Goal: Task Accomplishment & Management: Complete application form

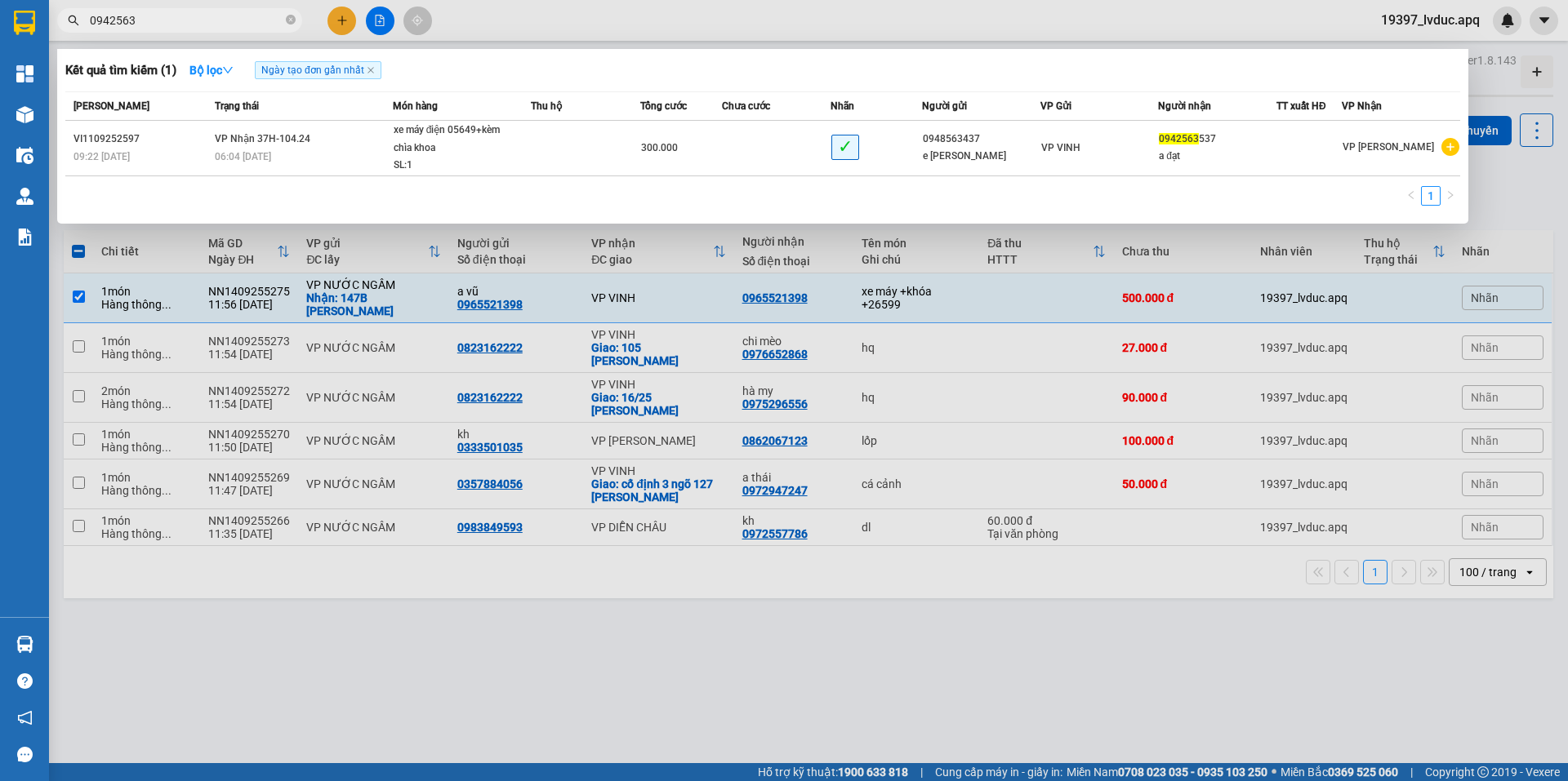
click at [256, 17] on input "0942563" at bounding box center [186, 20] width 193 height 18
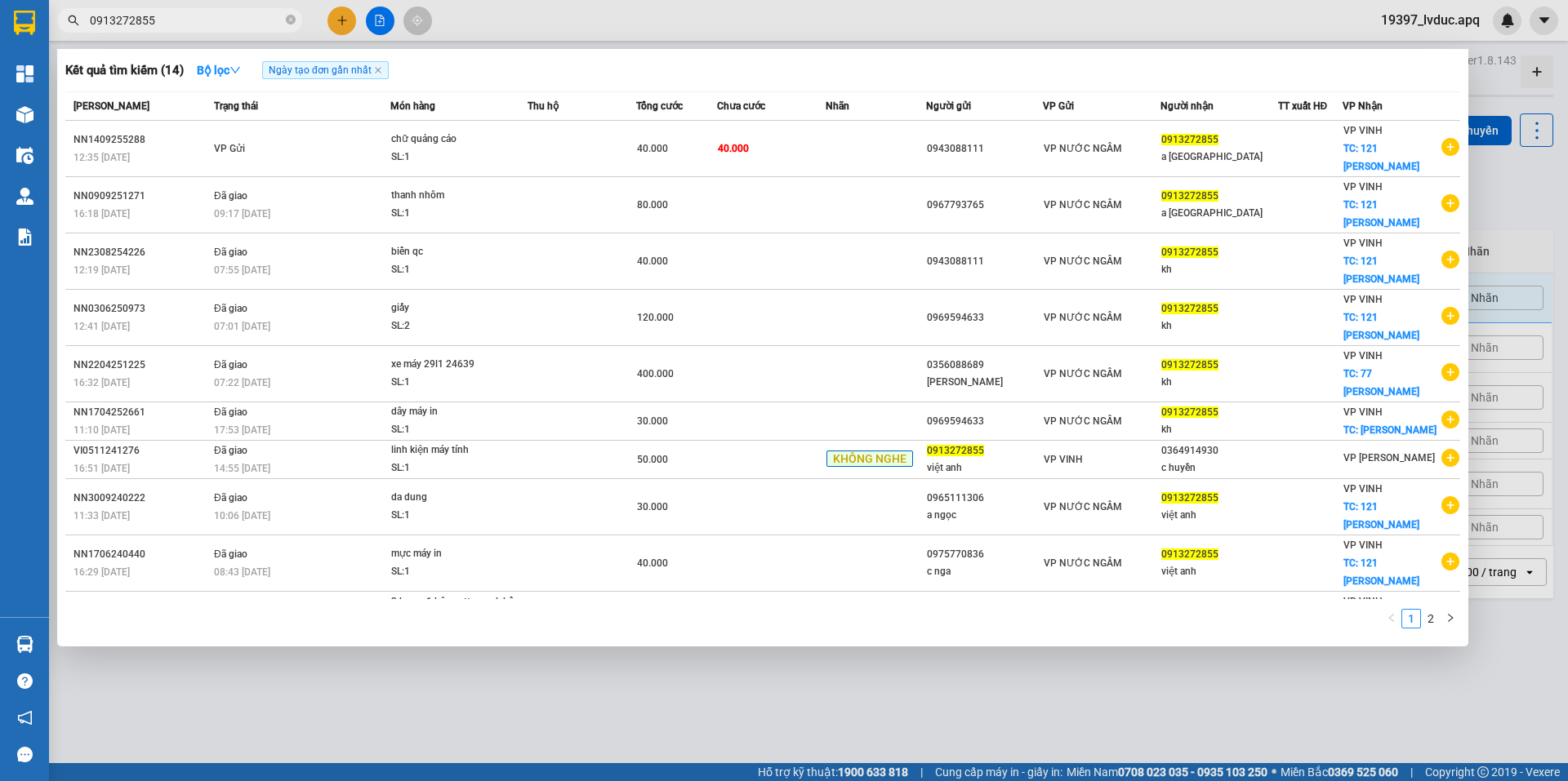
type input "0913272855"
click at [1104, 692] on div at bounding box center [784, 390] width 1568 height 781
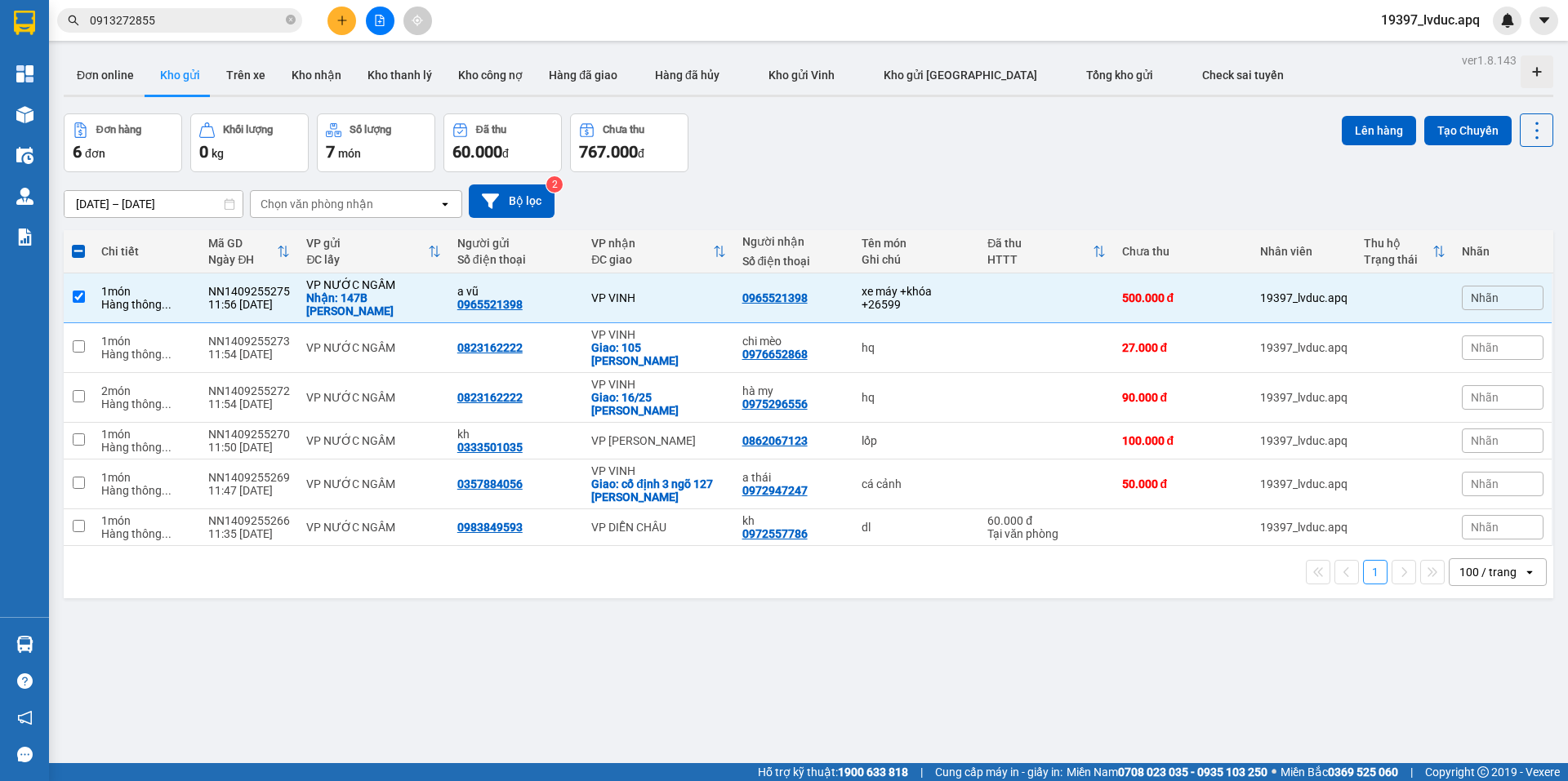
click at [537, 237] on div "Người gửi" at bounding box center [516, 244] width 117 height 13
click at [533, 199] on button "Bộ lọc" at bounding box center [511, 201] width 85 height 34
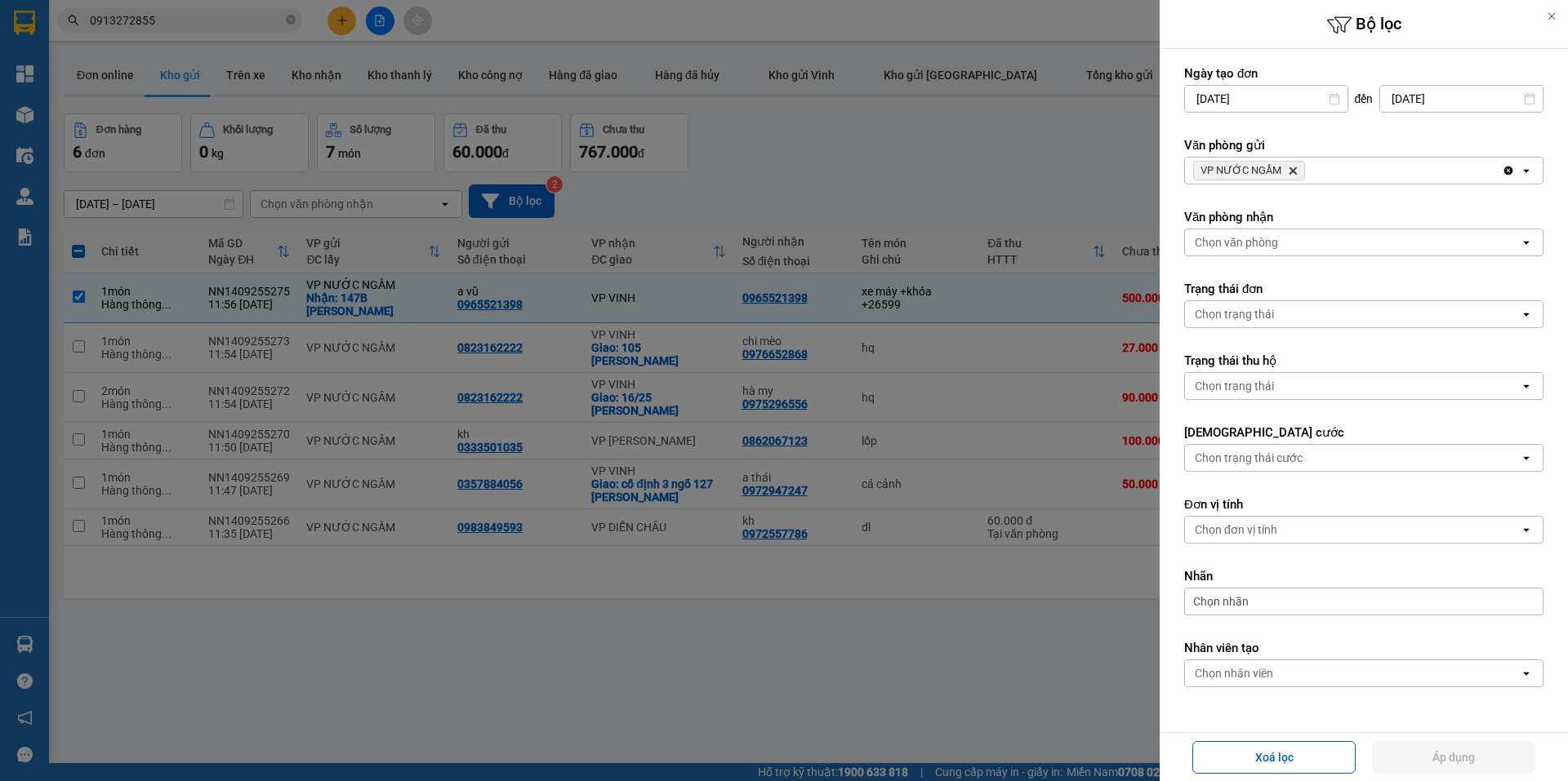
click at [1284, 166] on span "VP NƯỚC NGẦM Delete" at bounding box center [1248, 170] width 111 height 19
click at [1291, 165] on span "VP NƯỚC NGẦM Delete" at bounding box center [1248, 170] width 111 height 19
click at [1291, 172] on icon "VP NƯỚC NGẦM, close by backspace" at bounding box center [1292, 171] width 8 height 8
click at [1291, 172] on div "VP NƯỚC NGẦM Delete" at bounding box center [1343, 170] width 317 height 26
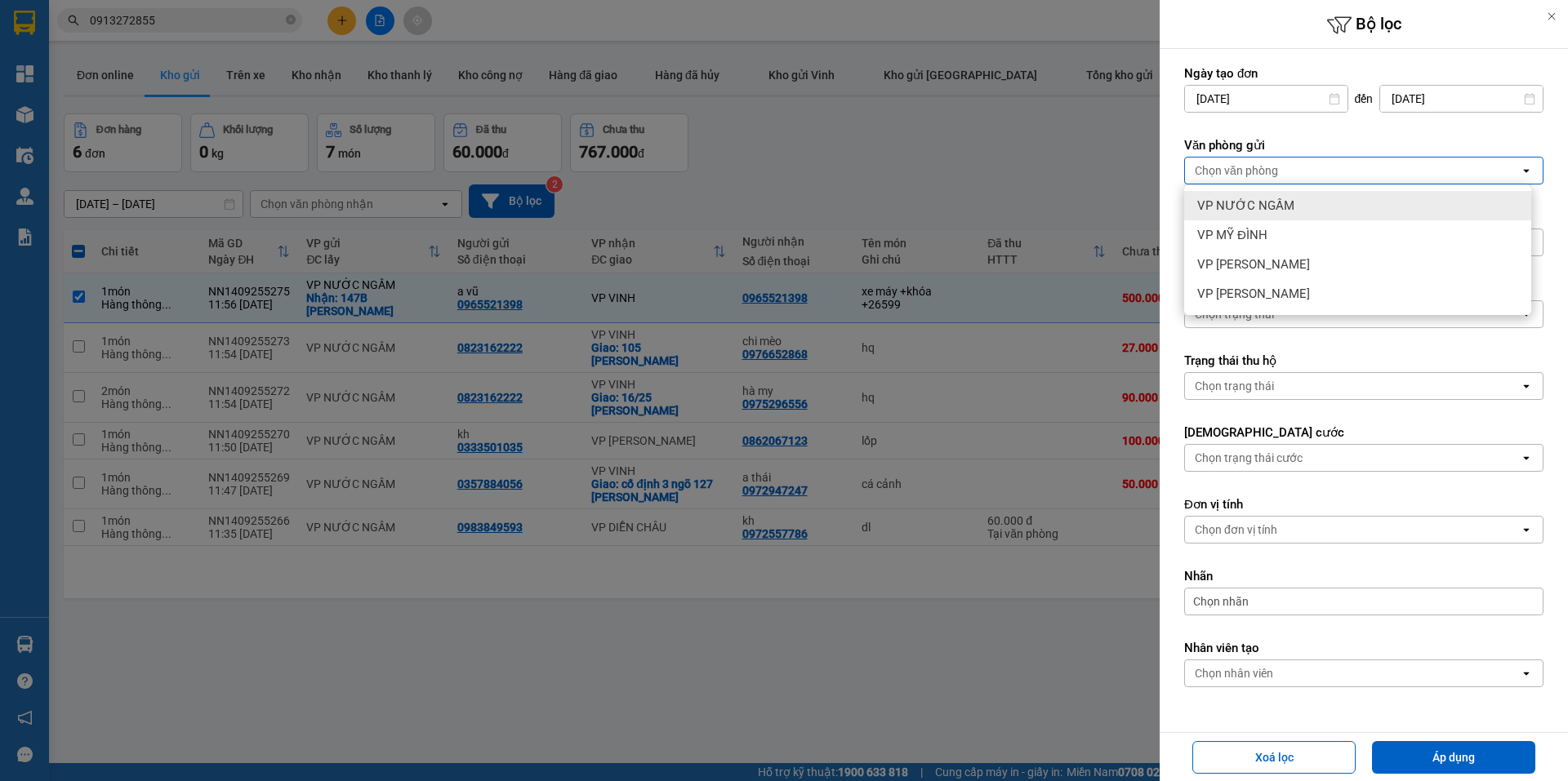
drag, startPoint x: 1282, startPoint y: 208, endPoint x: 1409, endPoint y: 494, distance: 312.9
click at [1283, 212] on span "VP NƯỚC NGẦM" at bounding box center [1245, 205] width 97 height 16
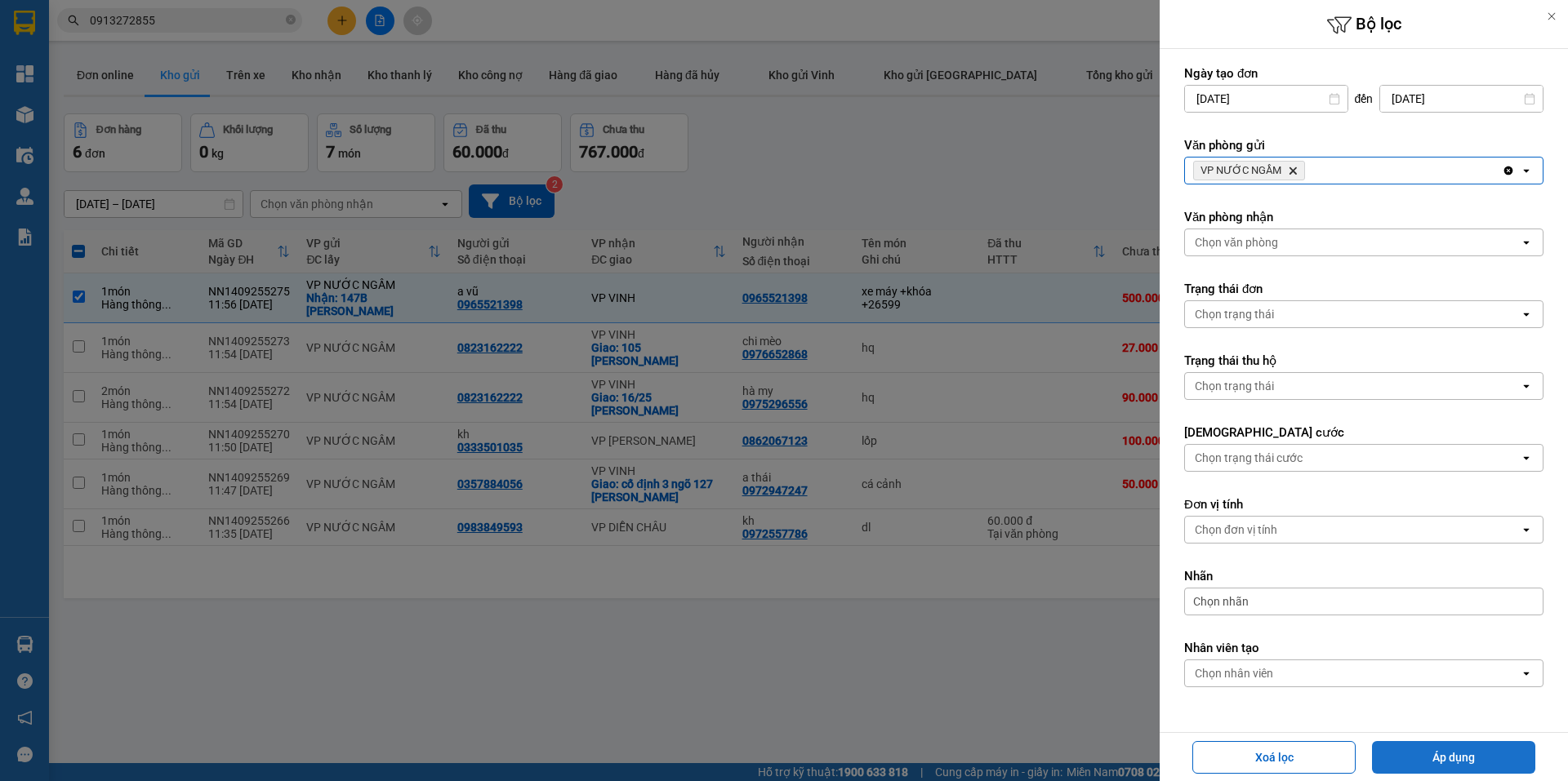
click at [1407, 756] on button "Áp dụng" at bounding box center [1453, 758] width 163 height 33
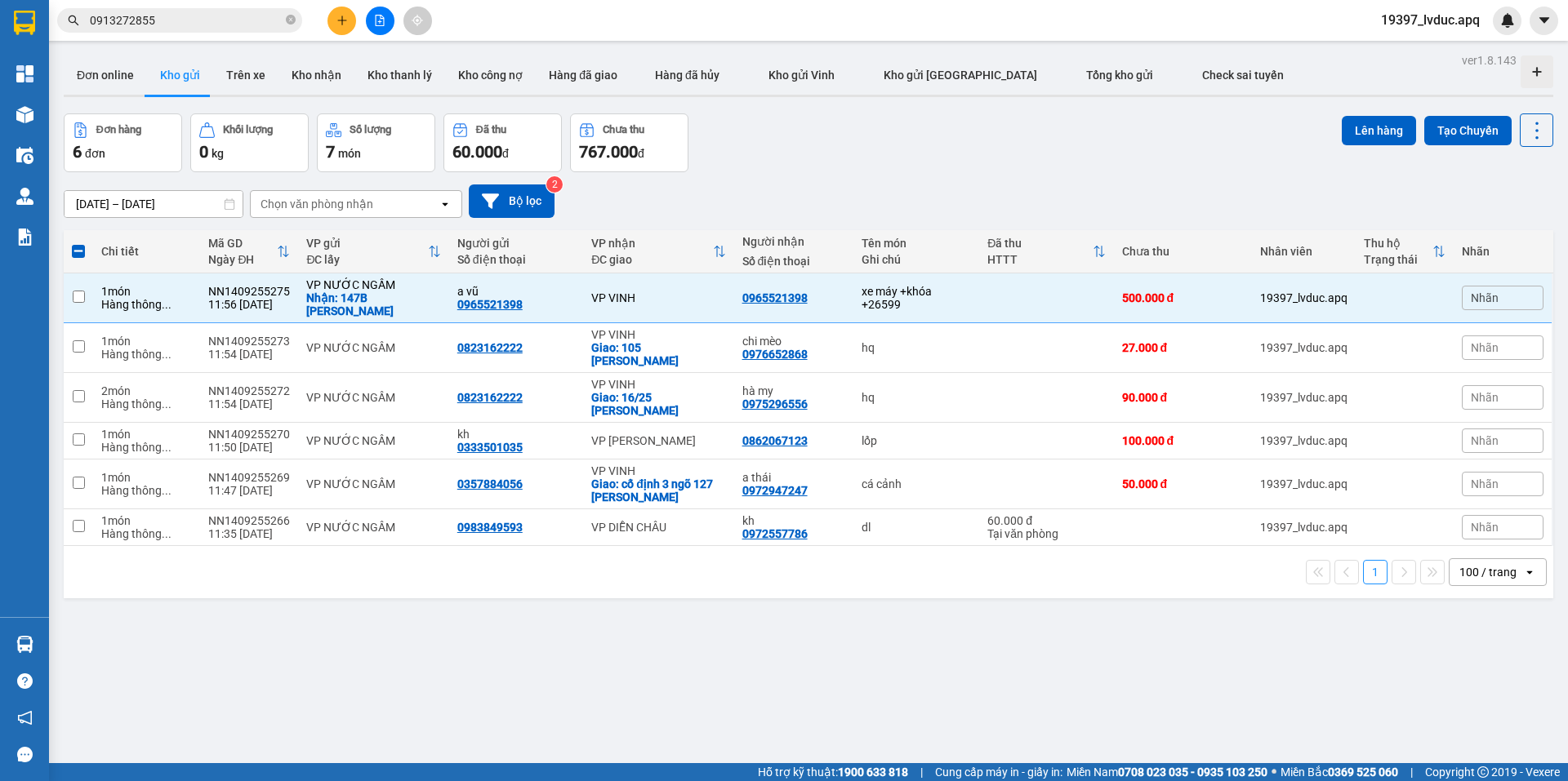
checkbox input "false"
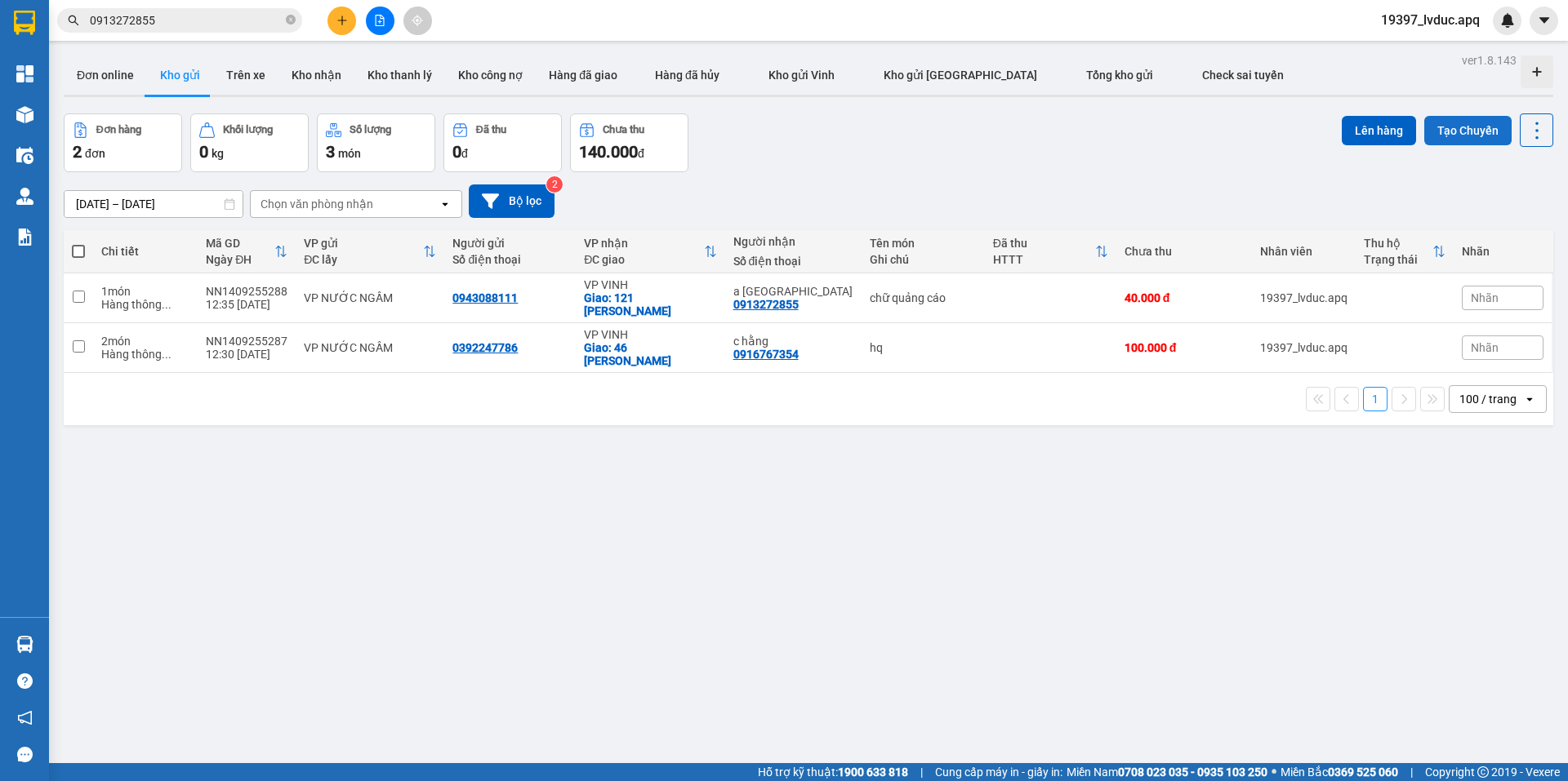
click at [1498, 140] on button "Tạo Chuyến" at bounding box center [1467, 130] width 87 height 29
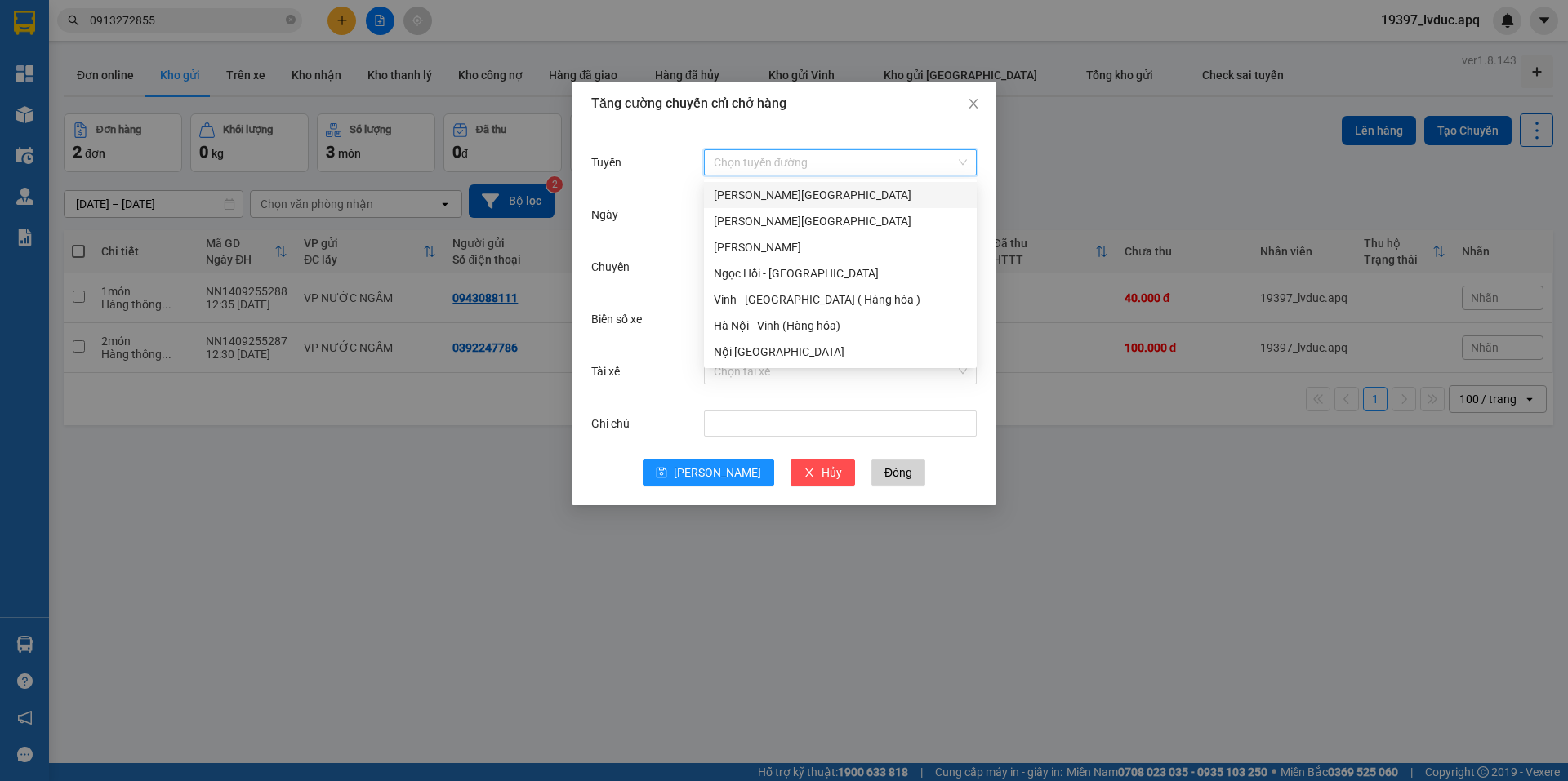
drag, startPoint x: 753, startPoint y: 153, endPoint x: 753, endPoint y: 263, distance: 110.0
click at [753, 153] on input "Tuyến" at bounding box center [835, 162] width 241 height 24
click at [730, 322] on div "Hà Nội - Vinh (Hàng hóa)" at bounding box center [841, 325] width 253 height 18
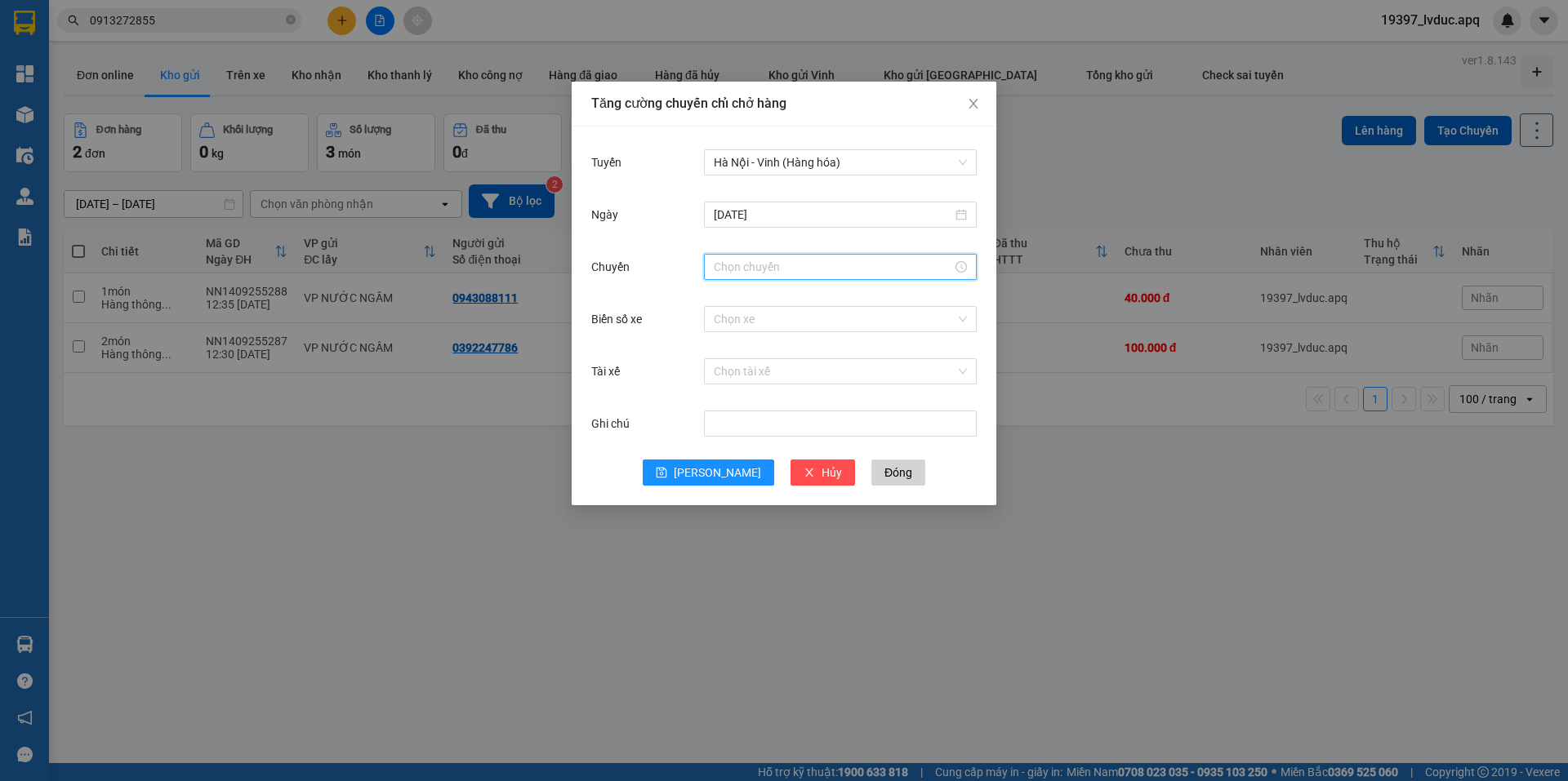
click at [735, 266] on input "Chuyến" at bounding box center [833, 266] width 238 height 18
click at [722, 293] on div "14" at bounding box center [727, 291] width 46 height 23
type input "14:00"
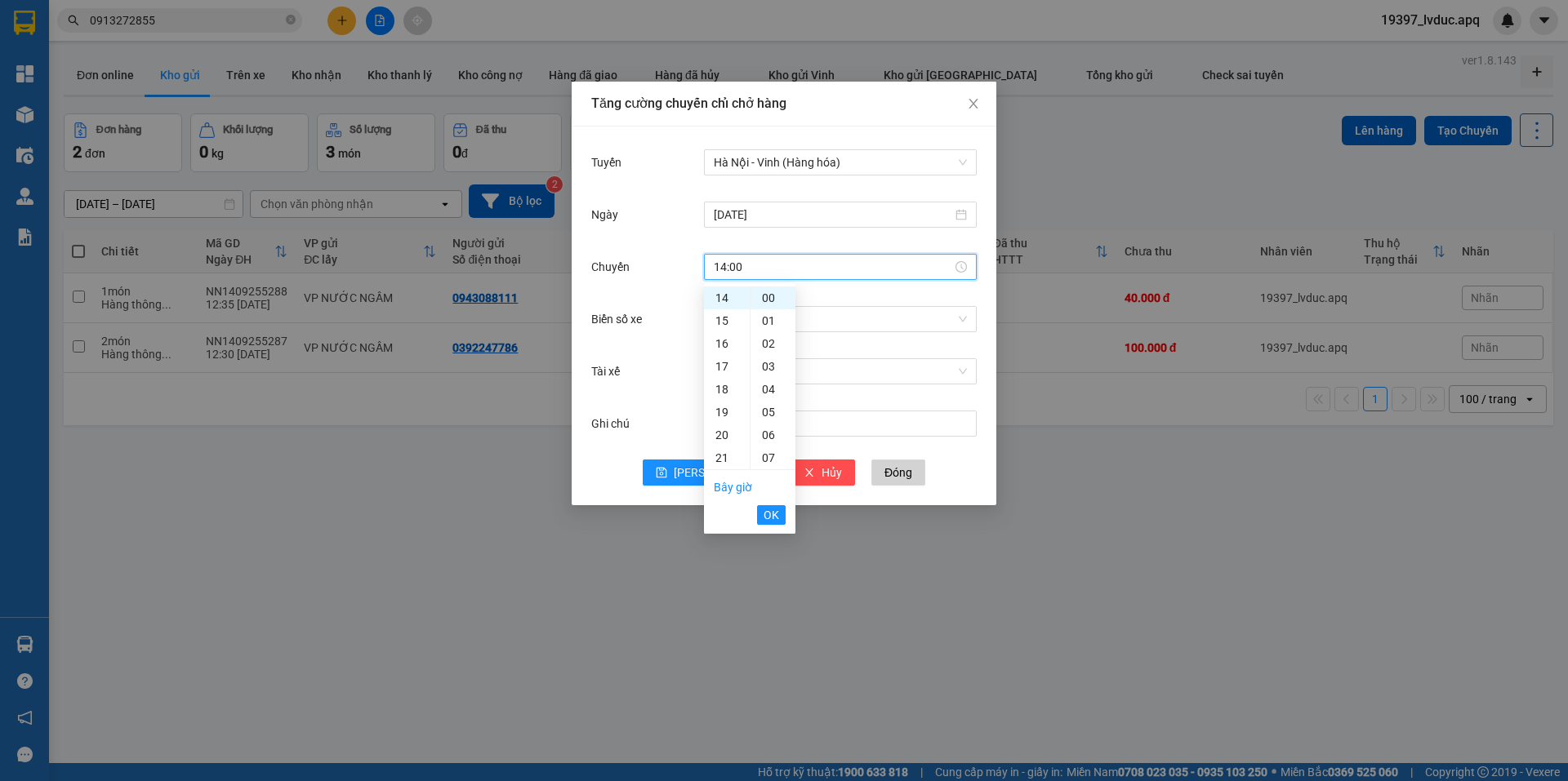
drag, startPoint x: 766, startPoint y: 511, endPoint x: 774, endPoint y: 490, distance: 22.5
click at [767, 511] on span "OK" at bounding box center [771, 515] width 16 height 18
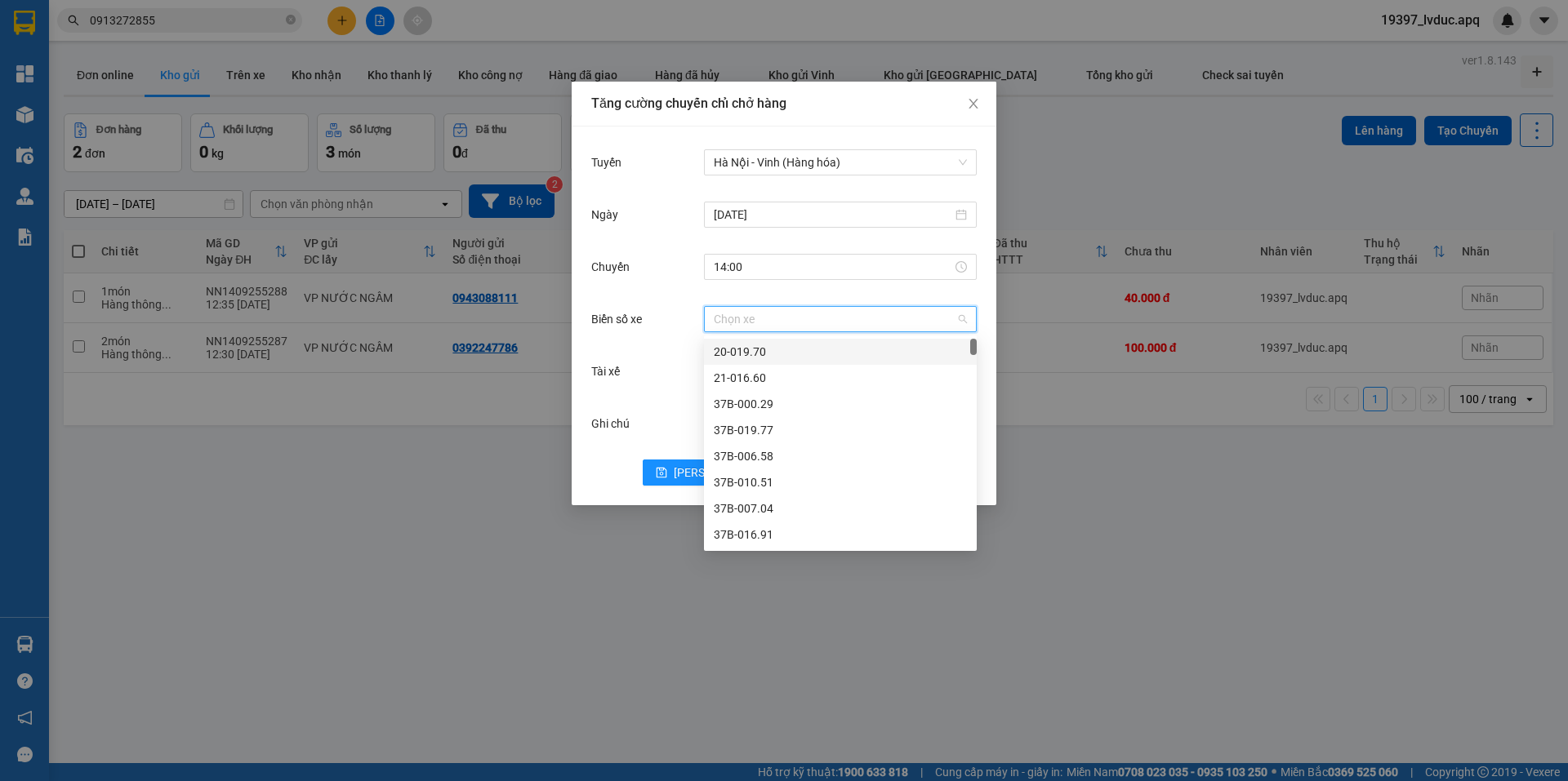
click at [768, 328] on input "Biển số xe" at bounding box center [835, 318] width 241 height 24
type input "45"
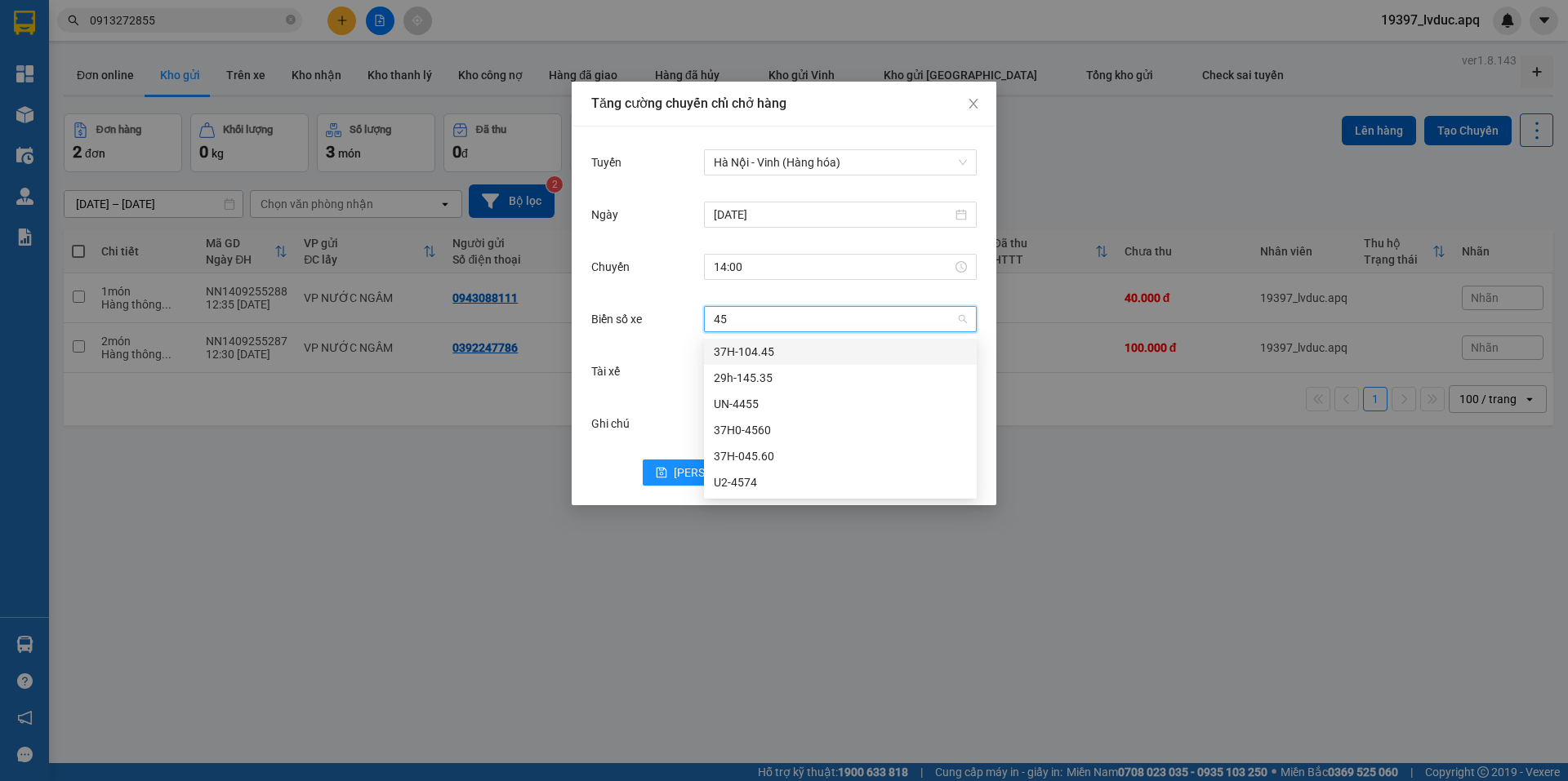
click at [762, 345] on div "37H-104.45" at bounding box center [841, 351] width 253 height 18
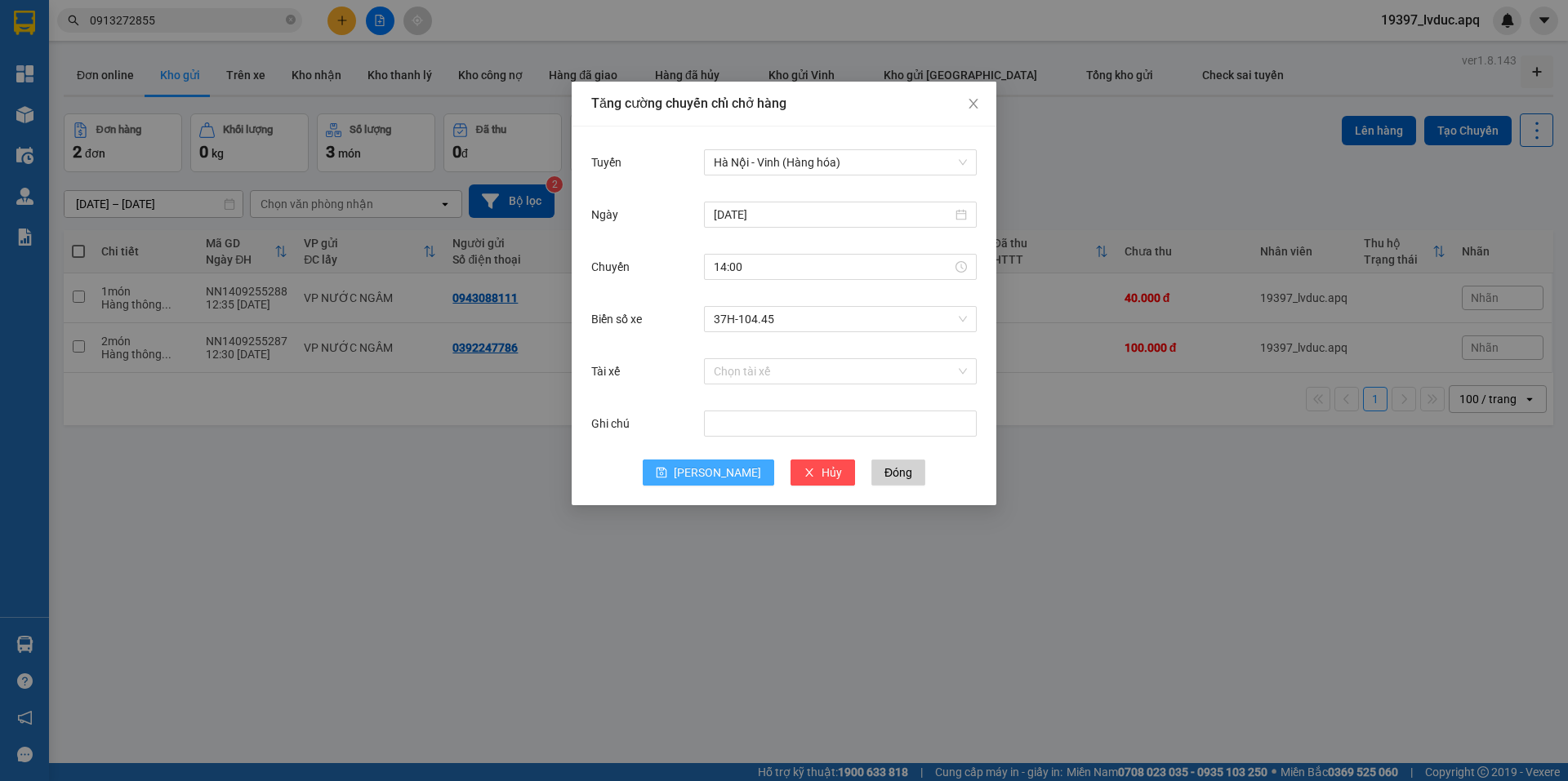
click at [717, 473] on span "[PERSON_NAME]" at bounding box center [717, 472] width 87 height 18
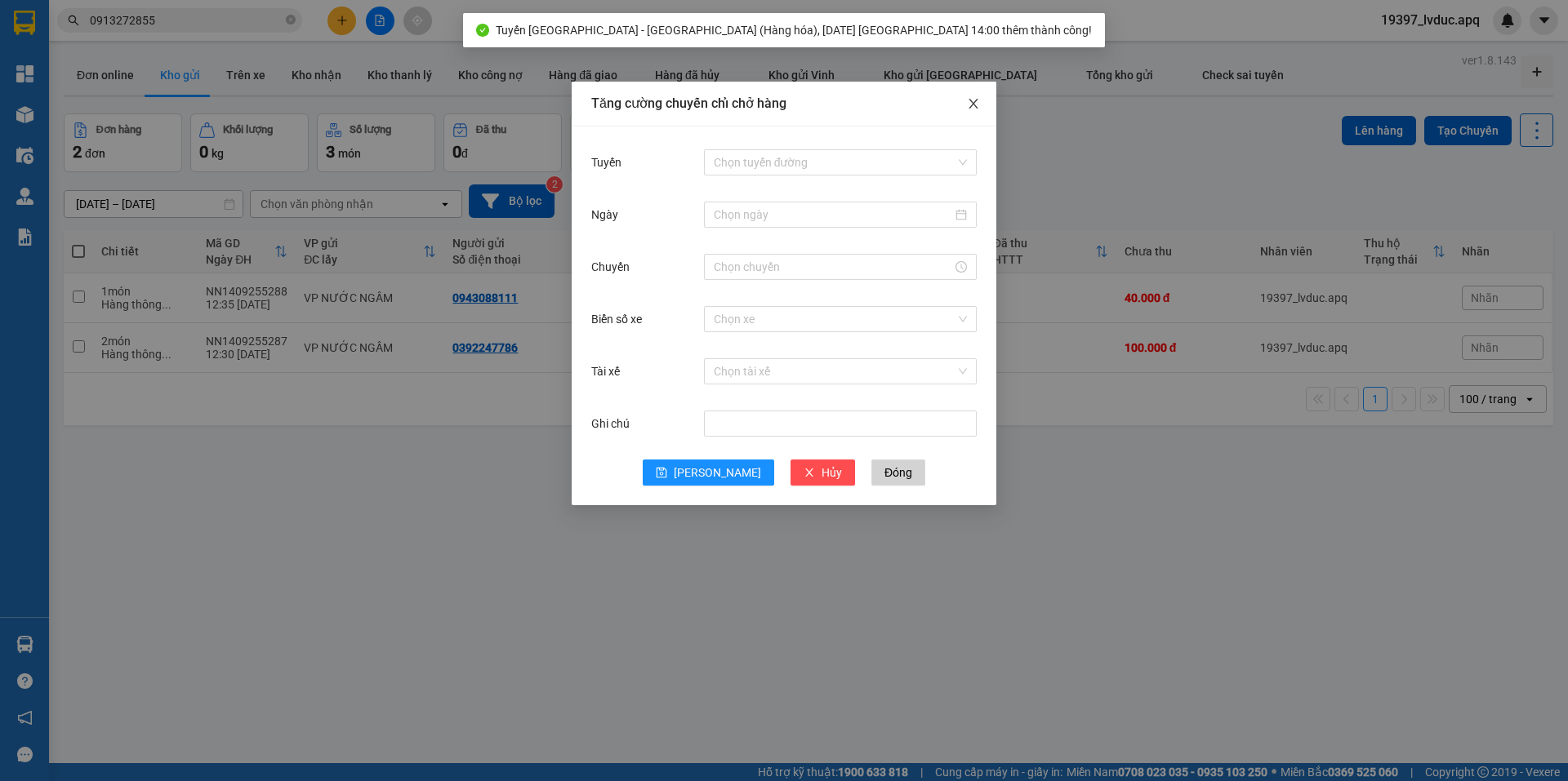
click at [970, 103] on icon "close" at bounding box center [974, 104] width 13 height 13
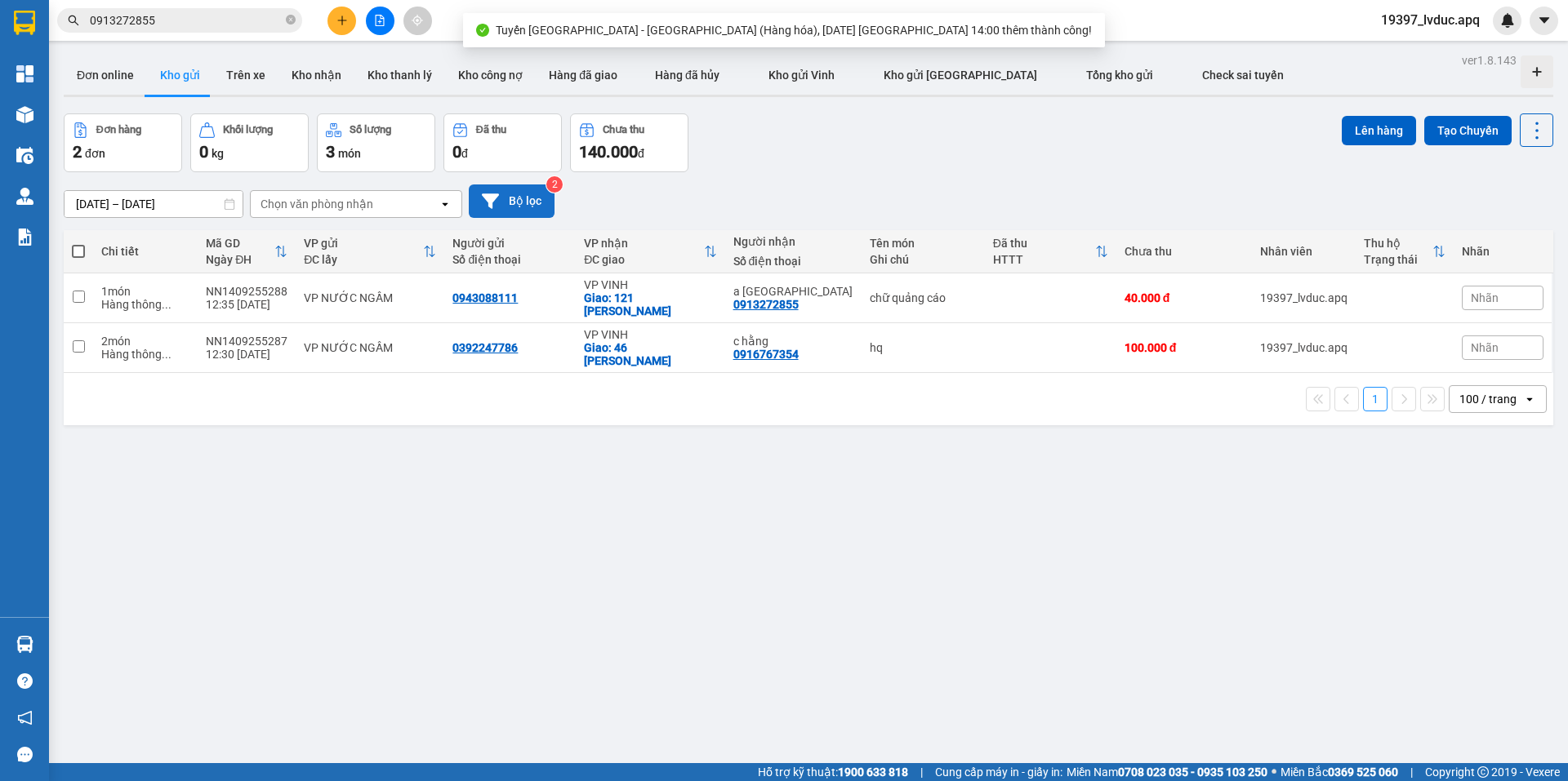
click at [519, 198] on button "Bộ lọc" at bounding box center [511, 201] width 85 height 34
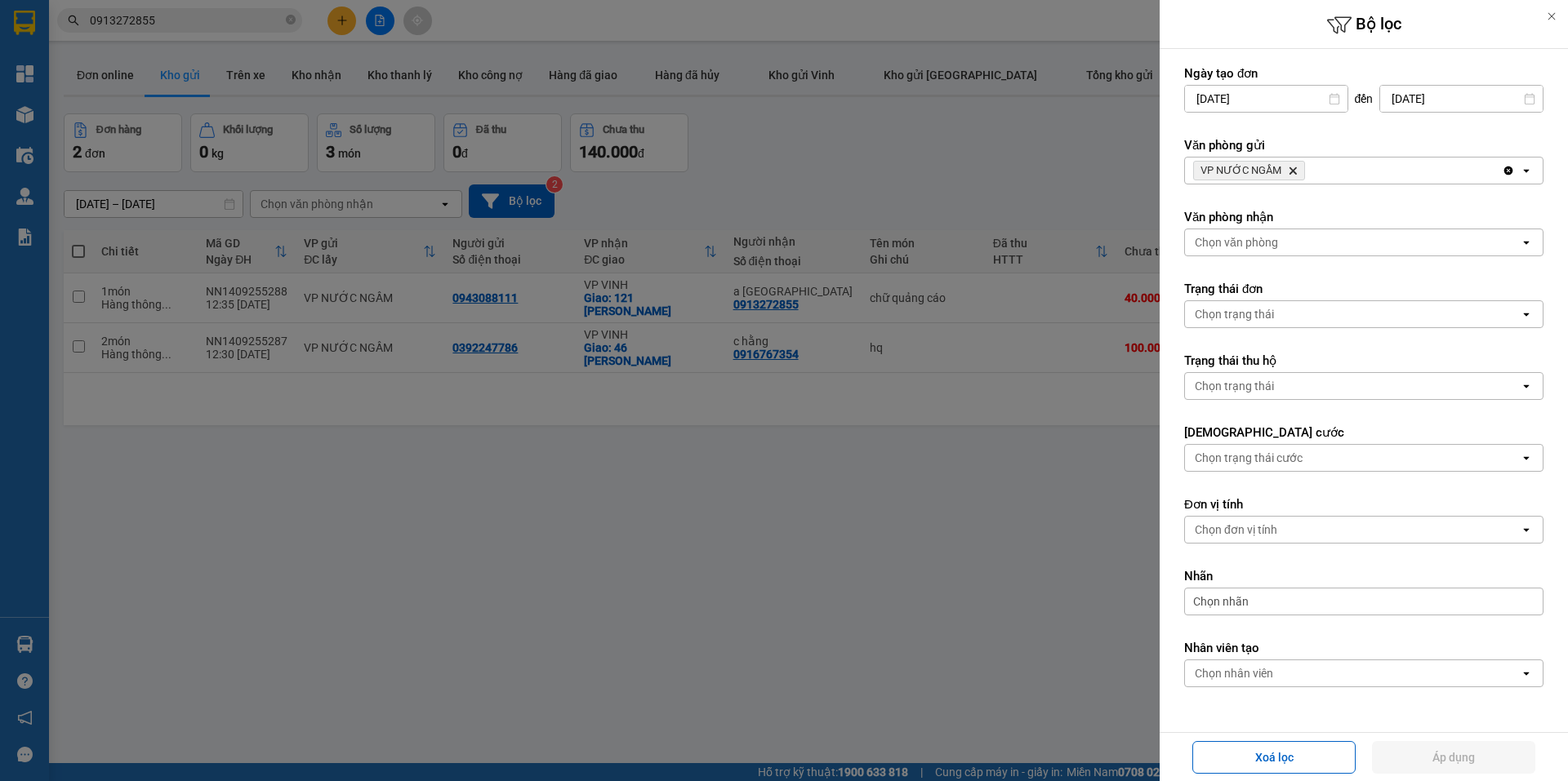
click at [1292, 171] on icon "Delete" at bounding box center [1292, 171] width 10 height 10
click at [1292, 171] on div "Chọn văn phòng" at bounding box center [1352, 170] width 334 height 26
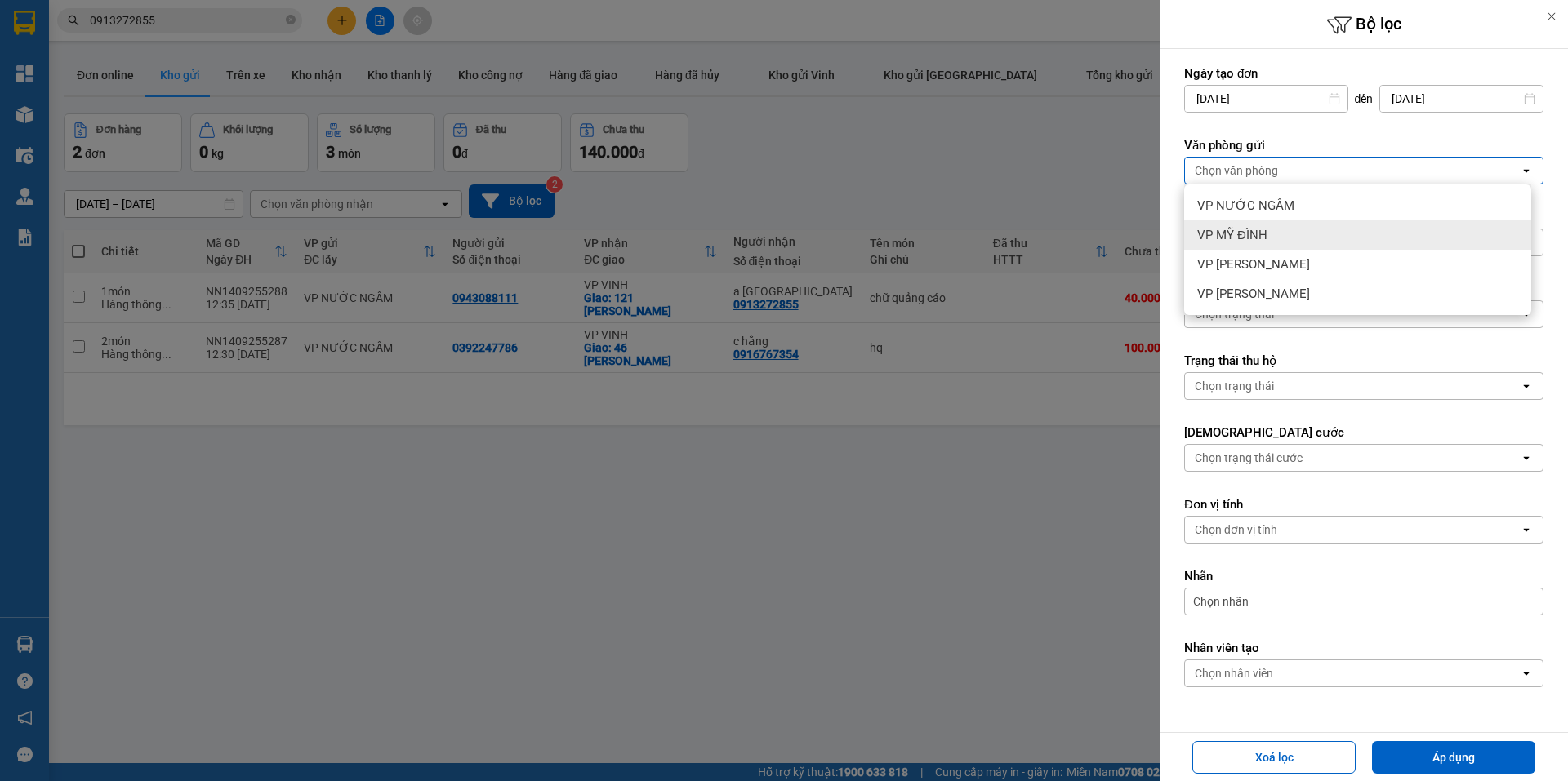
click at [1279, 227] on div "VP MỸ ĐÌNH" at bounding box center [1358, 235] width 347 height 29
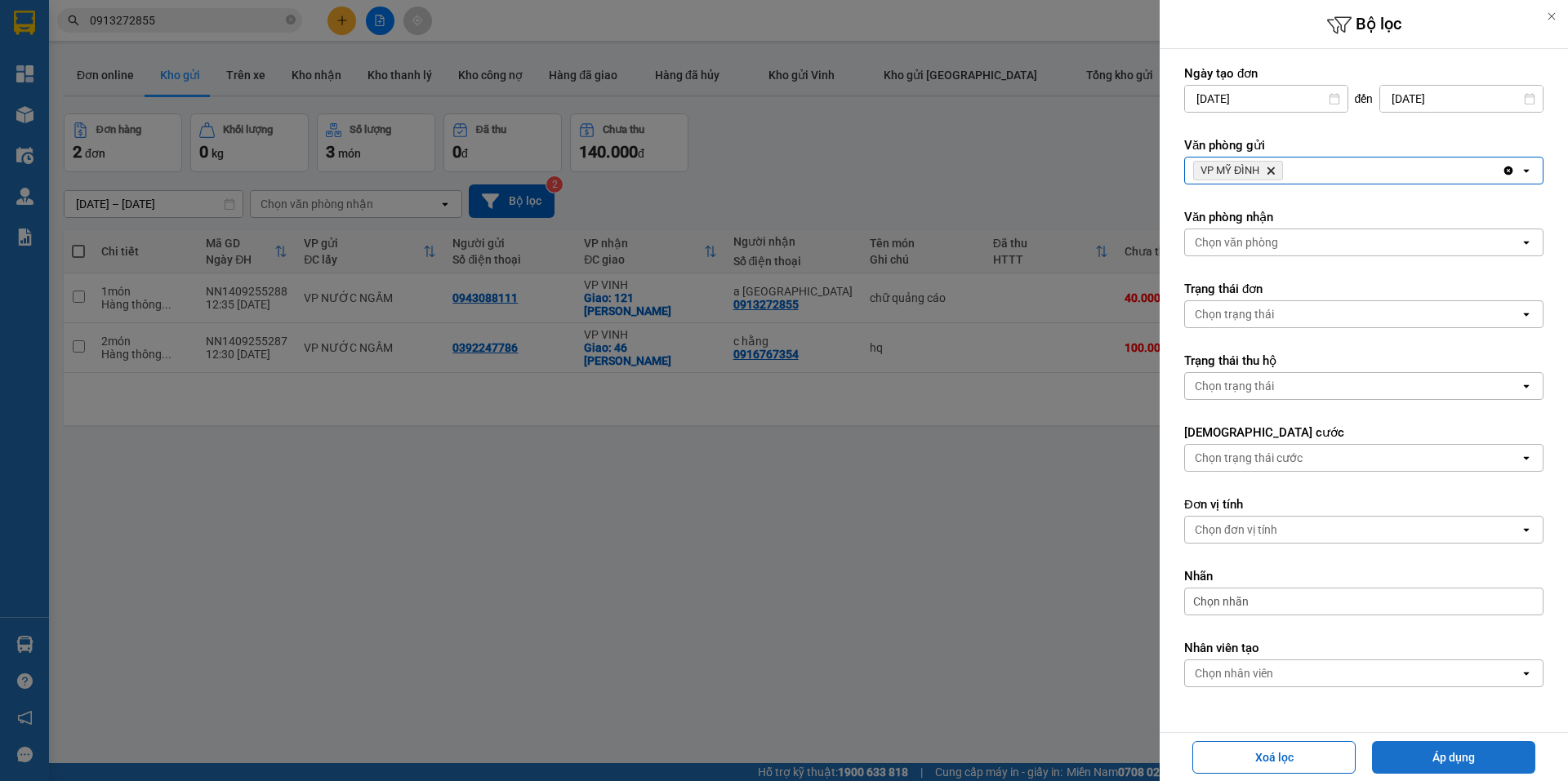
click at [1414, 757] on button "Áp dụng" at bounding box center [1453, 758] width 163 height 33
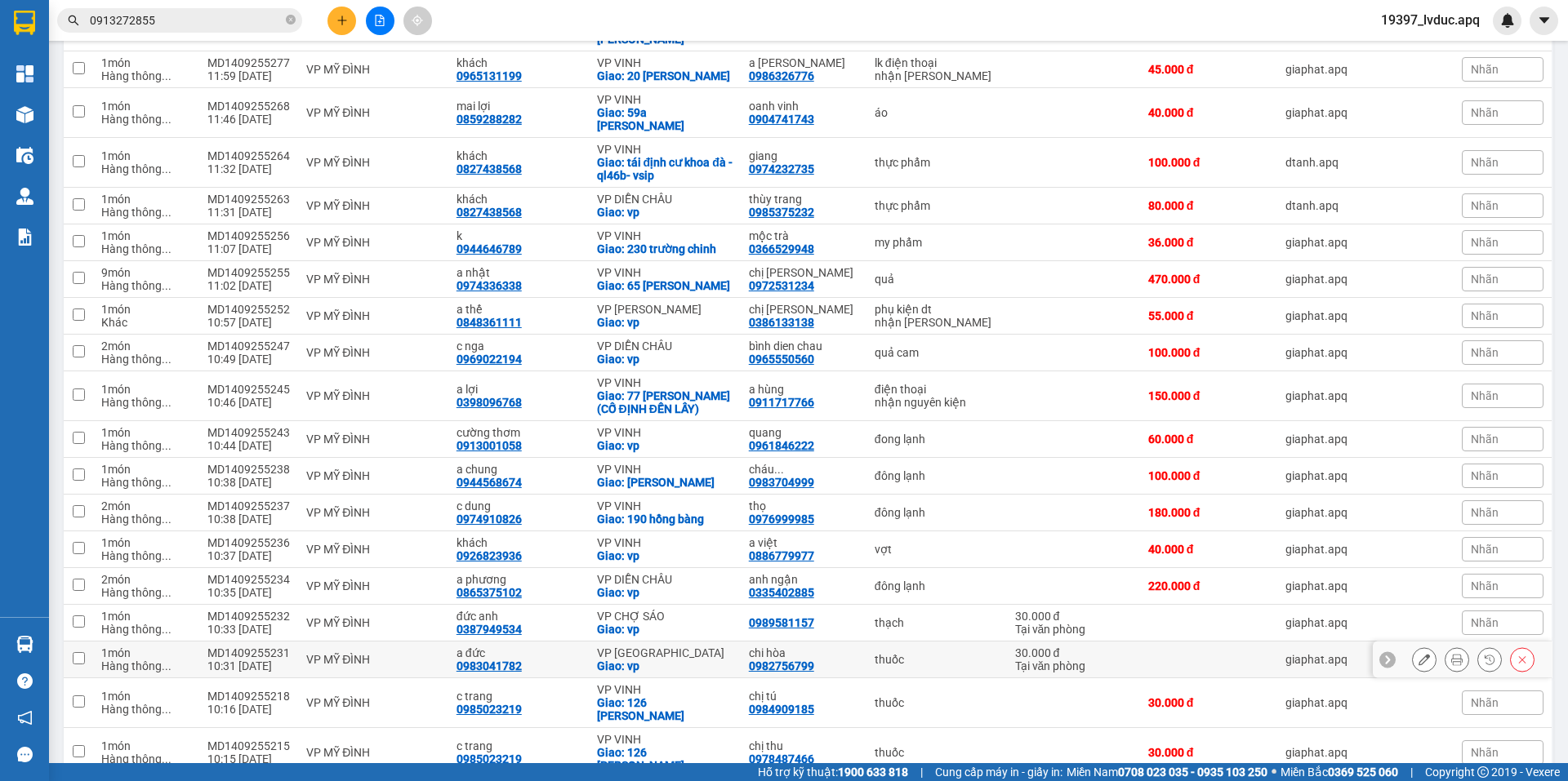
scroll to position [711, 0]
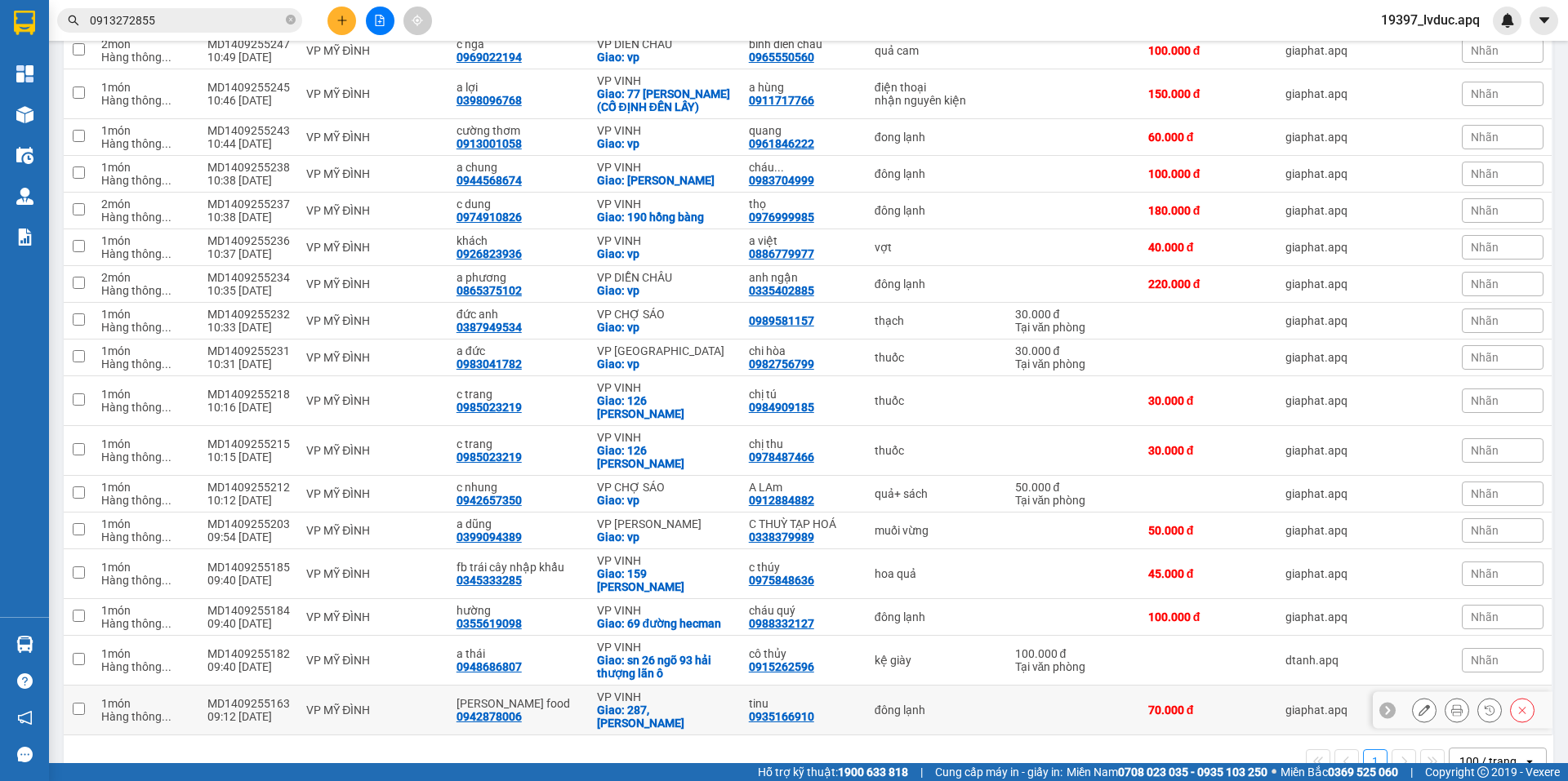
click at [272, 711] on div "09:12 14/09" at bounding box center [248, 717] width 82 height 13
checkbox input "true"
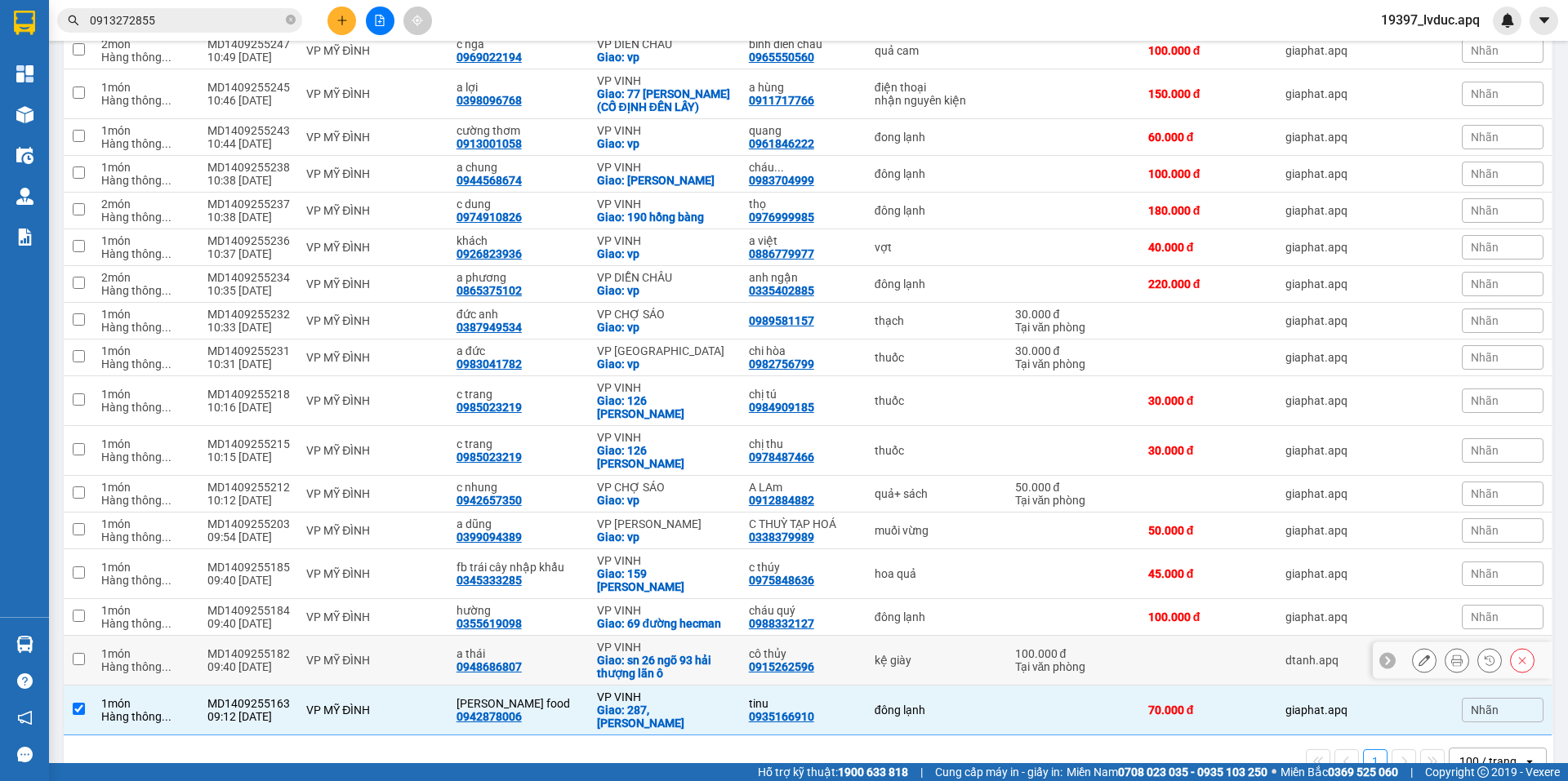
click at [312, 654] on div "VP MỸ ĐÌNH" at bounding box center [373, 660] width 134 height 13
checkbox input "true"
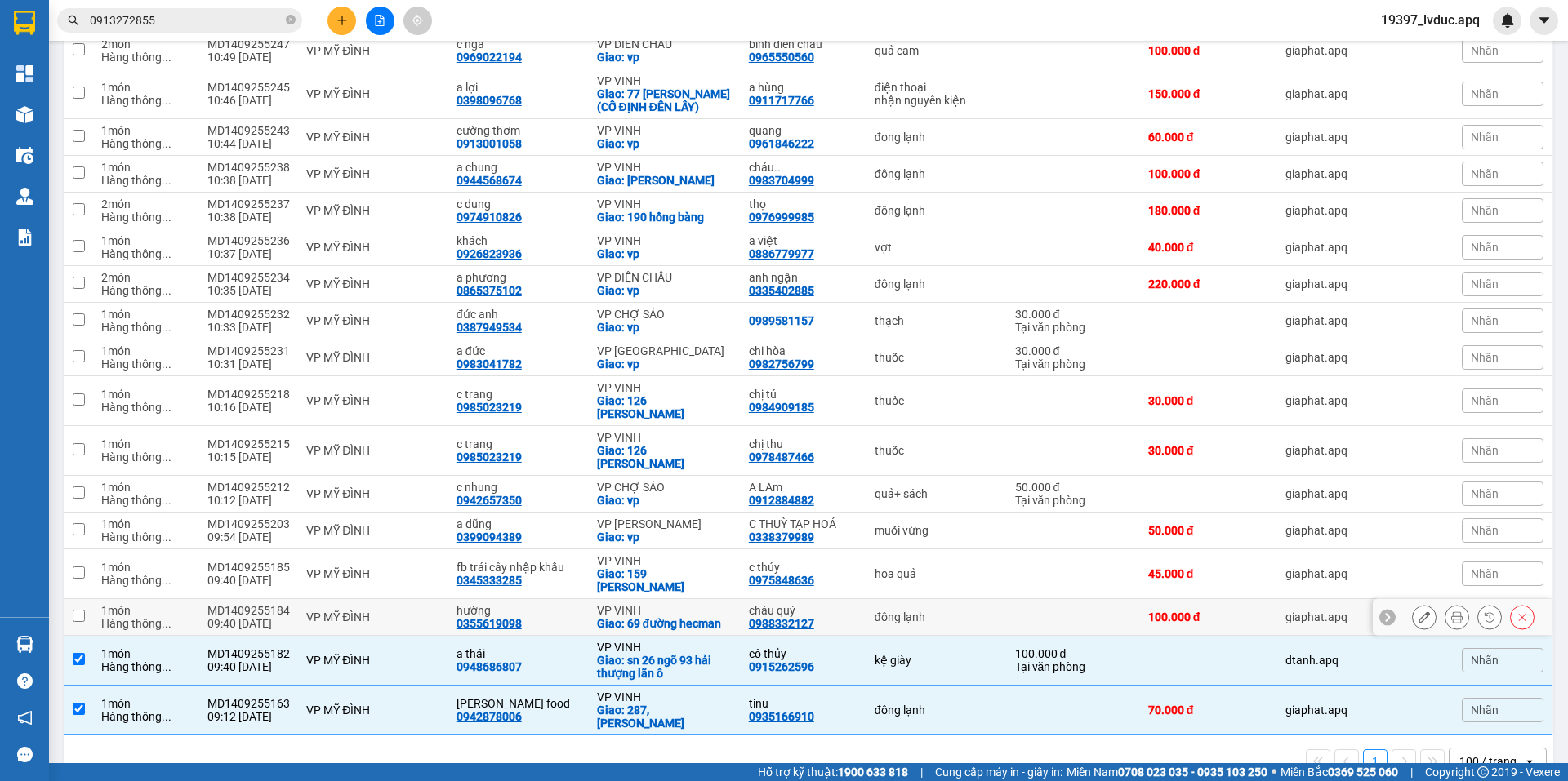
click at [329, 599] on td "VP MỸ ĐÌNH" at bounding box center [373, 618] width 150 height 37
checkbox input "true"
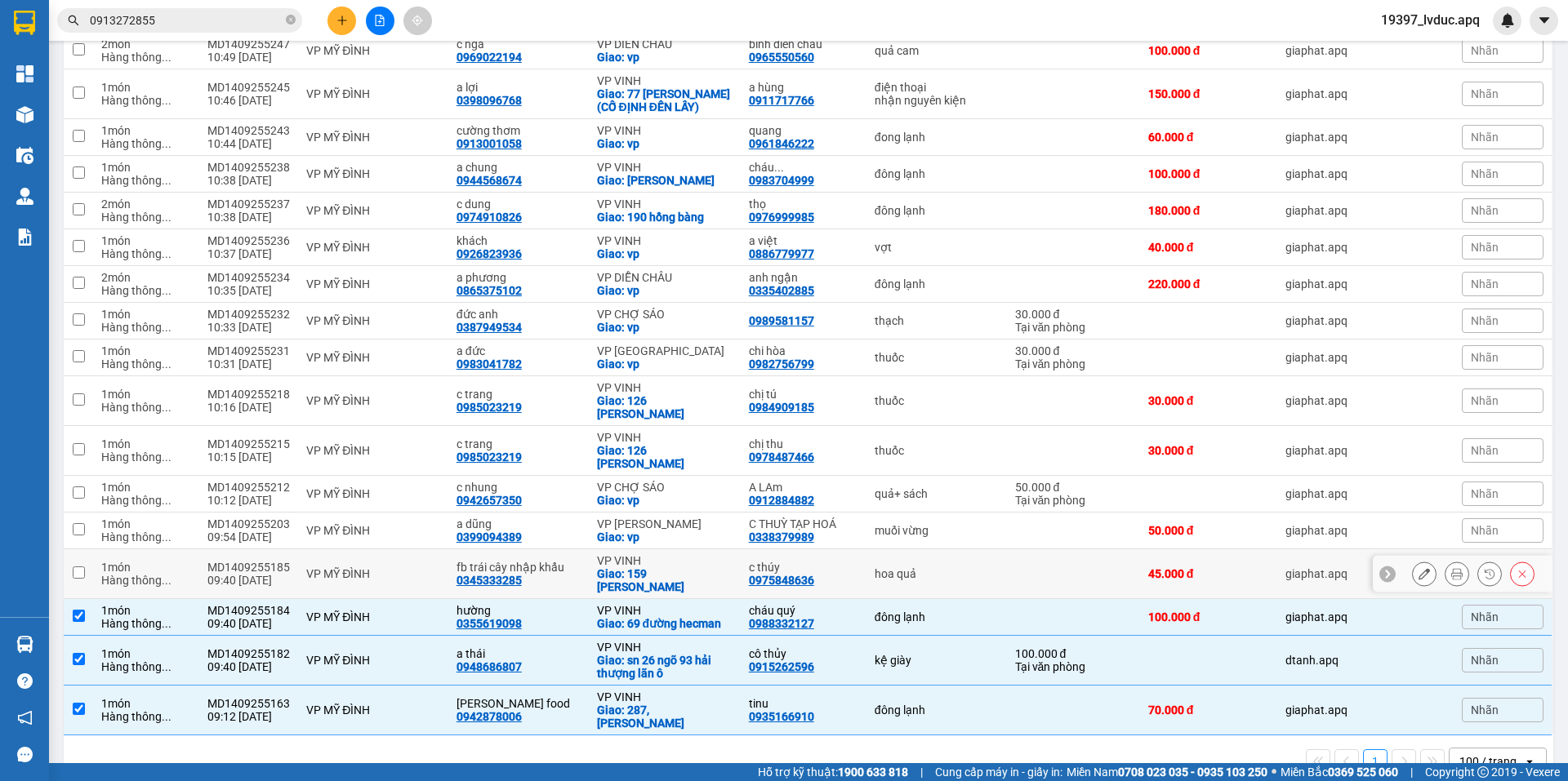
click at [369, 567] on div "VP MỸ ĐÌNH" at bounding box center [373, 574] width 134 height 13
checkbox input "true"
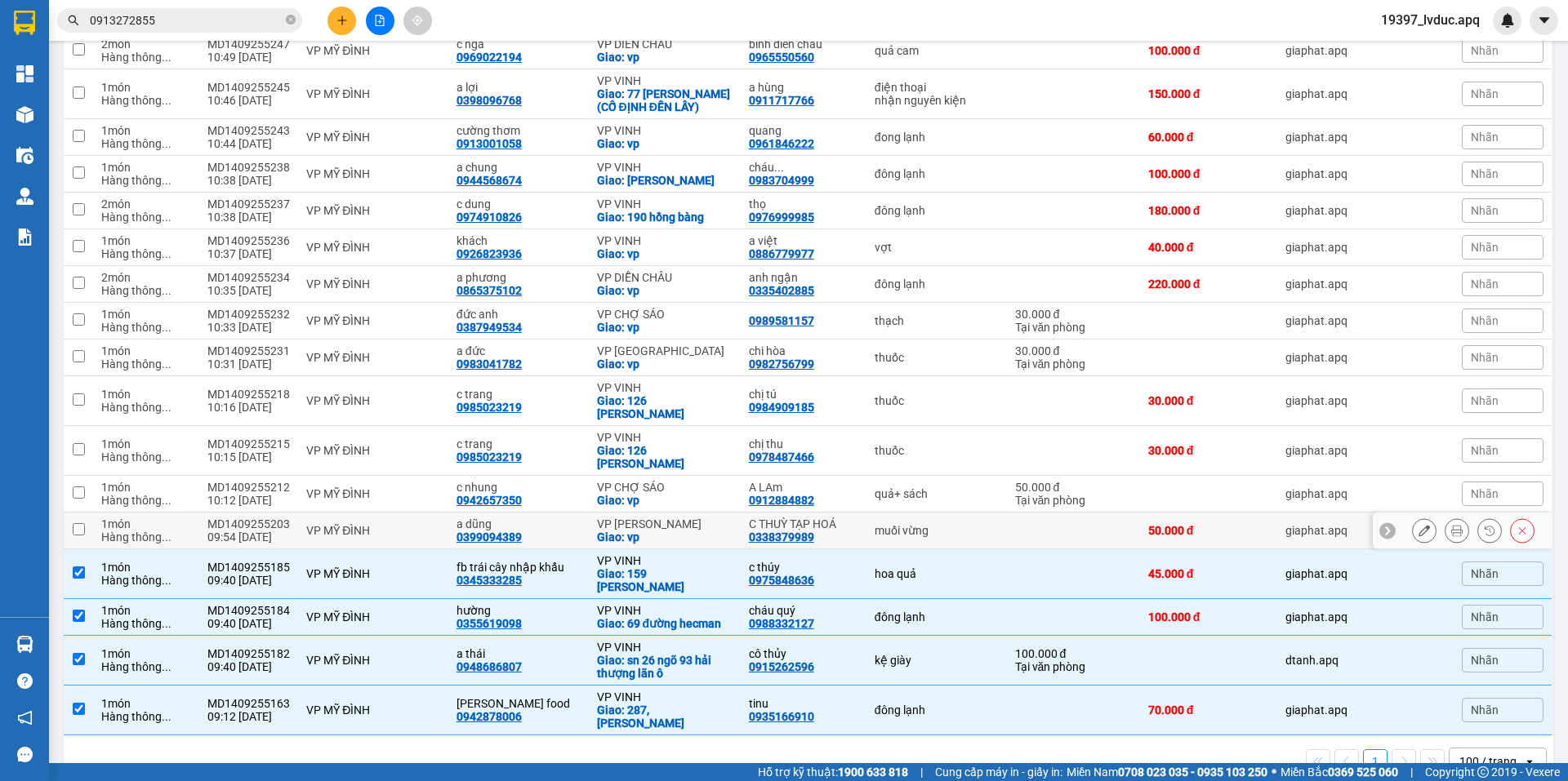
click at [417, 525] on div "VP MỸ ĐÌNH" at bounding box center [373, 531] width 134 height 13
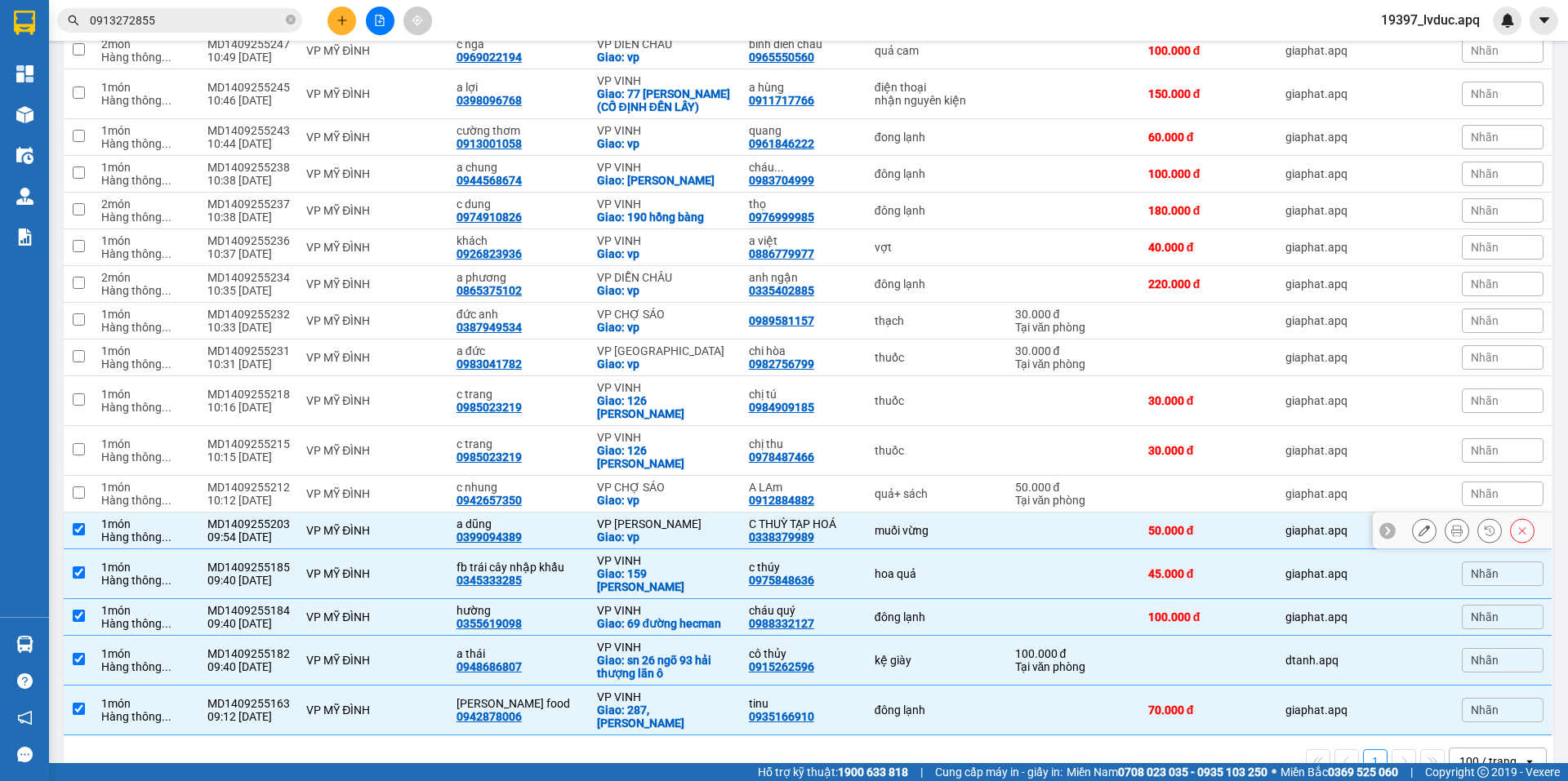
click at [417, 525] on div "VP MỸ ĐÌNH" at bounding box center [373, 531] width 134 height 13
checkbox input "false"
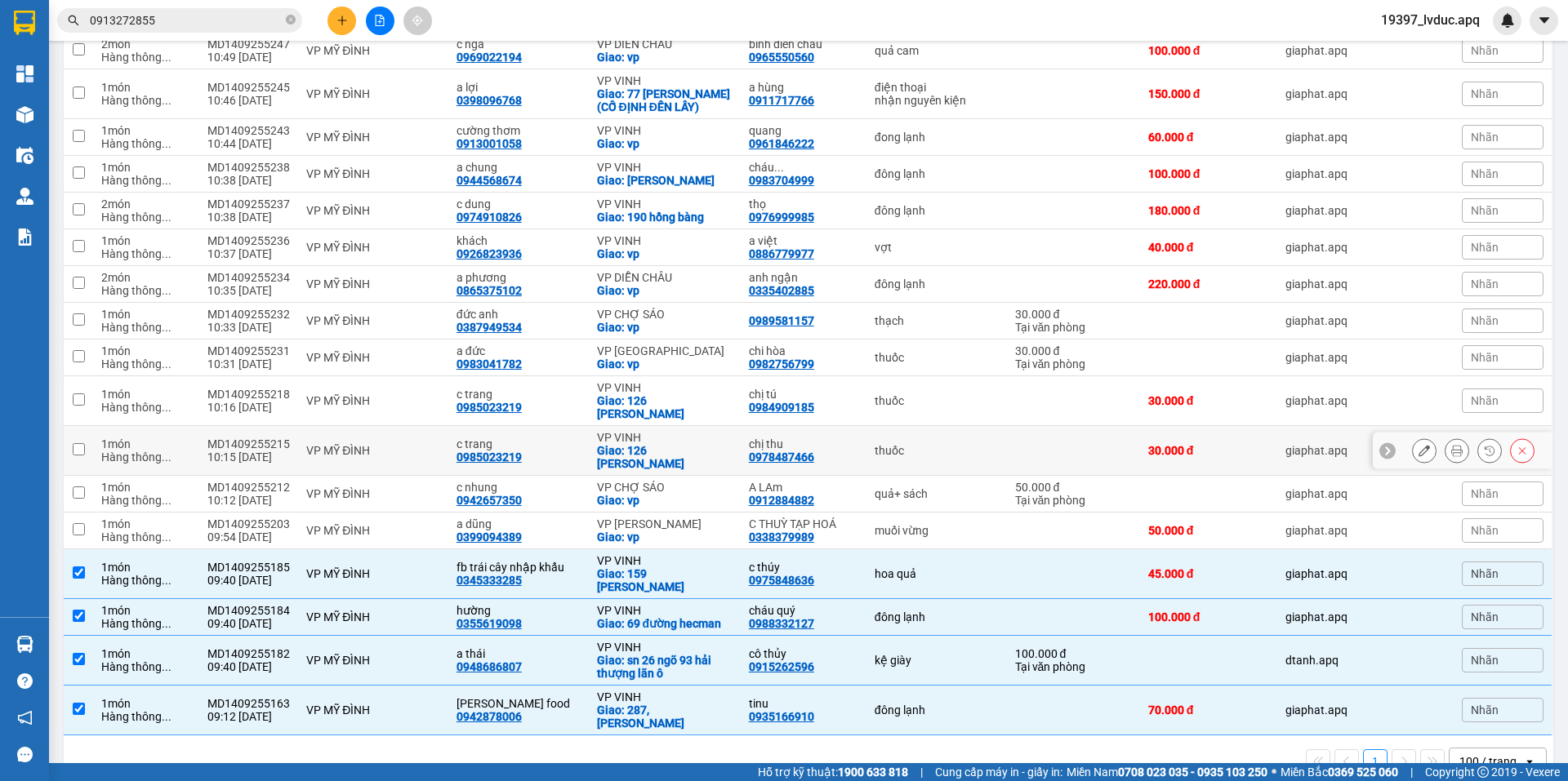
click at [499, 437] on div "c trang" at bounding box center [519, 444] width 124 height 13
checkbox input "true"
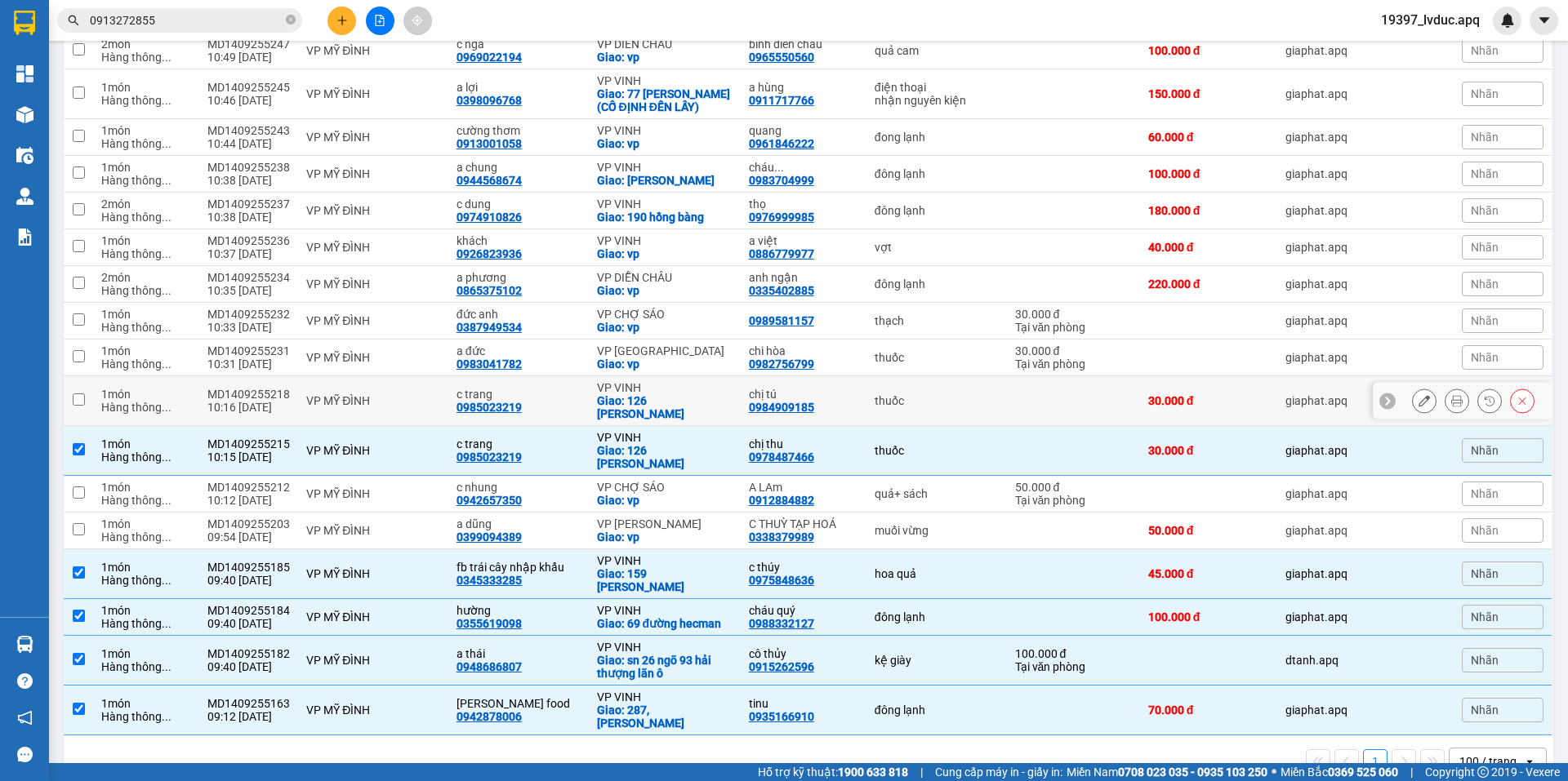
click at [526, 388] on div "c trang" at bounding box center [519, 395] width 124 height 13
checkbox input "true"
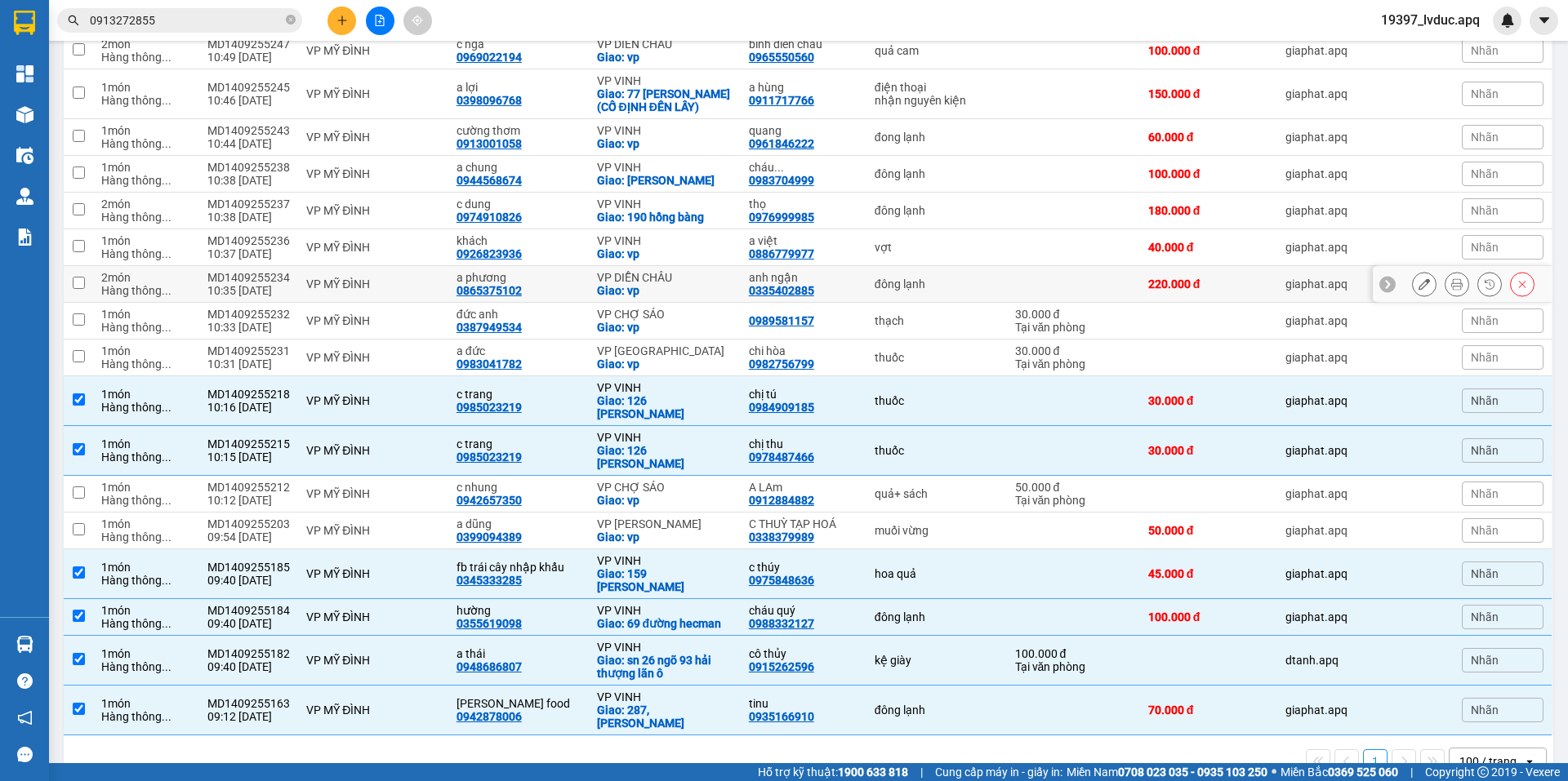
click at [593, 266] on td "VP DIỄN CHÂU Giao: vp" at bounding box center [664, 285] width 152 height 37
checkbox input "true"
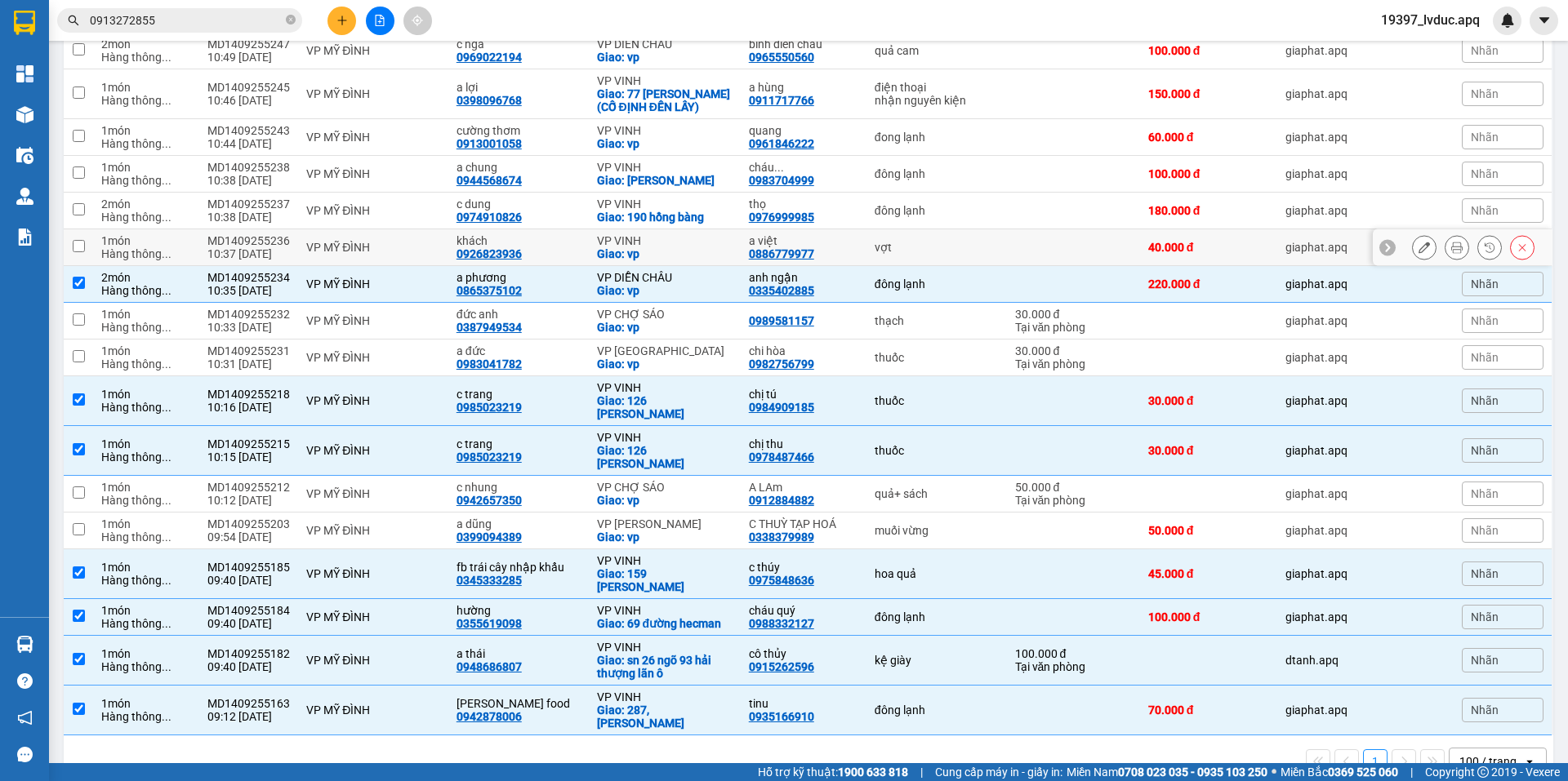
click at [601, 247] on div "Giao: vp" at bounding box center [665, 254] width 136 height 13
checkbox input "true"
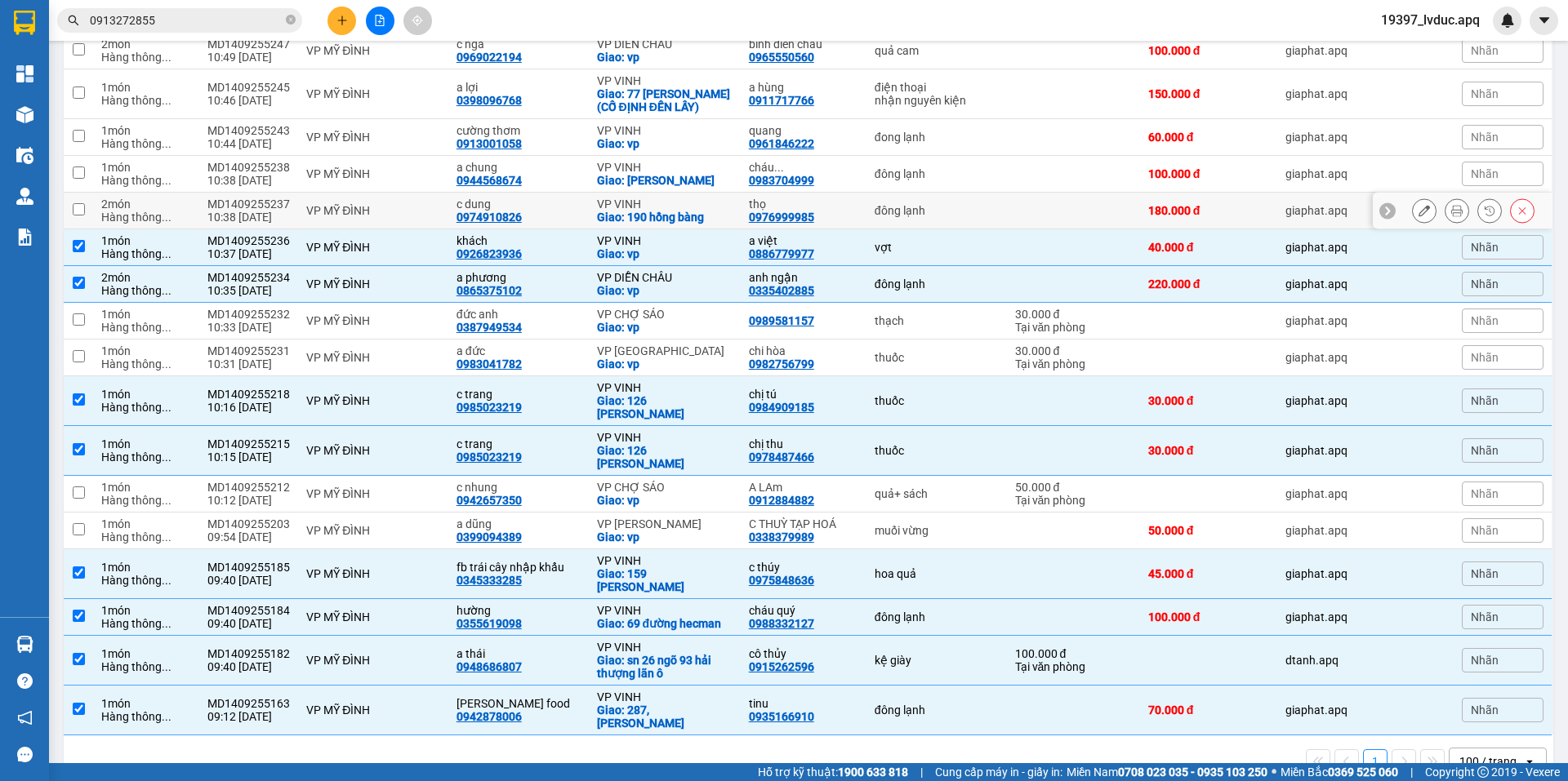
click at [624, 198] on div "VP VINH" at bounding box center [665, 204] width 136 height 13
checkbox input "true"
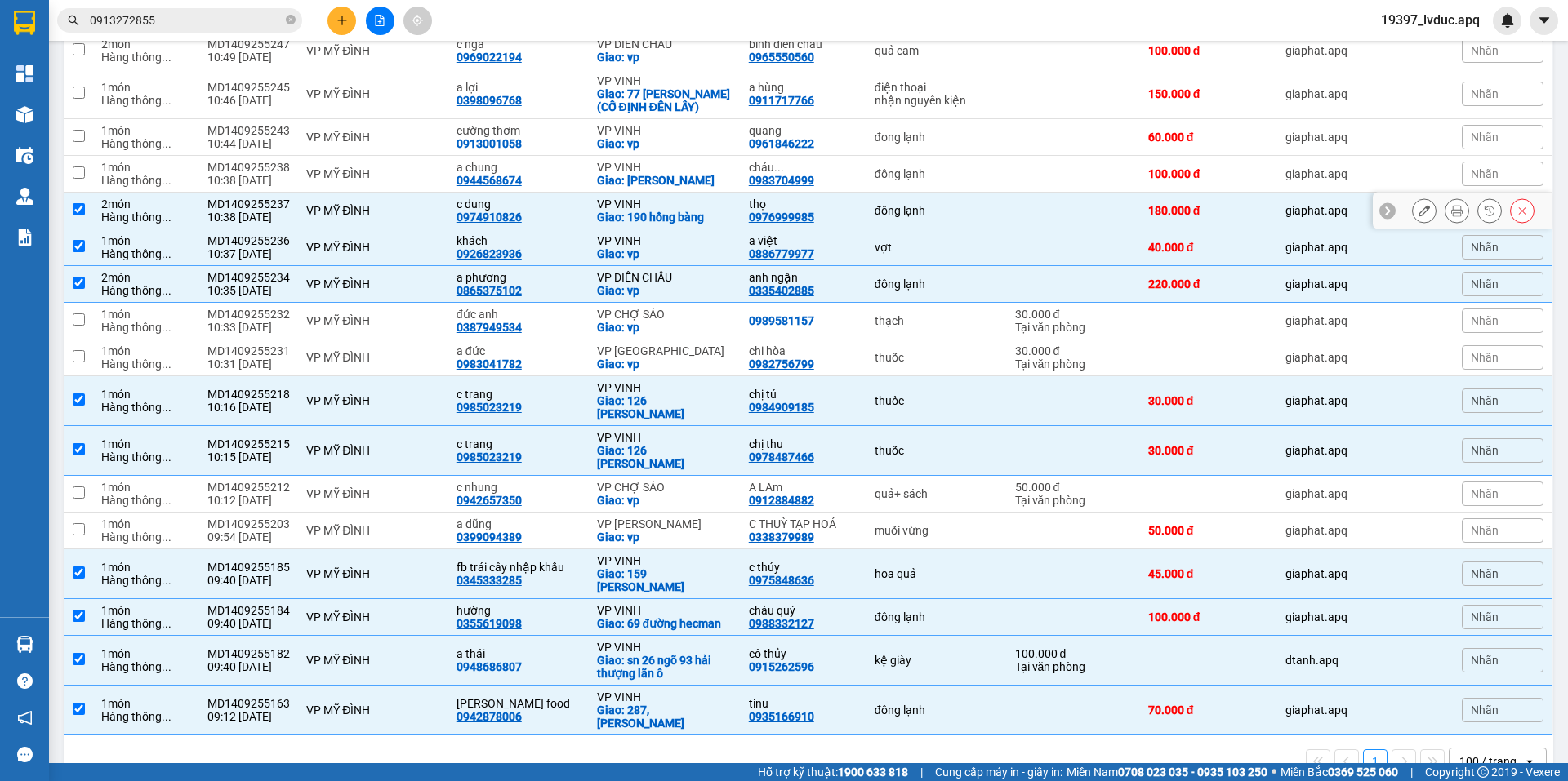
scroll to position [628, 0]
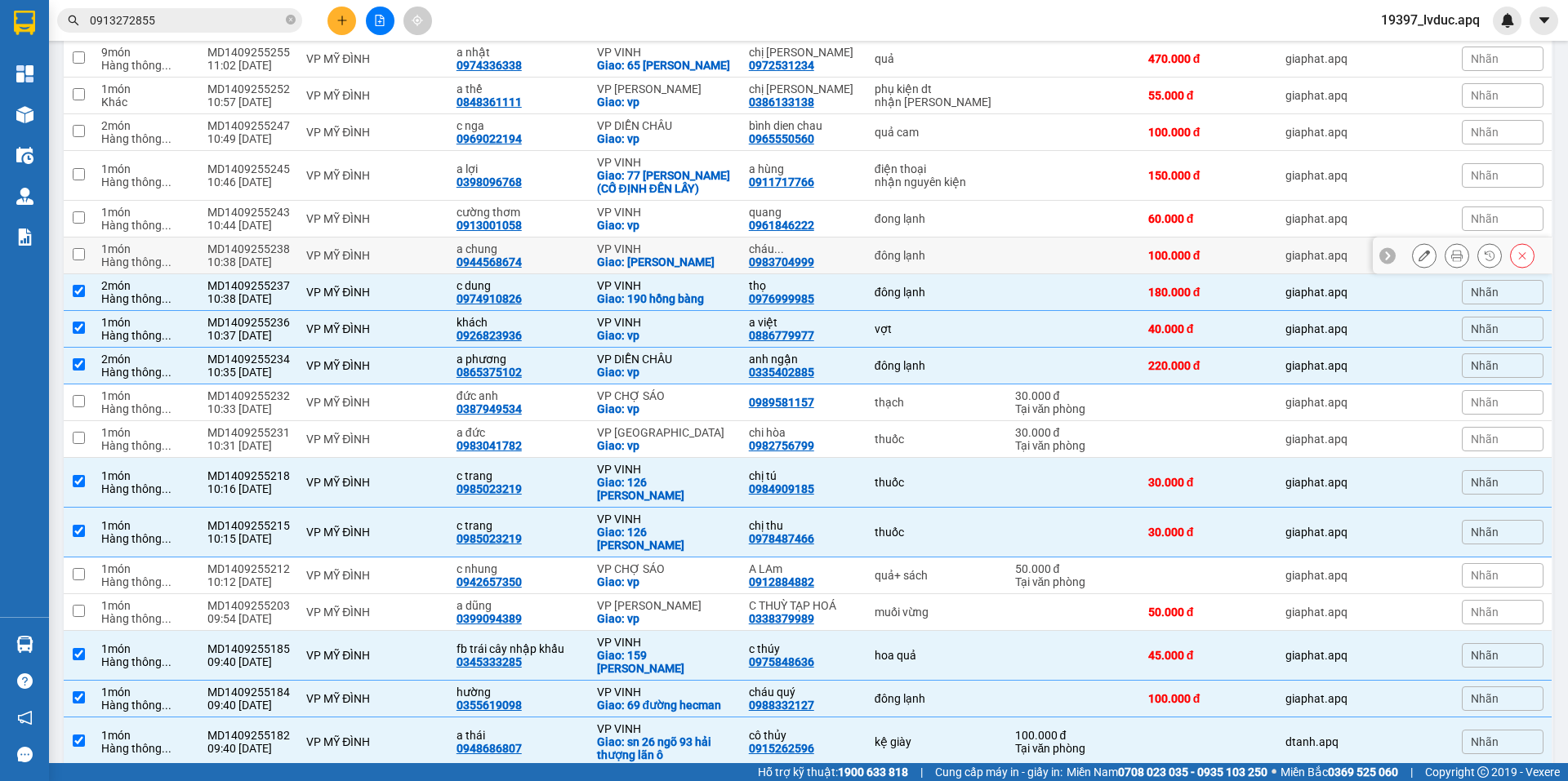
click at [620, 242] on div "VP VINH" at bounding box center [665, 249] width 136 height 13
checkbox input "true"
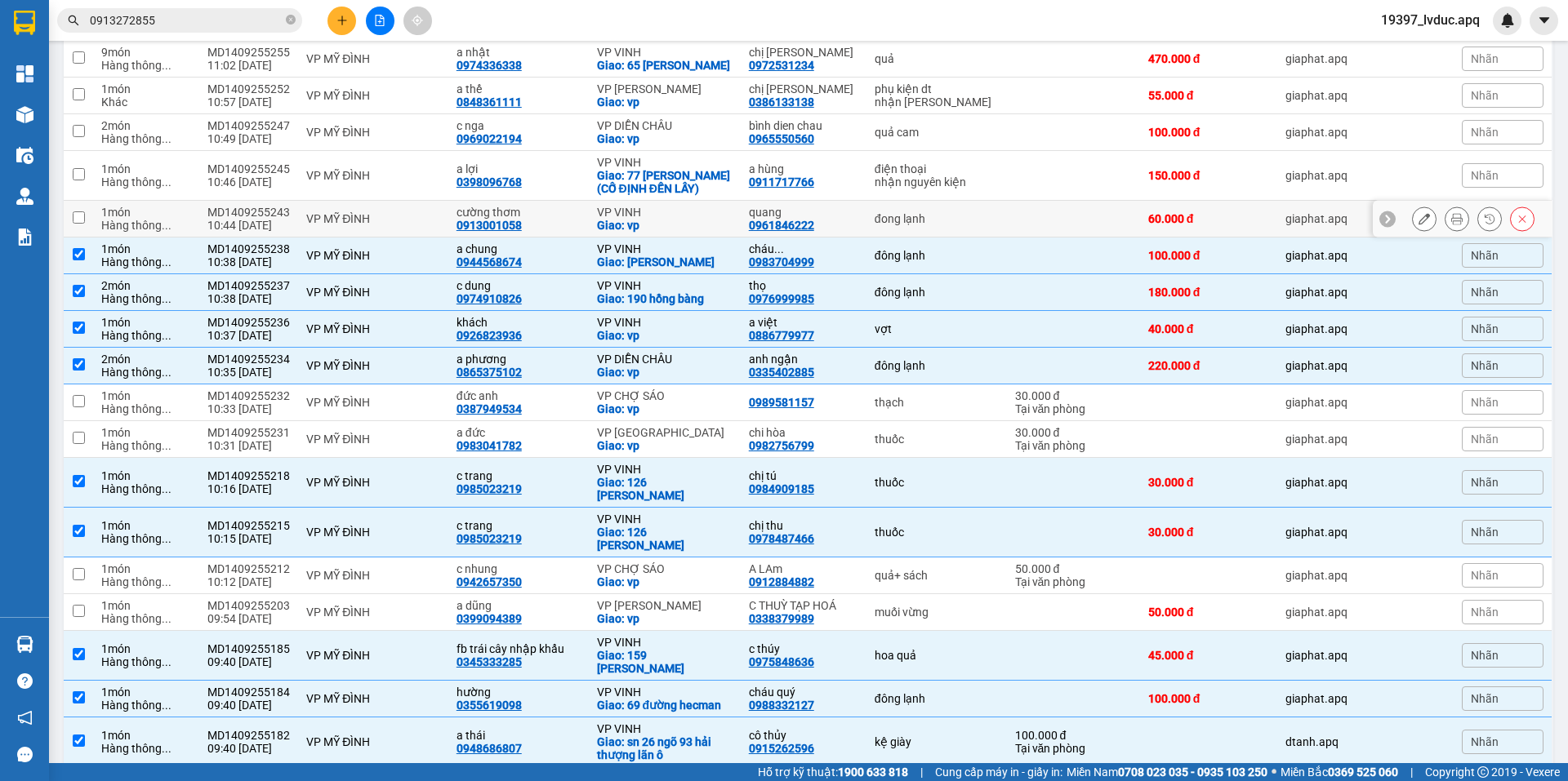
click at [633, 206] on div "VP VINH" at bounding box center [665, 213] width 136 height 13
checkbox input "true"
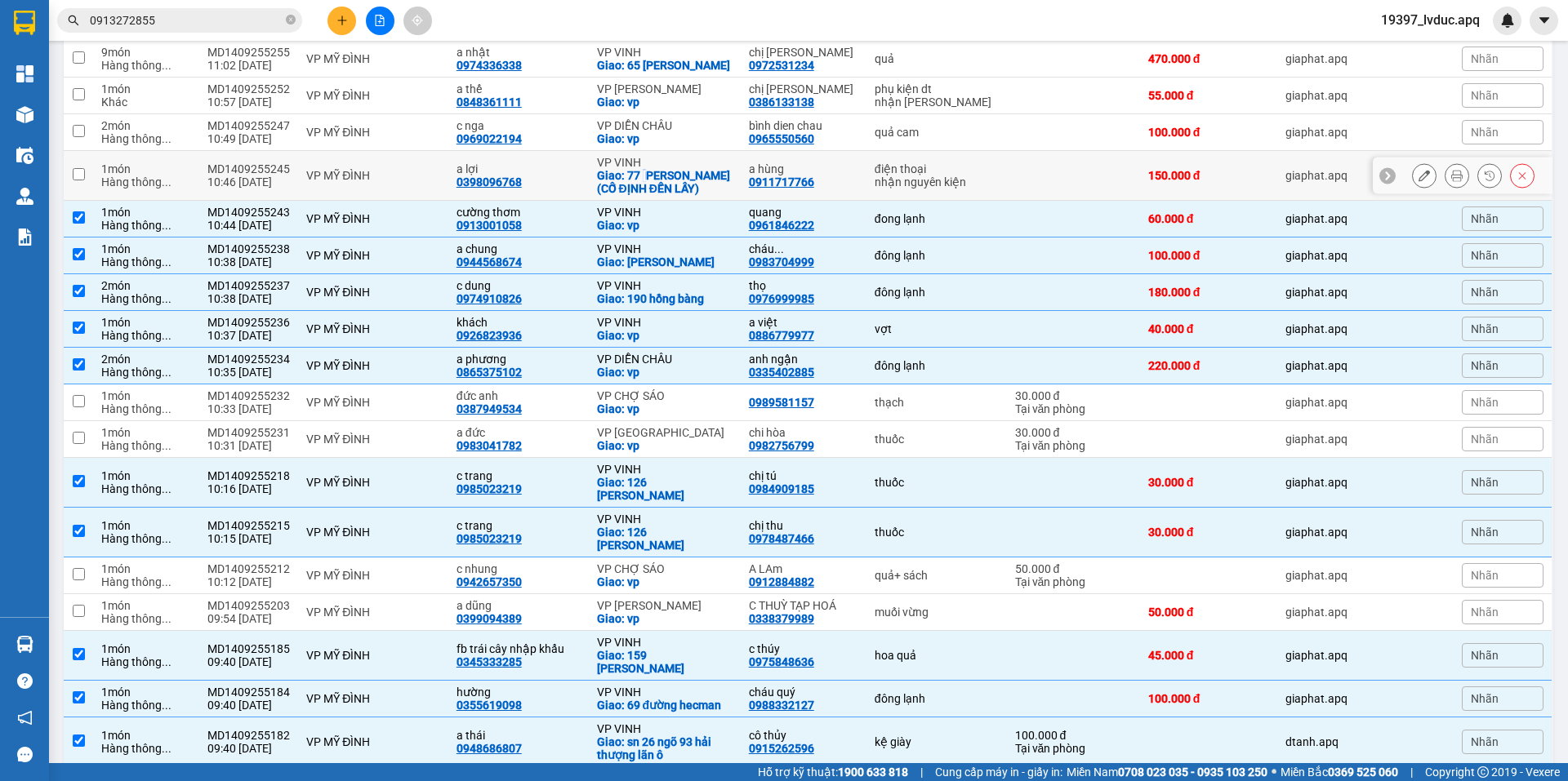
click at [646, 169] on div "Giao: 77 LÊ LỢI-BXC (CỐ ĐỊNH ĐẾN LẤY)" at bounding box center [665, 182] width 136 height 26
checkbox input "true"
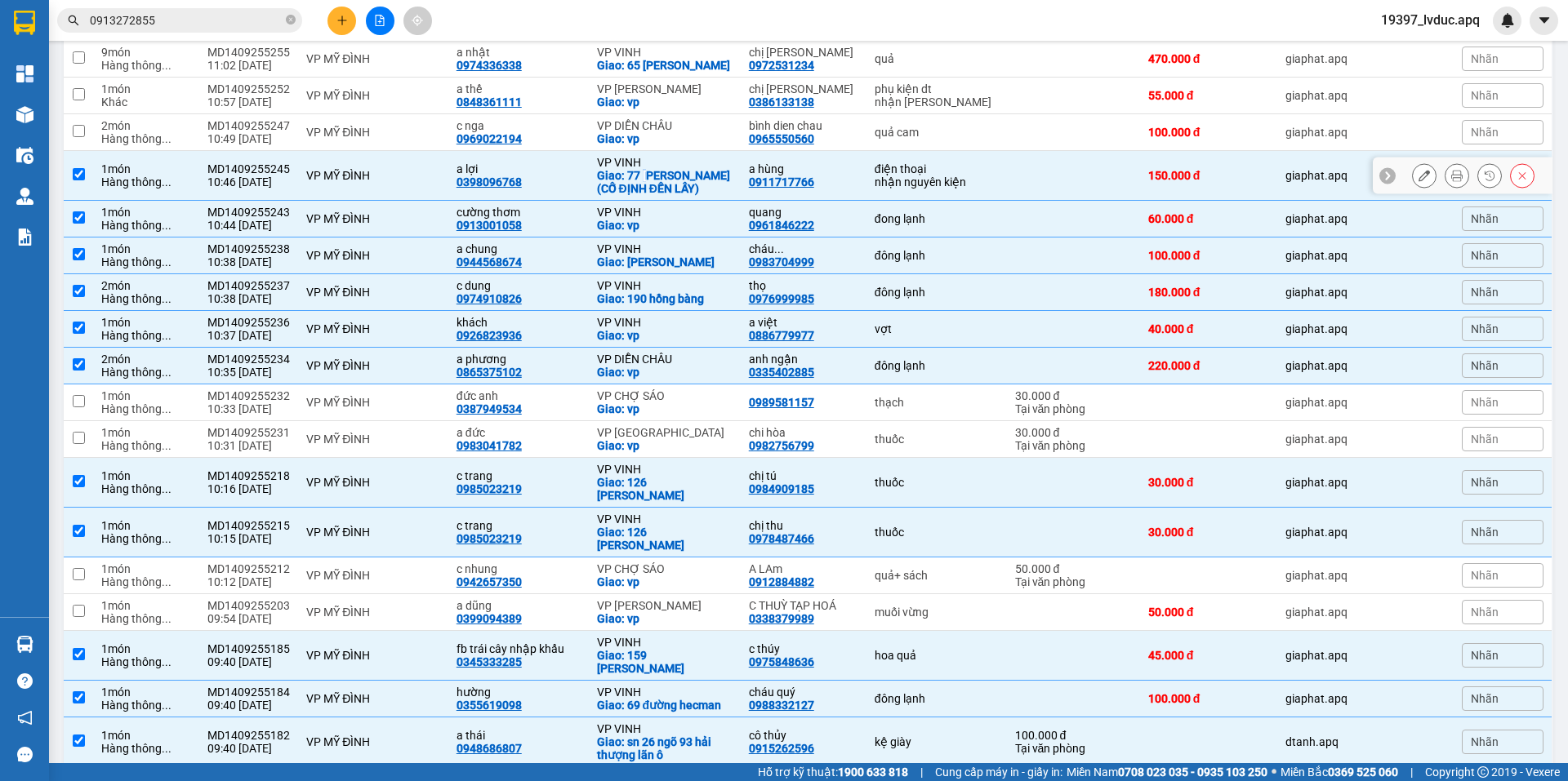
scroll to position [384, 0]
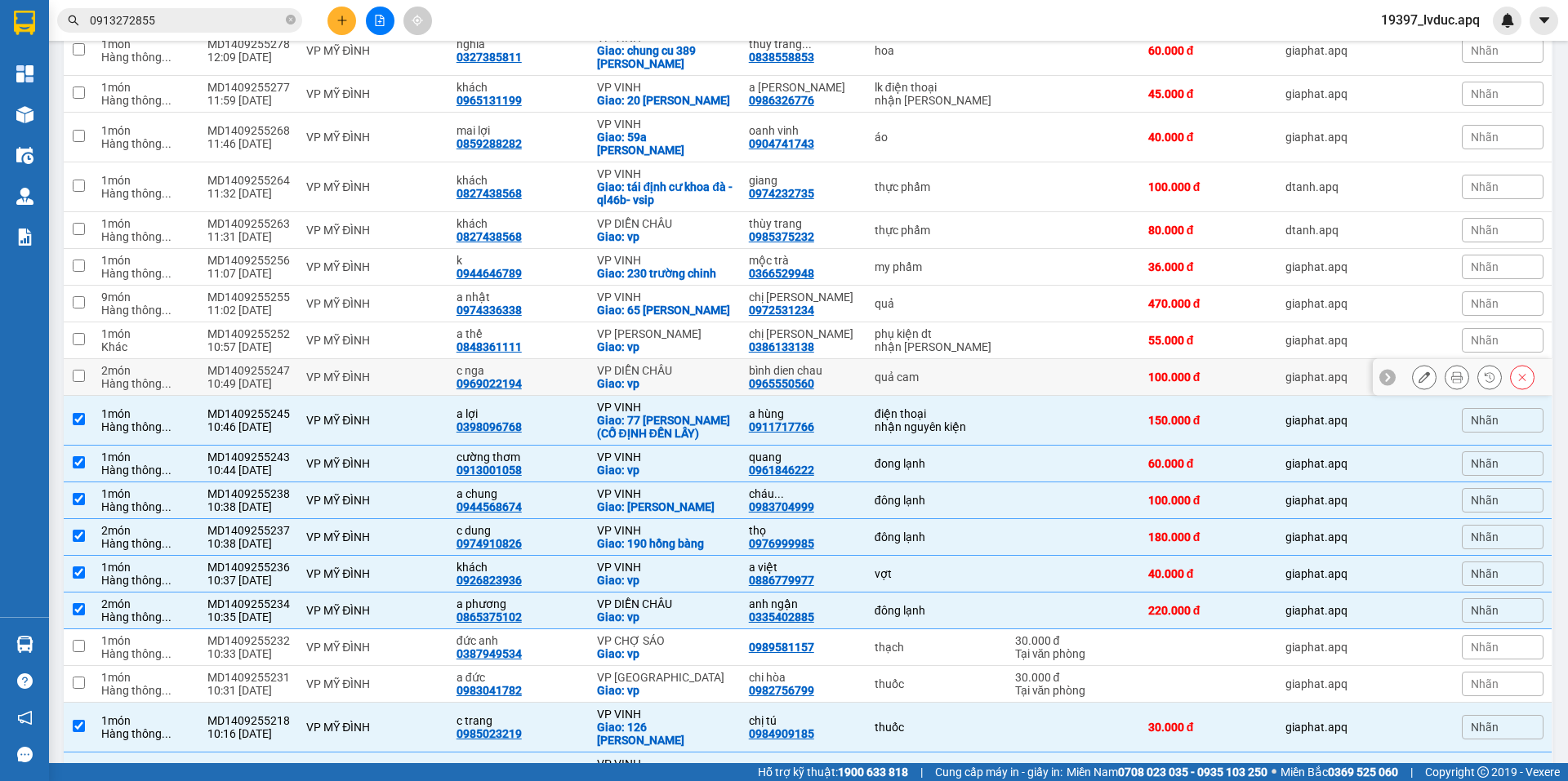
click at [634, 365] on div "VP DIỄN CHÂU" at bounding box center [665, 371] width 136 height 13
checkbox input "true"
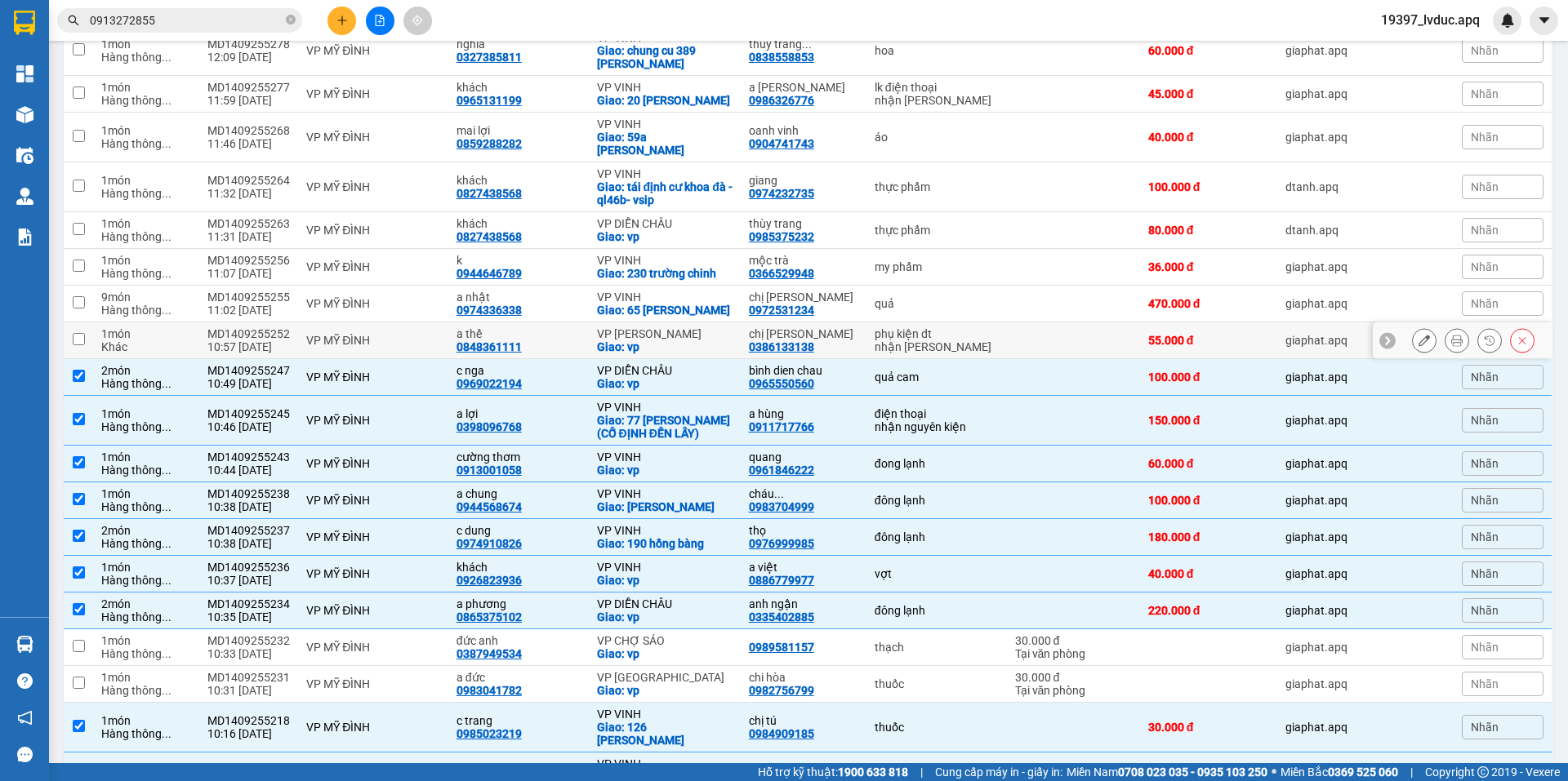
click at [640, 328] on div "VP Nghi Xuân" at bounding box center [665, 334] width 136 height 13
checkbox input "true"
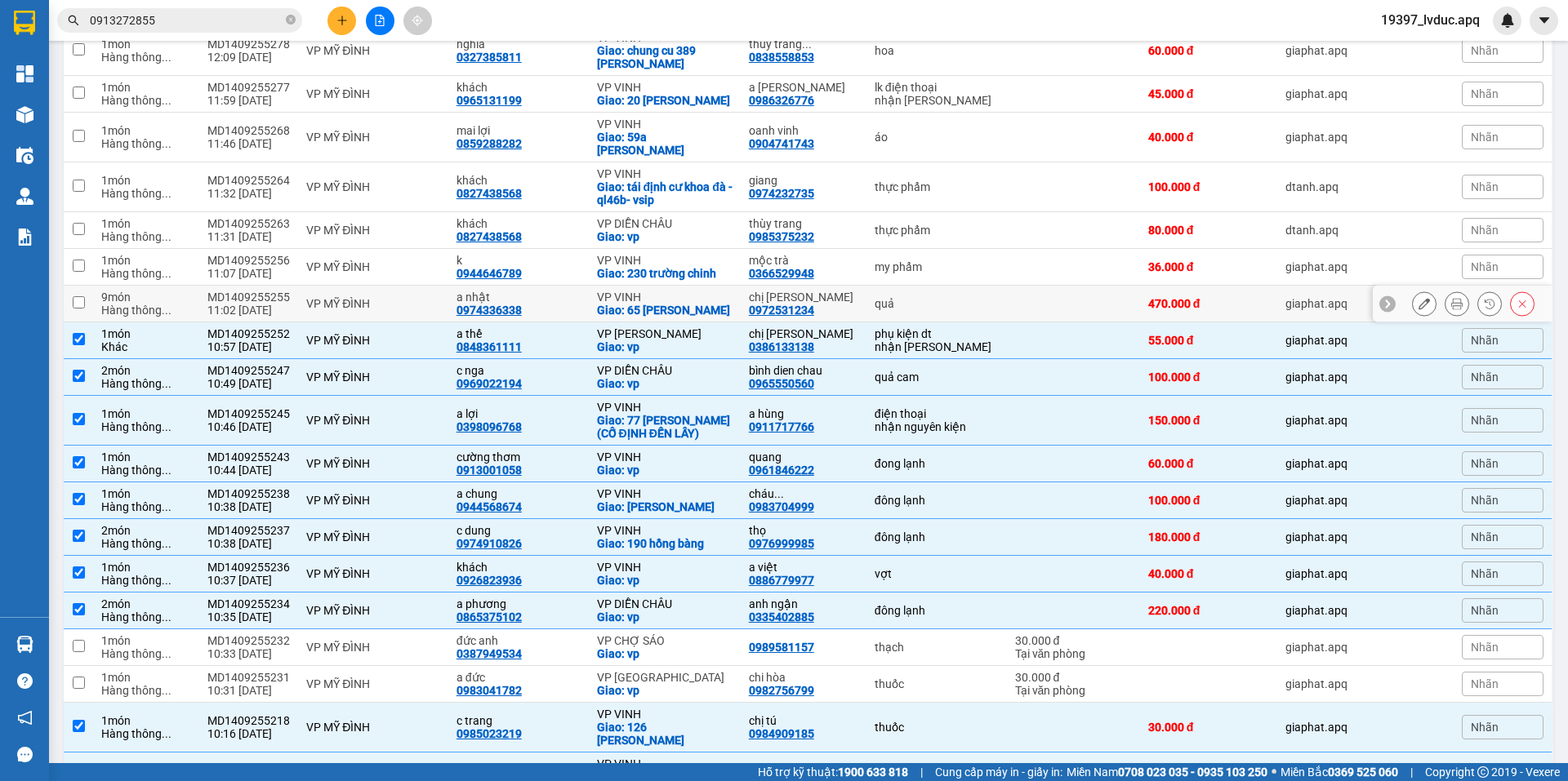
click at [443, 286] on td "VP MỸ ĐÌNH" at bounding box center [373, 304] width 150 height 37
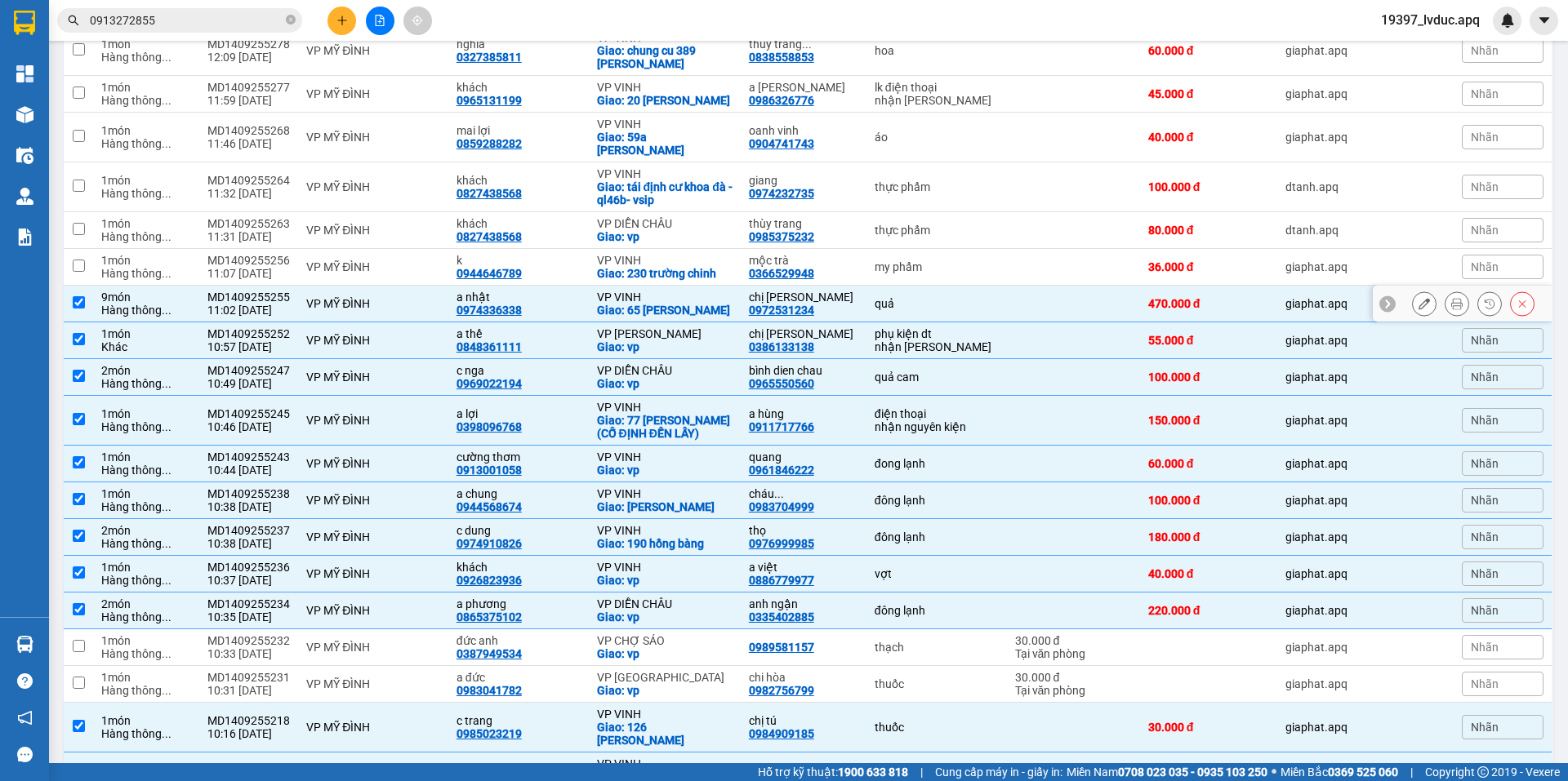
checkbox input "true"
click at [524, 254] on div "k" at bounding box center [519, 261] width 124 height 13
checkbox input "true"
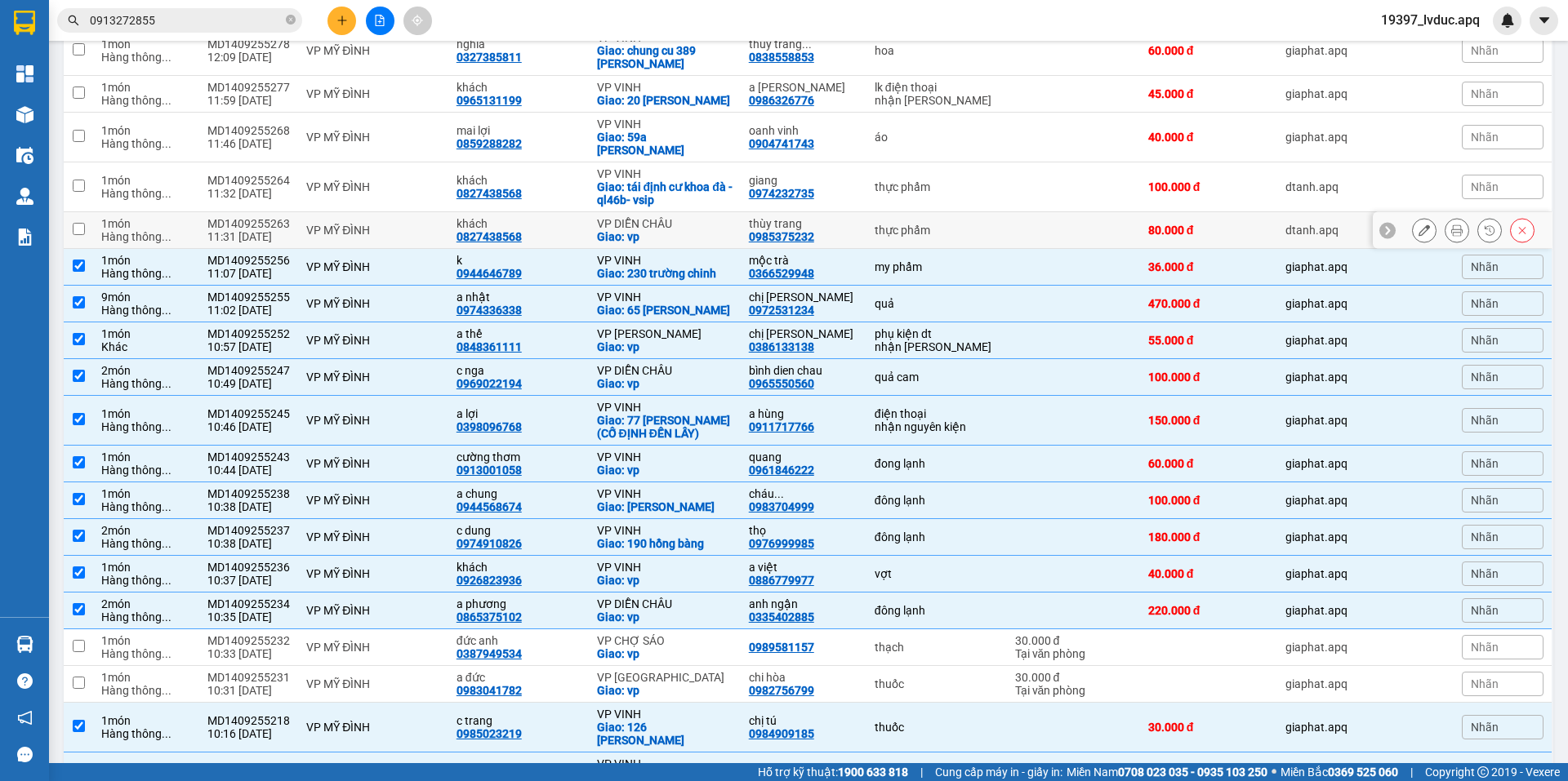
click at [546, 219] on div "khách 0827438568" at bounding box center [519, 230] width 124 height 26
checkbox input "true"
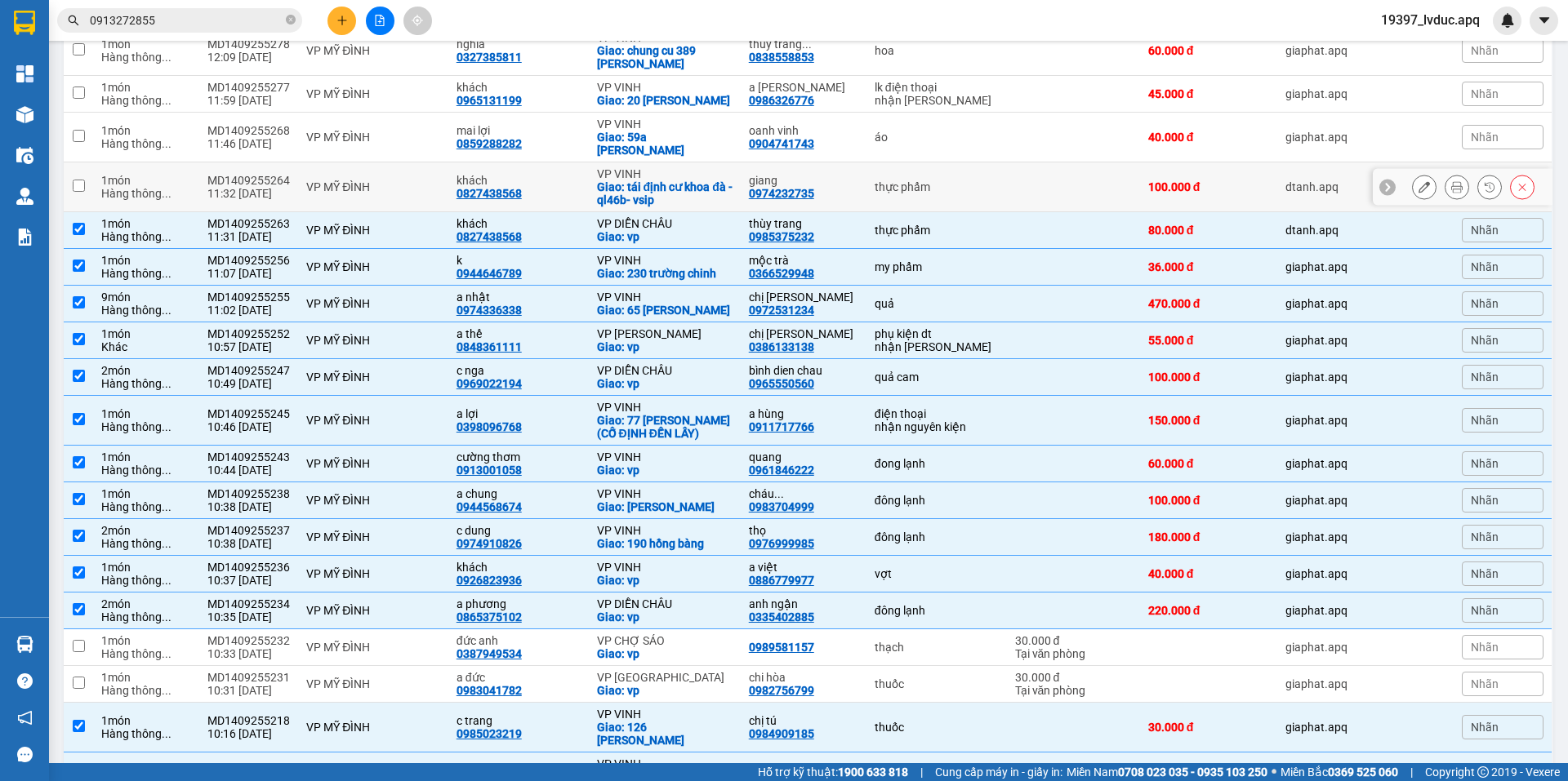
click at [577, 174] on div "khách" at bounding box center [519, 181] width 124 height 13
checkbox input "true"
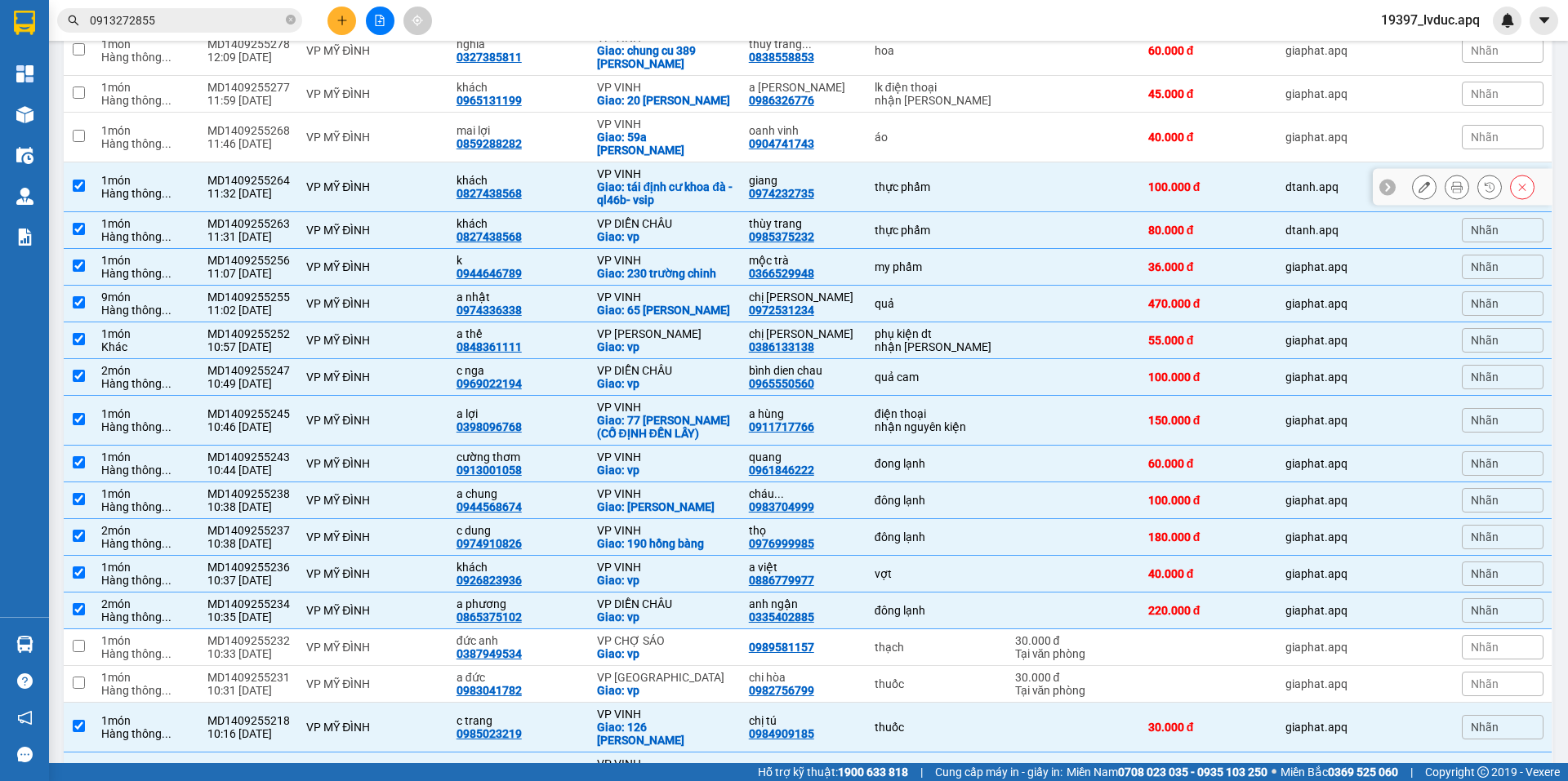
scroll to position [139, 0]
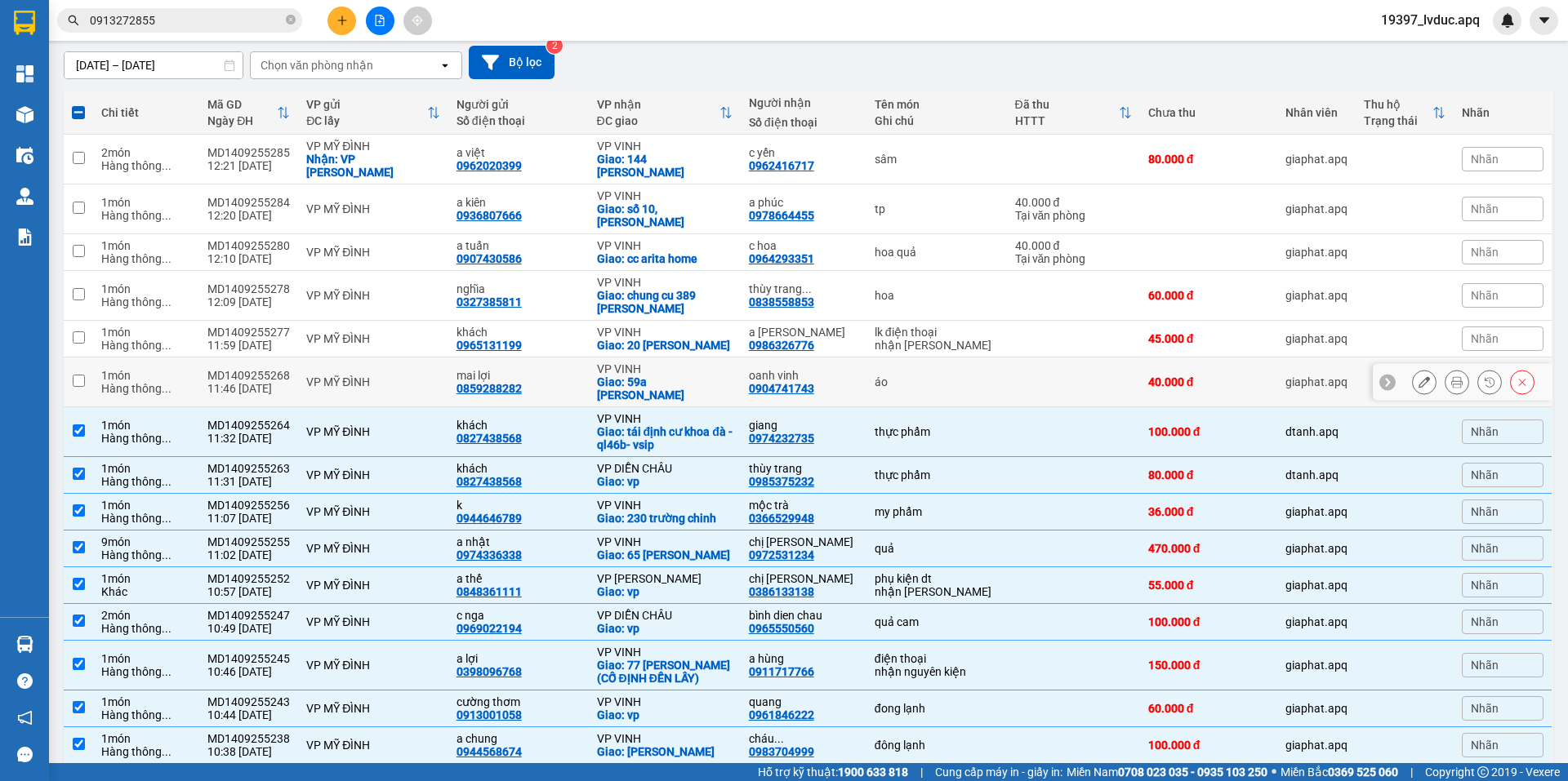
click at [432, 375] on div "VP MỸ ĐÌNH" at bounding box center [373, 382] width 134 height 13
checkbox input "true"
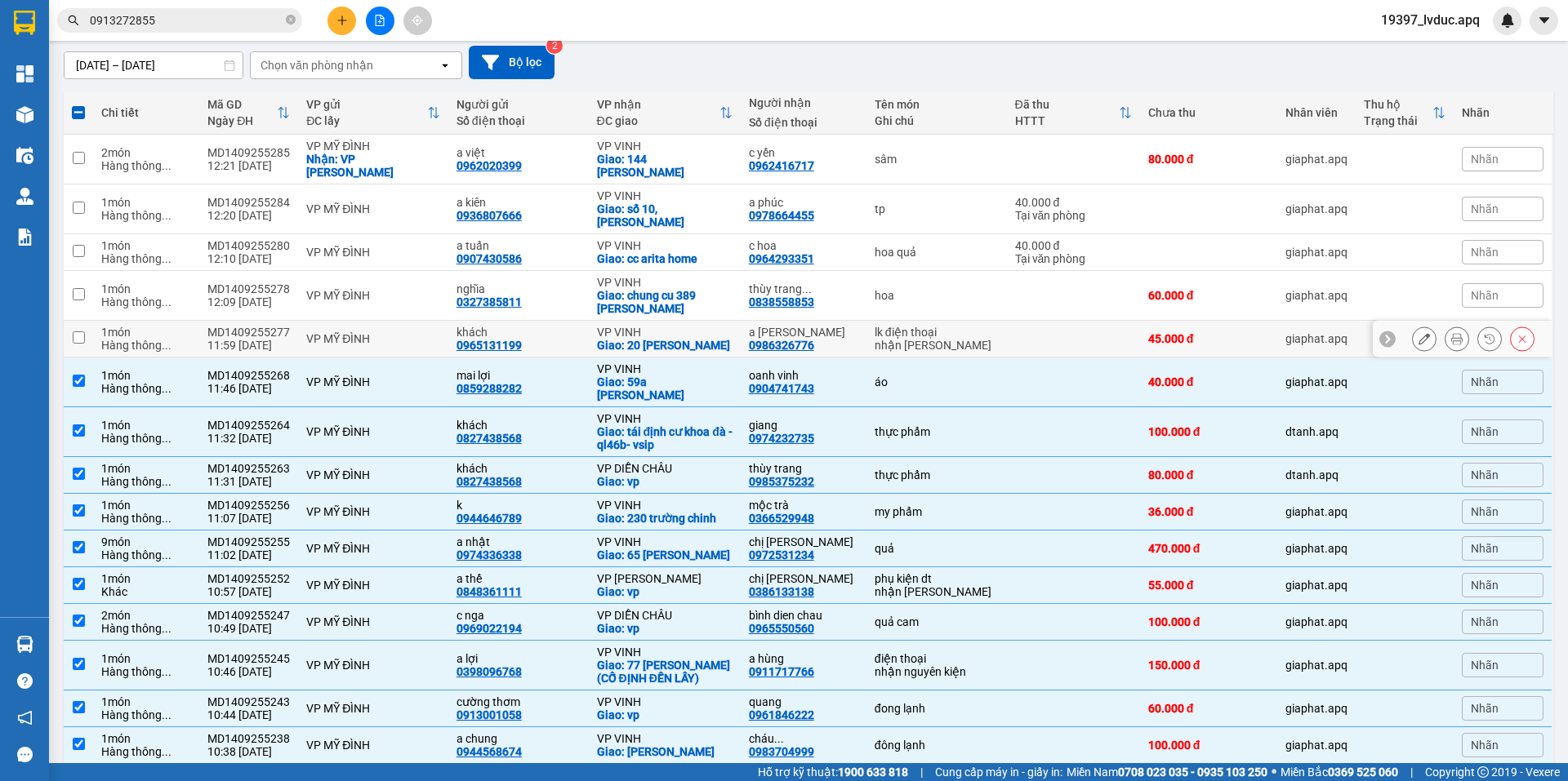
click at [424, 339] on div "VP MỸ ĐÌNH" at bounding box center [373, 339] width 134 height 13
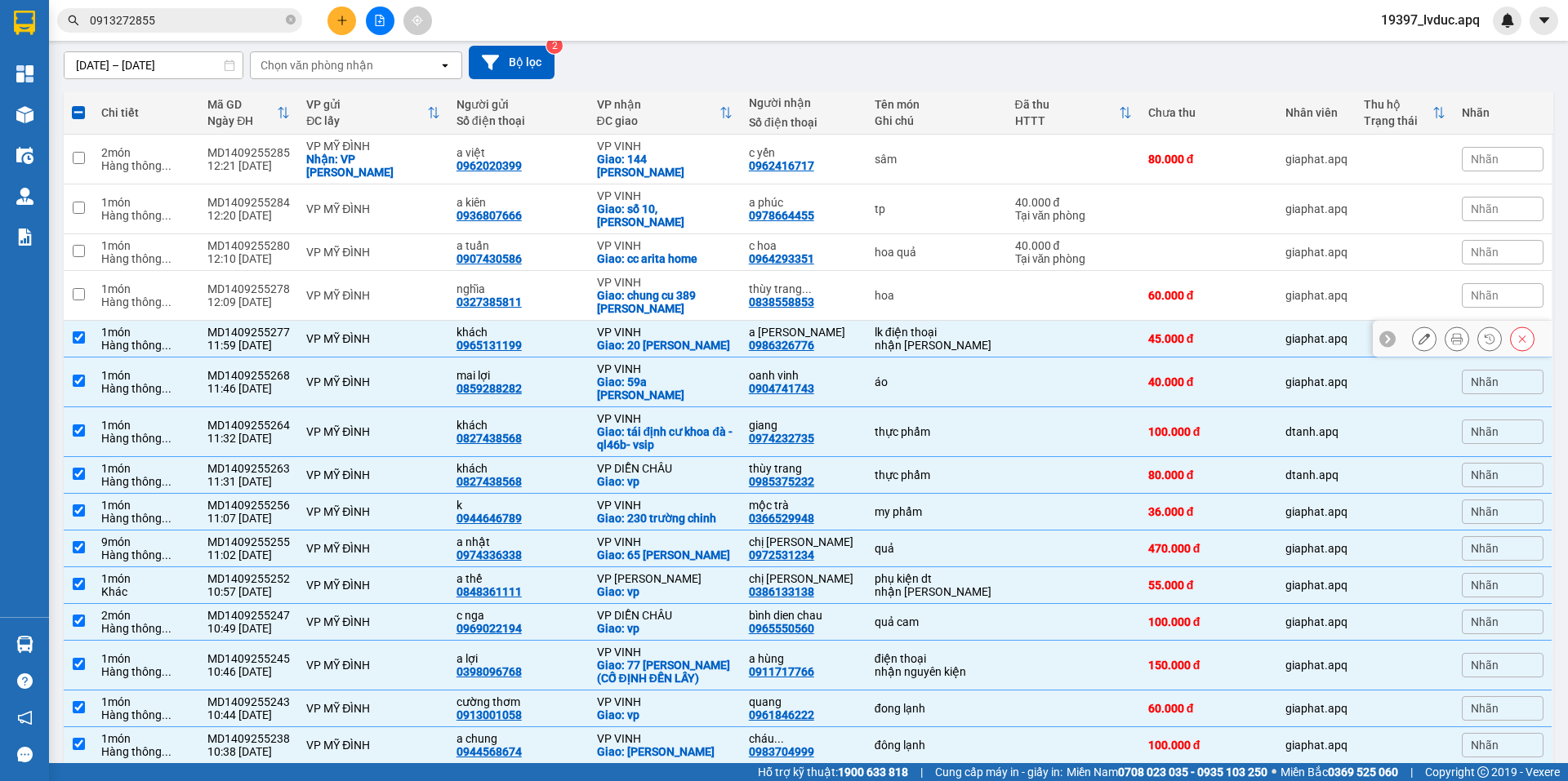
click at [383, 334] on div "VP MỸ ĐÌNH" at bounding box center [373, 339] width 134 height 13
checkbox input "false"
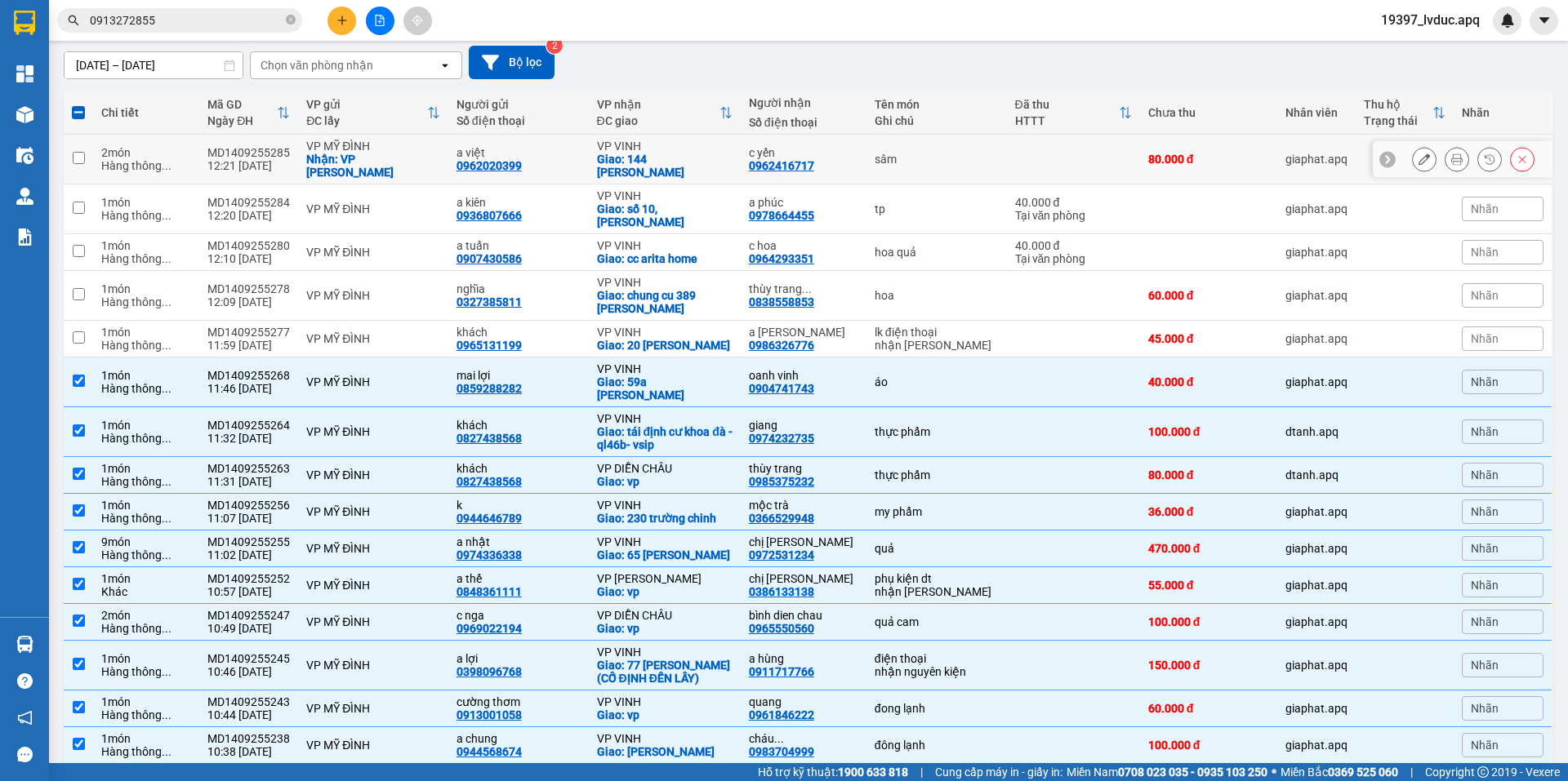
scroll to position [0, 0]
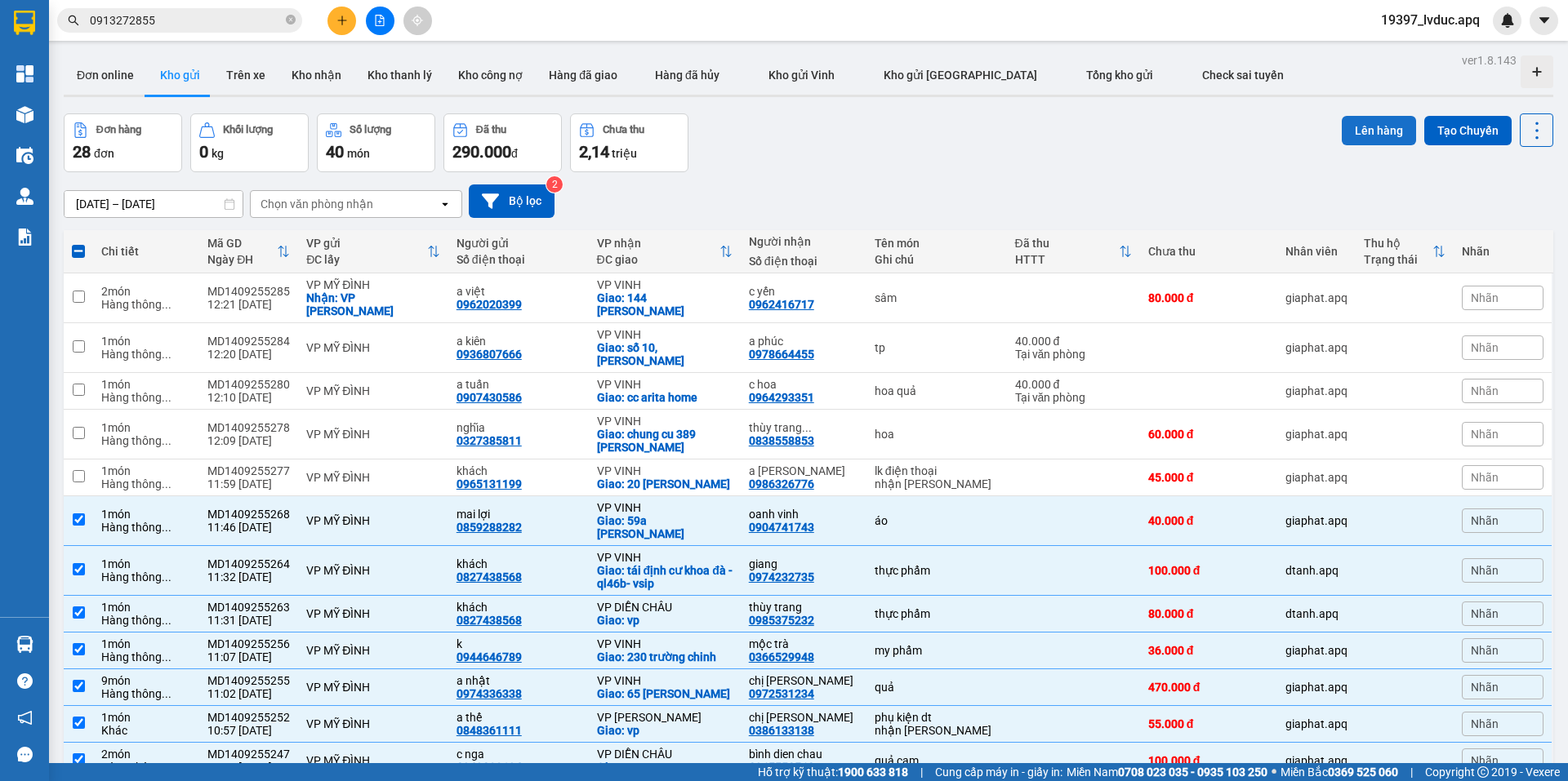
click at [1377, 121] on button "Lên hàng" at bounding box center [1379, 130] width 75 height 29
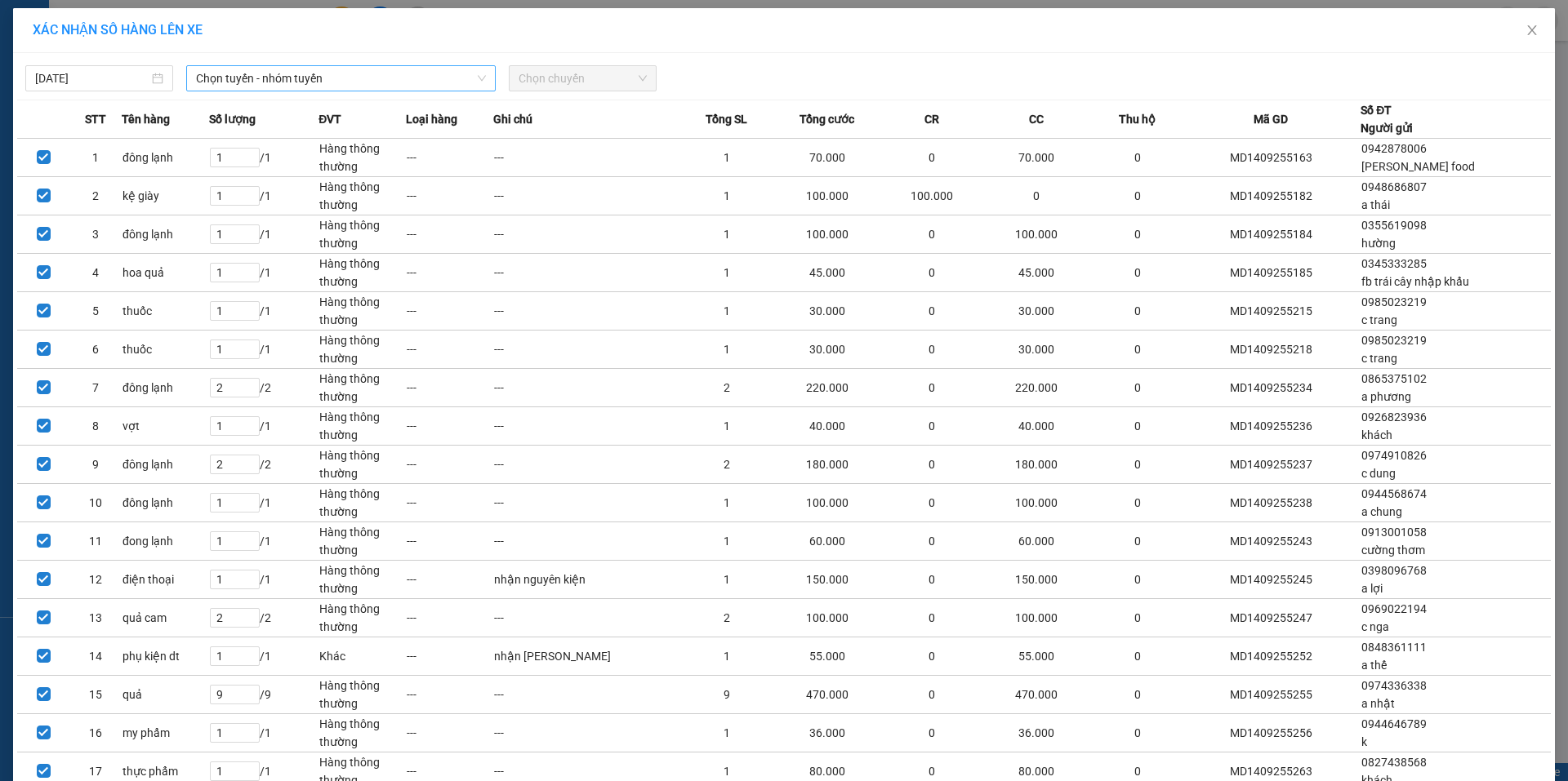
click at [334, 78] on span "Chọn tuyến - nhóm tuyến" at bounding box center [341, 78] width 290 height 24
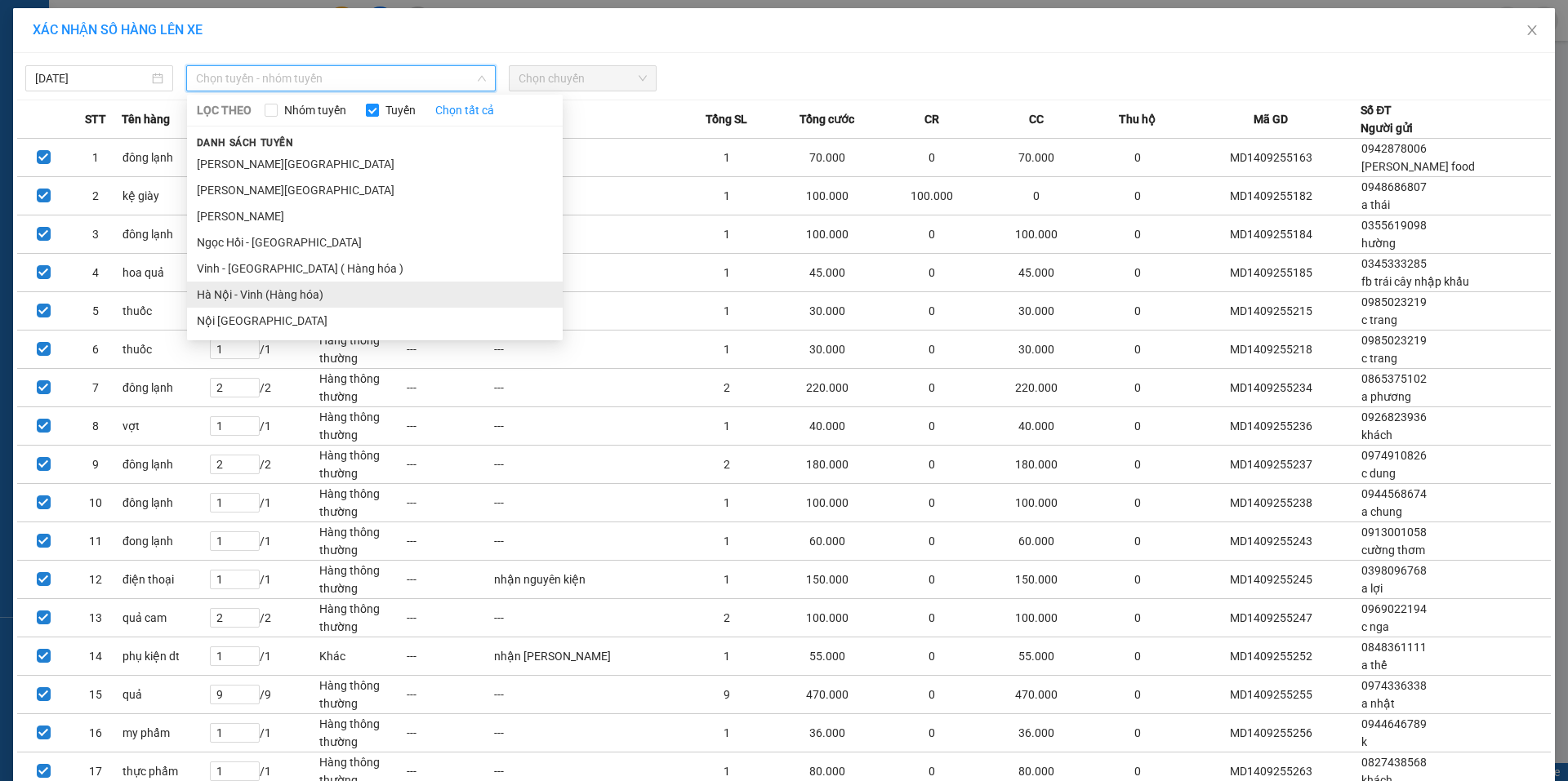
click at [253, 292] on li "Hà Nội - Vinh (Hàng hóa)" at bounding box center [375, 294] width 375 height 26
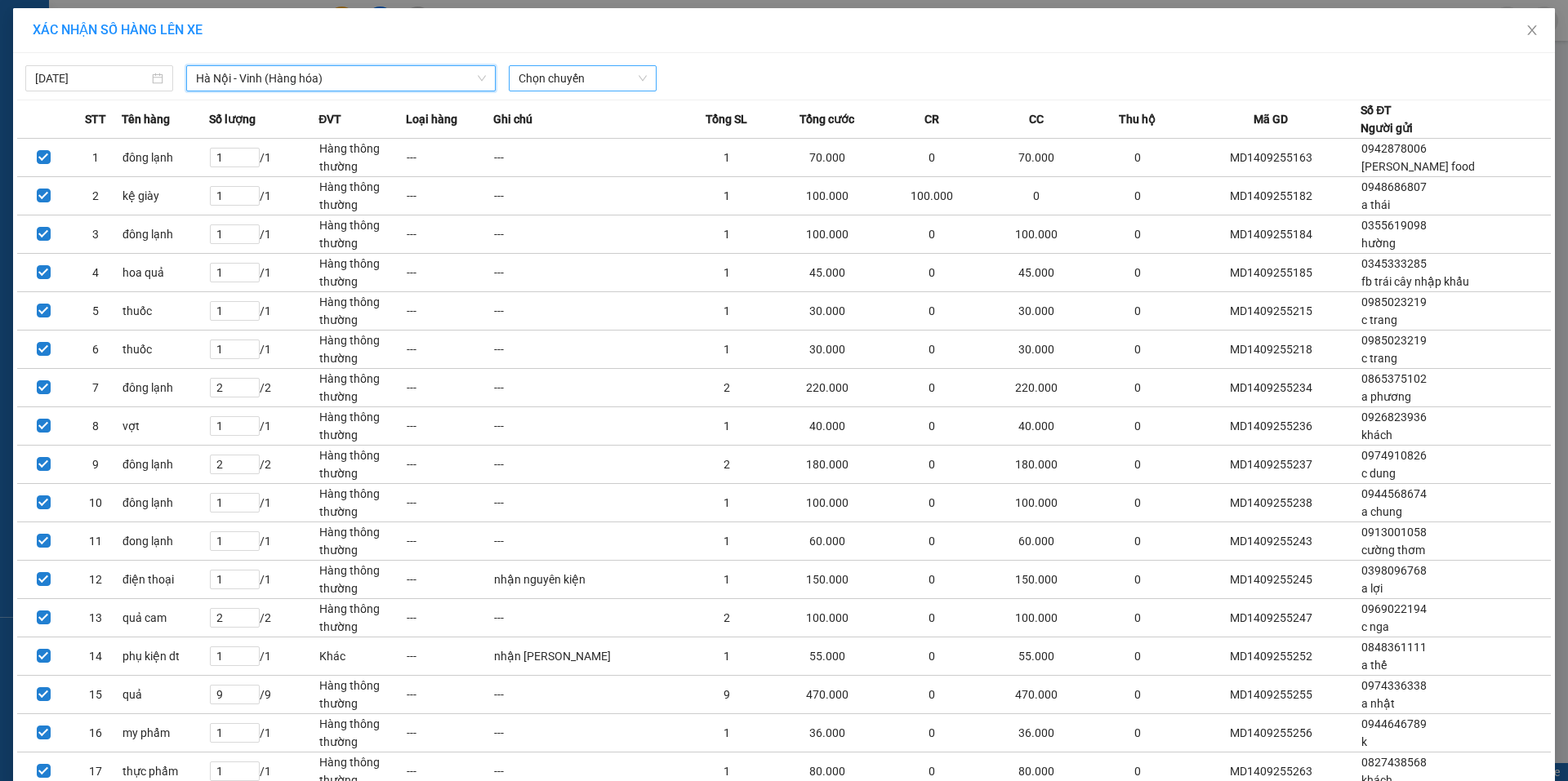
click at [563, 75] on span "Chọn chuyến" at bounding box center [582, 78] width 128 height 24
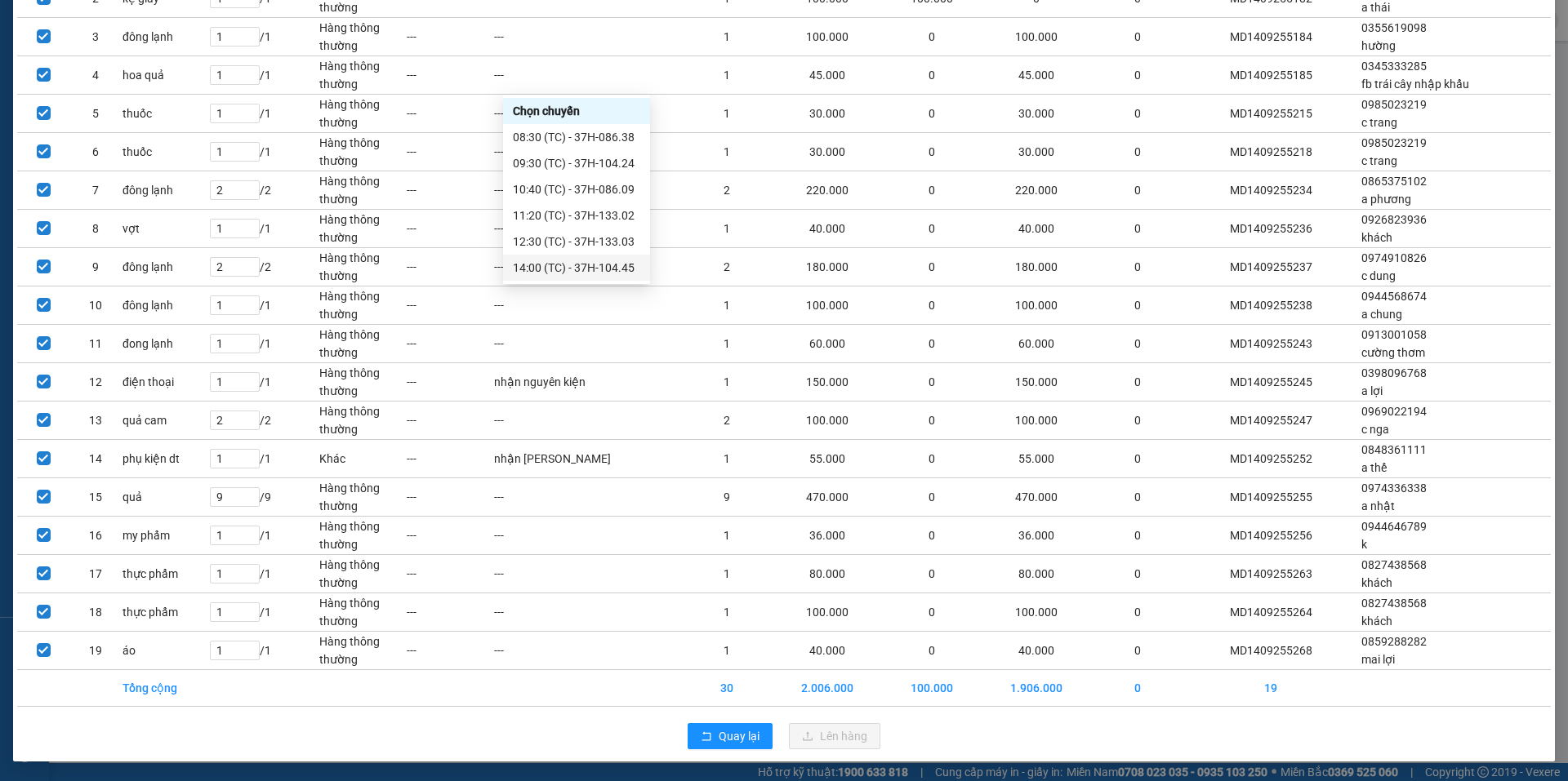
click at [578, 269] on div "14:00 (TC) - 37H-104.45" at bounding box center [577, 267] width 127 height 18
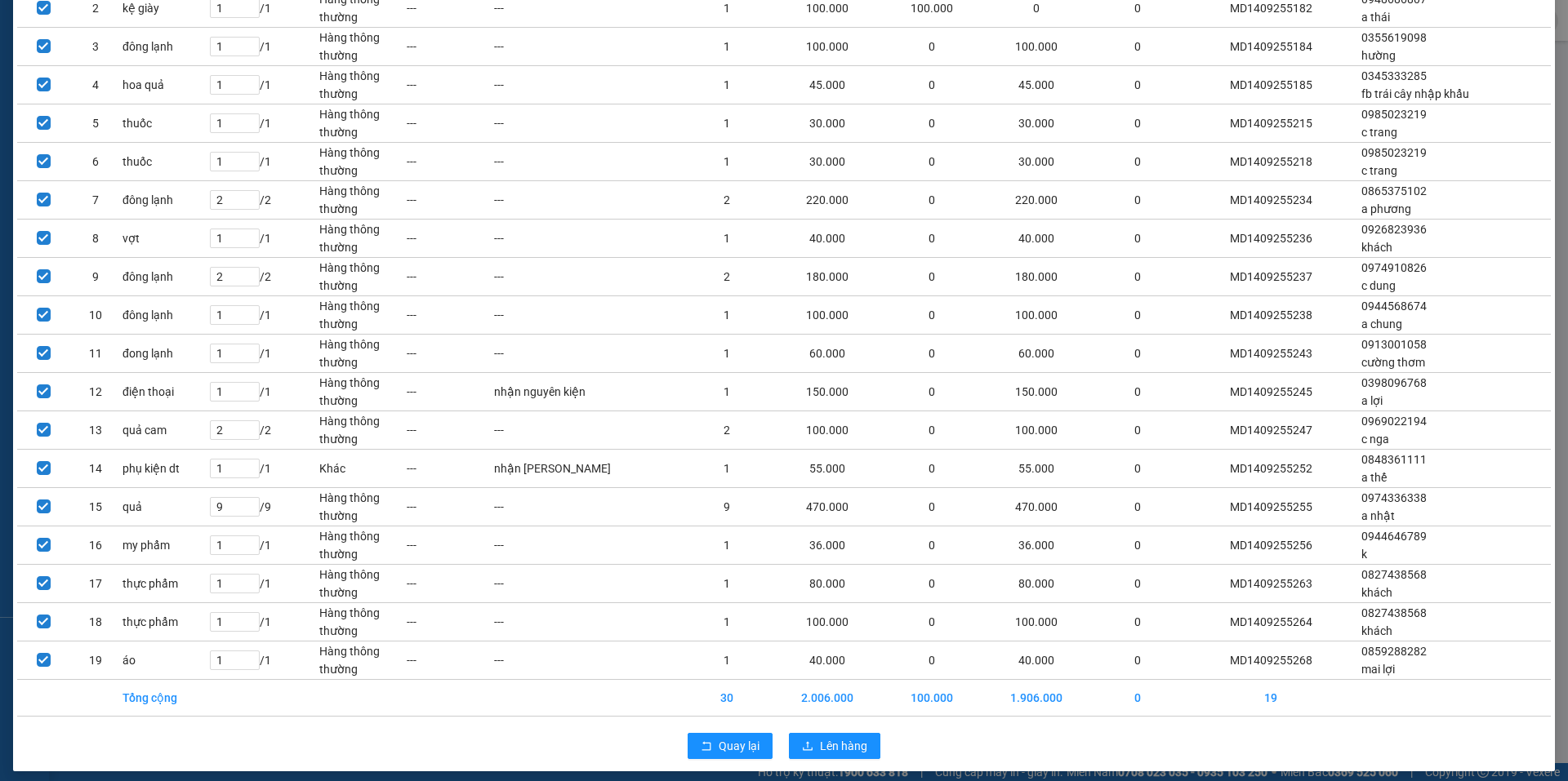
scroll to position [207, 0]
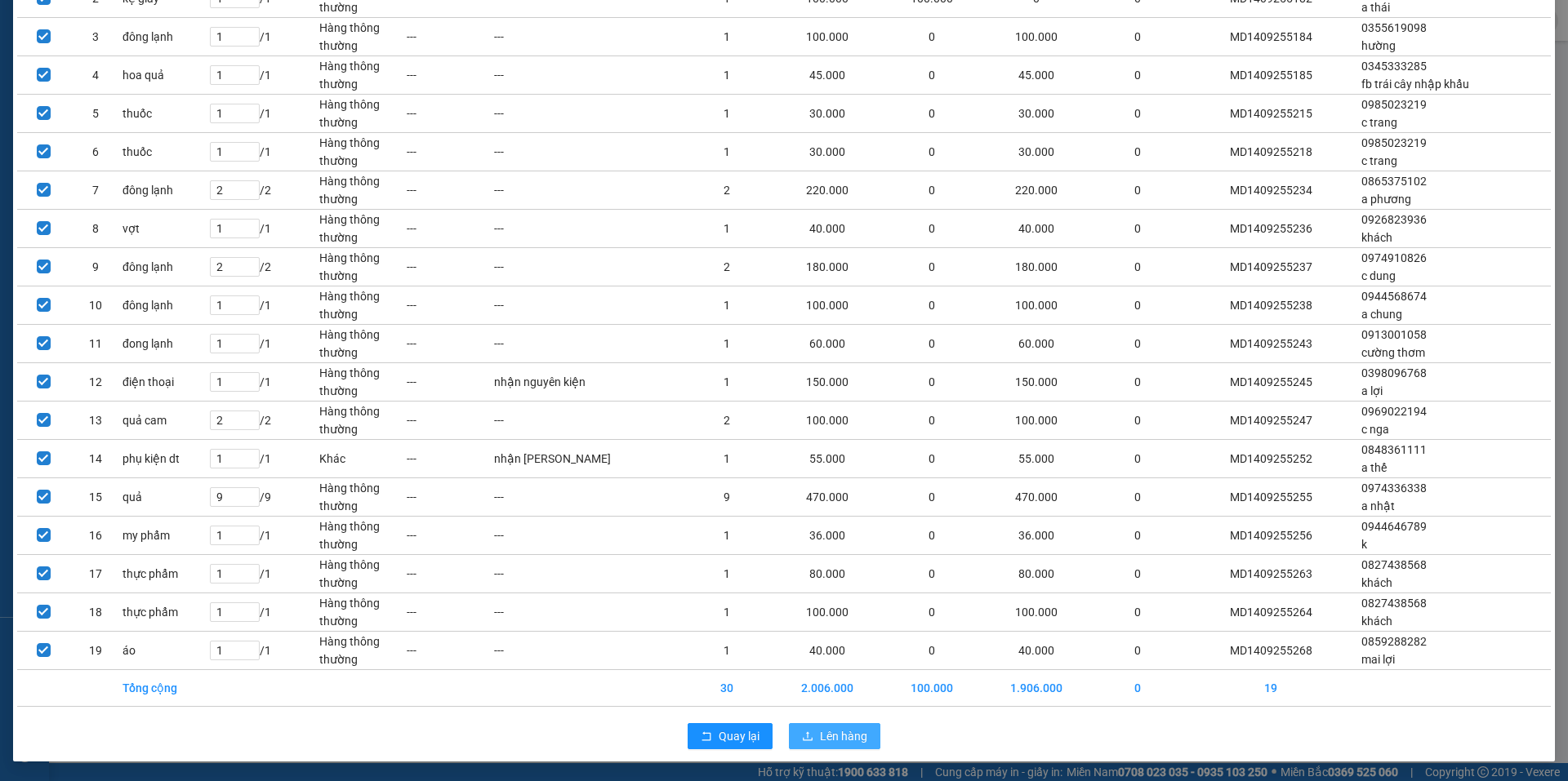
click at [834, 731] on span "Lên hàng" at bounding box center [843, 736] width 48 height 18
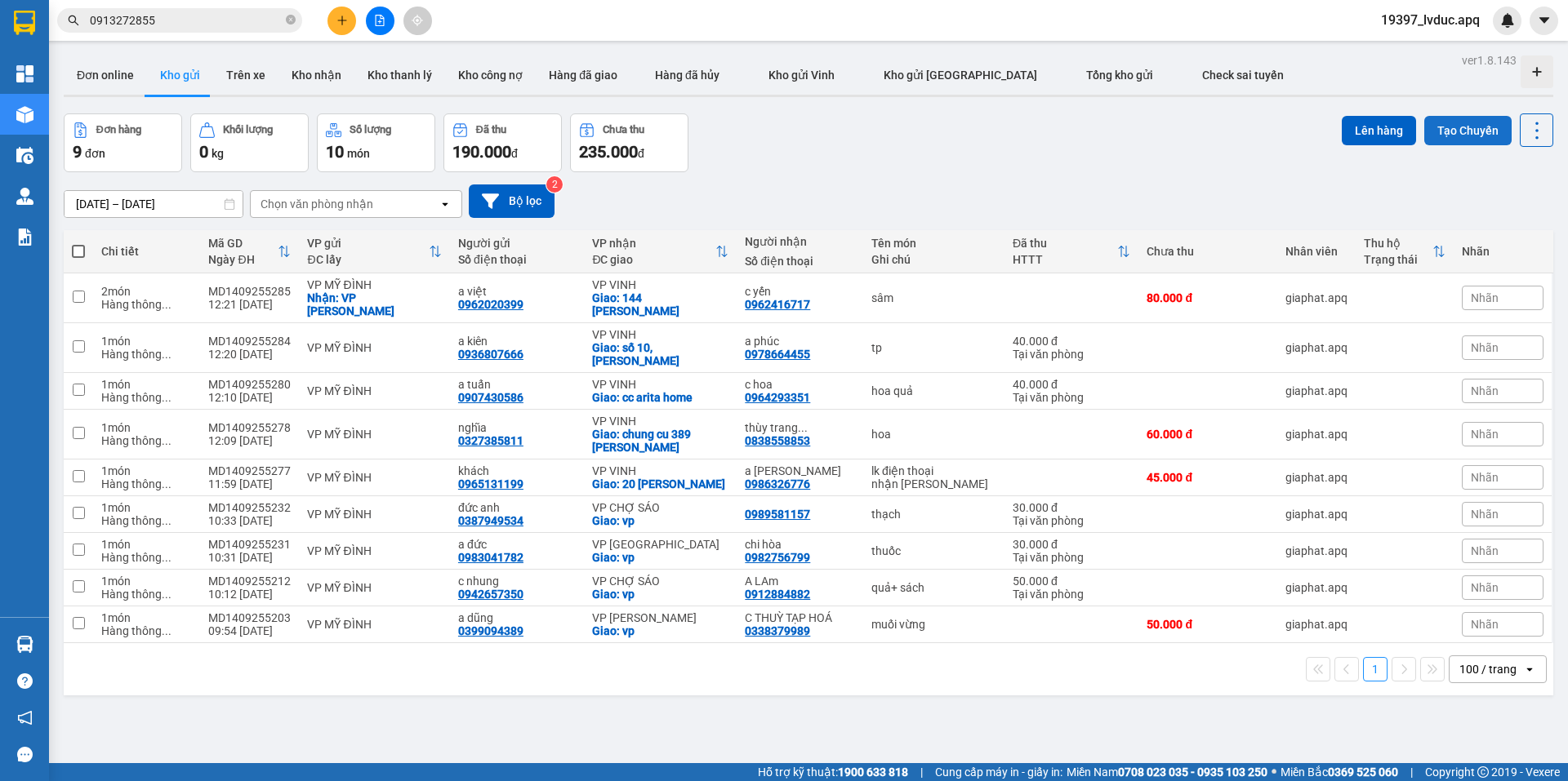
click at [1453, 127] on button "Tạo Chuyến" at bounding box center [1467, 130] width 87 height 29
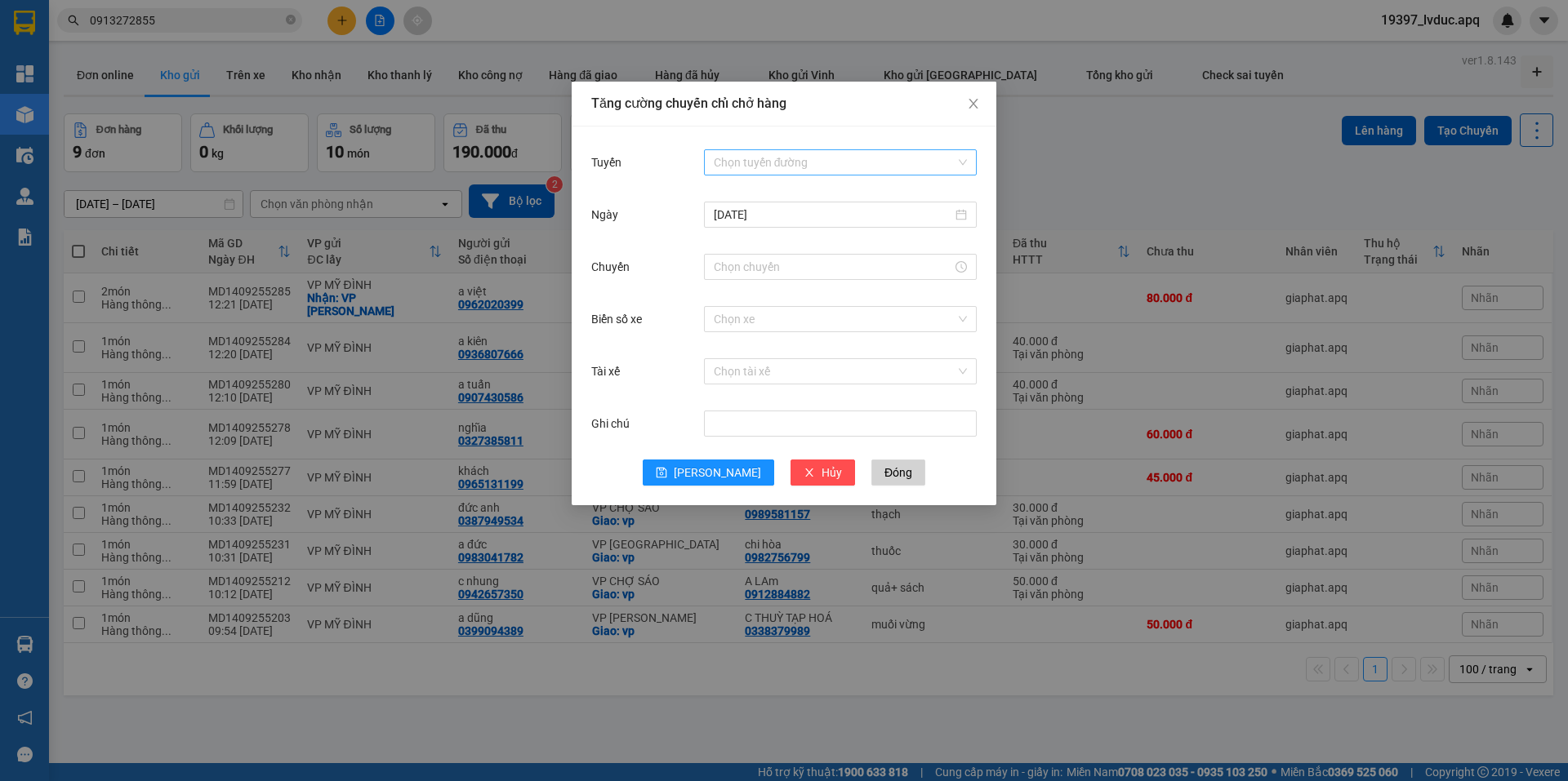
click at [803, 175] on div "Chọn tuyến đường" at bounding box center [840, 162] width 272 height 26
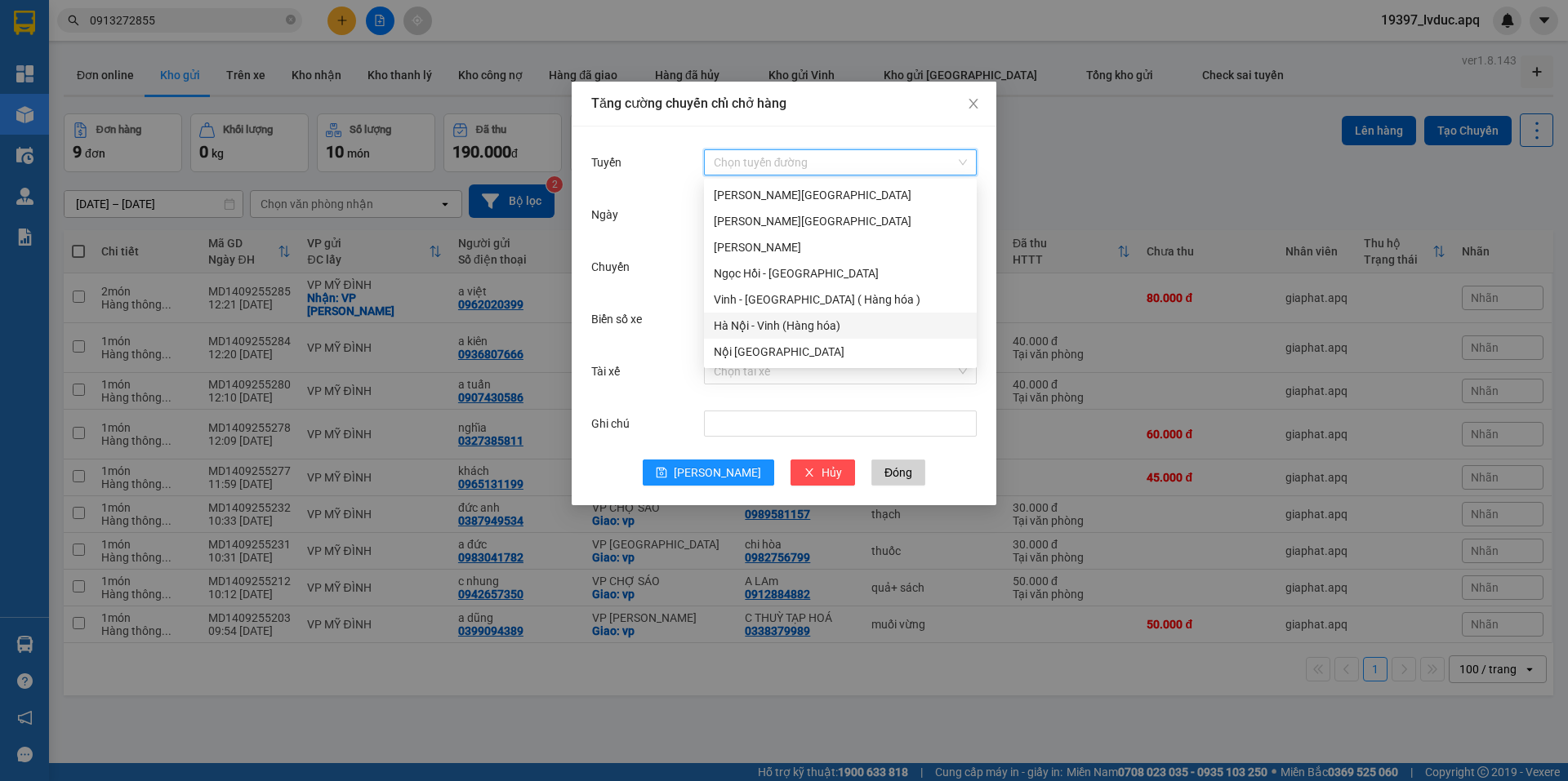
click at [757, 324] on div "Hà Nội - Vinh (Hàng hóa)" at bounding box center [841, 325] width 253 height 18
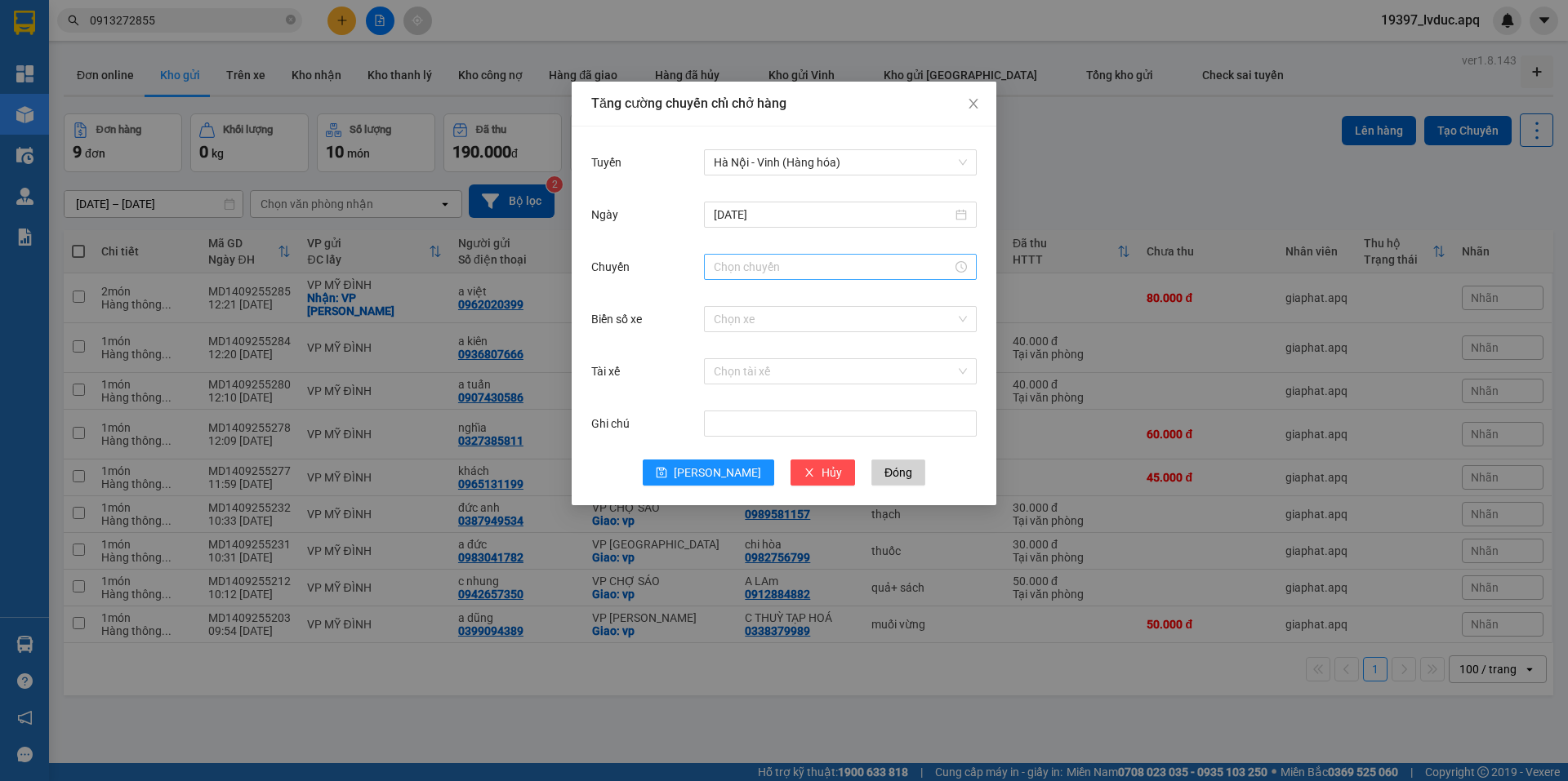
click at [756, 258] on div at bounding box center [840, 266] width 272 height 26
click at [726, 286] on div "00 01 02 03 04 05 06 07 08 09 10 11 12 13 14 15 16 17 18 19 20 21 22 23 00 01 0…" at bounding box center [749, 376] width 91 height 186
click at [719, 291] on div "14" at bounding box center [727, 291] width 46 height 23
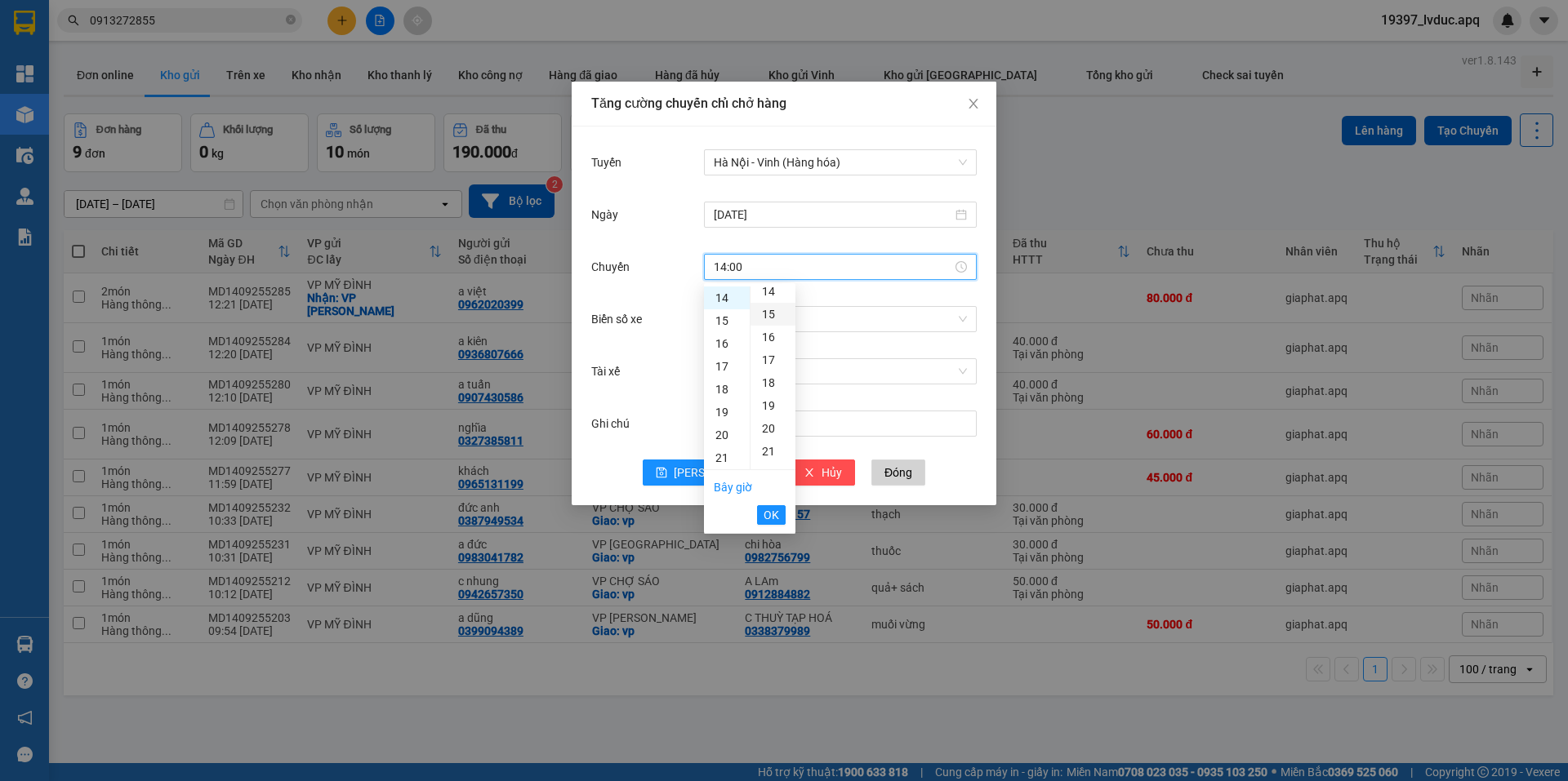
click at [774, 310] on div "15" at bounding box center [773, 313] width 45 height 23
type input "14:15"
drag, startPoint x: 768, startPoint y: 516, endPoint x: 779, endPoint y: 396, distance: 120.5
click at [769, 516] on span "OK" at bounding box center [771, 515] width 16 height 18
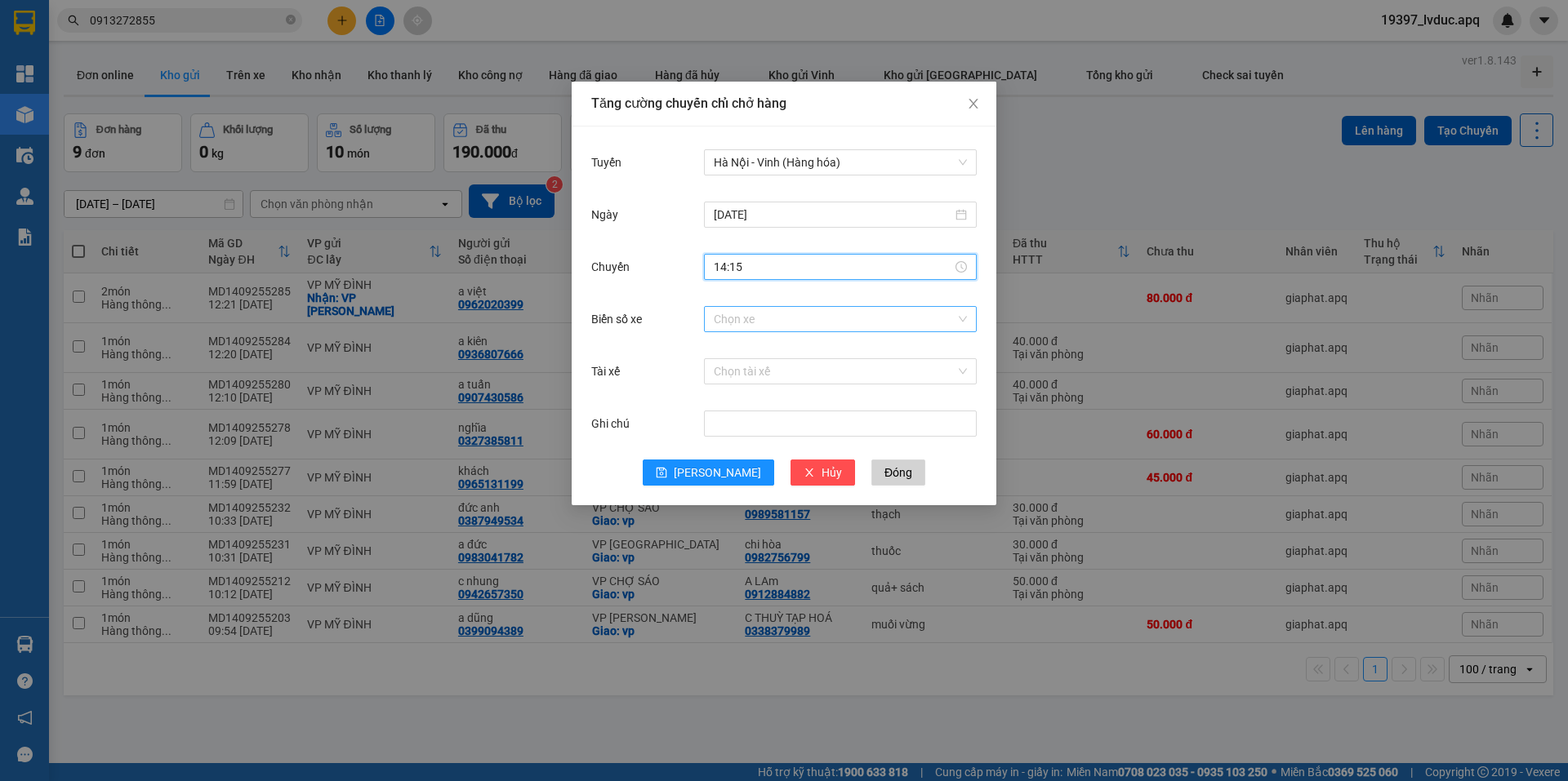
click at [778, 315] on input "Biển số xe" at bounding box center [835, 318] width 241 height 24
type input "3"
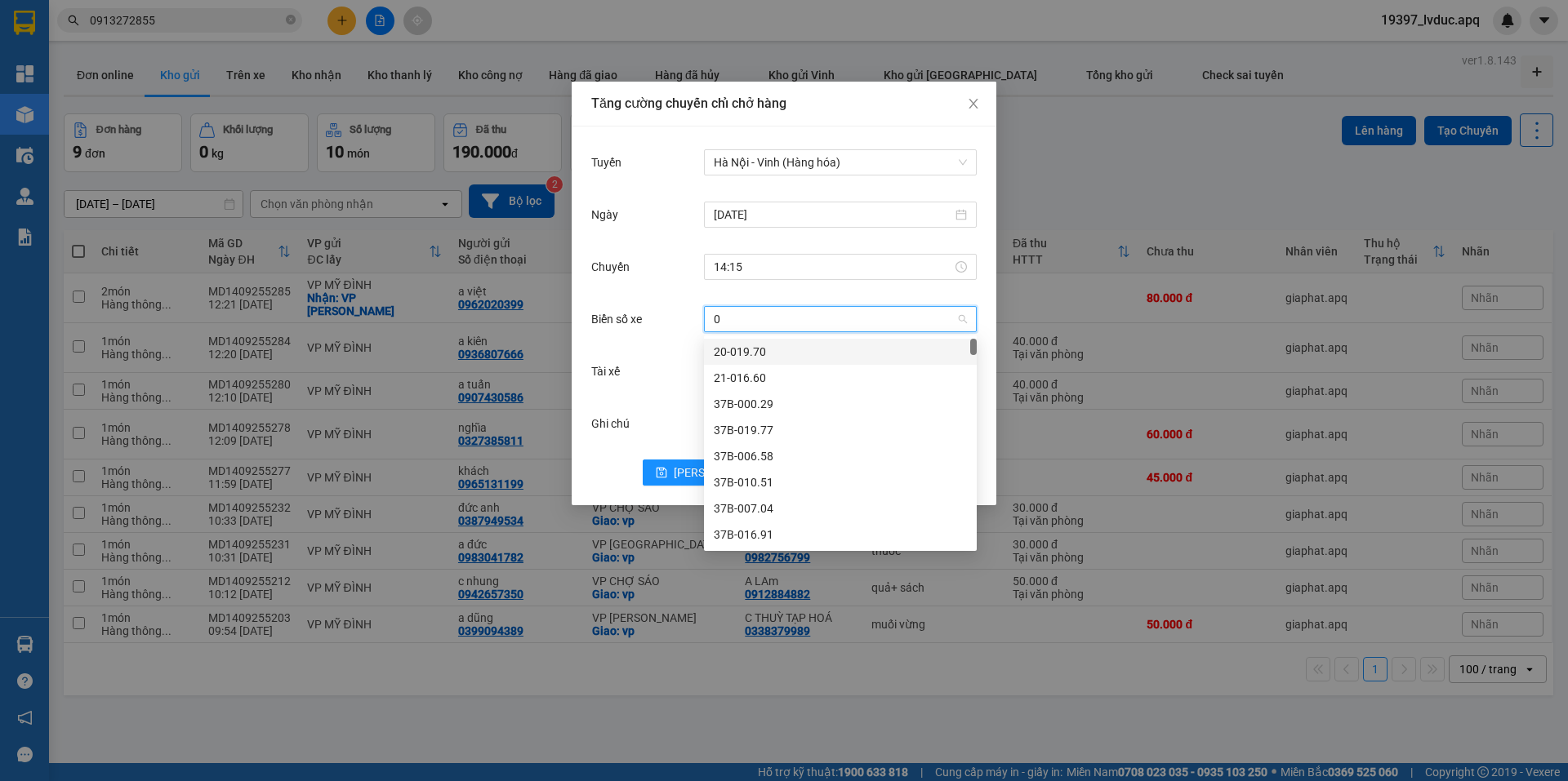
type input "02"
click at [768, 372] on div "37H-133.02" at bounding box center [841, 377] width 253 height 18
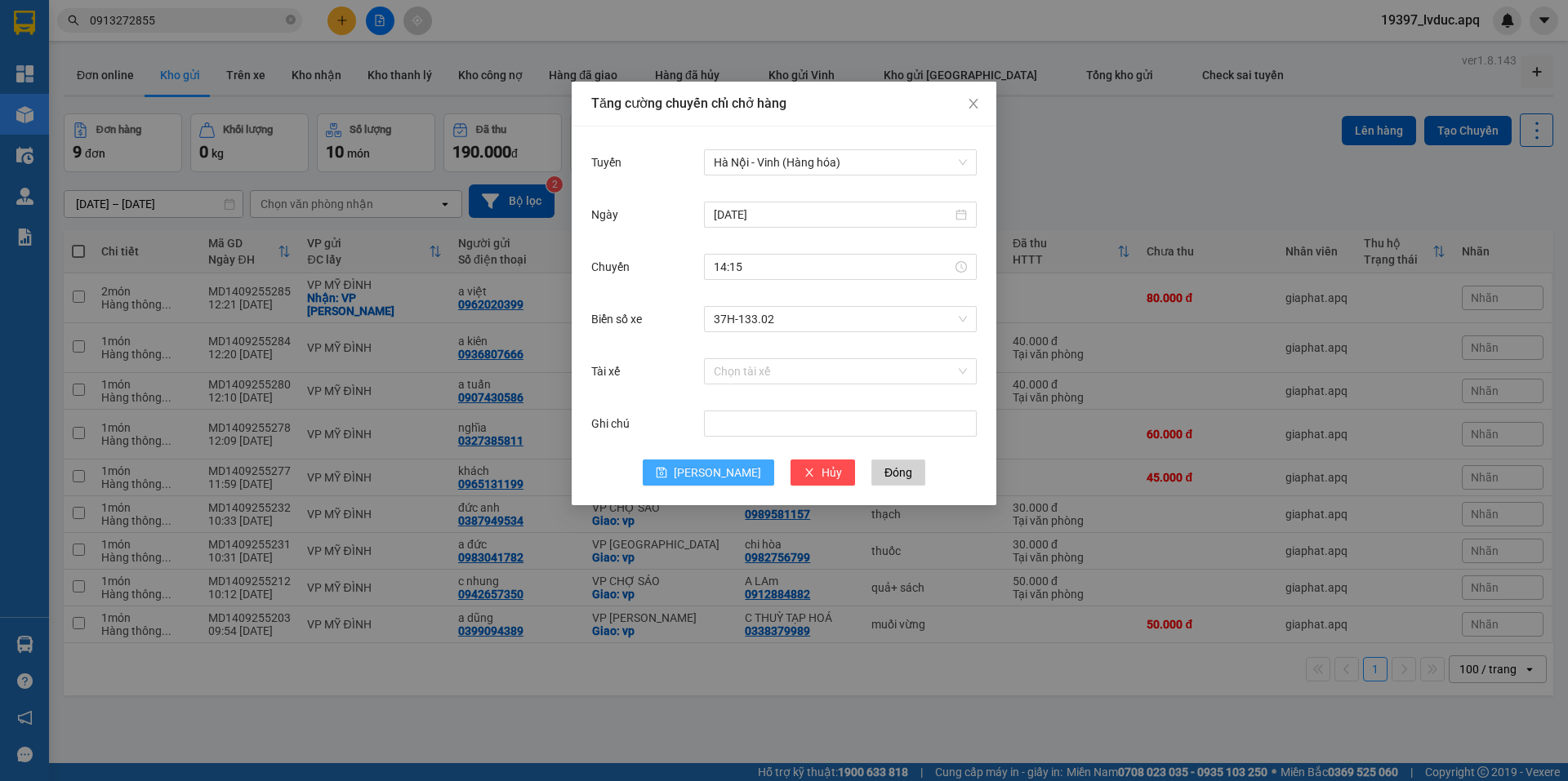
click at [707, 473] on button "[PERSON_NAME]" at bounding box center [708, 473] width 132 height 26
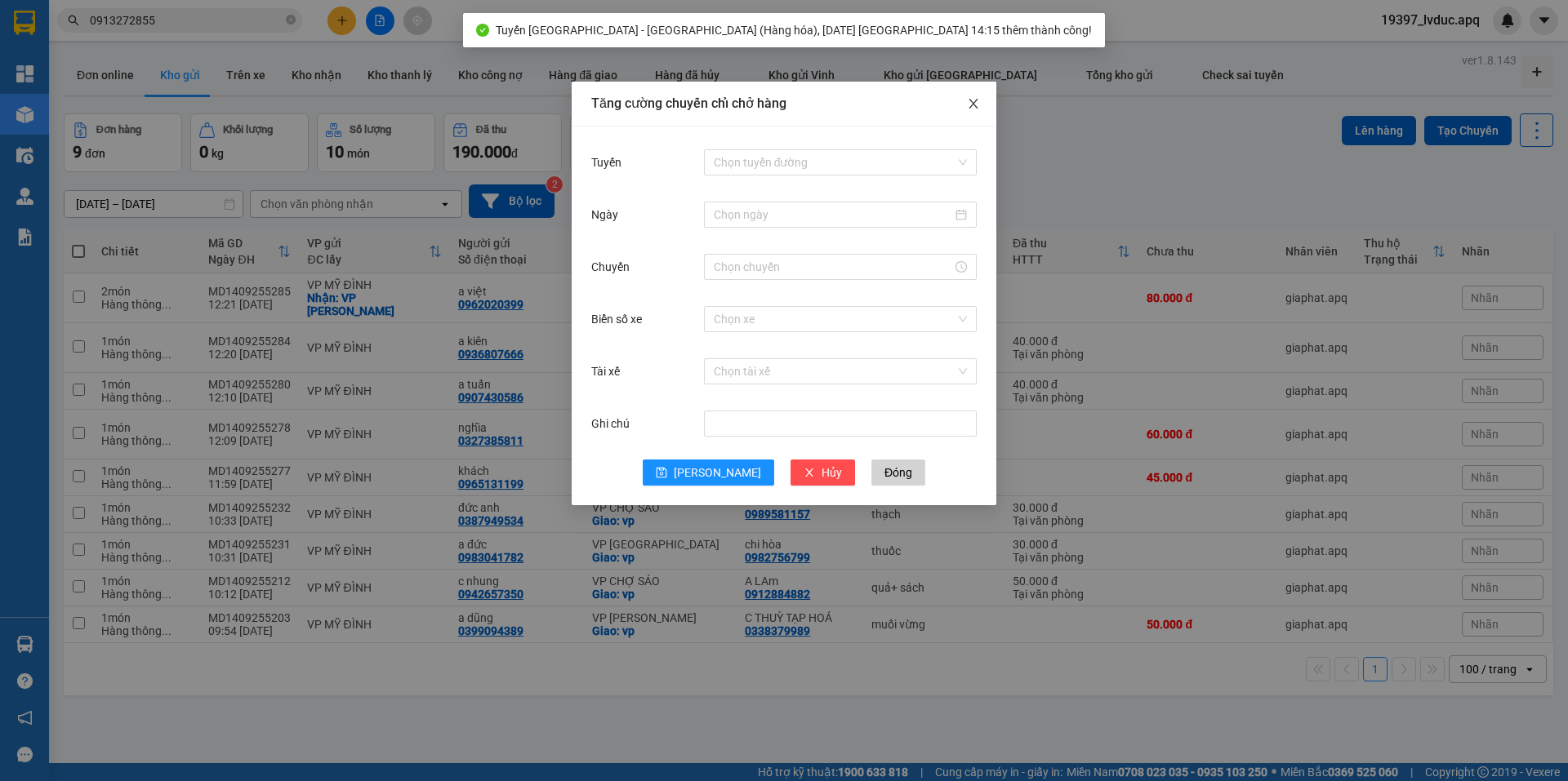
click at [974, 109] on icon "close" at bounding box center [974, 104] width 13 height 13
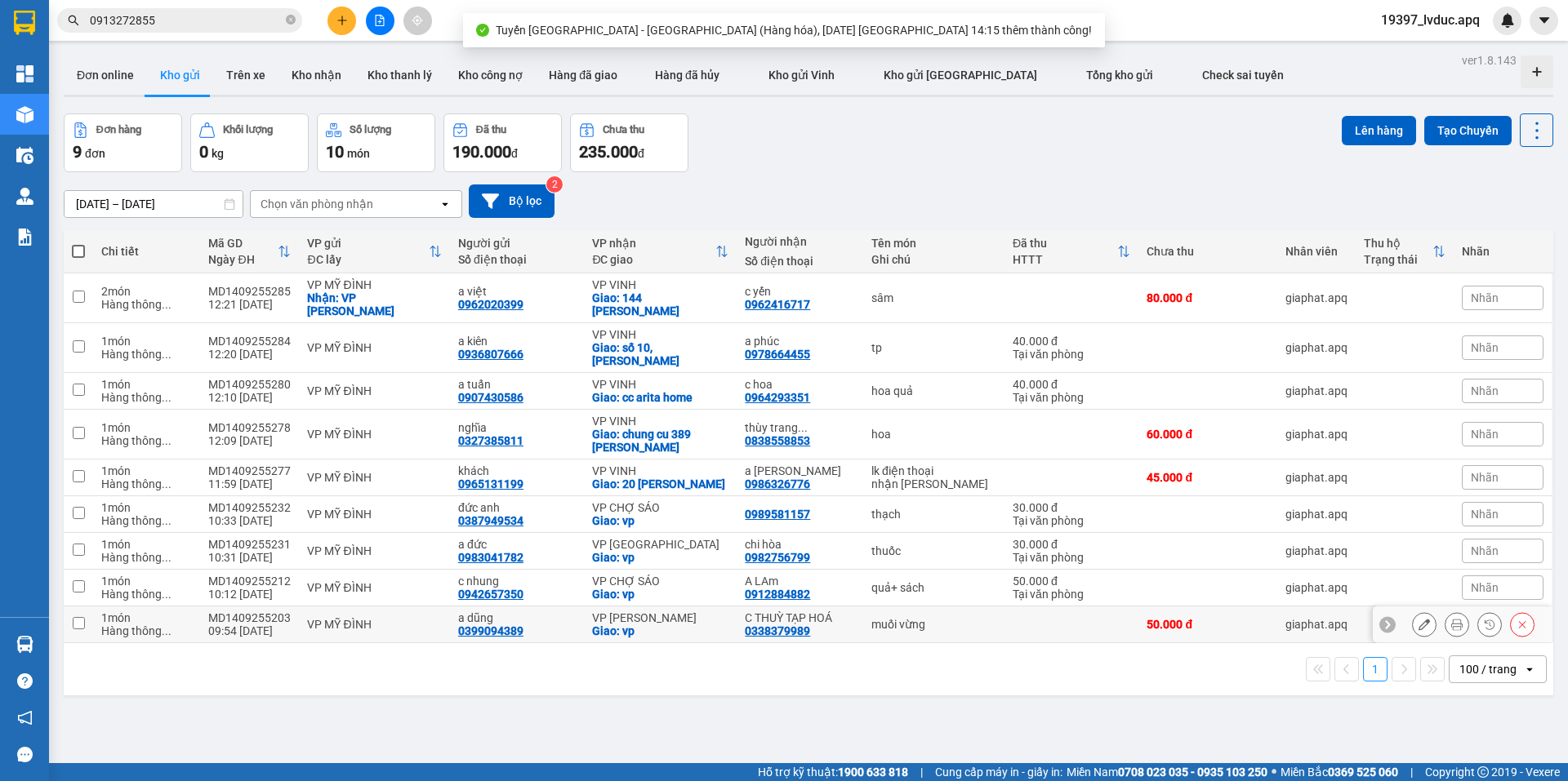
click at [660, 618] on div "VP [PERSON_NAME]" at bounding box center [660, 618] width 137 height 13
checkbox input "true"
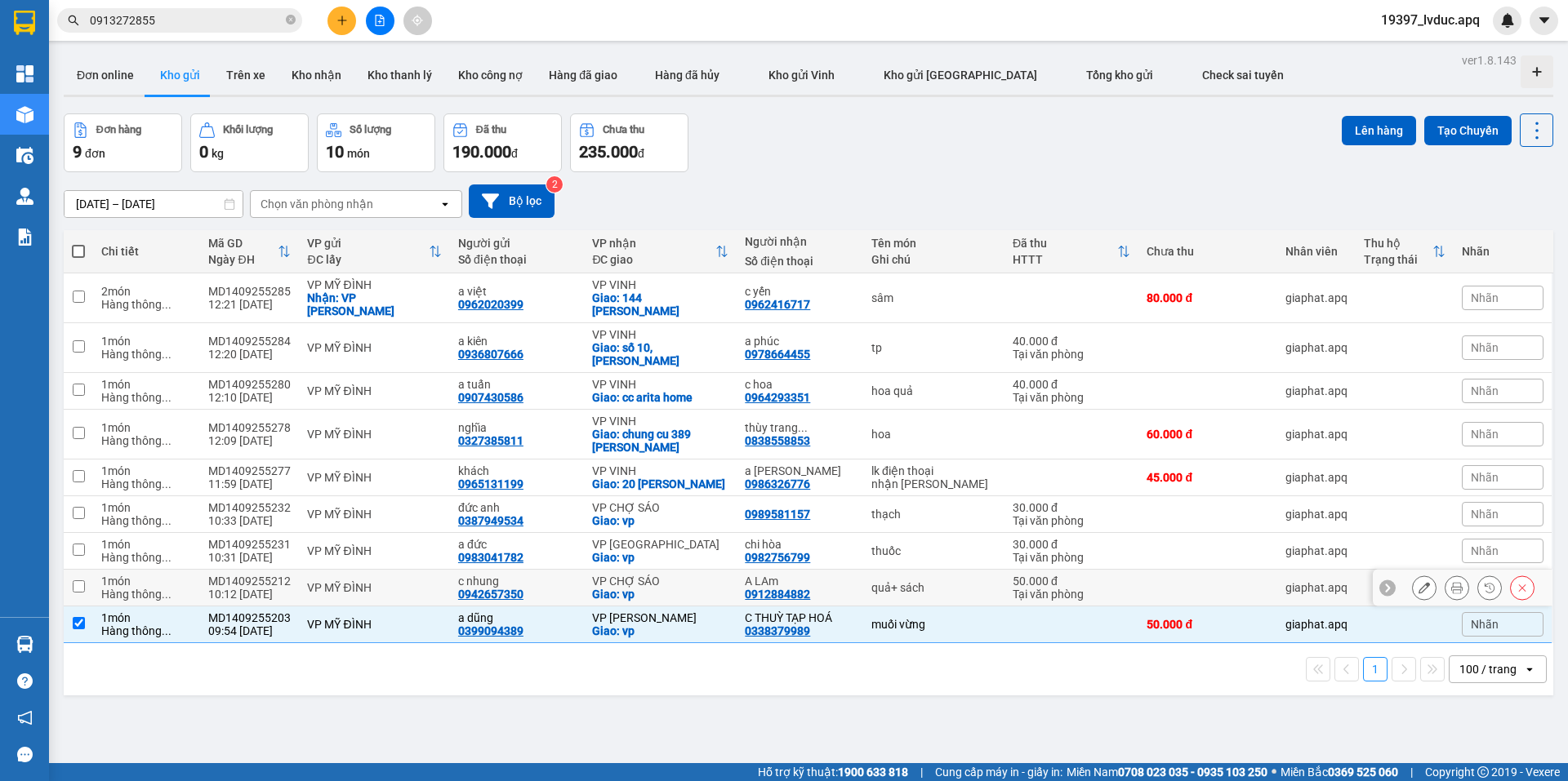
click at [664, 587] on div "VP CHỢ SÁO" at bounding box center [660, 582] width 137 height 13
checkbox input "true"
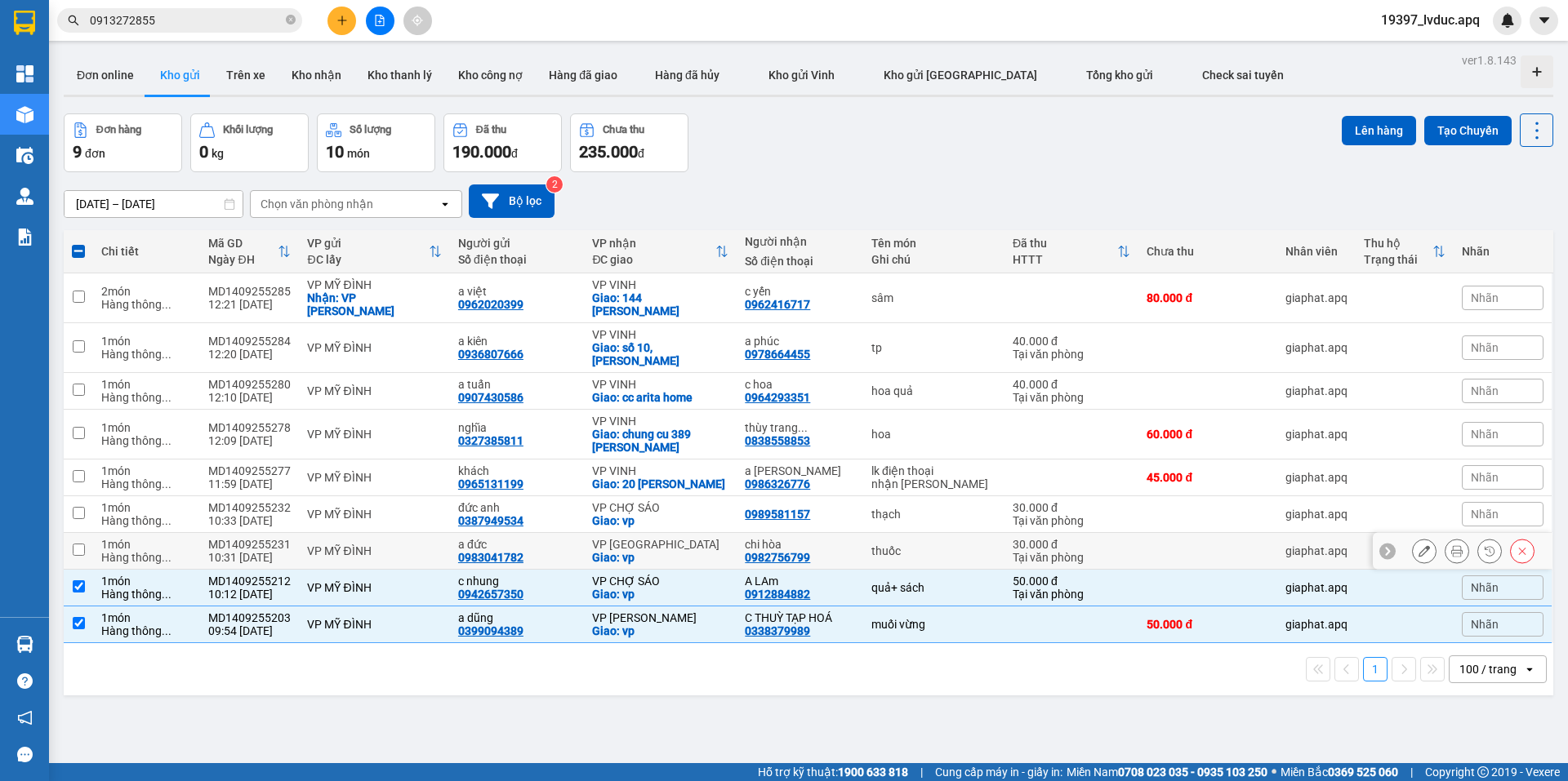
click at [668, 546] on div "VP [GEOGRAPHIC_DATA]" at bounding box center [660, 545] width 137 height 13
checkbox input "true"
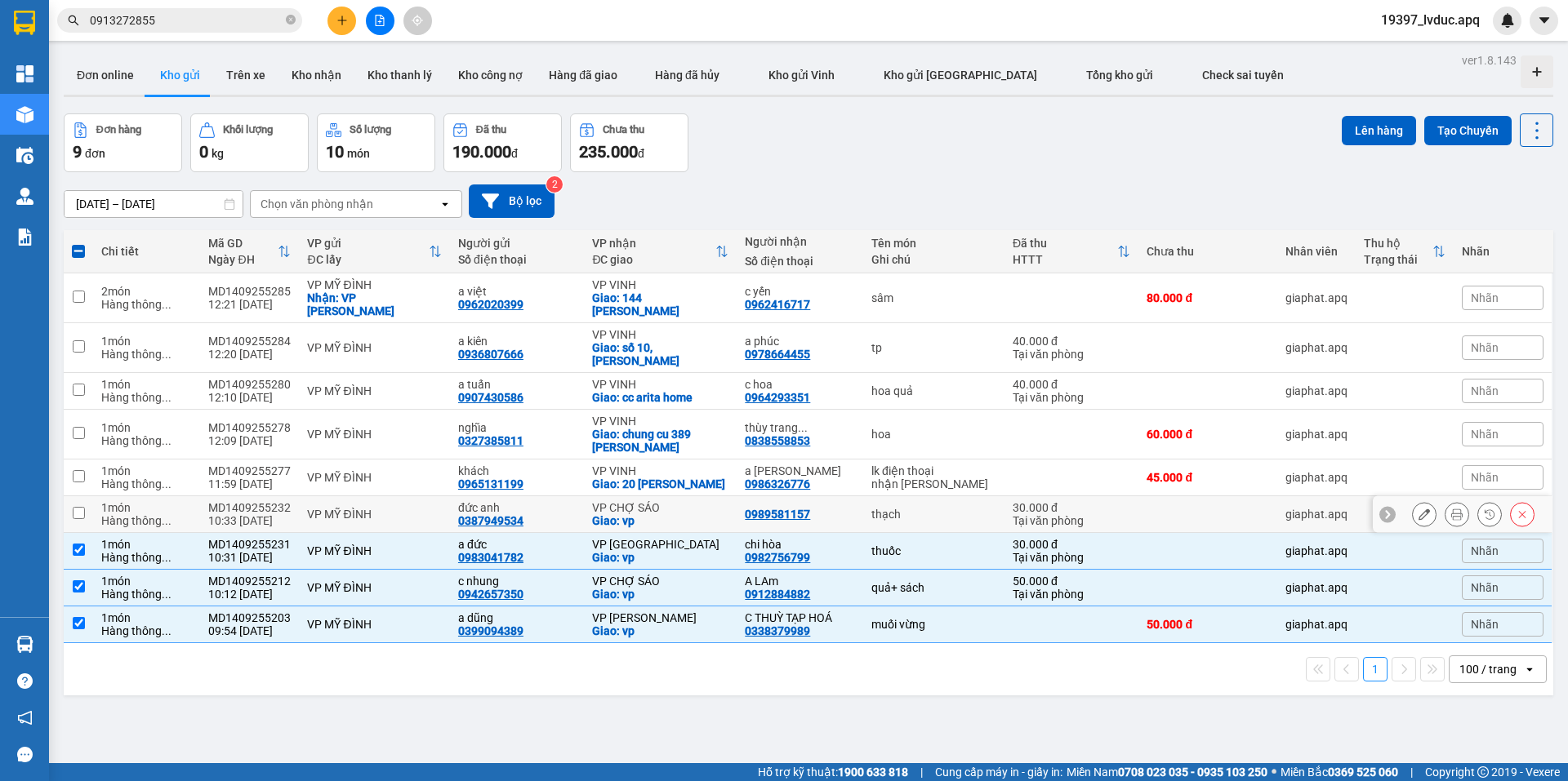
click at [675, 516] on div "Giao: vp" at bounding box center [660, 521] width 137 height 13
checkbox input "true"
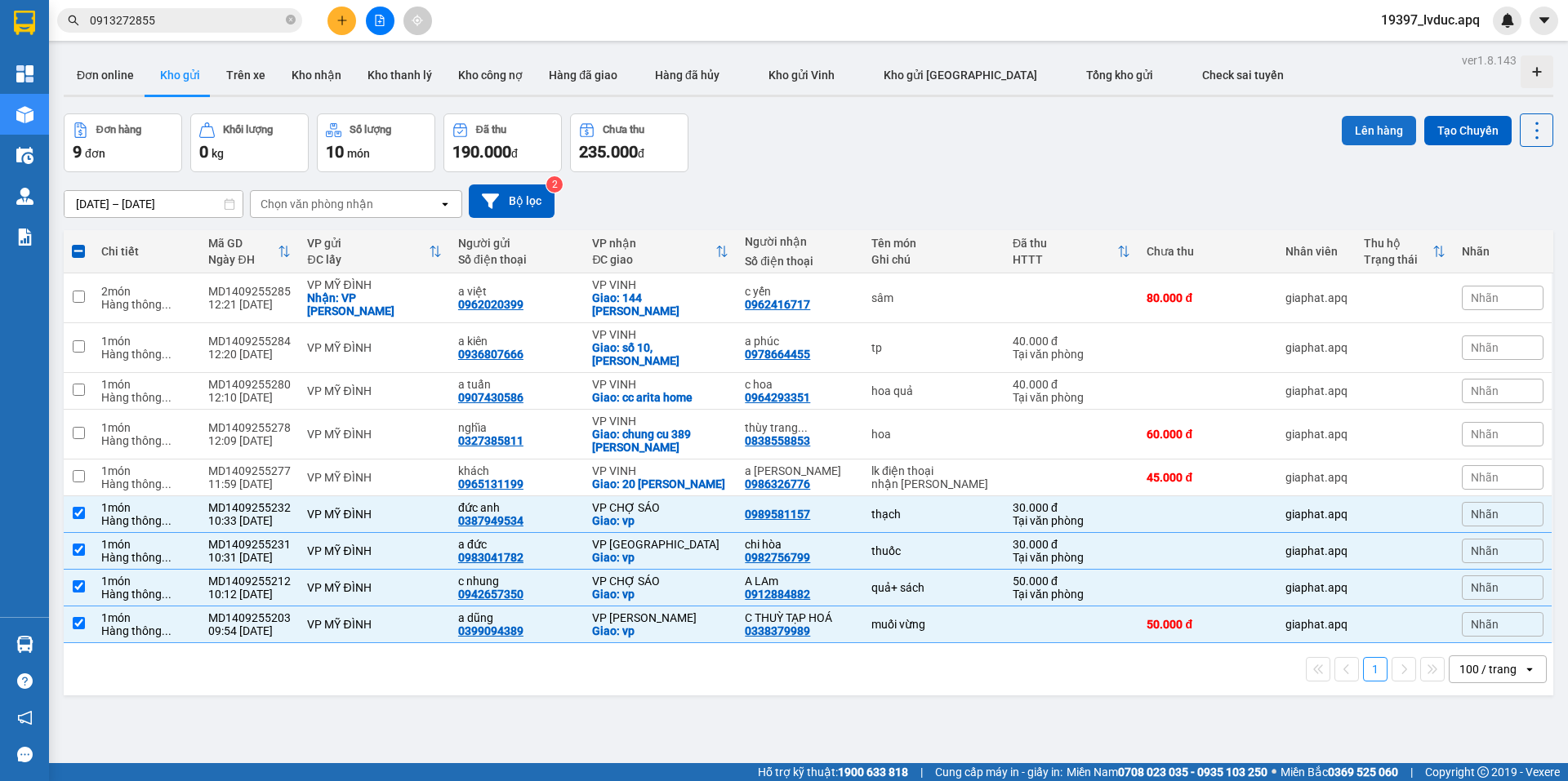
click at [1368, 120] on button "Lên hàng" at bounding box center [1379, 130] width 75 height 29
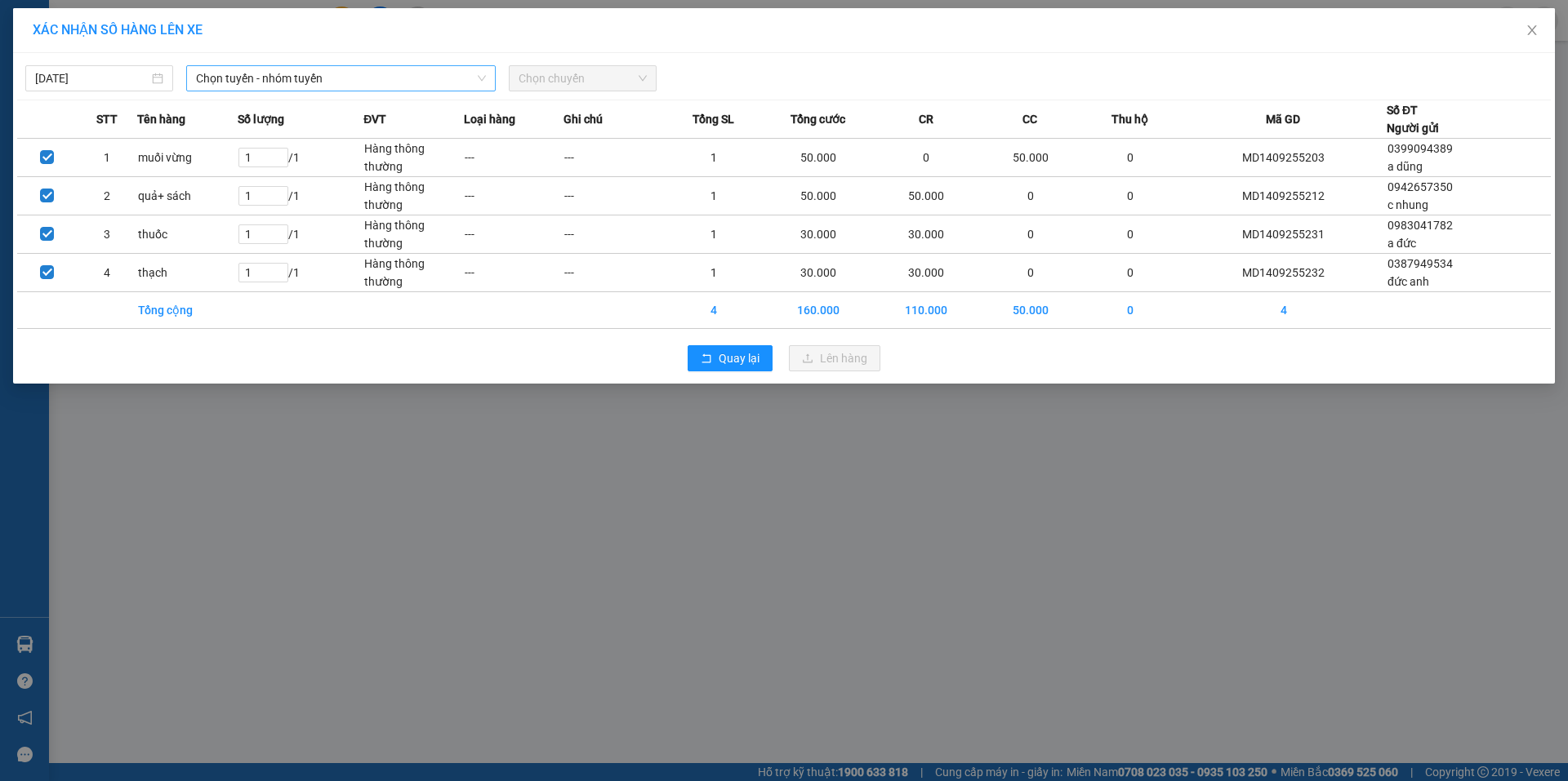
click at [373, 75] on span "Chọn tuyến - nhóm tuyến" at bounding box center [341, 78] width 290 height 24
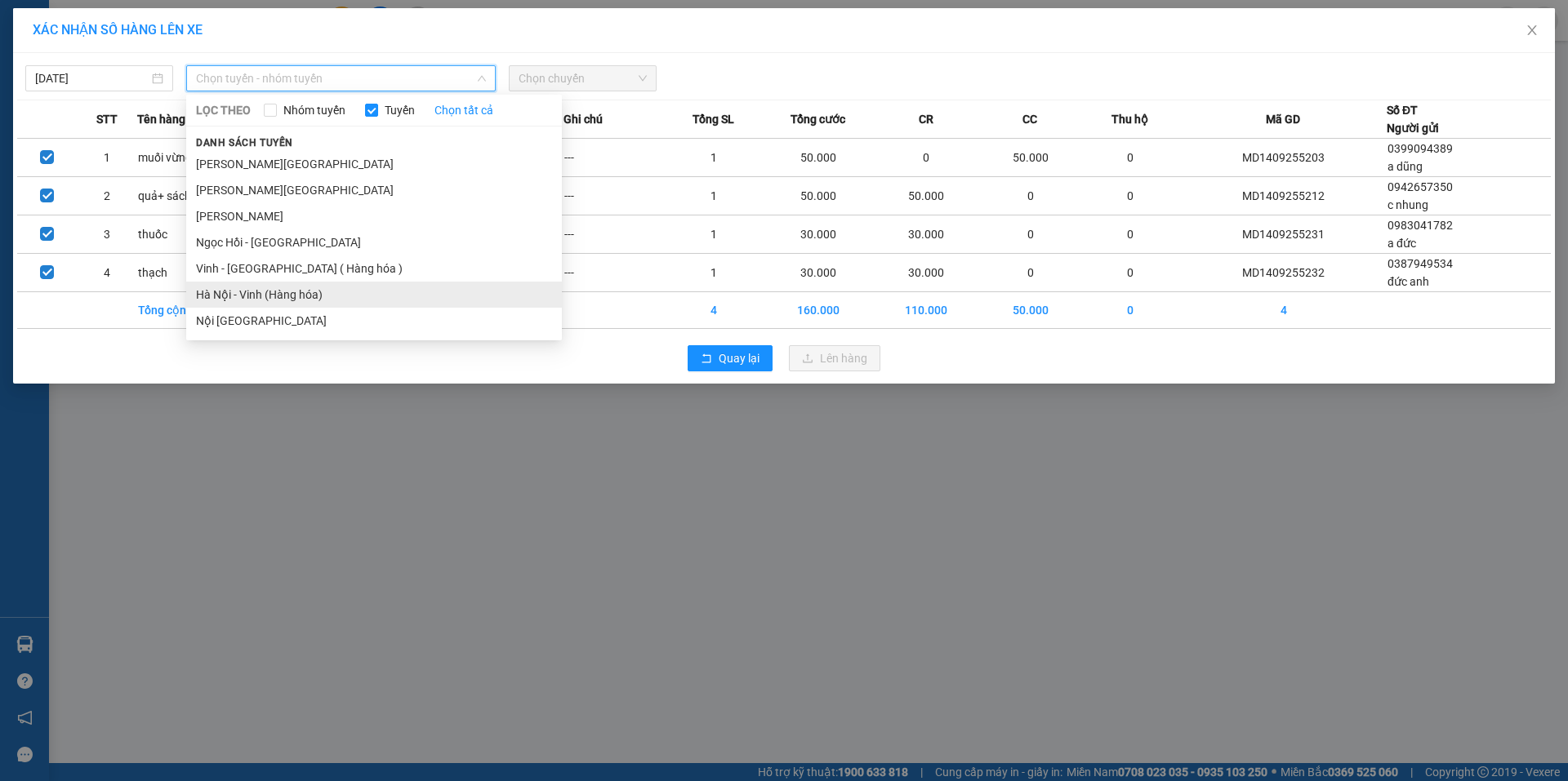
click at [302, 294] on li "Hà Nội - Vinh (Hàng hóa)" at bounding box center [374, 294] width 375 height 26
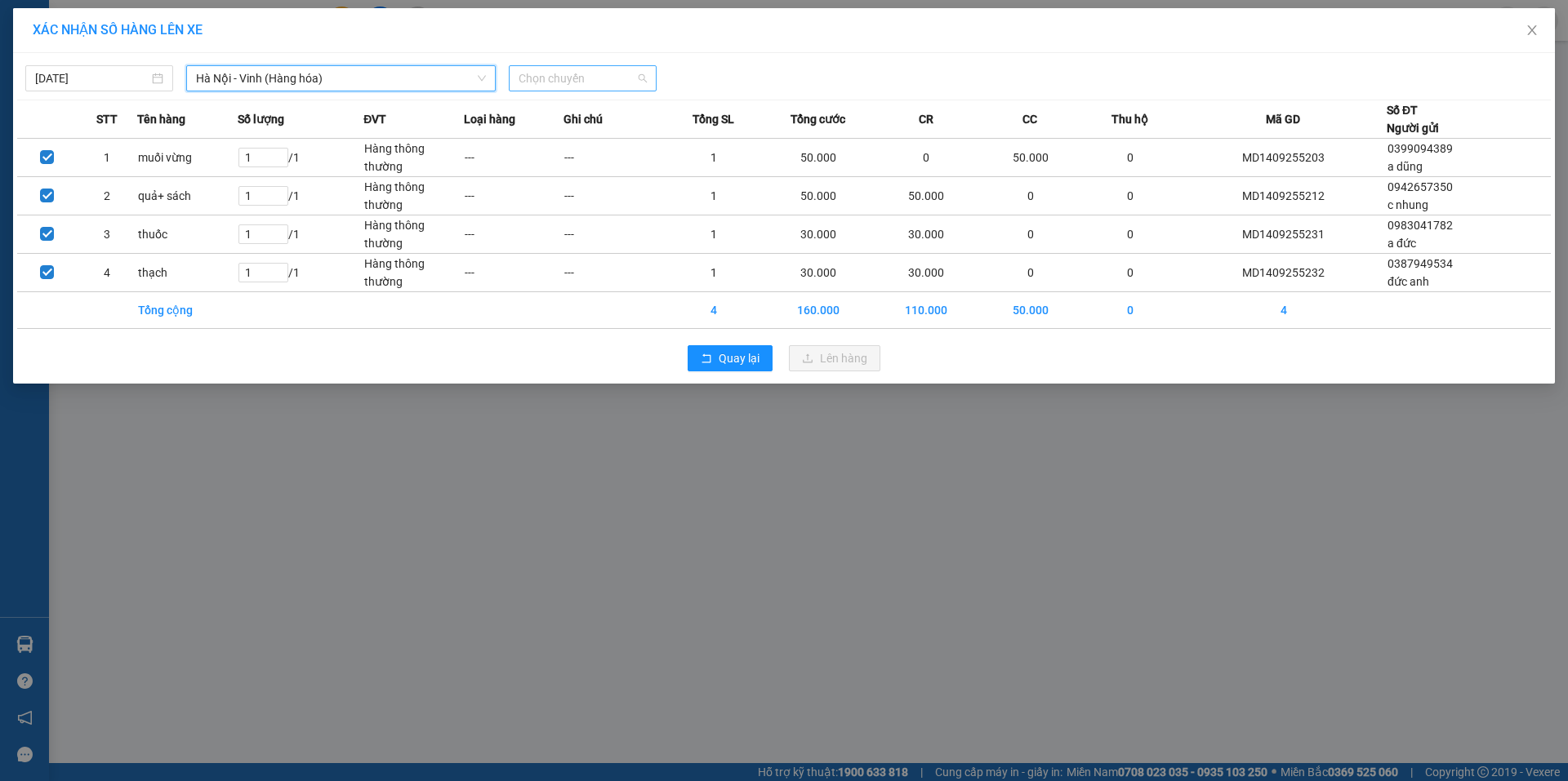
click at [572, 83] on span "Chọn chuyến" at bounding box center [582, 78] width 128 height 24
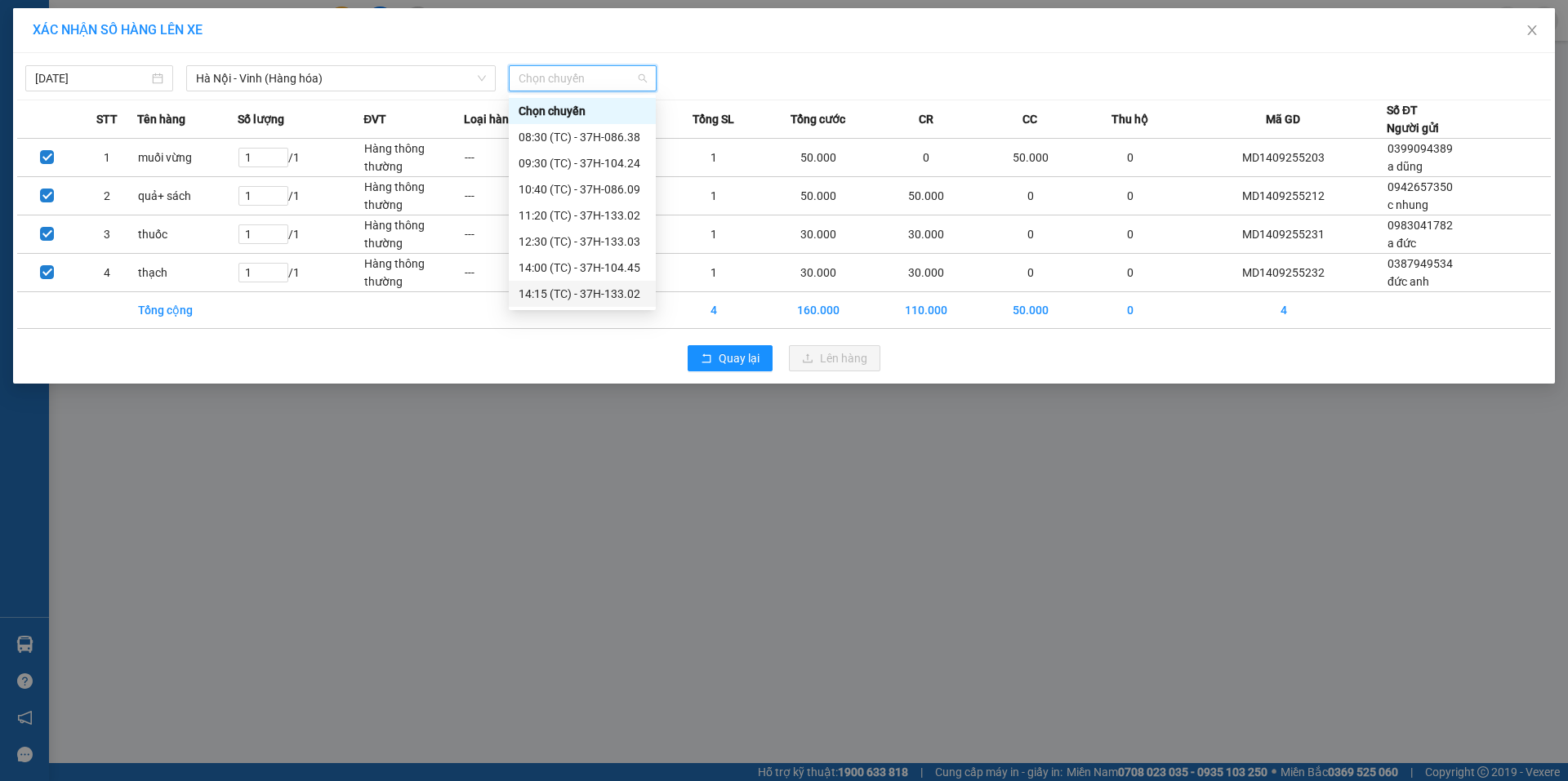
click at [587, 300] on div "14:15 (TC) - 37H-133.02" at bounding box center [582, 293] width 127 height 18
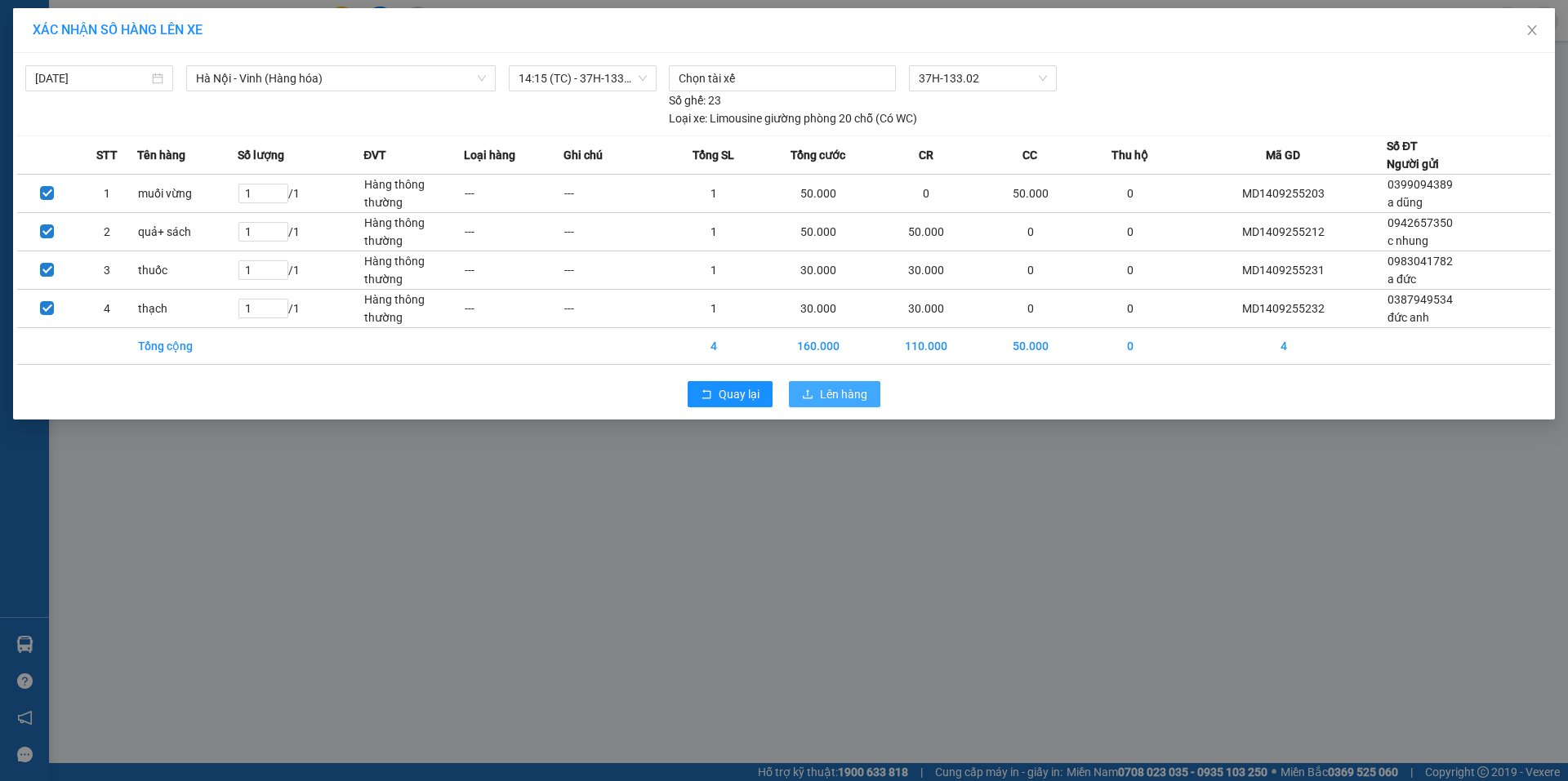
click at [831, 396] on span "Lên hàng" at bounding box center [843, 394] width 48 height 18
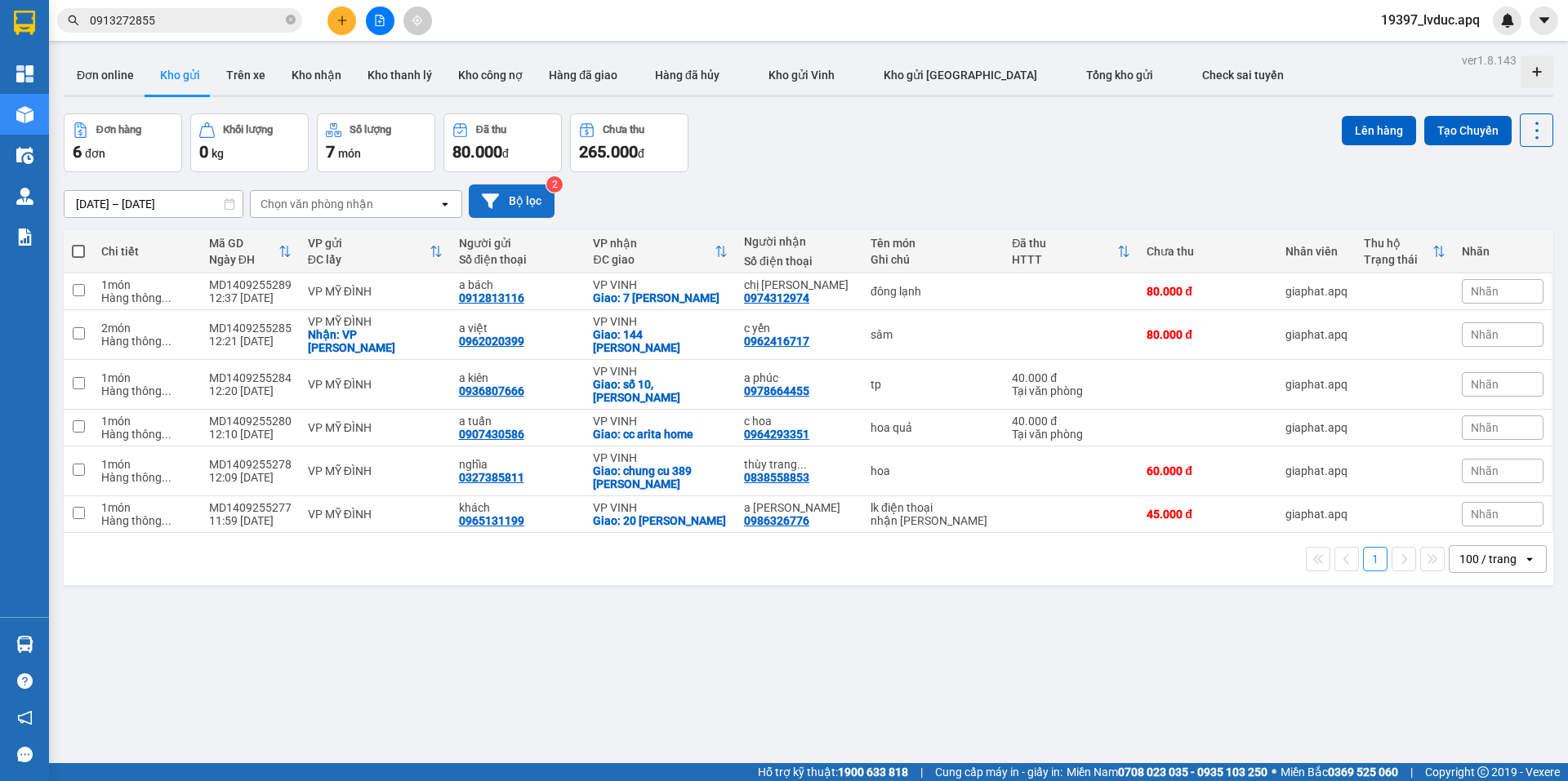
click at [490, 187] on button "Bộ lọc" at bounding box center [511, 201] width 85 height 34
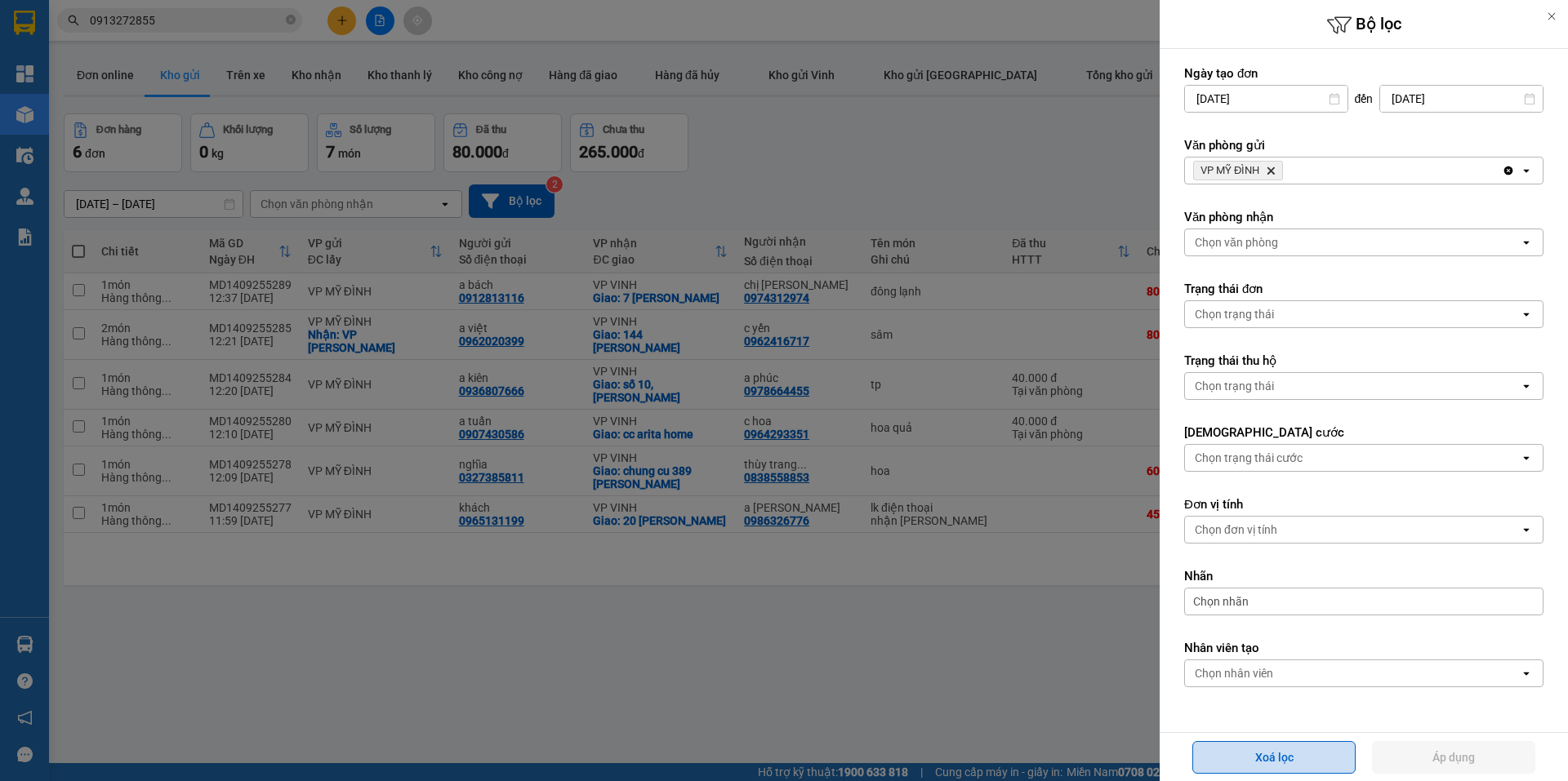
click at [1280, 763] on button "Xoá lọc" at bounding box center [1273, 758] width 163 height 33
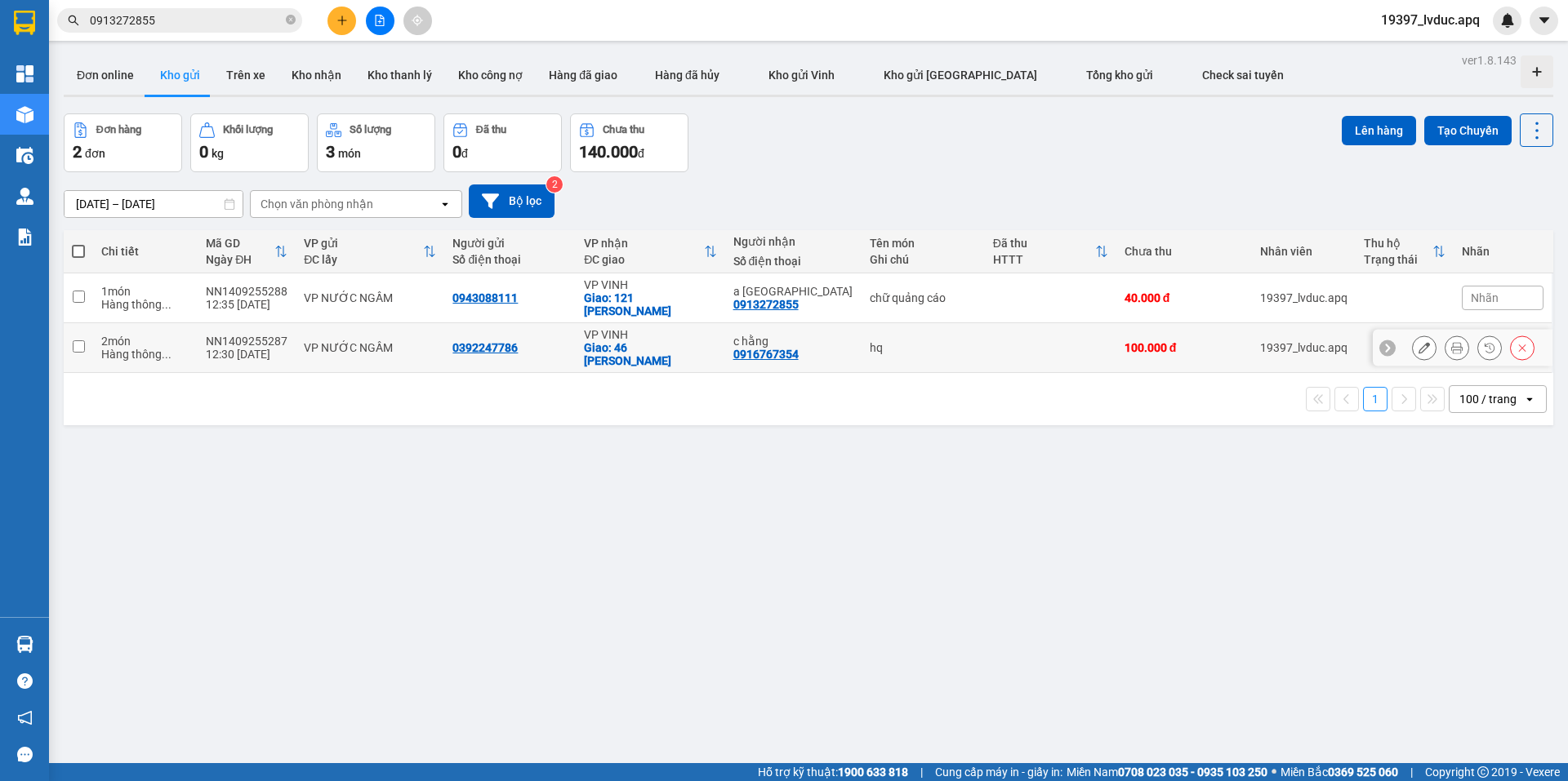
click at [591, 352] on div "Giao: 46 kim đồng" at bounding box center [650, 354] width 132 height 26
checkbox input "true"
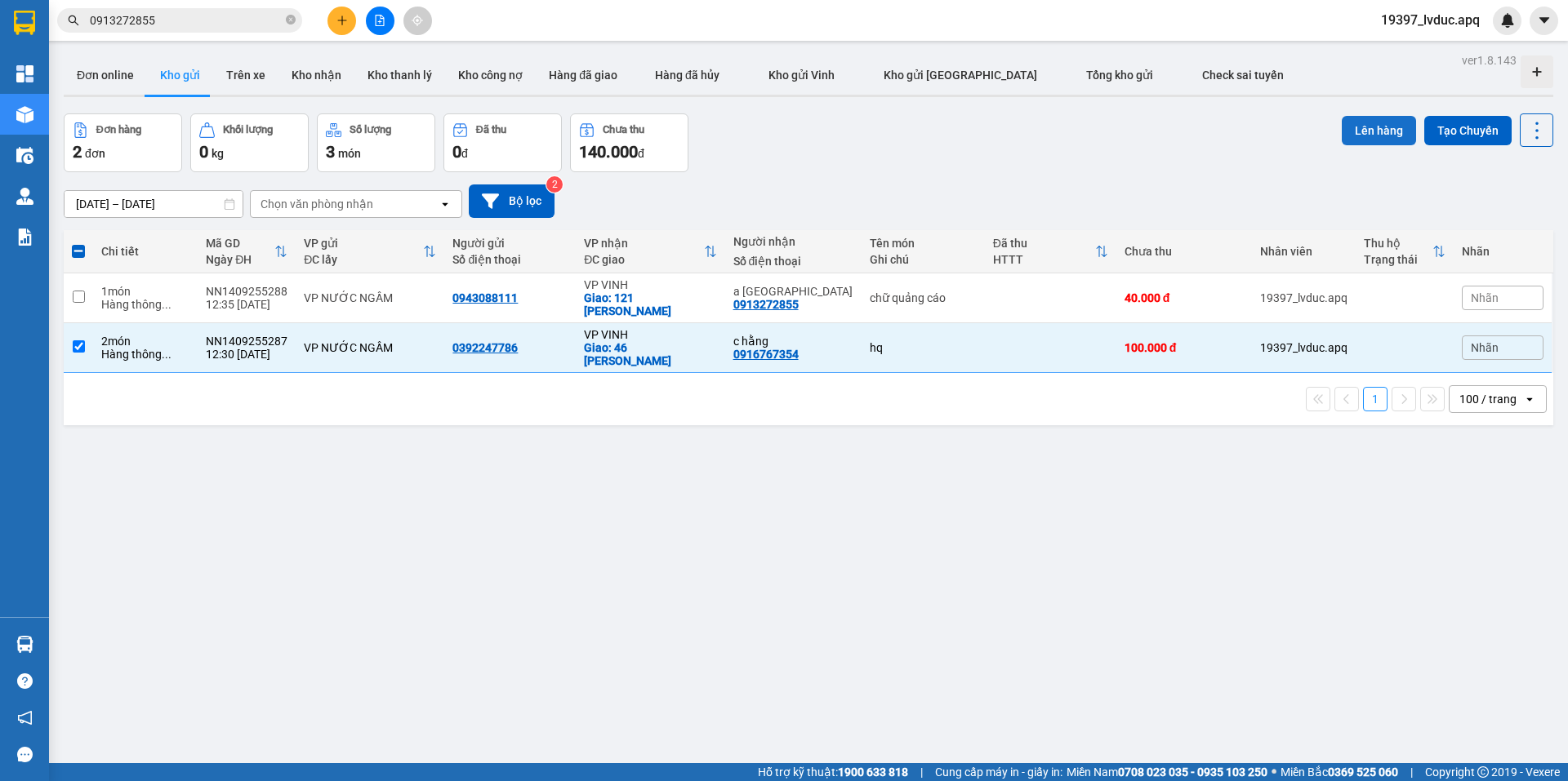
click at [1368, 122] on button "Lên hàng" at bounding box center [1379, 130] width 75 height 29
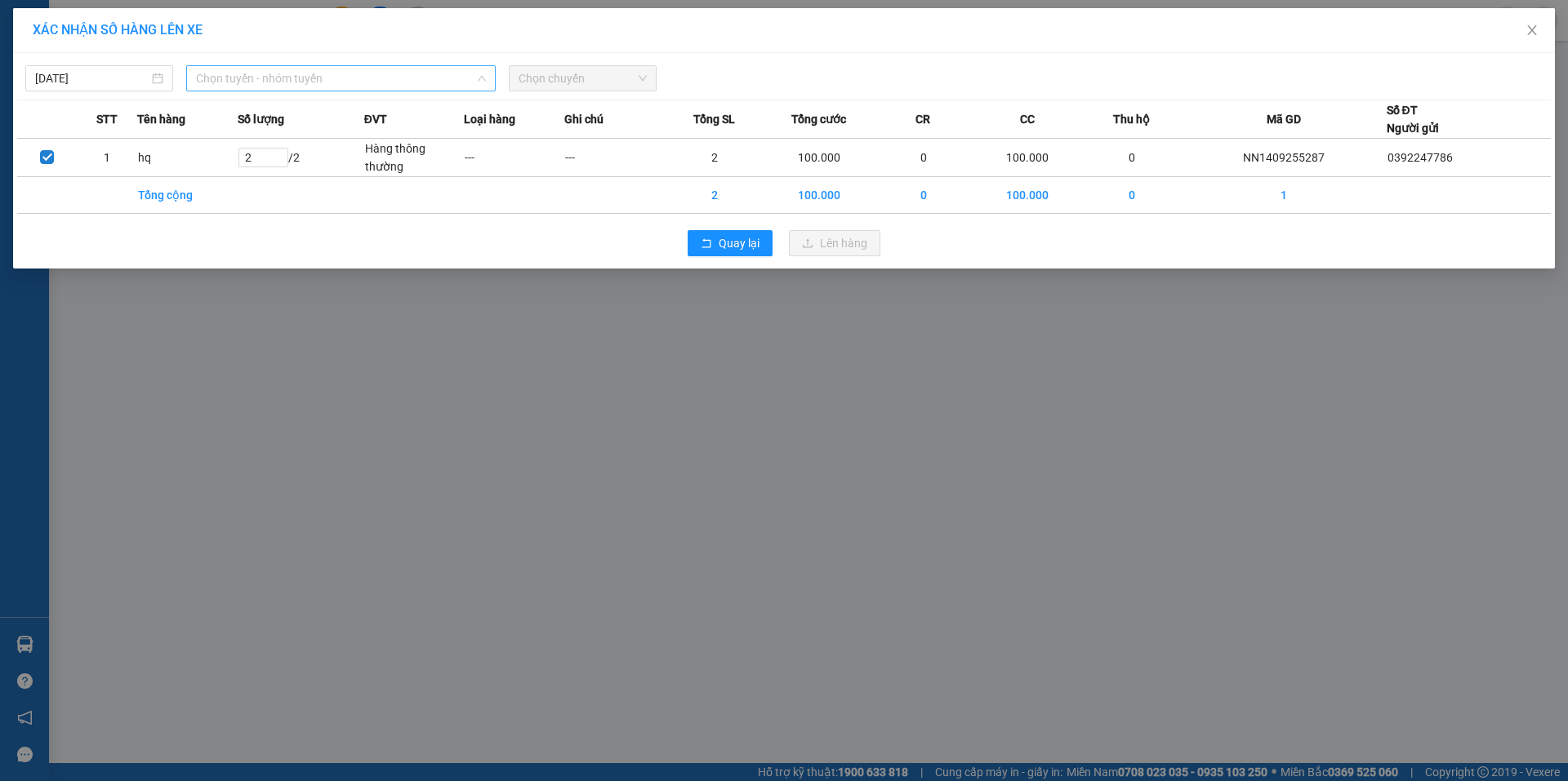
click at [364, 73] on span "Chọn tuyến - nhóm tuyến" at bounding box center [341, 78] width 290 height 24
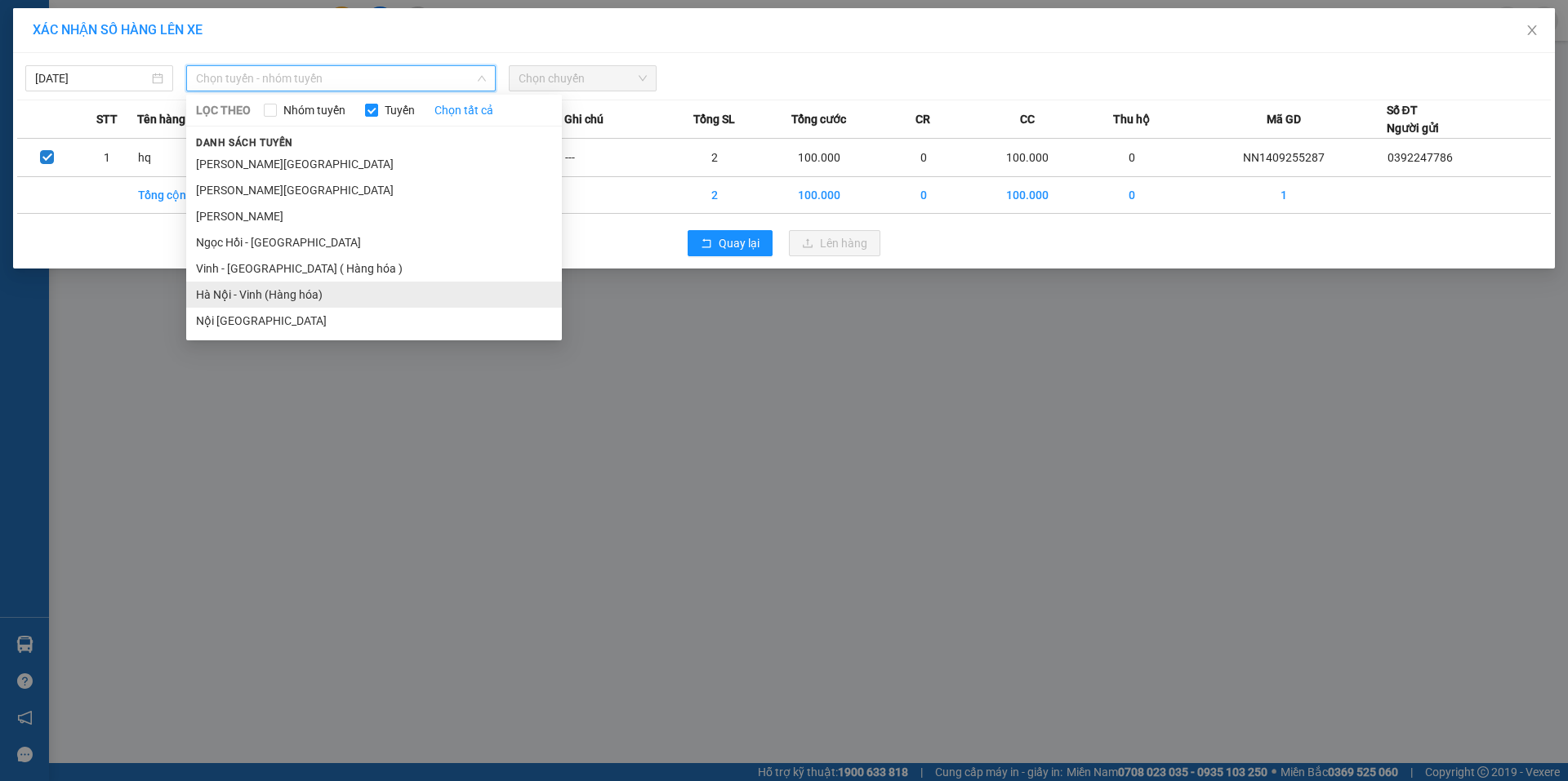
click at [270, 291] on li "Hà Nội - Vinh (Hàng hóa)" at bounding box center [374, 294] width 375 height 26
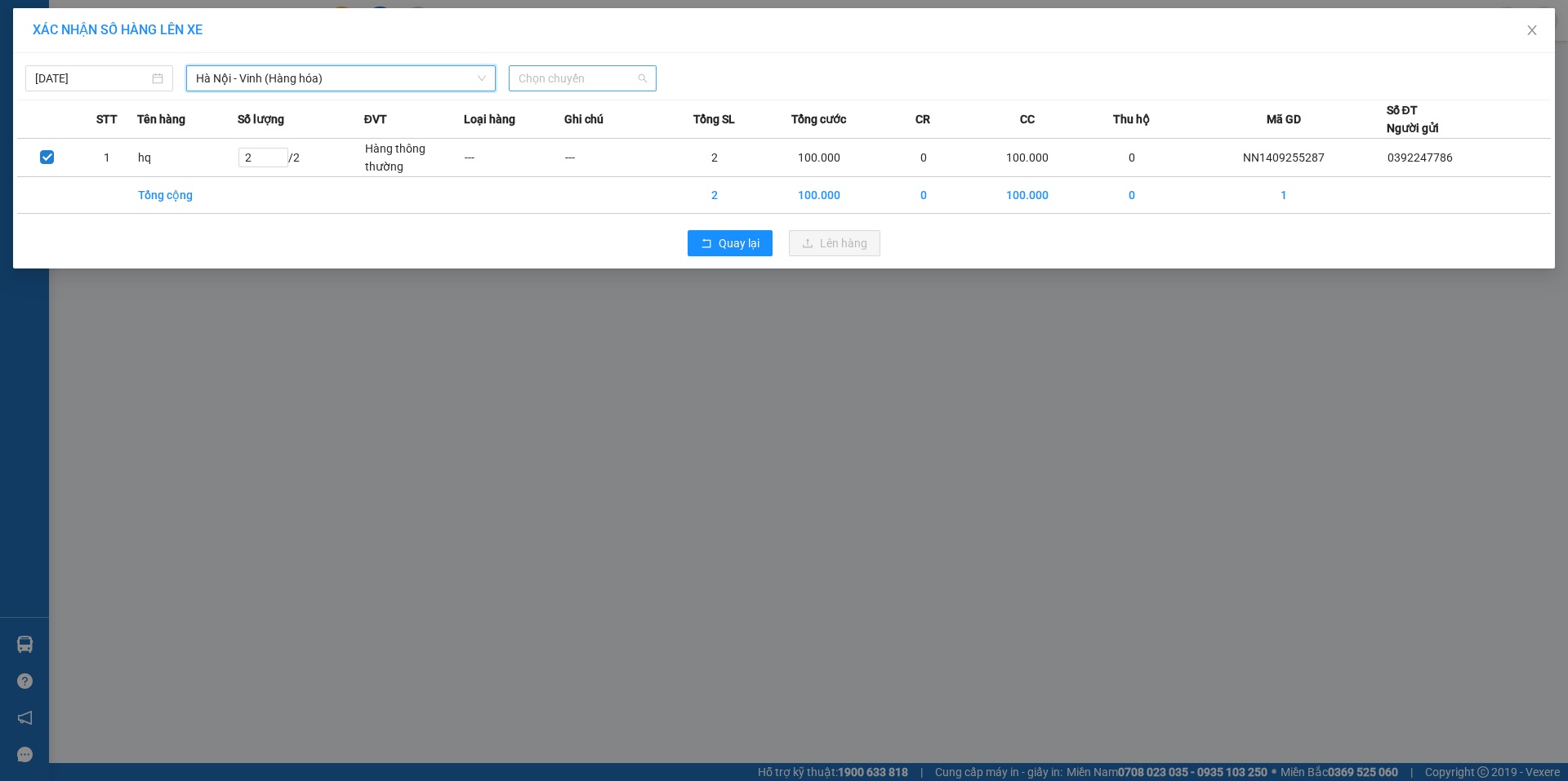
click at [530, 80] on span "Chọn chuyến" at bounding box center [582, 78] width 128 height 24
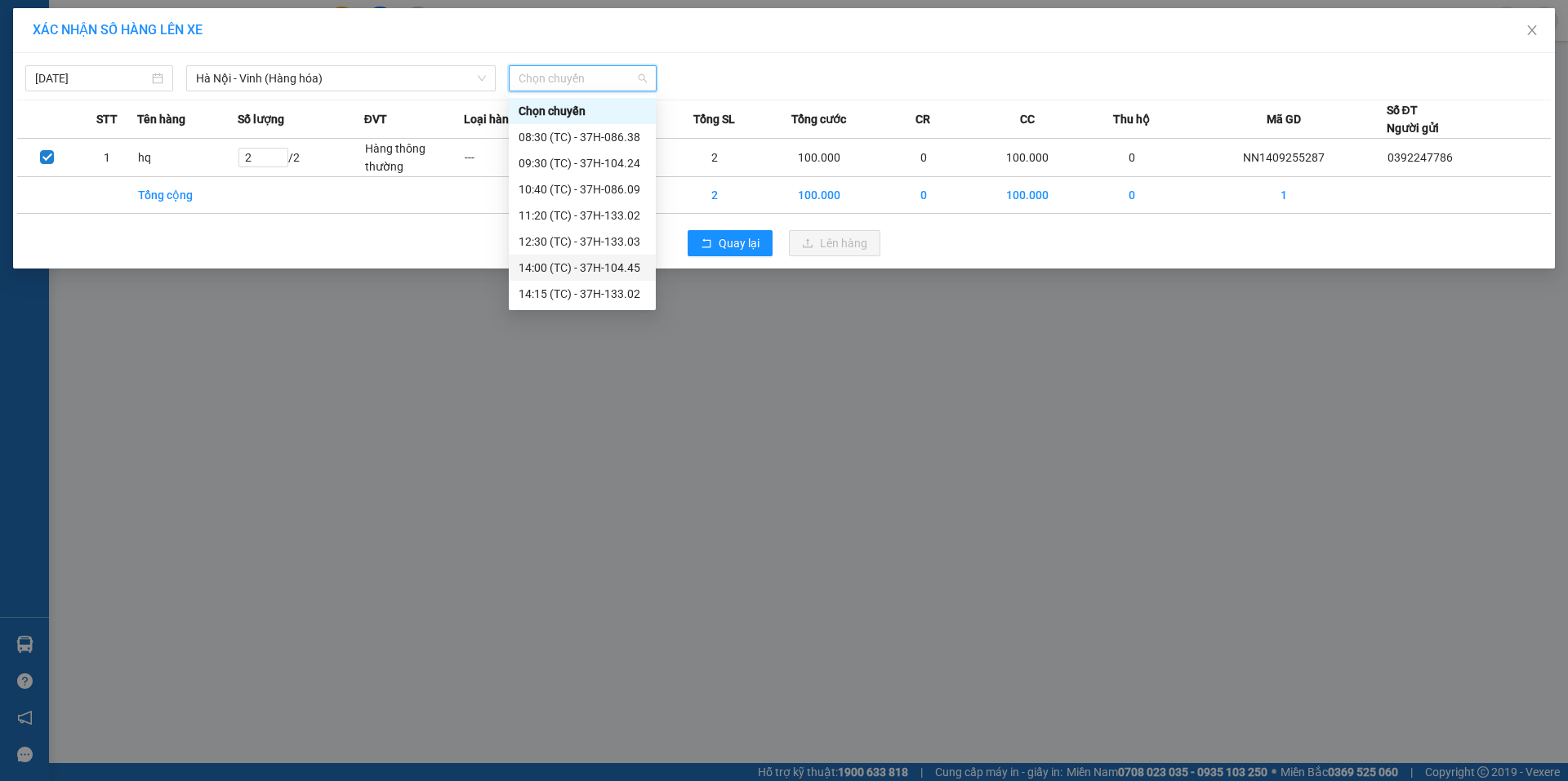
click at [602, 266] on div "14:00 (TC) - 37H-104.45" at bounding box center [582, 267] width 127 height 18
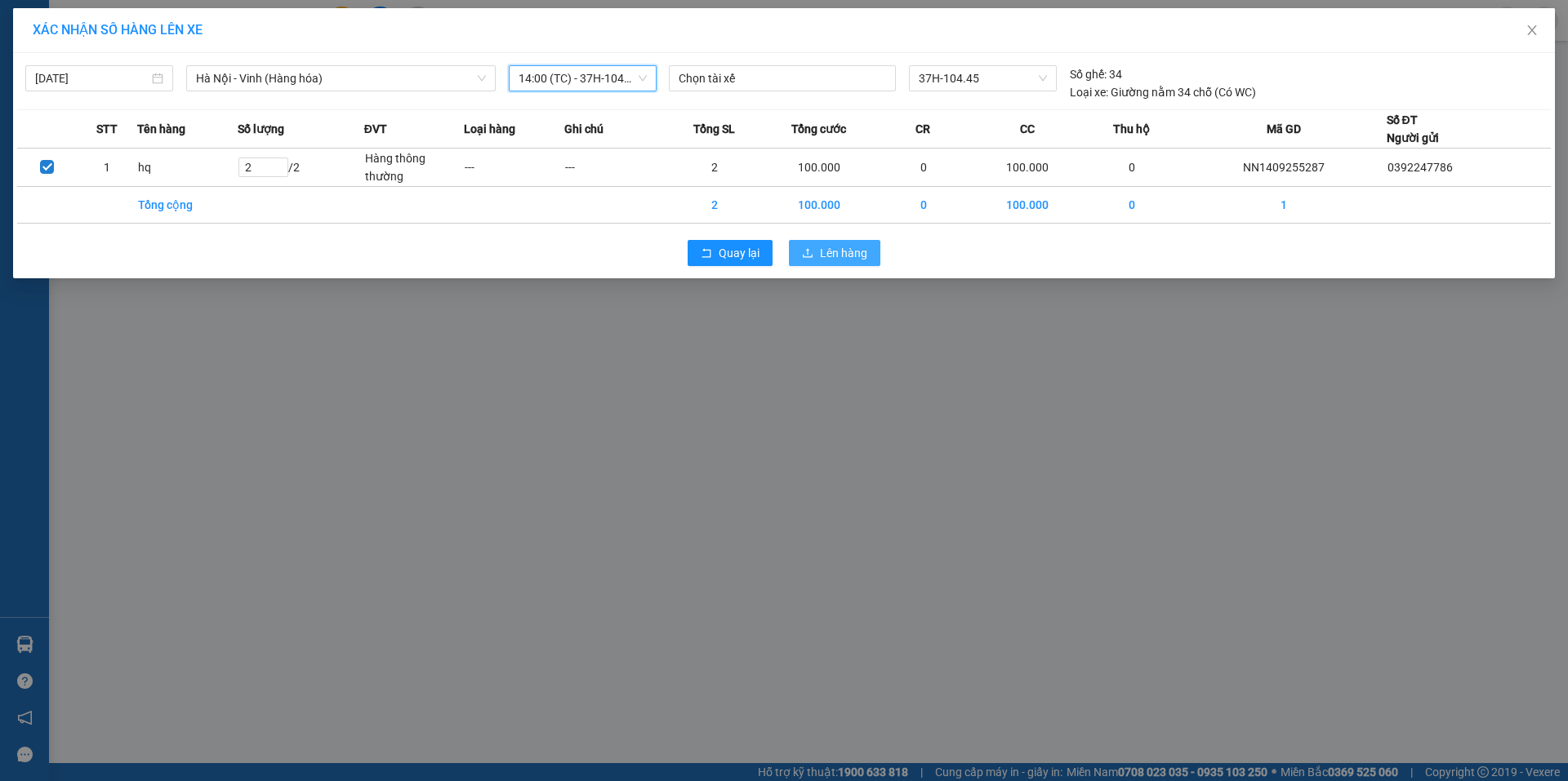
click at [808, 249] on icon "upload" at bounding box center [808, 252] width 10 height 9
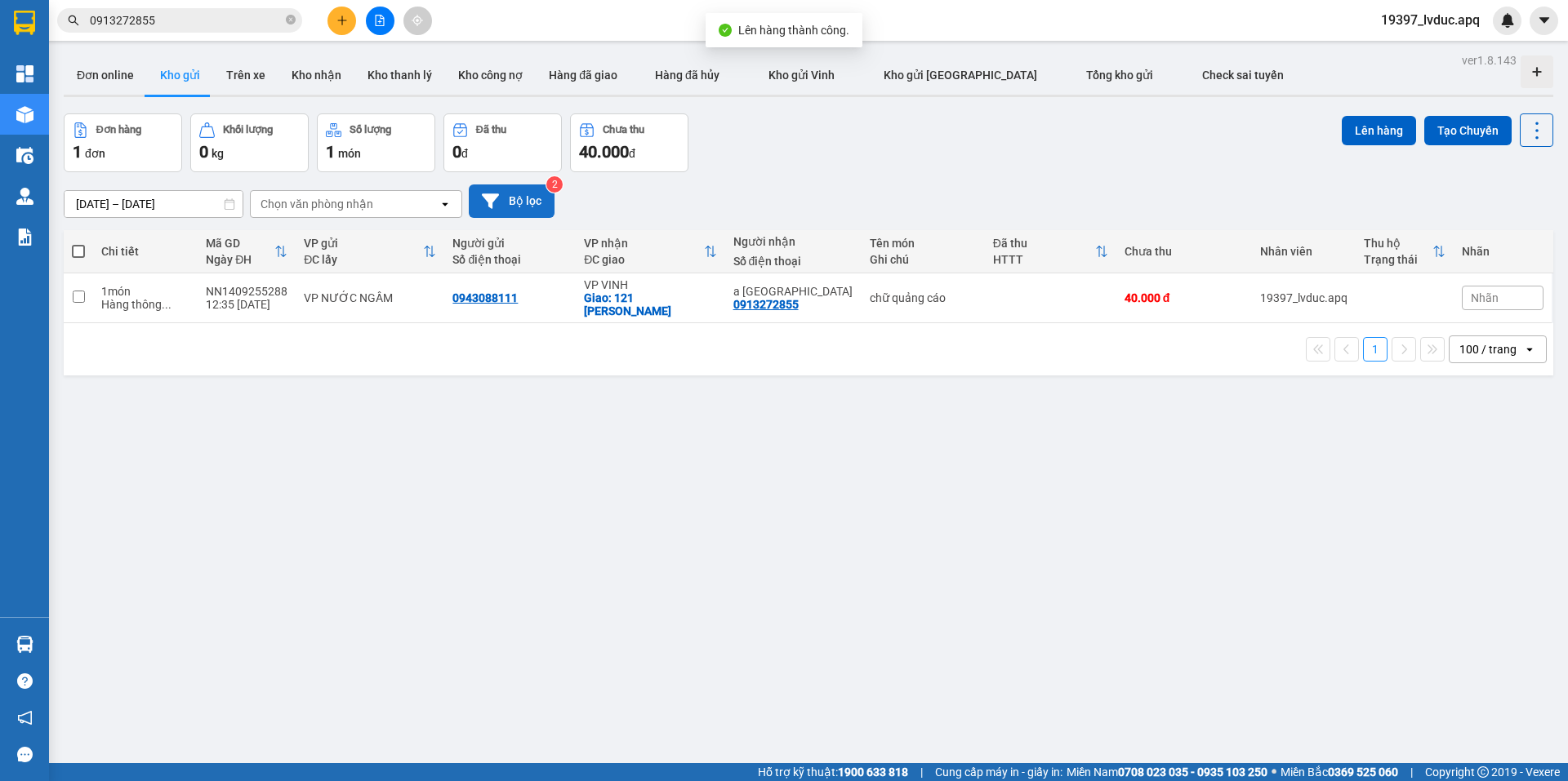
click at [515, 206] on button "Bộ lọc" at bounding box center [511, 201] width 85 height 34
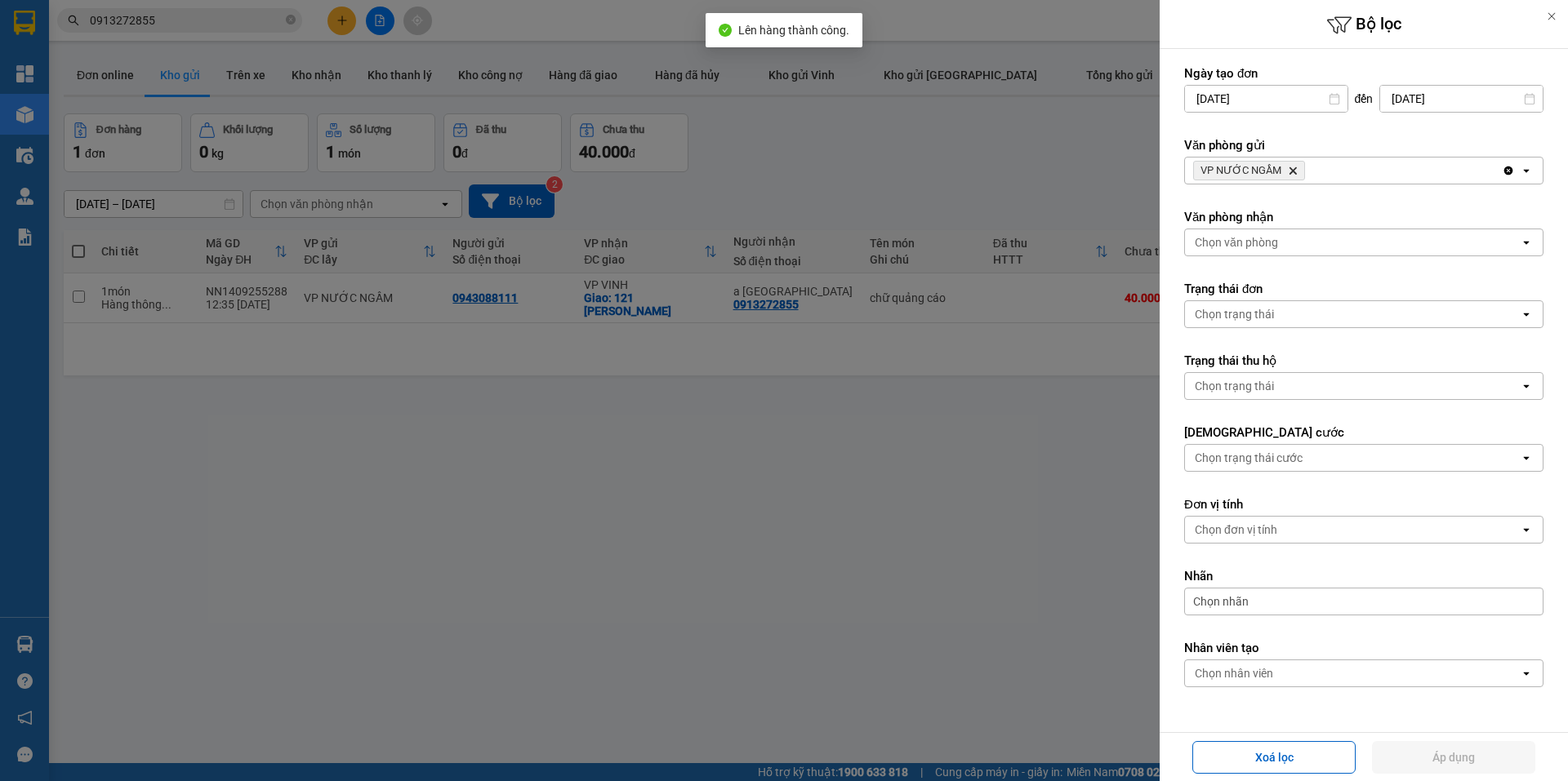
click at [1287, 172] on icon "Delete" at bounding box center [1292, 171] width 10 height 10
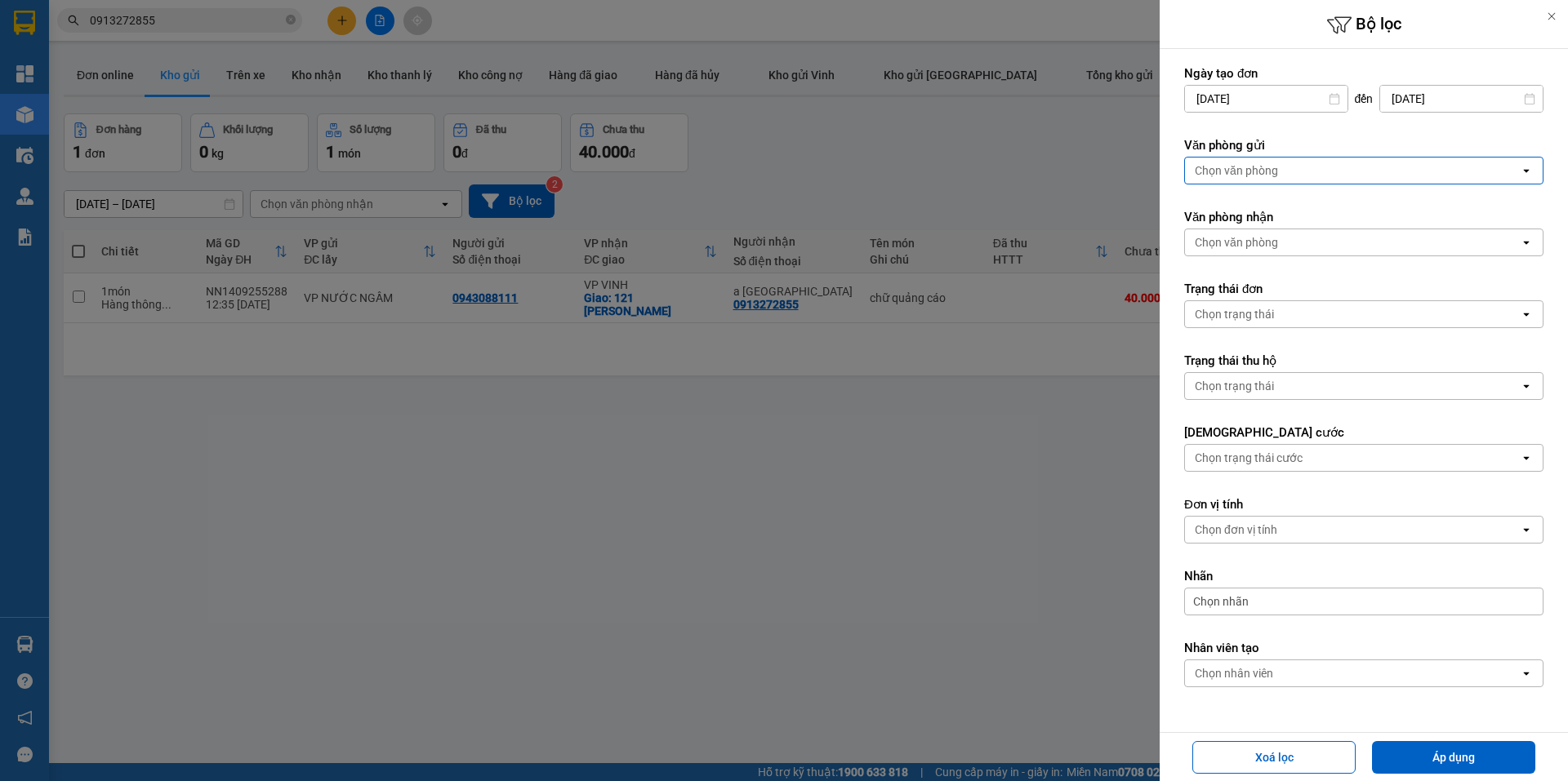
click at [1286, 172] on div "Chọn văn phòng" at bounding box center [1352, 170] width 334 height 26
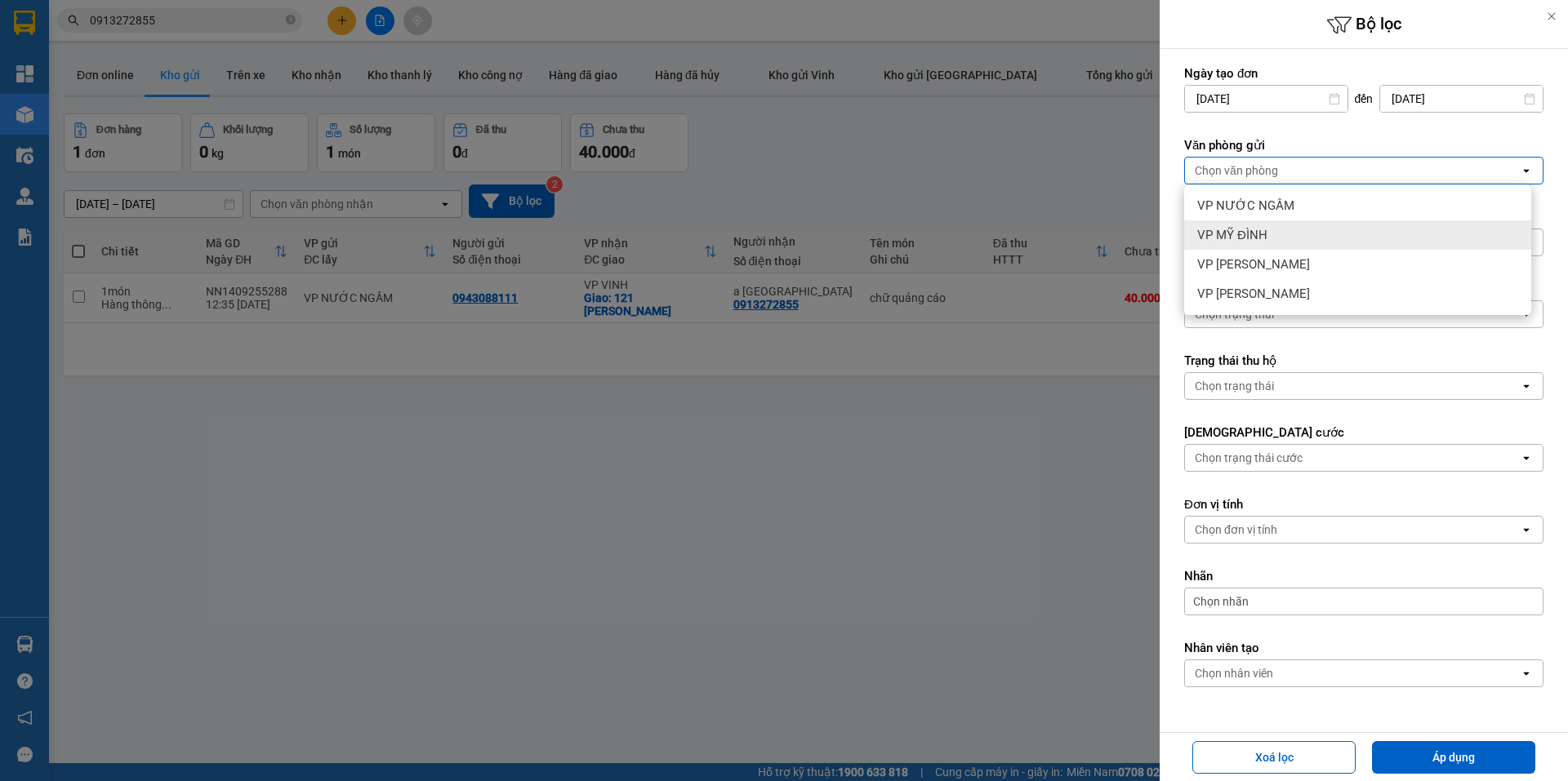
click at [1276, 230] on div "VP MỸ ĐÌNH" at bounding box center [1358, 235] width 347 height 29
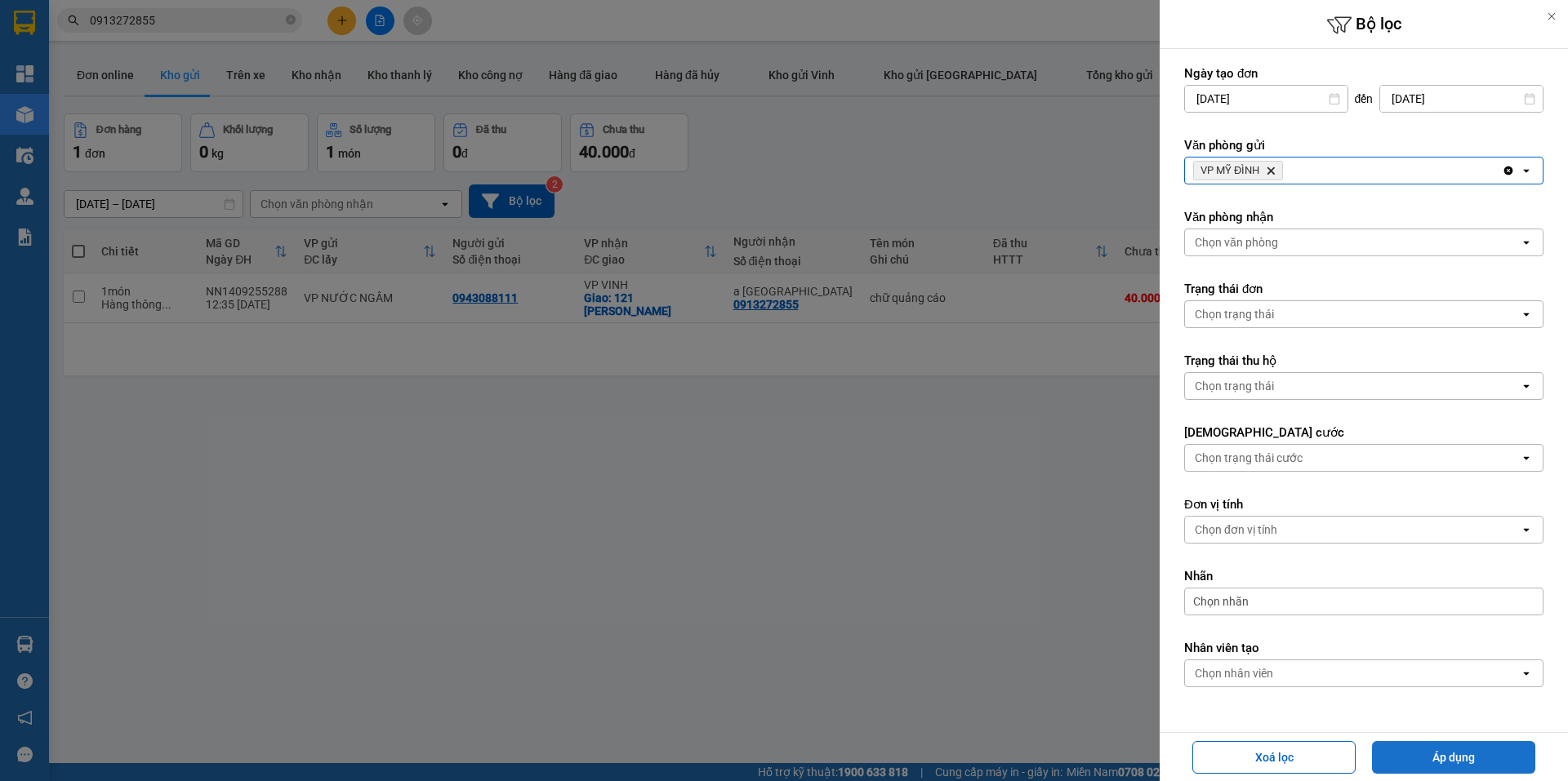
click at [1472, 754] on button "Áp dụng" at bounding box center [1453, 758] width 163 height 33
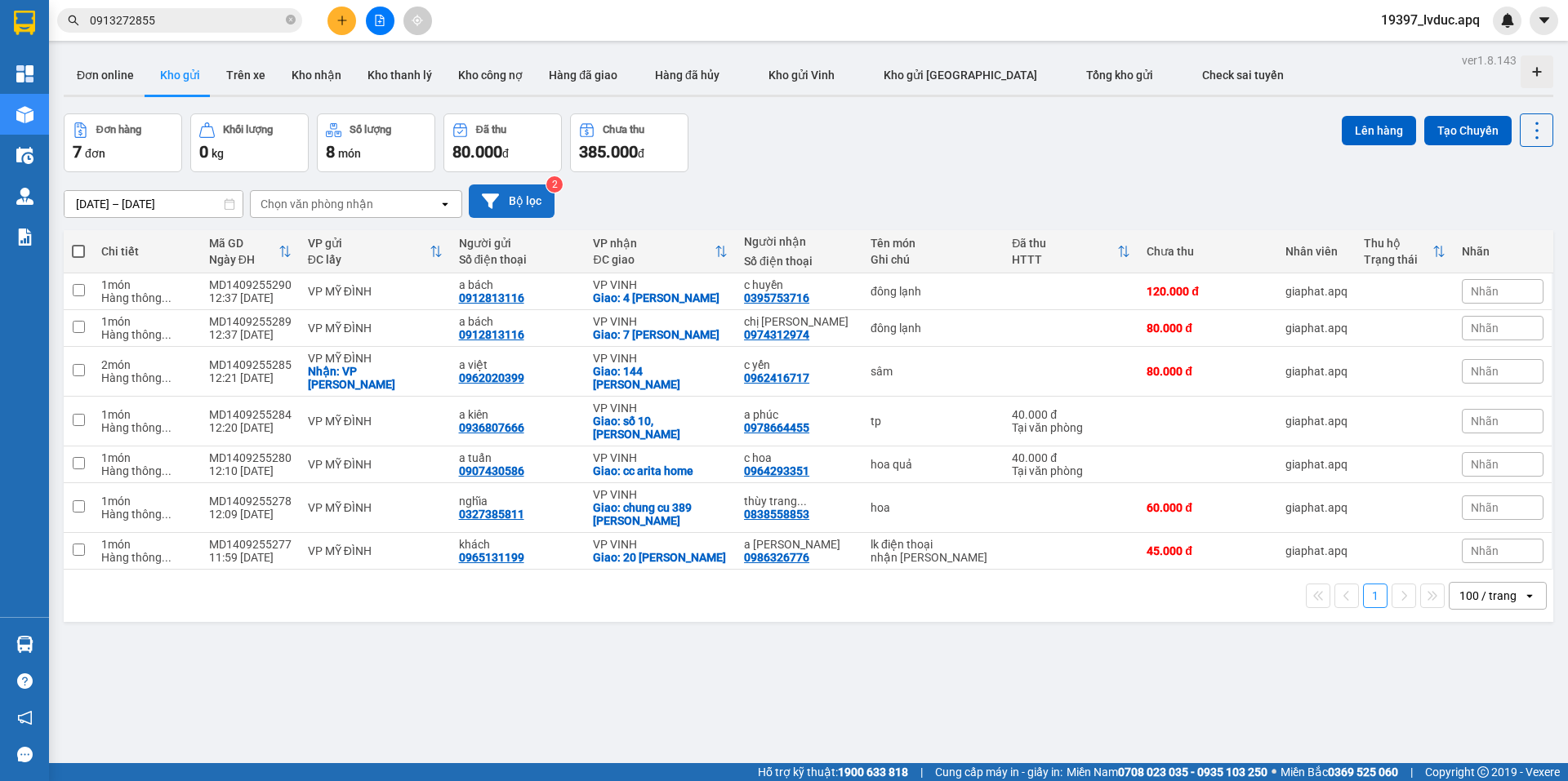
click at [547, 202] on button "Bộ lọc" at bounding box center [511, 201] width 85 height 34
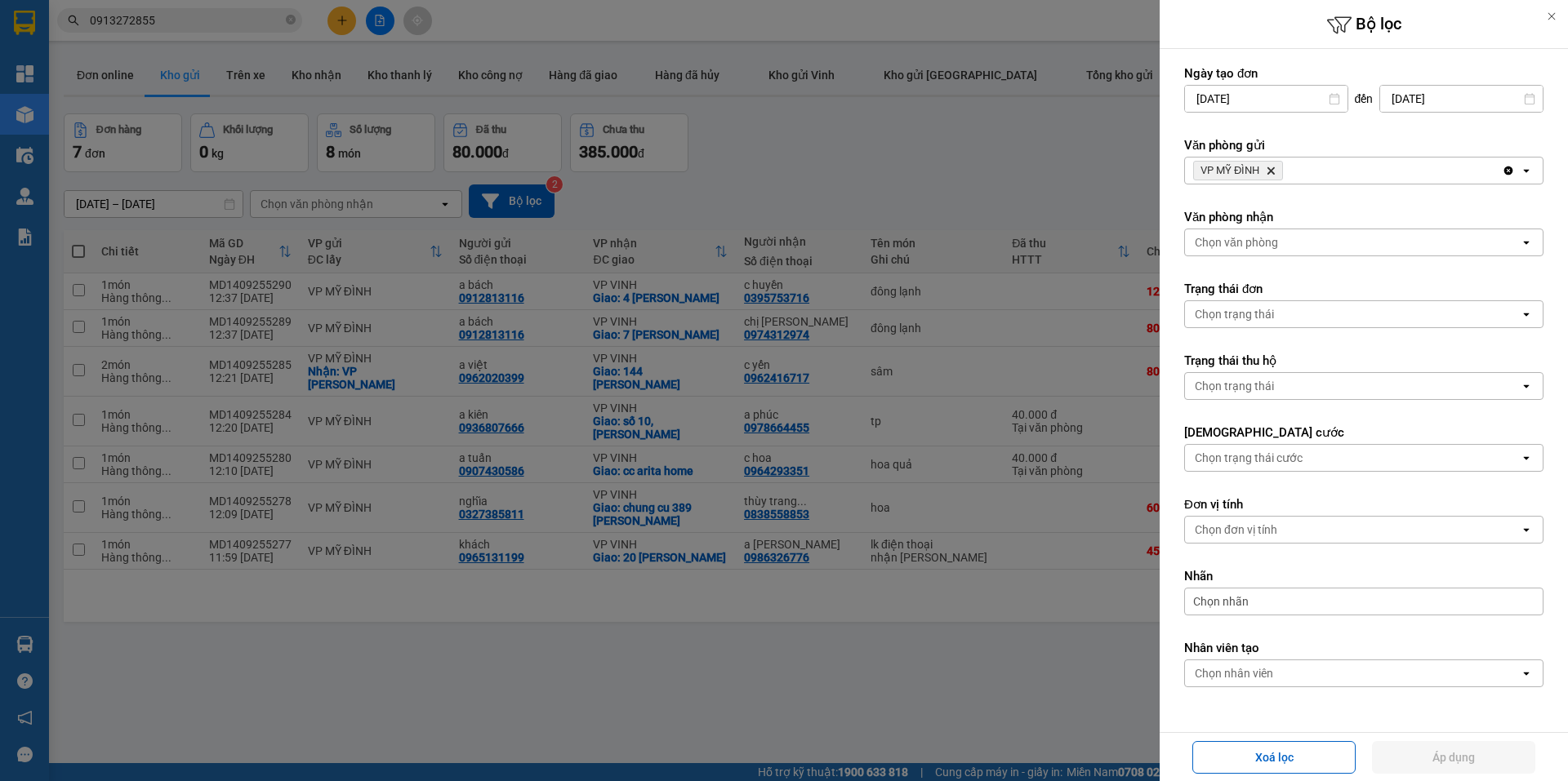
click at [1274, 176] on span "VP MỸ ĐÌNH Delete" at bounding box center [1237, 170] width 90 height 19
click at [1274, 173] on icon "VP MỸ ĐÌNH, close by backspace" at bounding box center [1270, 171] width 8 height 8
click at [1278, 173] on div "Chọn văn phòng" at bounding box center [1352, 170] width 334 height 26
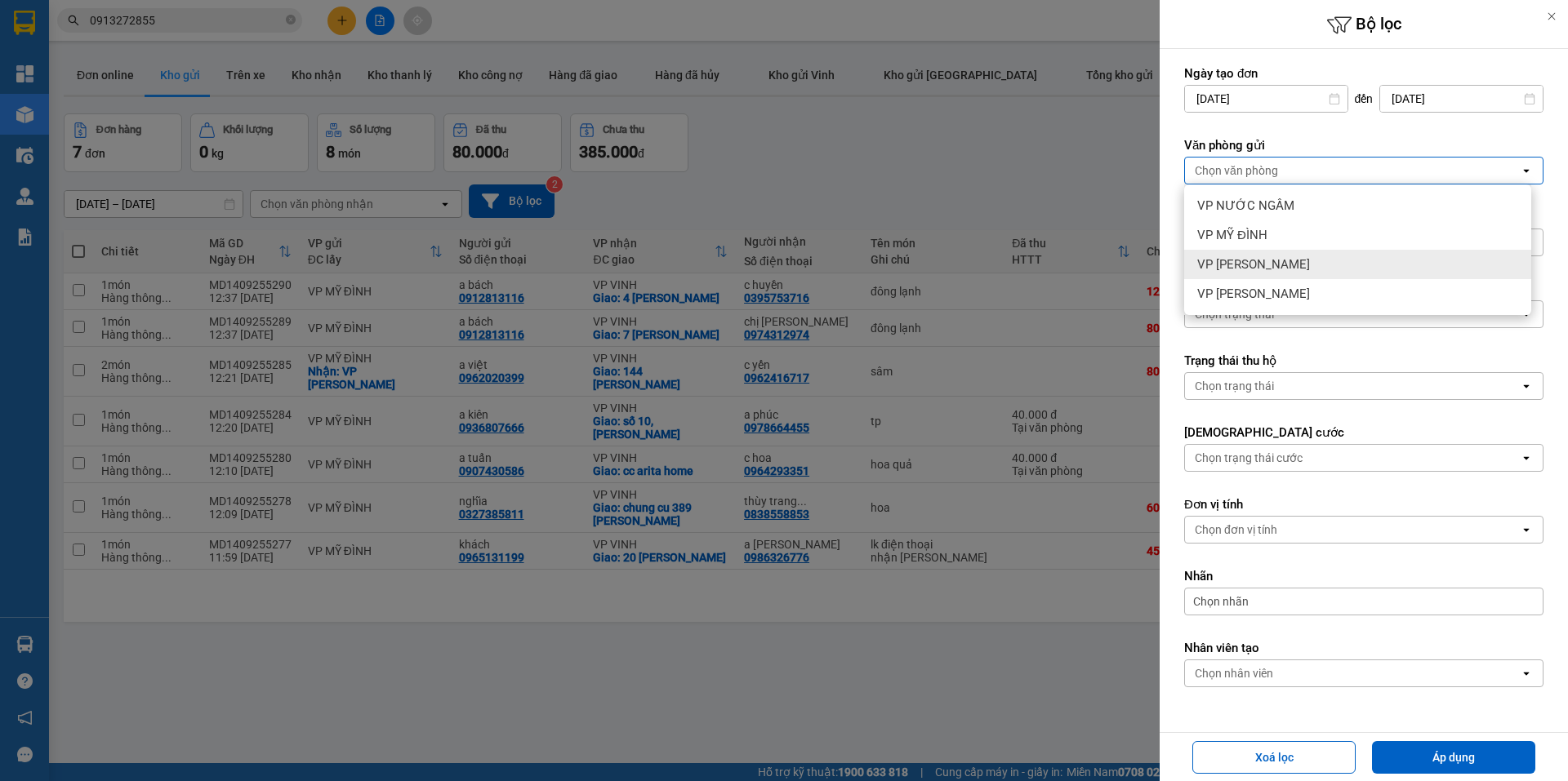
click at [1262, 253] on div "VP [PERSON_NAME]" at bounding box center [1358, 264] width 347 height 29
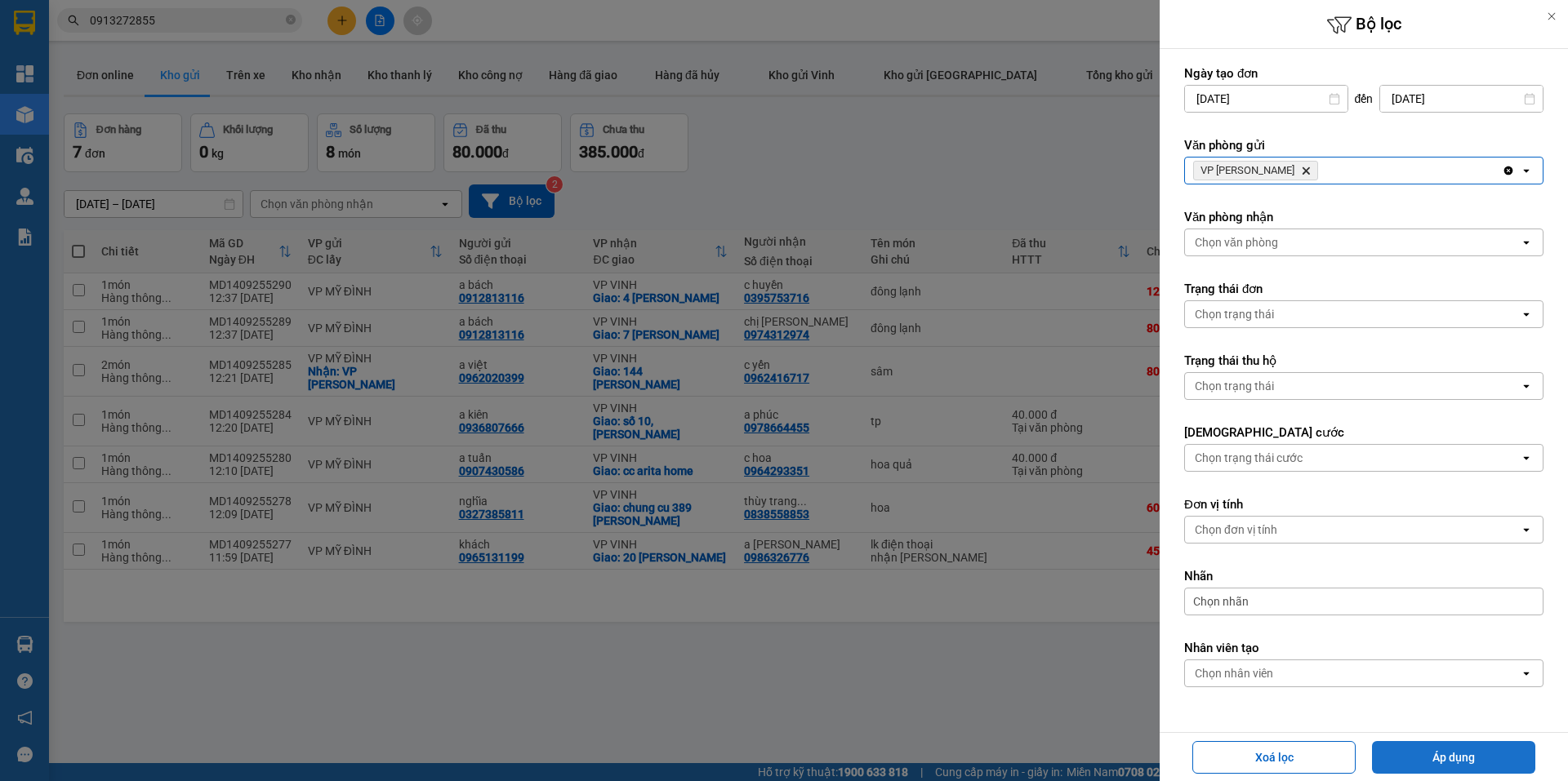
click at [1427, 751] on button "Áp dụng" at bounding box center [1453, 758] width 163 height 33
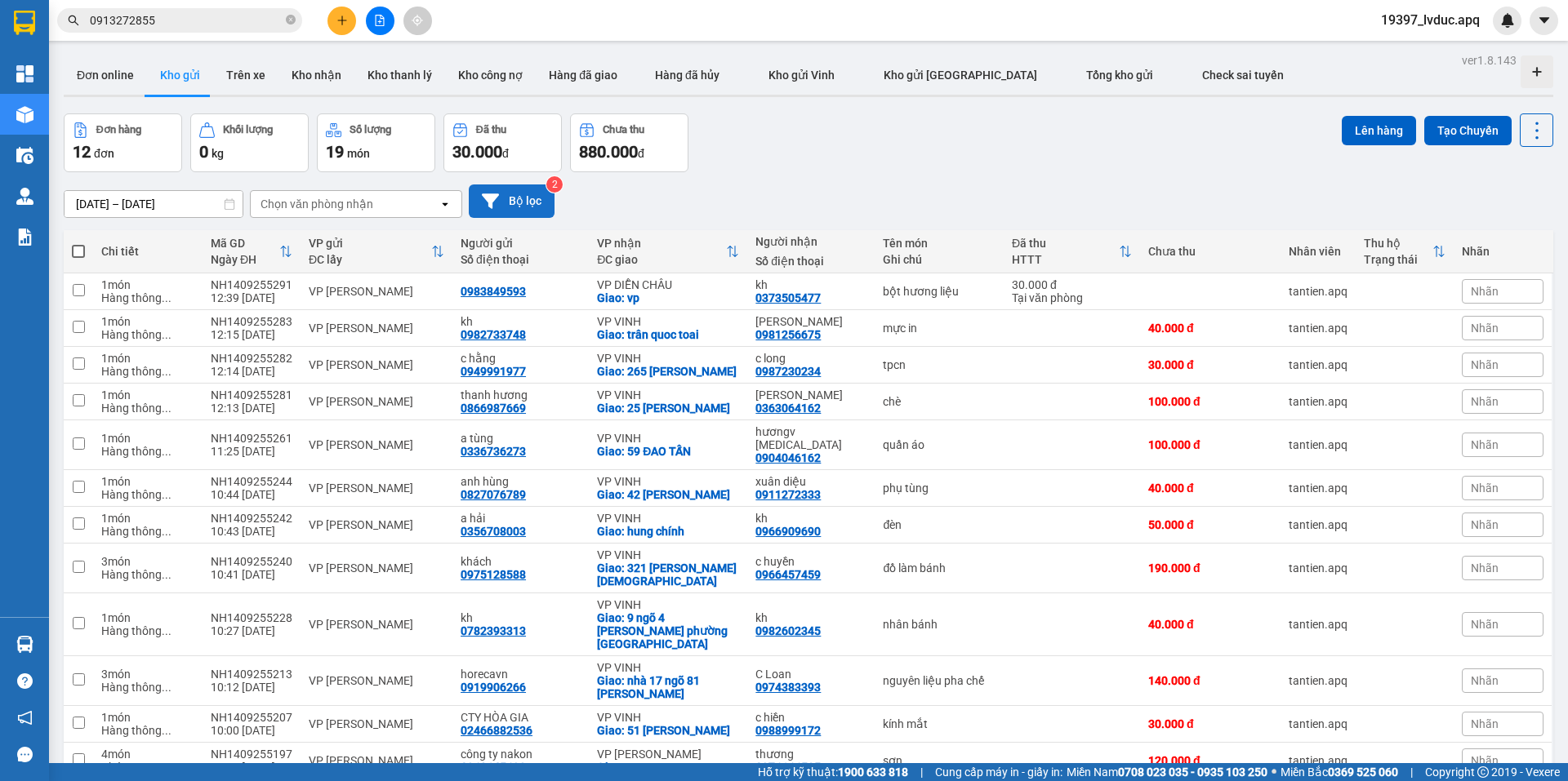
click at [539, 199] on button "Bộ lọc" at bounding box center [511, 201] width 85 height 34
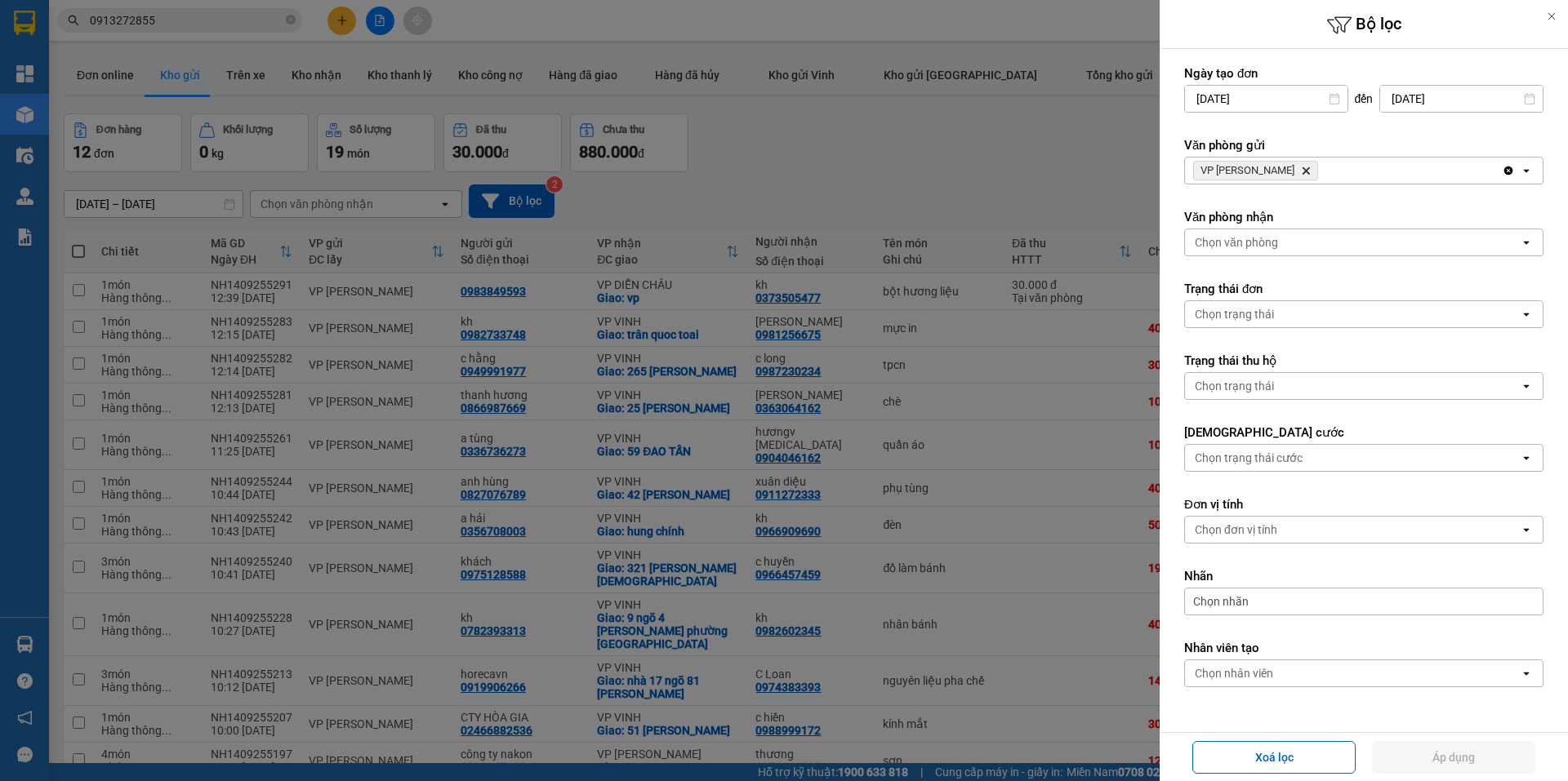
click at [1301, 167] on icon "Delete" at bounding box center [1306, 171] width 10 height 10
click at [1276, 167] on div "Chọn văn phòng" at bounding box center [1235, 170] width 83 height 16
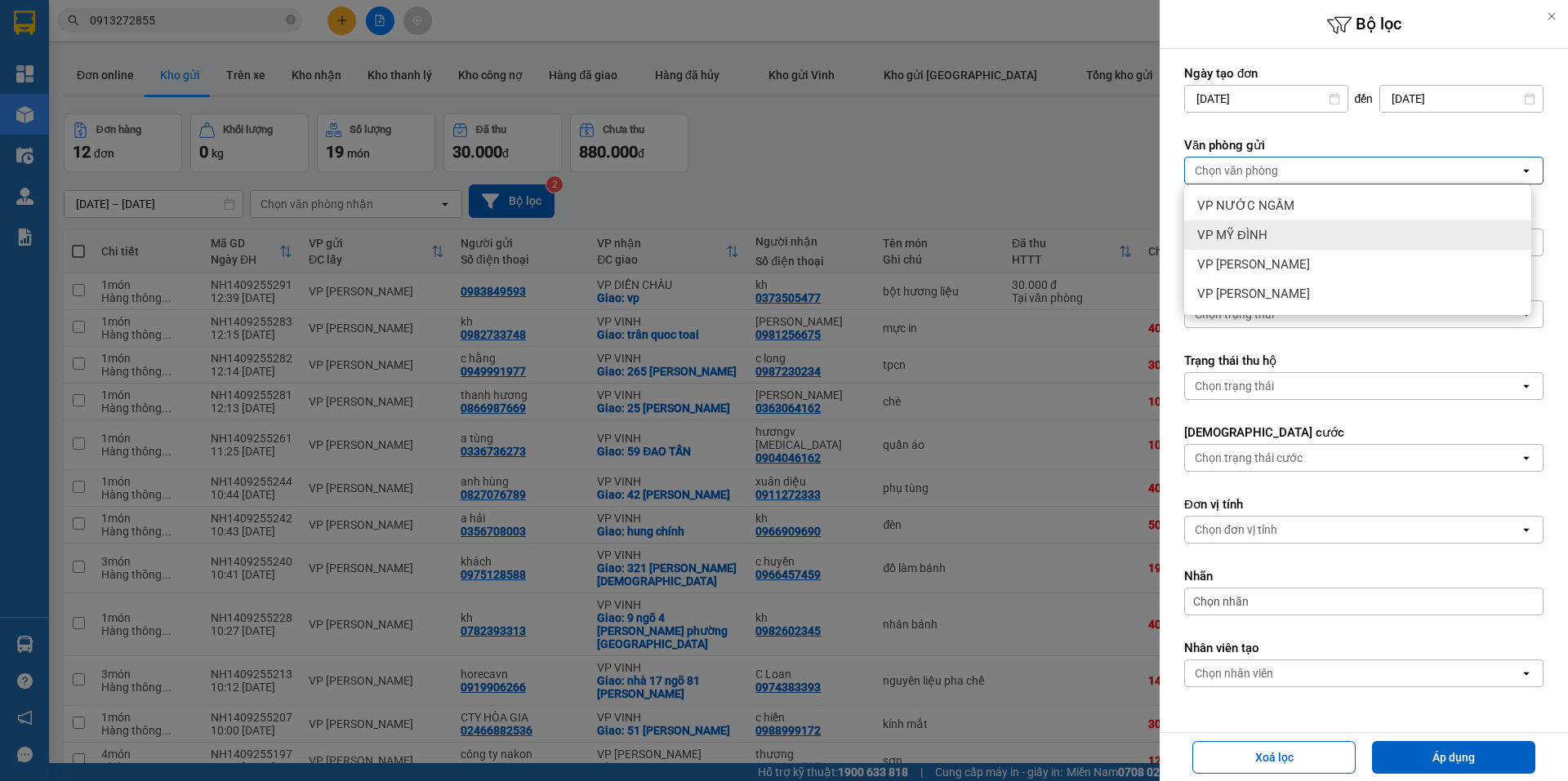
click at [1274, 233] on div "VP MỸ ĐÌNH" at bounding box center [1358, 235] width 347 height 29
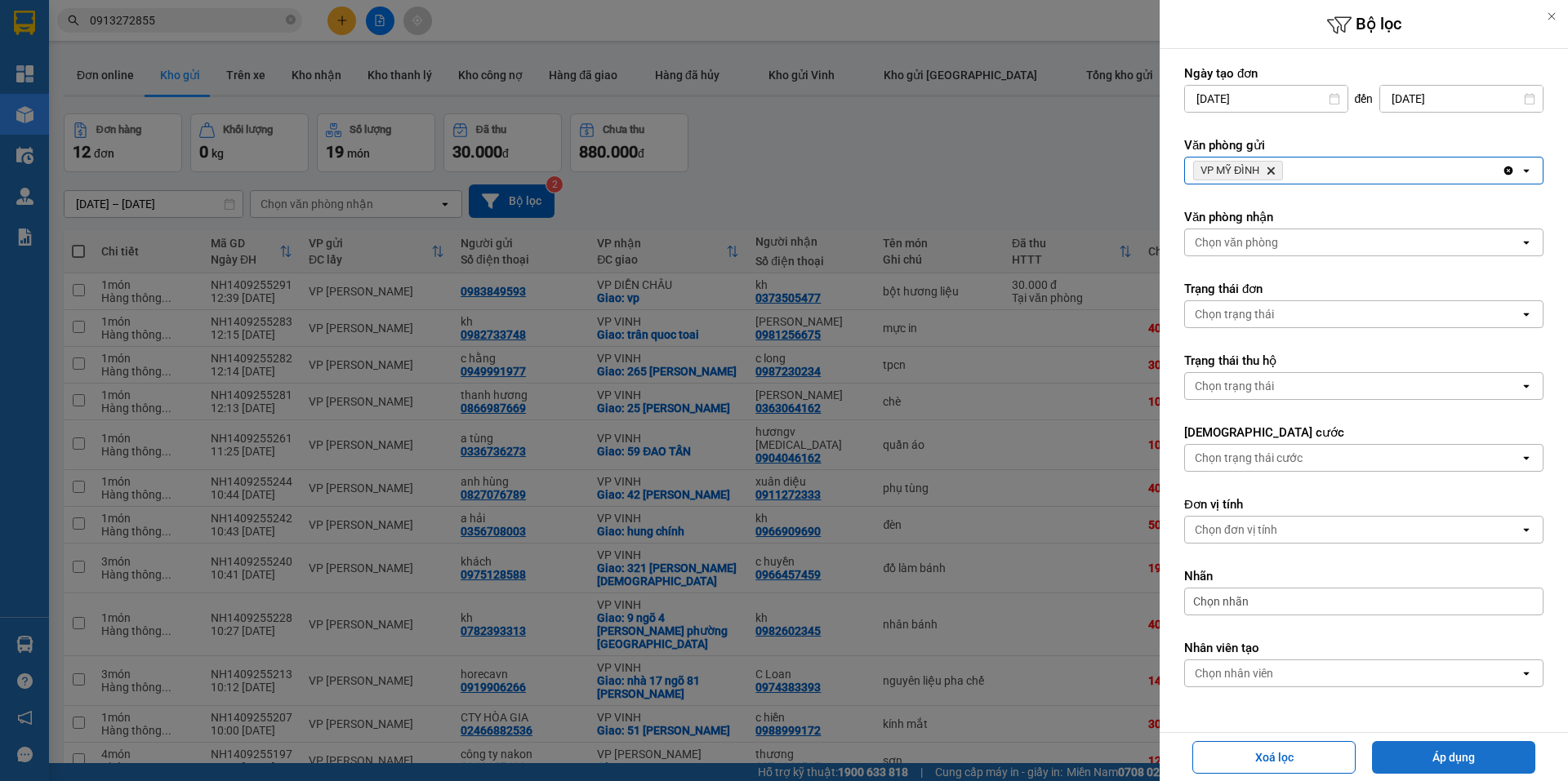
click at [1462, 747] on button "Áp dụng" at bounding box center [1453, 758] width 163 height 33
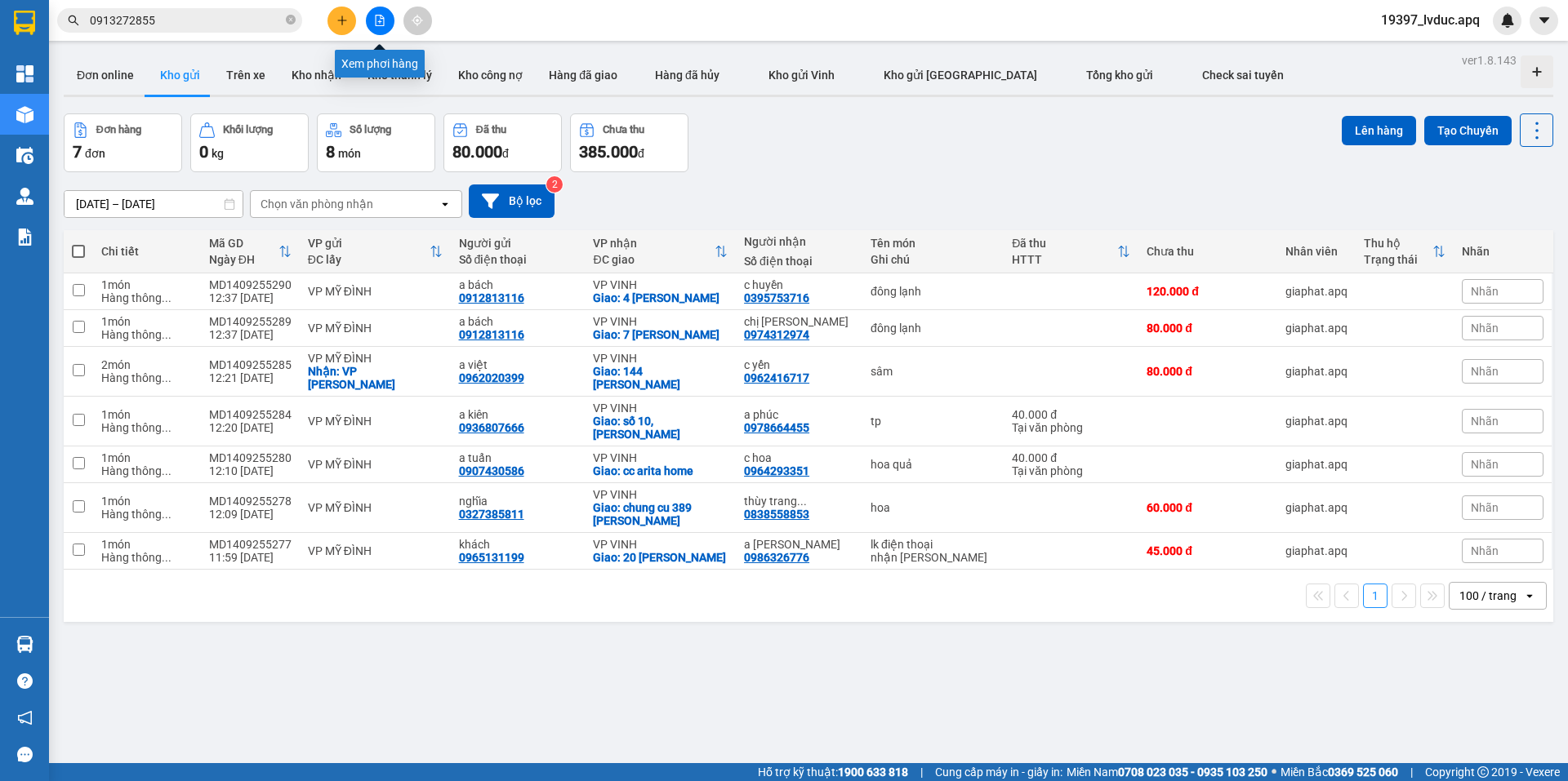
click at [387, 26] on button at bounding box center [380, 21] width 28 height 28
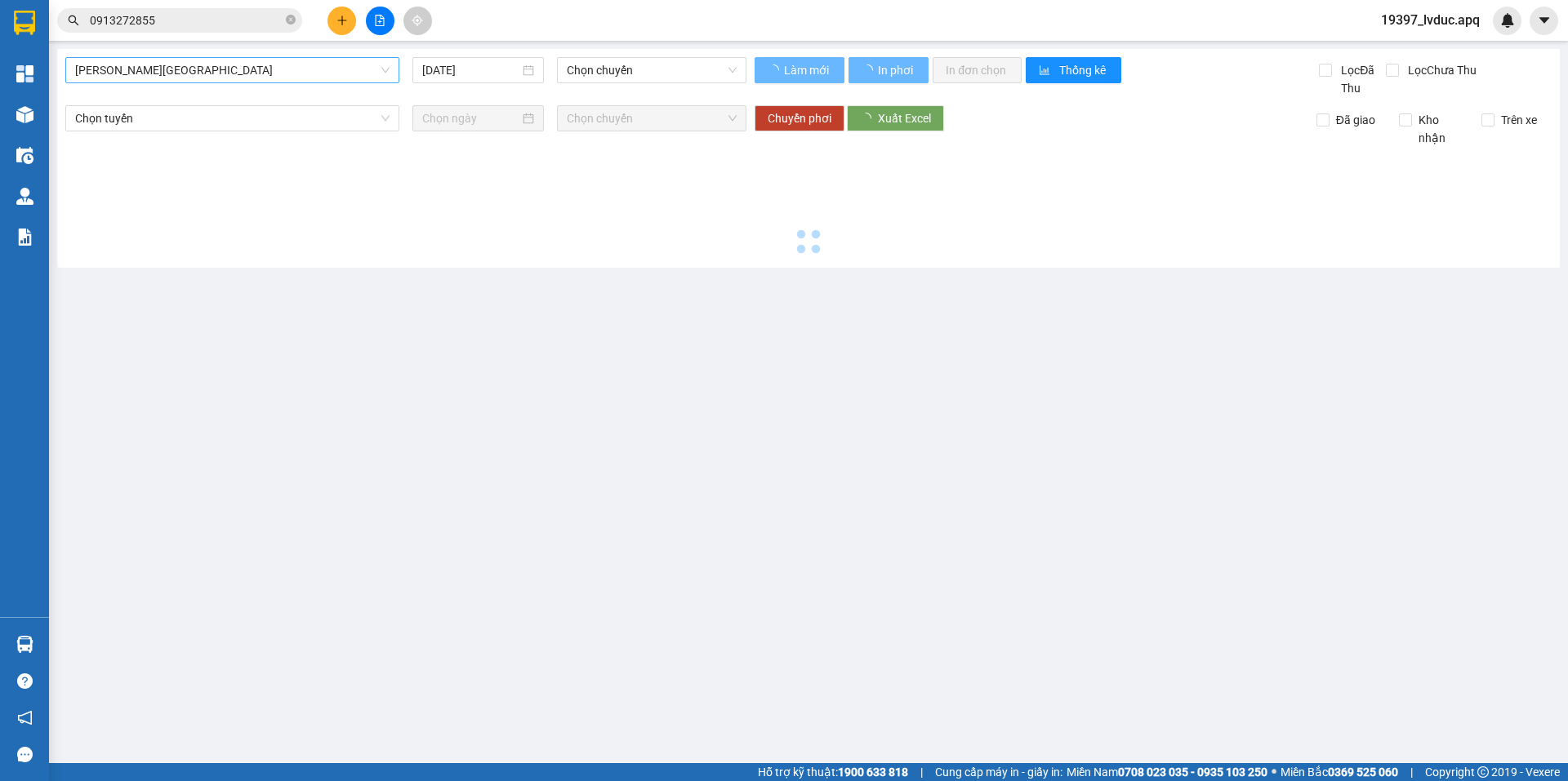
drag, startPoint x: 335, startPoint y: 67, endPoint x: 317, endPoint y: 67, distance: 18.0
click at [333, 68] on span "[PERSON_NAME][GEOGRAPHIC_DATA]" at bounding box center [232, 70] width 314 height 24
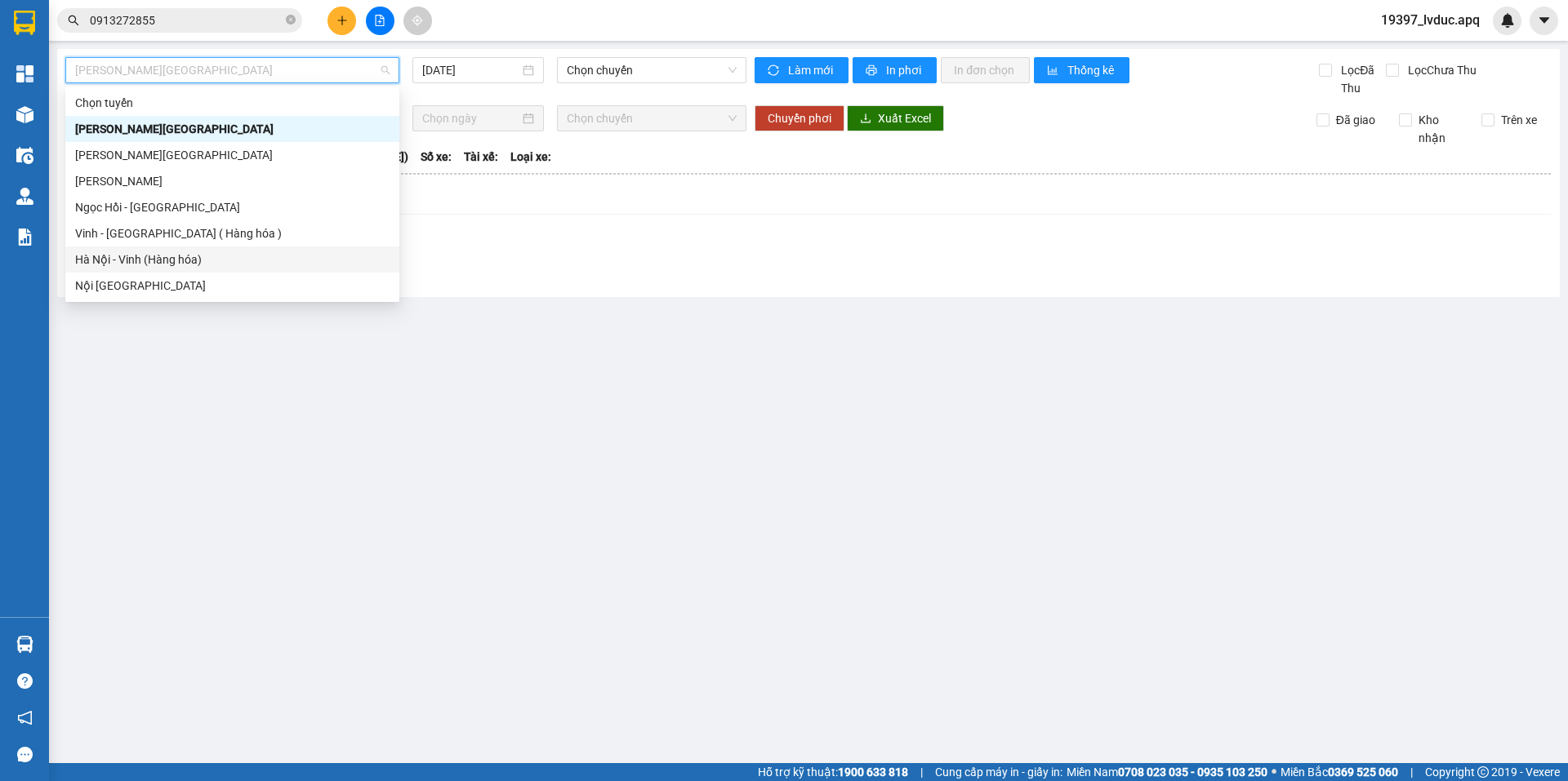
click at [197, 257] on div "Hà Nội - Vinh (Hàng hóa)" at bounding box center [232, 259] width 314 height 18
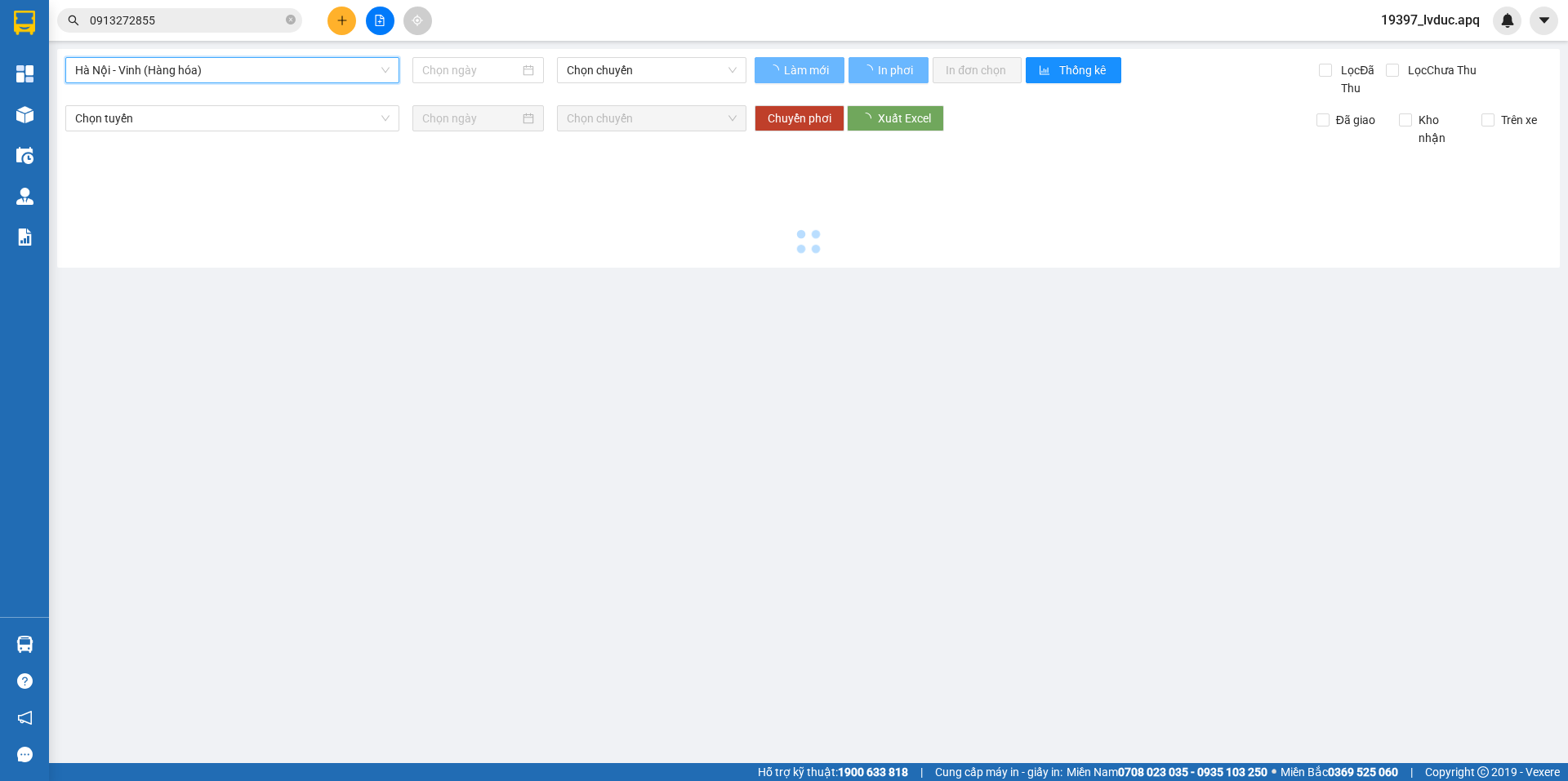
type input "[DATE]"
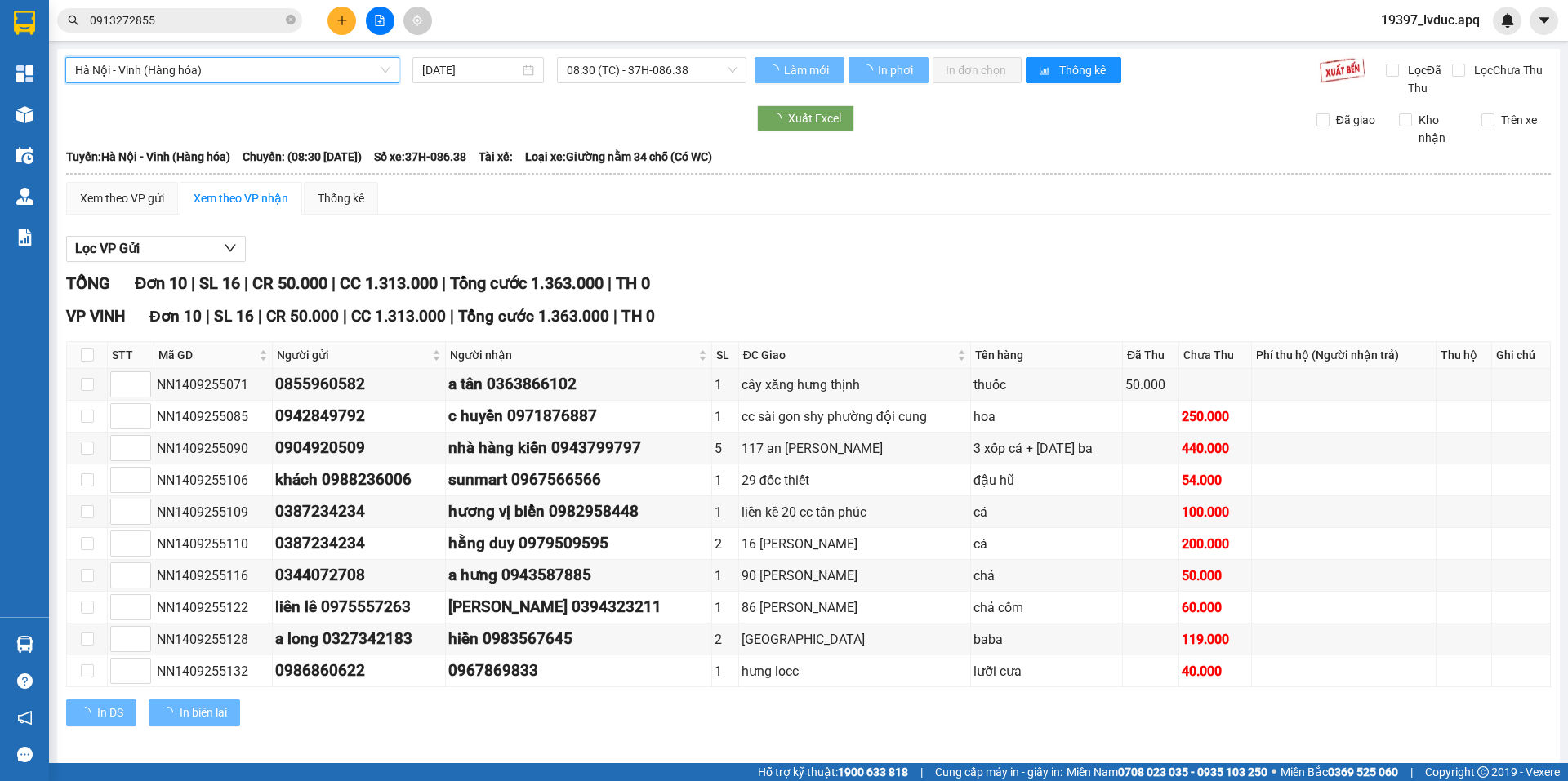
click at [202, 77] on span "Hà Nội - Vinh (Hàng hóa)" at bounding box center [232, 70] width 314 height 24
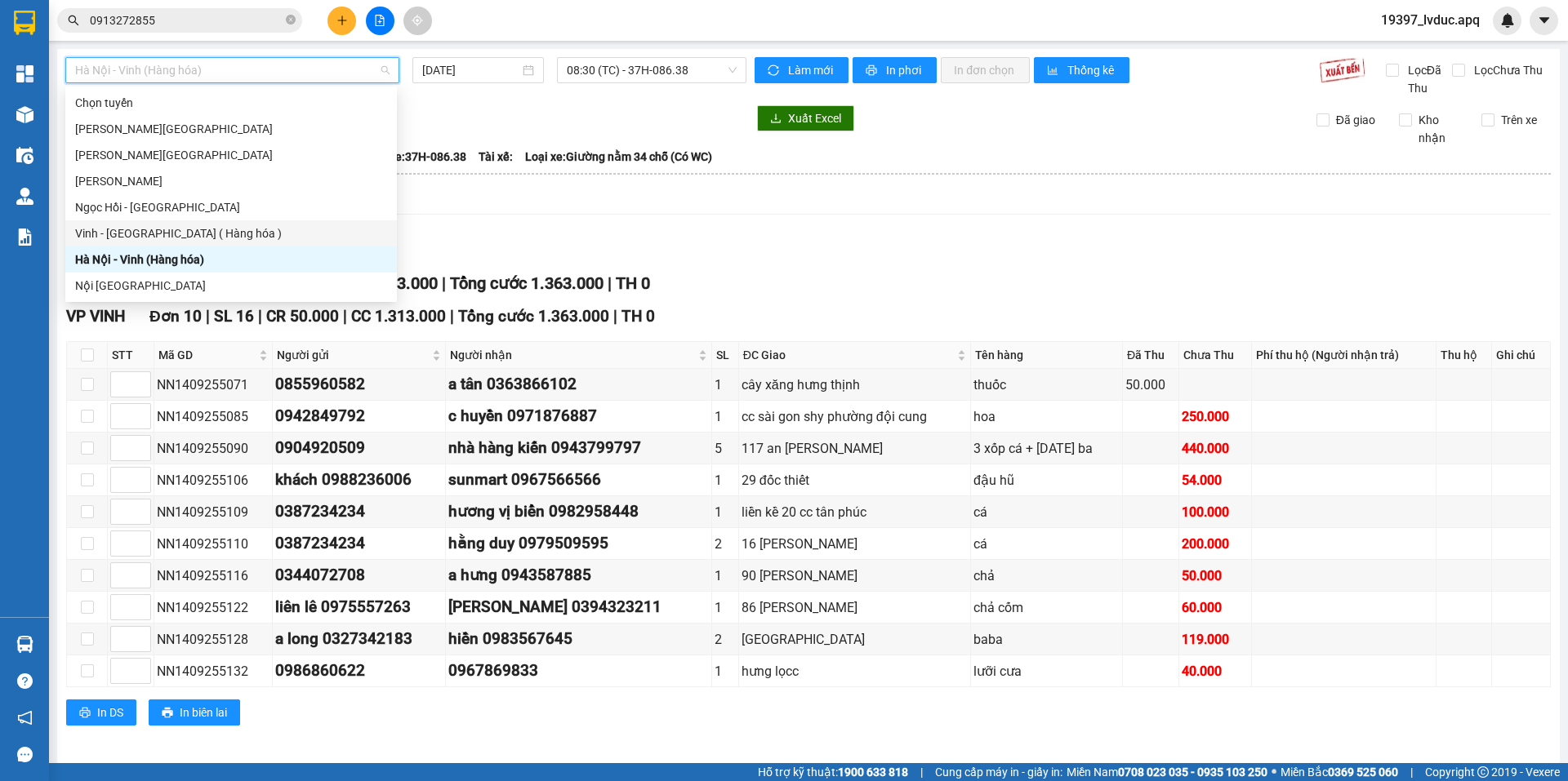
click at [168, 229] on div "Vinh - [GEOGRAPHIC_DATA] ( Hàng hóa )" at bounding box center [231, 233] width 312 height 18
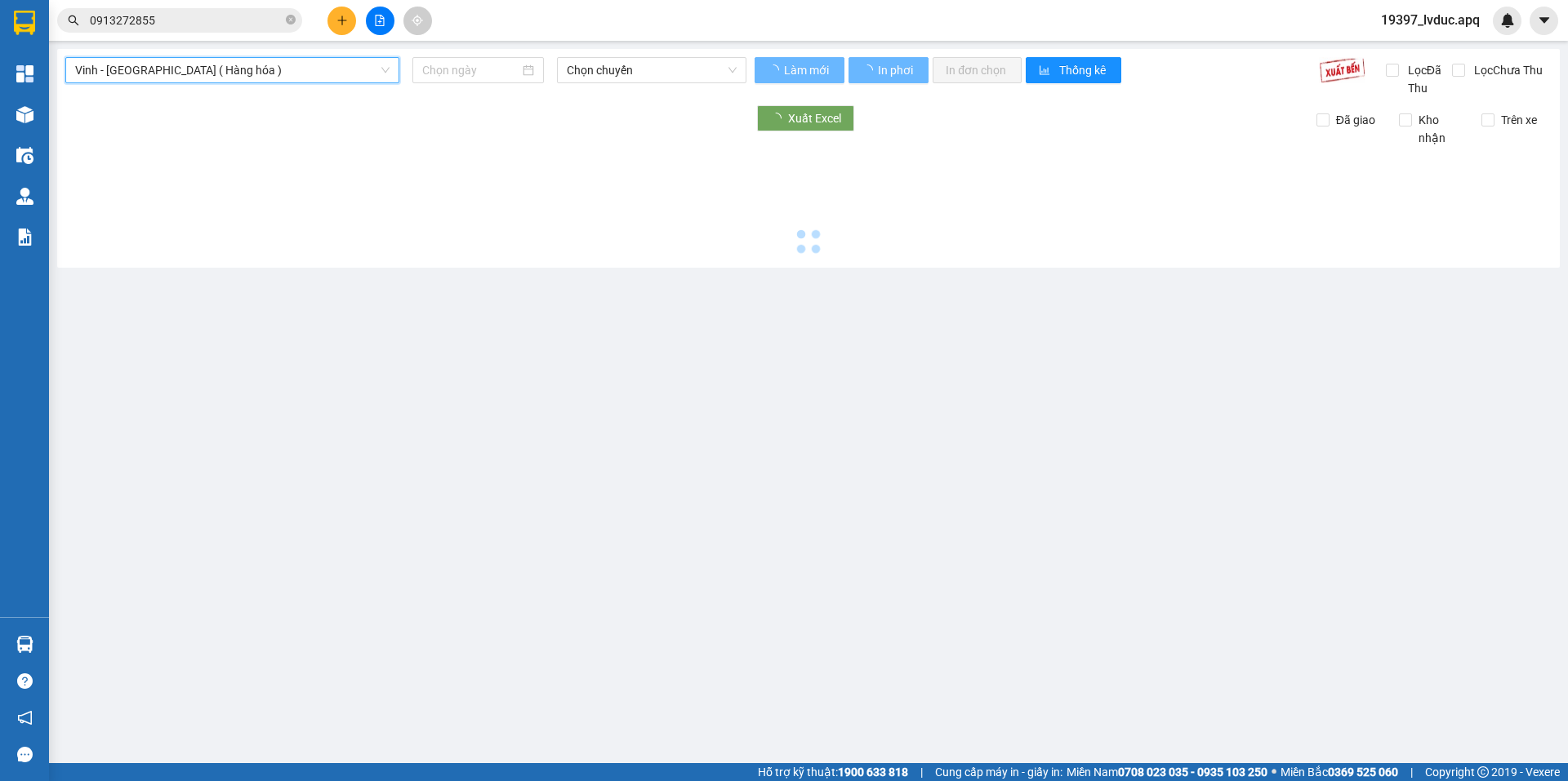
type input "[DATE]"
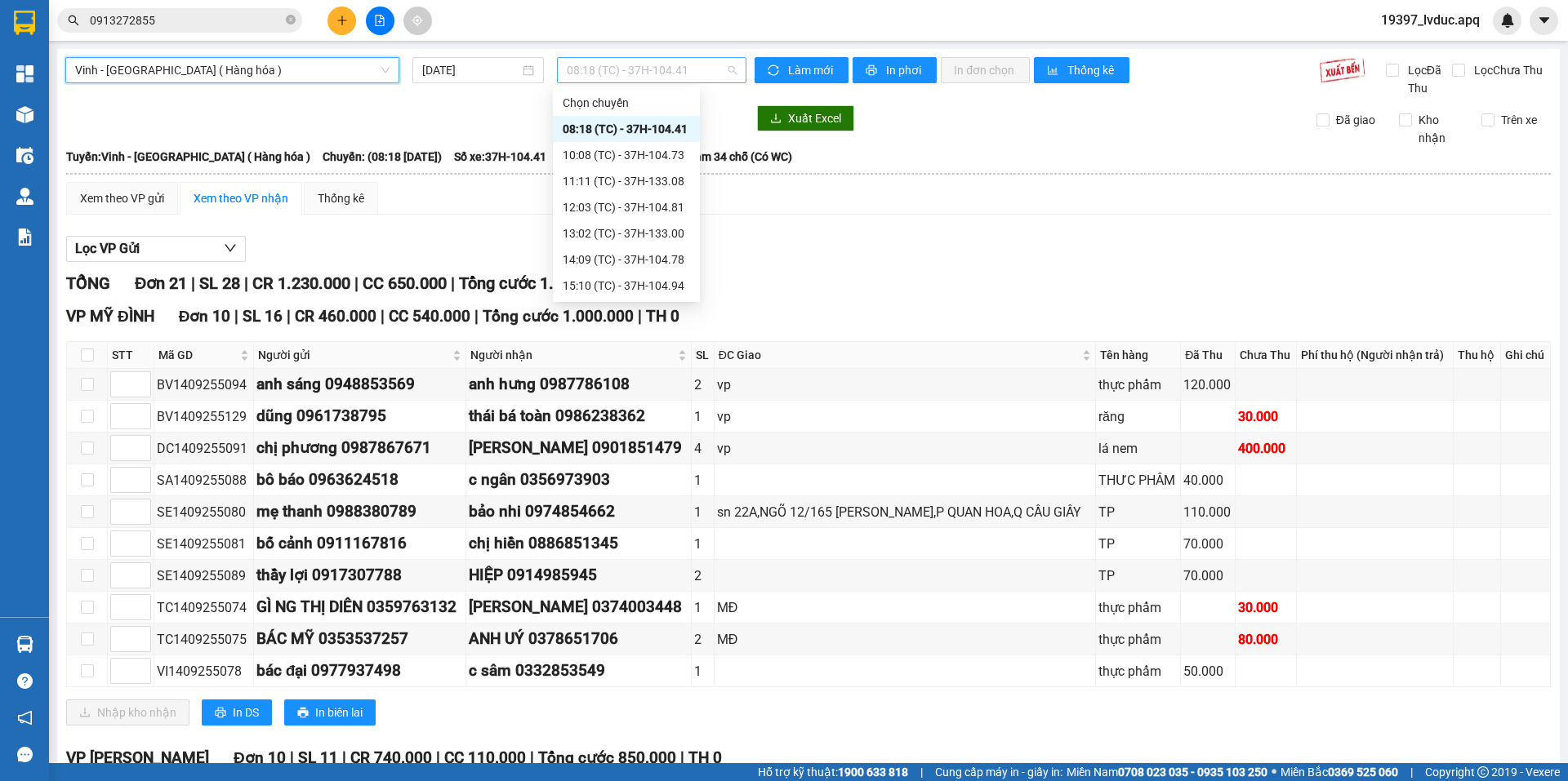
click at [588, 70] on span "08:18 (TC) - 37H-104.41" at bounding box center [651, 70] width 170 height 24
click at [634, 128] on div "08:18 (TC) - 37H-104.41" at bounding box center [626, 128] width 127 height 18
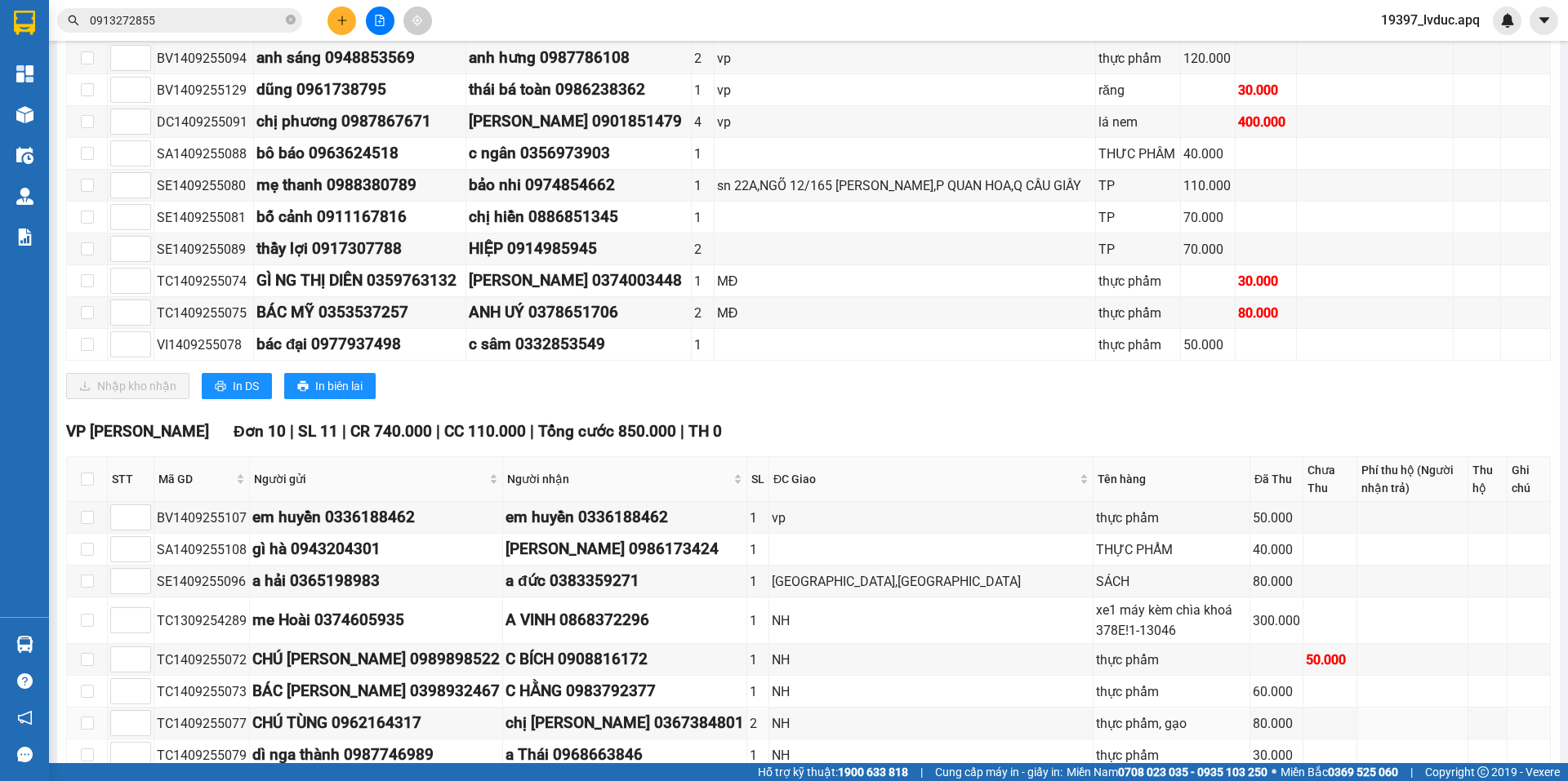
scroll to position [653, 0]
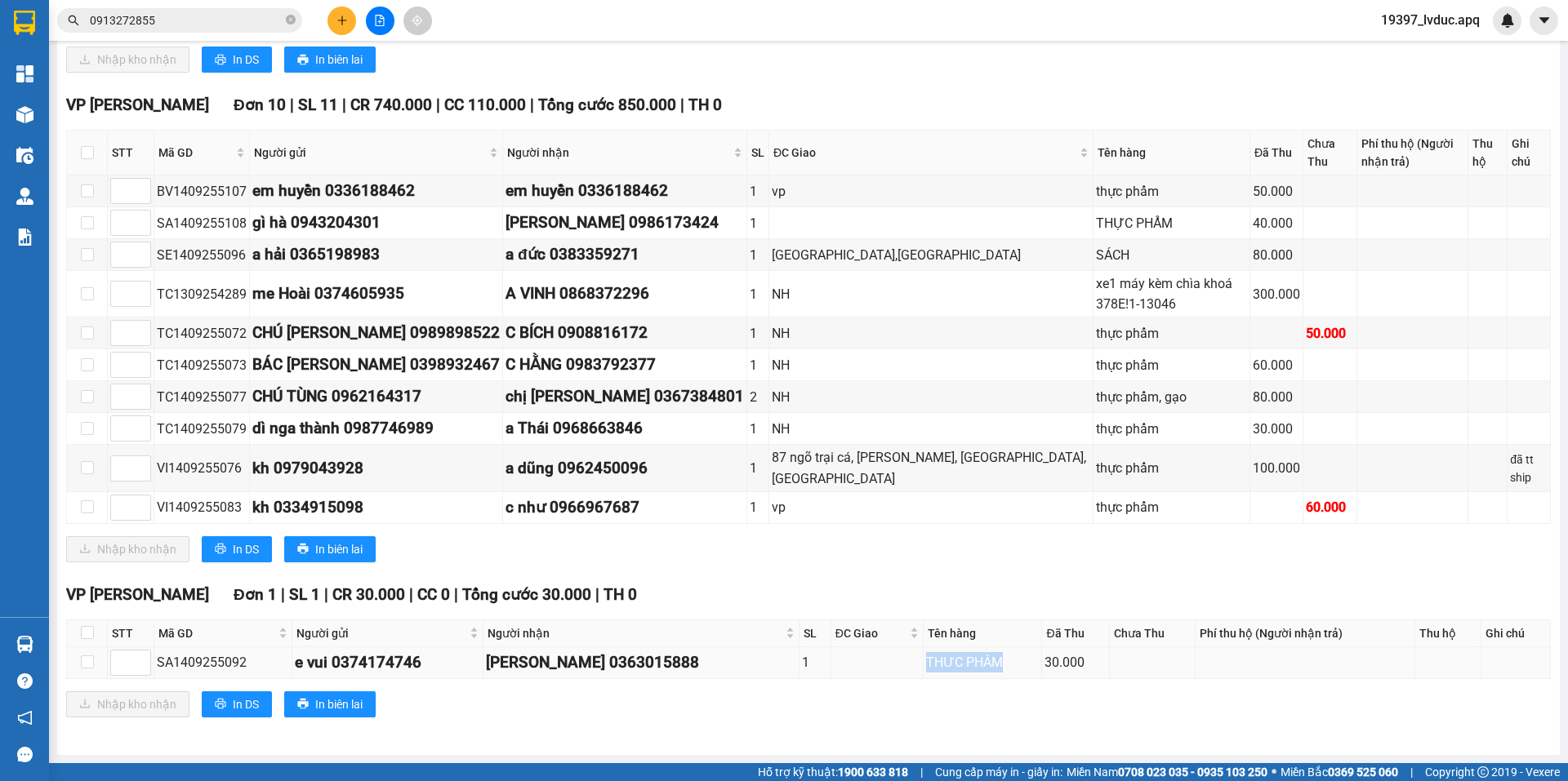
drag, startPoint x: 875, startPoint y: 661, endPoint x: 958, endPoint y: 670, distance: 83.5
click at [958, 670] on div "THƯC PHÂM" at bounding box center [982, 662] width 113 height 20
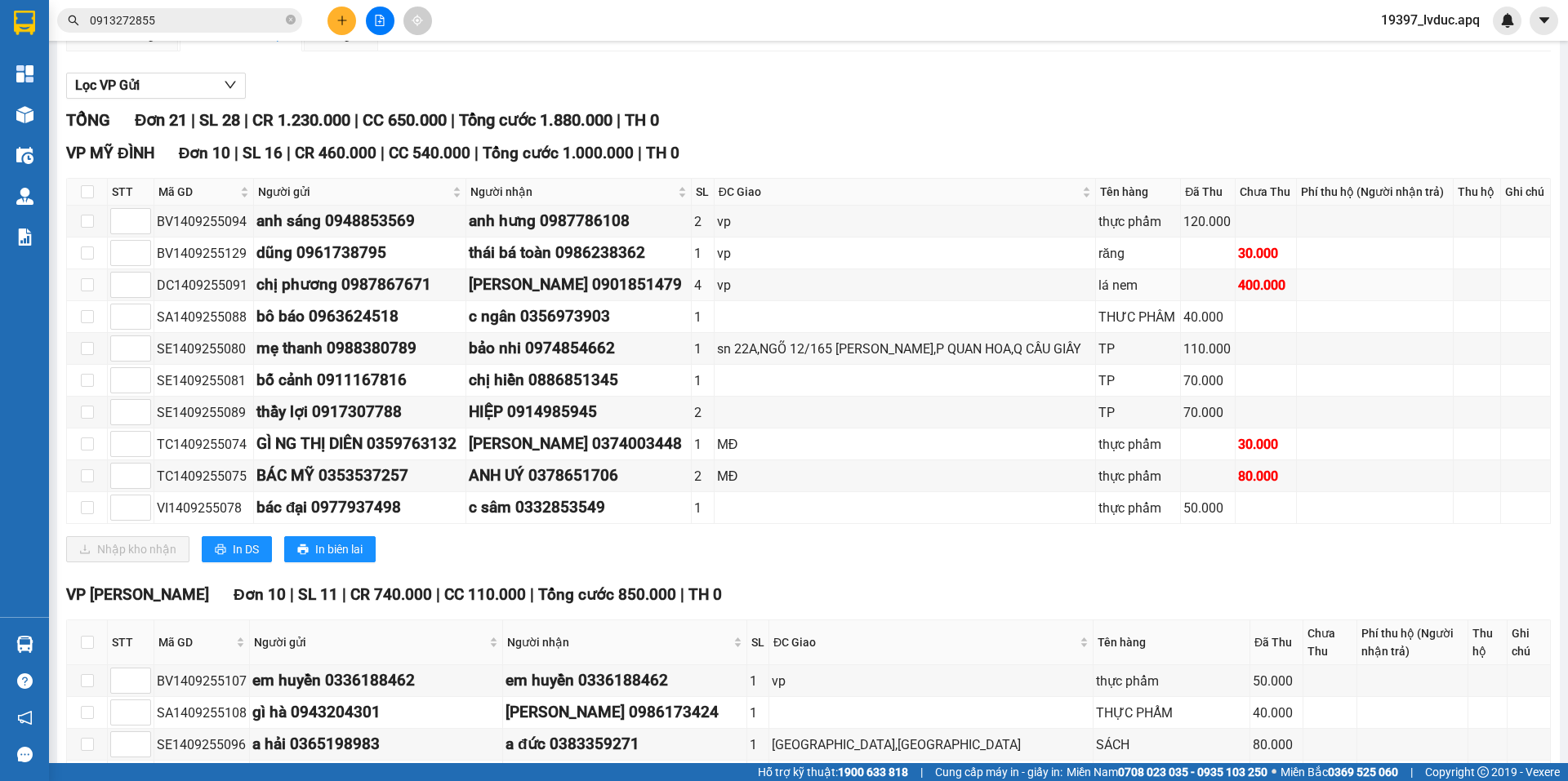
scroll to position [0, 0]
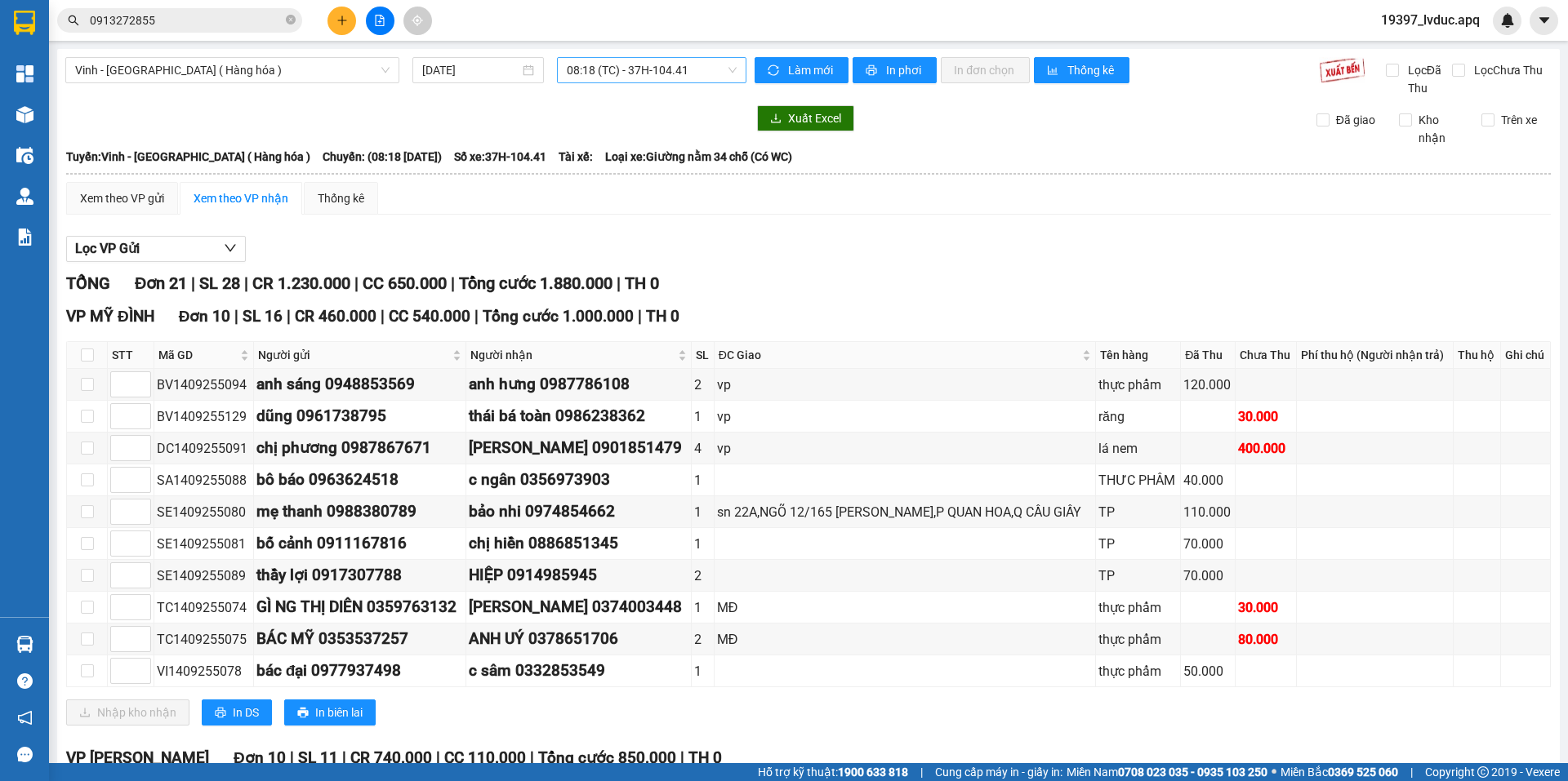
click at [649, 70] on span "08:18 (TC) - 37H-104.41" at bounding box center [651, 70] width 170 height 24
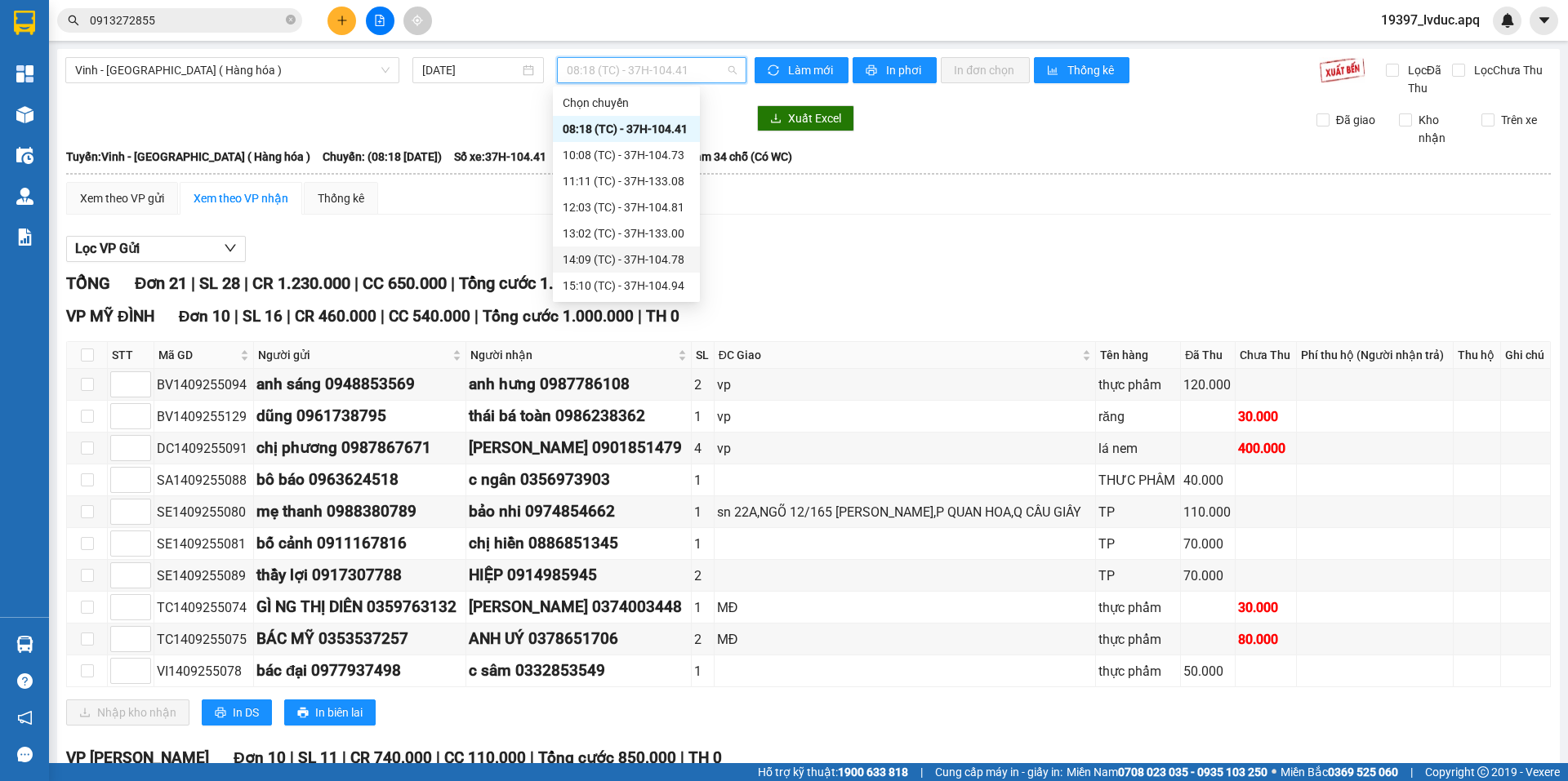
scroll to position [26, 0]
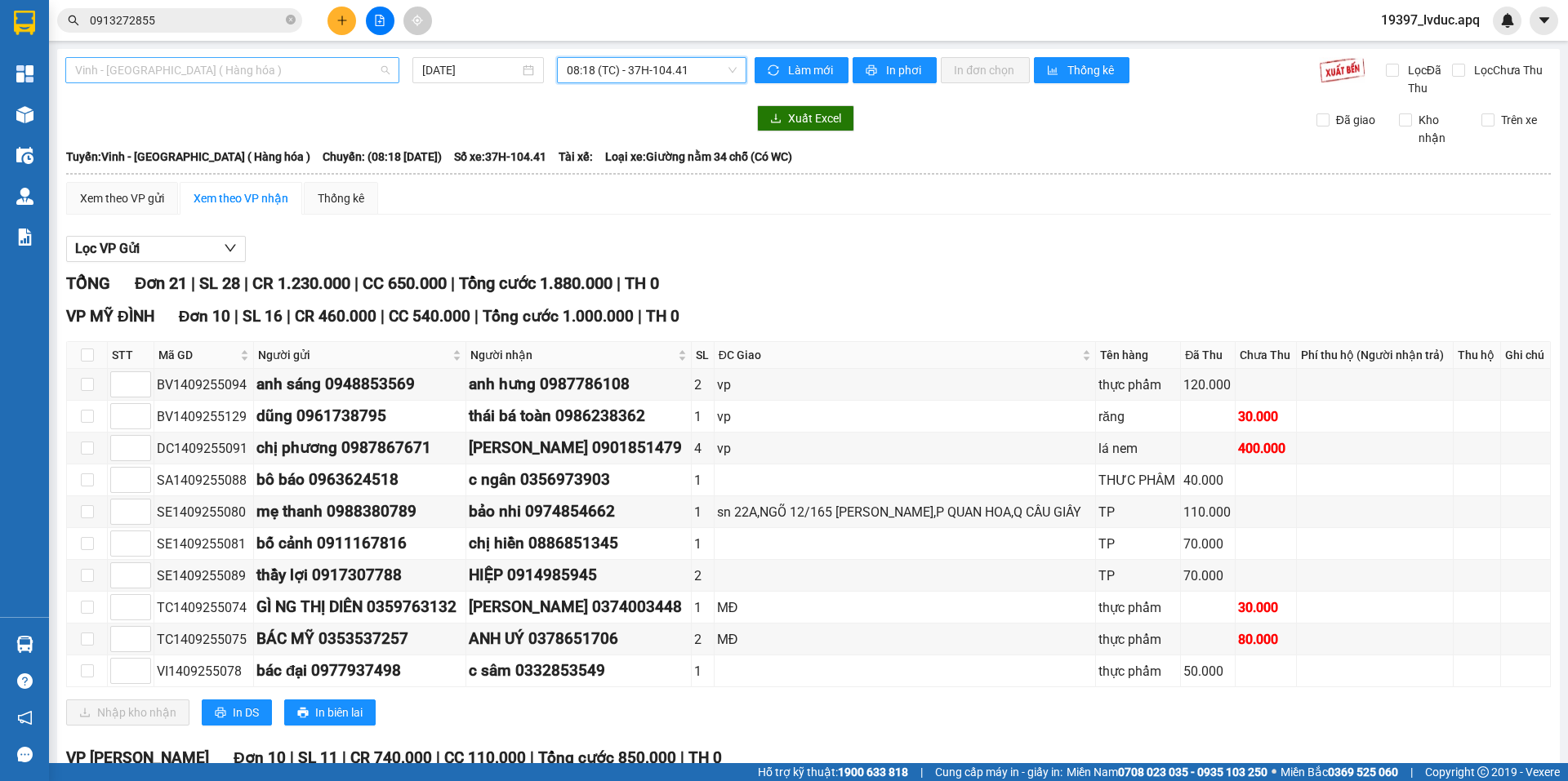
drag, startPoint x: 273, startPoint y: 59, endPoint x: 251, endPoint y: 133, distance: 77.2
click at [273, 60] on span "Vinh - [GEOGRAPHIC_DATA] ( Hàng hóa )" at bounding box center [232, 70] width 314 height 24
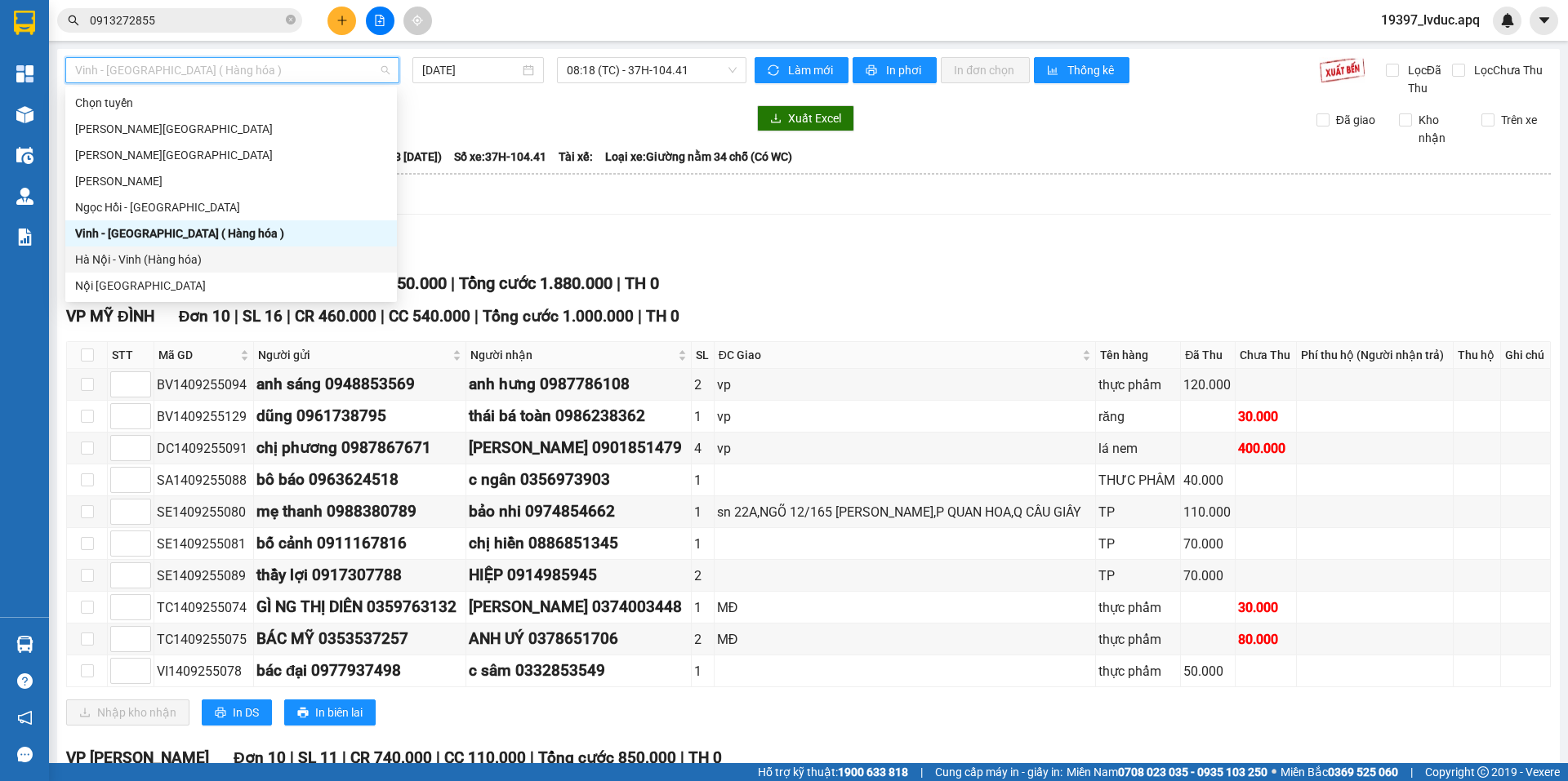
click at [156, 258] on div "Hà Nội - Vinh (Hàng hóa)" at bounding box center [231, 259] width 312 height 18
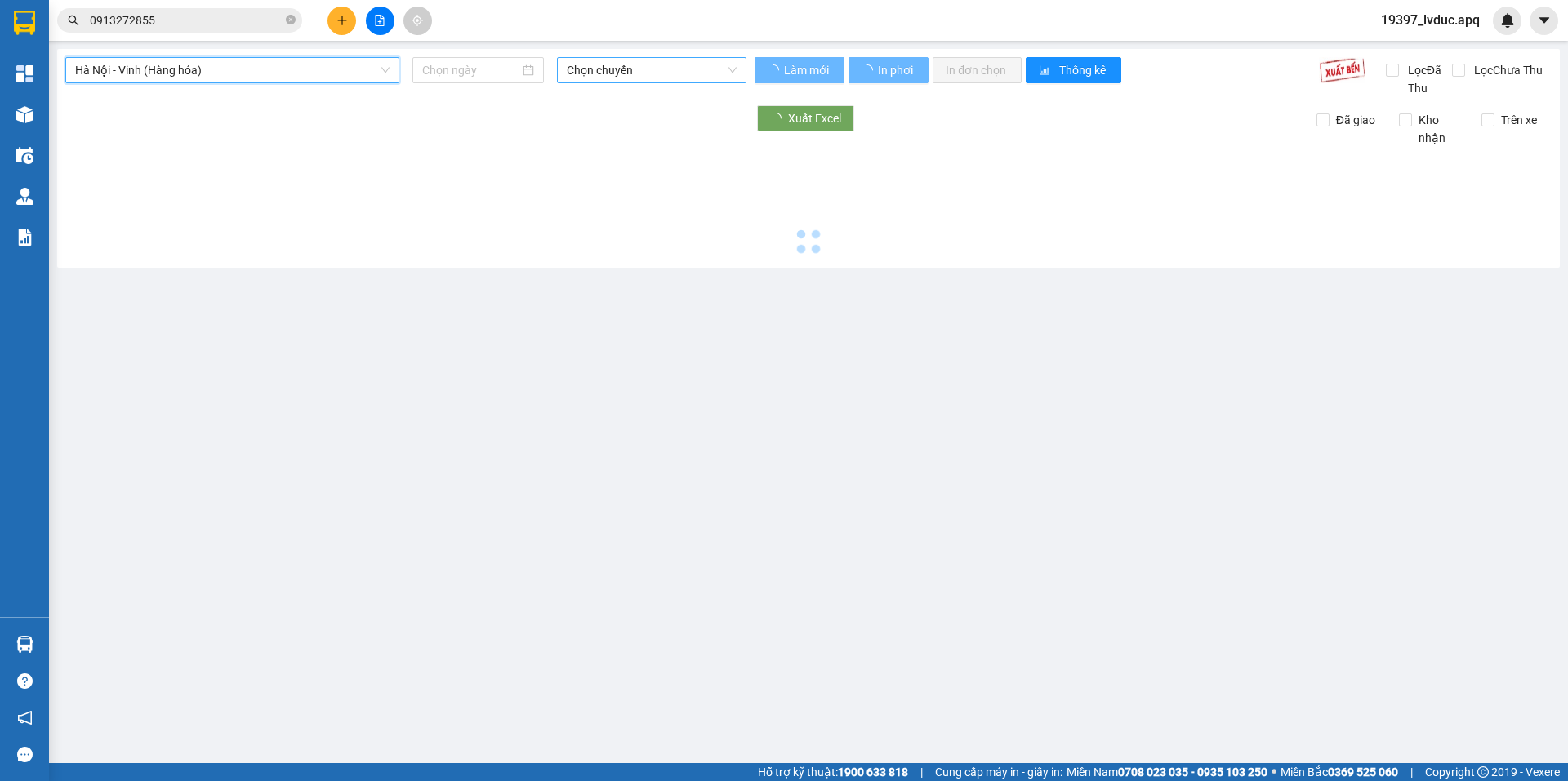
type input "[DATE]"
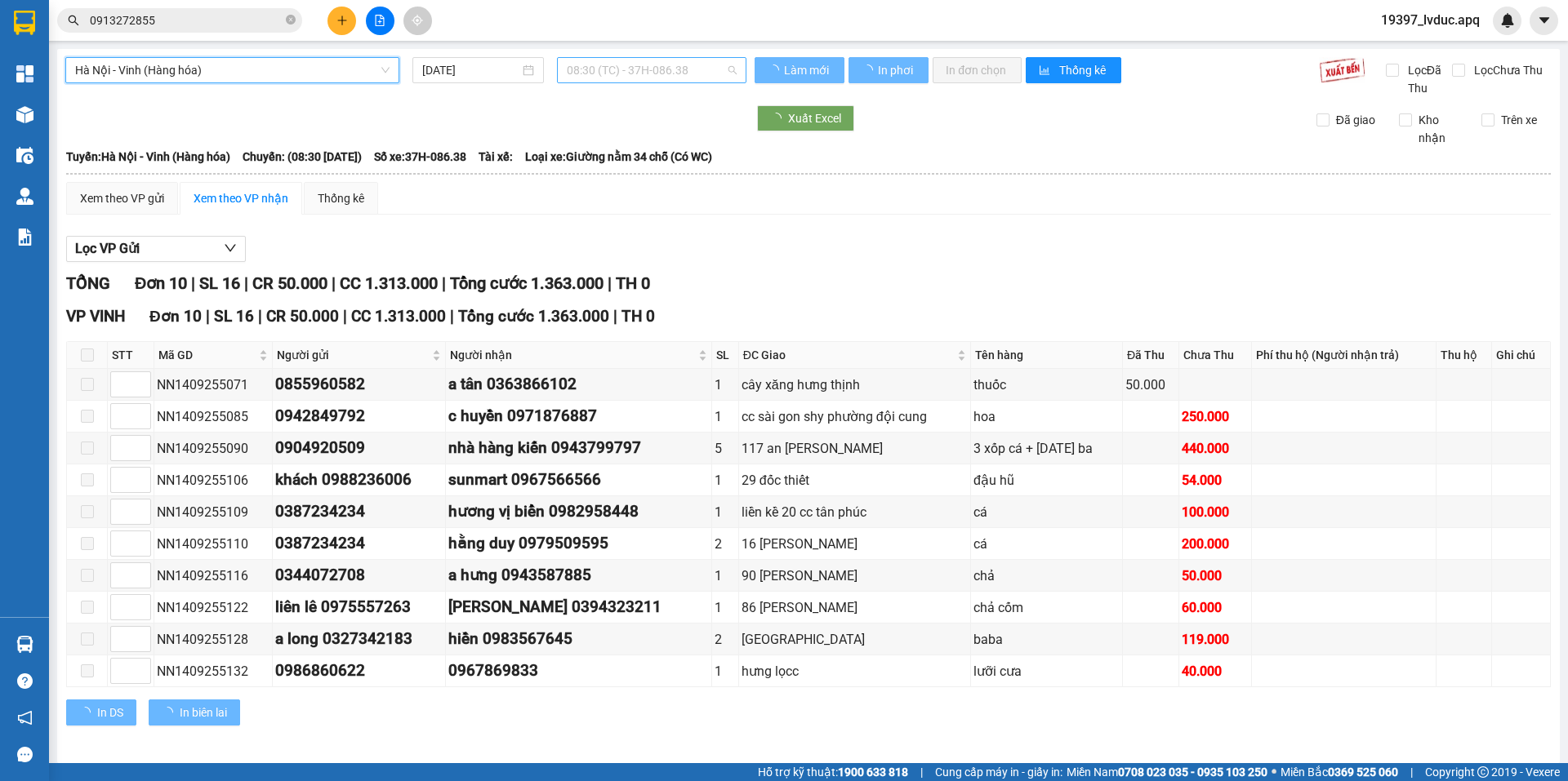
click at [617, 72] on span "08:30 (TC) - 37H-086.38" at bounding box center [651, 70] width 170 height 24
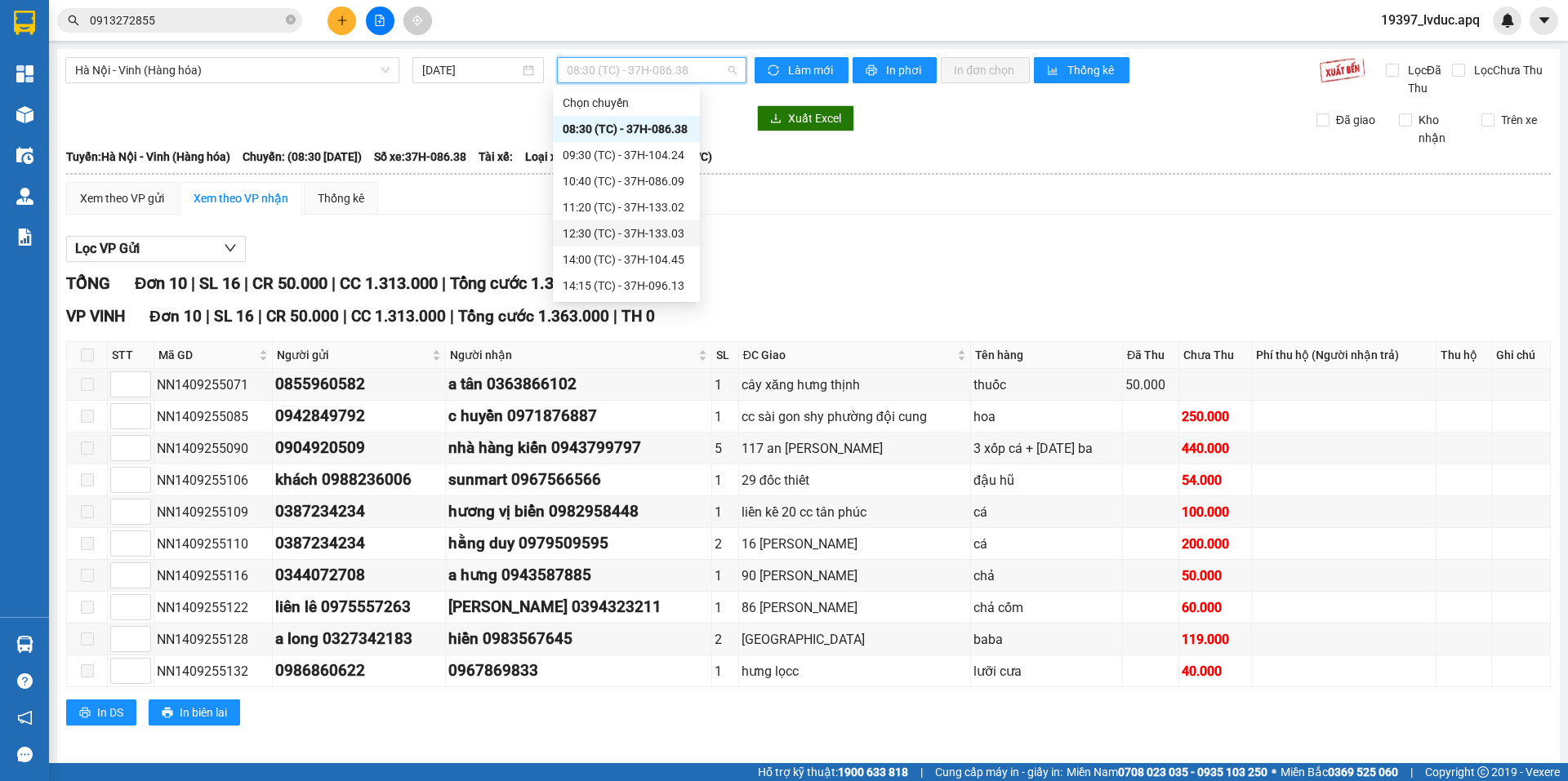
scroll to position [8, 0]
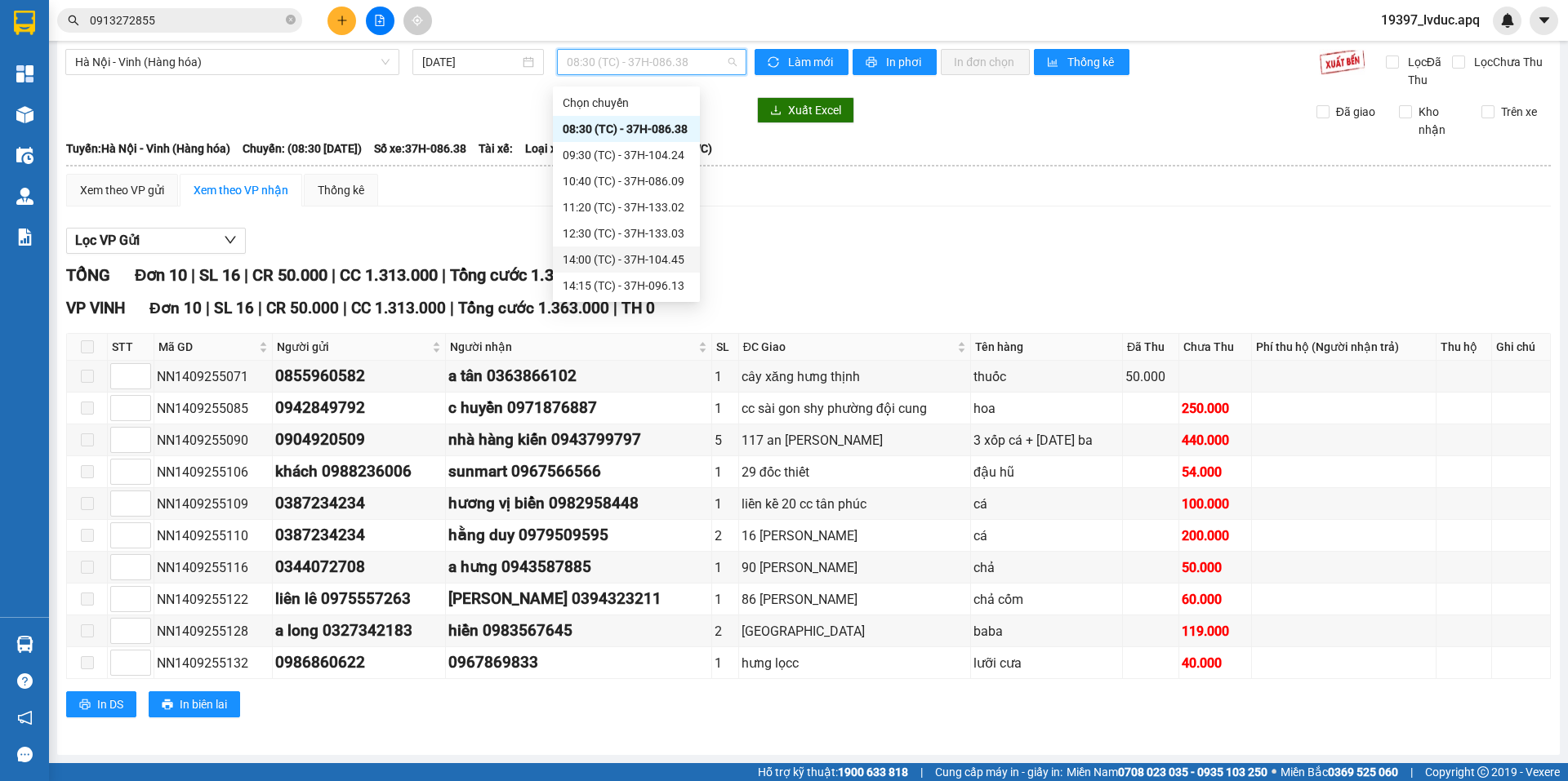
click at [647, 251] on div "14:00 (TC) - 37H-104.45" at bounding box center [626, 259] width 127 height 18
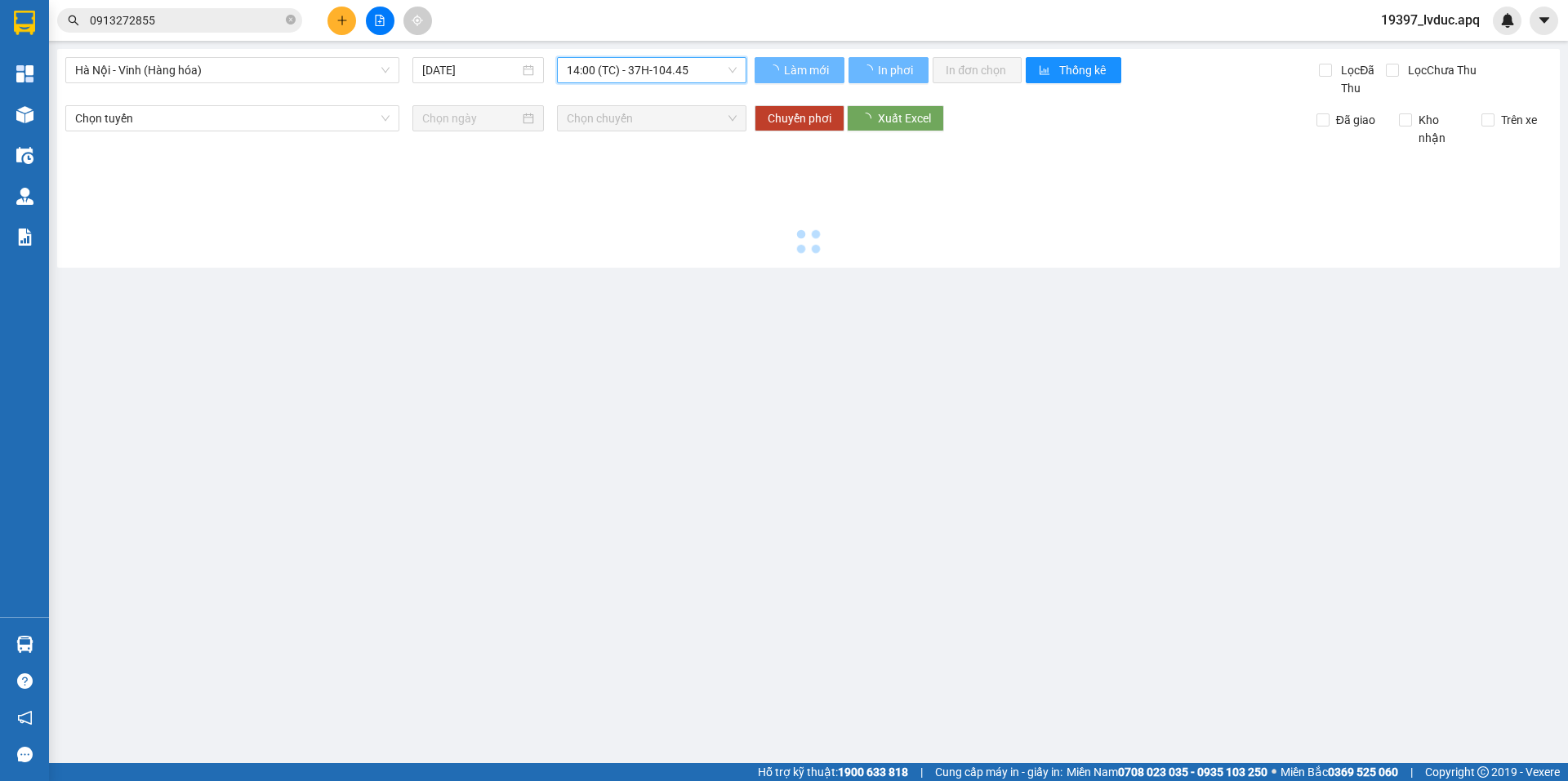
scroll to position [0, 0]
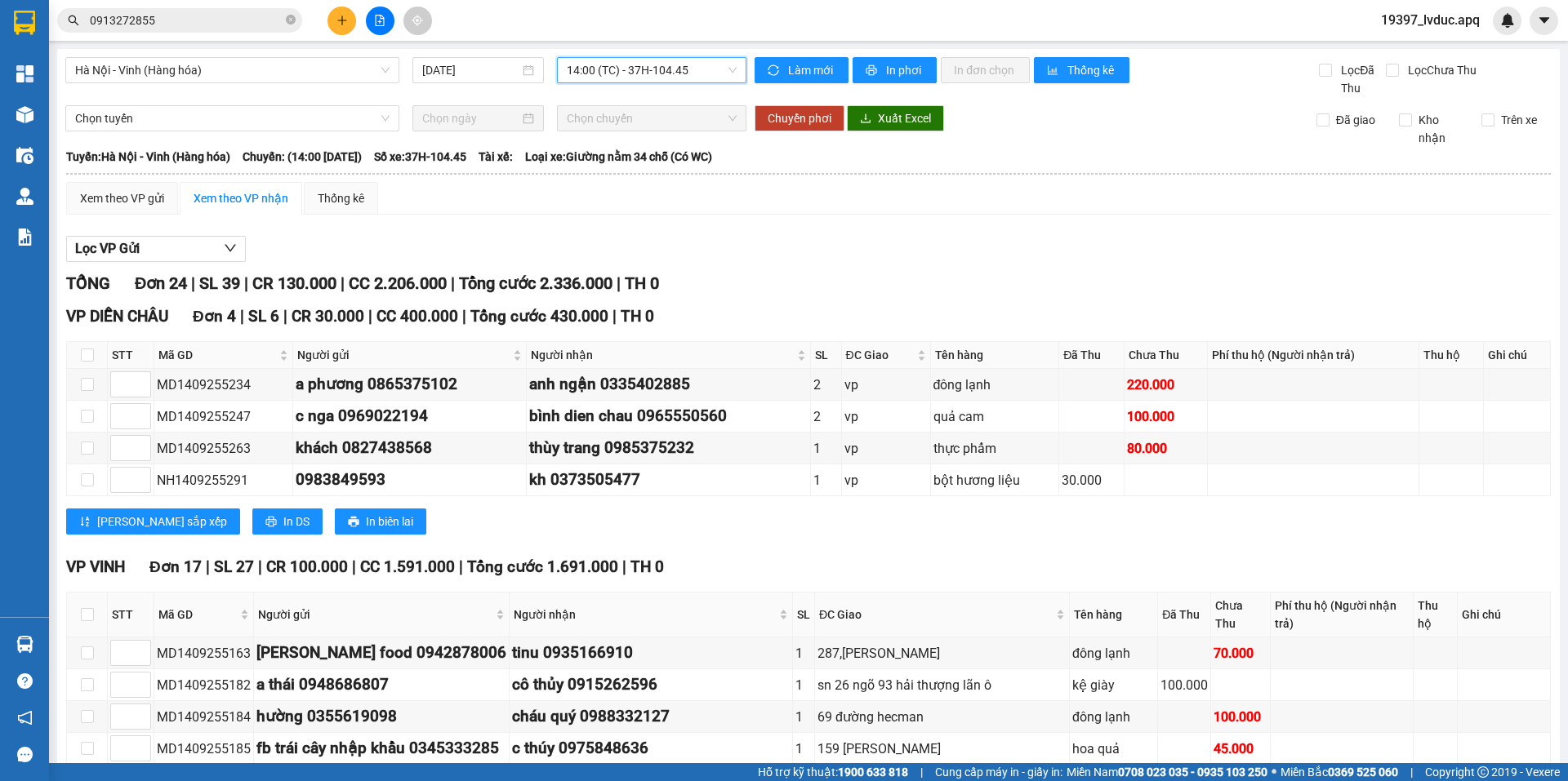
click at [646, 68] on span "14:00 (TC) - 37H-104.45" at bounding box center [651, 70] width 170 height 24
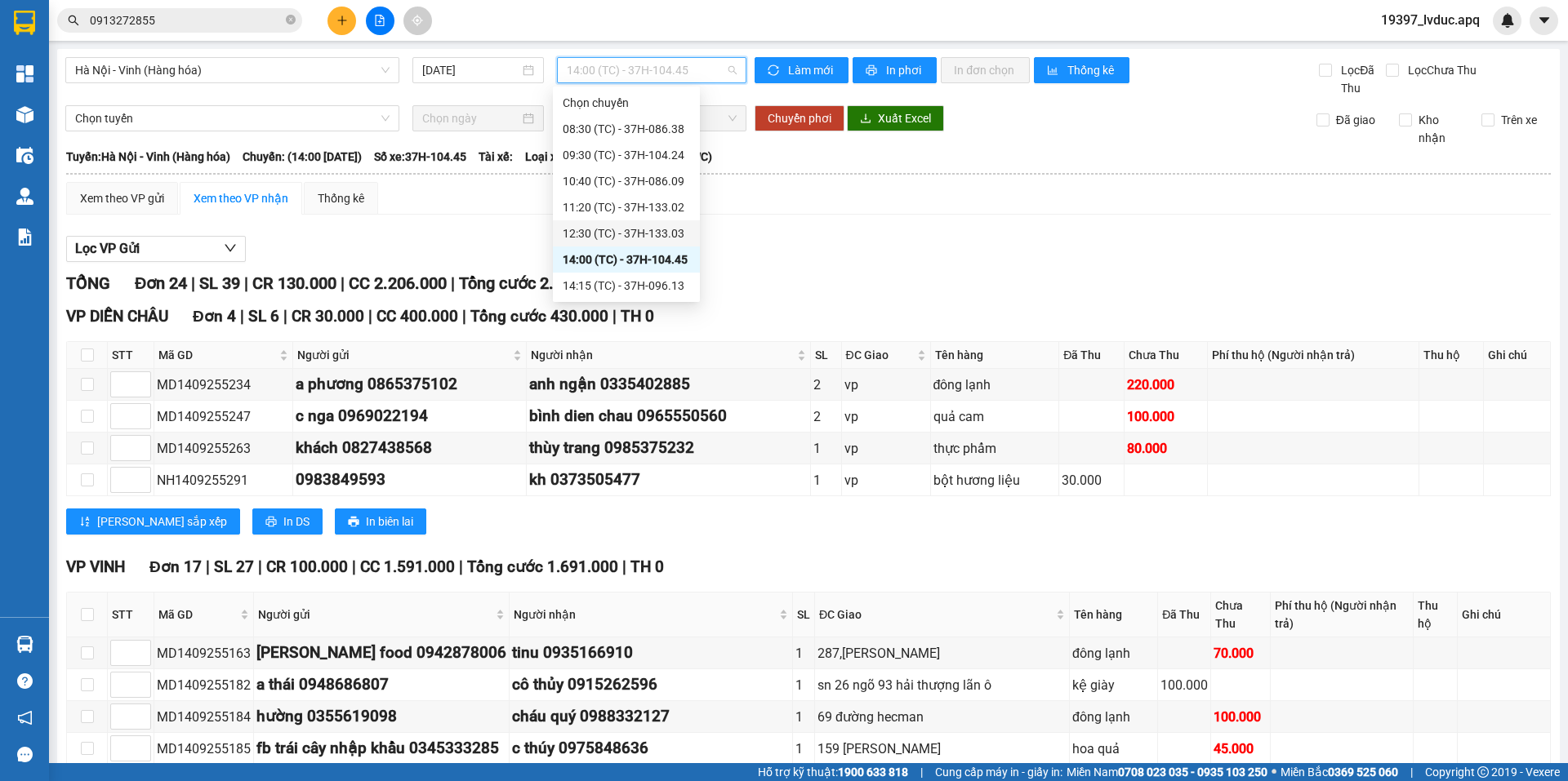
click at [660, 221] on div "12:30 (TC) - 37H-133.03" at bounding box center [626, 233] width 147 height 26
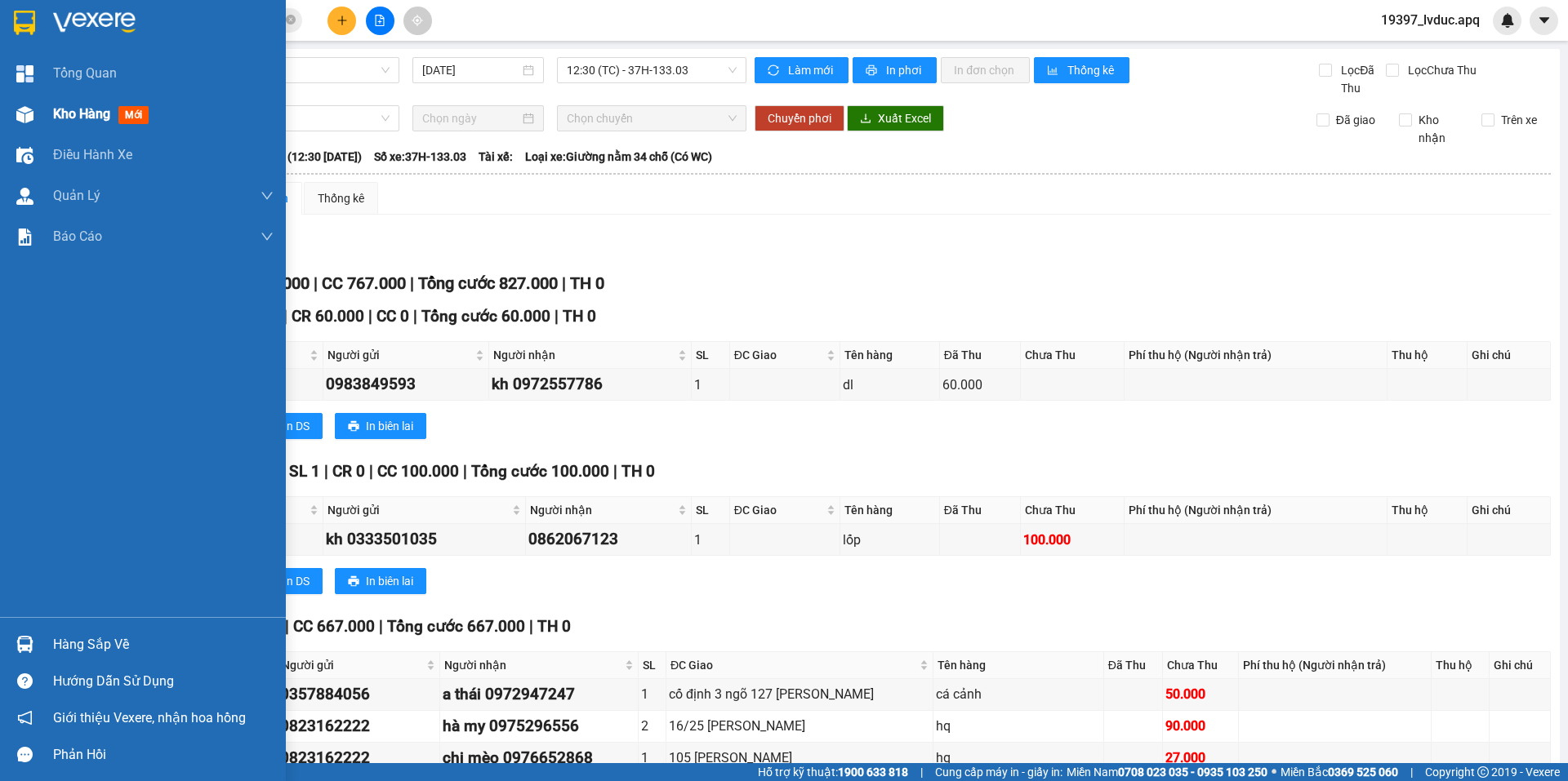
click at [28, 119] on img at bounding box center [24, 115] width 17 height 17
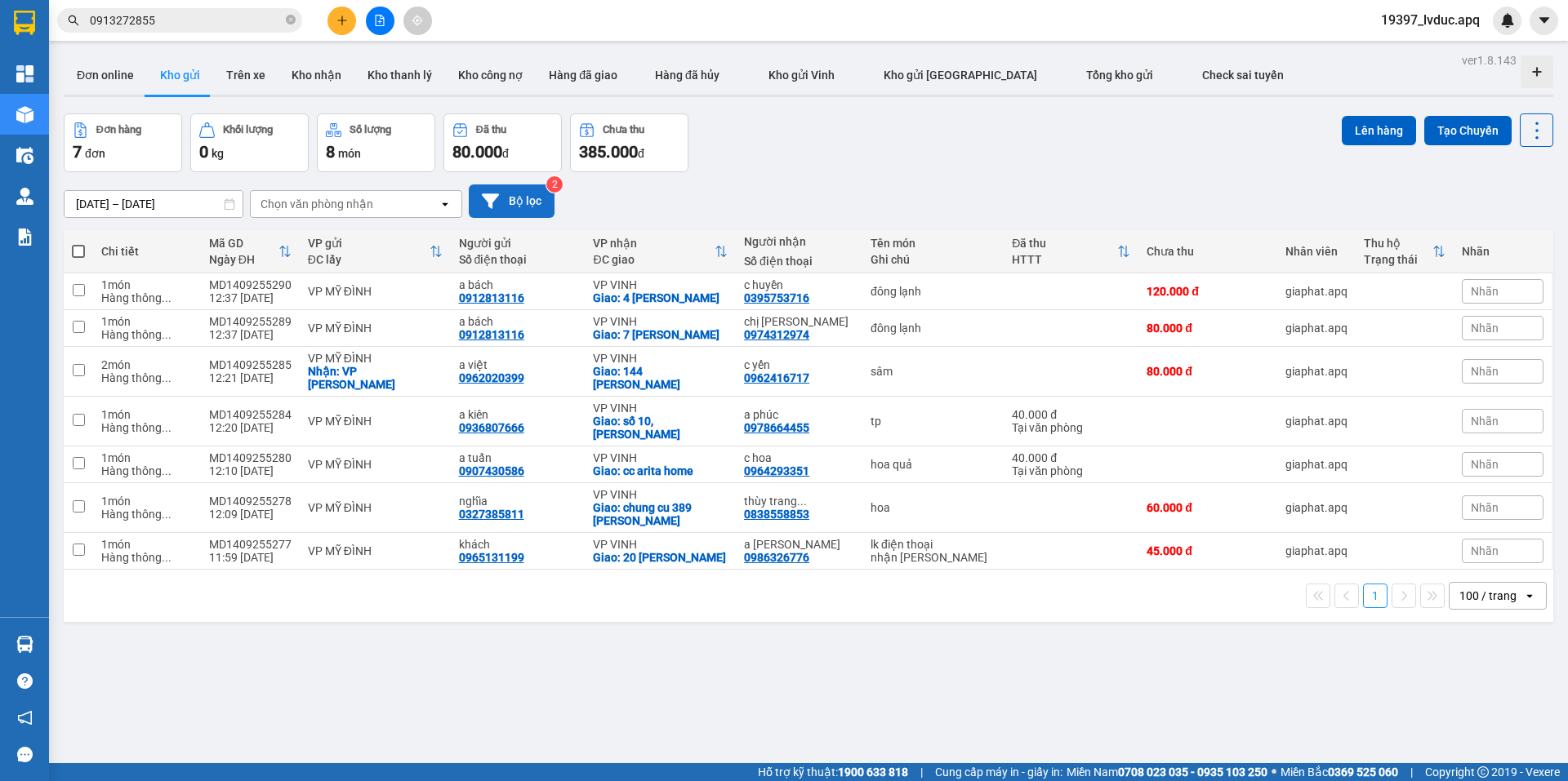
click at [516, 209] on button "Bộ lọc" at bounding box center [511, 201] width 85 height 34
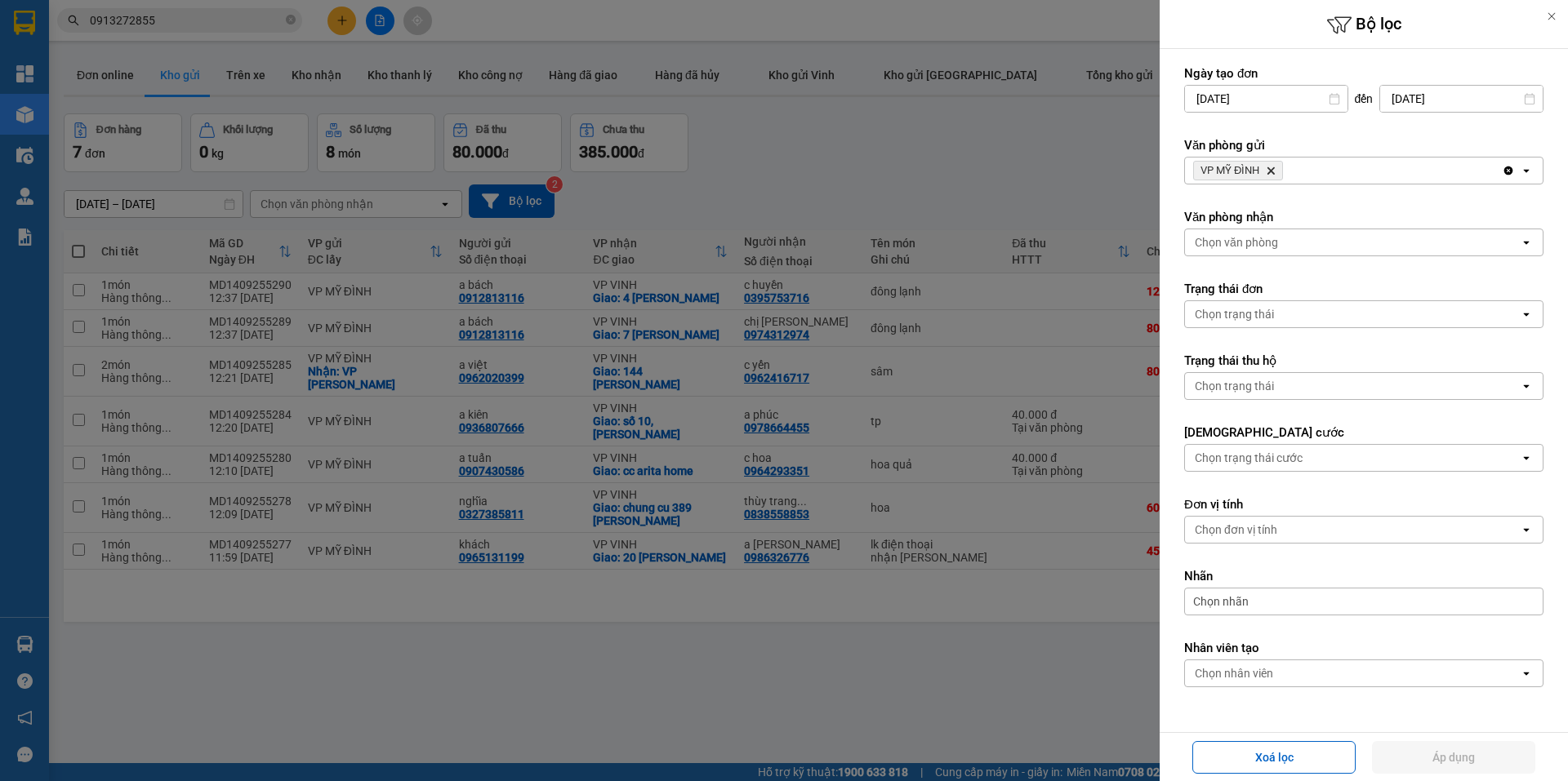
click at [1269, 167] on icon "Delete" at bounding box center [1270, 171] width 10 height 10
click at [1269, 167] on div "Chọn văn phòng" at bounding box center [1235, 170] width 83 height 16
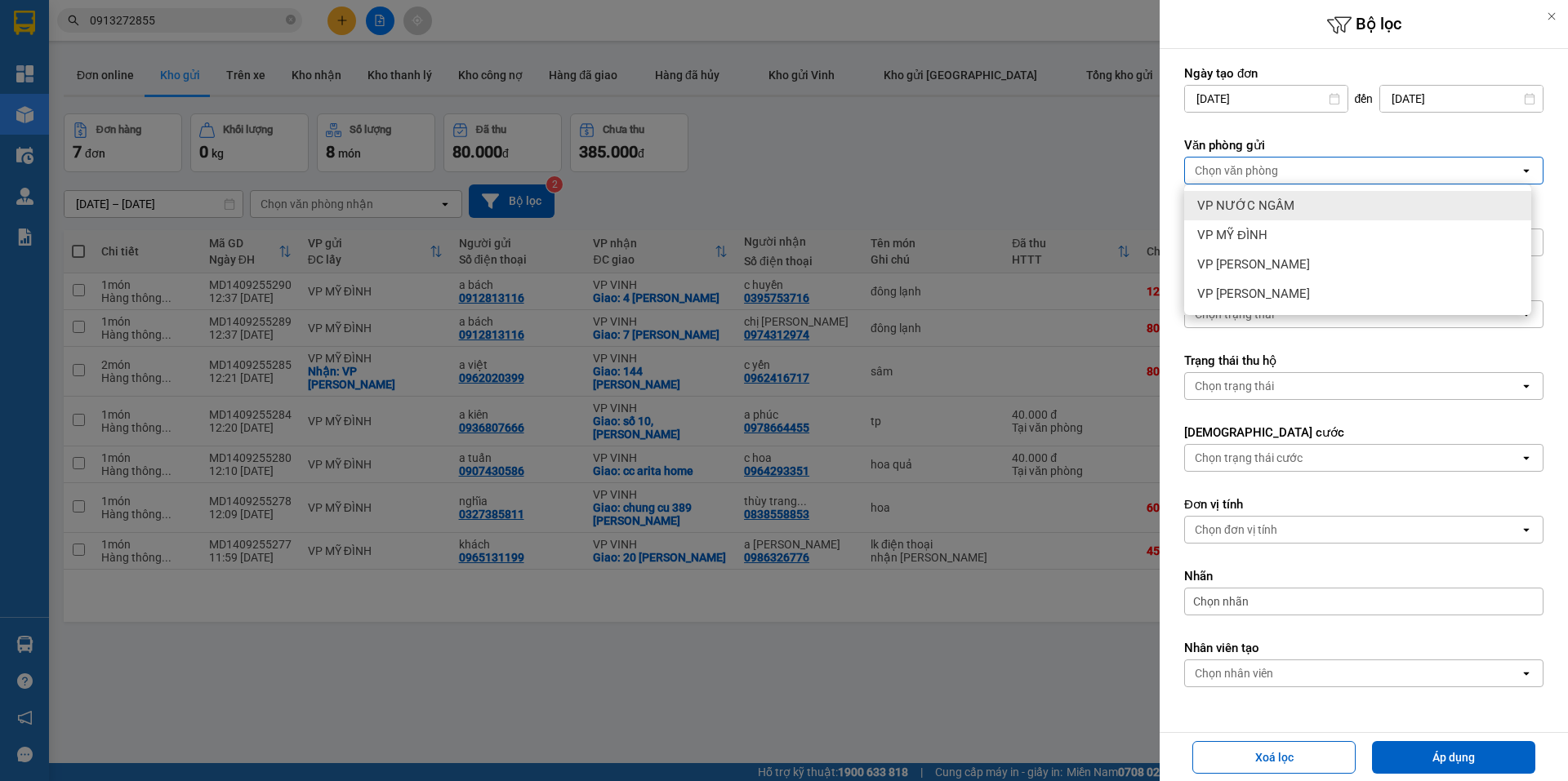
click at [1258, 218] on div "VP NƯỚC NGẦM" at bounding box center [1358, 205] width 347 height 29
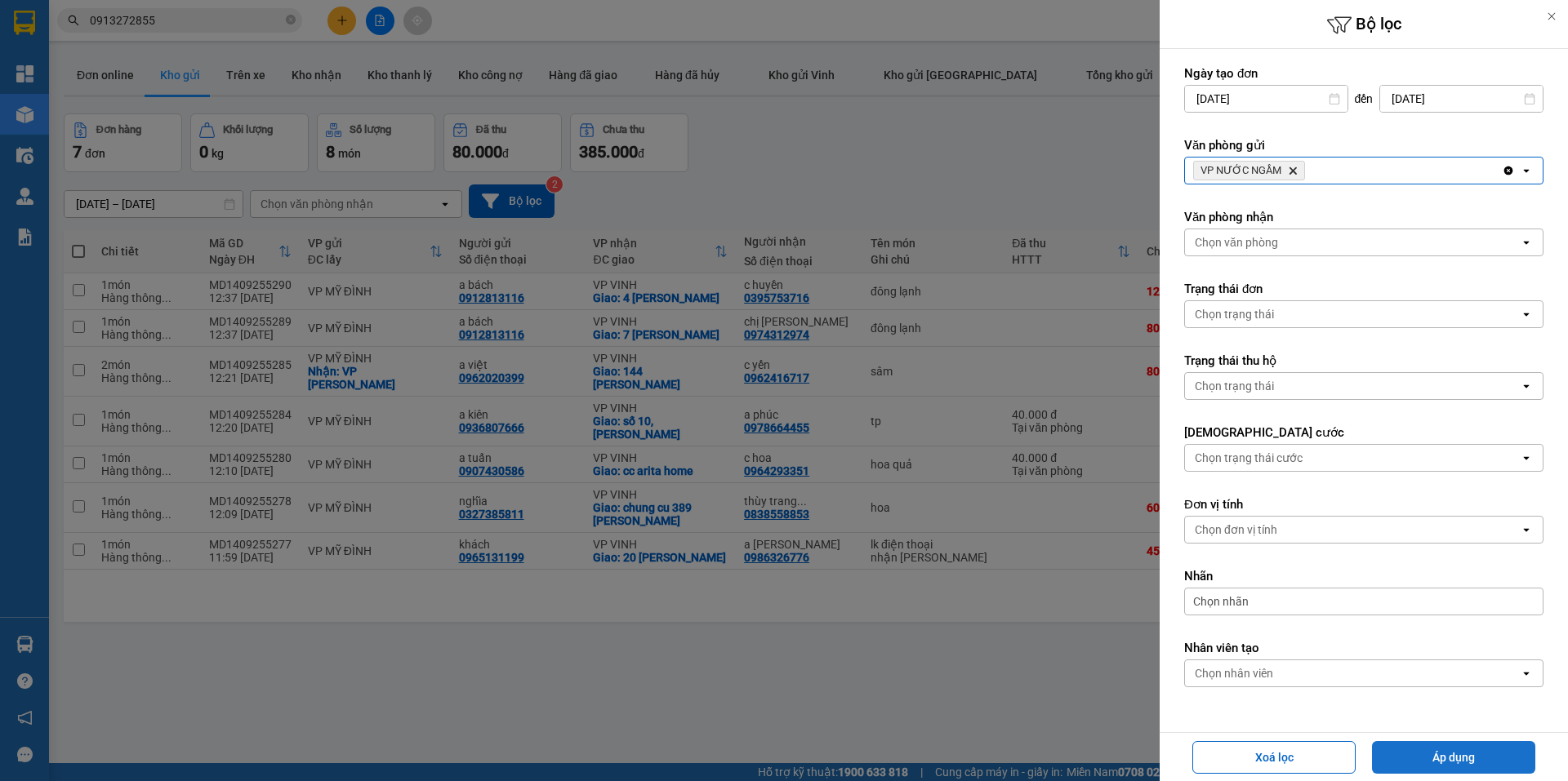
click at [1427, 763] on button "Áp dụng" at bounding box center [1453, 758] width 163 height 33
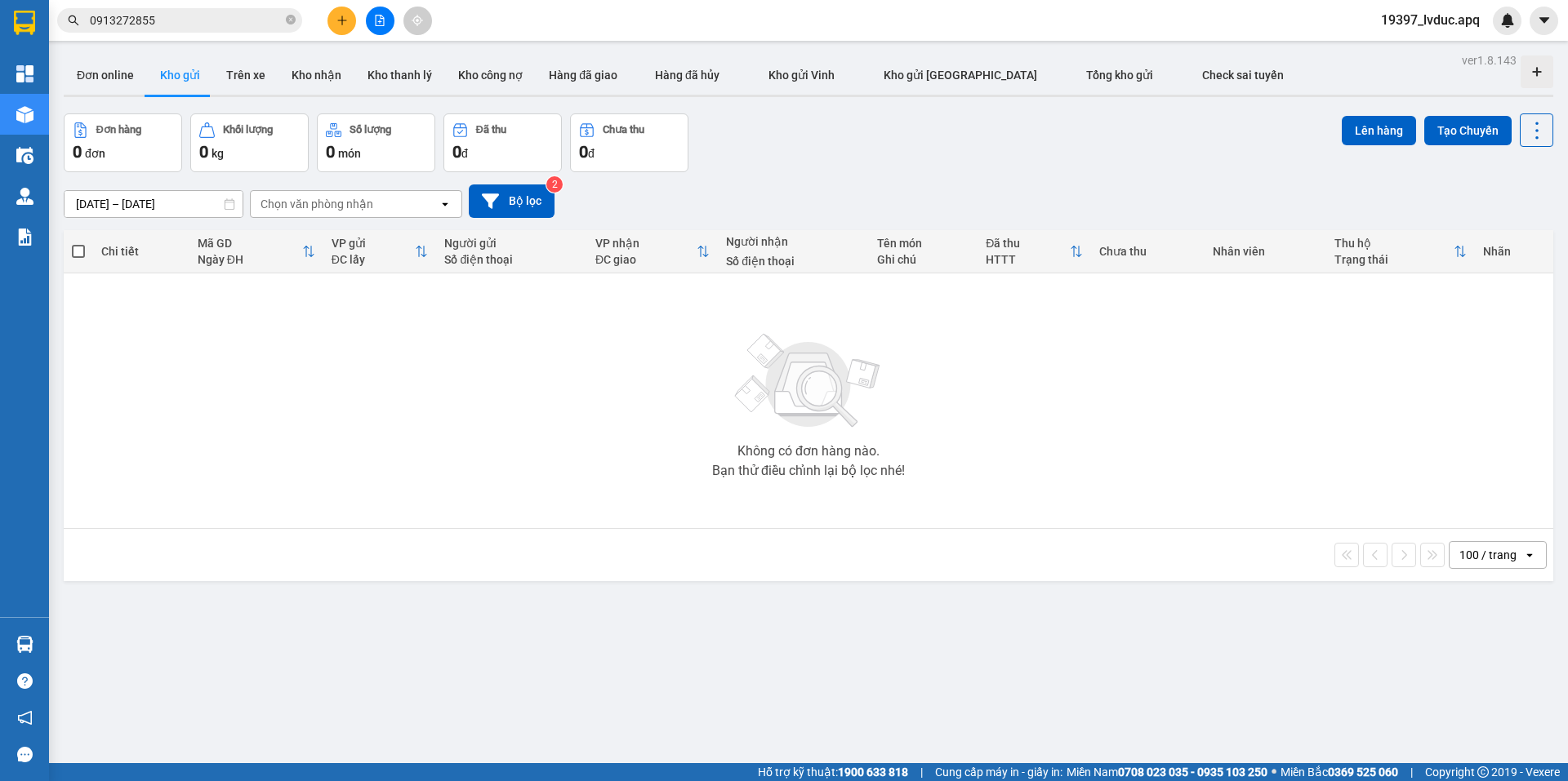
click at [386, 22] on button at bounding box center [380, 21] width 28 height 28
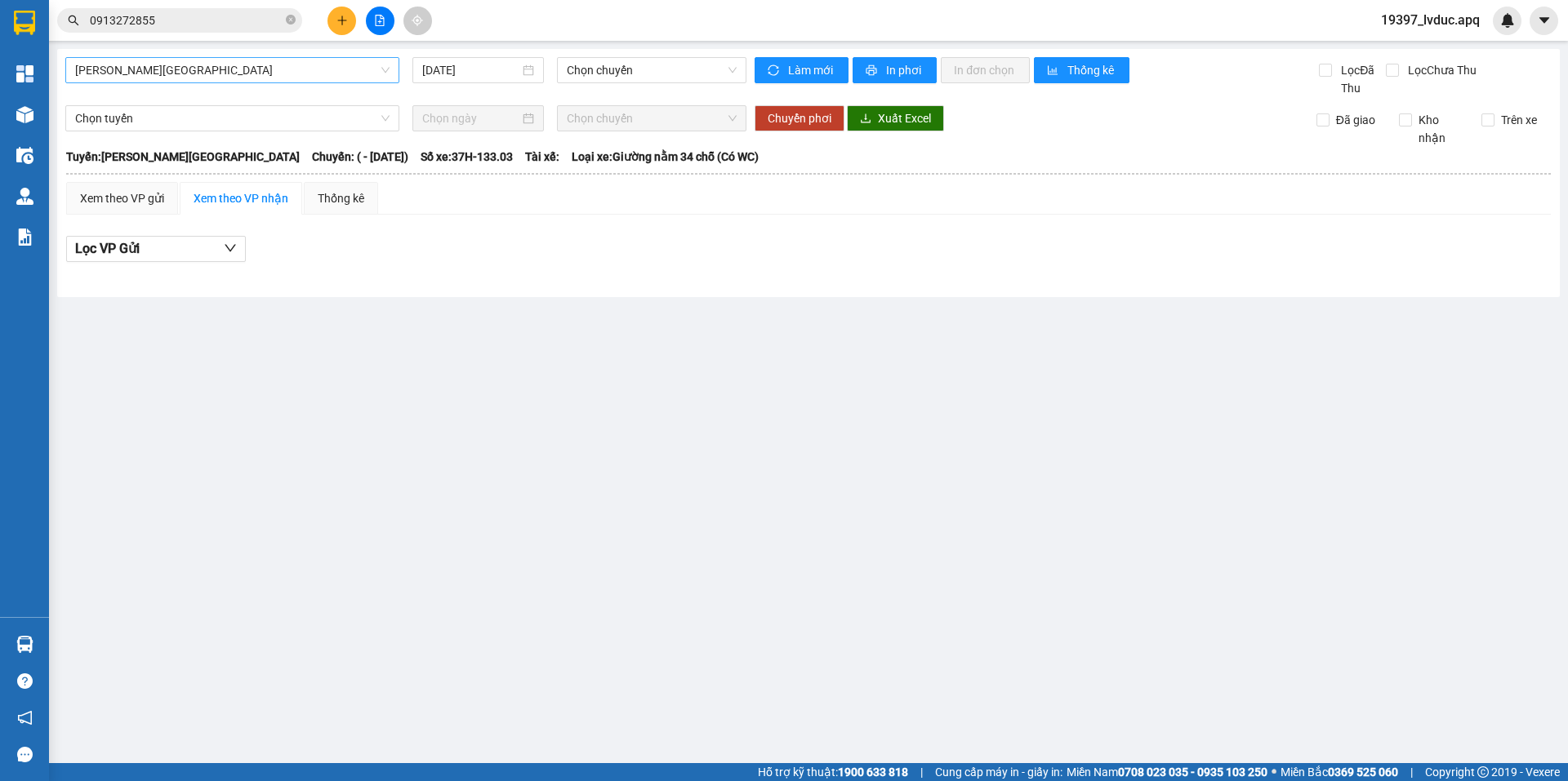
click at [206, 76] on span "[PERSON_NAME][GEOGRAPHIC_DATA]" at bounding box center [232, 70] width 314 height 24
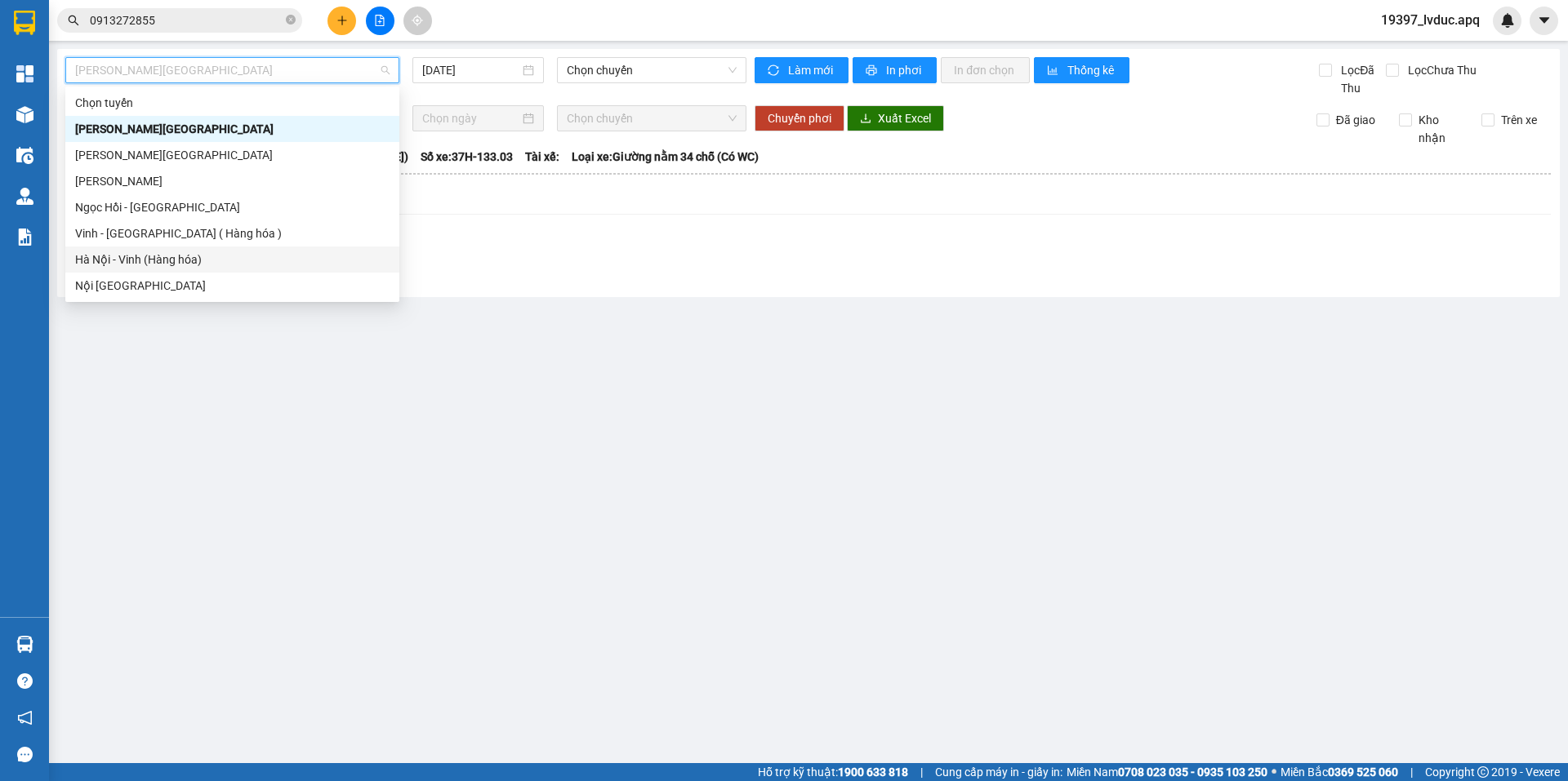
click at [162, 258] on div "Hà Nội - Vinh (Hàng hóa)" at bounding box center [232, 259] width 314 height 18
type input "[DATE]"
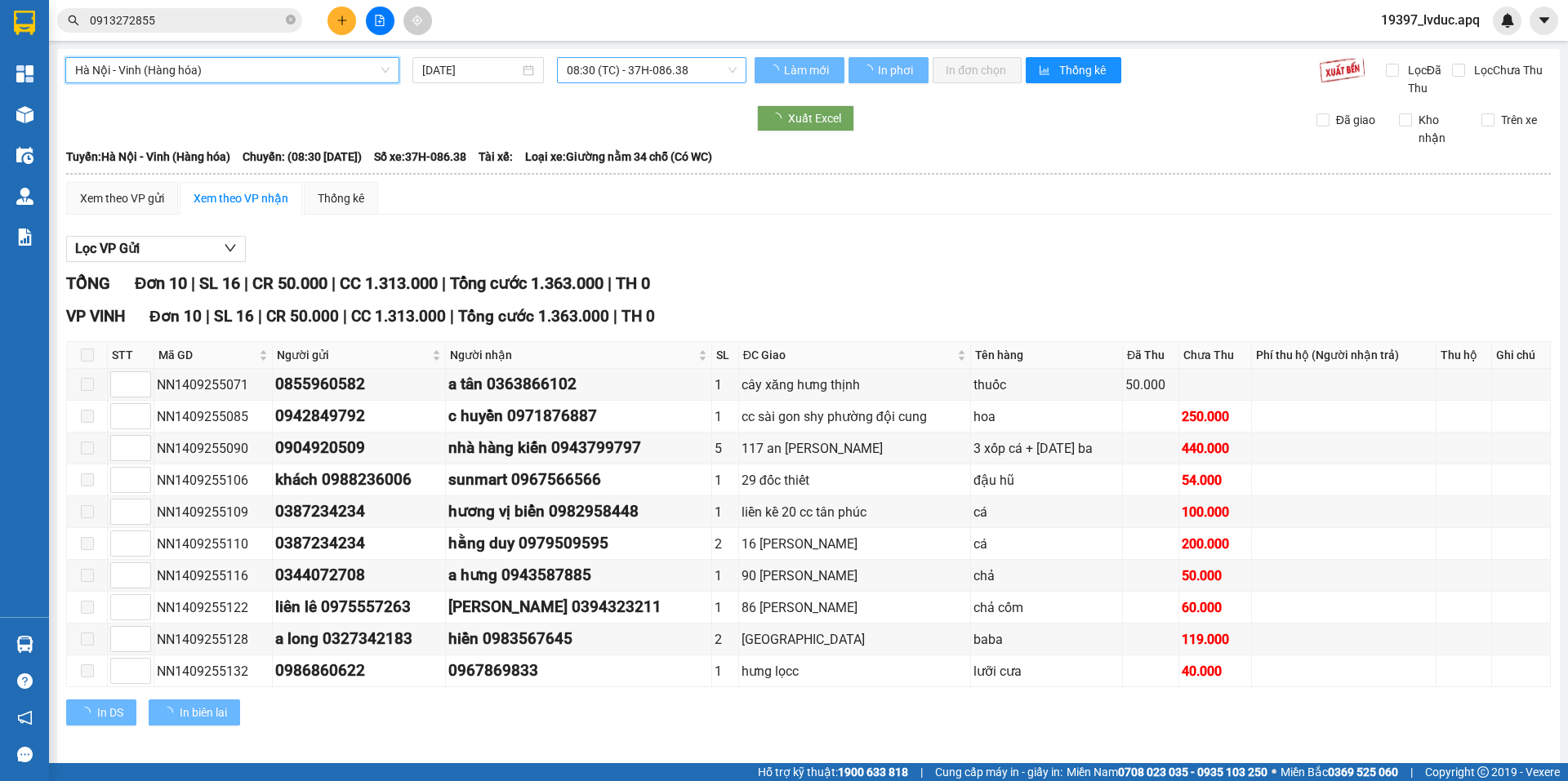
click at [653, 58] on span "08:30 (TC) - 37H-086.38" at bounding box center [651, 70] width 170 height 24
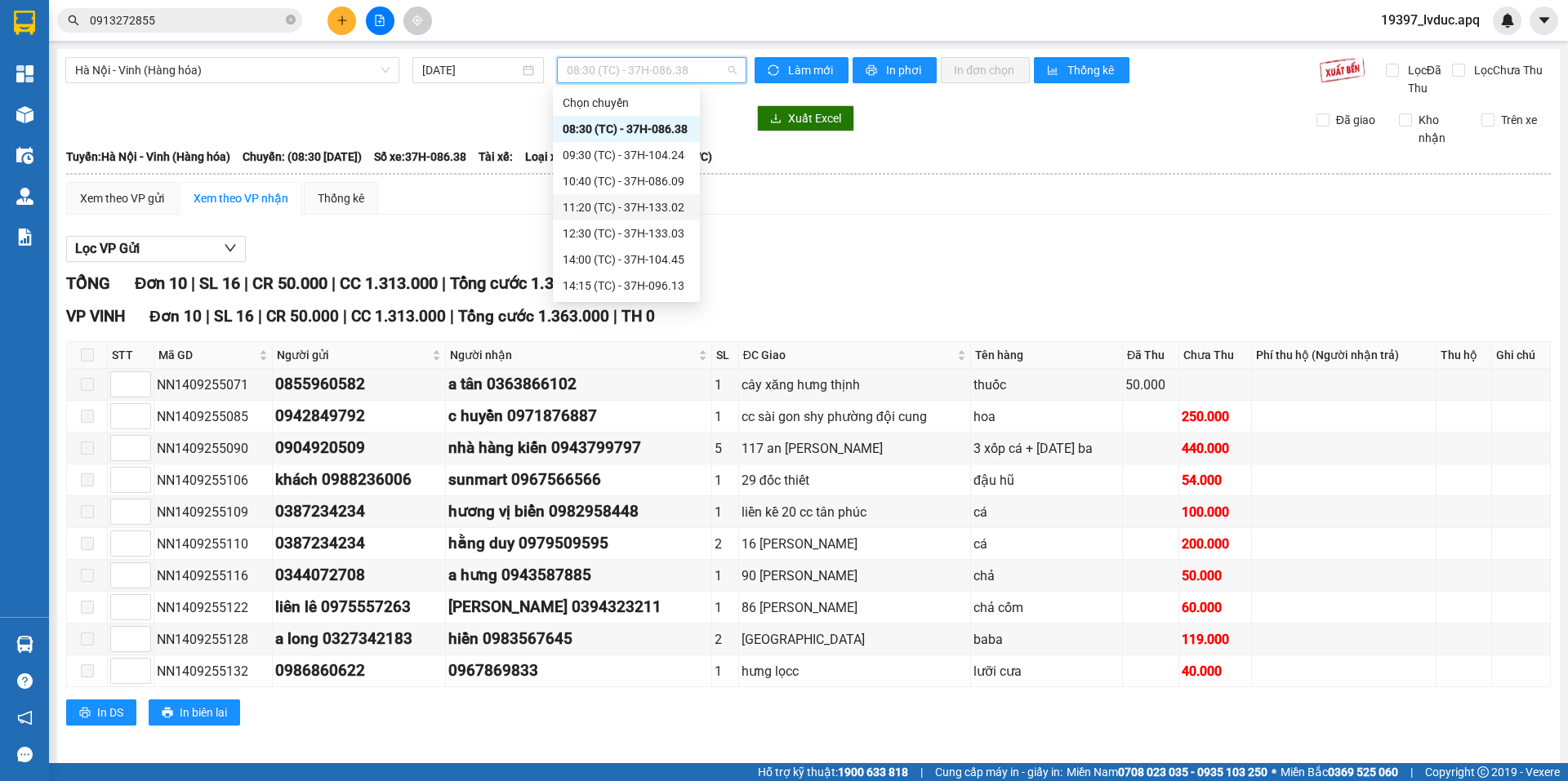
scroll to position [8, 0]
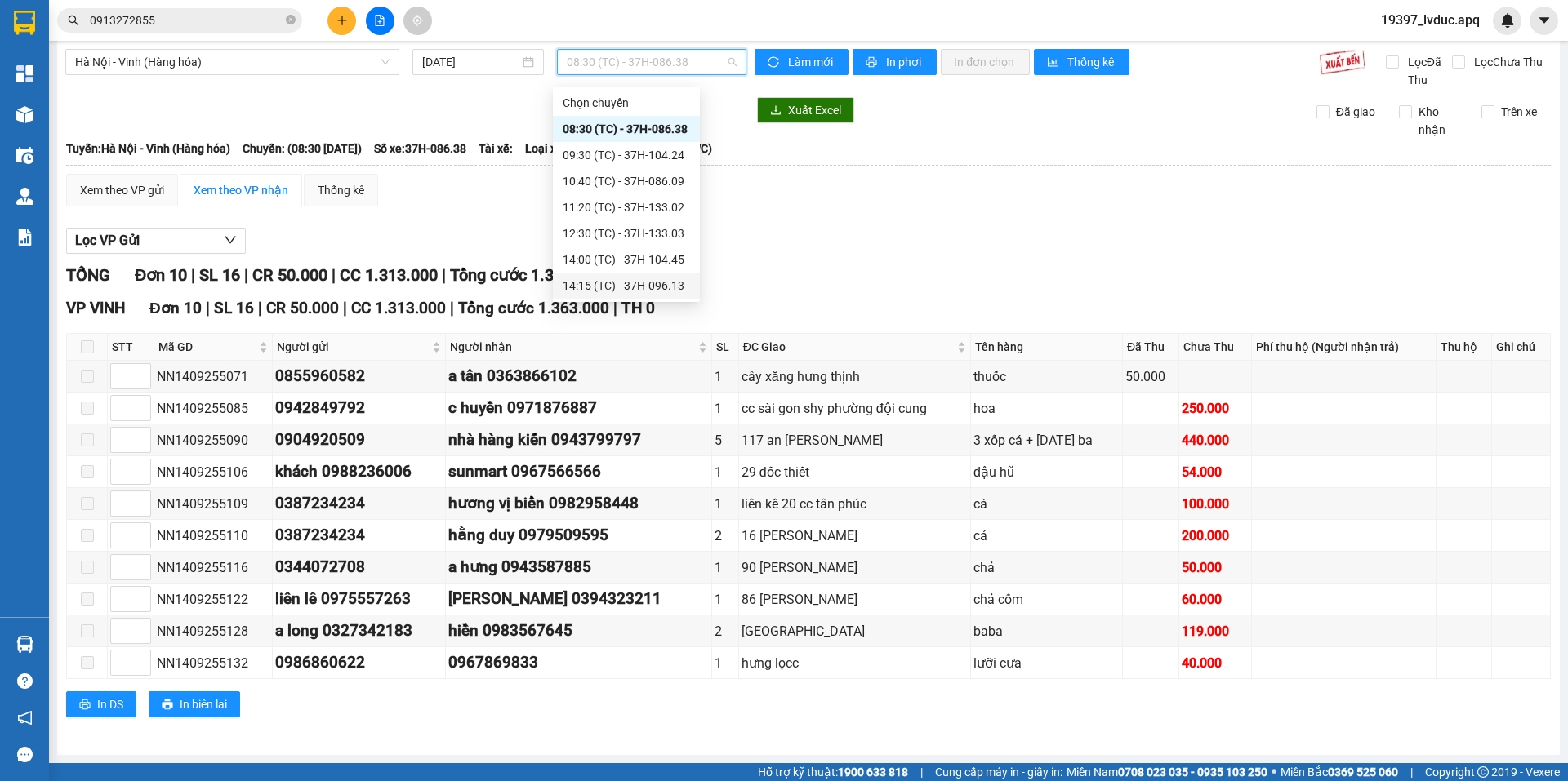
click at [630, 284] on div "14:15 (TC) - 37H-096.13" at bounding box center [626, 285] width 127 height 18
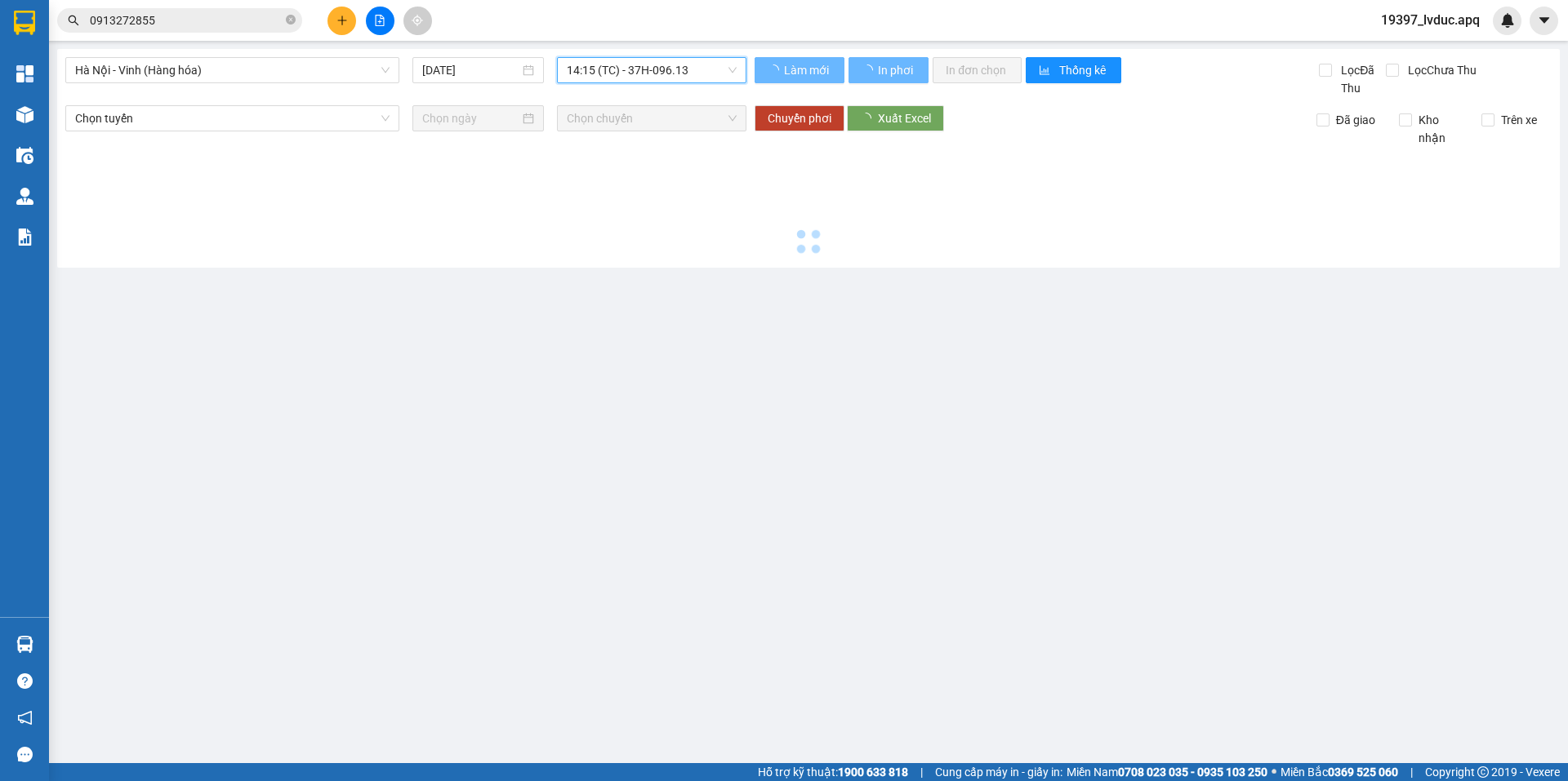
scroll to position [0, 0]
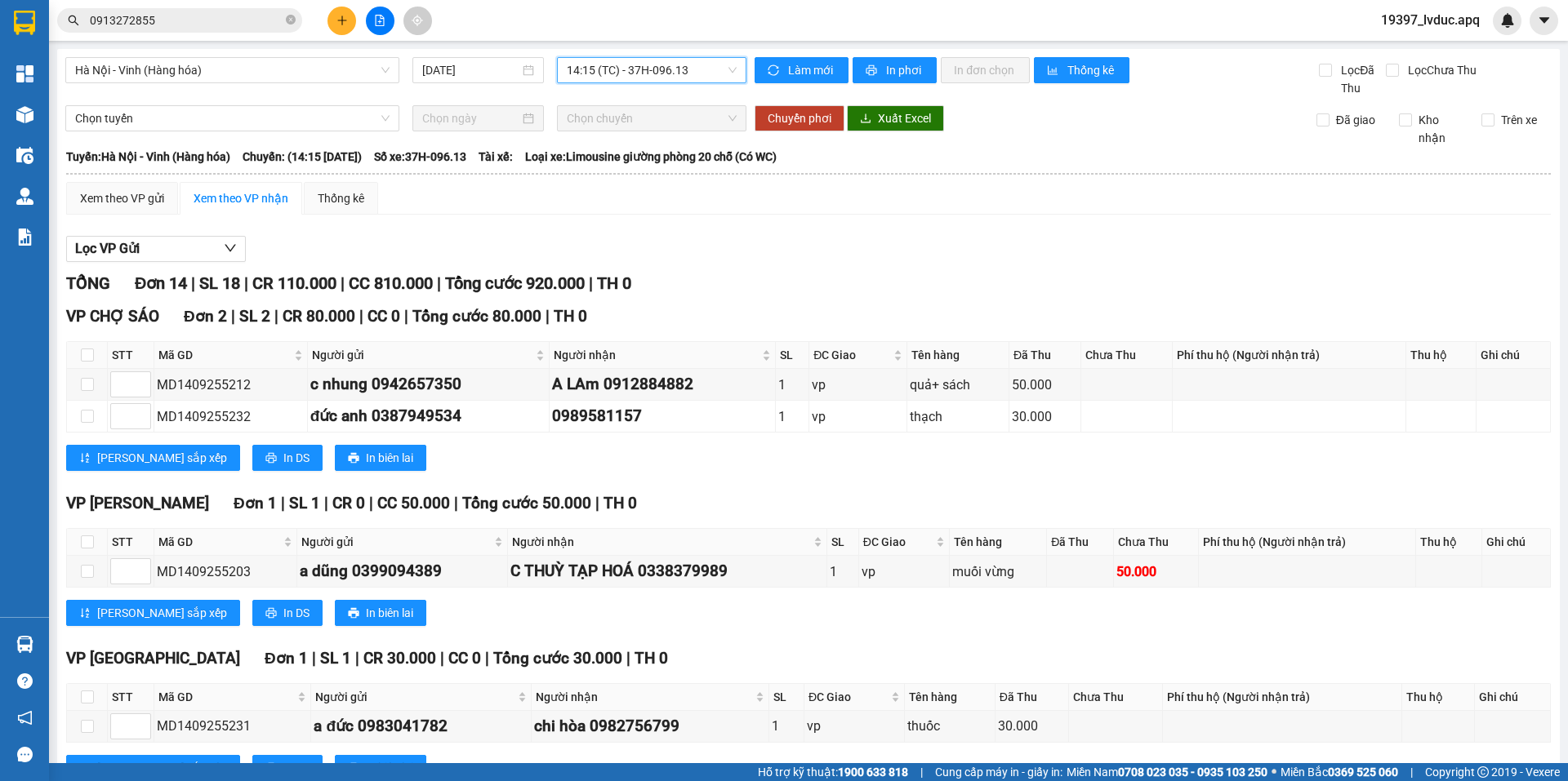
click at [679, 67] on span "14:15 (TC) - 37H-096.13" at bounding box center [651, 70] width 170 height 24
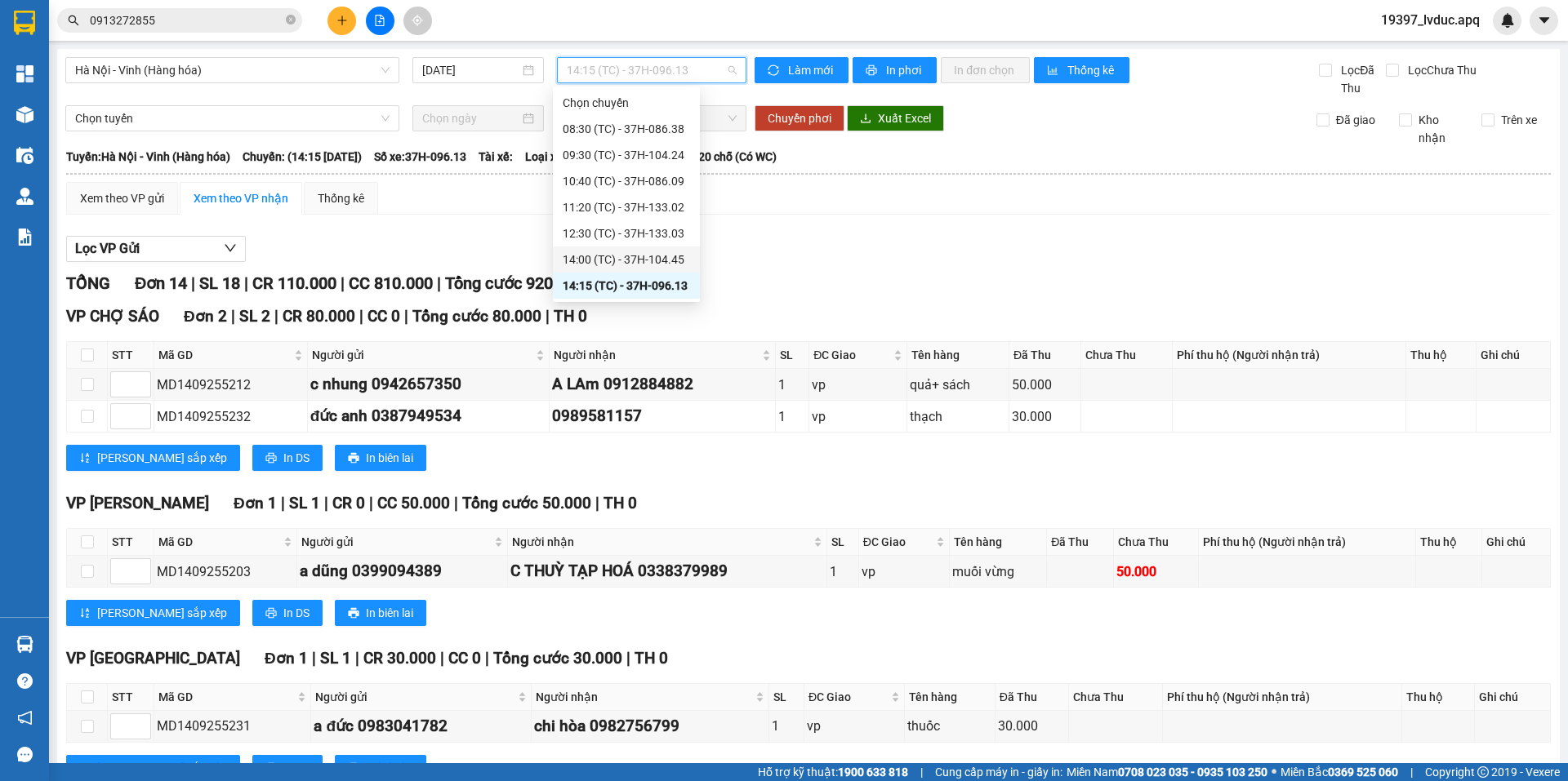
click at [636, 259] on div "14:00 (TC) - 37H-104.45" at bounding box center [626, 259] width 127 height 18
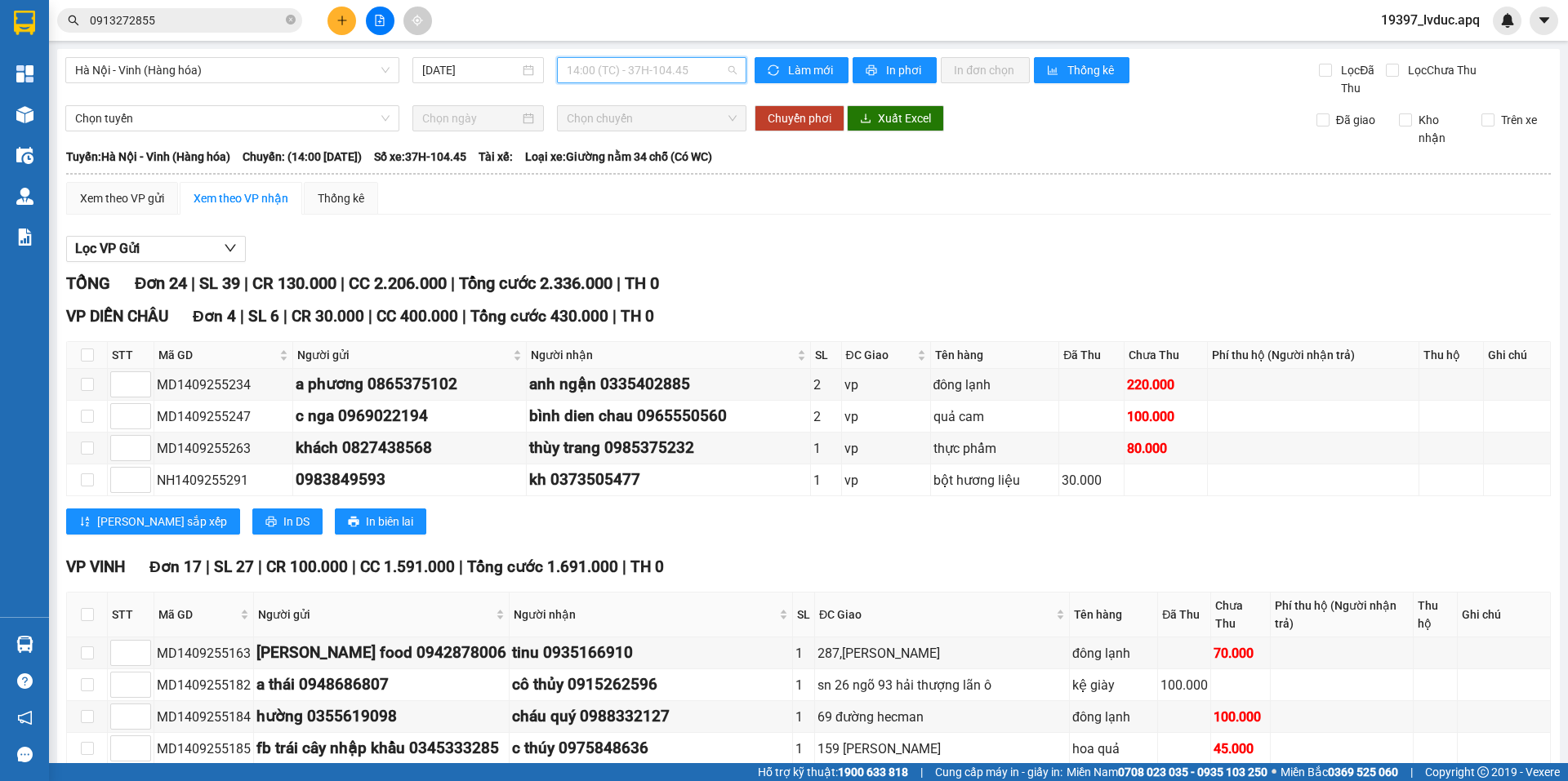
click at [660, 72] on span "14:00 (TC) - 37H-104.45" at bounding box center [651, 70] width 170 height 24
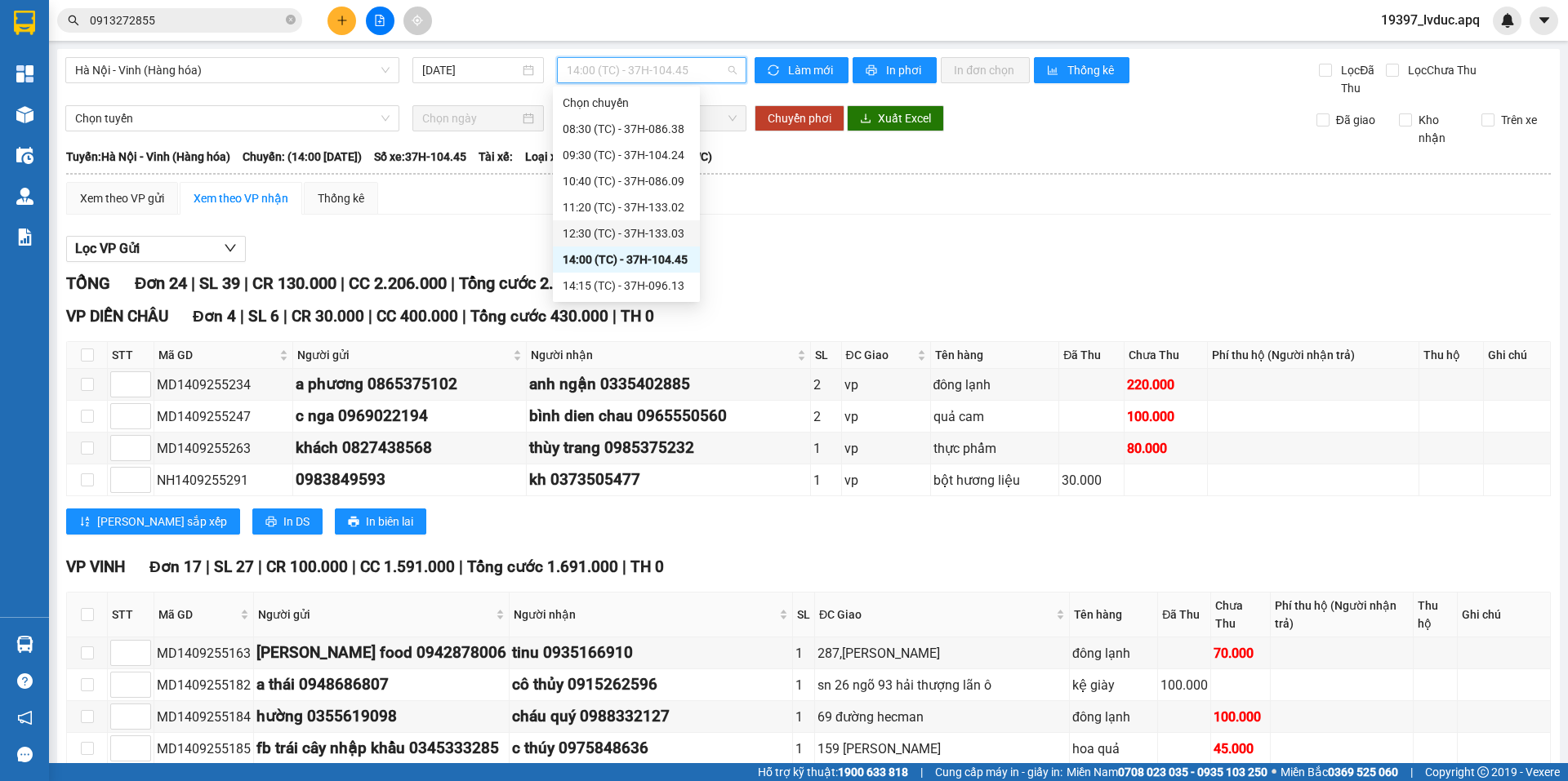
click at [665, 235] on div "12:30 (TC) - 37H-133.03" at bounding box center [626, 233] width 127 height 18
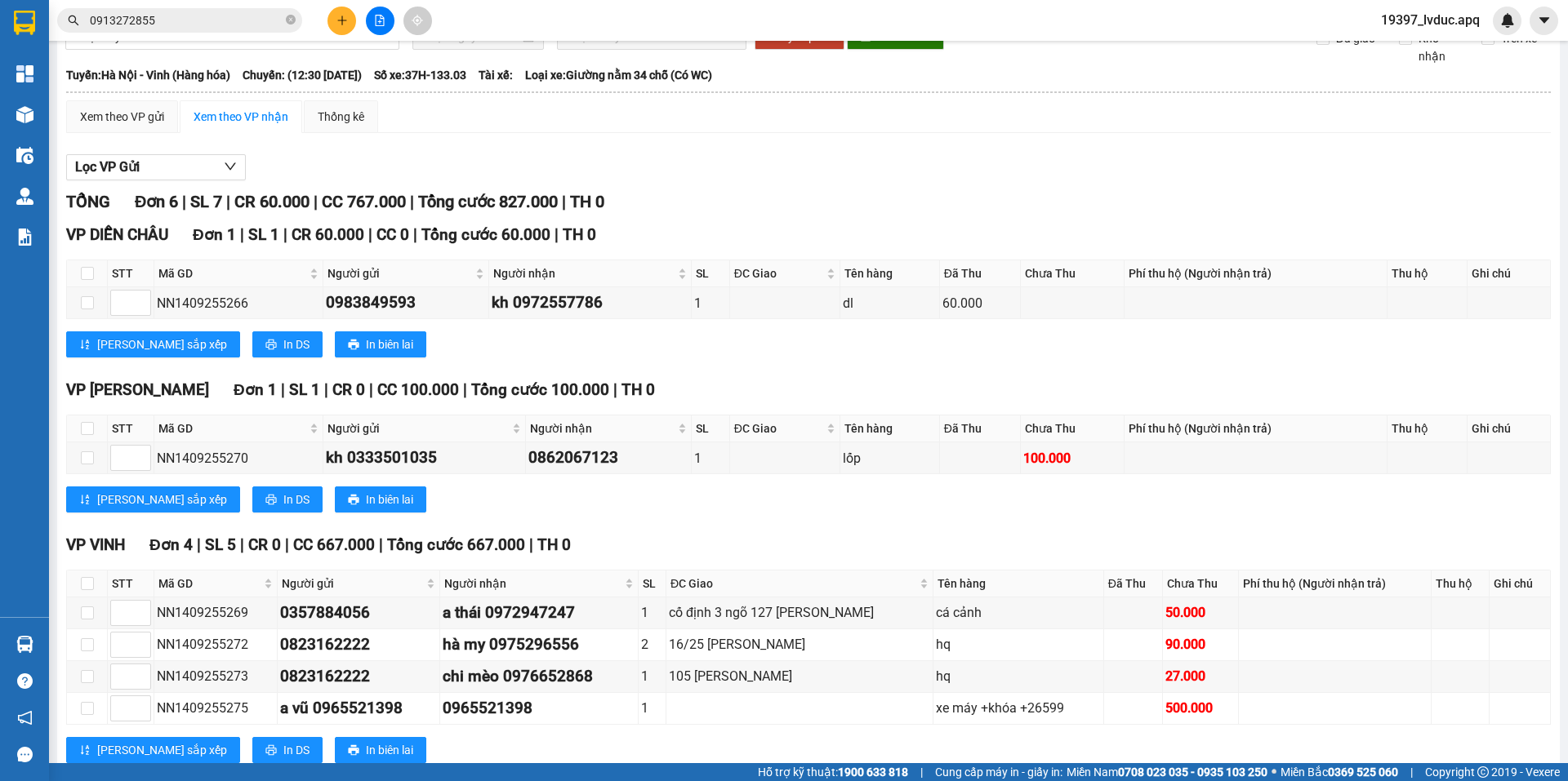
scroll to position [127, 0]
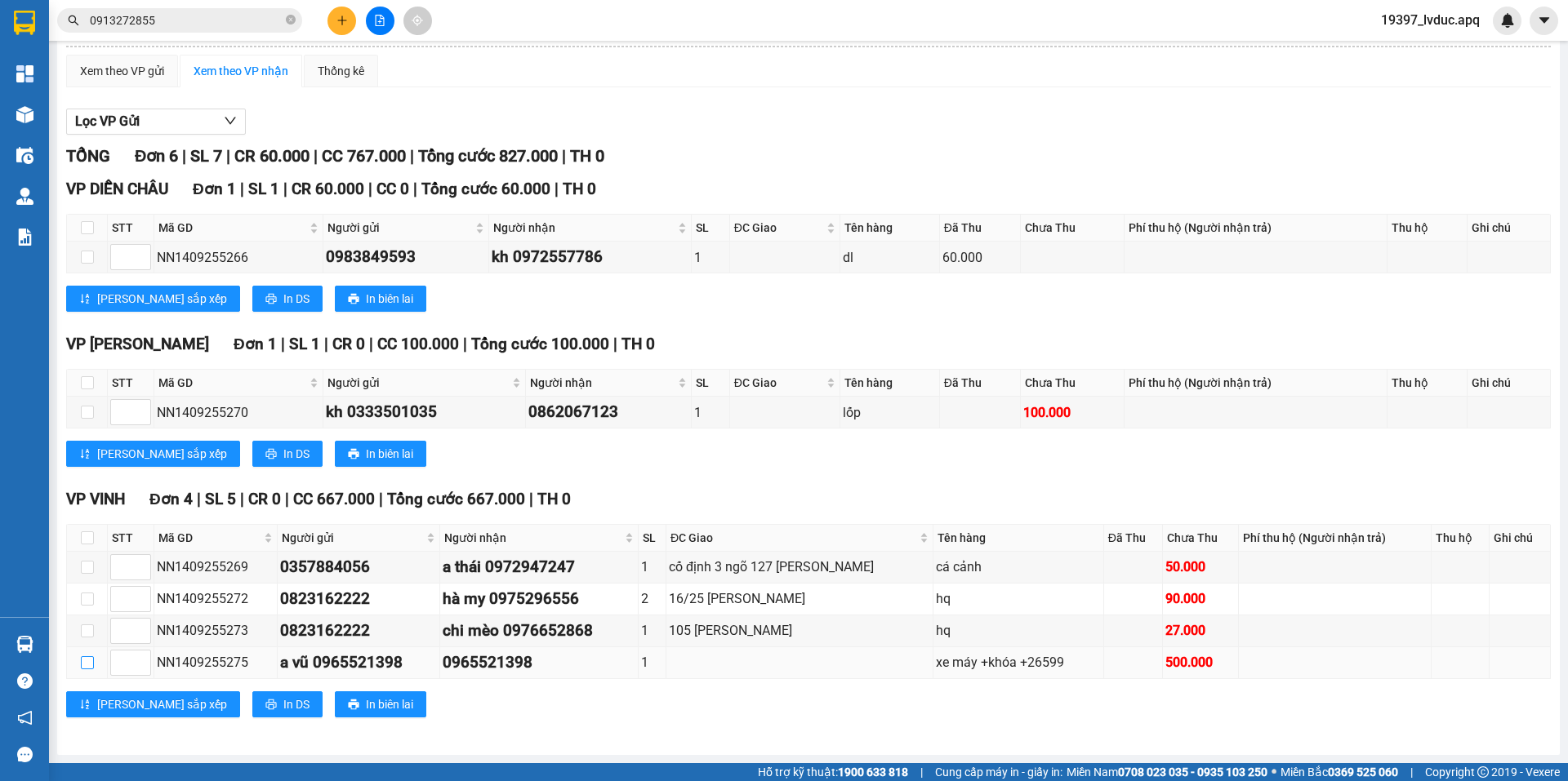
click at [85, 663] on input "checkbox" at bounding box center [87, 663] width 13 height 13
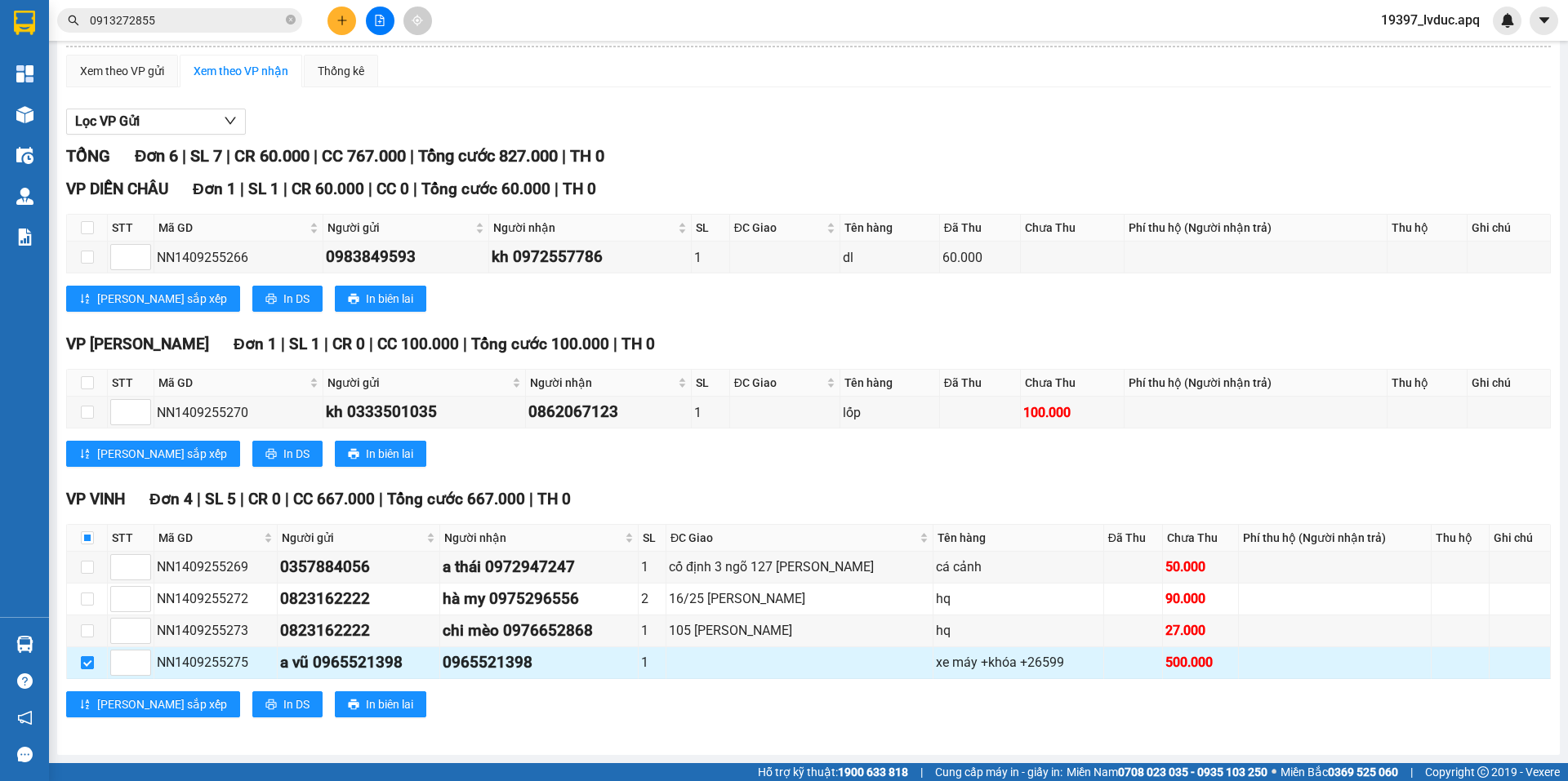
click at [85, 663] on input "checkbox" at bounding box center [87, 663] width 13 height 13
checkbox input "false"
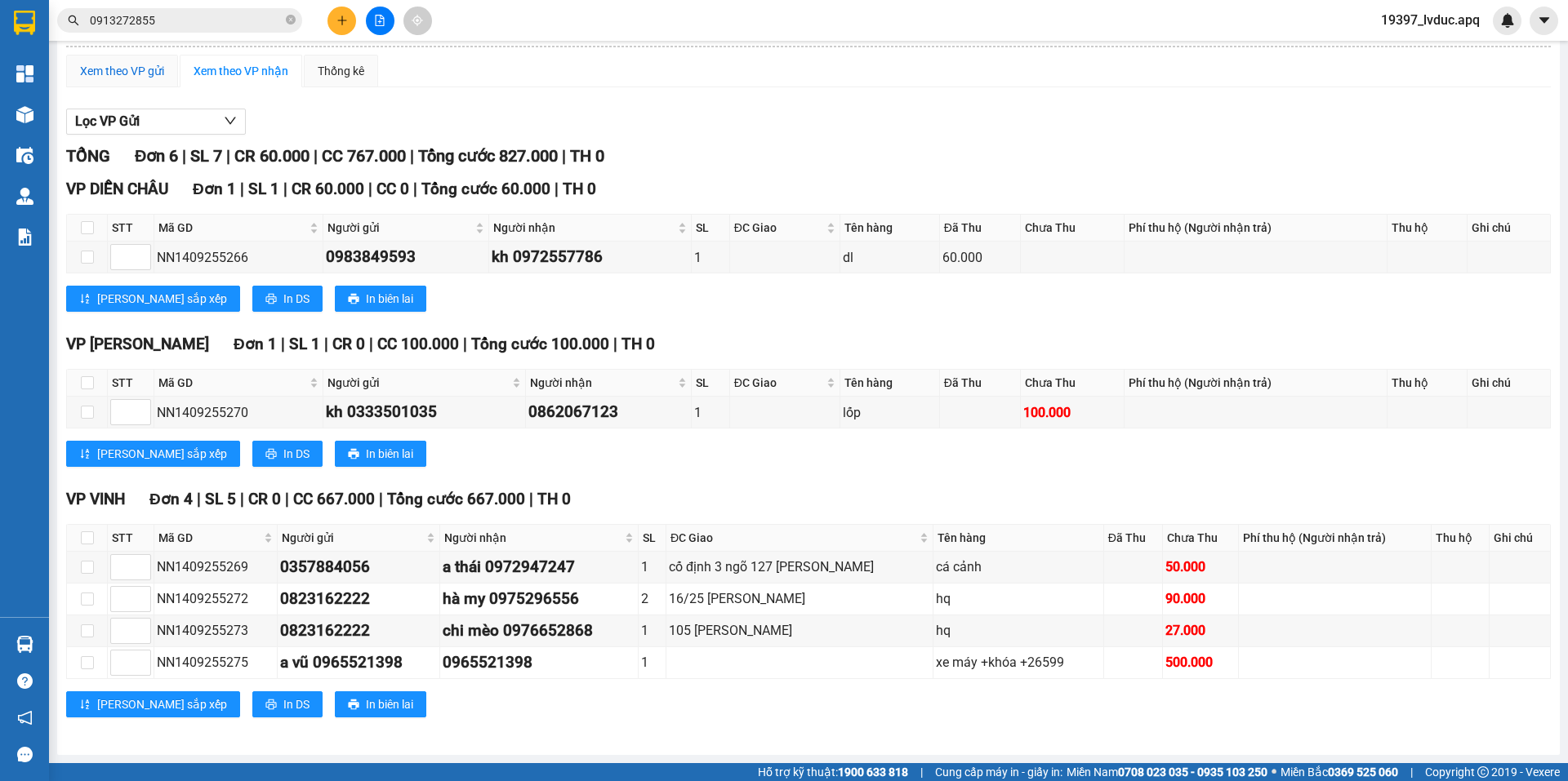
click at [120, 75] on div "Xem theo VP gửi" at bounding box center [122, 70] width 84 height 18
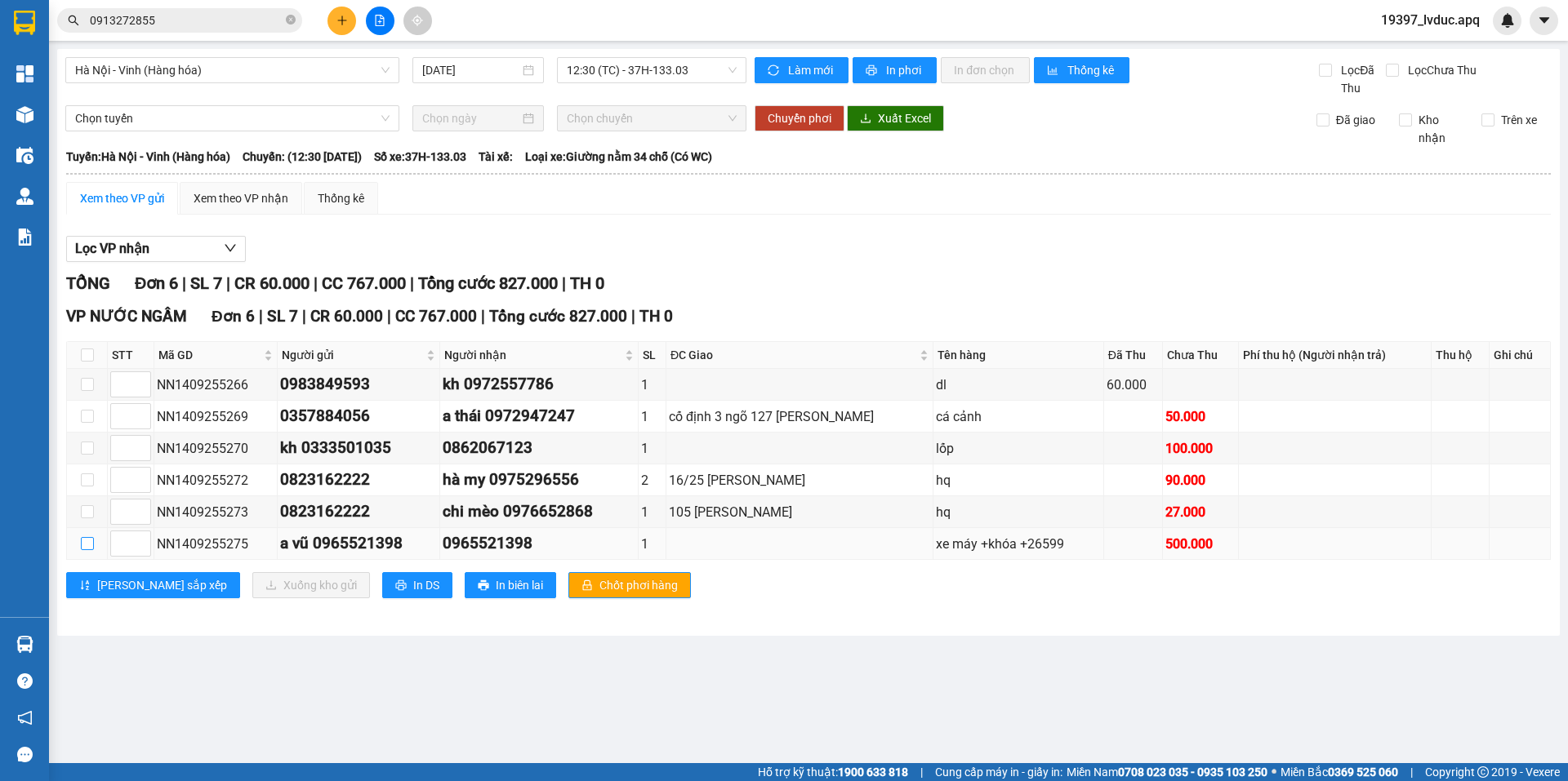
click at [80, 540] on input "checkbox" at bounding box center [87, 544] width 13 height 13
checkbox input "true"
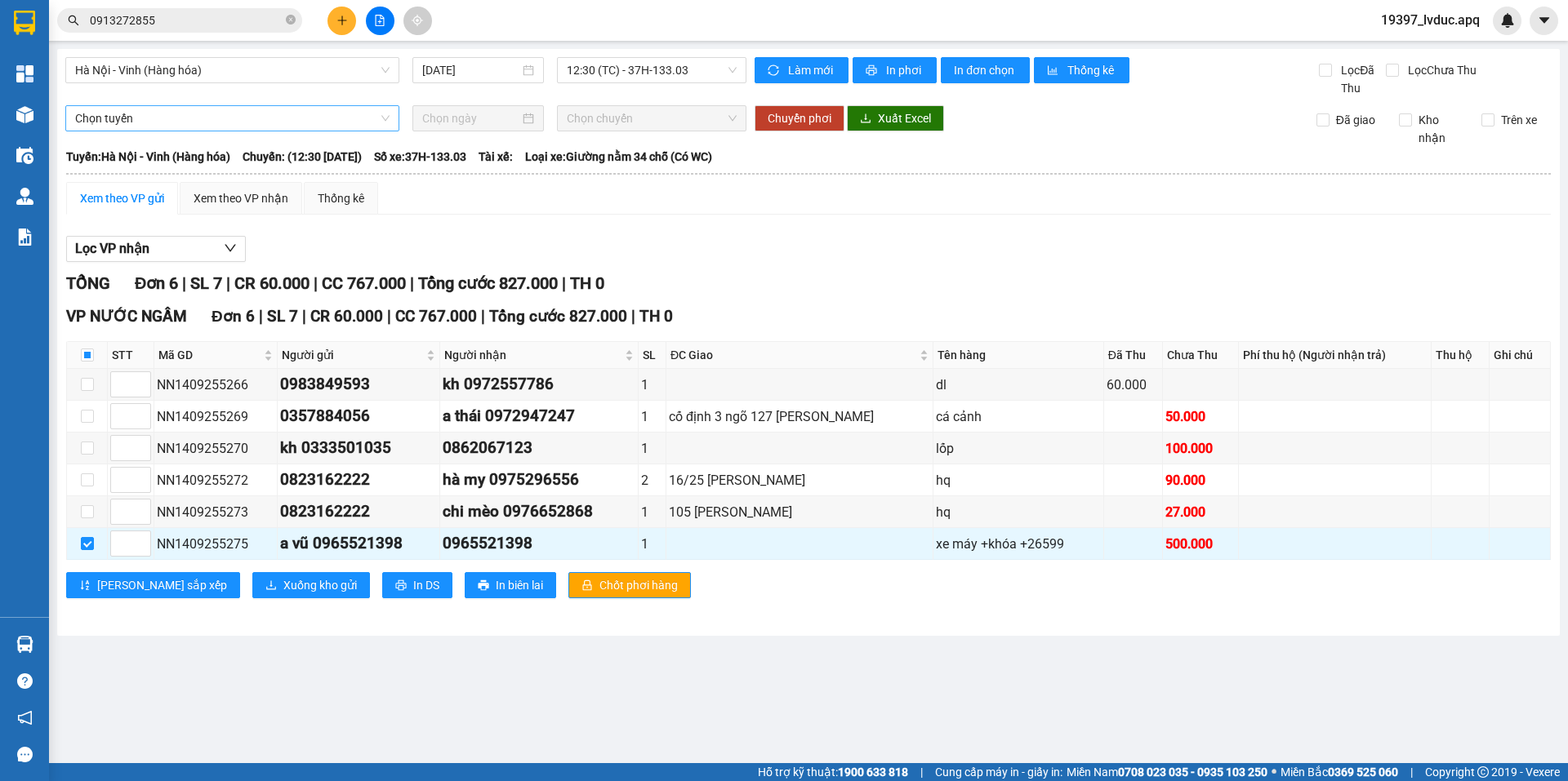
click at [173, 123] on span "Chọn tuyến" at bounding box center [232, 118] width 314 height 24
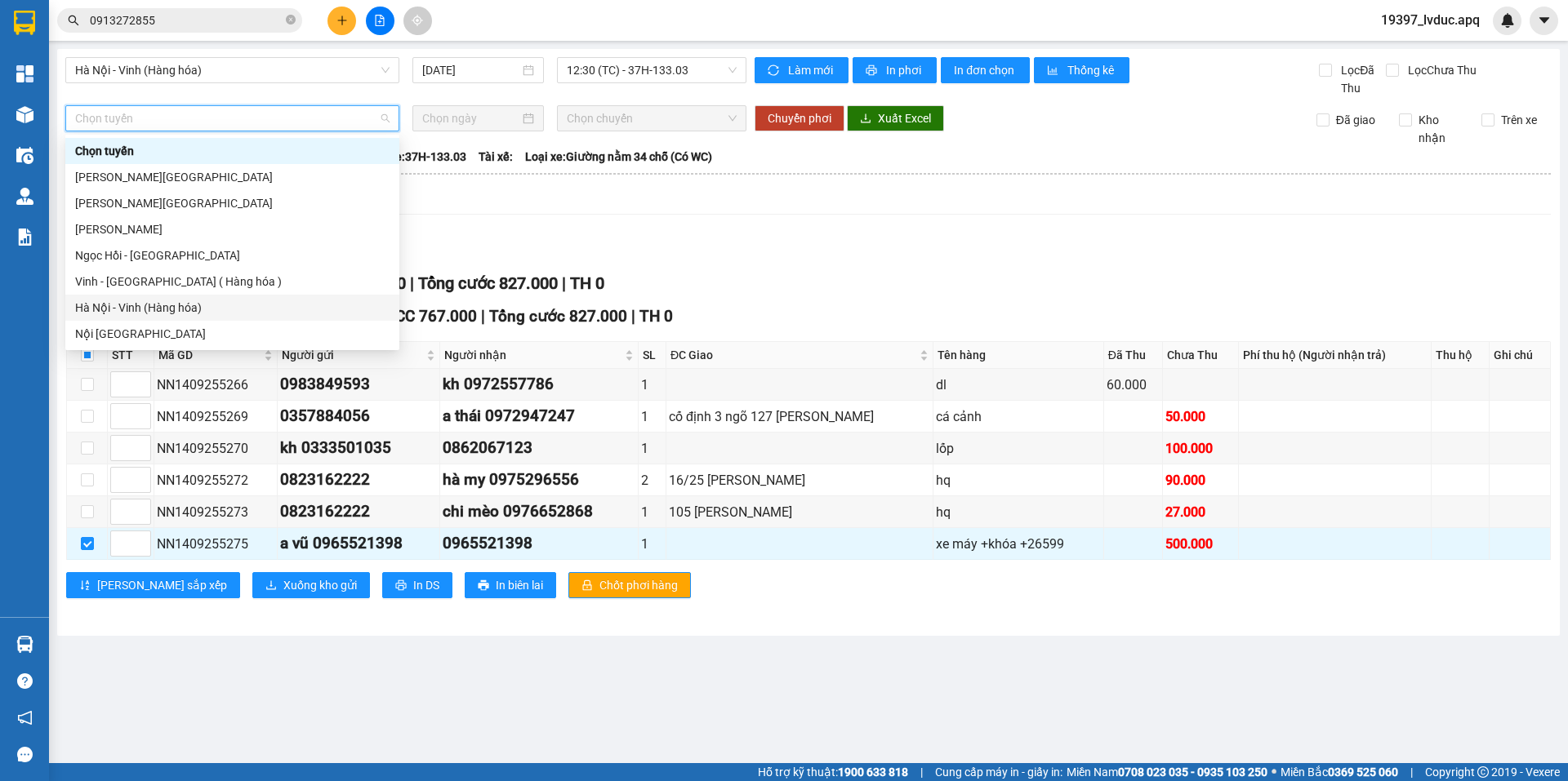
drag, startPoint x: 176, startPoint y: 309, endPoint x: 239, endPoint y: 271, distance: 73.6
click at [177, 308] on div "Hà Nội - Vinh (Hàng hóa)" at bounding box center [232, 308] width 314 height 18
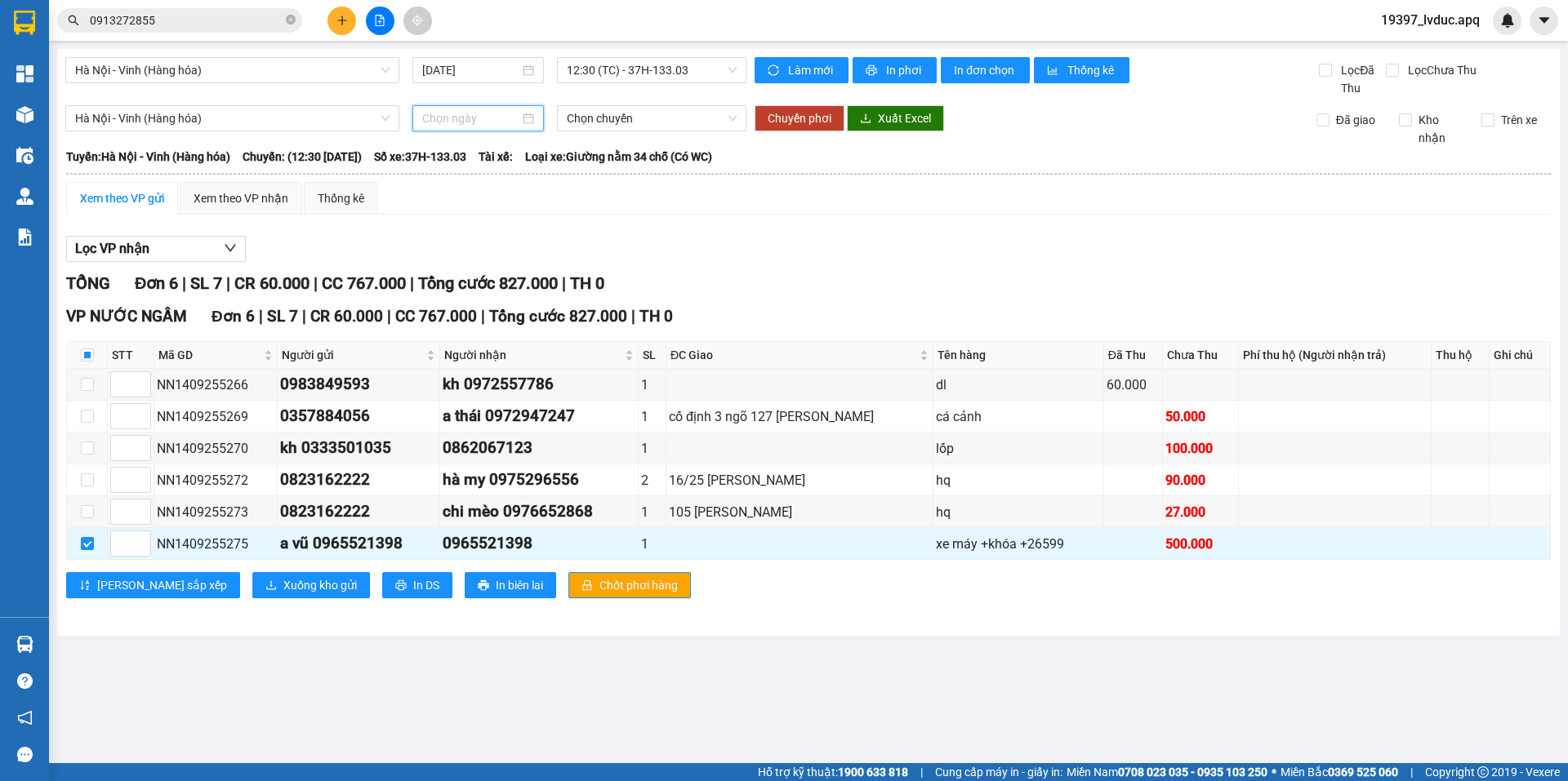
click at [486, 120] on input at bounding box center [471, 118] width 97 height 18
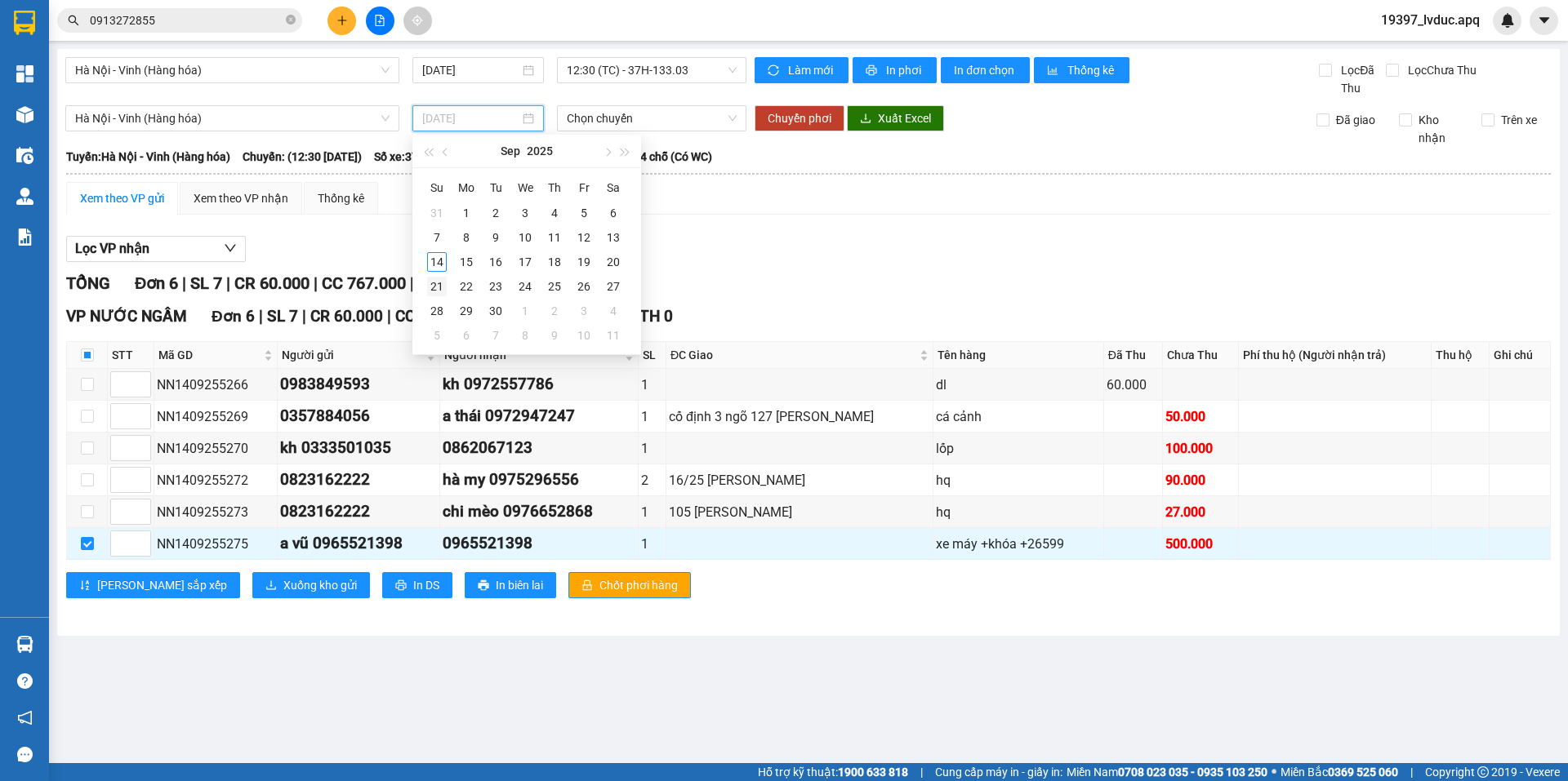
type input "21/09/2025"
type input "[DATE]"
click at [438, 265] on div "14" at bounding box center [437, 261] width 19 height 19
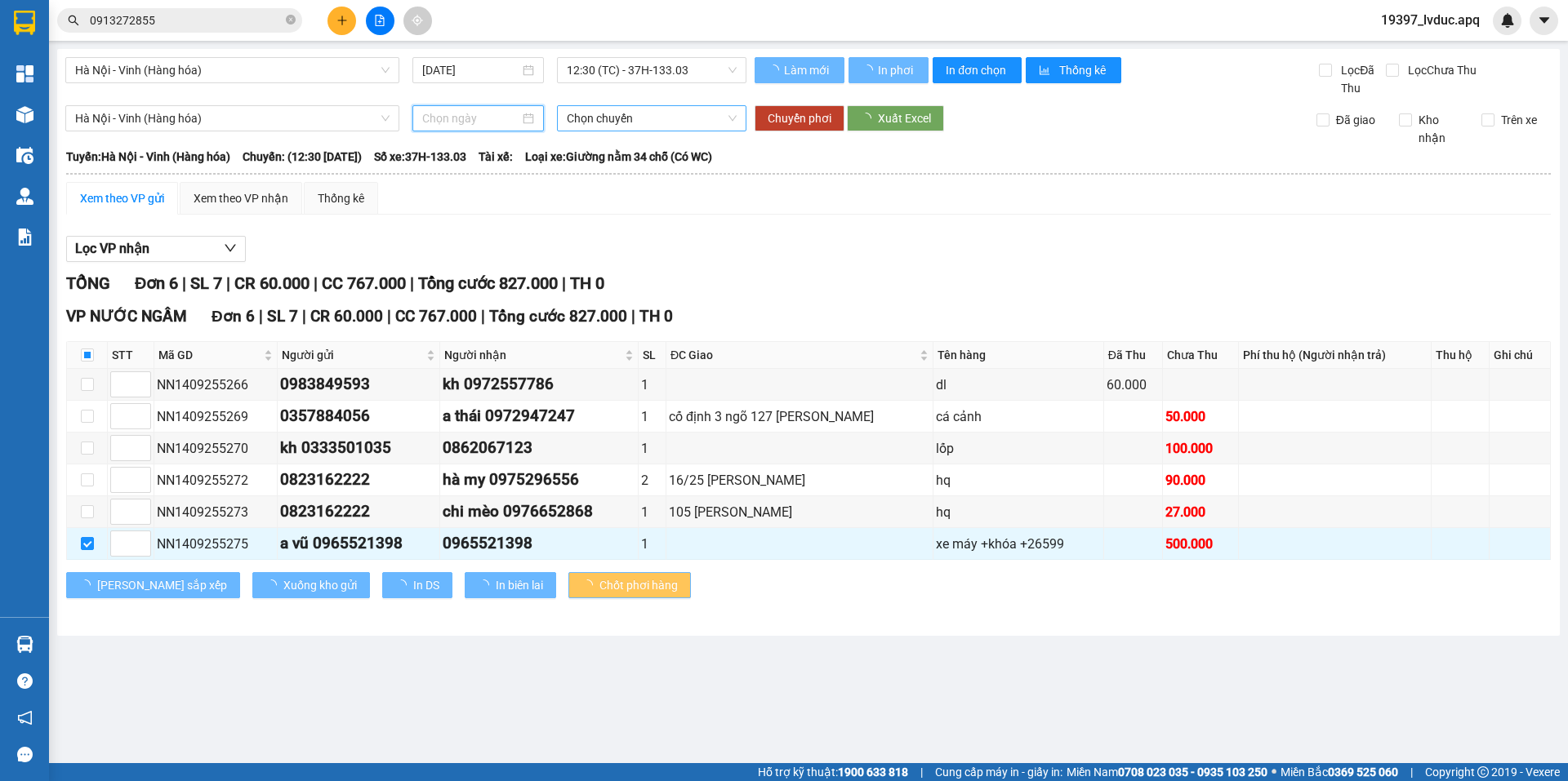
type input "[DATE]"
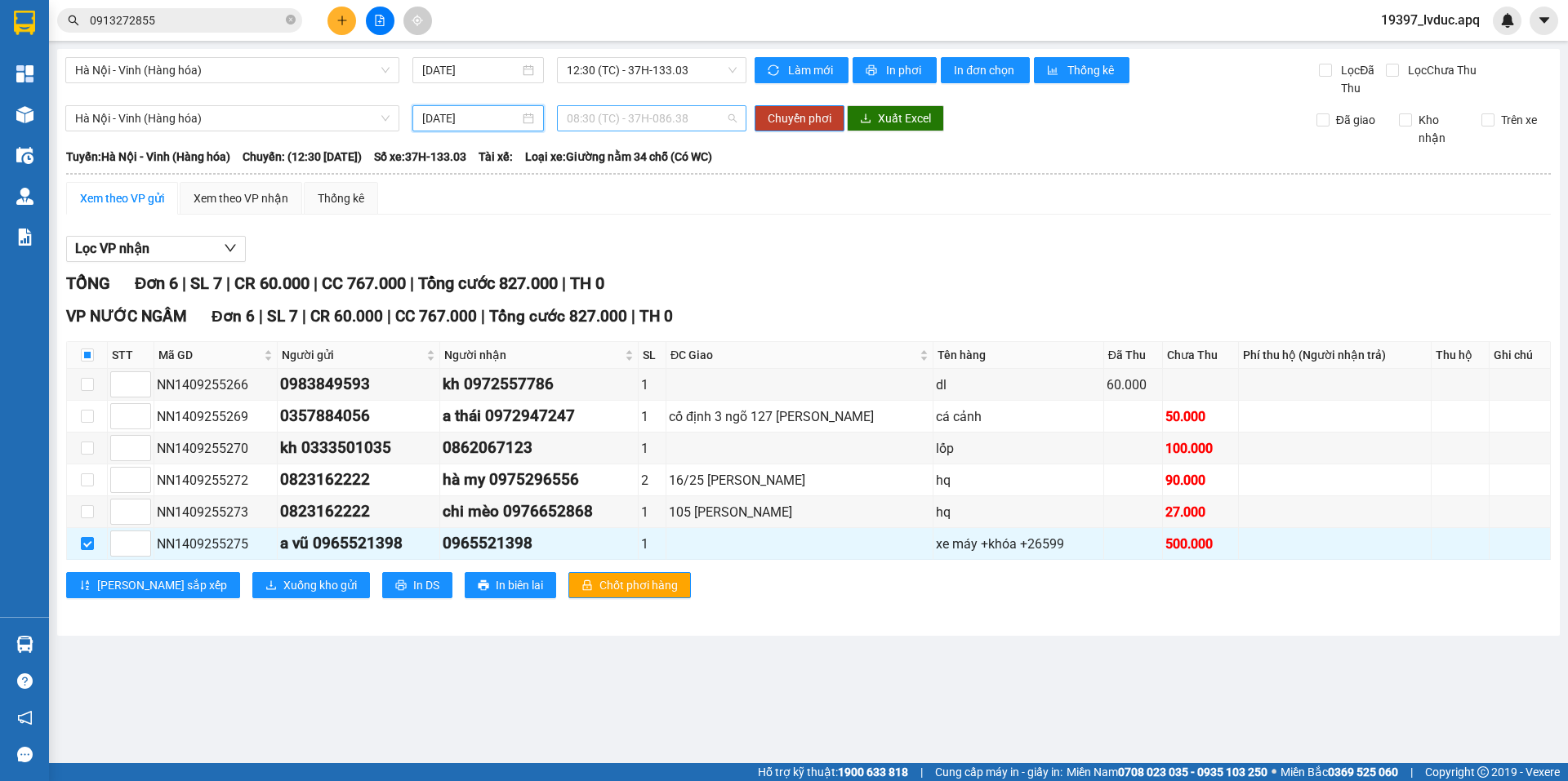
click at [634, 111] on span "08:30 (TC) - 37H-086.38" at bounding box center [651, 118] width 170 height 24
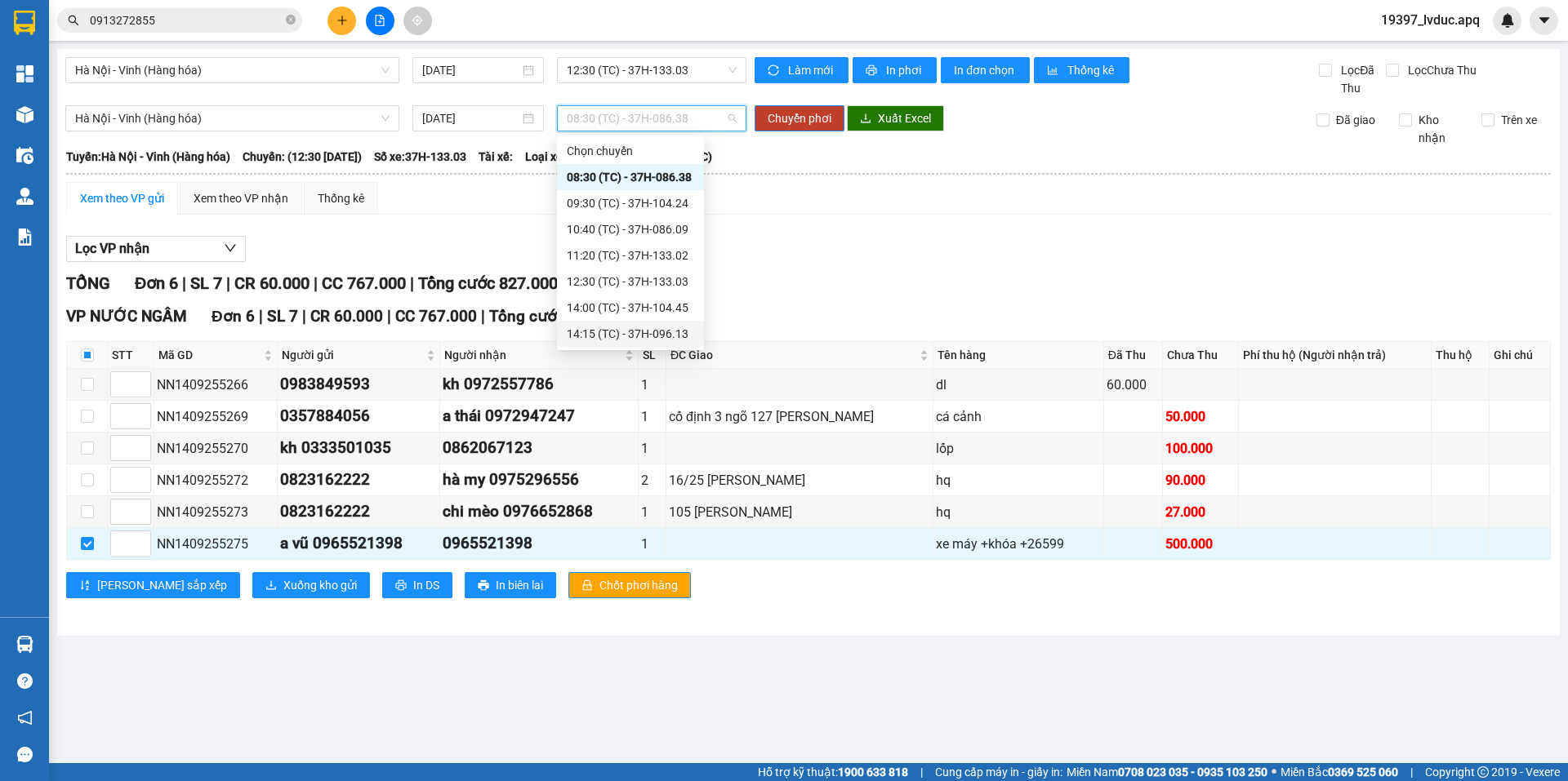
click at [633, 331] on div "14:15 (TC) - 37H-096.13" at bounding box center [630, 334] width 127 height 18
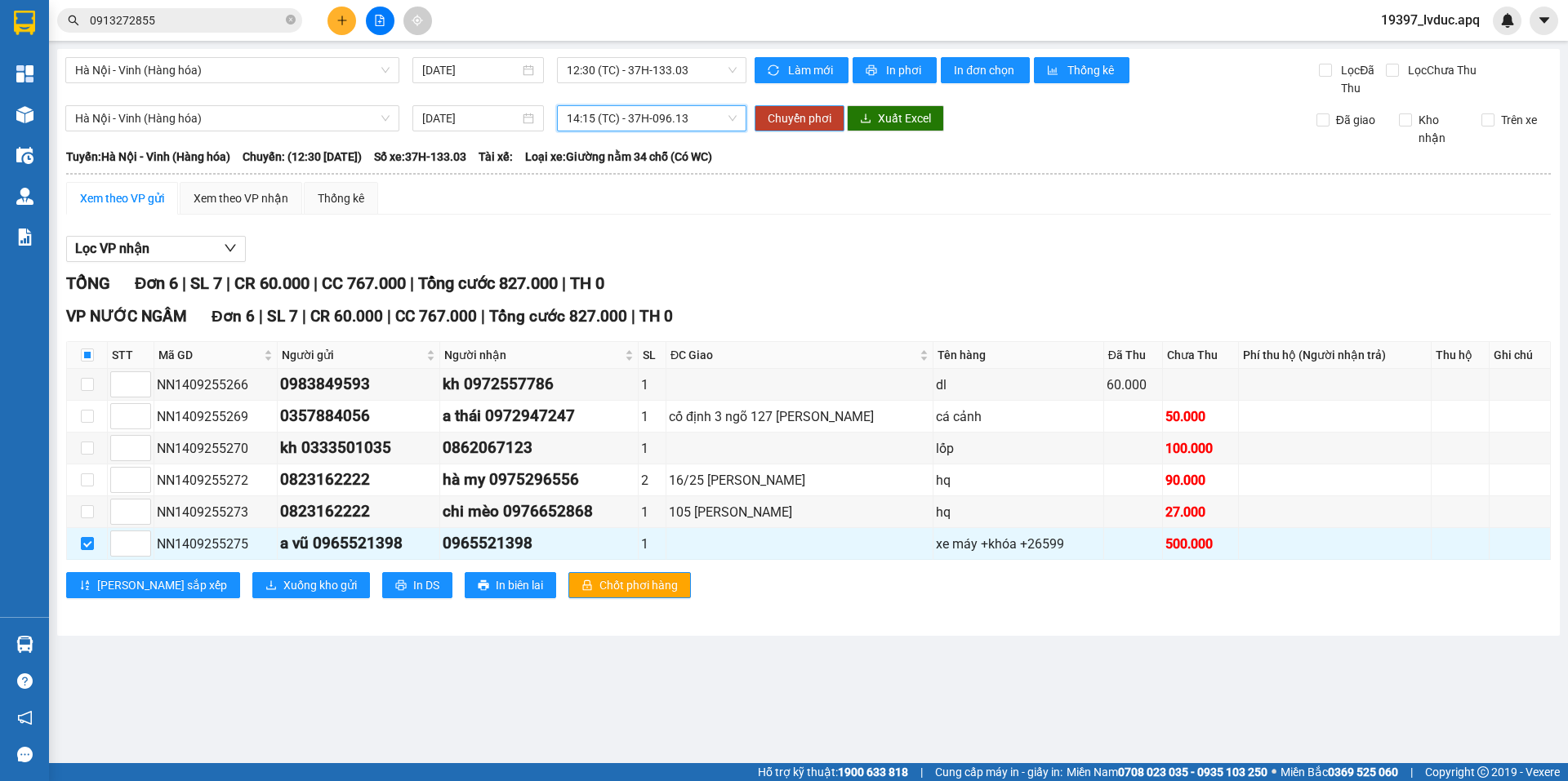
click at [794, 126] on span "Chuyển phơi" at bounding box center [800, 118] width 64 height 18
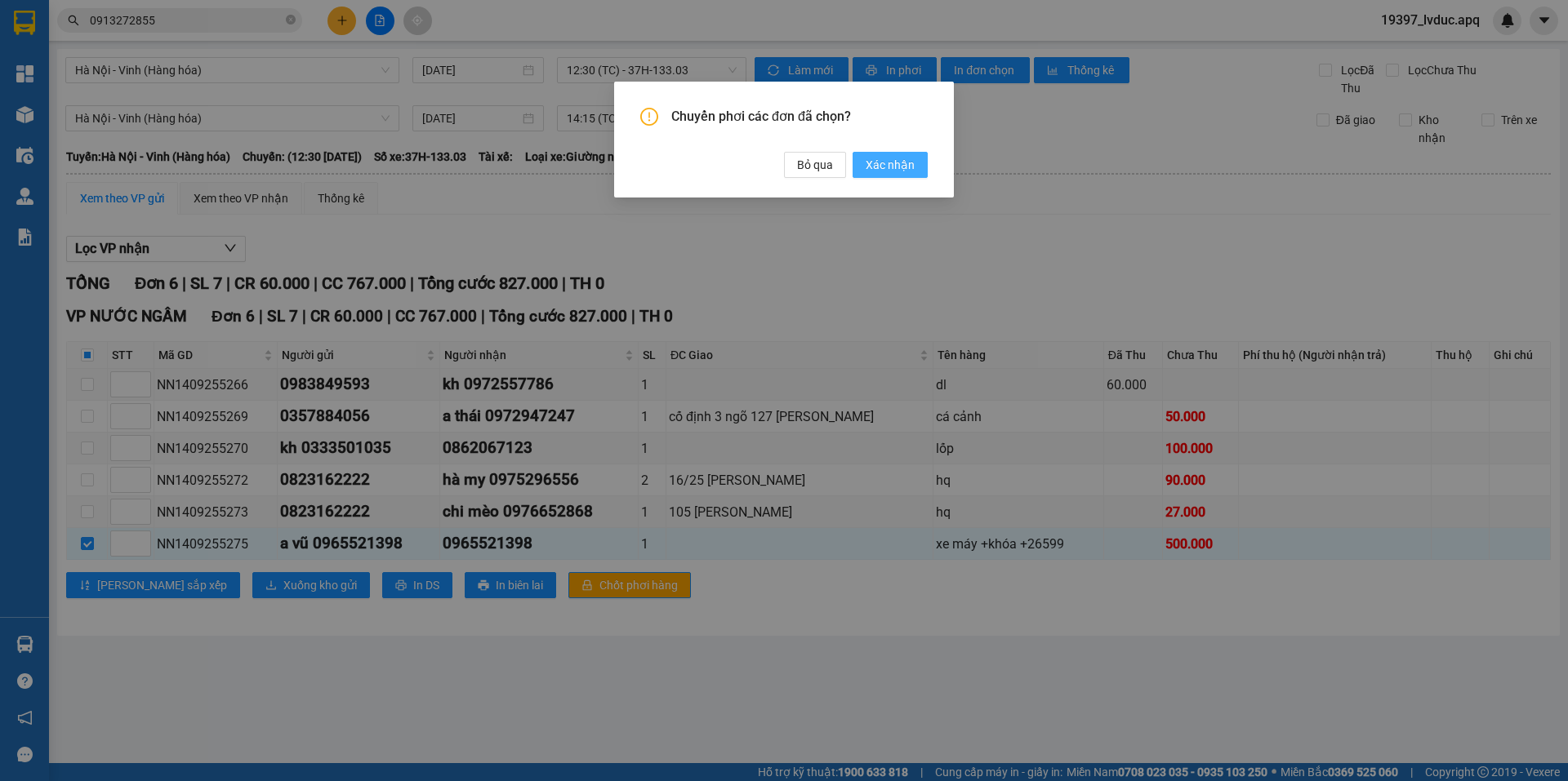
click at [913, 167] on span "Xác nhận" at bounding box center [890, 164] width 49 height 18
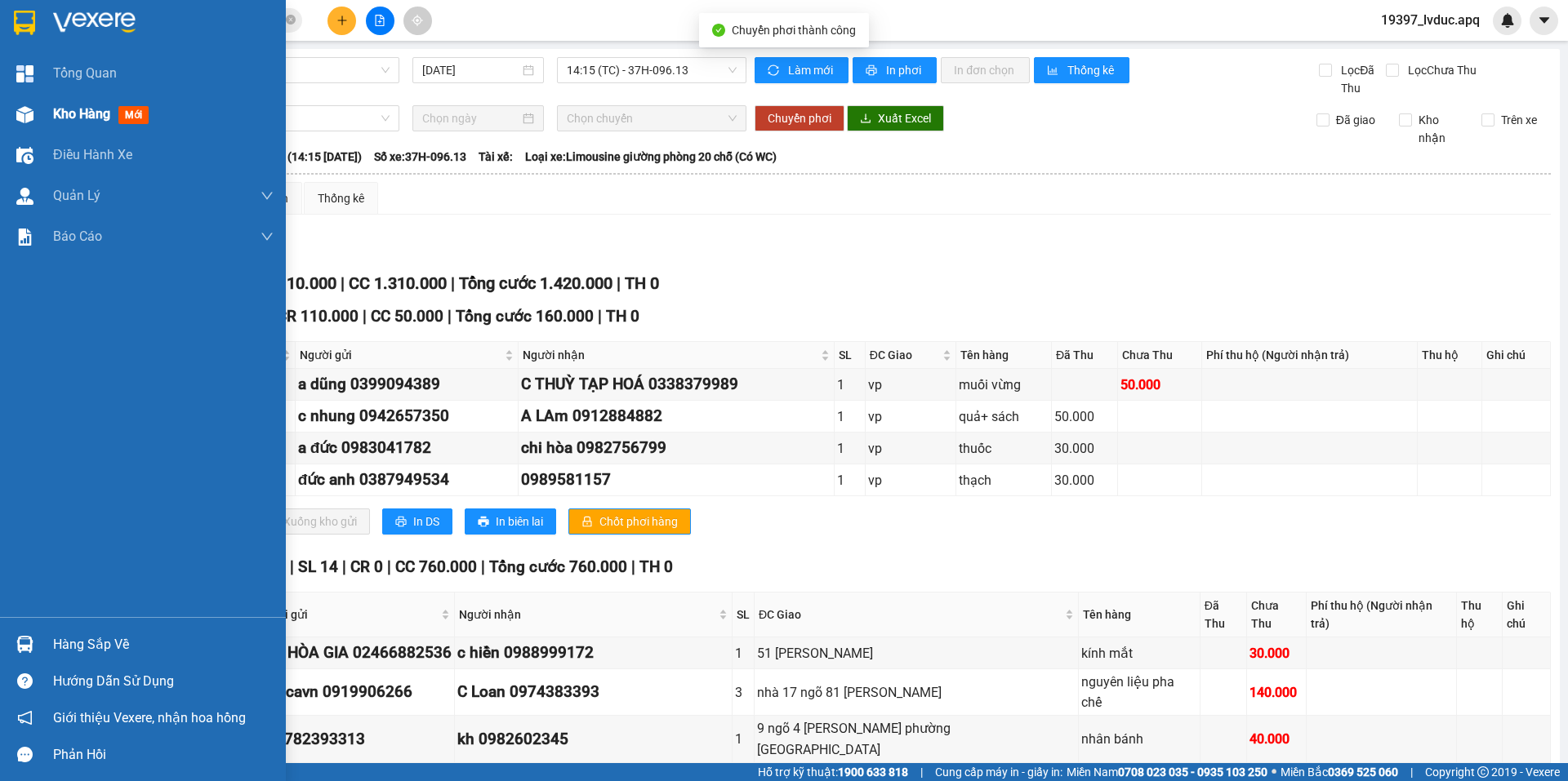
click at [27, 122] on img at bounding box center [24, 115] width 17 height 17
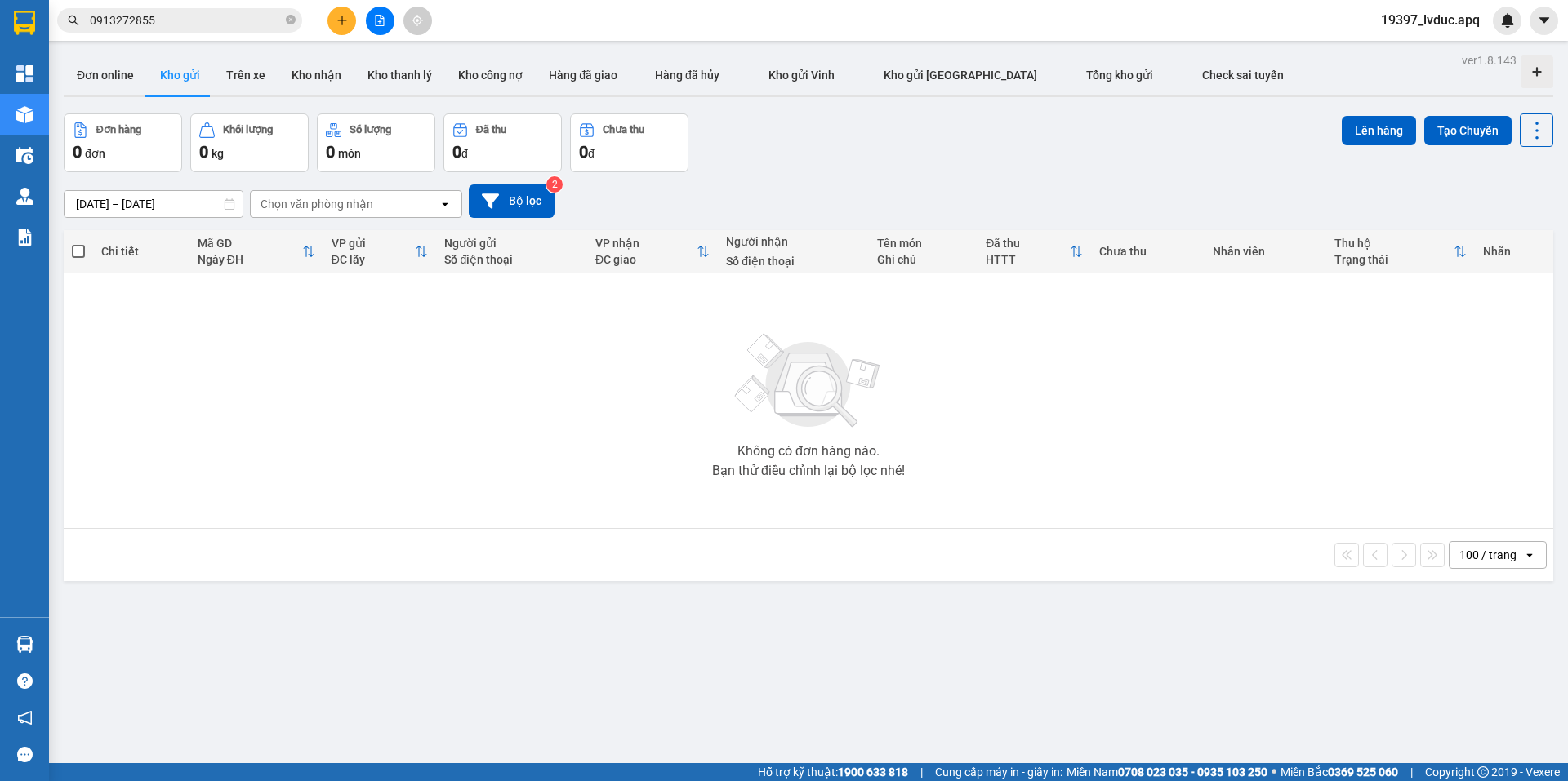
click at [344, 22] on icon "plus" at bounding box center [342, 21] width 12 height 12
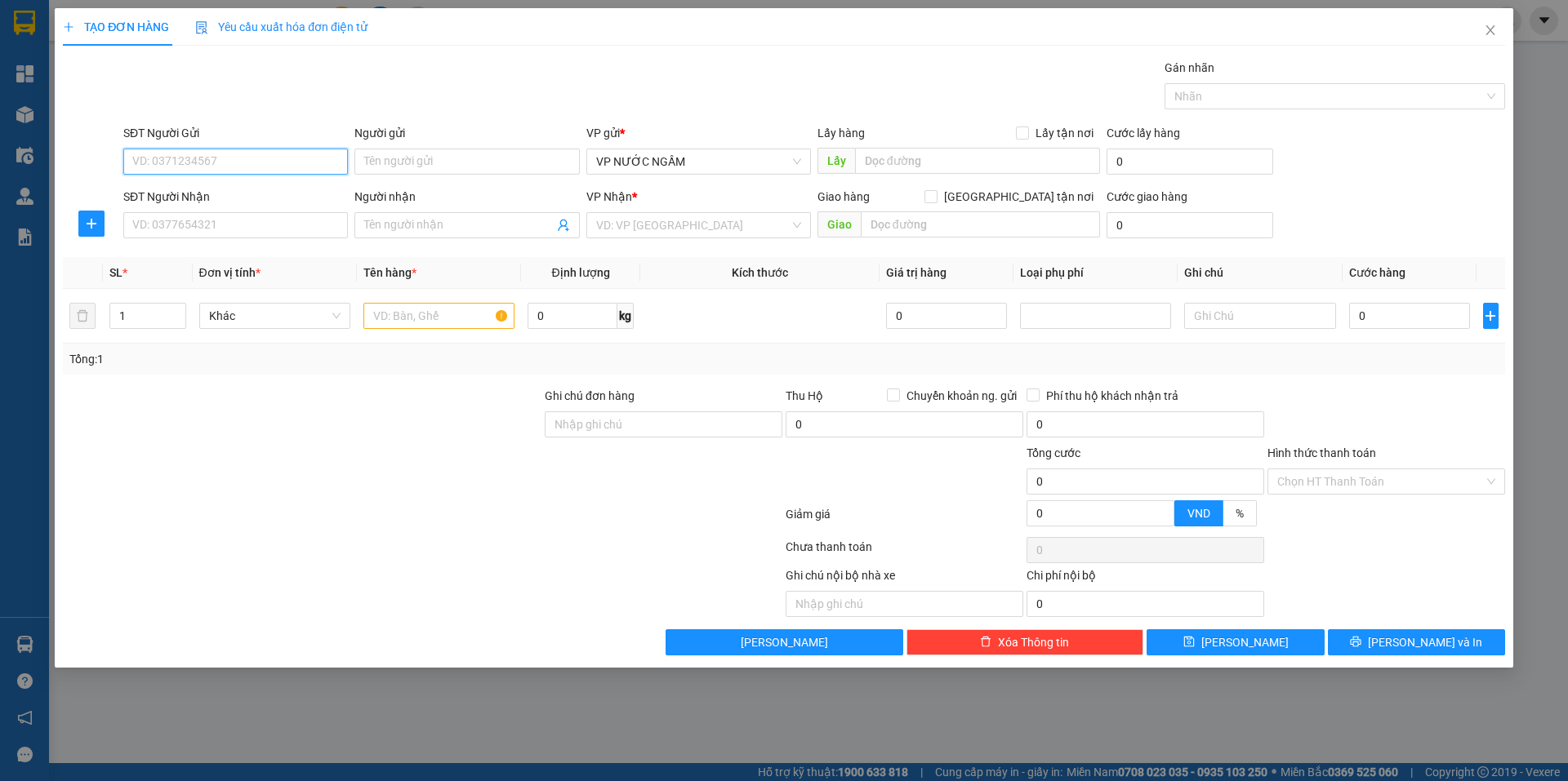
click at [272, 149] on input "SĐT Người Gửi" at bounding box center [235, 161] width 225 height 26
paste input "0961781666"
type input "0961781666"
click at [267, 232] on input "SĐT Người Nhận" at bounding box center [235, 225] width 225 height 26
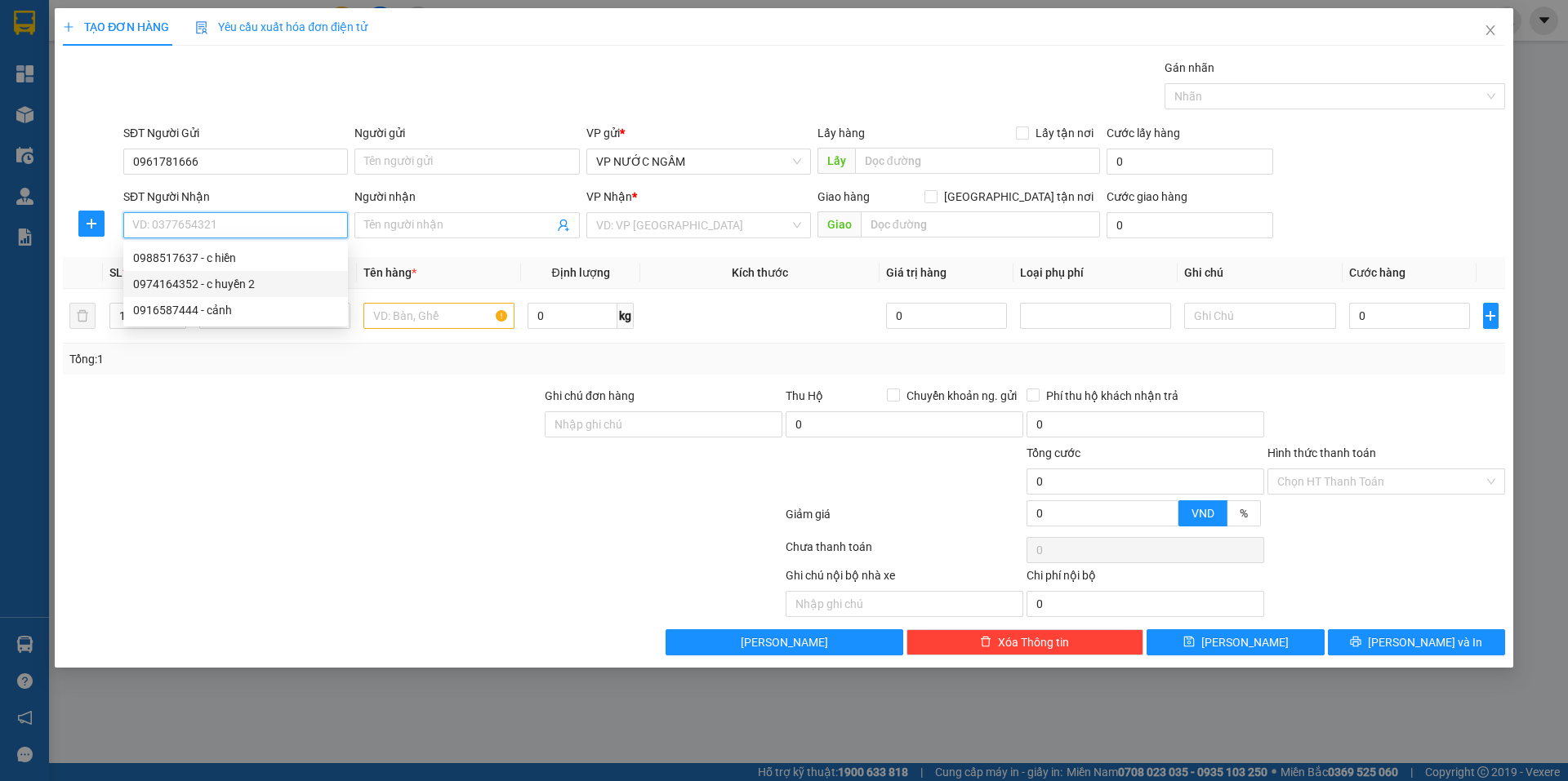
click at [225, 287] on div "0974164352 - c huyền 2" at bounding box center [235, 283] width 205 height 18
type input "0974164352"
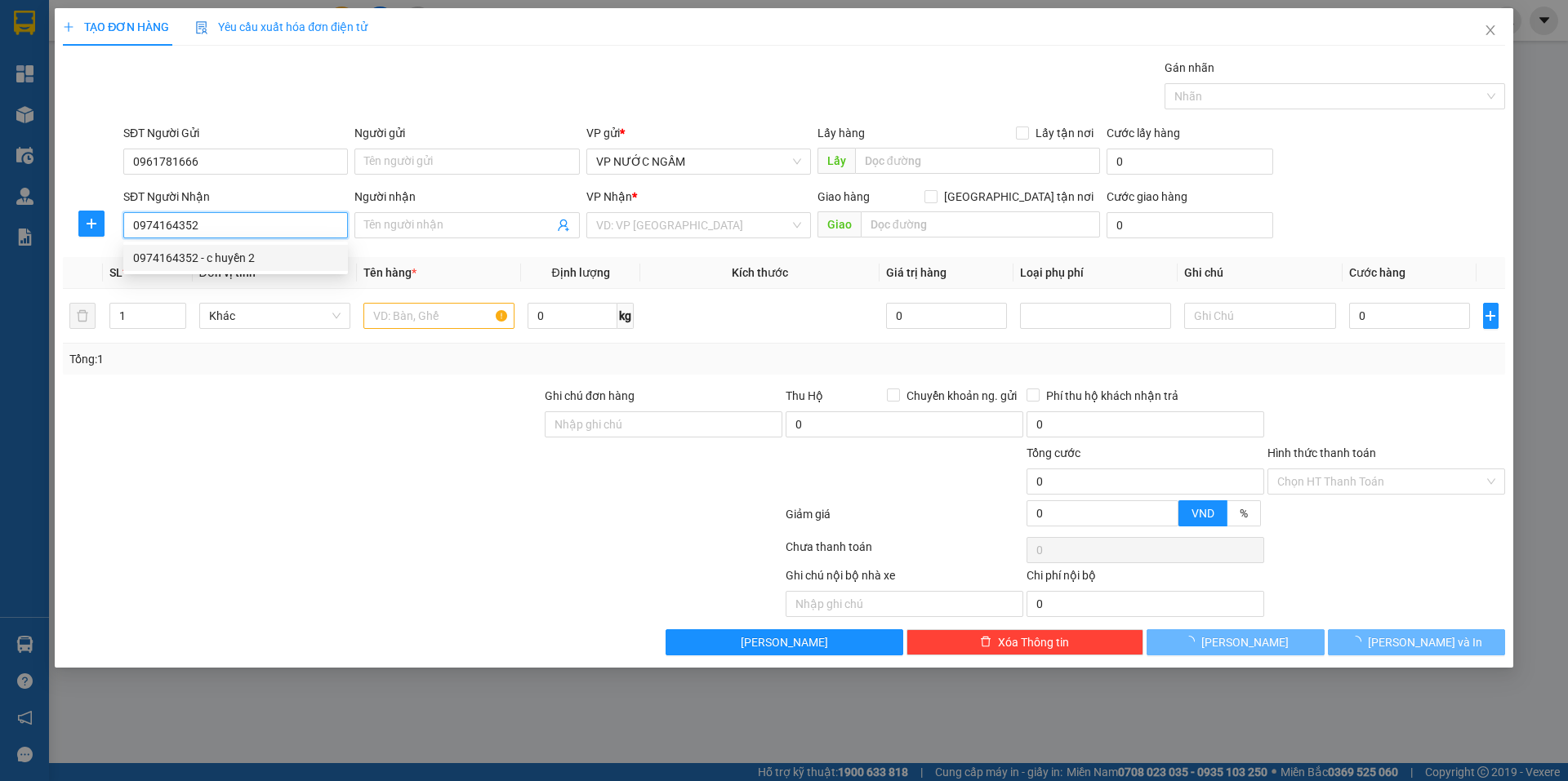
type input "c huyền 2"
type input "20"
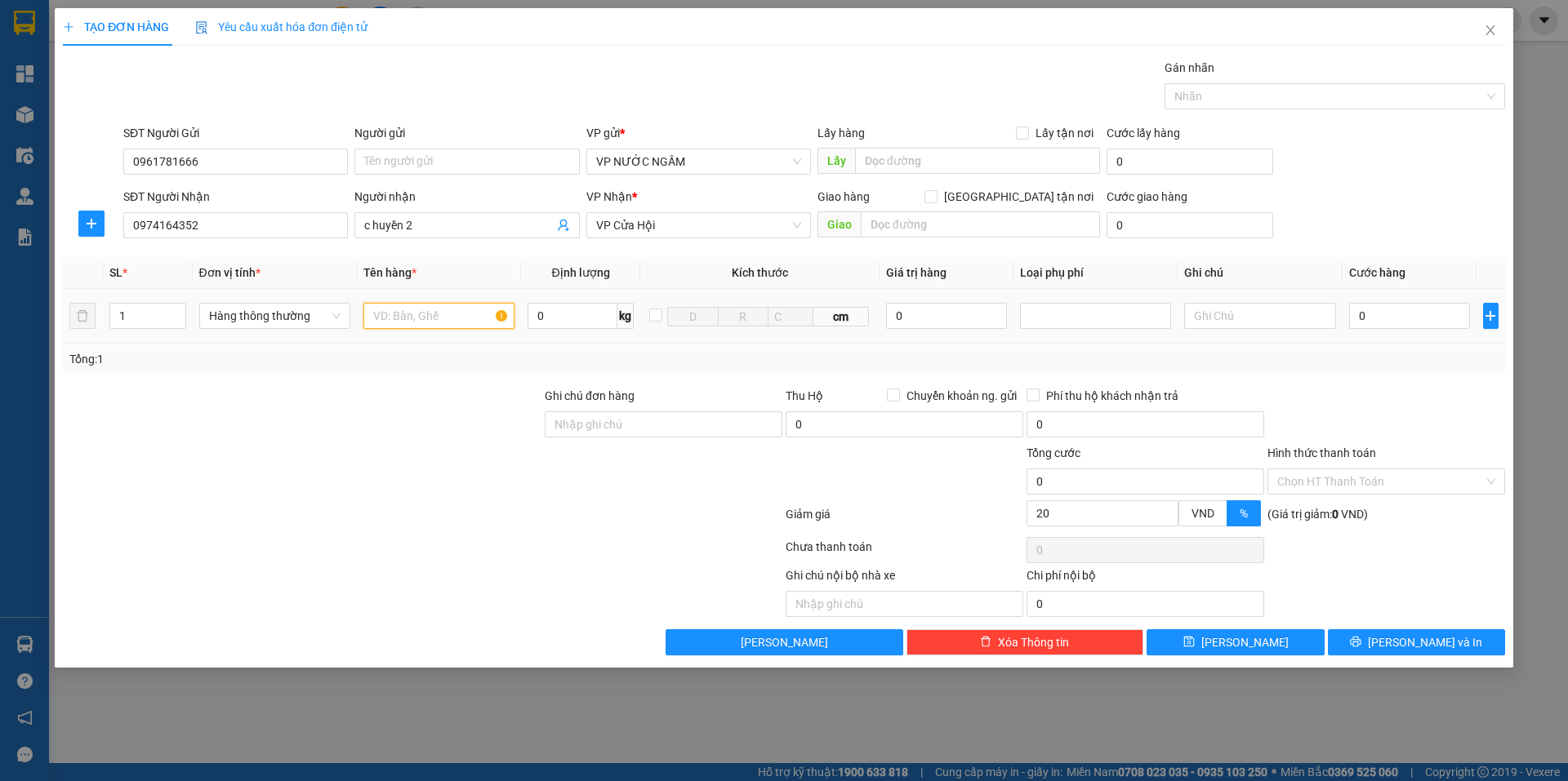
click at [411, 309] on input "text" at bounding box center [439, 315] width 151 height 26
type input "phơ"
click at [1434, 323] on input "0" at bounding box center [1410, 315] width 122 height 26
type input "4"
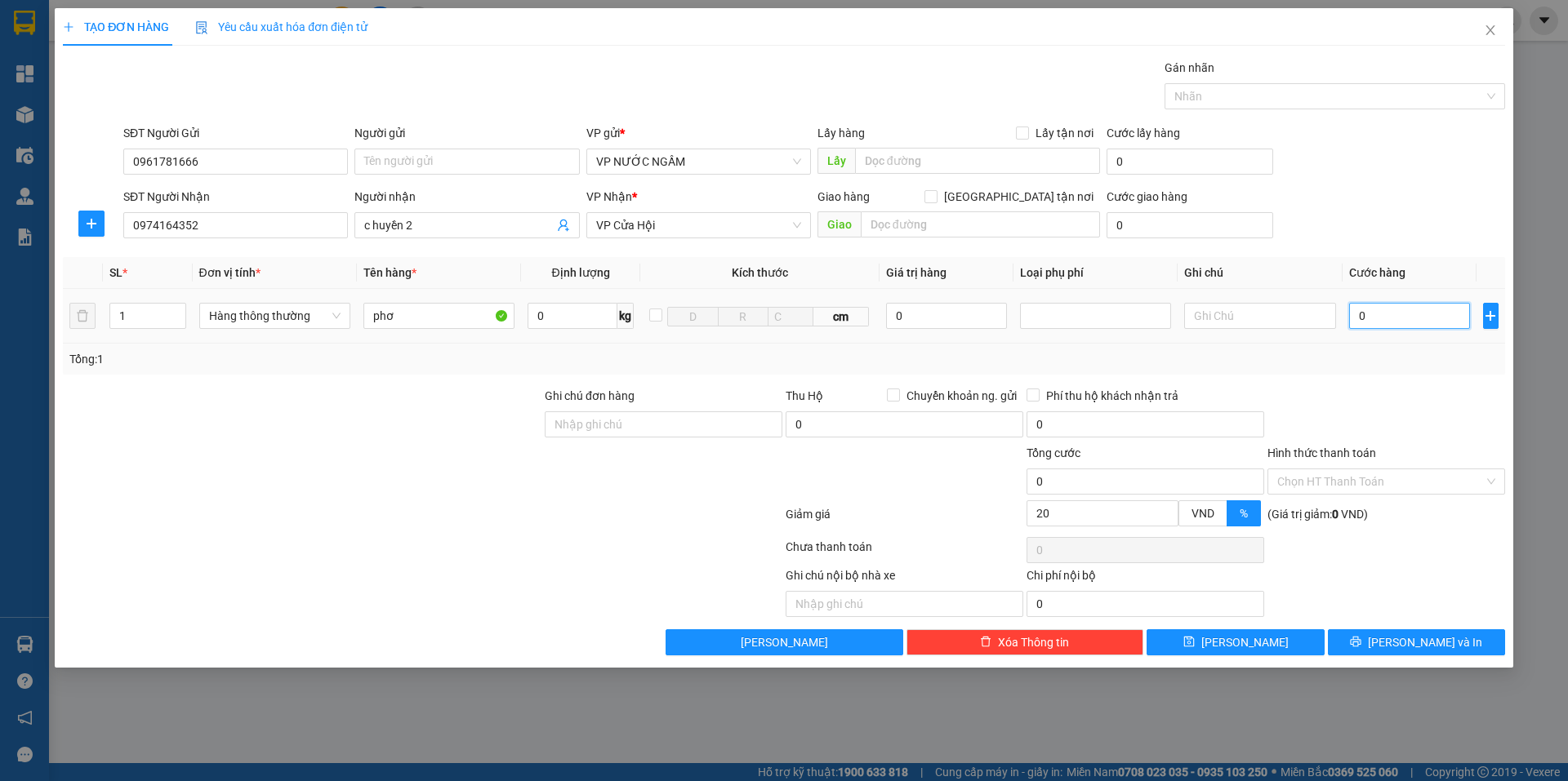
type input "4"
type input "40"
type input "40.000"
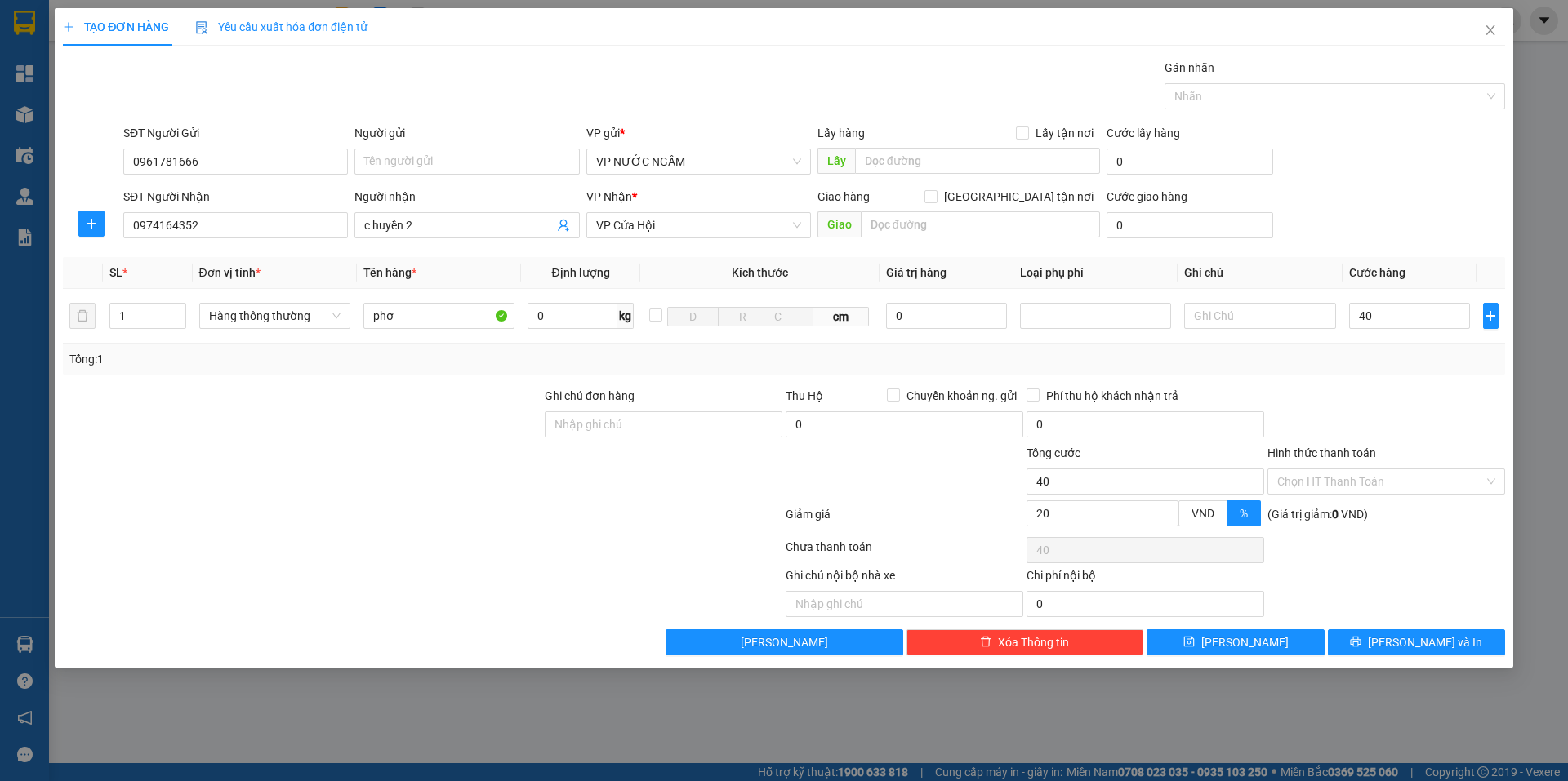
type input "32.000"
click at [1427, 418] on div at bounding box center [1385, 416] width 241 height 57
click at [1417, 640] on span "[PERSON_NAME] và In" at bounding box center [1425, 642] width 114 height 18
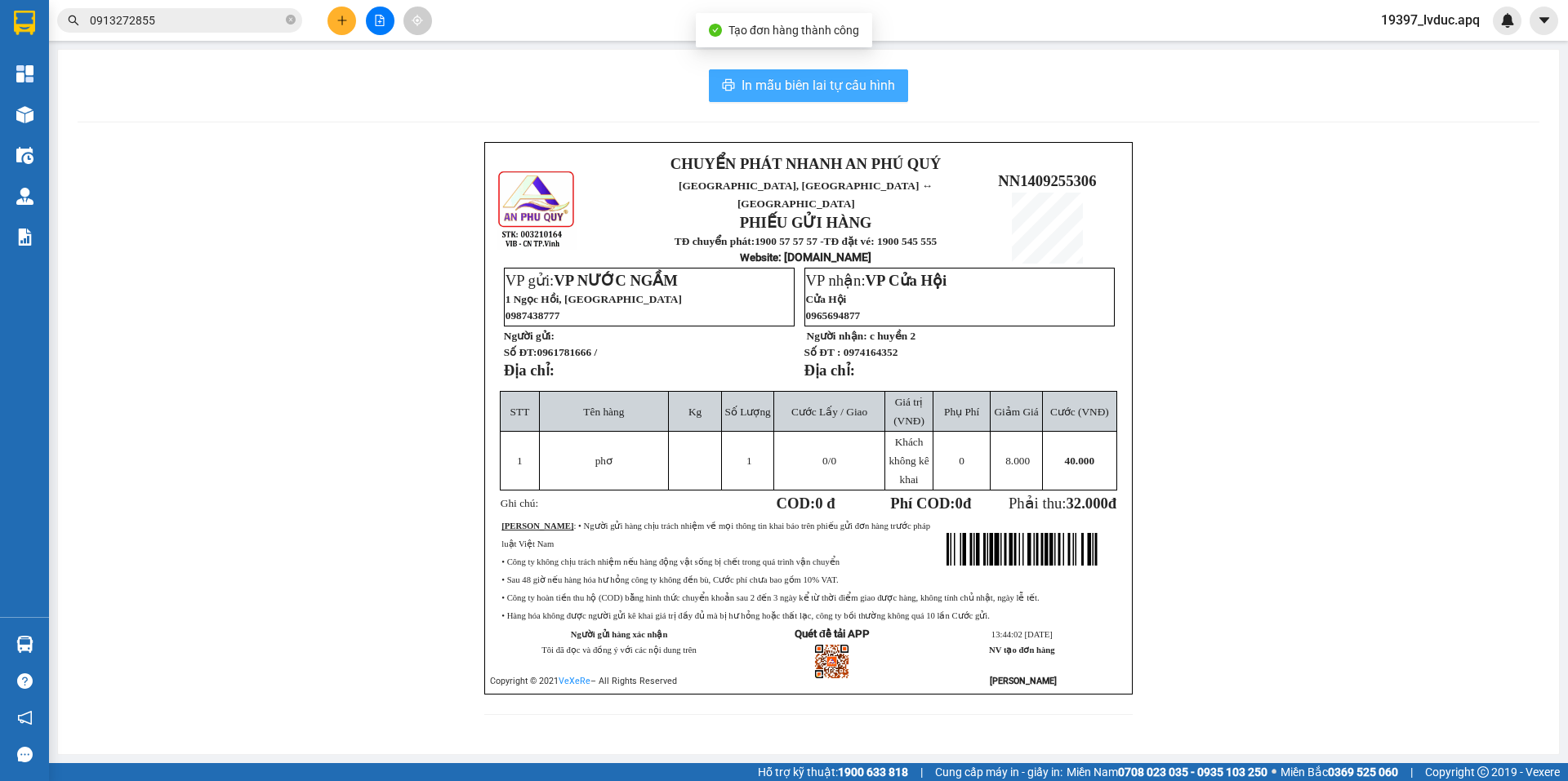
click at [880, 90] on span "In mẫu biên lai tự cấu hình" at bounding box center [818, 85] width 153 height 20
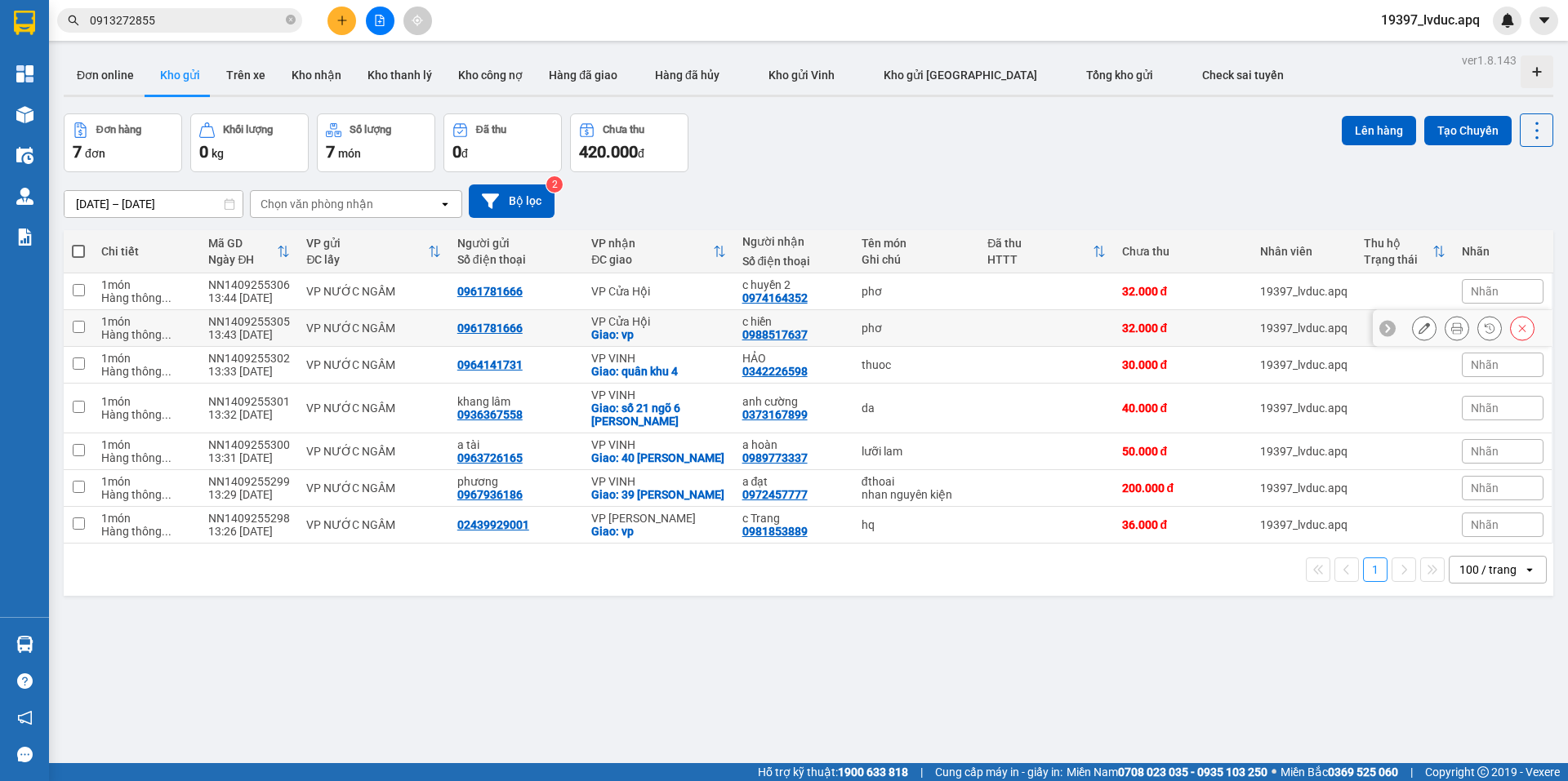
click at [916, 327] on div "phơ" at bounding box center [916, 328] width 110 height 13
checkbox input "true"
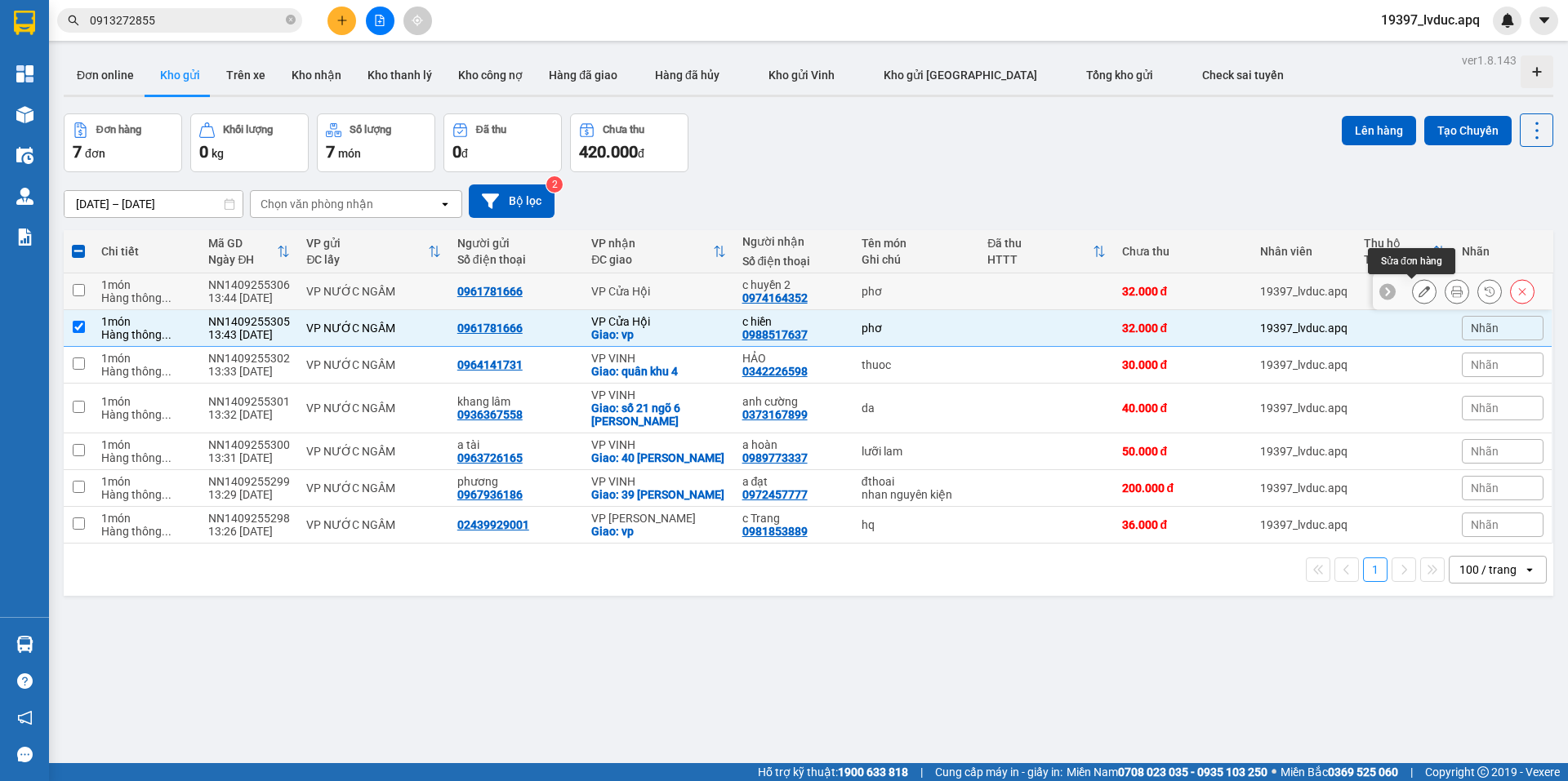
click at [1417, 291] on button at bounding box center [1424, 292] width 23 height 28
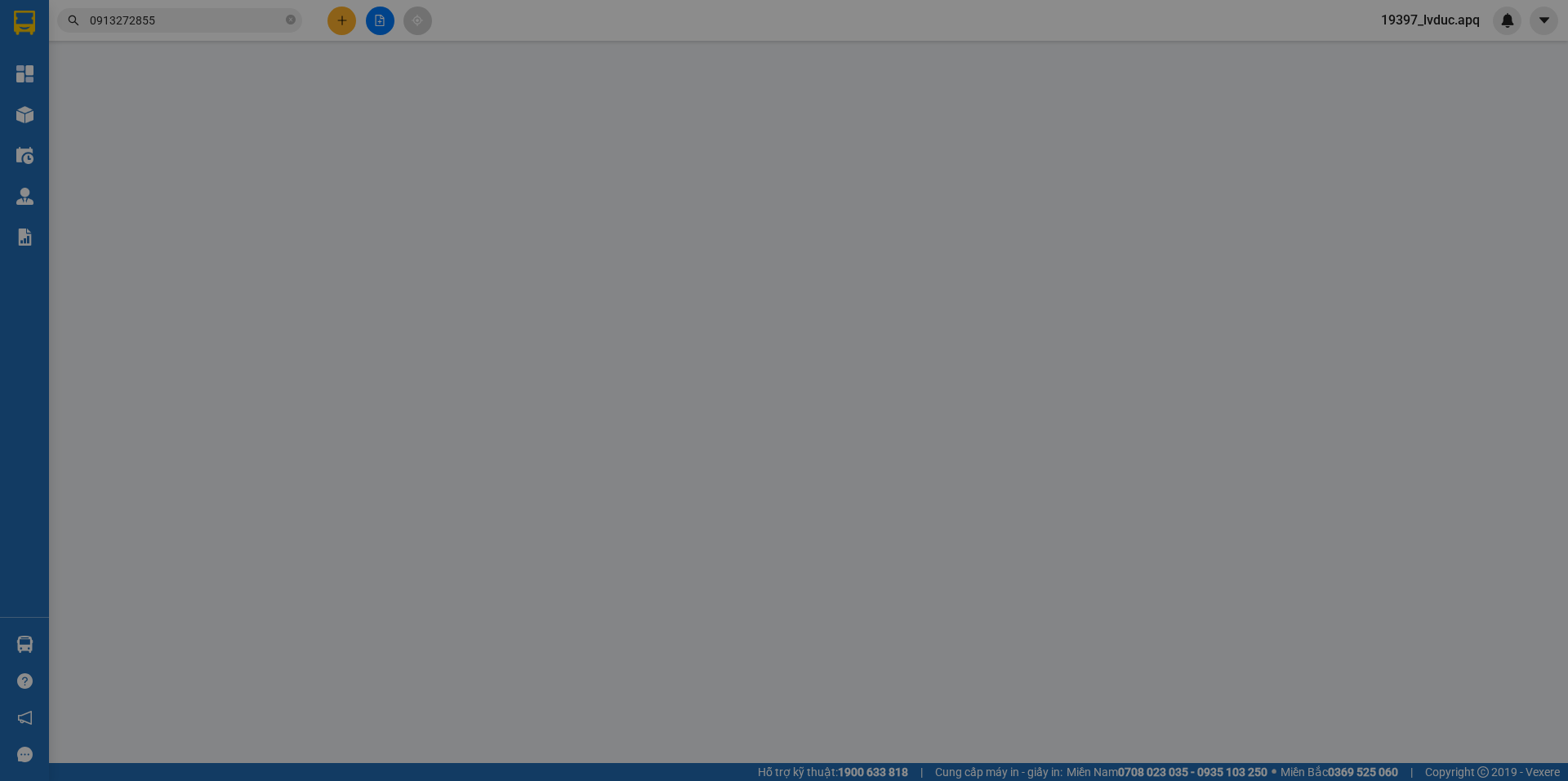
type input "0961781666"
type input "0974164352"
type input "c huyền 2"
type input "32.000"
type input "20"
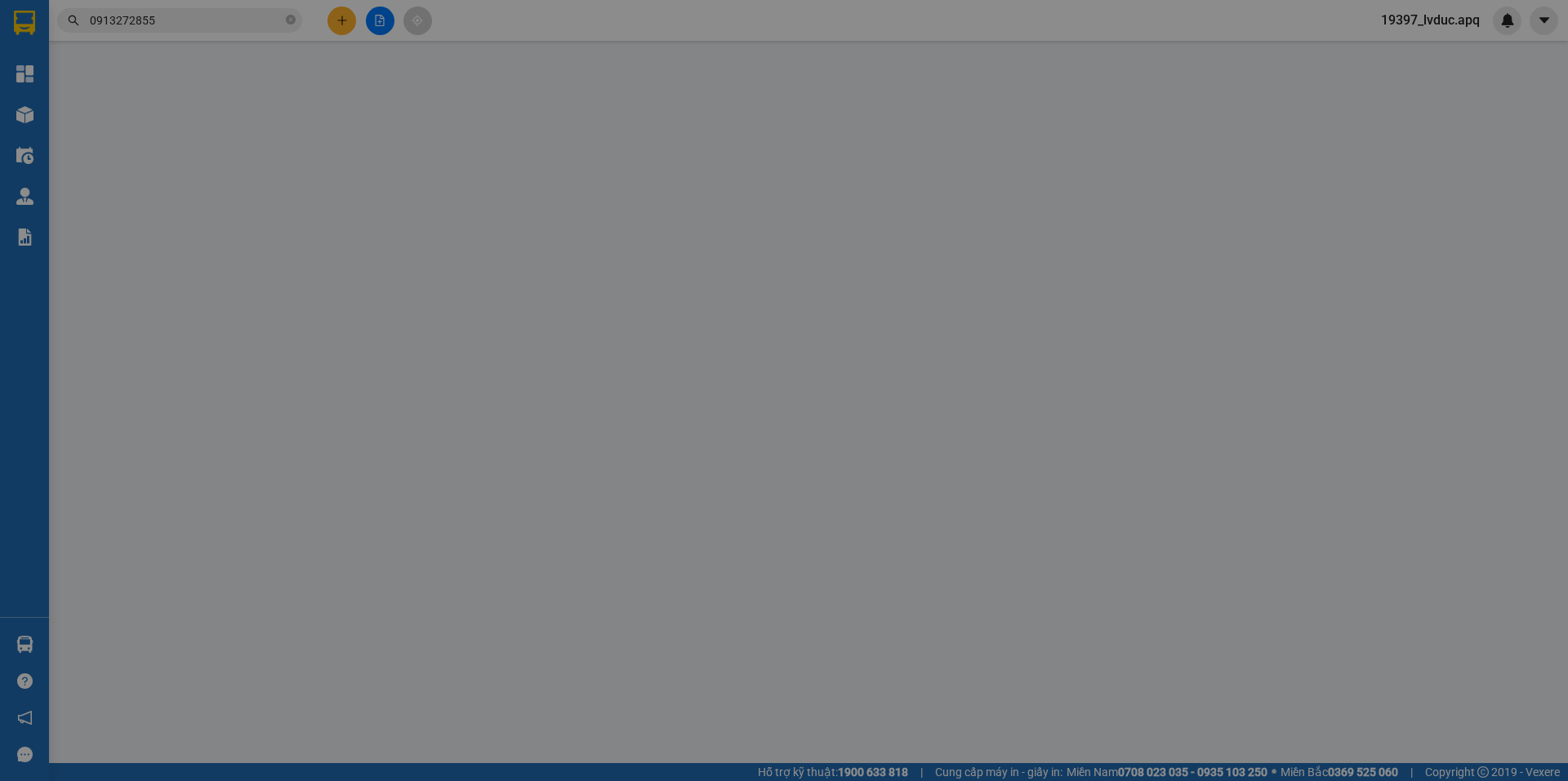
type input "32.000"
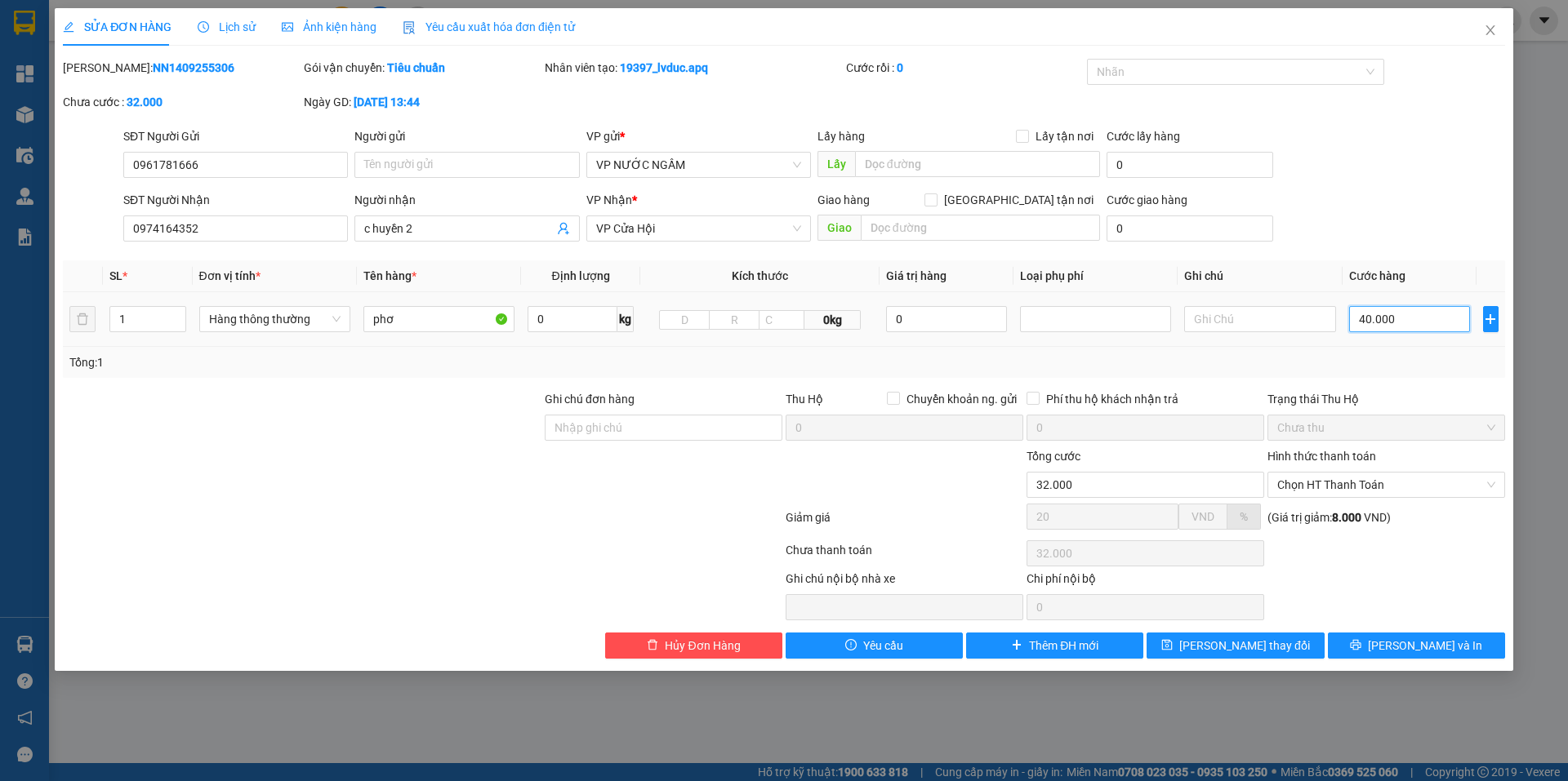
click at [1397, 323] on input "40.000" at bounding box center [1410, 318] width 122 height 26
type input "-7.997"
type input "3"
type input "-7.970"
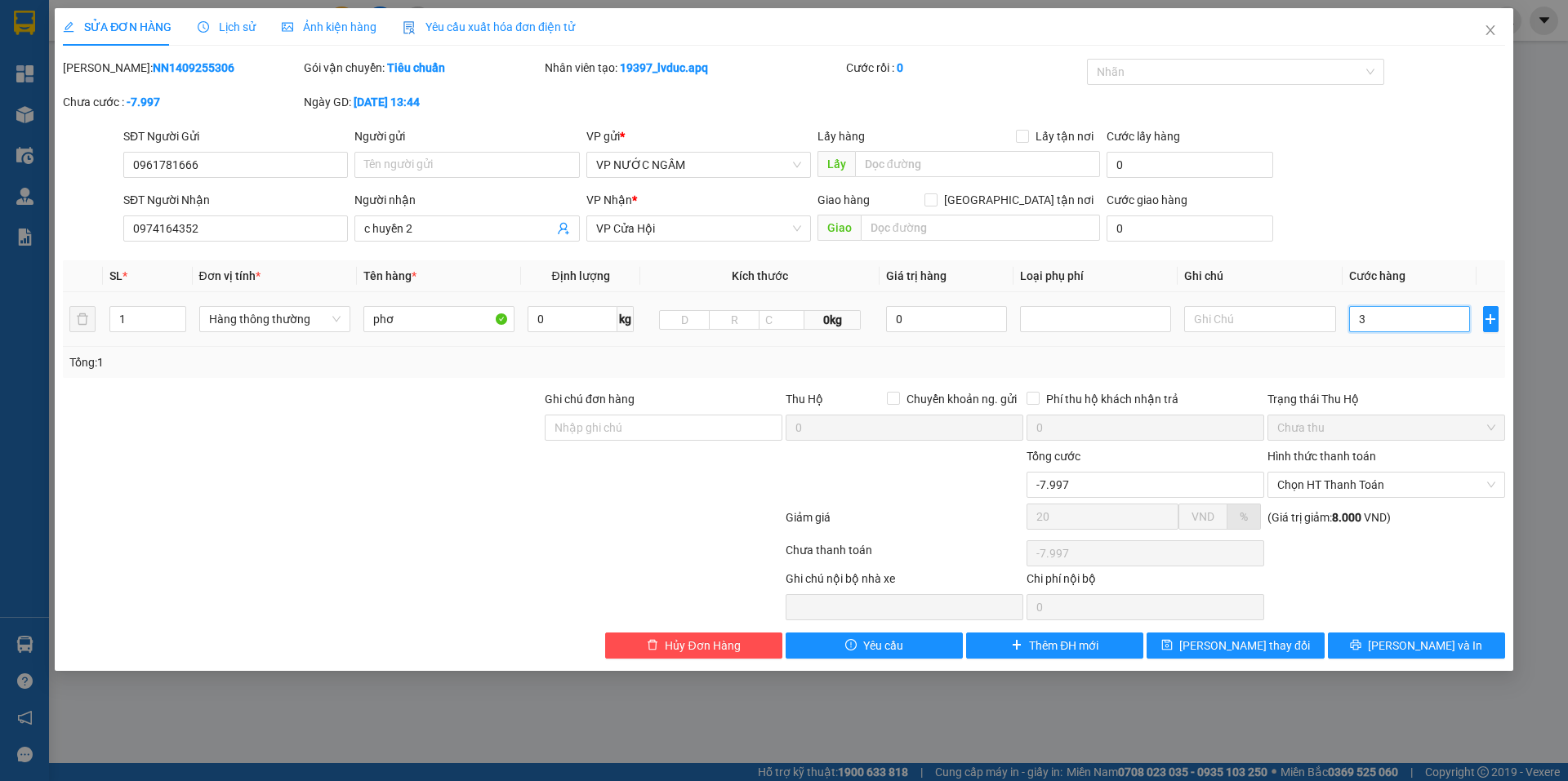
type input "-7.970"
type input "30"
type input "22.000"
type input "30.000"
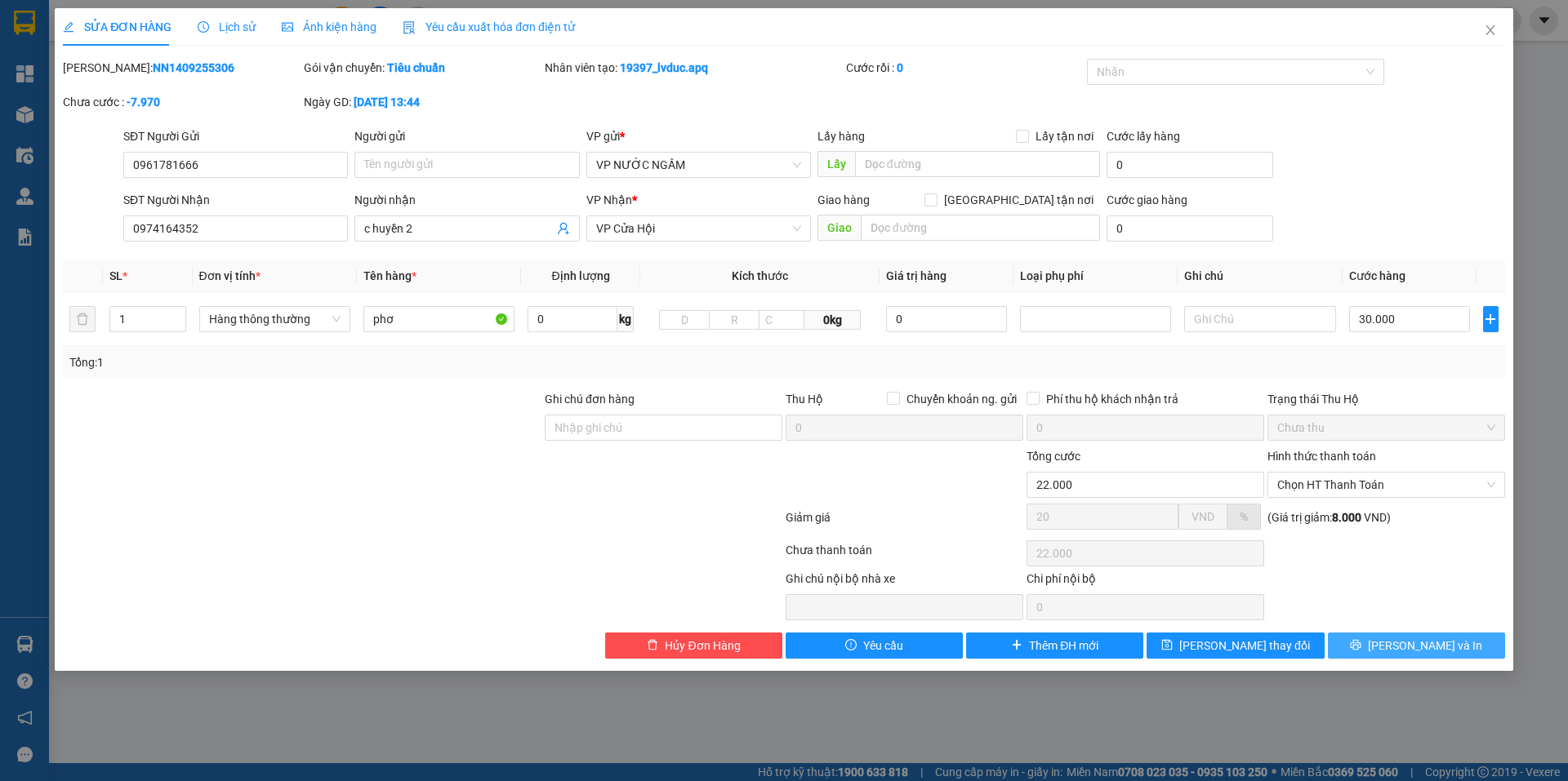
click at [1377, 644] on button "[PERSON_NAME] và In" at bounding box center [1415, 645] width 177 height 26
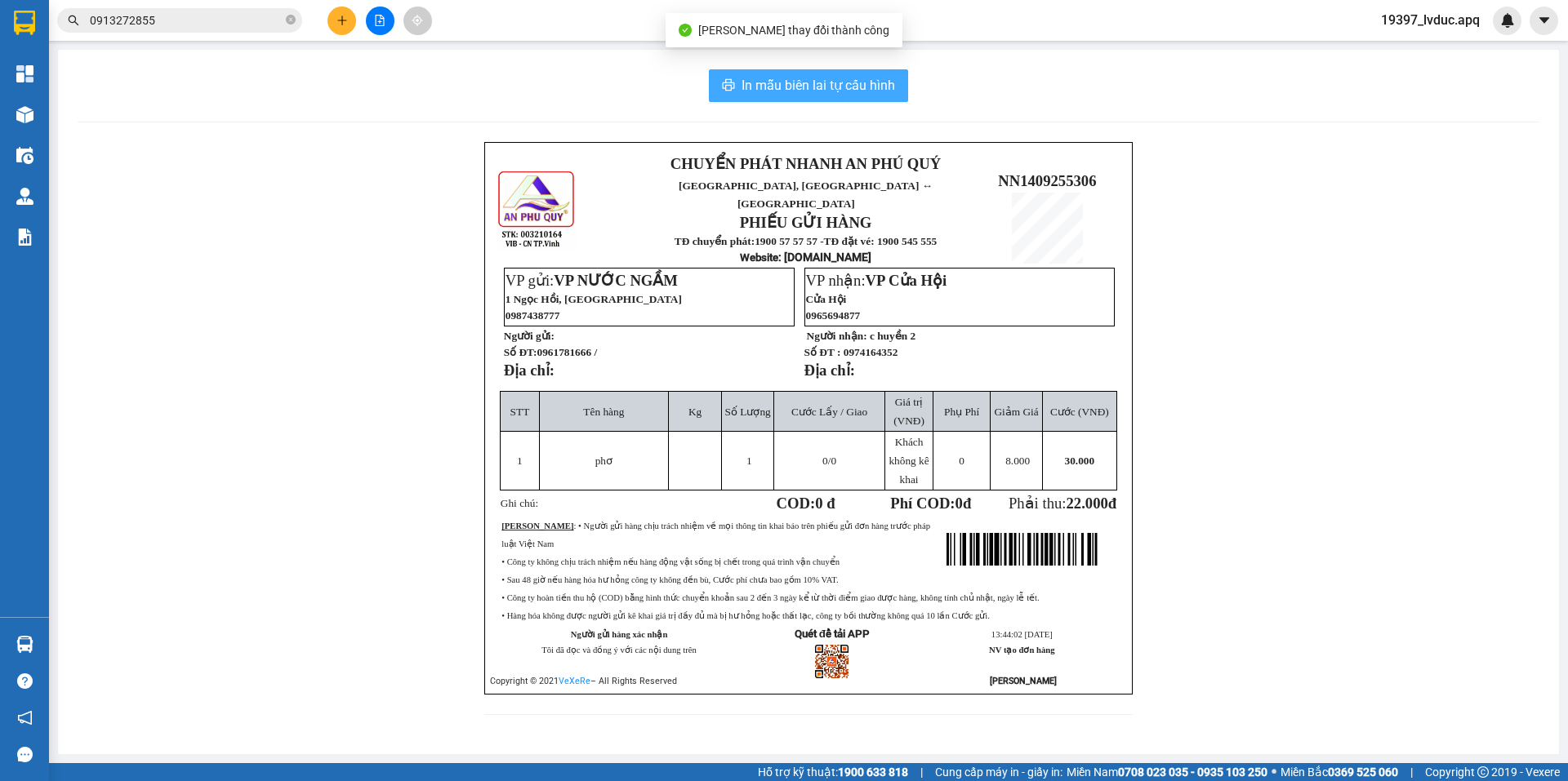
click at [877, 85] on span "In mẫu biên lai tự cấu hình" at bounding box center [818, 85] width 153 height 20
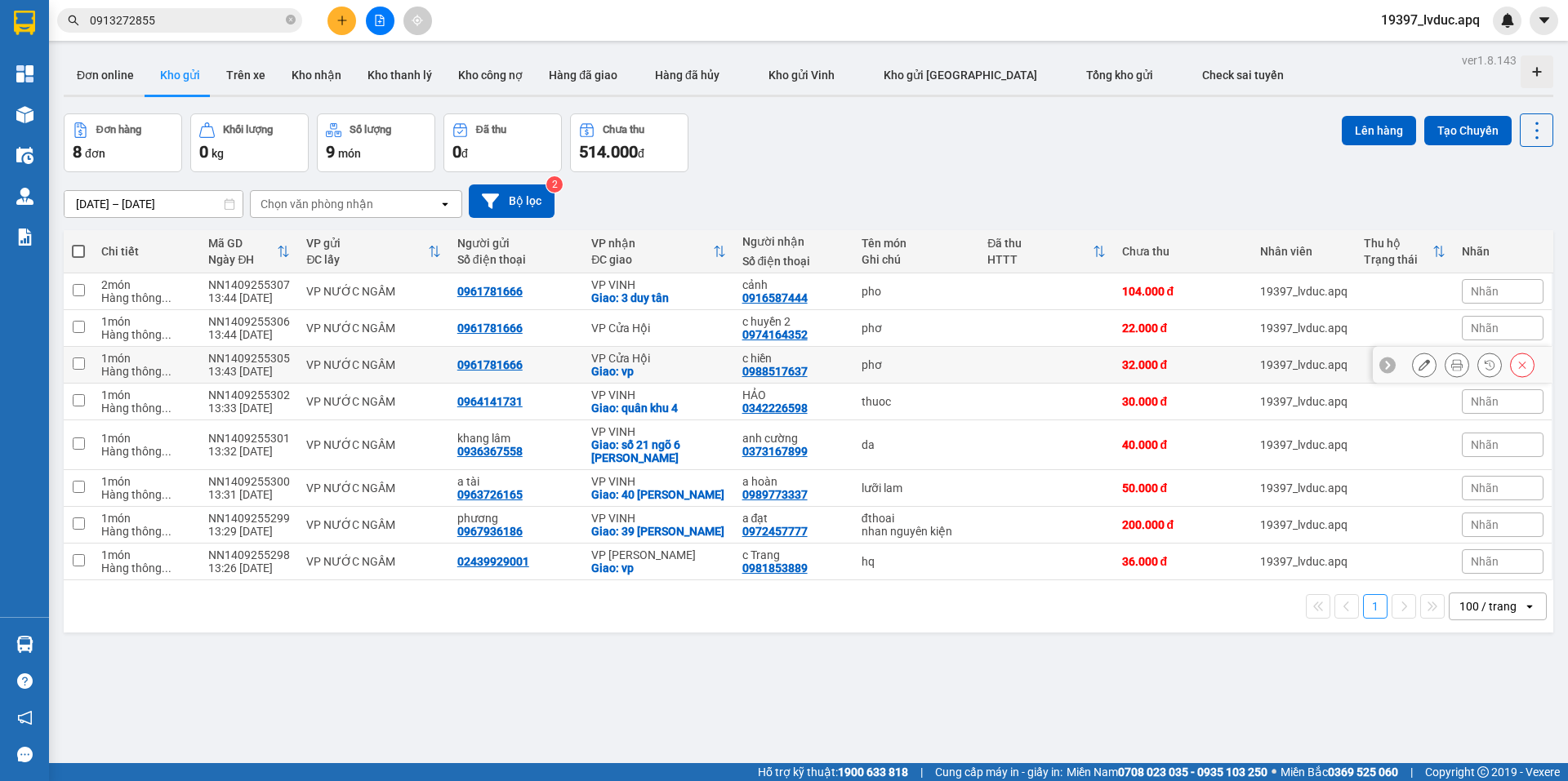
click at [712, 370] on div "Giao: vp" at bounding box center [658, 372] width 134 height 13
checkbox input "true"
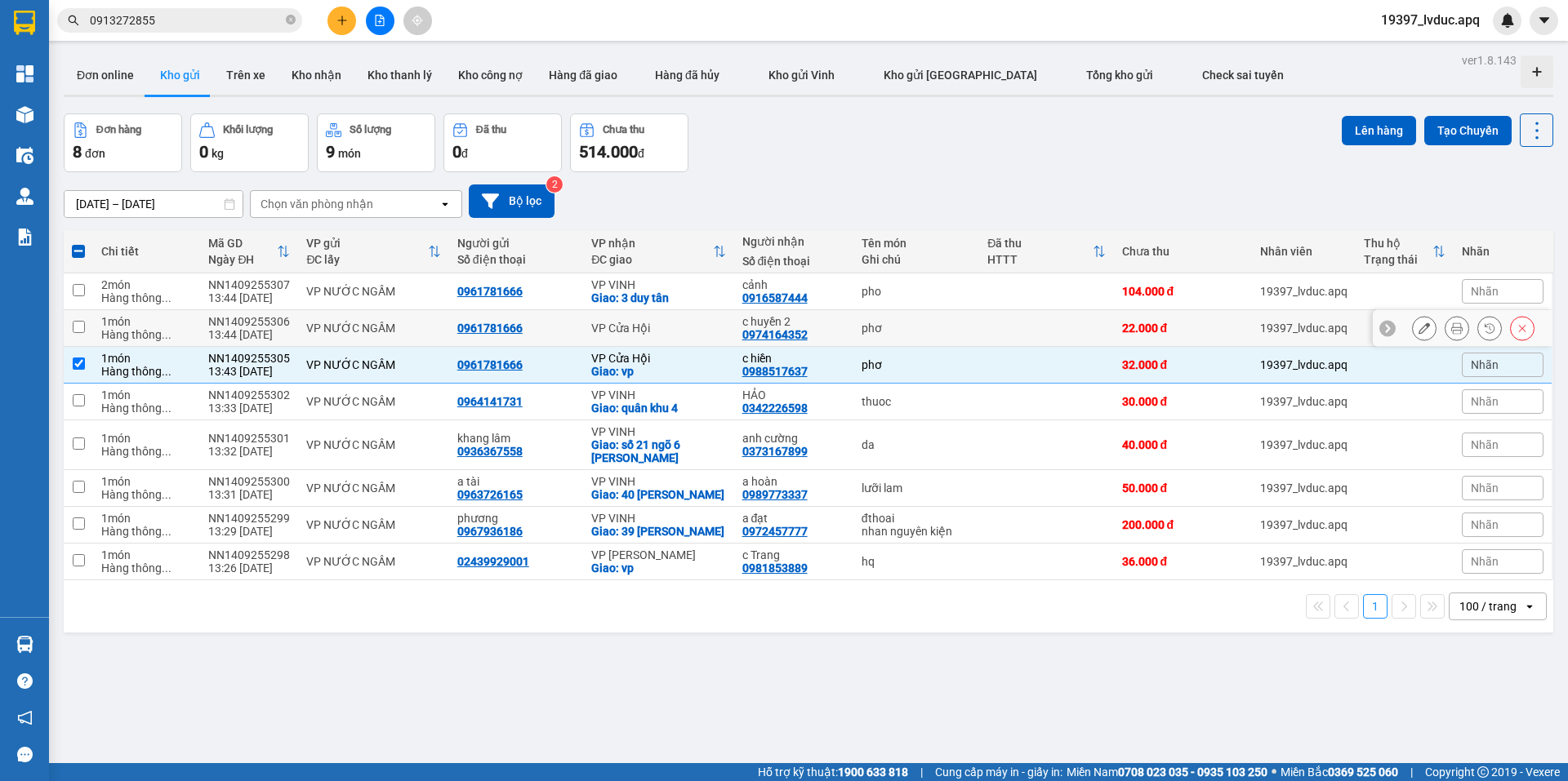
click at [683, 326] on div "VP Cửa Hội" at bounding box center [658, 328] width 134 height 13
checkbox input "true"
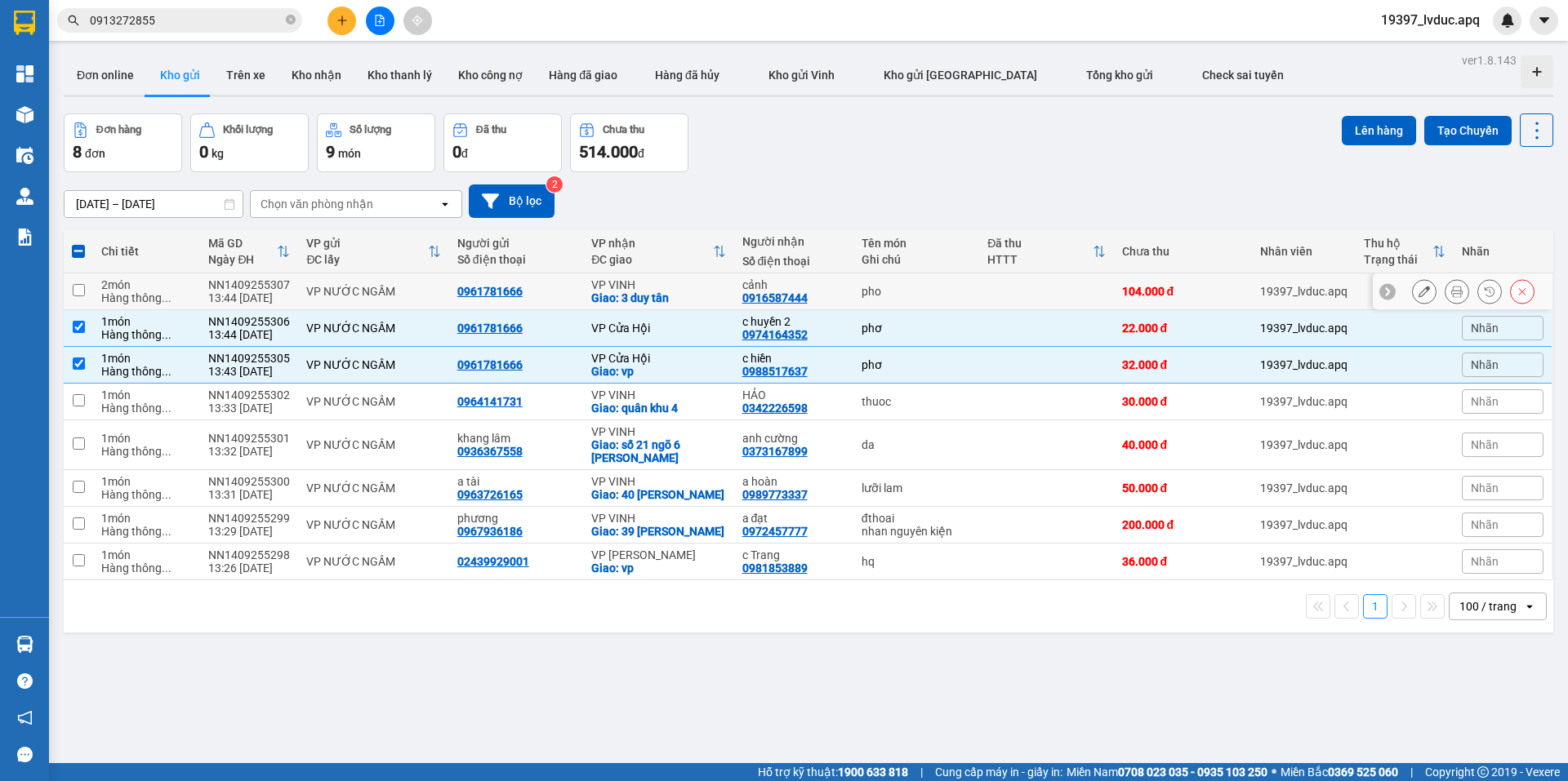
click at [696, 297] on div "Giao: 3 duy tân" at bounding box center [658, 298] width 134 height 13
checkbox input "true"
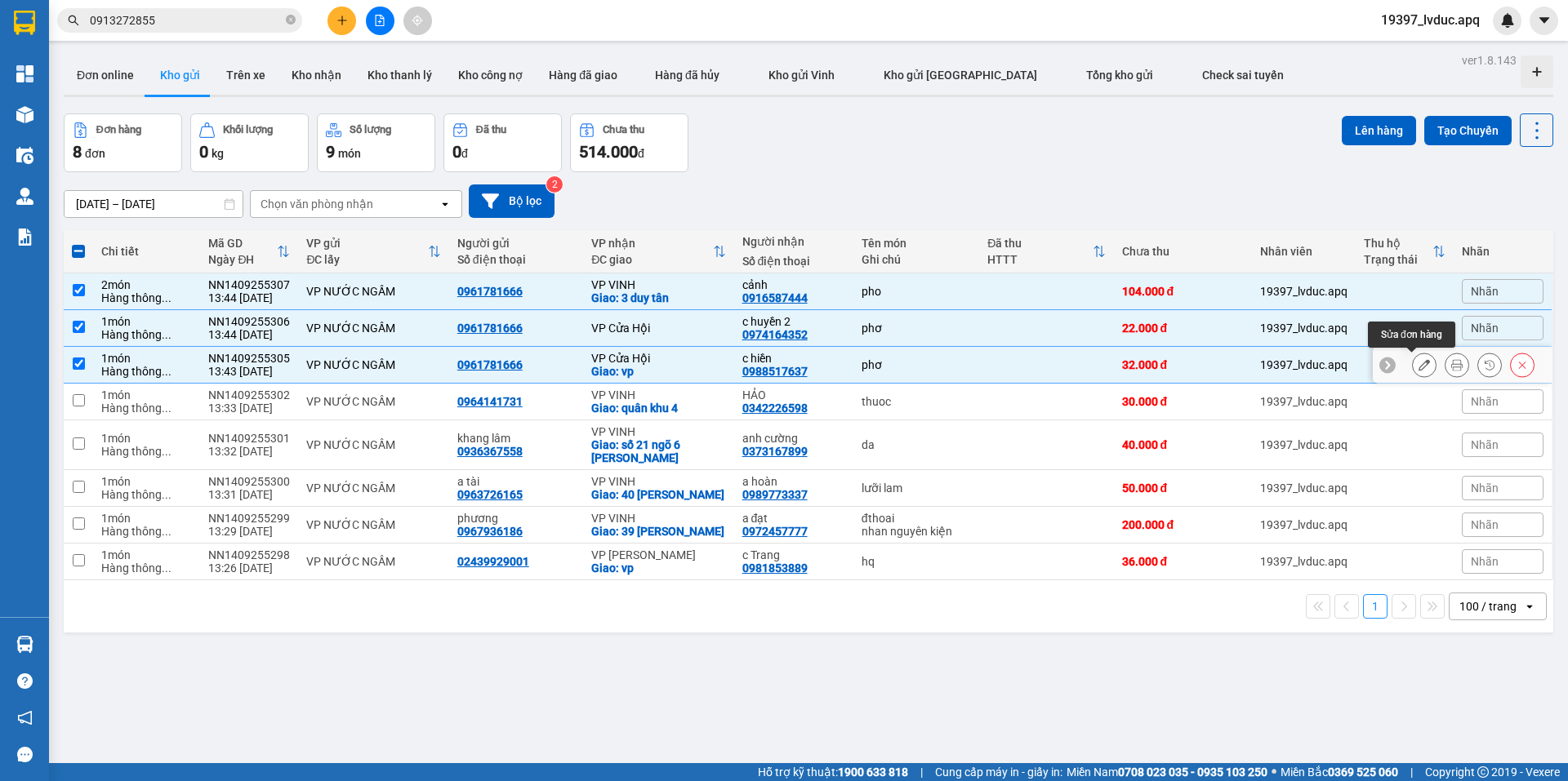
click at [1418, 364] on icon at bounding box center [1424, 365] width 12 height 12
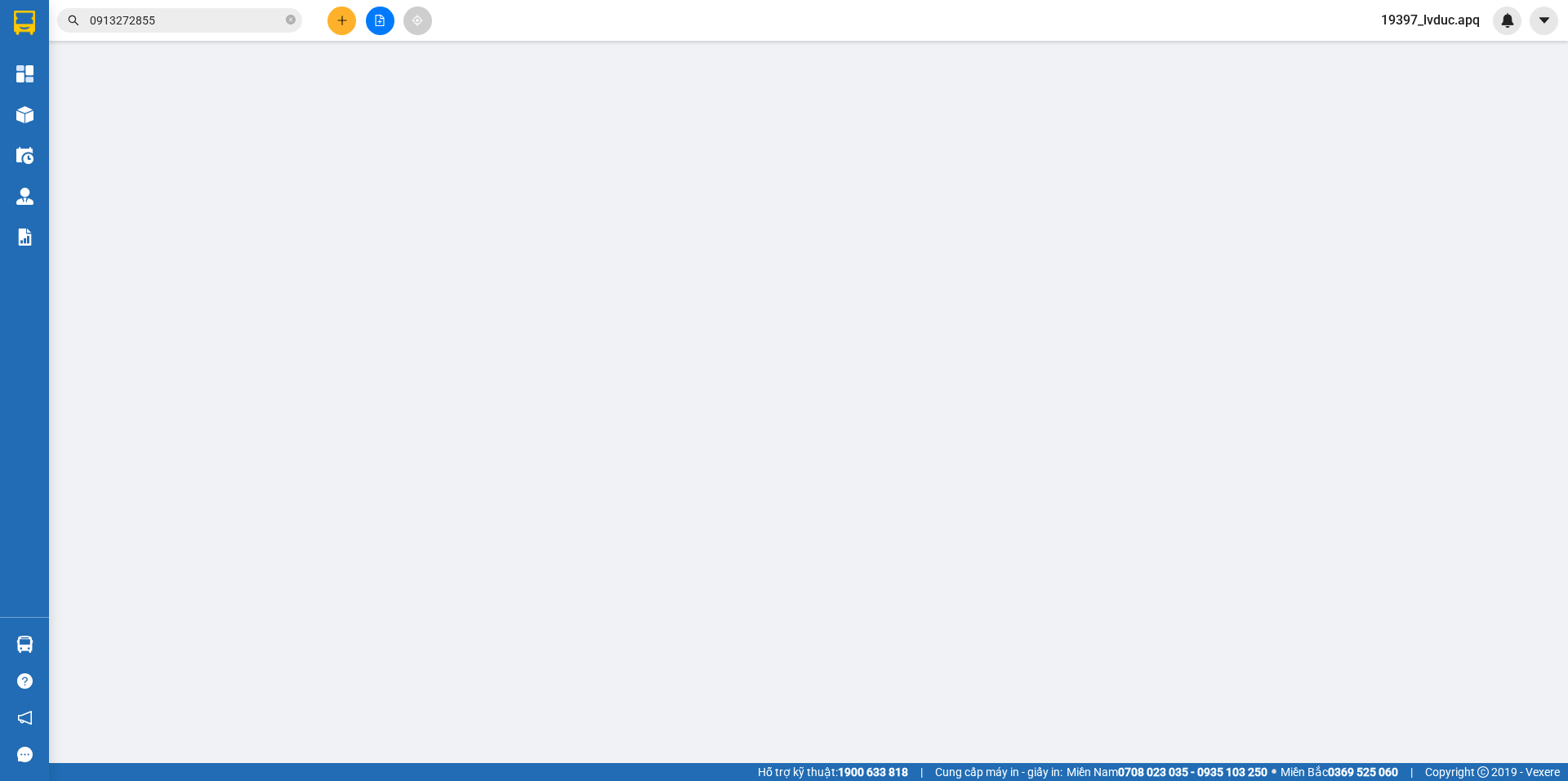
type input "0961781666"
type input "0988517637"
type input "c hiền"
checkbox input "true"
type input "vp"
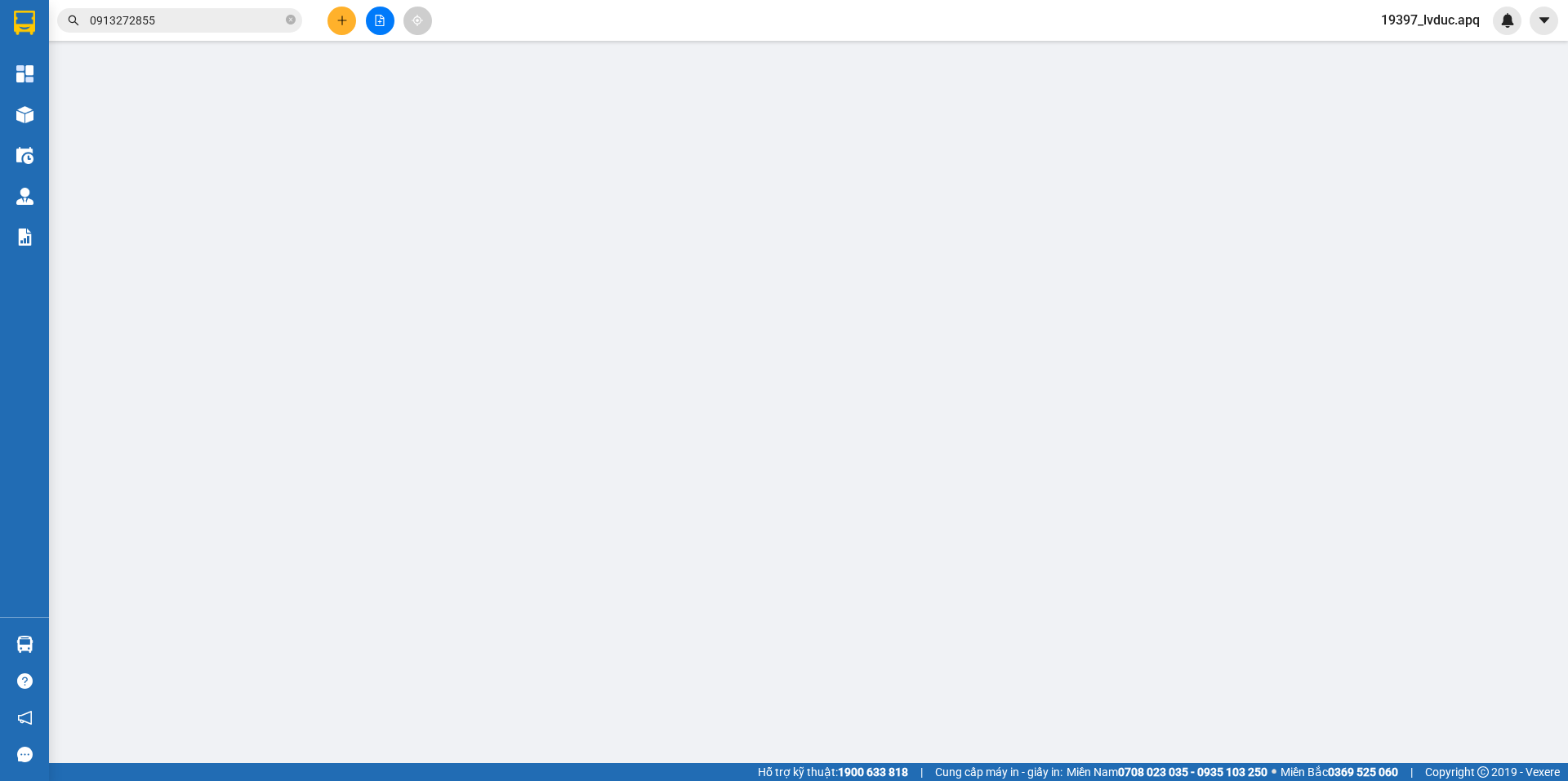
type input "32.000"
type input "20"
type input "32.000"
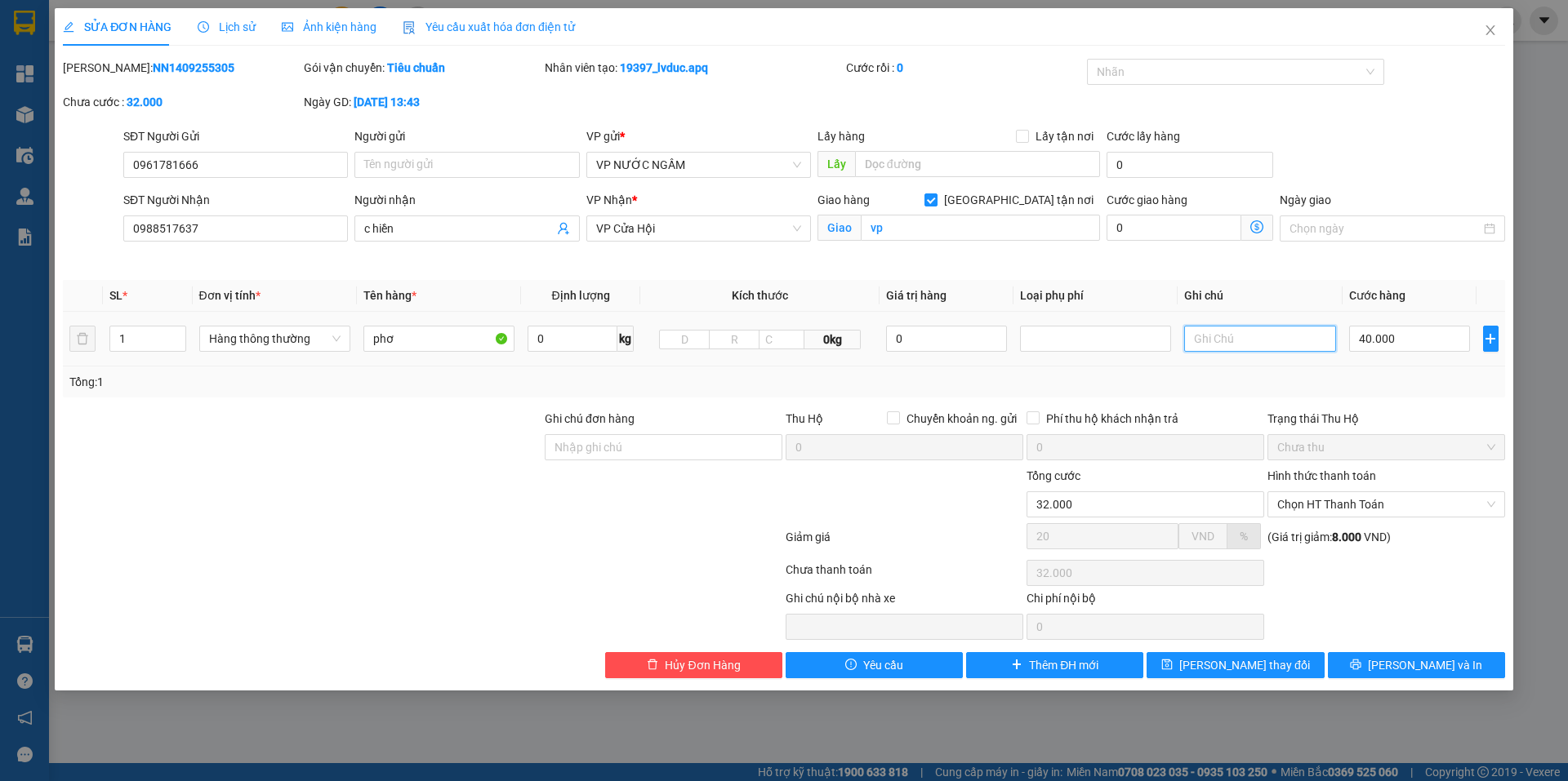
click at [1278, 342] on input "text" at bounding box center [1260, 339] width 151 height 26
type input "20"
click at [1237, 671] on span "Lưu thay đổi" at bounding box center [1245, 665] width 131 height 18
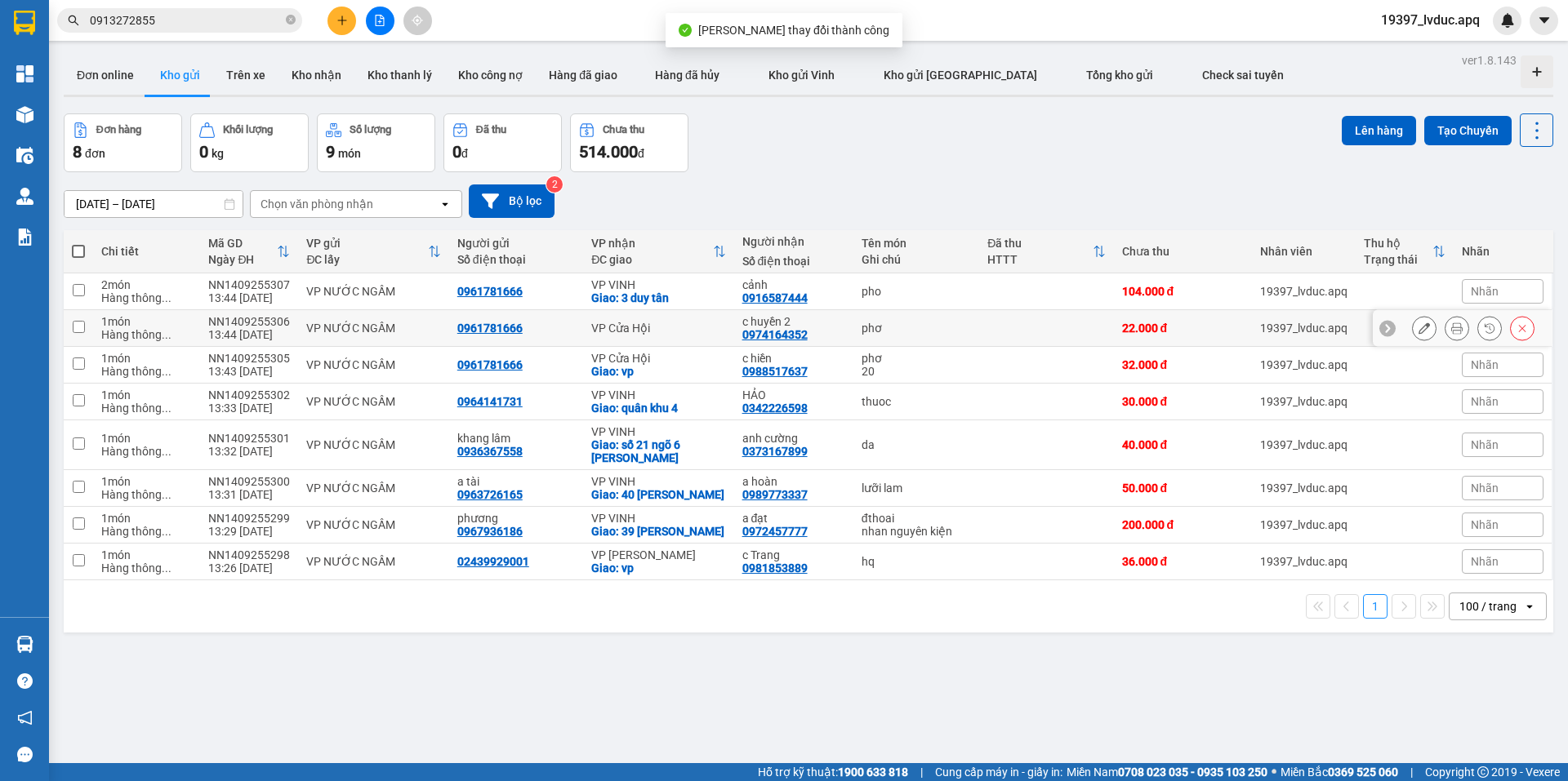
click at [1162, 331] on div "22.000 đ" at bounding box center [1182, 328] width 122 height 13
checkbox input "true"
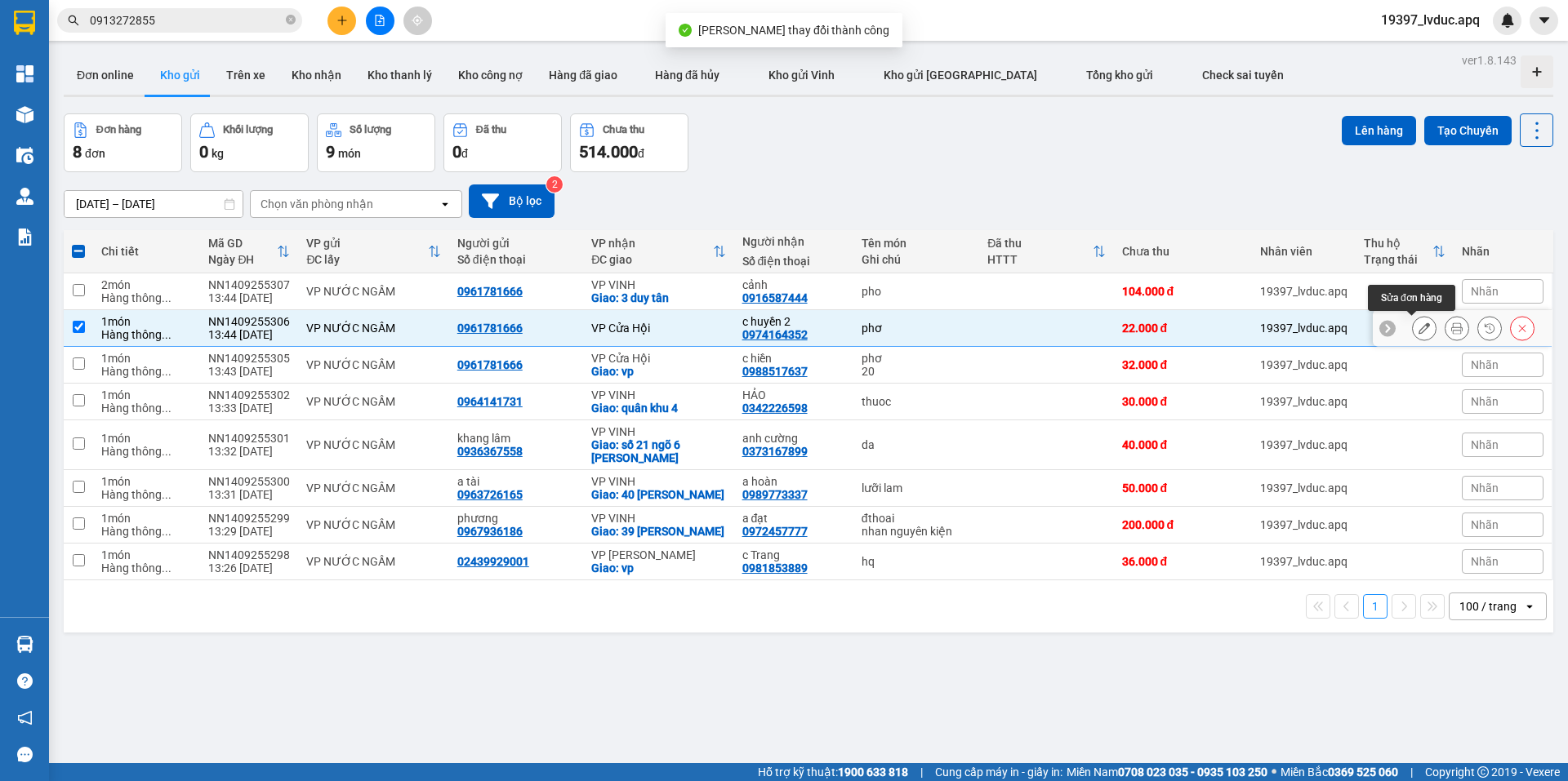
click at [1414, 322] on button at bounding box center [1424, 328] width 23 height 28
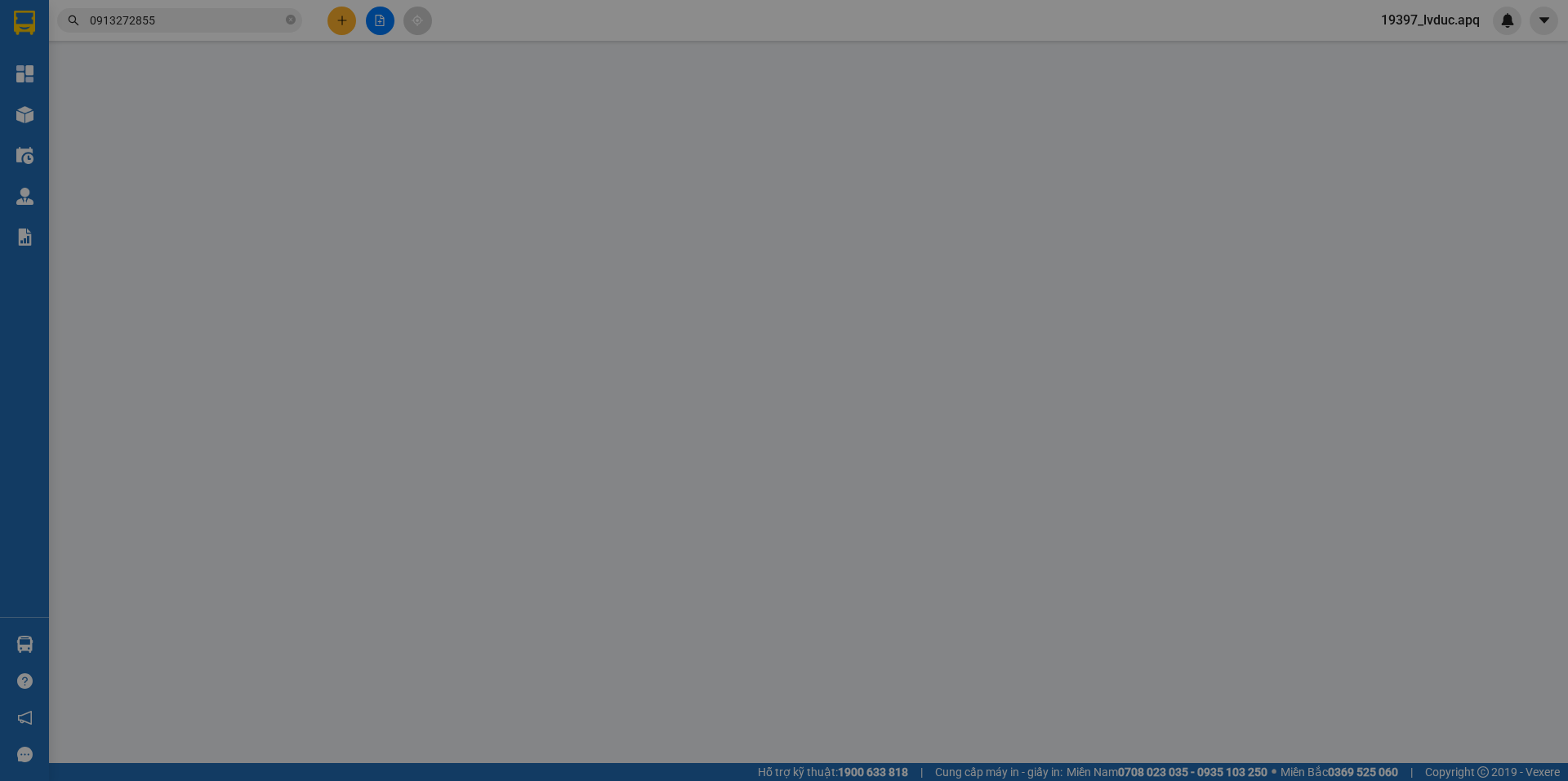
type input "0961781666"
type input "0974164352"
type input "c huyền 2"
type input "22.000"
type input "20"
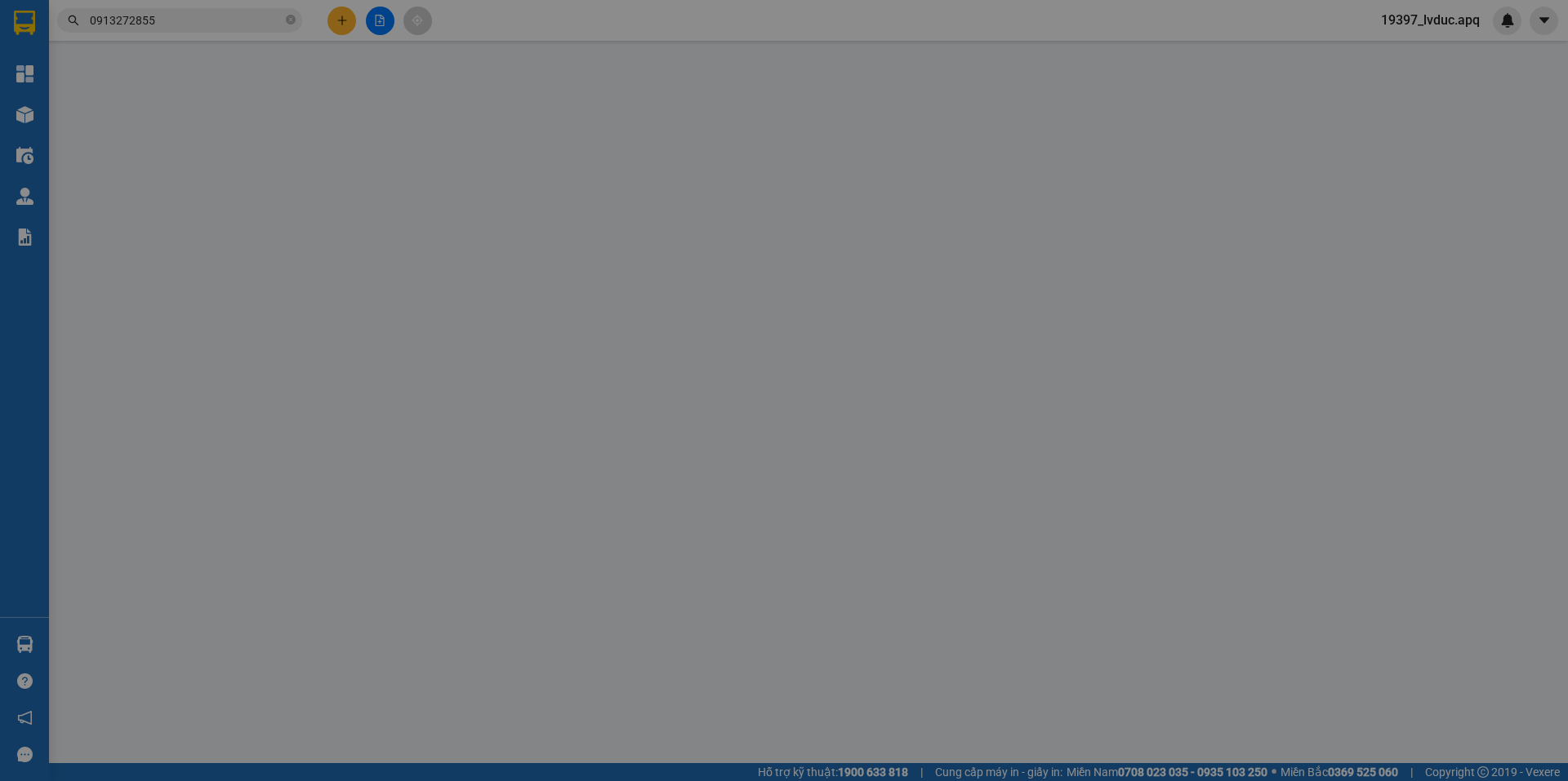
type input "22.000"
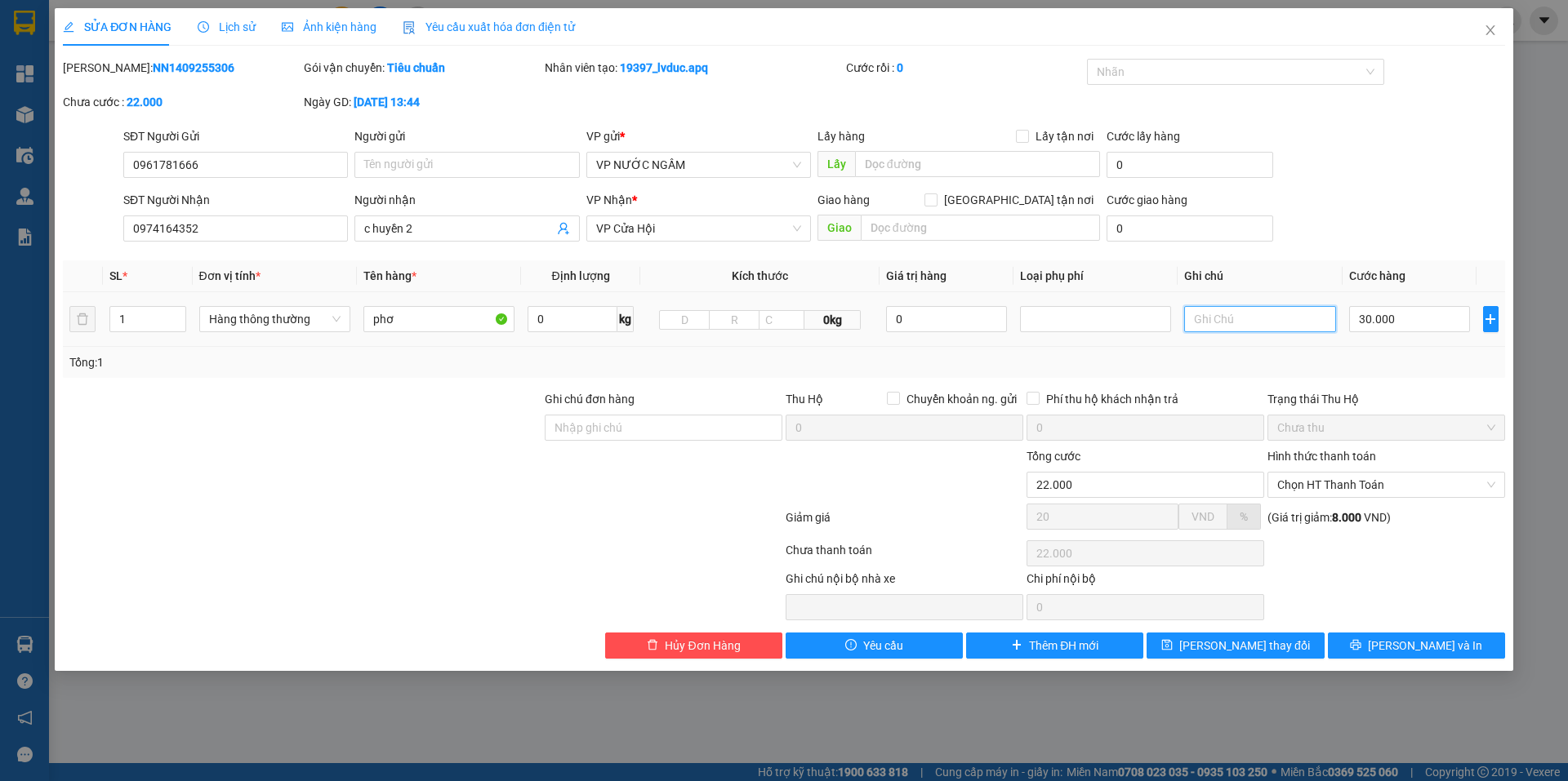
click at [1255, 321] on input "text" at bounding box center [1260, 318] width 151 height 26
type input "15"
click at [1245, 649] on span "Lưu thay đổi" at bounding box center [1245, 645] width 131 height 18
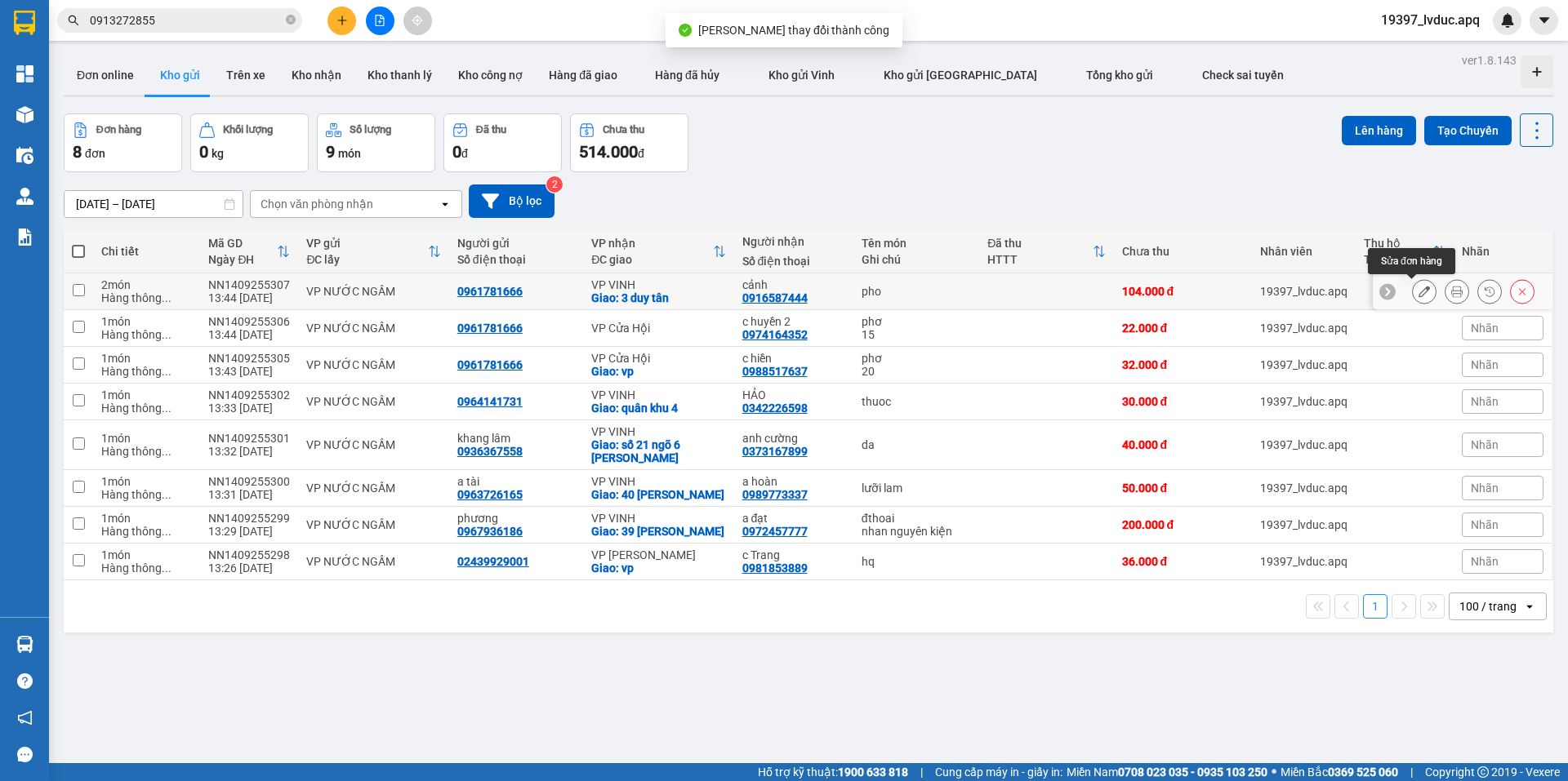
click at [1418, 292] on icon at bounding box center [1424, 292] width 12 height 12
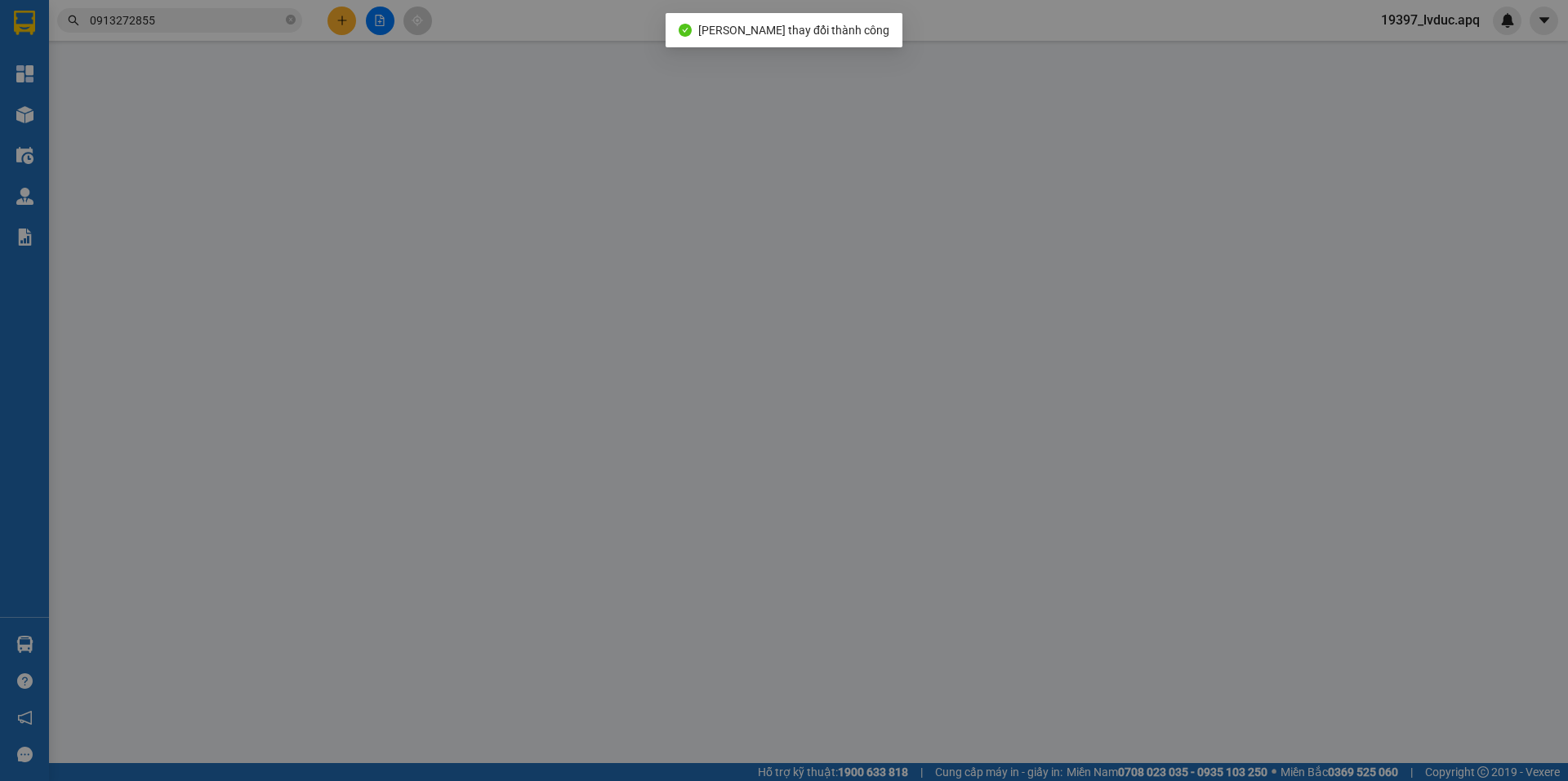
type input "0961781666"
type input "0916587444"
type input "cảnh"
checkbox input "true"
type input "3 duy tân"
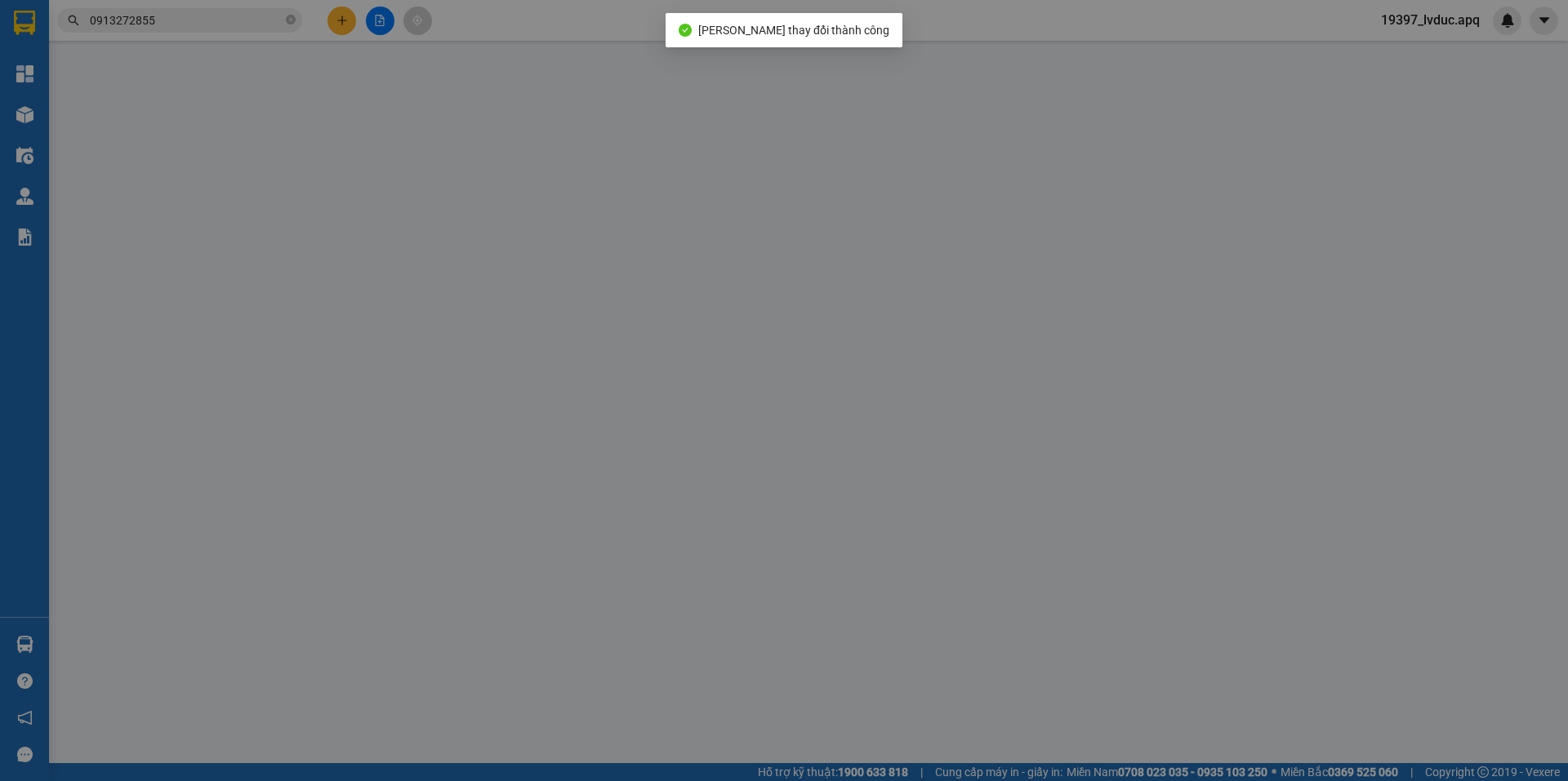
type input "104.000"
type input "20"
type input "104.000"
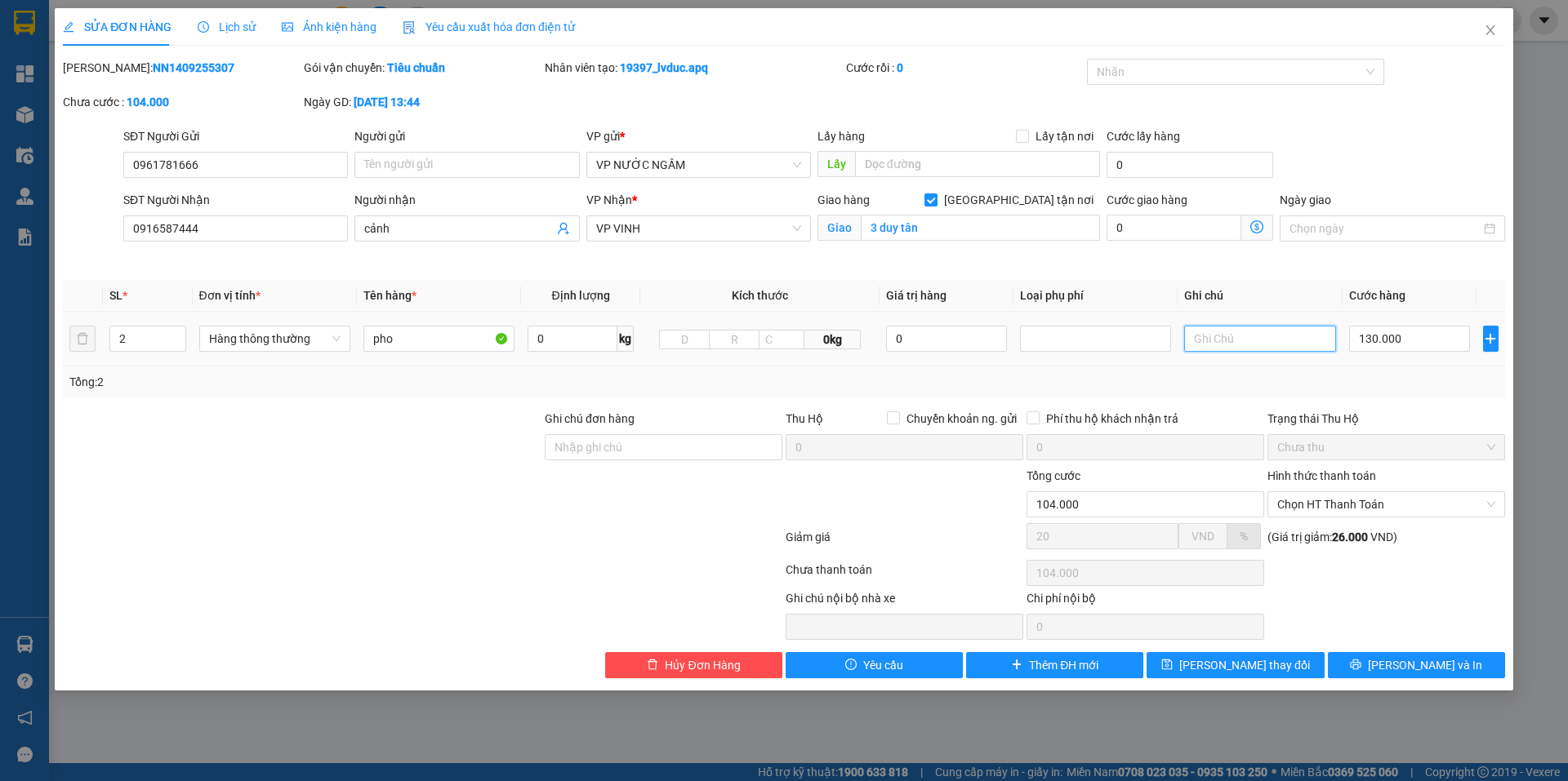
click at [1221, 338] on input "text" at bounding box center [1260, 339] width 151 height 26
type input "65"
click at [1280, 665] on button "Lưu thay đổi" at bounding box center [1234, 665] width 177 height 26
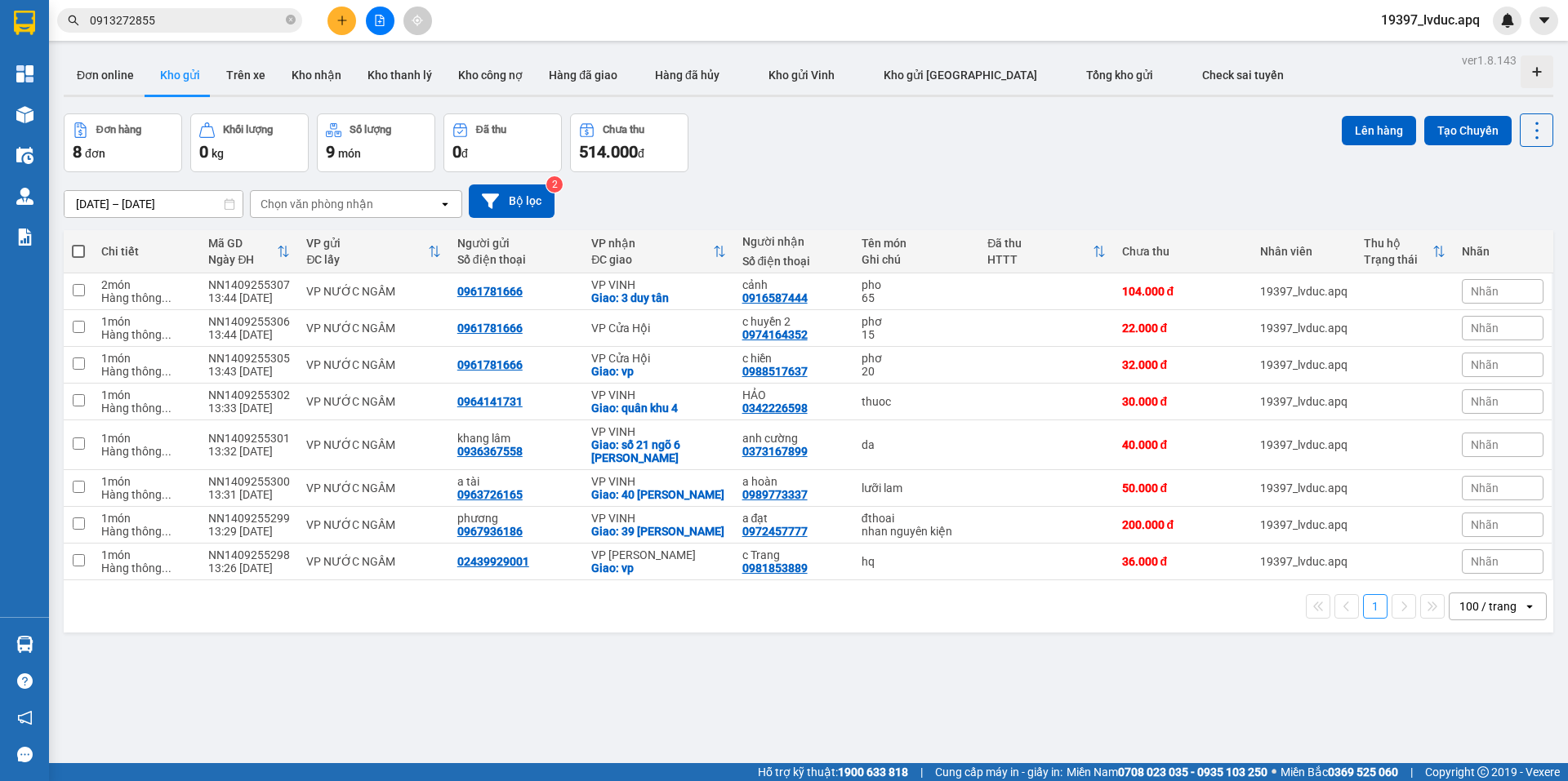
click at [339, 23] on icon "plus" at bounding box center [342, 21] width 12 height 12
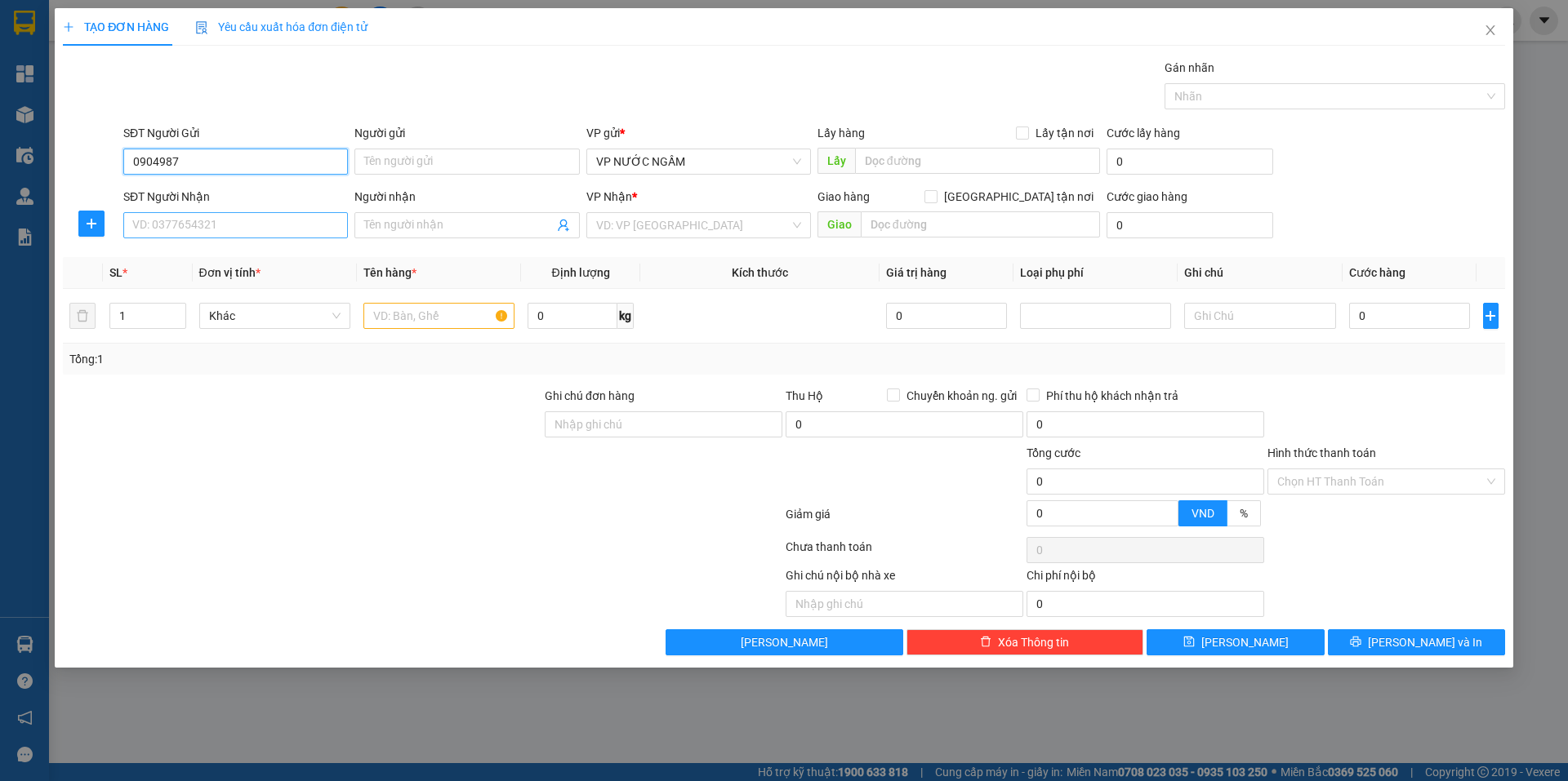
type input "0904987"
click at [207, 222] on input "SĐT Người Nhận" at bounding box center [235, 225] width 225 height 26
click at [215, 261] on div "0904987079 - my" at bounding box center [235, 257] width 205 height 18
type input "0904987079"
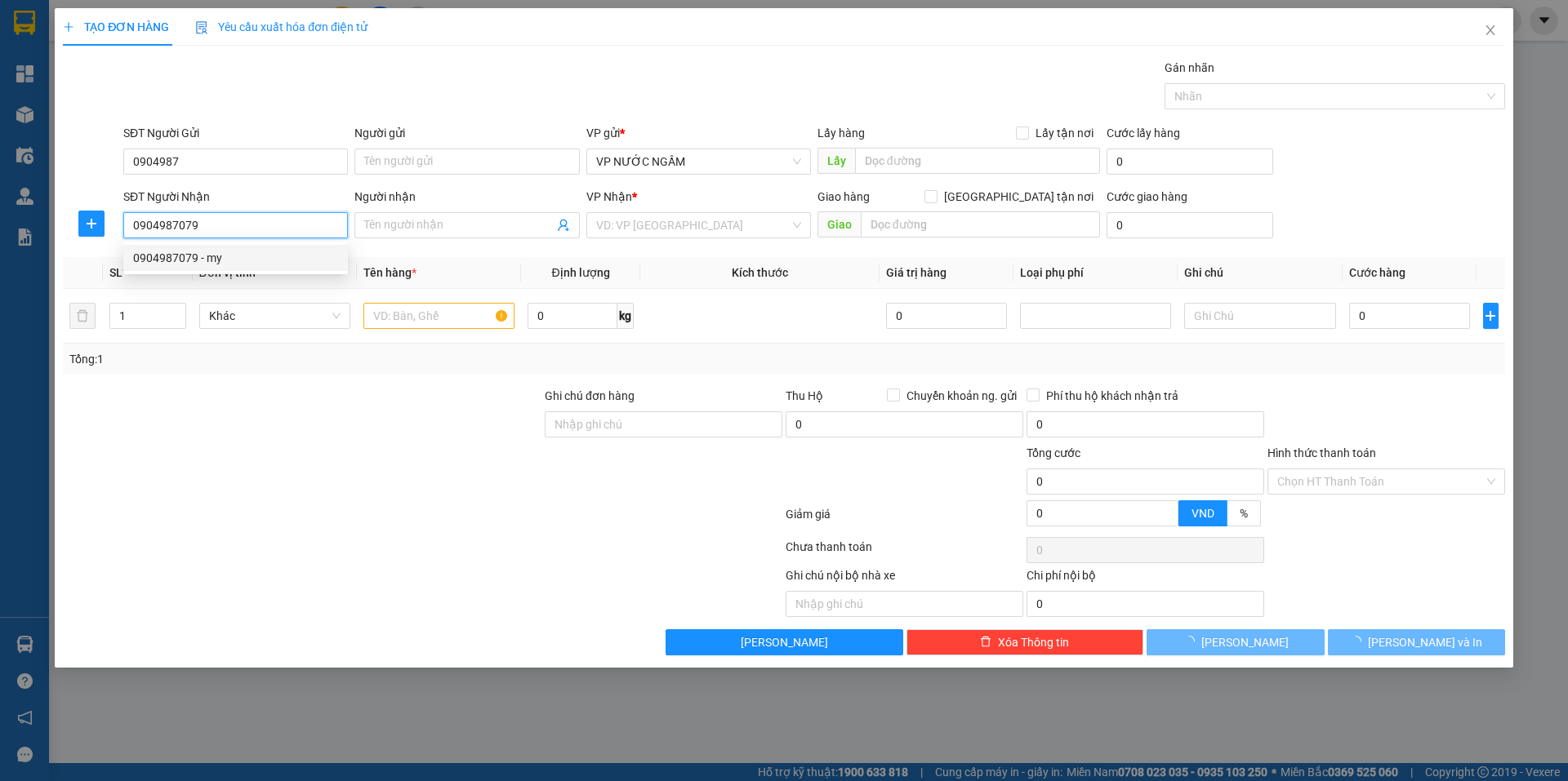
type input "my"
checkbox input "true"
type input "178- hà huy tập"
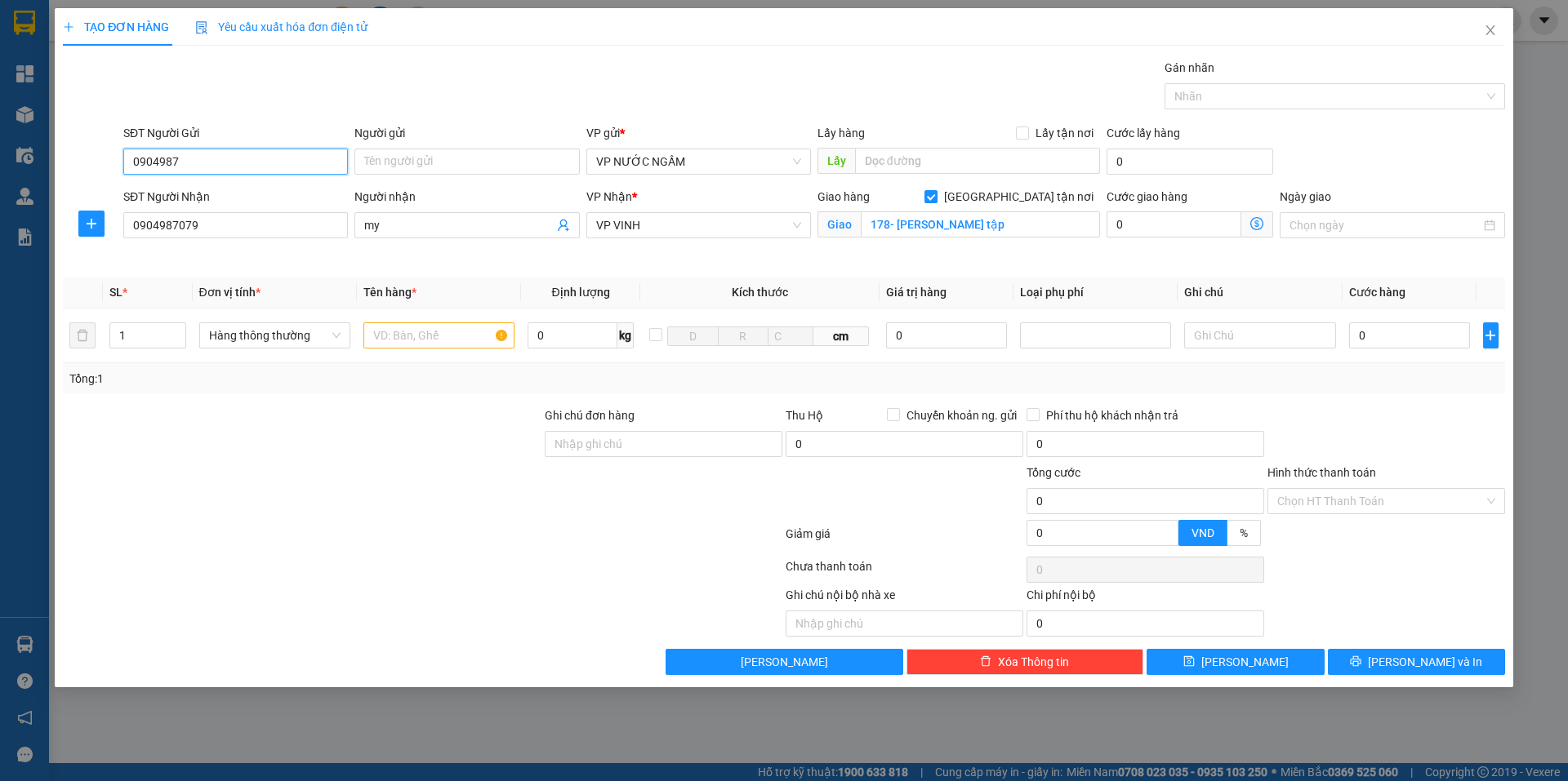
click at [248, 168] on input "0904987" at bounding box center [235, 161] width 225 height 26
click at [224, 199] on div "0981600627 - chi hoài" at bounding box center [235, 194] width 205 height 18
type input "0981600627"
type input "chi hoài"
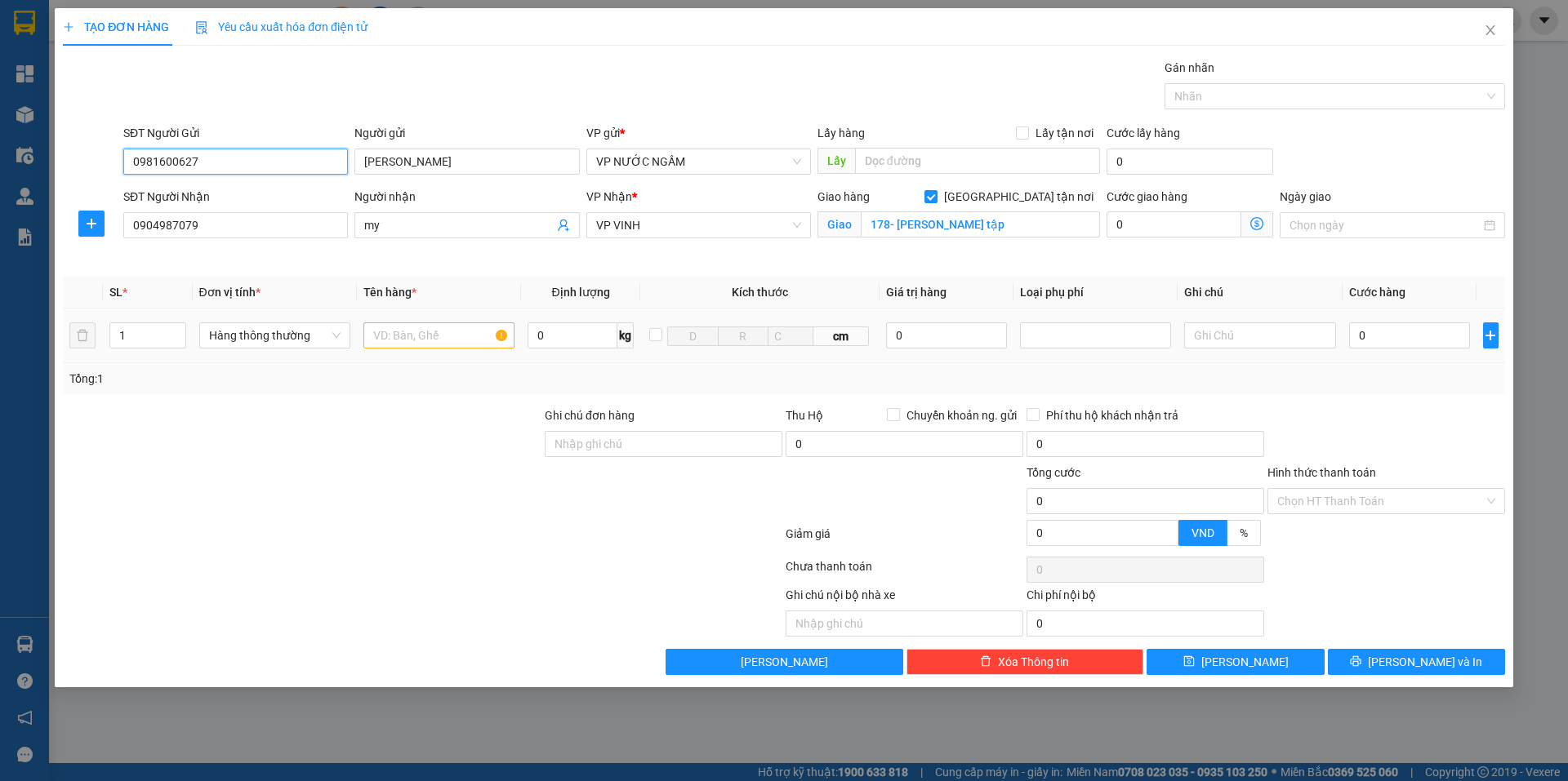
type input "0981600627"
click at [454, 337] on input "text" at bounding box center [439, 335] width 151 height 26
type input "hq"
click at [1401, 344] on input "0" at bounding box center [1410, 335] width 122 height 26
type input "5"
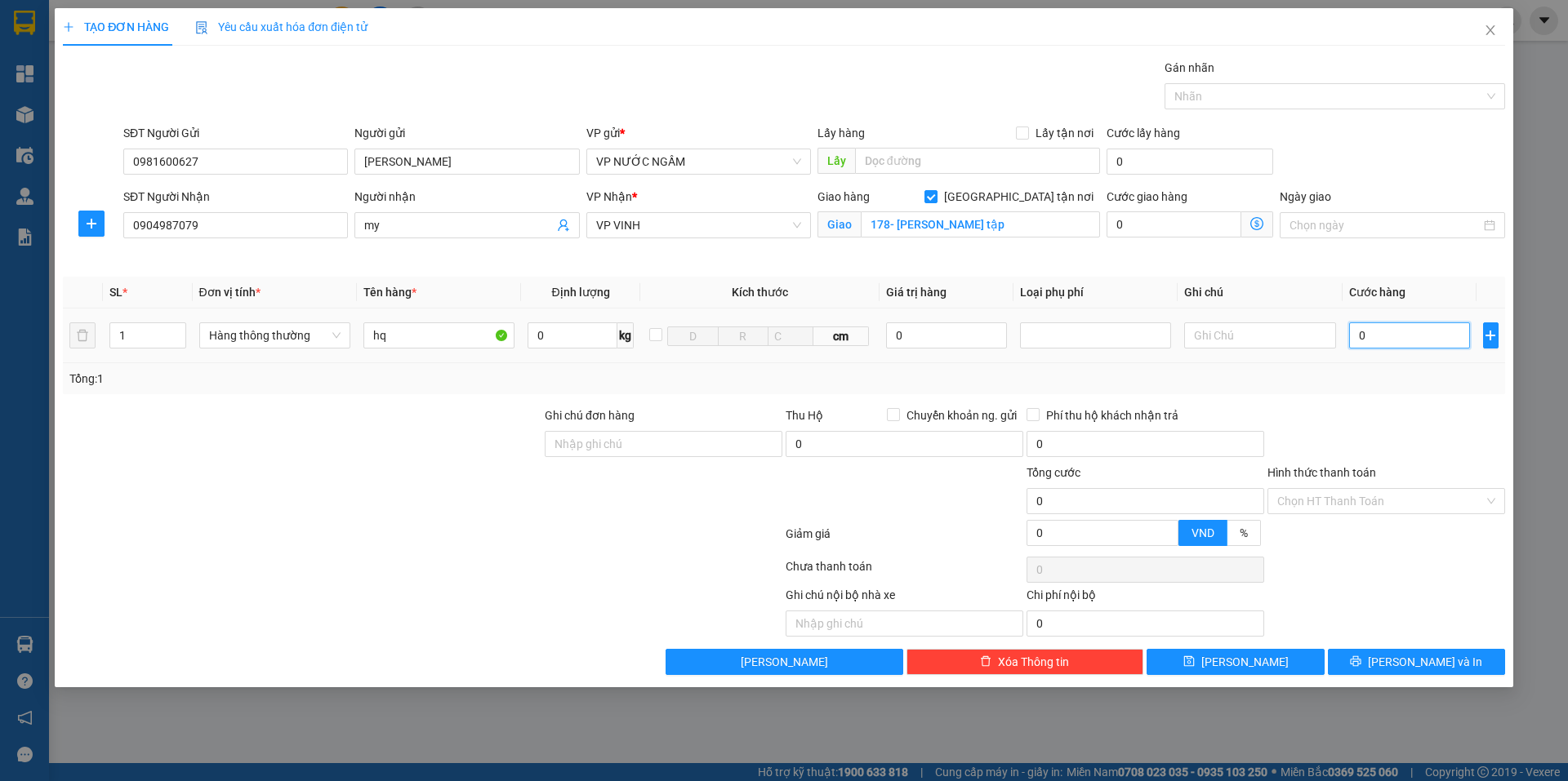
type input "5"
type input "50"
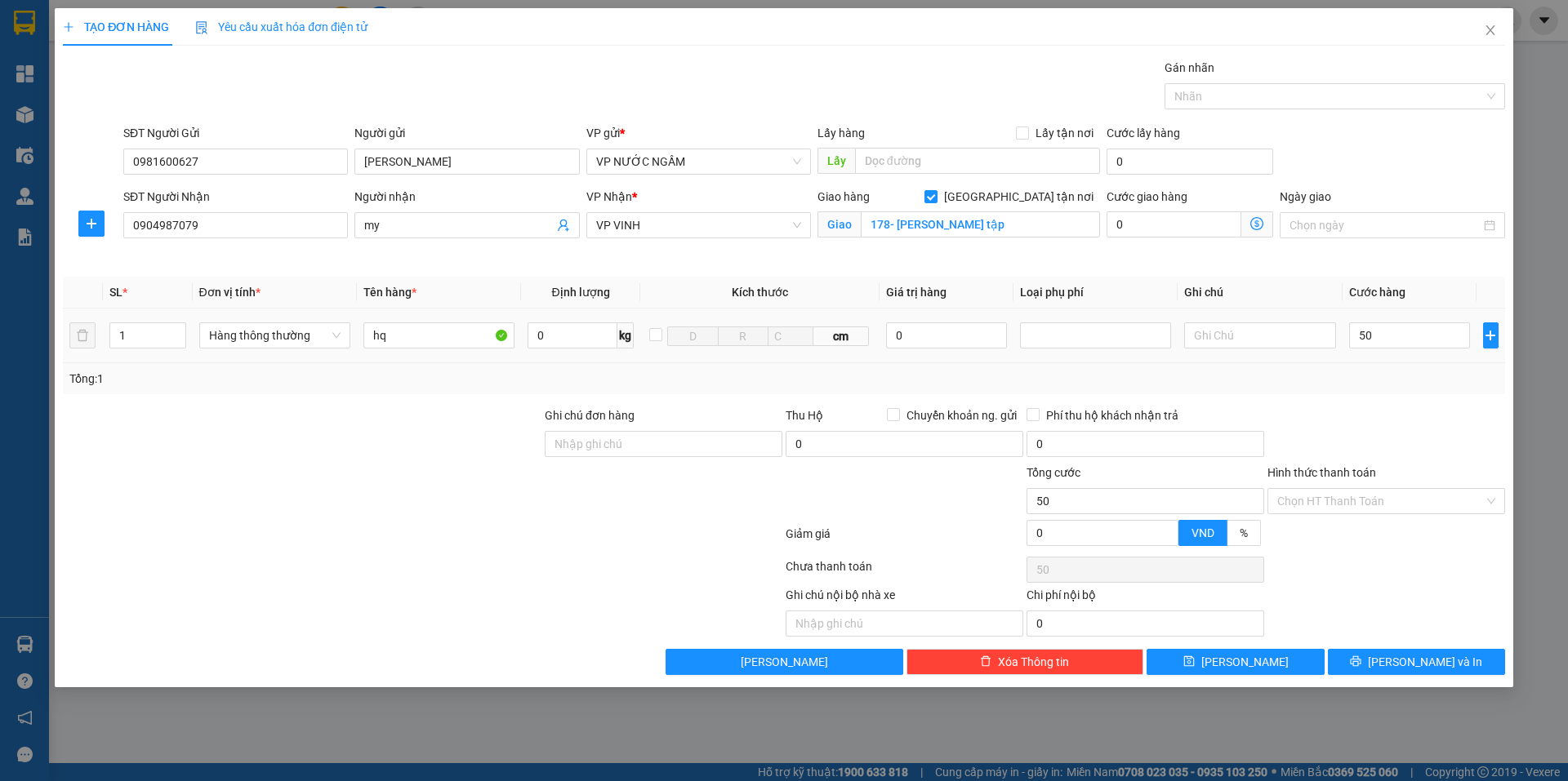
type input "50.000"
click at [1402, 359] on td "50.000" at bounding box center [1410, 335] width 135 height 54
drag, startPoint x: 1418, startPoint y: 661, endPoint x: 1459, endPoint y: 617, distance: 60.1
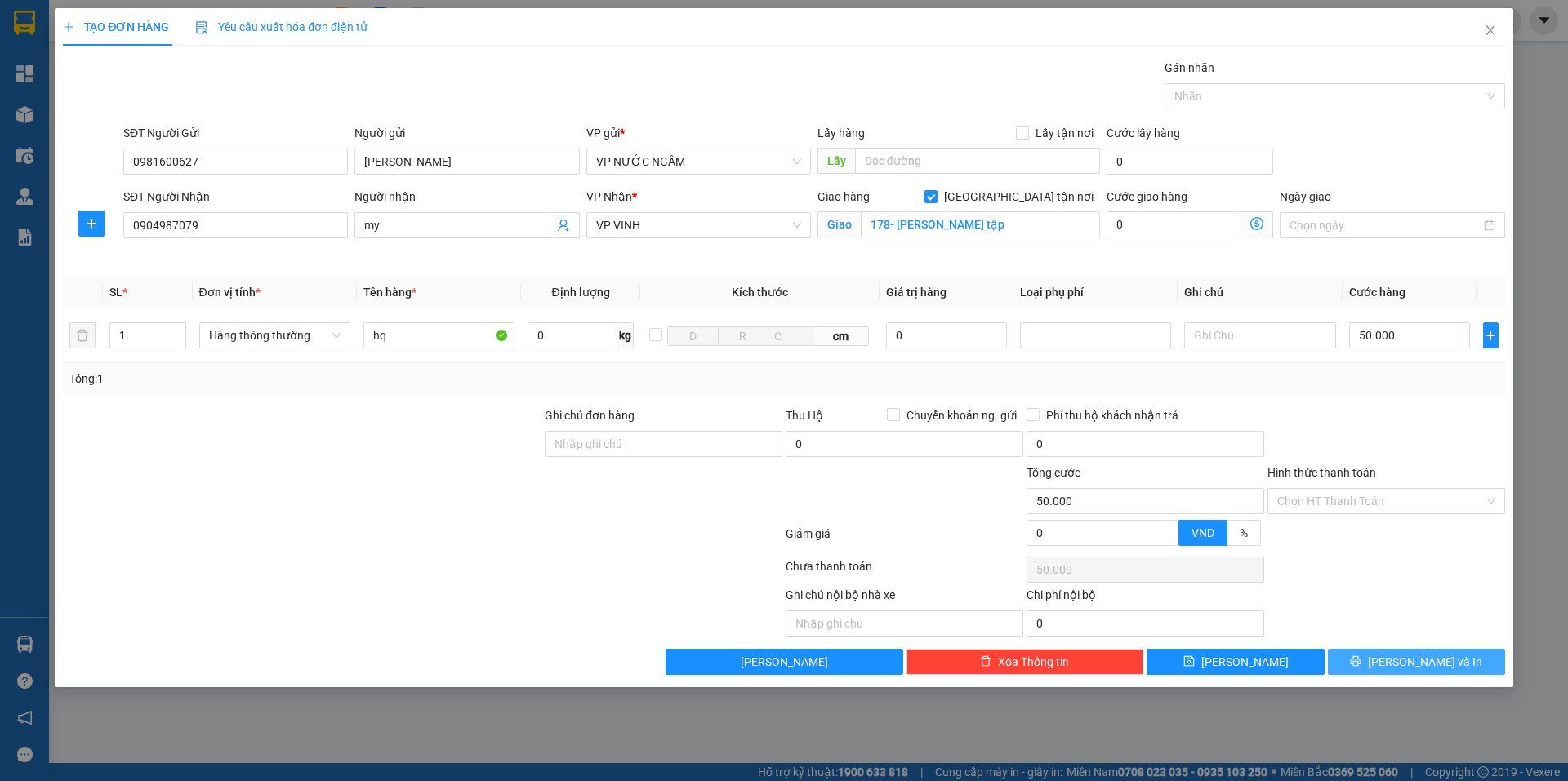
click at [1419, 662] on span "[PERSON_NAME] và In" at bounding box center [1425, 661] width 114 height 18
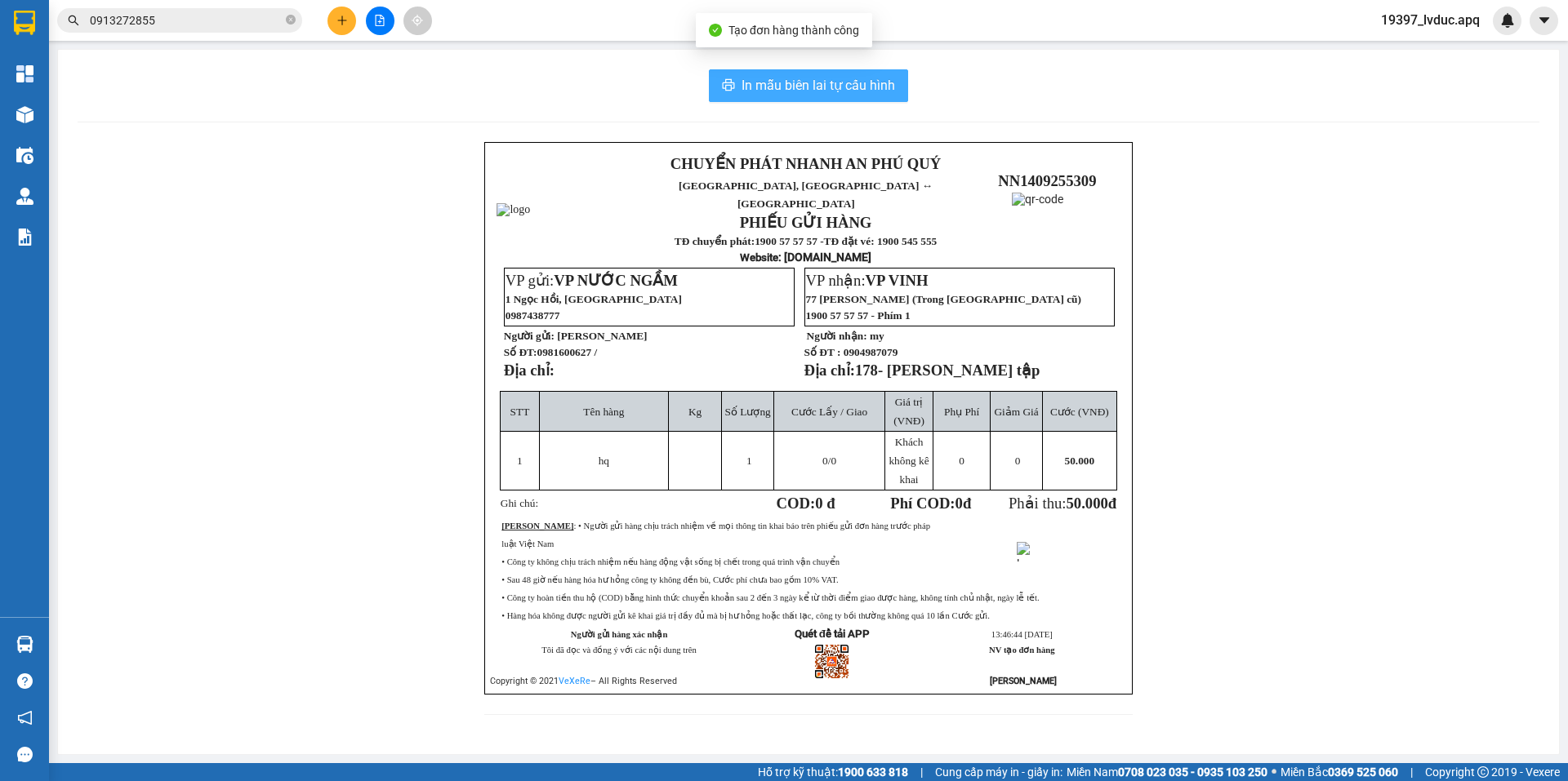
click at [832, 85] on span "In mẫu biên lai tự cấu hình" at bounding box center [818, 85] width 153 height 20
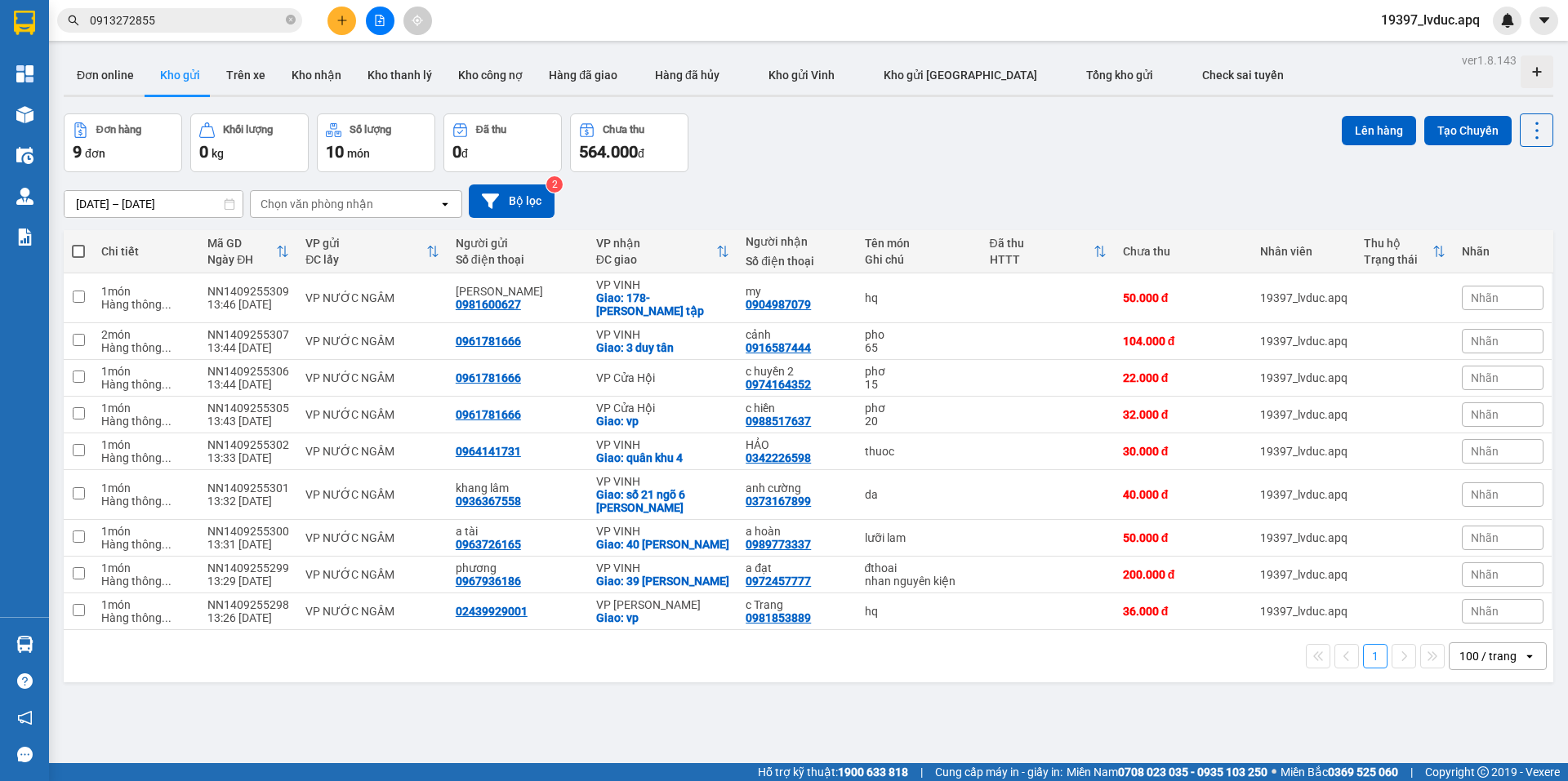
click at [1001, 153] on div "Đơn hàng 9 đơn Khối lượng 0 kg Số lượng 10 món Đã thu 0 đ Chưa thu 564.000 đ Lê…" at bounding box center [808, 142] width 1489 height 59
click at [1035, 128] on div "Đơn hàng 9 đơn Khối lượng 0 kg Số lượng 10 món Đã thu 0 đ Chưa thu 564.000 đ Lê…" at bounding box center [808, 142] width 1489 height 59
click at [387, 18] on button at bounding box center [380, 21] width 28 height 28
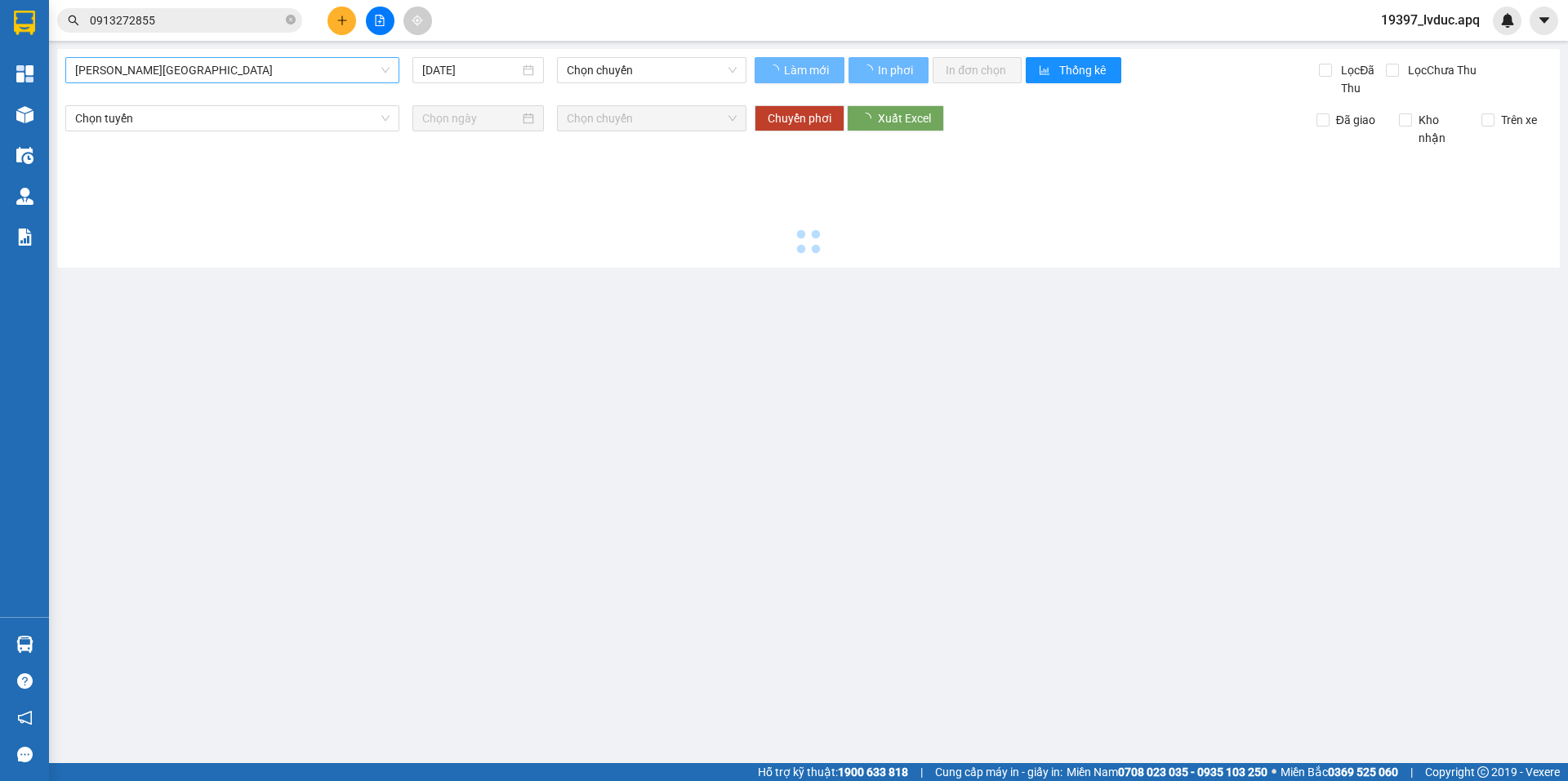
drag, startPoint x: 179, startPoint y: 84, endPoint x: 214, endPoint y: 65, distance: 39.8
click at [188, 80] on div "[PERSON_NAME] - [GEOGRAPHIC_DATA] [DATE] Chọn chuyến" at bounding box center [406, 77] width 681 height 40
click at [215, 64] on span "[PERSON_NAME][GEOGRAPHIC_DATA]" at bounding box center [232, 70] width 314 height 24
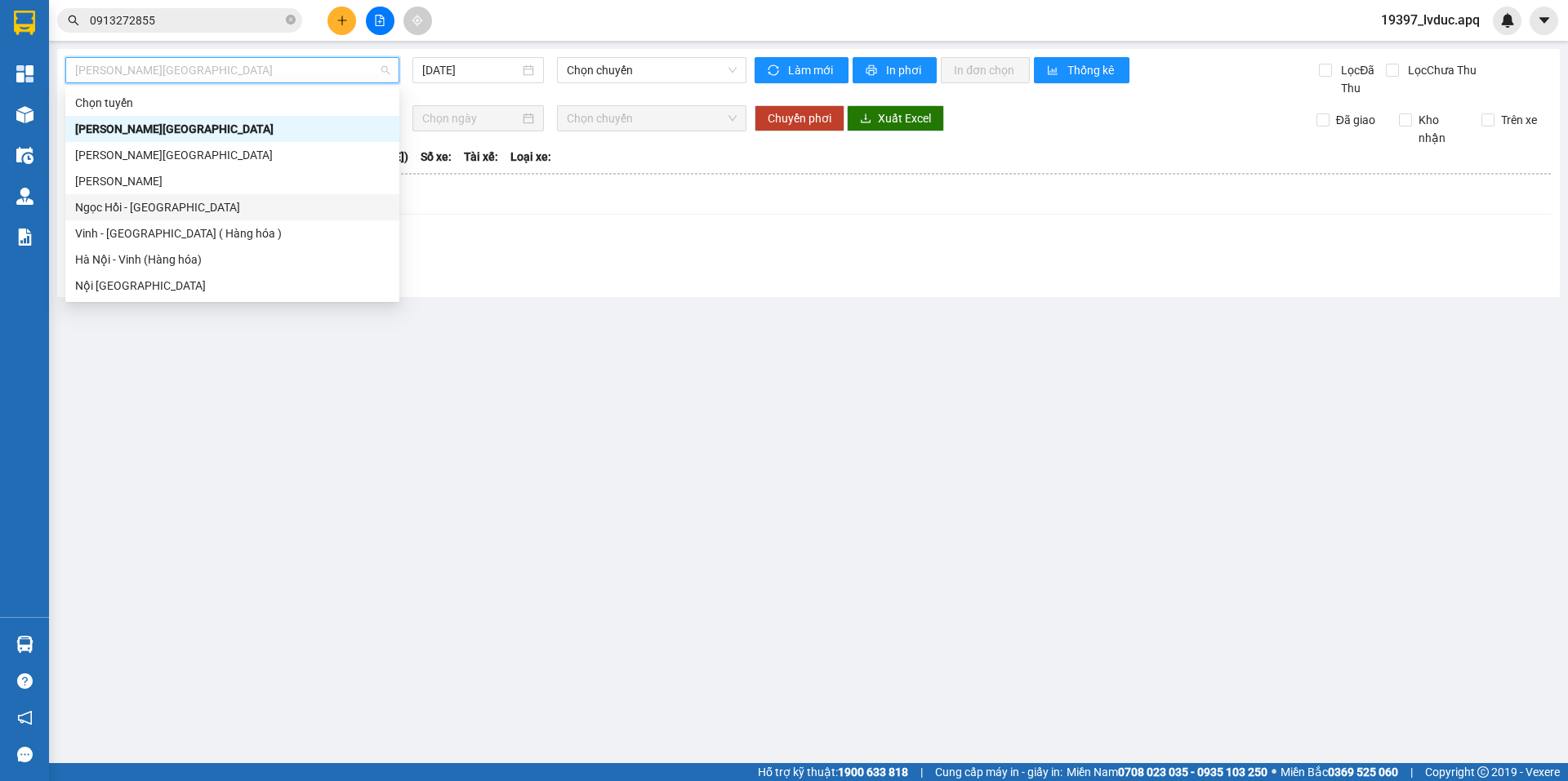
click at [176, 220] on div "Ngọc Hồi - [GEOGRAPHIC_DATA]" at bounding box center [232, 207] width 334 height 26
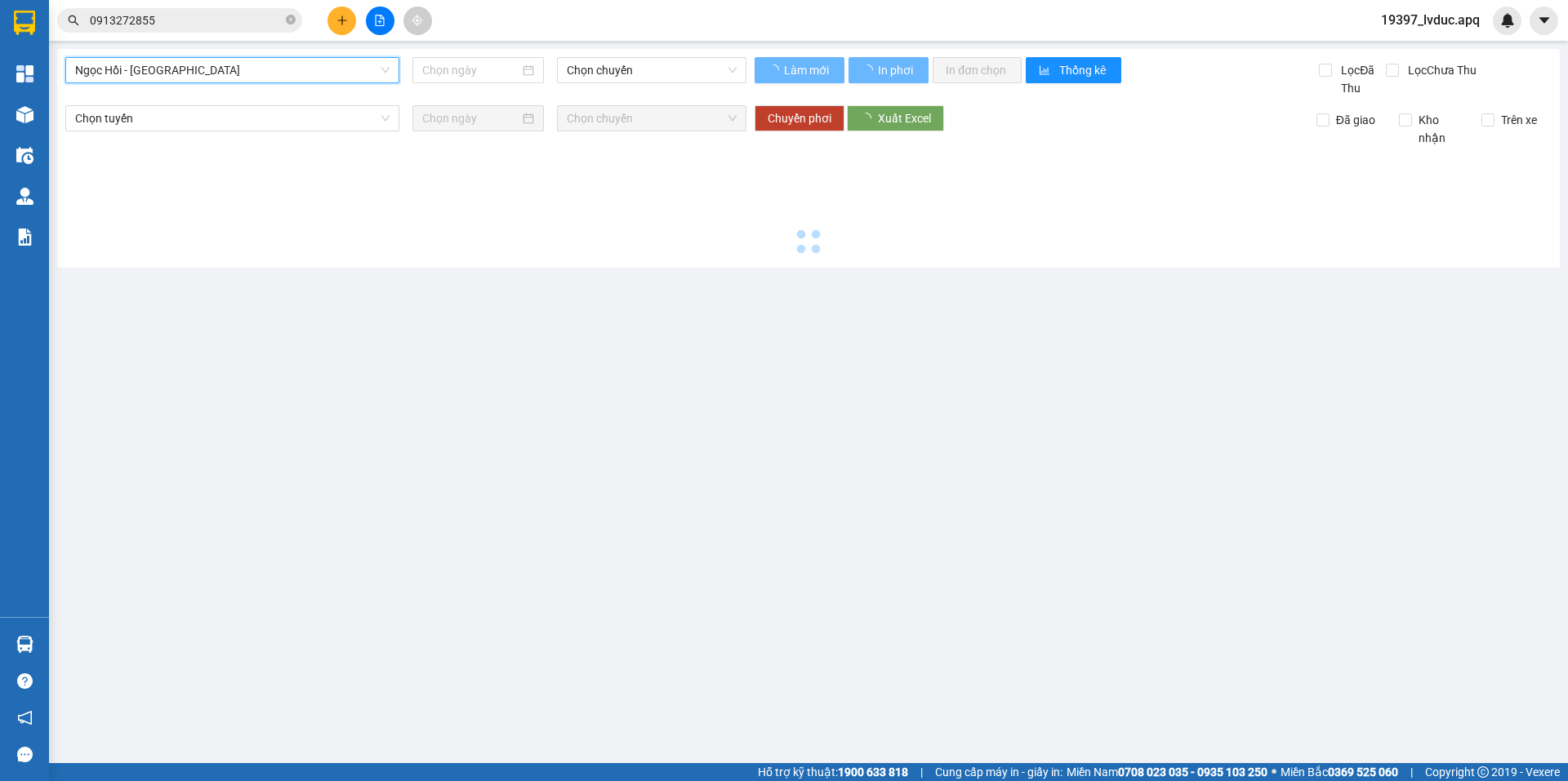
type input "[DATE]"
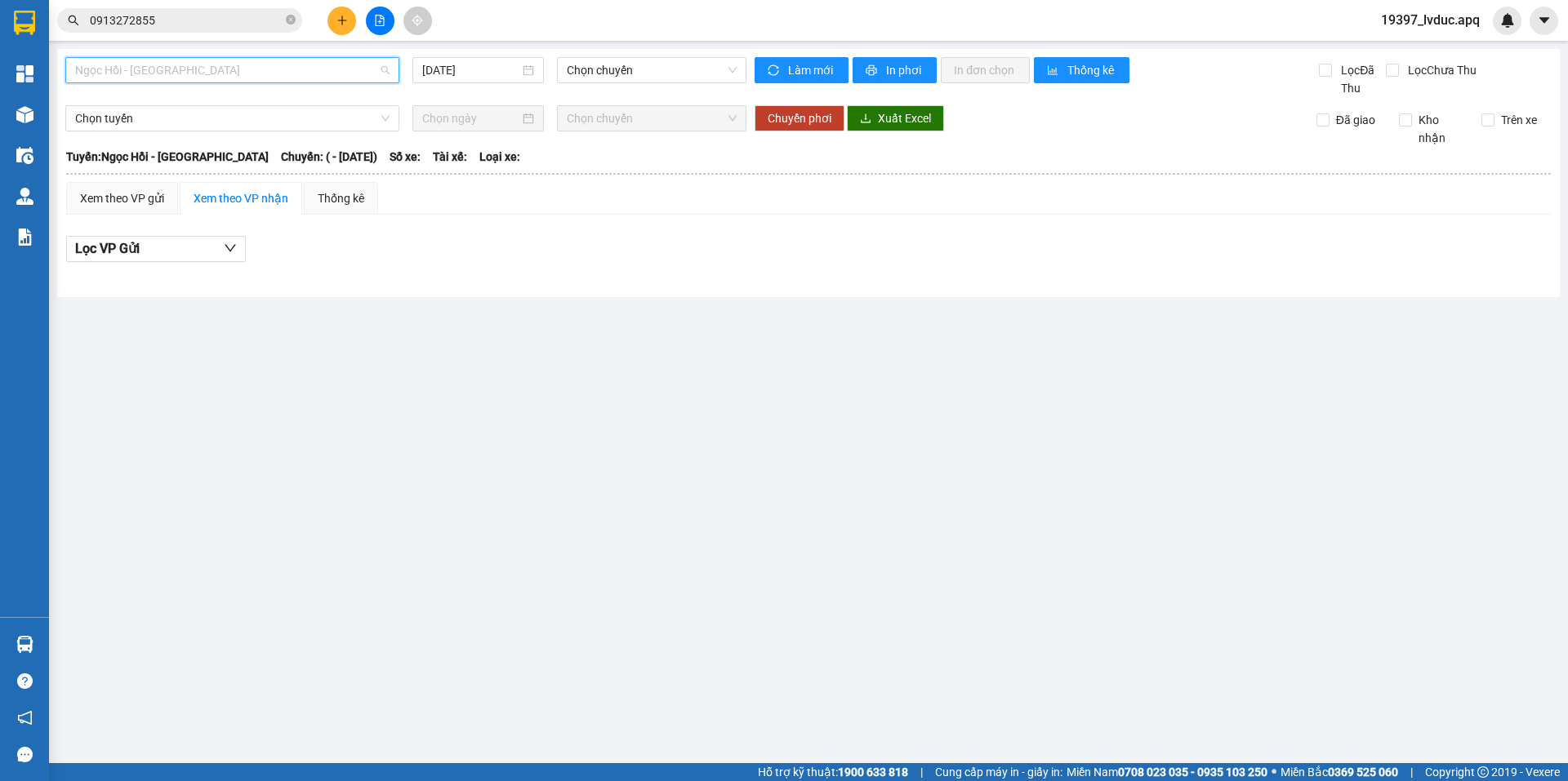
click at [185, 70] on span "Ngọc Hồi - [GEOGRAPHIC_DATA]" at bounding box center [232, 70] width 314 height 24
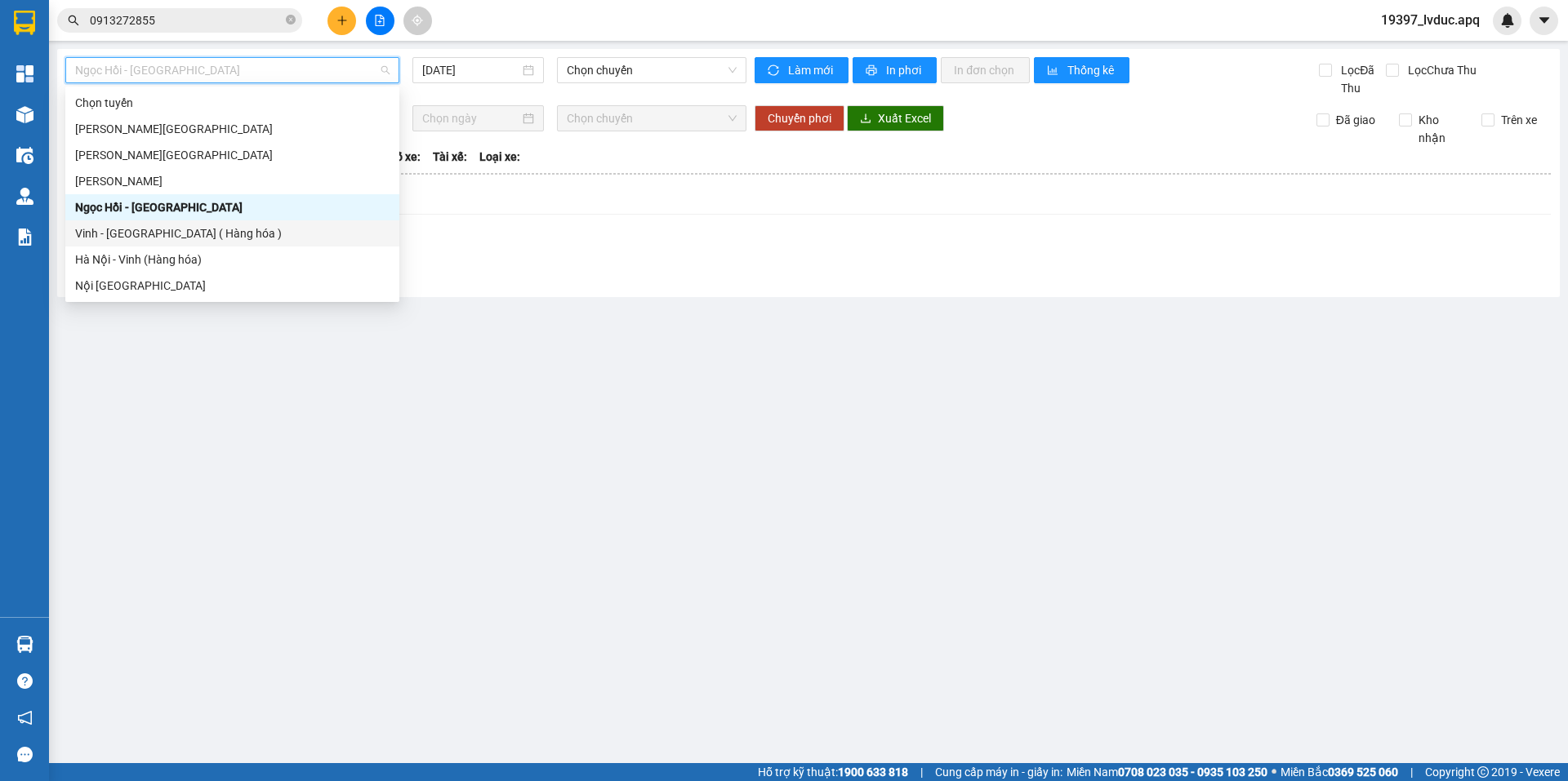
click at [179, 227] on div "Vinh - [GEOGRAPHIC_DATA] ( Hàng hóa )" at bounding box center [232, 233] width 314 height 18
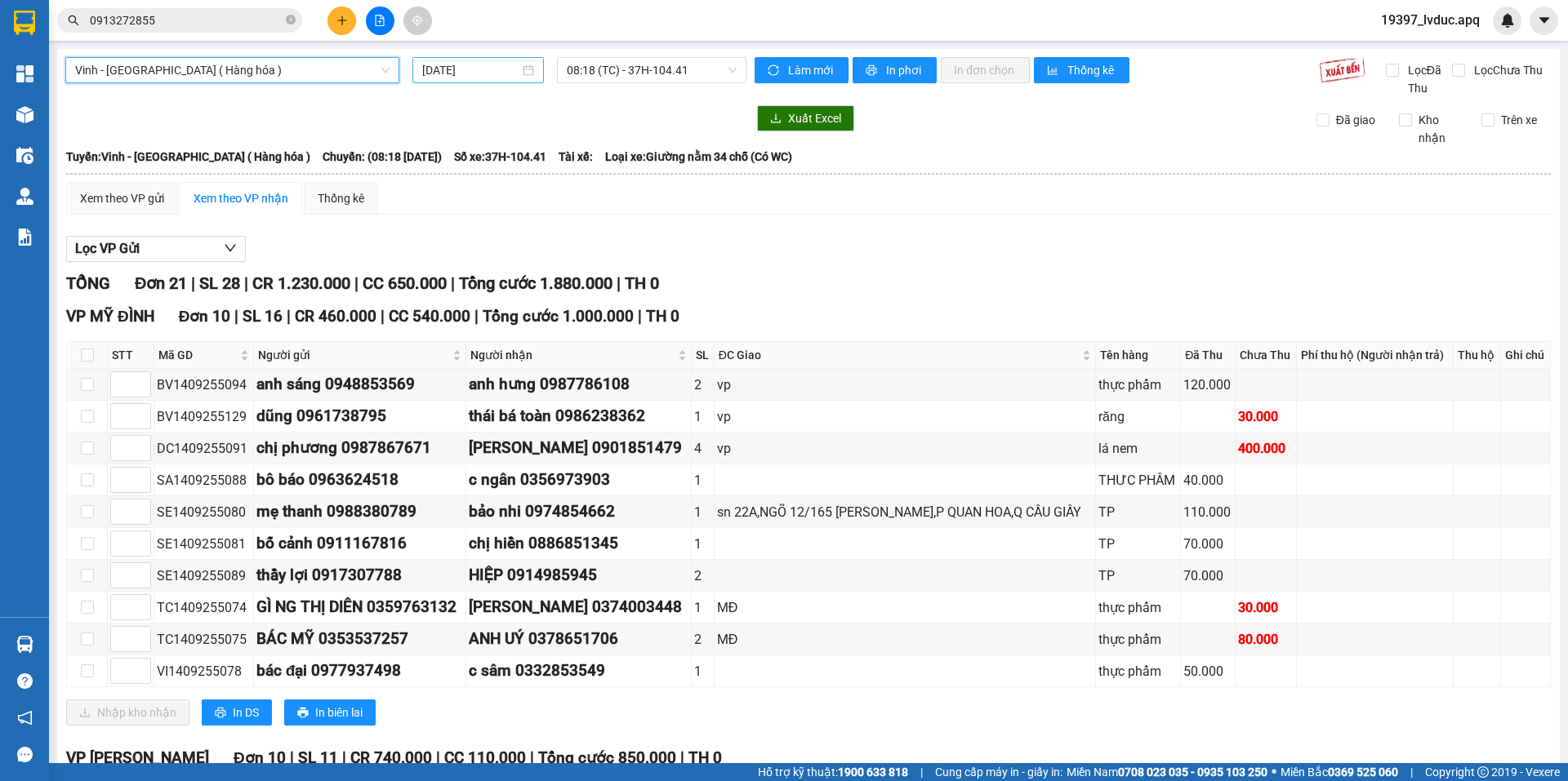
click at [487, 71] on input "[DATE]" at bounding box center [471, 70] width 97 height 18
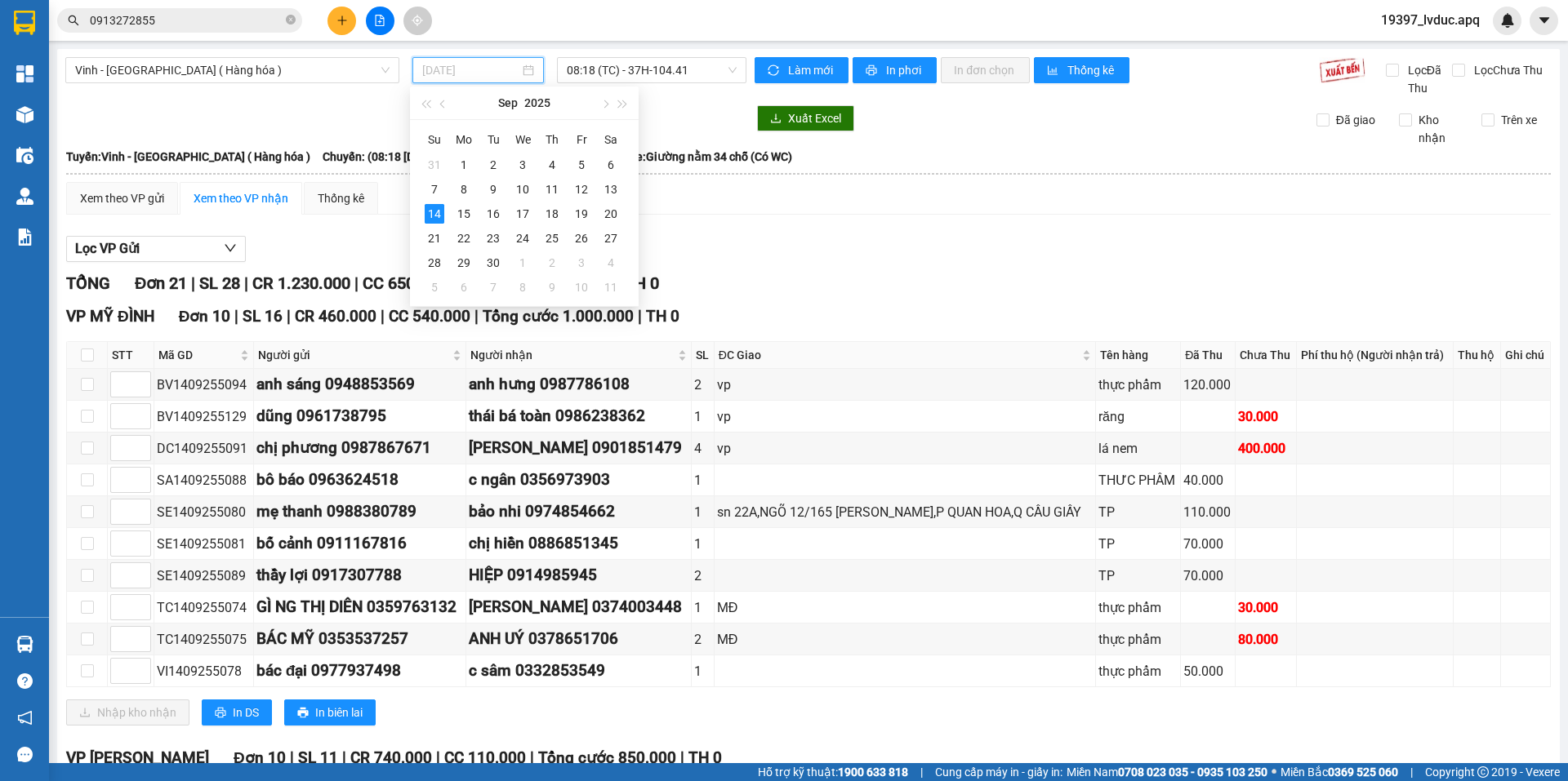
type input "[DATE]"
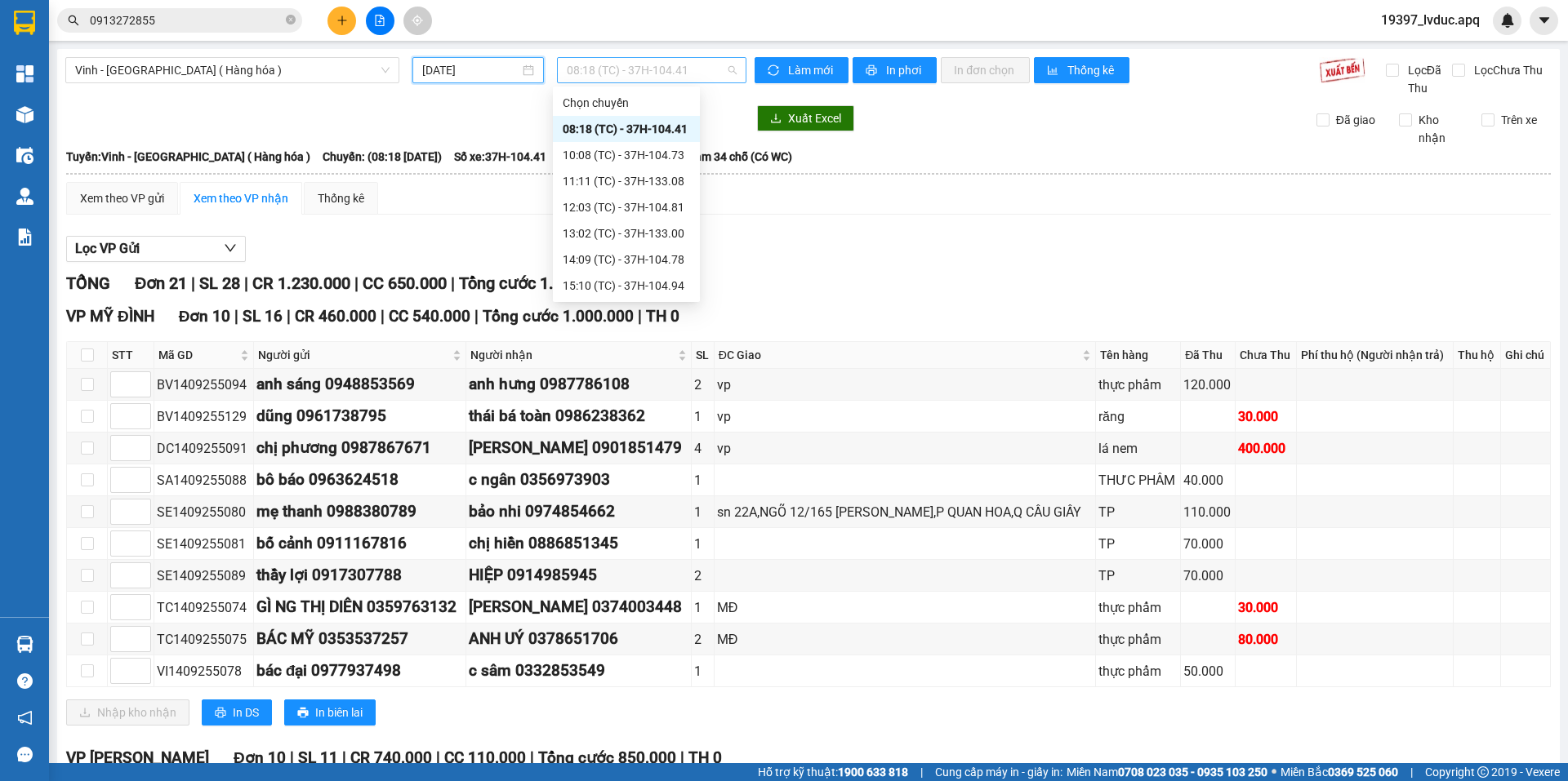
click at [641, 73] on span "08:18 (TC) - 37H-104.41" at bounding box center [651, 70] width 170 height 24
click at [628, 133] on div "08:18 (TC) - 37H-104.41" at bounding box center [626, 128] width 127 height 18
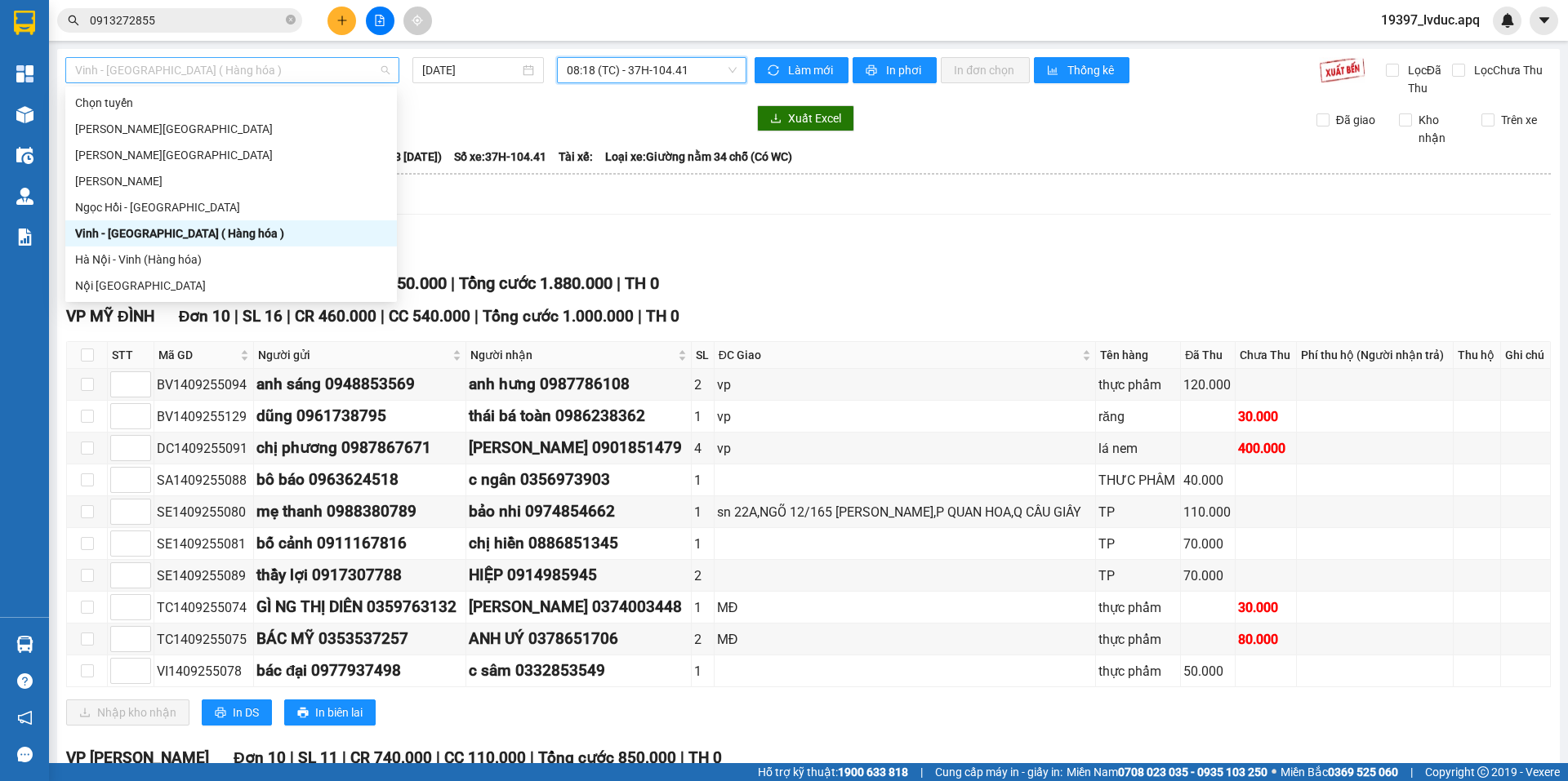
click at [320, 65] on span "Vinh - [GEOGRAPHIC_DATA] ( Hàng hóa )" at bounding box center [232, 70] width 314 height 24
click at [158, 255] on div "Hà Nội - Vinh (Hàng hóa)" at bounding box center [231, 259] width 312 height 18
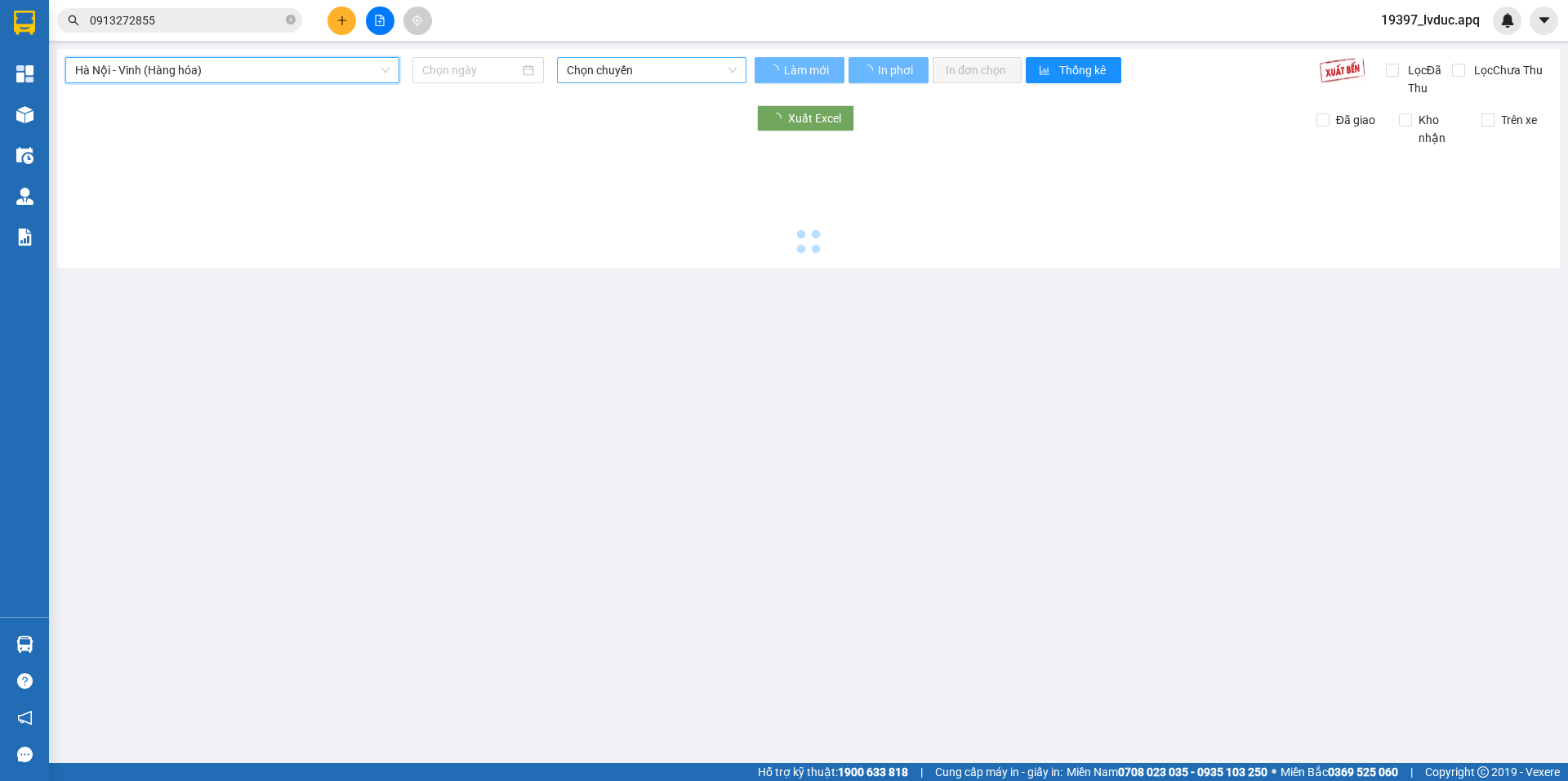
type input "[DATE]"
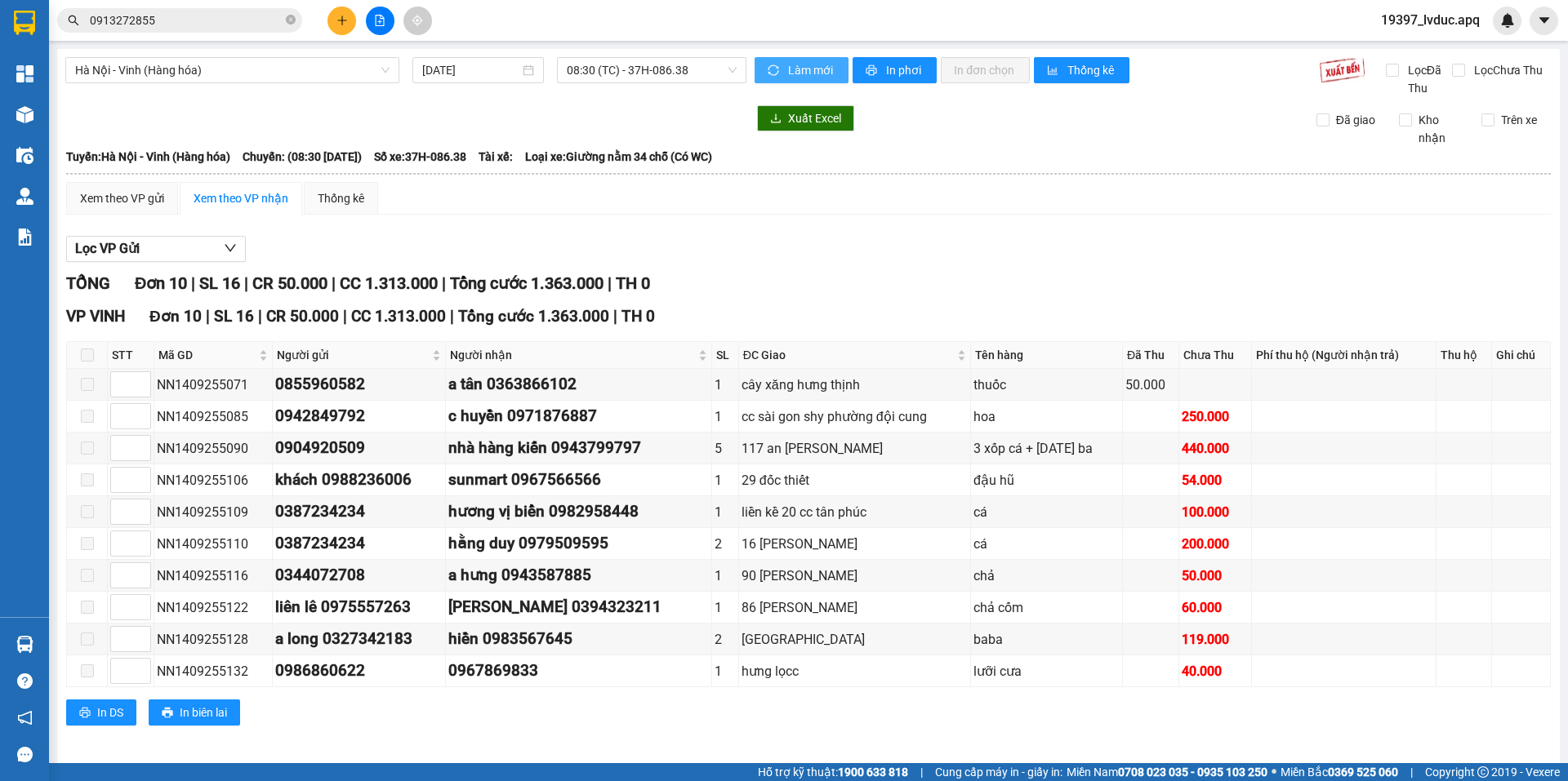
click at [777, 67] on button "Làm mới" at bounding box center [801, 70] width 94 height 26
click at [779, 66] on button "Làm mới" at bounding box center [801, 70] width 94 height 26
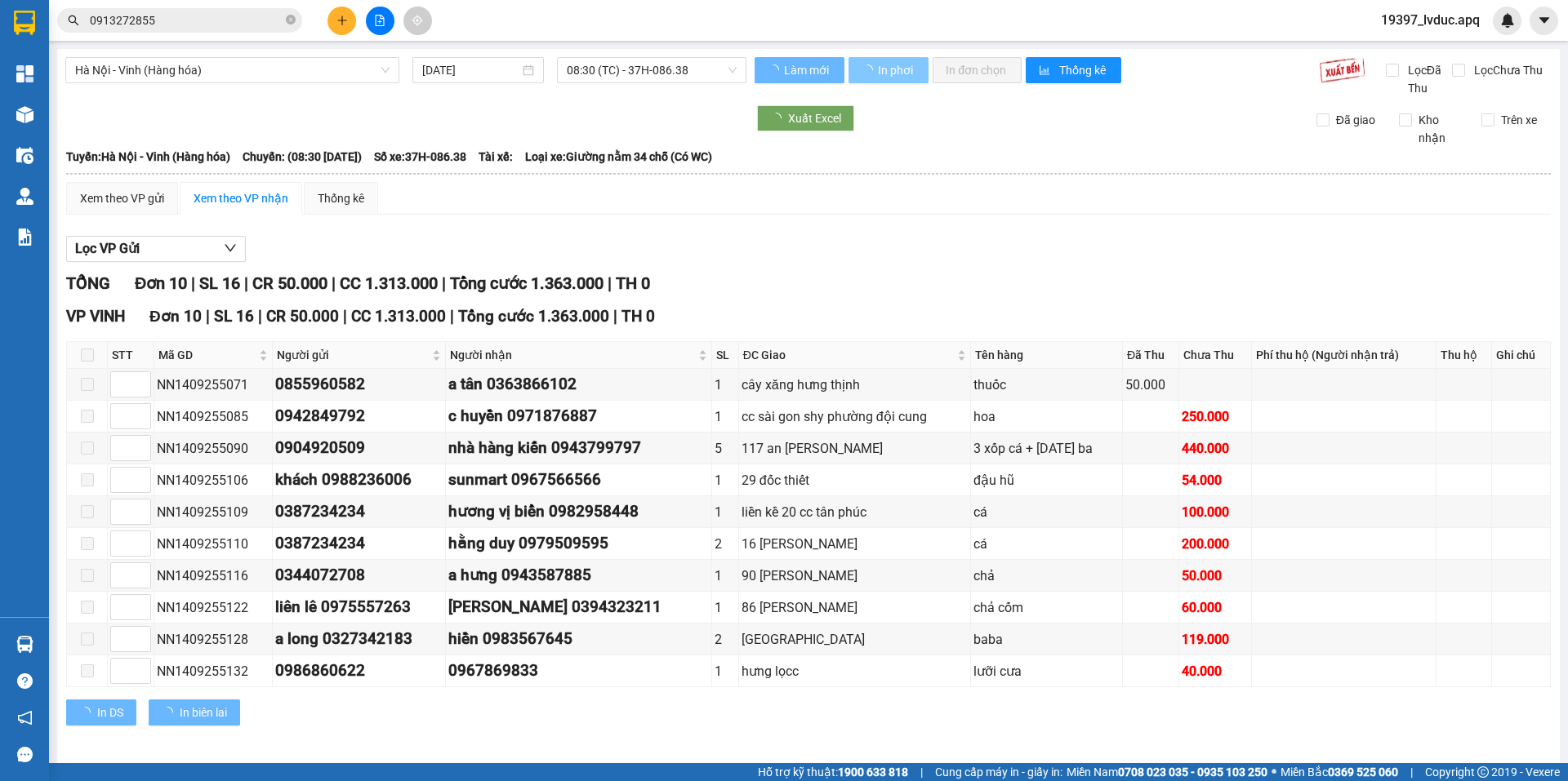
click at [887, 75] on span "In phơi" at bounding box center [896, 70] width 38 height 18
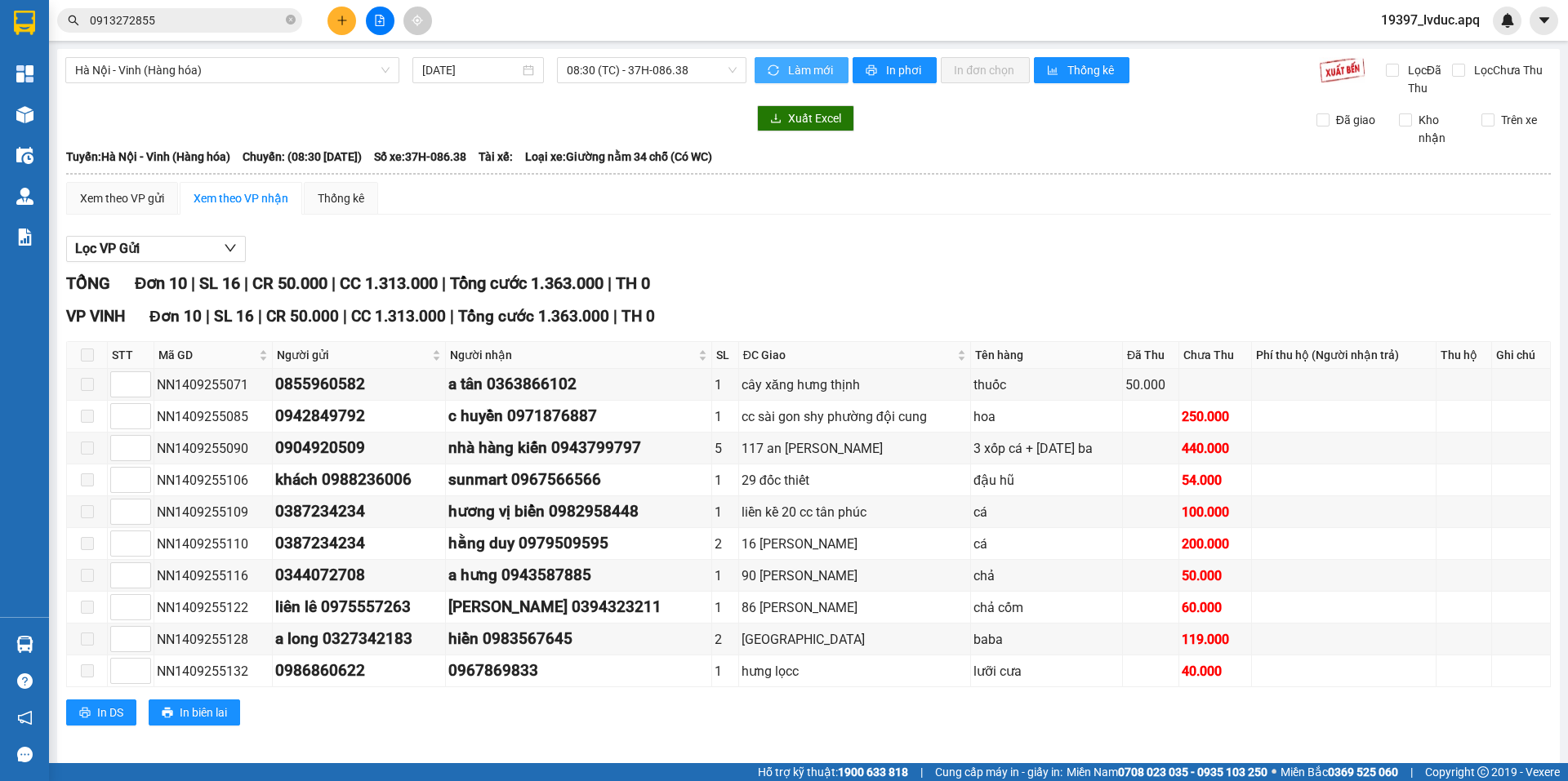
click at [791, 71] on span "Làm mới" at bounding box center [811, 70] width 48 height 18
click at [703, 66] on span "08:30 (TC) - 37H-086.38" at bounding box center [651, 70] width 170 height 24
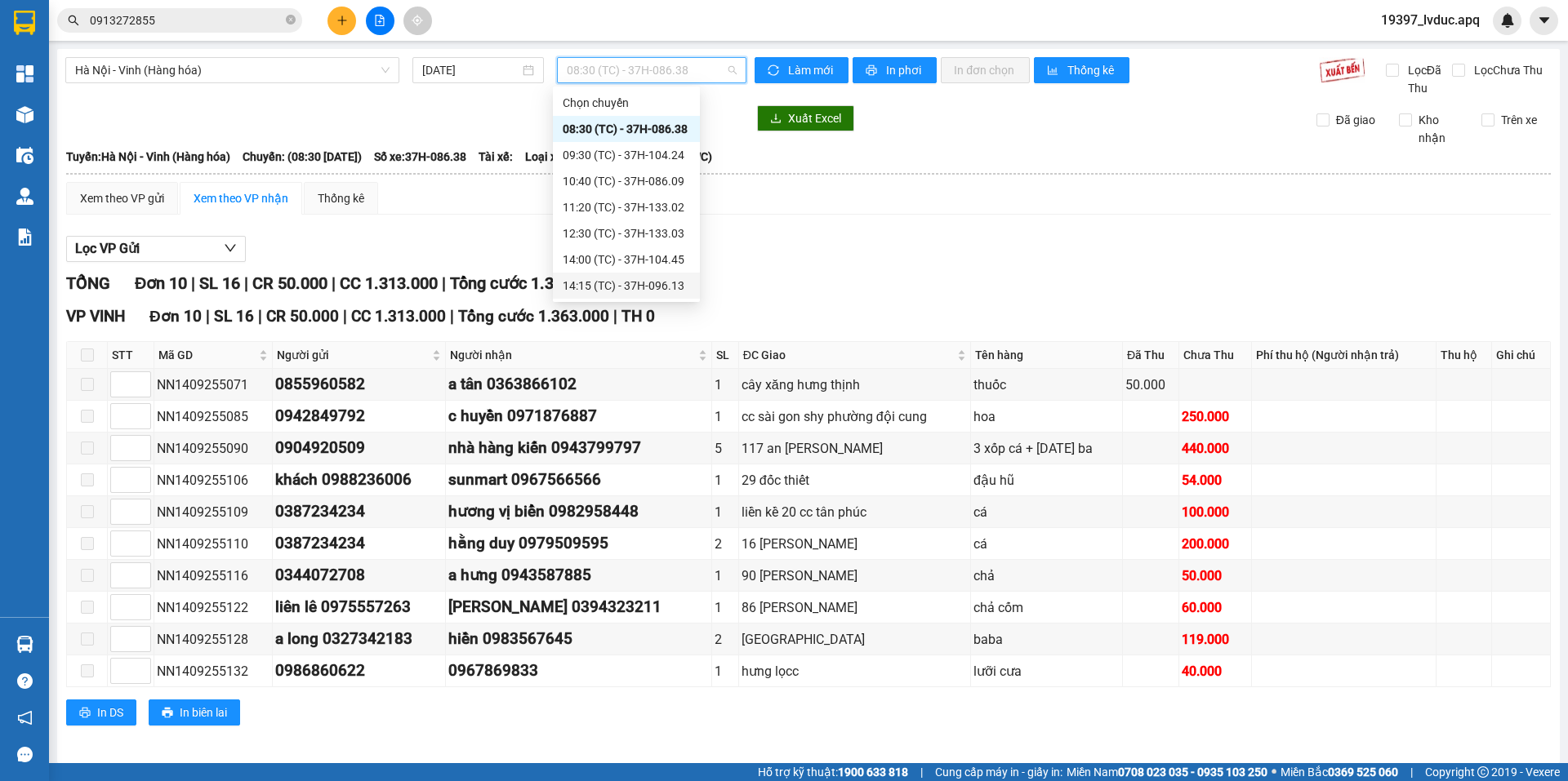
scroll to position [8, 0]
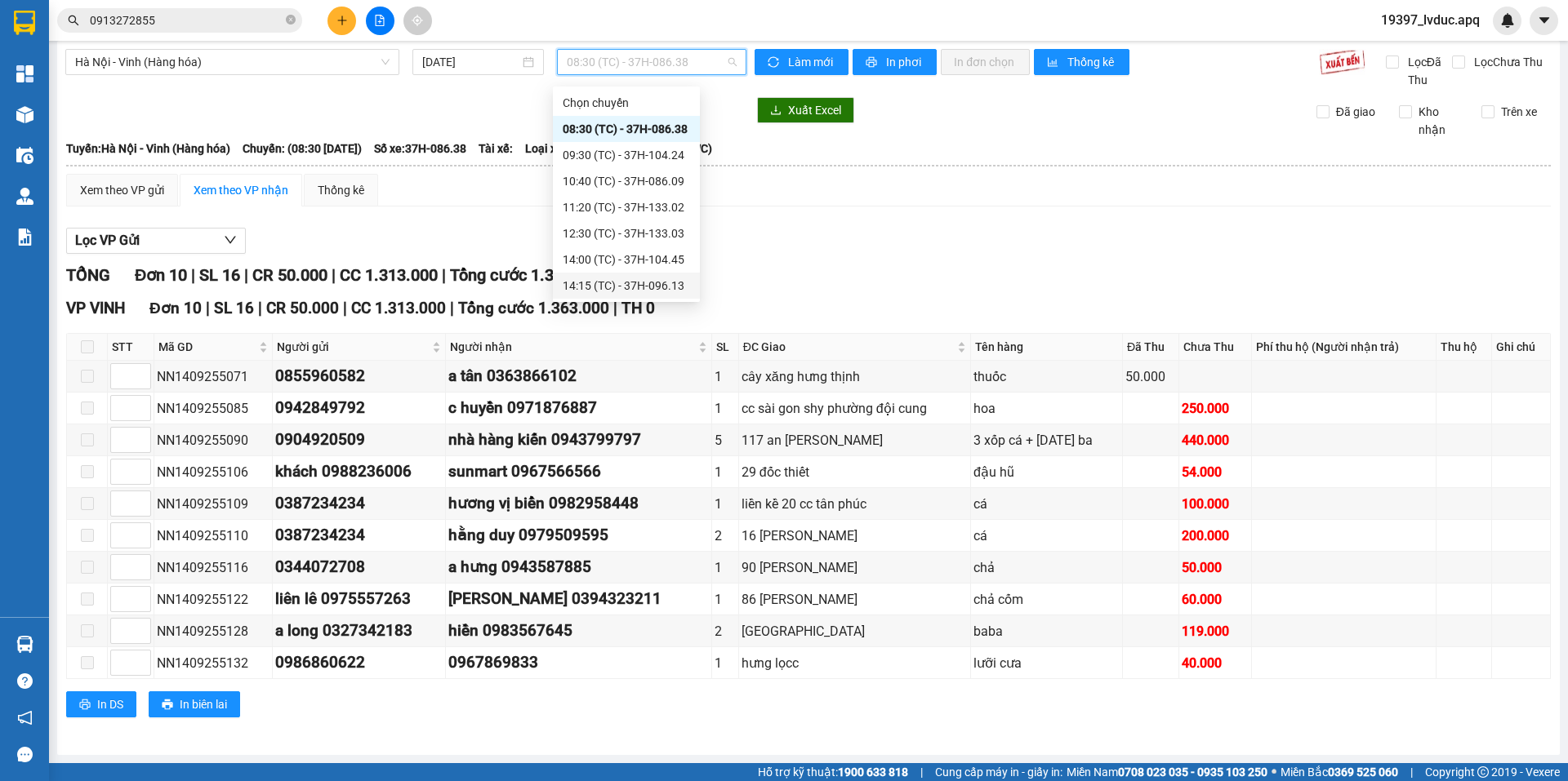
click at [639, 281] on div "14:15 (TC) - 37H-096.13" at bounding box center [626, 285] width 127 height 18
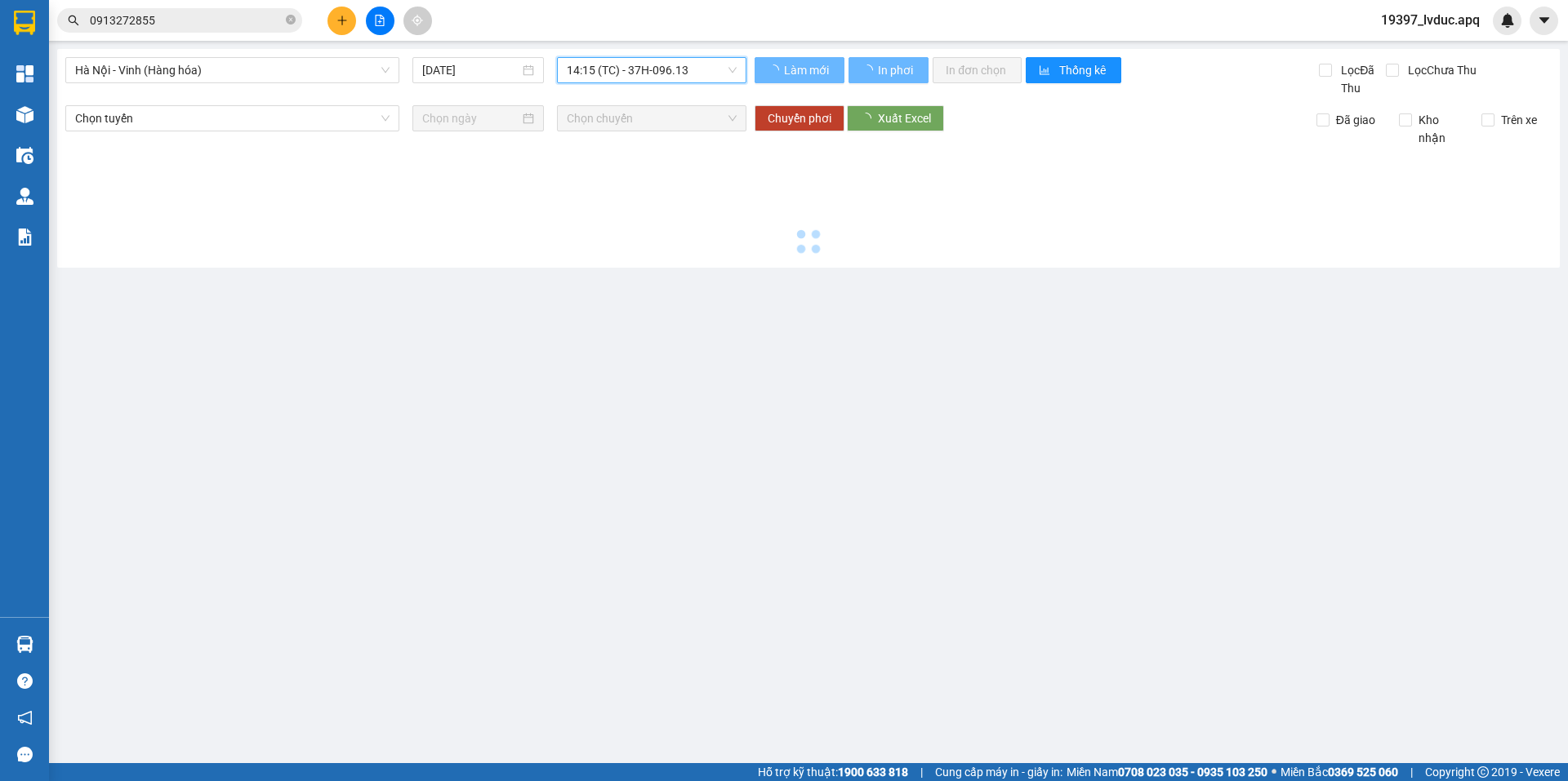
scroll to position [0, 0]
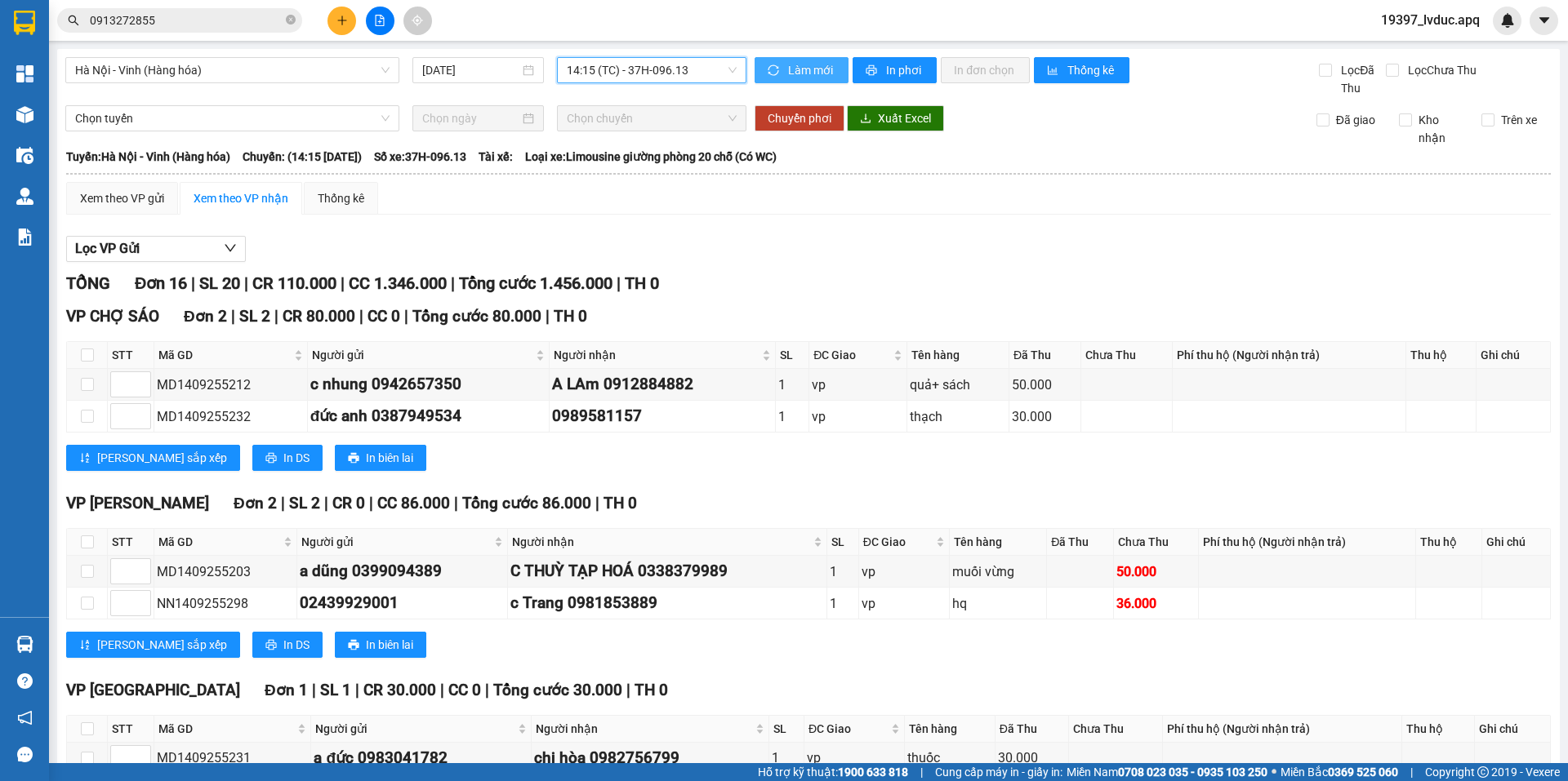
click at [797, 71] on span "Làm mới" at bounding box center [811, 70] width 48 height 18
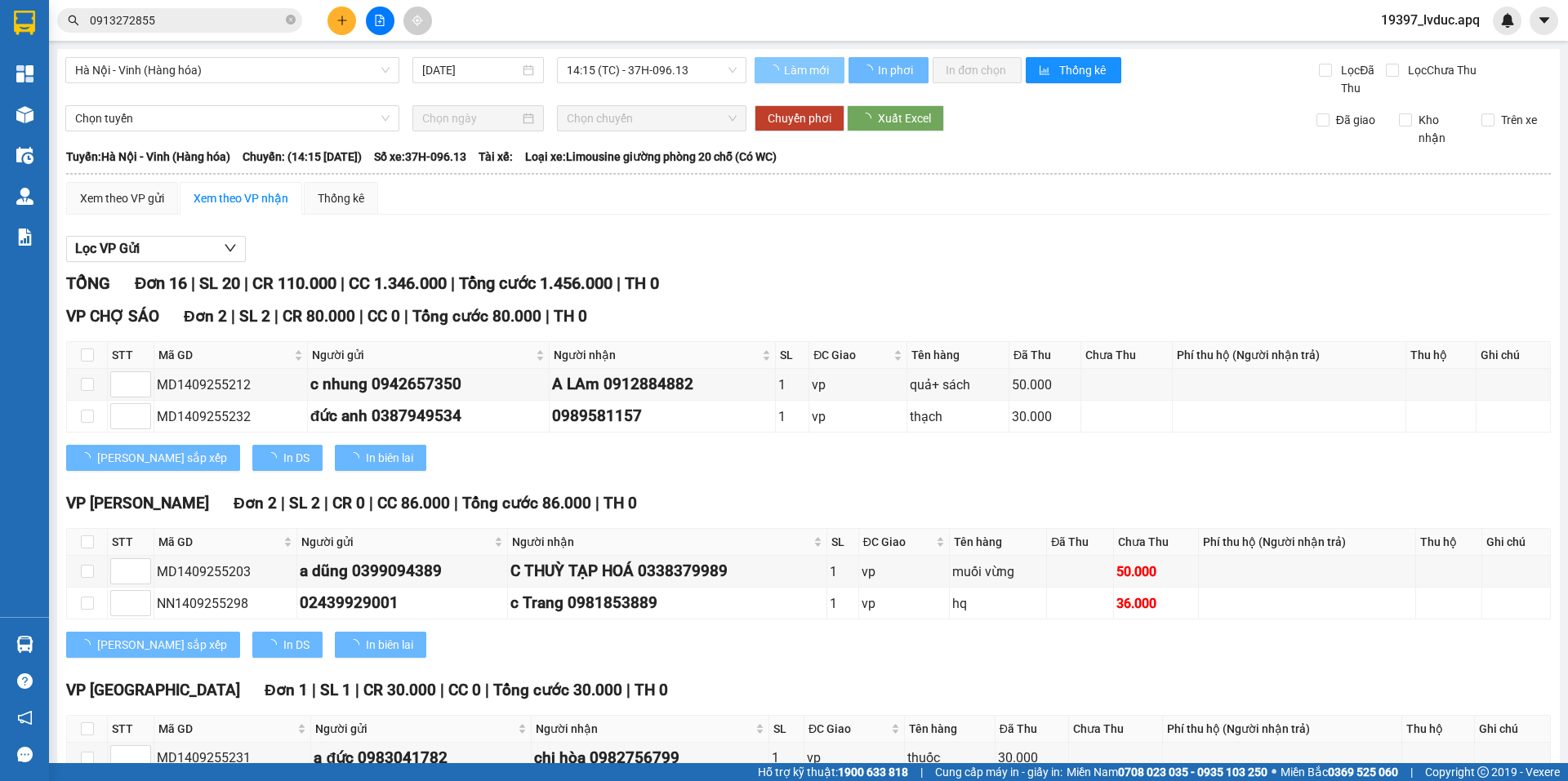
click at [797, 71] on span "Làm mới" at bounding box center [807, 70] width 48 height 18
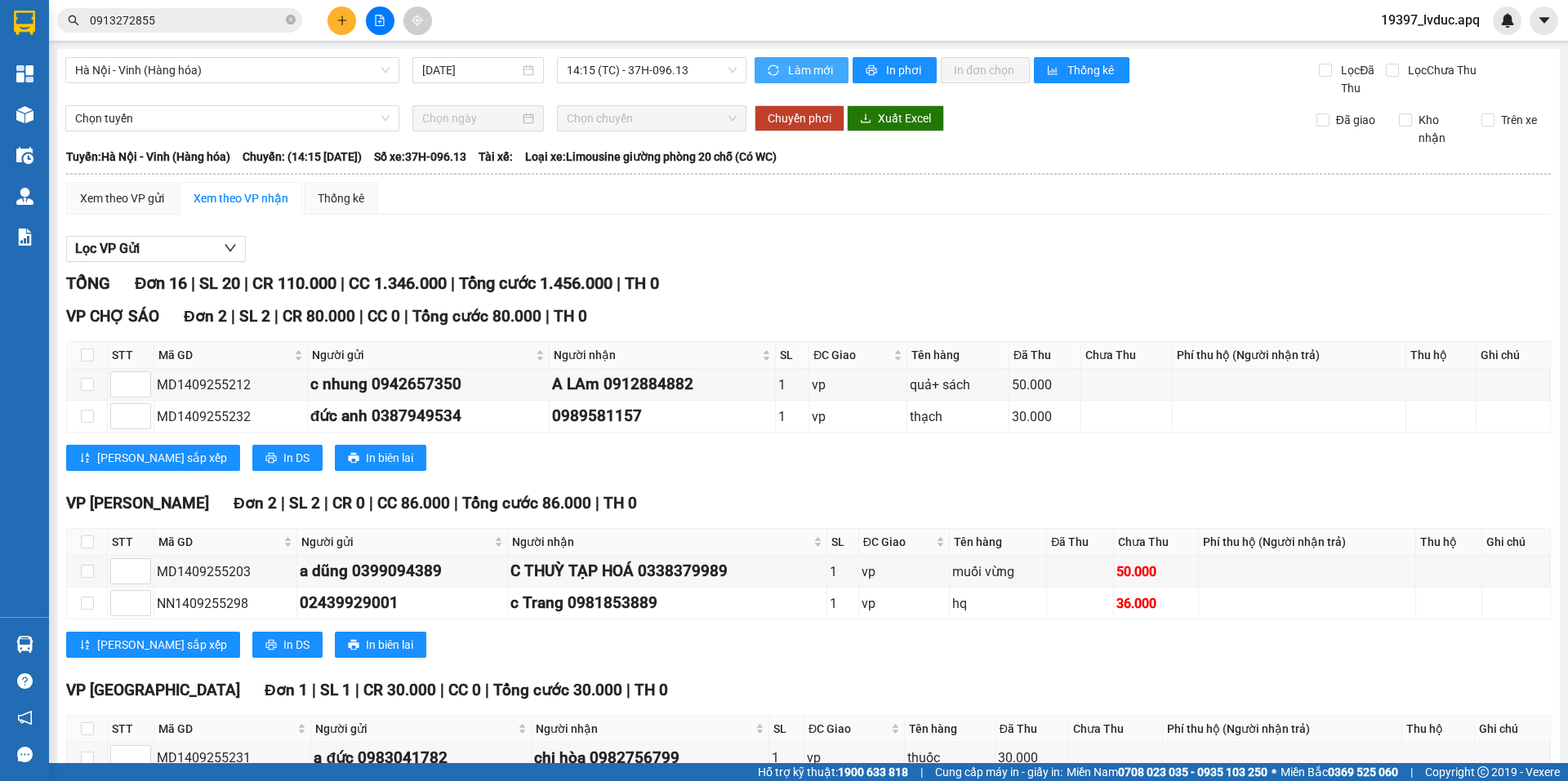
click at [797, 71] on span "Làm mới" at bounding box center [811, 70] width 48 height 18
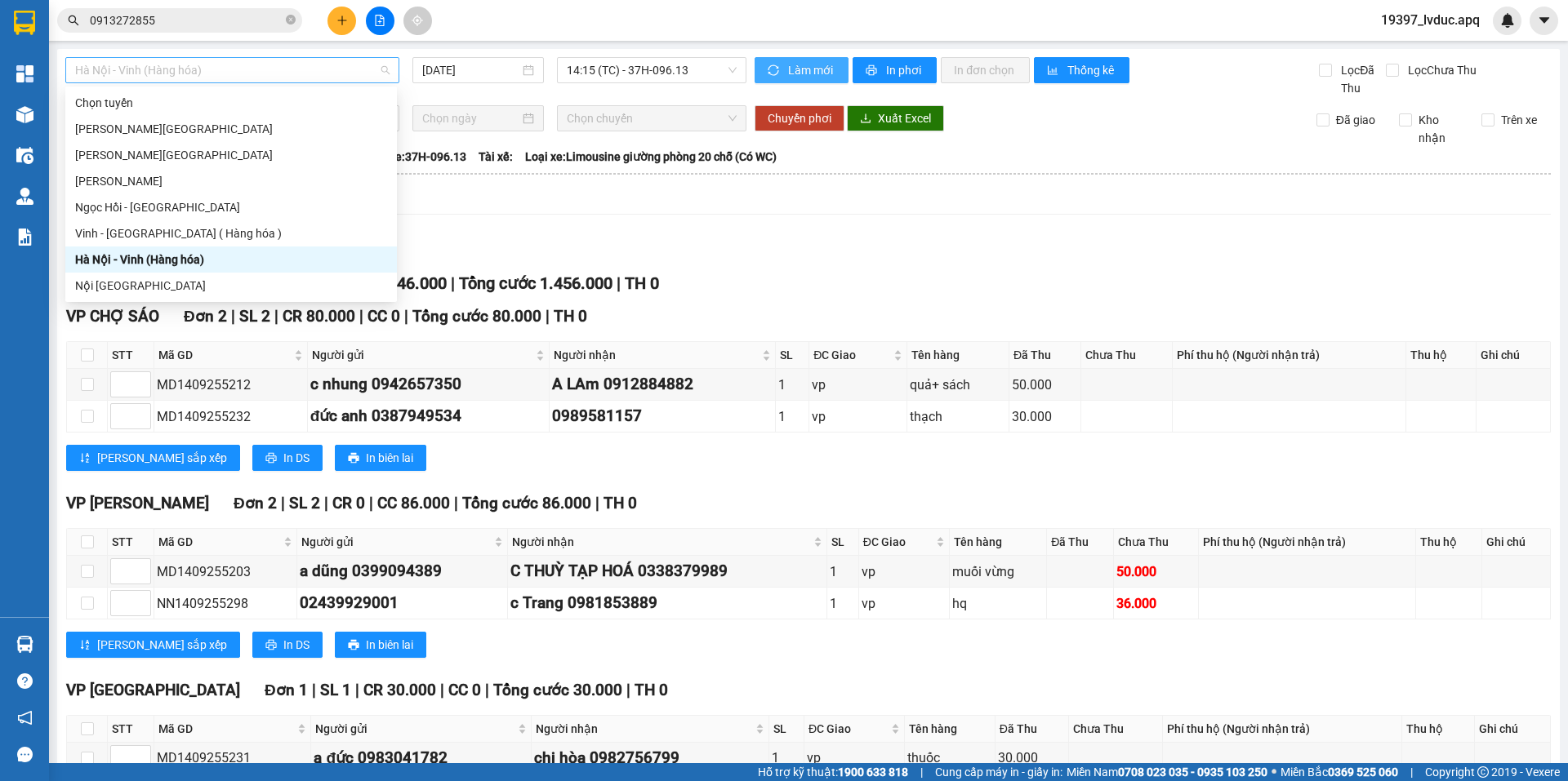
click at [217, 71] on span "Hà Nội - Vinh (Hàng hóa)" at bounding box center [232, 70] width 314 height 24
click at [139, 264] on div "Hà Nội - Vinh (Hàng hóa)" at bounding box center [231, 259] width 312 height 18
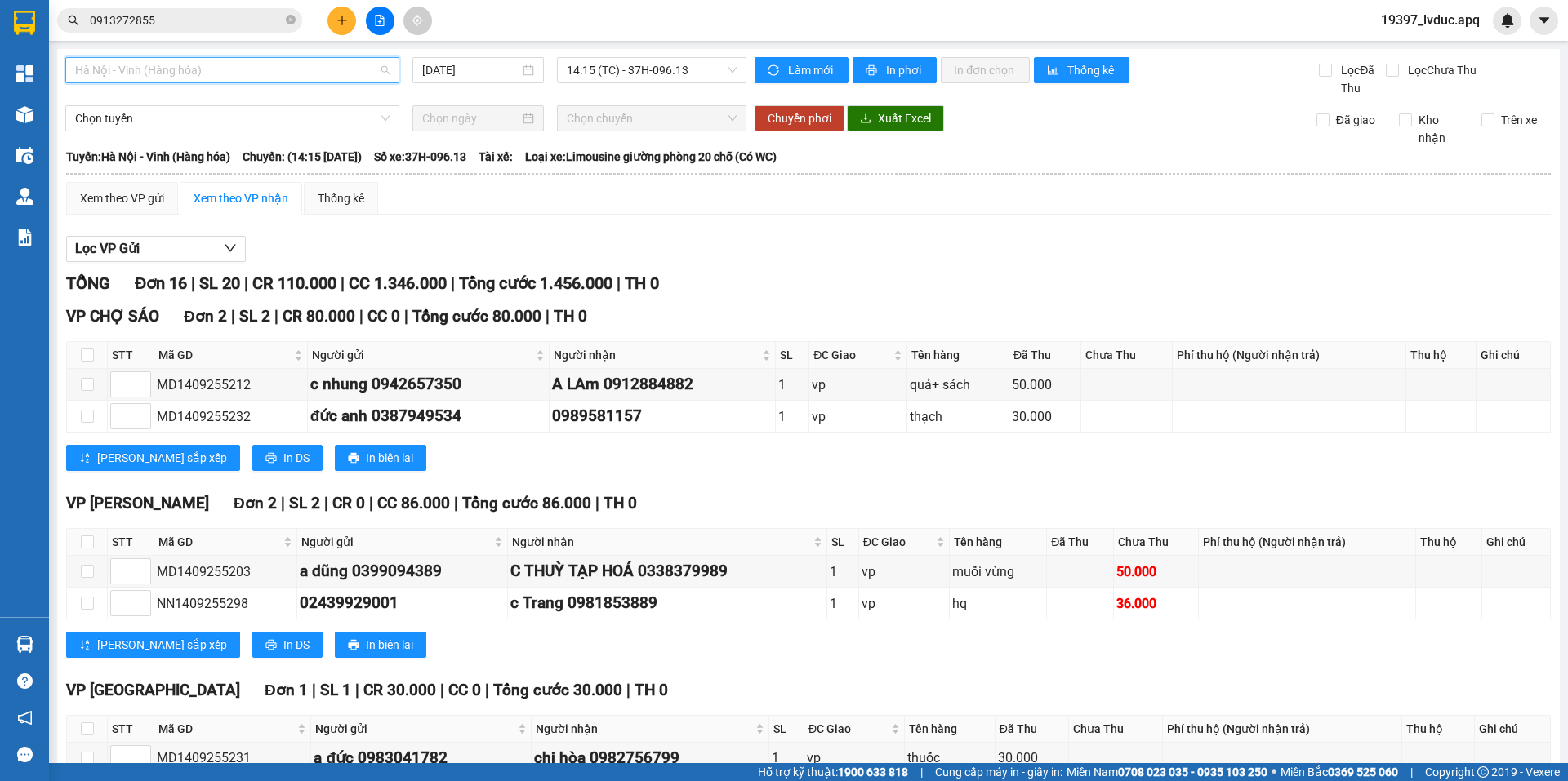
click at [211, 71] on span "Hà Nội - Vinh (Hàng hóa)" at bounding box center [232, 70] width 314 height 24
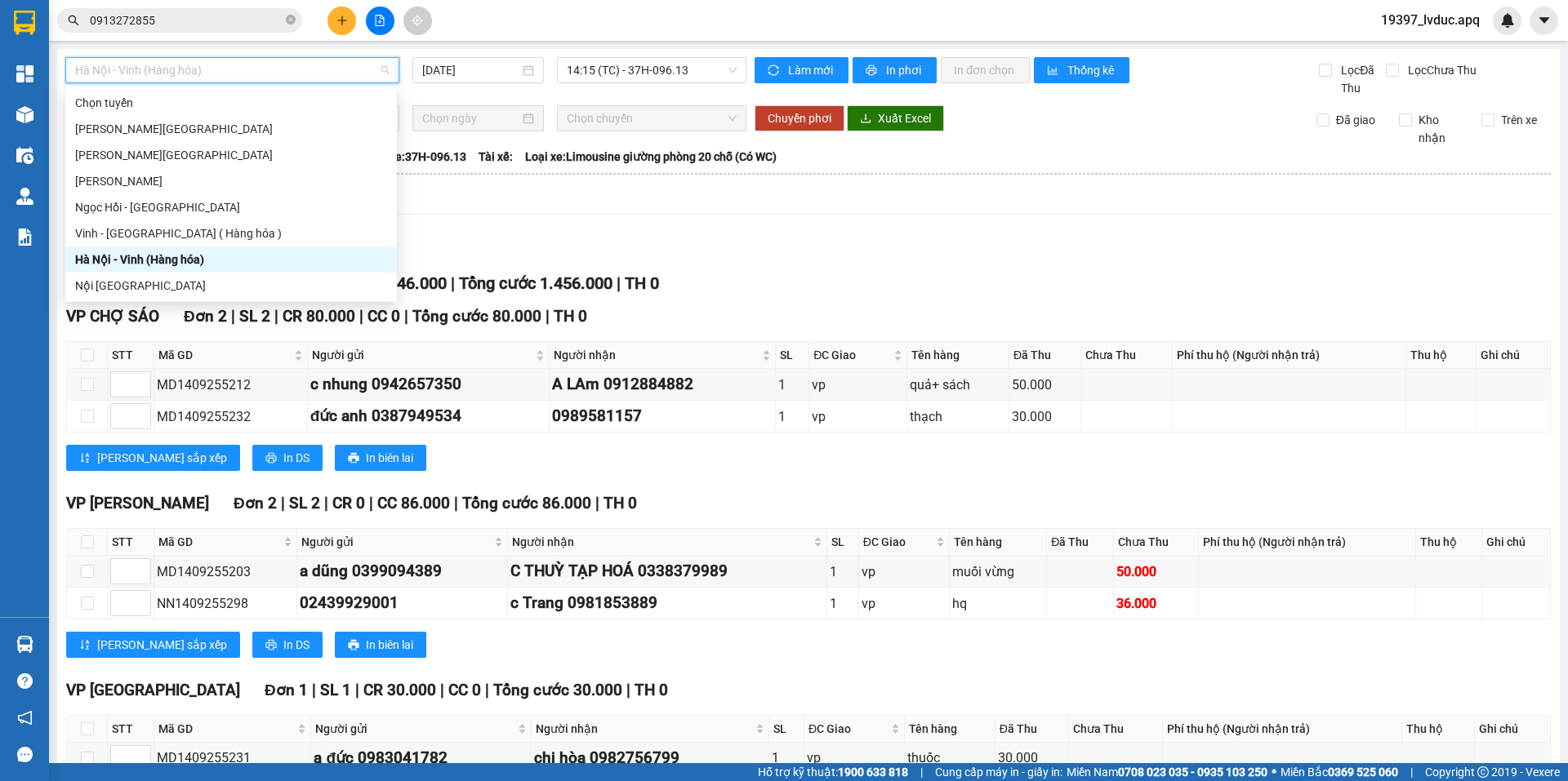
click at [168, 261] on div "Hà Nội - Vinh (Hàng hóa)" at bounding box center [231, 259] width 312 height 18
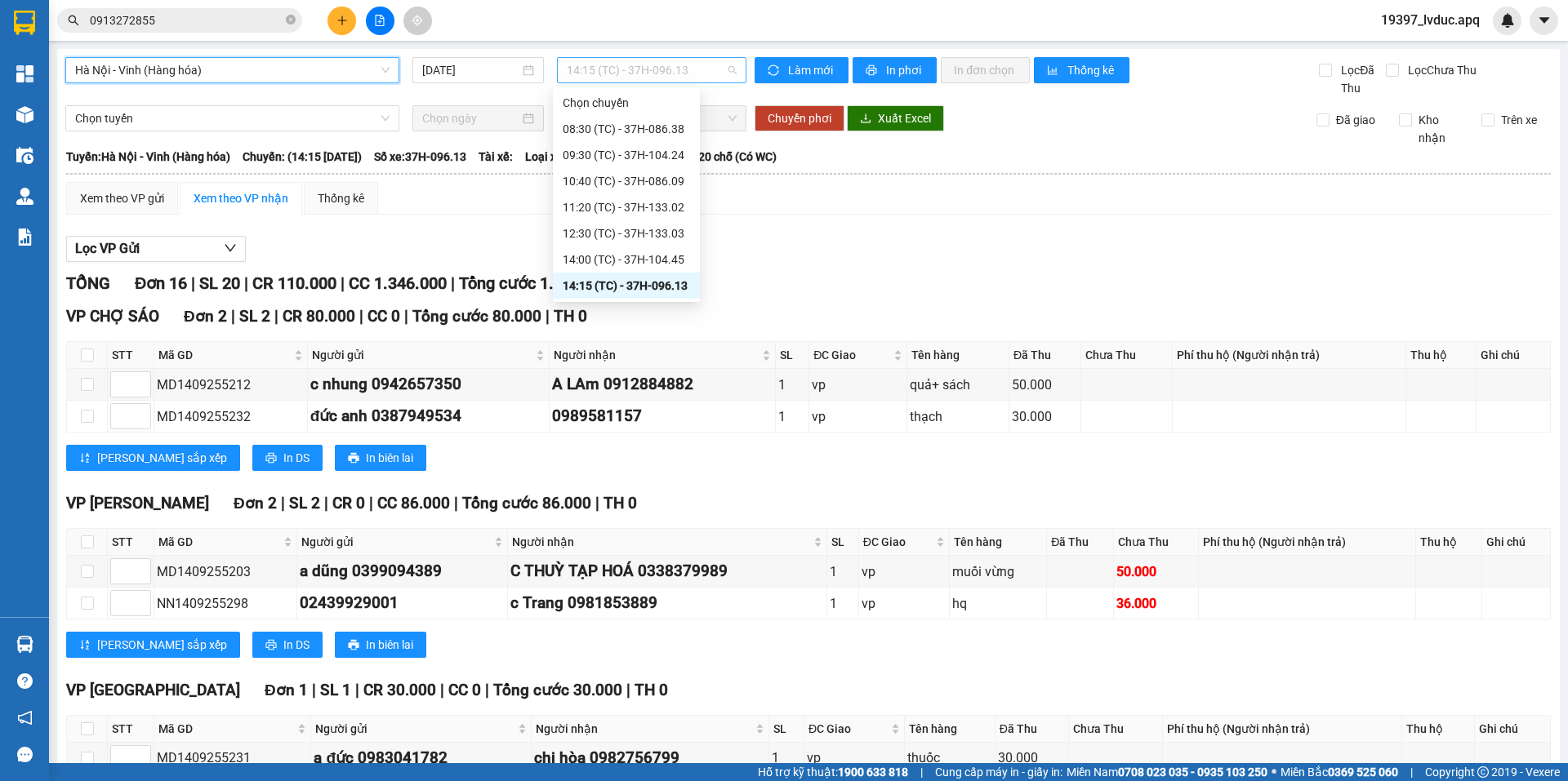
click at [628, 79] on span "14:15 (TC) - 37H-096.13" at bounding box center [651, 70] width 170 height 24
click at [651, 287] on div "14:15 (TC) - 37H-096.13" at bounding box center [626, 285] width 127 height 18
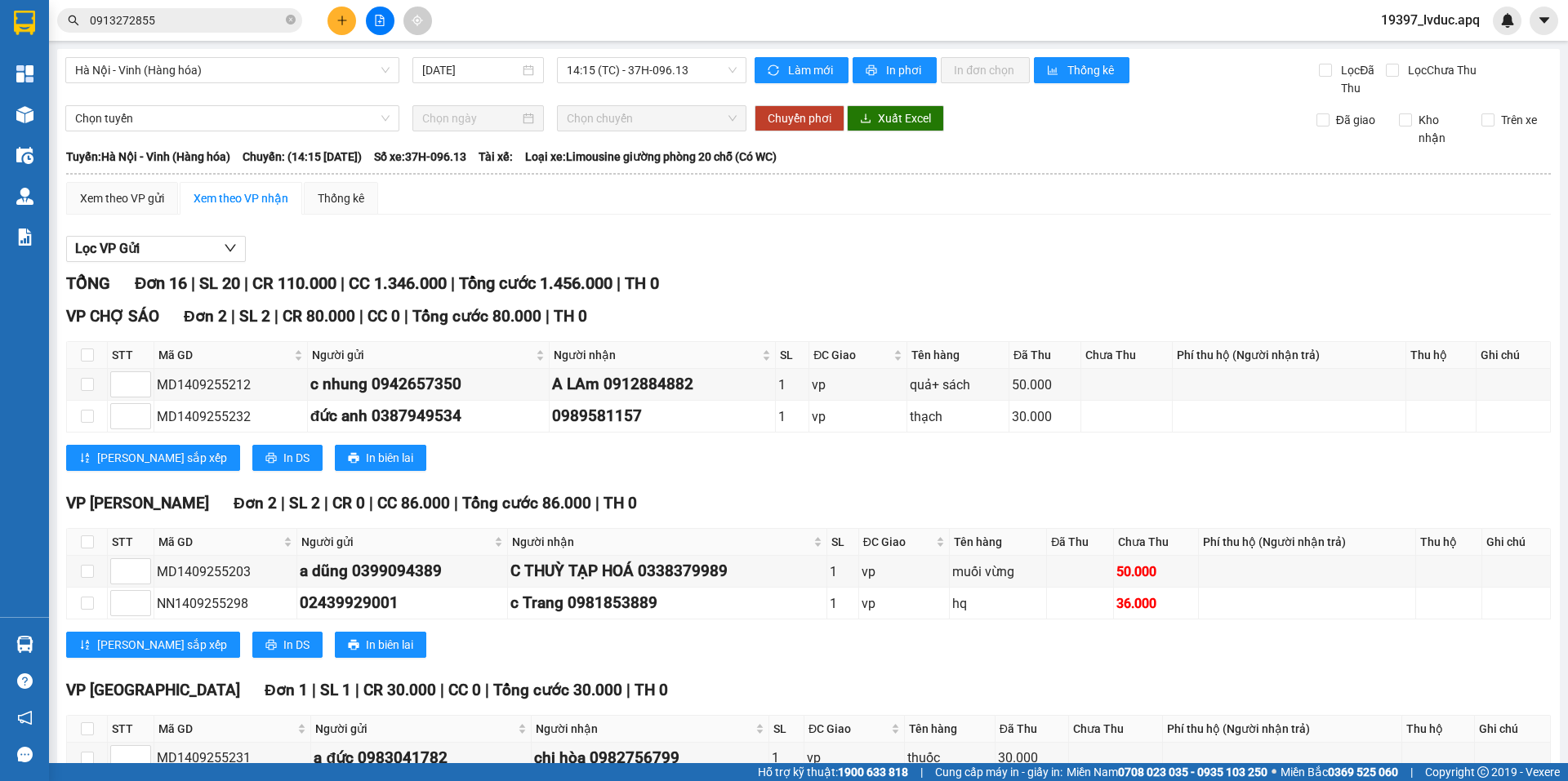
click at [651, 287] on span "TH 0" at bounding box center [641, 282] width 34 height 19
click at [798, 72] on span "Làm mới" at bounding box center [811, 70] width 48 height 18
click at [870, 58] on button "In phơi" at bounding box center [894, 70] width 84 height 26
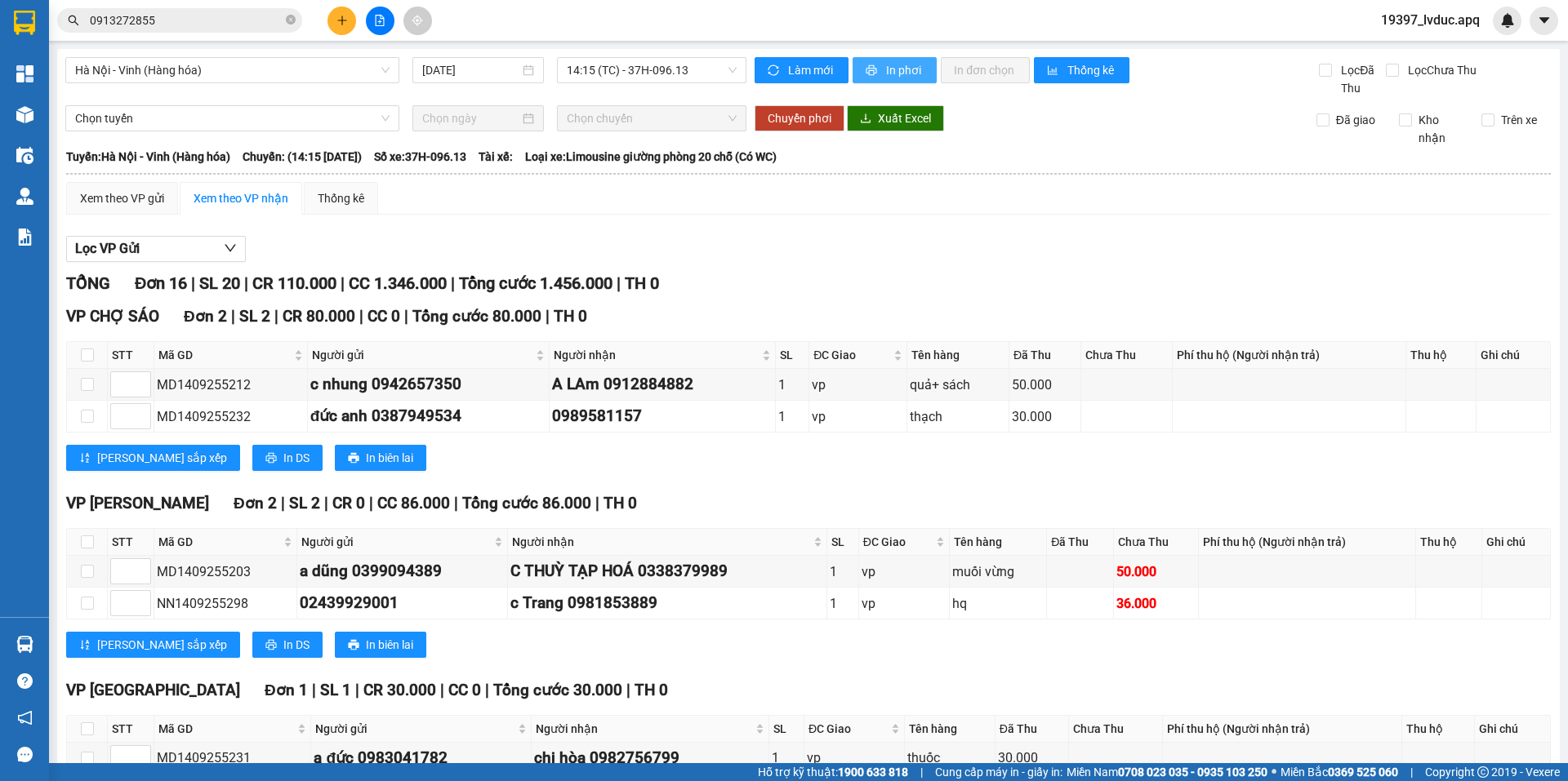
click at [886, 76] on span "In phơi" at bounding box center [904, 70] width 38 height 18
click at [627, 72] on span "14:15 (TC) - 37H-096.13" at bounding box center [651, 70] width 170 height 24
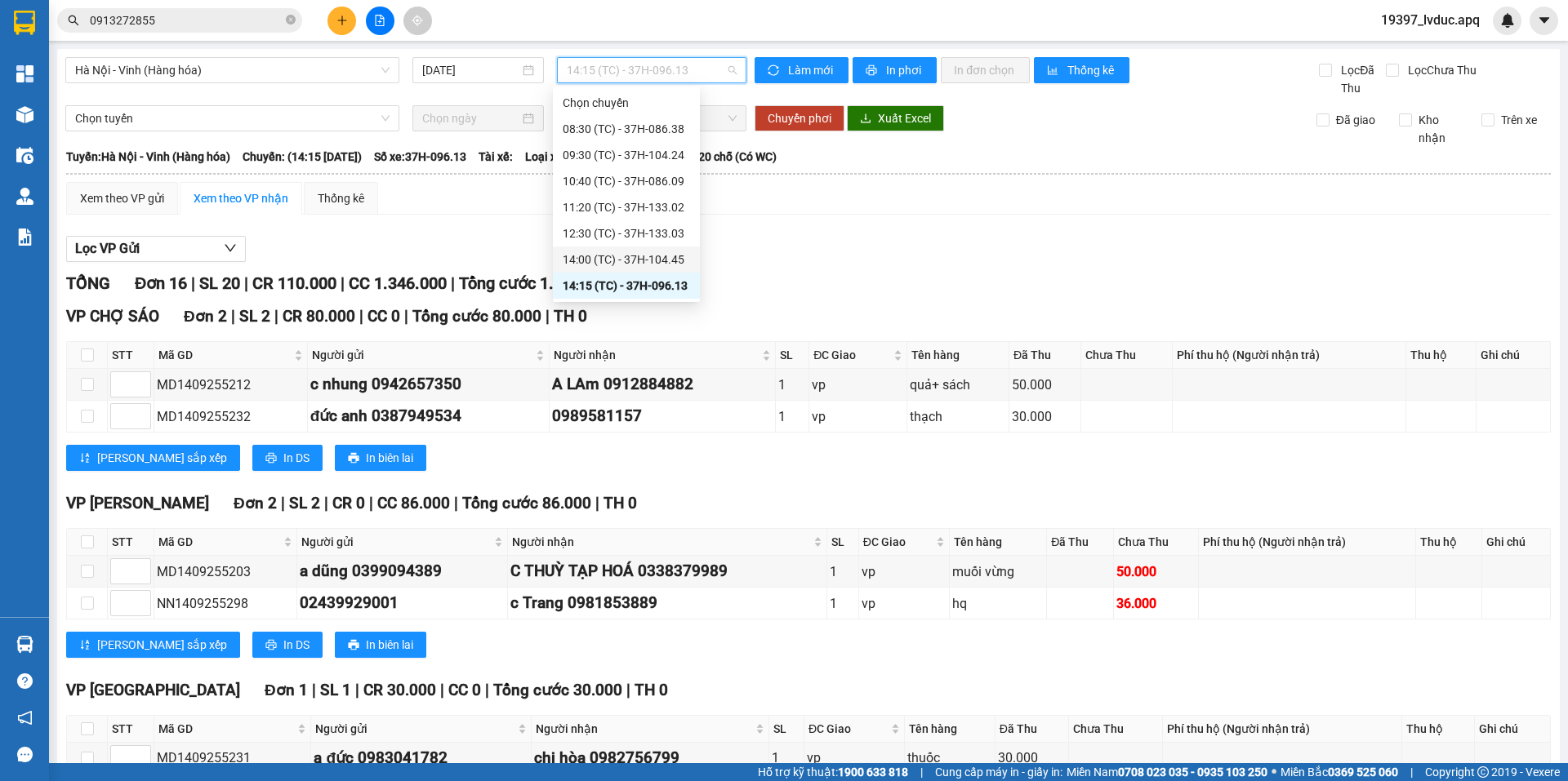
click at [634, 265] on div "14:00 (TC) - 37H-104.45" at bounding box center [626, 259] width 127 height 18
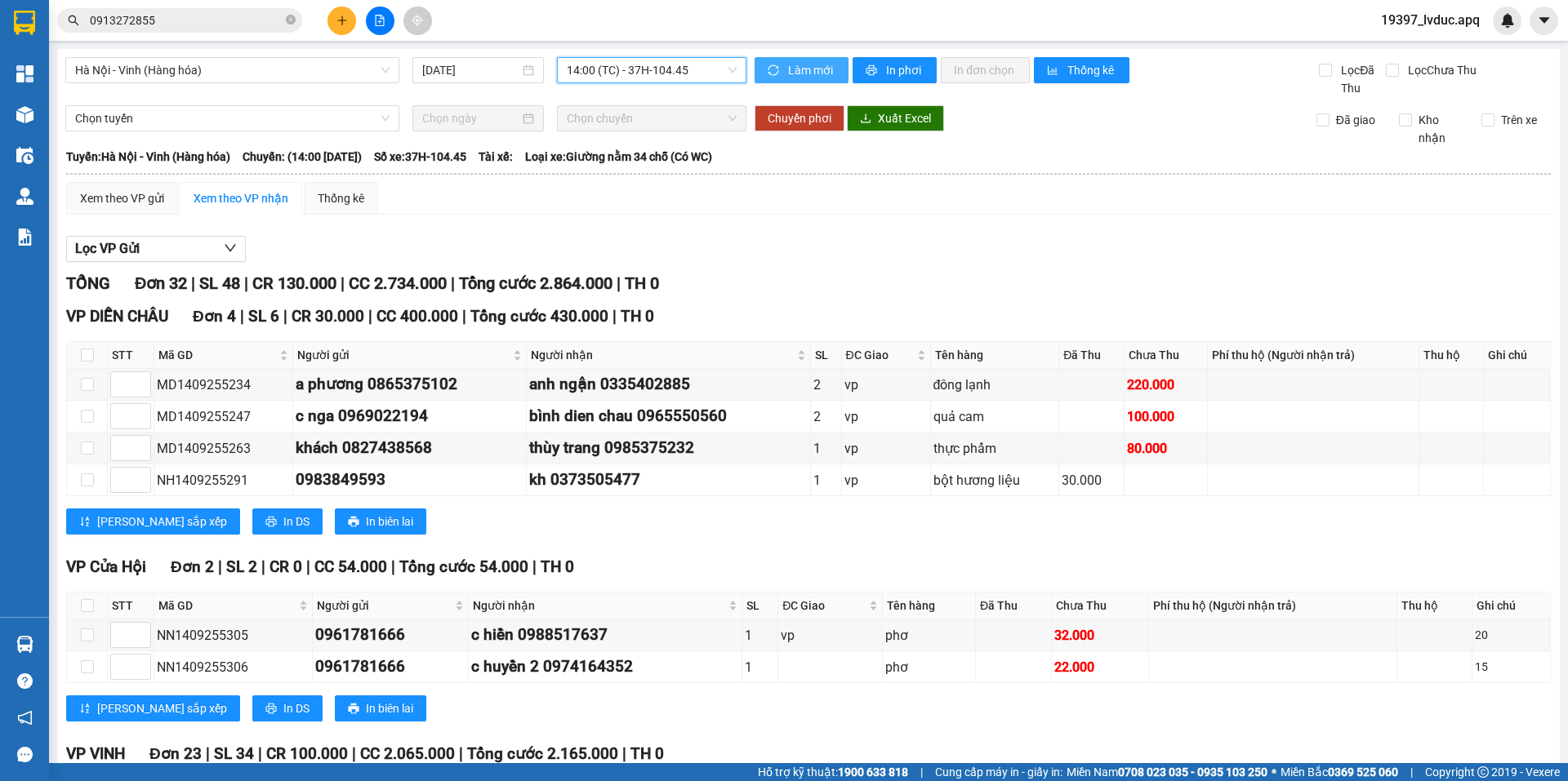
click at [804, 66] on span "Làm mới" at bounding box center [811, 70] width 48 height 18
click at [888, 69] on span "In phơi" at bounding box center [904, 70] width 38 height 18
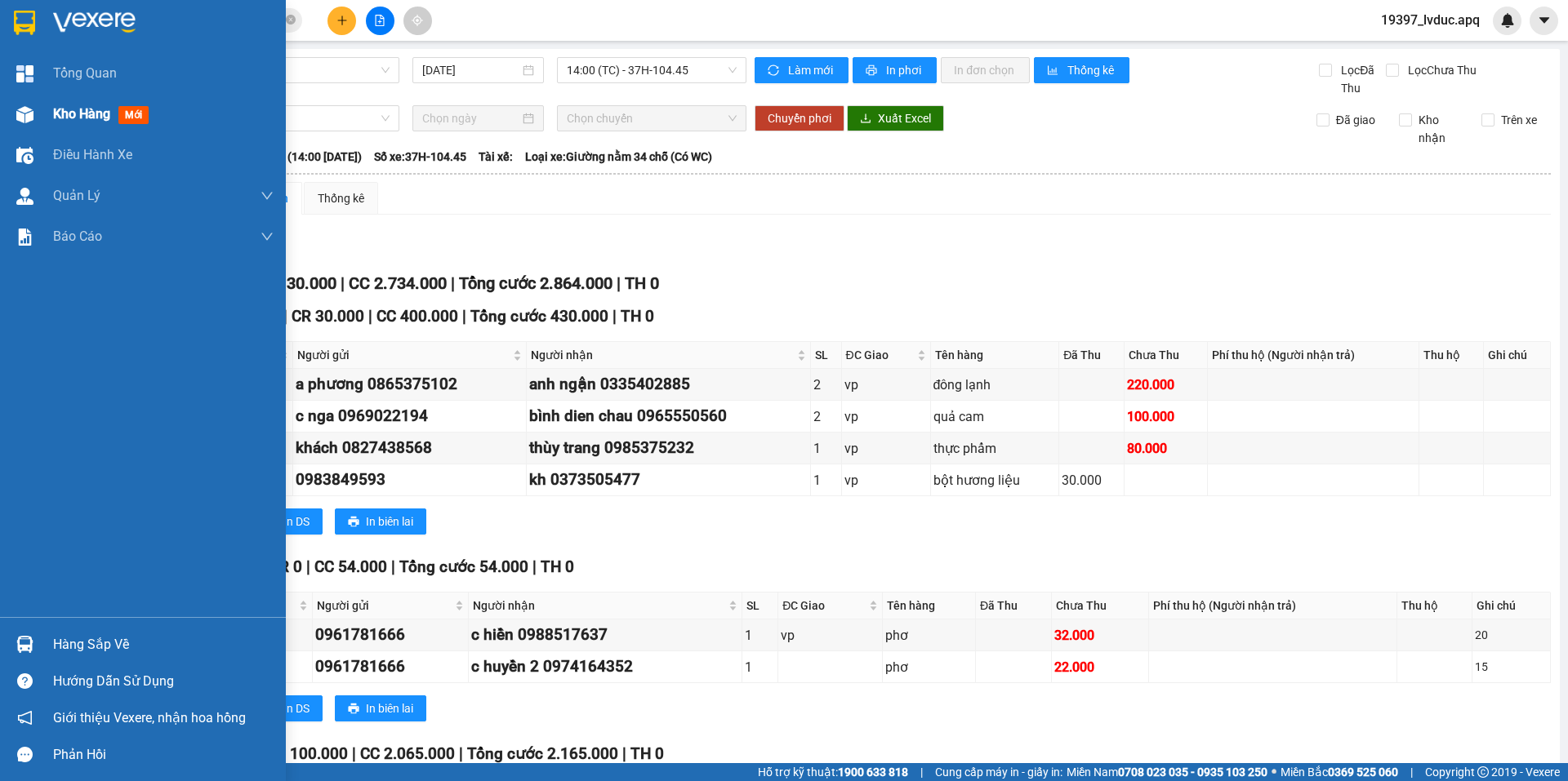
click at [16, 123] on div at bounding box center [25, 115] width 28 height 28
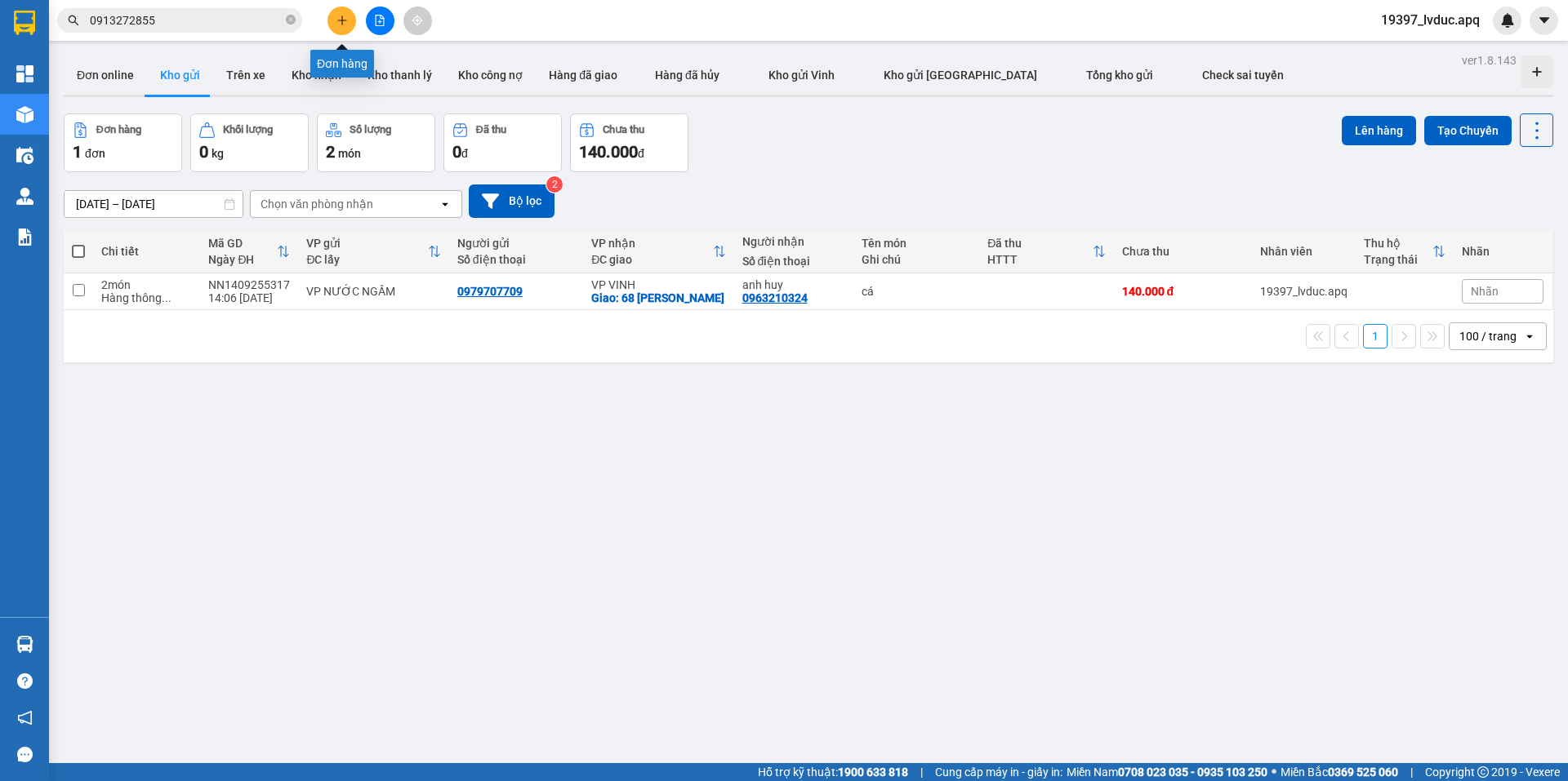
click at [344, 13] on button at bounding box center [342, 21] width 28 height 28
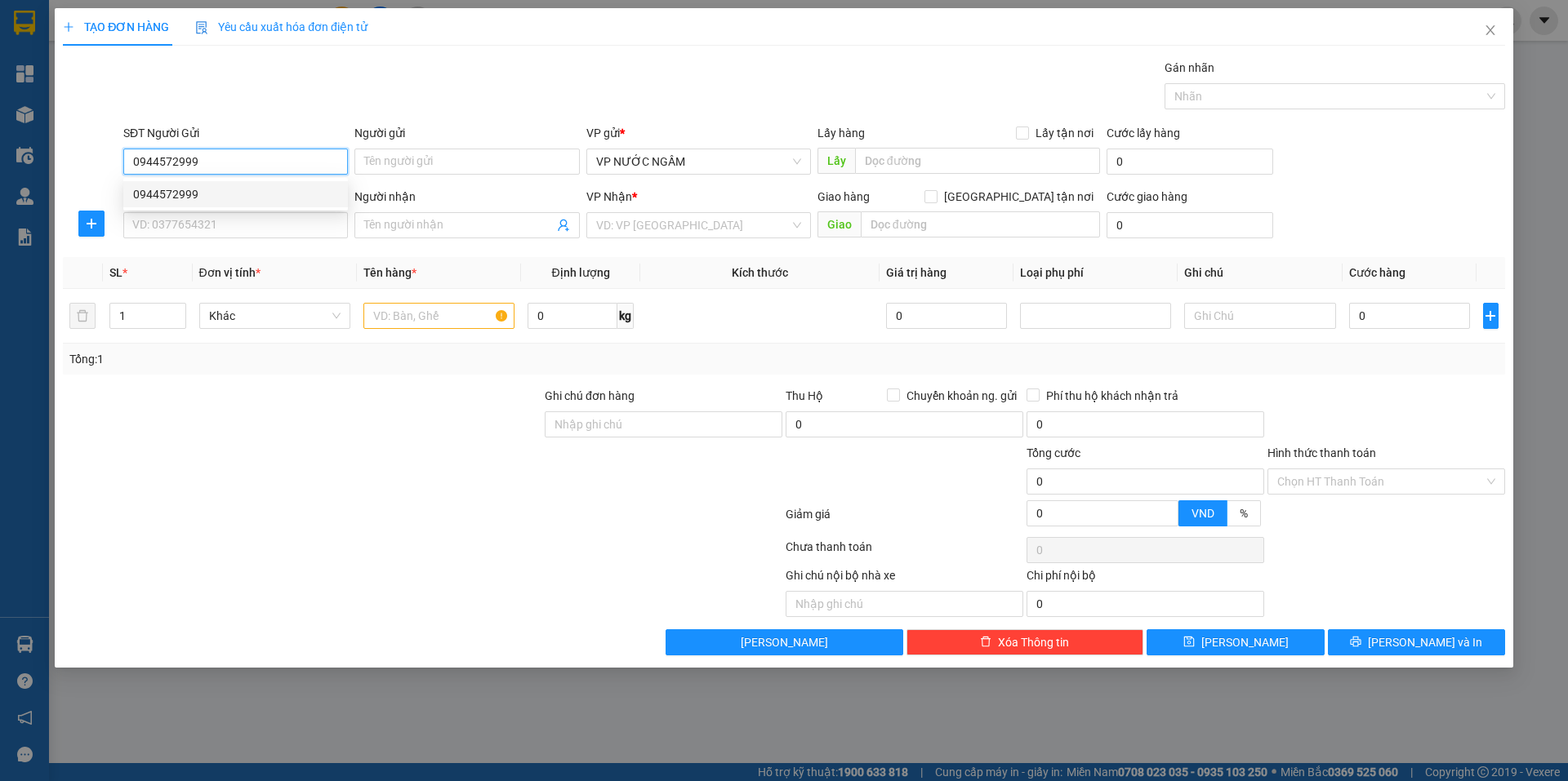
drag, startPoint x: 177, startPoint y: 183, endPoint x: 173, endPoint y: 238, distance: 55.1
click at [177, 186] on div "0944572999" at bounding box center [235, 194] width 225 height 26
type input "0944572999"
click at [173, 238] on input "SĐT Người Nhận" at bounding box center [235, 225] width 225 height 26
click at [232, 227] on input "SĐT Người Nhận" at bounding box center [235, 225] width 225 height 26
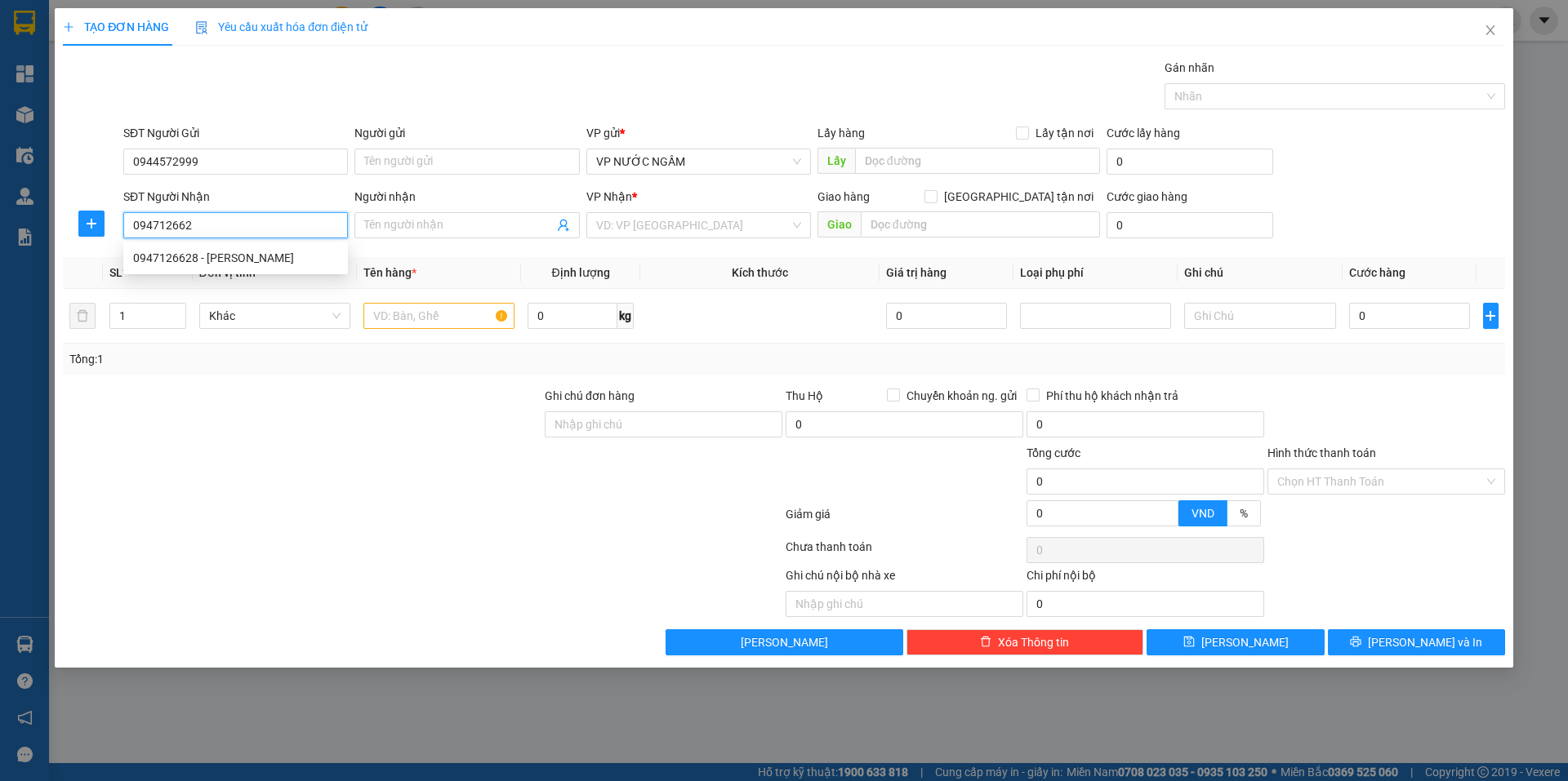
type input "0947126628"
click at [207, 265] on div "0947126628 - c lan" at bounding box center [235, 257] width 205 height 18
type input "c lan"
checkbox input "true"
type input "18g an [PERSON_NAME]"
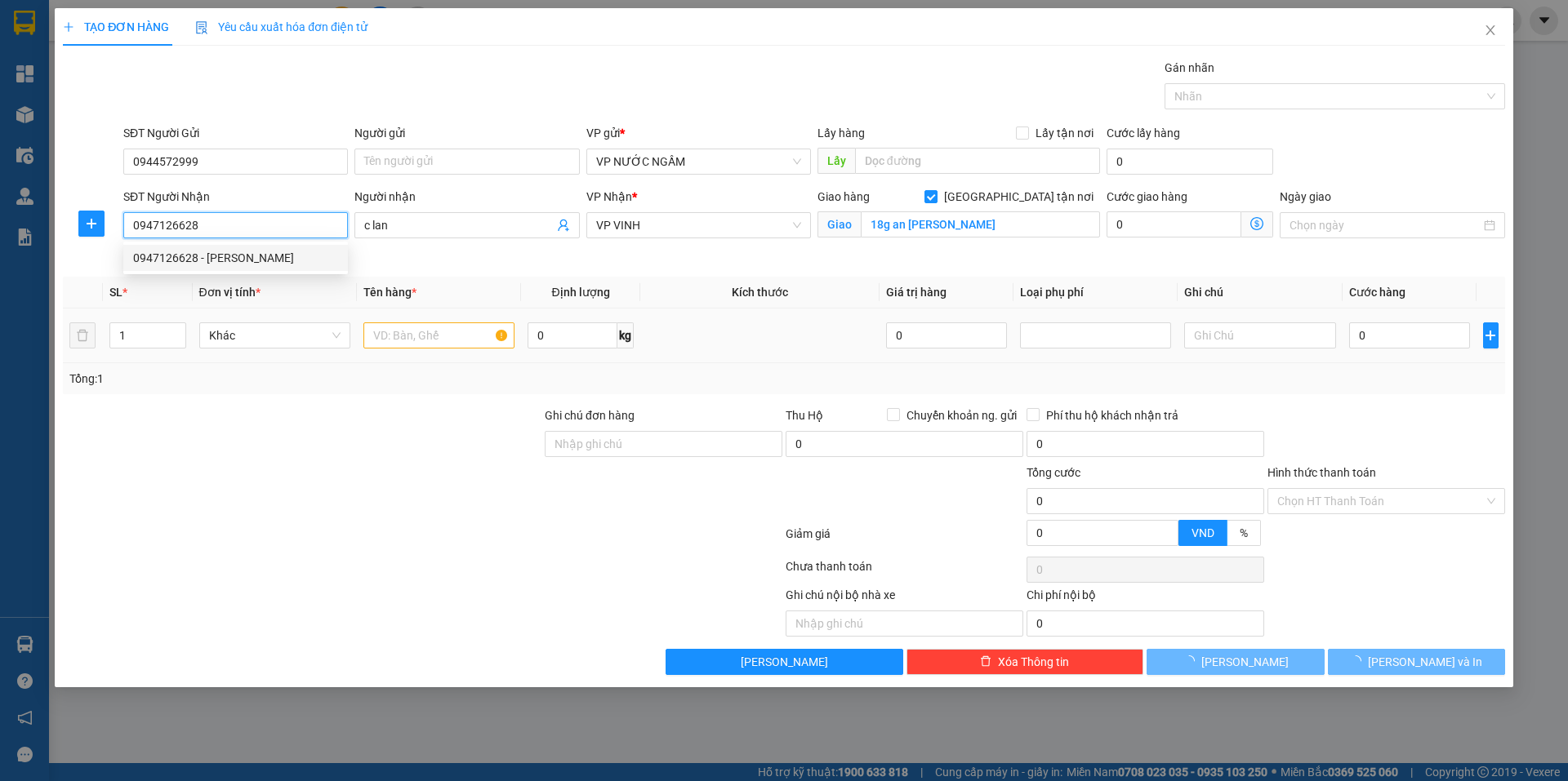
type input "0947126628"
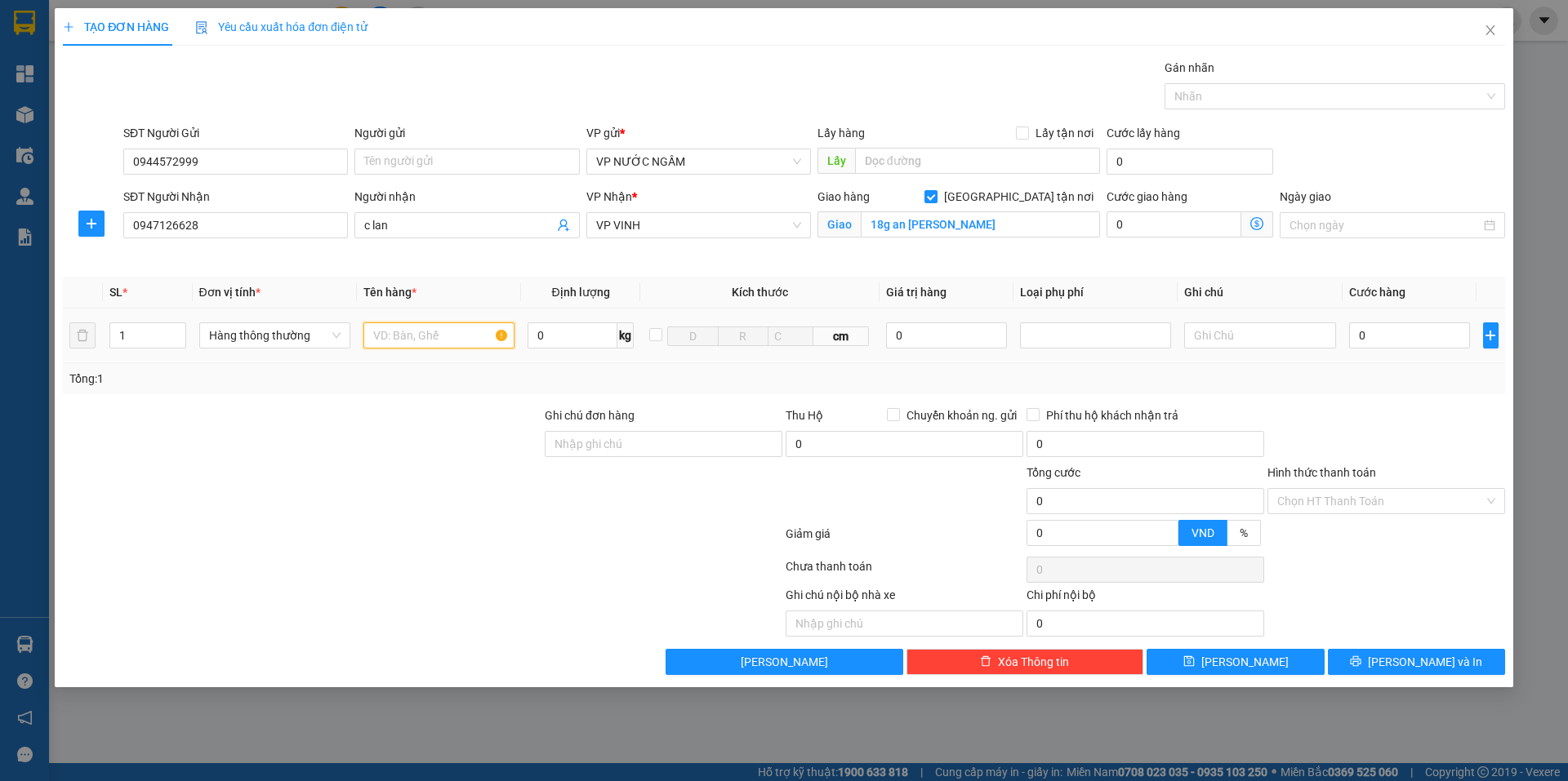
drag, startPoint x: 424, startPoint y: 323, endPoint x: 414, endPoint y: 341, distance: 20.6
click at [422, 329] on input "text" at bounding box center [439, 335] width 151 height 26
type input "hq"
click at [1405, 332] on input "0" at bounding box center [1410, 335] width 122 height 26
type input "4"
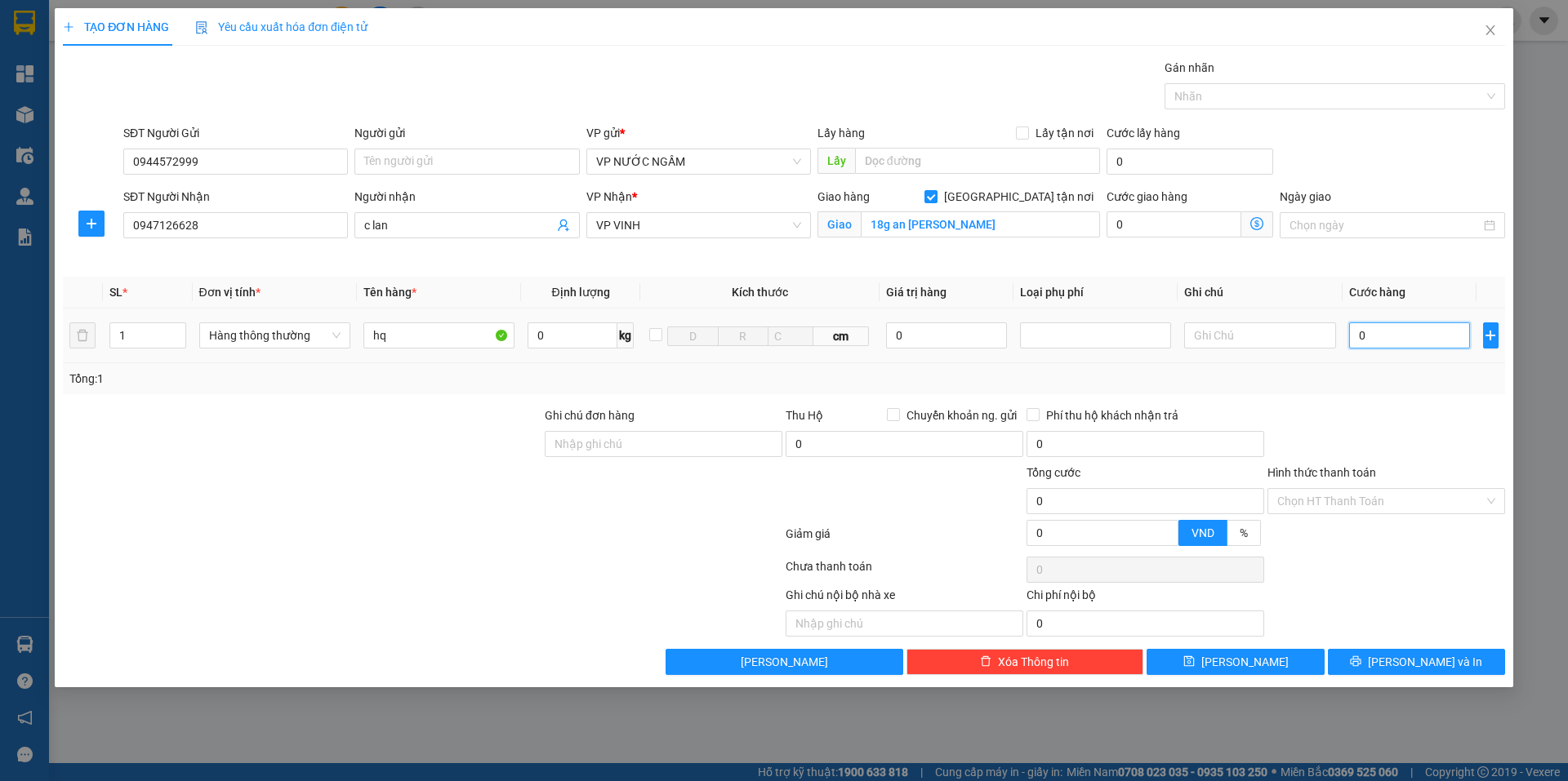
type input "4"
type input "40"
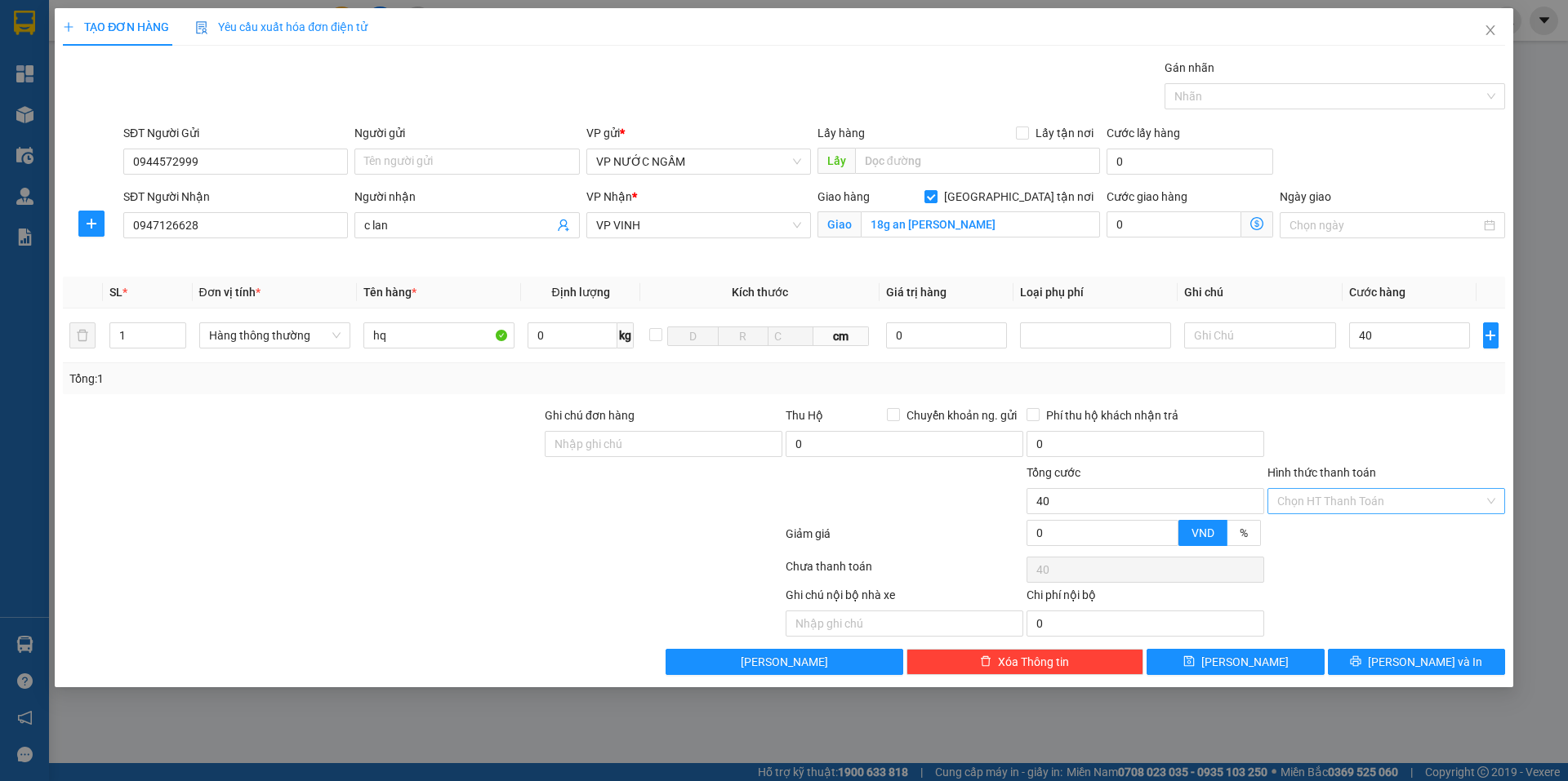
click at [1378, 463] on form "Ghi chú đơn hàng Thu Hộ Chuyển khoản ng. gửi 0 Phí thu hộ khách nhận trả 0 Tổng…" at bounding box center [784, 479] width 1442 height 147
type input "40.000"
drag, startPoint x: 1375, startPoint y: 664, endPoint x: 1337, endPoint y: 651, distance: 40.2
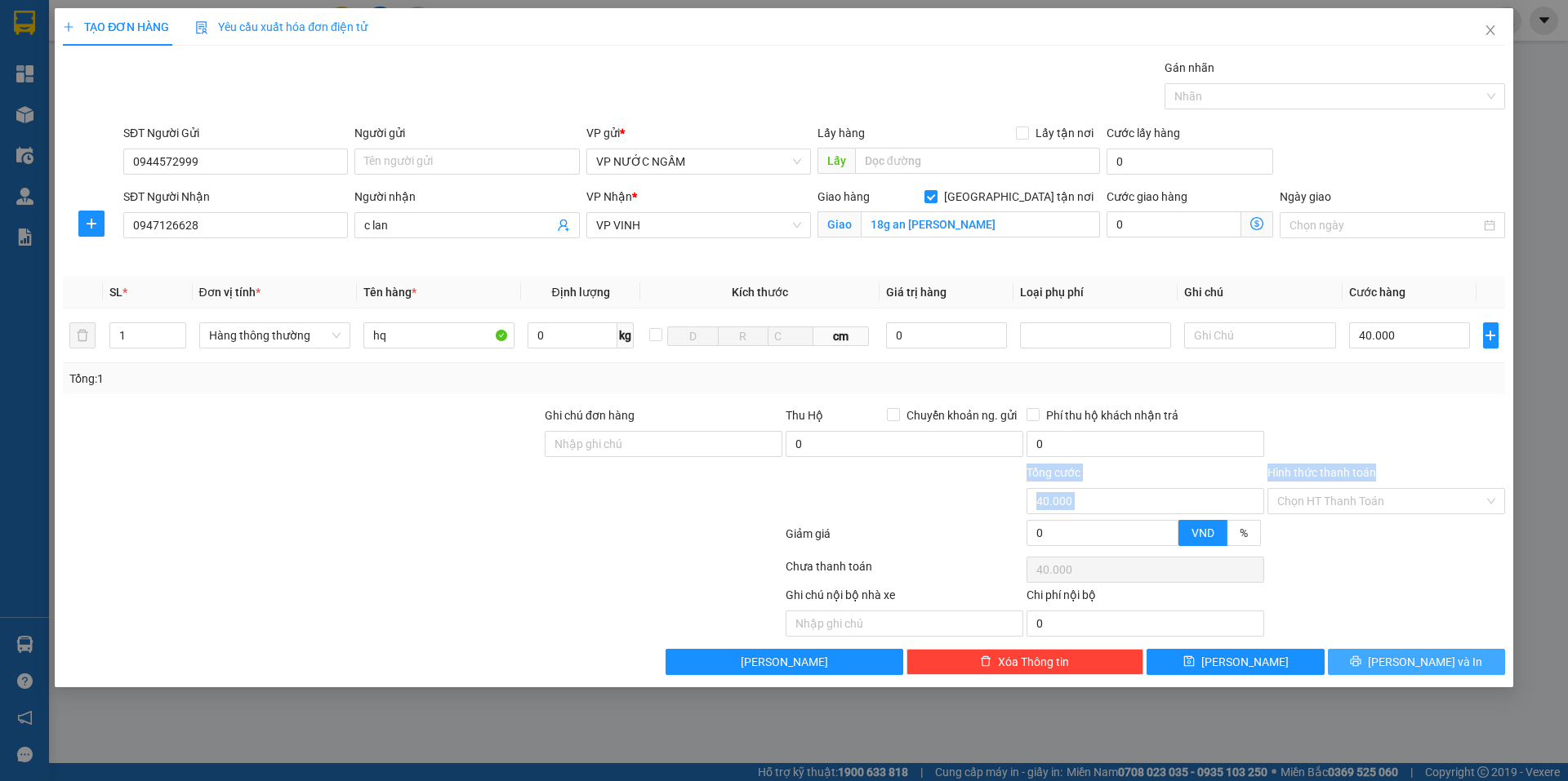
click at [1373, 664] on button "[PERSON_NAME] và In" at bounding box center [1415, 662] width 177 height 26
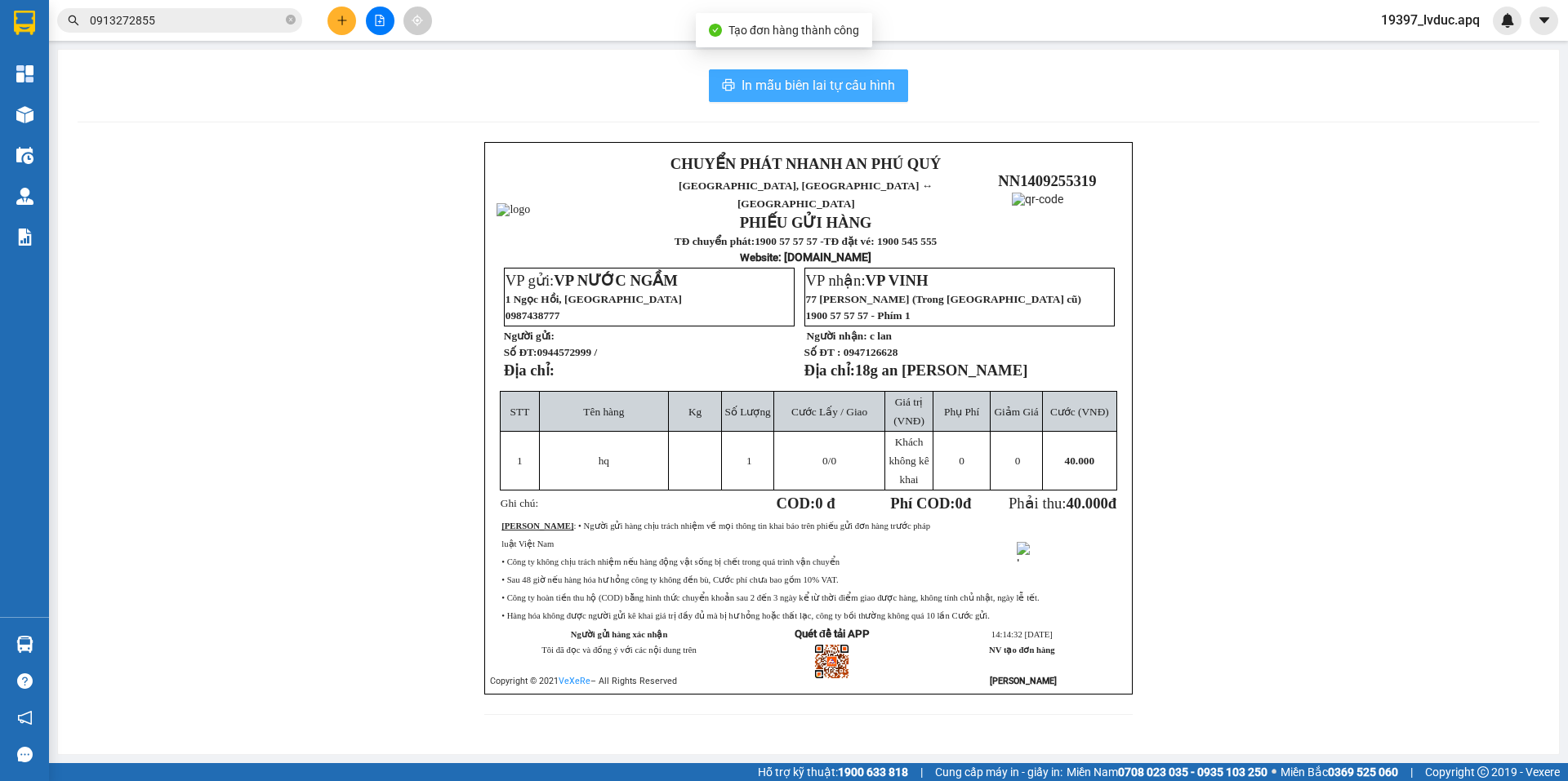
drag, startPoint x: 822, startPoint y: 98, endPoint x: 820, endPoint y: 89, distance: 9.2
click at [820, 96] on button "In mẫu biên lai tự cấu hình" at bounding box center [809, 85] width 199 height 33
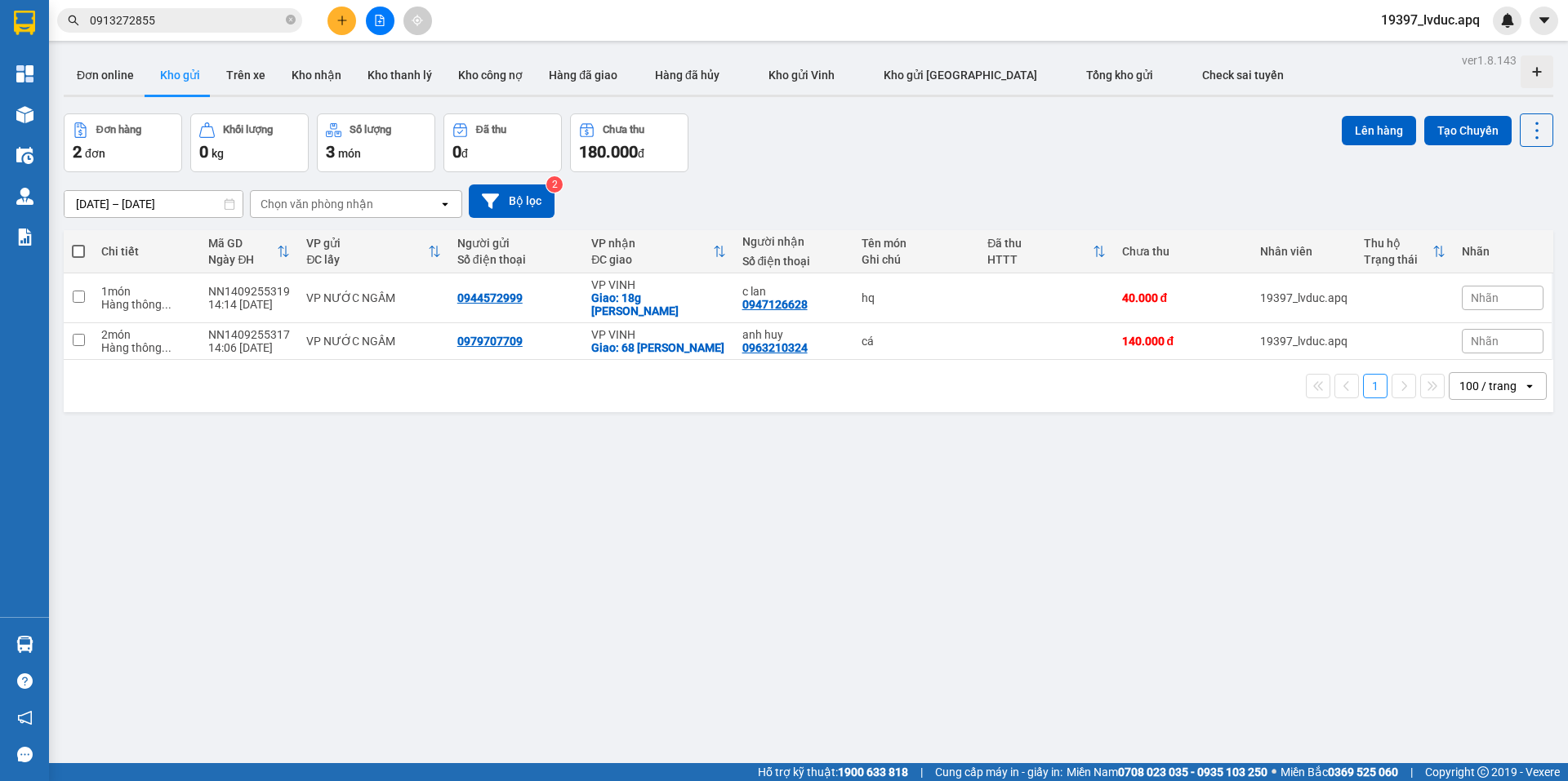
click at [267, 32] on span "0913272855" at bounding box center [179, 20] width 245 height 24
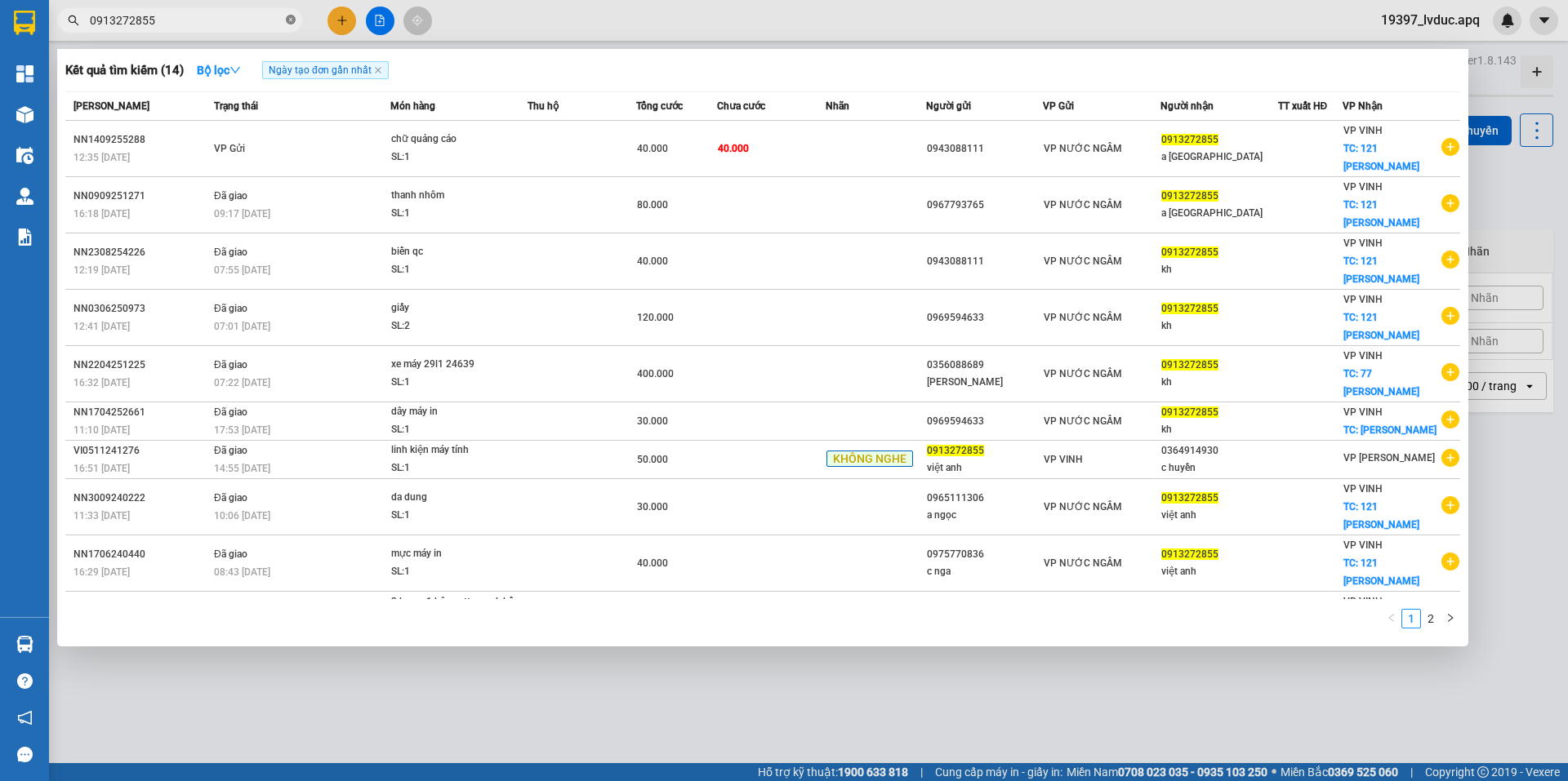
click at [289, 18] on icon "close-circle" at bounding box center [291, 20] width 10 height 10
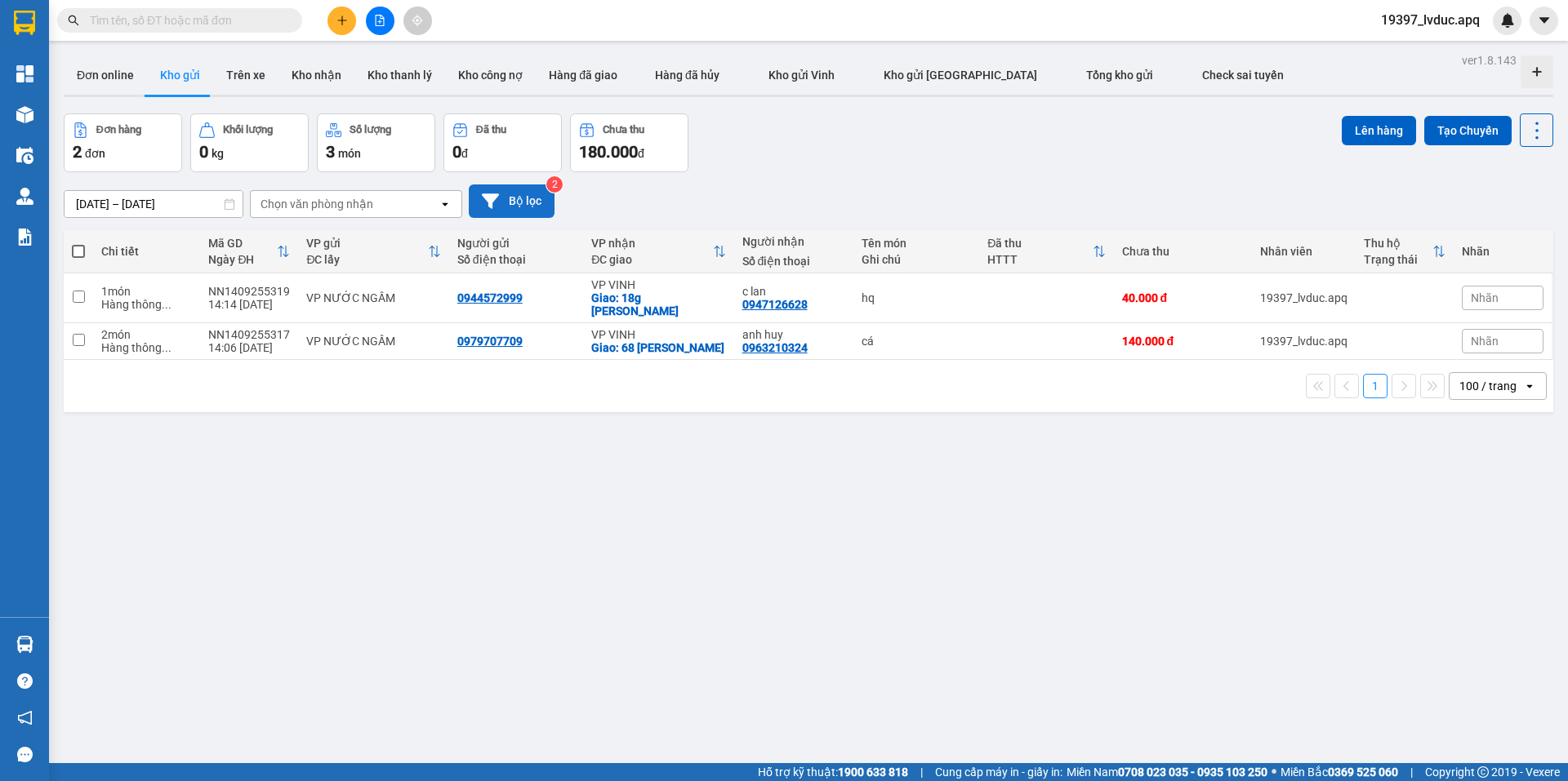
click at [542, 194] on button "Bộ lọc" at bounding box center [511, 201] width 85 height 34
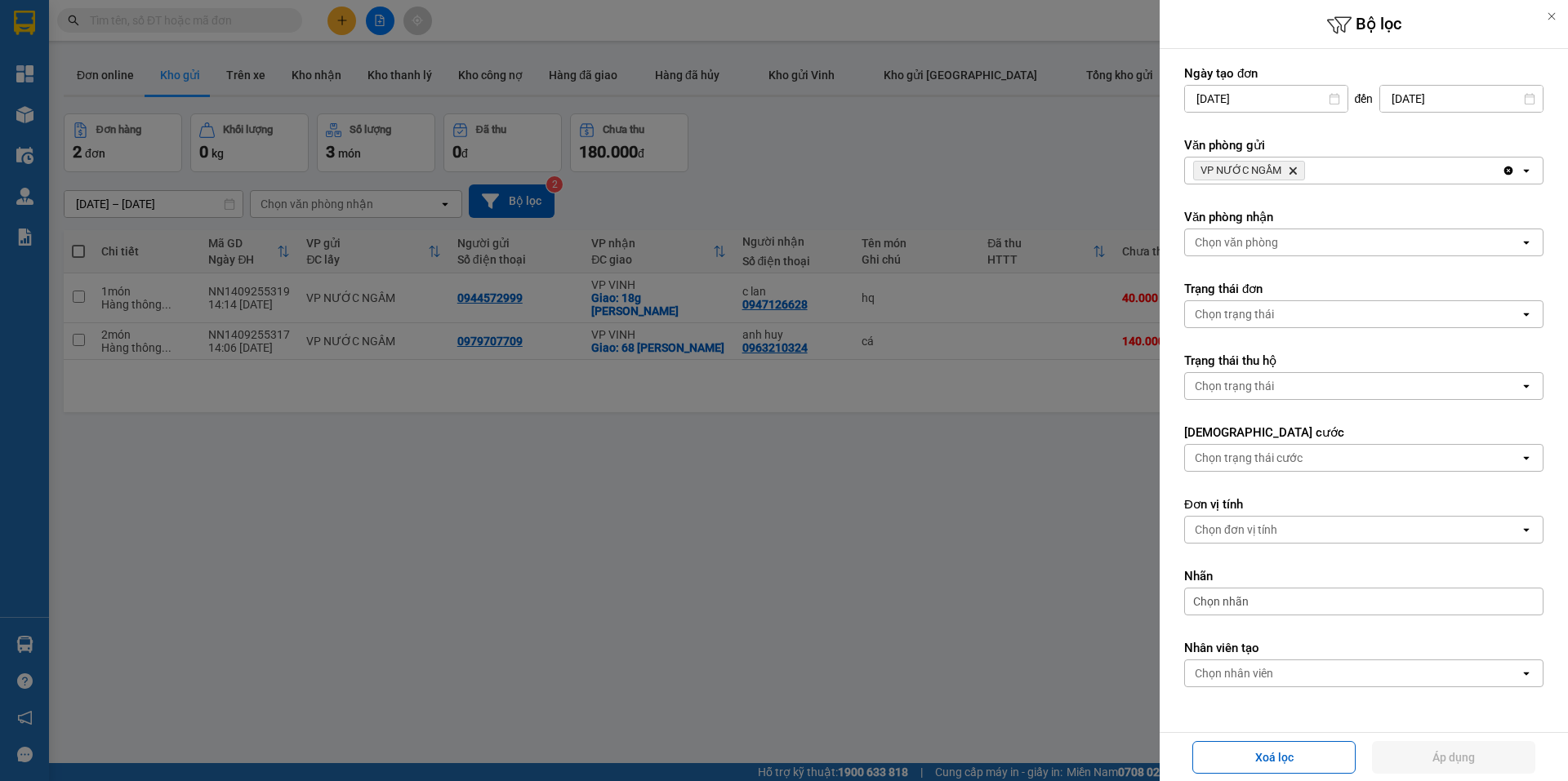
drag, startPoint x: 1222, startPoint y: 756, endPoint x: 1170, endPoint y: 742, distance: 53.9
click at [1222, 757] on button "Xoá lọc" at bounding box center [1273, 758] width 163 height 33
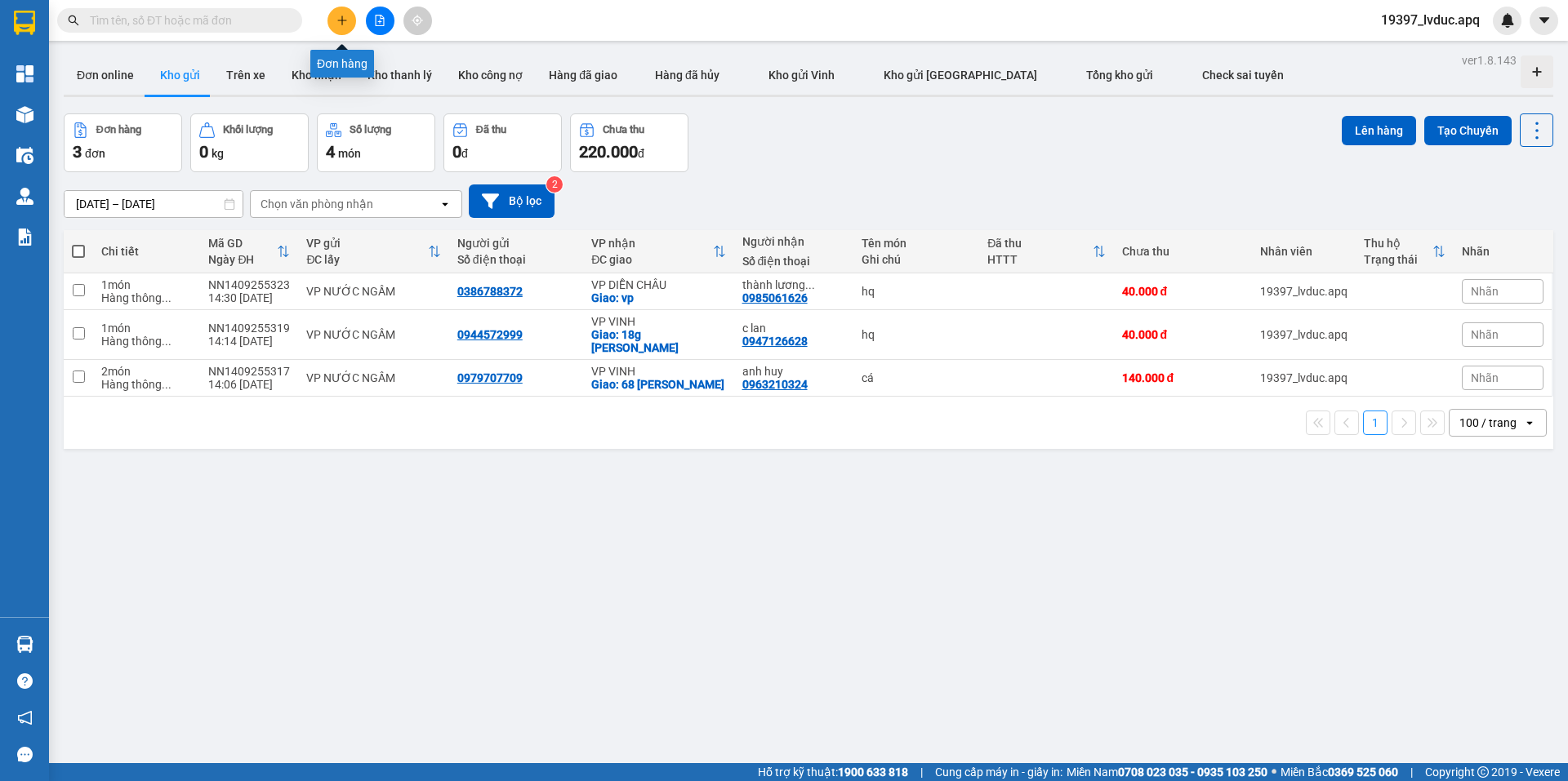
click at [339, 15] on icon "plus" at bounding box center [342, 21] width 12 height 12
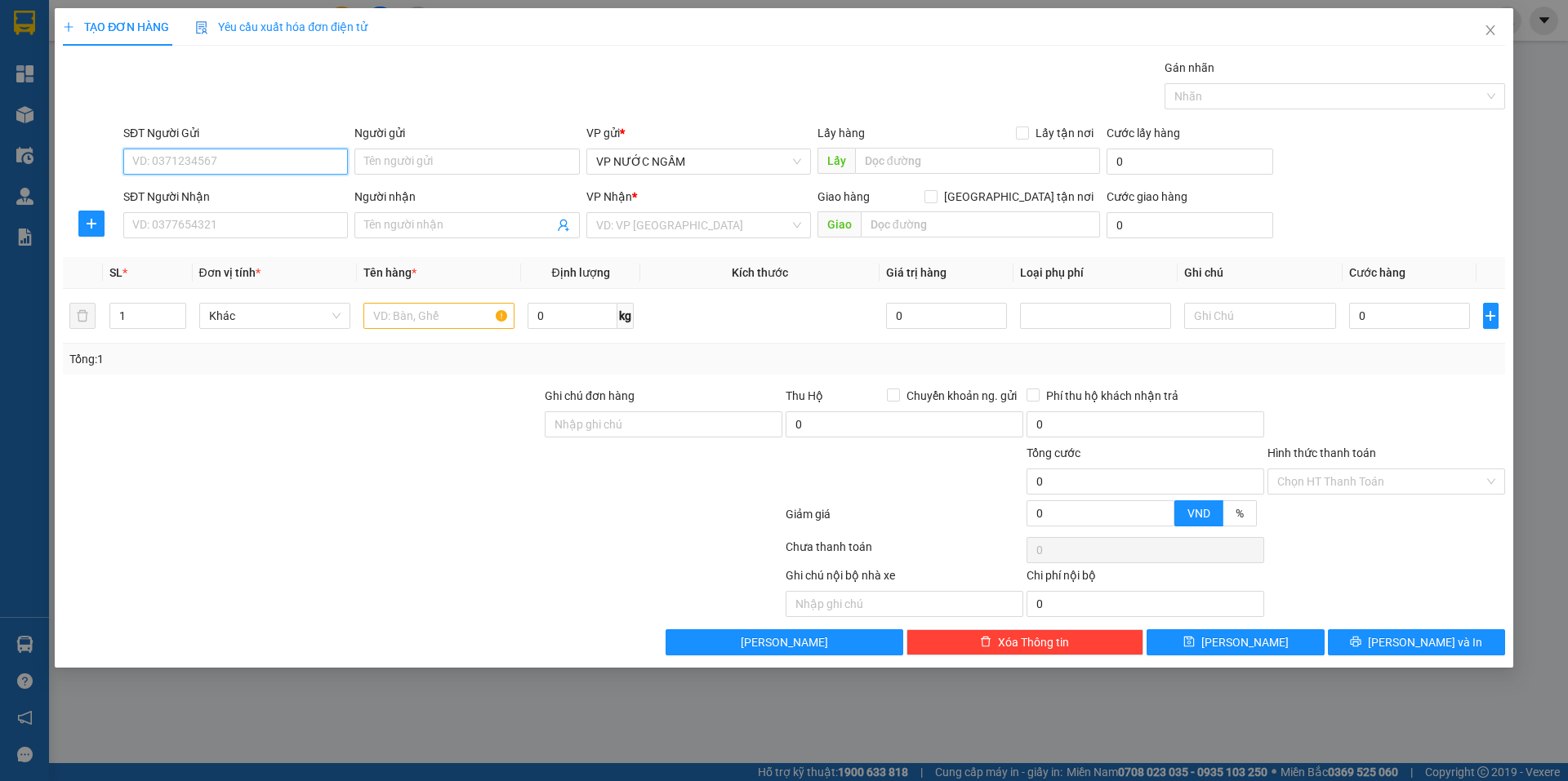
drag, startPoint x: 243, startPoint y: 168, endPoint x: 317, endPoint y: 175, distance: 74.3
click at [245, 169] on input "SĐT Người Gửi" at bounding box center [235, 161] width 225 height 26
type input "0985689163"
drag, startPoint x: 236, startPoint y: 193, endPoint x: 216, endPoint y: 216, distance: 30.5
click at [235, 197] on div "0985689163 - Anh cường" at bounding box center [235, 194] width 205 height 18
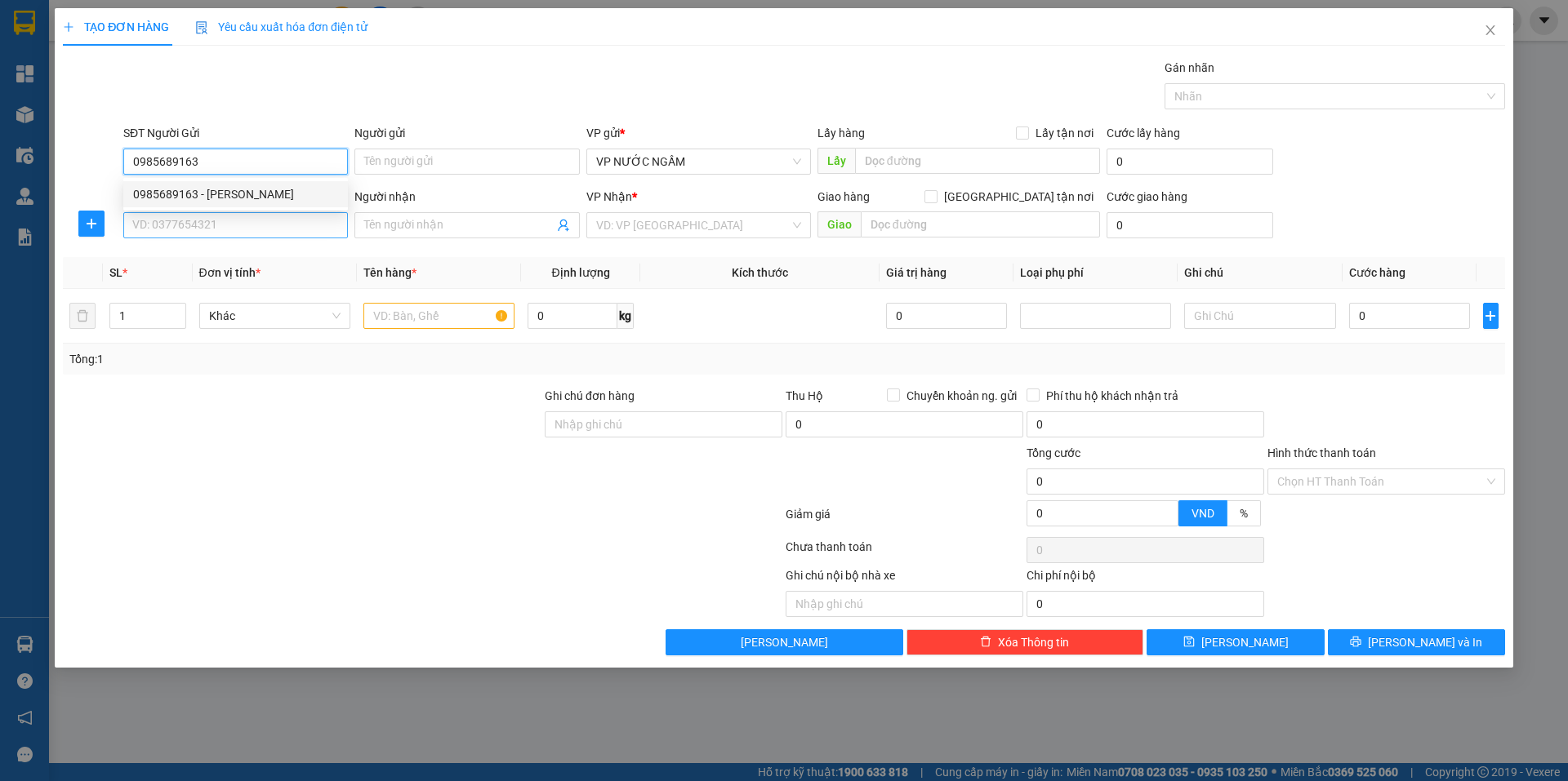
type input "Anh cường"
type input "0985689163"
click at [211, 222] on input "SĐT Người Nhận" at bounding box center [235, 225] width 225 height 26
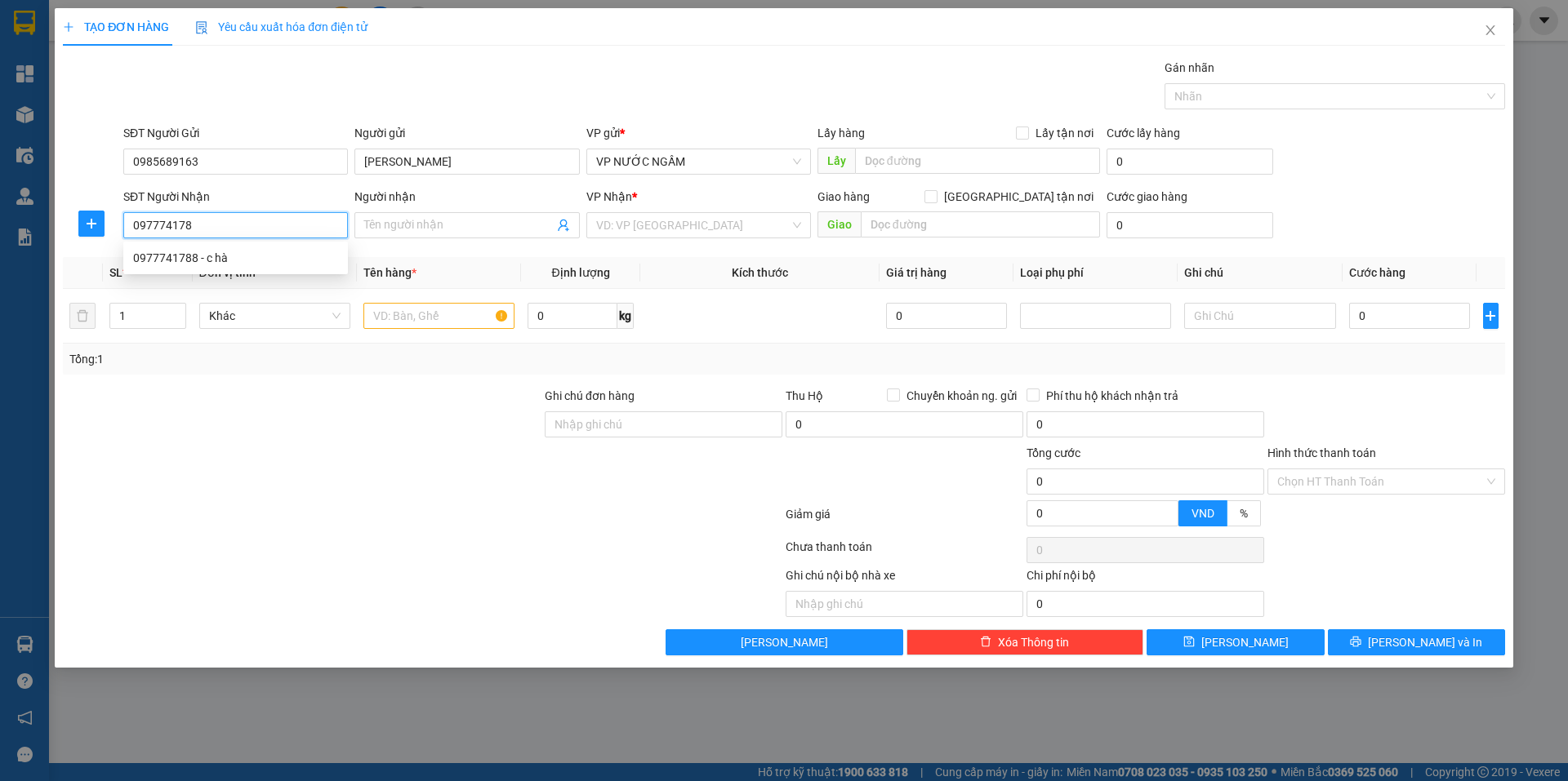
type input "0977741788"
click at [220, 260] on div "0977741788 - c hà" at bounding box center [235, 257] width 205 height 18
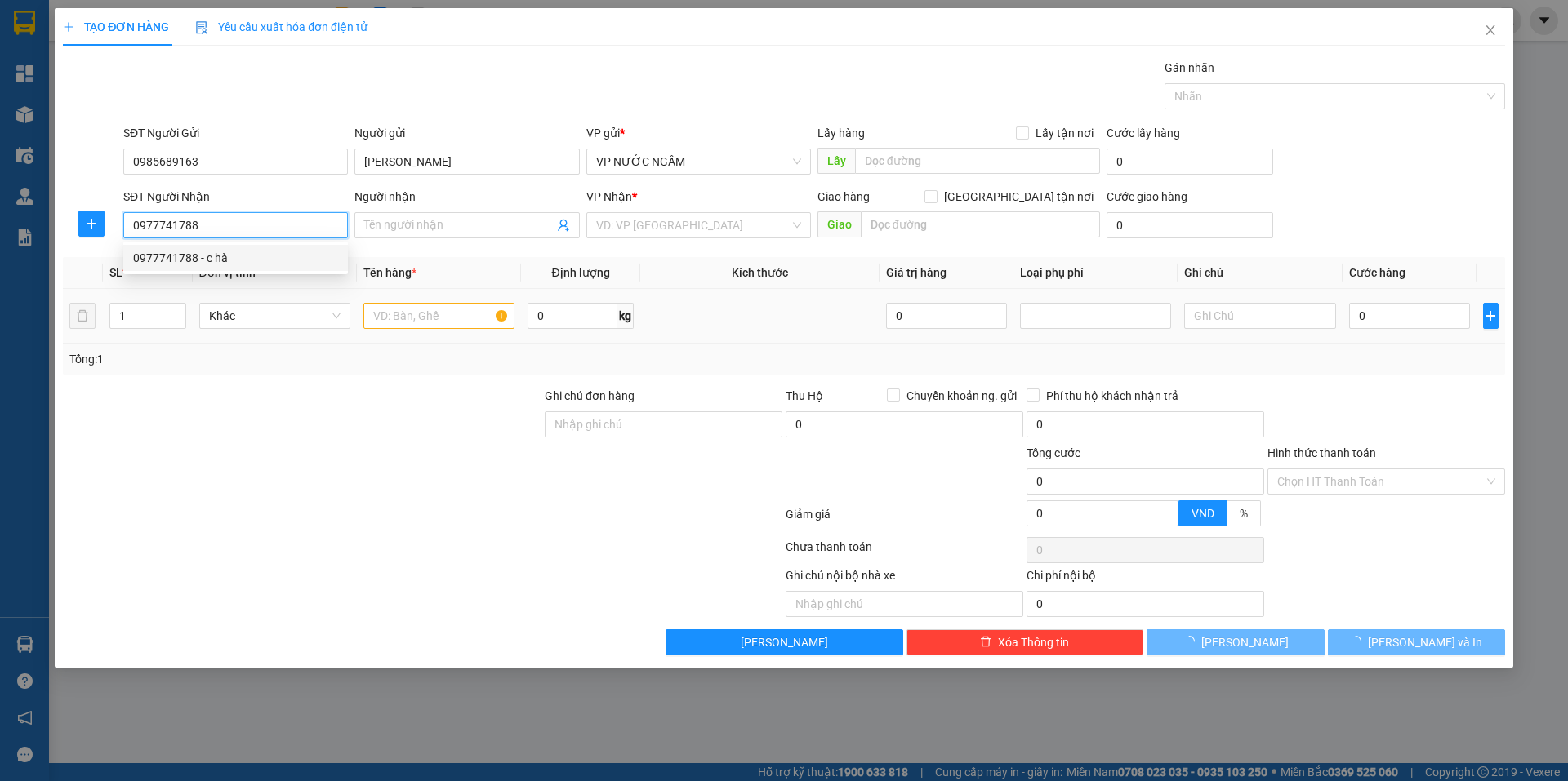
type input "c hà"
type input "VP Chợ Sen Nam Đàn"
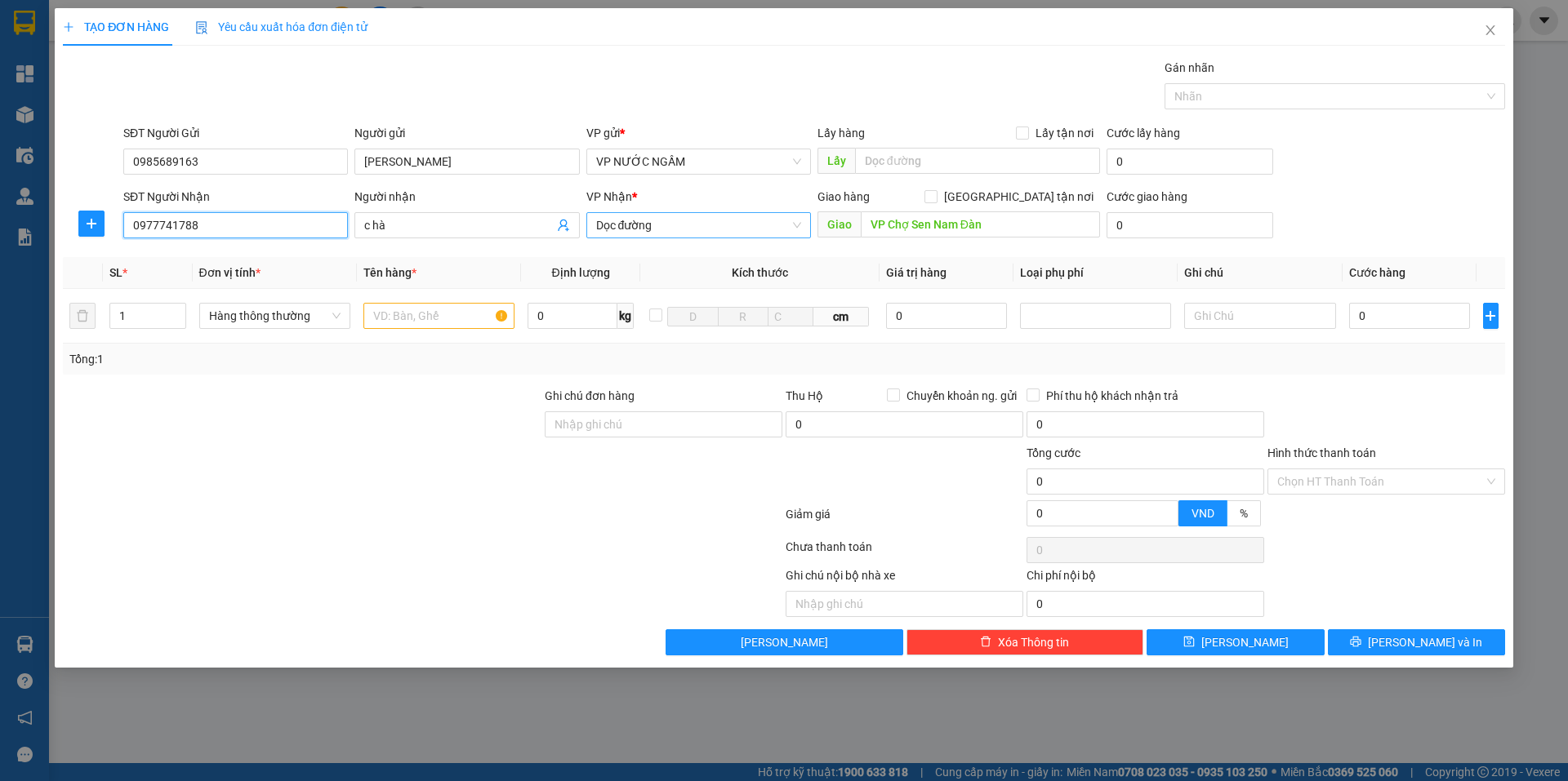
click at [651, 220] on span "Dọc đường" at bounding box center [698, 225] width 205 height 24
type input "0977741788"
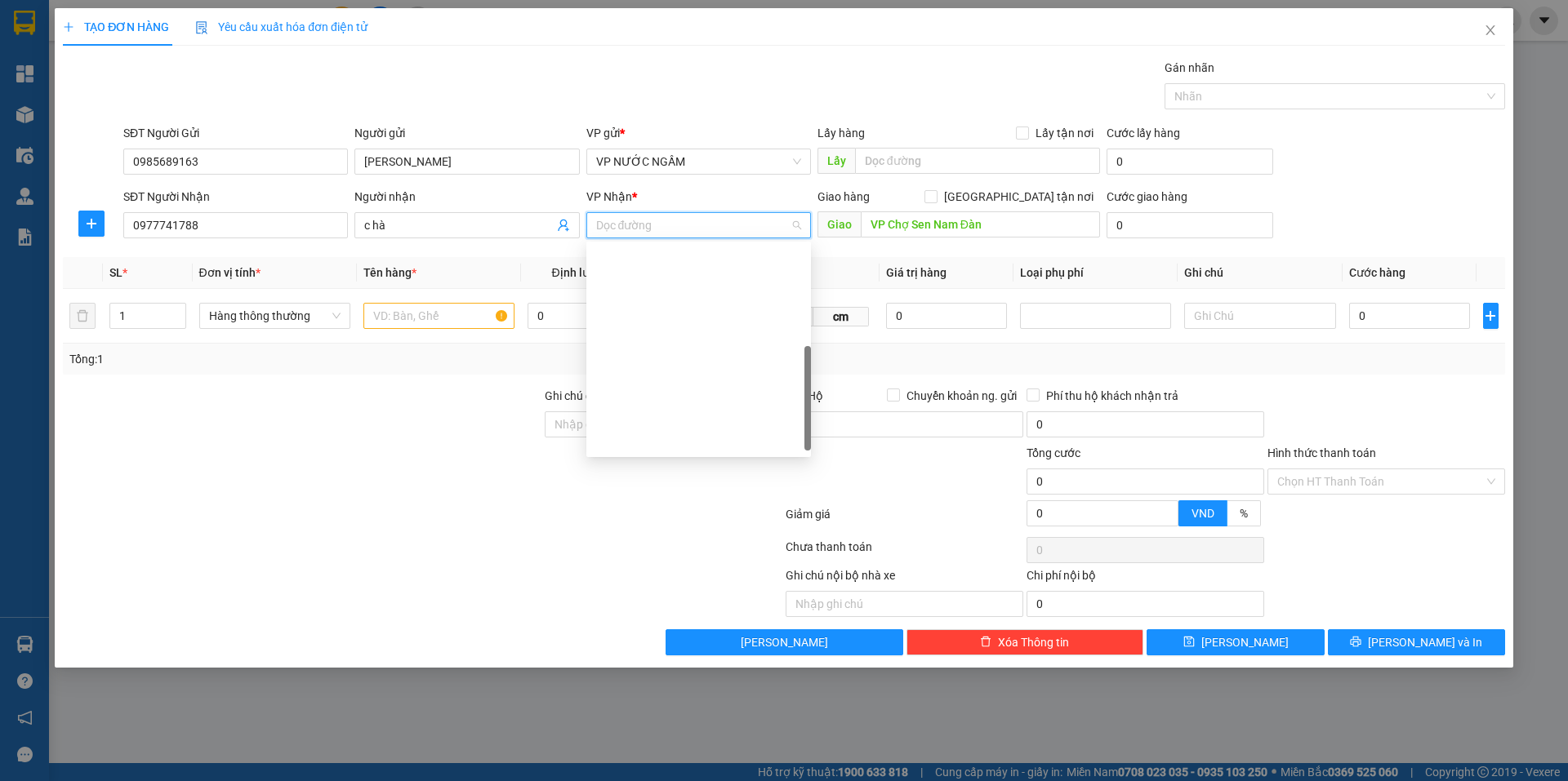
scroll to position [235, 0]
click at [631, 385] on div "VP CHỢ SEN" at bounding box center [698, 388] width 205 height 18
click at [418, 324] on input "text" at bounding box center [439, 315] width 151 height 26
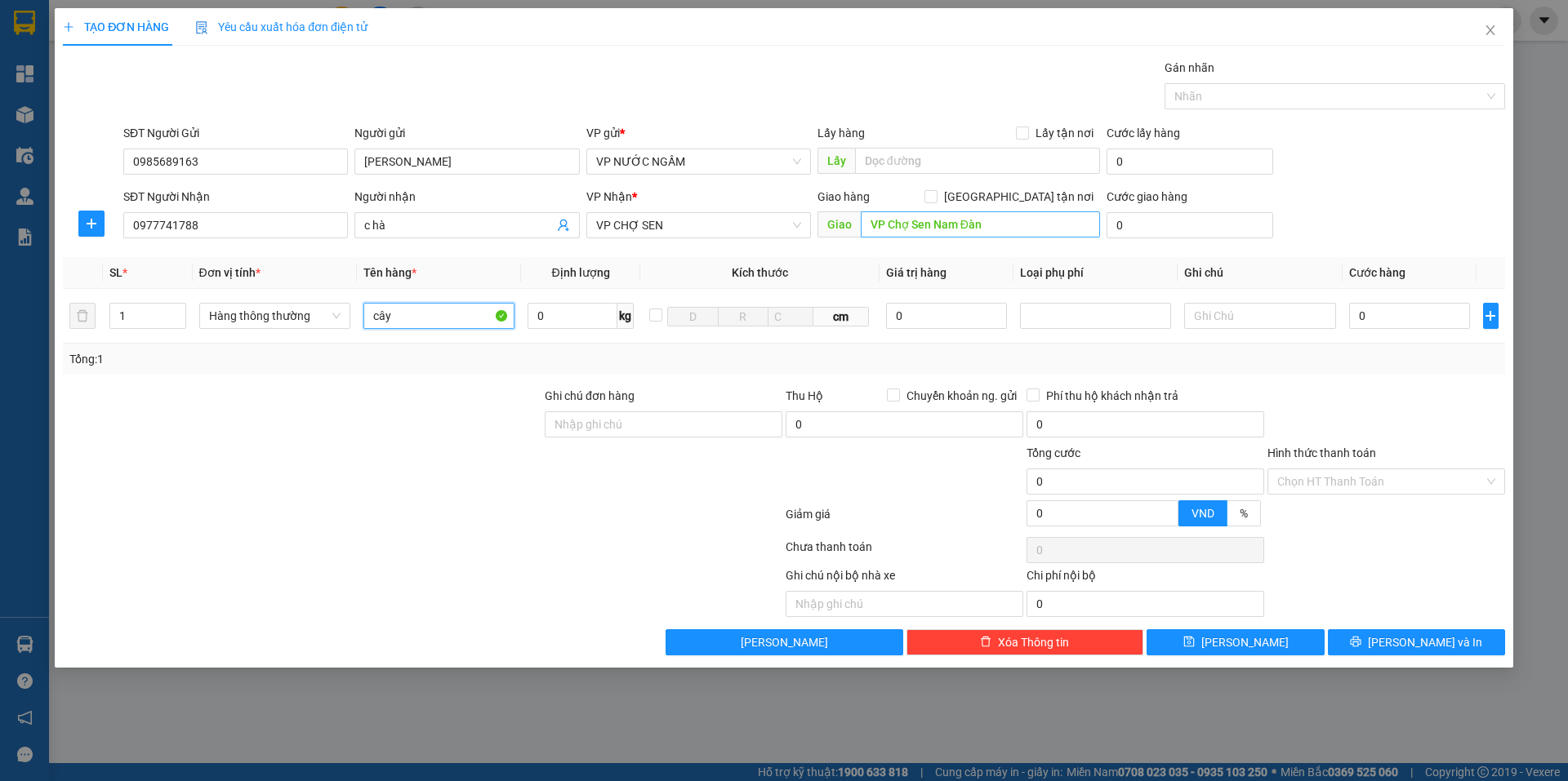
type input "cây"
click at [924, 222] on input "VP Chợ Sen Nam Đàn" at bounding box center [980, 224] width 239 height 26
click at [1410, 321] on input "0" at bounding box center [1410, 315] width 122 height 26
type input "5"
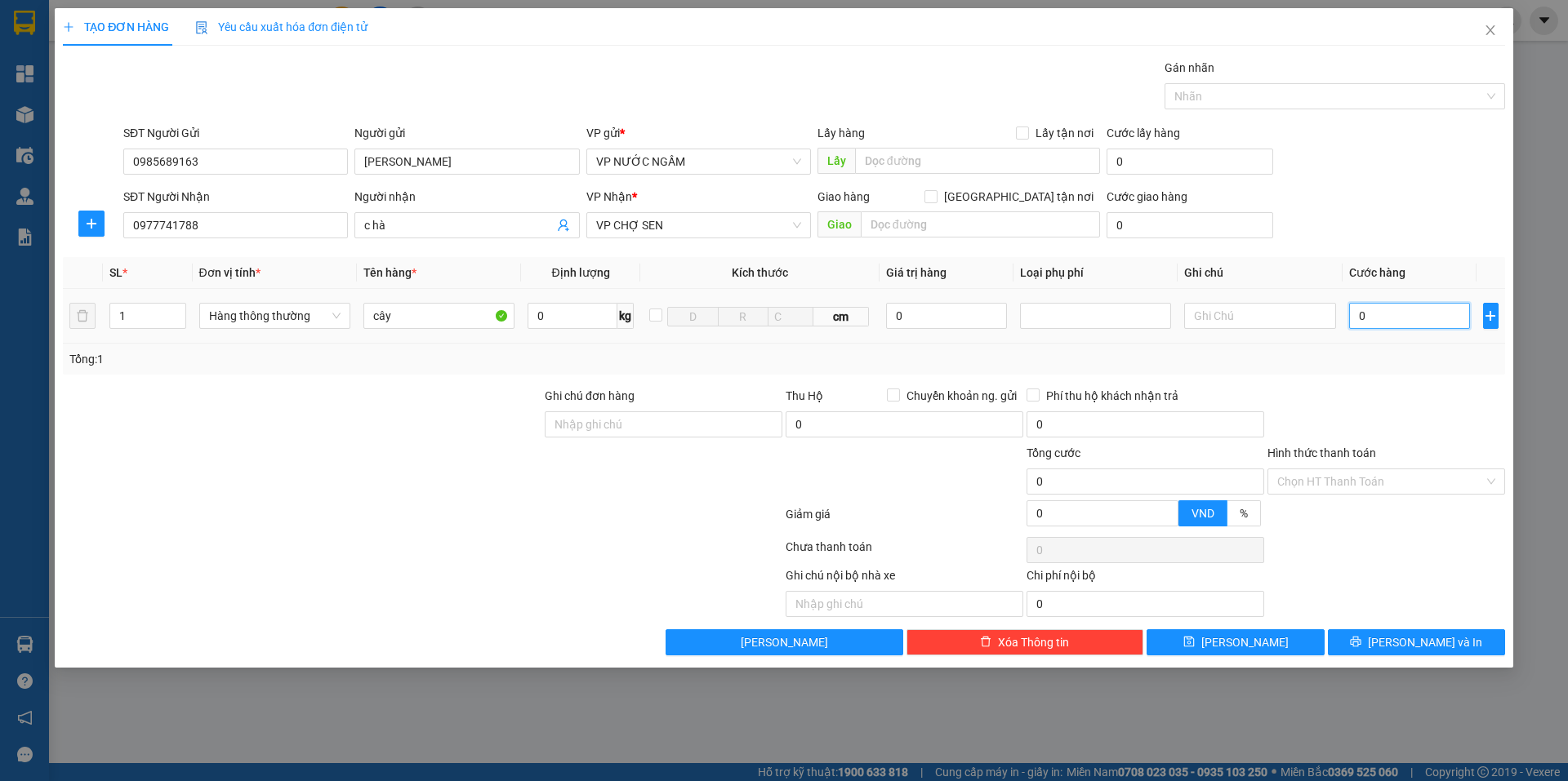
type input "5"
type input "50"
type input "50.000"
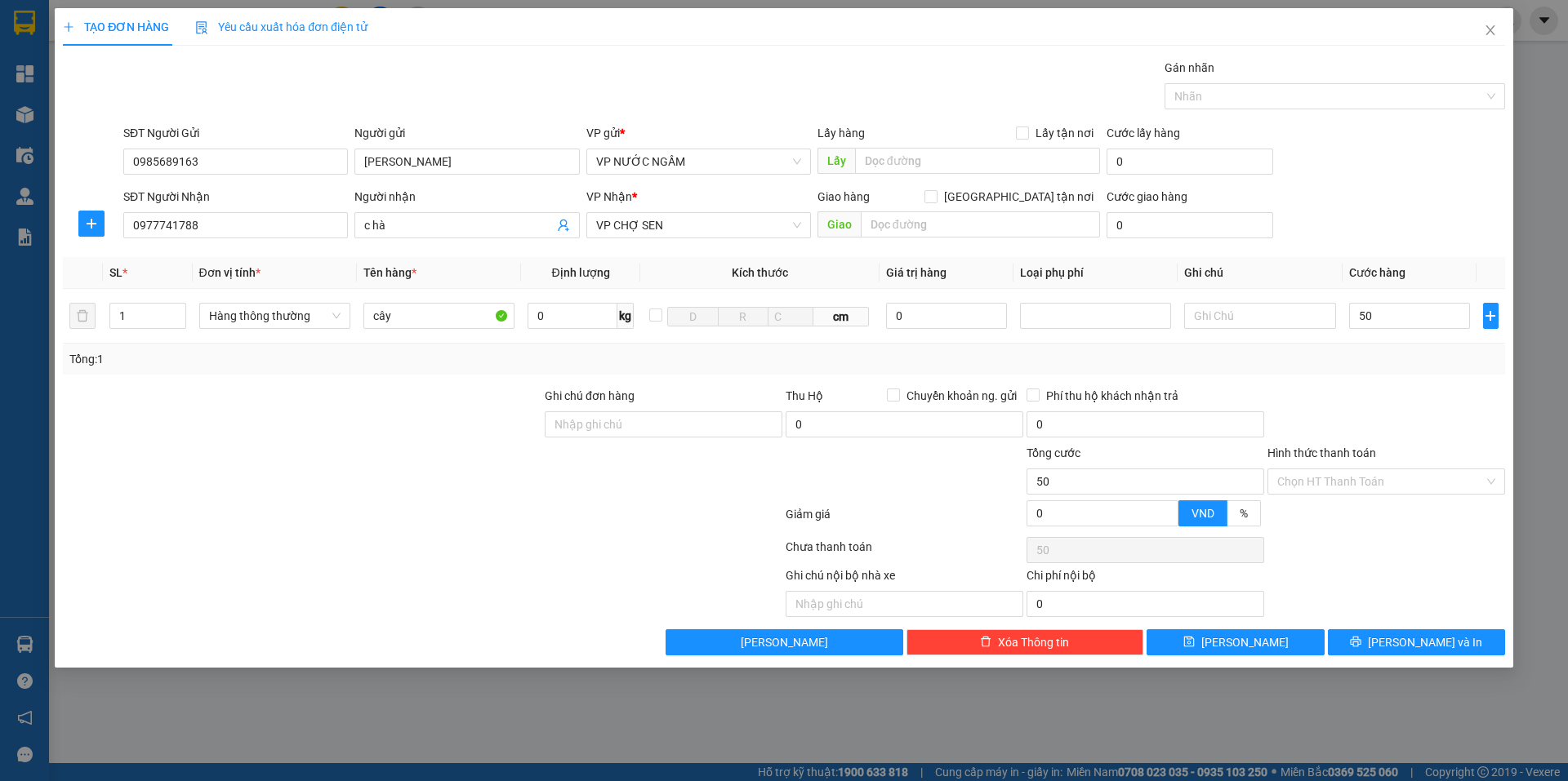
type input "50.000"
click at [1394, 368] on div "Tổng: 1" at bounding box center [784, 359] width 1442 height 31
drag, startPoint x: 1369, startPoint y: 634, endPoint x: 1359, endPoint y: 621, distance: 16.4
click at [1368, 634] on button "[PERSON_NAME] và In" at bounding box center [1415, 642] width 177 height 26
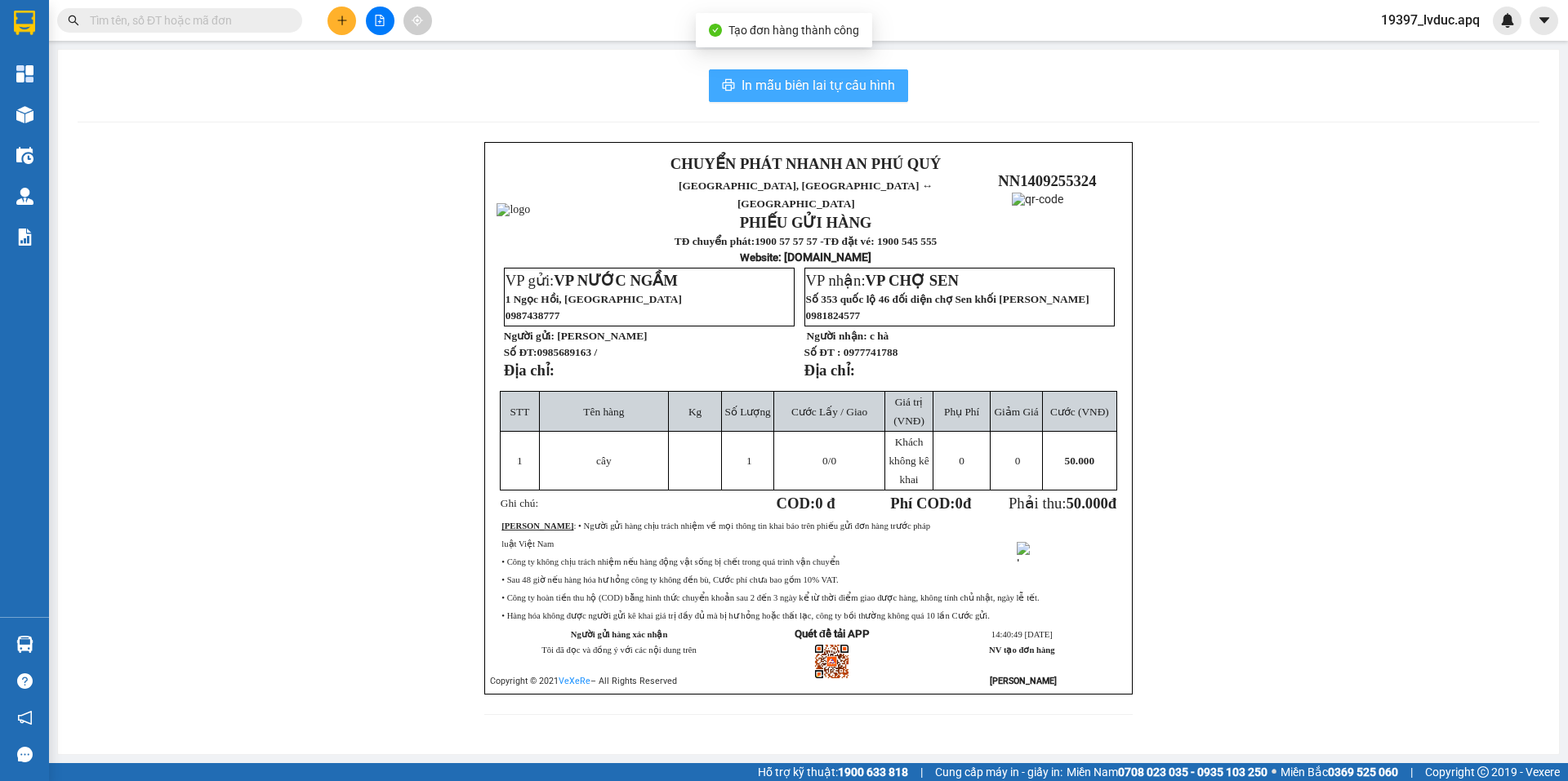
click at [838, 85] on span "In mẫu biên lai tự cấu hình" at bounding box center [818, 85] width 153 height 20
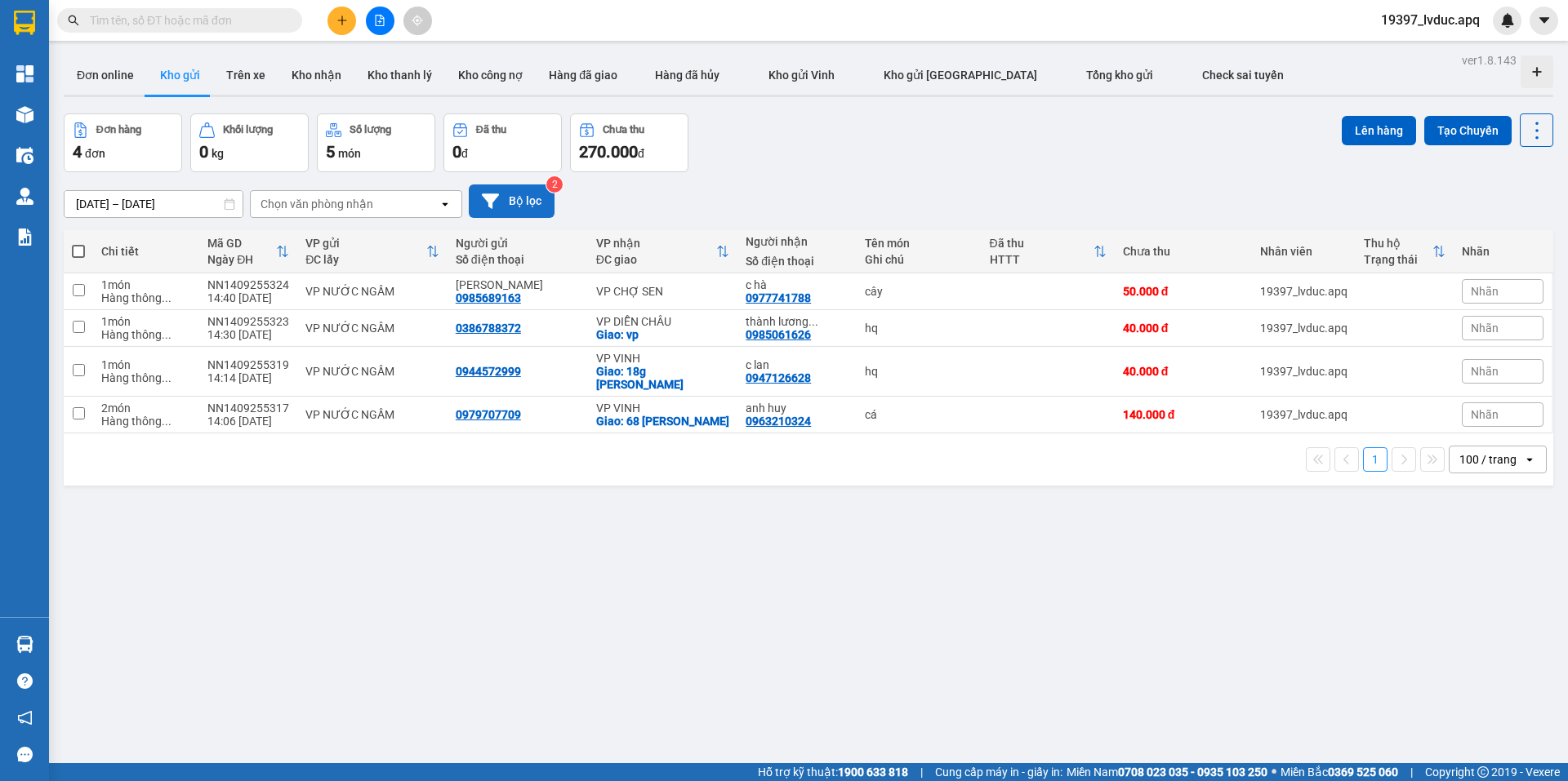
click at [520, 203] on button "Bộ lọc" at bounding box center [511, 201] width 85 height 34
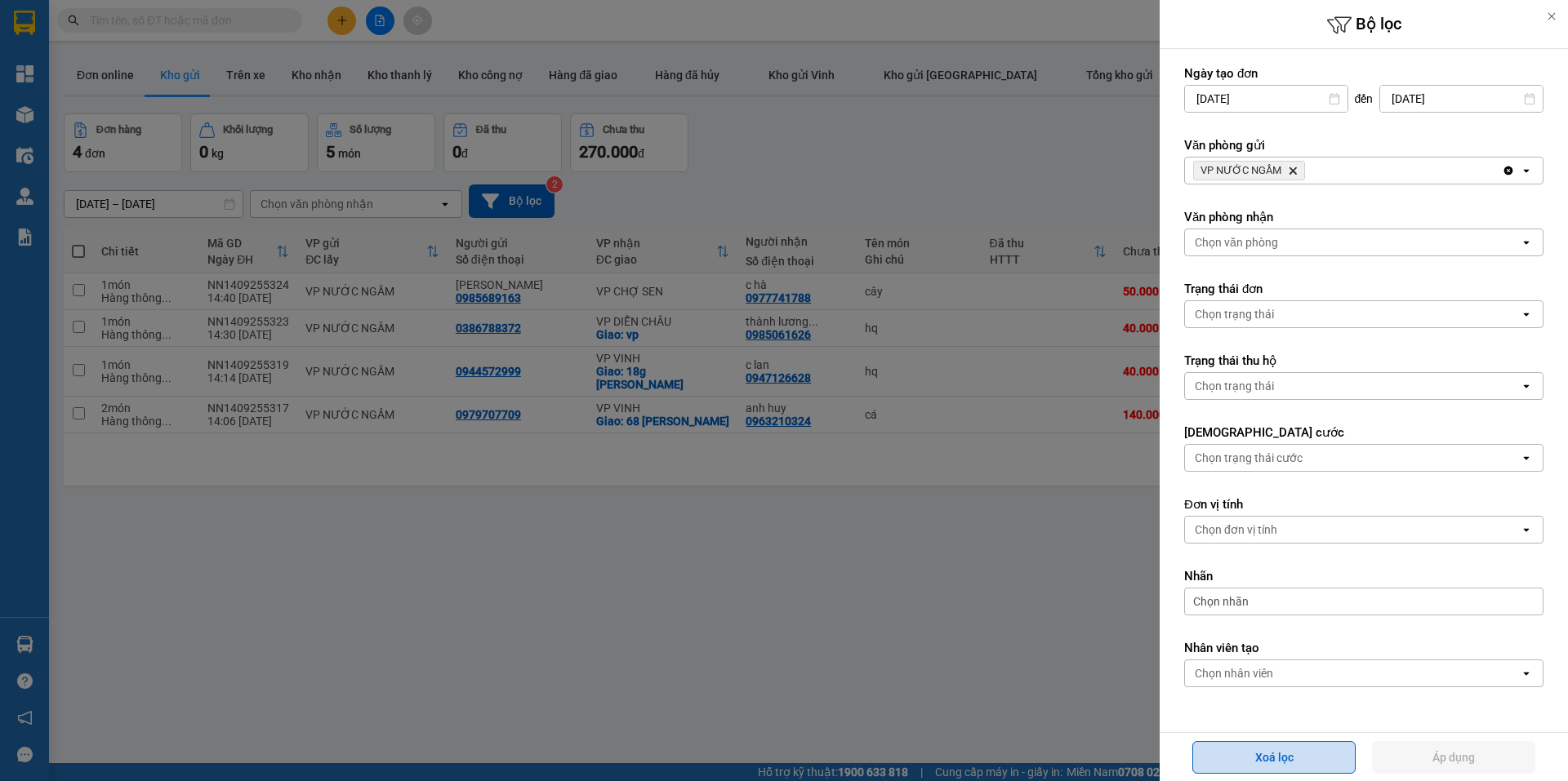
click at [1240, 752] on button "Xoá lọc" at bounding box center [1273, 758] width 163 height 33
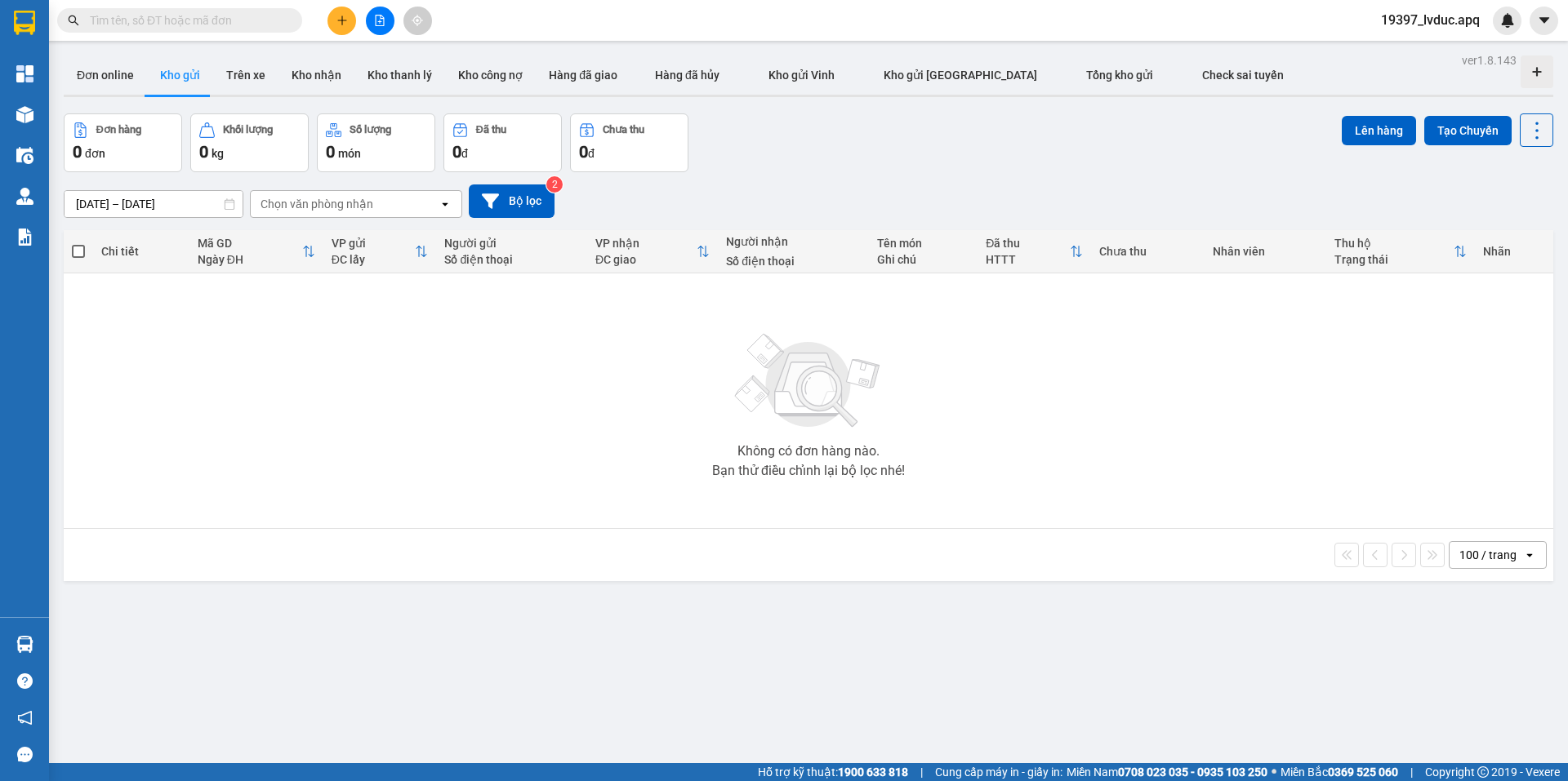
scroll to position [75, 0]
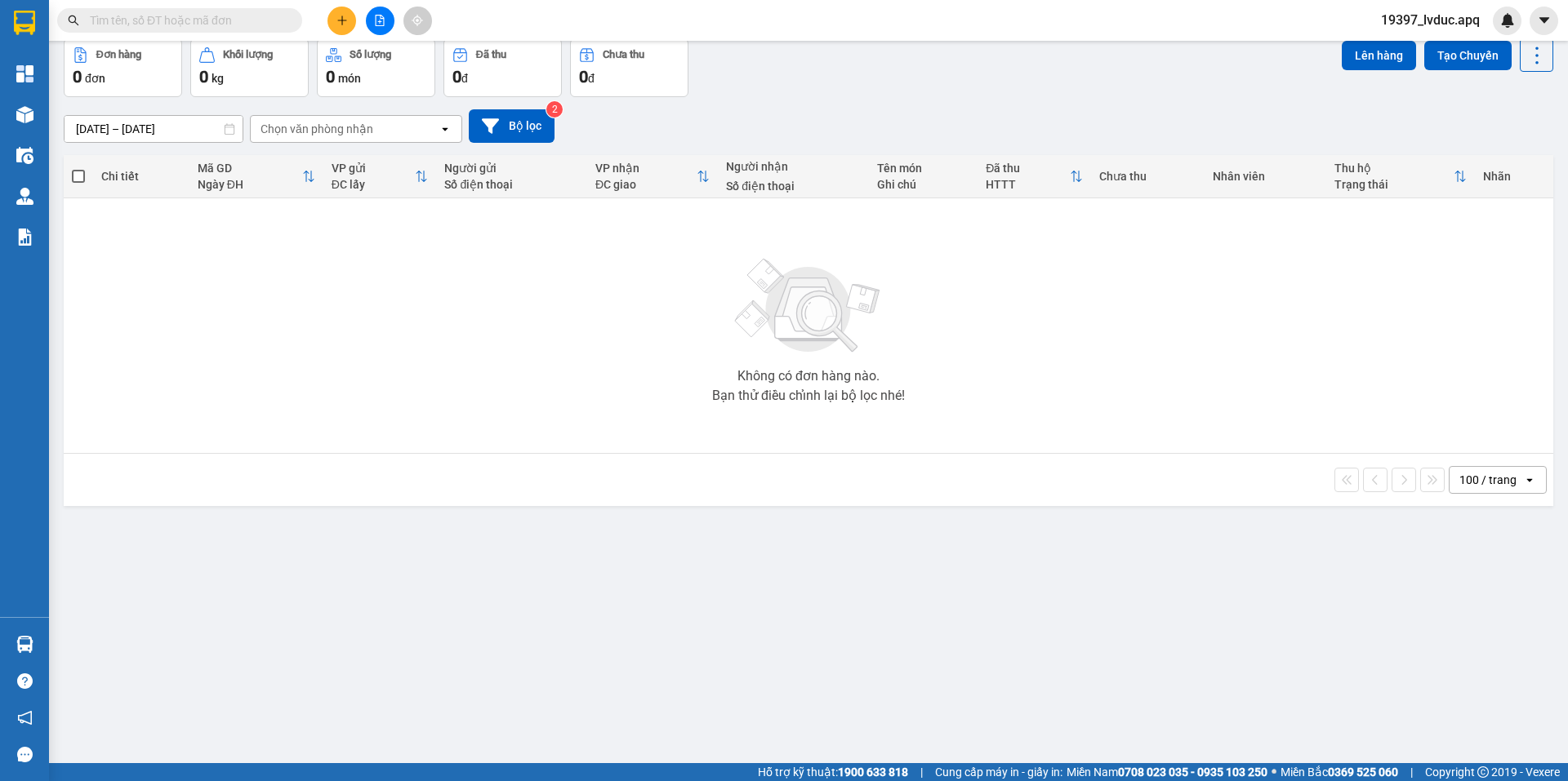
click at [351, 16] on button at bounding box center [342, 21] width 28 height 28
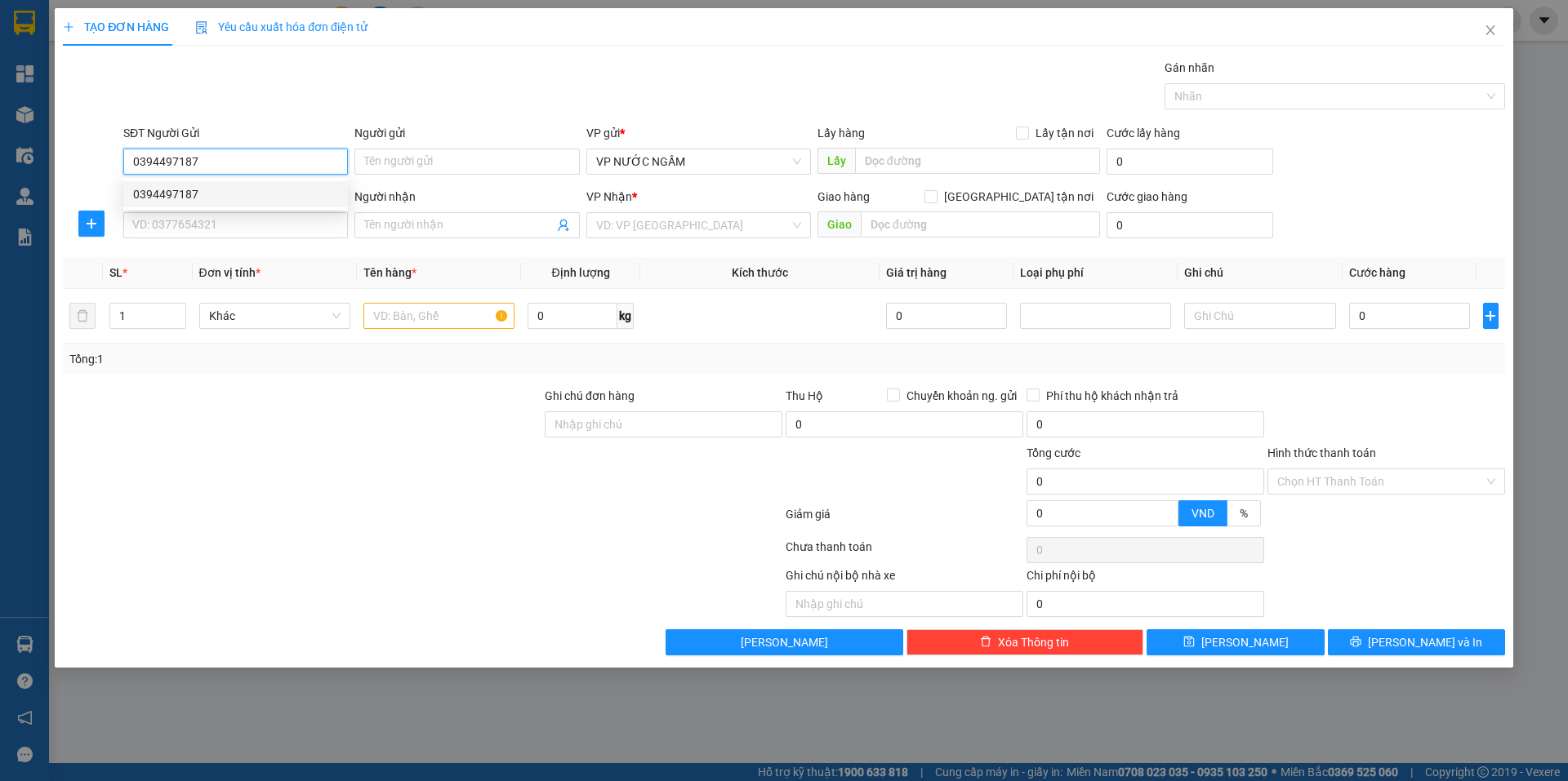
drag, startPoint x: 159, startPoint y: 189, endPoint x: 157, endPoint y: 199, distance: 10.2
click at [158, 194] on div "0394497187" at bounding box center [235, 194] width 205 height 18
type input "0394497187"
click at [153, 218] on input "SĐT Người Nhận" at bounding box center [235, 225] width 225 height 26
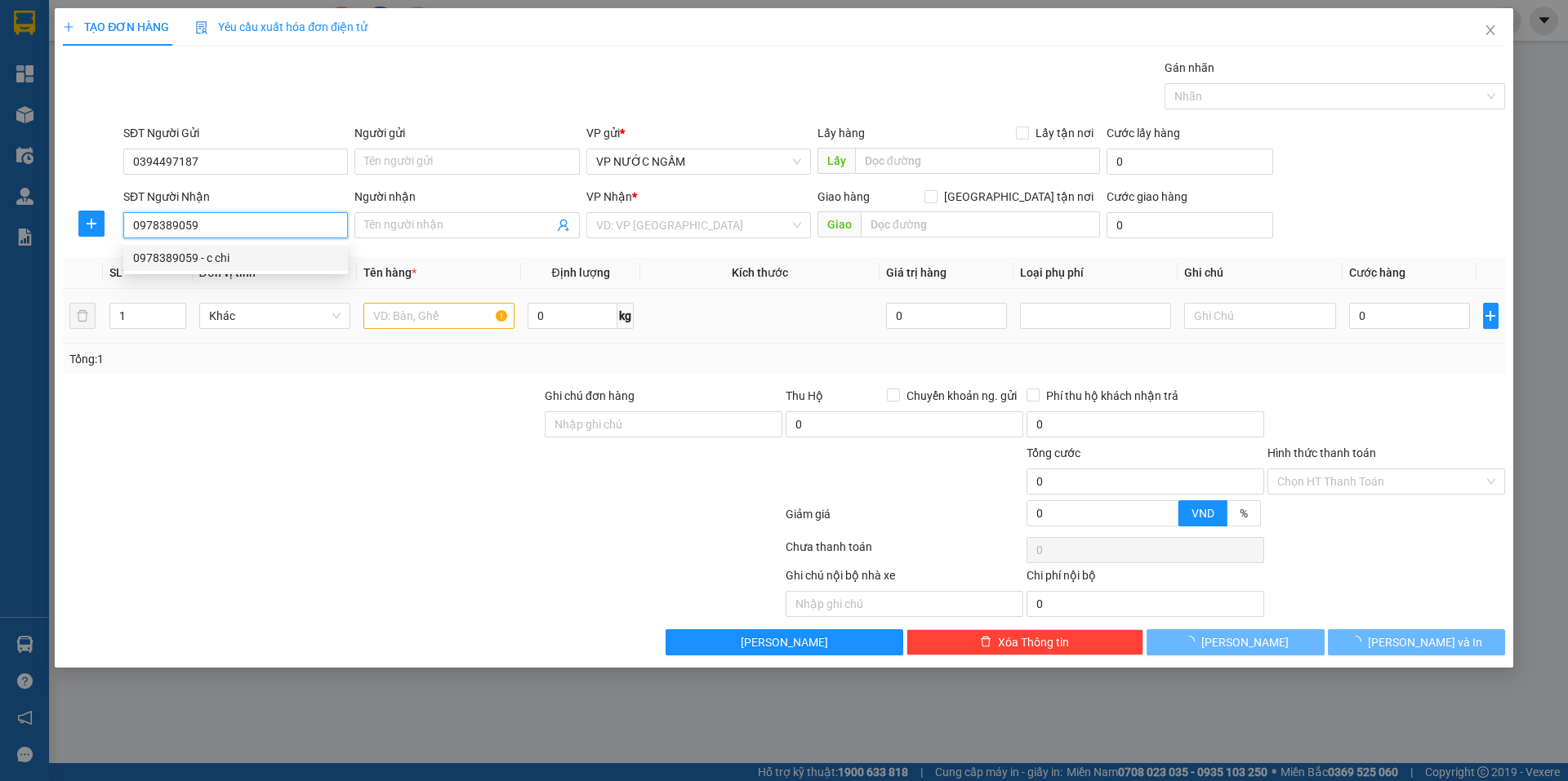
type input "0978389059"
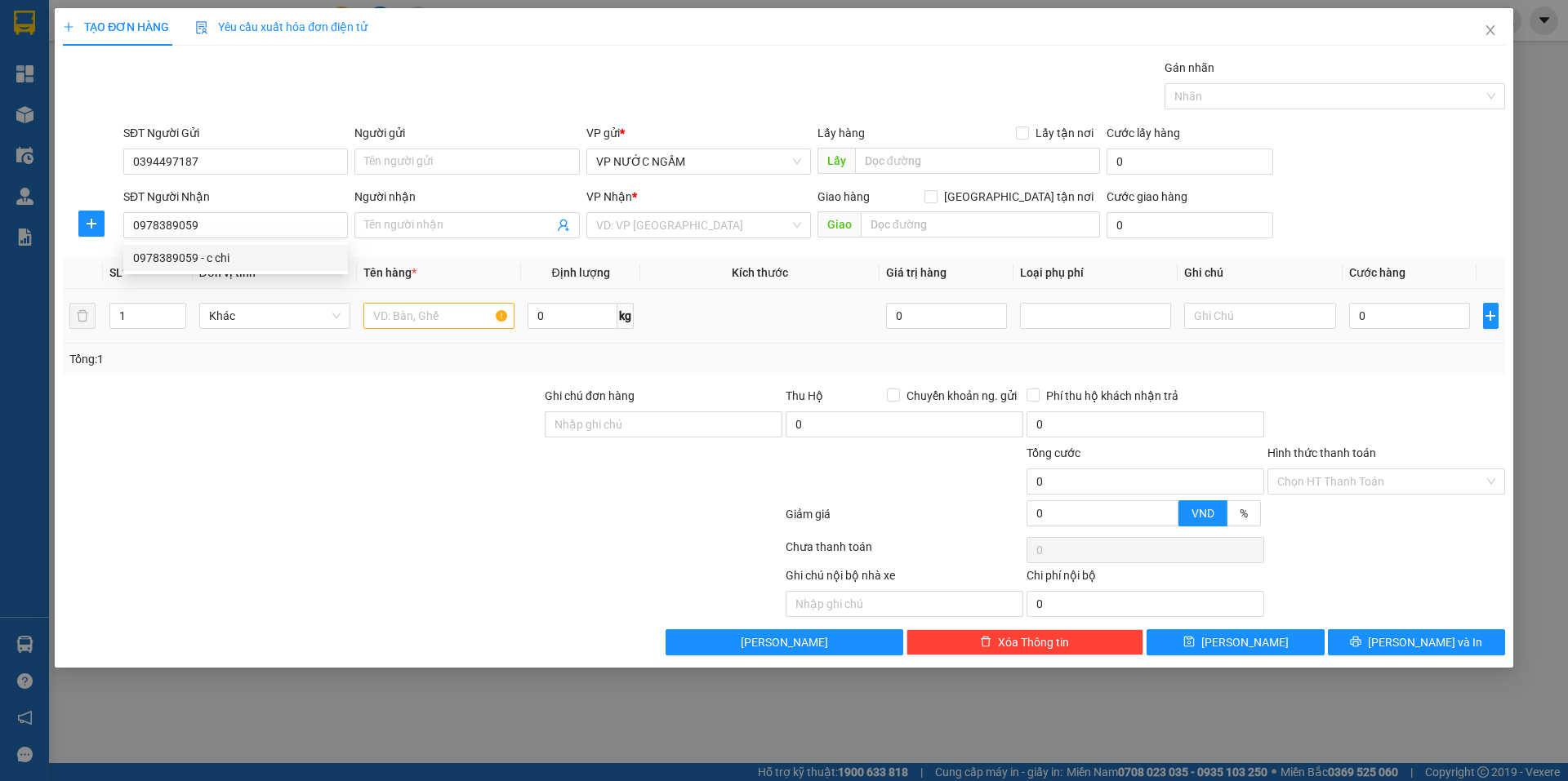
click at [230, 294] on td "Khác" at bounding box center [275, 316] width 164 height 54
click at [207, 225] on input "0978389059" at bounding box center [235, 225] width 225 height 26
click at [204, 249] on div "0978389059 - c chi" at bounding box center [235, 257] width 205 height 18
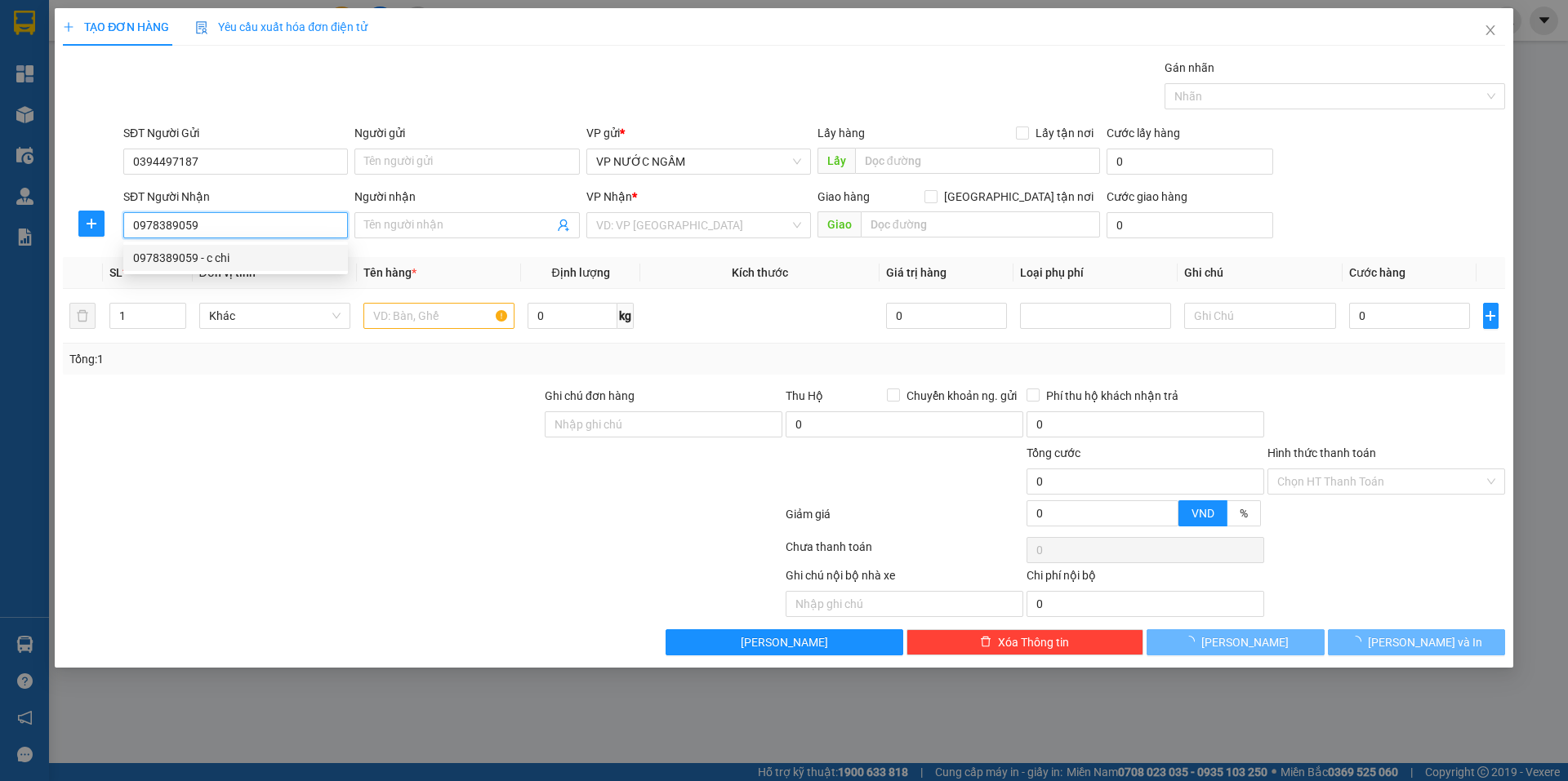
type input "c chi"
checkbox input "true"
type input "vp"
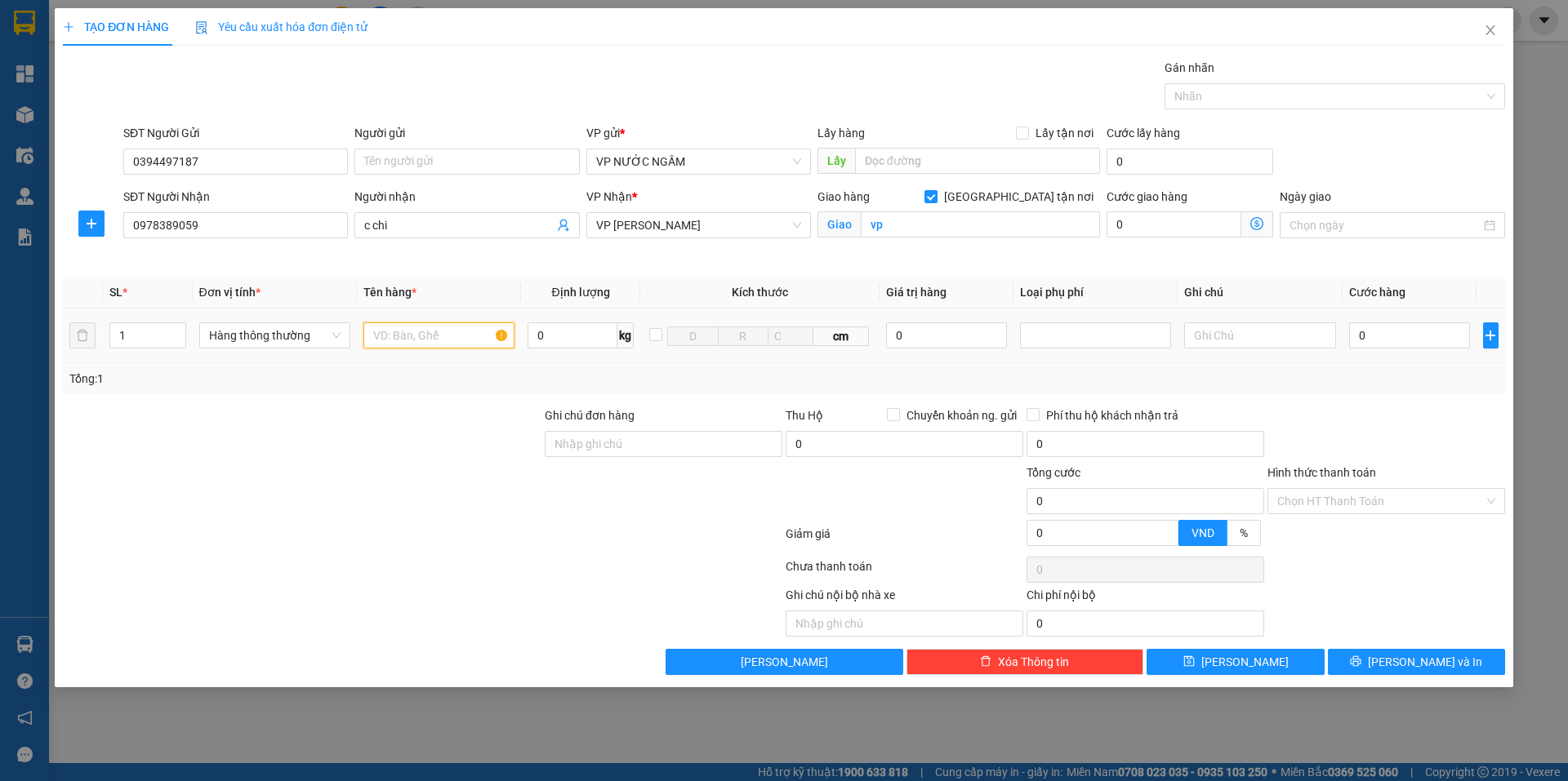
click at [444, 323] on input "text" at bounding box center [439, 335] width 151 height 26
type input "xe máy 23425"
click at [1401, 340] on input "0" at bounding box center [1410, 335] width 122 height 26
type input "3"
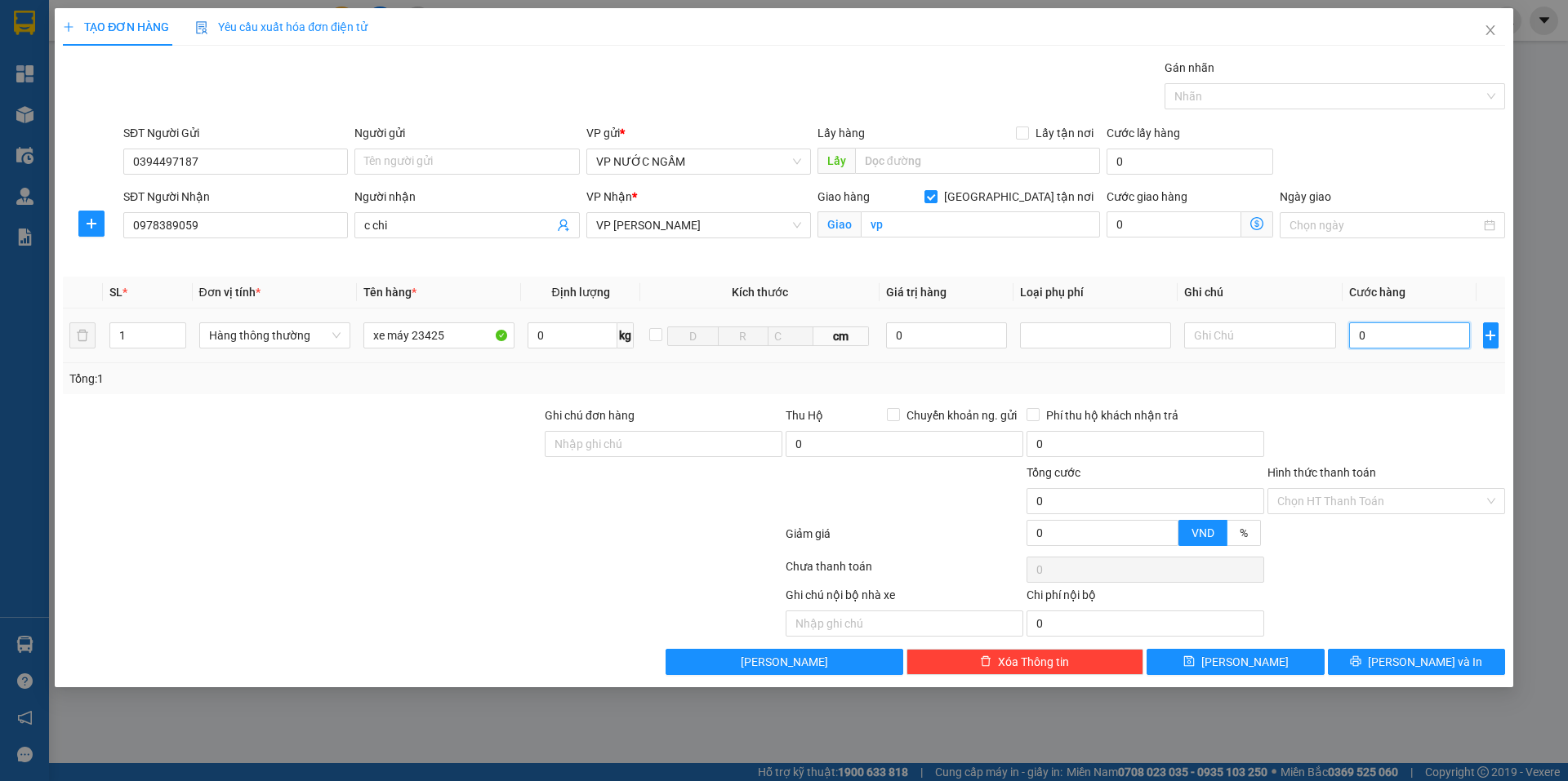
type input "3"
type input "30"
type input "300"
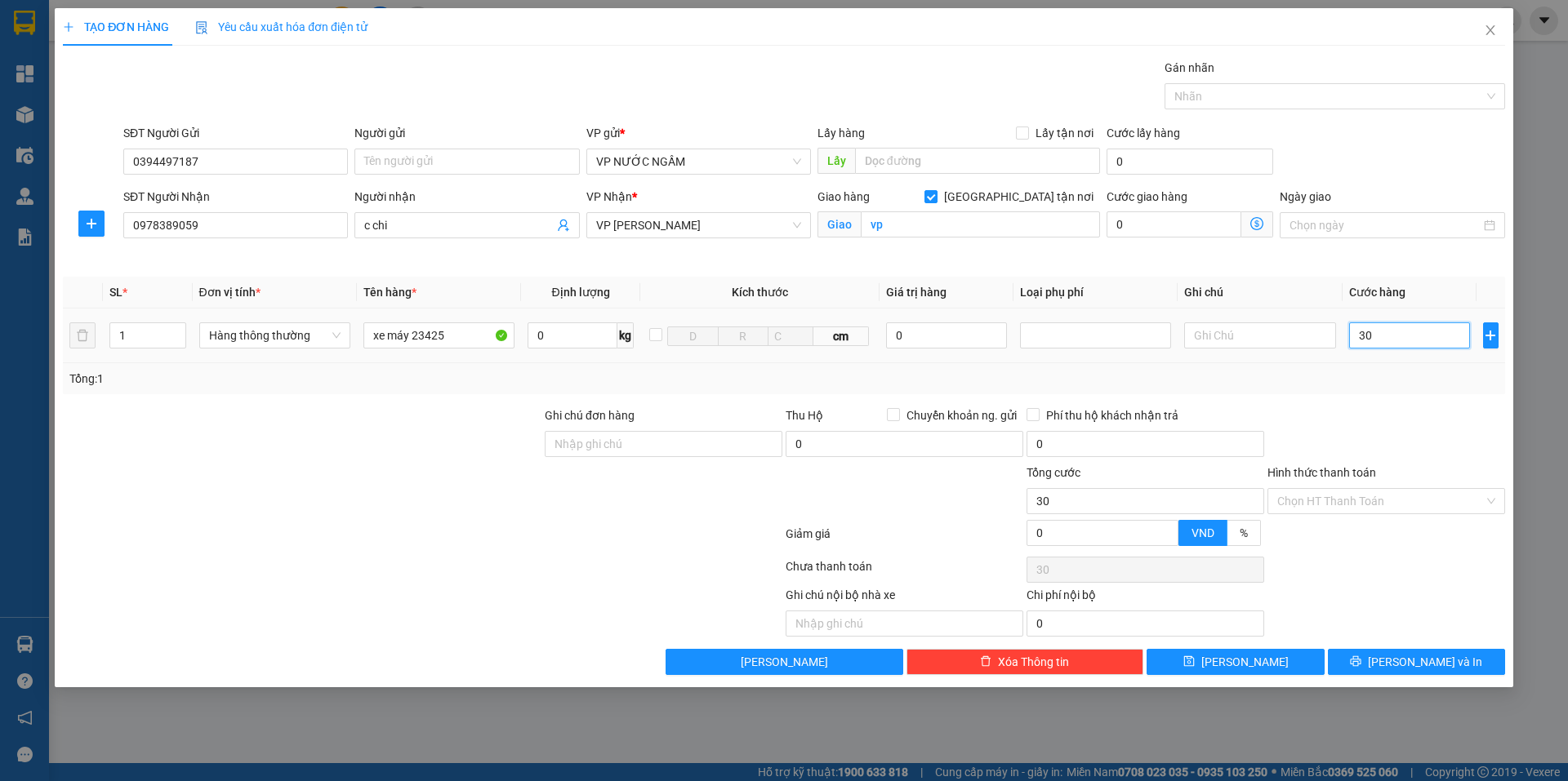
type input "300"
type input "300.000"
click at [1378, 370] on div "Tổng: 1" at bounding box center [784, 378] width 1429 height 18
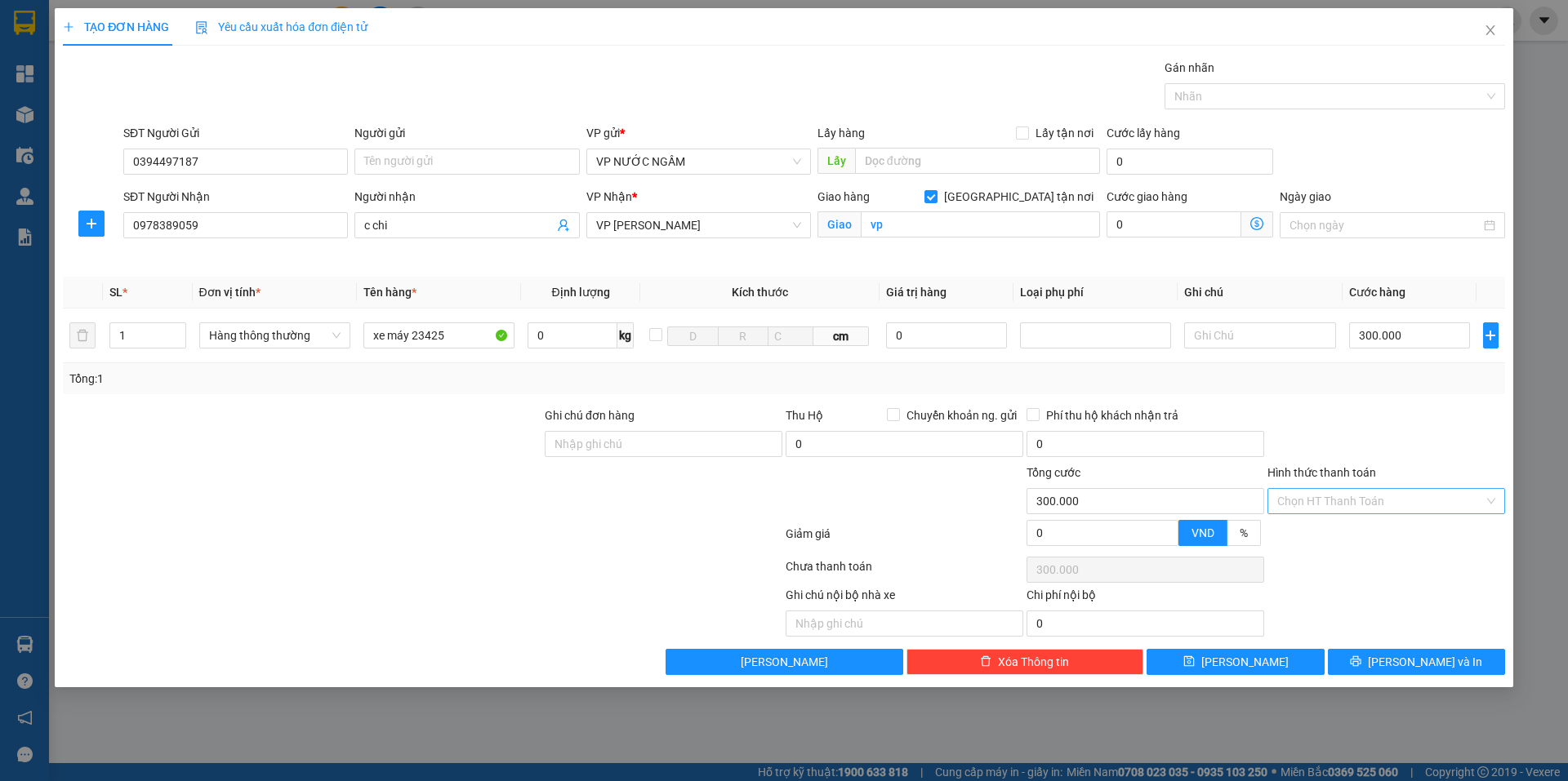
click at [1320, 497] on input "Hình thức thanh toán" at bounding box center [1380, 501] width 206 height 24
click at [1311, 530] on div "Tại văn phòng" at bounding box center [1386, 533] width 218 height 18
type input "0"
click at [1348, 652] on button "[PERSON_NAME] và In" at bounding box center [1415, 662] width 177 height 26
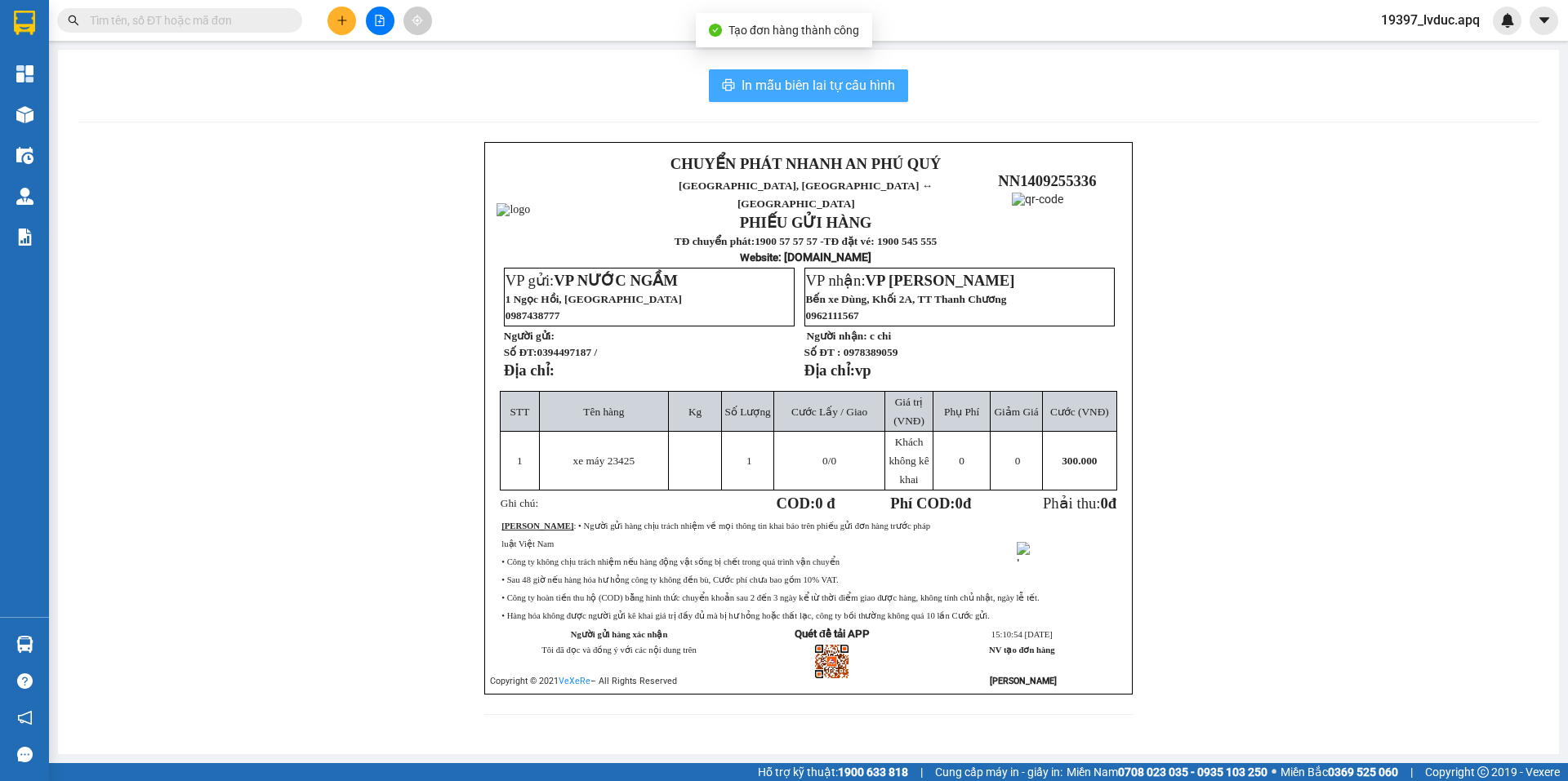
click at [787, 96] on span "In mẫu biên lai tự cấu hình" at bounding box center [818, 85] width 153 height 20
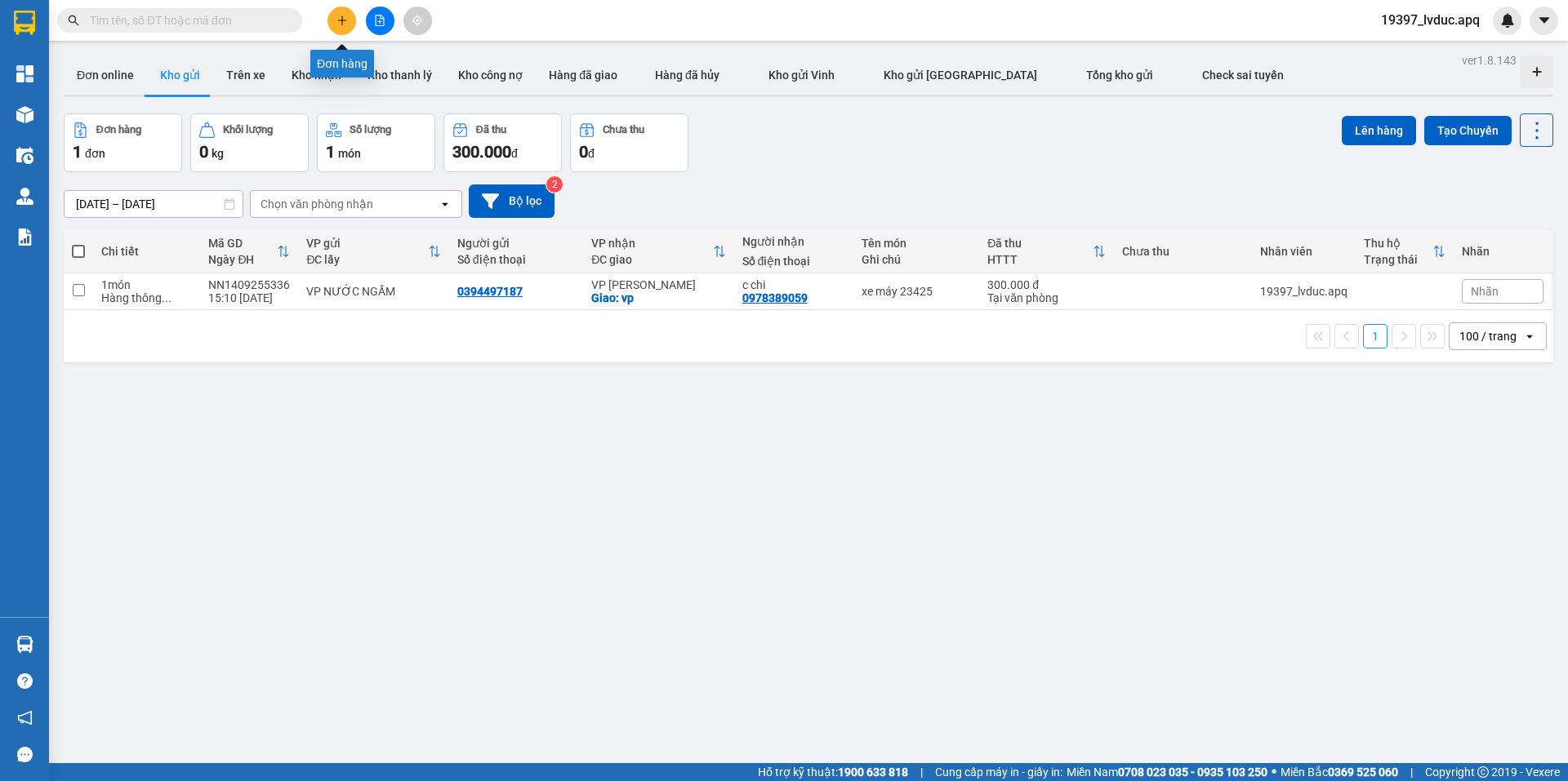
click at [345, 23] on icon "plus" at bounding box center [342, 21] width 12 height 12
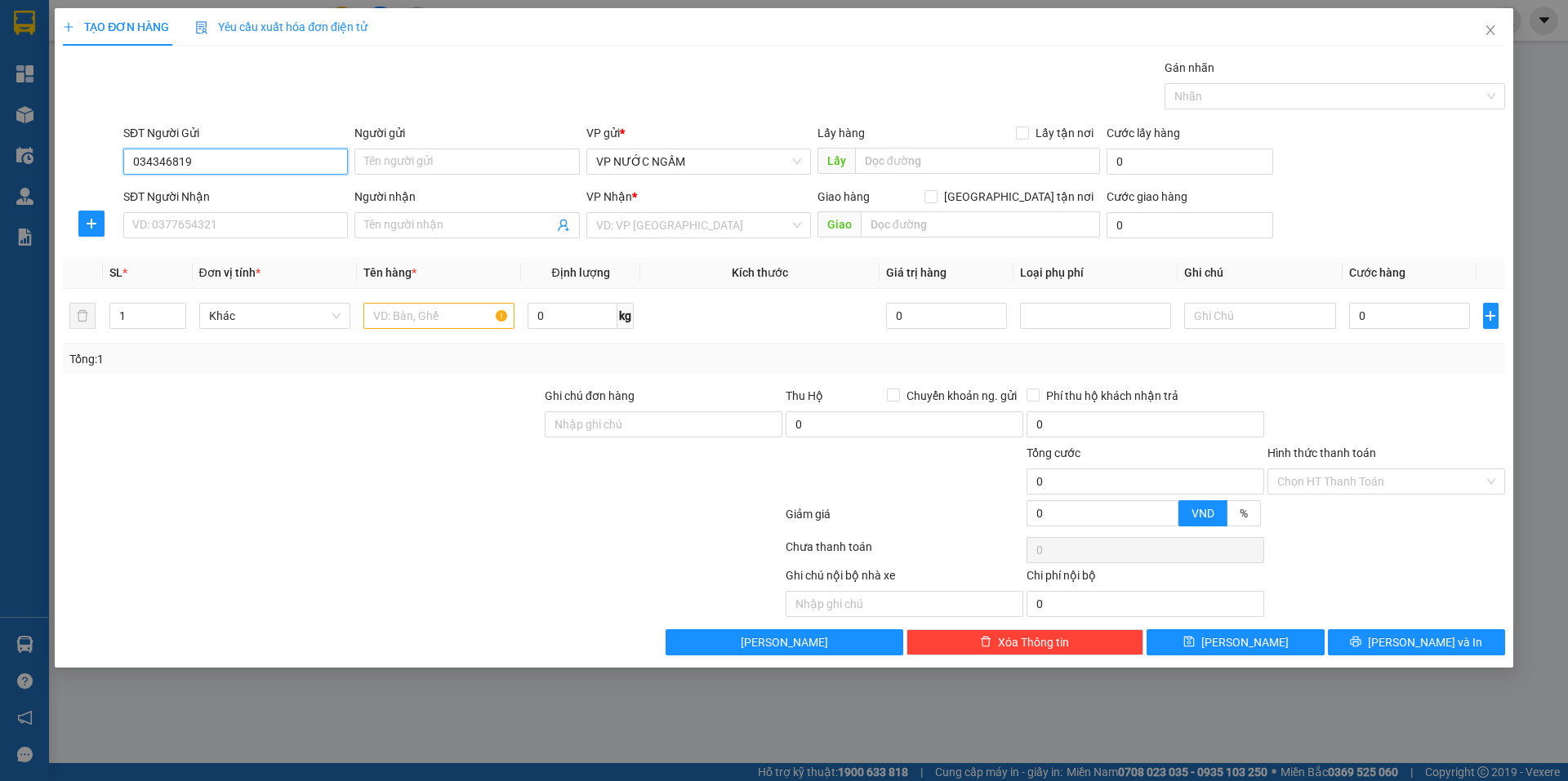
type input "0343468196"
click at [258, 204] on div "0343468196 - thùy dương" at bounding box center [235, 194] width 225 height 26
type input "thùy dương"
type input "0343468196"
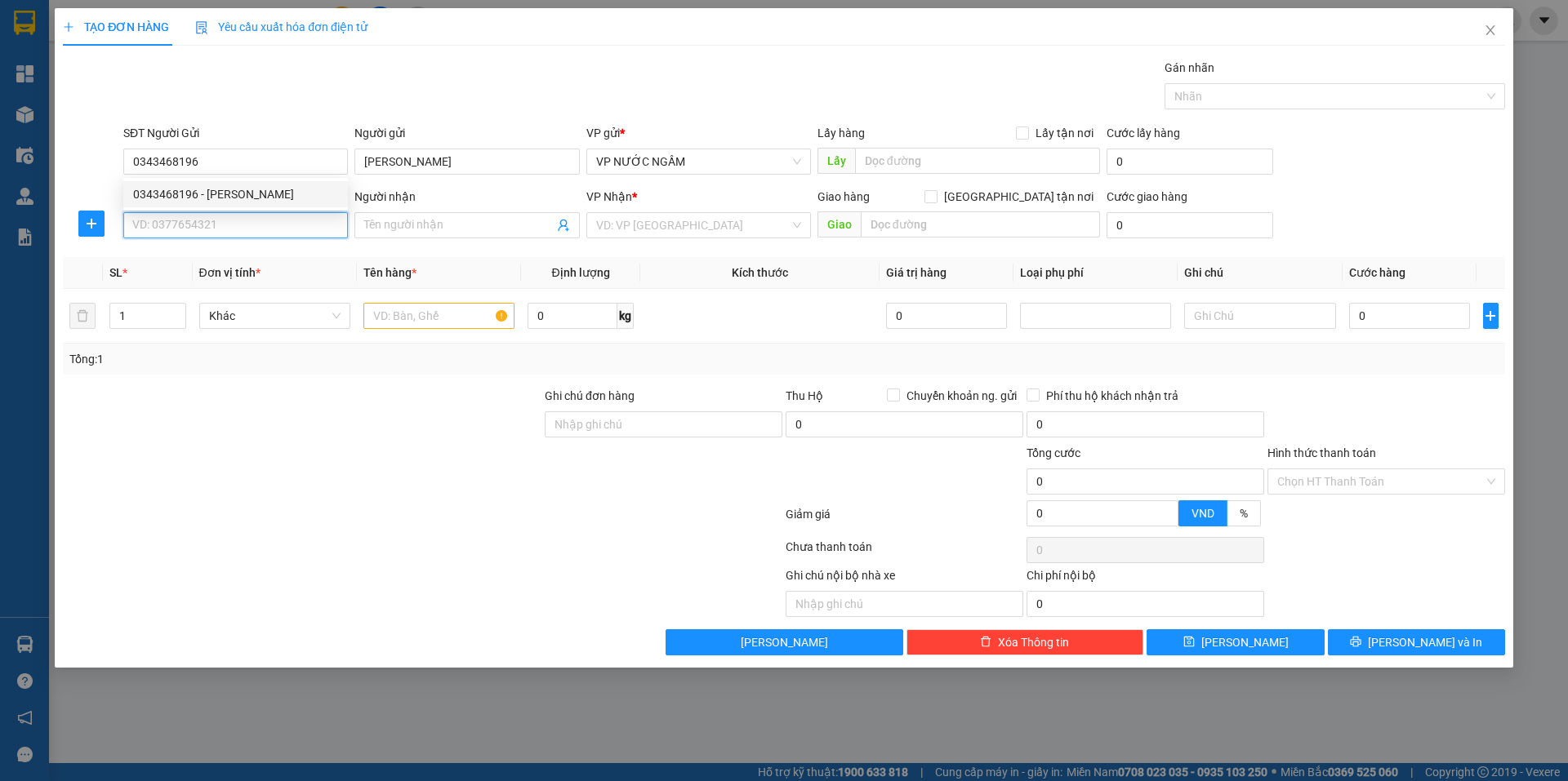
click at [240, 230] on input "SĐT Người Nhận" at bounding box center [235, 225] width 225 height 26
type input "0973745997"
click at [209, 256] on div "0973745997 - a hiệp" at bounding box center [235, 257] width 205 height 18
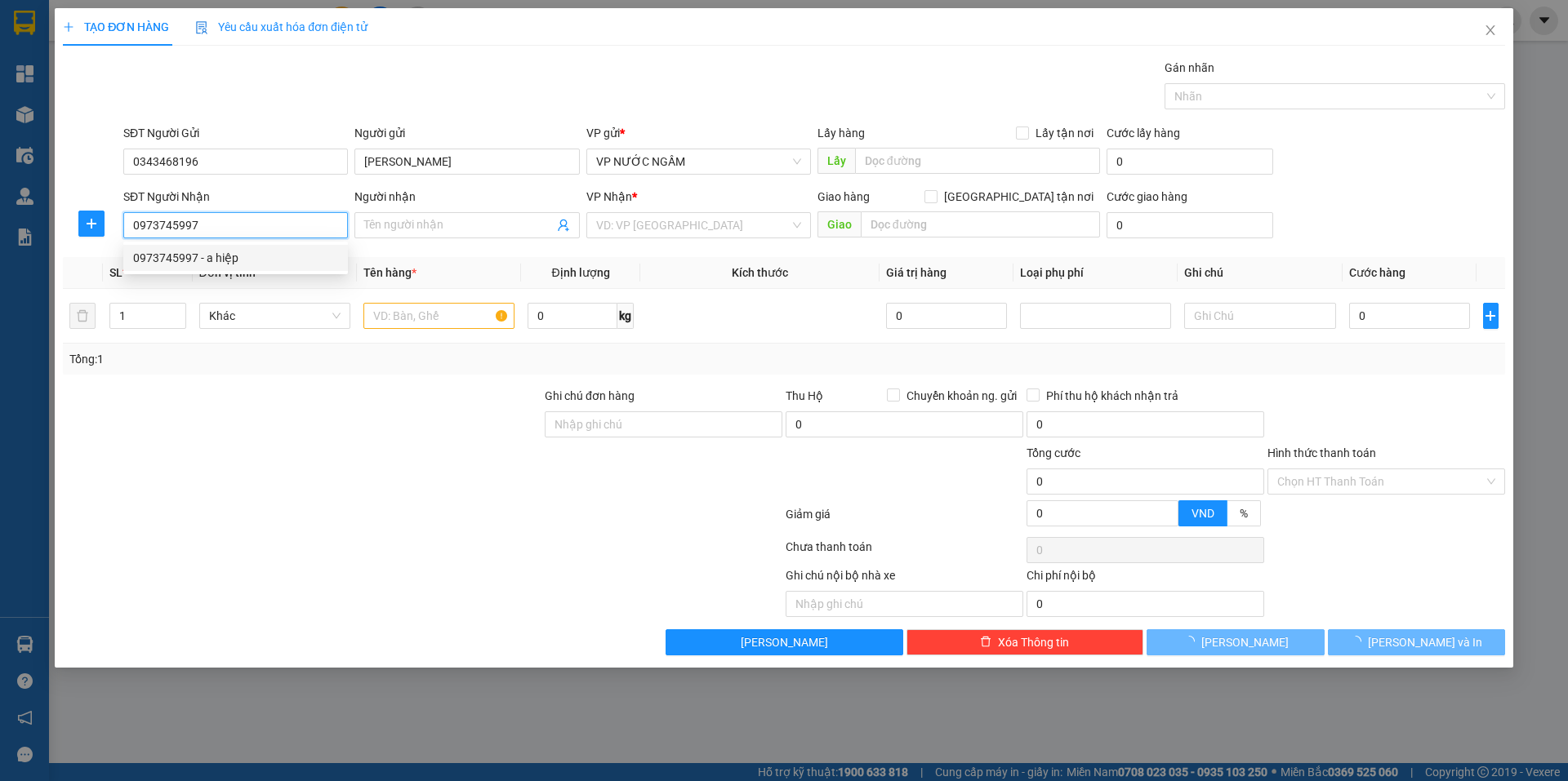
type input "a hiệp"
checkbox input "true"
type input "15 ngõ 79 tr đình trọng ( từ dừ khách nhận tại vp )"
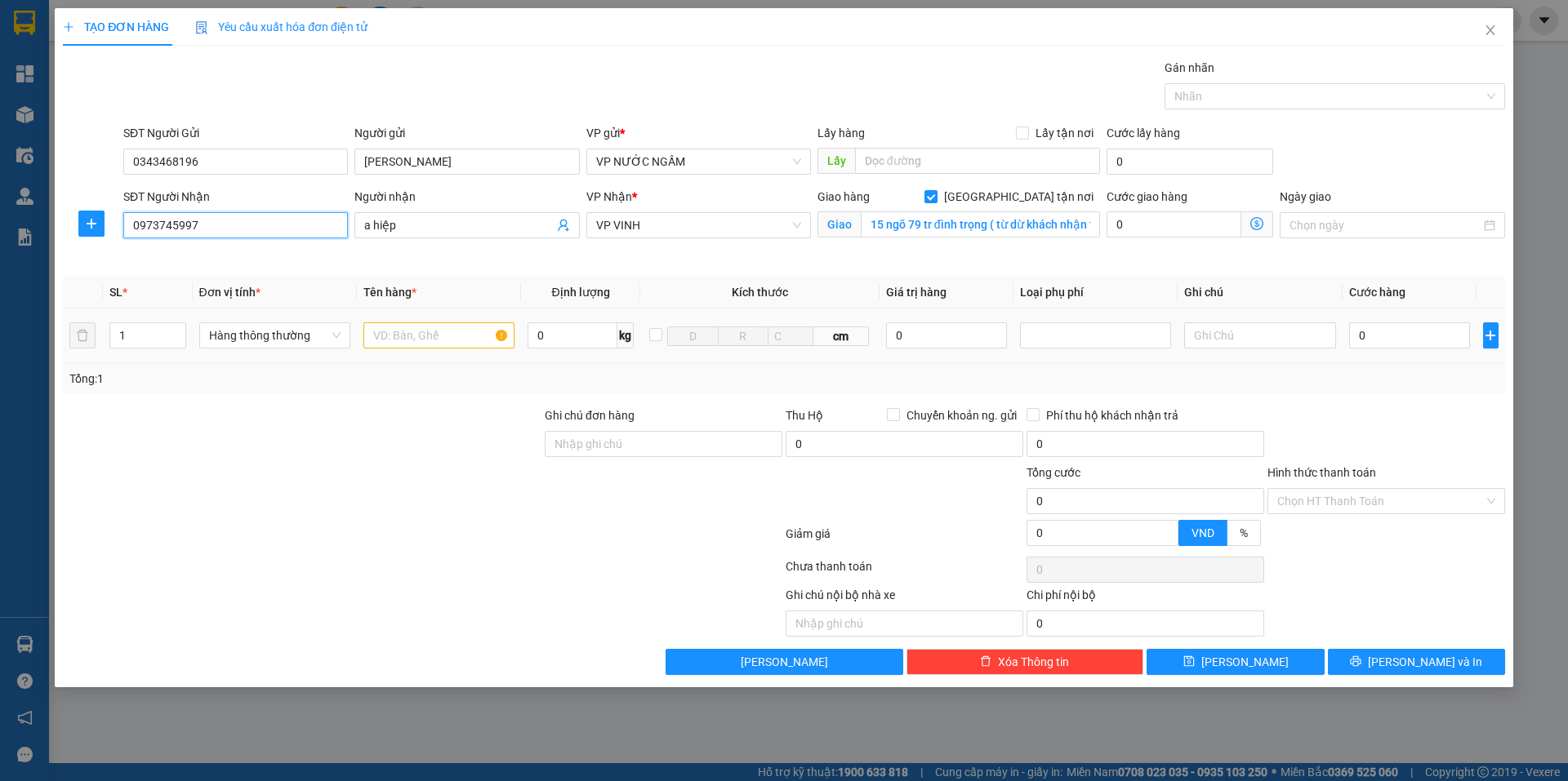
type input "0973745997"
click at [429, 332] on input "text" at bounding box center [439, 335] width 151 height 26
type input "d"
type input "đ"
type input "d"
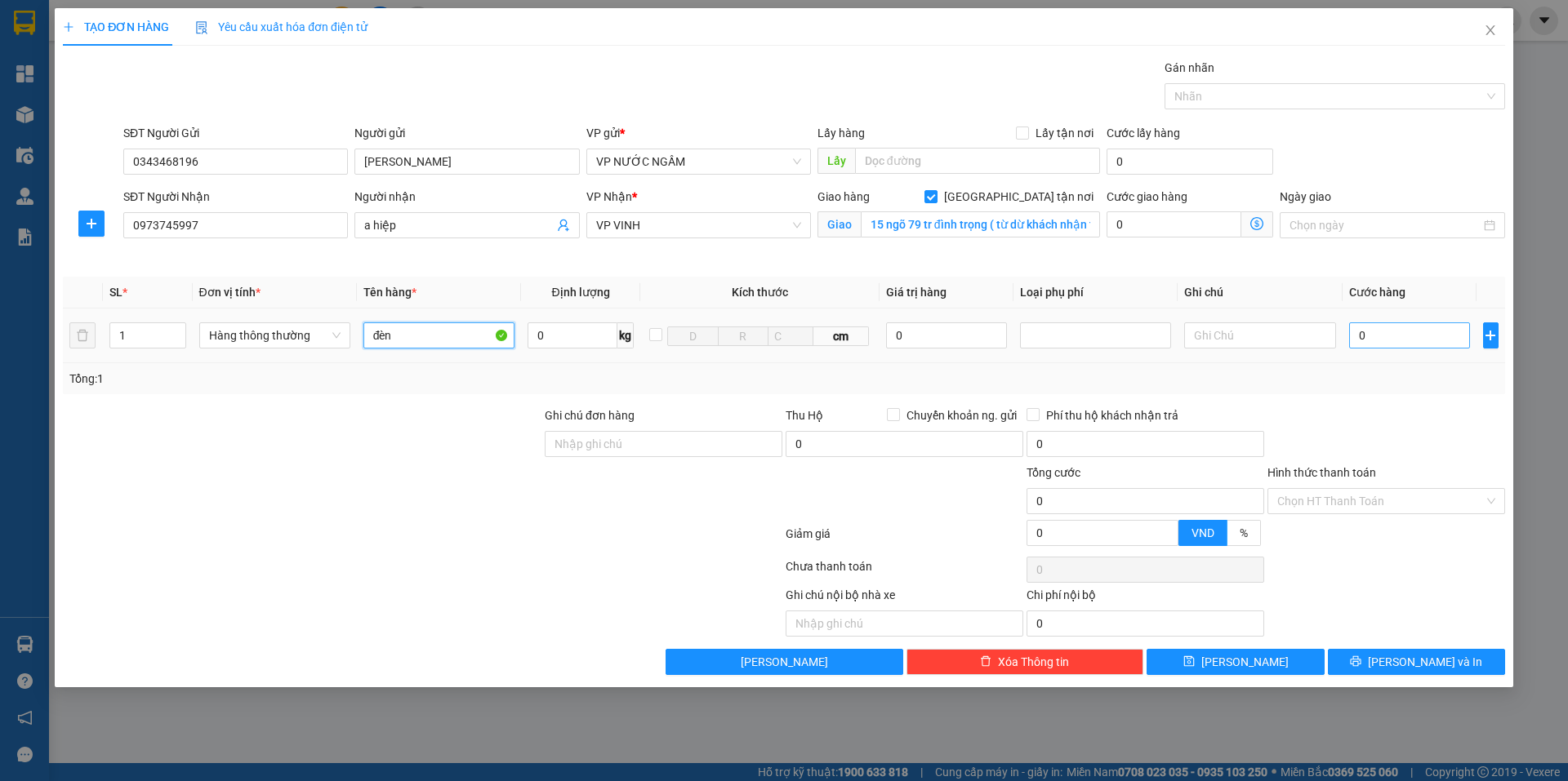
type input "đèn"
click at [1363, 340] on input "0" at bounding box center [1410, 335] width 122 height 26
type input "4"
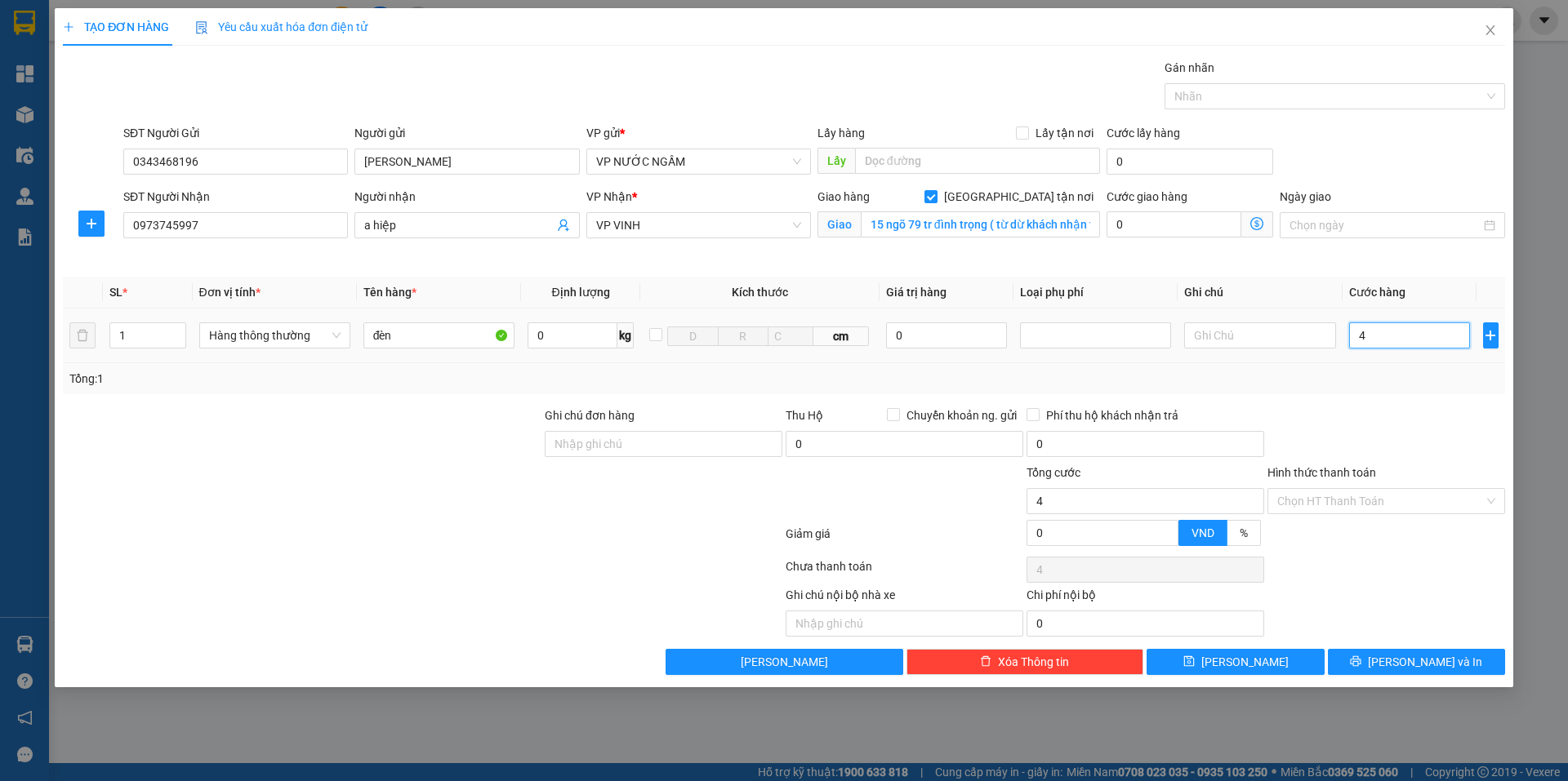
type input "40"
click at [1369, 391] on div "Tổng: 1" at bounding box center [784, 379] width 1442 height 31
drag, startPoint x: 1384, startPoint y: 662, endPoint x: 1403, endPoint y: 654, distance: 20.6
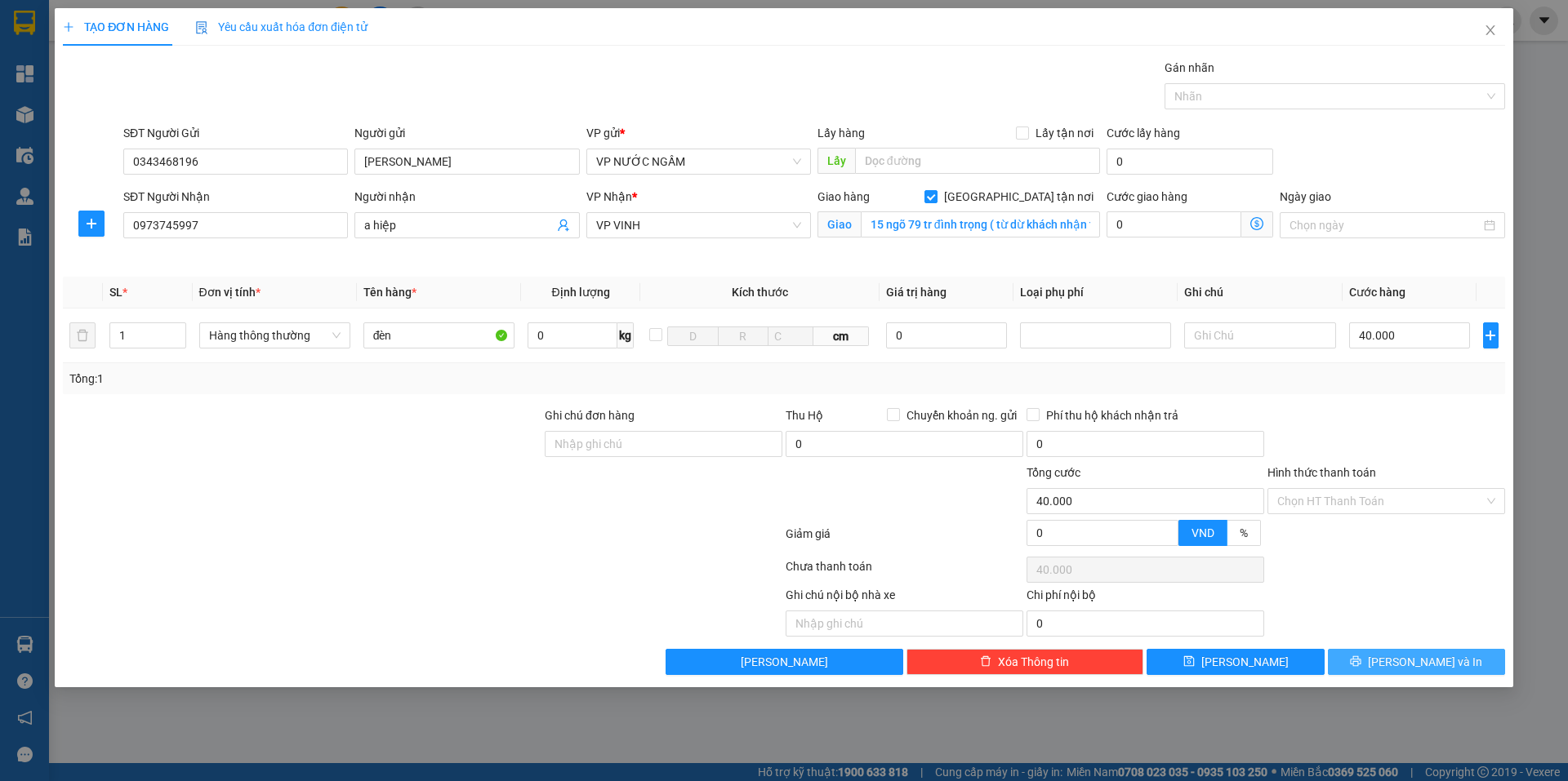
click at [1361, 663] on icon "printer" at bounding box center [1355, 661] width 11 height 11
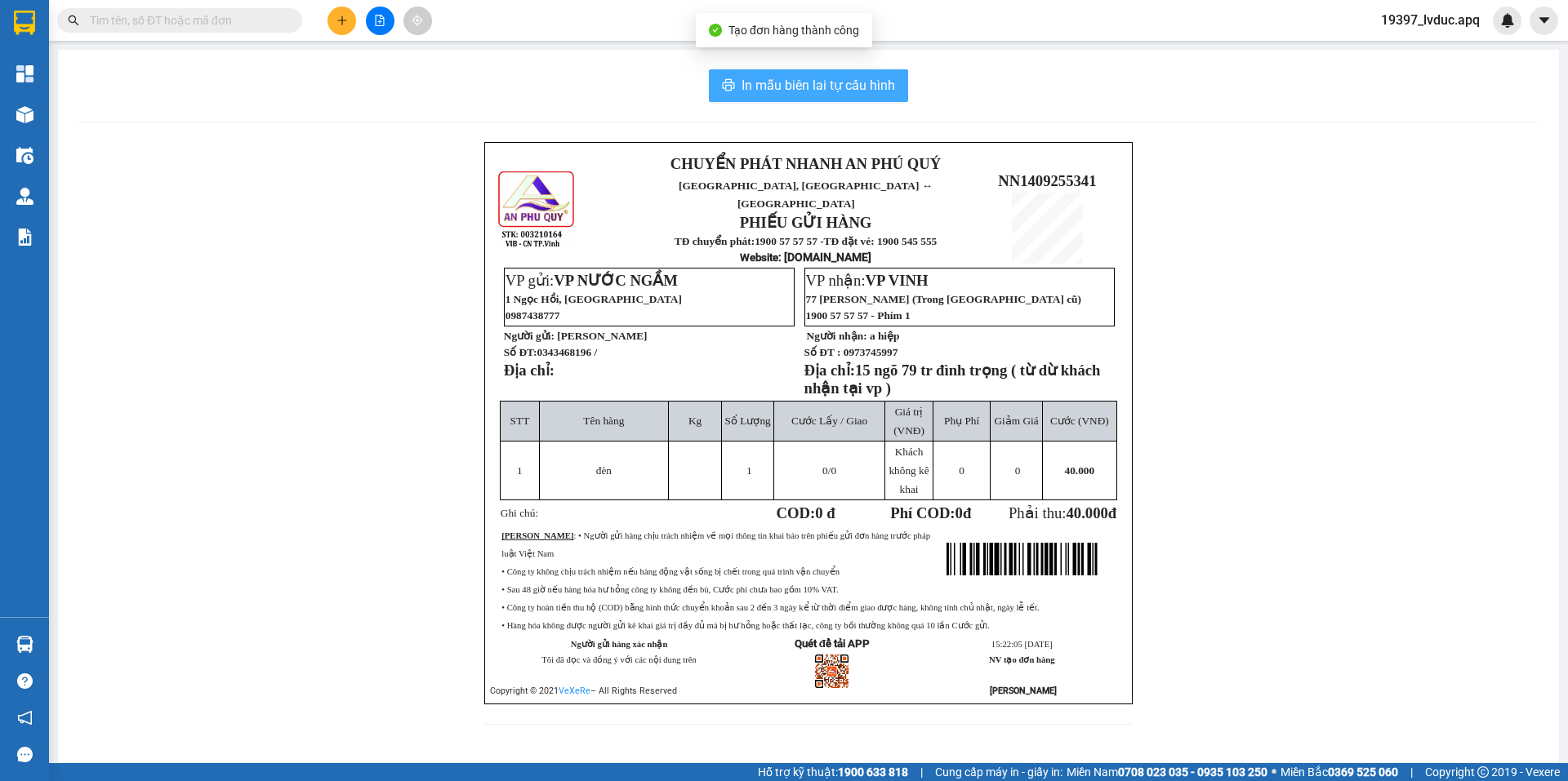
click at [860, 84] on span "In mẫu biên lai tự cấu hình" at bounding box center [818, 85] width 153 height 20
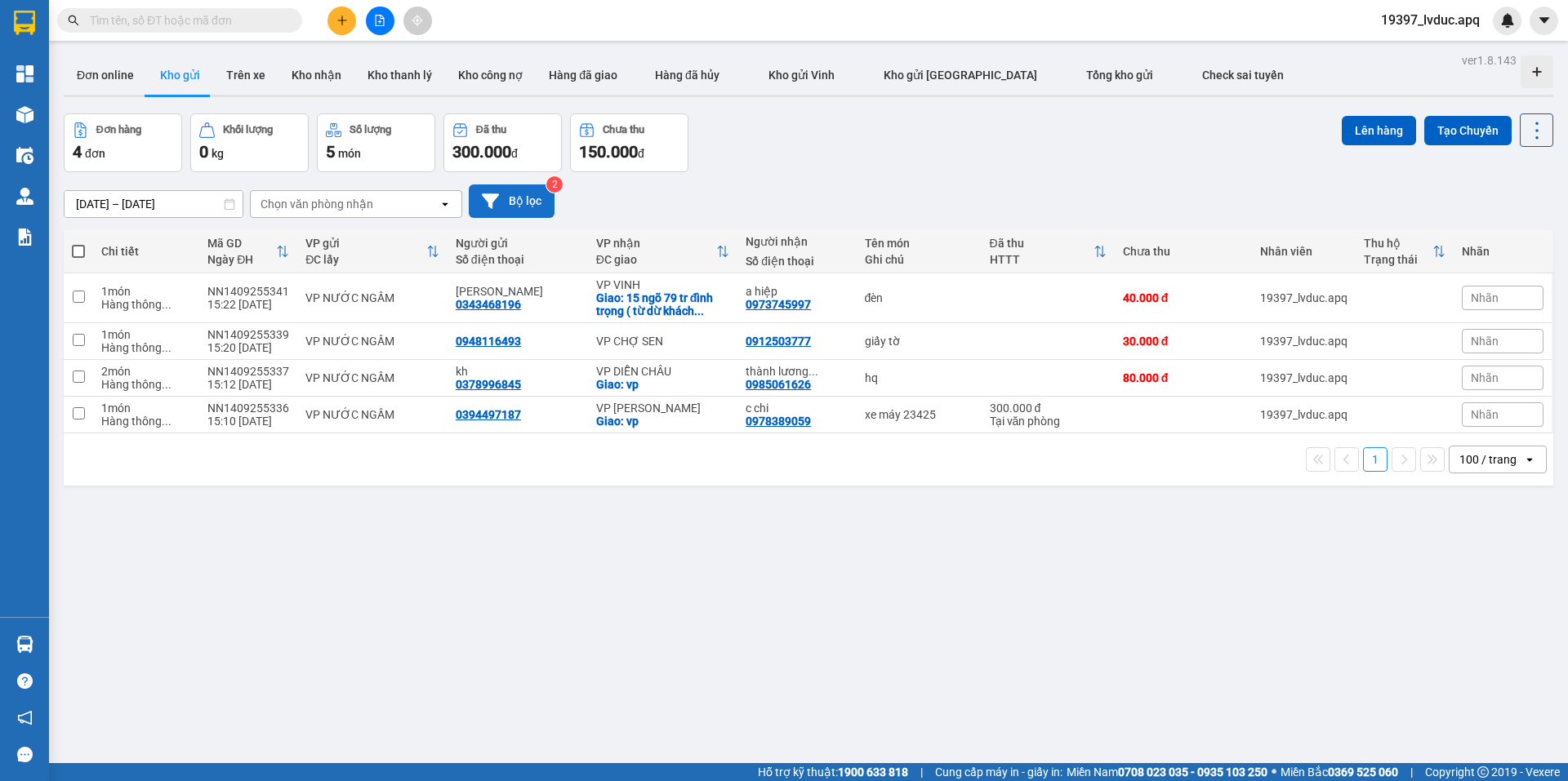
drag, startPoint x: 542, startPoint y: 215, endPoint x: 553, endPoint y: 211, distance: 11.7
click at [553, 211] on button "Bộ lọc" at bounding box center [511, 201] width 85 height 34
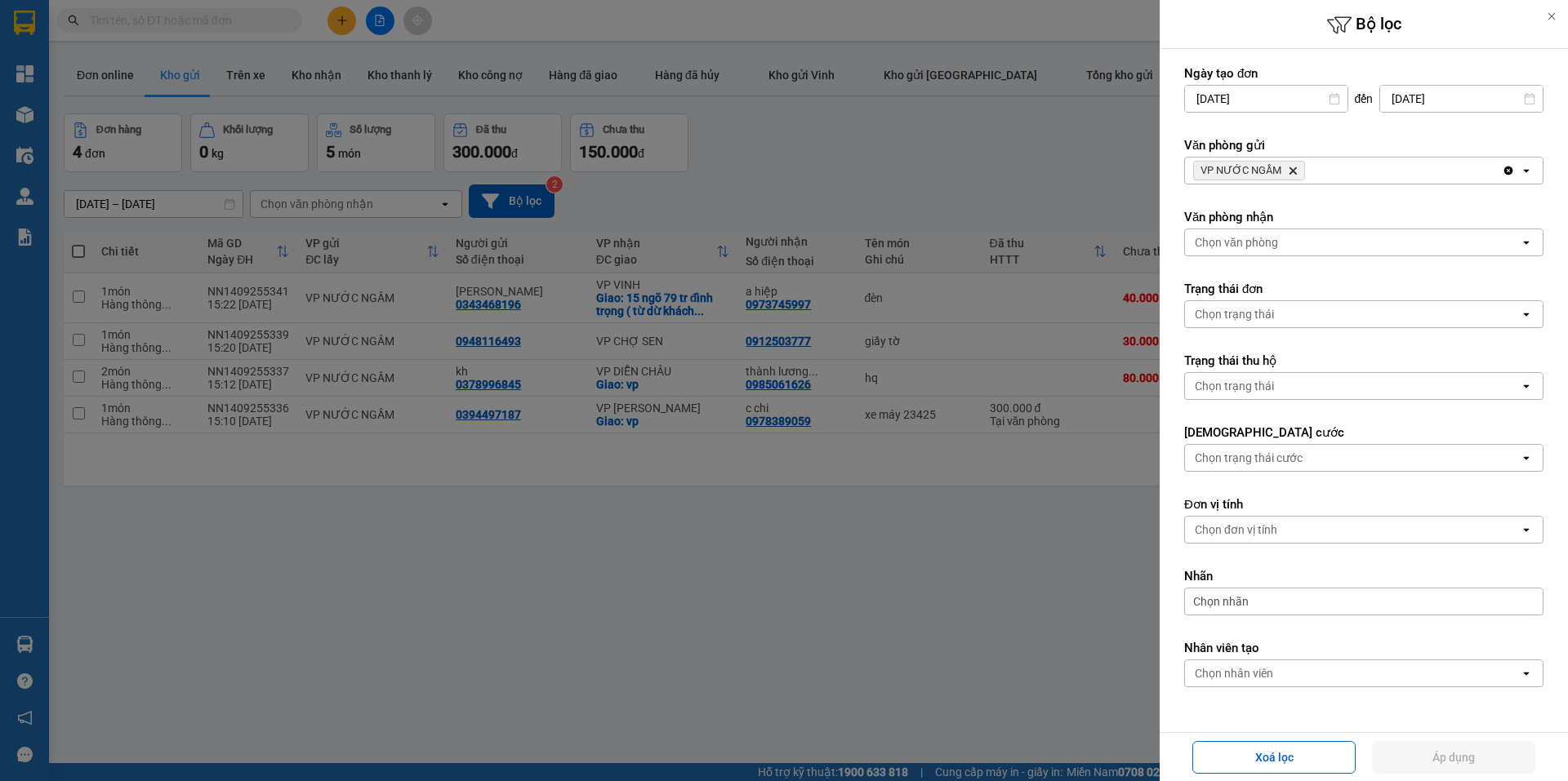
click at [1290, 173] on icon "VP NƯỚC NGẦM, close by backspace" at bounding box center [1292, 171] width 8 height 8
click at [1290, 173] on div "Chọn văn phòng" at bounding box center [1352, 170] width 334 height 26
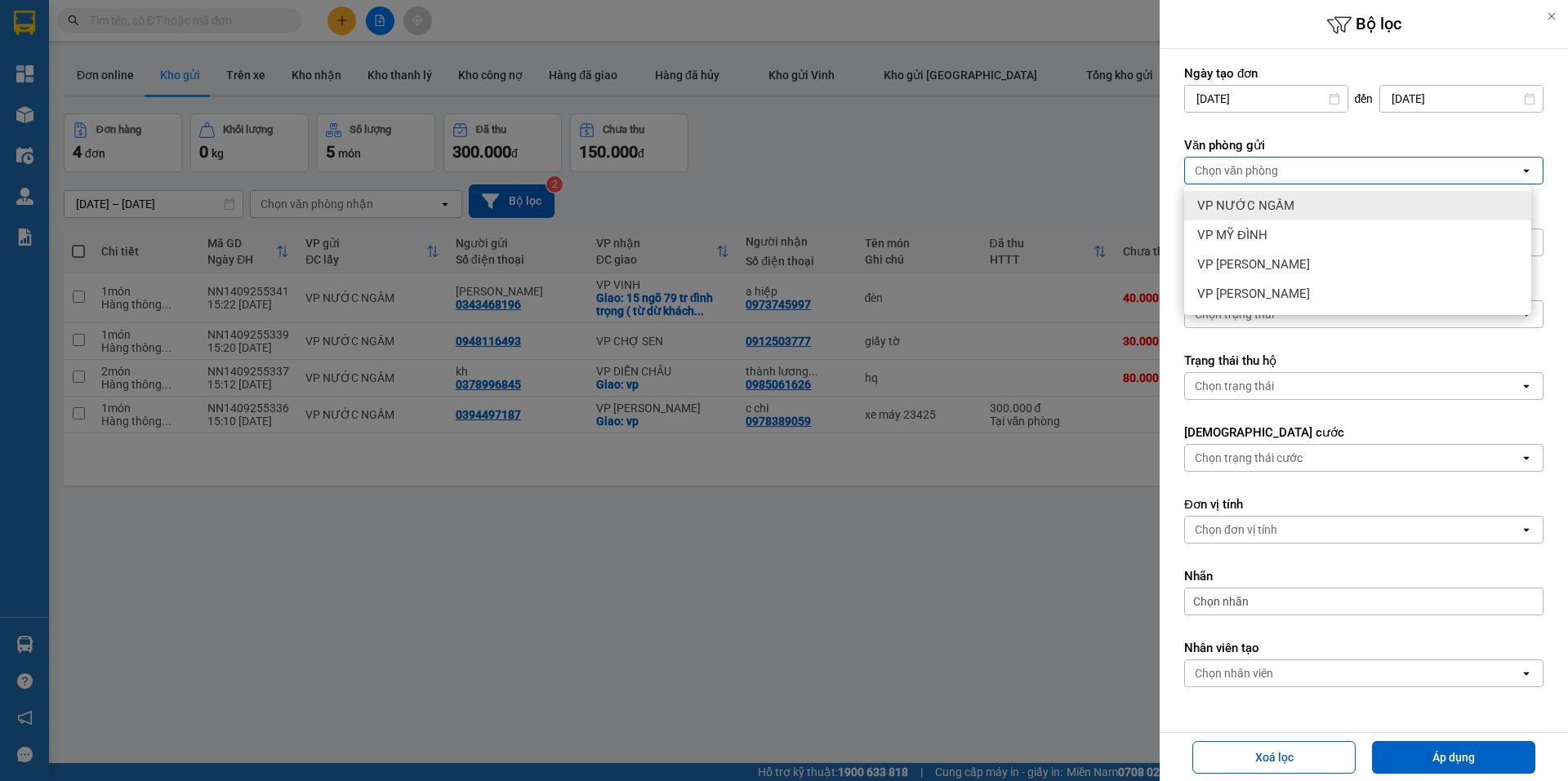
click at [1300, 208] on div "VP NƯỚC NGẦM" at bounding box center [1358, 205] width 347 height 29
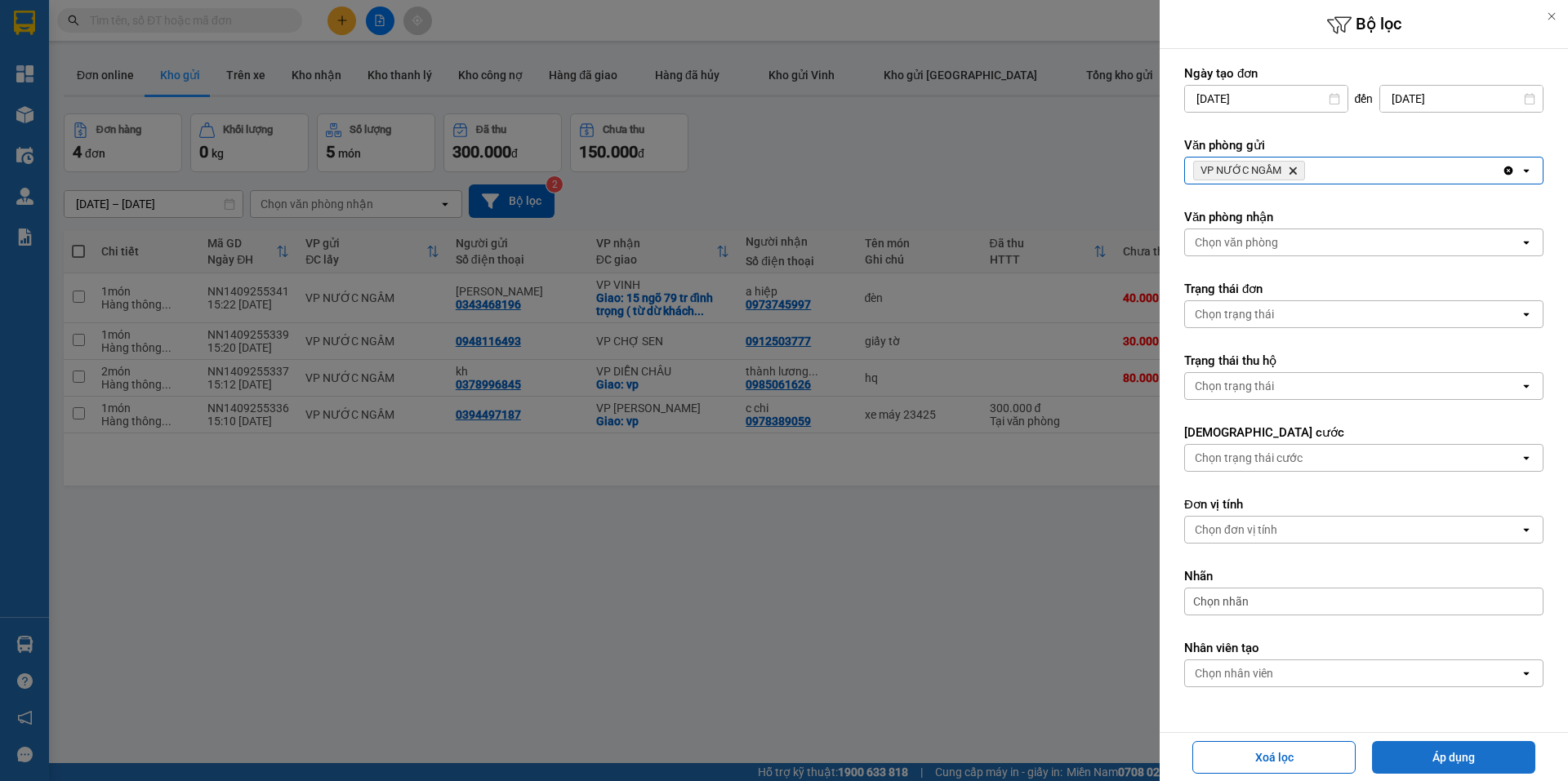
click at [1443, 763] on button "Áp dụng" at bounding box center [1453, 758] width 163 height 33
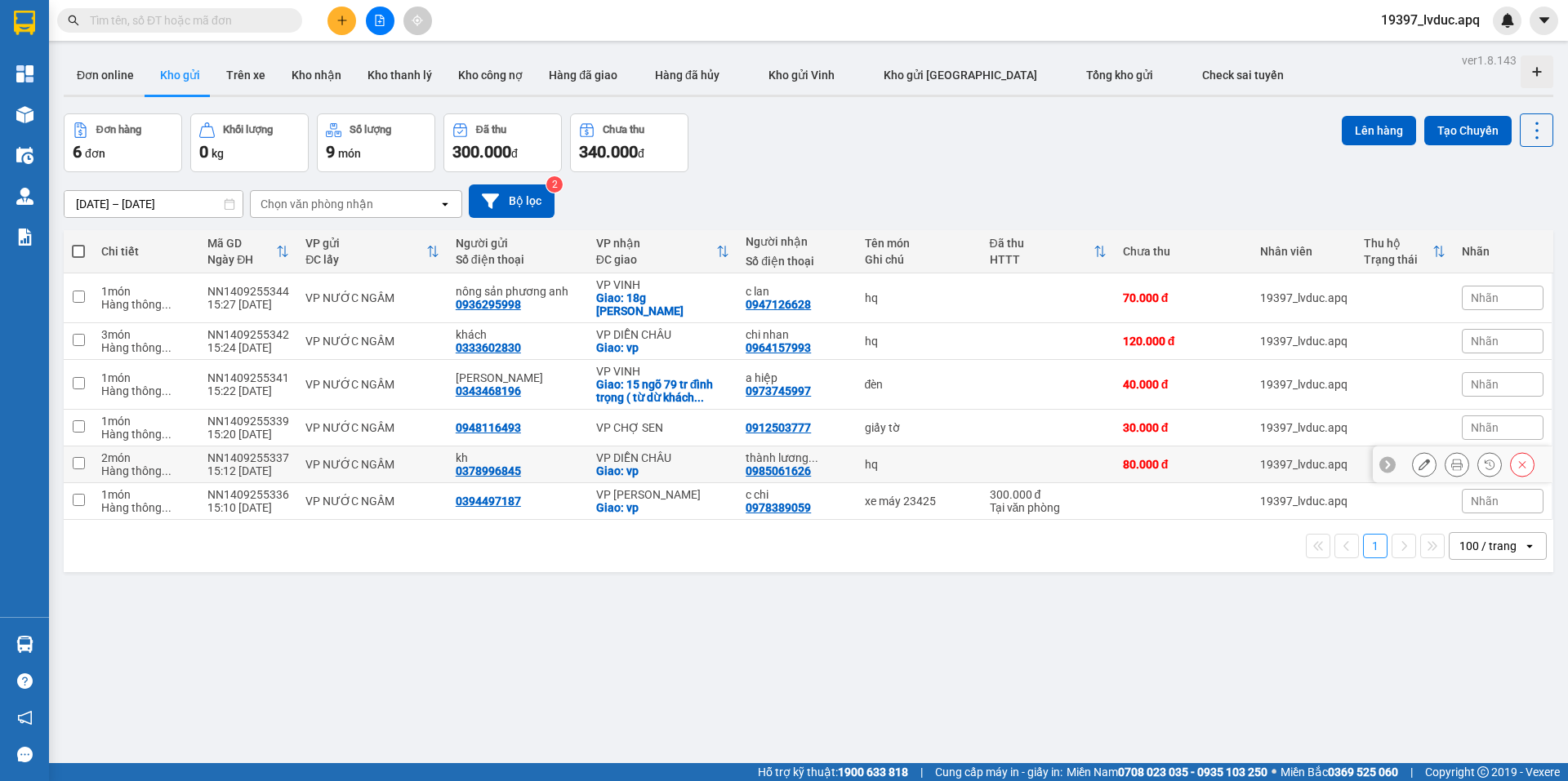
click at [785, 458] on div "thành lương ..." at bounding box center [797, 458] width 102 height 13
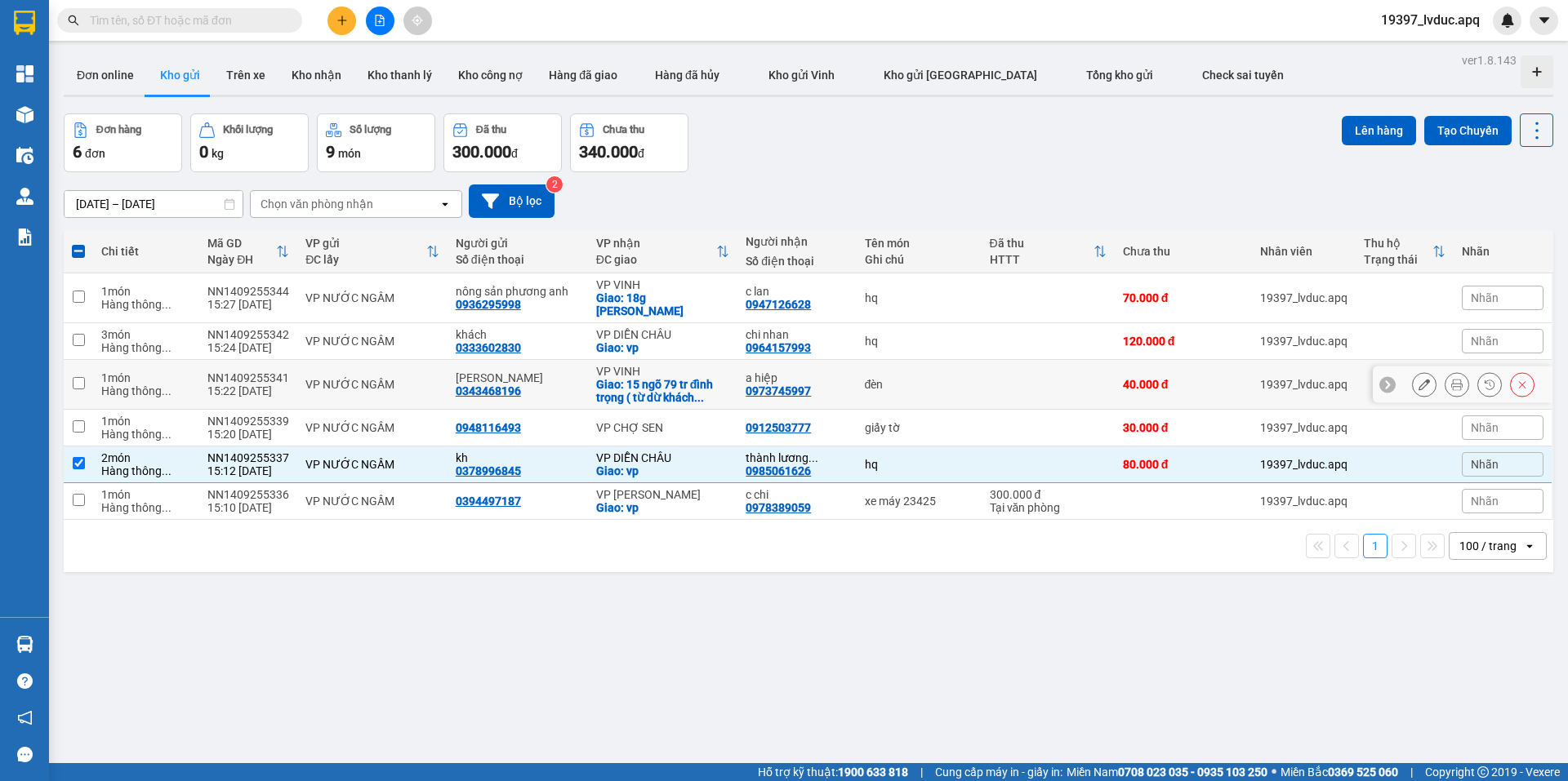
click at [639, 381] on div "Giao: 15 ngõ 79 tr đình trọng ( từ dừ khách ..." at bounding box center [663, 390] width 134 height 26
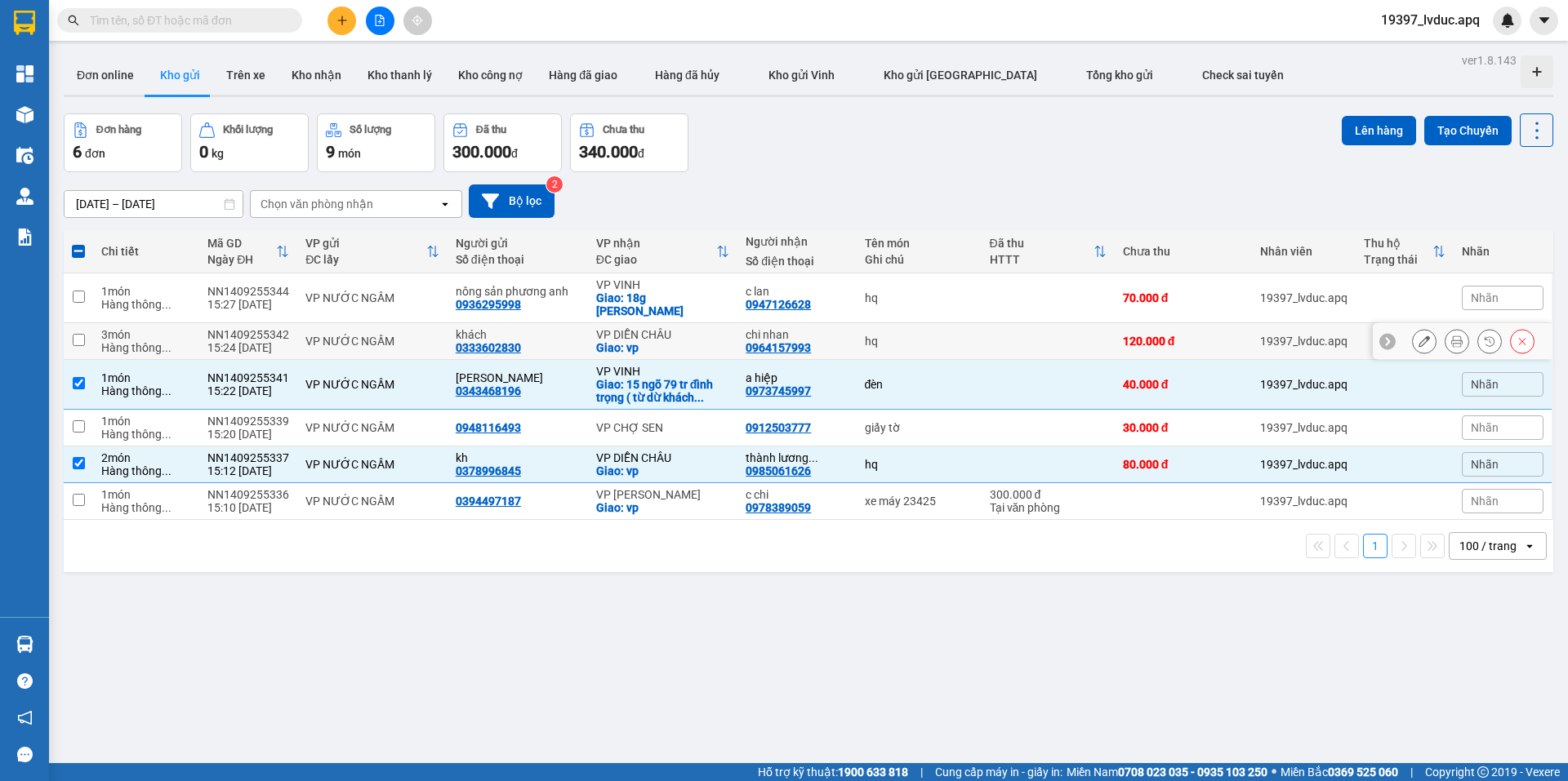
click at [692, 347] on div "Giao: vp" at bounding box center [663, 348] width 134 height 13
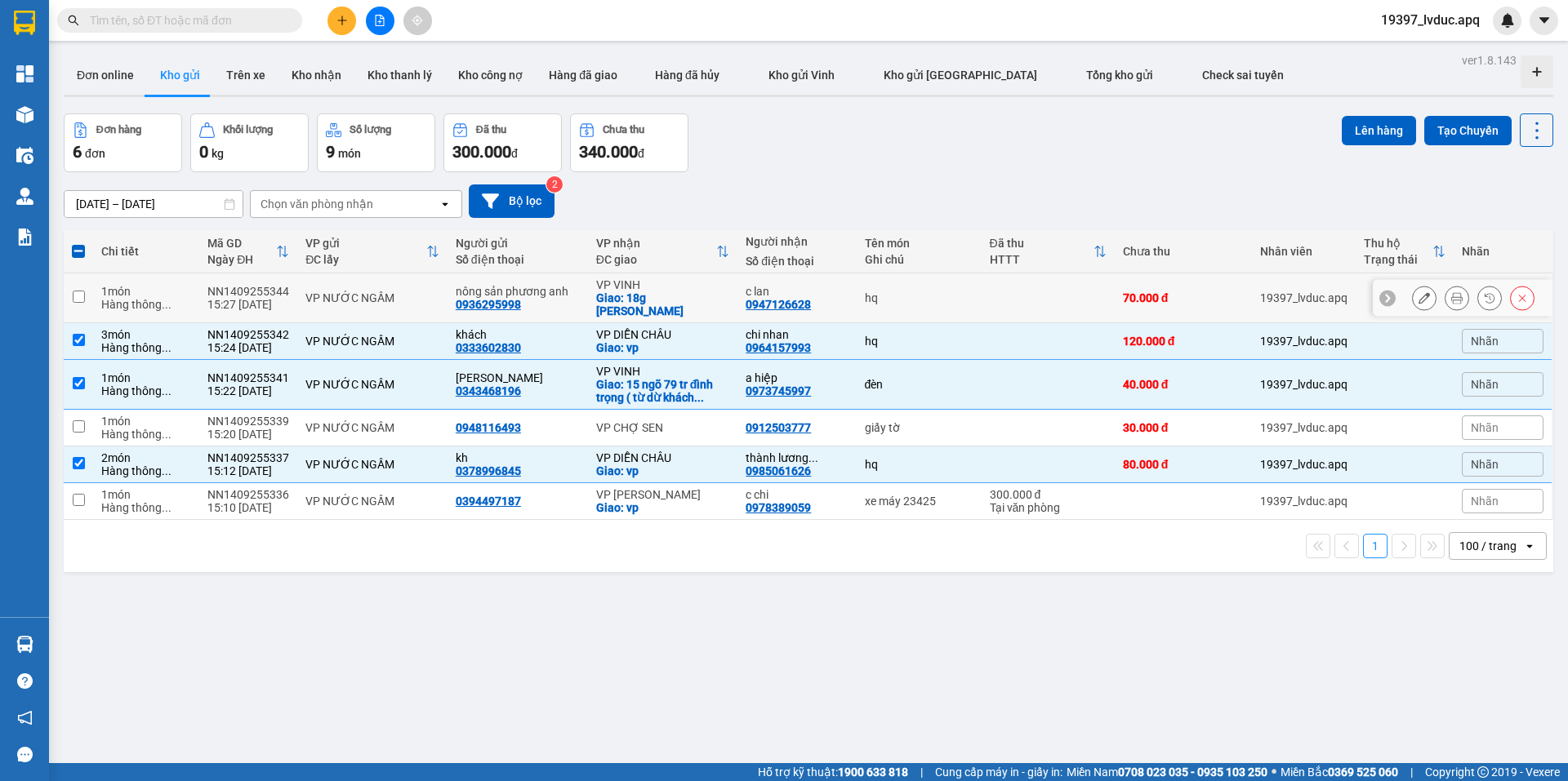
click at [682, 296] on div "Giao: 18g an dương vương" at bounding box center [663, 304] width 134 height 26
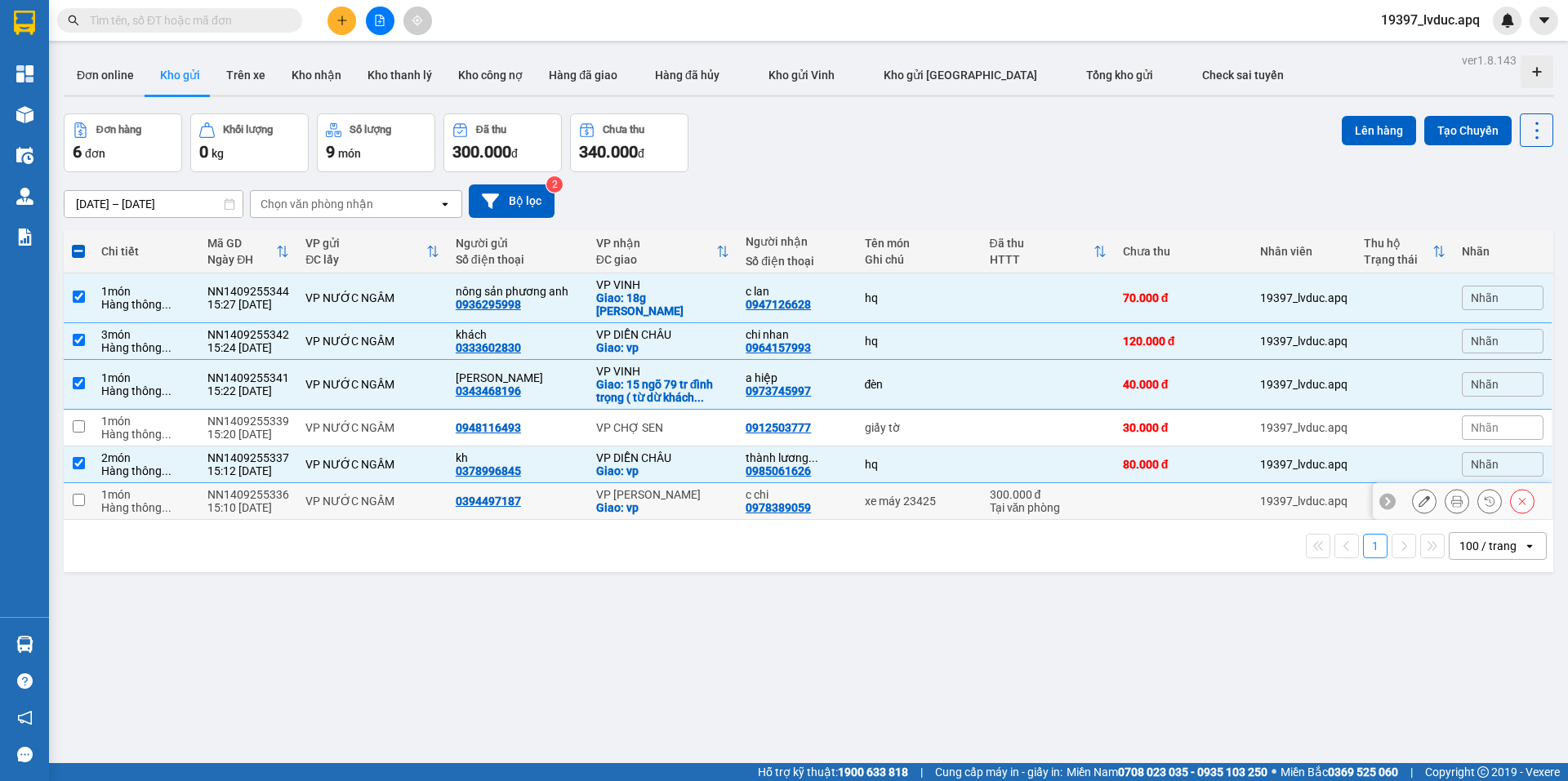
click at [915, 509] on td "xe máy 23425" at bounding box center [919, 502] width 125 height 37
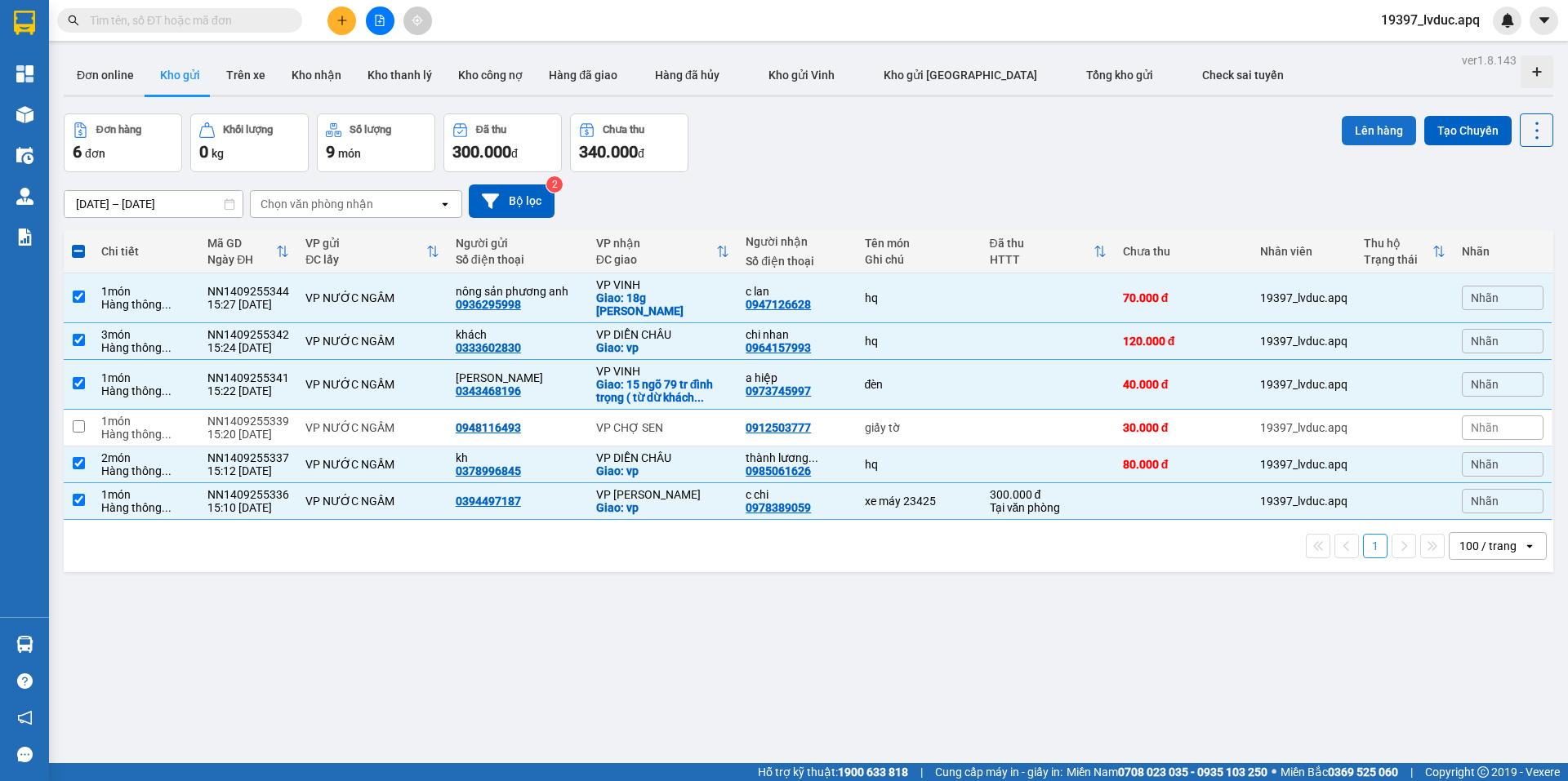
click at [1365, 132] on button "Lên hàng" at bounding box center [1379, 130] width 75 height 29
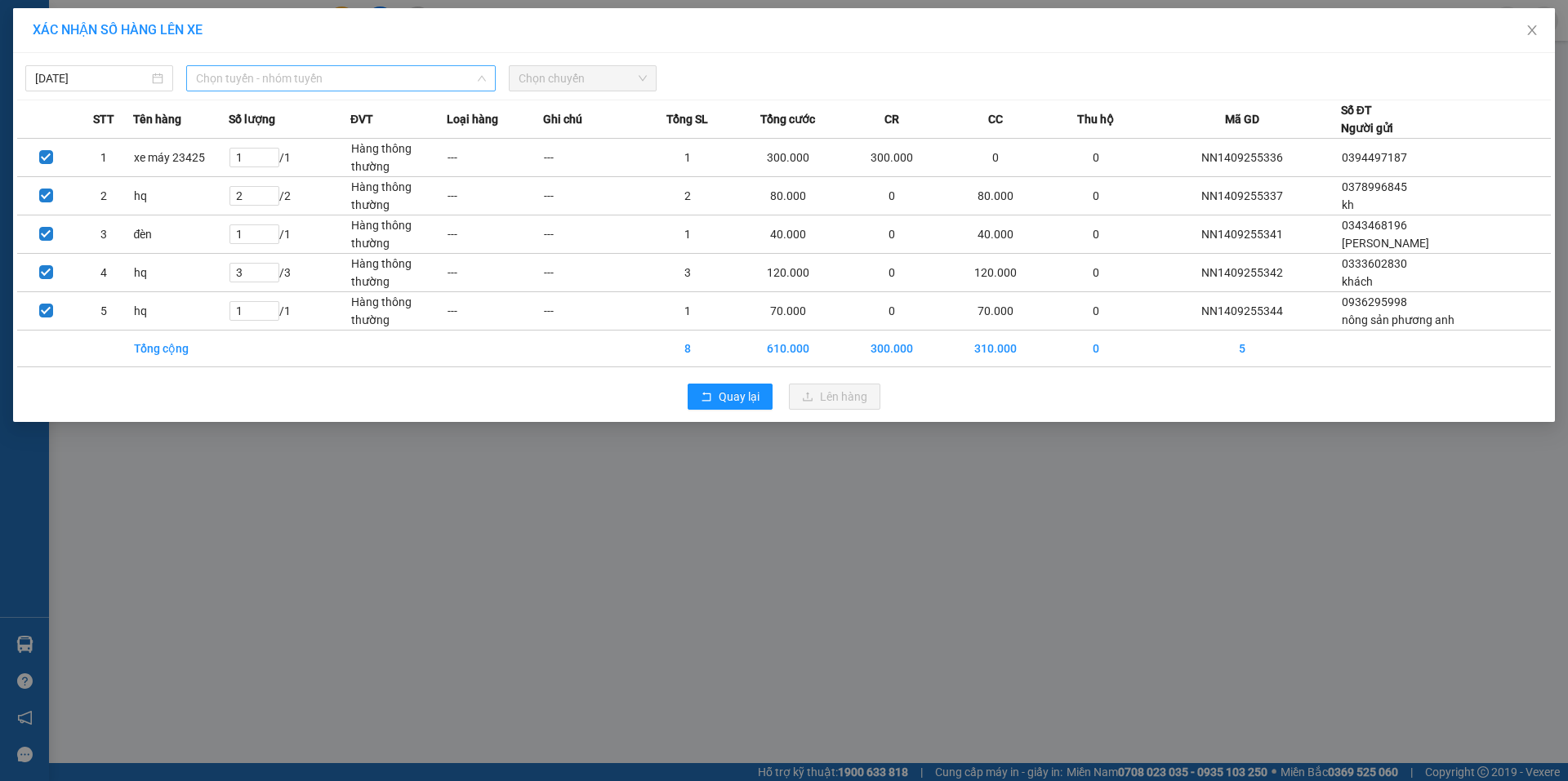
click at [348, 83] on span "Chọn tuyến - nhóm tuyến" at bounding box center [341, 78] width 290 height 24
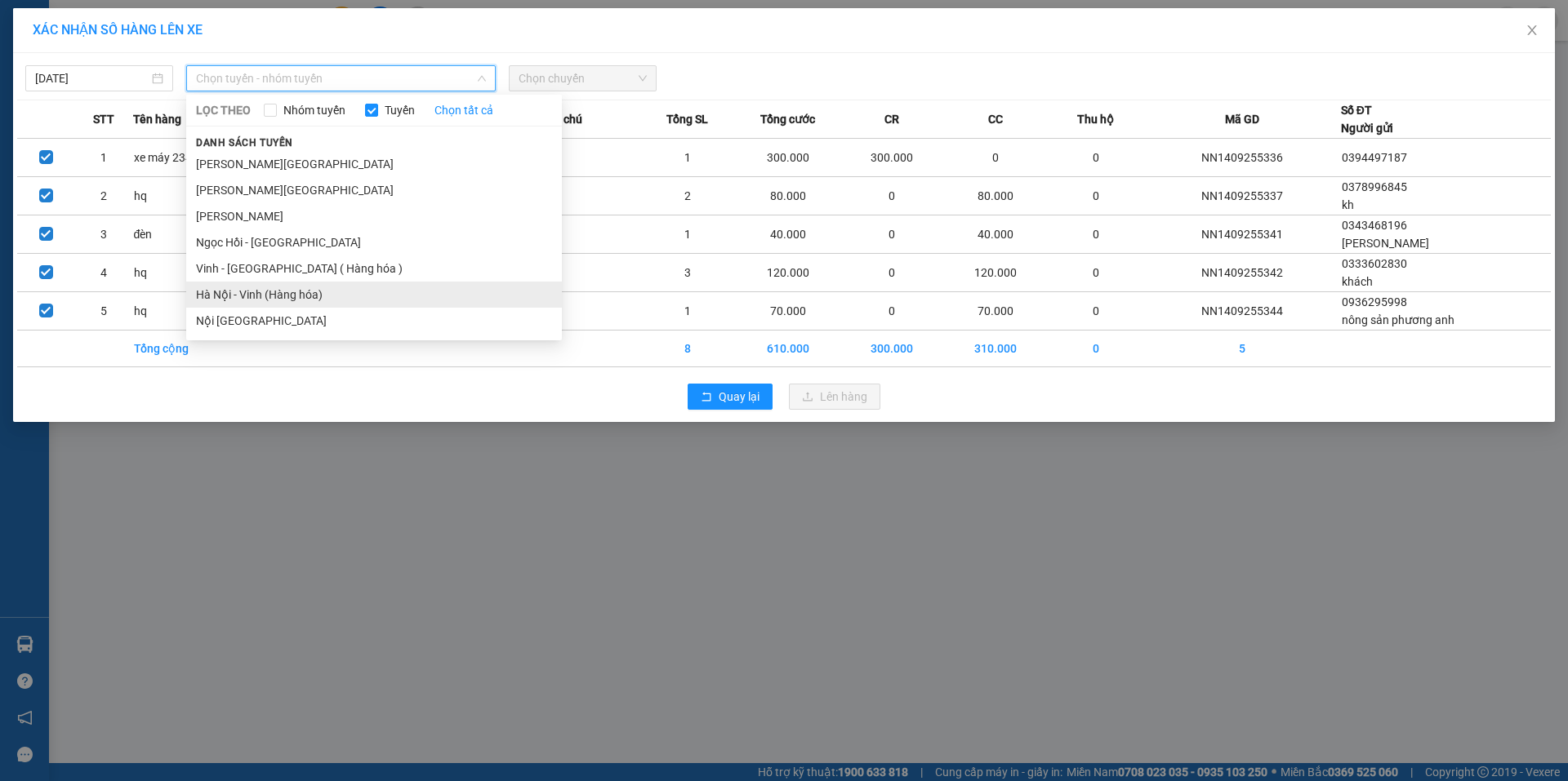
click at [249, 303] on li "Hà Nội - Vinh (Hàng hóa)" at bounding box center [374, 294] width 375 height 26
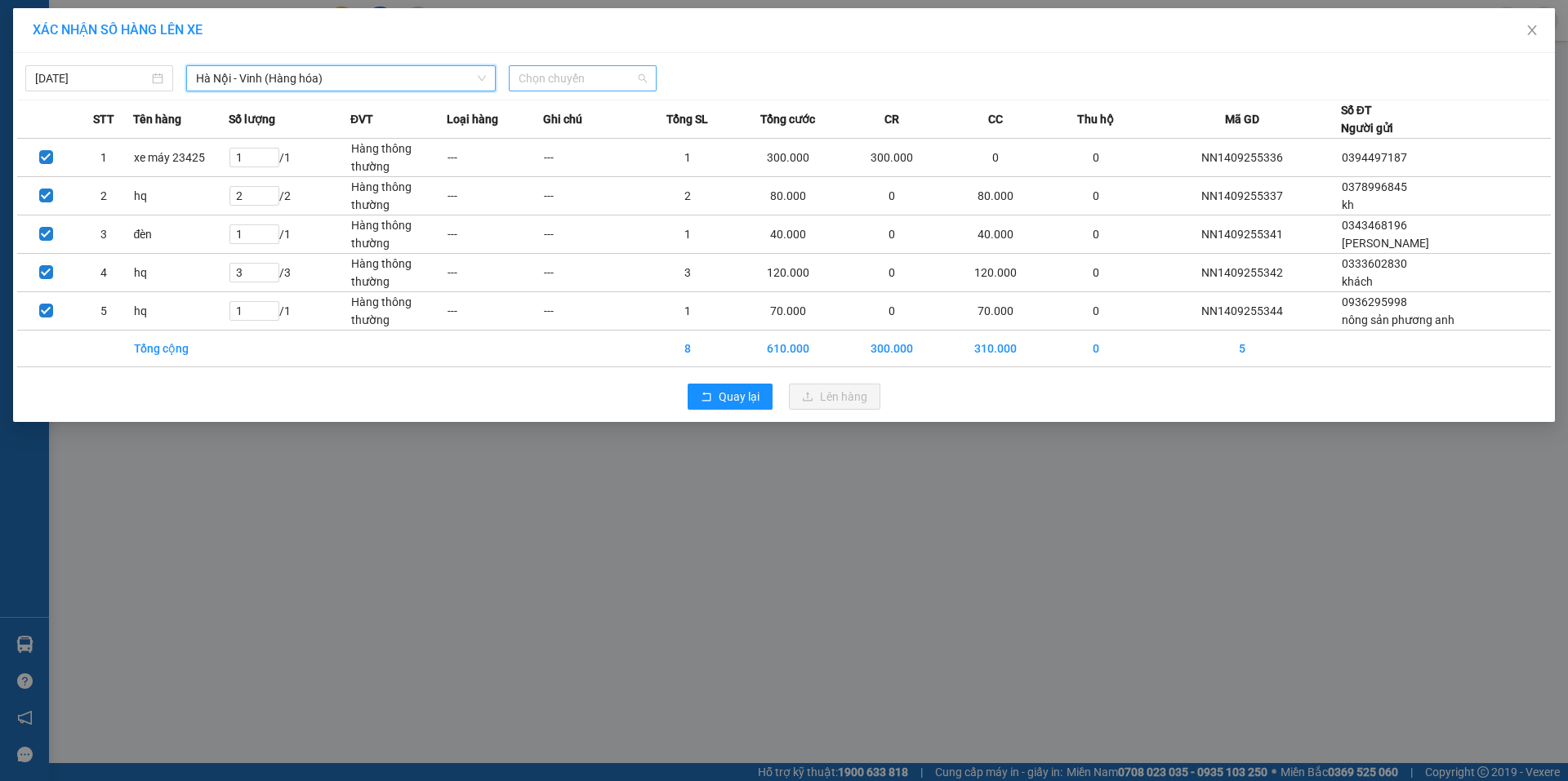
drag, startPoint x: 582, startPoint y: 76, endPoint x: 602, endPoint y: 168, distance: 94.1
click at [582, 80] on span "Chọn chuyến" at bounding box center [582, 78] width 128 height 24
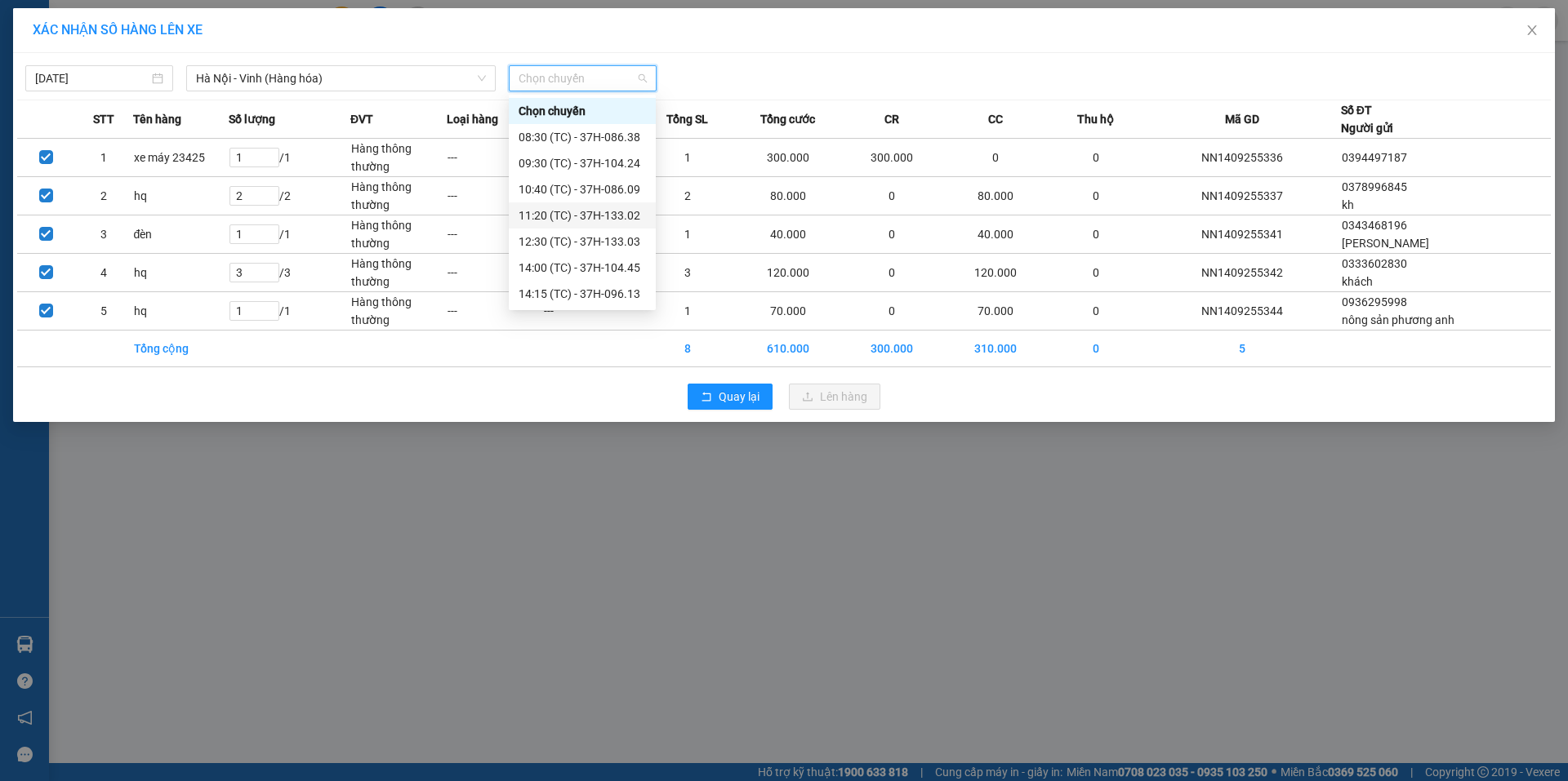
scroll to position [26, 0]
click at [592, 297] on div "15:30 (TC) - 37H-104.41" at bounding box center [582, 293] width 127 height 18
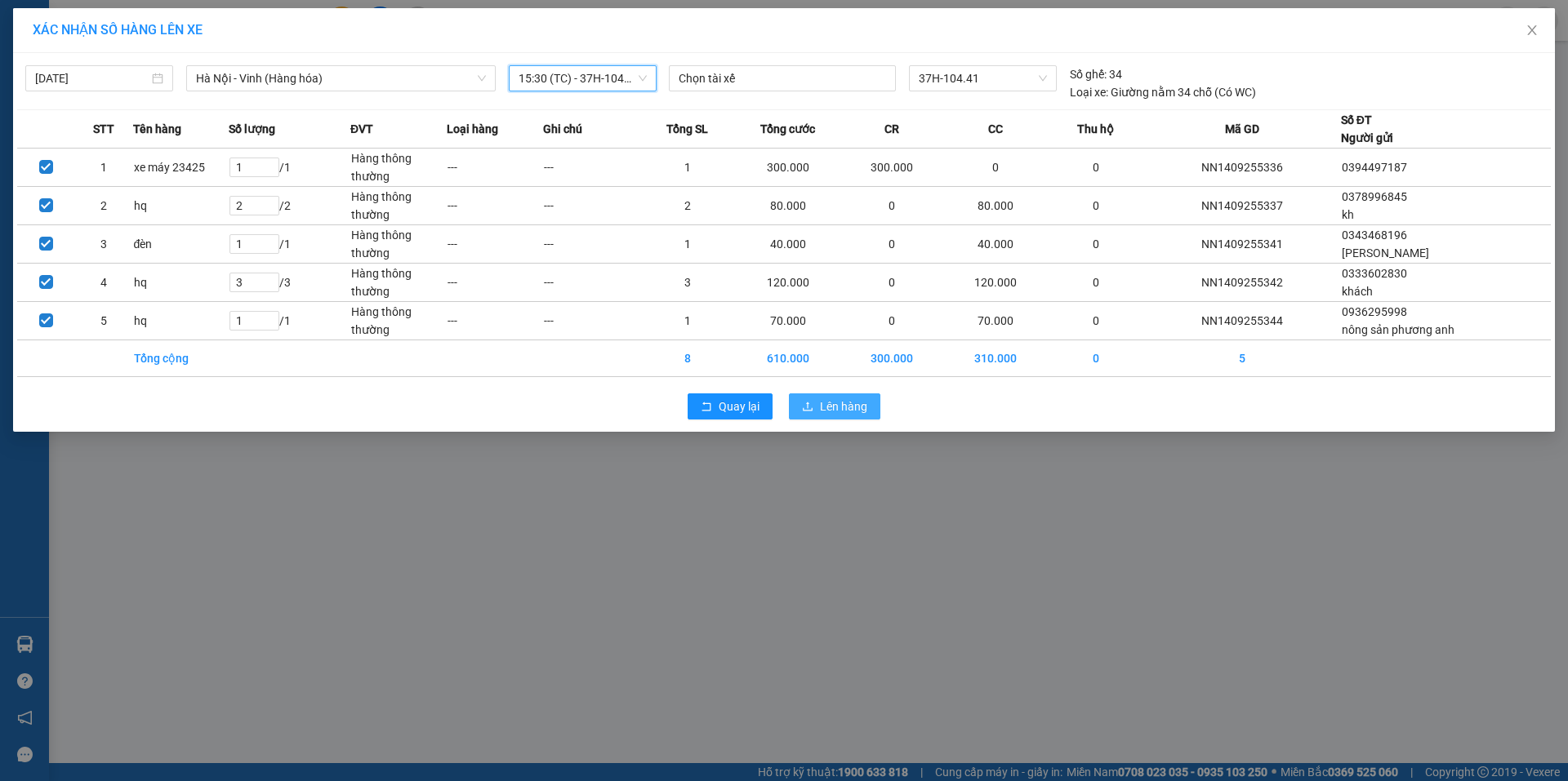
click at [818, 406] on button "Lên hàng" at bounding box center [834, 406] width 91 height 26
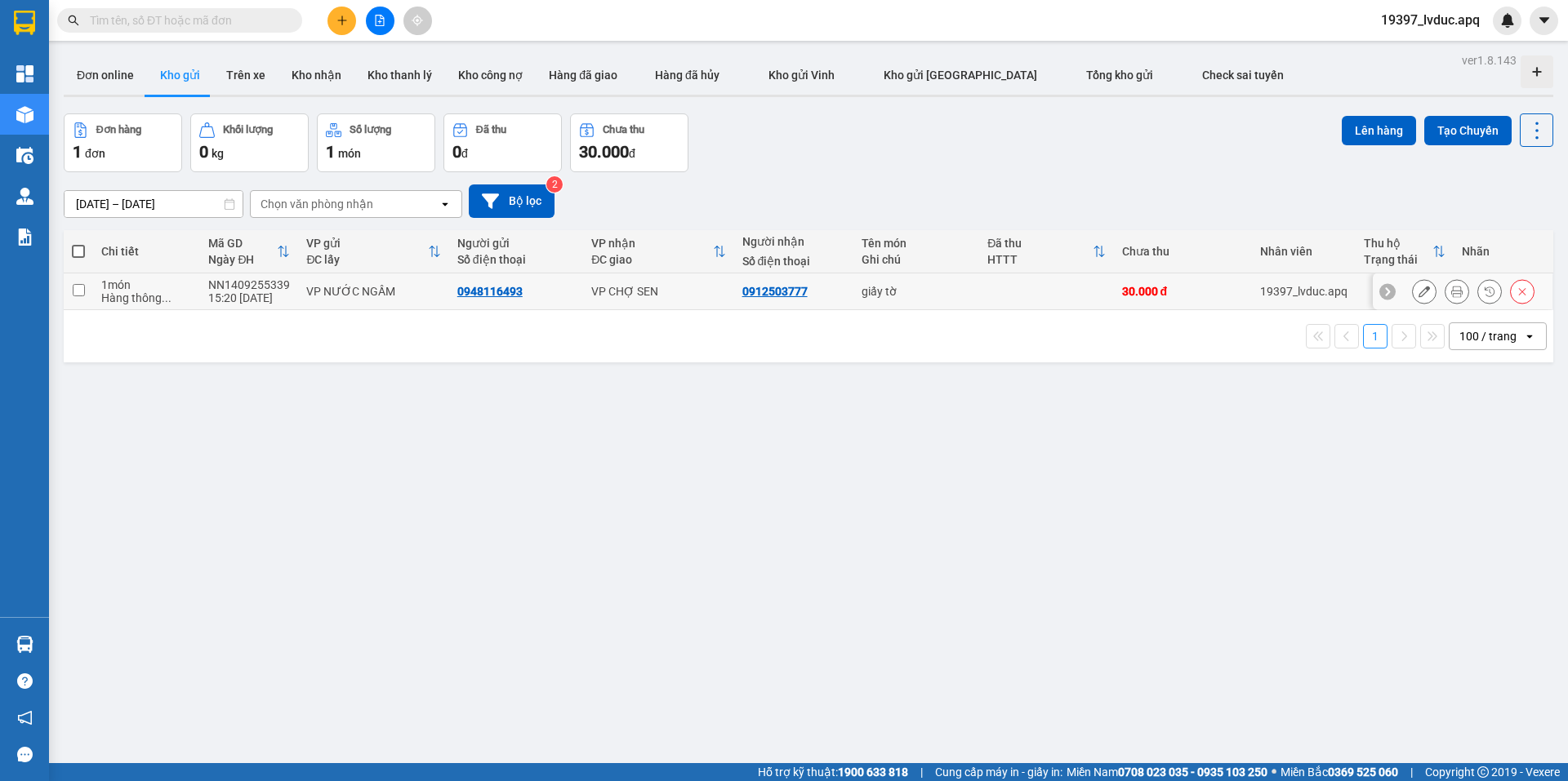
click at [862, 287] on div "giấy tờ" at bounding box center [916, 292] width 110 height 13
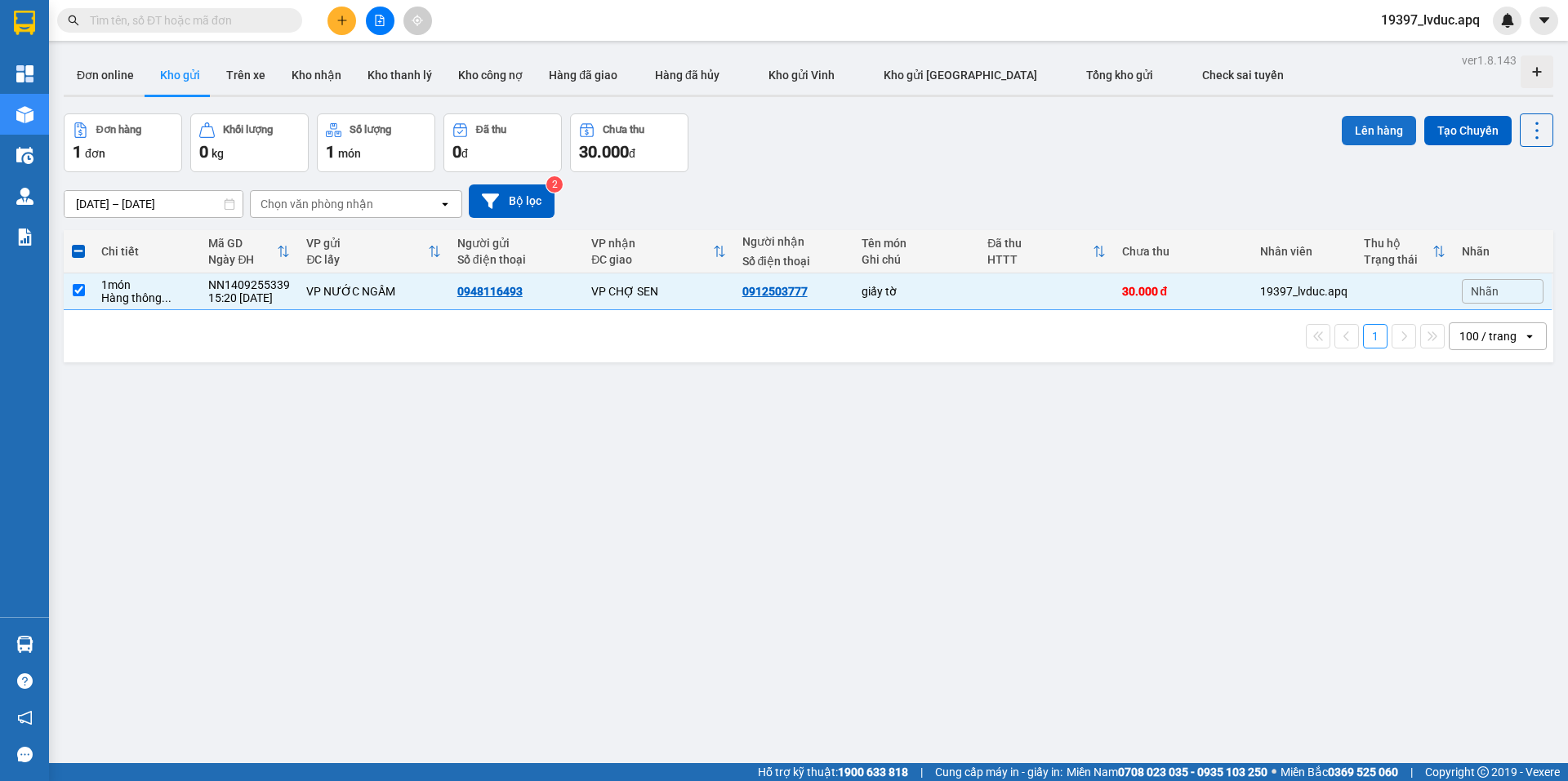
click at [1342, 129] on button "Lên hàng" at bounding box center [1379, 130] width 75 height 29
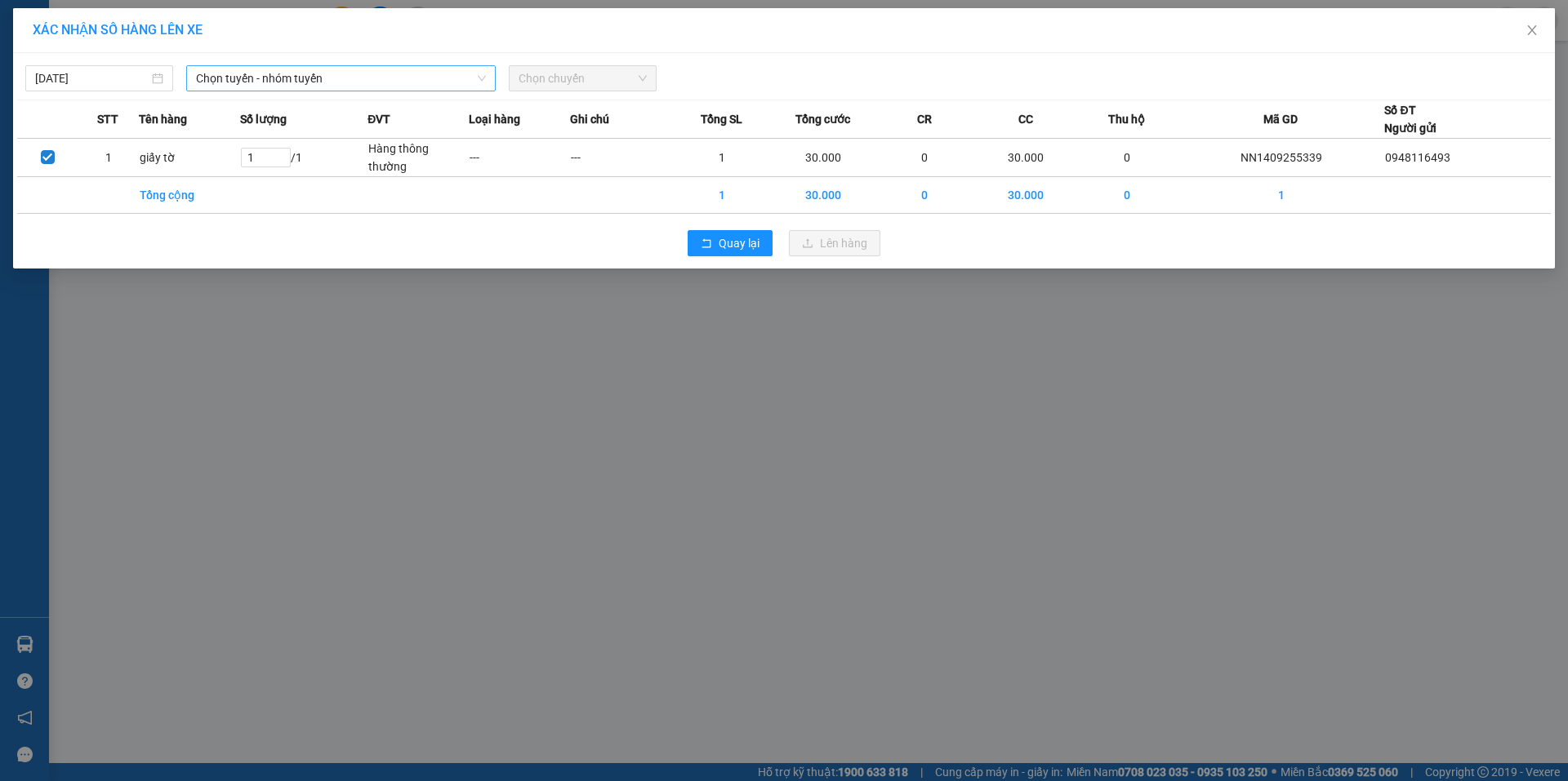
click at [296, 75] on span "Chọn tuyến - nhóm tuyến" at bounding box center [341, 78] width 290 height 24
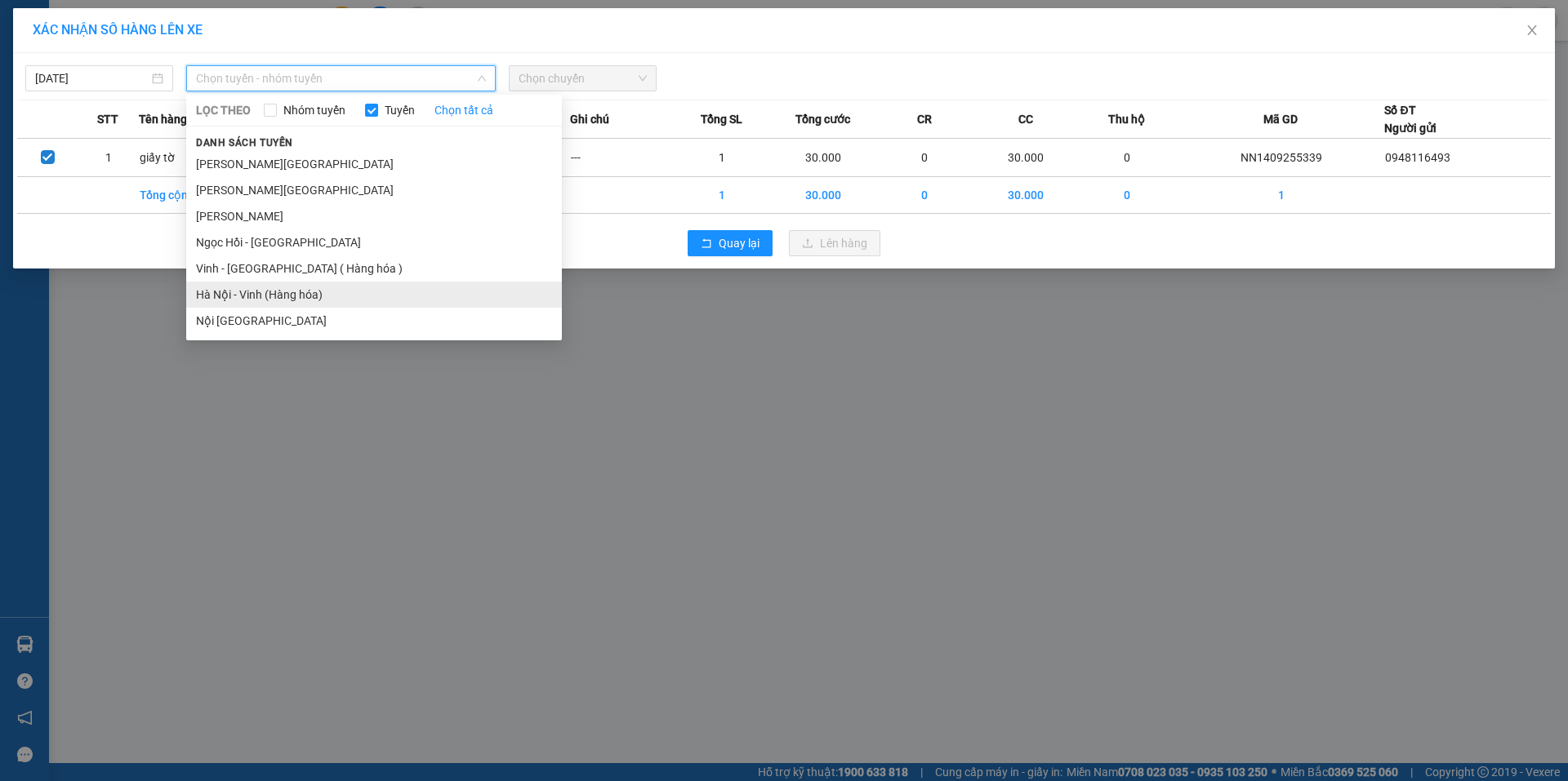
click at [299, 289] on li "Hà Nội - Vinh (Hàng hóa)" at bounding box center [374, 294] width 375 height 26
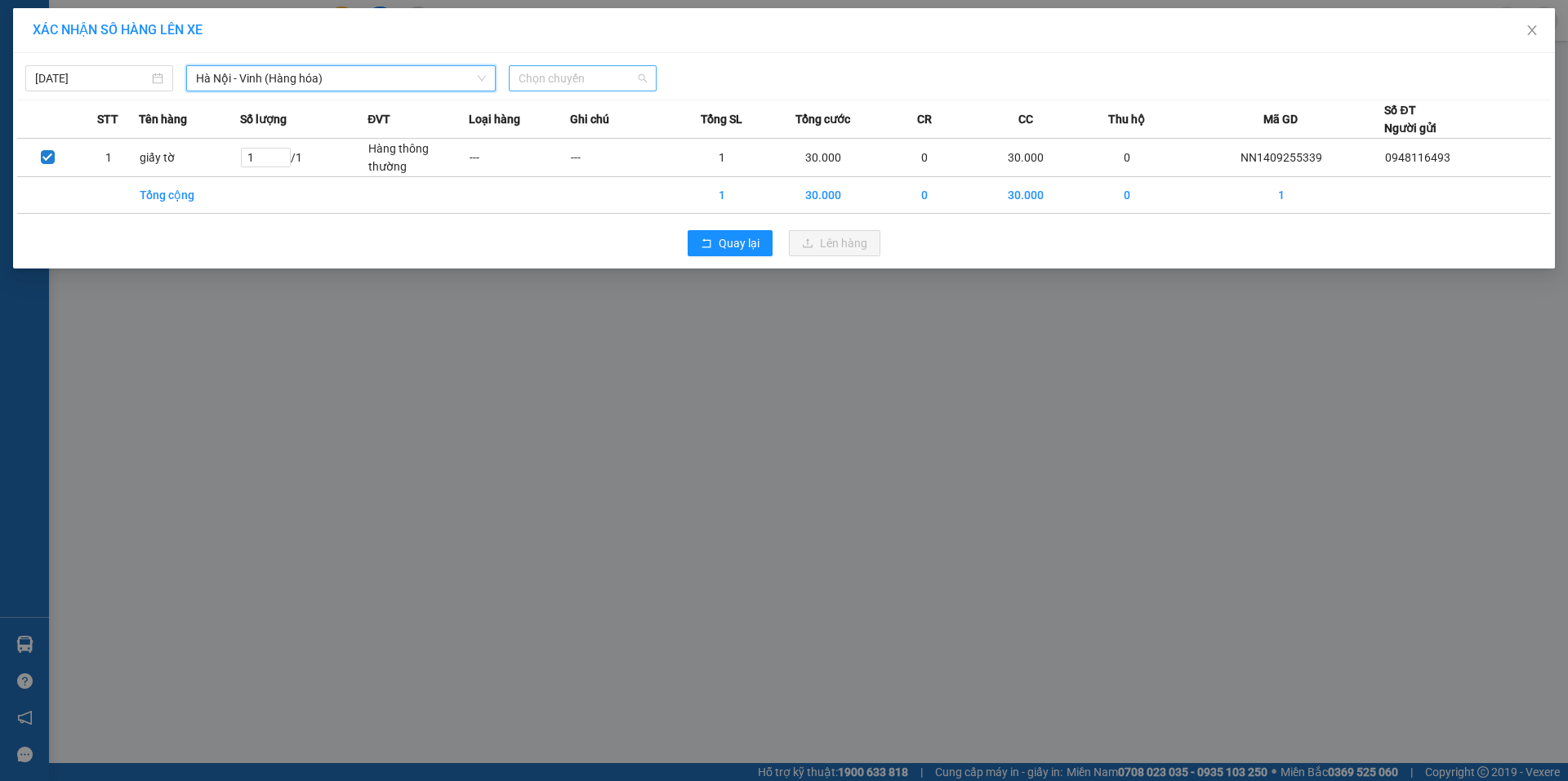
click at [616, 79] on span "Chọn chuyến" at bounding box center [582, 78] width 128 height 24
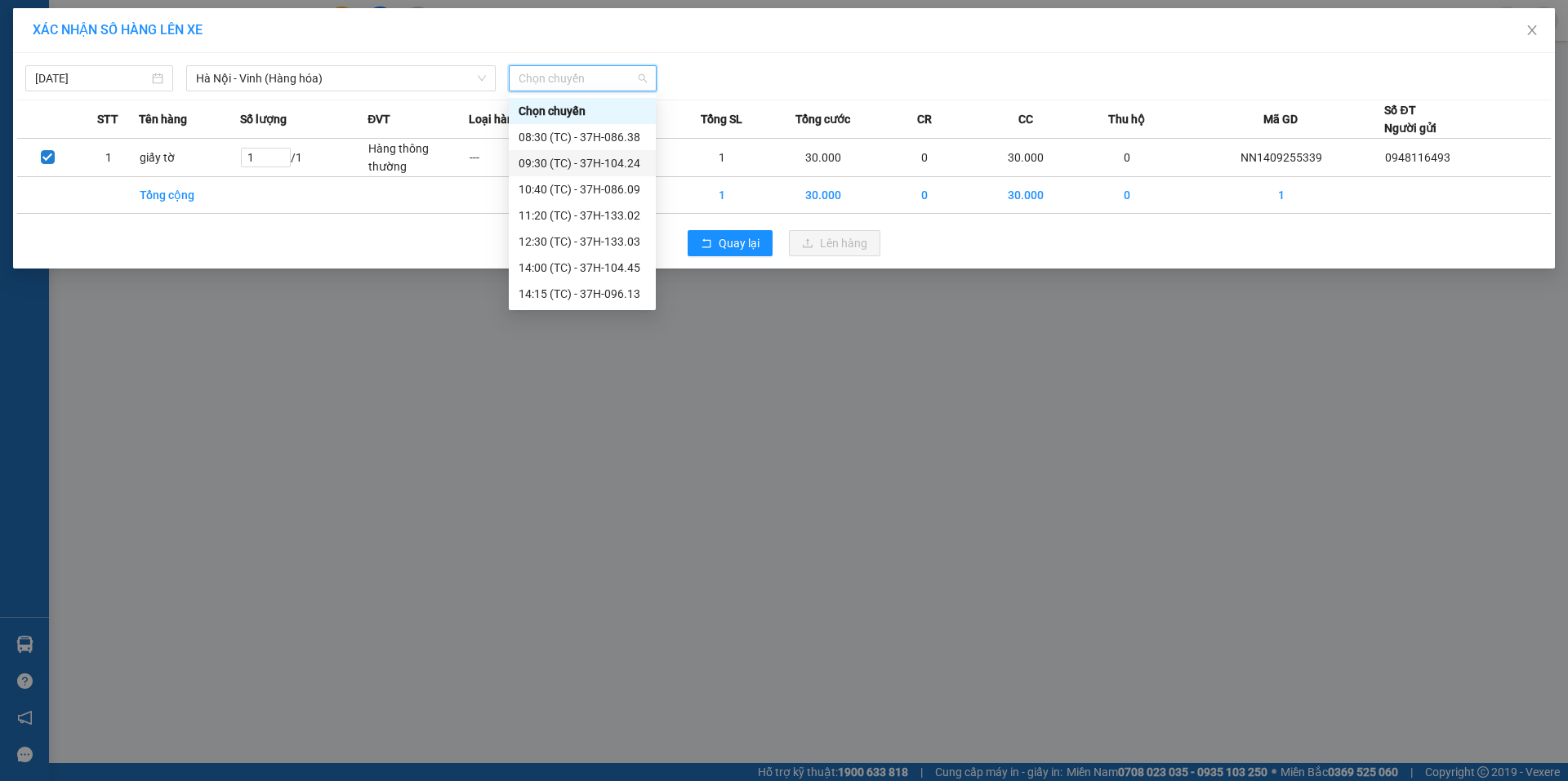
scroll to position [26, 0]
click at [579, 290] on div "15:30 (TC) - 37H-104.41" at bounding box center [582, 293] width 127 height 18
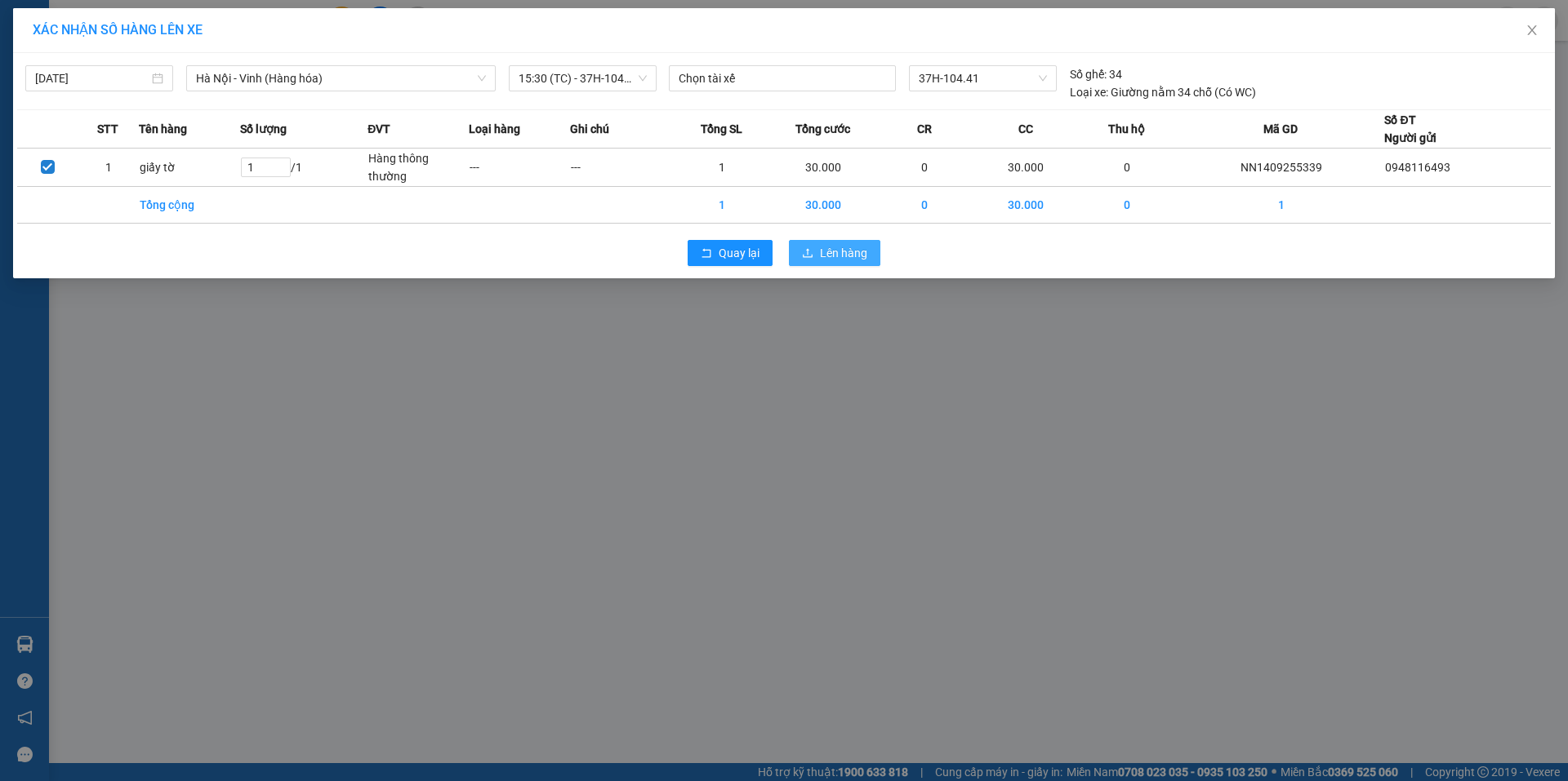
click at [857, 253] on span "Lên hàng" at bounding box center [843, 252] width 48 height 18
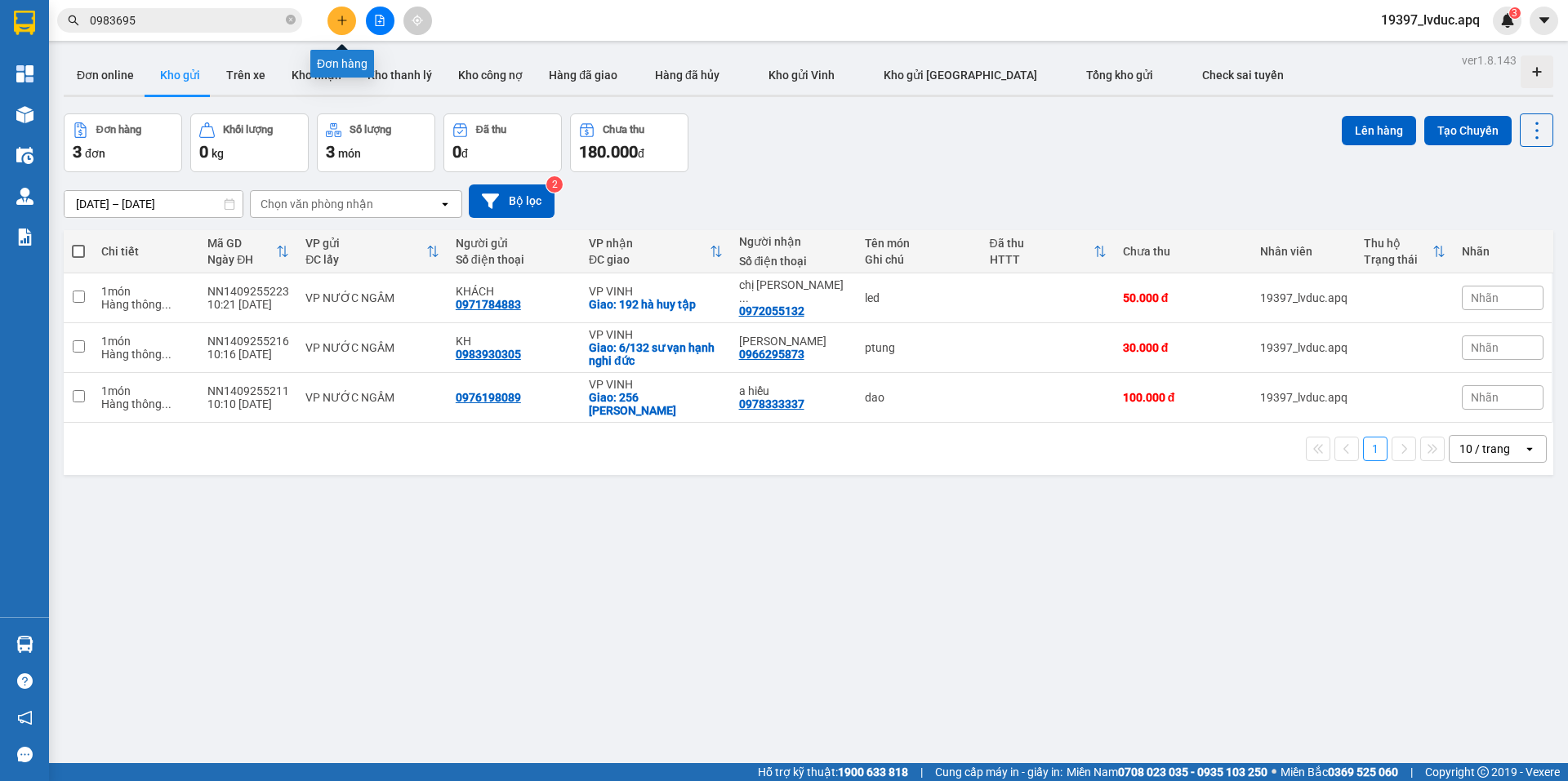
click at [351, 13] on button at bounding box center [342, 21] width 28 height 28
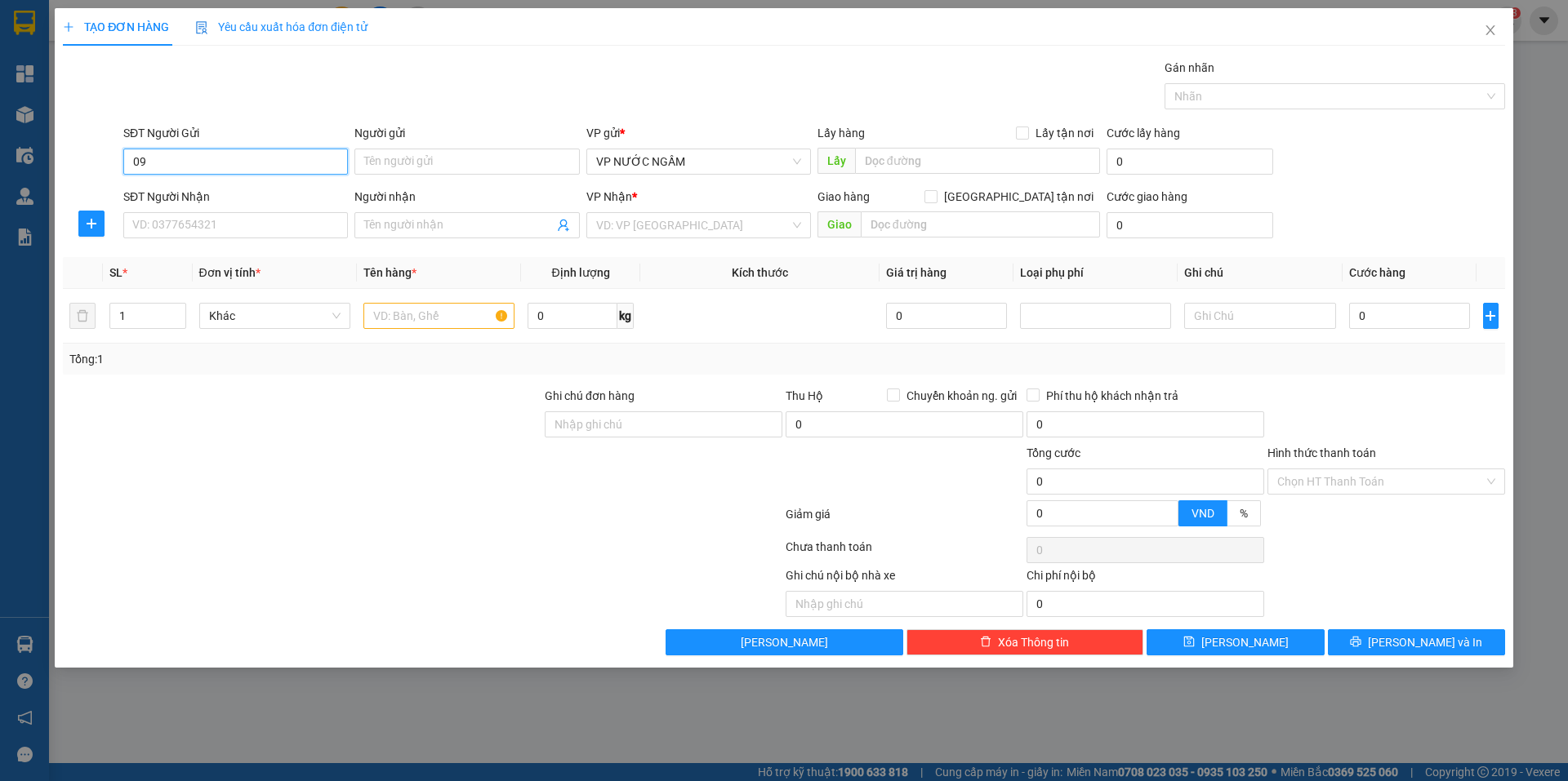
type input "0"
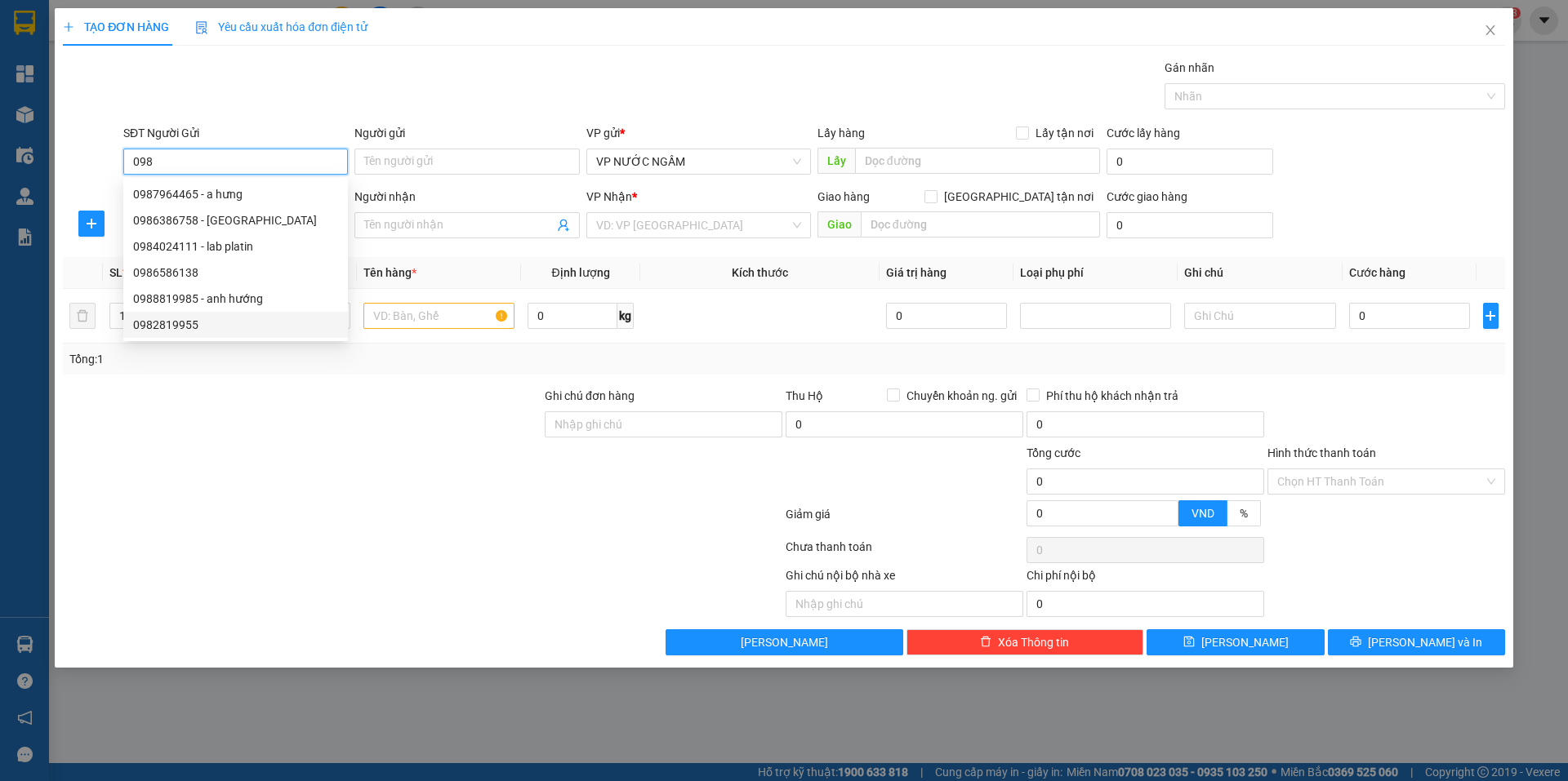
type input "098"
click at [287, 412] on div at bounding box center [302, 416] width 482 height 57
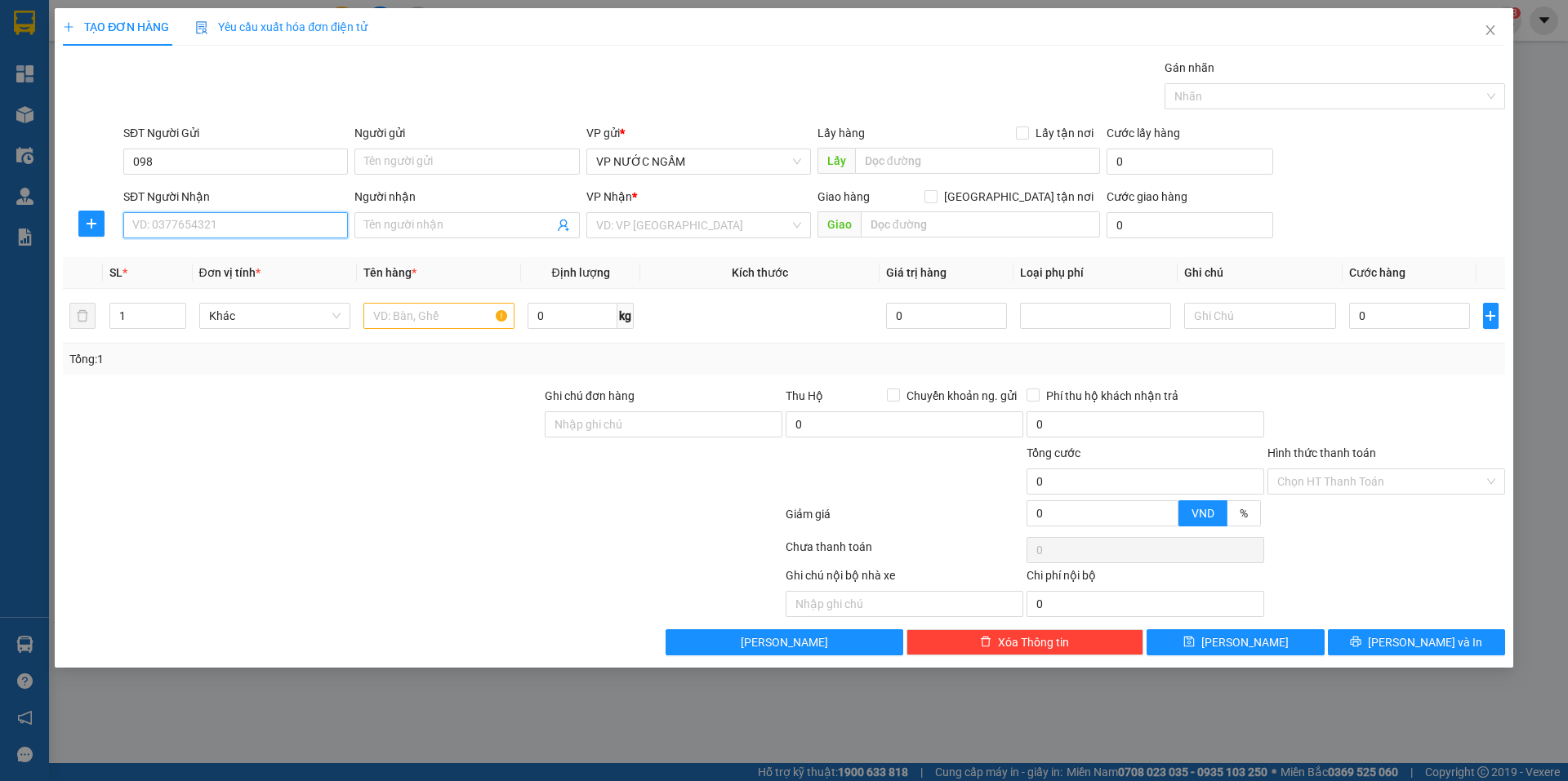
click at [184, 220] on input "SĐT Người Nhận" at bounding box center [235, 225] width 225 height 26
type input "0938612389"
click at [193, 149] on input "098" at bounding box center [235, 161] width 225 height 26
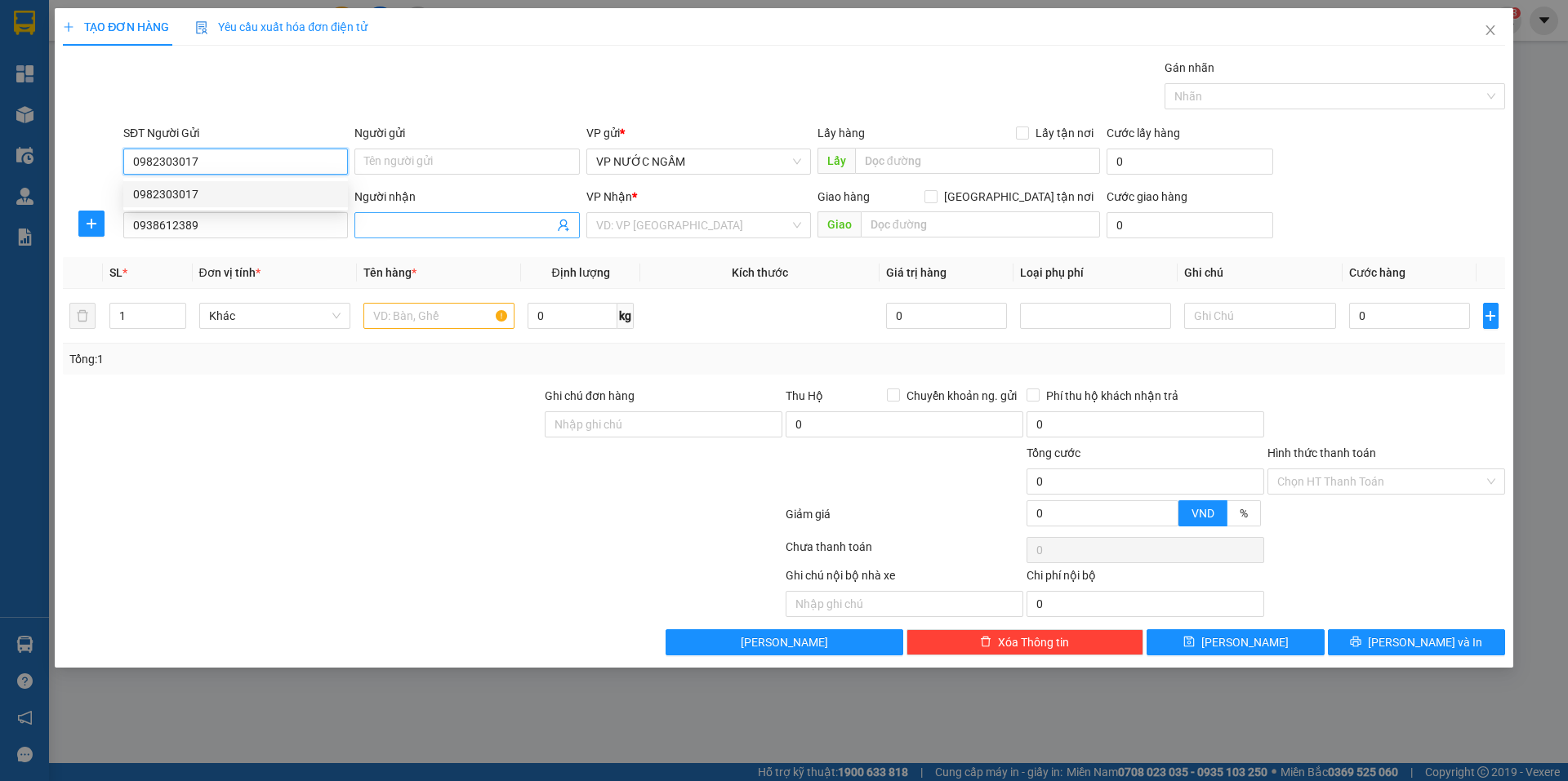
type input "0982303017"
drag, startPoint x: 399, startPoint y: 229, endPoint x: 367, endPoint y: 215, distance: 34.9
click at [382, 220] on input "Người nhận" at bounding box center [458, 225] width 189 height 18
click at [260, 161] on input "0982303017" at bounding box center [235, 161] width 225 height 26
click at [236, 195] on div "0982303017" at bounding box center [235, 194] width 205 height 18
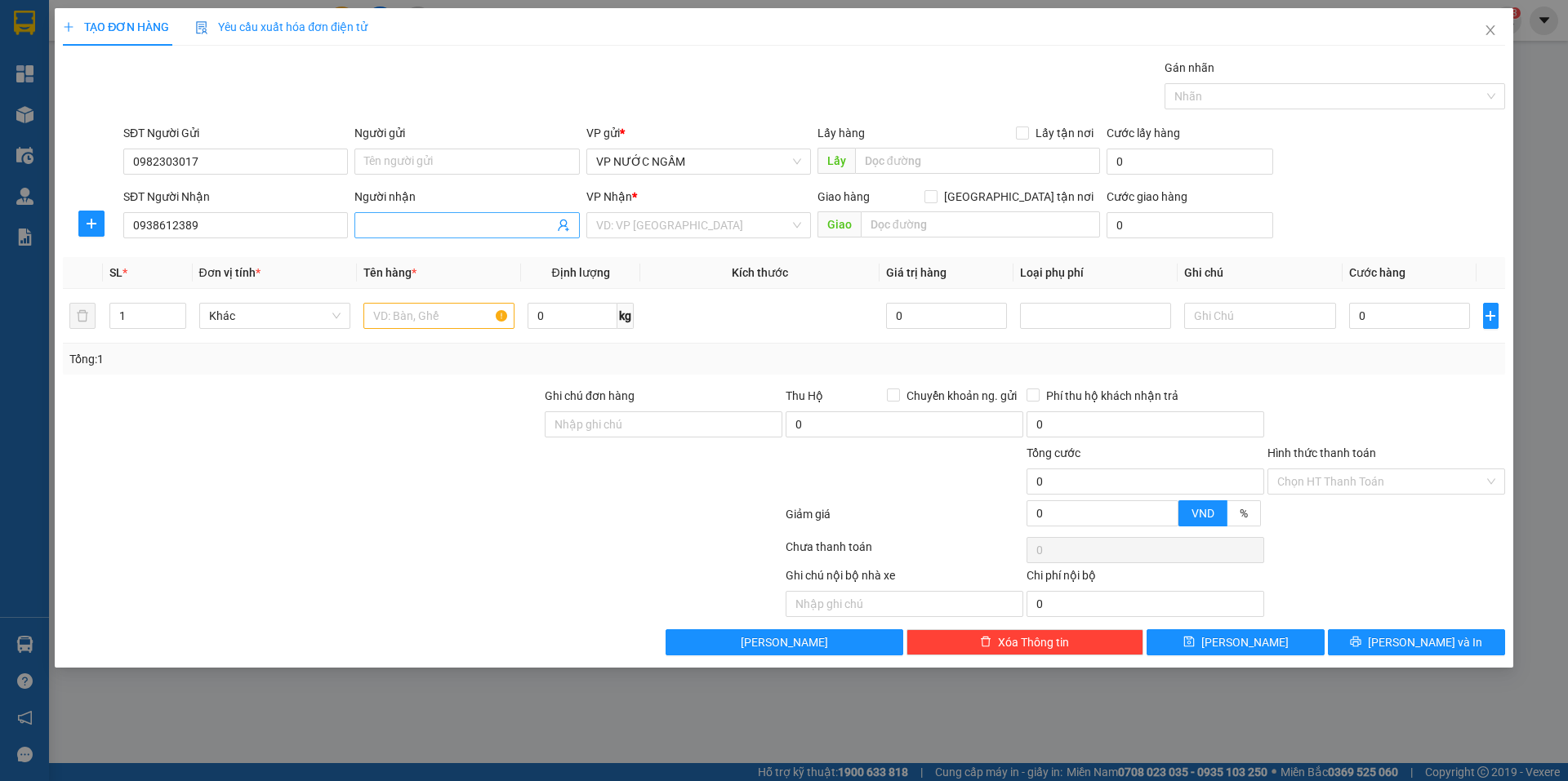
click at [388, 234] on input "Người nhận" at bounding box center [458, 225] width 189 height 18
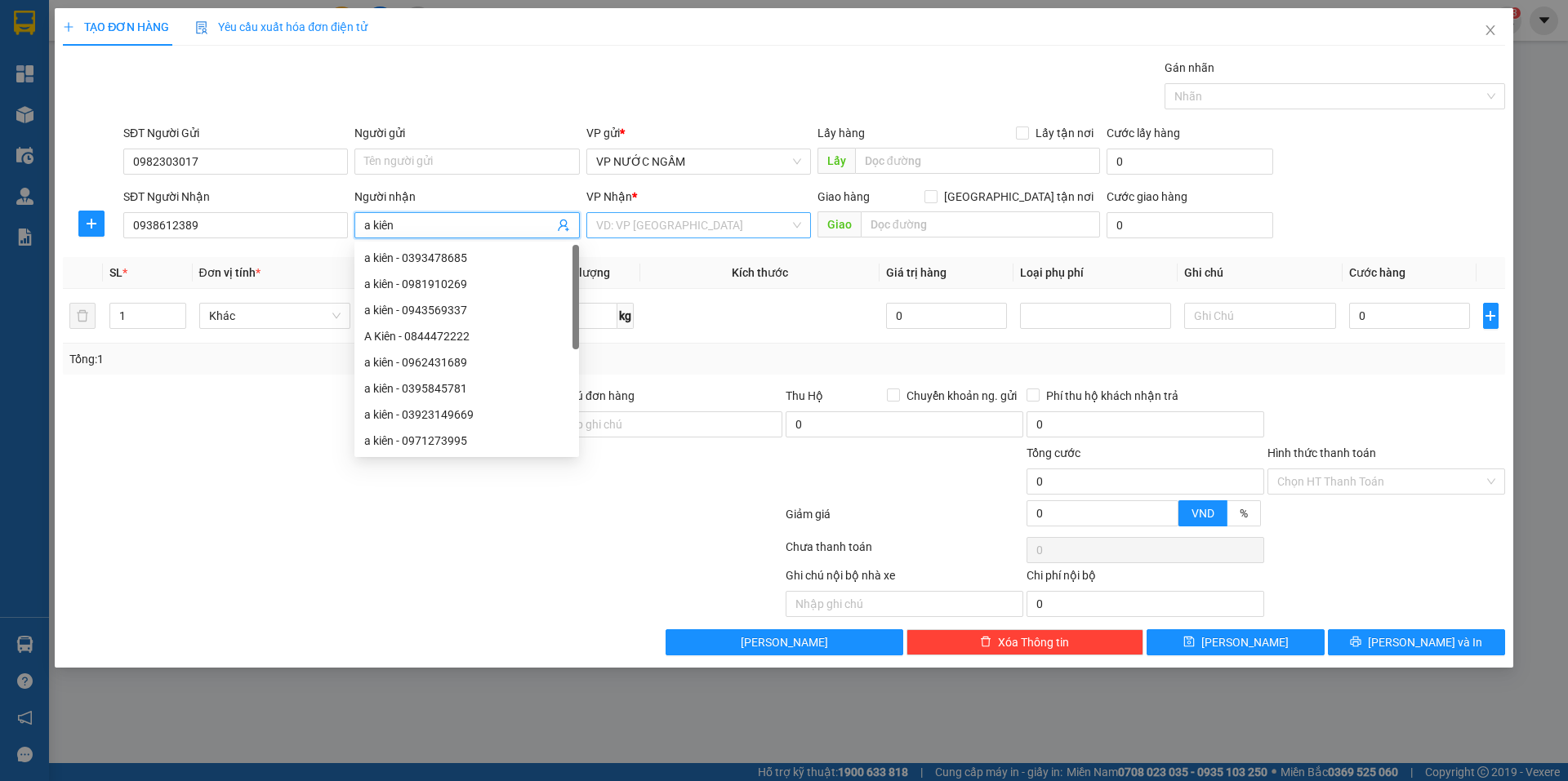
type input "a kiên"
click at [625, 233] on input "search" at bounding box center [692, 225] width 194 height 24
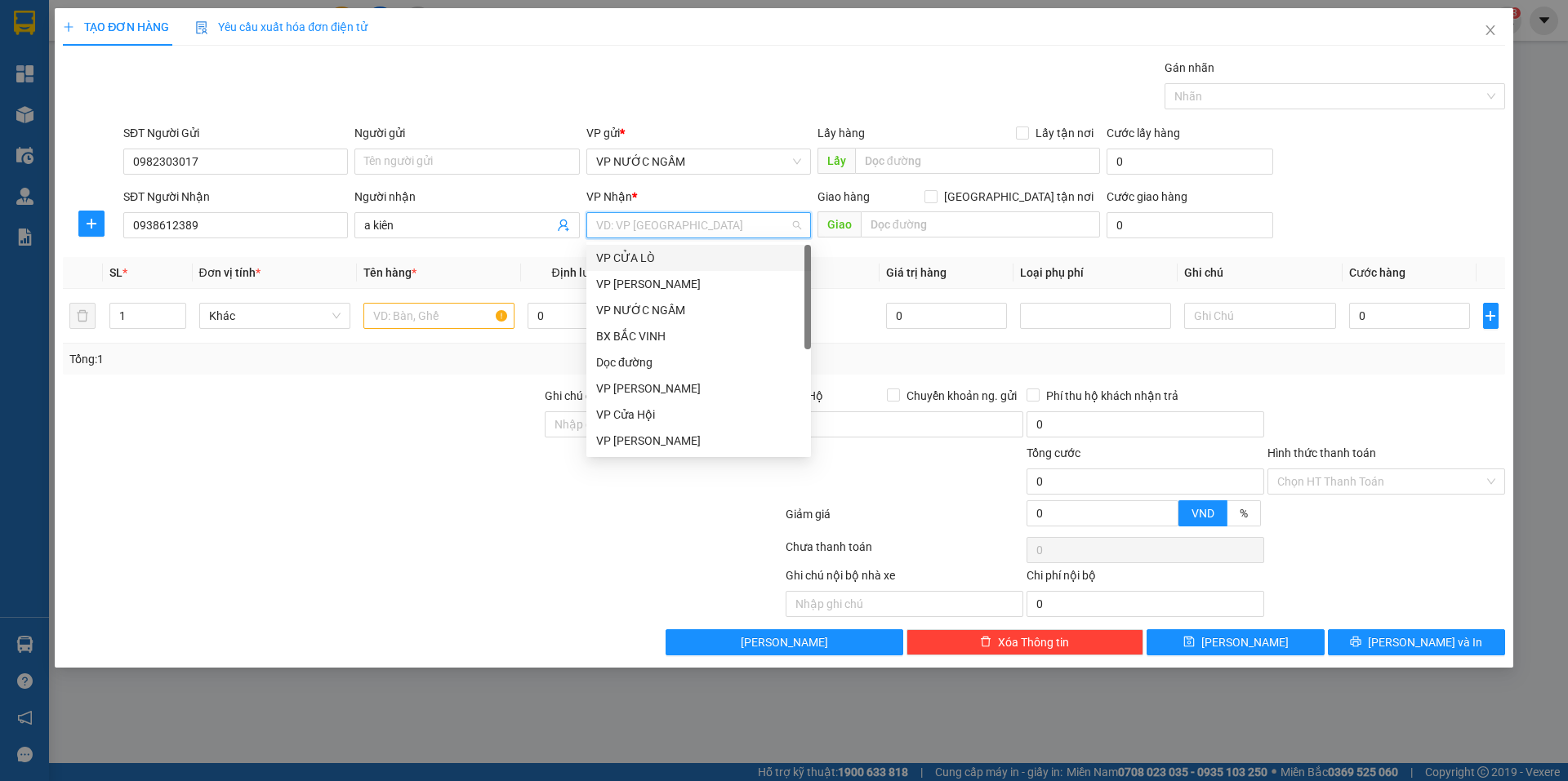
click at [629, 251] on div "VP CỬA LÒ" at bounding box center [698, 257] width 205 height 18
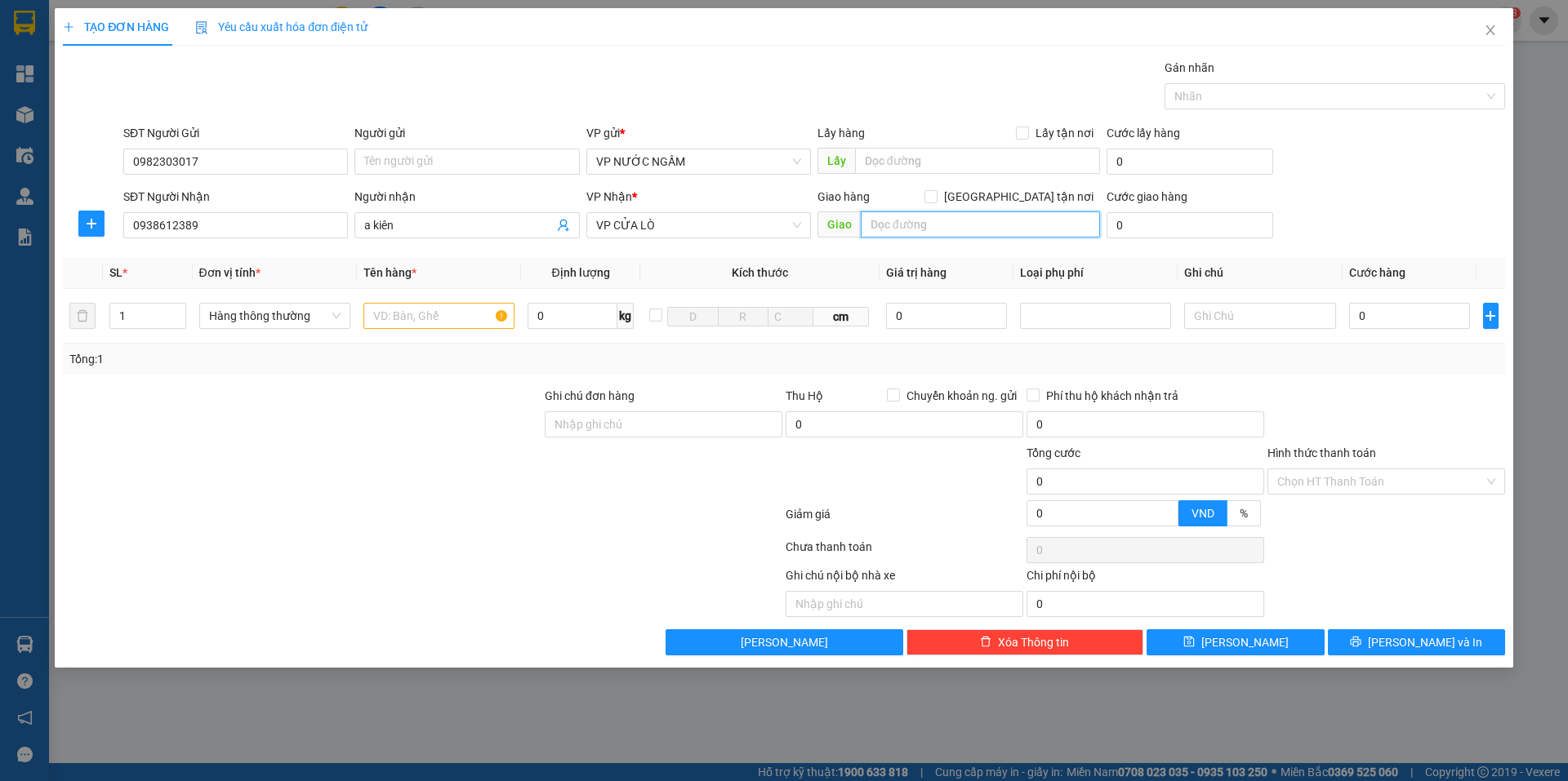
click at [922, 225] on input "text" at bounding box center [980, 224] width 239 height 26
type input "vp"
drag, startPoint x: 1024, startPoint y: 196, endPoint x: 1002, endPoint y: 194, distance: 22.1
click at [937, 196] on span at bounding box center [931, 197] width 13 height 13
click at [936, 190] on input "[GEOGRAPHIC_DATA] tận nơi" at bounding box center [930, 196] width 12 height 12
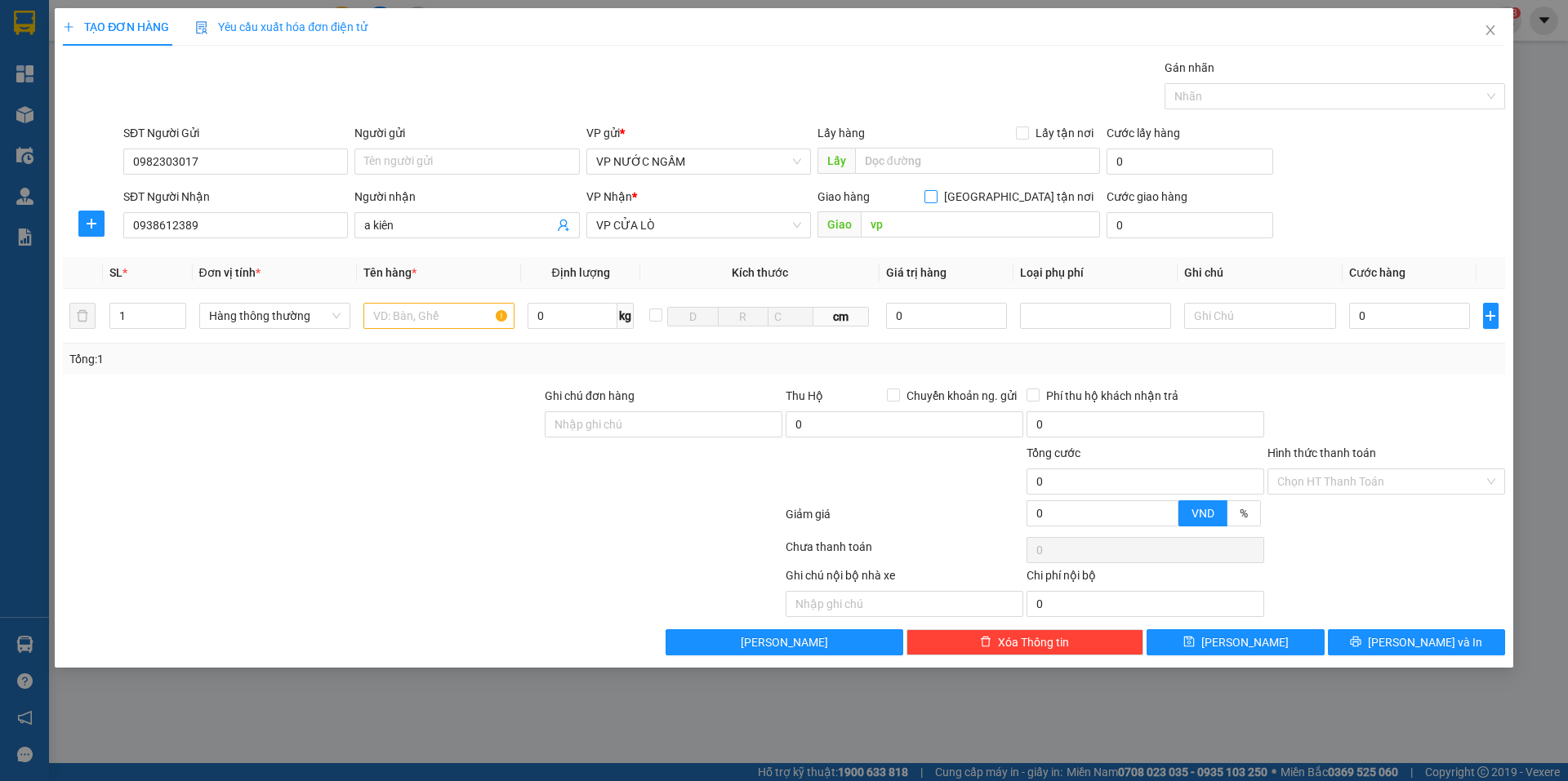
checkbox input "true"
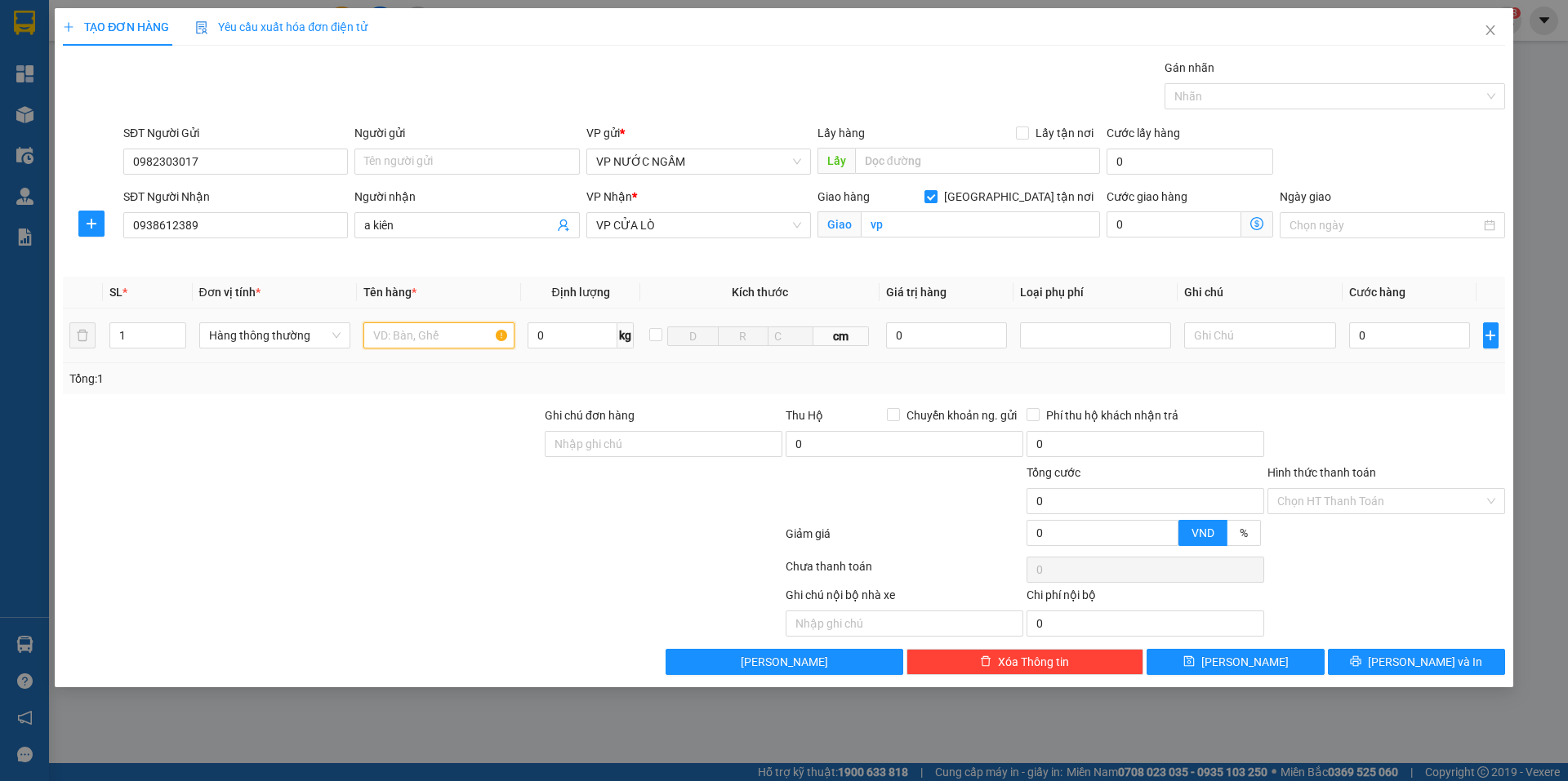
click at [447, 342] on input "text" at bounding box center [439, 335] width 151 height 26
type input "40"
click at [1374, 327] on input "0" at bounding box center [1410, 335] width 122 height 26
type input "4"
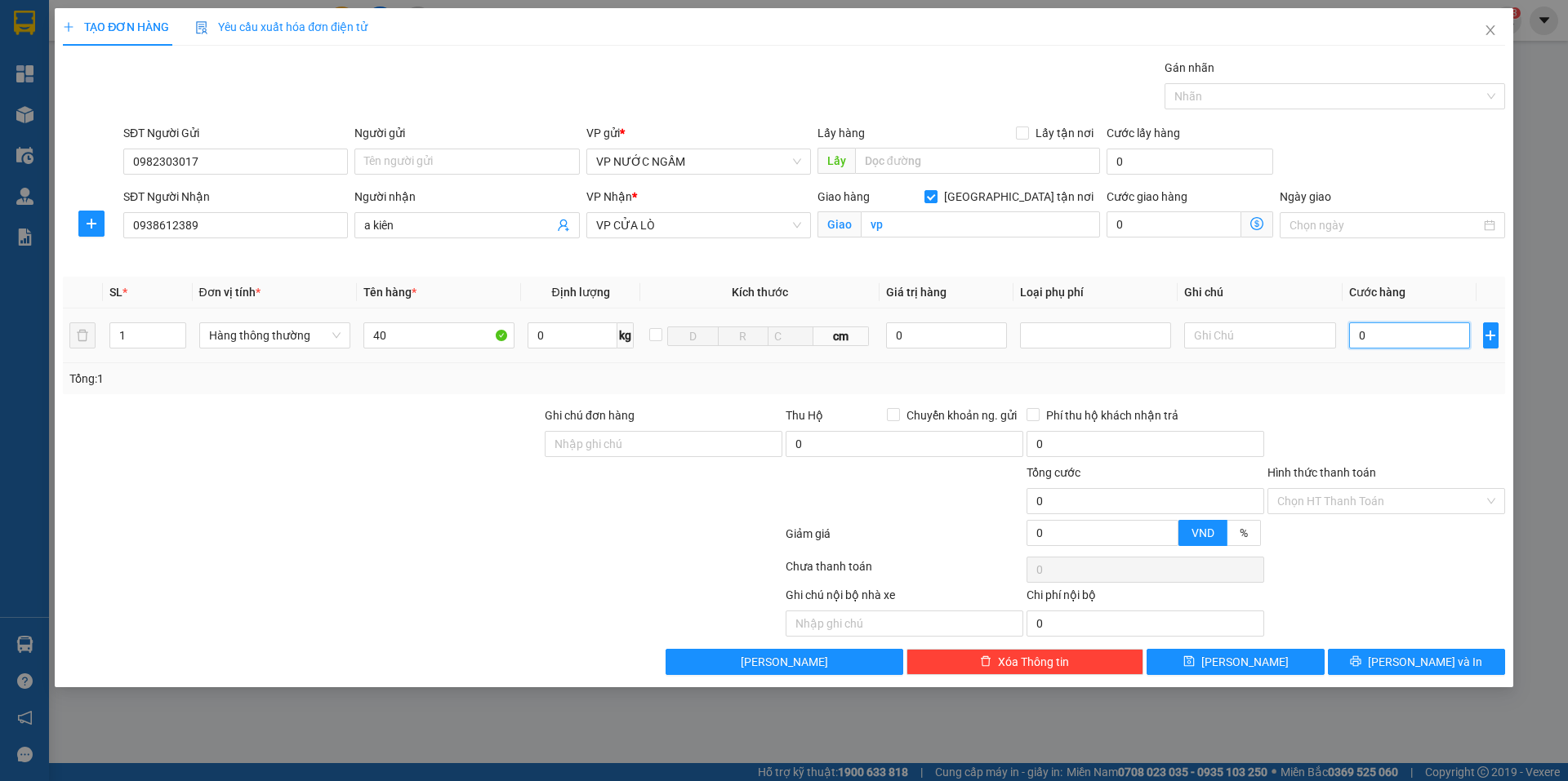
type input "4"
type input "40"
type input "40.000"
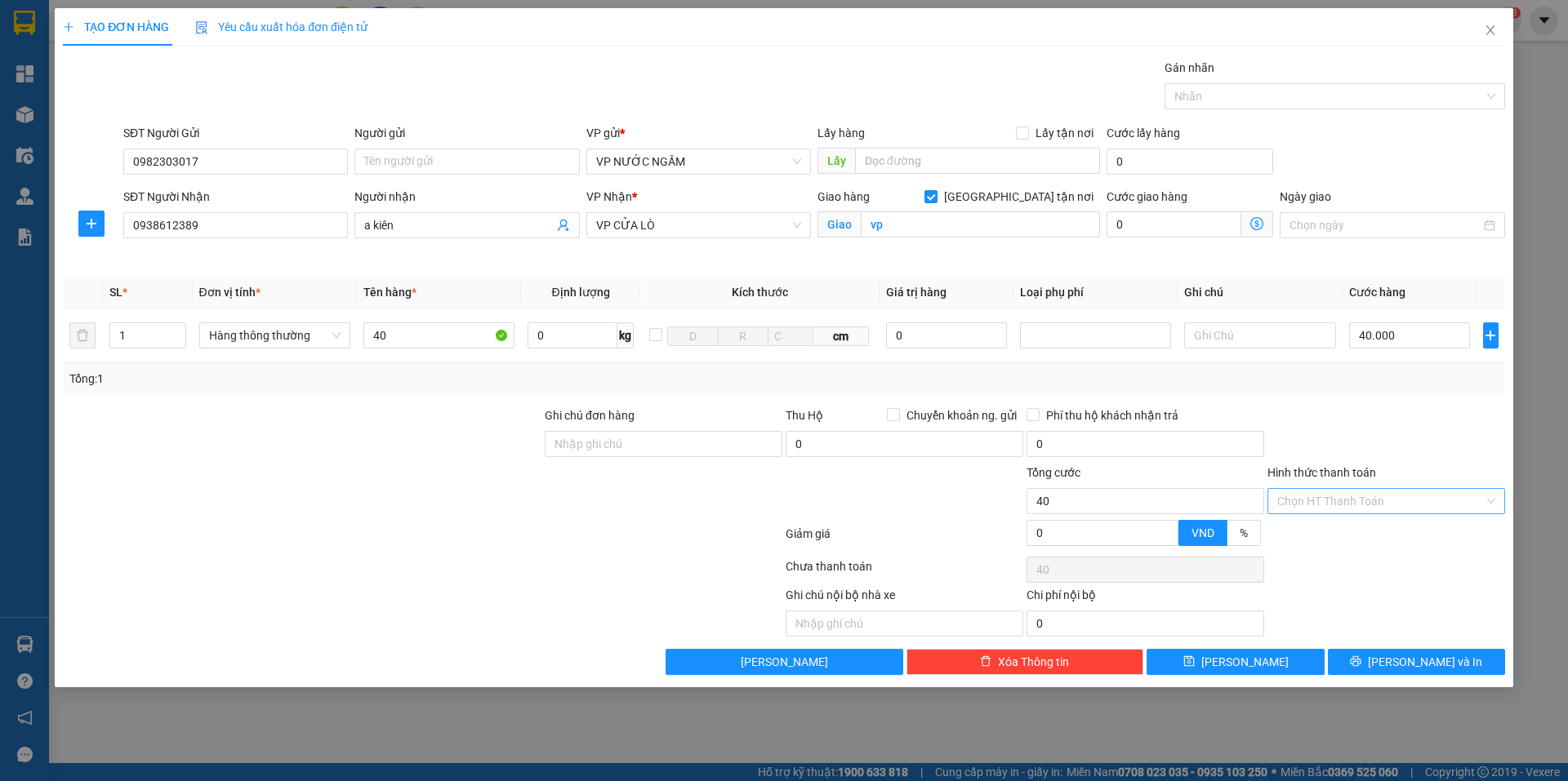
type input "40.000"
click at [1388, 500] on input "Hình thức thanh toán" at bounding box center [1380, 501] width 206 height 24
drag, startPoint x: 1354, startPoint y: 528, endPoint x: 1355, endPoint y: 430, distance: 98.0
click at [1355, 430] on div "Transit Pickup Surcharge Ids Transit Deliver Surcharge Ids Transit Deliver Surc…" at bounding box center [784, 367] width 1442 height 617
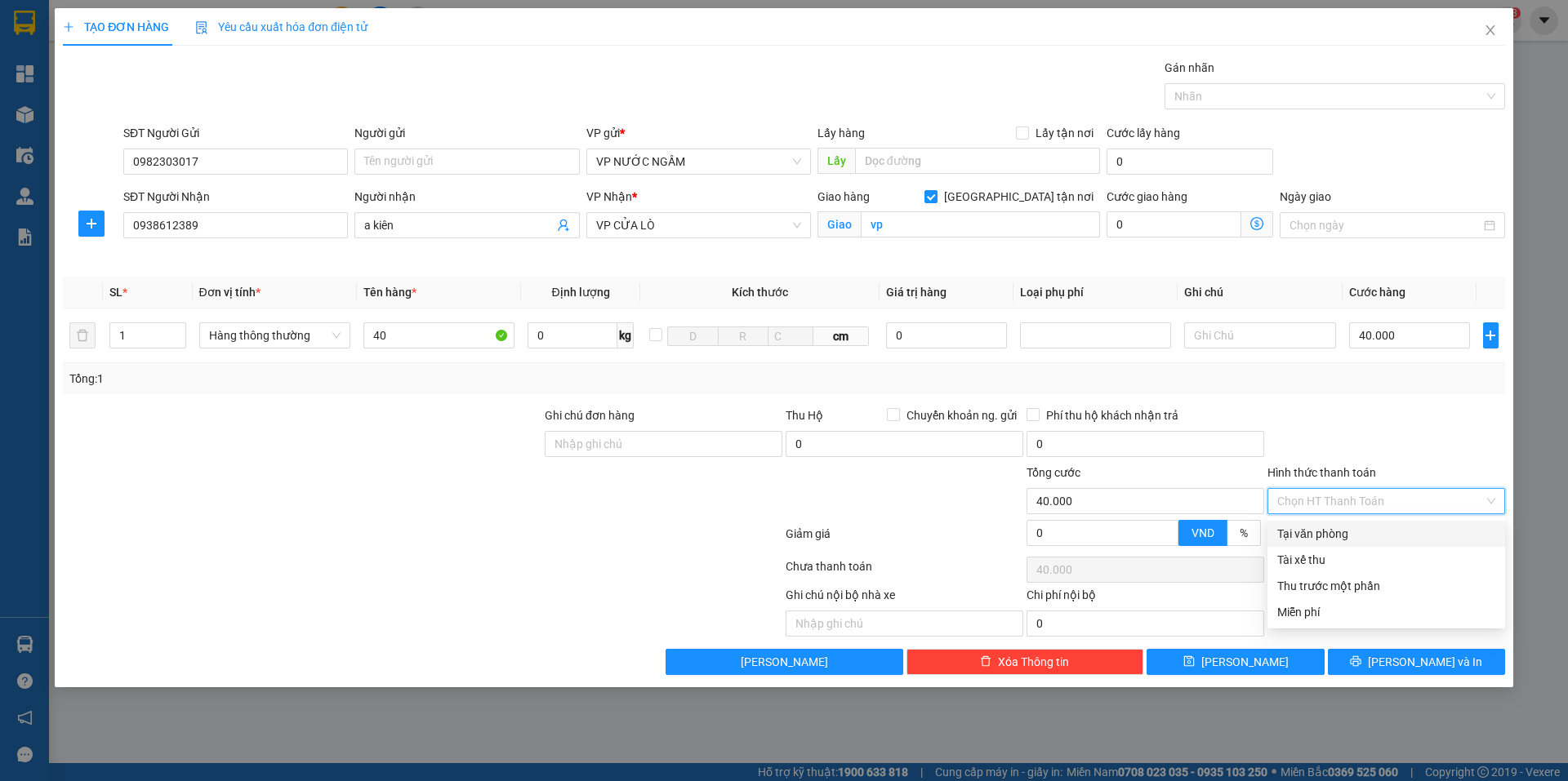
click at [1355, 430] on div at bounding box center [1385, 435] width 241 height 57
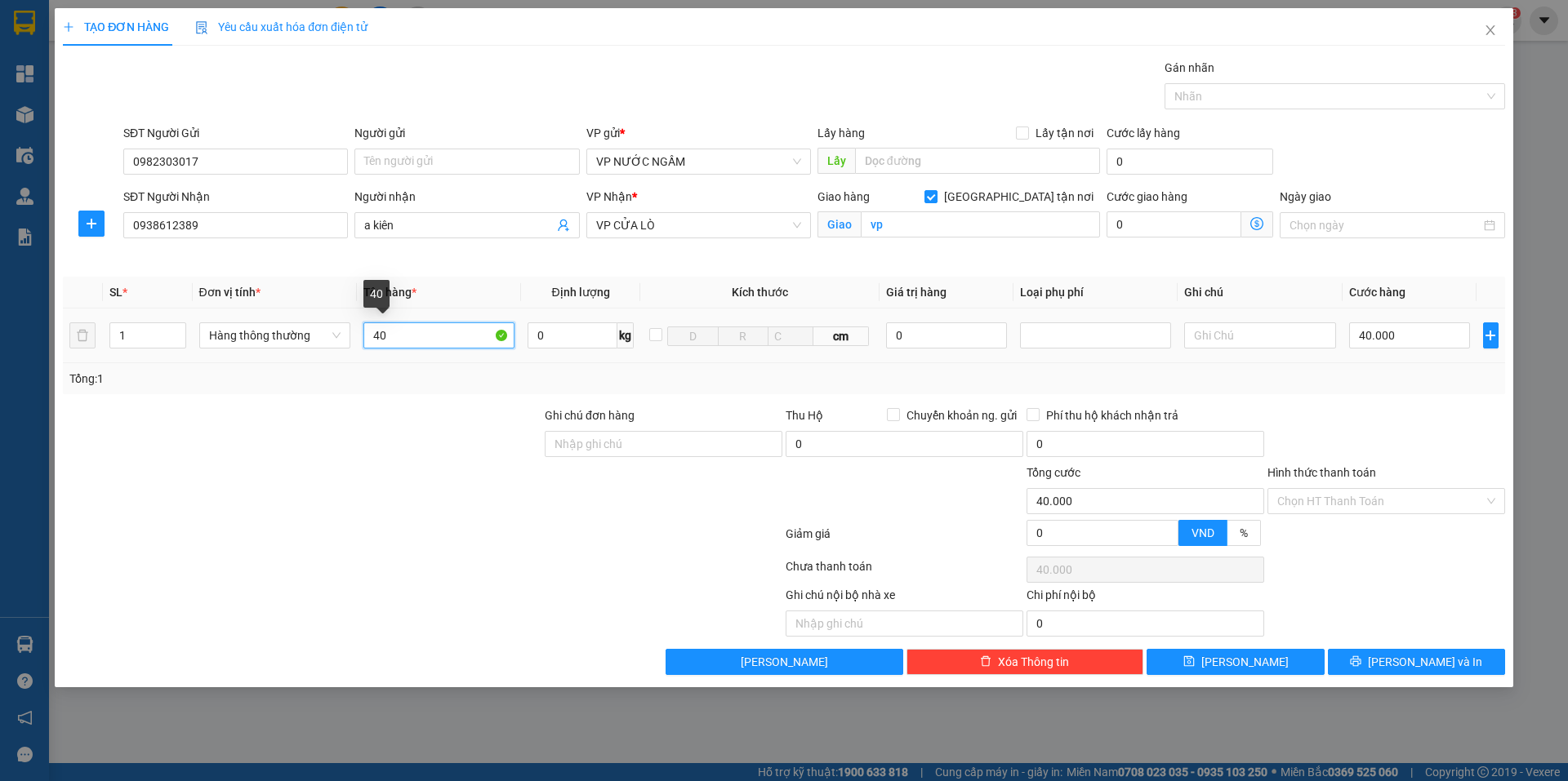
click at [406, 339] on input "40" at bounding box center [439, 335] width 151 height 26
type input "4"
type input "cờ"
click at [1400, 670] on button "[PERSON_NAME] và In" at bounding box center [1415, 662] width 177 height 26
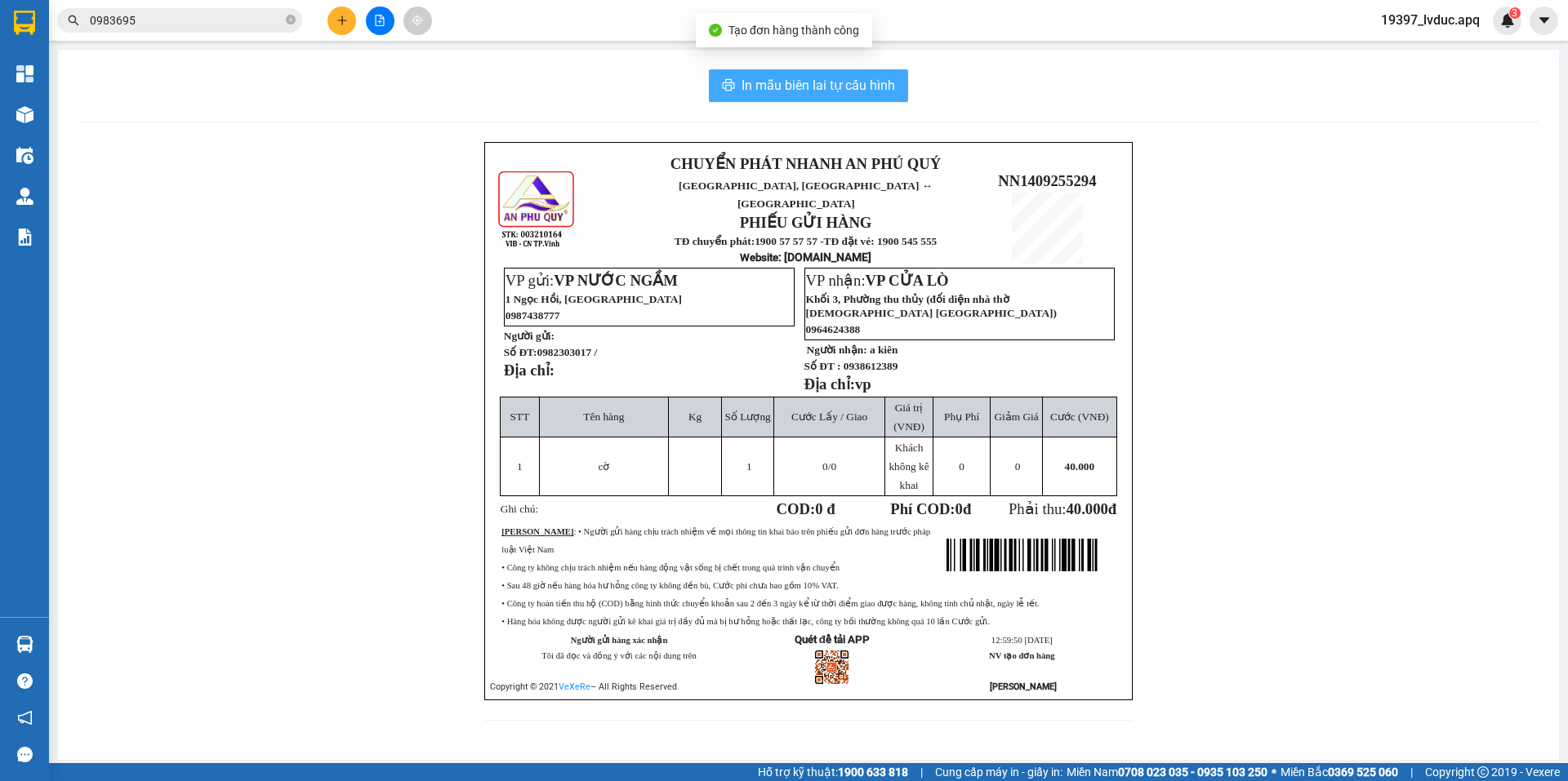
click at [887, 83] on span "In mẫu biên lai tự cấu hình" at bounding box center [818, 85] width 153 height 20
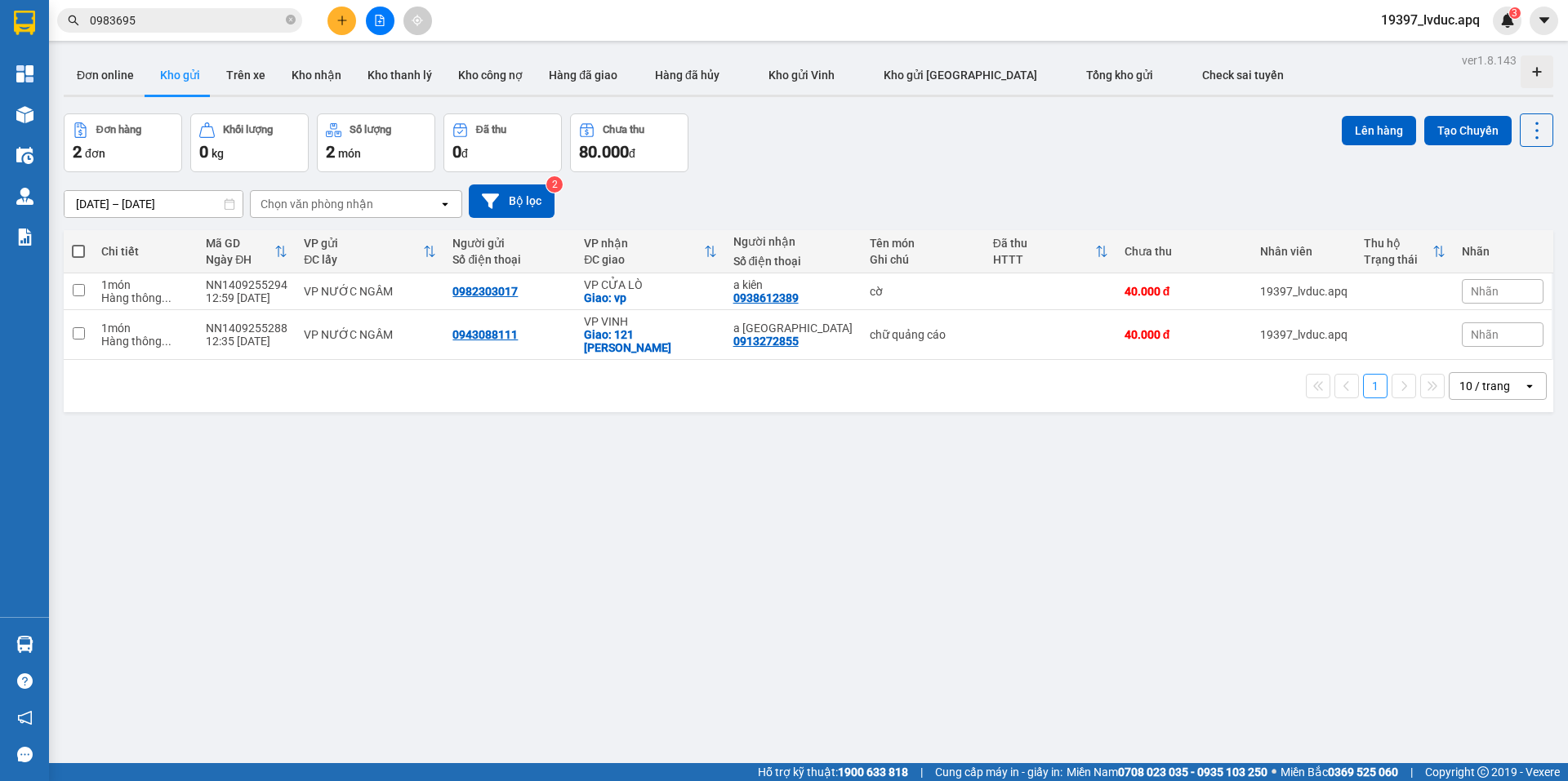
click at [499, 223] on div "12/09/2025 – 14/09/2025 Press the down arrow key to interact with the calendar …" at bounding box center [808, 201] width 1489 height 58
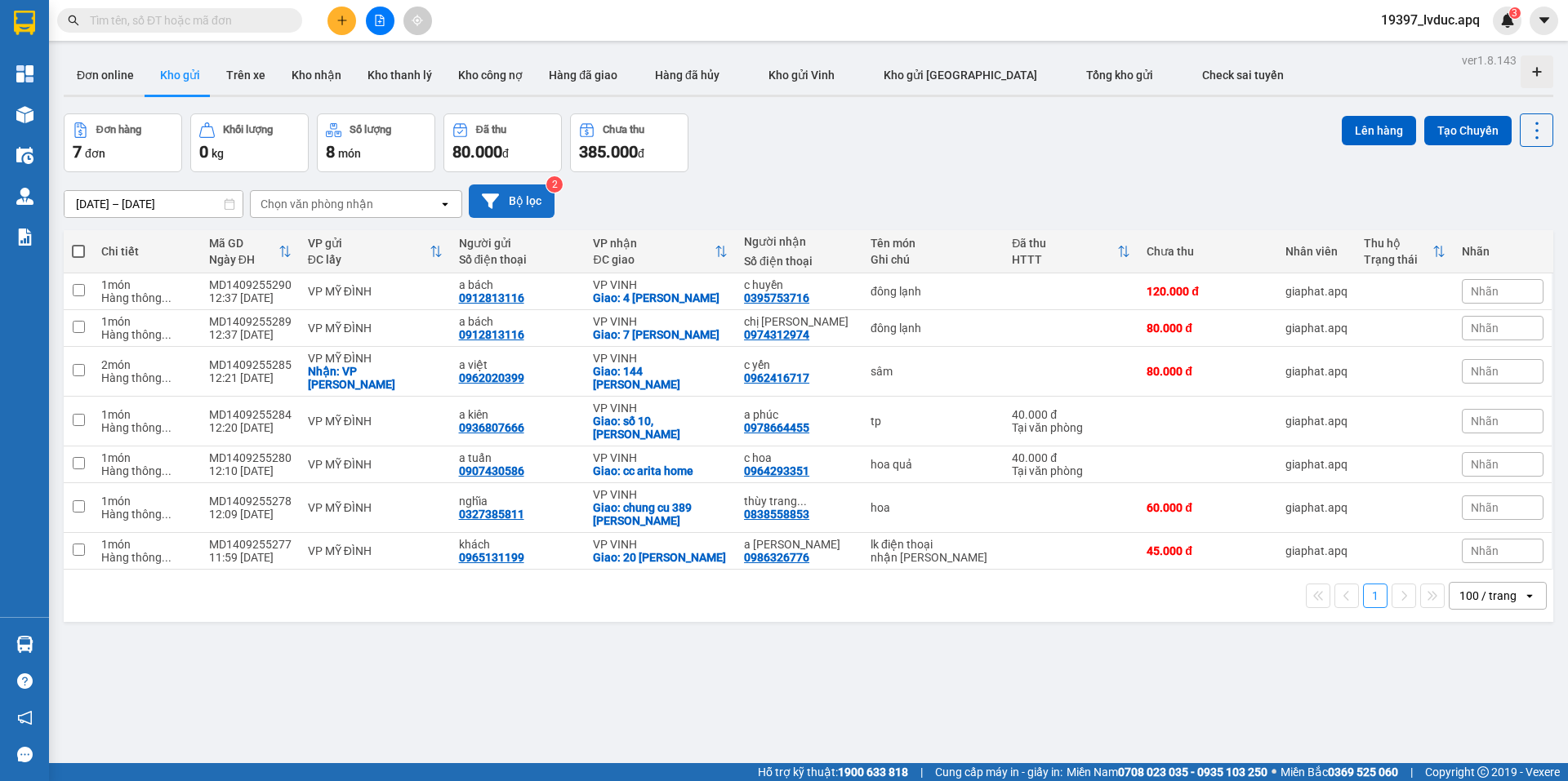
click at [512, 208] on button "Bộ lọc" at bounding box center [511, 201] width 85 height 34
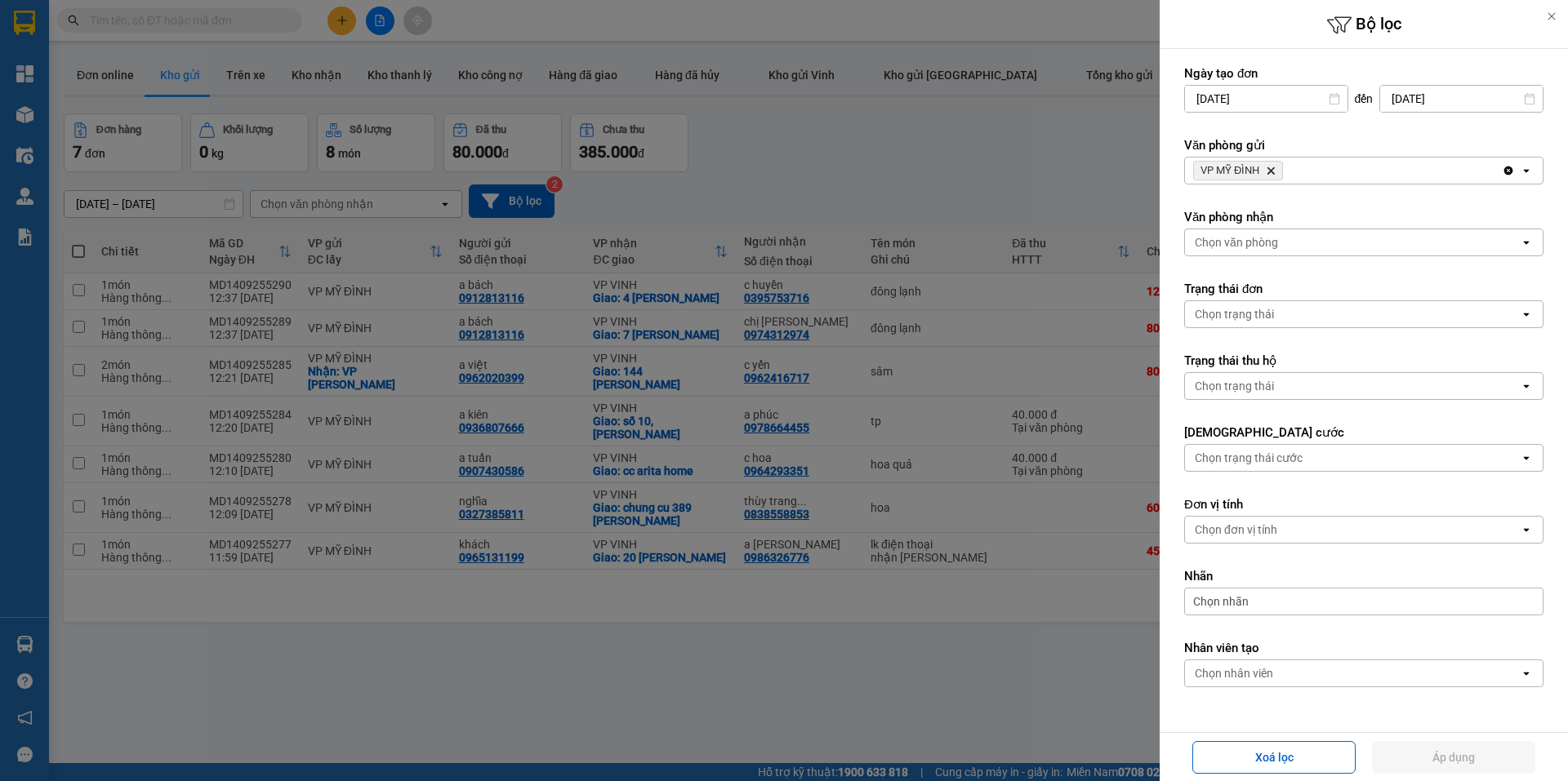
click at [1269, 168] on icon "VP MỸ ĐÌNH, close by backspace" at bounding box center [1270, 171] width 8 height 8
click at [1269, 168] on div "Chọn văn phòng" at bounding box center [1235, 170] width 83 height 16
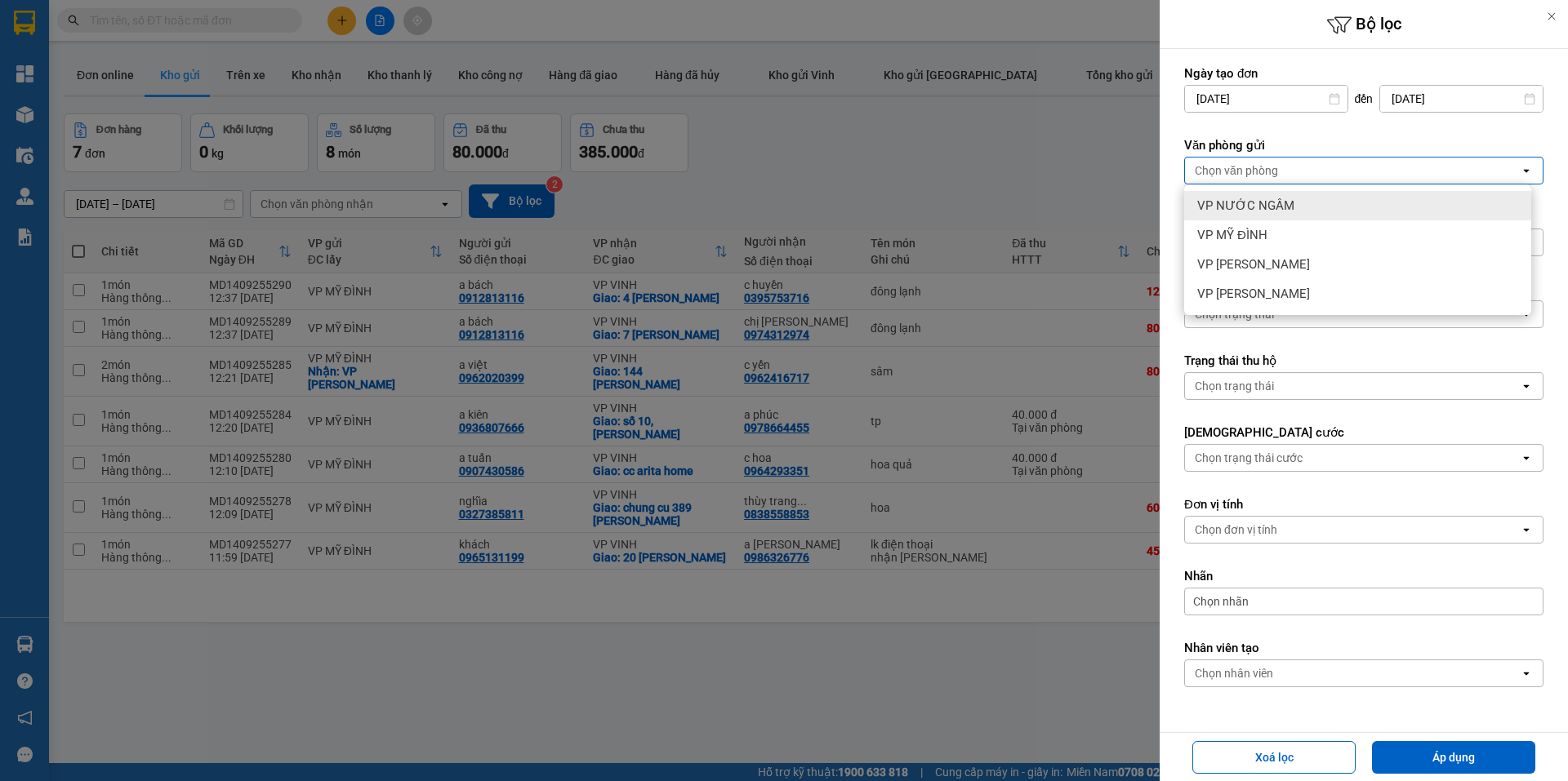
drag, startPoint x: 1270, startPoint y: 204, endPoint x: 1415, endPoint y: 394, distance: 239.0
click at [1271, 204] on span "VP NƯỚC NGẦM" at bounding box center [1245, 205] width 97 height 16
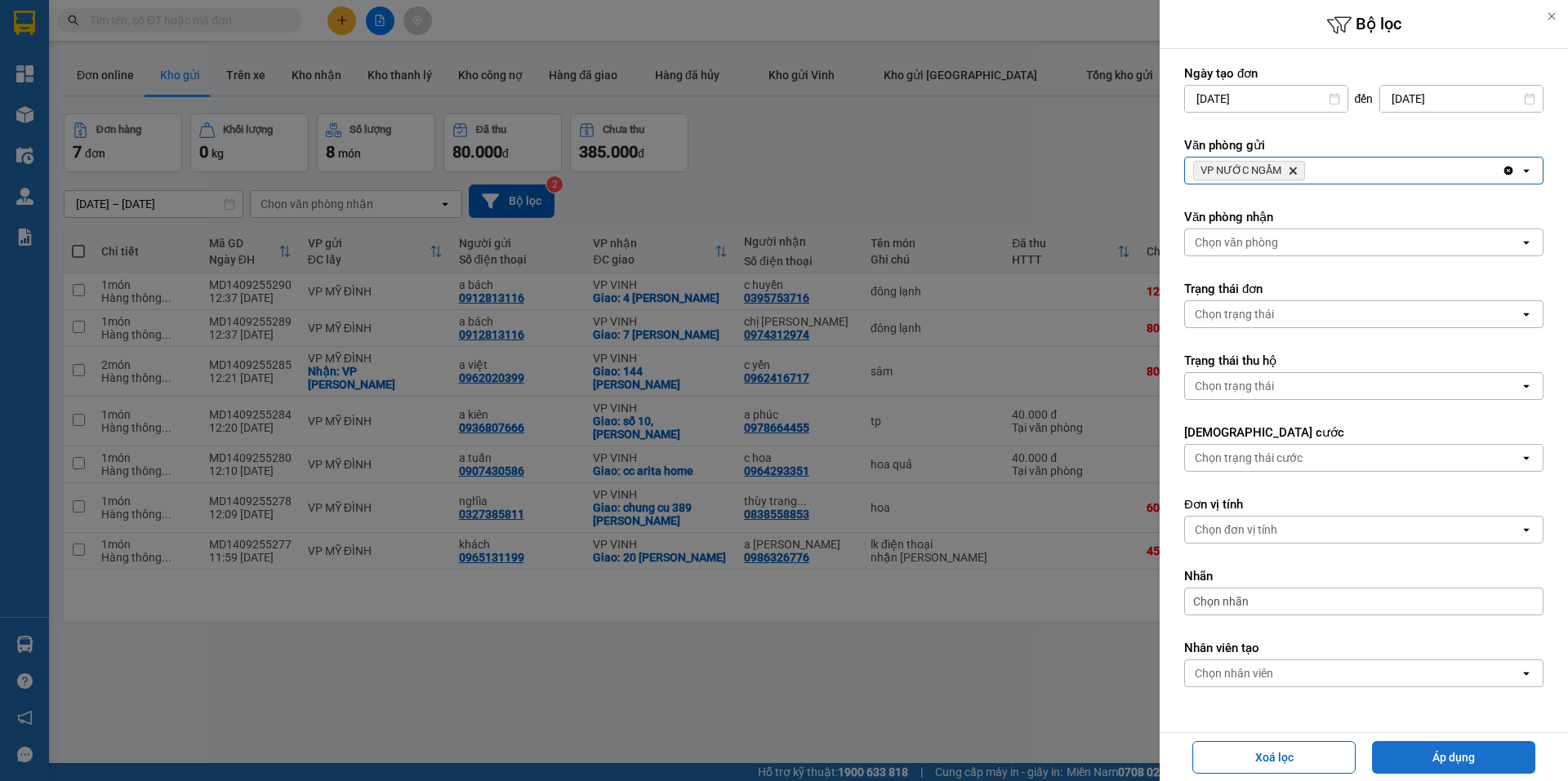
click at [1414, 764] on button "Áp dụng" at bounding box center [1453, 758] width 163 height 33
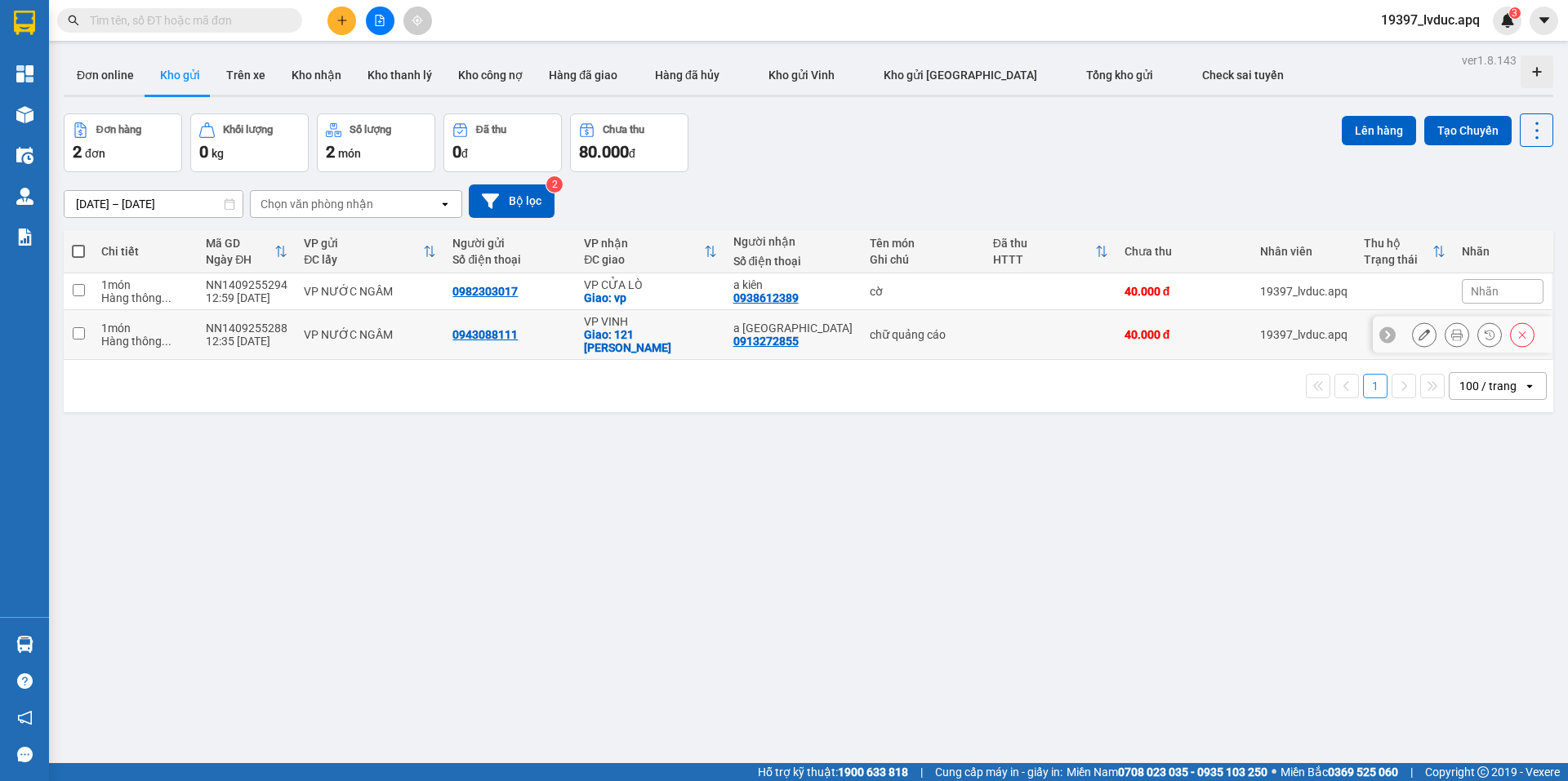
click at [568, 313] on td "0943088111" at bounding box center [510, 334] width 132 height 49
checkbox input "true"
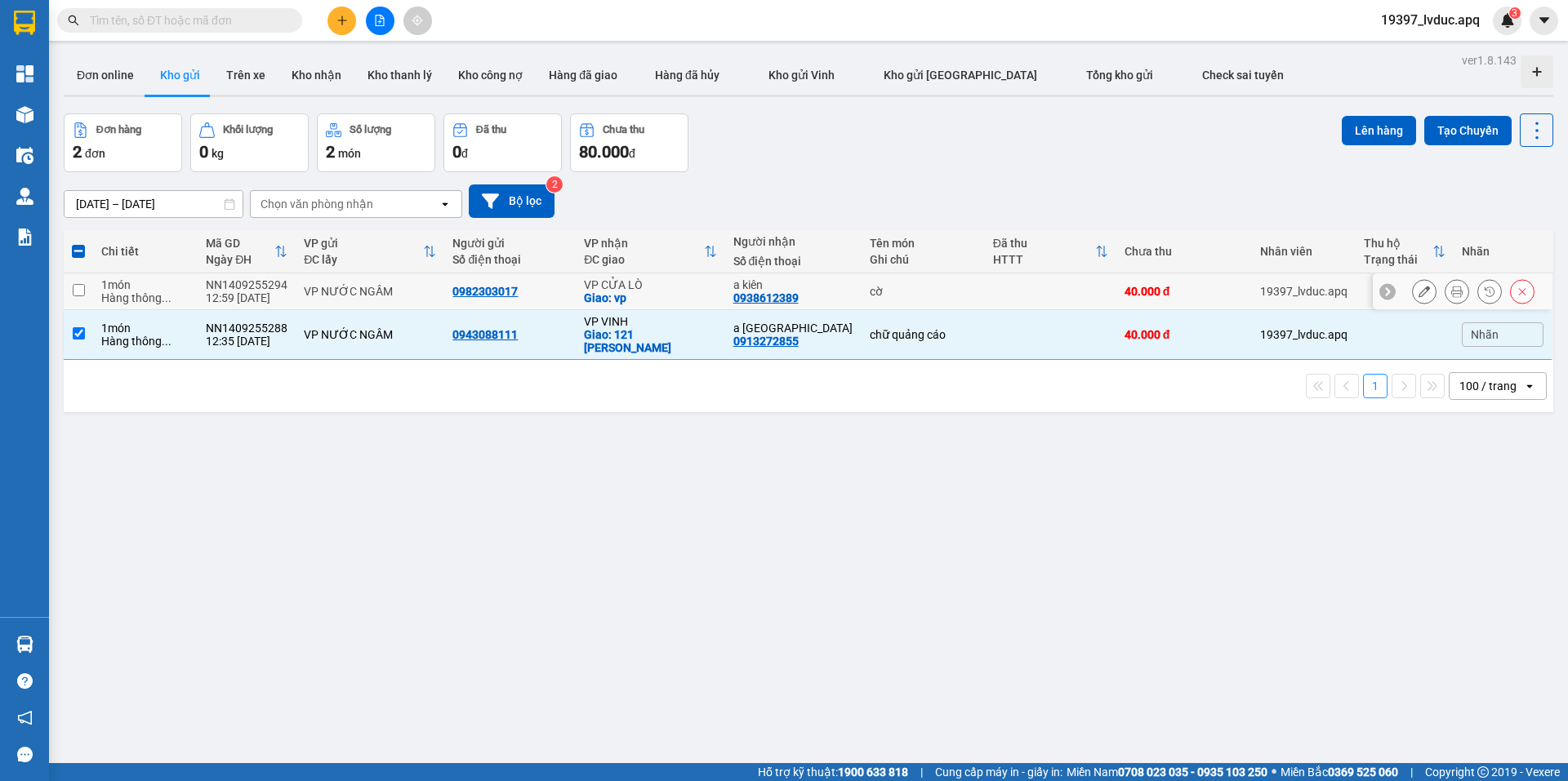
click at [590, 294] on div "Giao: vp" at bounding box center [650, 298] width 132 height 13
checkbox input "true"
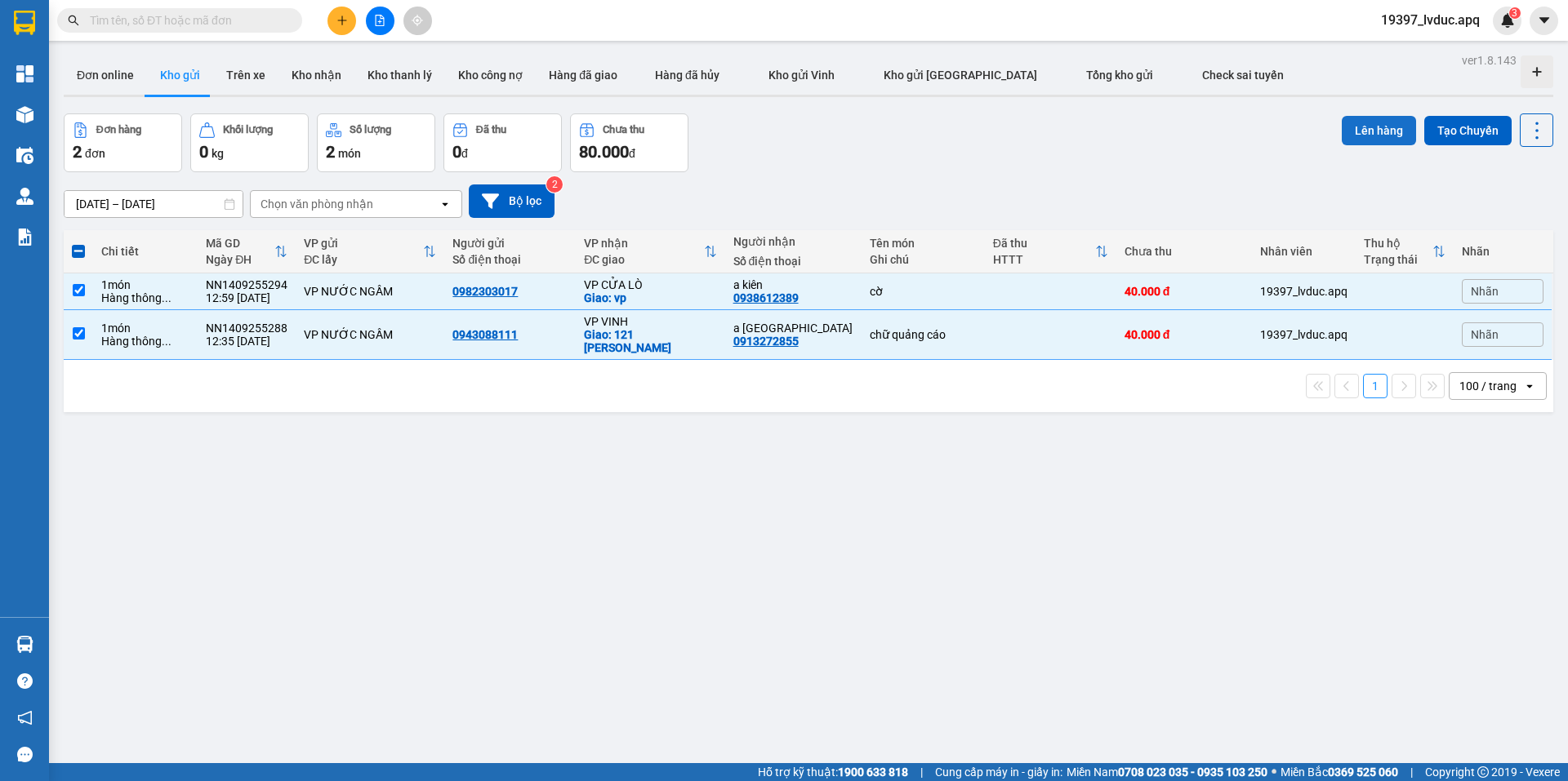
click at [1379, 138] on button "Lên hàng" at bounding box center [1379, 130] width 75 height 29
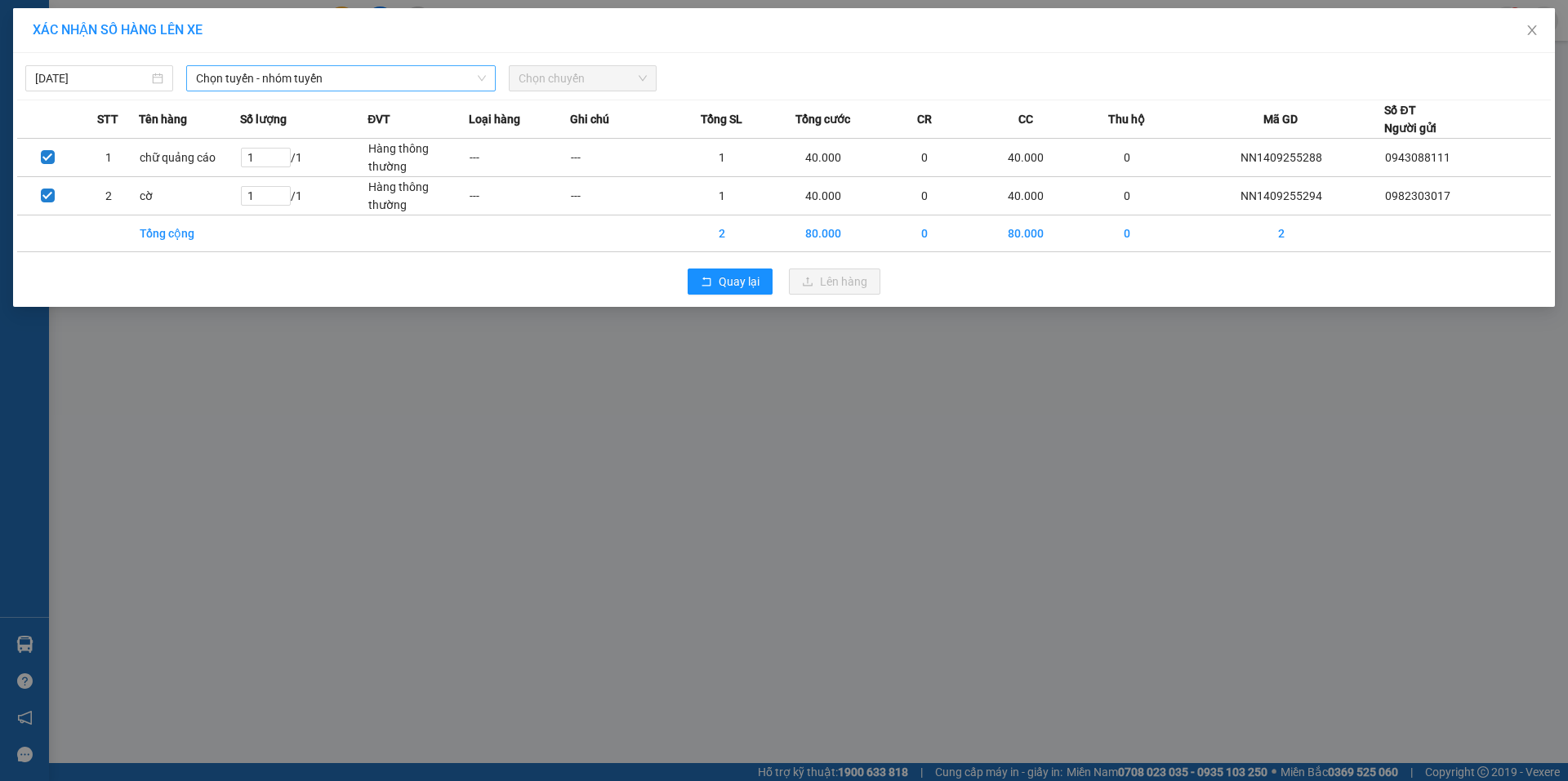
click at [406, 83] on span "Chọn tuyến - nhóm tuyến" at bounding box center [341, 78] width 290 height 24
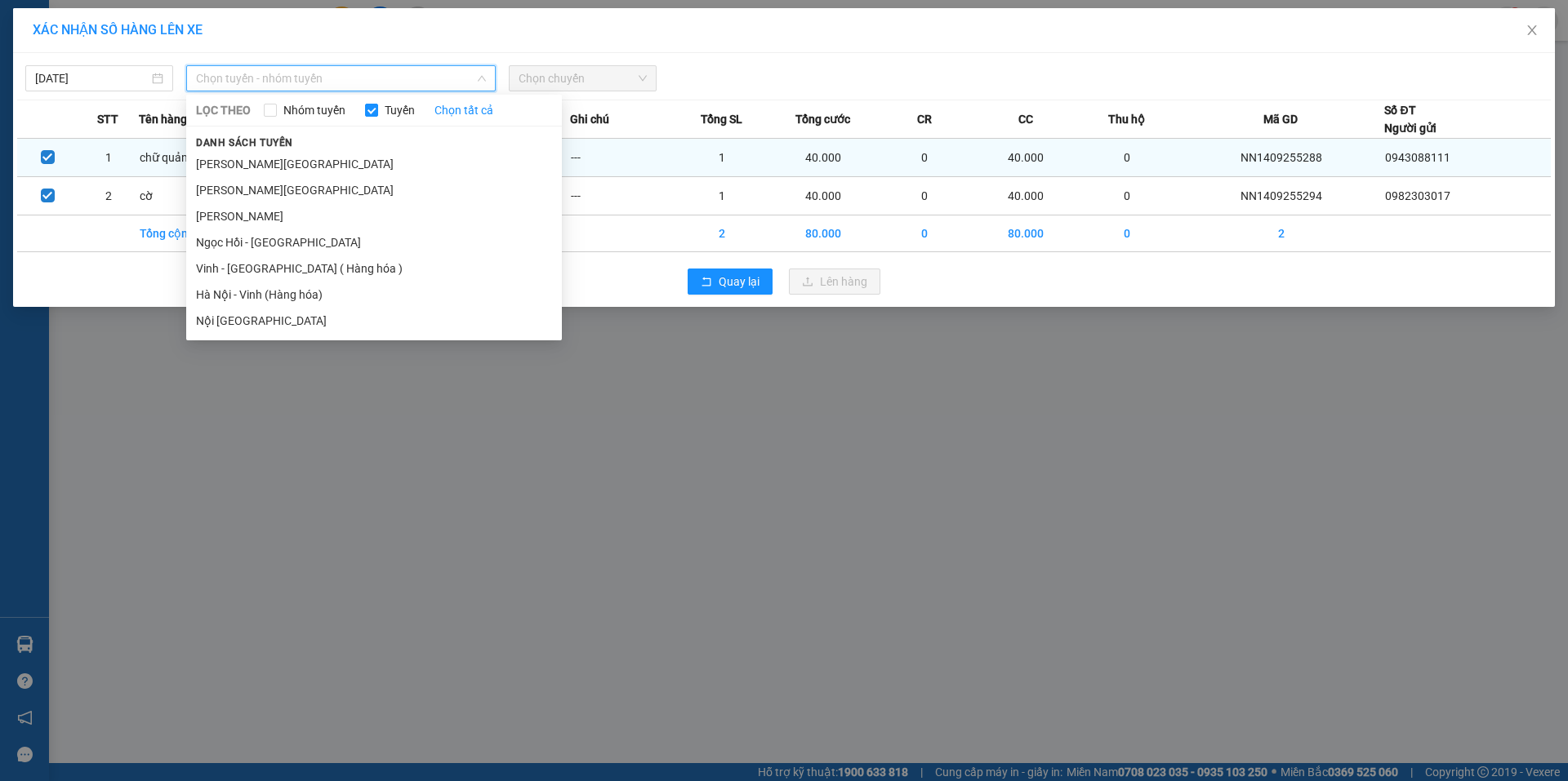
drag, startPoint x: 287, startPoint y: 291, endPoint x: 520, endPoint y: 145, distance: 275.0
click at [287, 290] on li "Hà Nội - Vinh (Hàng hóa)" at bounding box center [374, 294] width 375 height 26
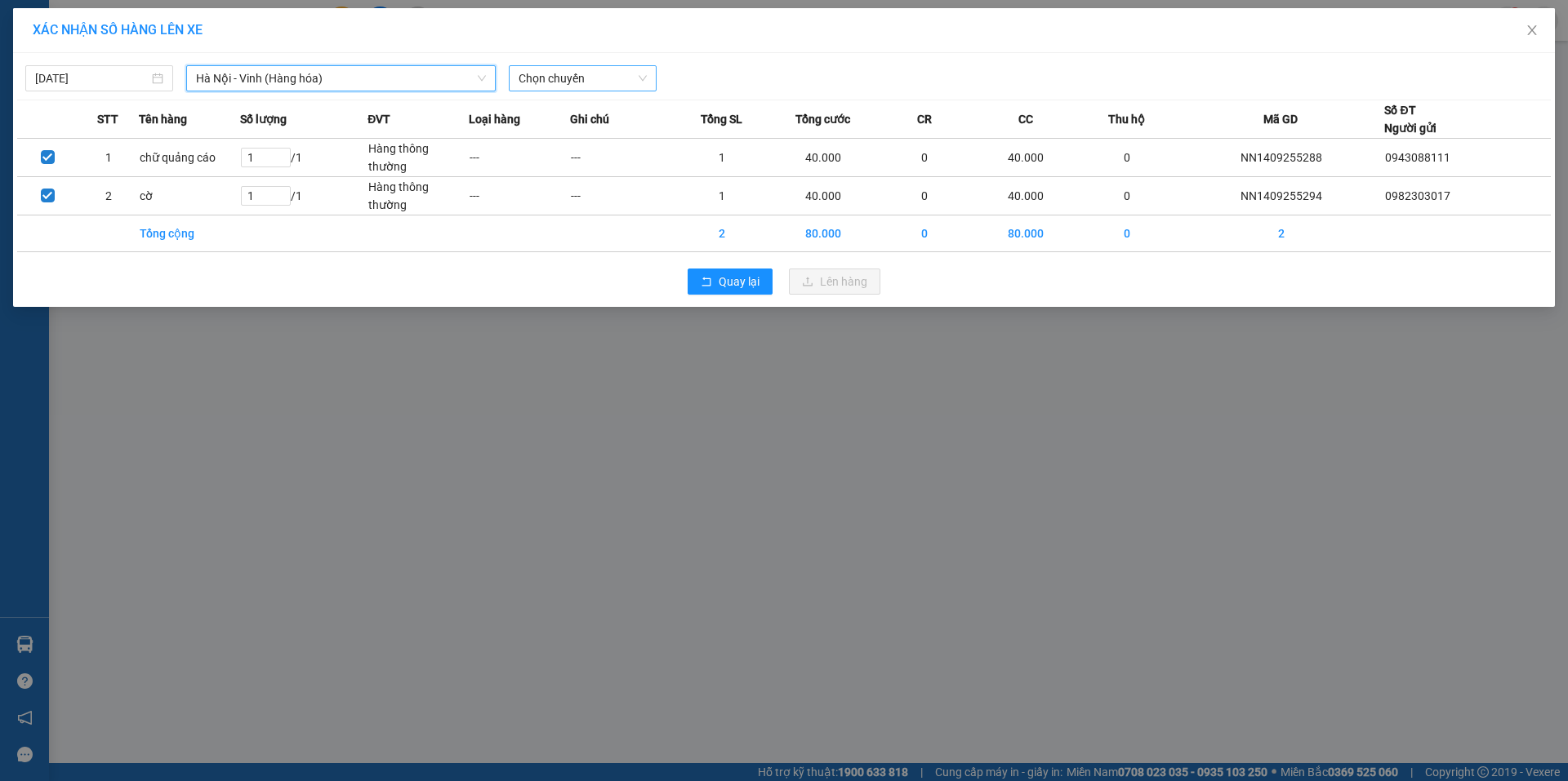
click at [567, 78] on span "Chọn chuyến" at bounding box center [582, 78] width 128 height 24
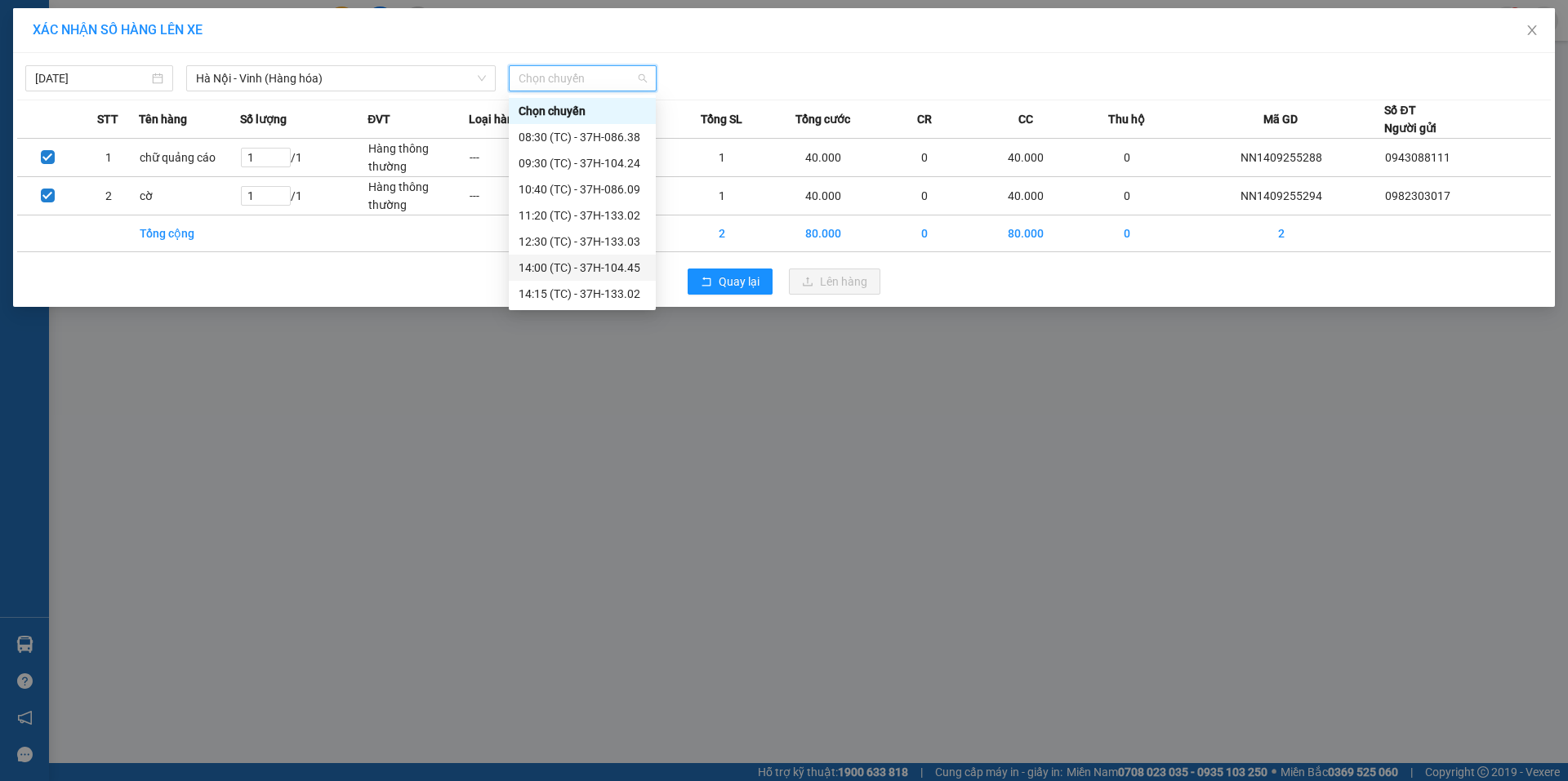
drag, startPoint x: 603, startPoint y: 270, endPoint x: 658, endPoint y: 277, distance: 55.4
click at [606, 270] on div "14:00 (TC) - 37H-104.45" at bounding box center [582, 267] width 127 height 18
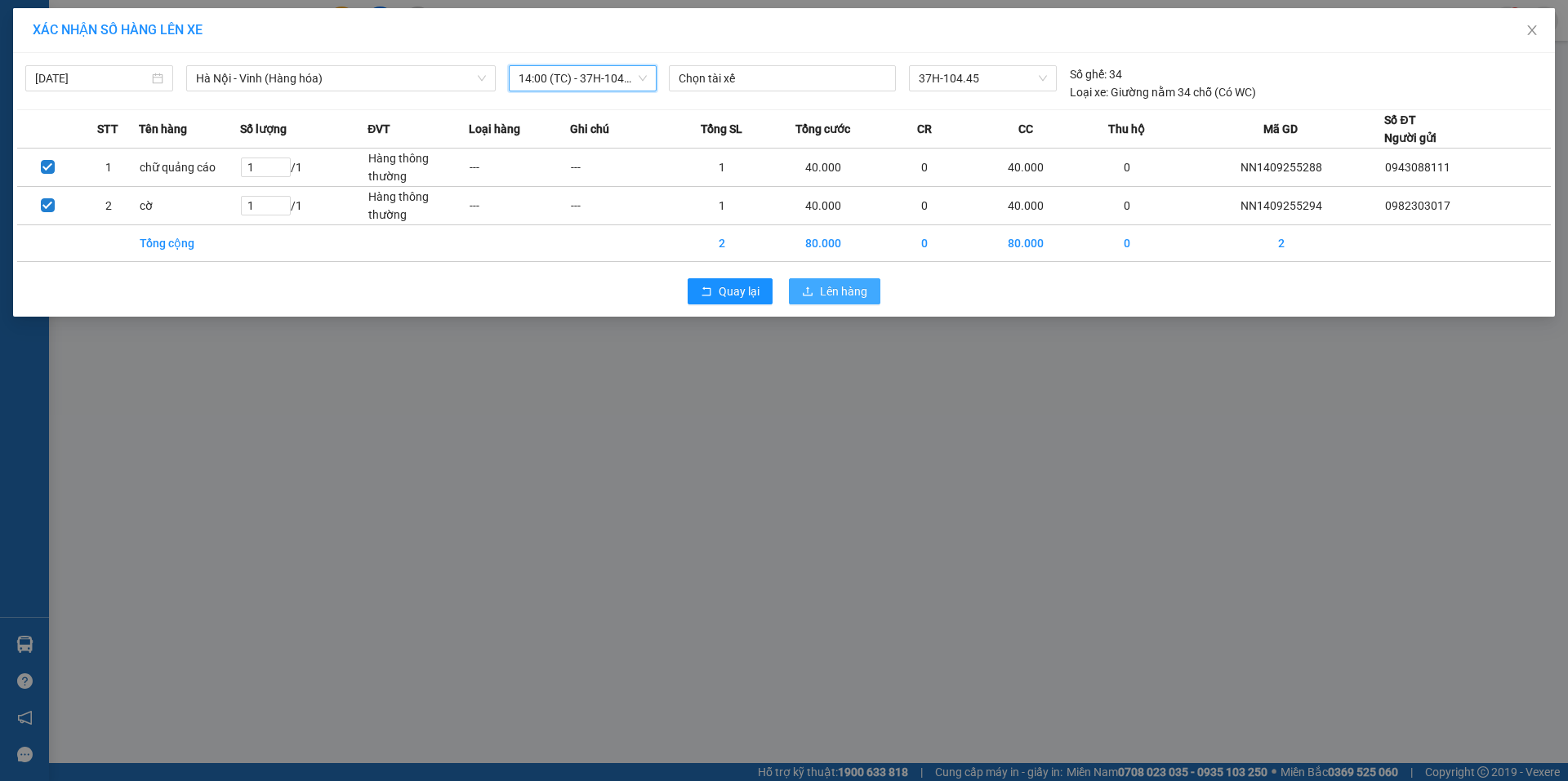
click at [846, 290] on span "Lên hàng" at bounding box center [843, 291] width 48 height 18
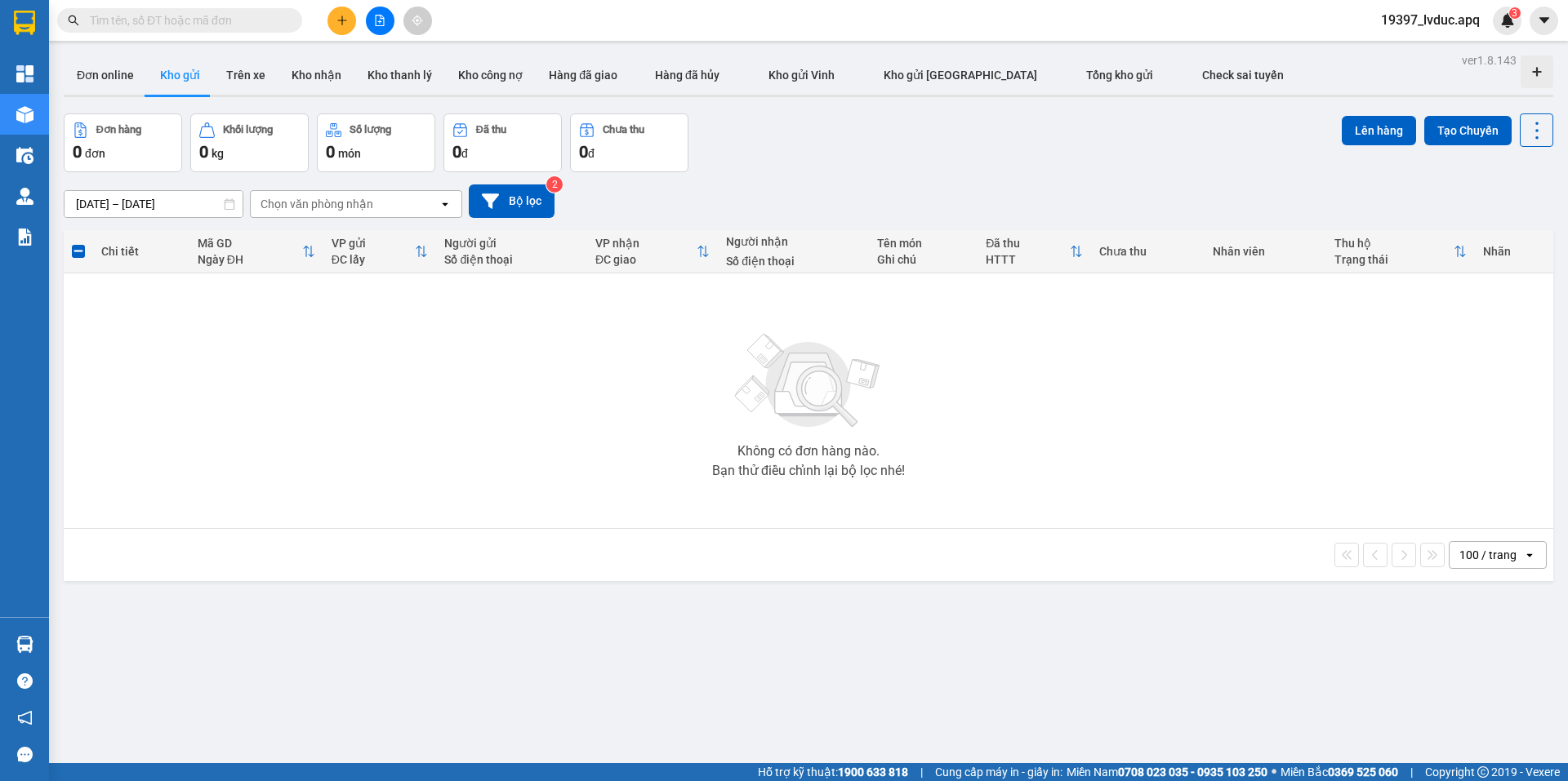
click at [349, 18] on button at bounding box center [342, 21] width 28 height 28
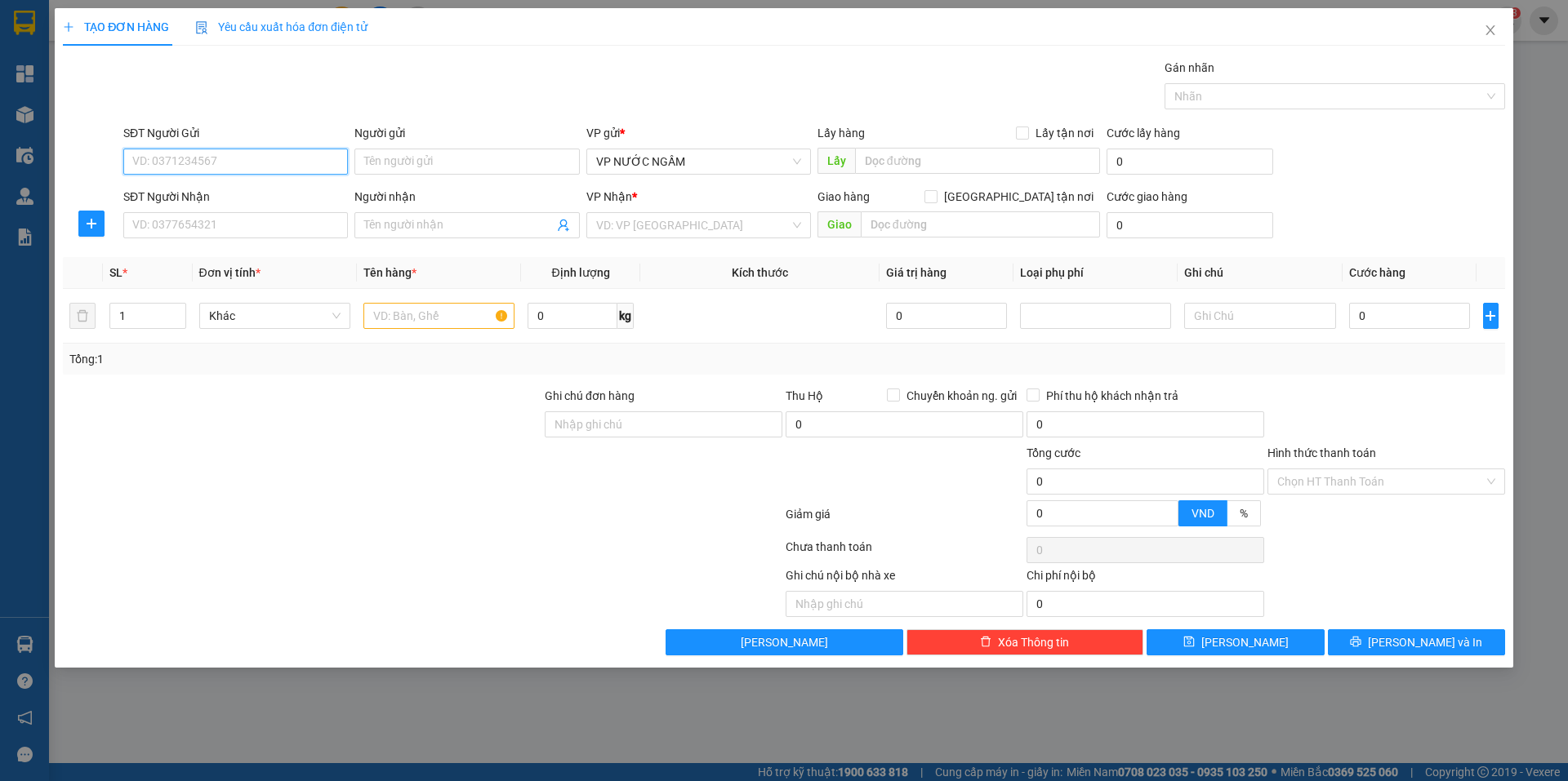
click at [293, 159] on input "SĐT Người Gửi" at bounding box center [235, 161] width 225 height 26
paste input "0961781666"
type input "0961781666"
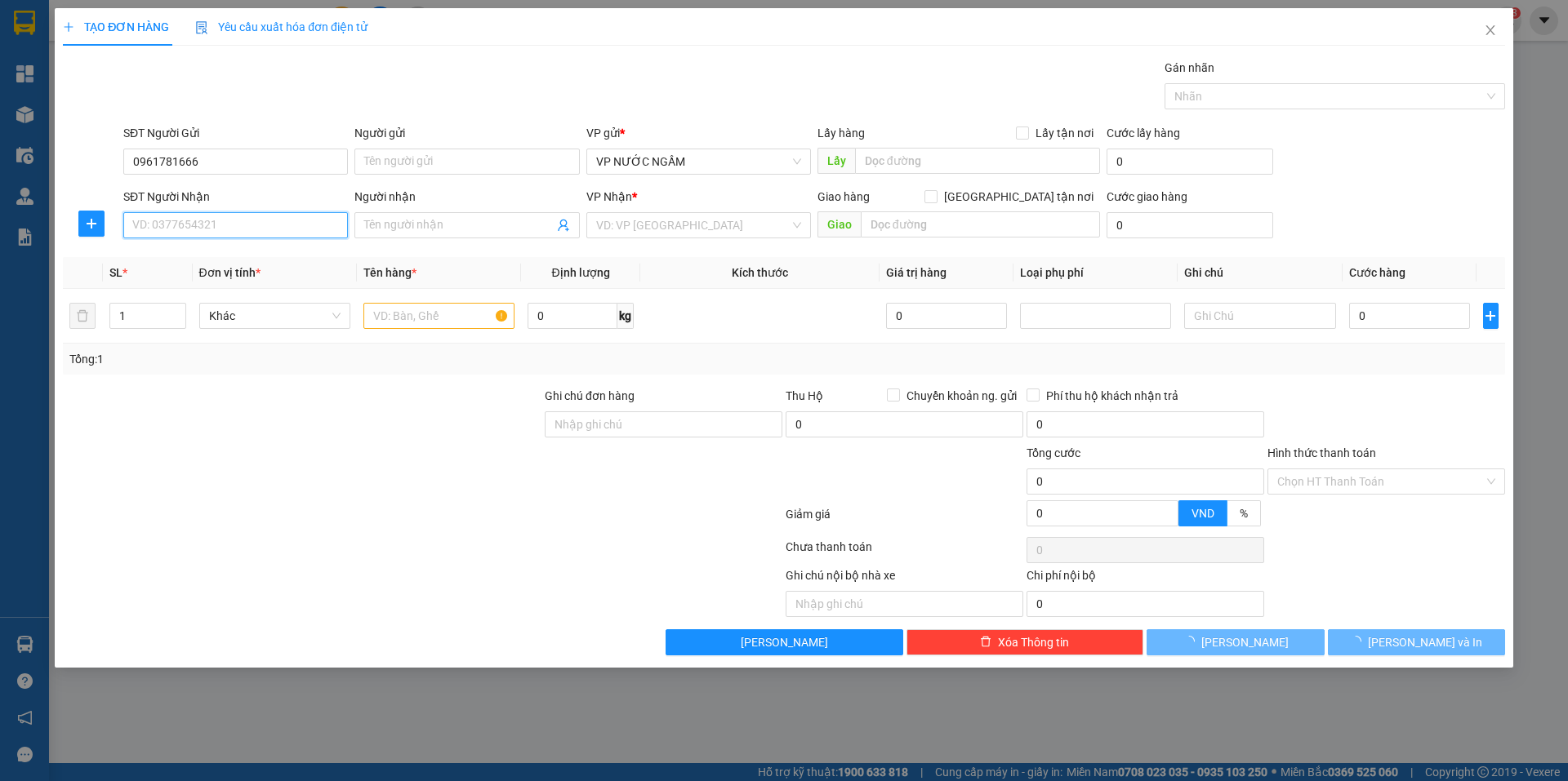
click at [319, 225] on input "SĐT Người Nhận" at bounding box center [235, 225] width 225 height 26
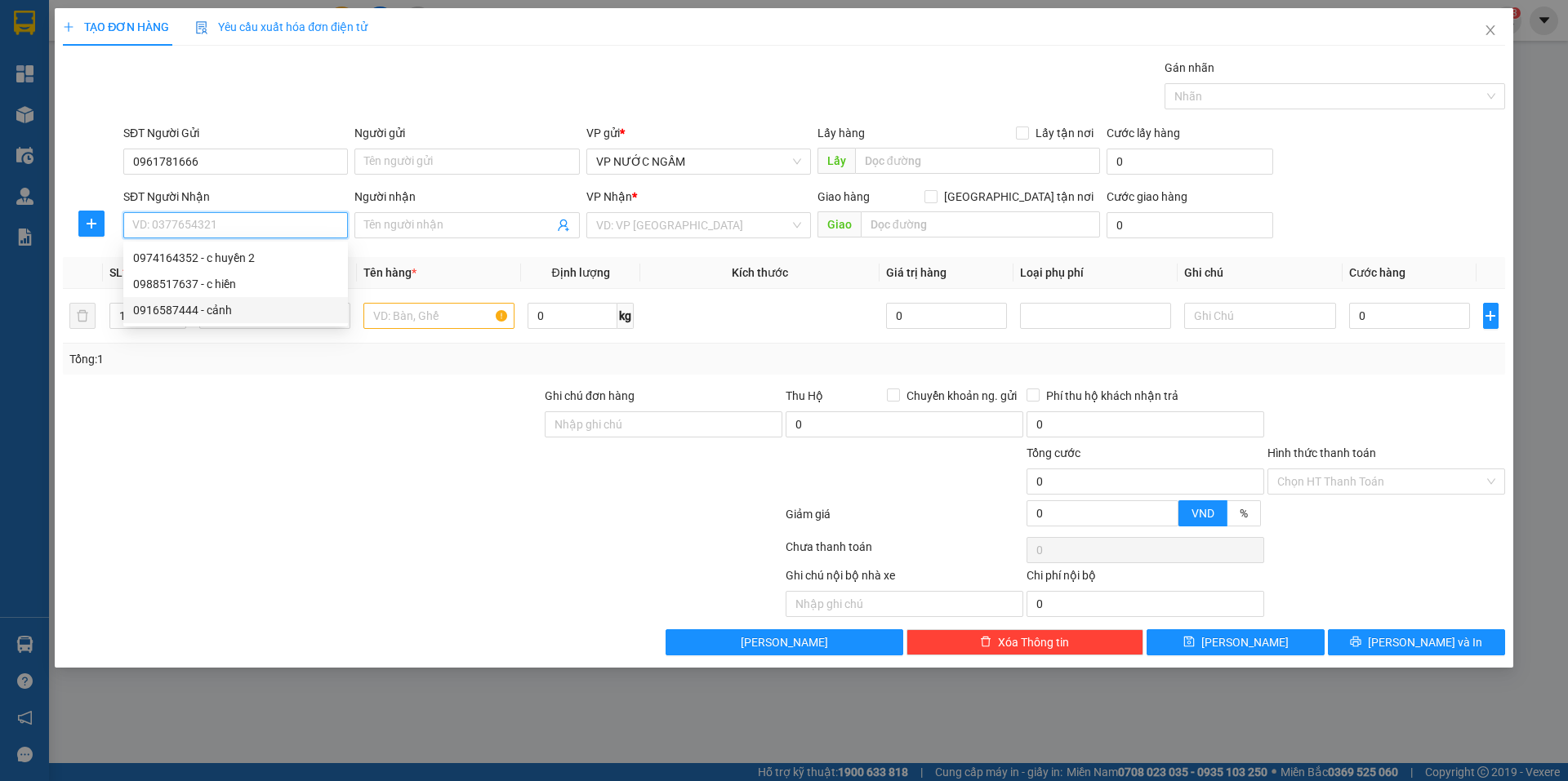
click at [231, 309] on div "0916587444 - cảnh" at bounding box center [235, 310] width 205 height 18
type input "0916587444"
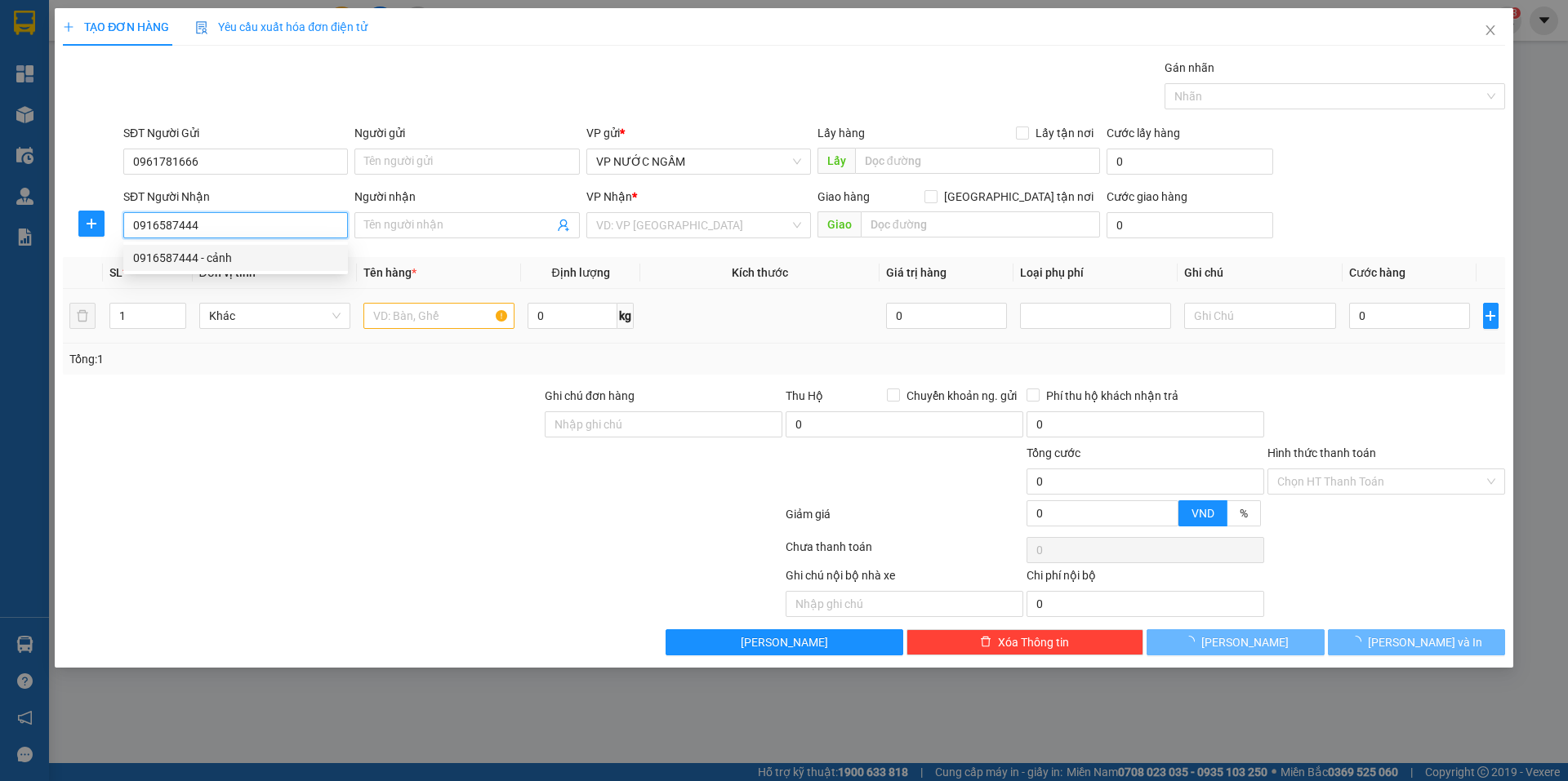
type input "cảnh"
checkbox input "true"
type input "3 duy tân"
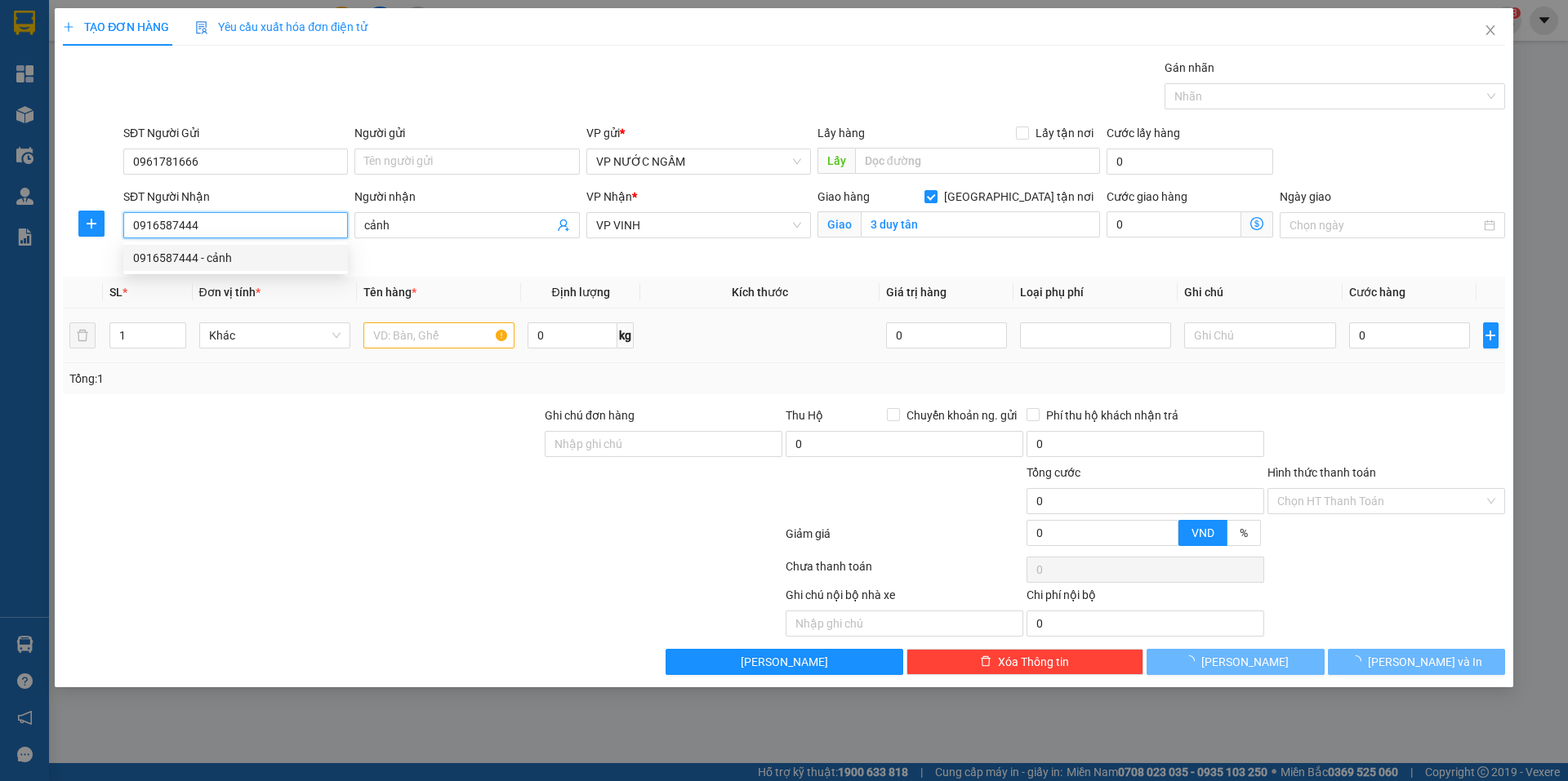
type input "20"
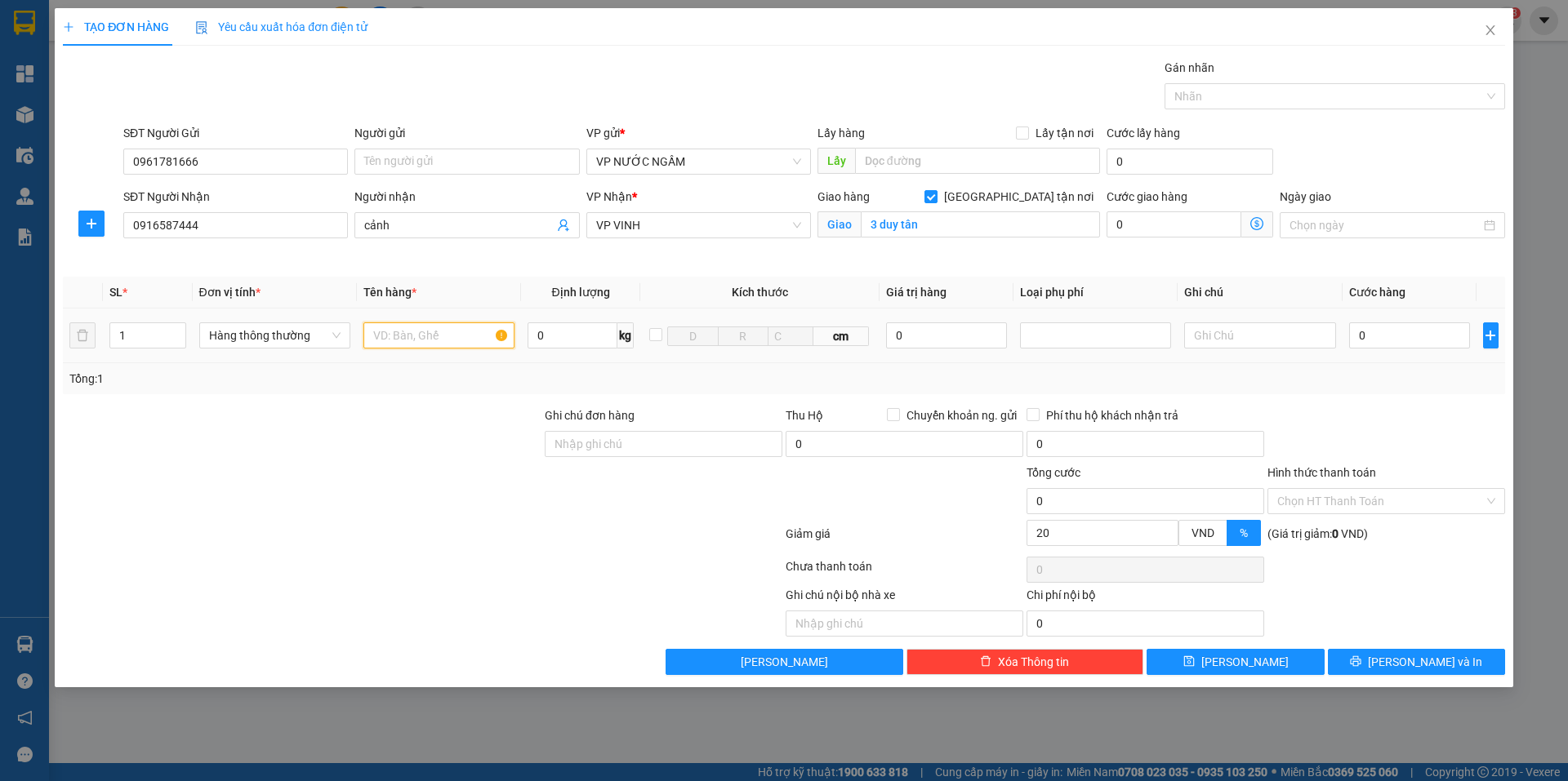
click at [404, 324] on input "text" at bounding box center [439, 335] width 151 height 26
type input "pho"
type input "2"
click at [179, 327] on span "up" at bounding box center [178, 332] width 10 height 10
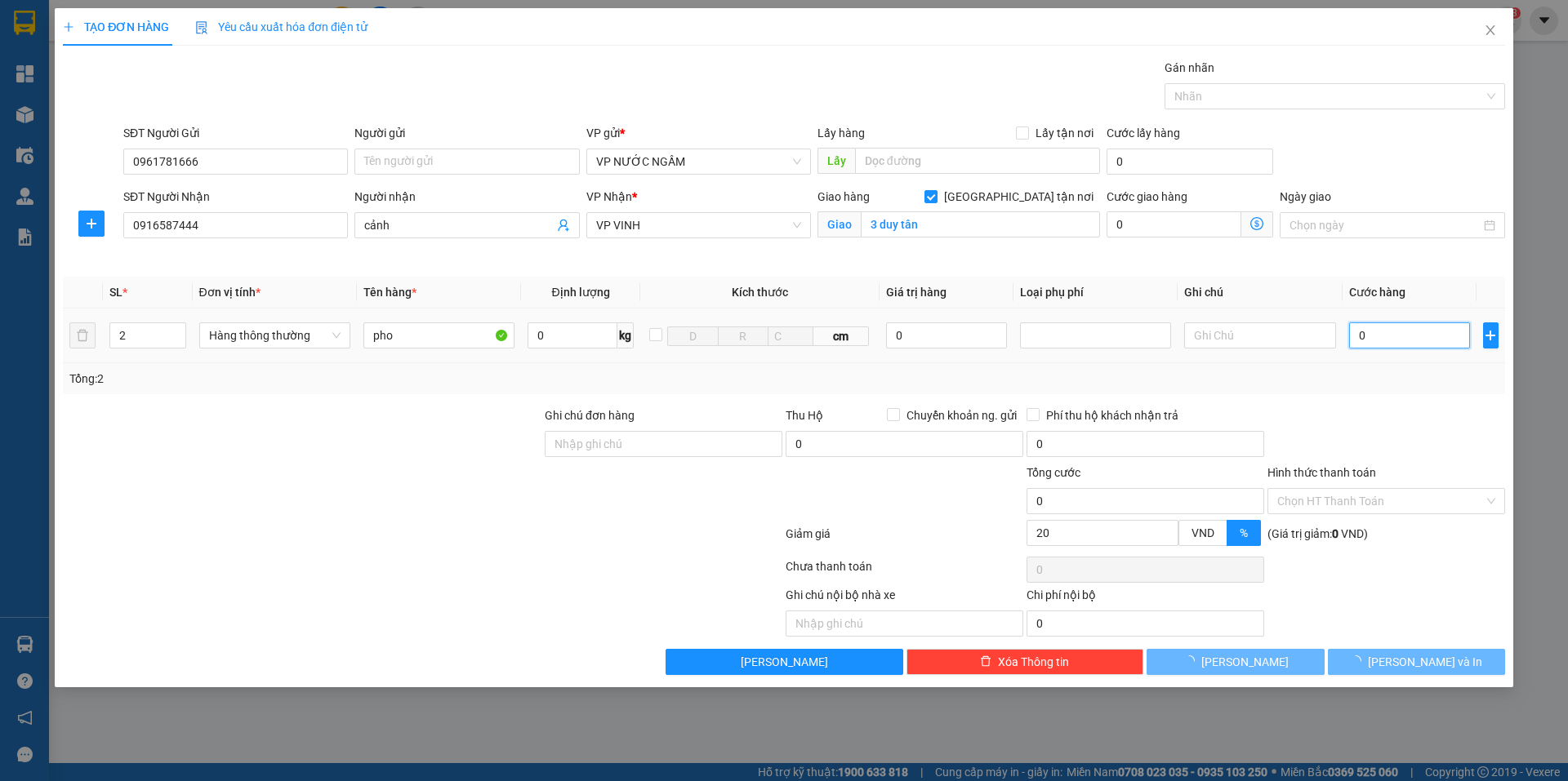
click at [1424, 333] on input "0" at bounding box center [1410, 335] width 122 height 26
type input "1"
type input "13"
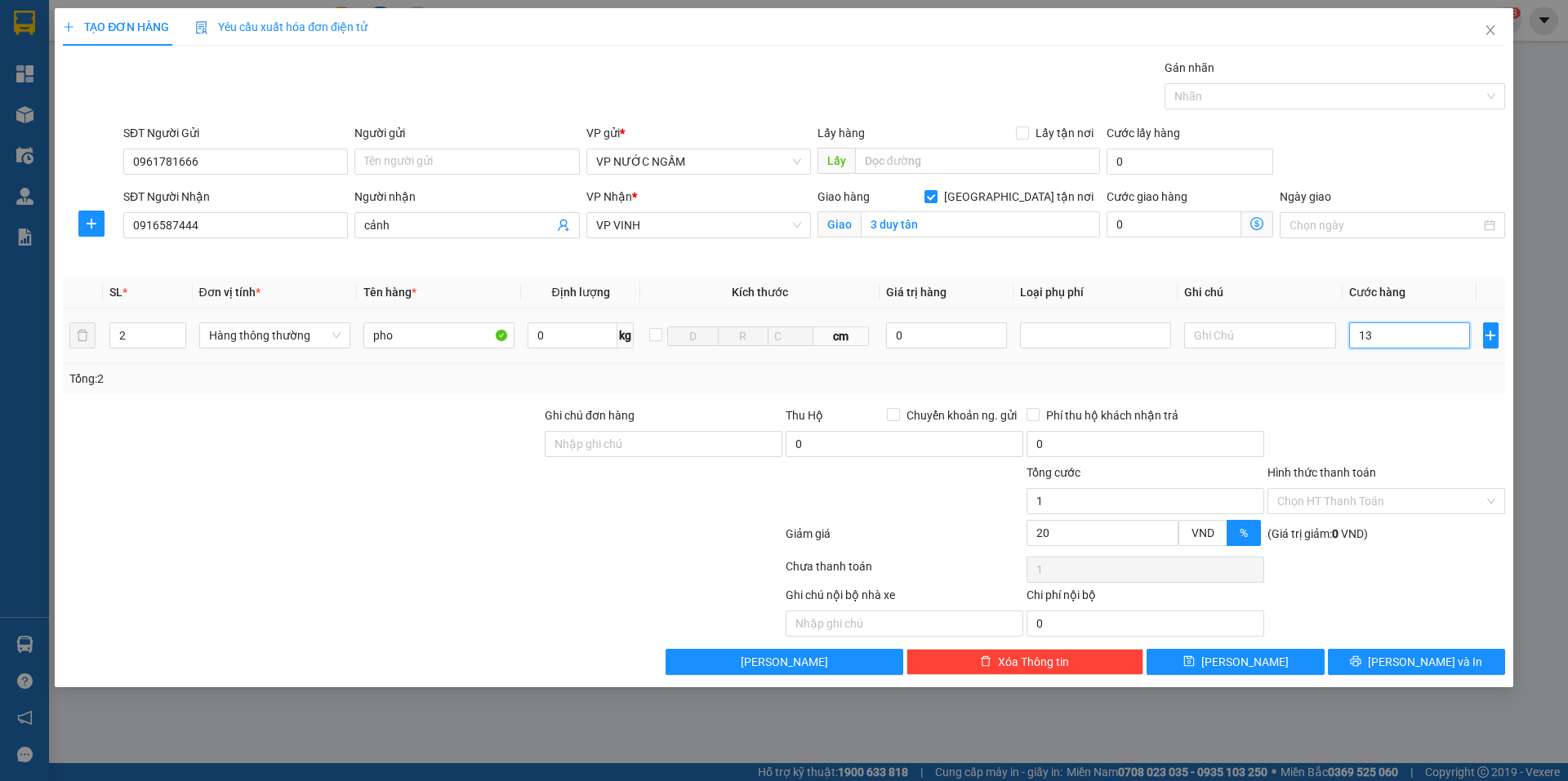
type input "13"
type input "130"
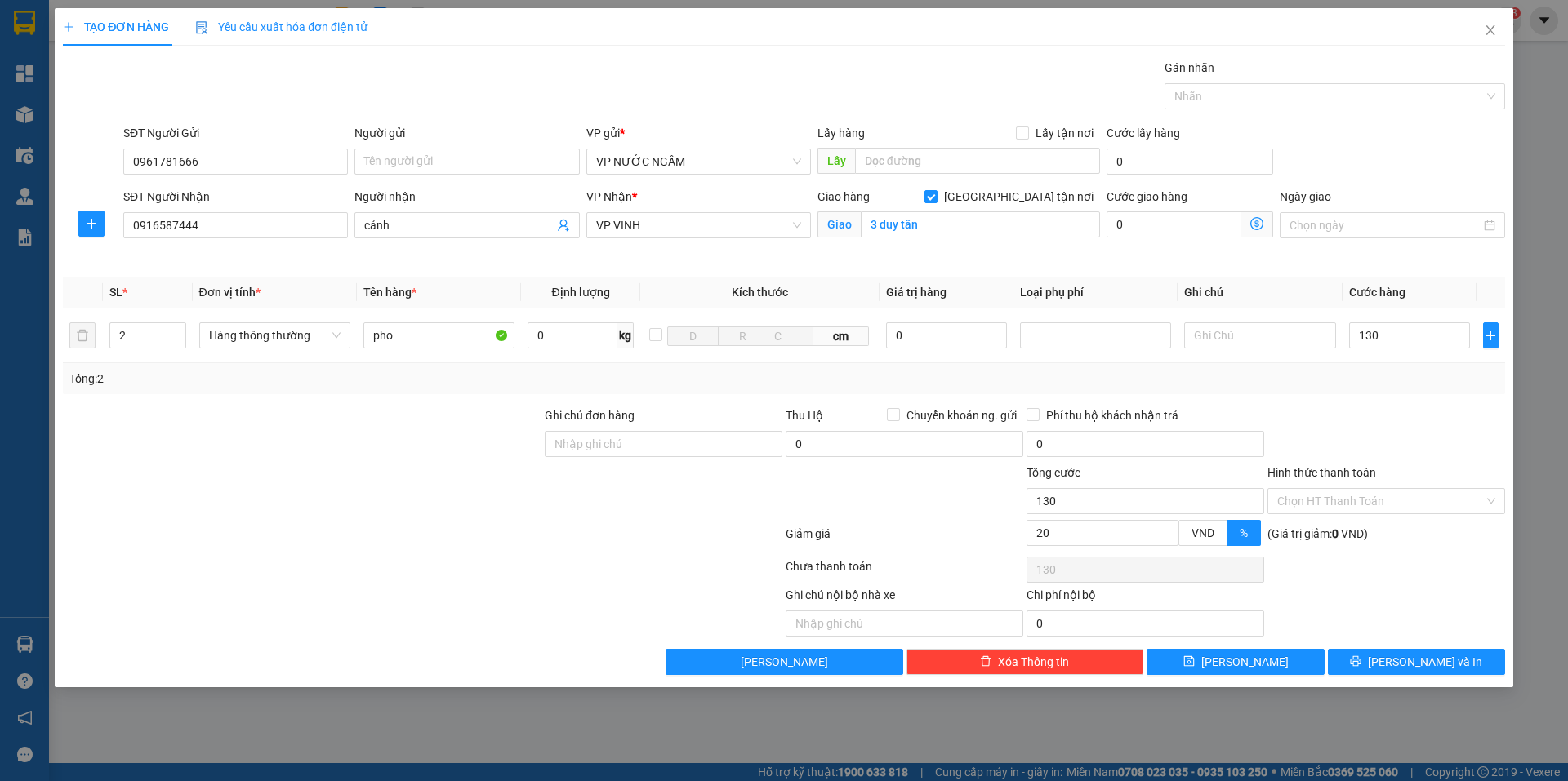
type input "130.000"
type input "104.000"
click at [1411, 675] on div "TẠO ĐƠN HÀNG Yêu cầu xuất hóa đơn điện tử Transit Pickup Surcharge Ids Transit …" at bounding box center [784, 348] width 1458 height 680
click at [1414, 666] on span "[PERSON_NAME] và In" at bounding box center [1425, 661] width 114 height 18
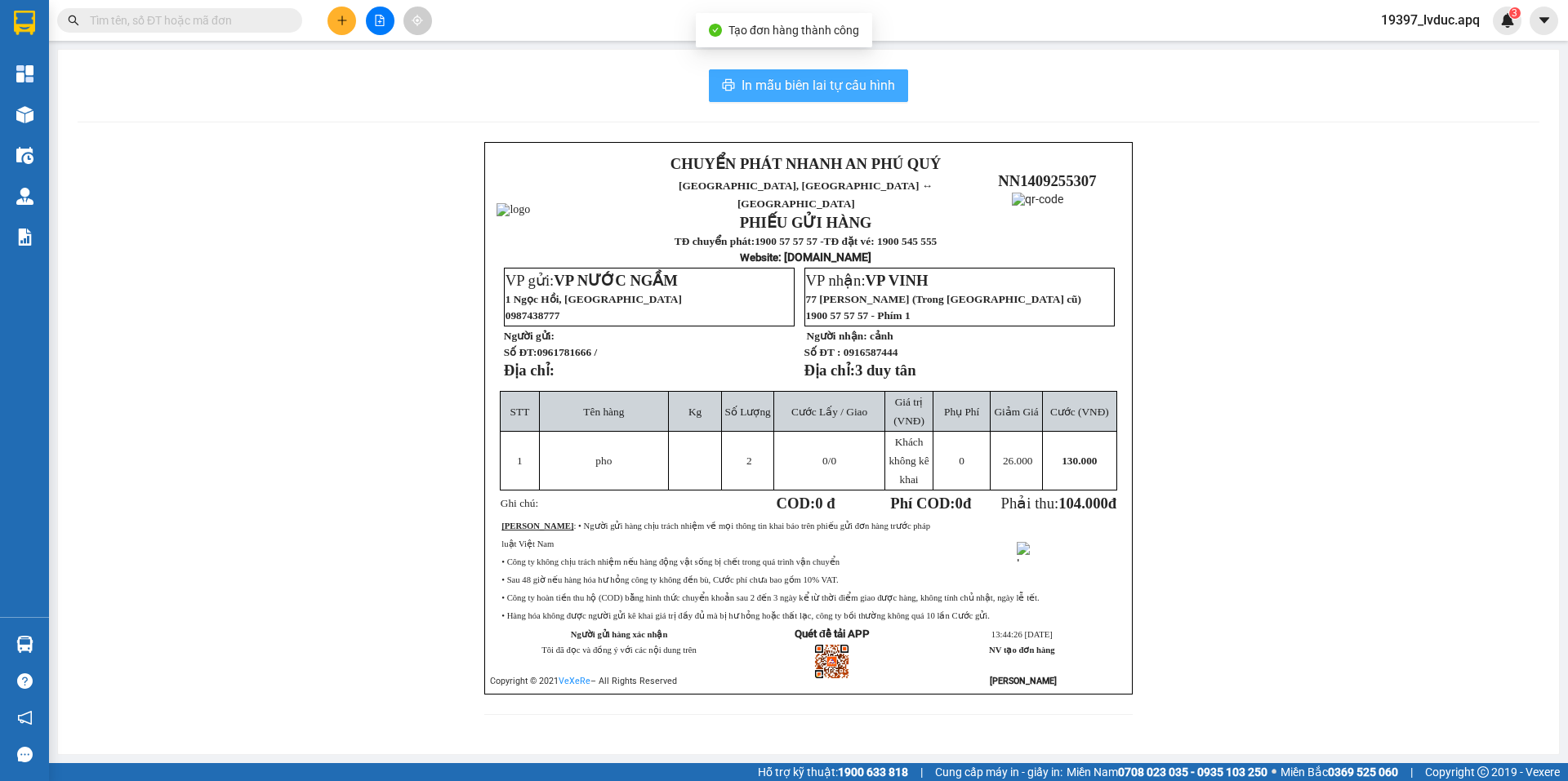
click at [872, 77] on span "In mẫu biên lai tự cấu hình" at bounding box center [818, 85] width 153 height 20
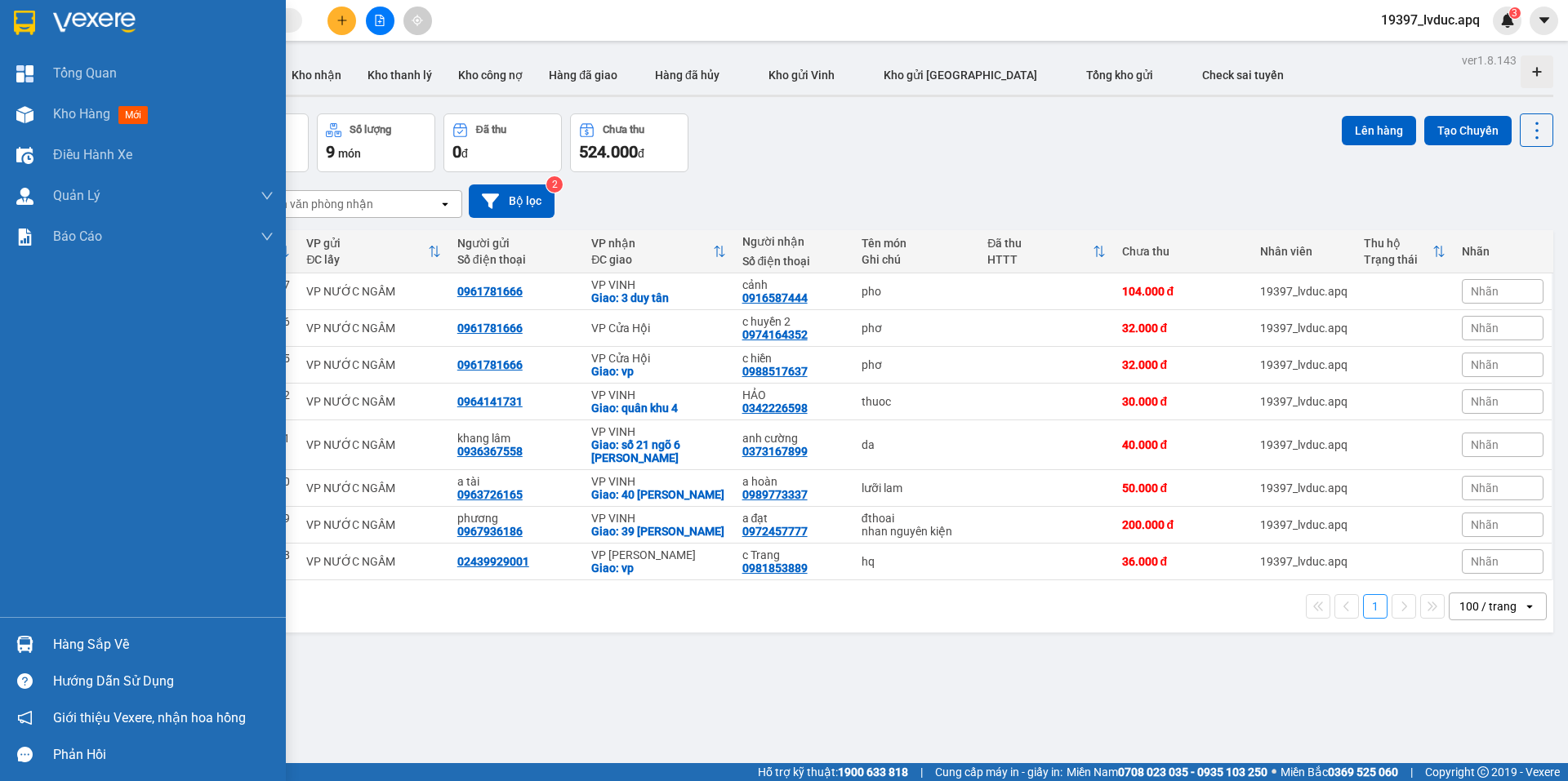
click at [78, 23] on img at bounding box center [94, 23] width 82 height 24
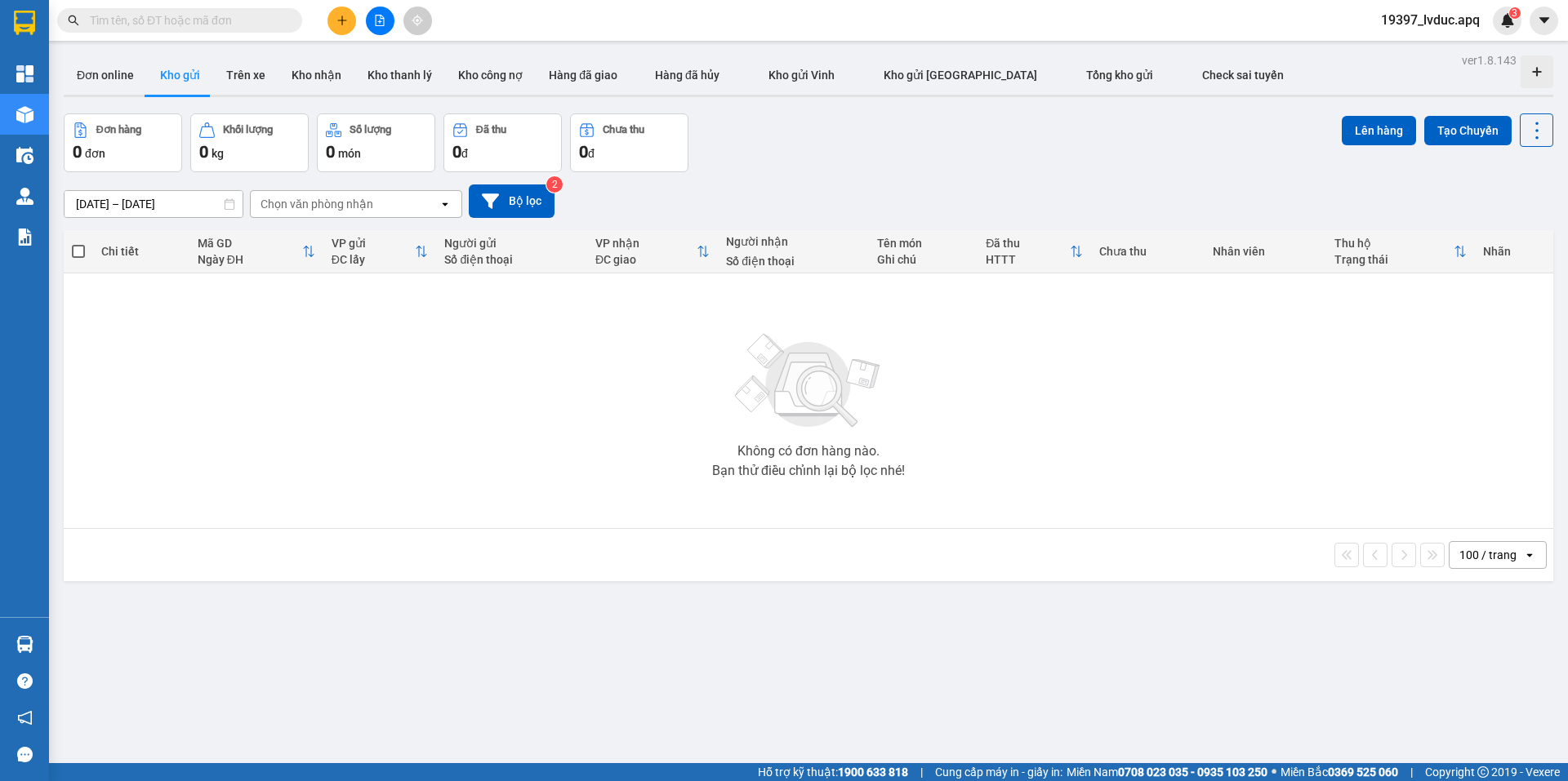
click at [838, 164] on div "Đơn hàng 0 đơn Khối lượng 0 kg Số lượng 0 món Đã thu 0 đ Chưa thu 0 đ Lên hàng …" at bounding box center [808, 142] width 1489 height 59
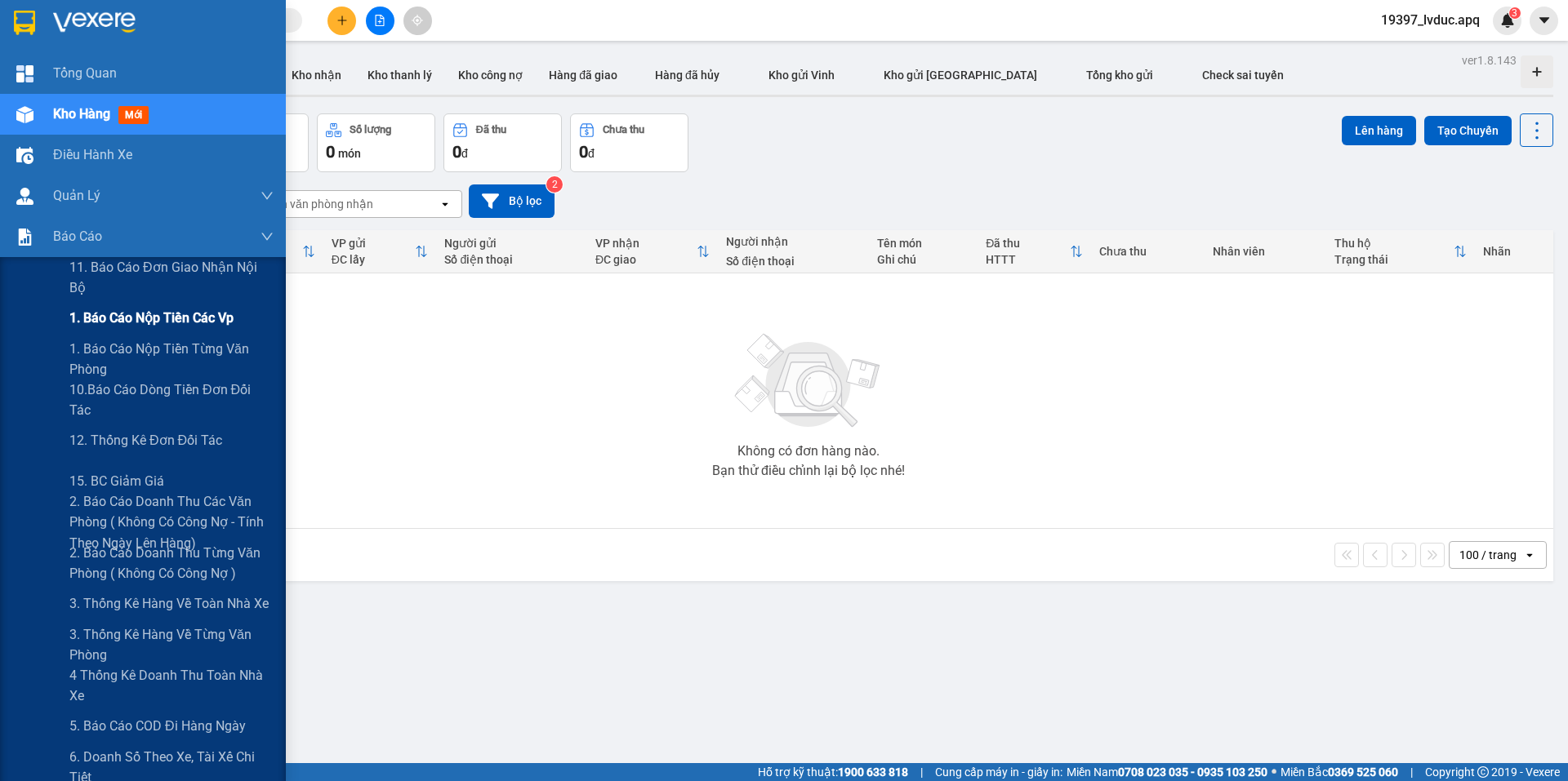
click at [173, 331] on div "1. Báo cáo nộp tiền các vp" at bounding box center [172, 318] width 204 height 41
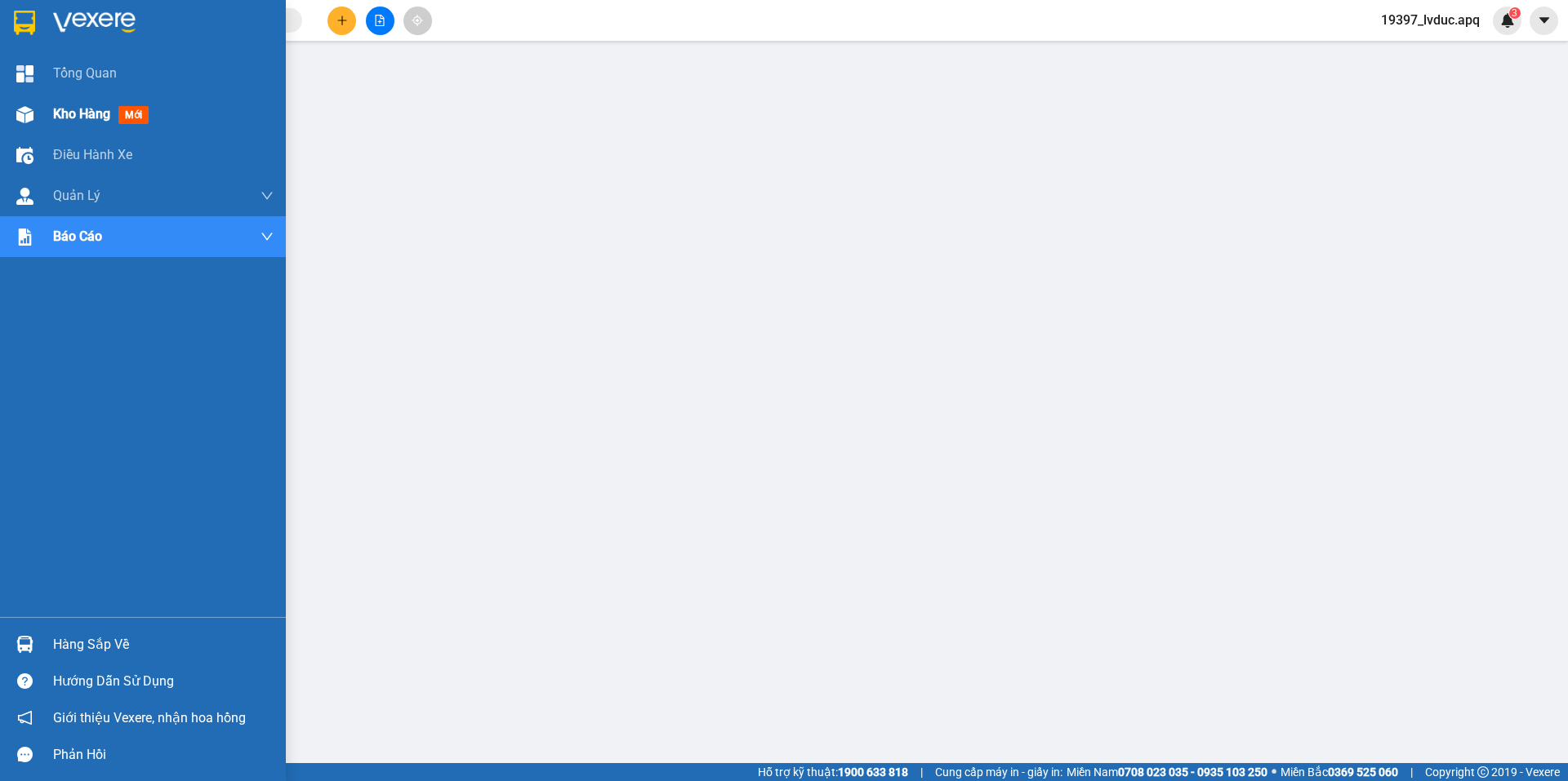
click at [34, 123] on div at bounding box center [25, 115] width 28 height 28
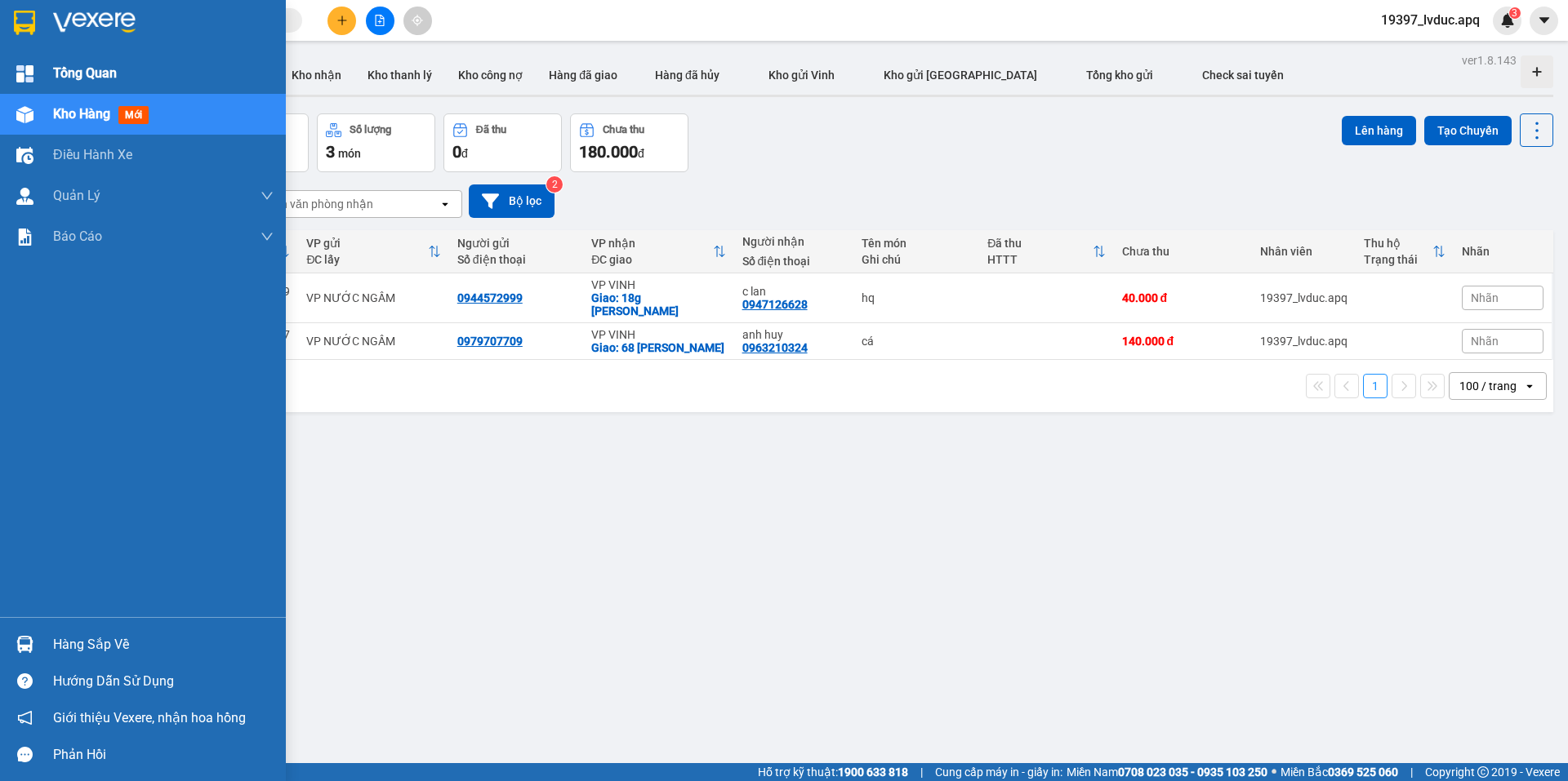
click at [60, 63] on span "Tổng Quan" at bounding box center [85, 73] width 64 height 20
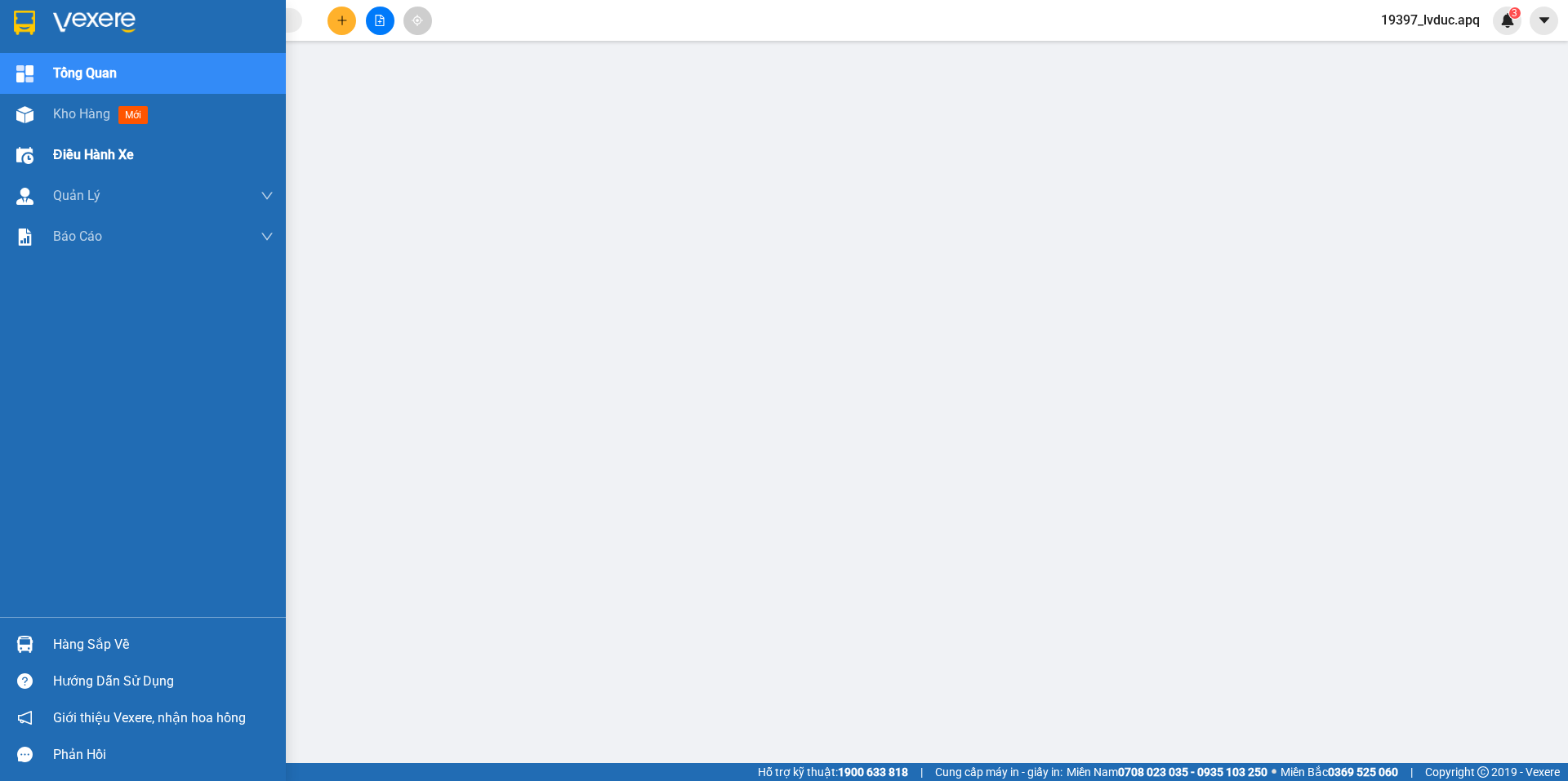
drag, startPoint x: 62, startPoint y: 136, endPoint x: 76, endPoint y: 135, distance: 14.0
click at [63, 136] on div "Điều hành xe" at bounding box center [163, 155] width 220 height 41
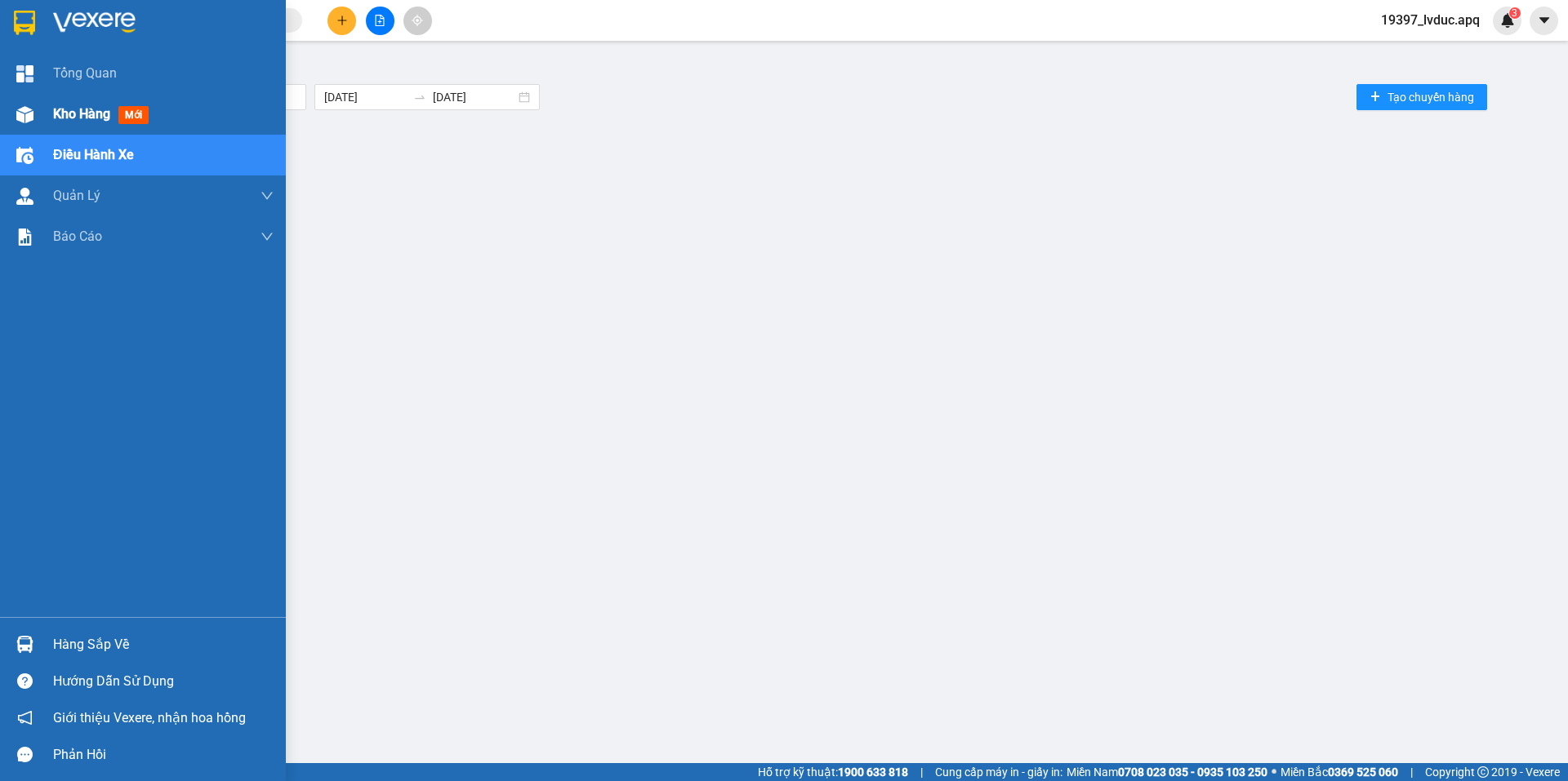
click at [78, 116] on span "Kho hàng" at bounding box center [81, 114] width 57 height 16
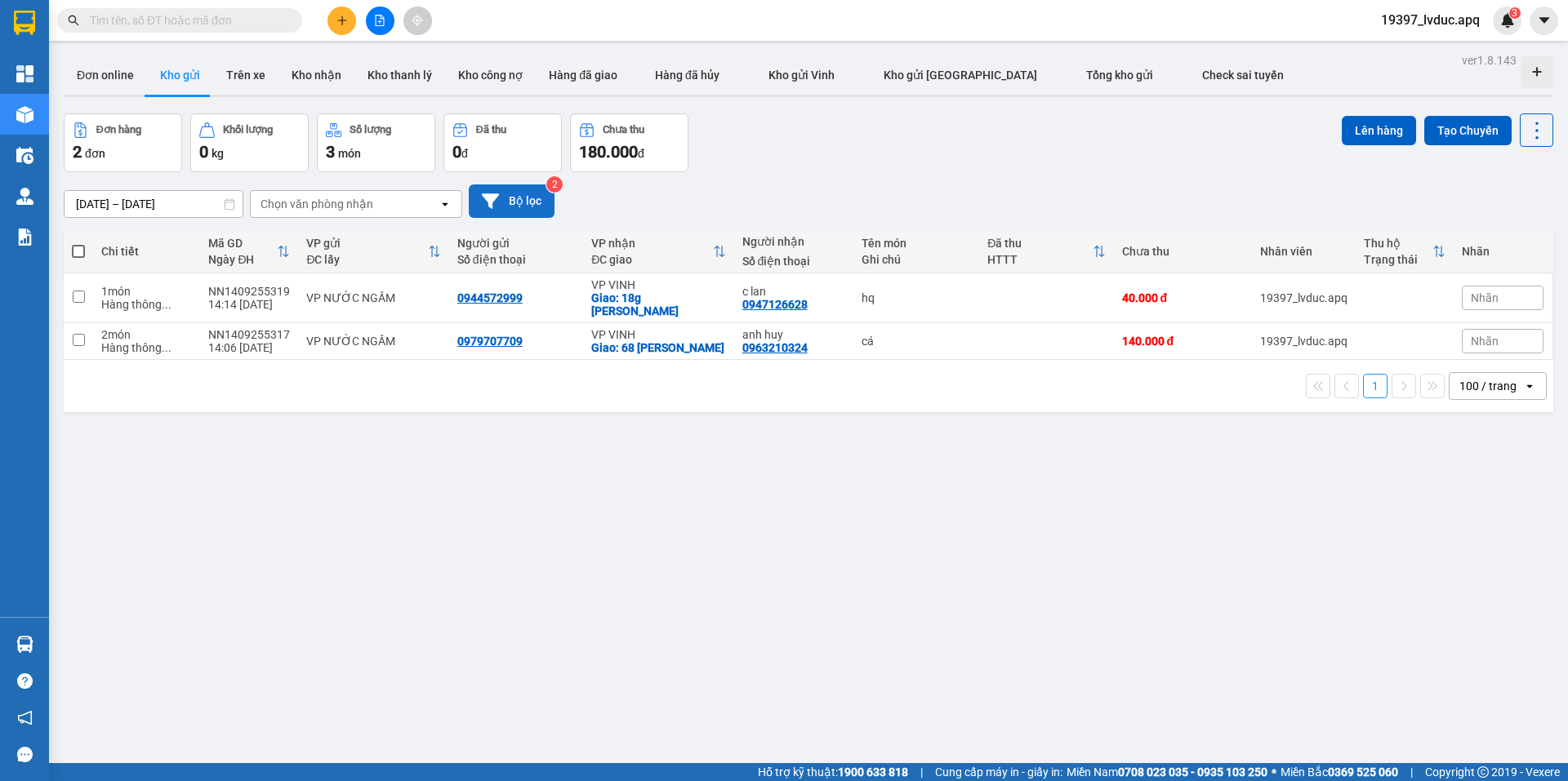
click at [492, 194] on icon at bounding box center [490, 201] width 17 height 17
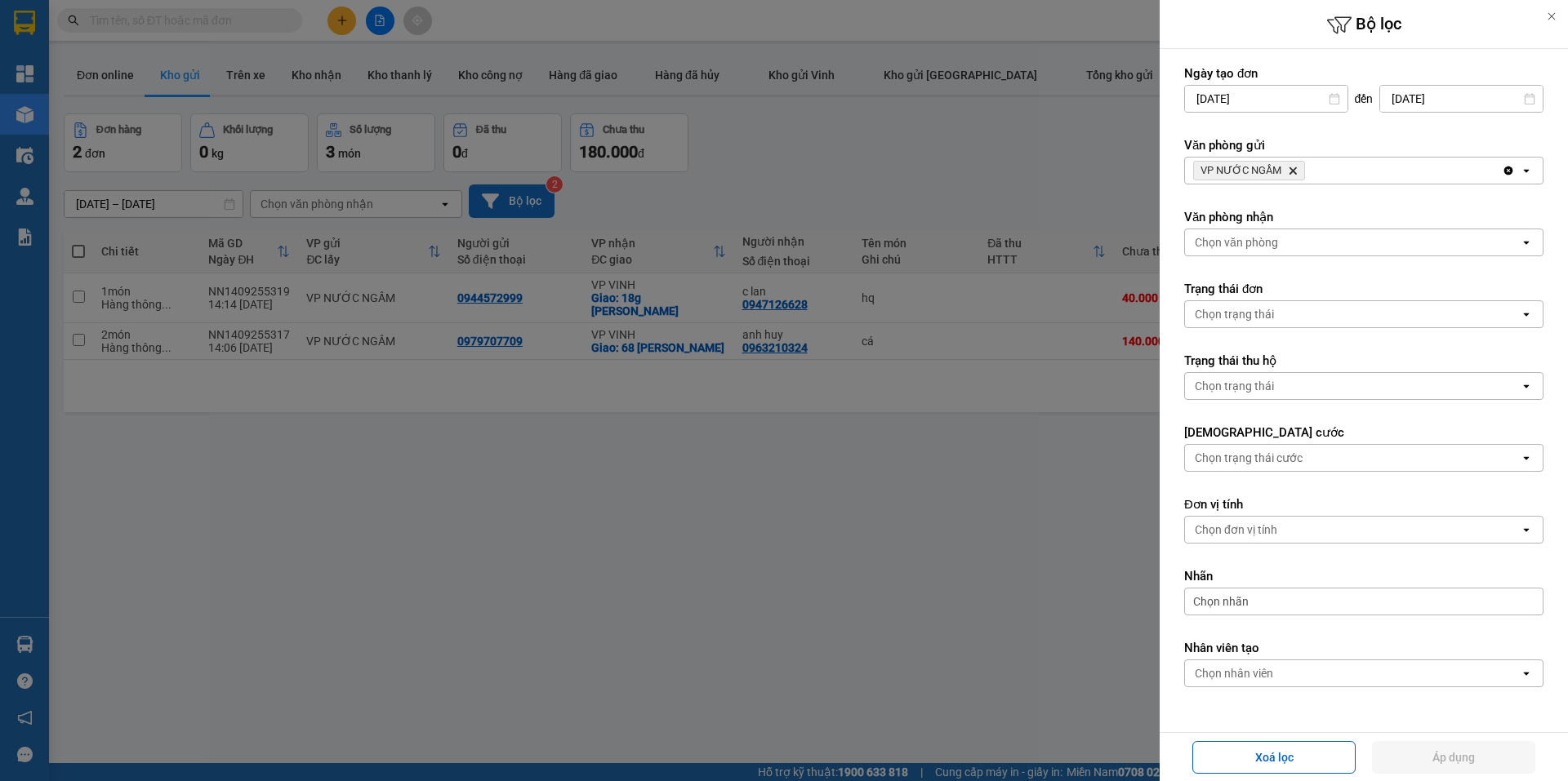
click at [1318, 175] on div "VP NƯỚC NGẦM Delete" at bounding box center [1343, 170] width 317 height 26
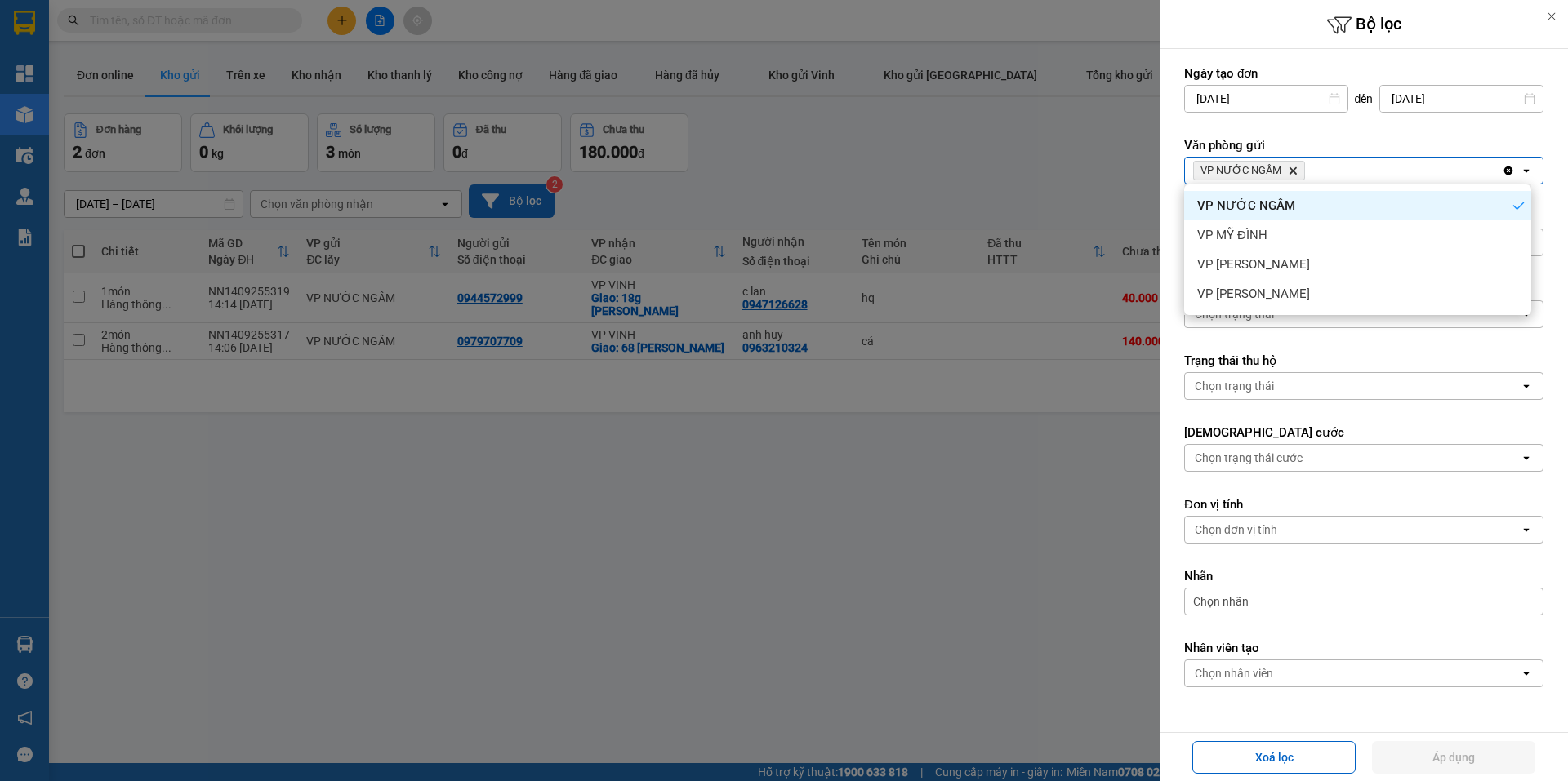
drag, startPoint x: 1311, startPoint y: 181, endPoint x: 1289, endPoint y: 221, distance: 45.7
click at [1291, 215] on div "VP NƯỚC NGẦM" at bounding box center [1358, 205] width 347 height 29
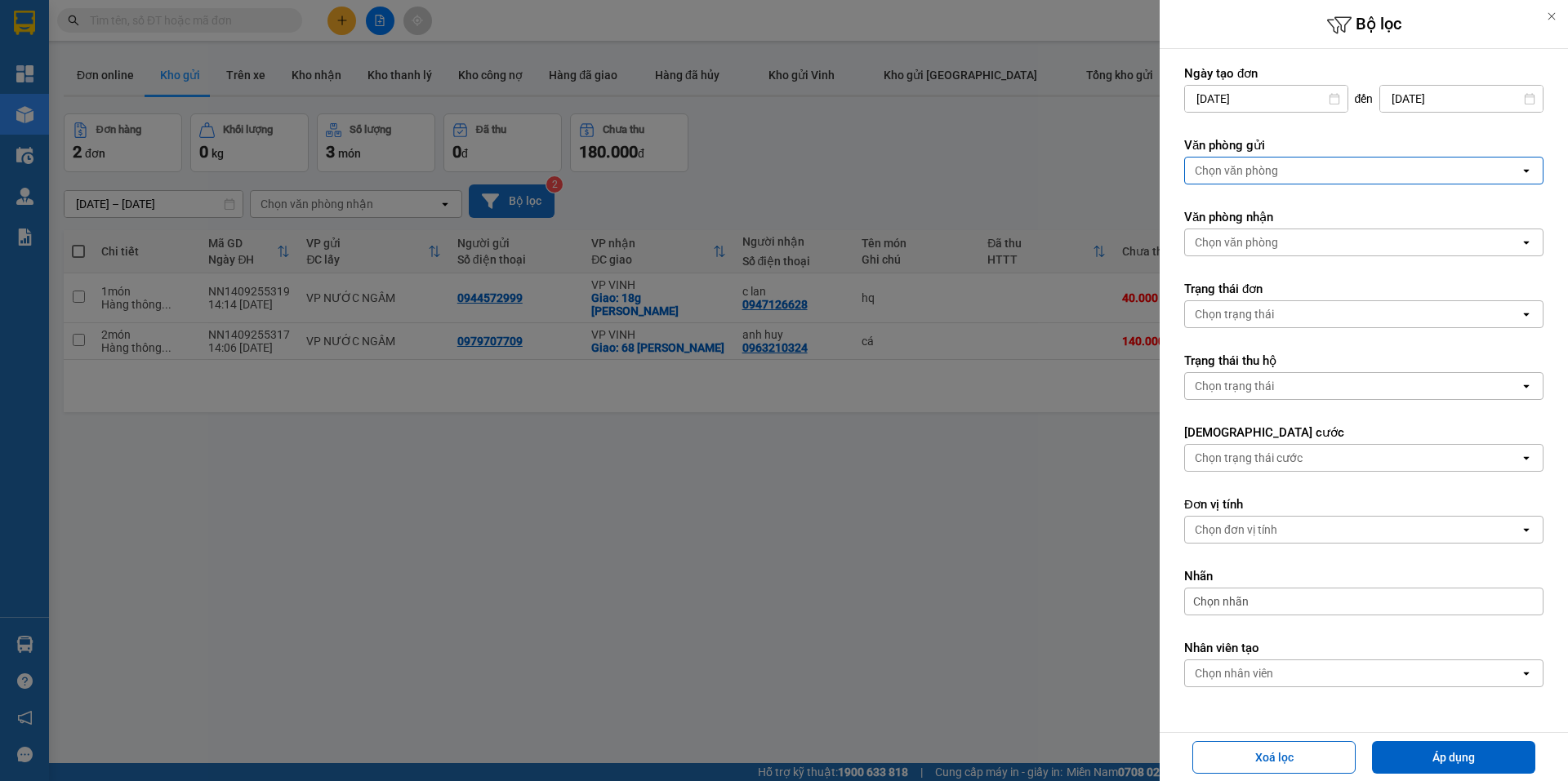
click at [1336, 175] on div "Chọn văn phòng" at bounding box center [1352, 170] width 334 height 26
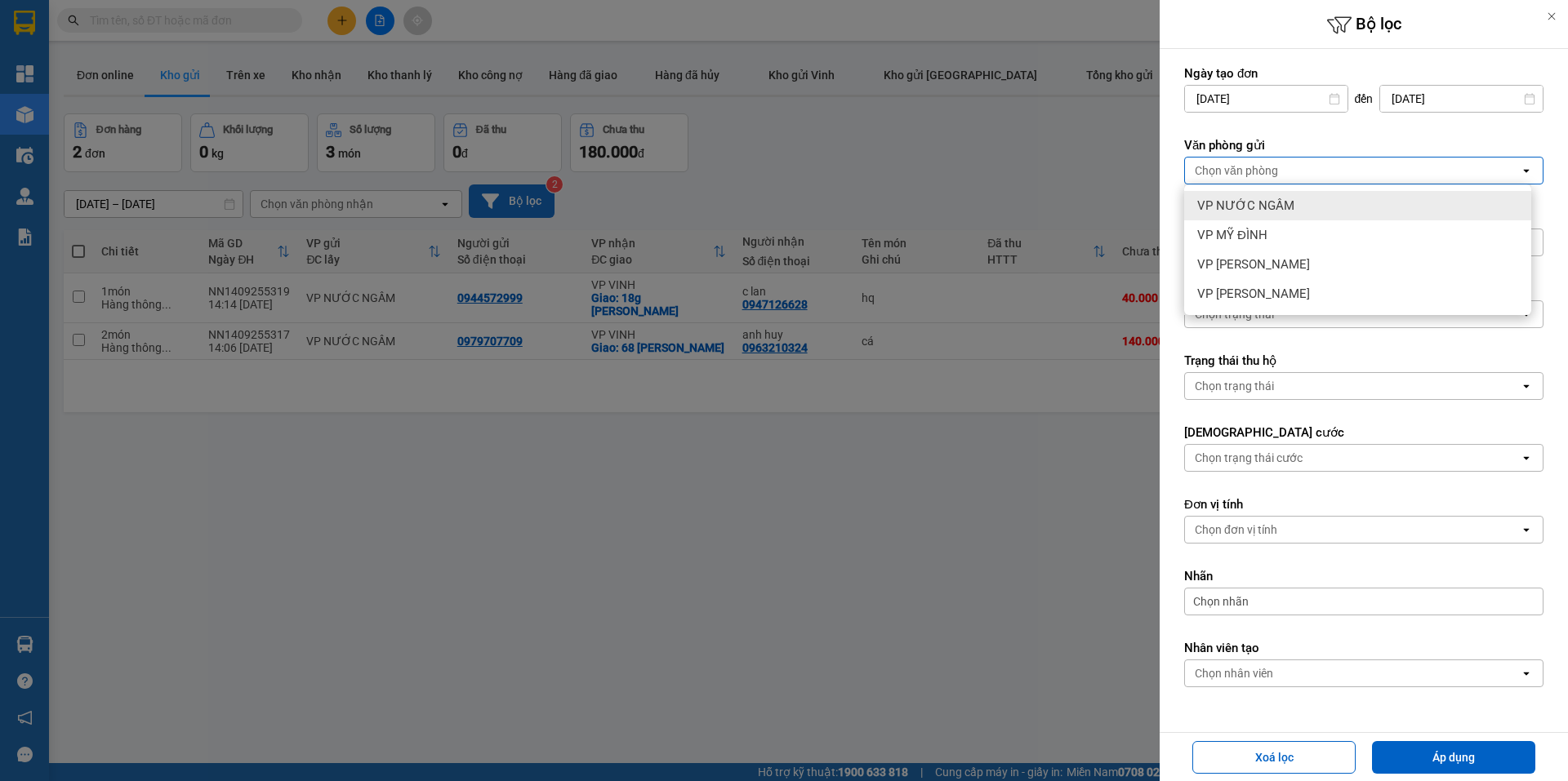
click at [1270, 201] on span "VP NƯỚC NGẦM" at bounding box center [1245, 205] width 97 height 16
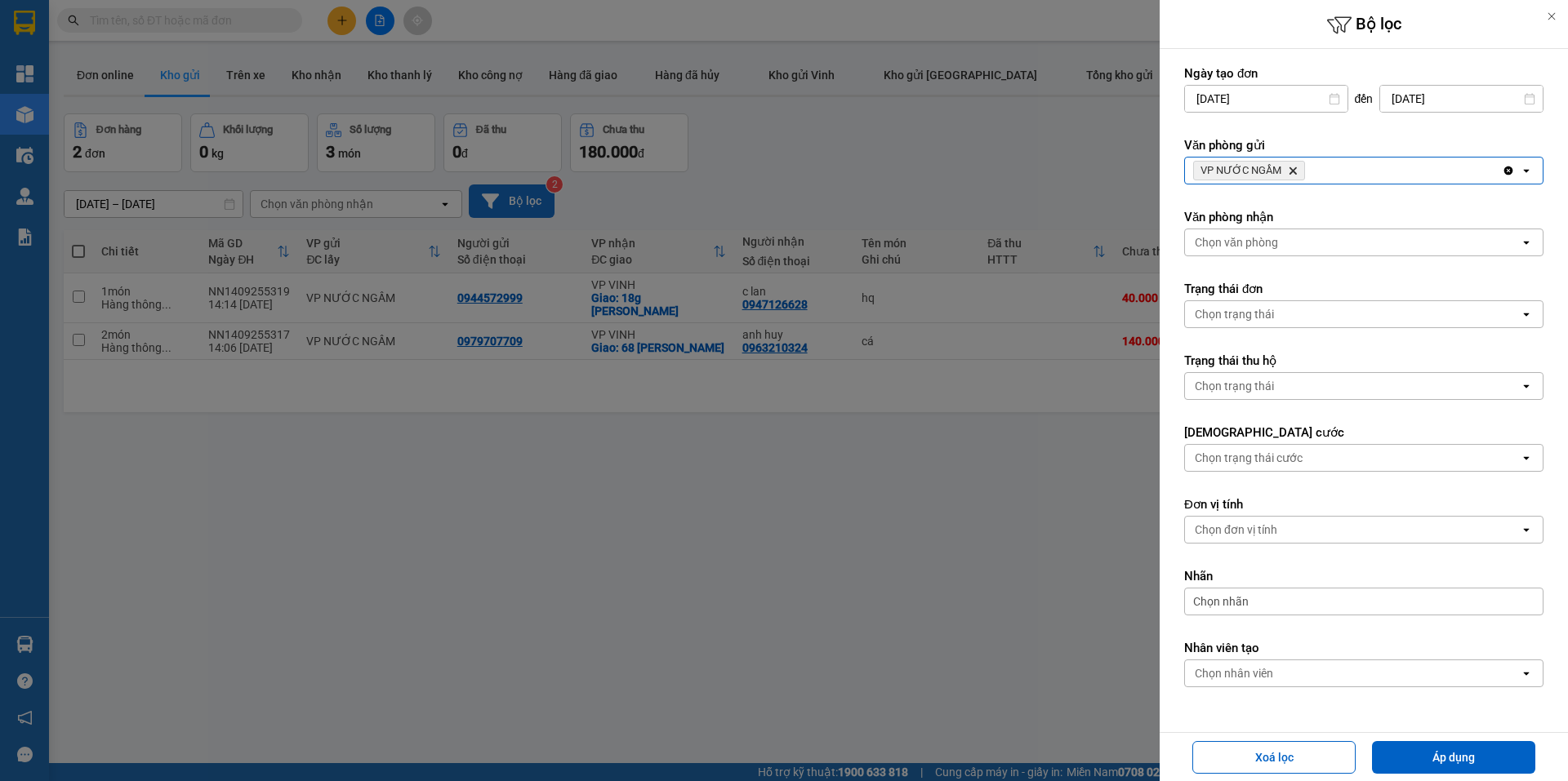
click at [1387, 173] on div "VP NƯỚC NGẦM Delete" at bounding box center [1343, 170] width 317 height 26
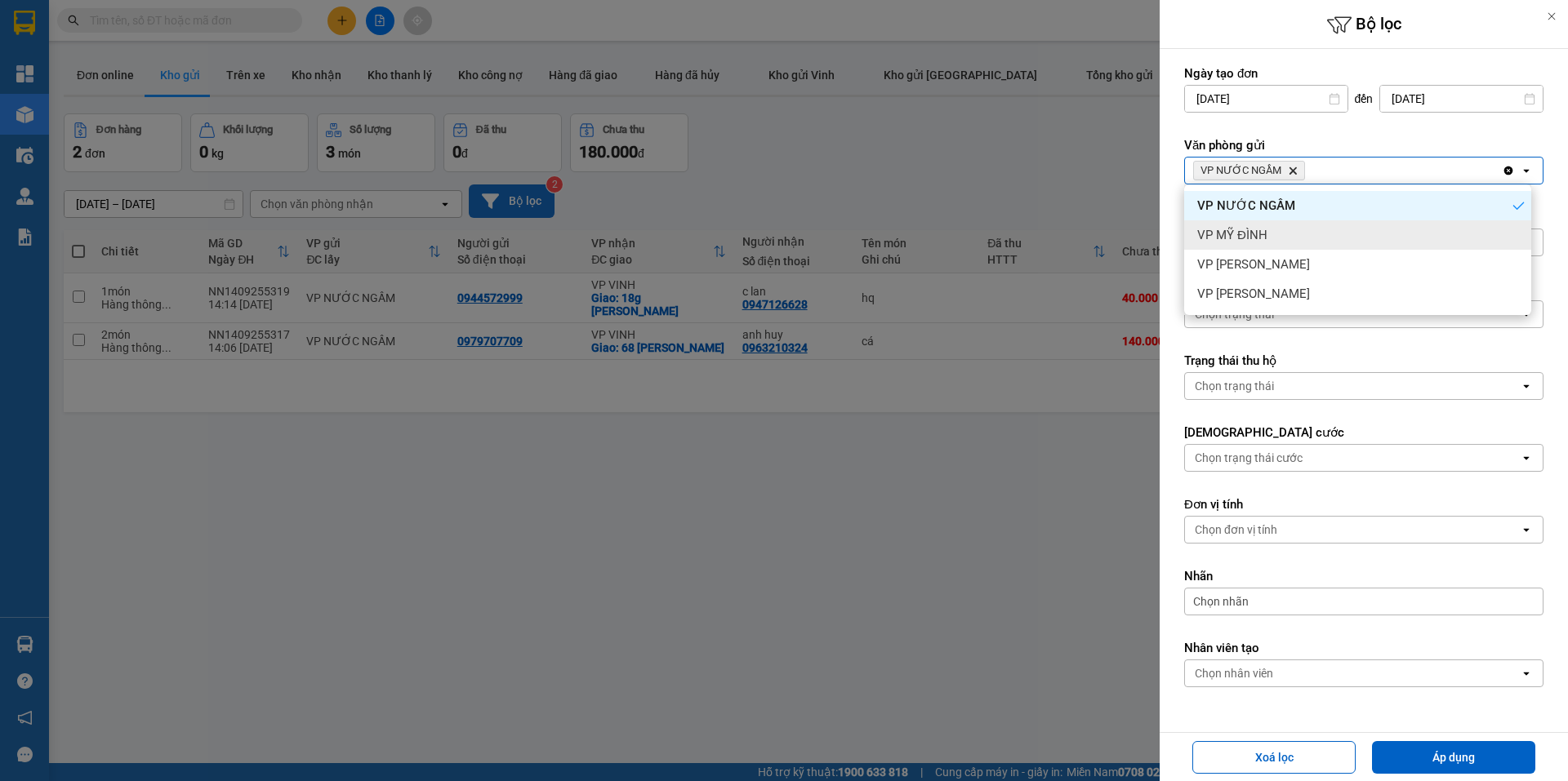
click at [1243, 230] on span "VP MỸ ĐÌNH" at bounding box center [1232, 235] width 70 height 16
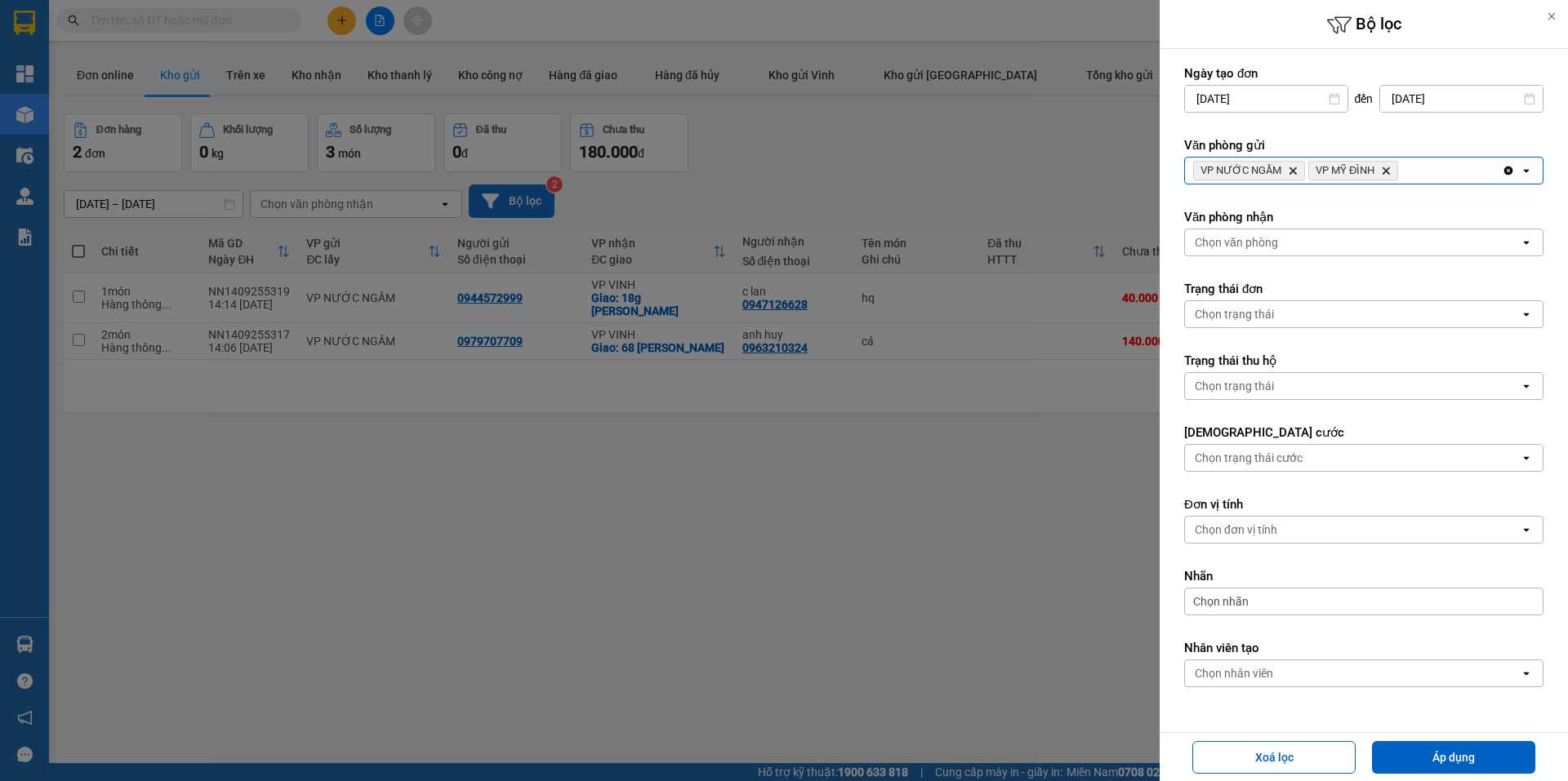
click at [1433, 178] on div "VP NƯỚC NGẦM Delete VP MỸ ĐÌNH Delete" at bounding box center [1343, 170] width 317 height 26
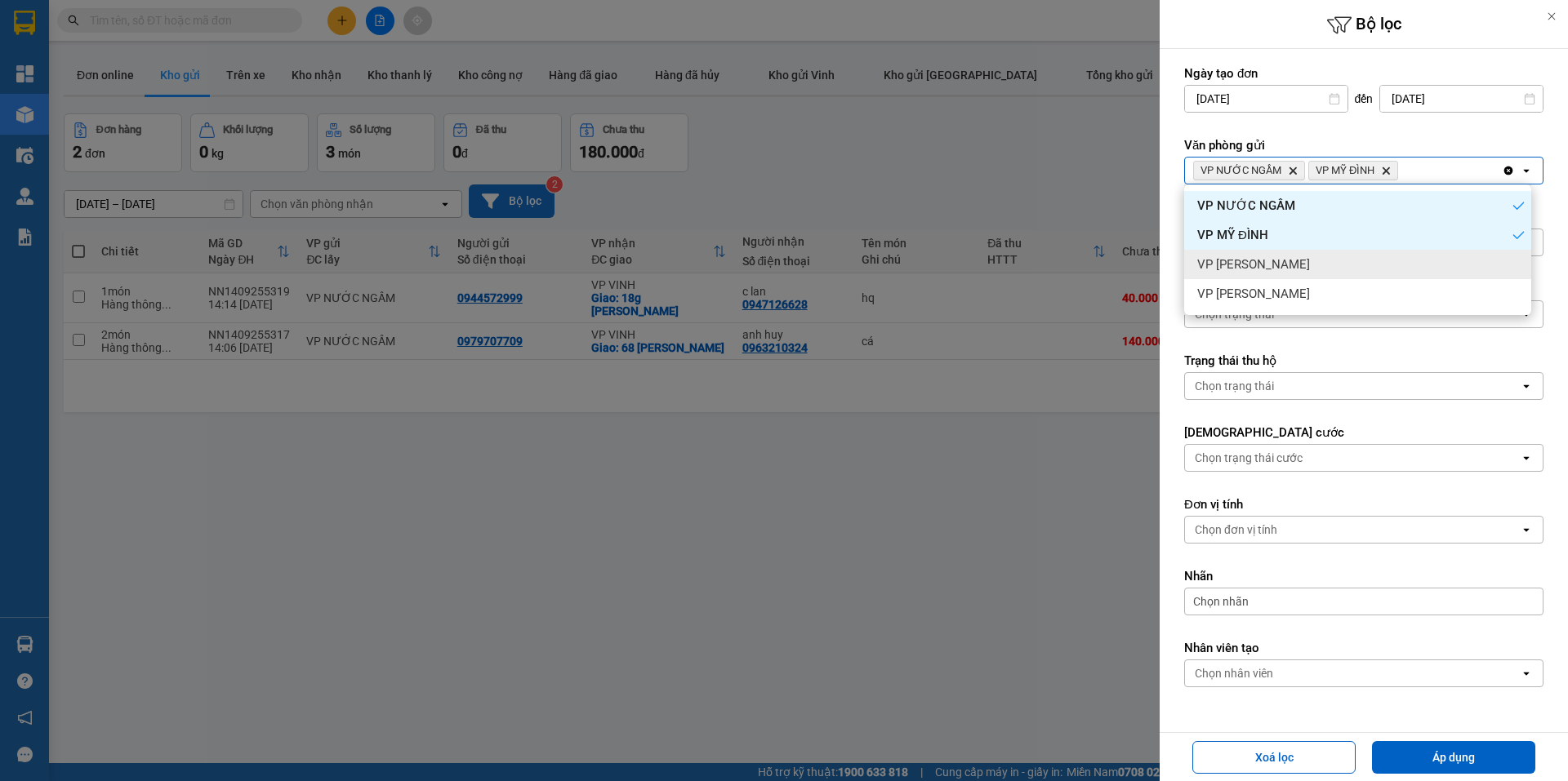
click at [1284, 260] on div "VP [PERSON_NAME]" at bounding box center [1358, 264] width 347 height 29
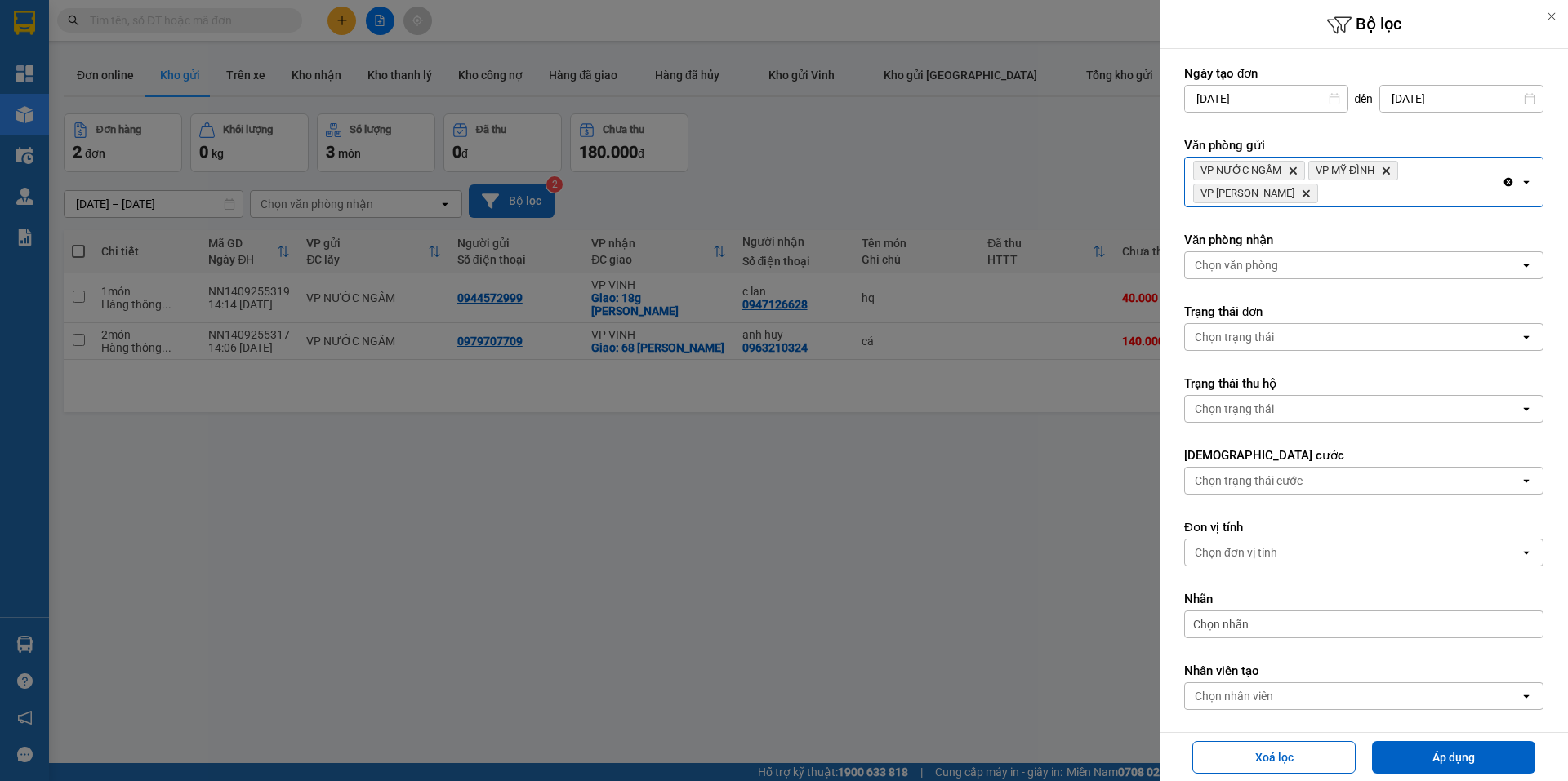
click at [1450, 178] on div "VP NƯỚC NGẦM Delete VP MỸ ĐÌNH Delete VP NGỌC HỒI Delete" at bounding box center [1343, 182] width 317 height 49
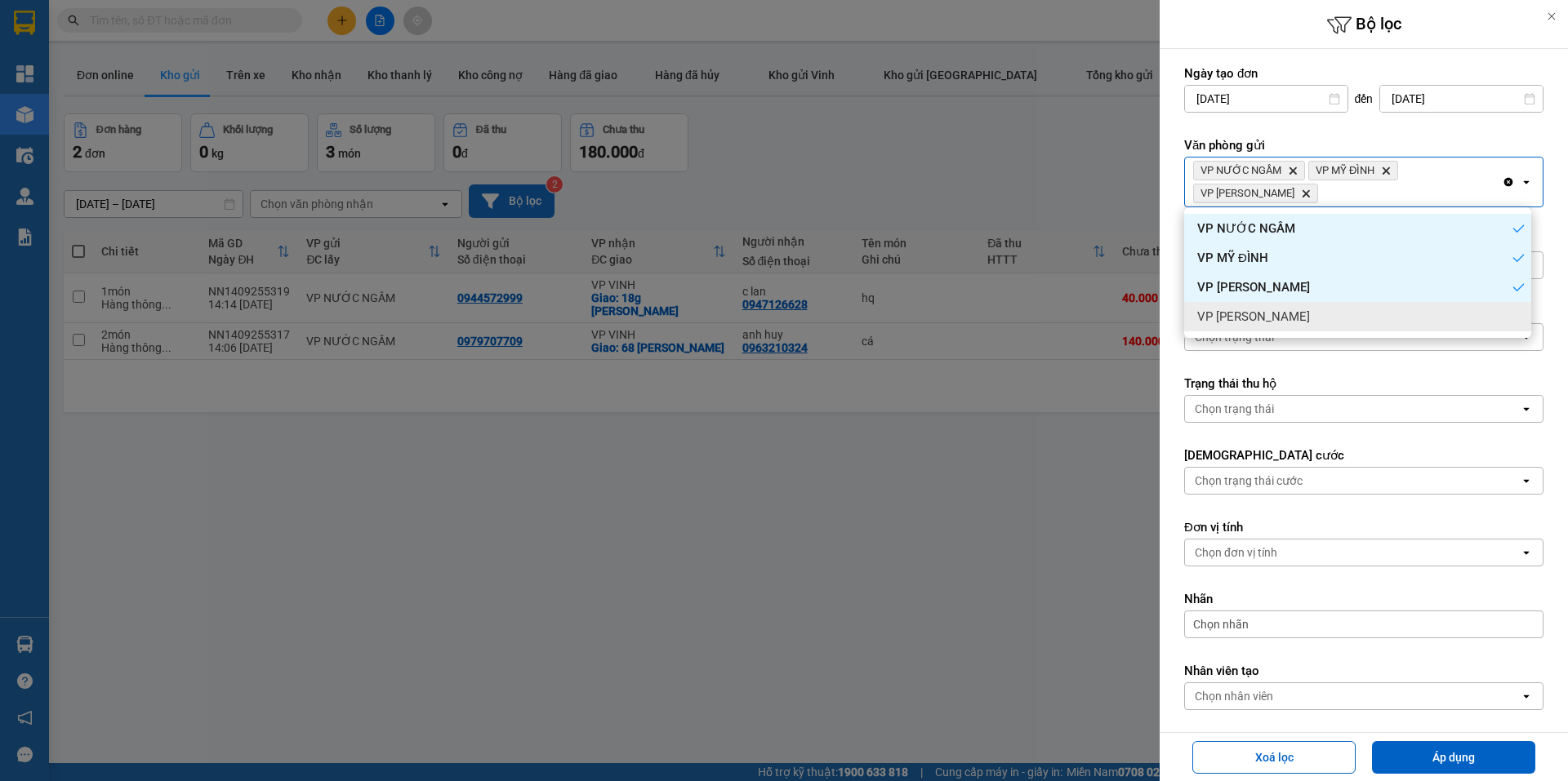
click at [1273, 314] on div "VP [PERSON_NAME]" at bounding box center [1358, 316] width 347 height 29
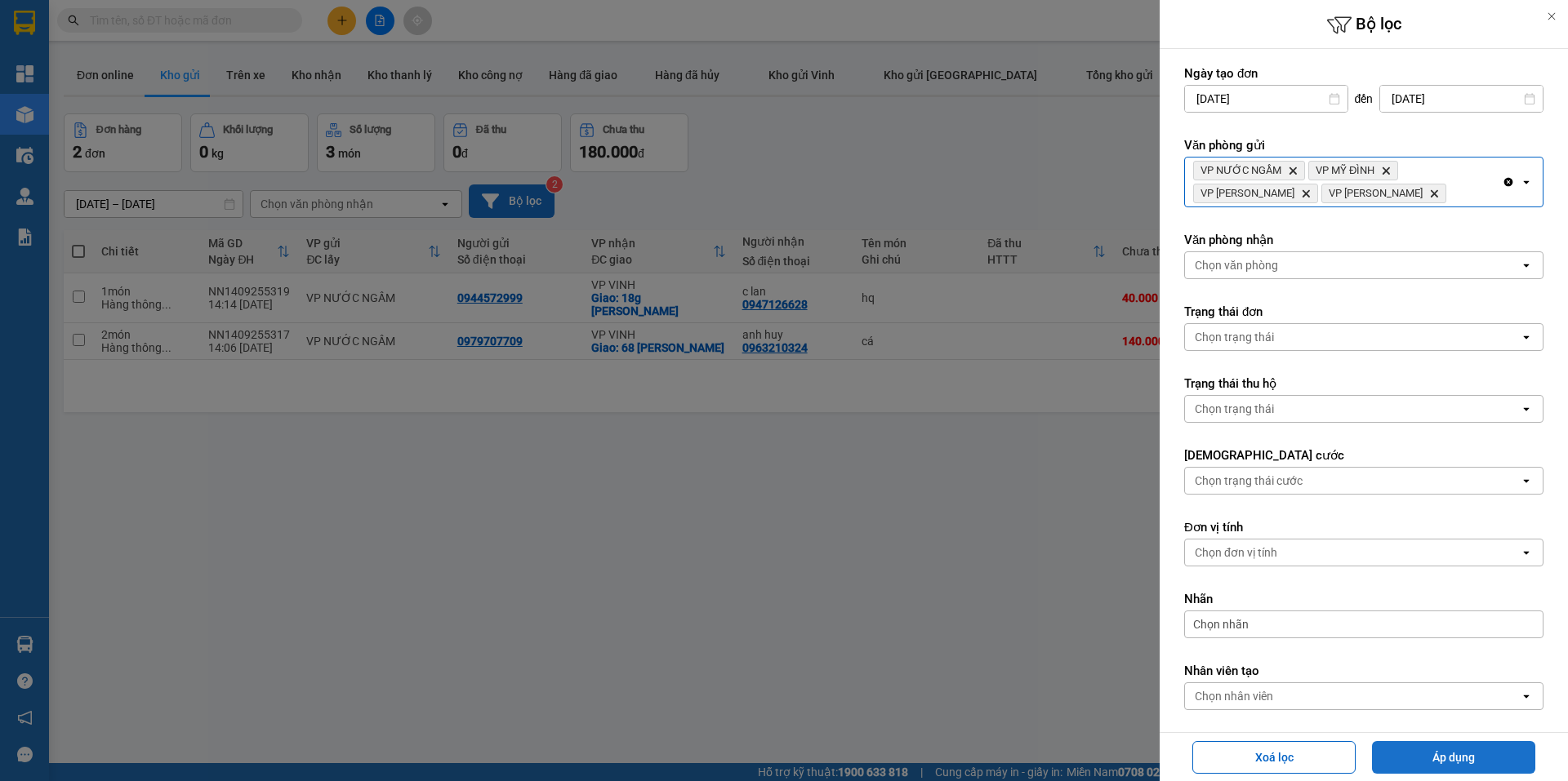
click at [1408, 747] on button "Áp dụng" at bounding box center [1453, 758] width 163 height 33
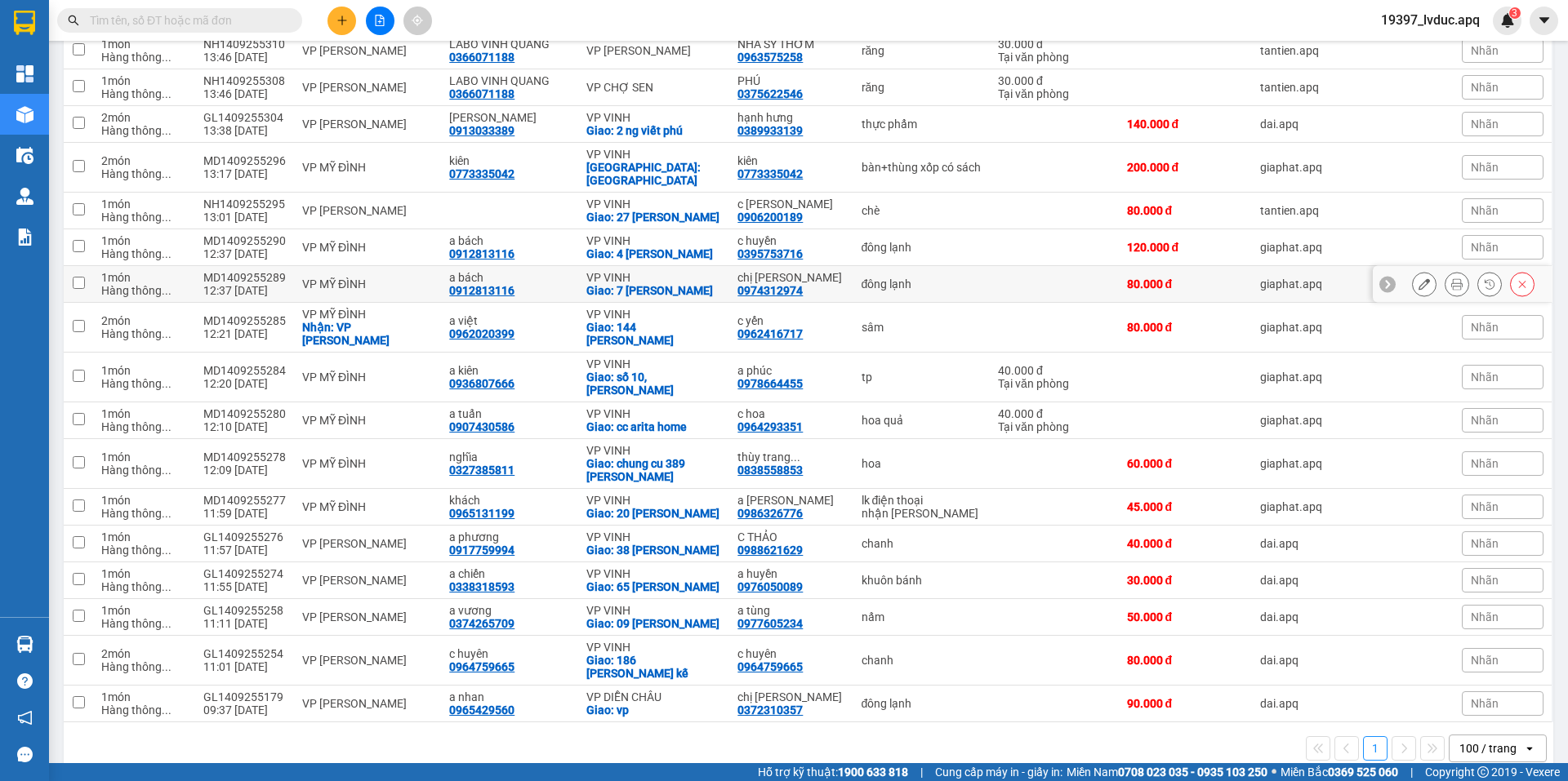
scroll to position [529, 0]
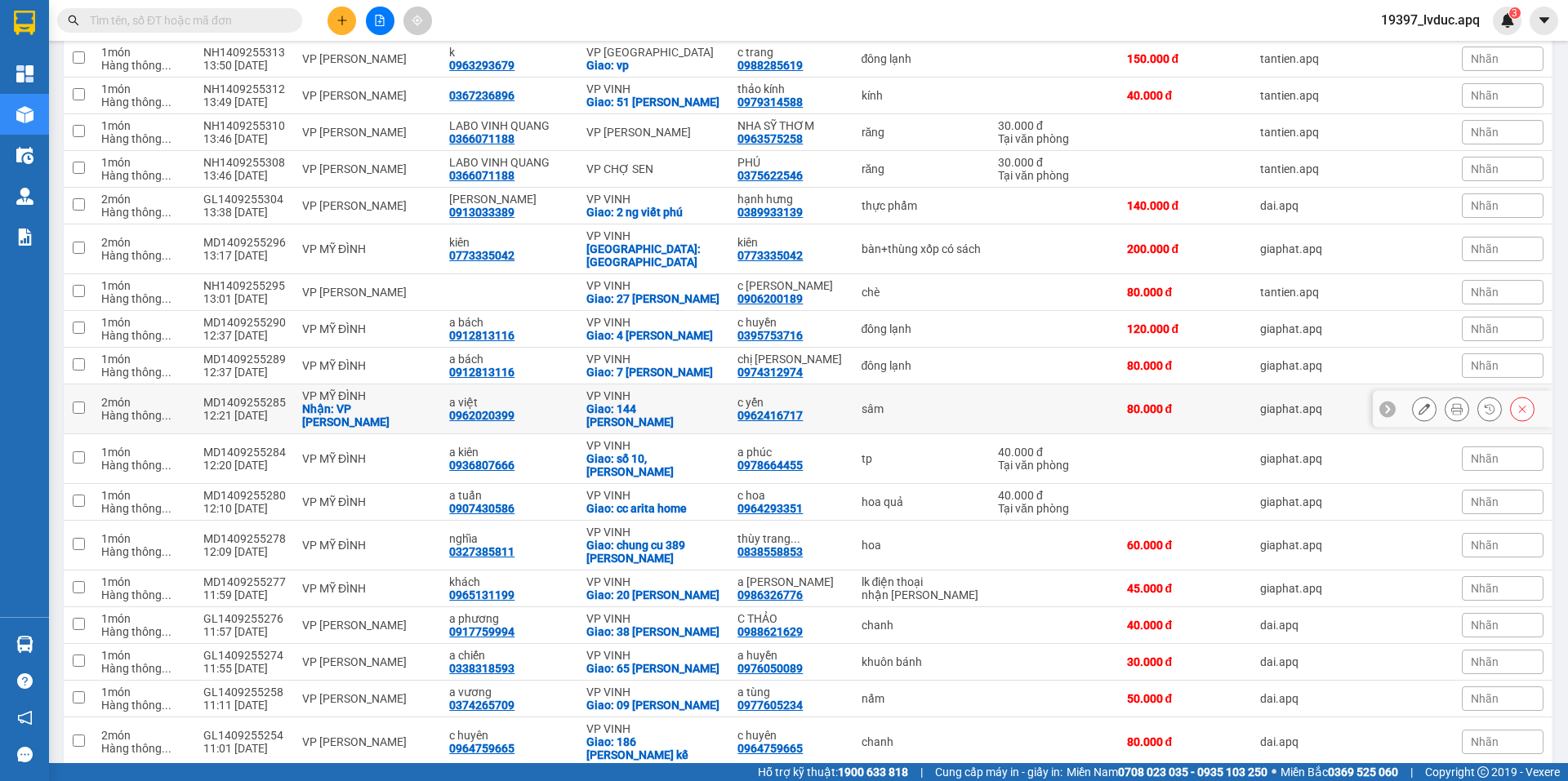
click at [414, 402] on div "Nhận: VP Mỹ Đình" at bounding box center [367, 415] width 131 height 26
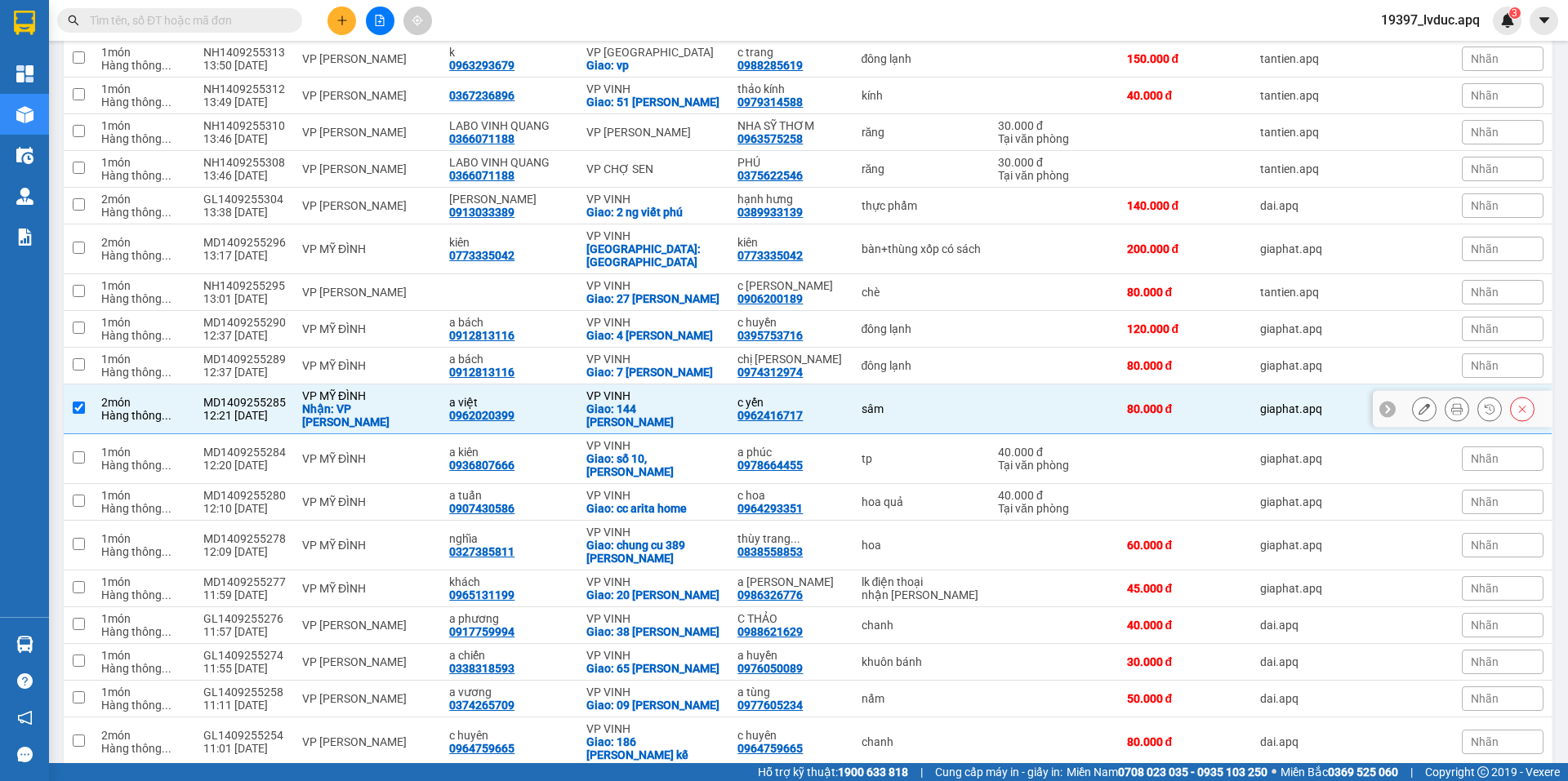
click at [929, 385] on td "sâm" at bounding box center [921, 409] width 137 height 49
checkbox input "false"
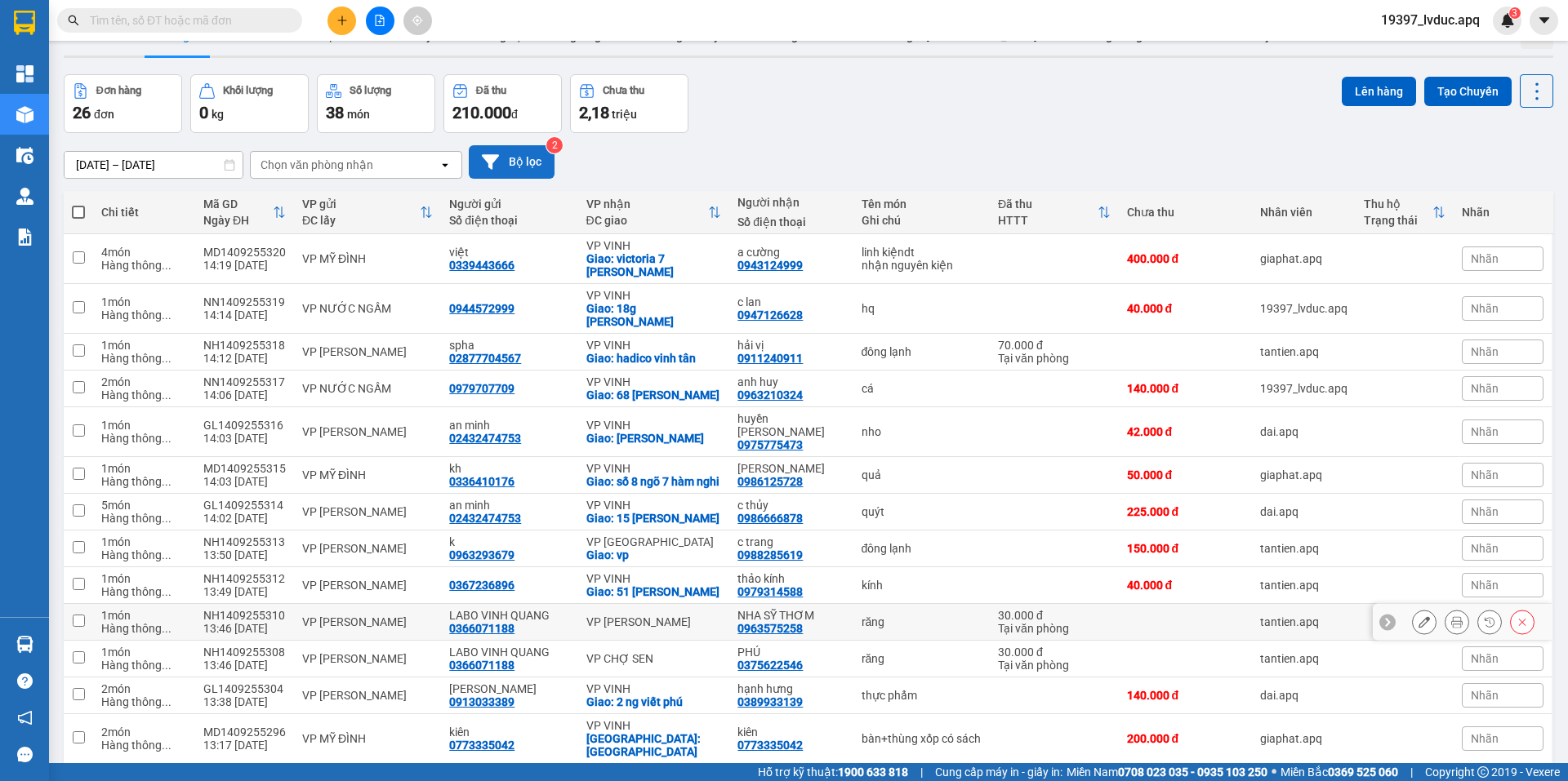
scroll to position [0, 0]
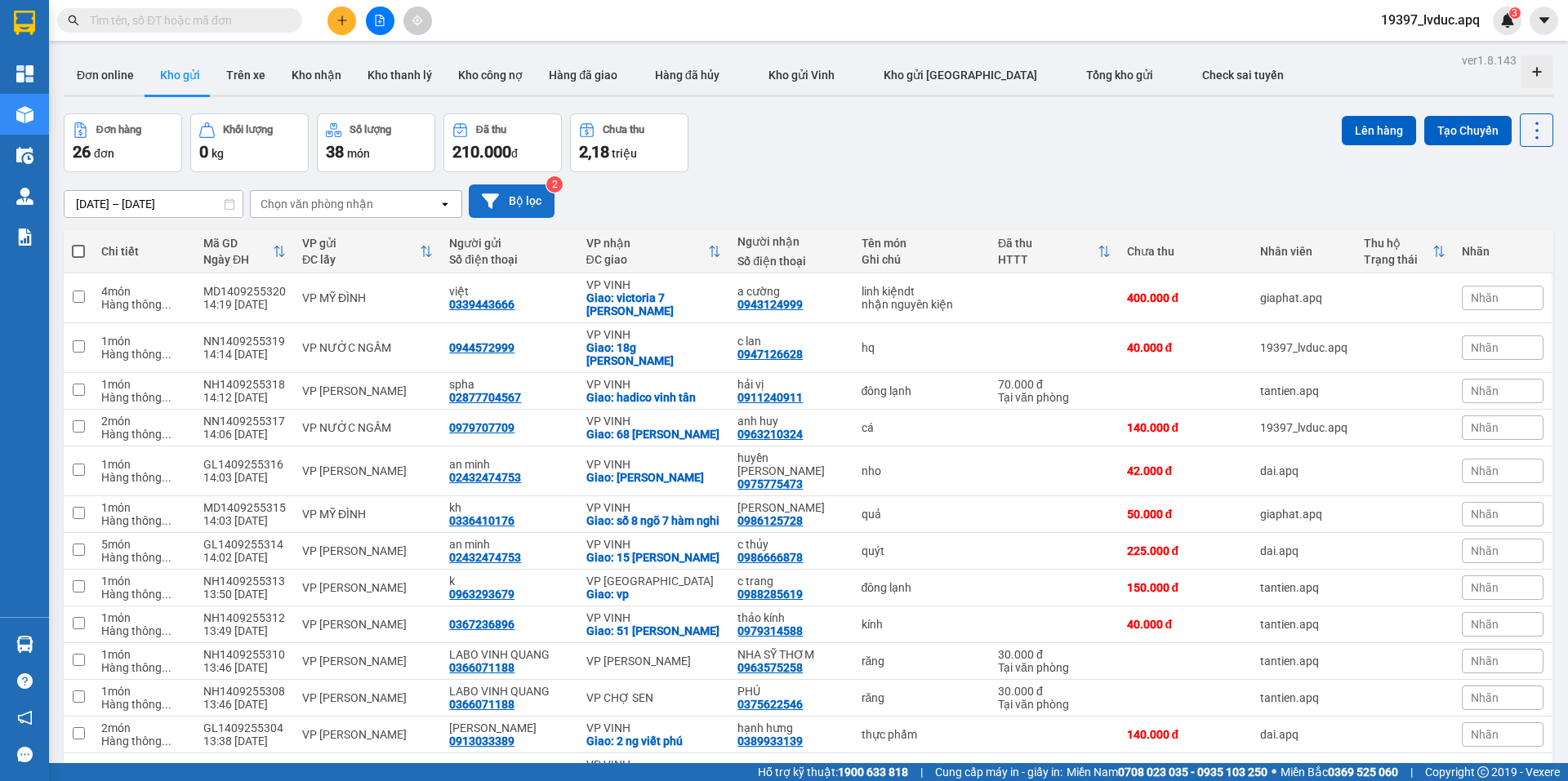
click at [535, 208] on button "Bộ lọc" at bounding box center [511, 201] width 85 height 34
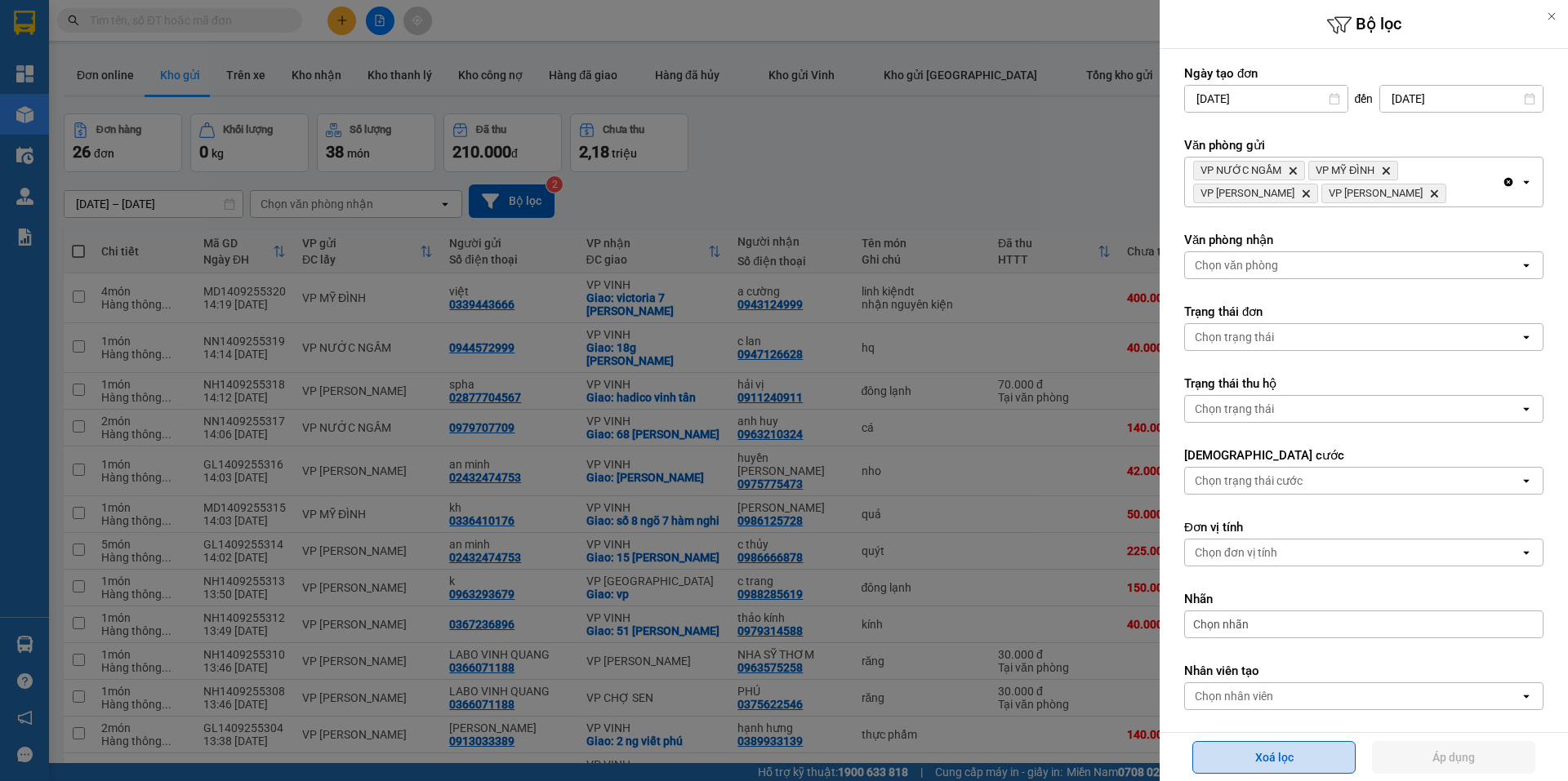
click at [1207, 753] on button "Xoá lọc" at bounding box center [1273, 758] width 163 height 33
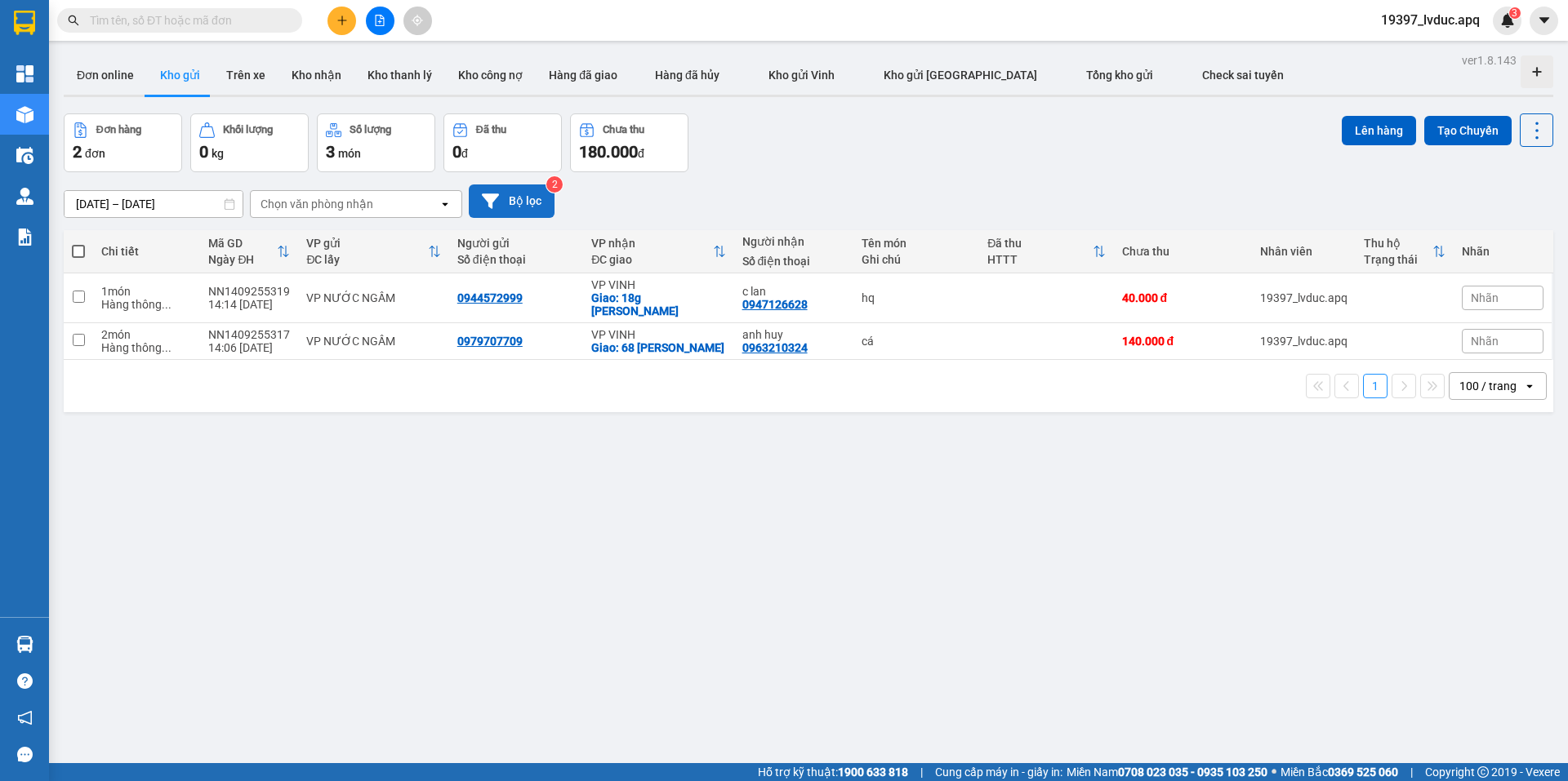
click at [530, 191] on button "Bộ lọc" at bounding box center [511, 201] width 85 height 34
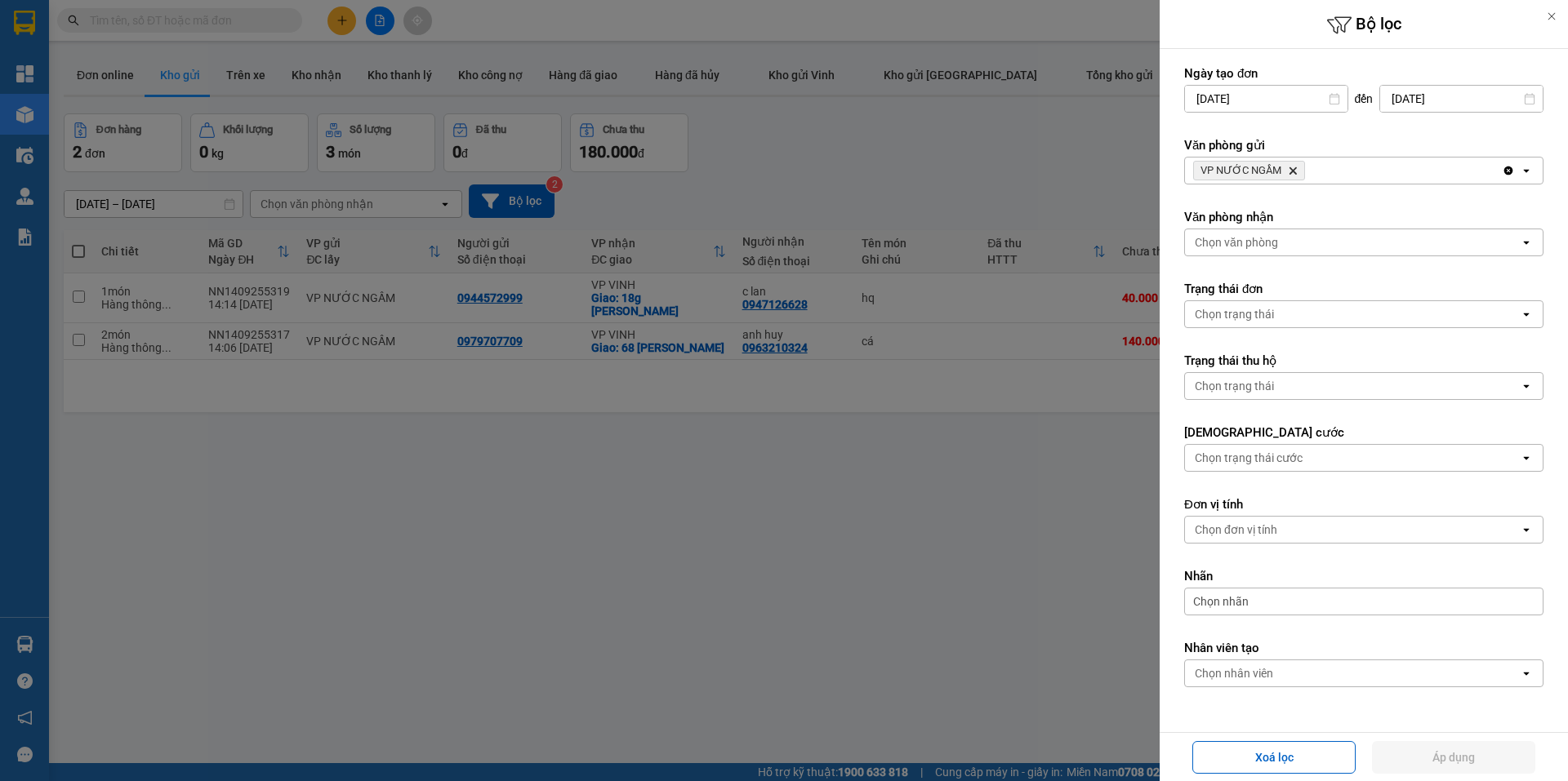
click at [1305, 740] on div "Xoá lọc Áp dụng" at bounding box center [1363, 758] width 400 height 40
click at [1303, 747] on button "Xoá lọc" at bounding box center [1273, 758] width 163 height 33
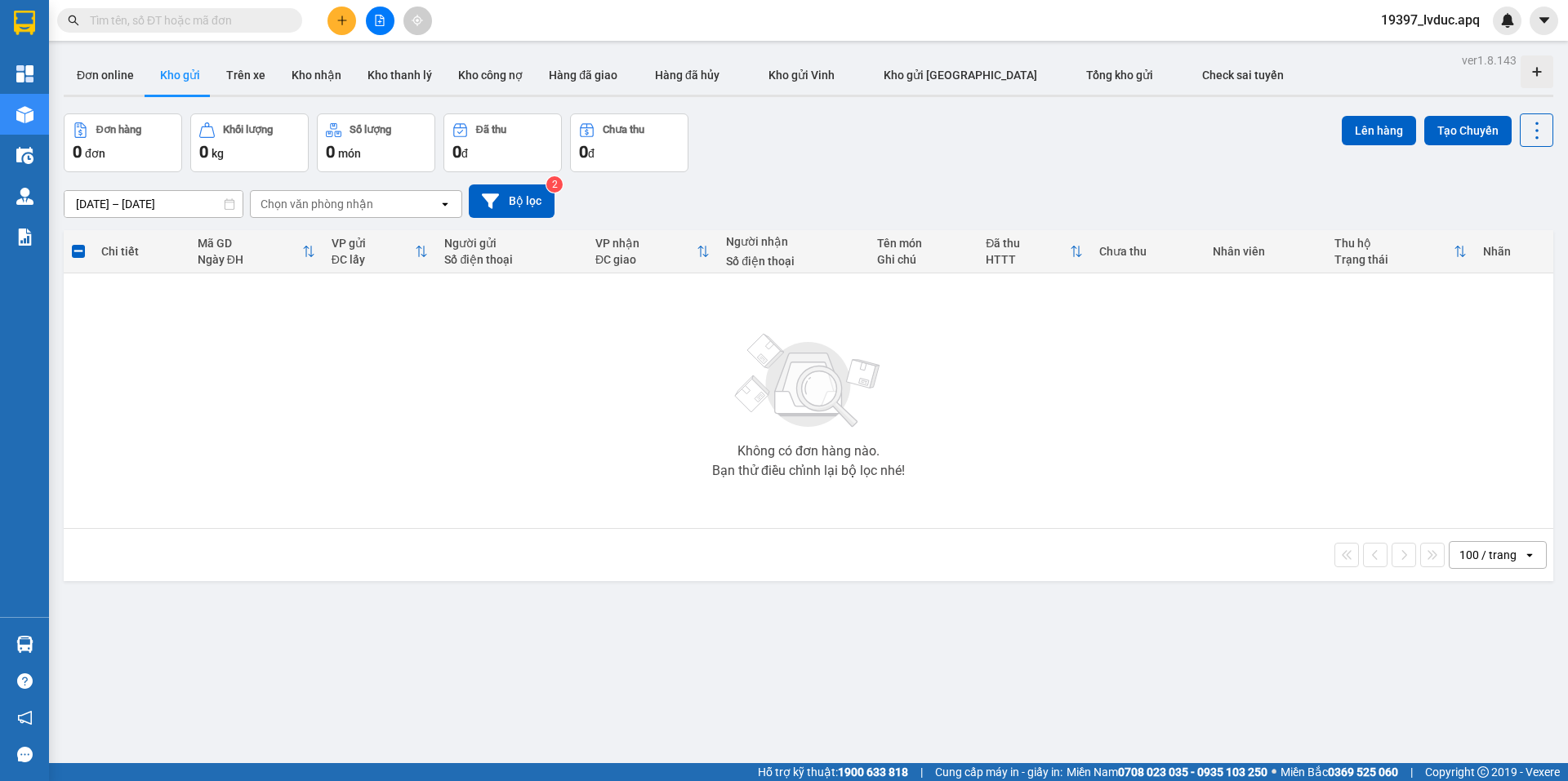
click at [211, 13] on input "text" at bounding box center [186, 20] width 193 height 18
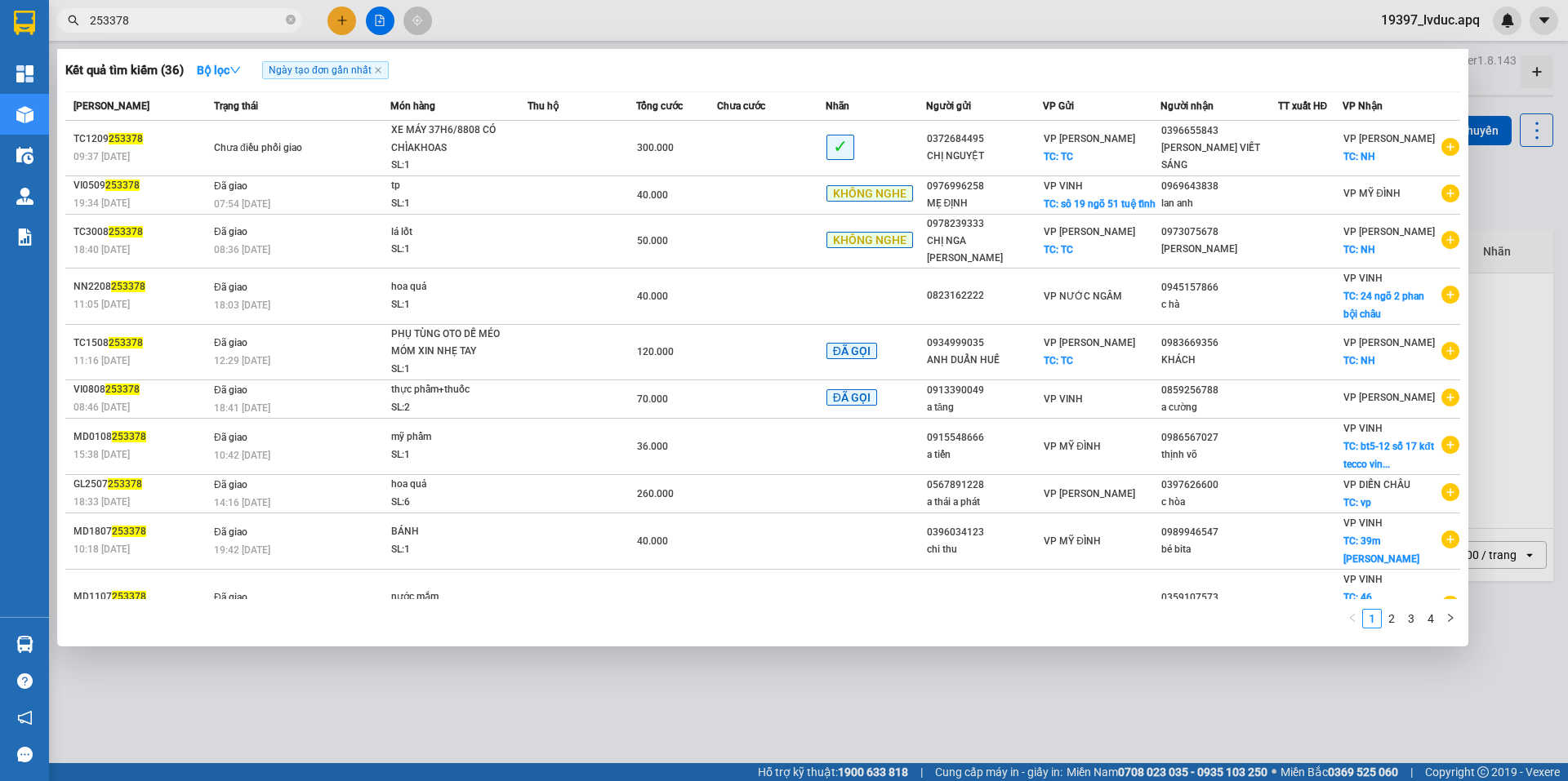
type input "253378"
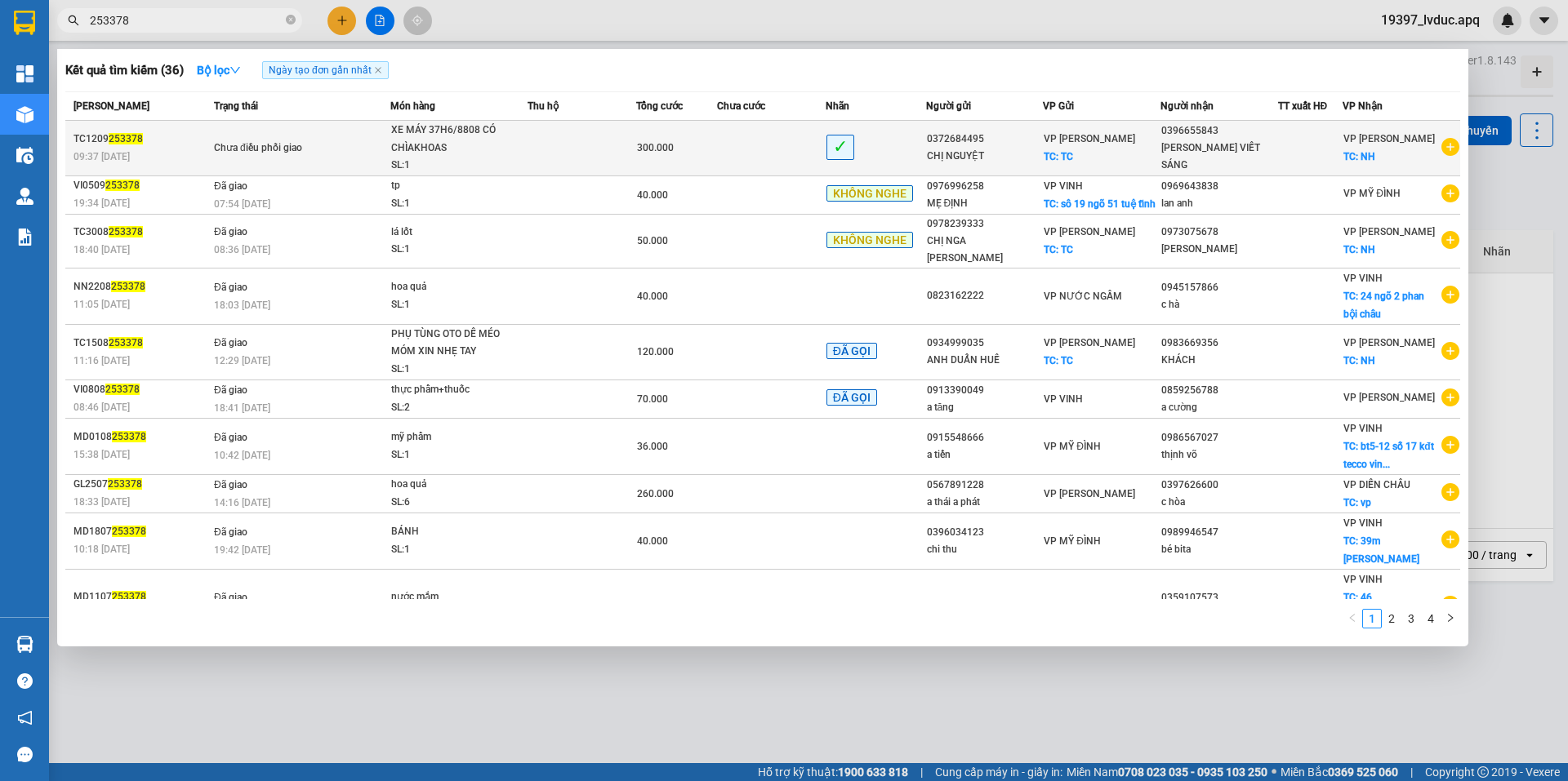
click at [411, 126] on div "XE MÁY 37H6/8808 CÓ CHÌAKHOAS" at bounding box center [453, 139] width 122 height 35
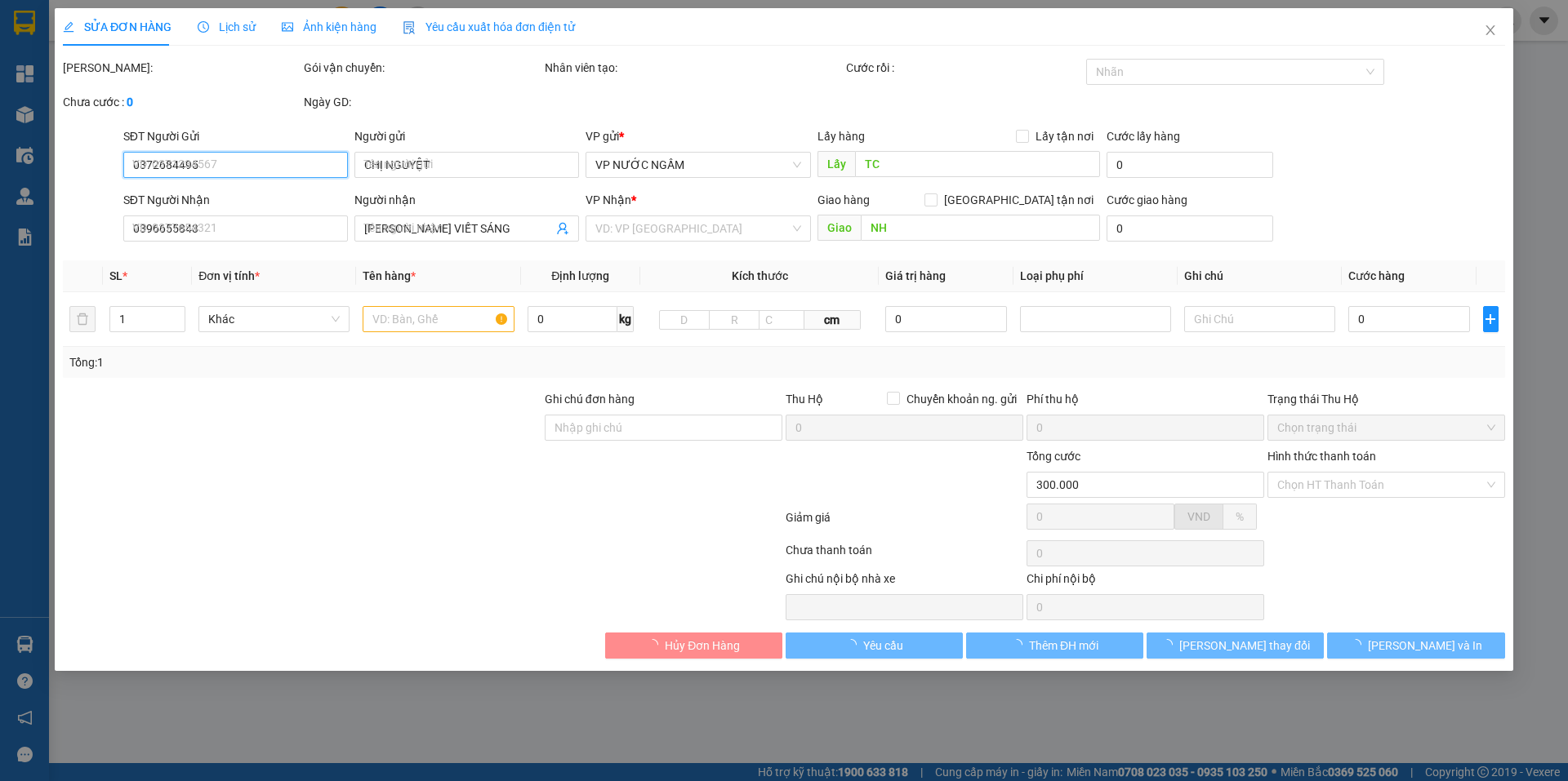
click at [225, 17] on div "Lịch sử" at bounding box center [226, 27] width 58 height 38
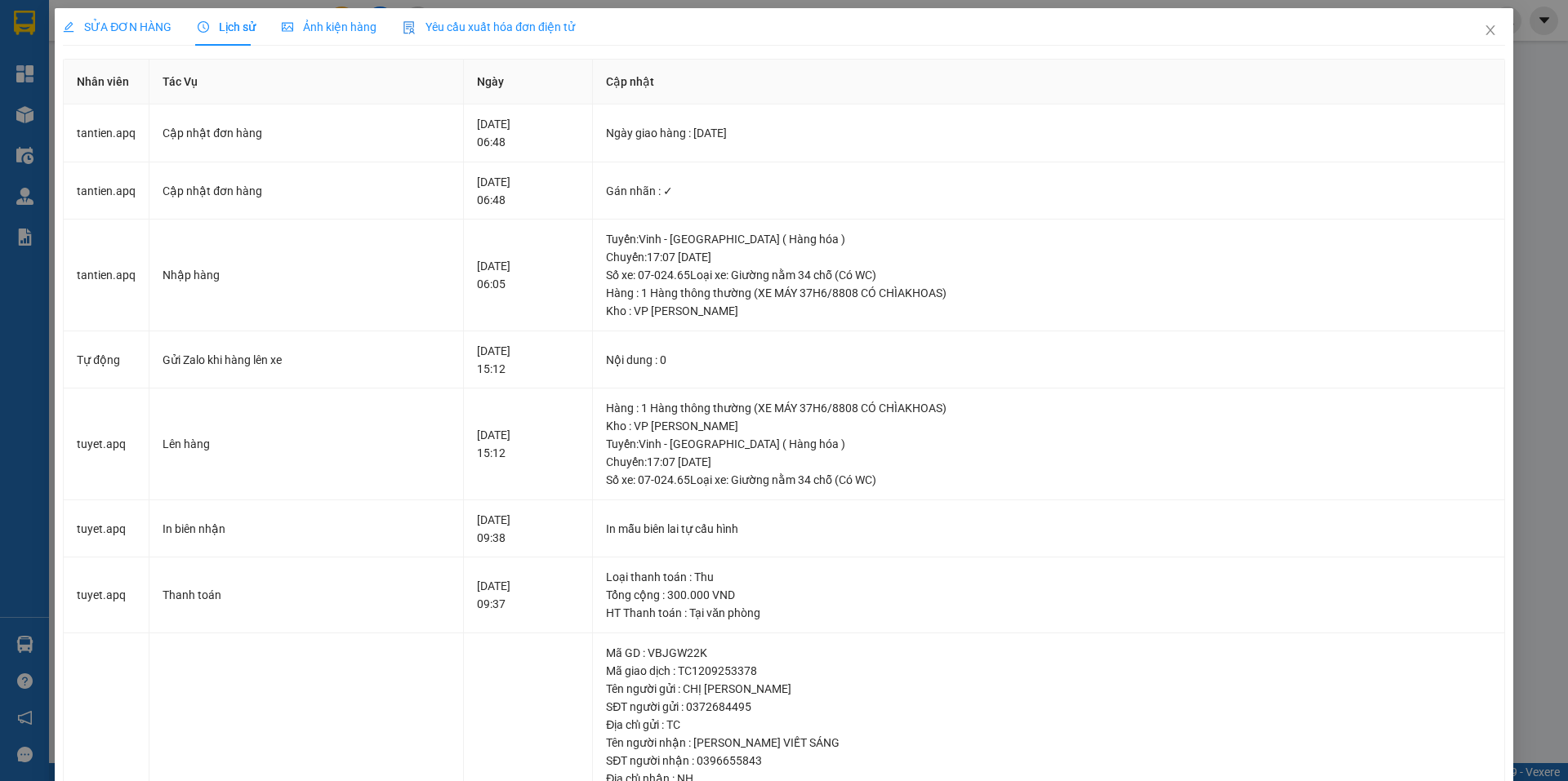
click at [164, 29] on span "SỬA ĐƠN HÀNG" at bounding box center [117, 27] width 109 height 13
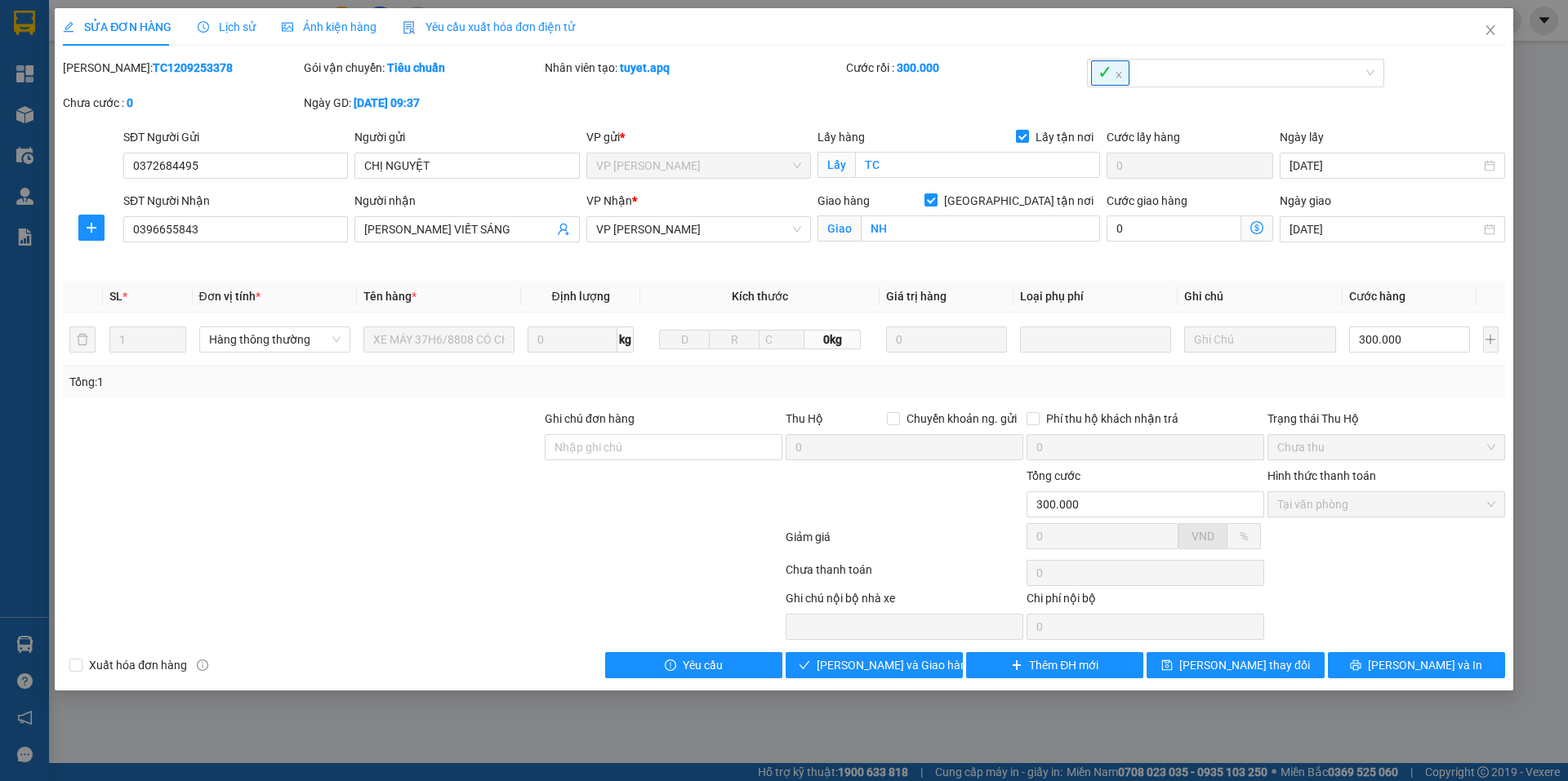
click at [235, 23] on span "Lịch sử" at bounding box center [226, 27] width 58 height 13
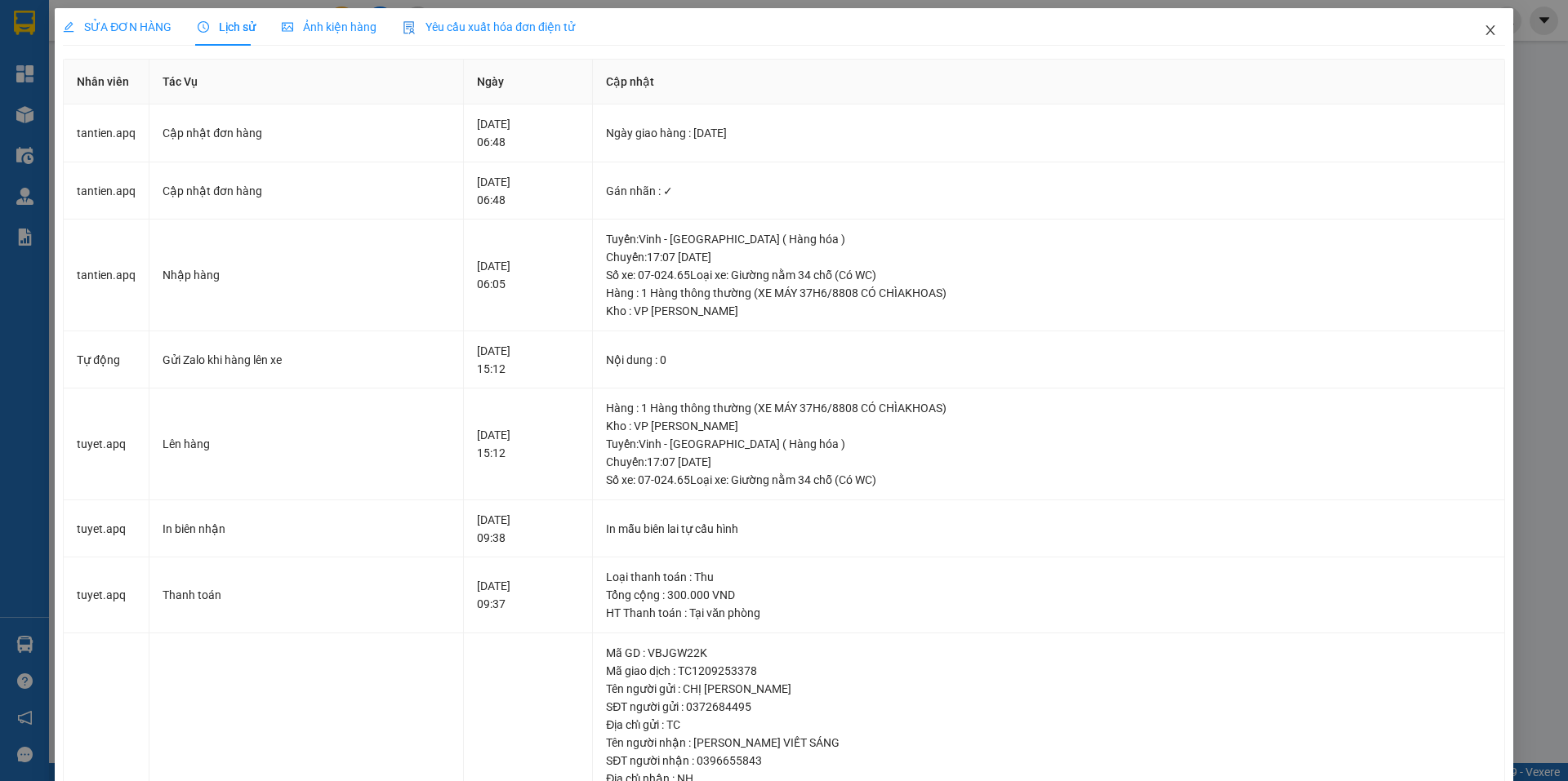
click at [1483, 25] on icon "close" at bounding box center [1490, 30] width 13 height 13
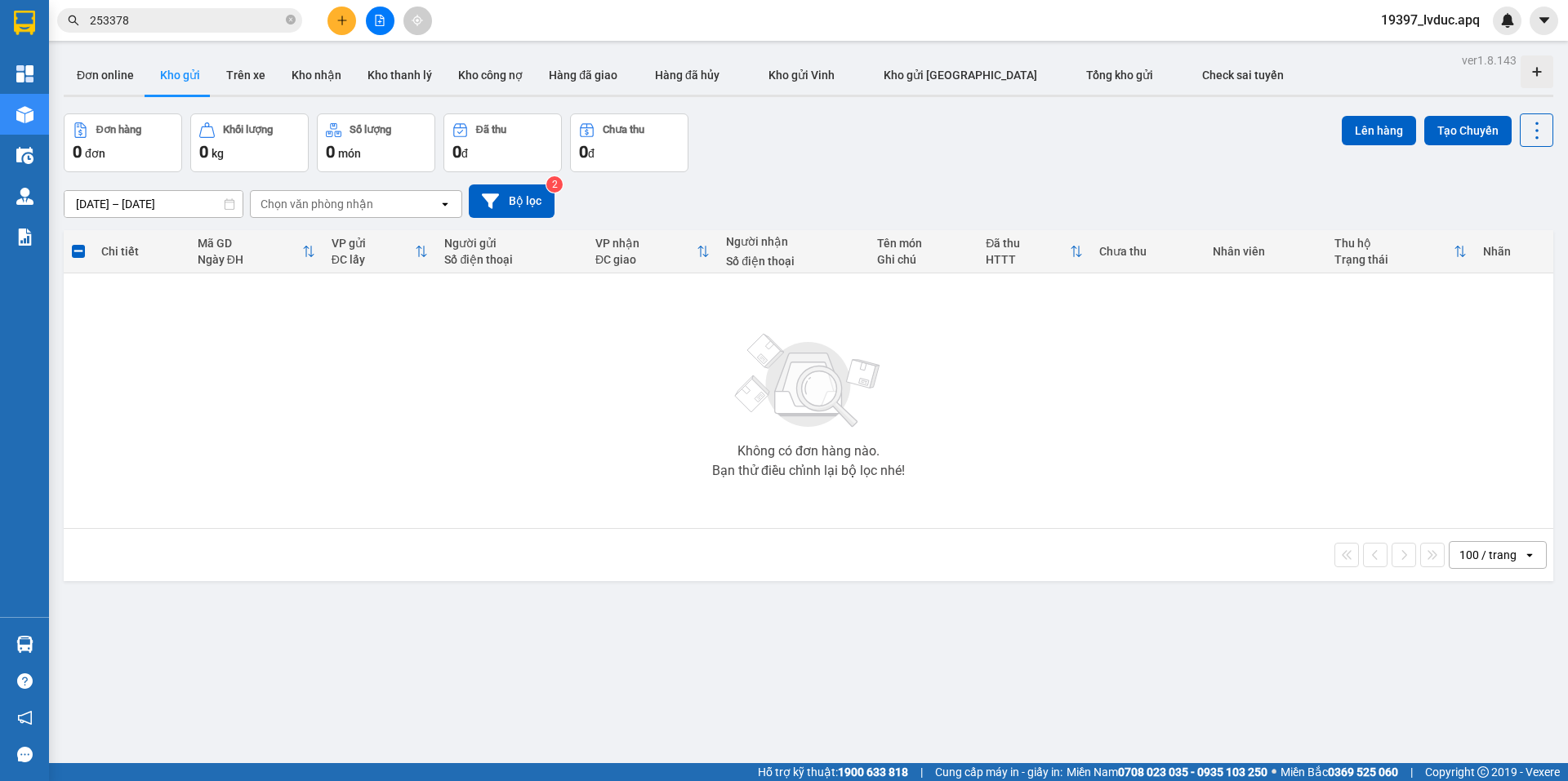
click at [210, 19] on input "253378" at bounding box center [186, 20] width 193 height 18
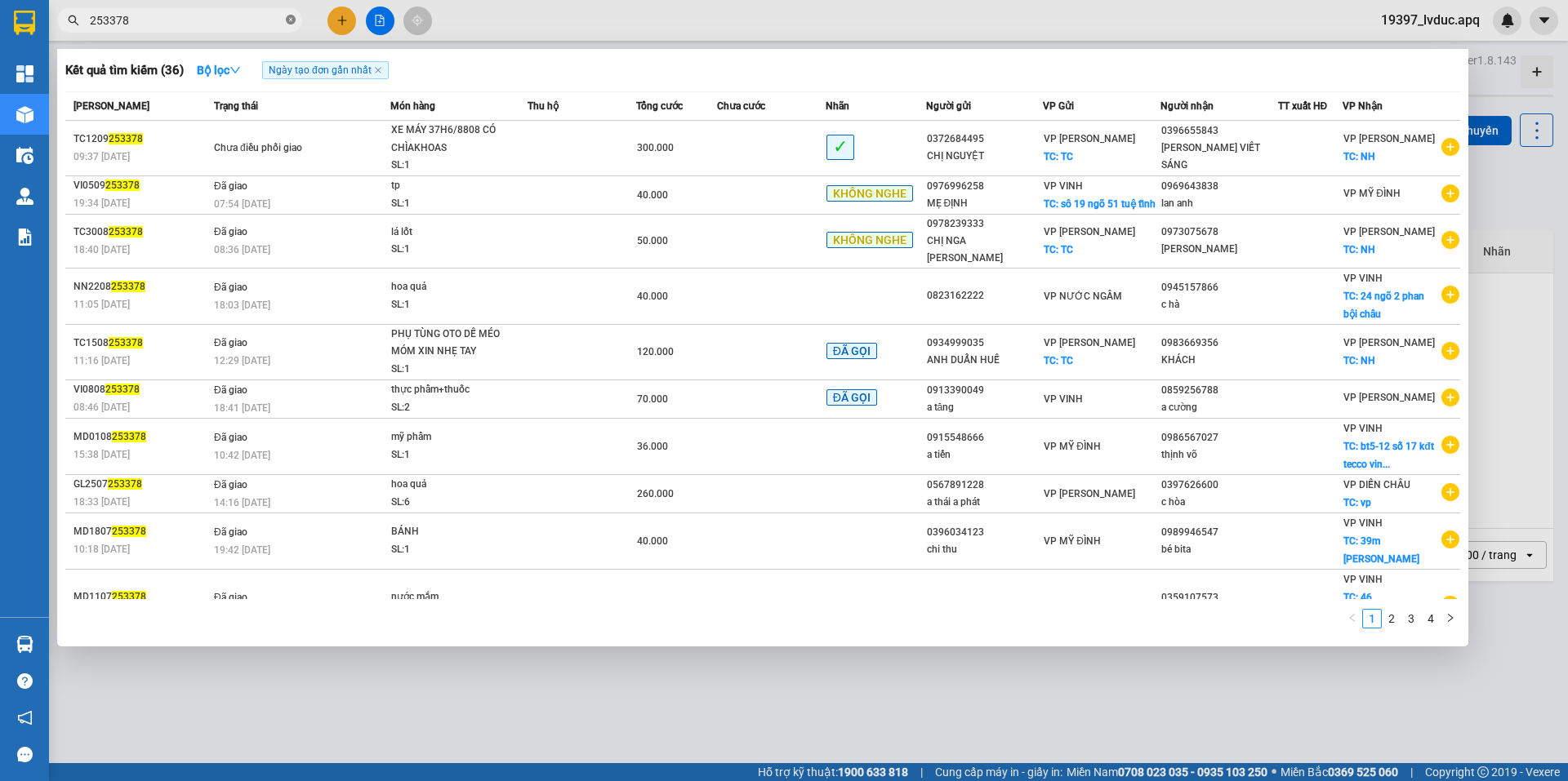
click at [286, 21] on icon "close-circle" at bounding box center [291, 20] width 10 height 10
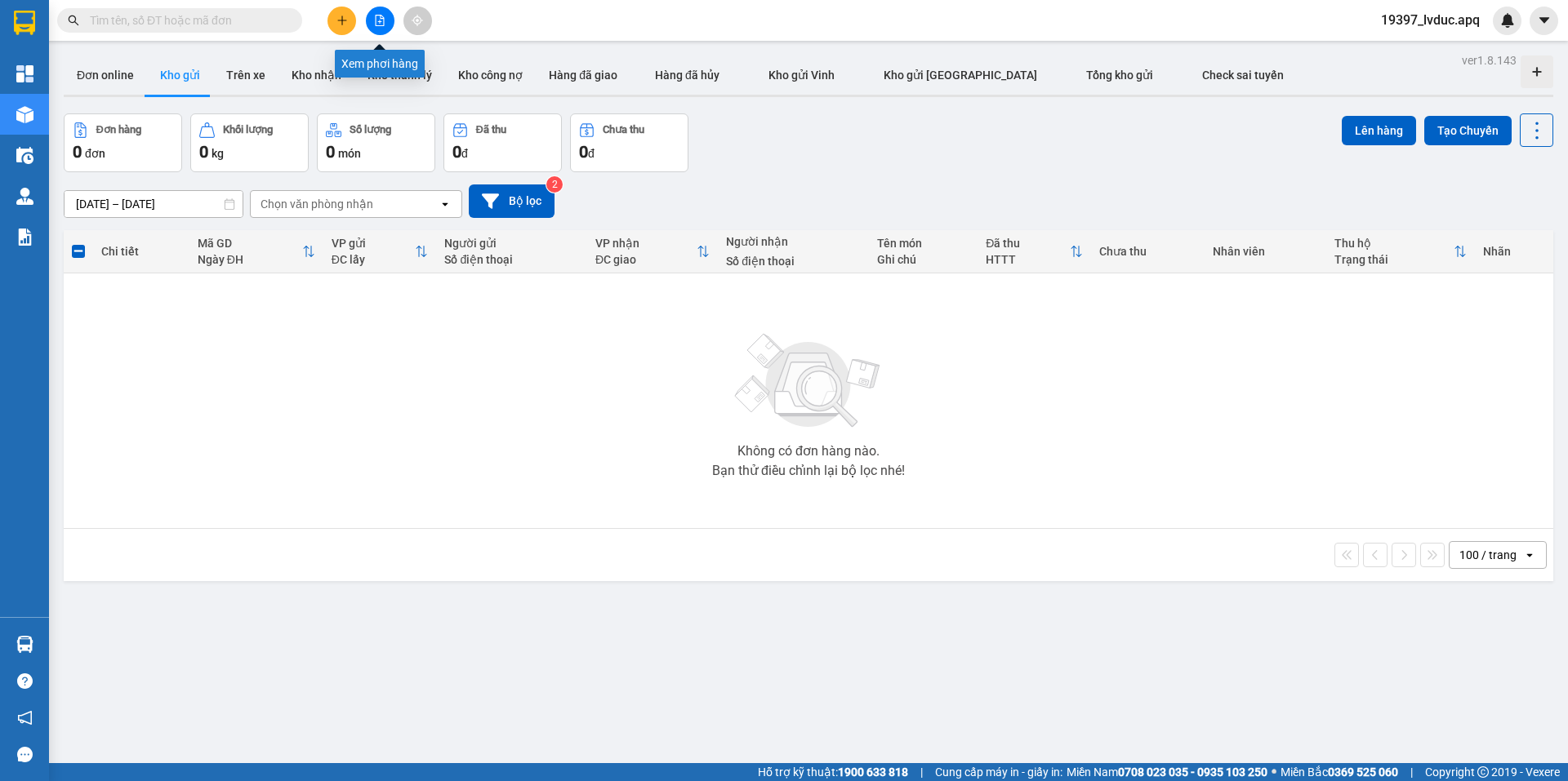
click at [378, 13] on button at bounding box center [380, 21] width 28 height 28
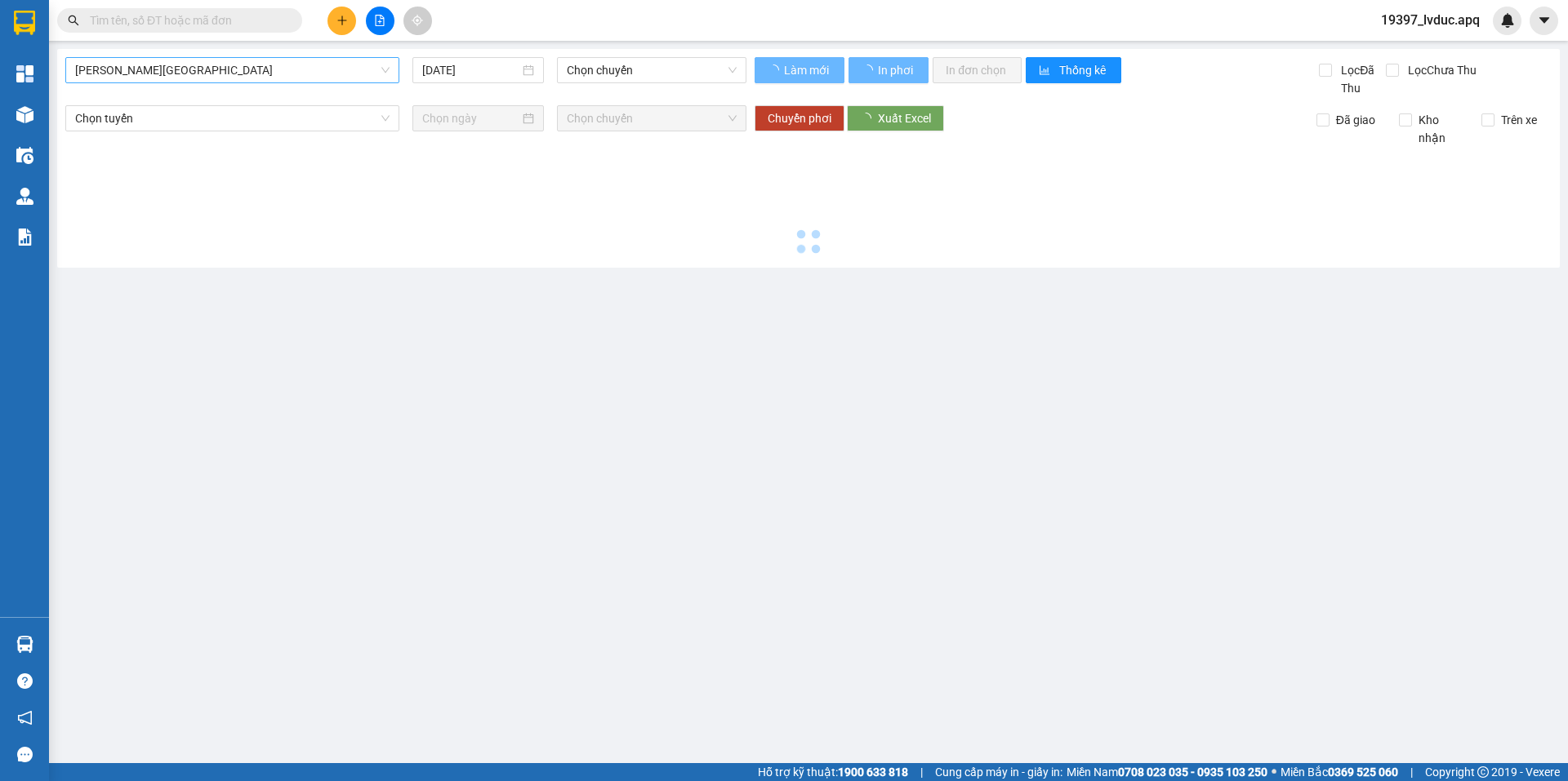
click at [296, 67] on span "[PERSON_NAME][GEOGRAPHIC_DATA]" at bounding box center [232, 70] width 314 height 24
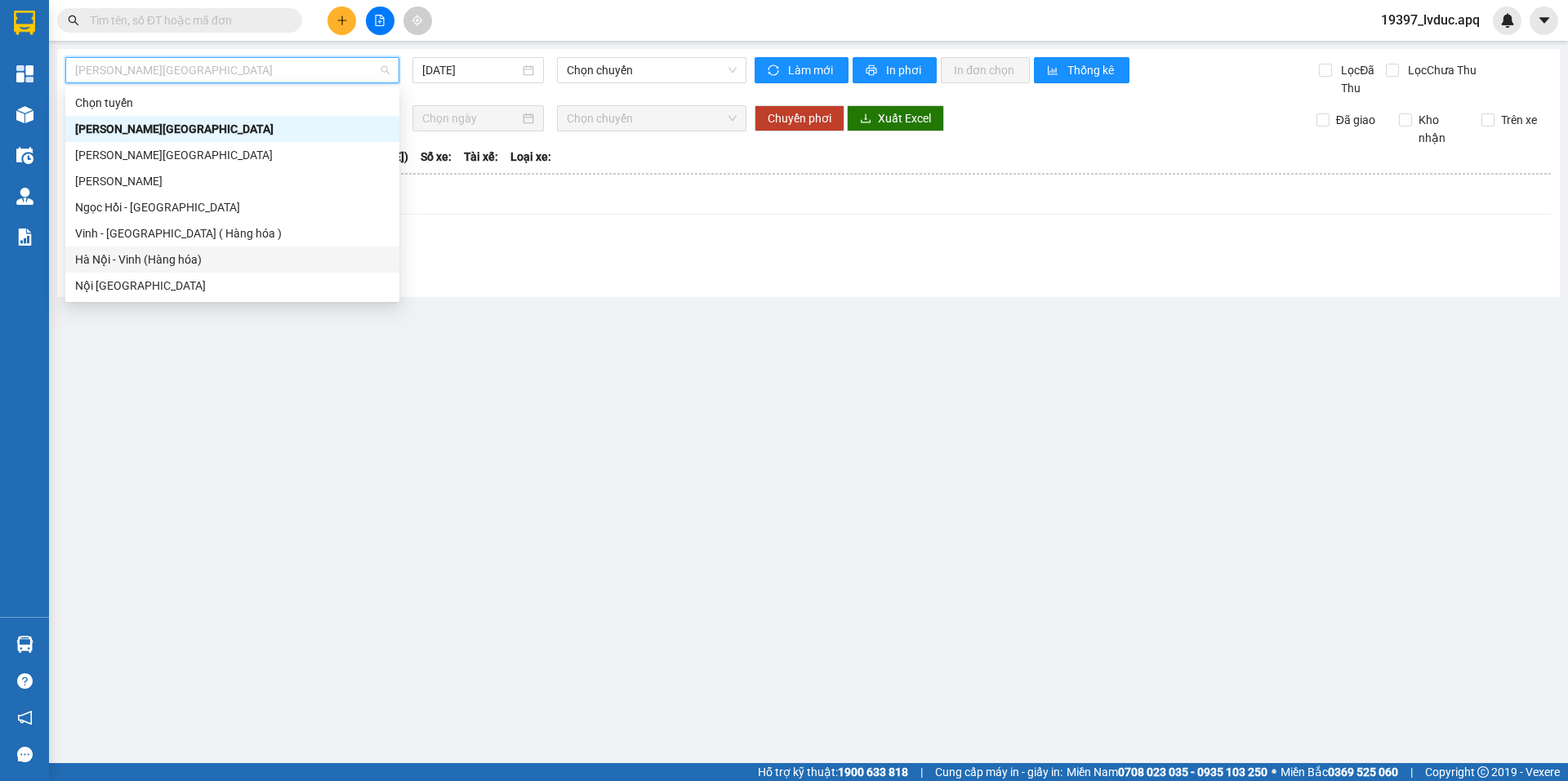
click at [194, 250] on div "Hà Nội - Vinh (Hàng hóa)" at bounding box center [232, 259] width 334 height 26
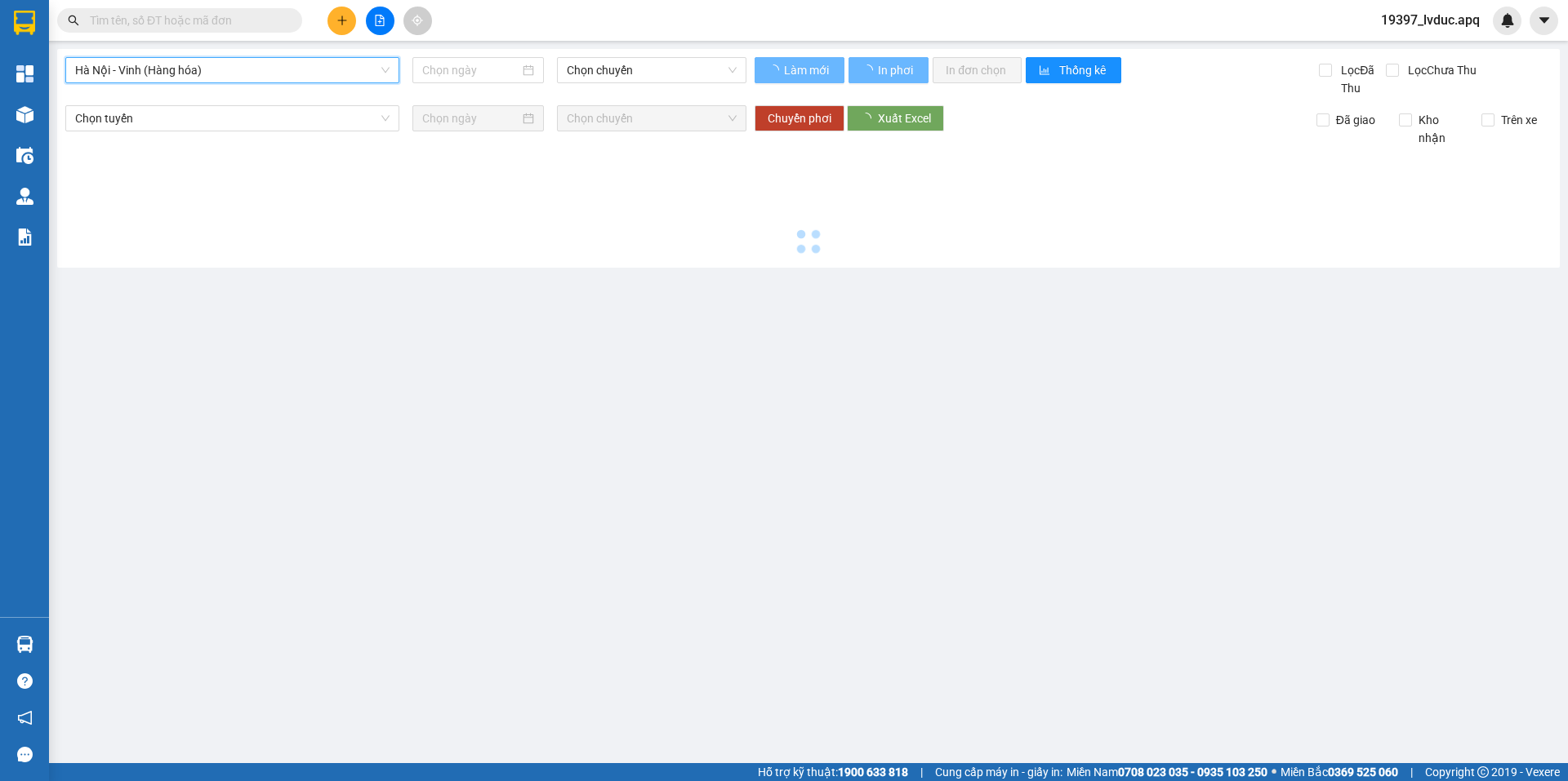
type input "[DATE]"
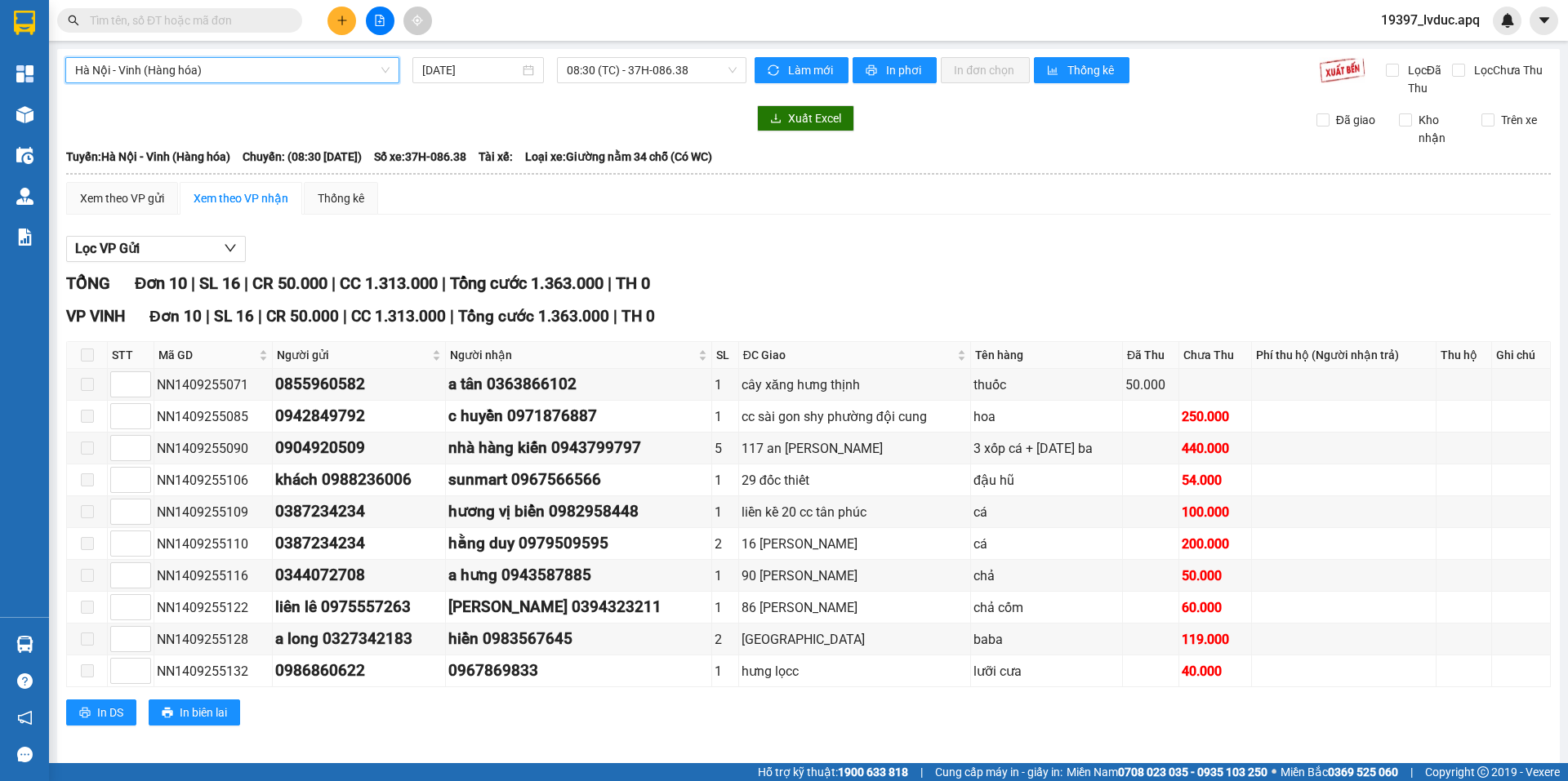
click at [645, 85] on div "[GEOGRAPHIC_DATA] - Vinh ([GEOGRAPHIC_DATA]) [GEOGRAPHIC_DATA] - [GEOGRAPHIC_DA…" at bounding box center [406, 77] width 681 height 40
click at [642, 71] on span "08:30 (TC) - 37H-086.38" at bounding box center [651, 70] width 170 height 24
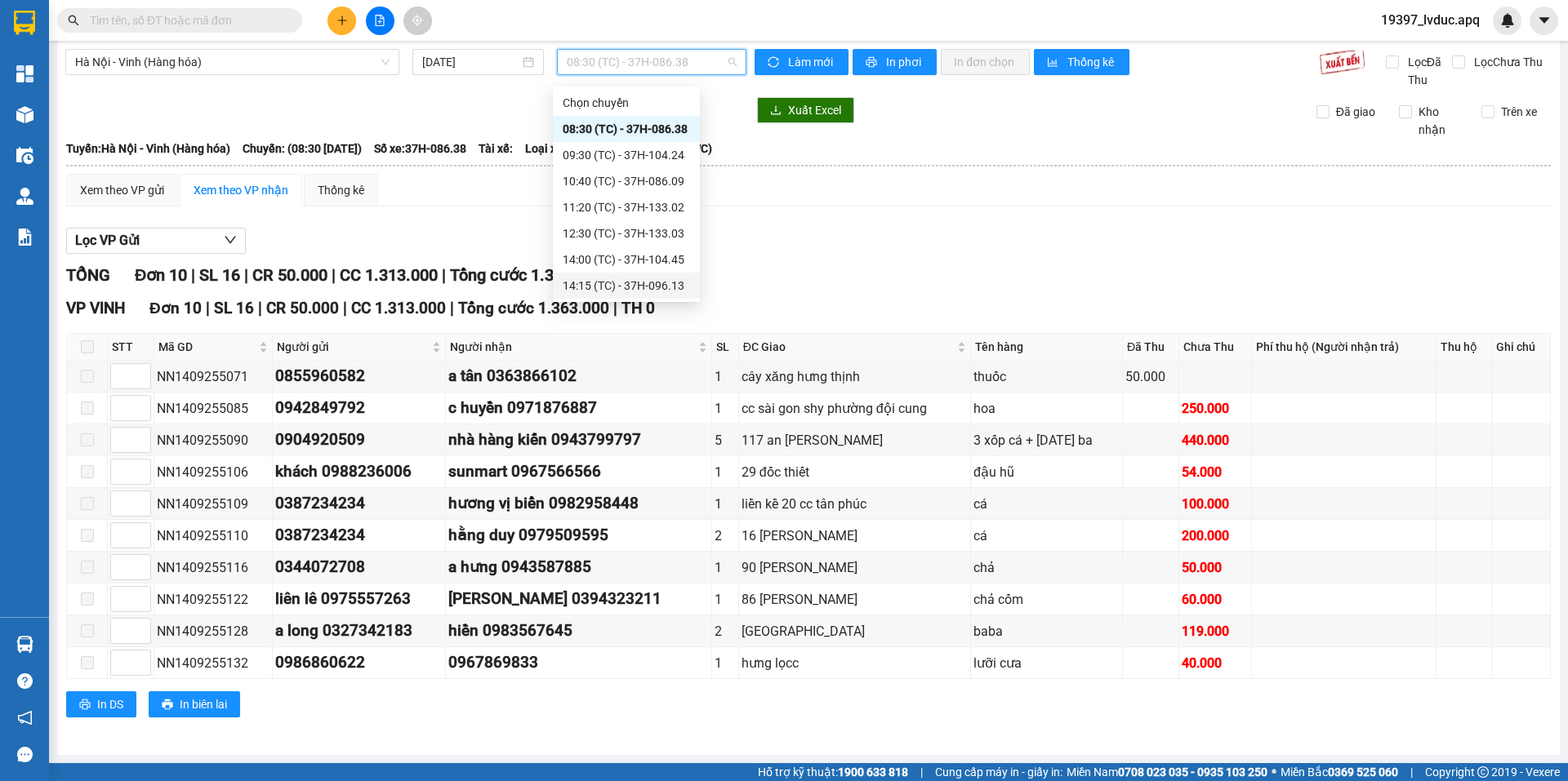
scroll to position [52, 0]
click at [618, 285] on div "17:00 (TC) - 37H-104.02" at bounding box center [626, 285] width 127 height 18
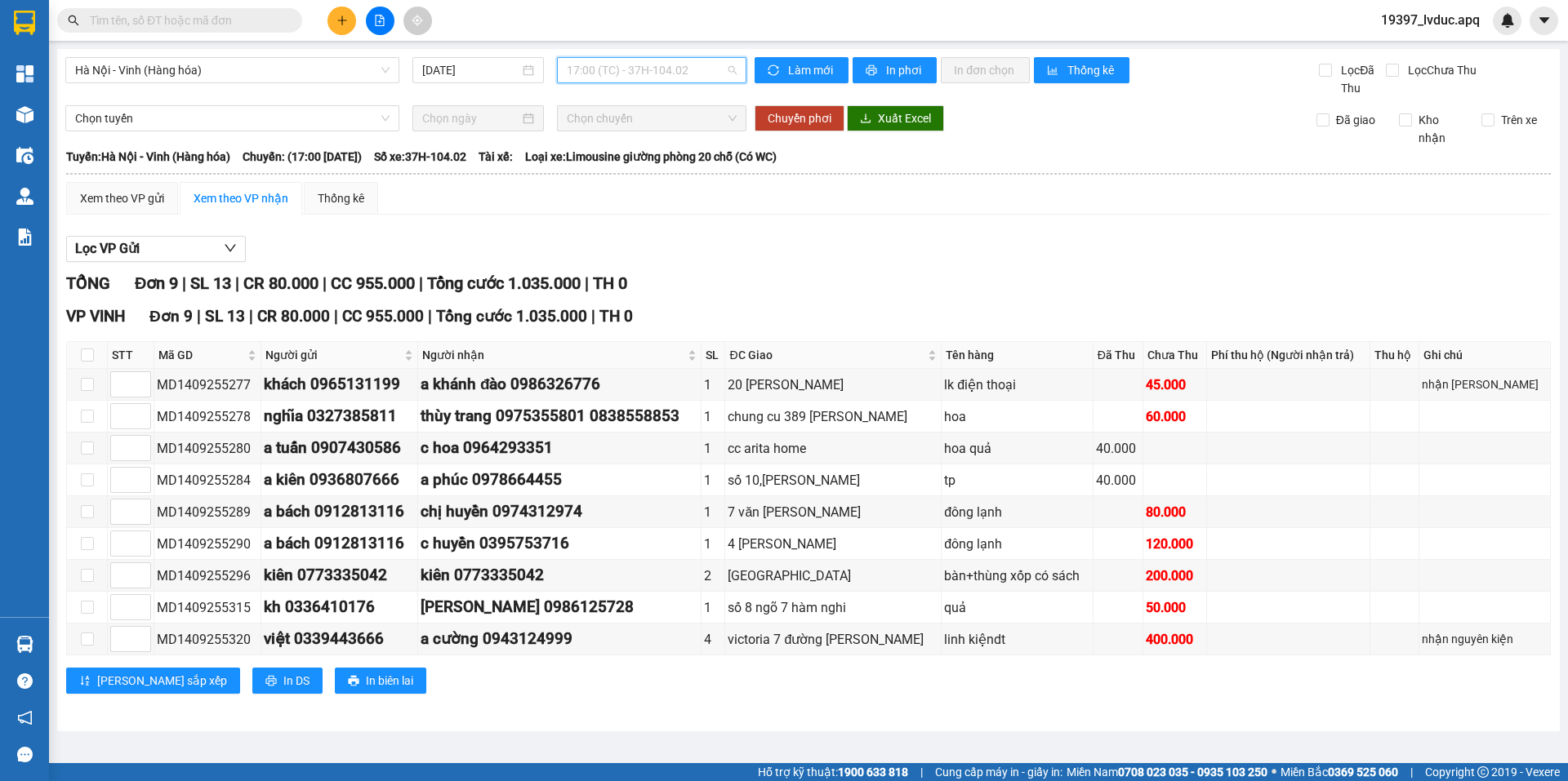
click at [635, 71] on span "17:00 (TC) - 37H-104.02" at bounding box center [651, 70] width 170 height 24
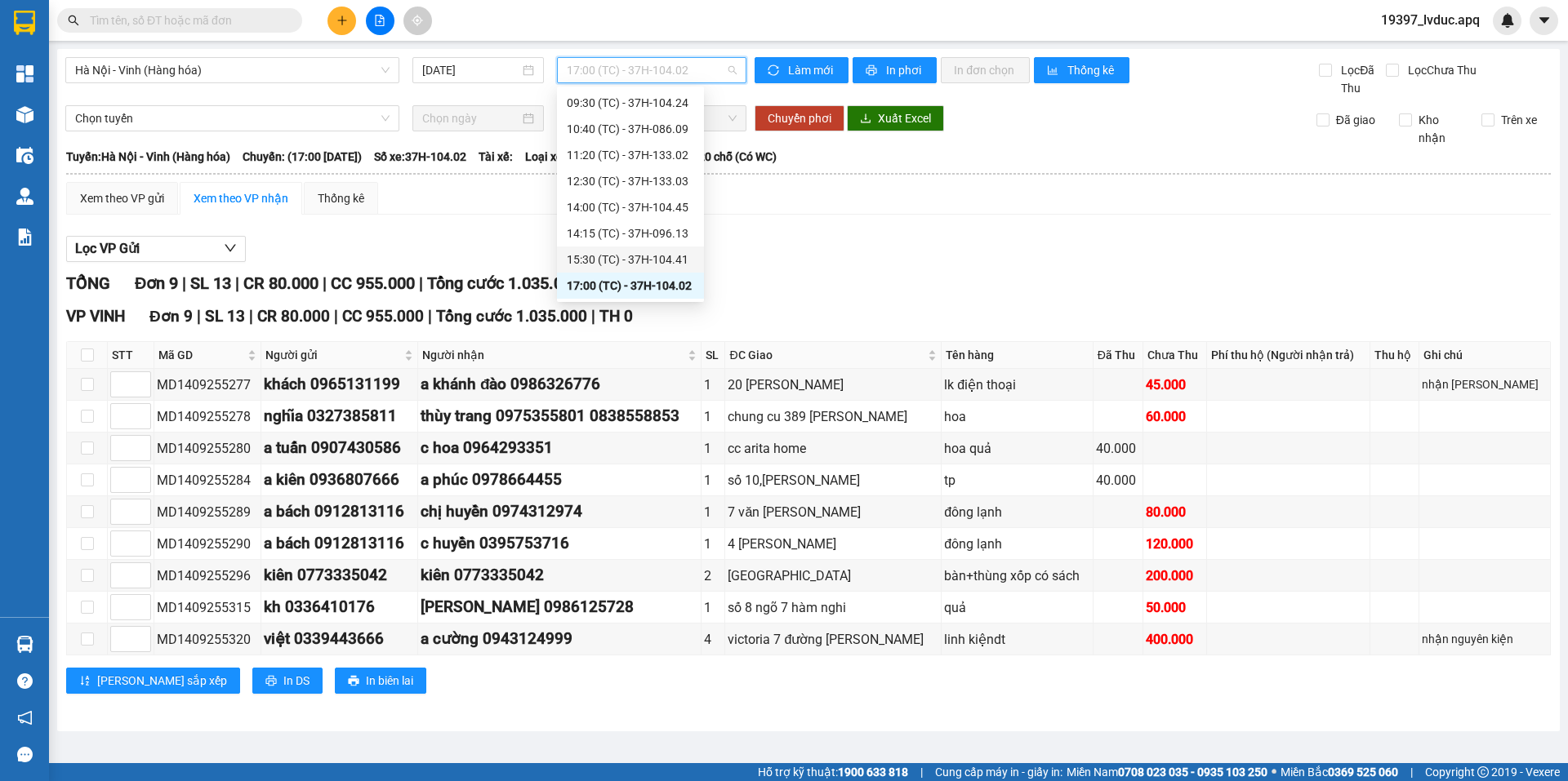
click at [613, 264] on div "15:30 (TC) - 37H-104.41" at bounding box center [630, 259] width 127 height 18
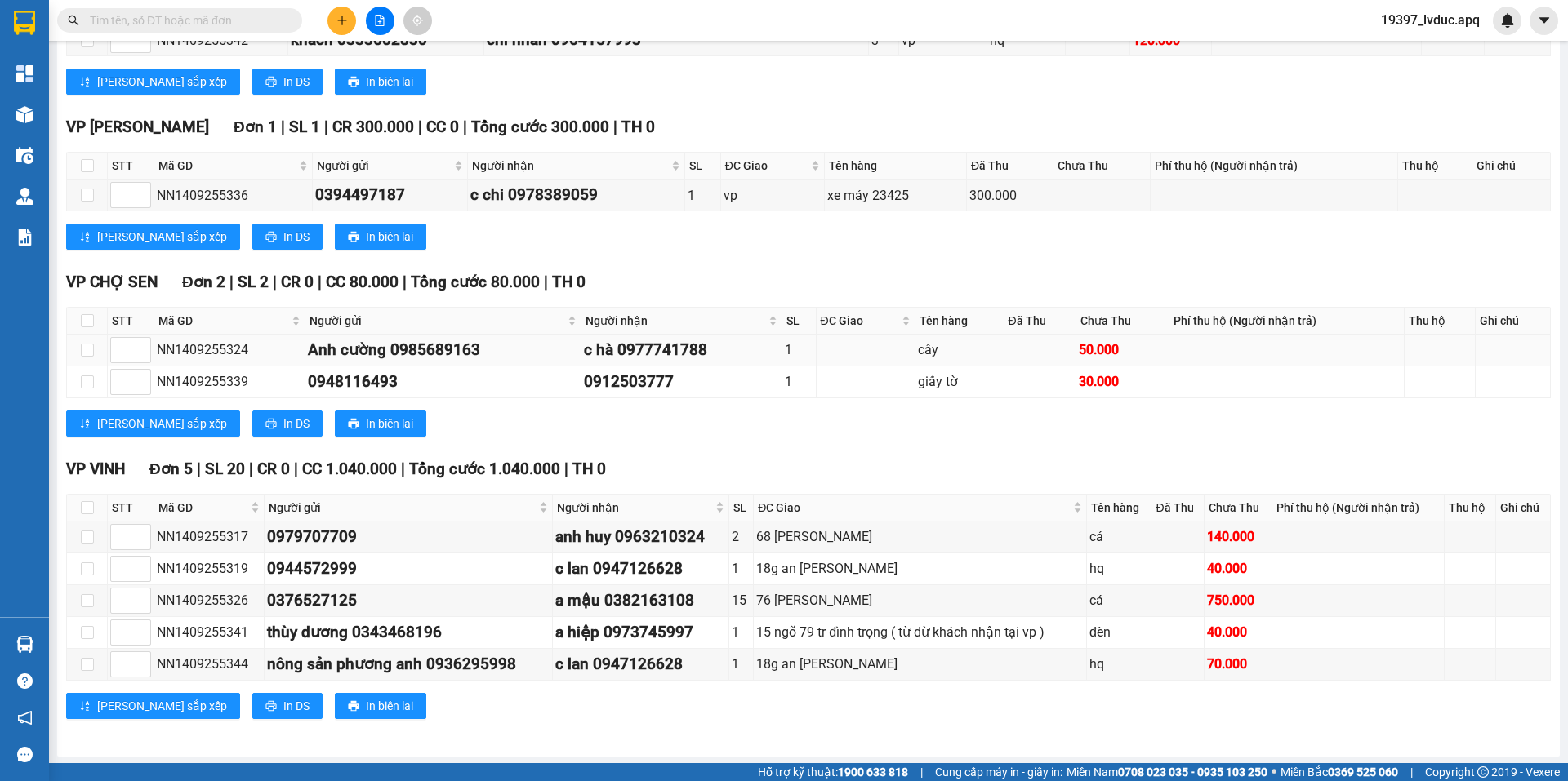
scroll to position [410, 0]
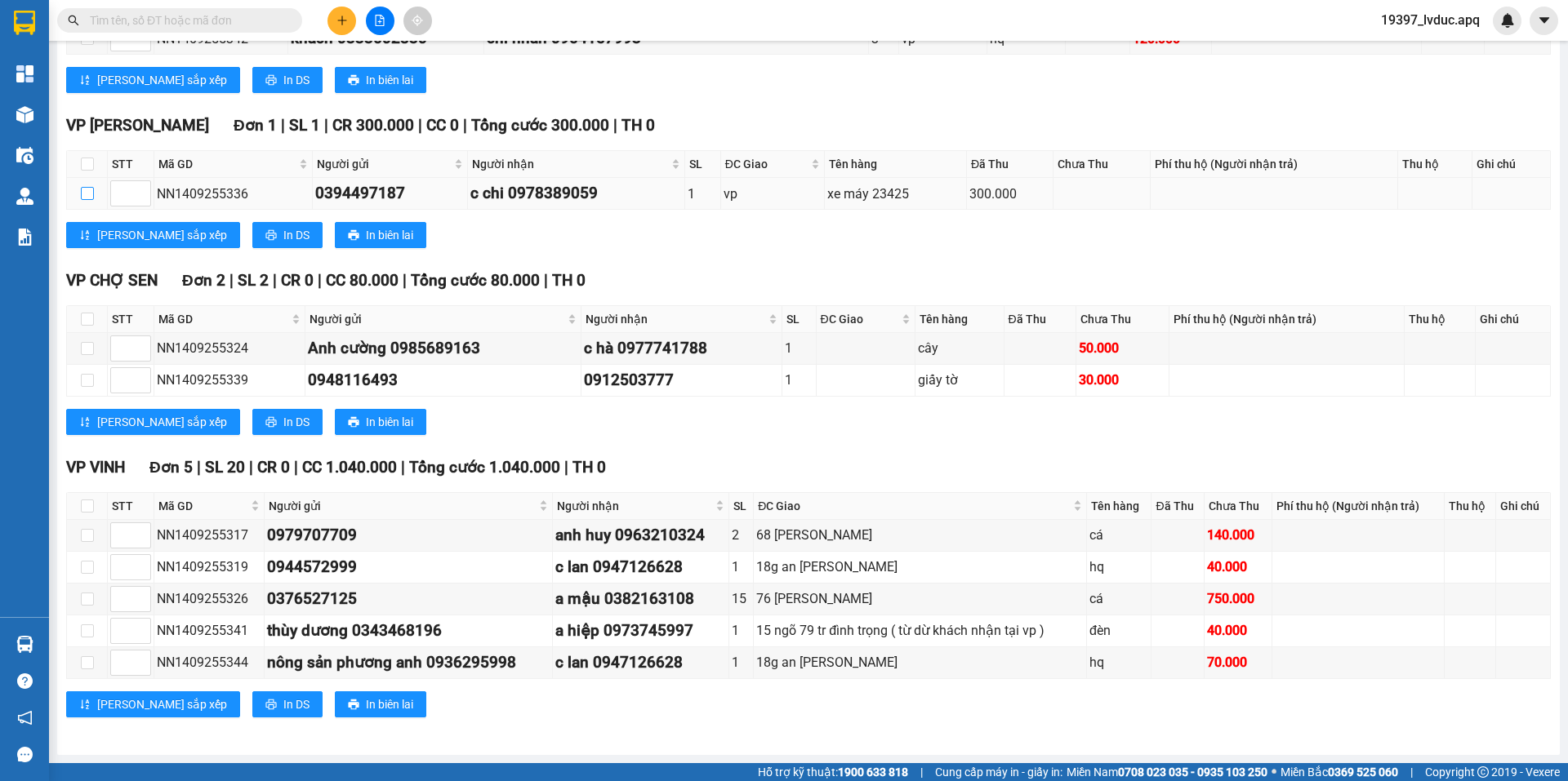
click at [91, 191] on input "checkbox" at bounding box center [87, 194] width 13 height 13
checkbox input "true"
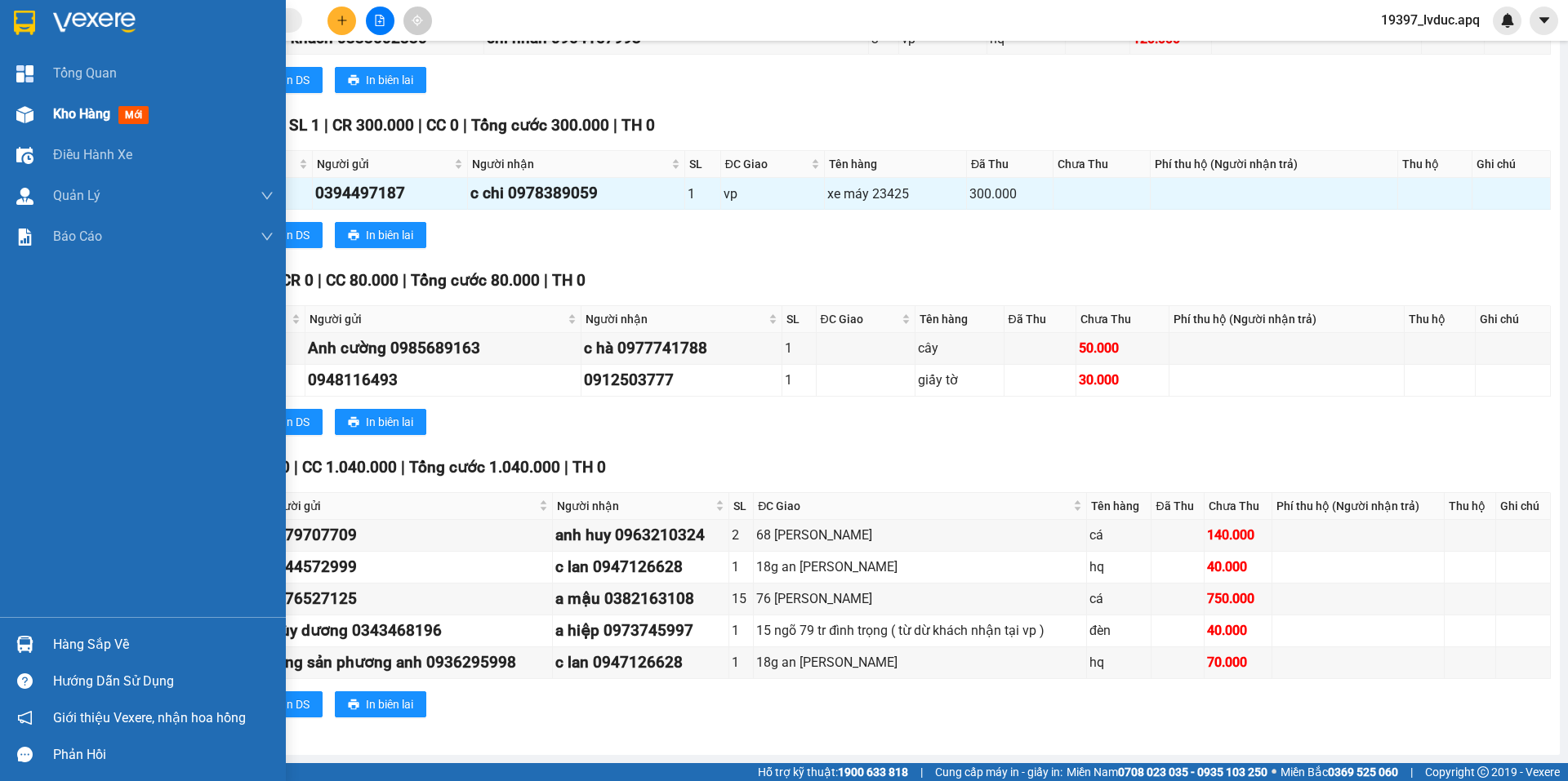
click at [28, 109] on img at bounding box center [24, 115] width 17 height 17
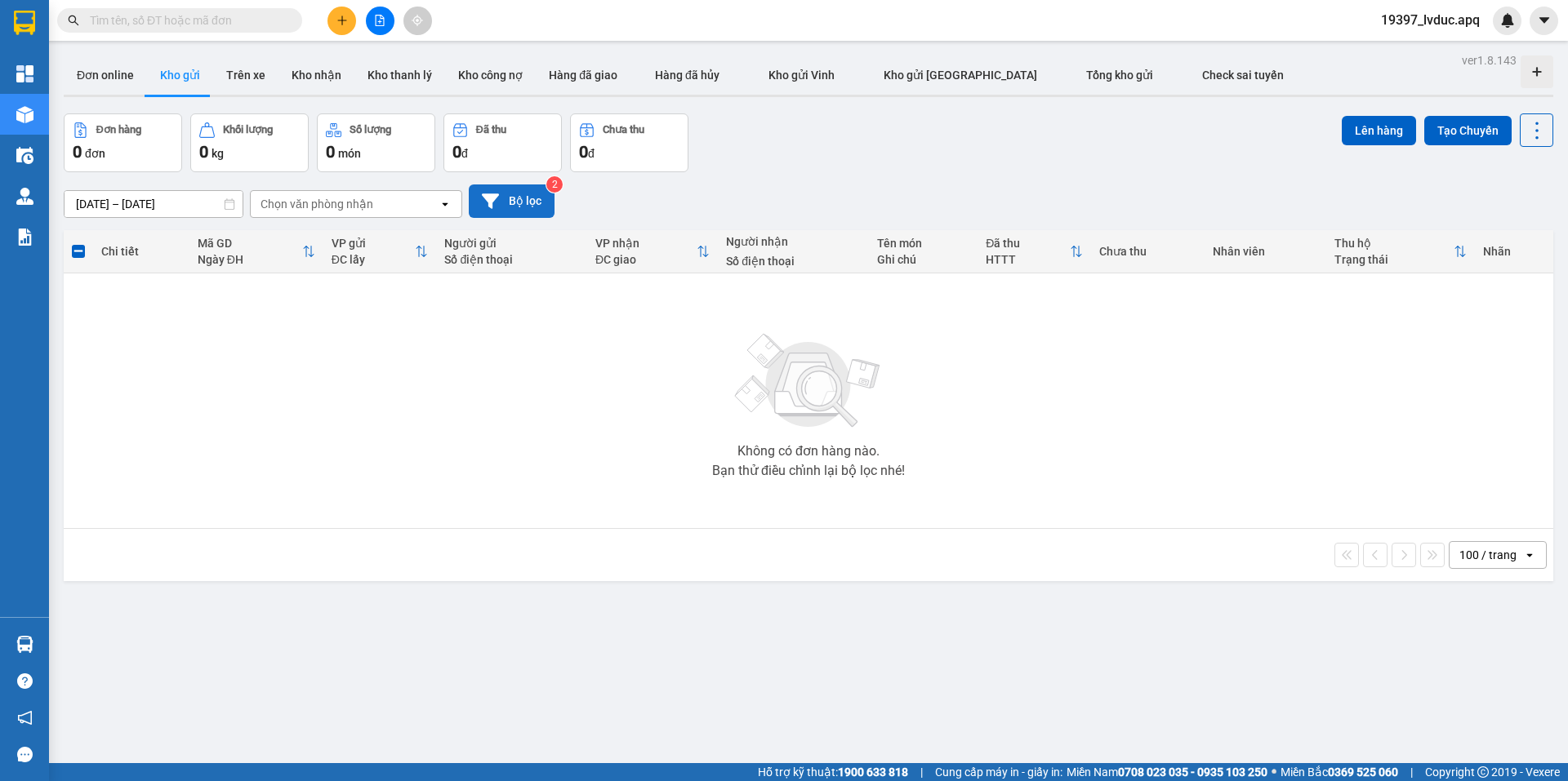
click at [485, 203] on icon at bounding box center [490, 201] width 17 height 17
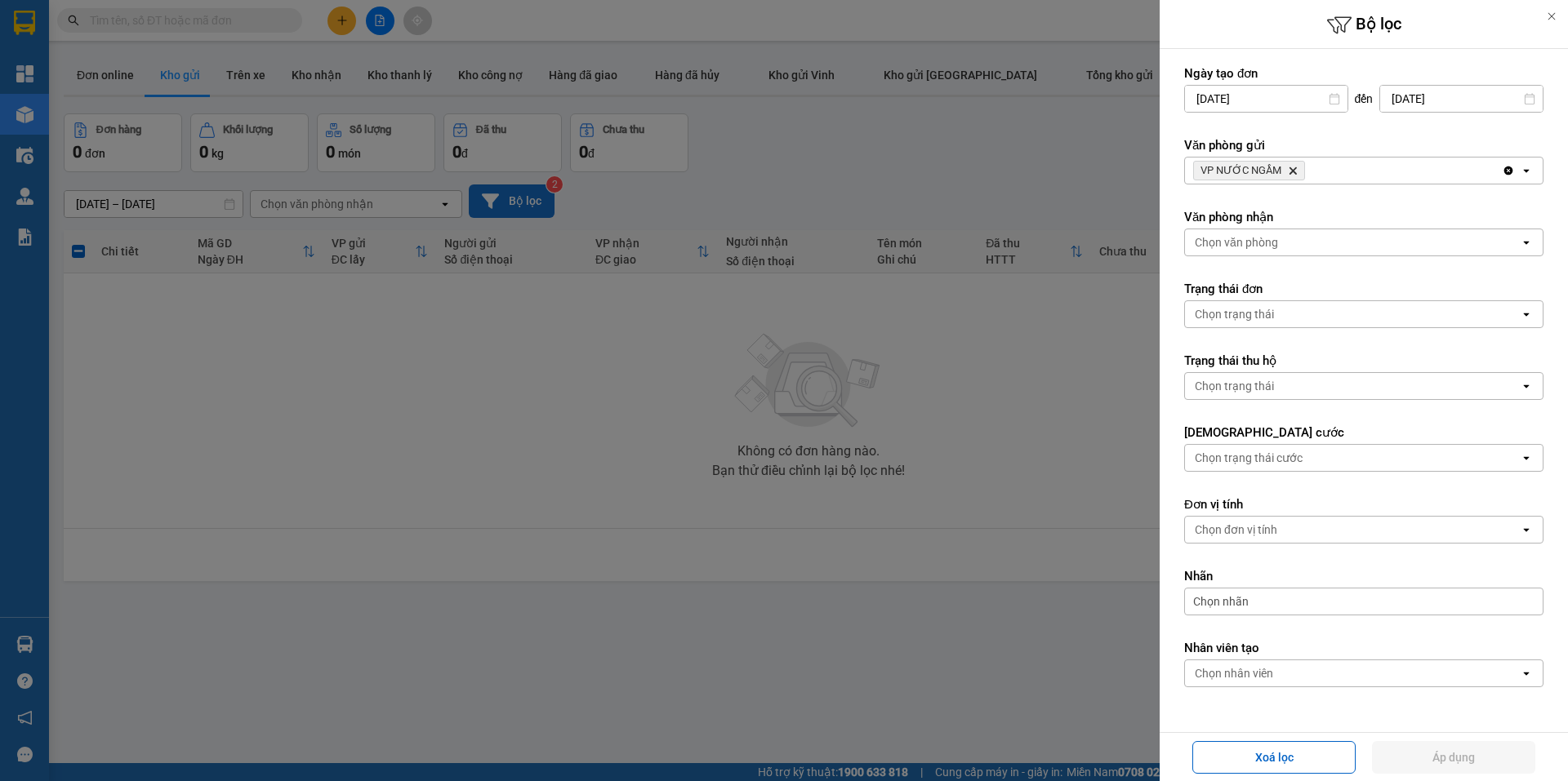
click at [1301, 178] on span "VP NƯỚC NGẦM Delete" at bounding box center [1248, 170] width 111 height 19
click at [1320, 172] on div "VP NƯỚC NGẦM Delete" at bounding box center [1343, 170] width 317 height 26
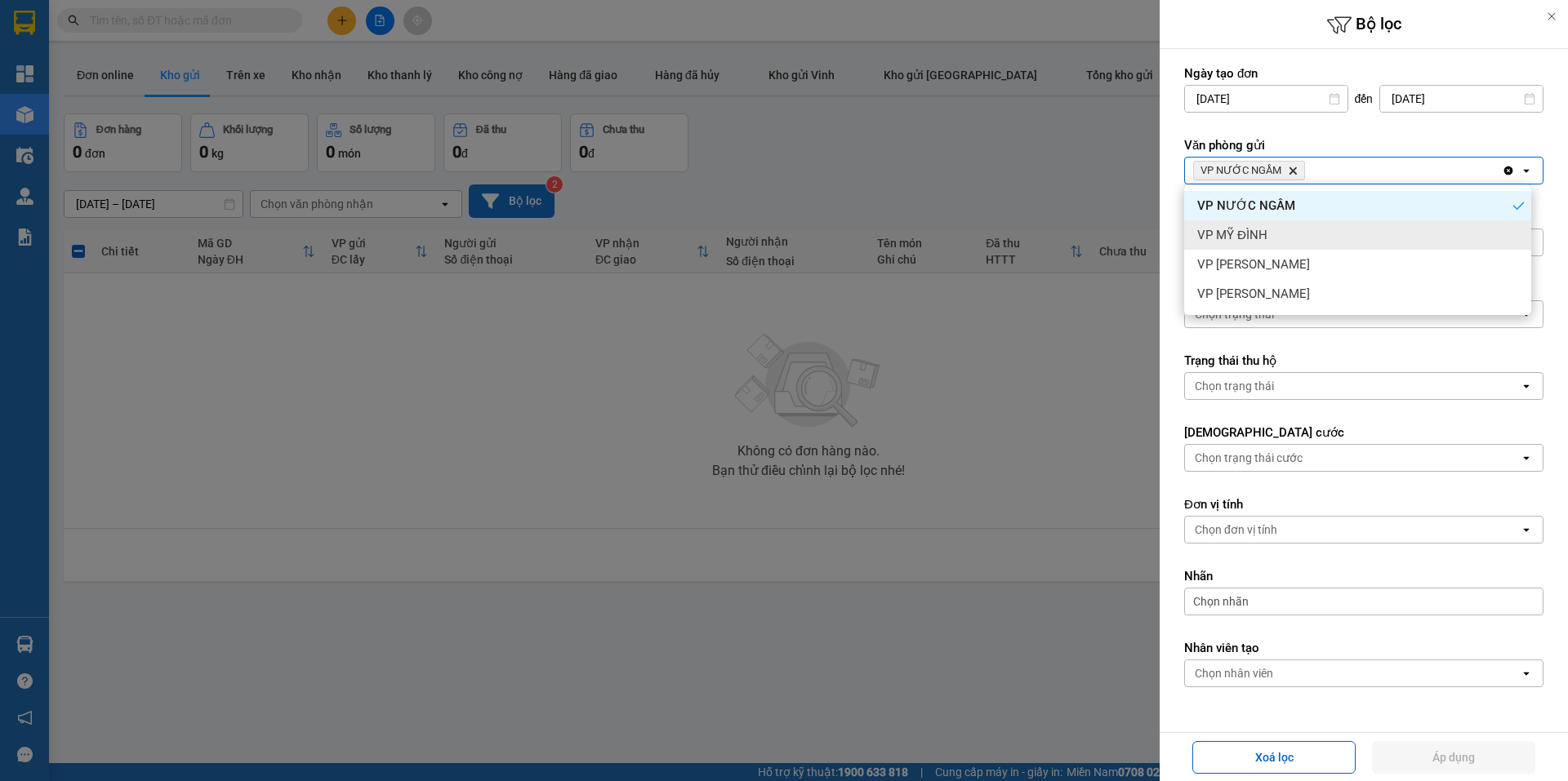
click at [1218, 249] on div "VP MỸ ĐÌNH" at bounding box center [1358, 235] width 347 height 29
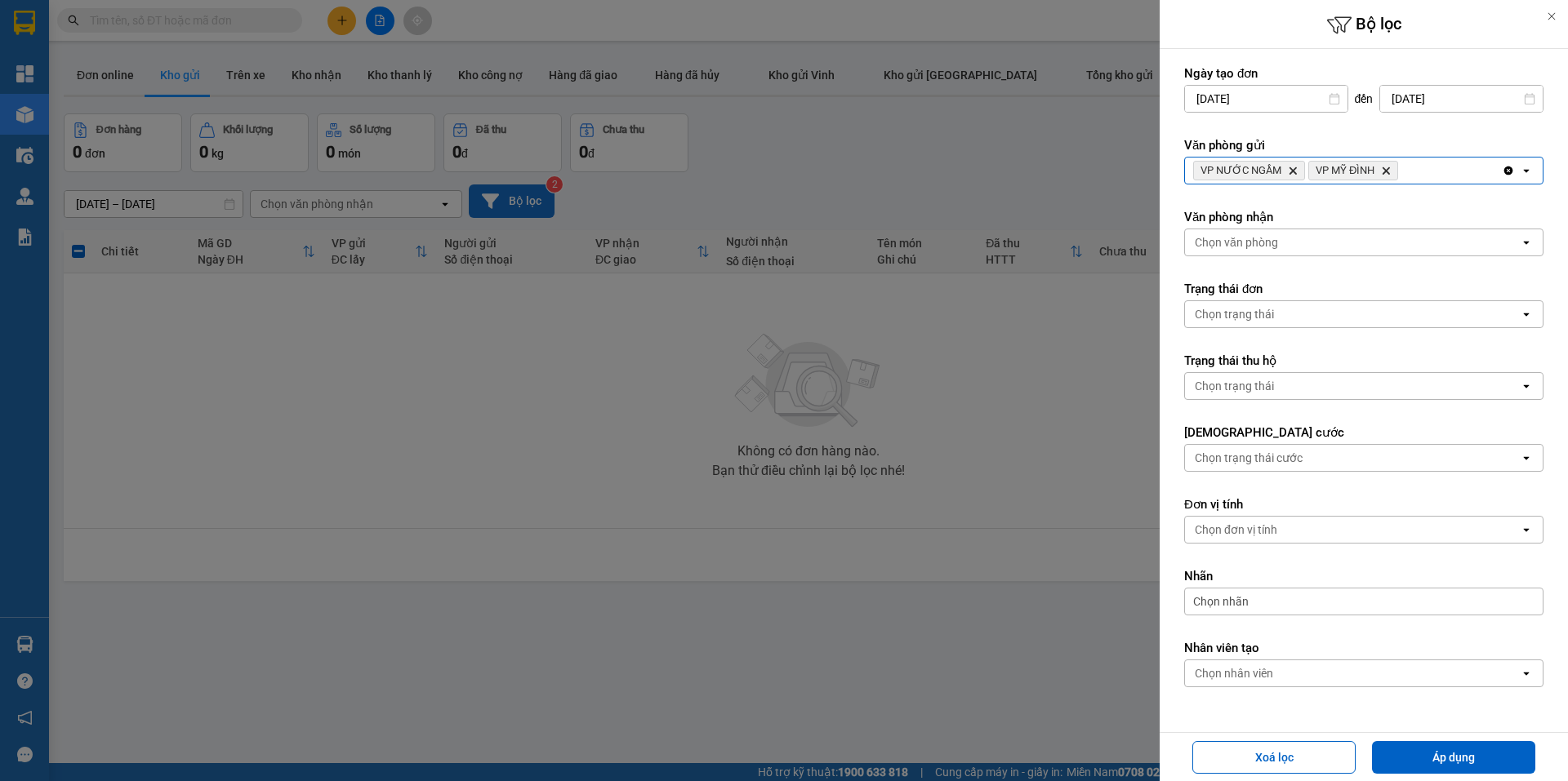
click at [1422, 156] on div "Văn phòng gửi VP NƯỚC NGẦM Delete VP MỸ ĐÌNH Delete Clear all open" at bounding box center [1364, 161] width 360 height 48
click at [1433, 163] on div "VP NƯỚC NGẦM Delete VP MỸ ĐÌNH Delete" at bounding box center [1343, 170] width 317 height 26
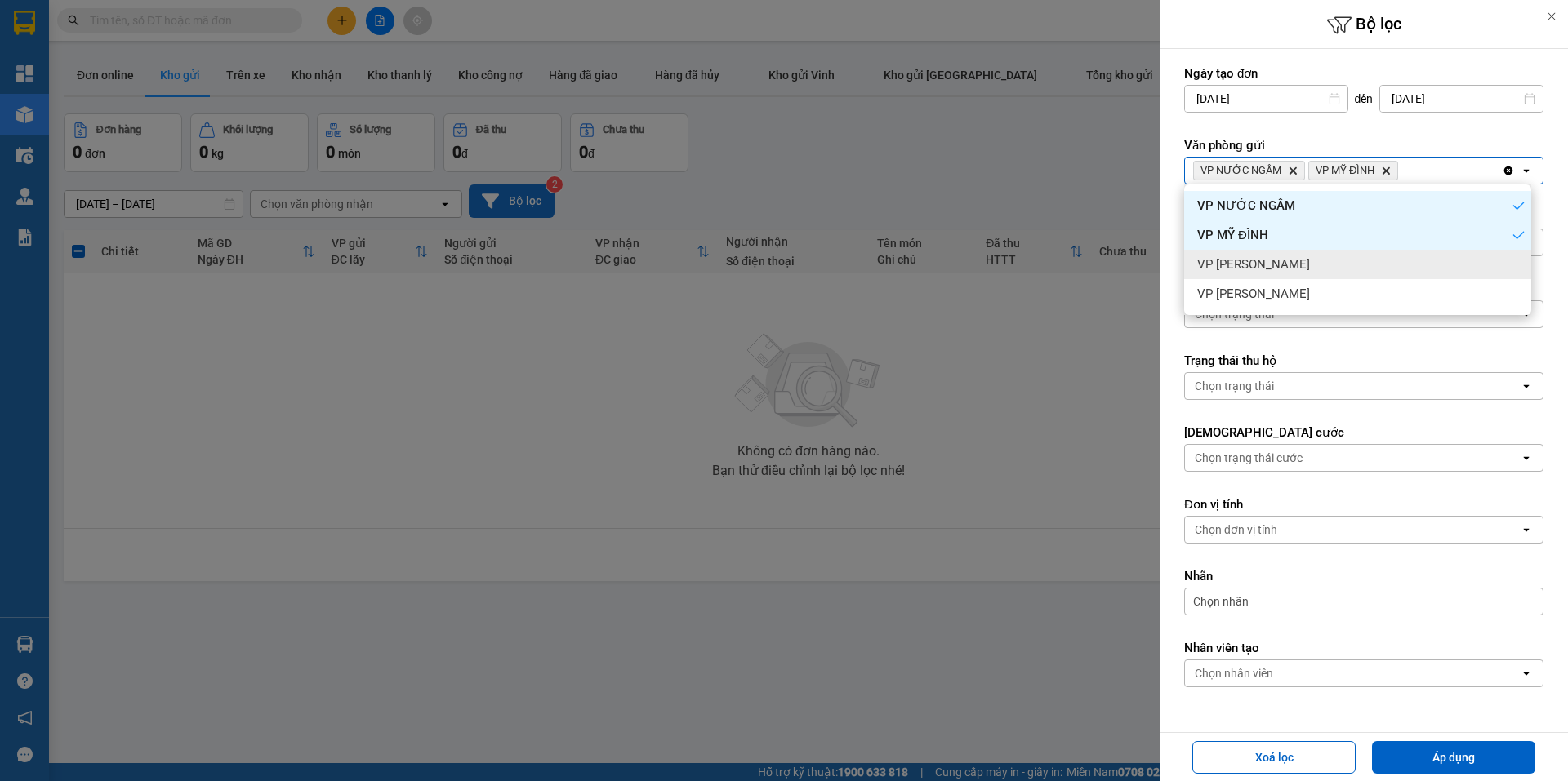
drag, startPoint x: 1275, startPoint y: 257, endPoint x: 1336, endPoint y: 238, distance: 63.9
click at [1287, 256] on div "VP [PERSON_NAME]" at bounding box center [1358, 264] width 347 height 29
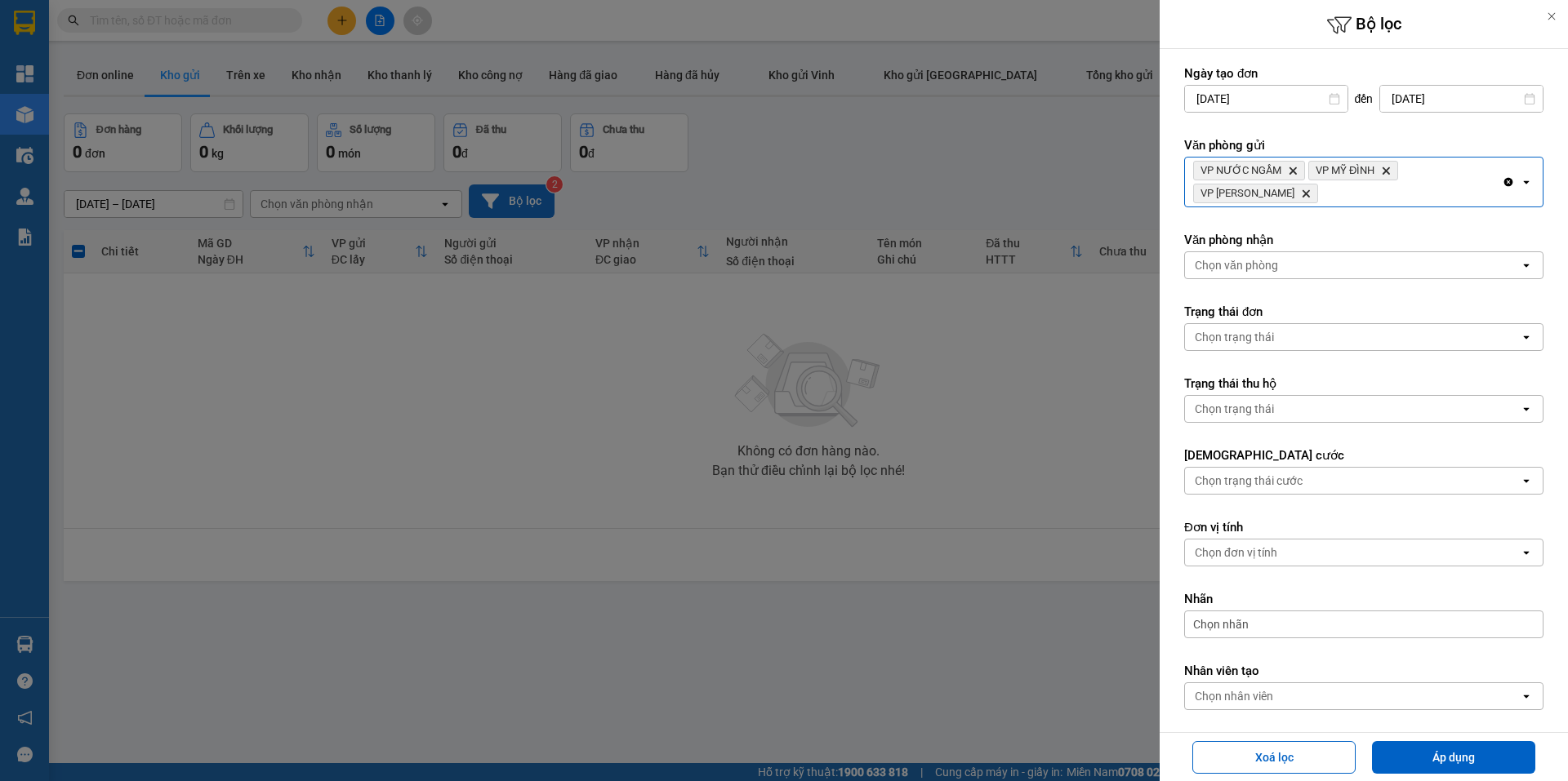
click at [1369, 200] on div "VP NƯỚC NGẦM Delete VP MỸ ĐÌNH Delete VP NGỌC HỒI Delete" at bounding box center [1343, 182] width 317 height 49
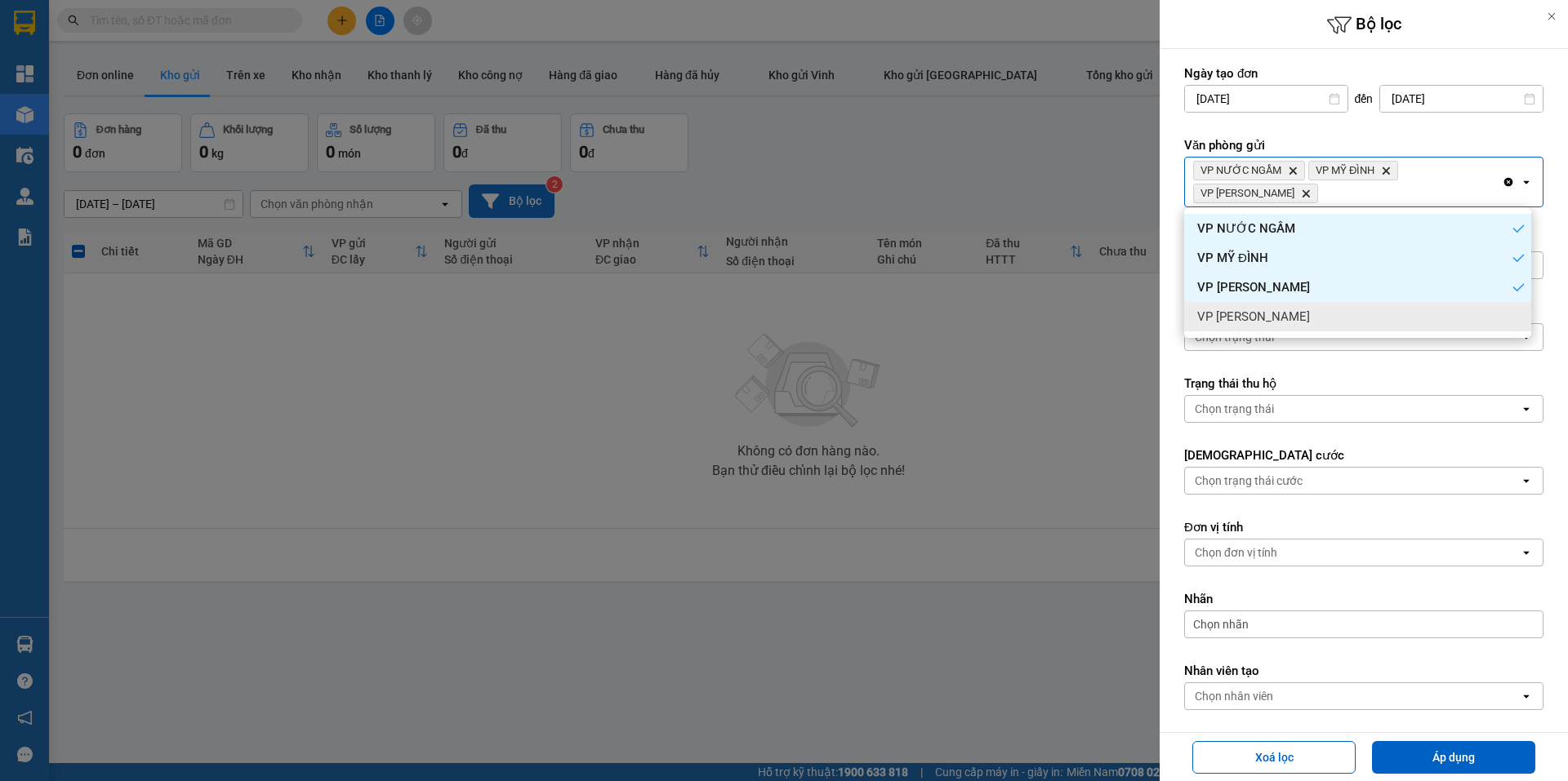
click at [1290, 322] on div "VP [PERSON_NAME]" at bounding box center [1358, 316] width 347 height 29
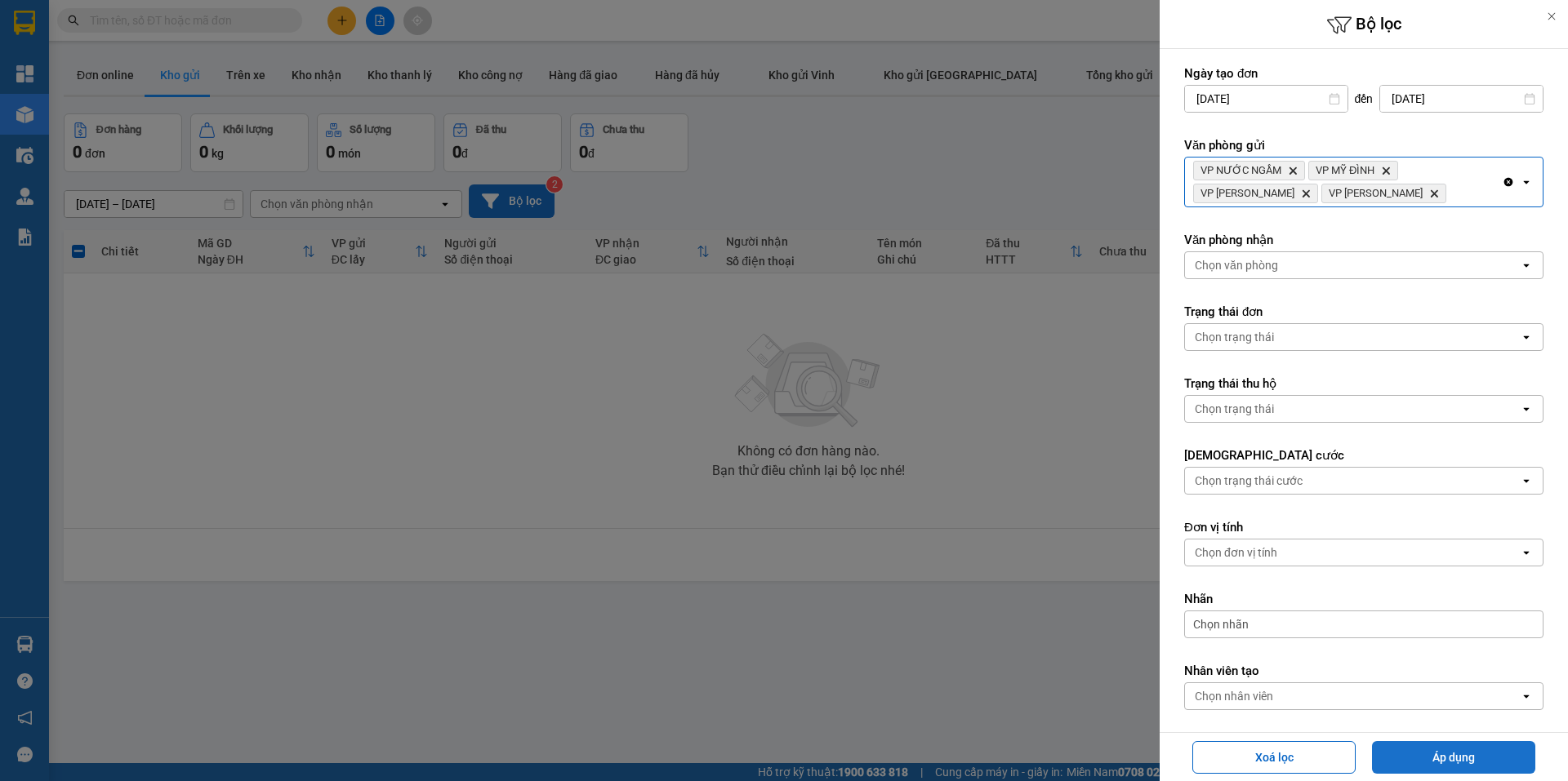
click at [1407, 745] on button "Áp dụng" at bounding box center [1453, 758] width 163 height 33
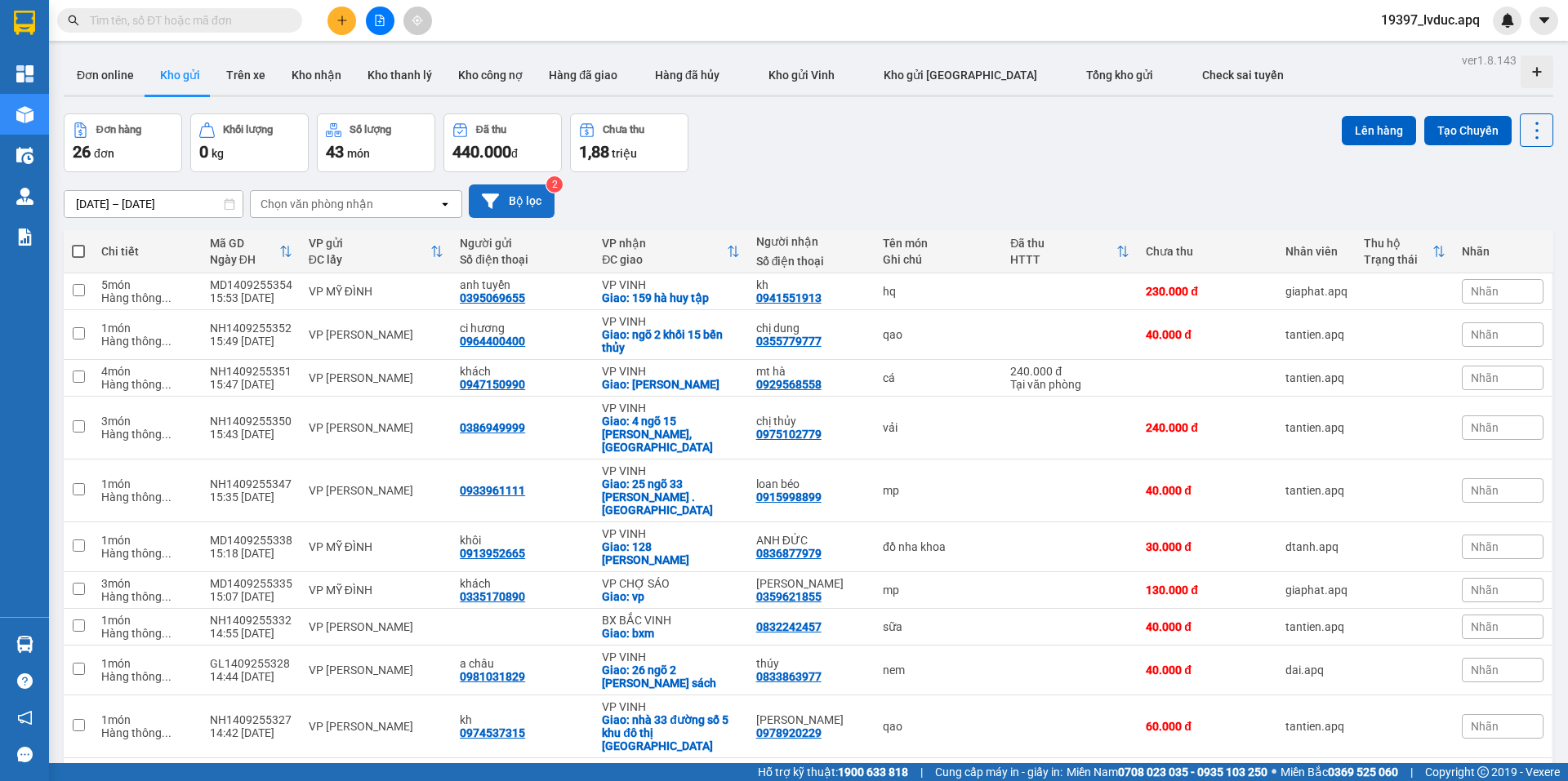
click at [503, 192] on button "Bộ lọc" at bounding box center [511, 201] width 85 height 34
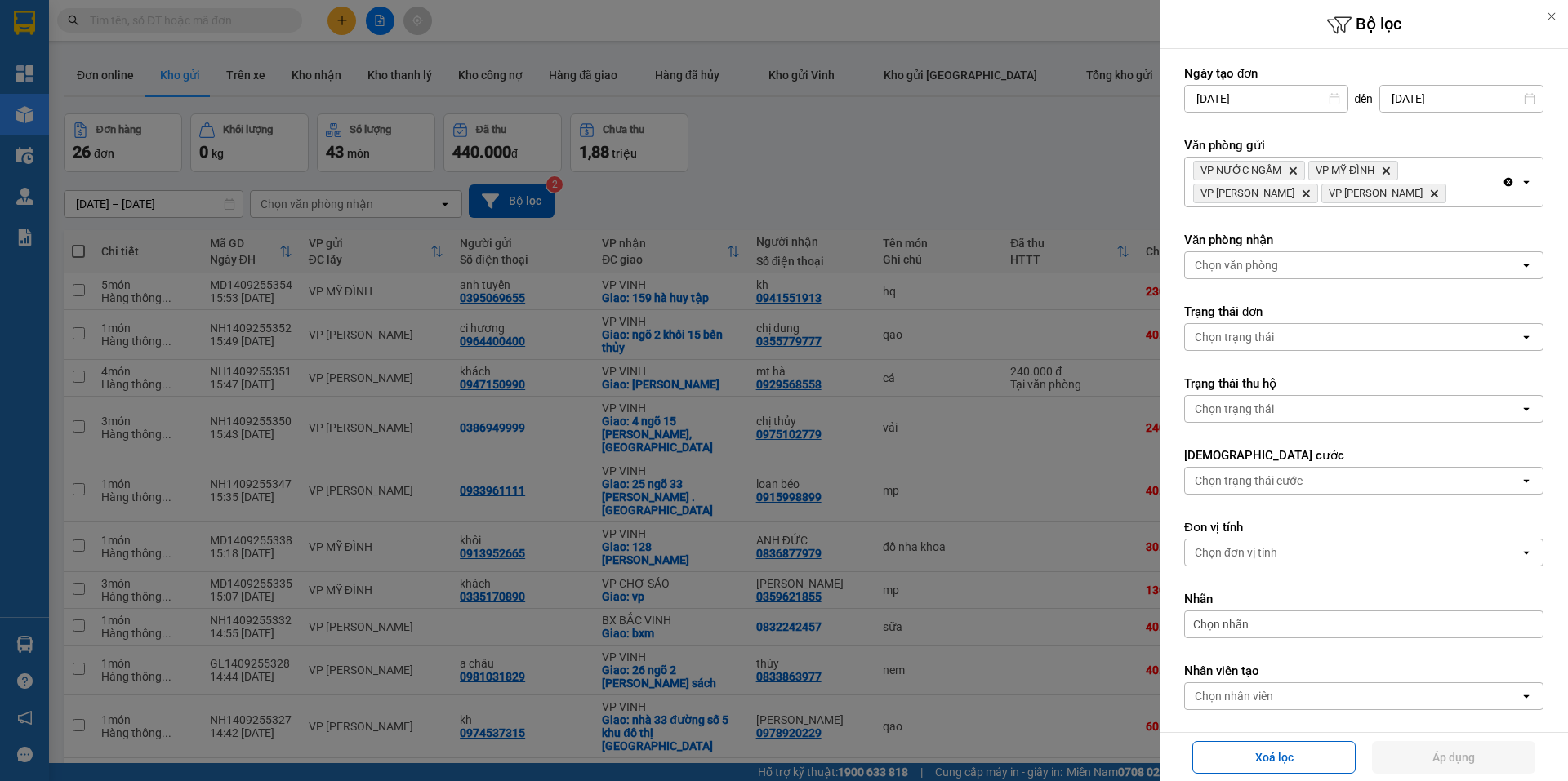
click at [179, 8] on div at bounding box center [784, 390] width 1568 height 781
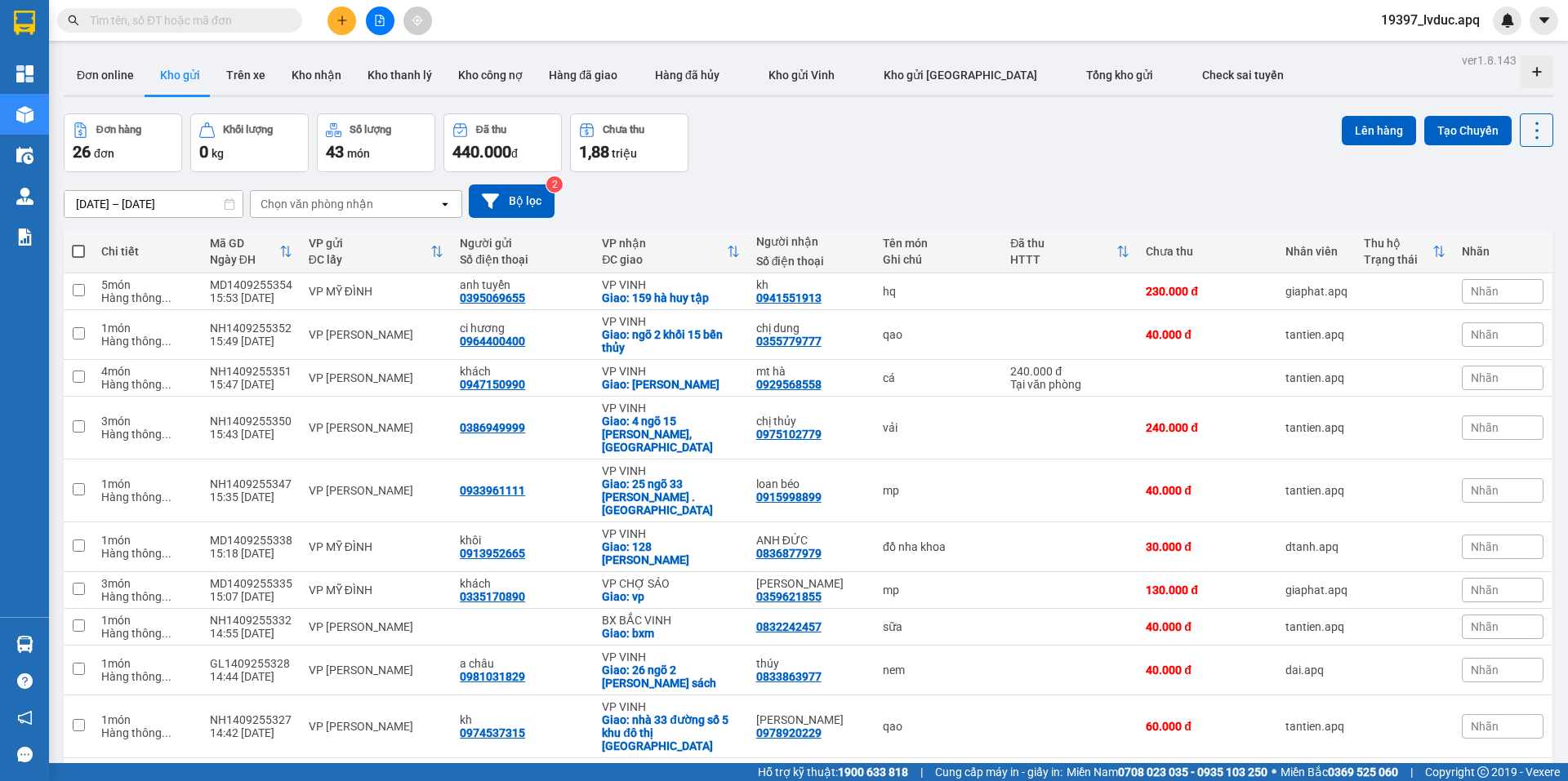
click at [261, 20] on input "text" at bounding box center [186, 20] width 193 height 18
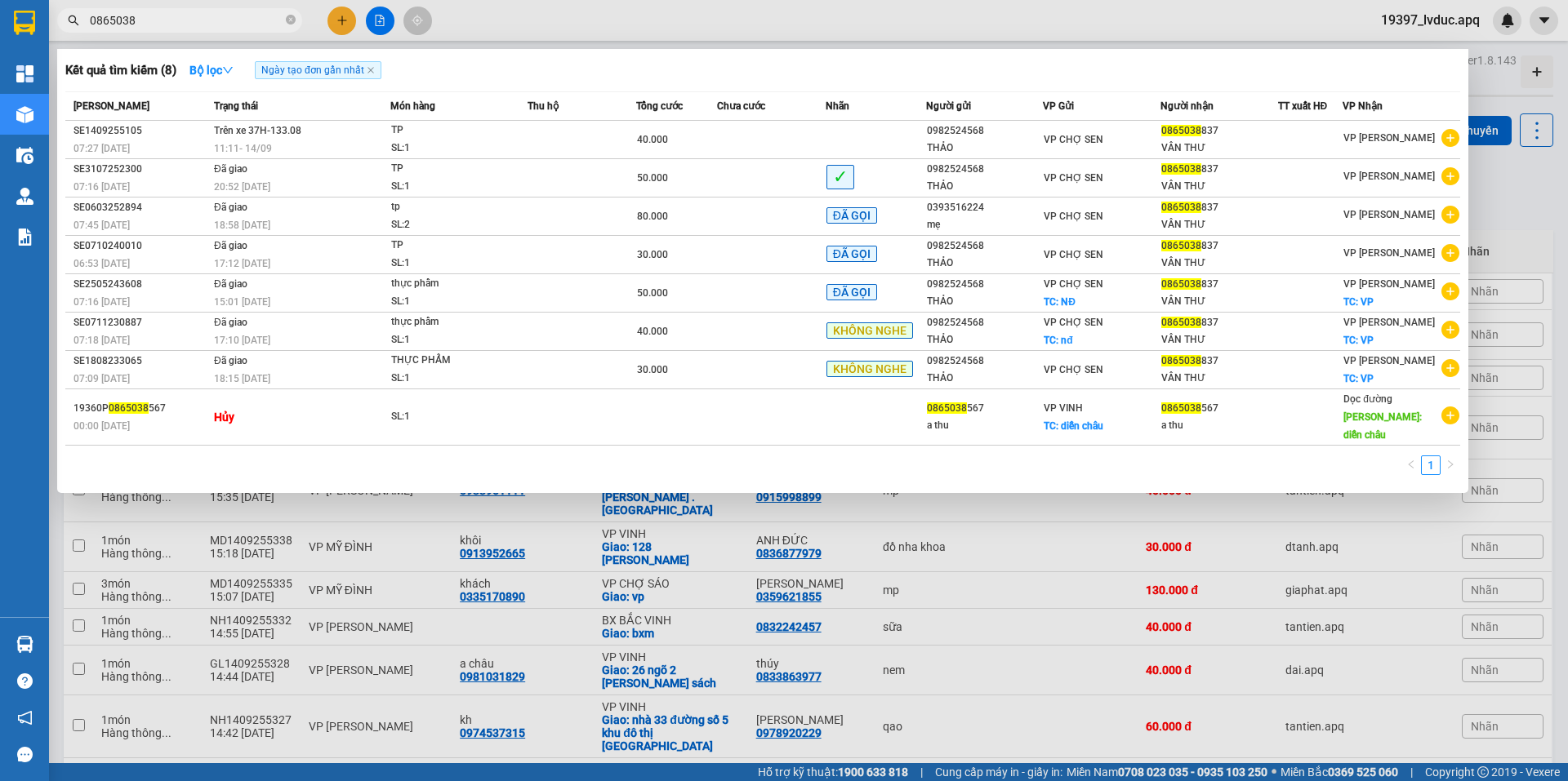
type input "0865038"
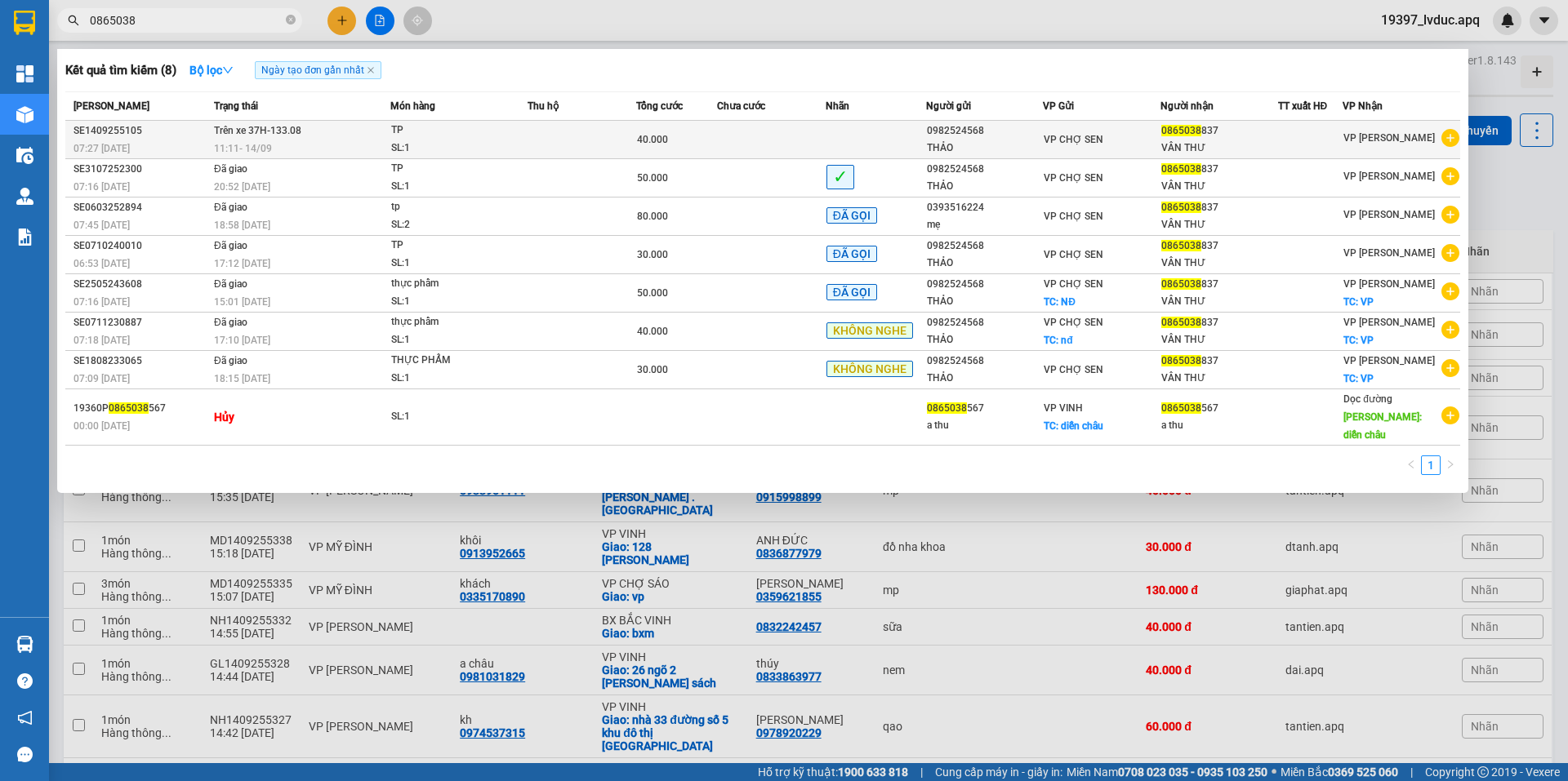
click at [193, 135] on div "SE1409255105" at bounding box center [142, 131] width 136 height 17
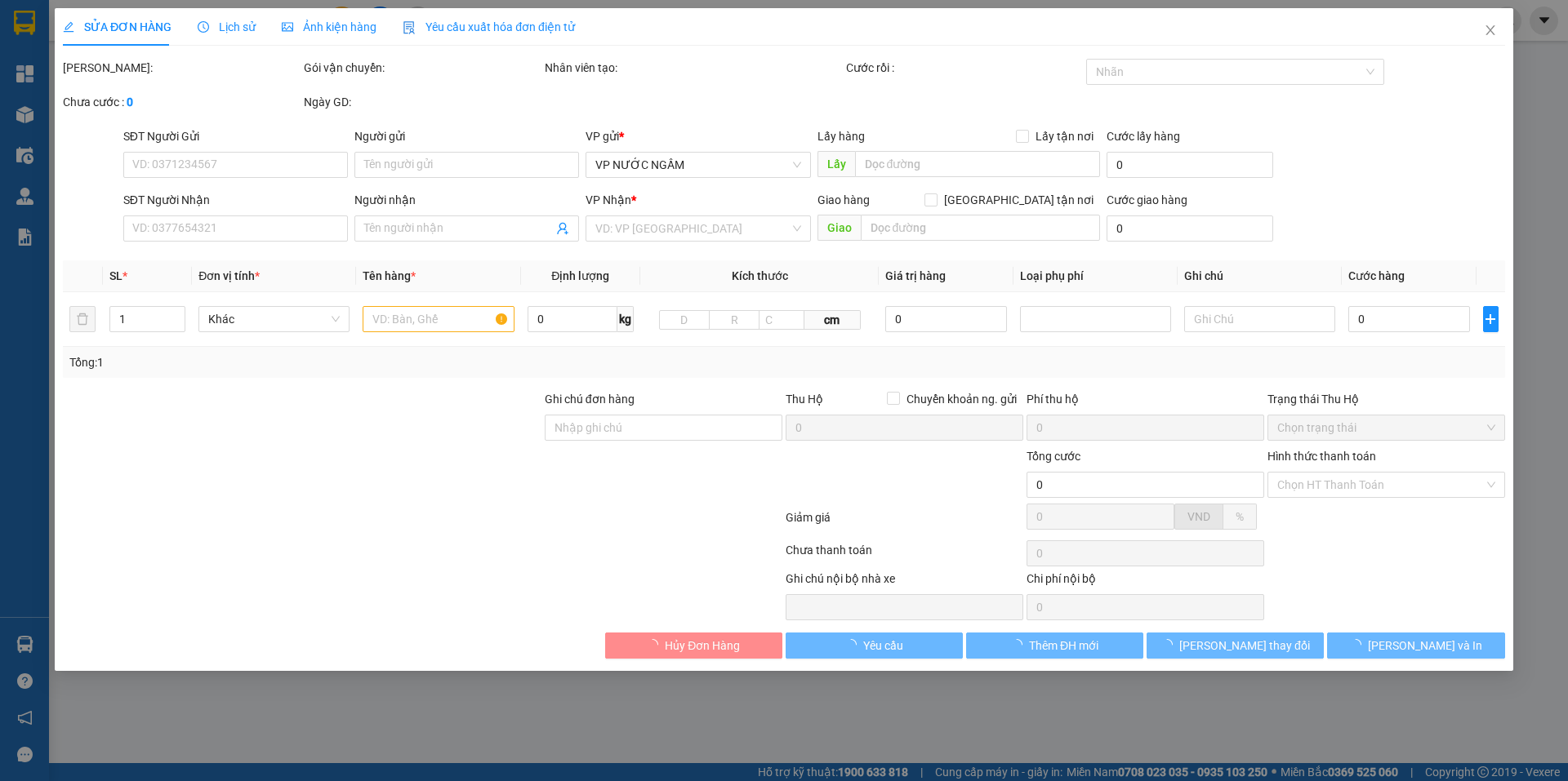
type input "0982524568"
type input "THẢO"
type input "0865038837"
type input "VÂN THƯ"
type input "40.000"
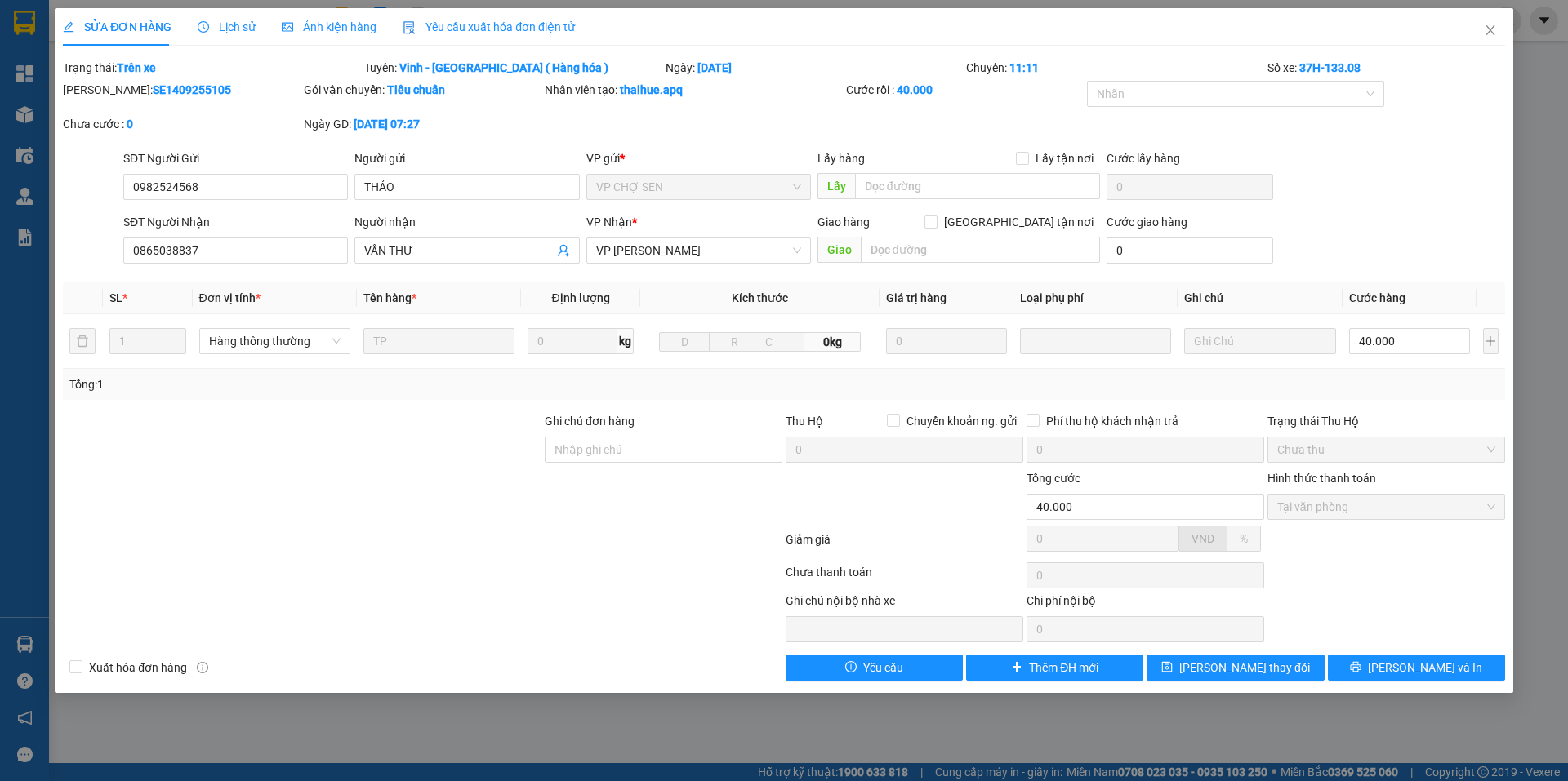
click at [216, 37] on div "Lịch sử" at bounding box center [226, 27] width 58 height 38
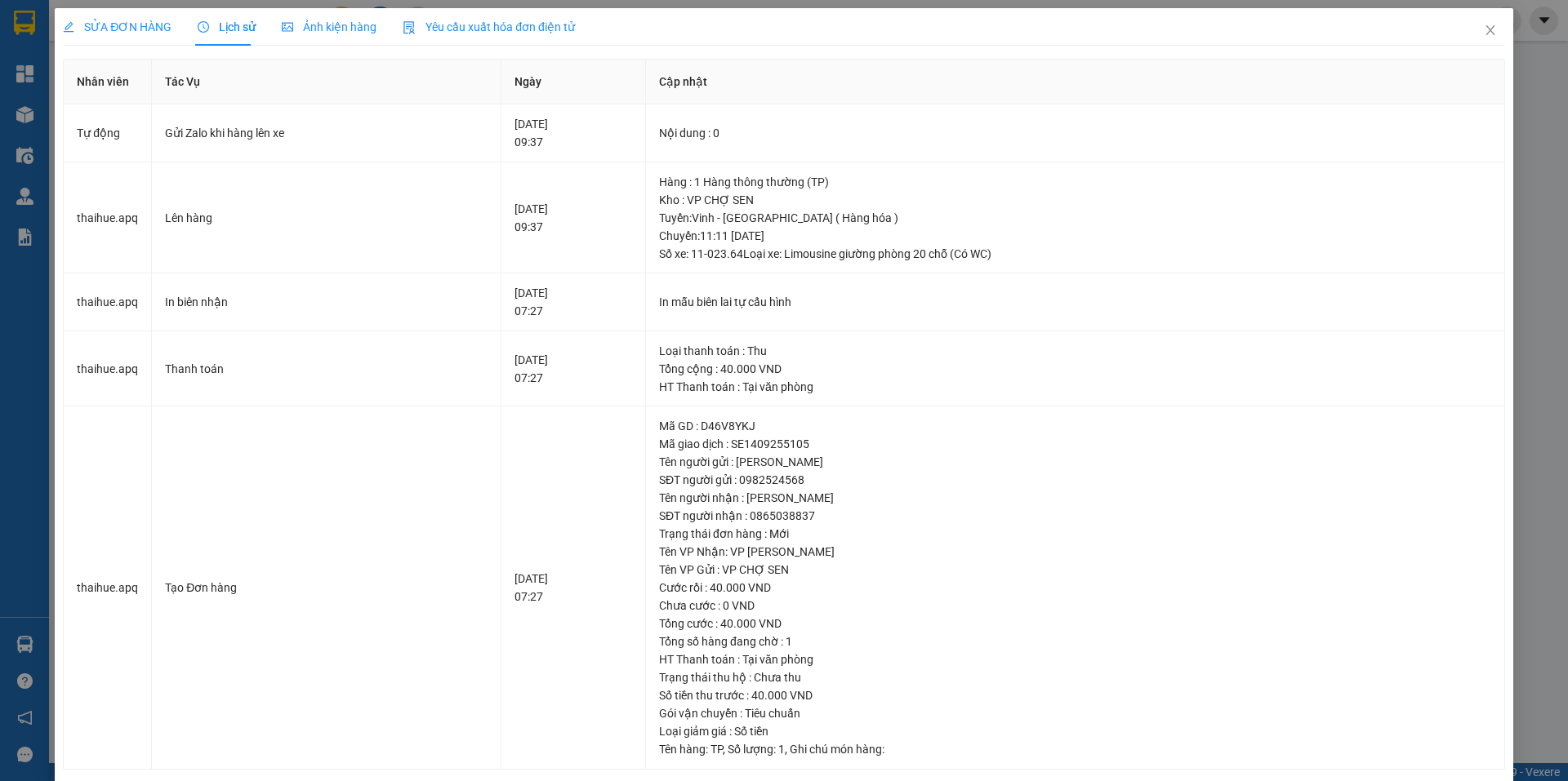
click at [174, 30] on div "SỬA ĐƠN HÀNG Lịch sử Ảnh kiện hàng Yêu cầu xuất hóa đơn điện tử" at bounding box center [318, 27] width 512 height 38
click at [153, 30] on span "SỬA ĐƠN HÀNG" at bounding box center [117, 27] width 109 height 13
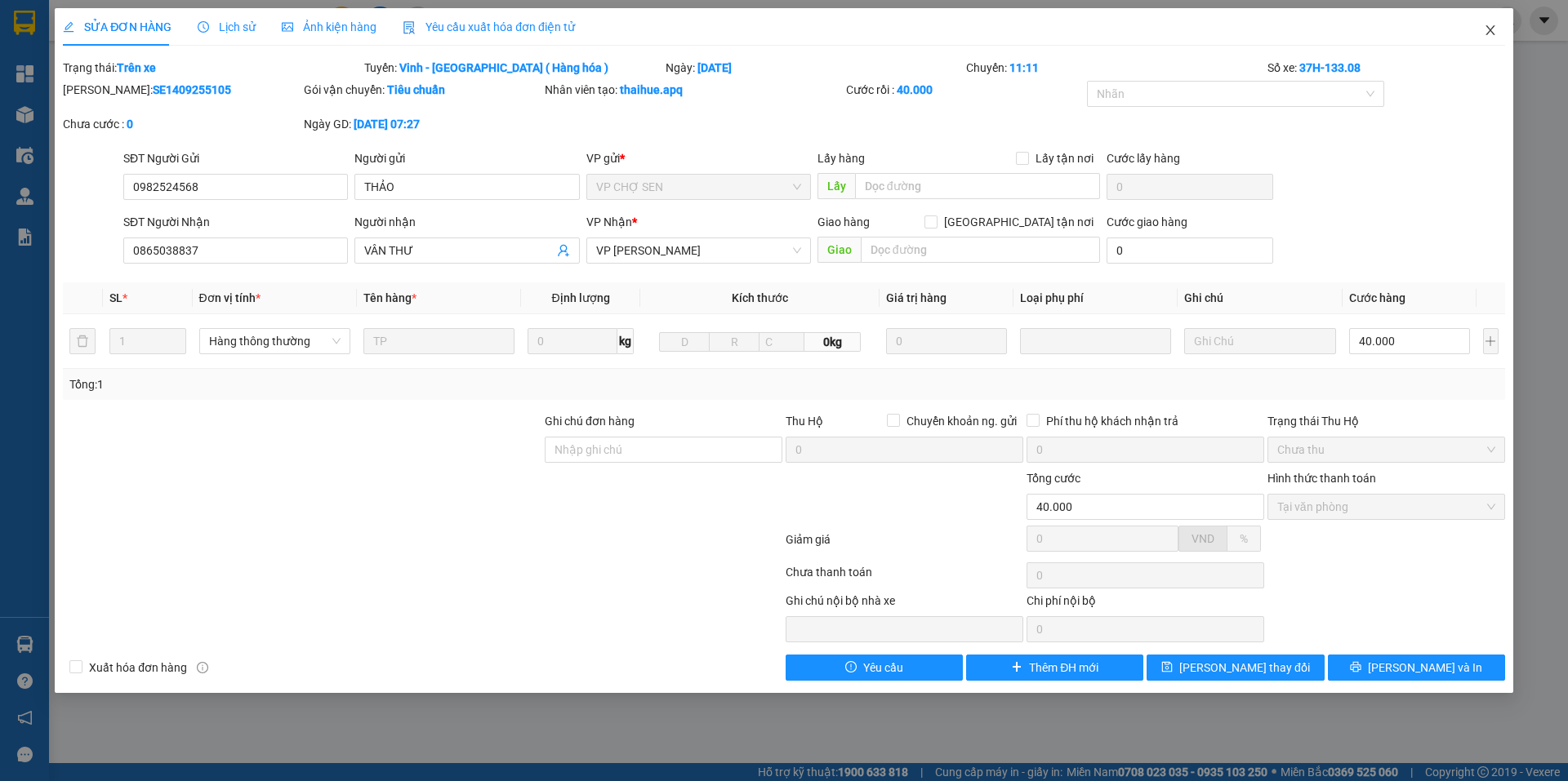
click at [1491, 37] on icon "close" at bounding box center [1490, 30] width 13 height 13
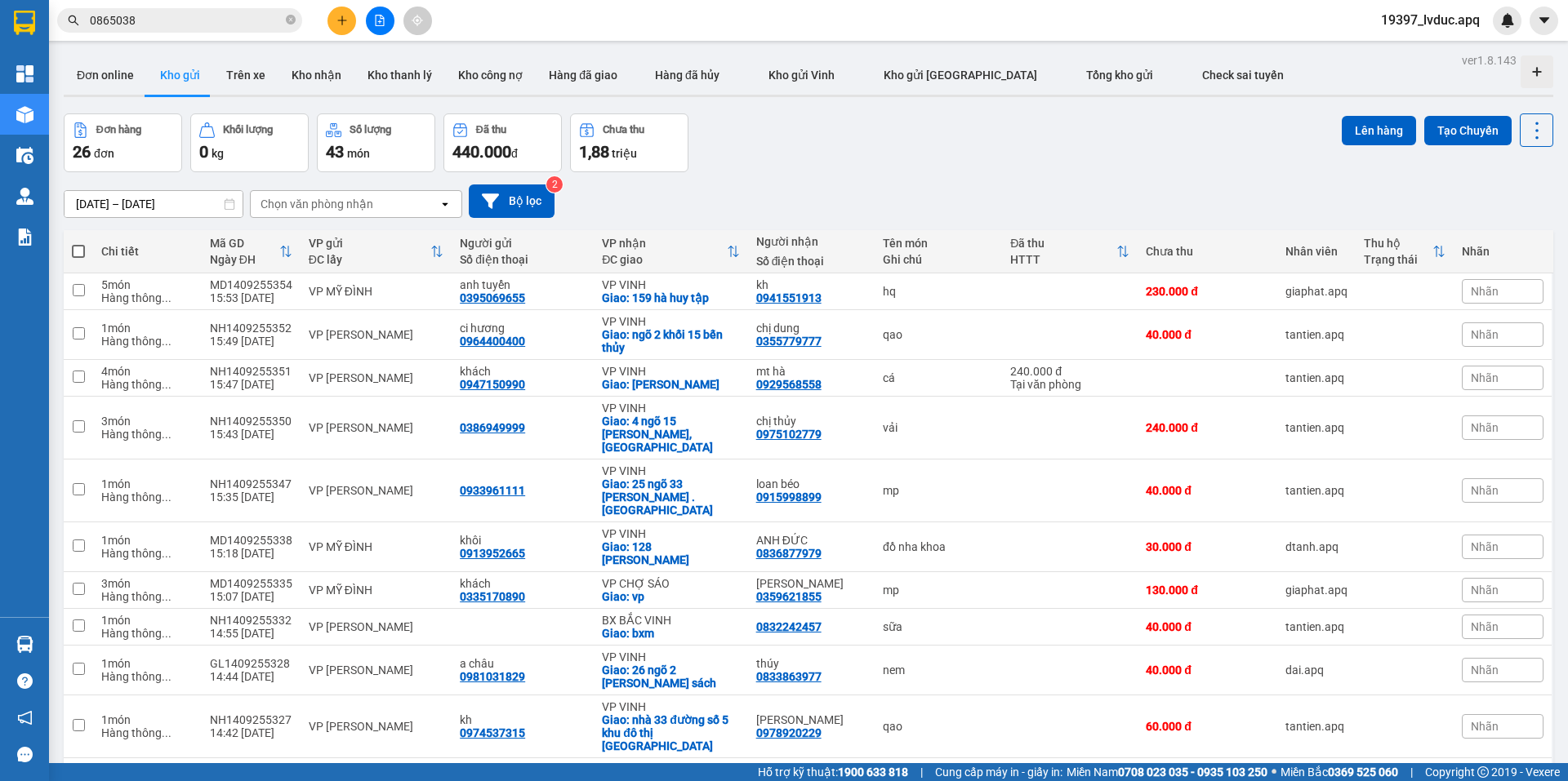
click at [347, 26] on button at bounding box center [342, 21] width 28 height 28
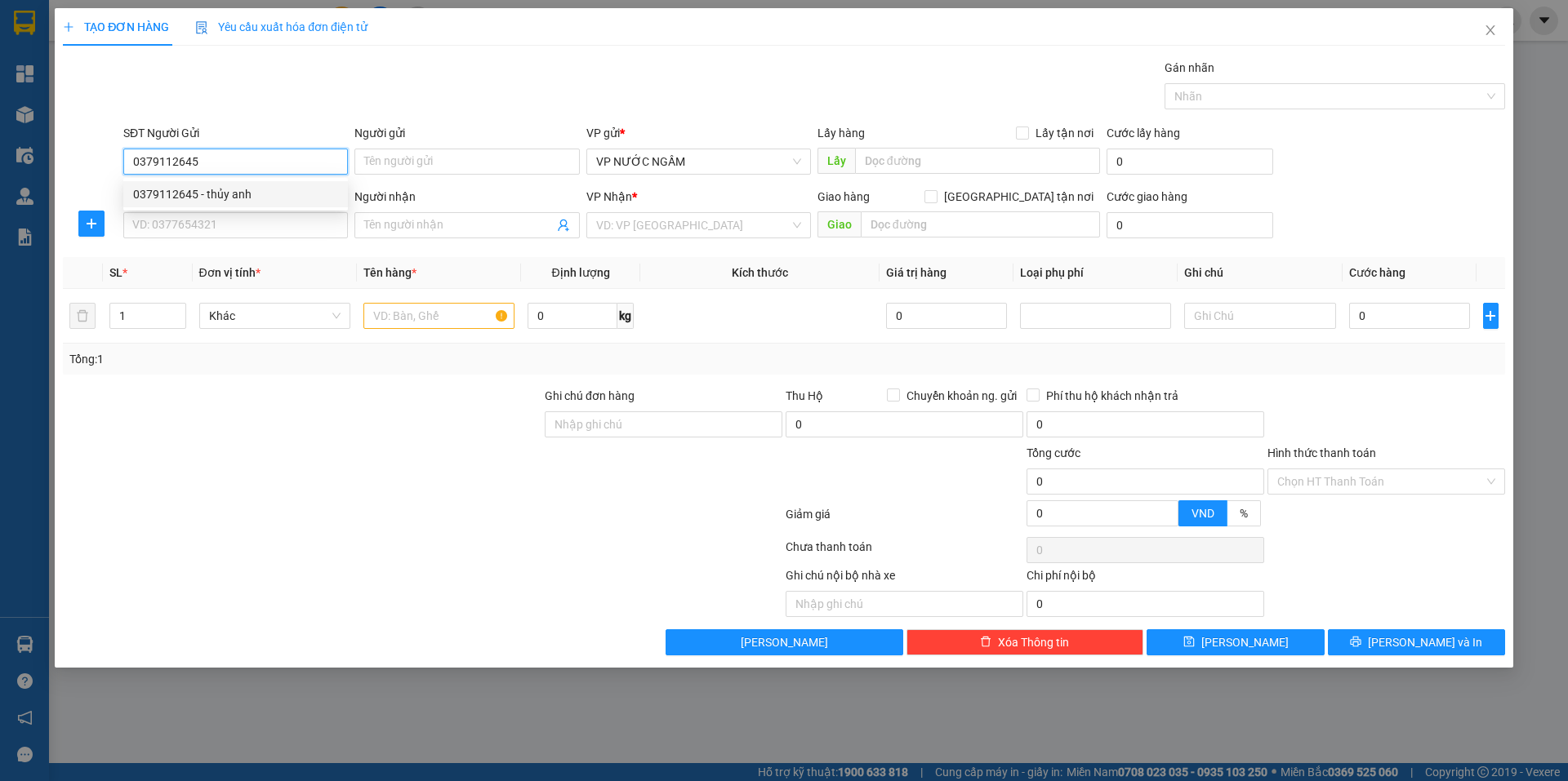
type input "0379112645"
click at [204, 178] on div "0379112645 0379112645 - thủy anh" at bounding box center [235, 194] width 225 height 33
click at [201, 194] on div "SĐT Người Nhận" at bounding box center [235, 196] width 225 height 18
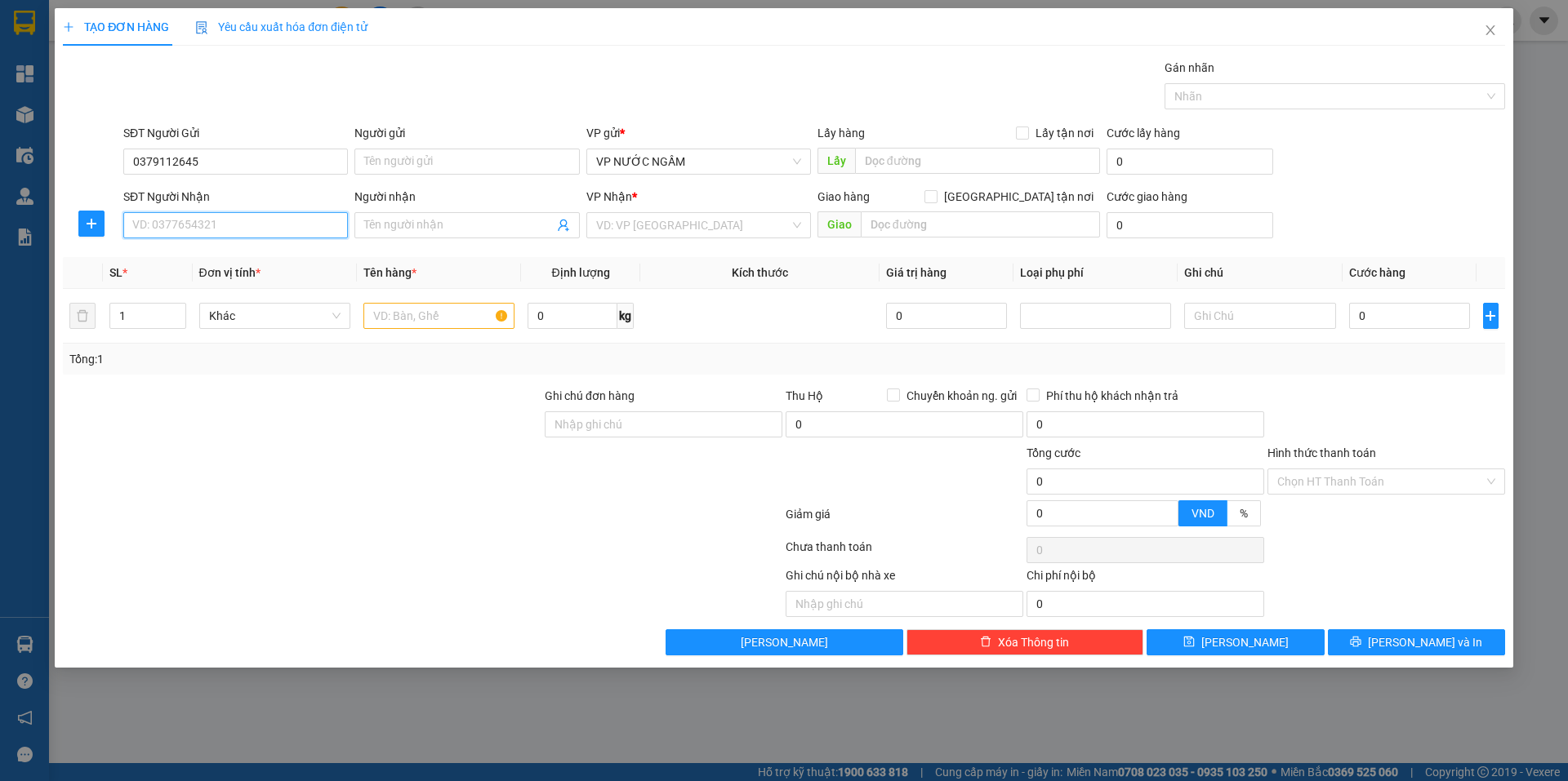
click at [201, 212] on input "SĐT Người Nhận" at bounding box center [235, 225] width 225 height 26
click at [234, 153] on input "0379112645" at bounding box center [235, 161] width 225 height 26
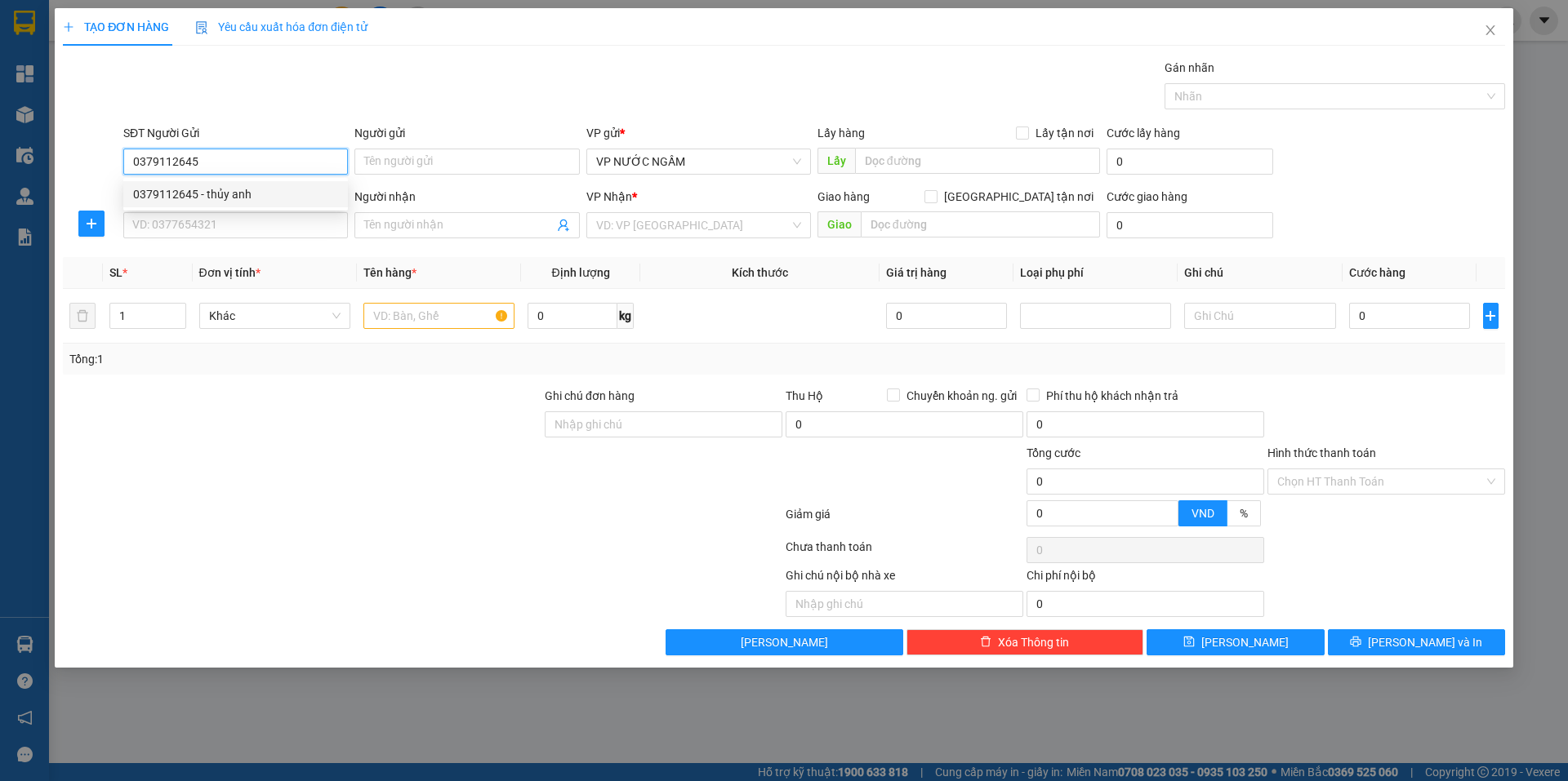
drag, startPoint x: 212, startPoint y: 190, endPoint x: 211, endPoint y: 220, distance: 30.0
click at [212, 193] on div "0379112645 - thủy anh" at bounding box center [235, 194] width 205 height 18
type input "thủy anh"
click at [213, 224] on input "SĐT Người Nhận" at bounding box center [235, 225] width 225 height 26
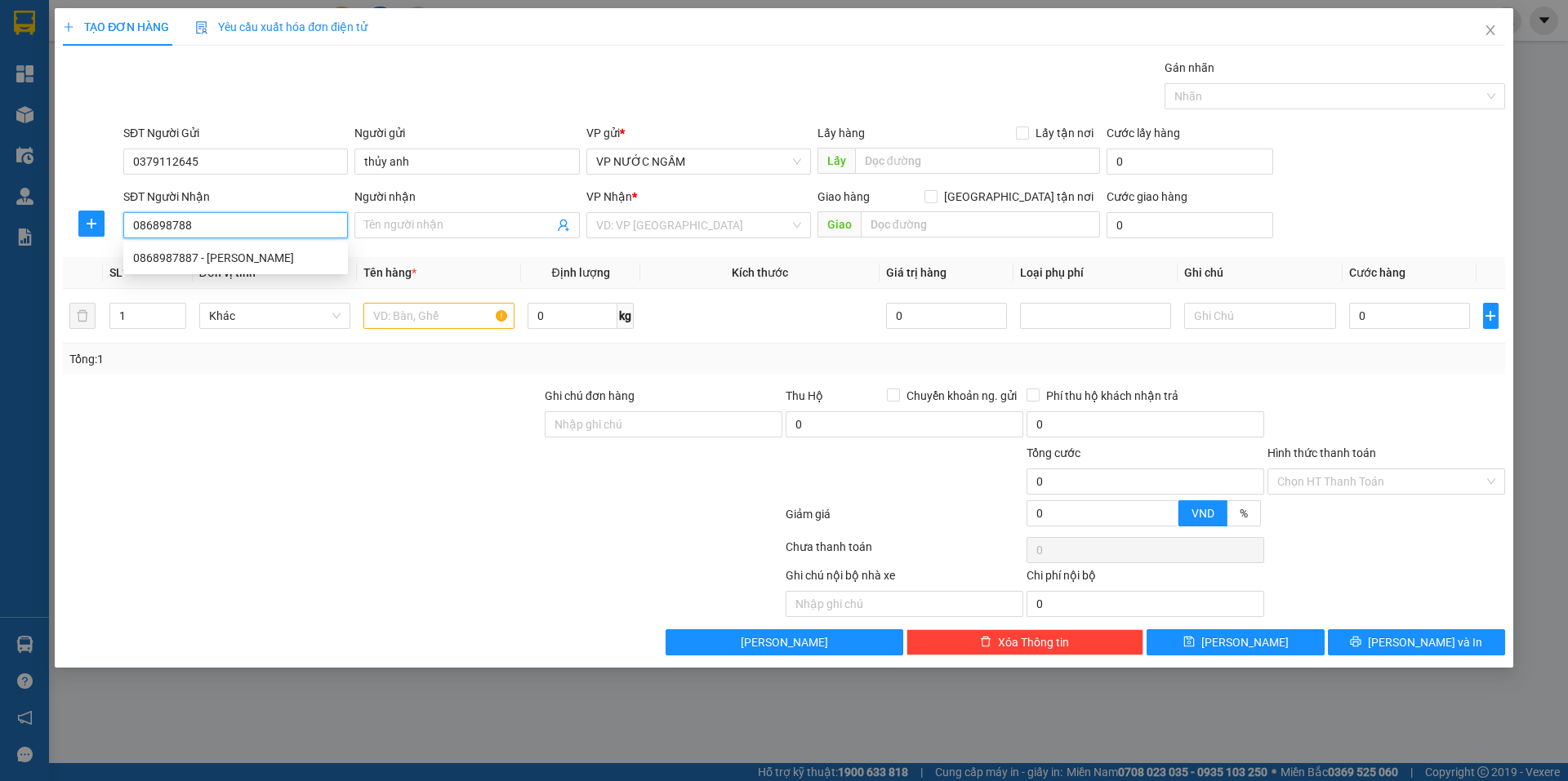
type input "0868987887"
drag, startPoint x: 242, startPoint y: 261, endPoint x: 235, endPoint y: 270, distance: 11.4
click at [241, 264] on div "0868987887 - khánh phương" at bounding box center [235, 257] width 205 height 18
type input "[PERSON_NAME]"
checkbox input "true"
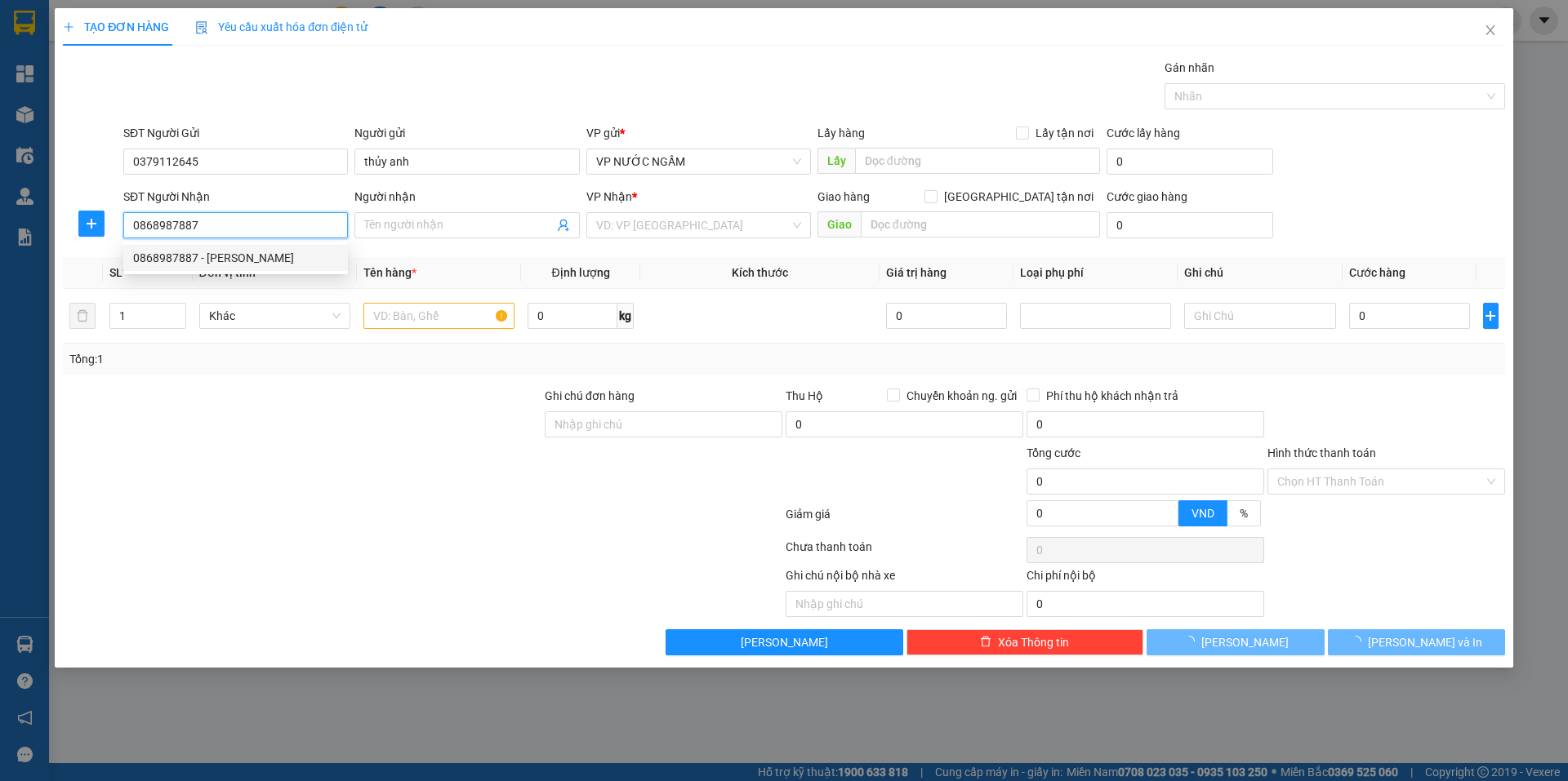
type input "69 [PERSON_NAME]"
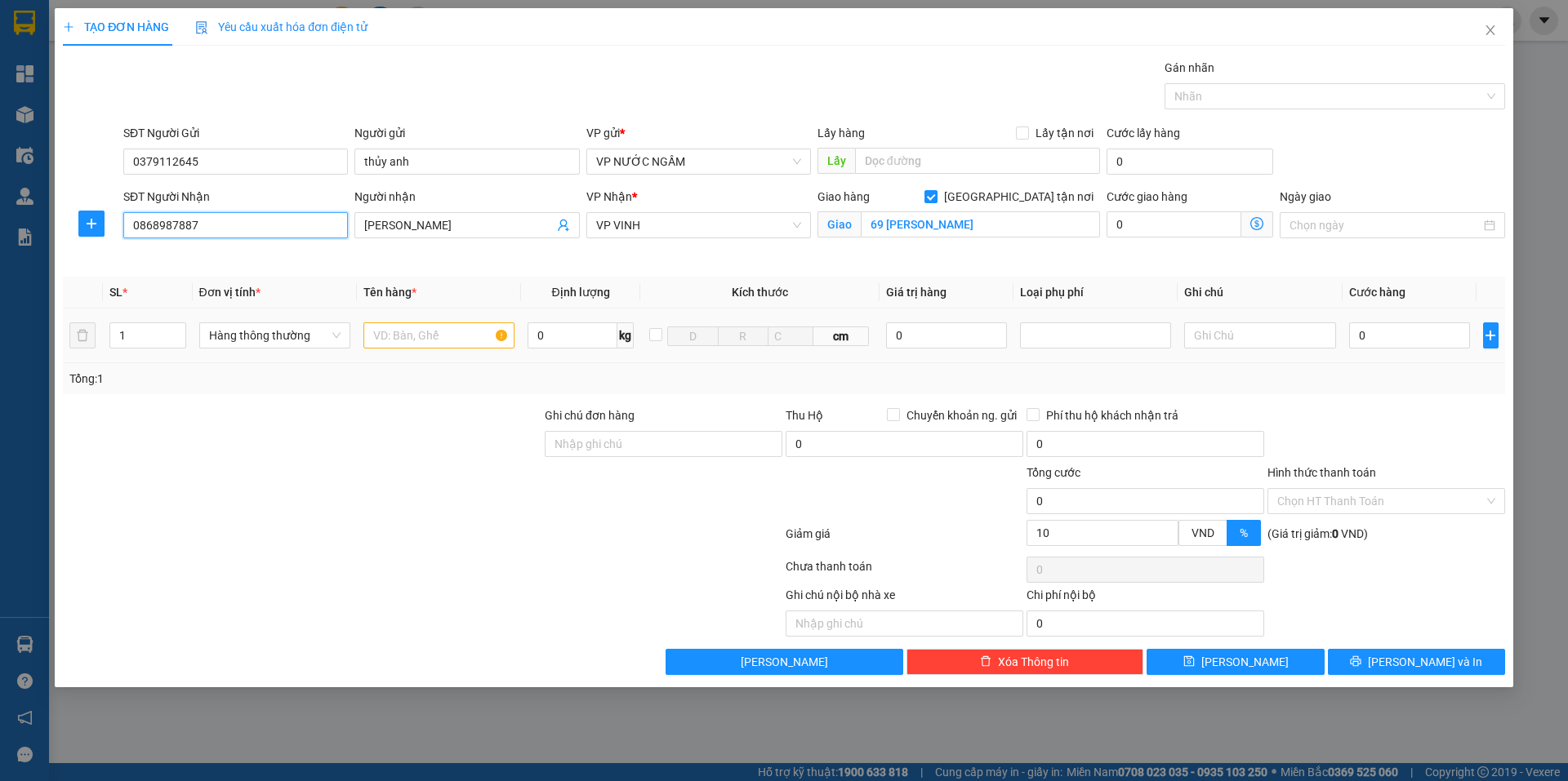
type input "10"
type input "0868987887"
click at [461, 342] on input "text" at bounding box center [439, 335] width 151 height 26
type input "hq"
type input "2"
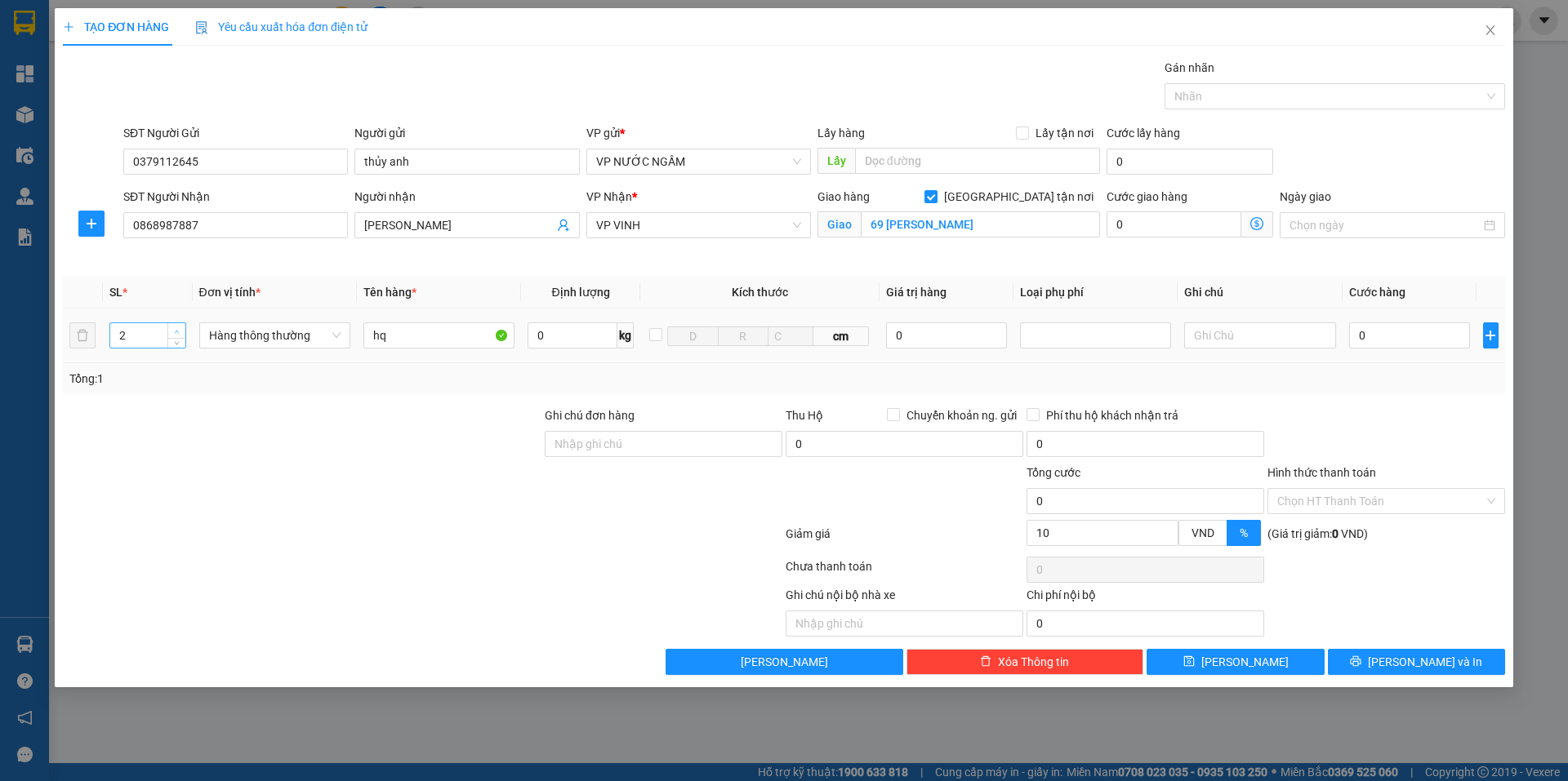
click at [179, 332] on icon "up" at bounding box center [177, 332] width 6 height 6
click at [1377, 341] on input "0" at bounding box center [1410, 335] width 122 height 26
type input "8"
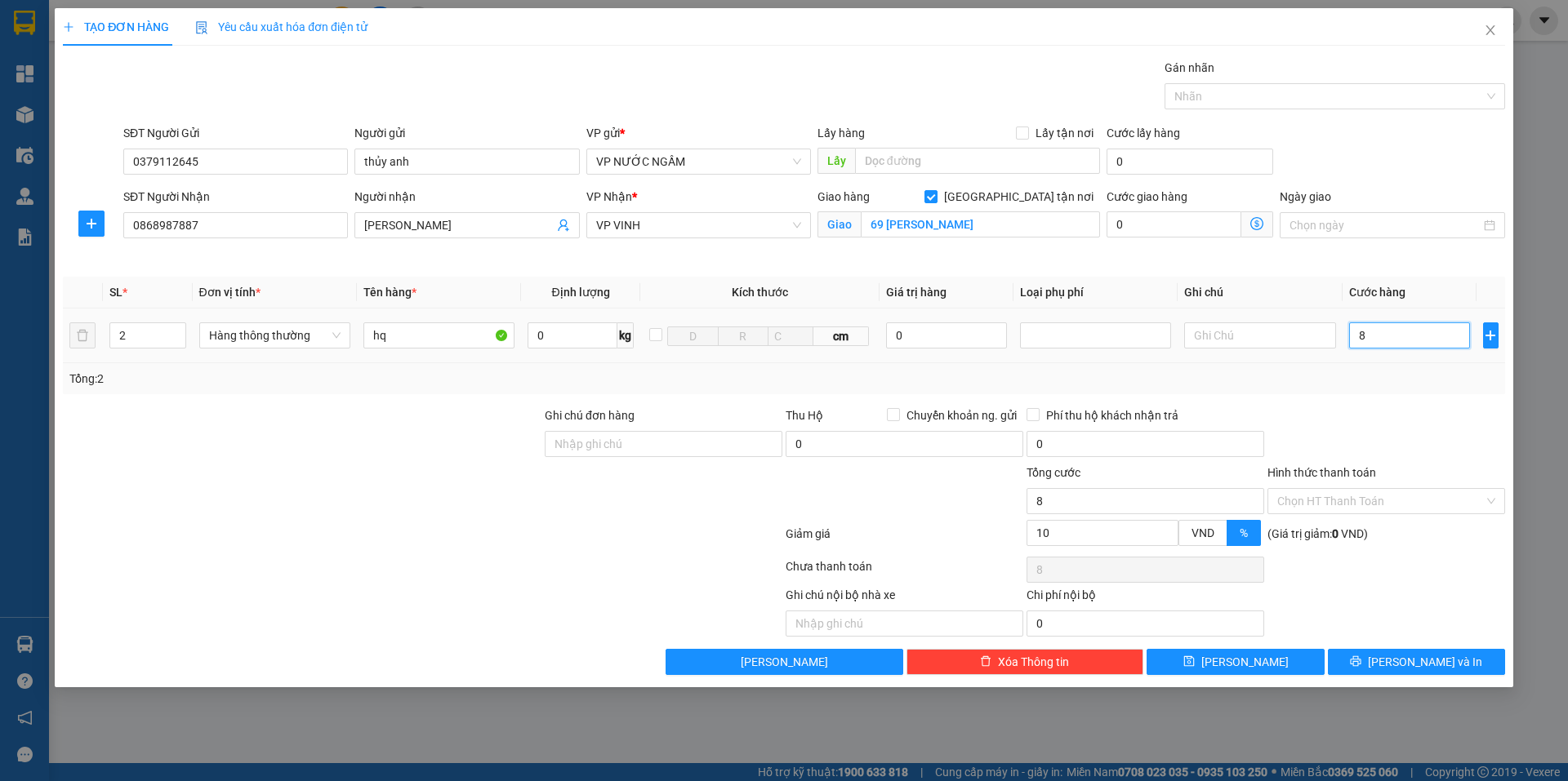
type input "80"
type input "80.000"
type input "72.000"
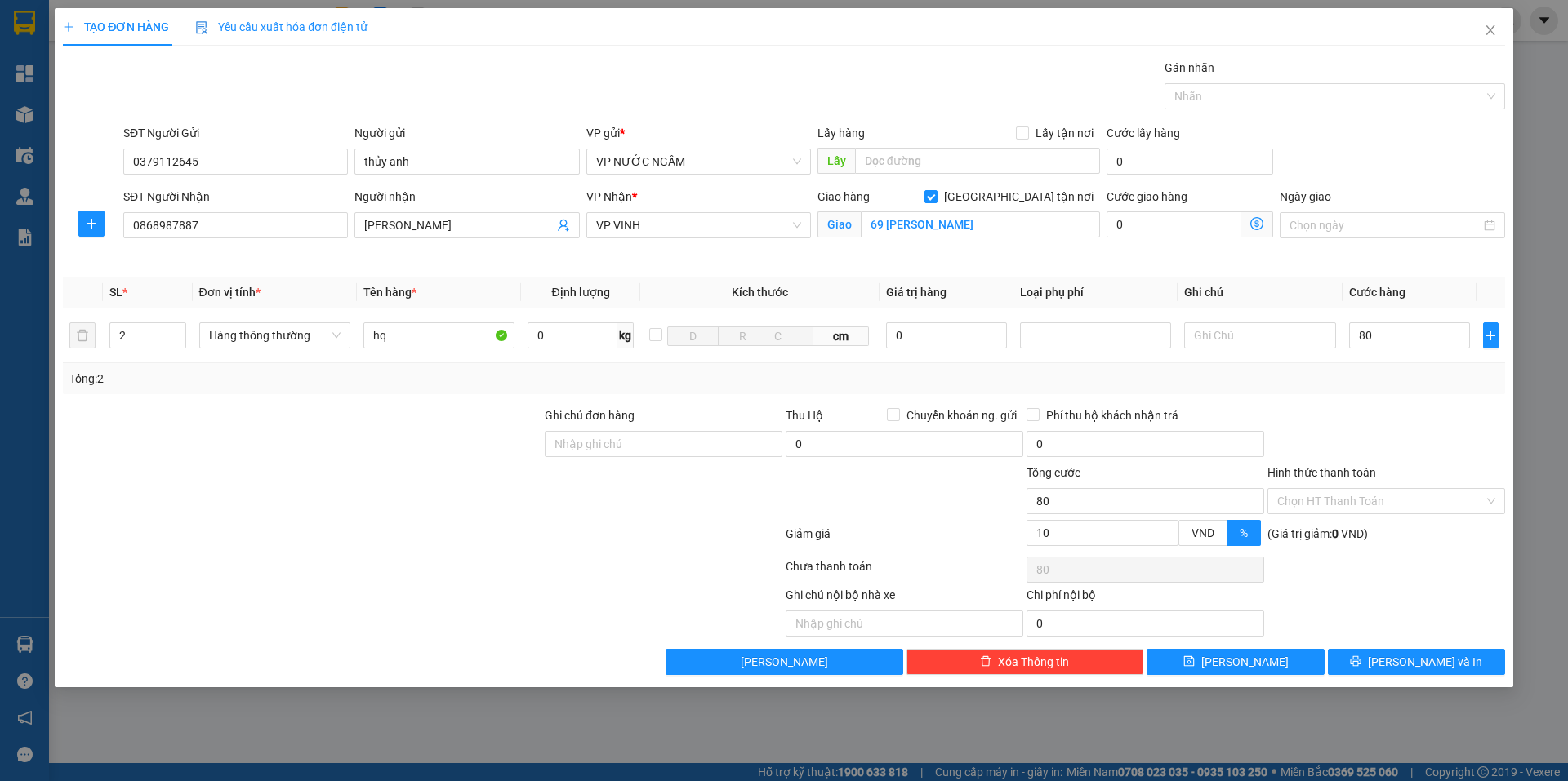
type input "72.000"
click at [1340, 396] on div "Transit Pickup Surcharge Ids Transit Deliver Surcharge Ids Transit Deliver Surc…" at bounding box center [784, 367] width 1442 height 617
click at [1126, 542] on input "10" at bounding box center [1102, 533] width 150 height 24
type input "80.000"
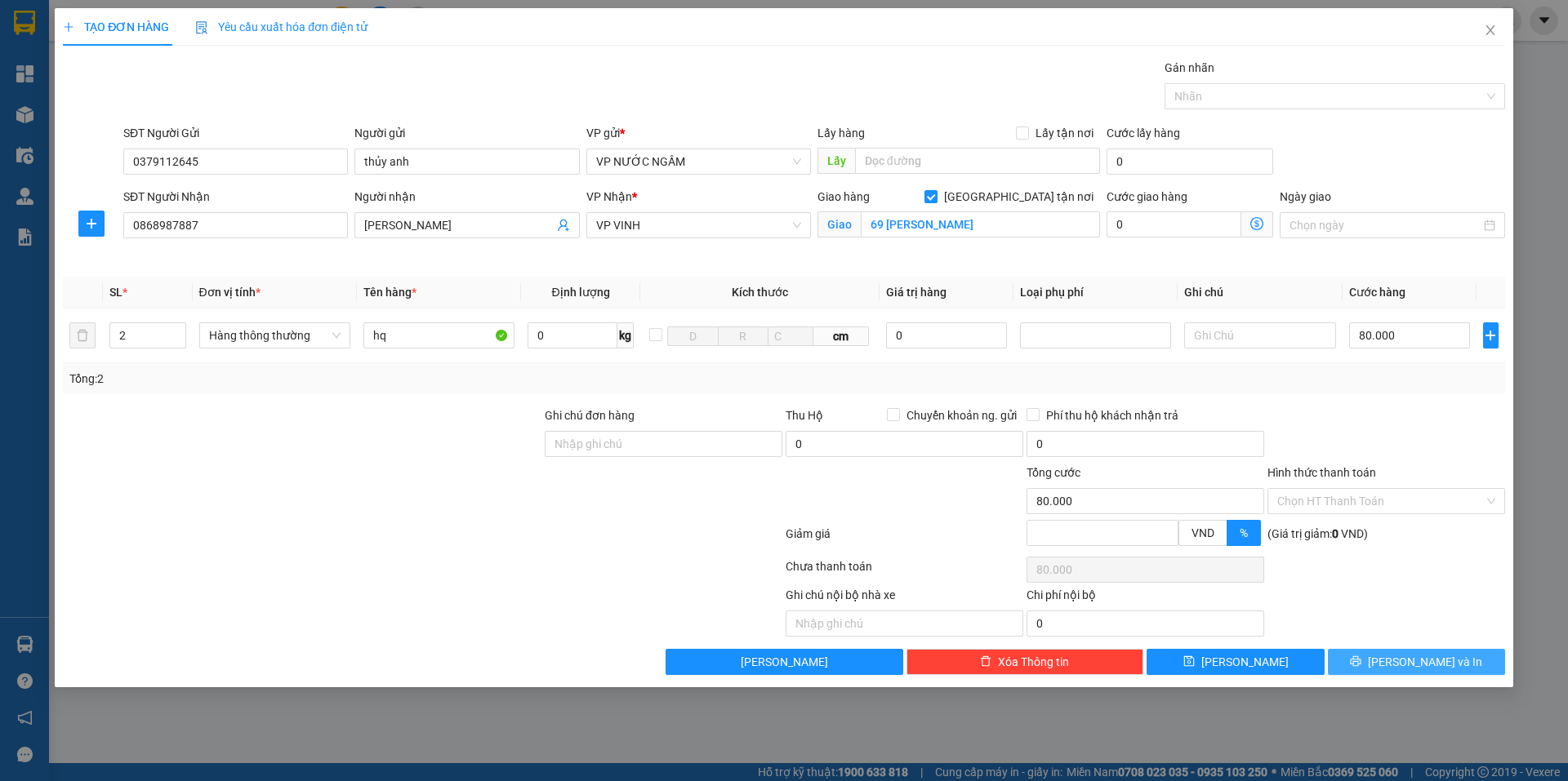
drag, startPoint x: 1382, startPoint y: 659, endPoint x: 1380, endPoint y: 671, distance: 12.2
click at [1382, 659] on button "[PERSON_NAME] và In" at bounding box center [1415, 662] width 177 height 26
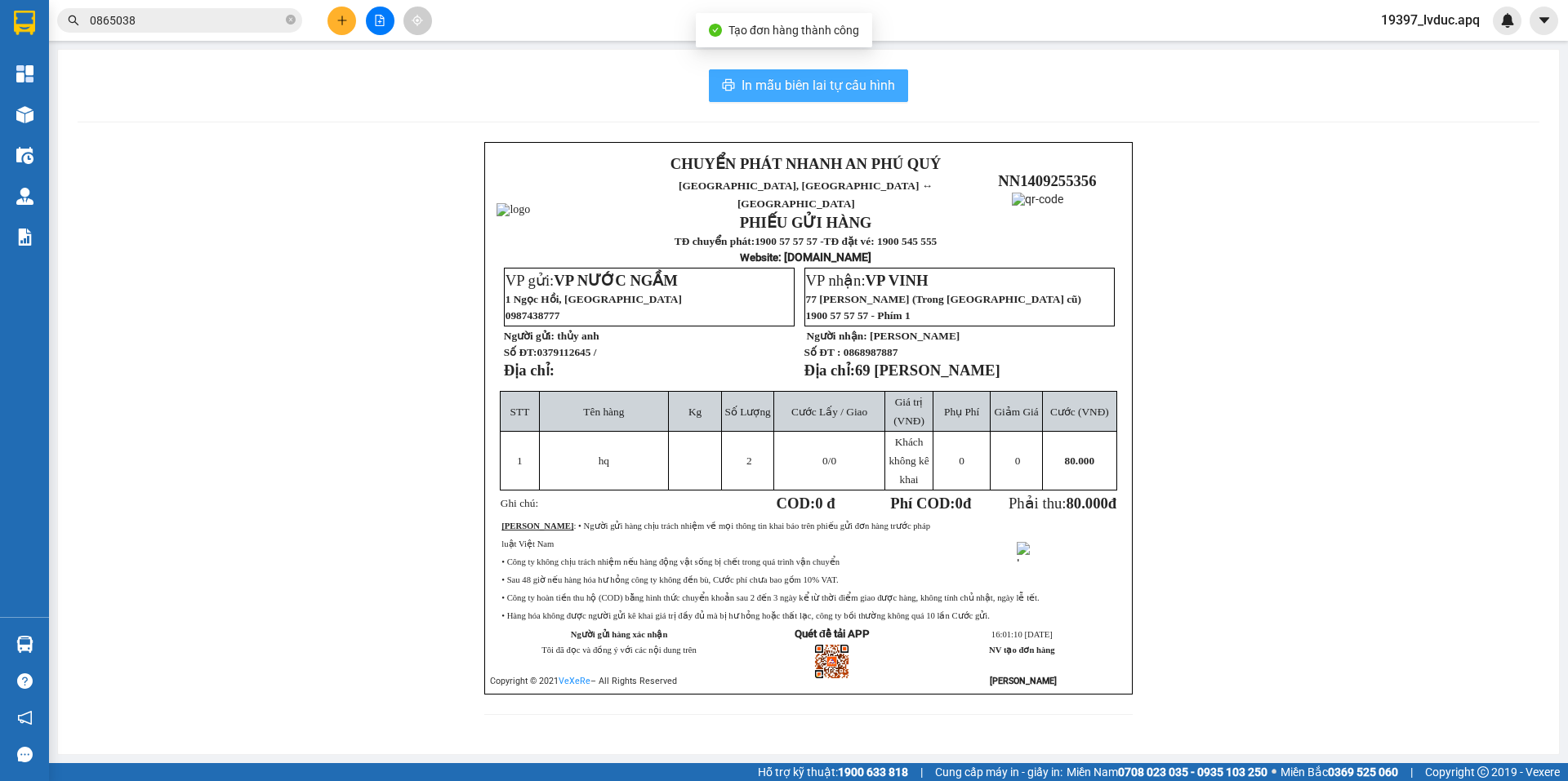
click at [793, 90] on span "In mẫu biên lai tự cấu hình" at bounding box center [818, 85] width 153 height 20
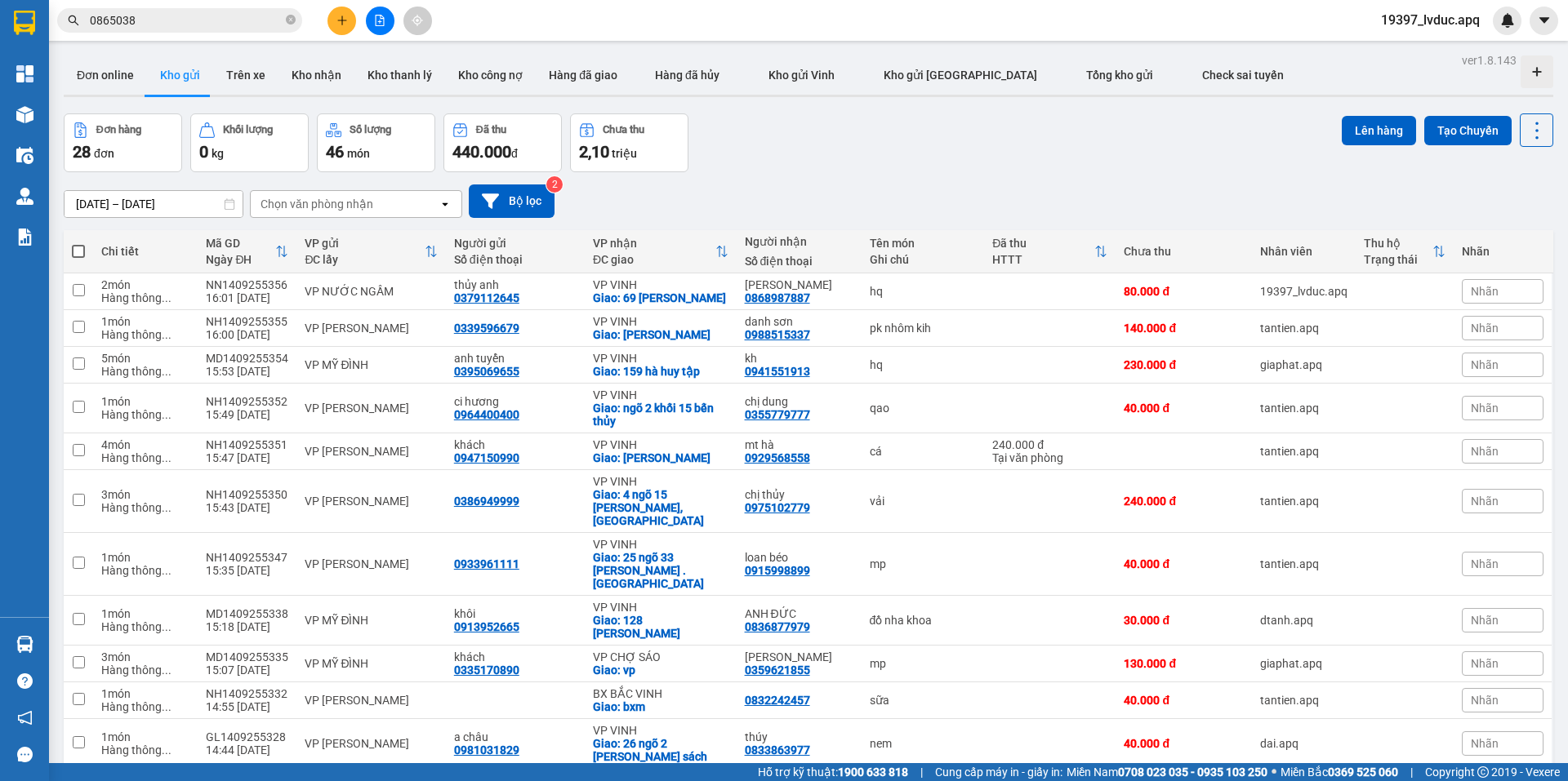
click at [346, 13] on button at bounding box center [342, 21] width 28 height 28
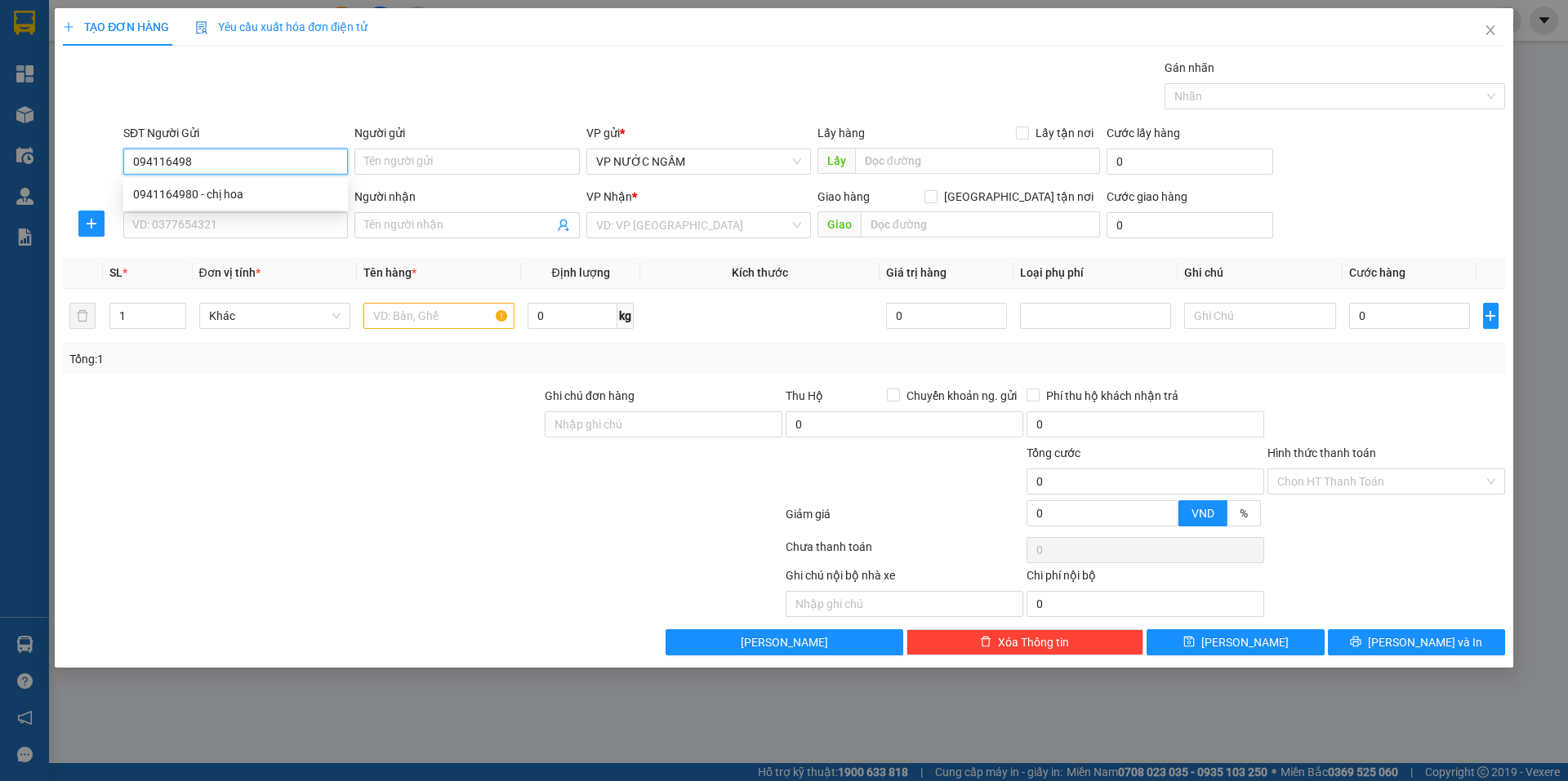
type input "0941164980"
click at [159, 196] on div "0941164980 - chị hoa" at bounding box center [235, 194] width 205 height 18
type input "chị [PERSON_NAME]"
type input "0941164980"
click at [162, 221] on input "SĐT Người Nhận" at bounding box center [235, 225] width 225 height 26
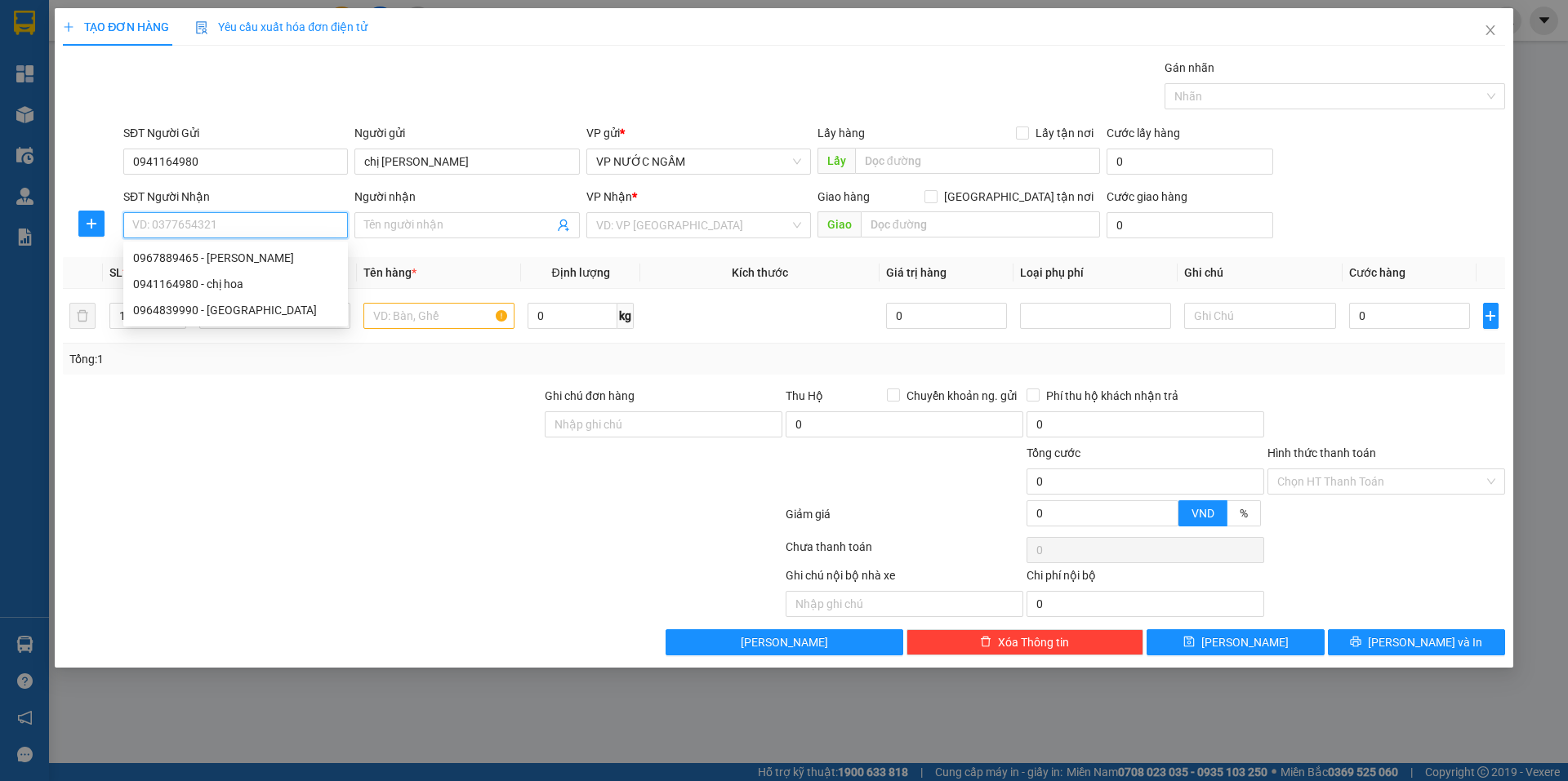
click at [327, 230] on input "SĐT Người Nhận" at bounding box center [235, 225] width 225 height 26
click at [256, 158] on input "0941164980" at bounding box center [235, 161] width 225 height 26
click at [304, 225] on input "SĐT Người Nhận" at bounding box center [235, 225] width 225 height 26
type input "0964839990"
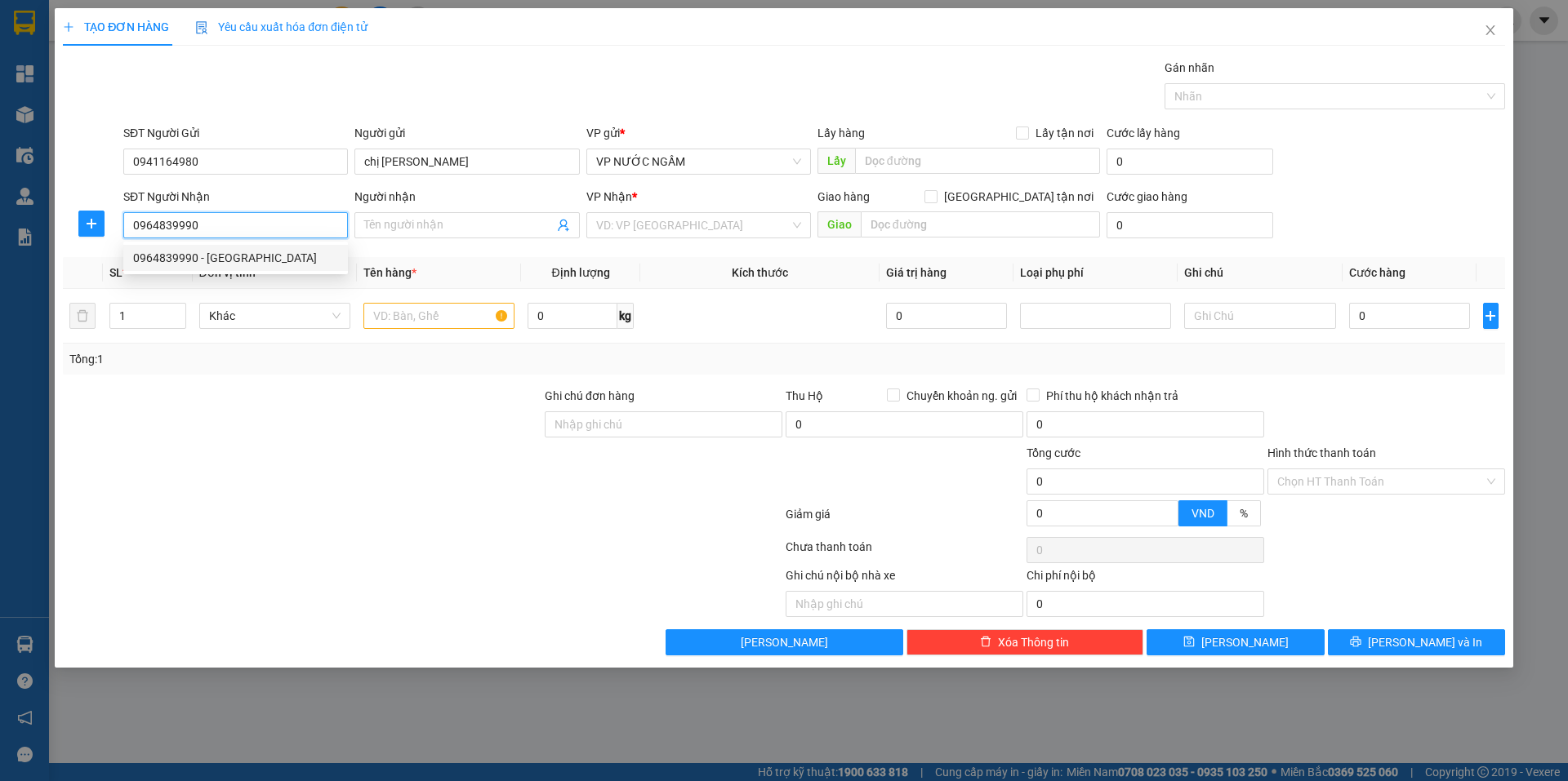
click at [232, 264] on div "0964839990 - xuân lộc" at bounding box center [235, 257] width 205 height 18
type input "[PERSON_NAME]"
checkbox input "true"
type input "vp"
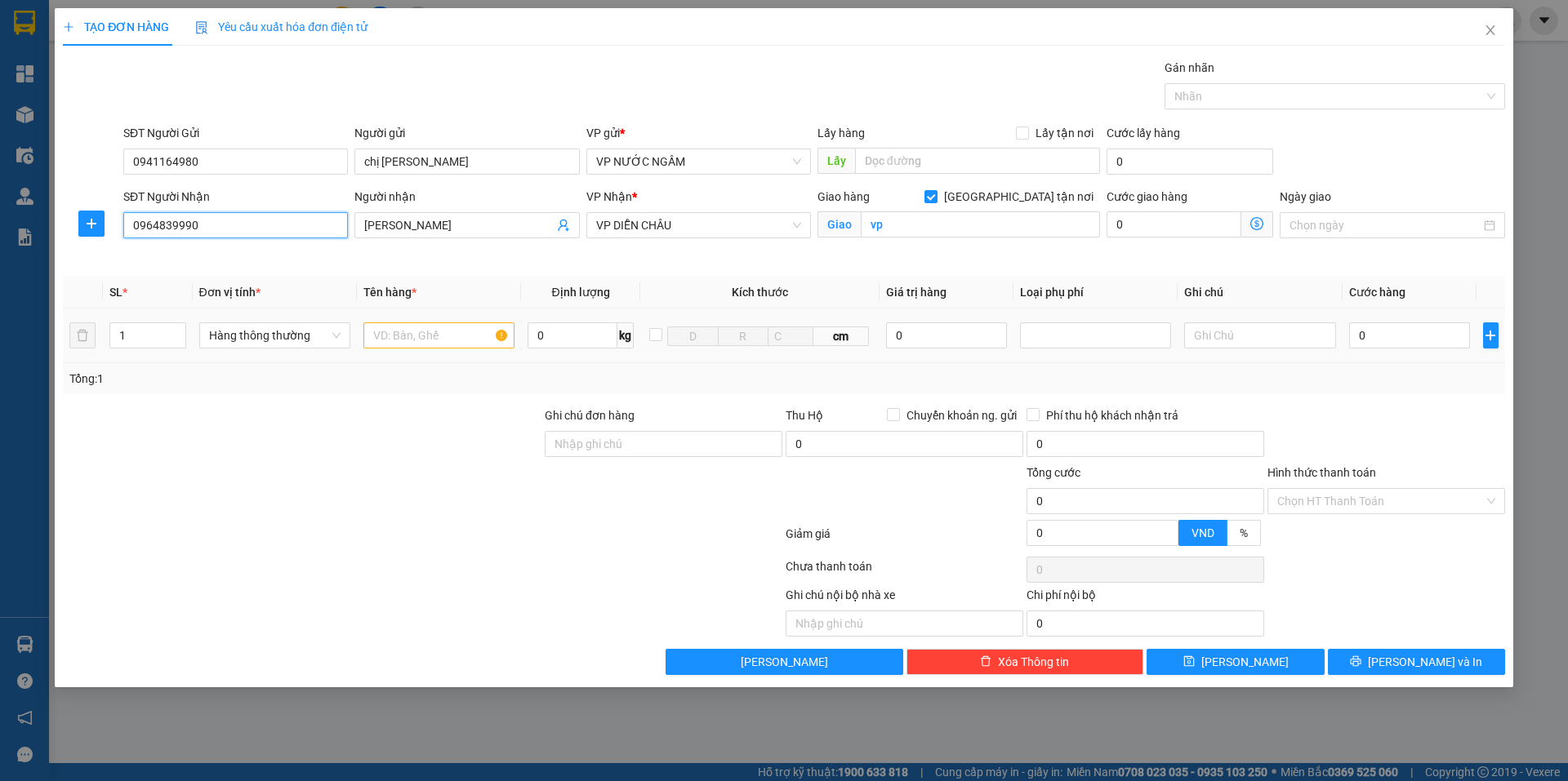
type input "0964839990"
click at [432, 338] on input "text" at bounding box center [439, 335] width 151 height 26
type input "d"
type input "đèn"
click at [1437, 323] on input "0" at bounding box center [1410, 335] width 122 height 26
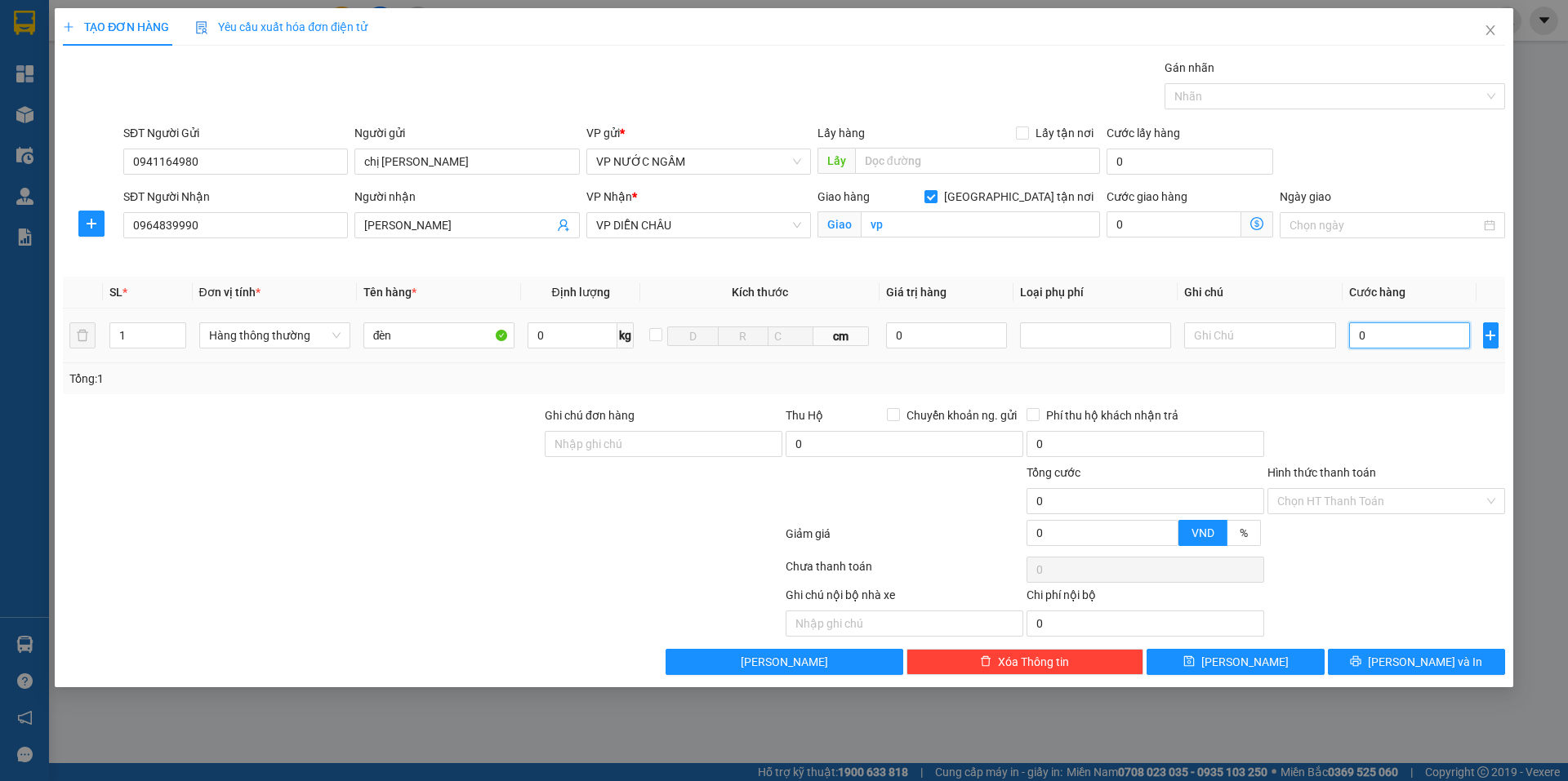
type input "3"
type input "30"
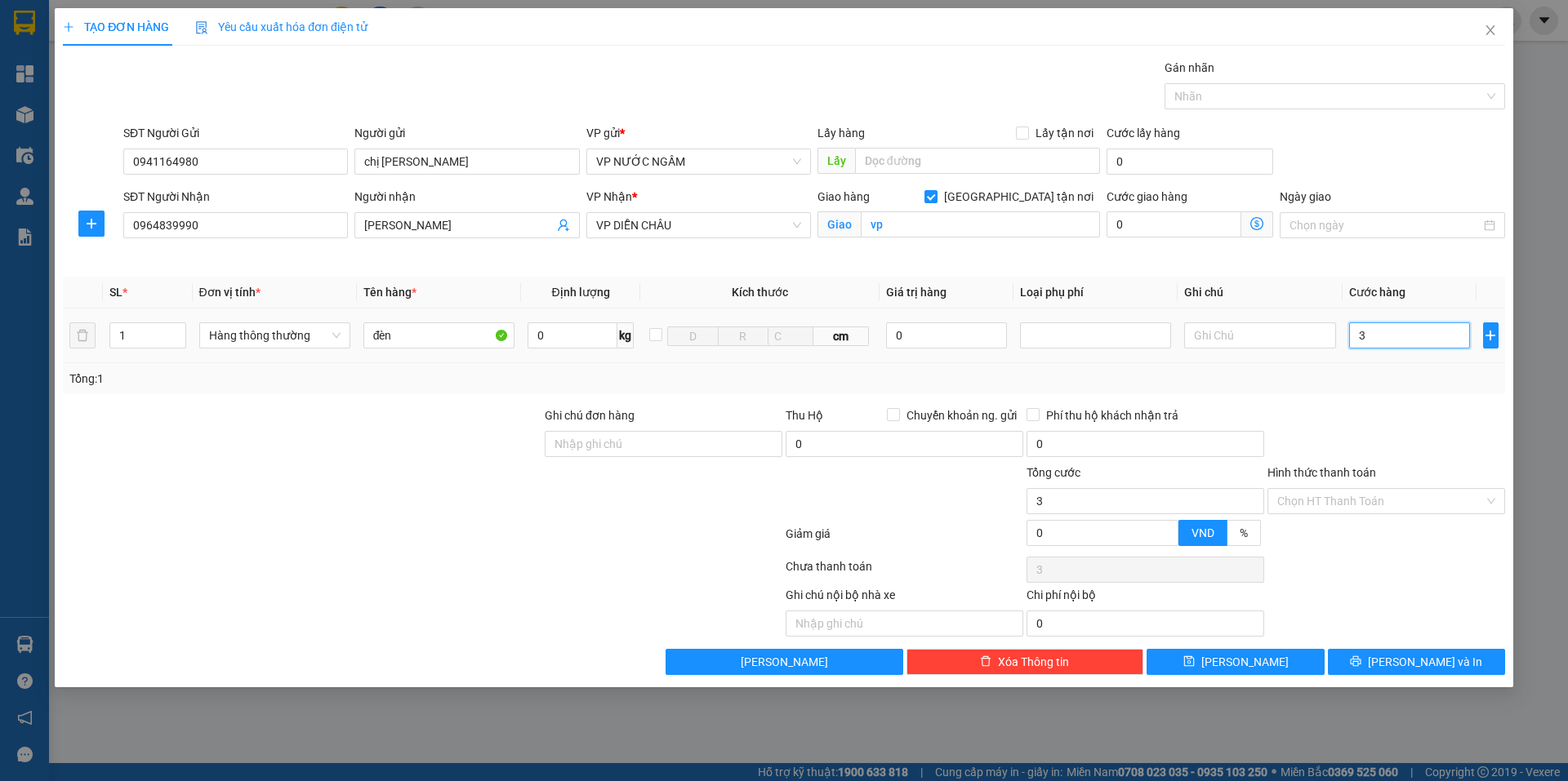
type input "30"
type input "30.000"
click at [1410, 380] on div "Tổng: 1" at bounding box center [784, 378] width 1429 height 18
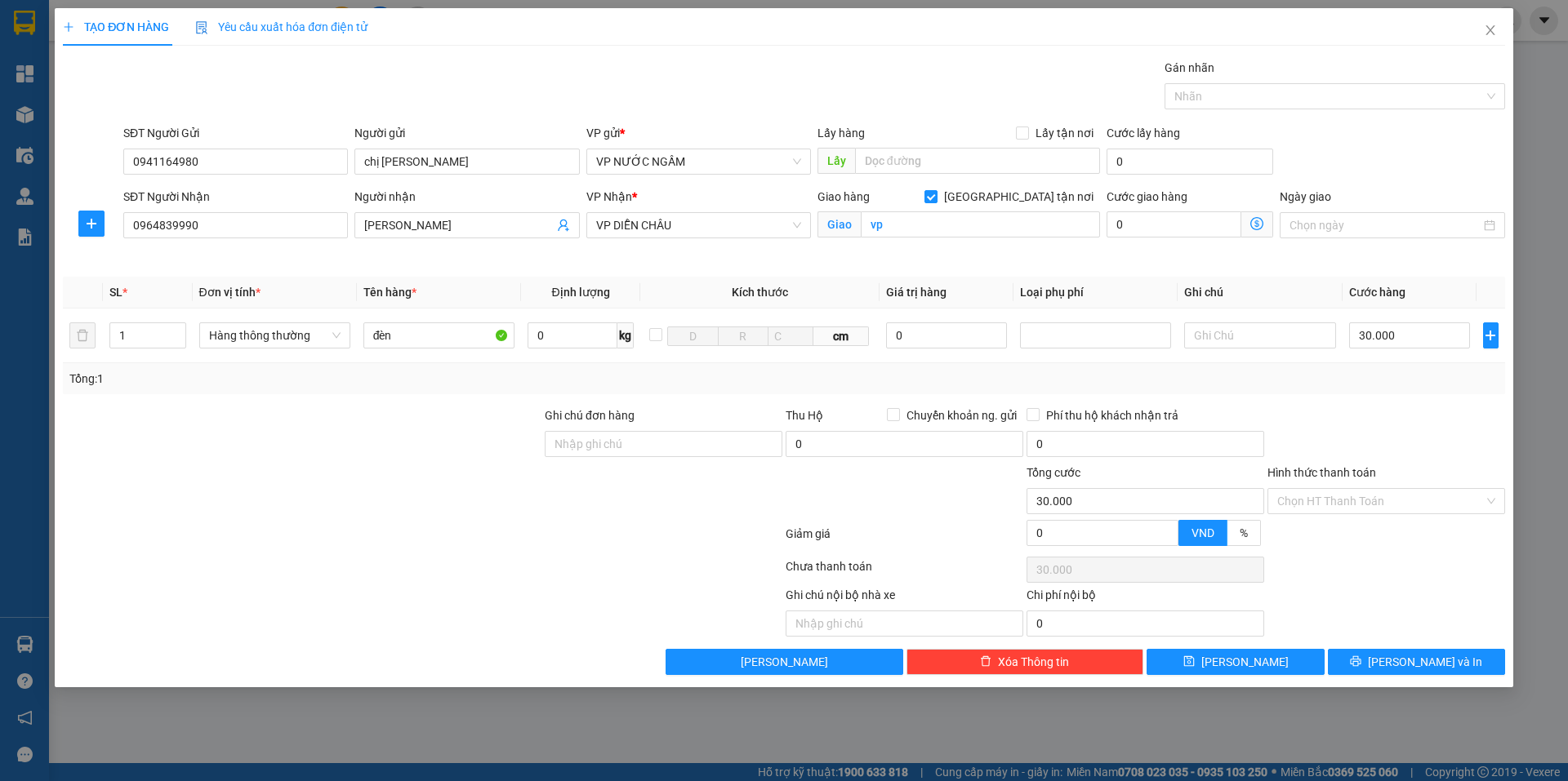
click at [1397, 649] on div "Transit Pickup Surcharge Ids Transit Deliver Surcharge Ids Transit Deliver Surc…" at bounding box center [784, 367] width 1442 height 617
drag, startPoint x: 1381, startPoint y: 660, endPoint x: 1372, endPoint y: 655, distance: 10.3
click at [1379, 661] on button "[PERSON_NAME] và In" at bounding box center [1415, 662] width 177 height 26
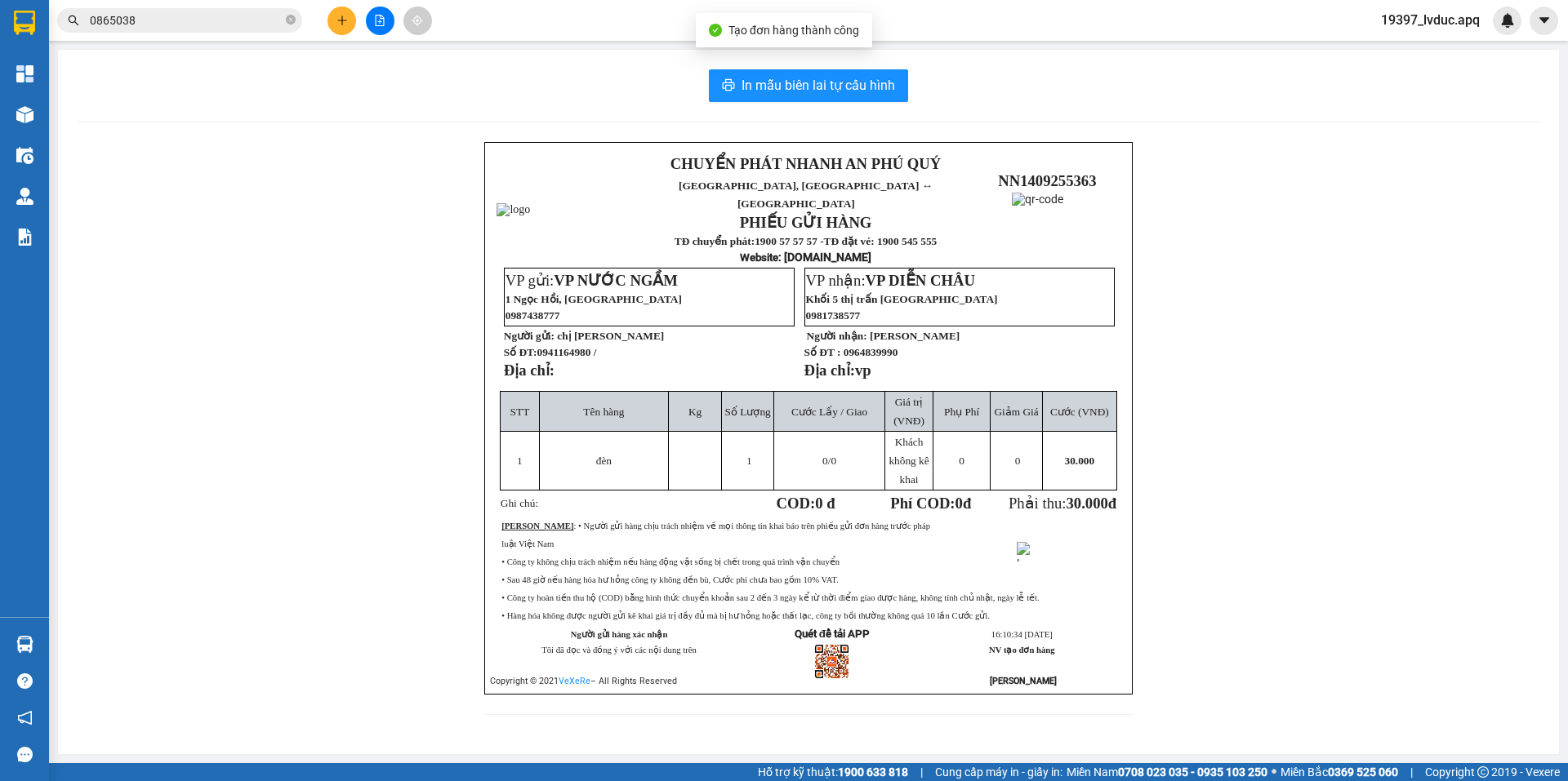
click at [803, 69] on div "In mẫu biên lai tự cấu hình CHUYỂN PHÁT NHANH AN PHÚ QUÝ NGHỆ AN, HÀ TĨNH ↔ HÀ …" at bounding box center [808, 401] width 1501 height 705
click at [922, 89] on div "In mẫu biên lai tự cấu hình" at bounding box center [809, 85] width 1462 height 33
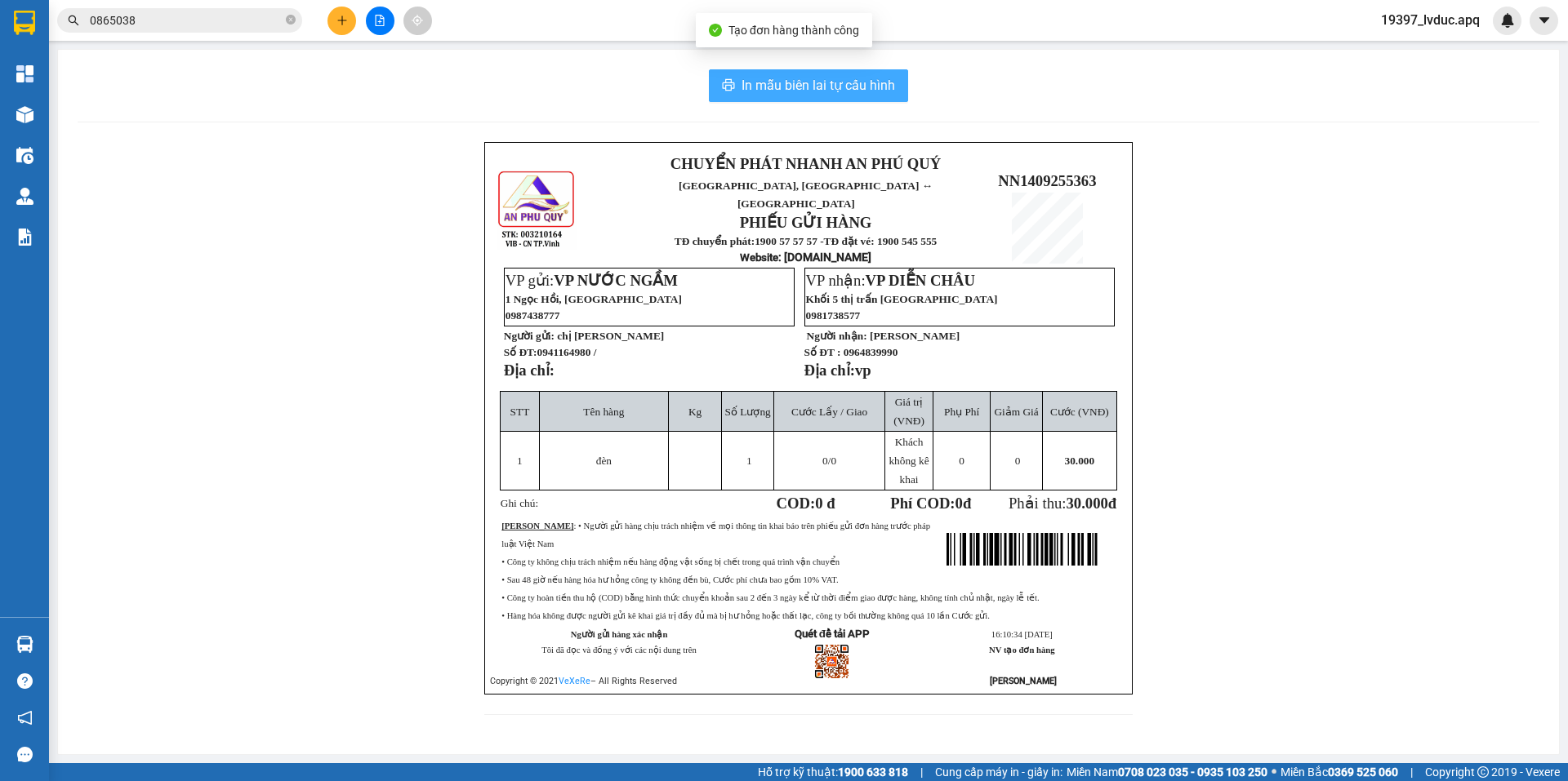
click at [888, 84] on span "In mẫu biên lai tự cấu hình" at bounding box center [818, 85] width 153 height 20
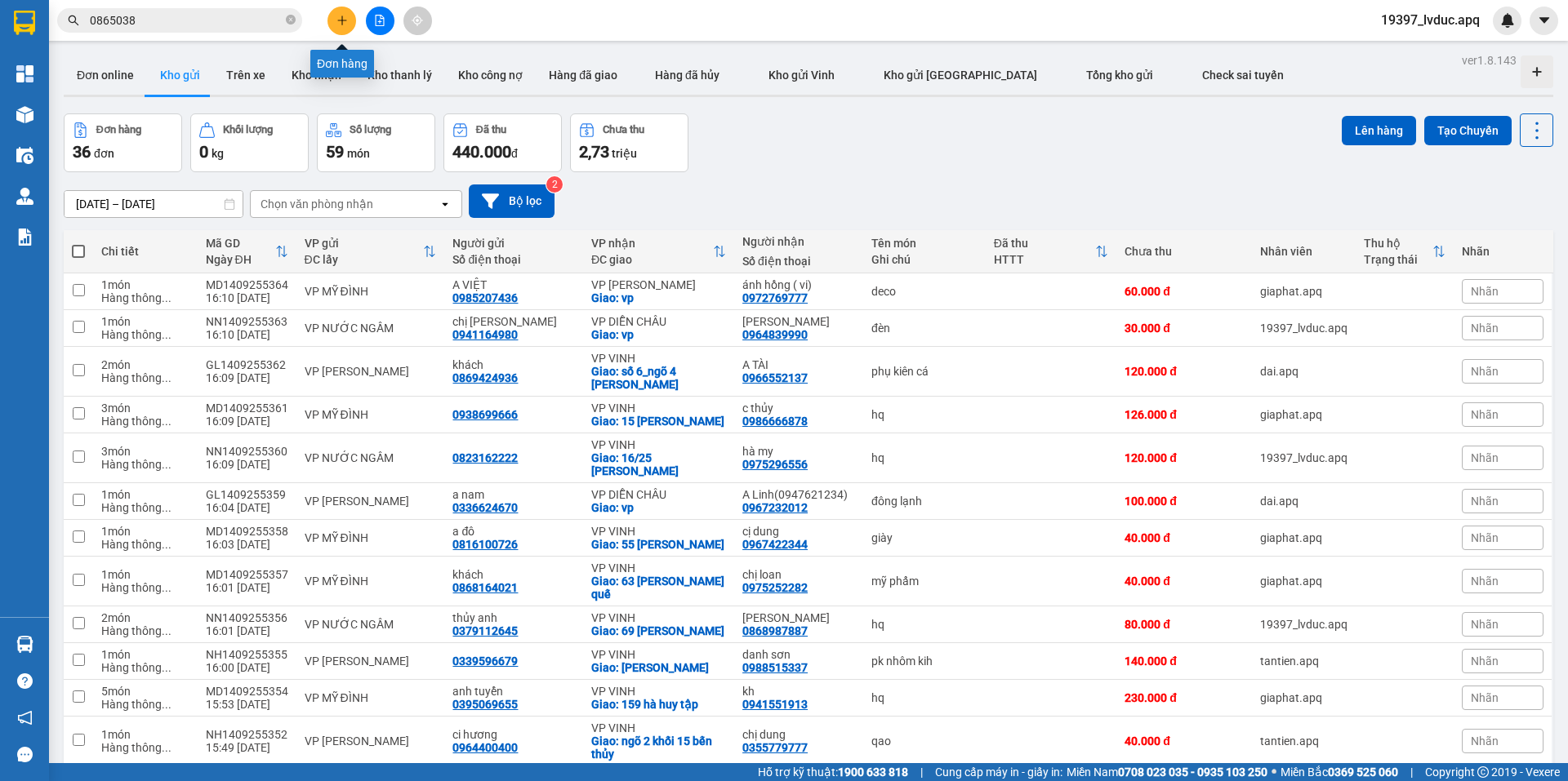
click at [334, 17] on button at bounding box center [342, 21] width 28 height 28
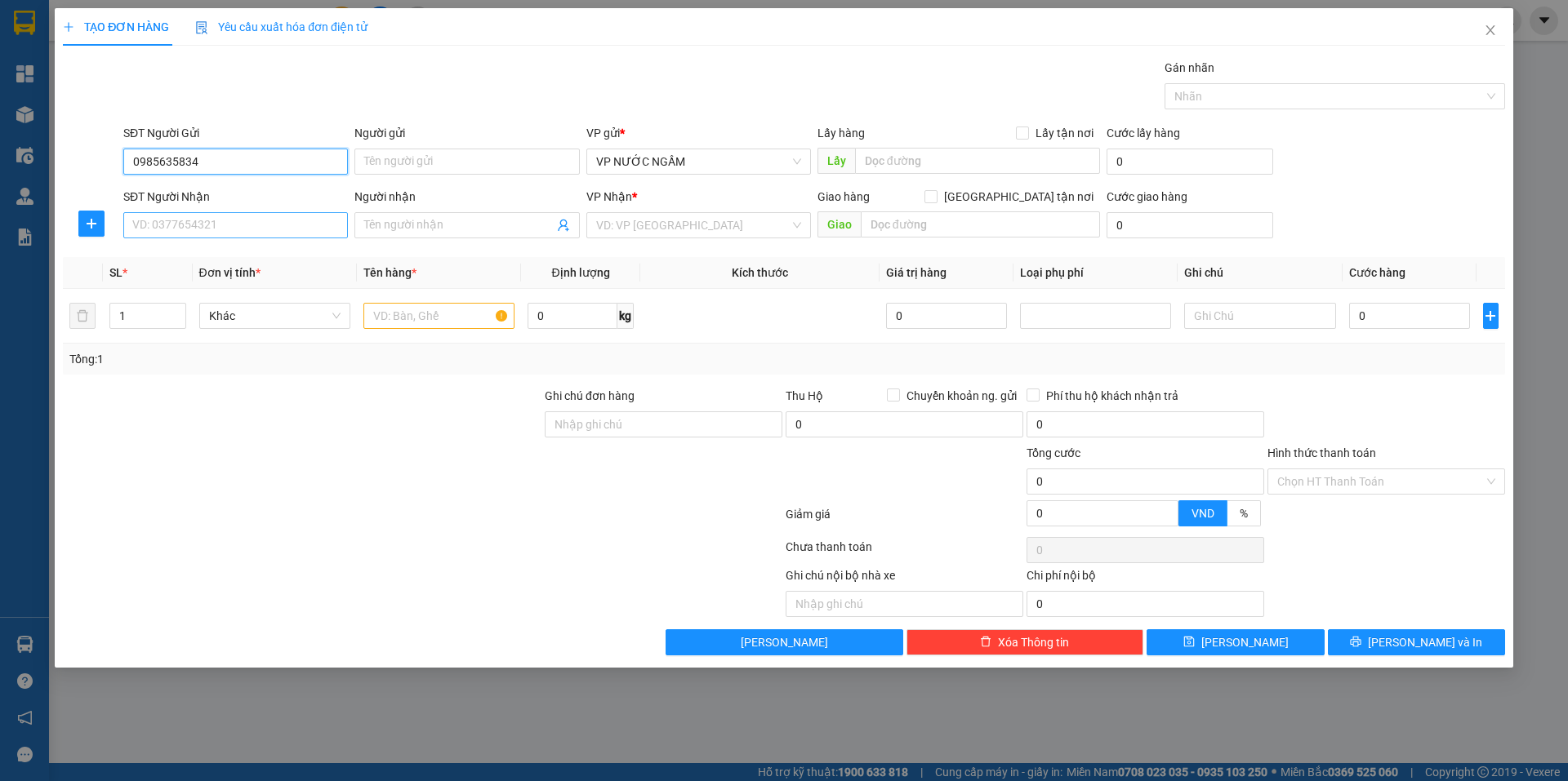
type input "0985635834"
drag, startPoint x: 225, startPoint y: 229, endPoint x: 232, endPoint y: 236, distance: 9.9
click at [226, 232] on input "SĐT Người Nhận" at bounding box center [235, 225] width 225 height 26
click at [232, 256] on div "0985635834 - 0369777775 a đại" at bounding box center [235, 257] width 205 height 18
type input "0985635834"
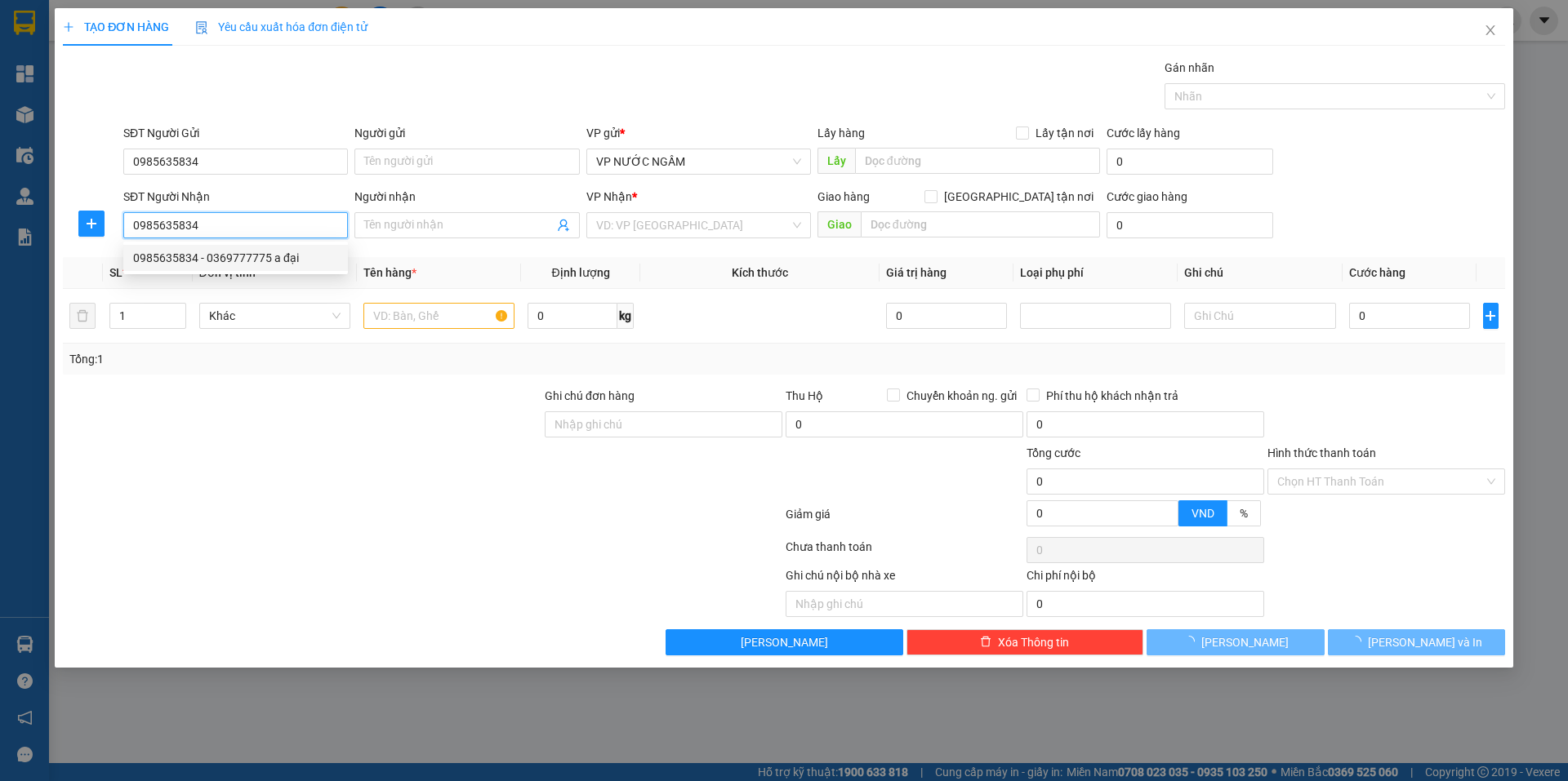
type input "0369777775 a đại"
checkbox input "true"
type input "nõ 131 [PERSON_NAME]"
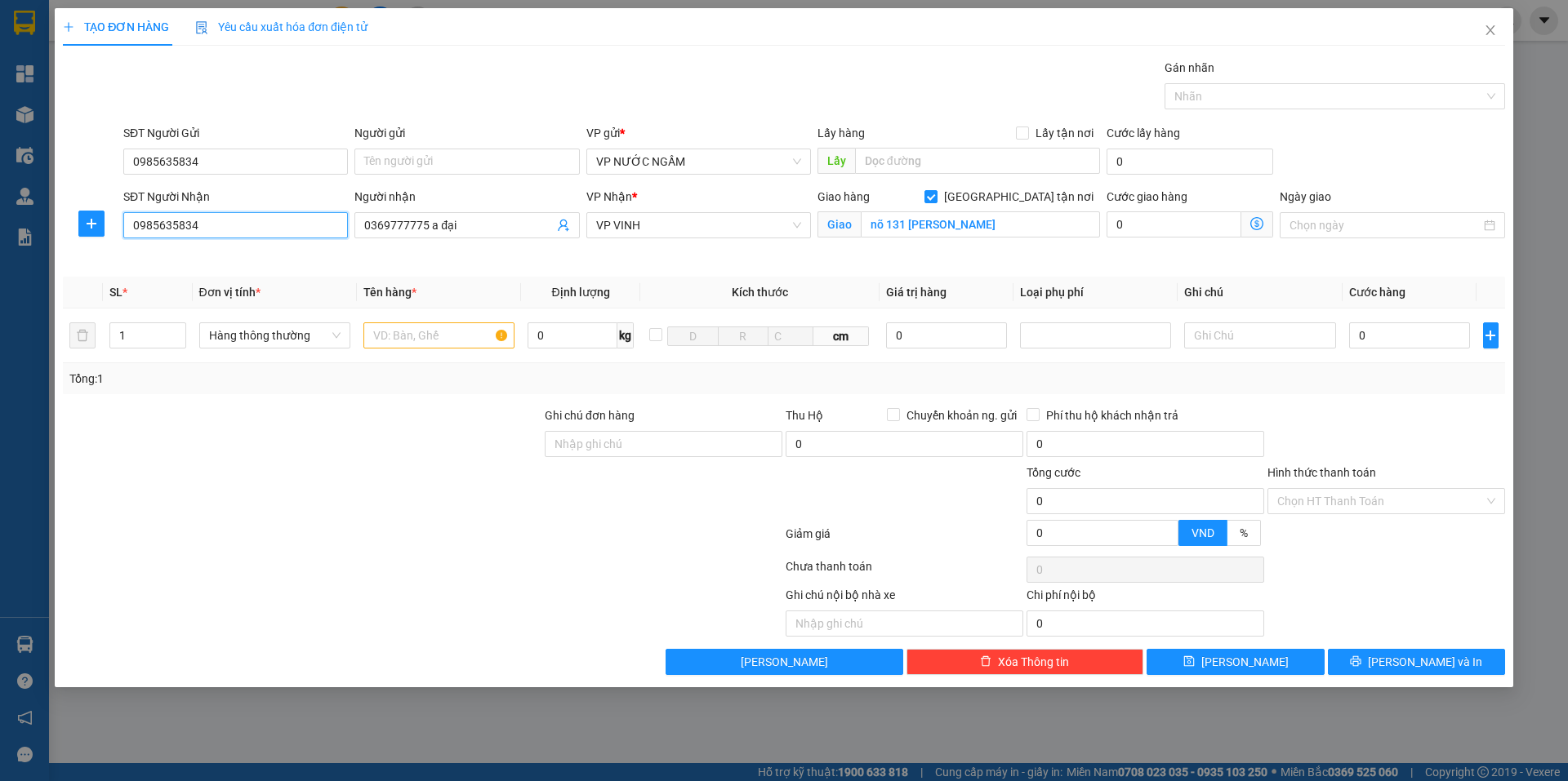
click at [240, 217] on input "0985635834" at bounding box center [235, 225] width 225 height 26
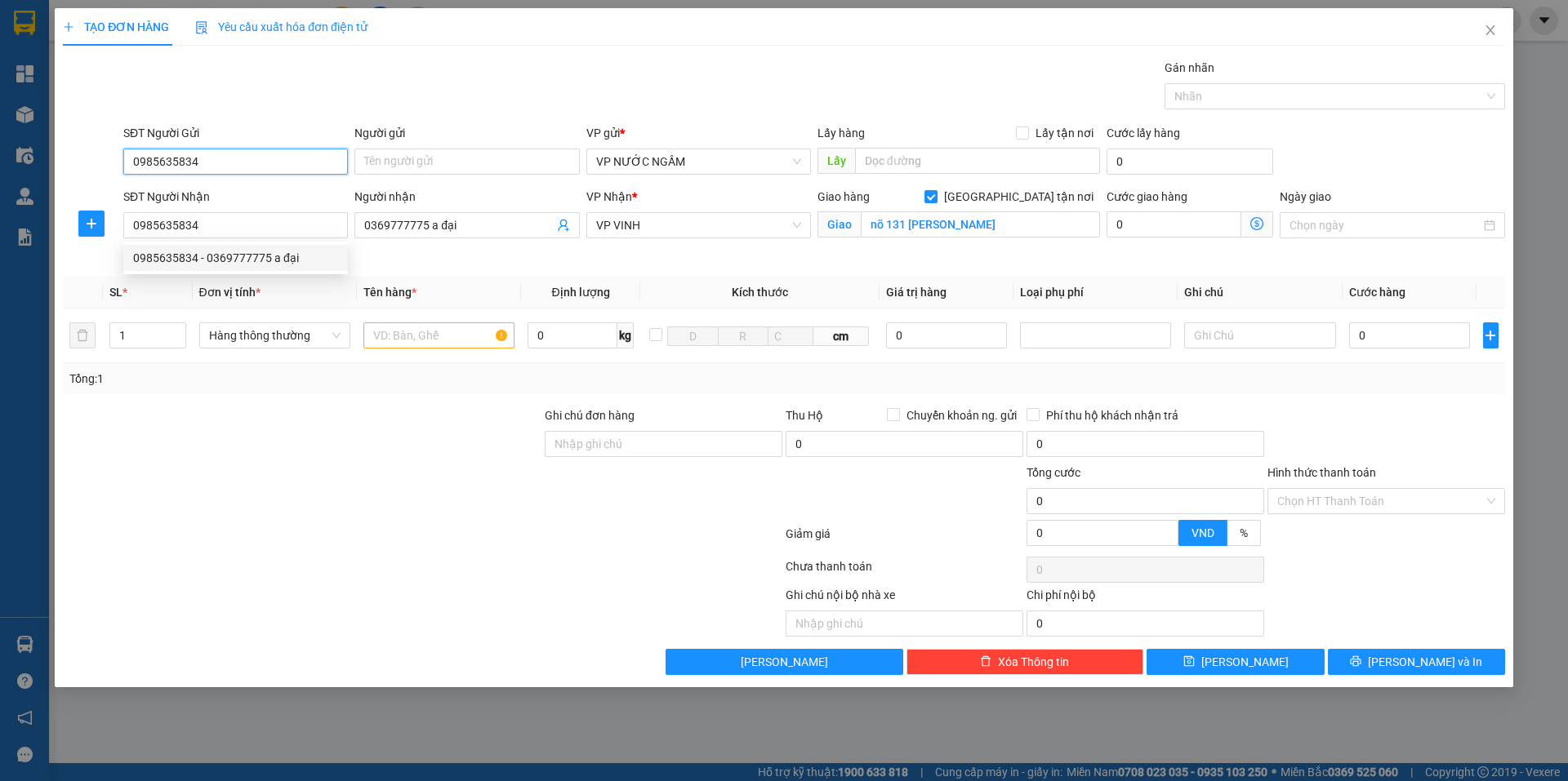
click at [243, 153] on input "0985635834" at bounding box center [235, 161] width 225 height 26
type input "0"
type input "0989471999"
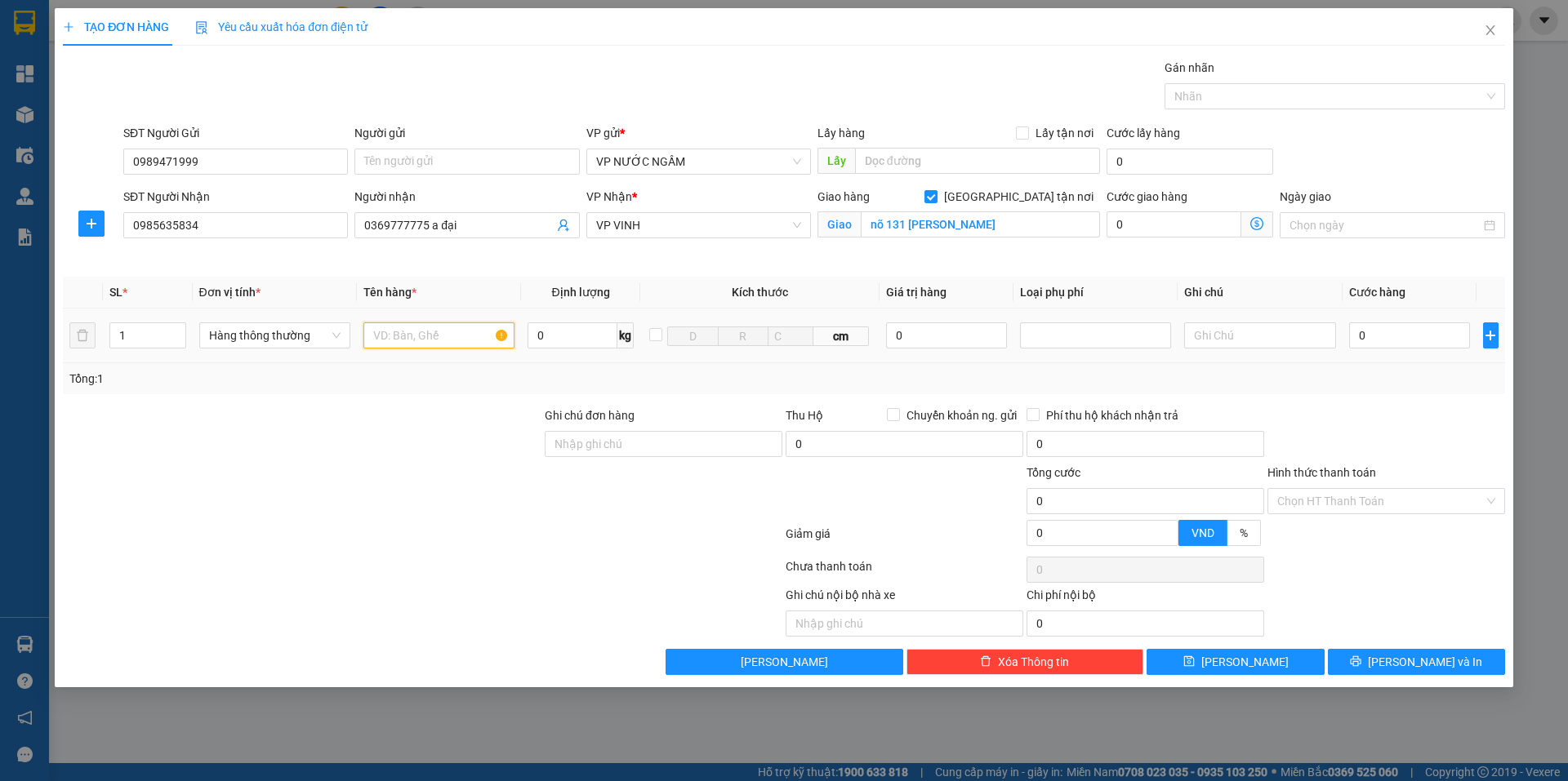
click at [440, 340] on input "text" at bounding box center [439, 335] width 151 height 26
click at [216, 168] on input "0989471999" at bounding box center [235, 161] width 225 height 26
click at [223, 224] on input "0985635834" at bounding box center [235, 225] width 225 height 26
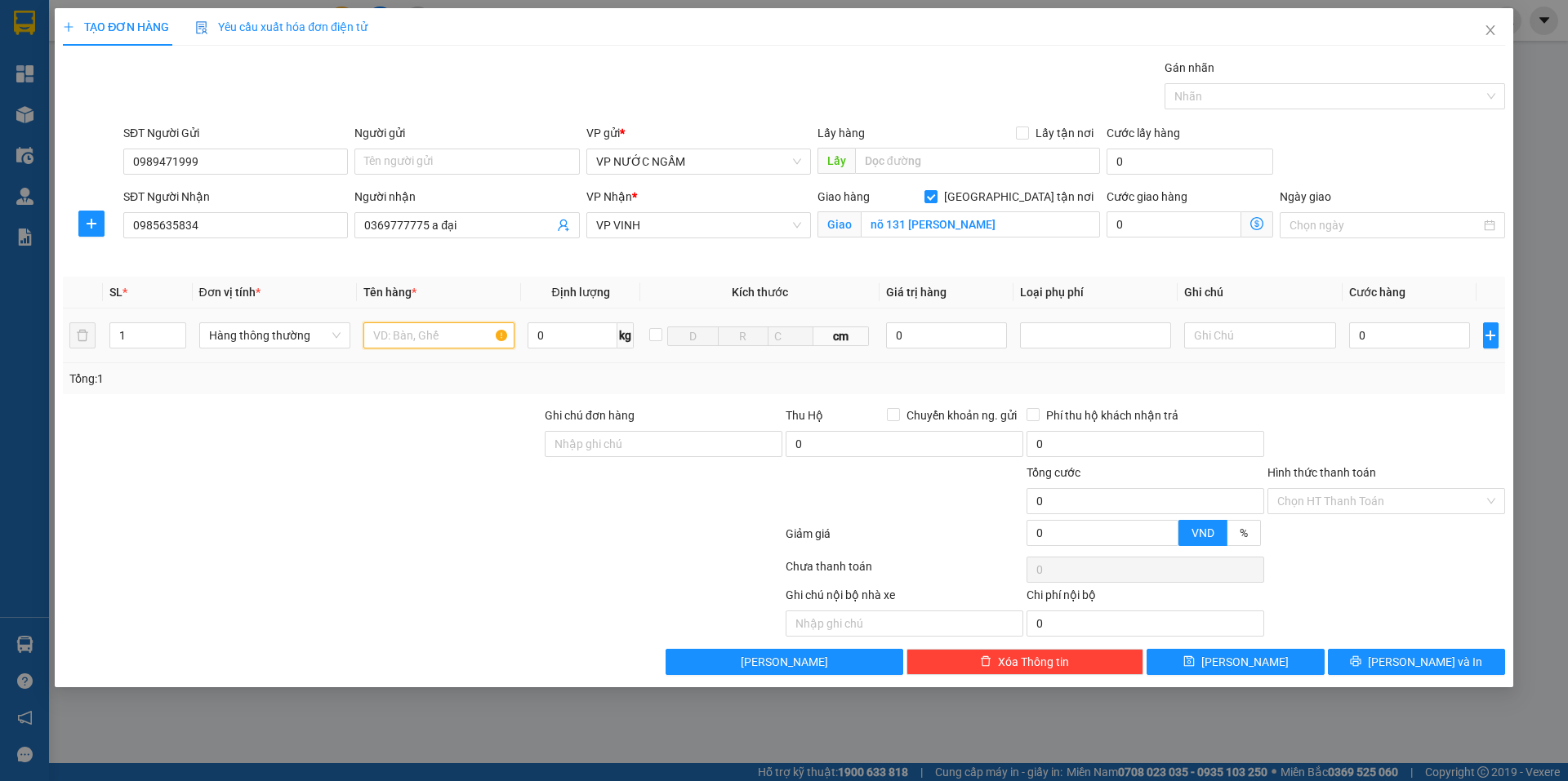
click at [393, 332] on input "text" at bounding box center [439, 335] width 151 height 26
click at [1350, 330] on input "0" at bounding box center [1410, 335] width 122 height 26
type input "4"
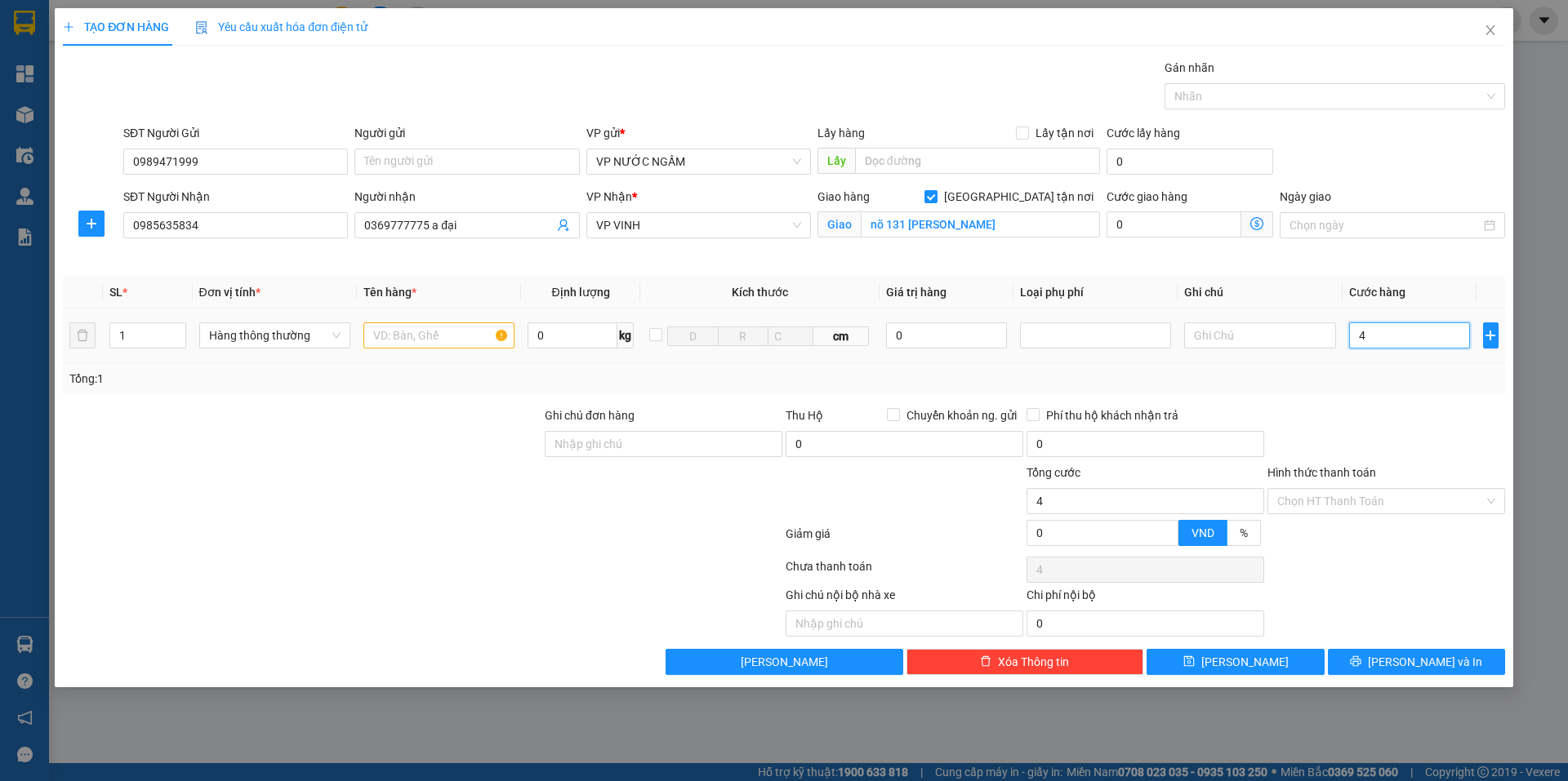
type input "40"
type input "40.000"
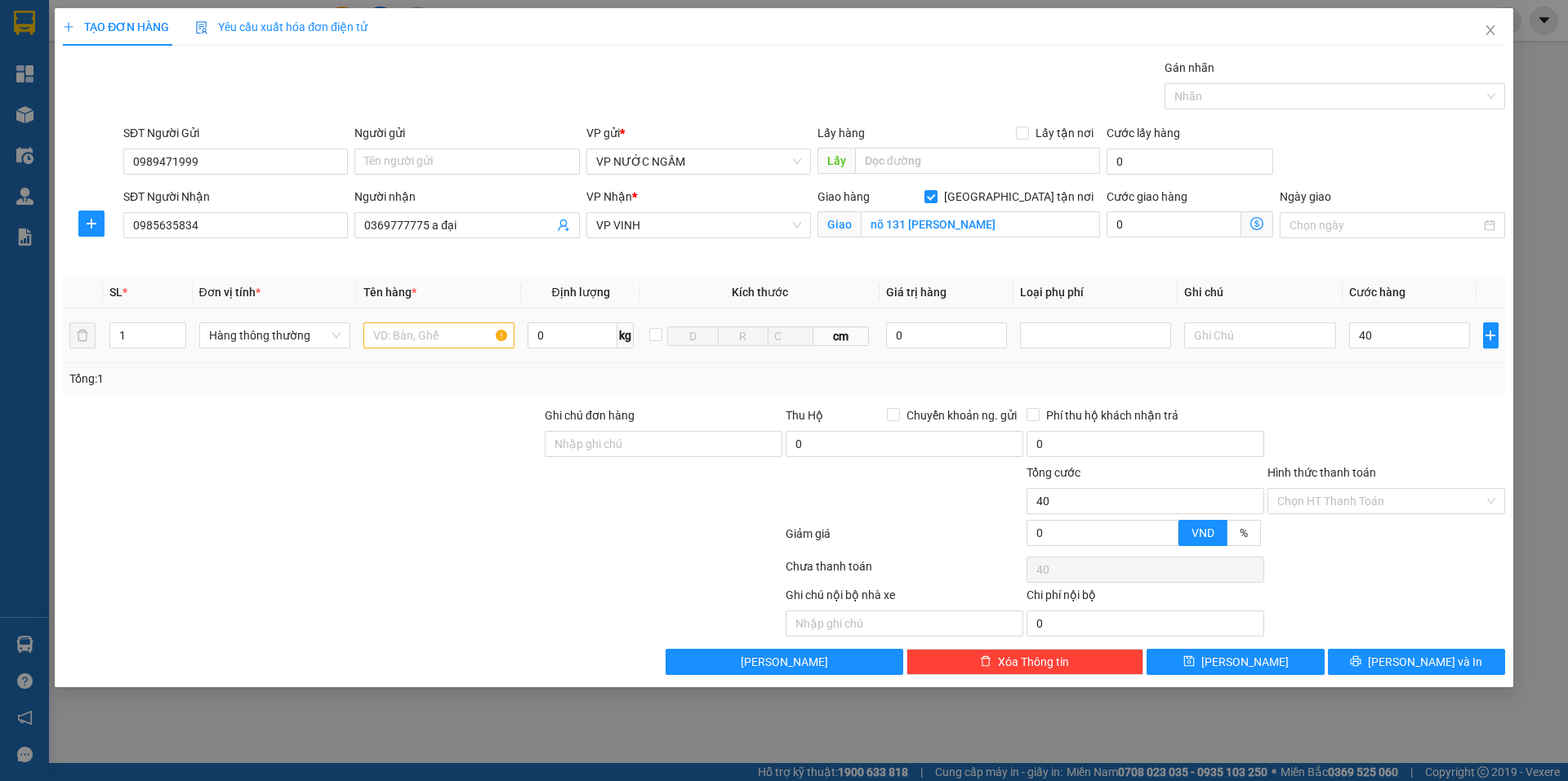
type input "40.000"
click at [1340, 354] on td at bounding box center [1260, 335] width 164 height 54
click at [366, 335] on input "text" at bounding box center [439, 335] width 151 height 26
click at [260, 224] on input "0985635834" at bounding box center [235, 225] width 225 height 26
click at [394, 339] on input "text" at bounding box center [439, 335] width 151 height 26
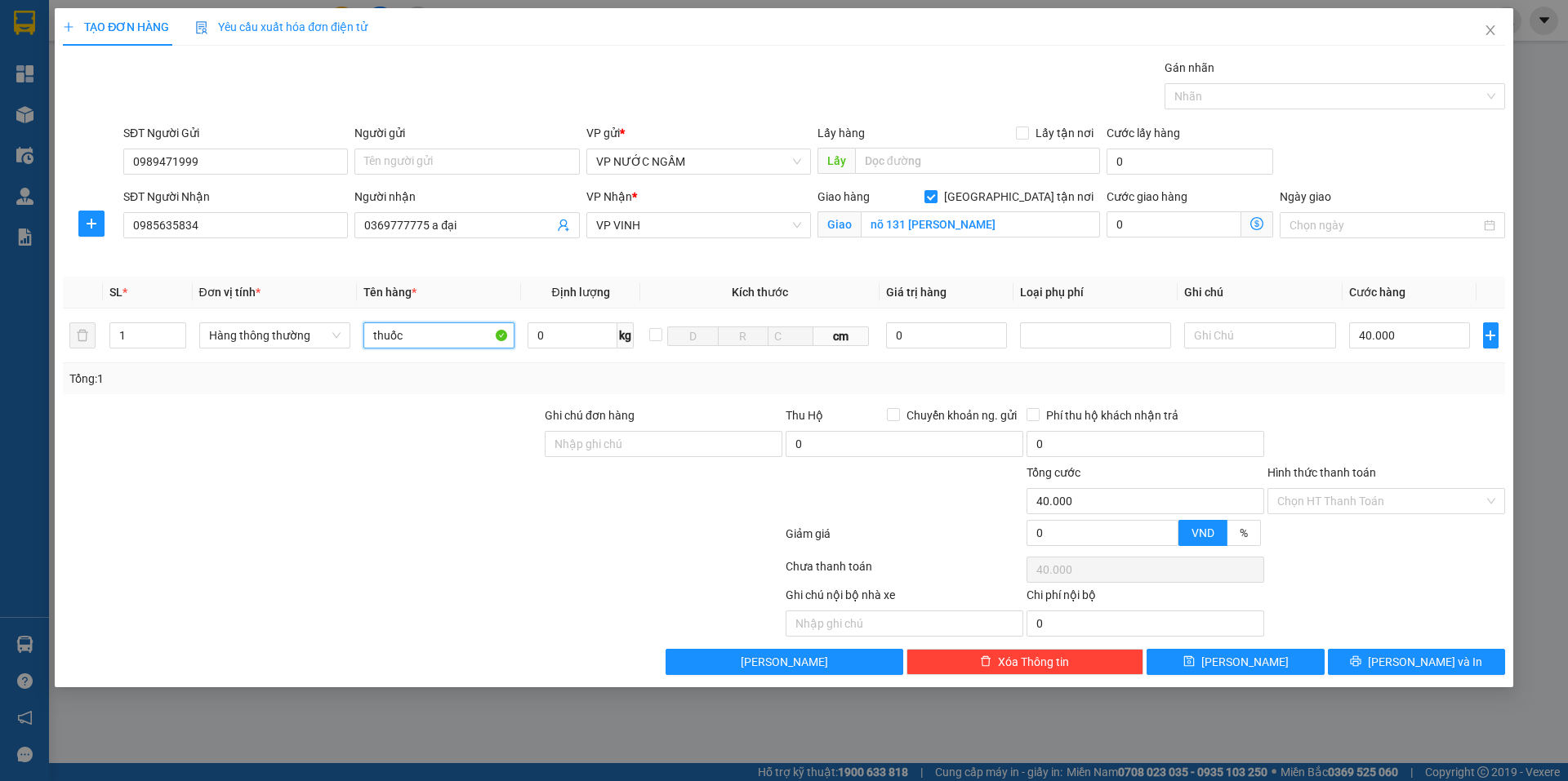
type input "thuốc"
click at [737, 401] on div "Transit Pickup Surcharge Ids Transit Deliver Surcharge Ids Transit Deliver Surc…" at bounding box center [784, 367] width 1442 height 617
click at [1358, 448] on div at bounding box center [1385, 435] width 241 height 57
click at [1377, 649] on div "Transit Pickup Surcharge Ids Transit Deliver Surcharge Ids Transit Deliver Surc…" at bounding box center [784, 367] width 1442 height 617
click at [1374, 653] on button "[PERSON_NAME] và In" at bounding box center [1415, 662] width 177 height 26
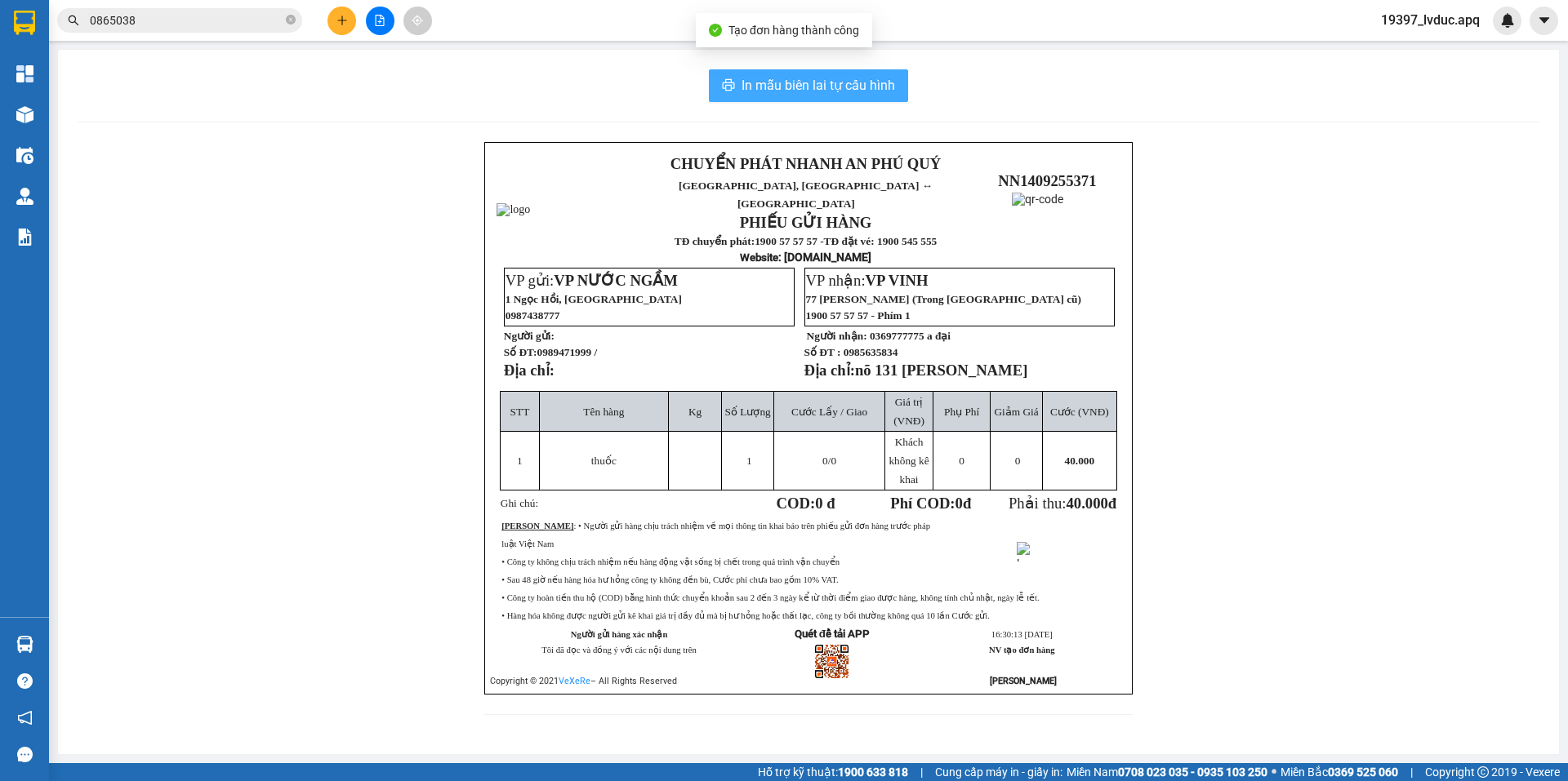
click at [732, 75] on button "In mẫu biên lai tự cấu hình" at bounding box center [809, 85] width 199 height 33
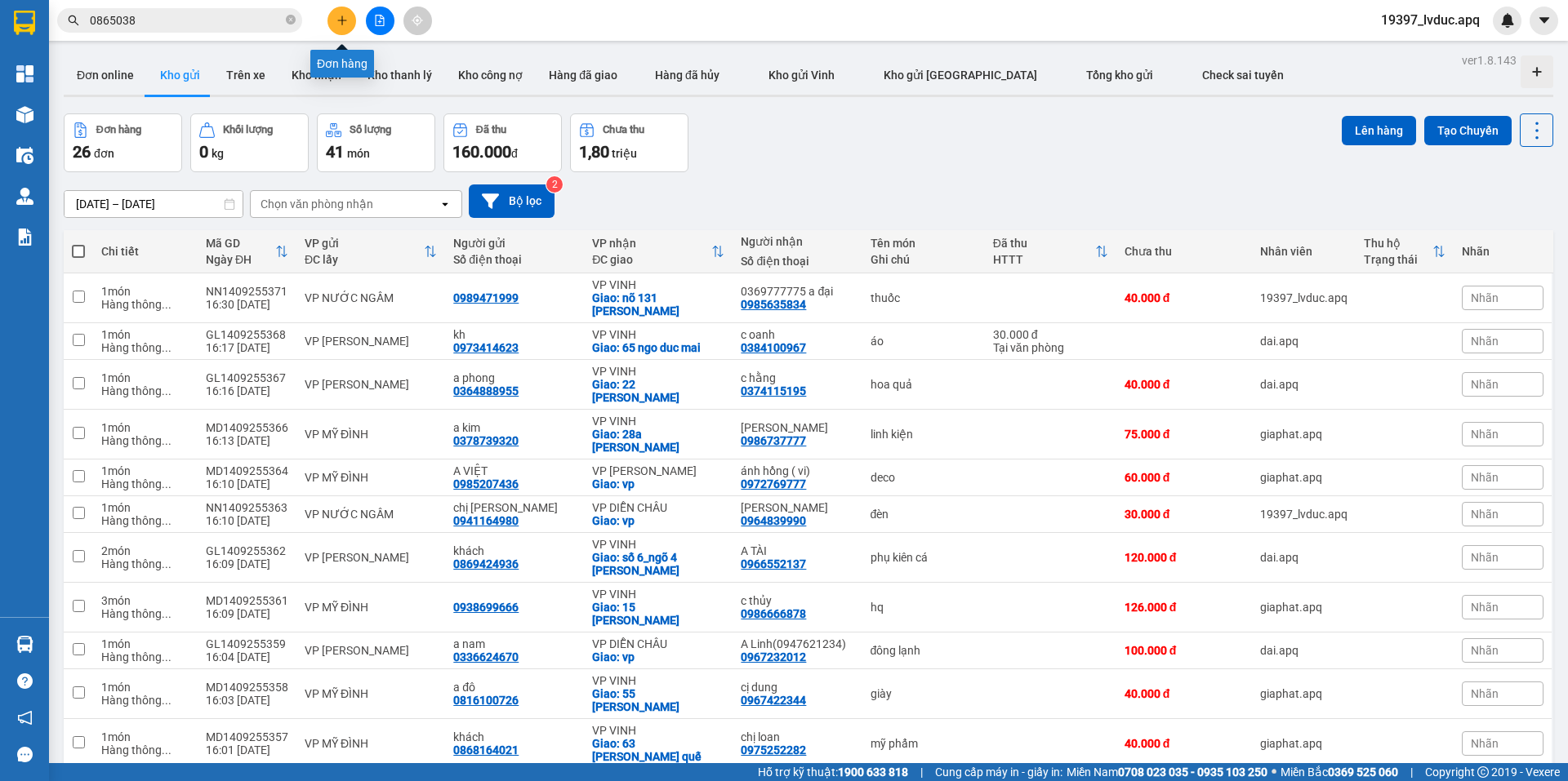
click at [341, 19] on icon "plus" at bounding box center [342, 21] width 12 height 12
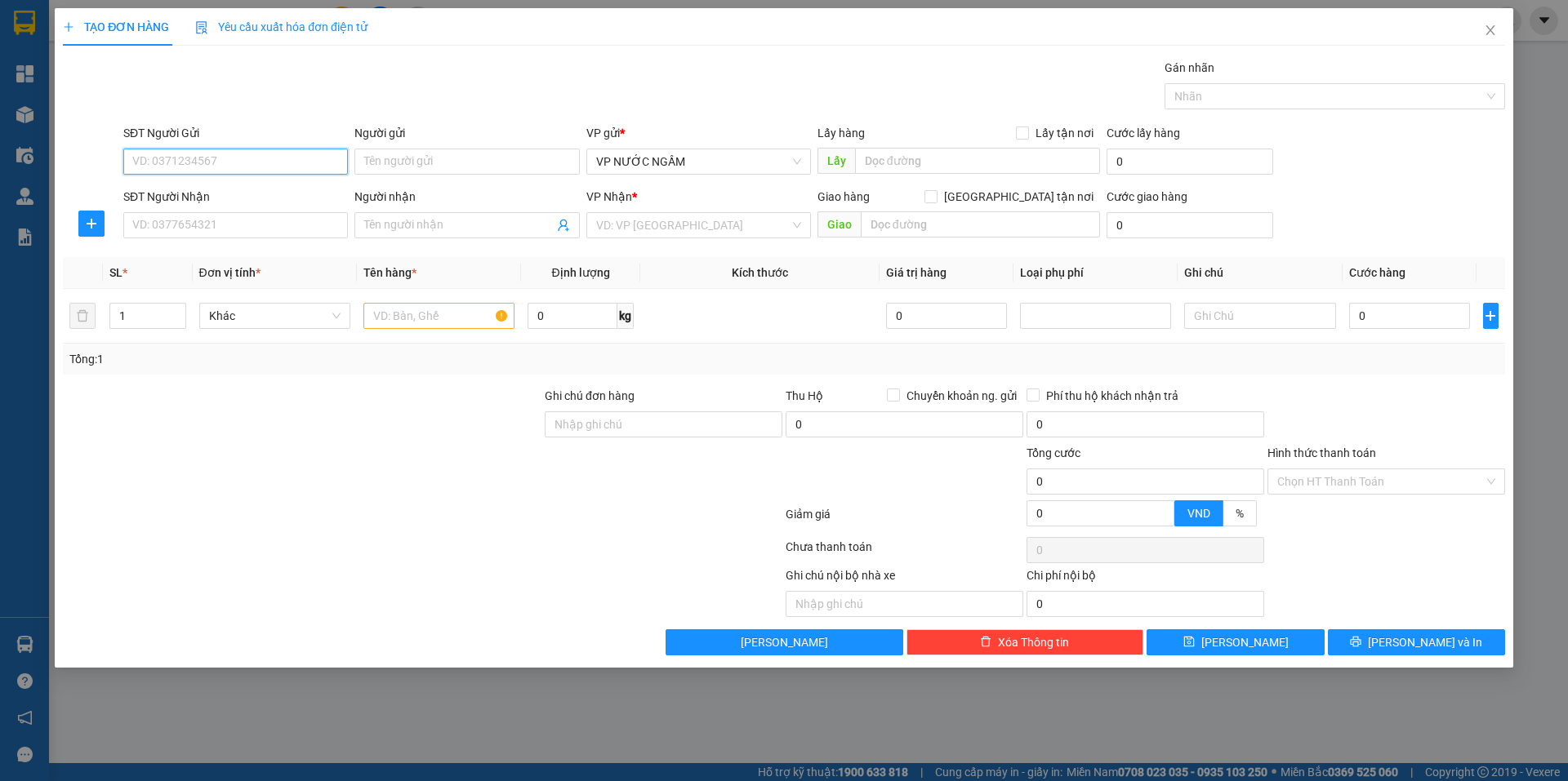
paste input "0962360236"
click at [232, 172] on input "0962360236" at bounding box center [235, 161] width 225 height 26
click at [206, 204] on div "0962360236" at bounding box center [235, 194] width 225 height 26
type input "0962360236"
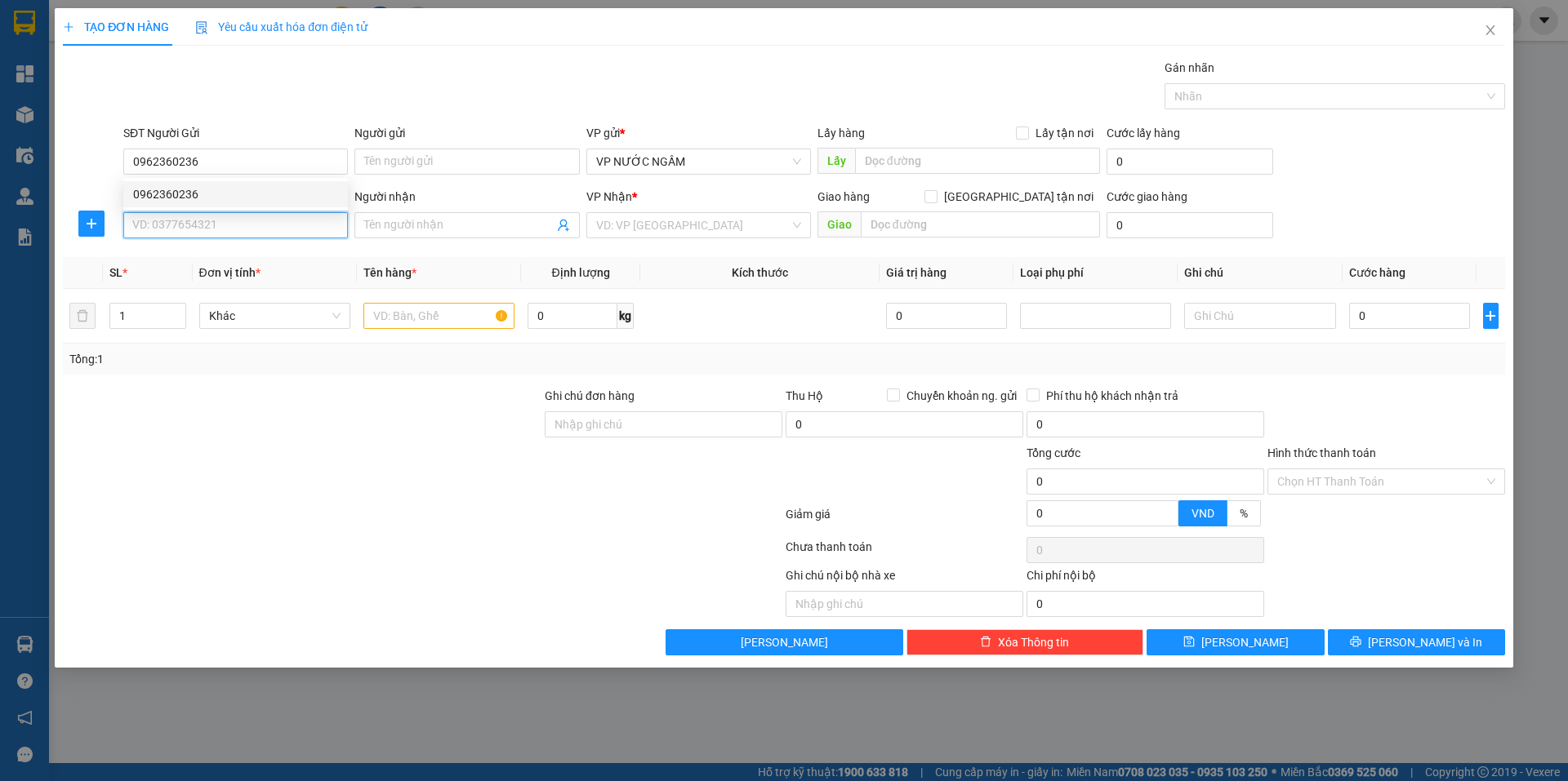
click at [206, 223] on input "SĐT Người Nhận" at bounding box center [235, 225] width 225 height 26
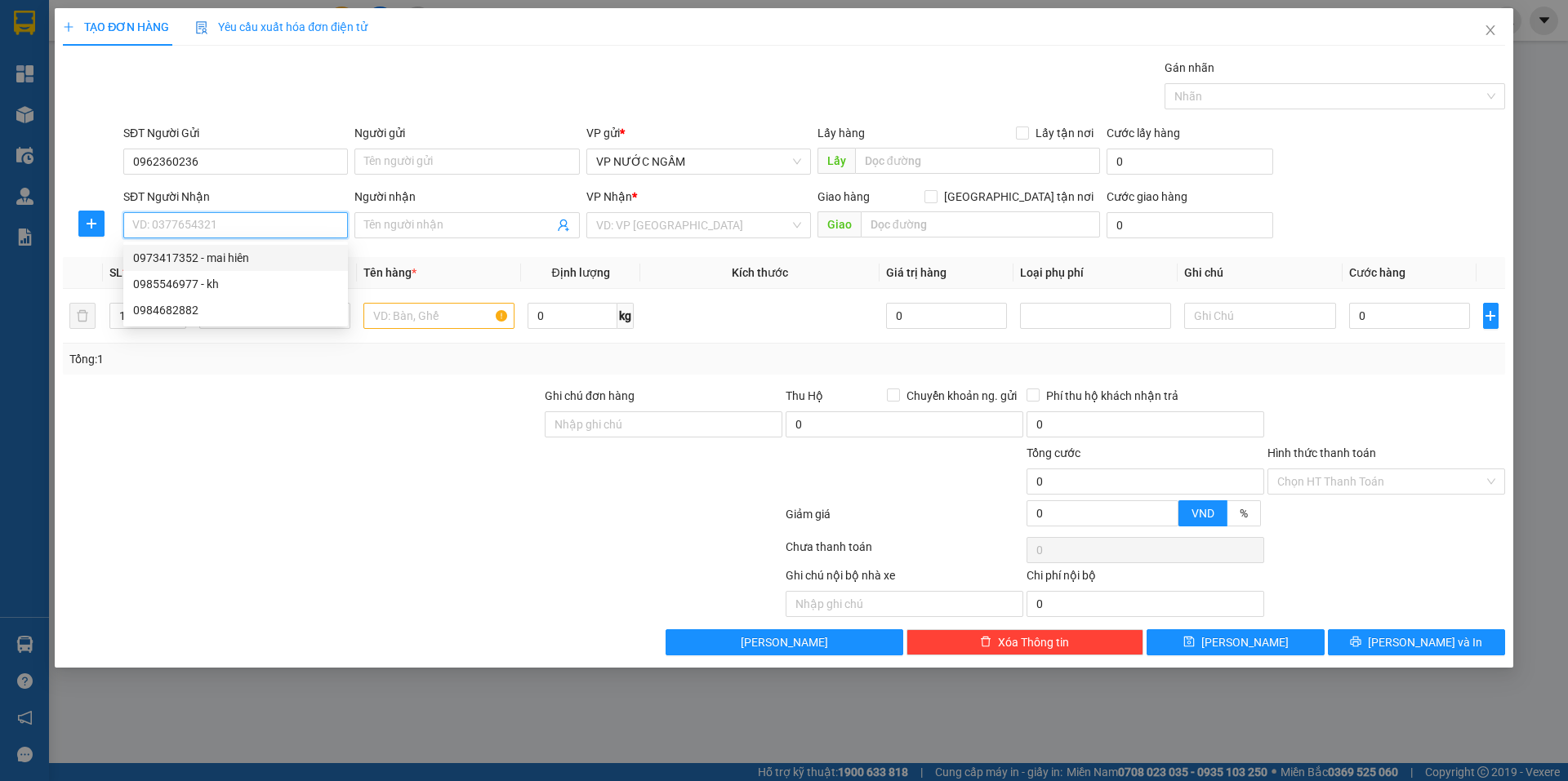
click at [221, 259] on div "0973417352 - mai hiên" at bounding box center [235, 257] width 205 height 18
type input "0973417352"
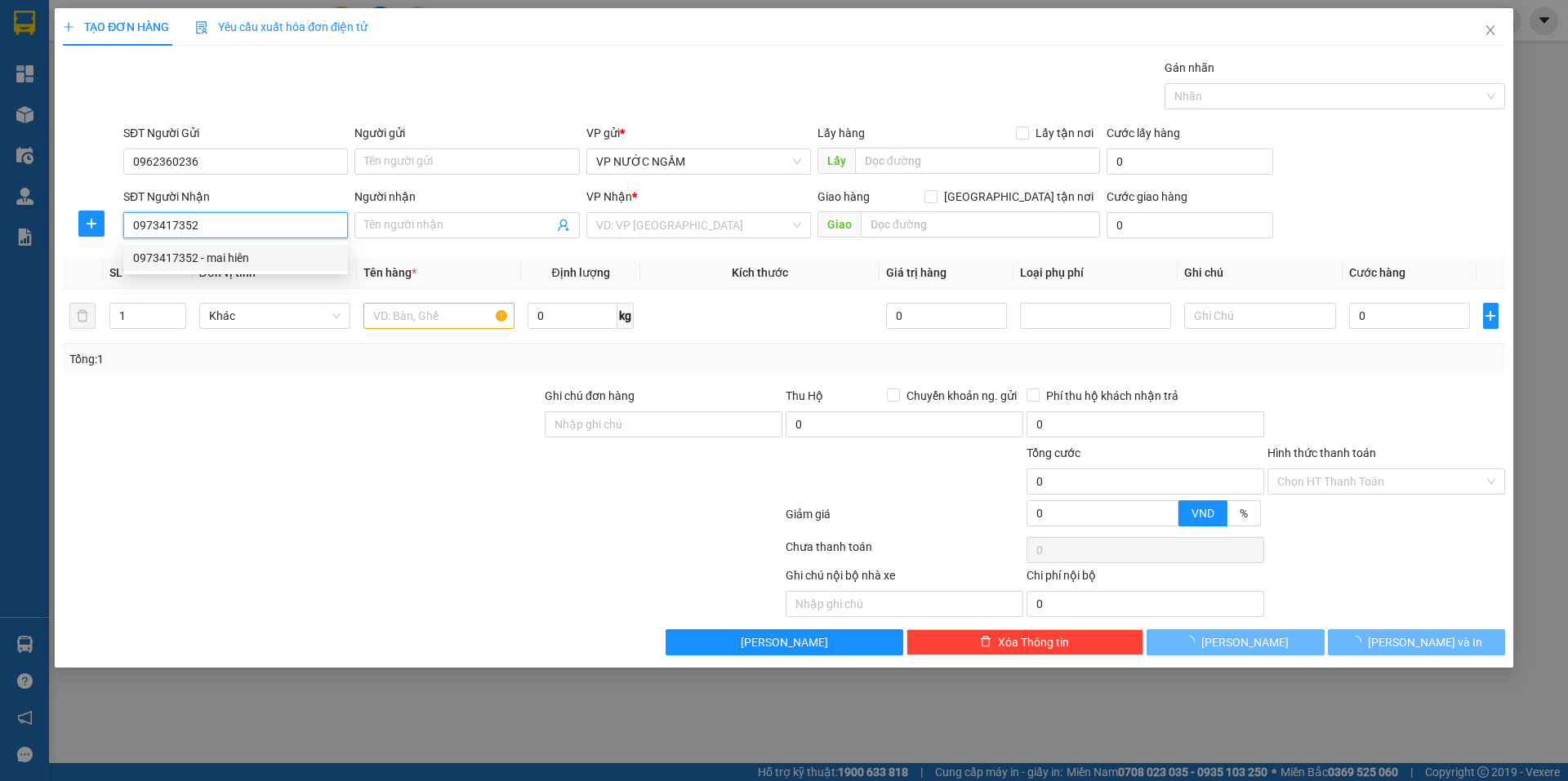
type input "mai hiên"
checkbox input "true"
type input "231 ng văn cừ"
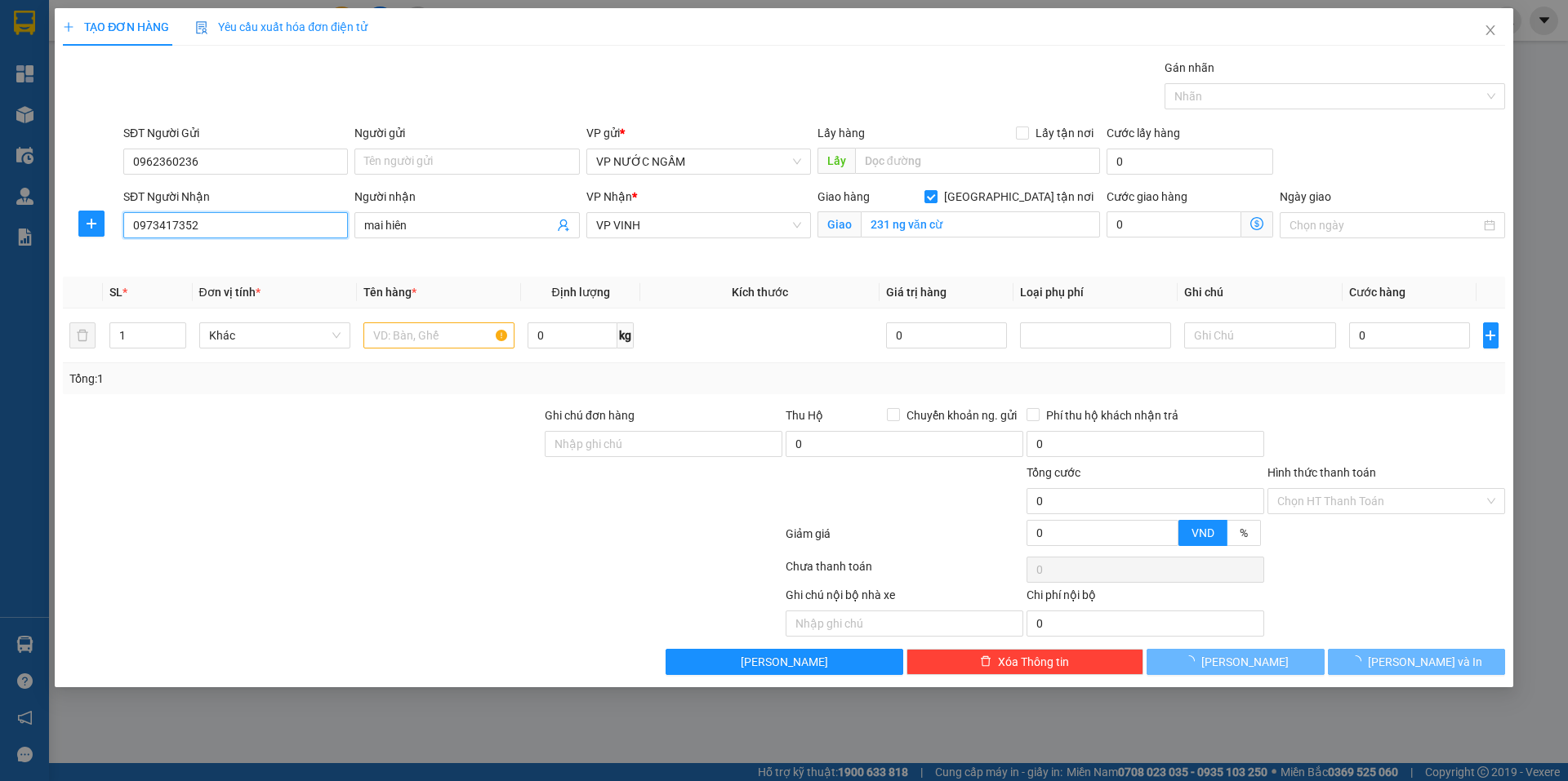
type input "10"
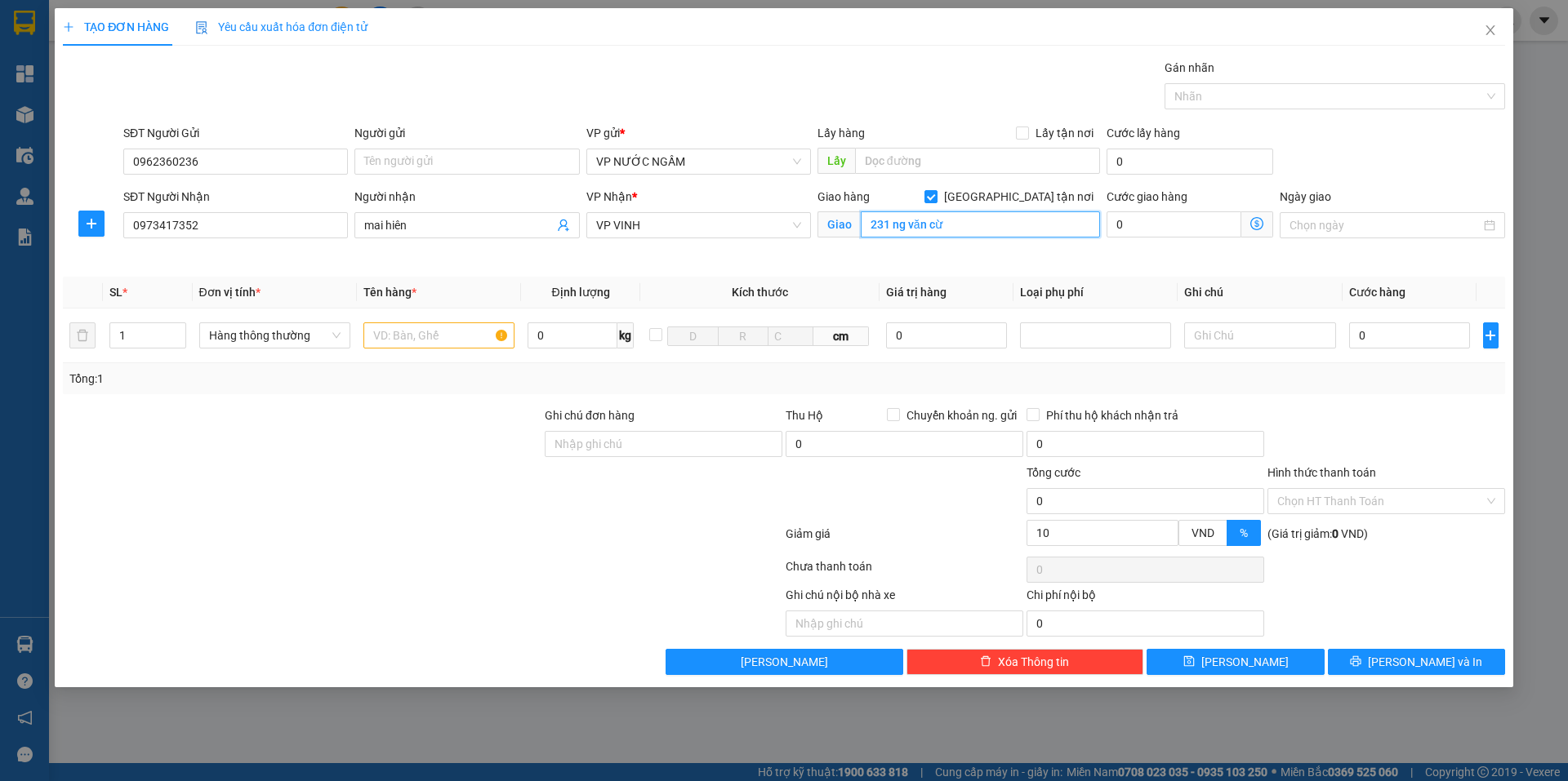
click at [926, 220] on input "231 ng văn cừ" at bounding box center [980, 224] width 239 height 26
type input "[PERSON_NAME]"
click at [375, 340] on input "text" at bounding box center [439, 335] width 151 height 26
type input "hq"
click at [1444, 324] on input "0" at bounding box center [1410, 335] width 122 height 26
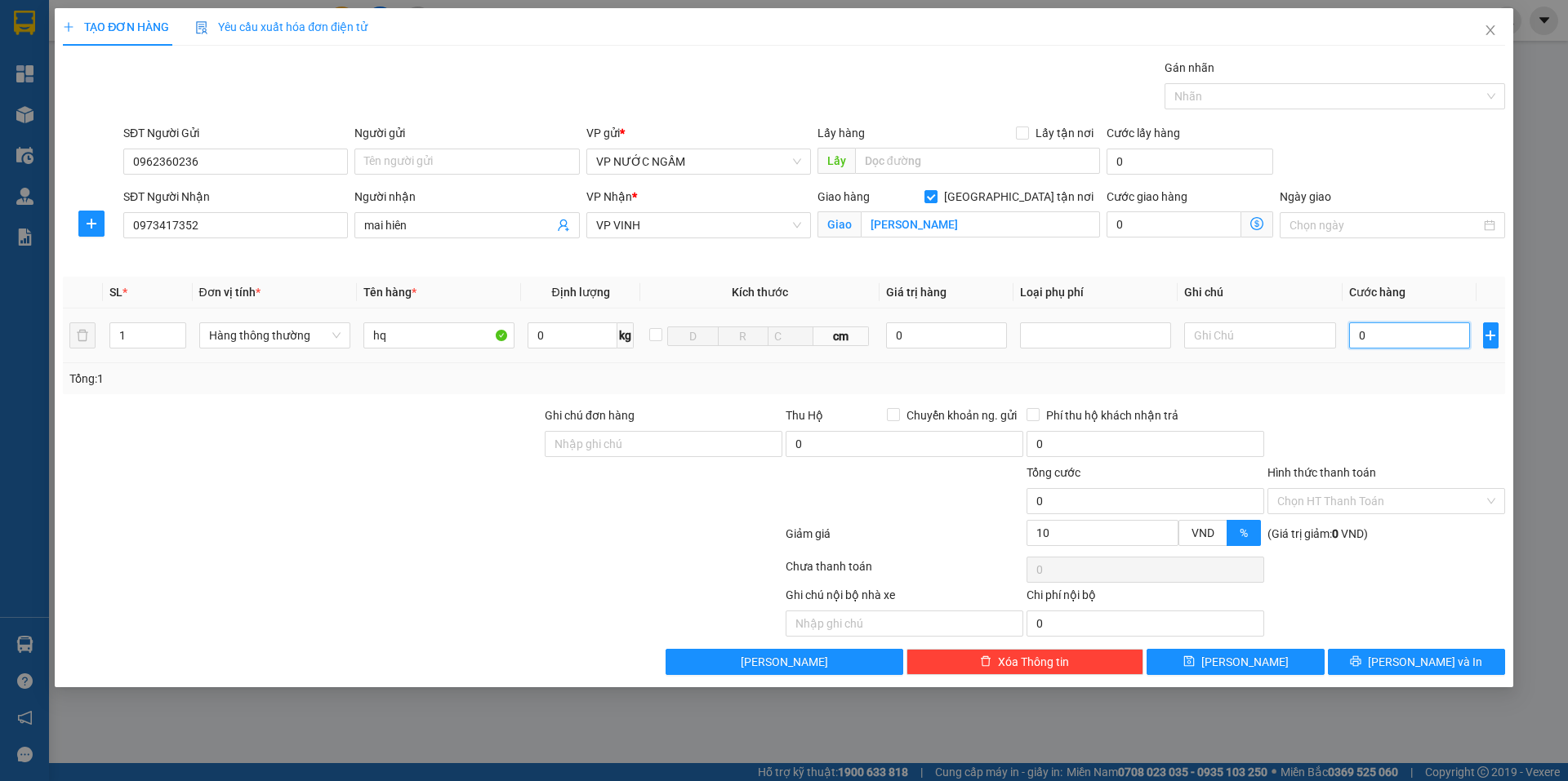
type input "5"
type input "50"
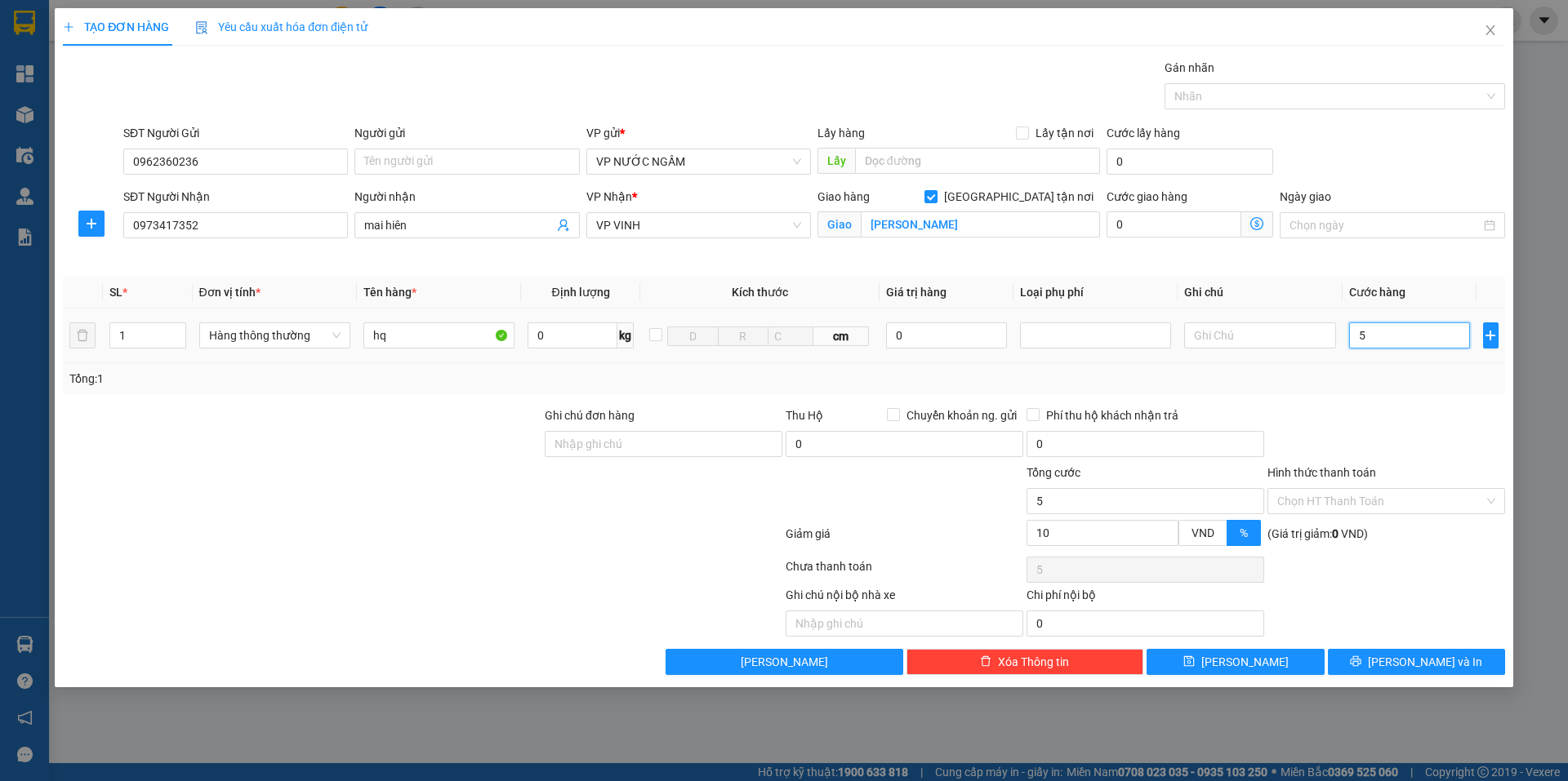
type input "50"
type input "50.000"
type input "45.000"
click at [1411, 389] on div "Tổng: 1" at bounding box center [784, 379] width 1442 height 31
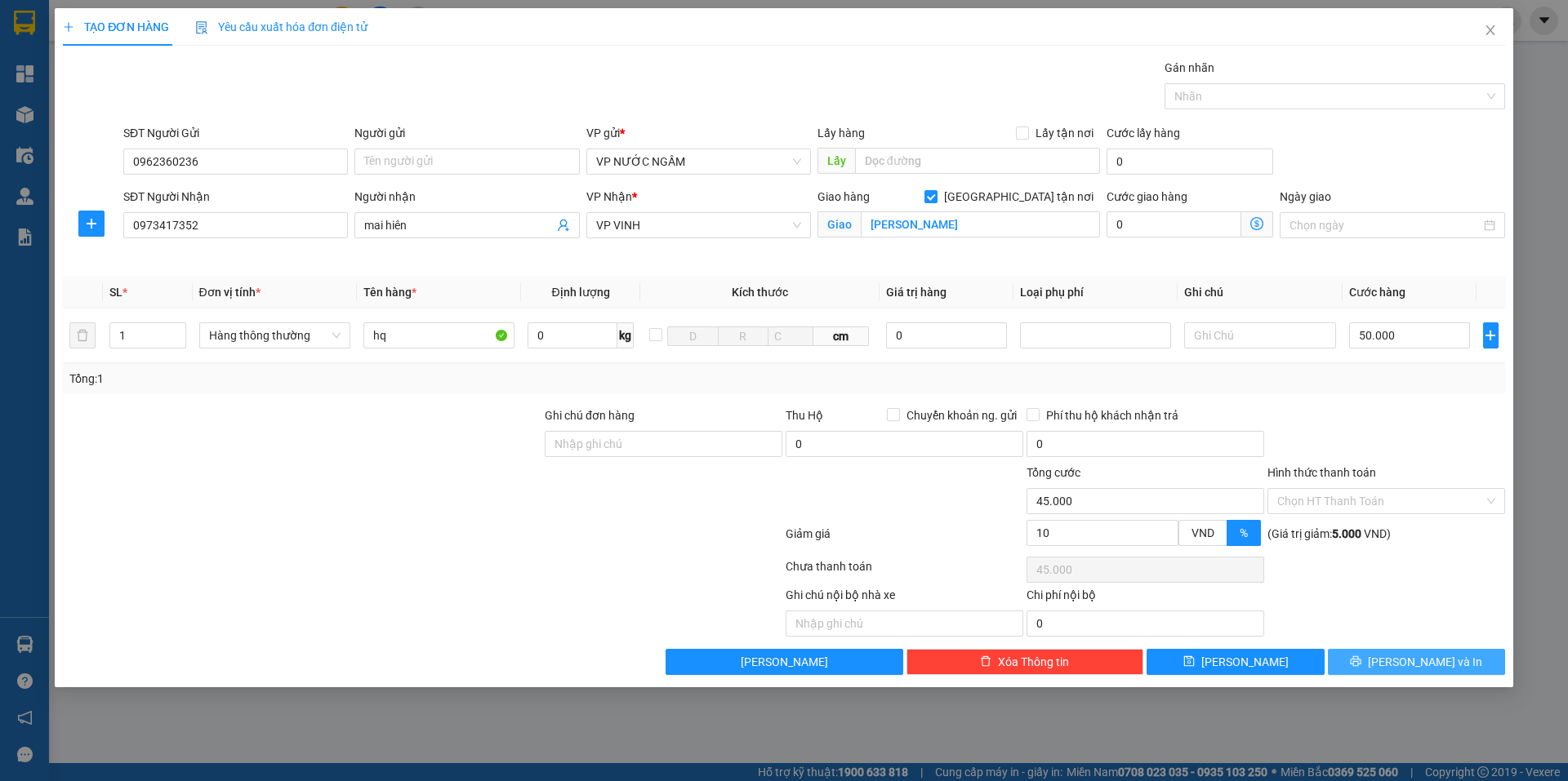
click at [1400, 665] on button "[PERSON_NAME] và In" at bounding box center [1415, 662] width 177 height 26
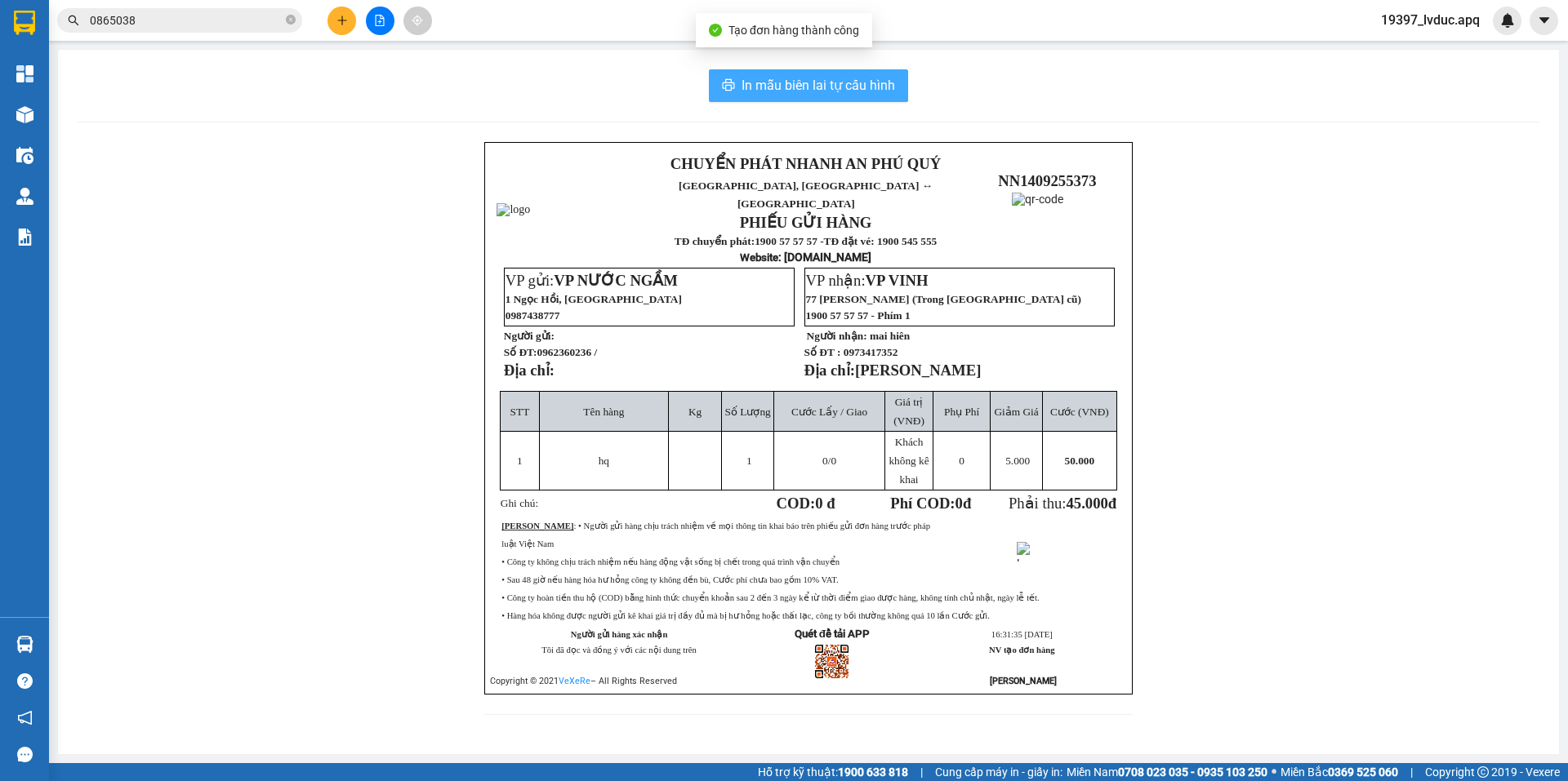
click at [728, 80] on icon "printer" at bounding box center [728, 85] width 13 height 13
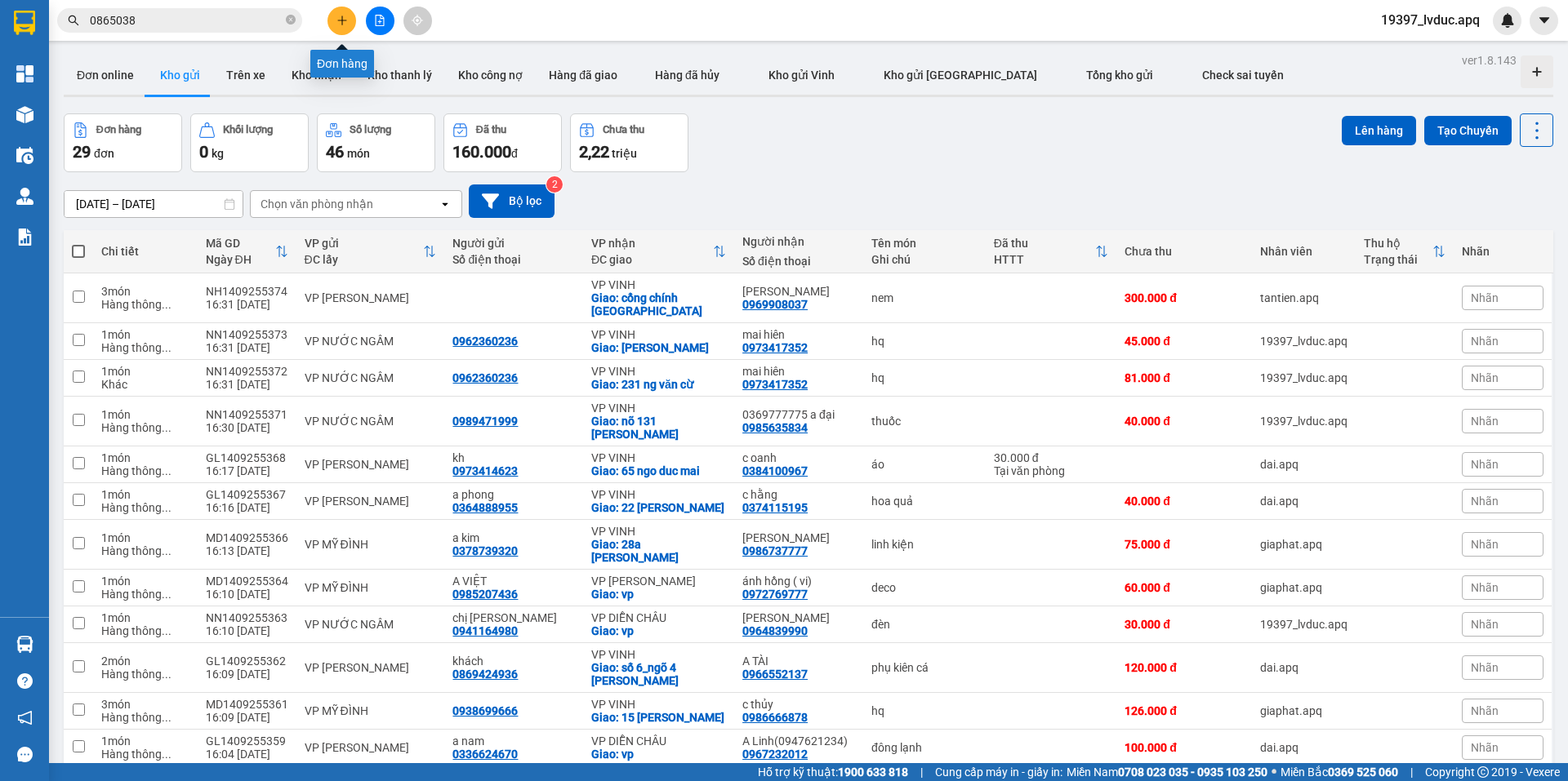
click at [338, 18] on icon "plus" at bounding box center [342, 21] width 12 height 12
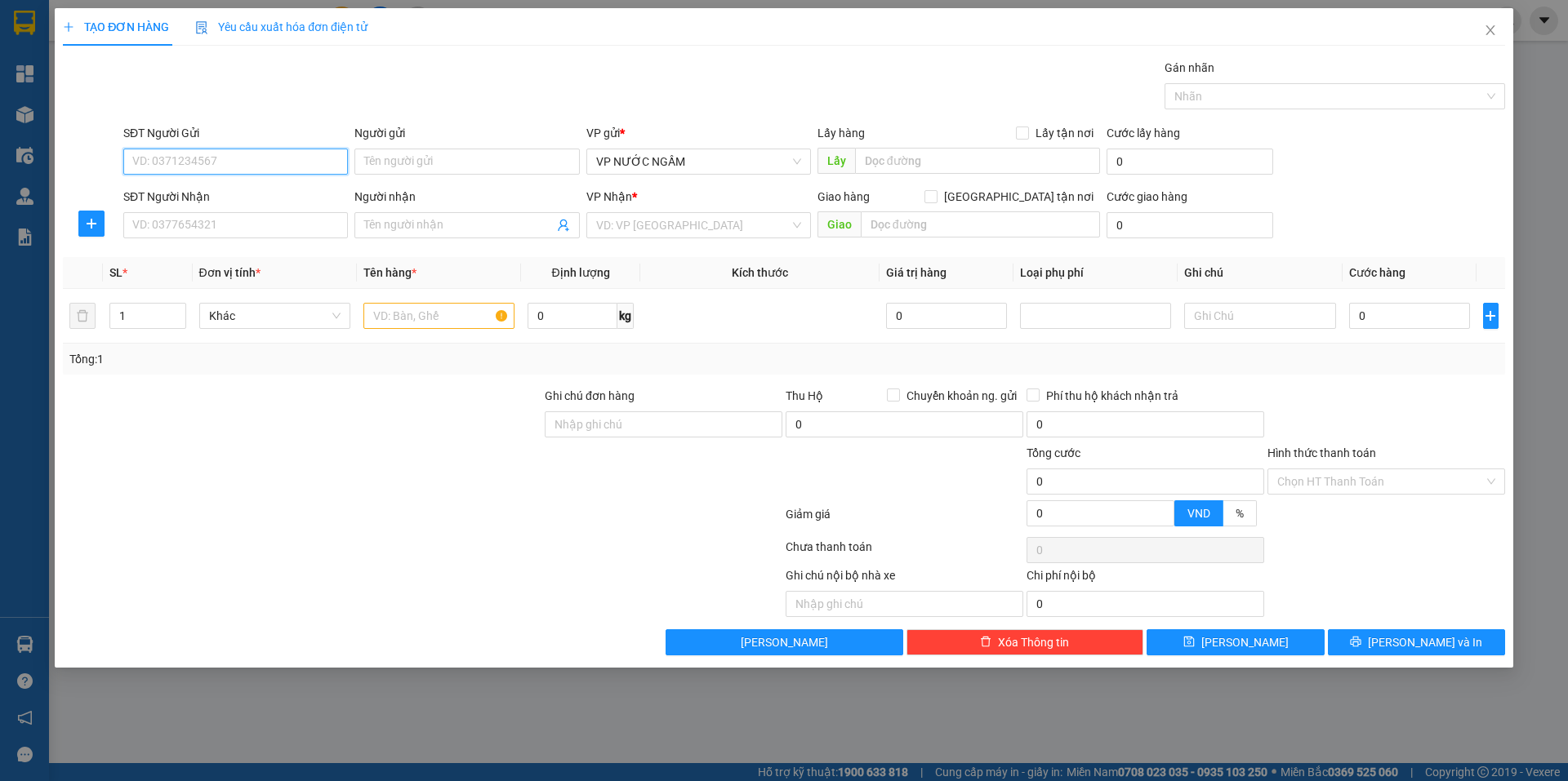
paste input "0962360236"
type input "0962360236"
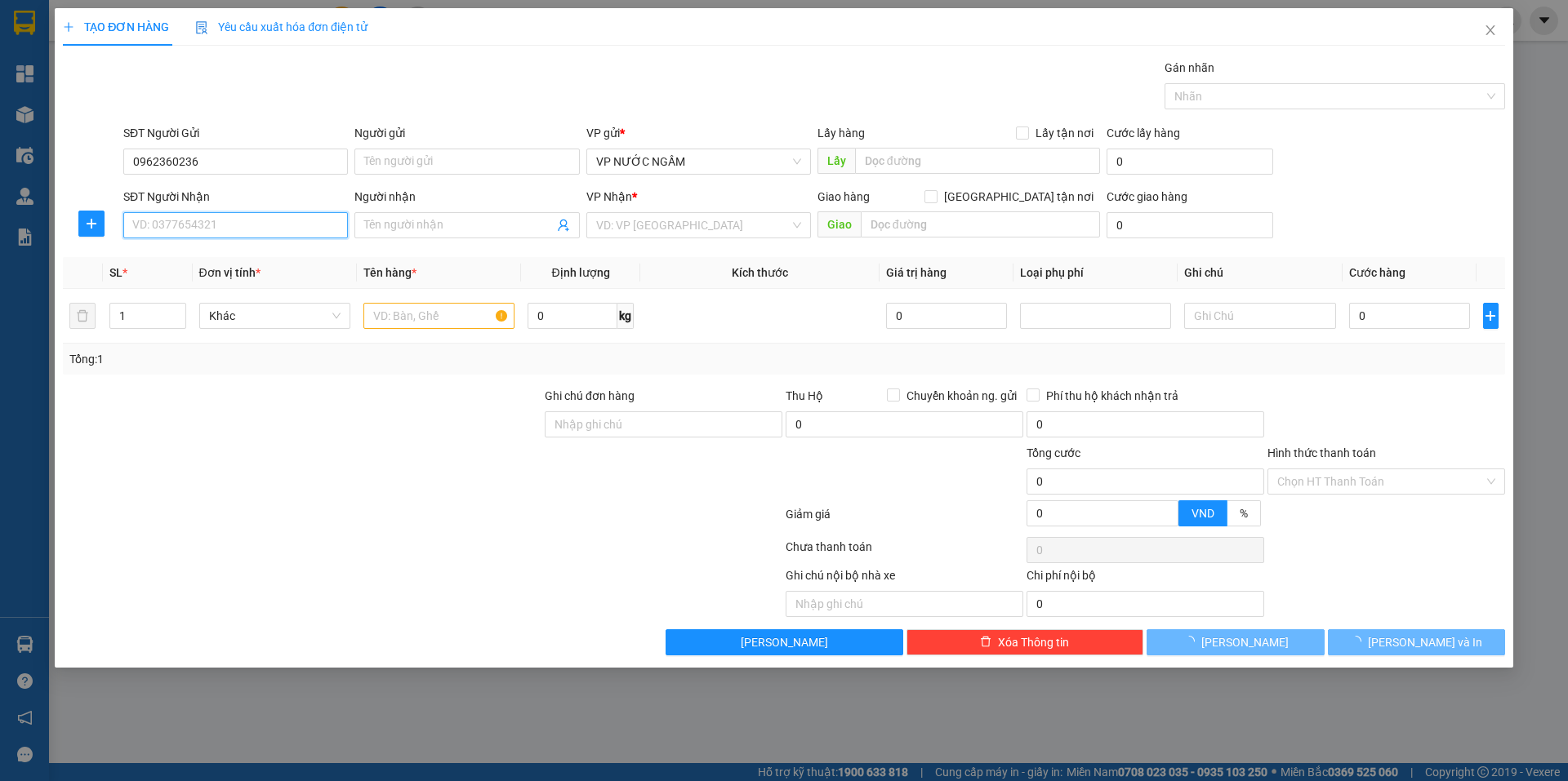
click at [206, 221] on input "SĐT Người Nhận" at bounding box center [235, 225] width 225 height 26
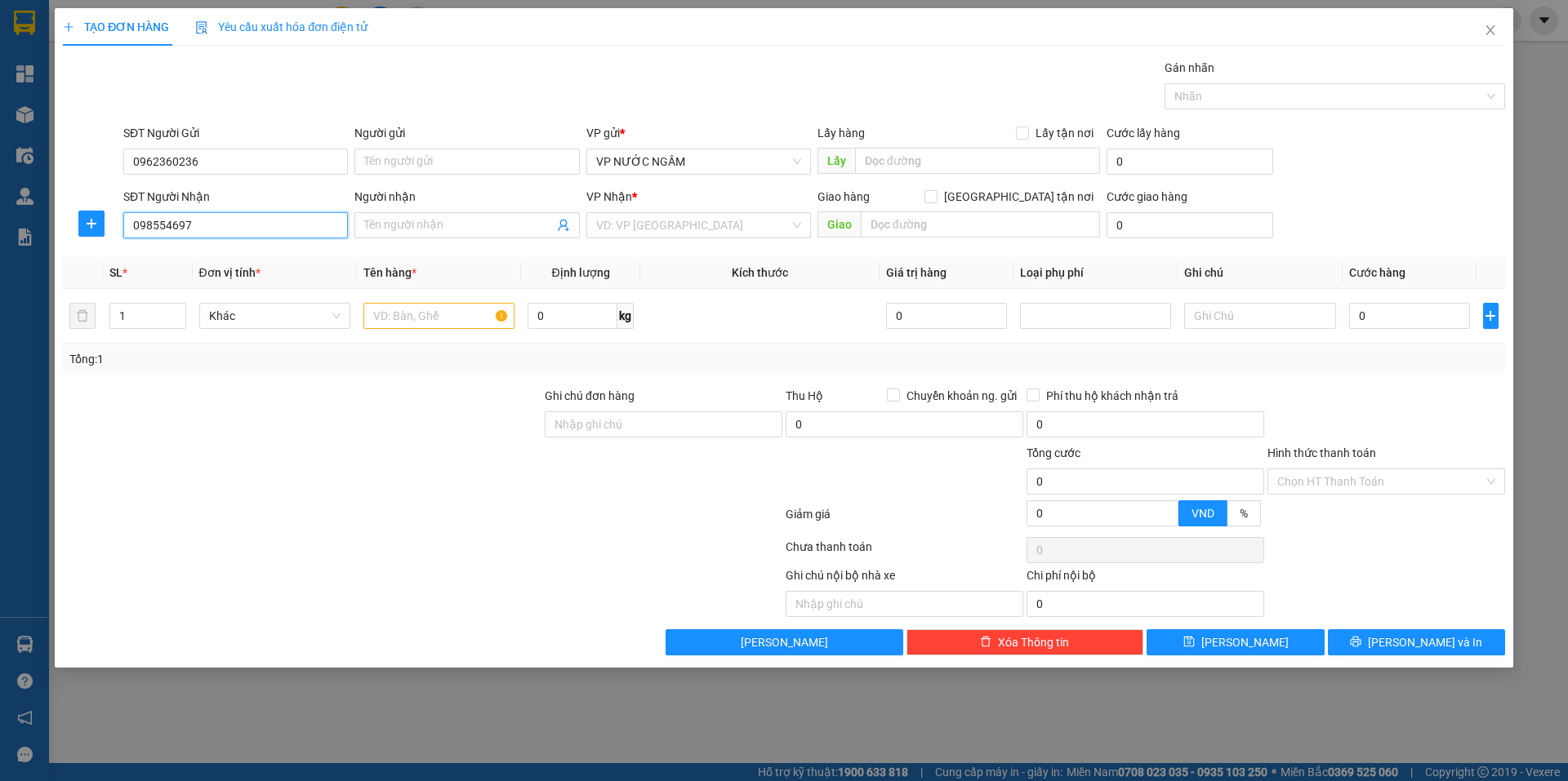
type input "0985546977"
click at [174, 260] on div "0985546977 - kh" at bounding box center [235, 257] width 205 height 18
type input "kh"
type input "21 [PERSON_NAME]"
click at [647, 213] on span "Dọc đường" at bounding box center [698, 225] width 205 height 24
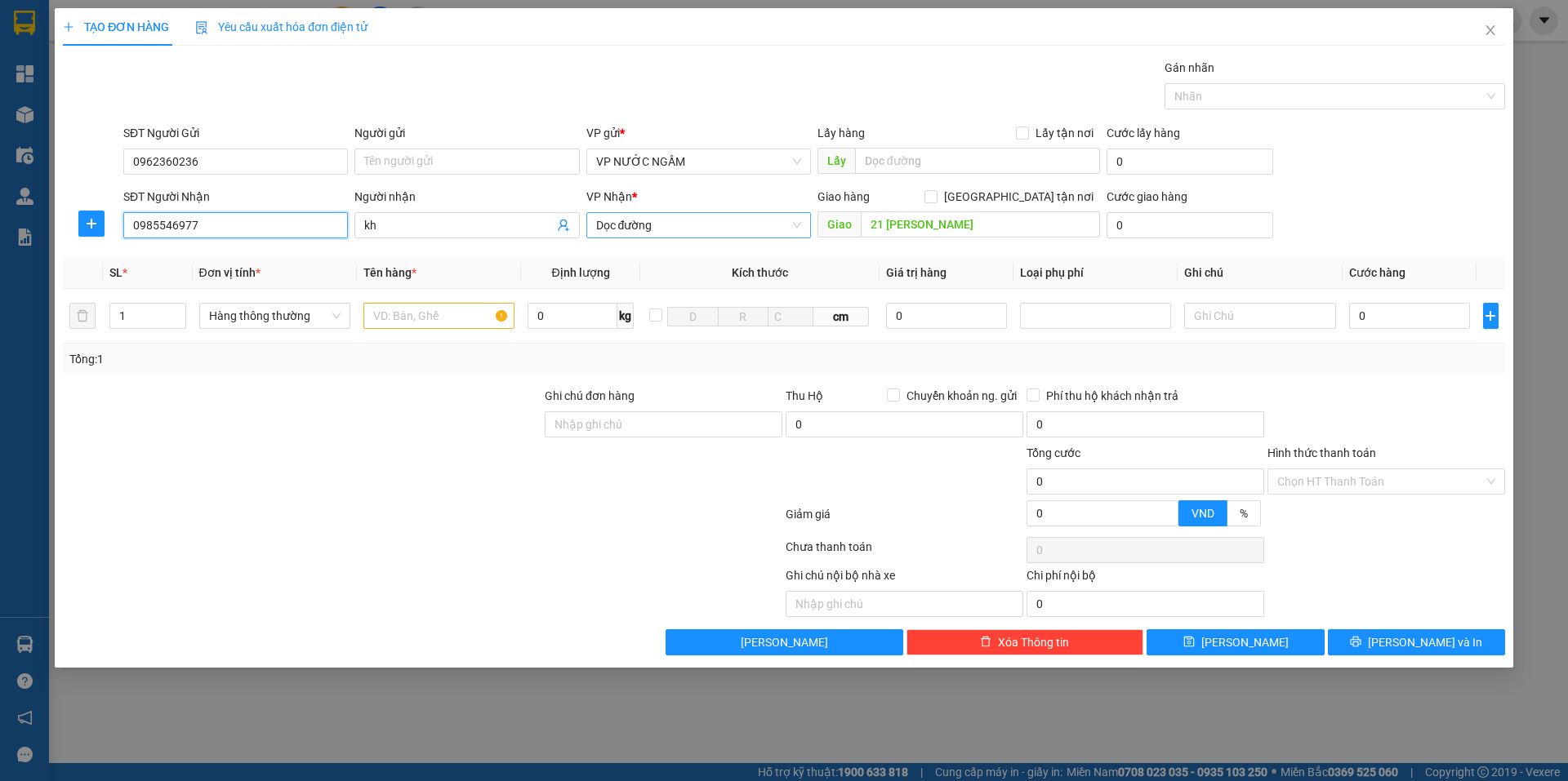
type input "0985546977"
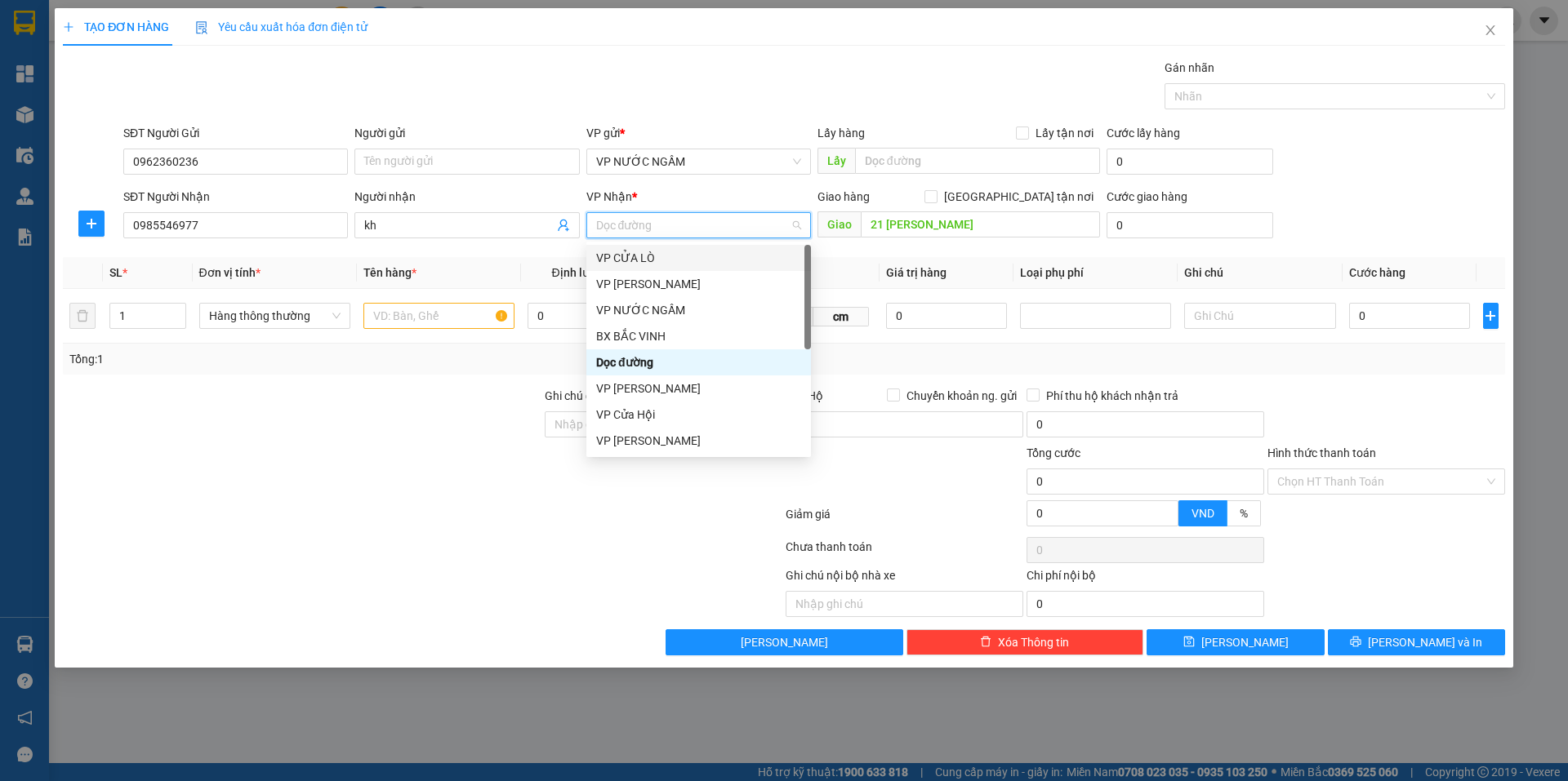
scroll to position [235, 0]
click at [617, 294] on div "VP [PERSON_NAME]" at bounding box center [699, 283] width 225 height 26
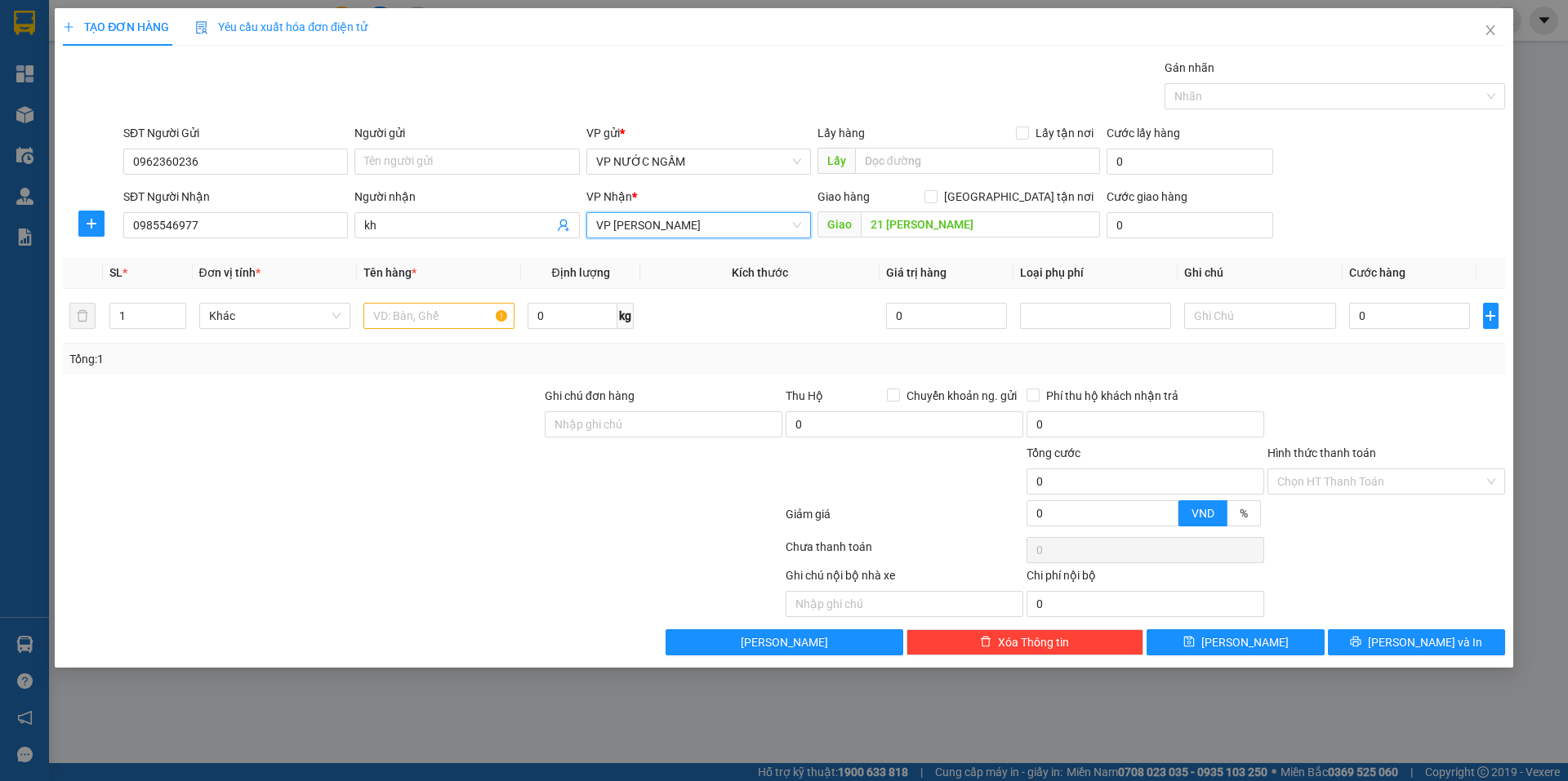
click at [618, 238] on div "VP Nhận * VP NGỌC HỒI VP NGỌC HỒI" at bounding box center [699, 216] width 225 height 57
click at [624, 225] on span "VP [PERSON_NAME]" at bounding box center [698, 225] width 205 height 24
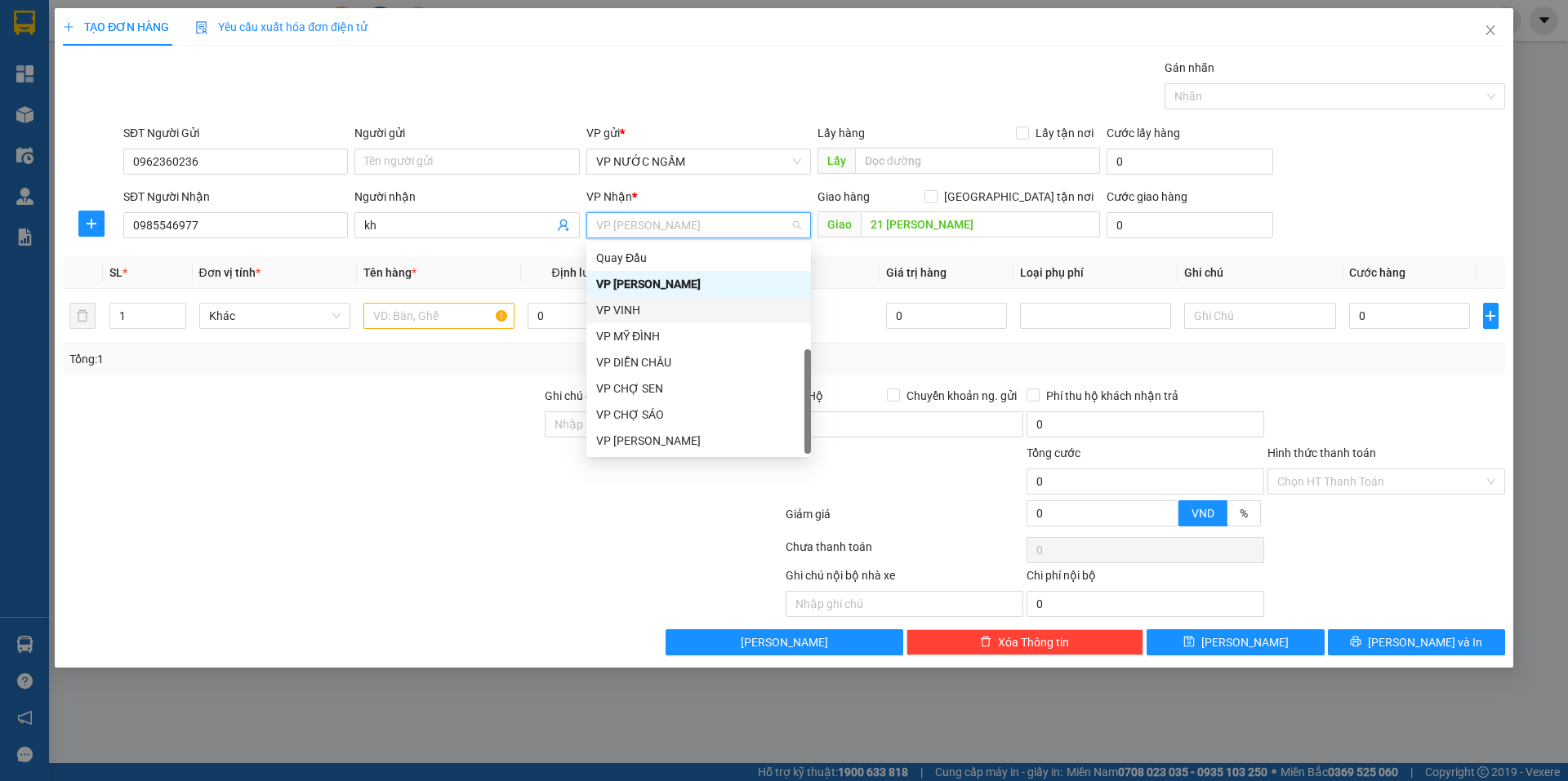
click at [619, 312] on div "VP VINH" at bounding box center [698, 310] width 205 height 18
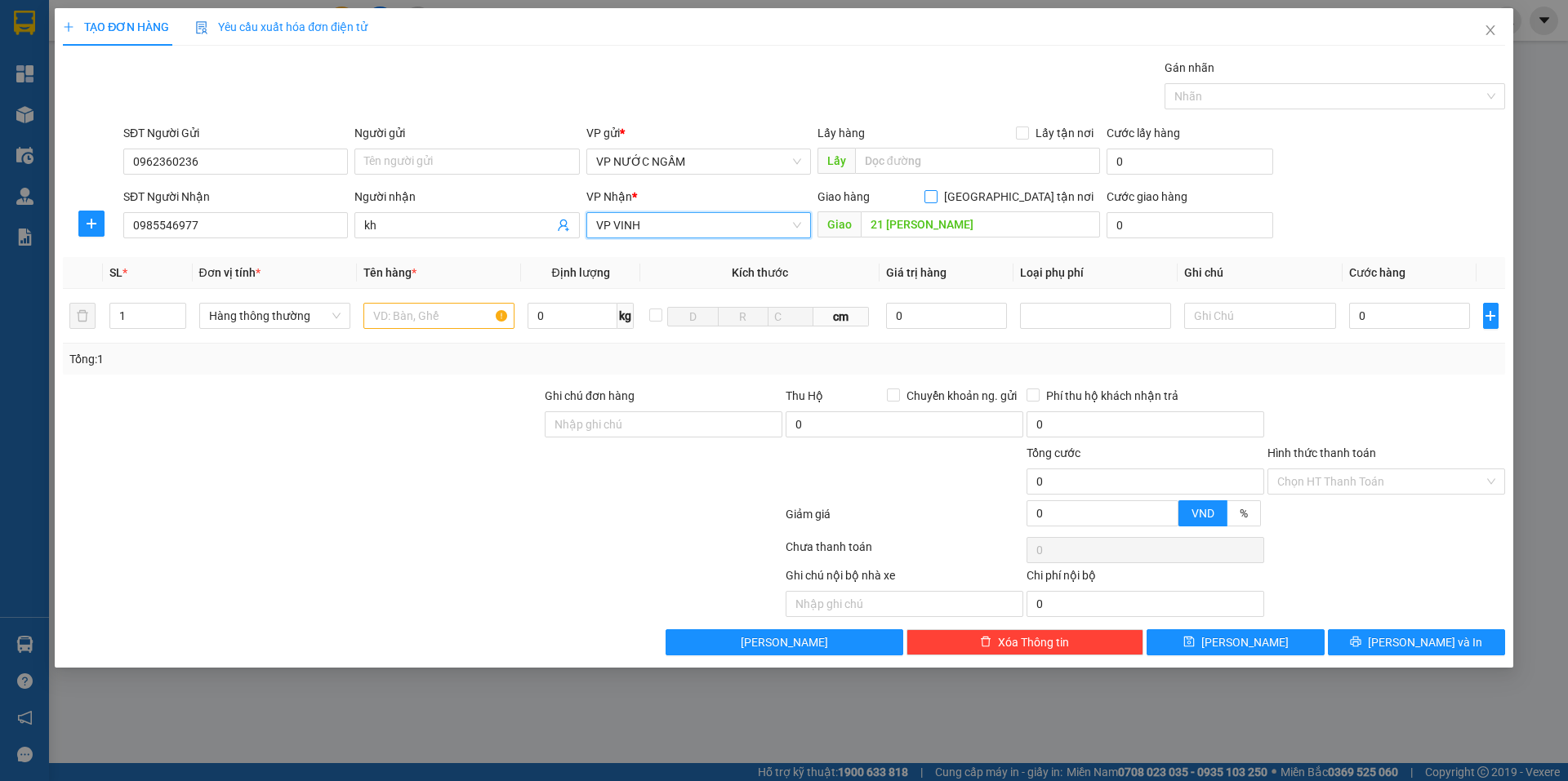
click at [936, 194] on input "[GEOGRAPHIC_DATA] tận nơi" at bounding box center [930, 196] width 12 height 12
checkbox input "true"
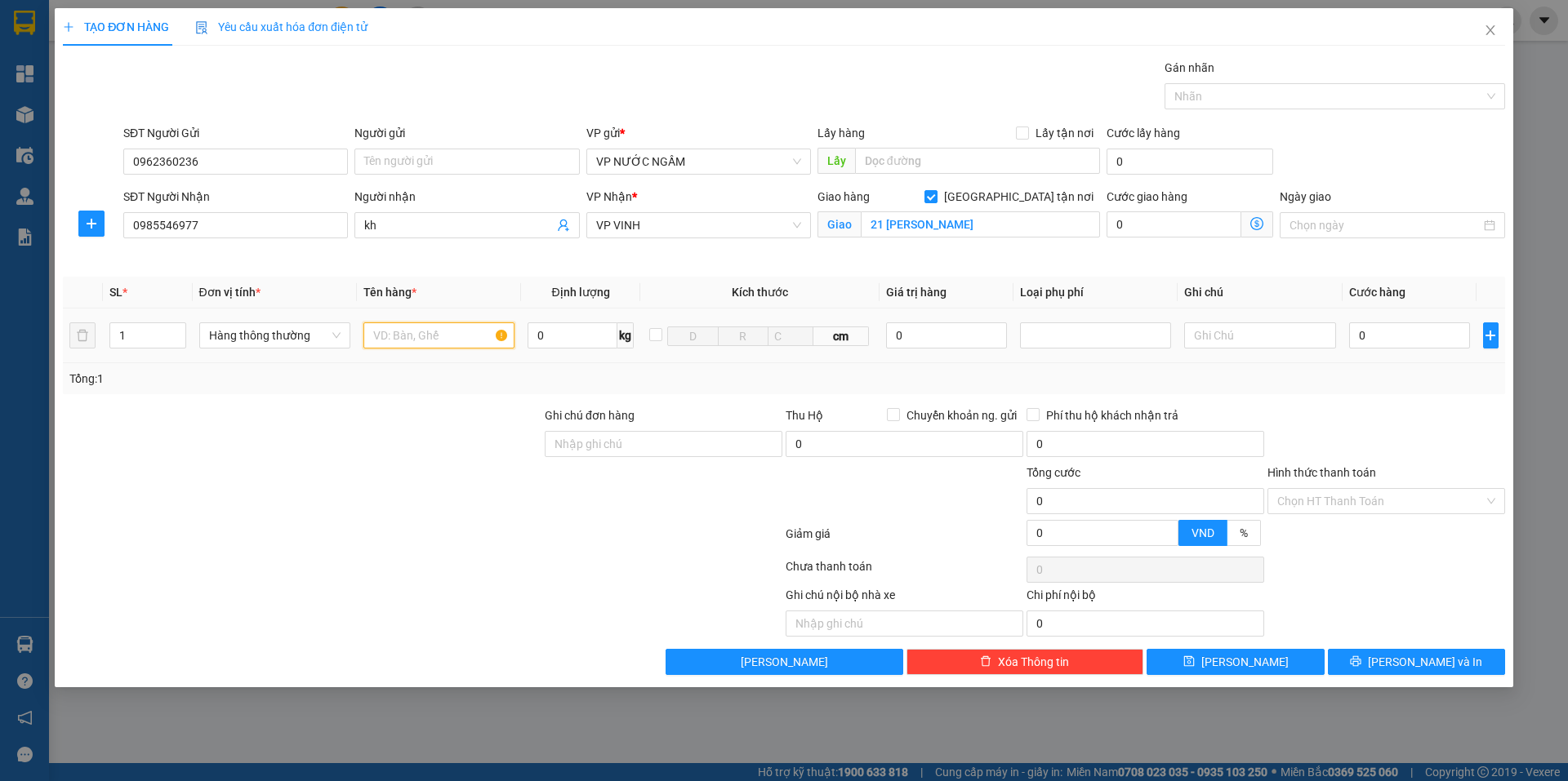
click at [439, 334] on input "text" at bounding box center [439, 335] width 151 height 26
type input "hq"
type input "4"
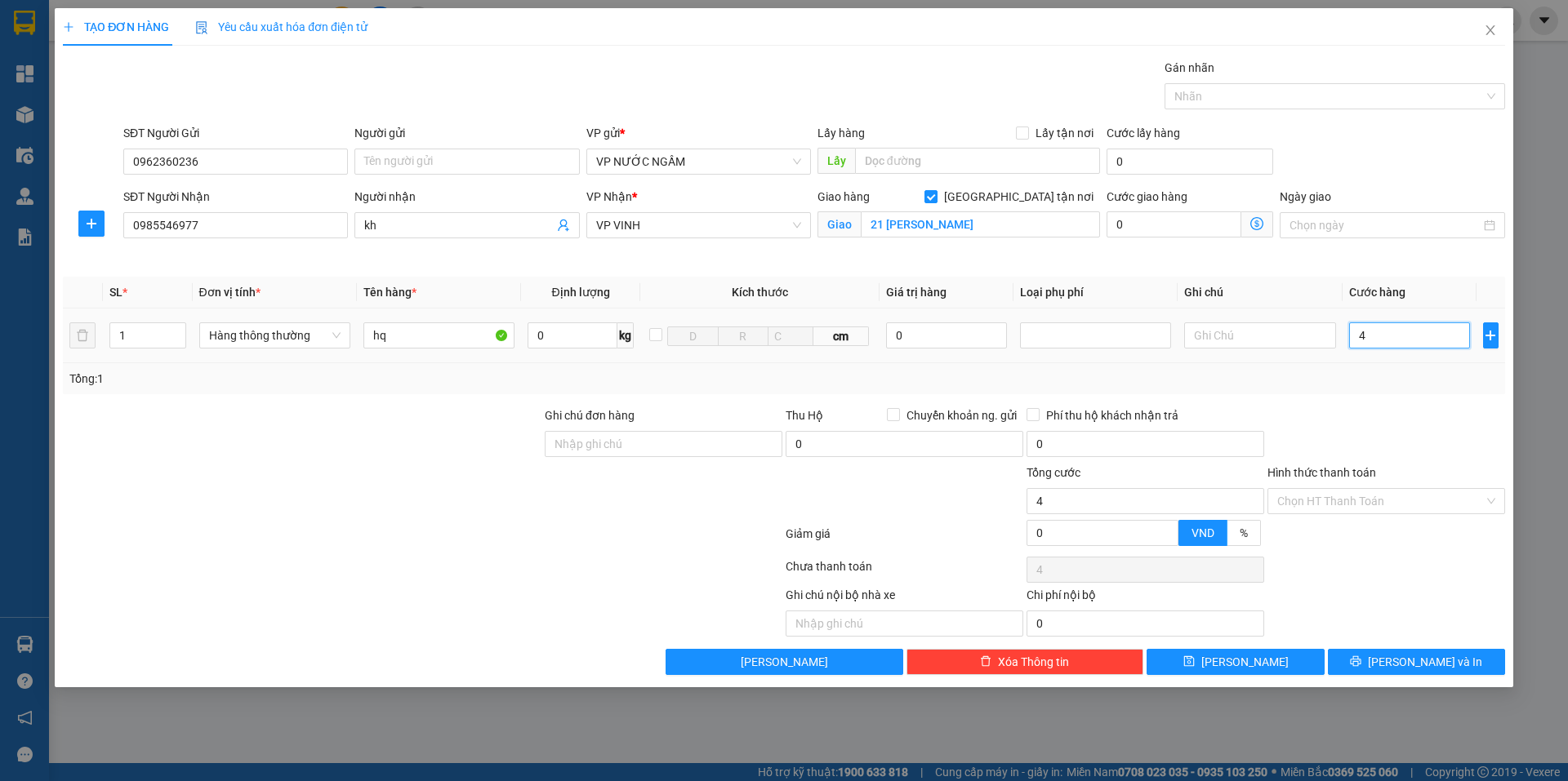
type input "40"
type input "40.000"
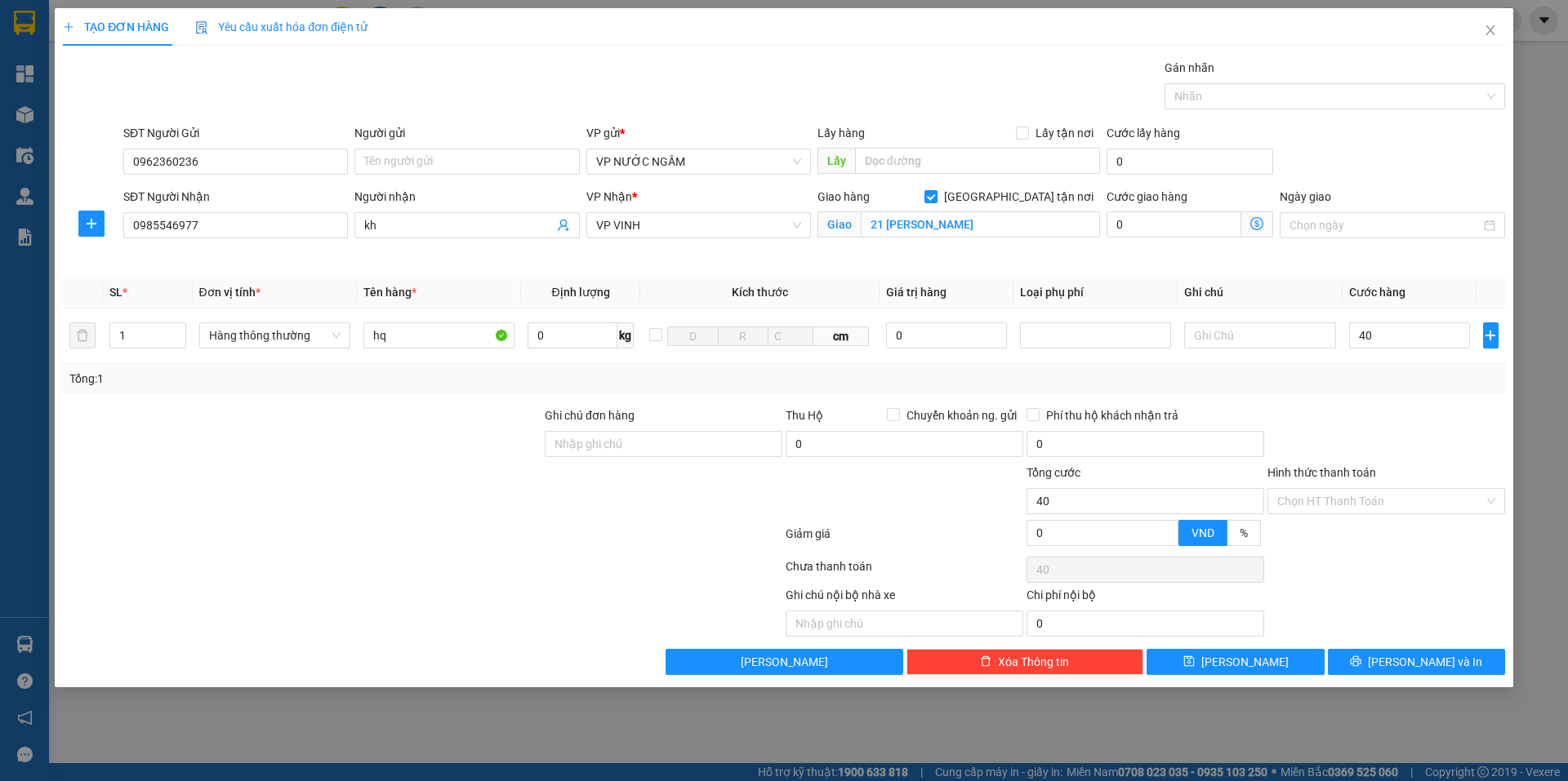
type input "40.000"
click at [1320, 398] on div "Transit Pickup Surcharge Ids Transit Deliver Surcharge Ids Transit Deliver Surc…" at bounding box center [784, 367] width 1442 height 617
click at [1420, 656] on span "[PERSON_NAME] và In" at bounding box center [1425, 661] width 114 height 18
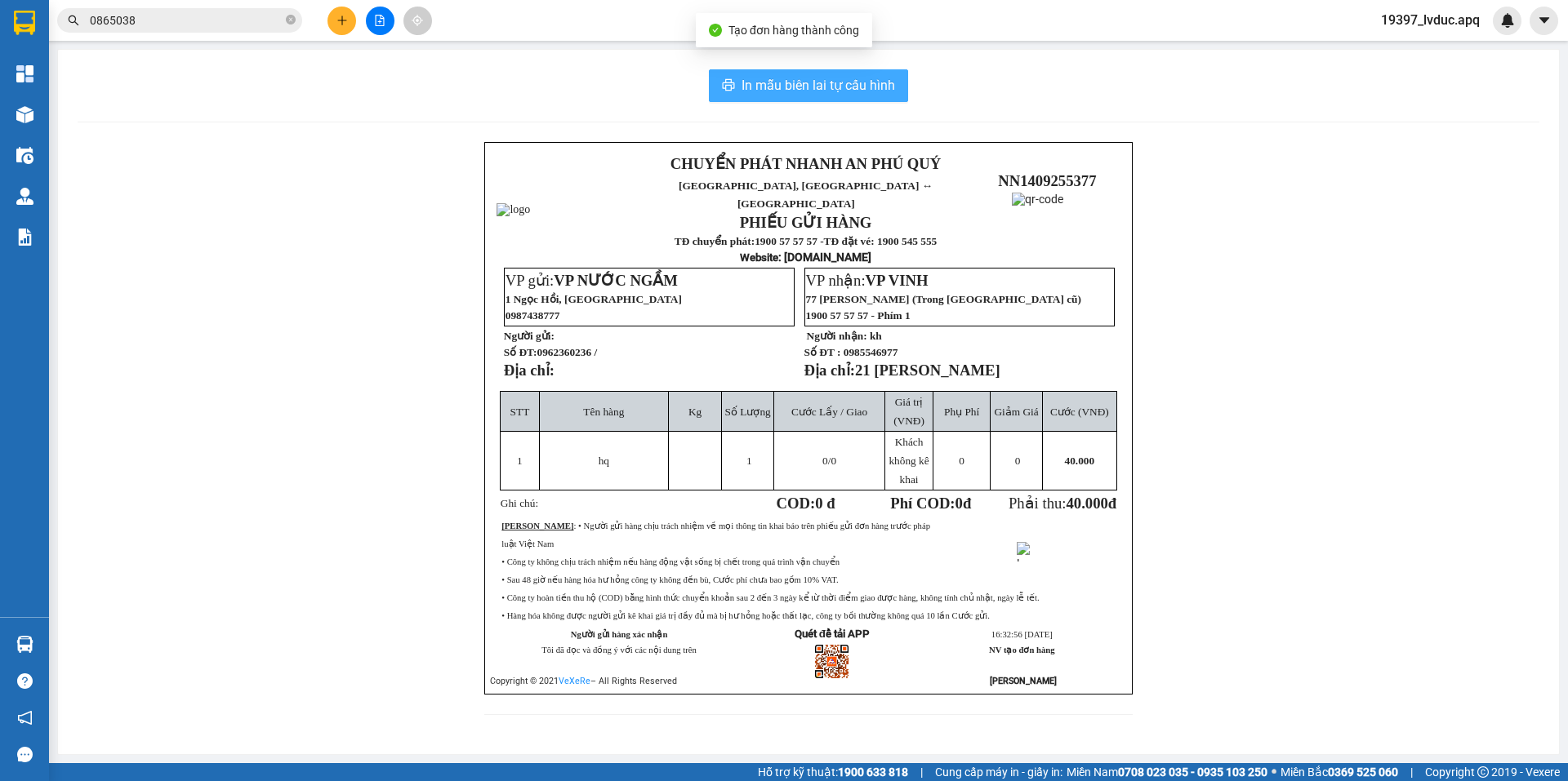
click at [842, 72] on button "In mẫu biên lai tự cấu hình" at bounding box center [809, 85] width 199 height 33
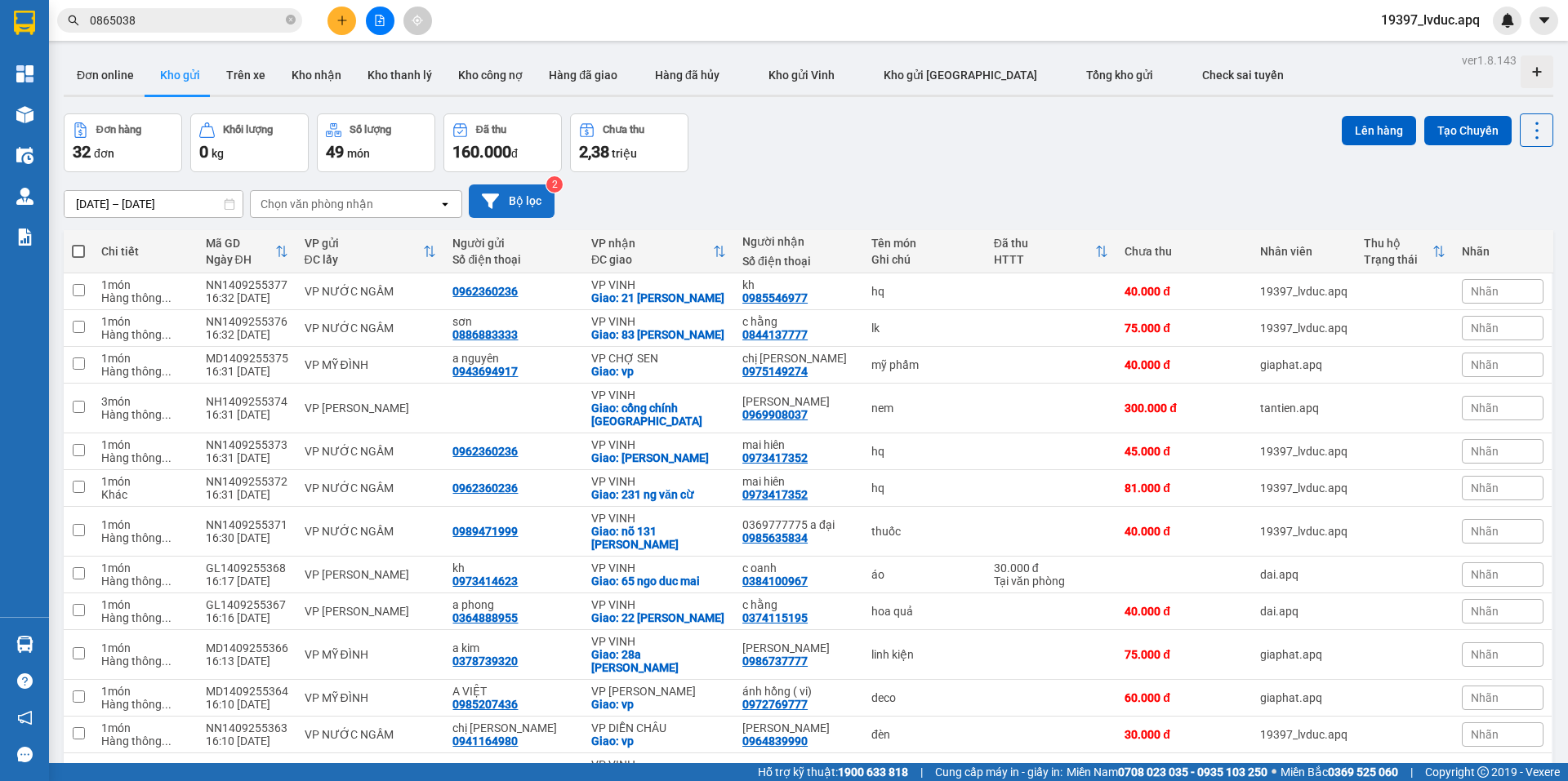
click at [500, 201] on button "Bộ lọc" at bounding box center [511, 201] width 85 height 34
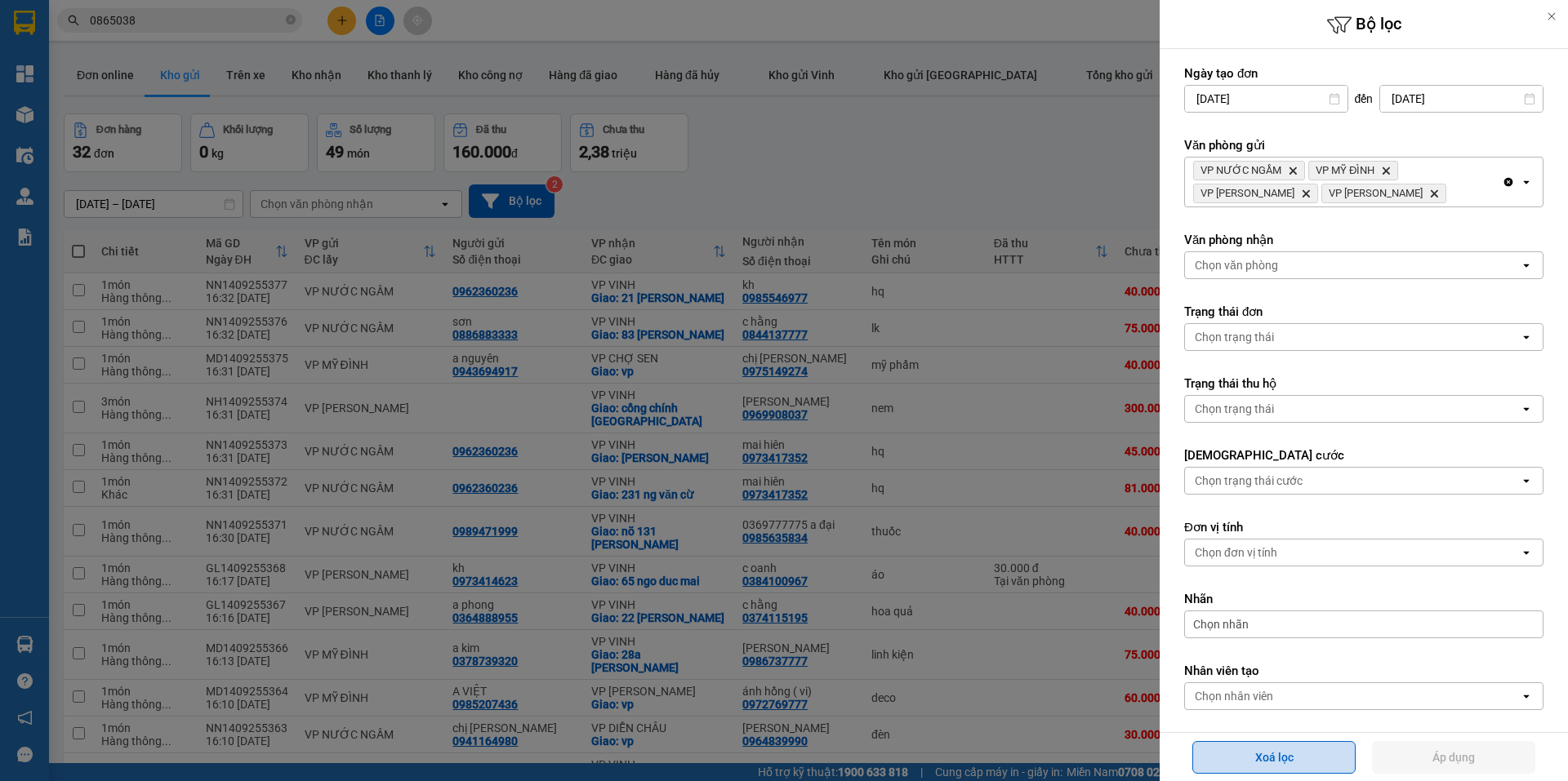
click at [1308, 748] on button "Xoá lọc" at bounding box center [1273, 758] width 163 height 33
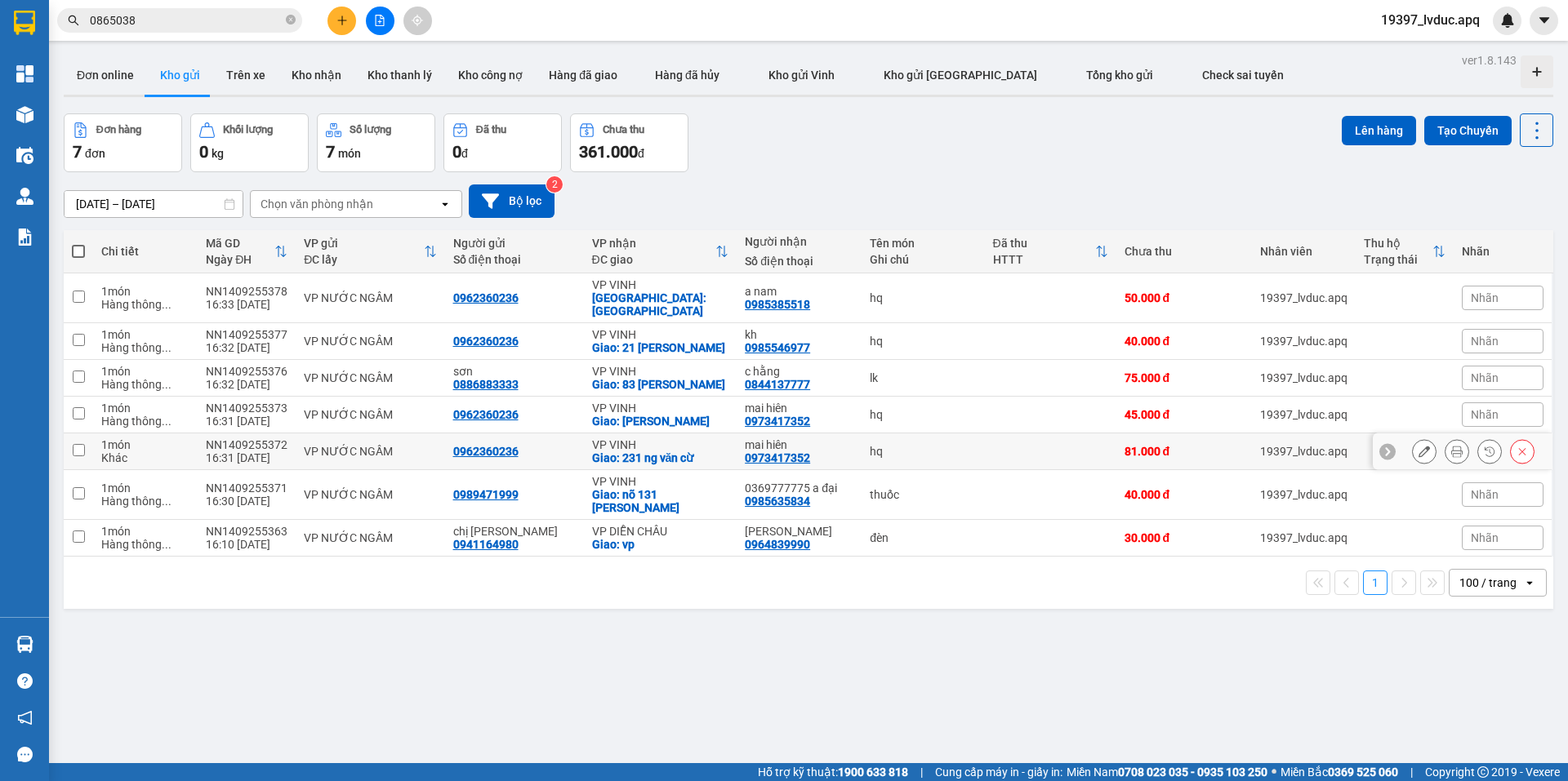
click at [908, 445] on div "hq" at bounding box center [923, 452] width 106 height 13
checkbox input "true"
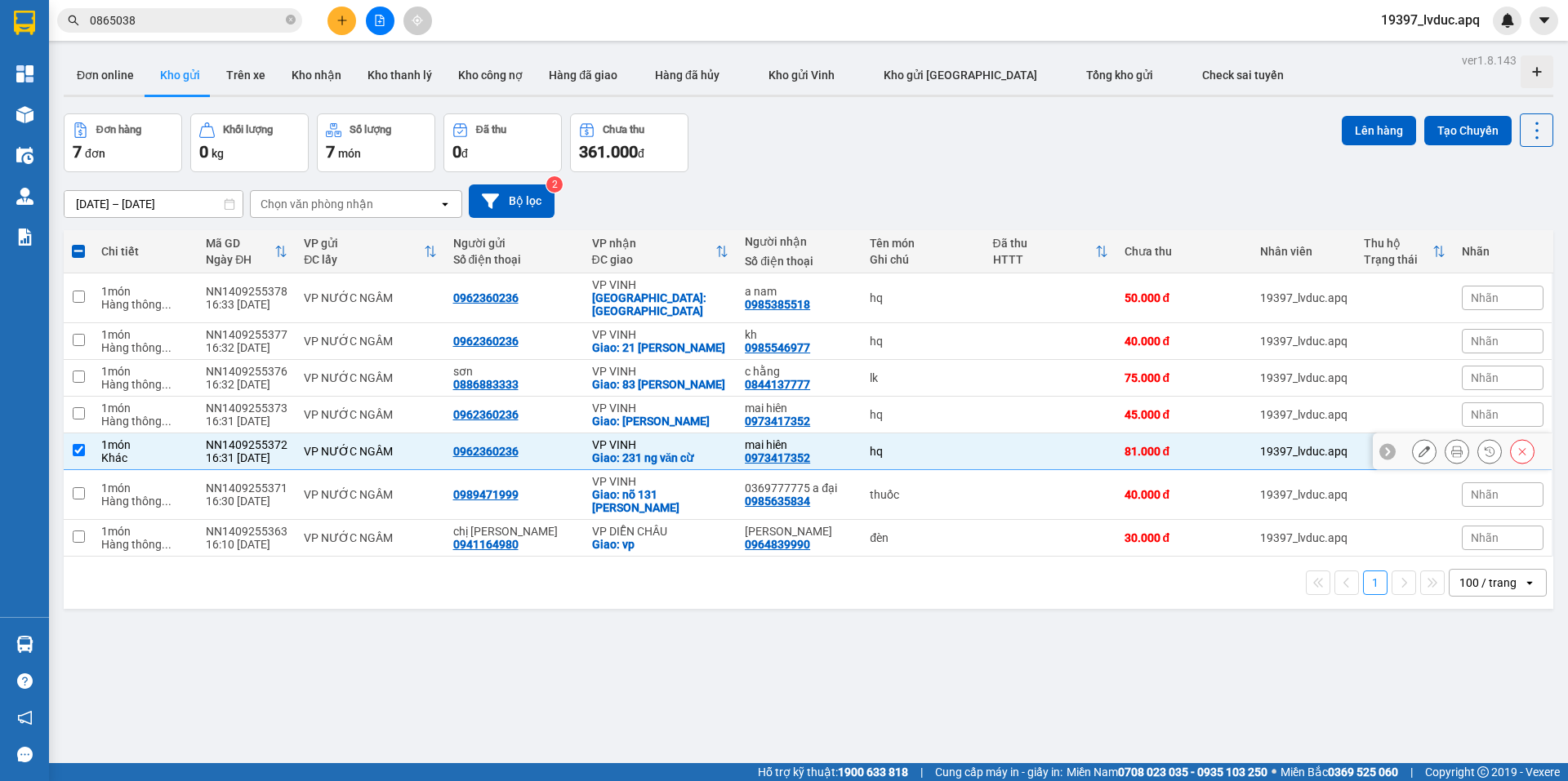
click at [1418, 437] on button at bounding box center [1424, 452] width 23 height 28
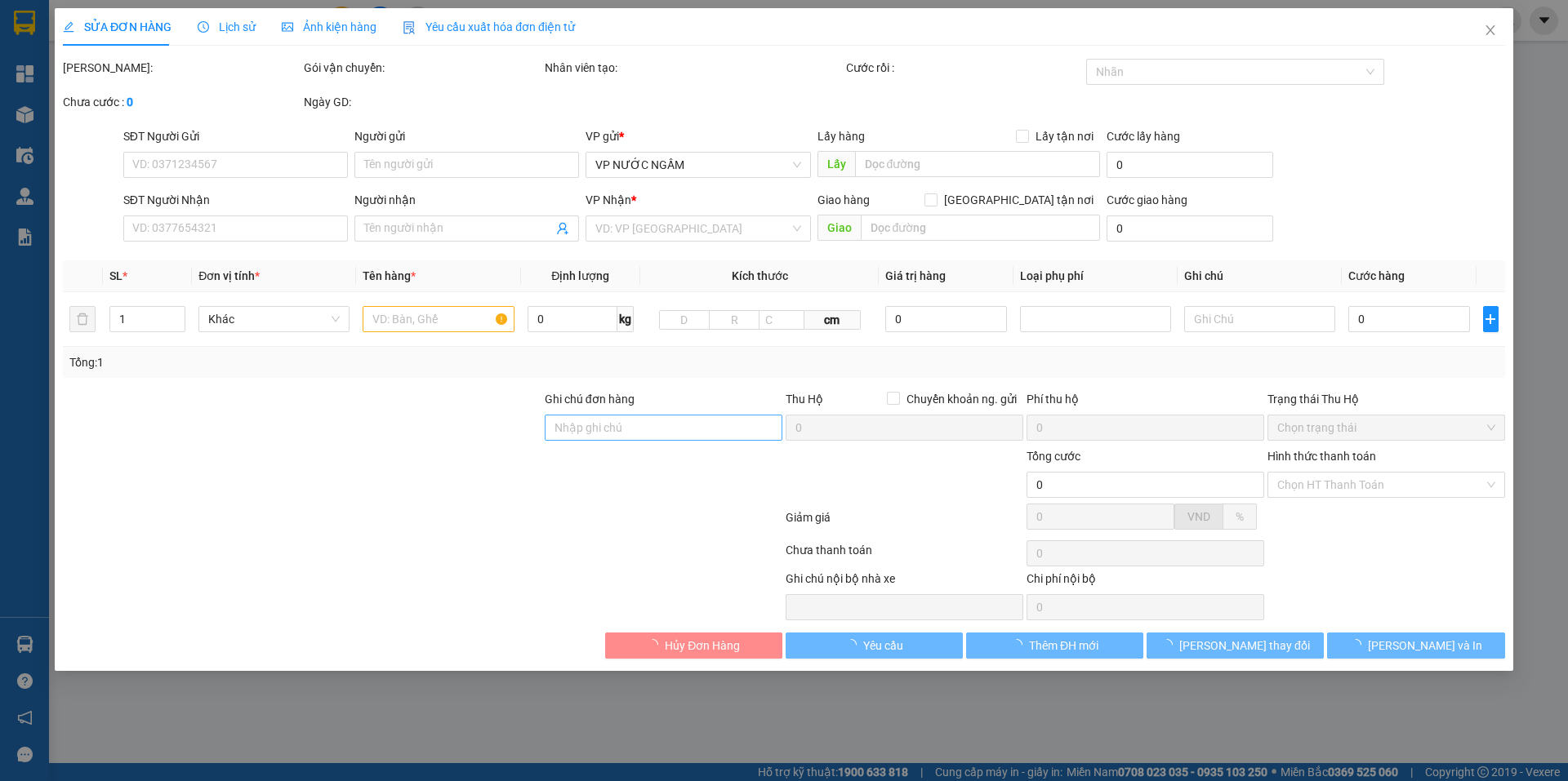
type input "0962360236"
type input "0973417352"
type input "mai hiên"
checkbox input "true"
type input "231 ng văn cừ"
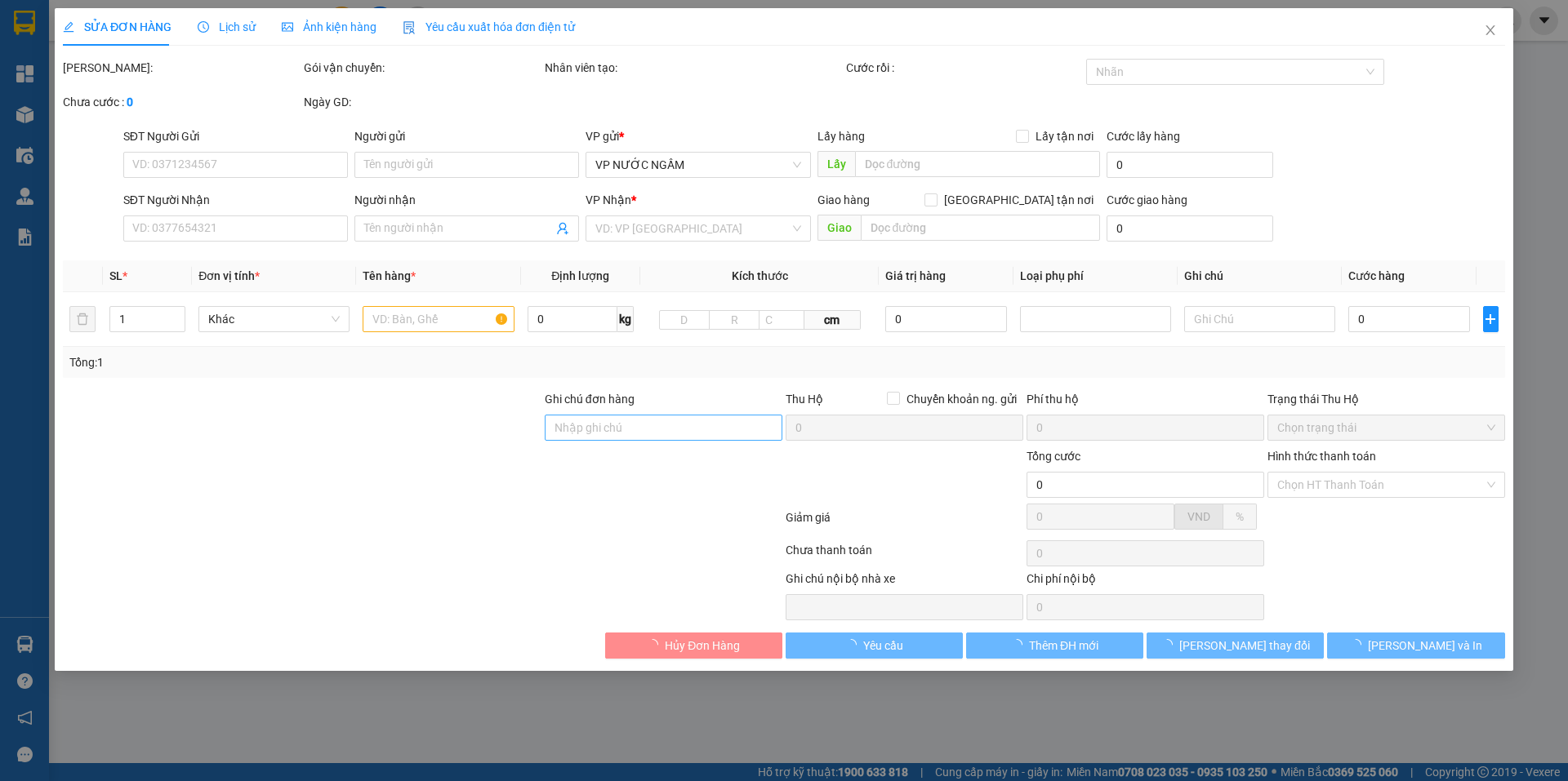
type input "81.000"
type input "10"
type input "81.000"
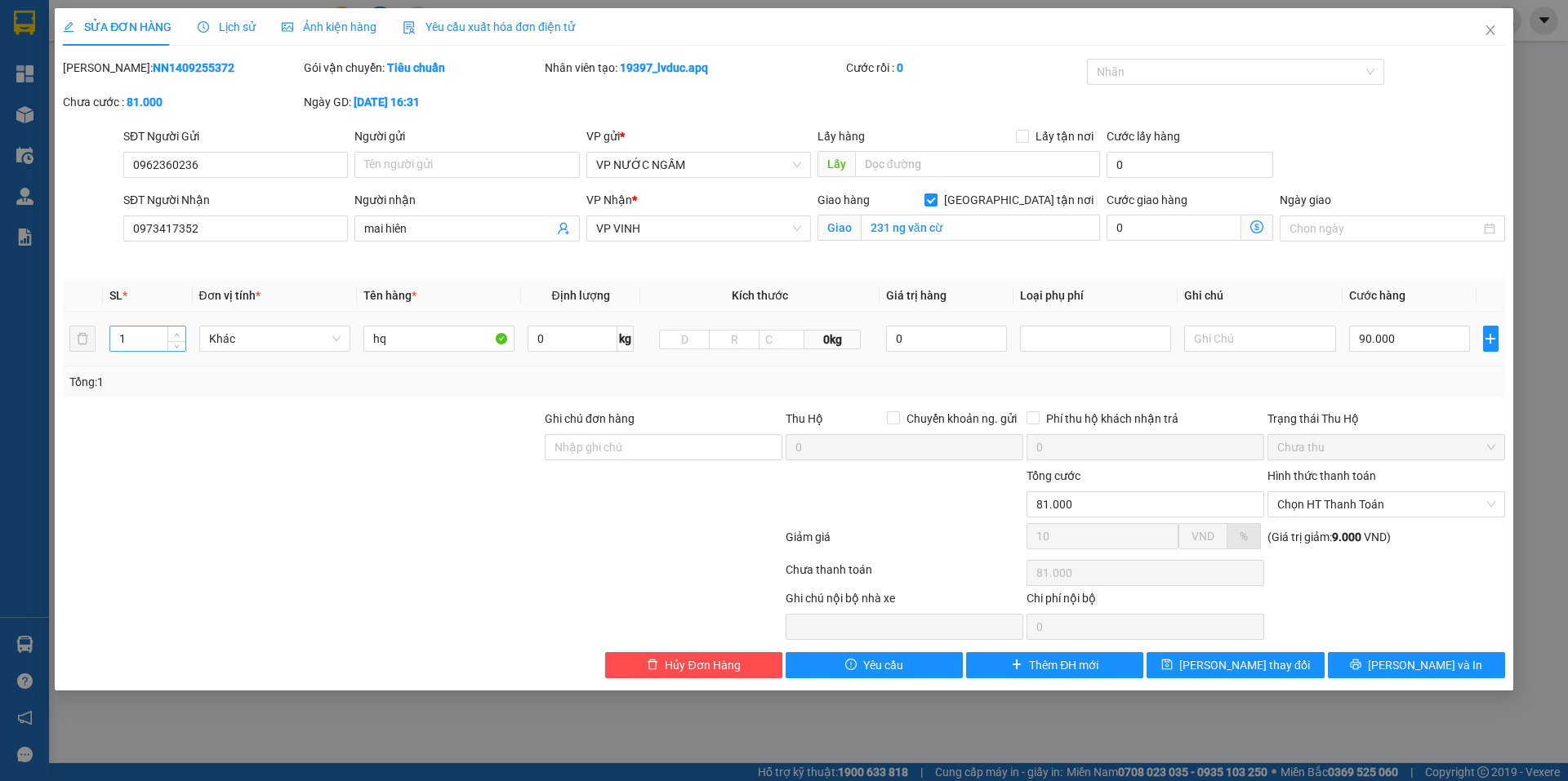
type input "2"
click at [179, 333] on icon "up" at bounding box center [177, 335] width 6 height 6
click at [1341, 660] on button "[PERSON_NAME] và In" at bounding box center [1415, 665] width 177 height 26
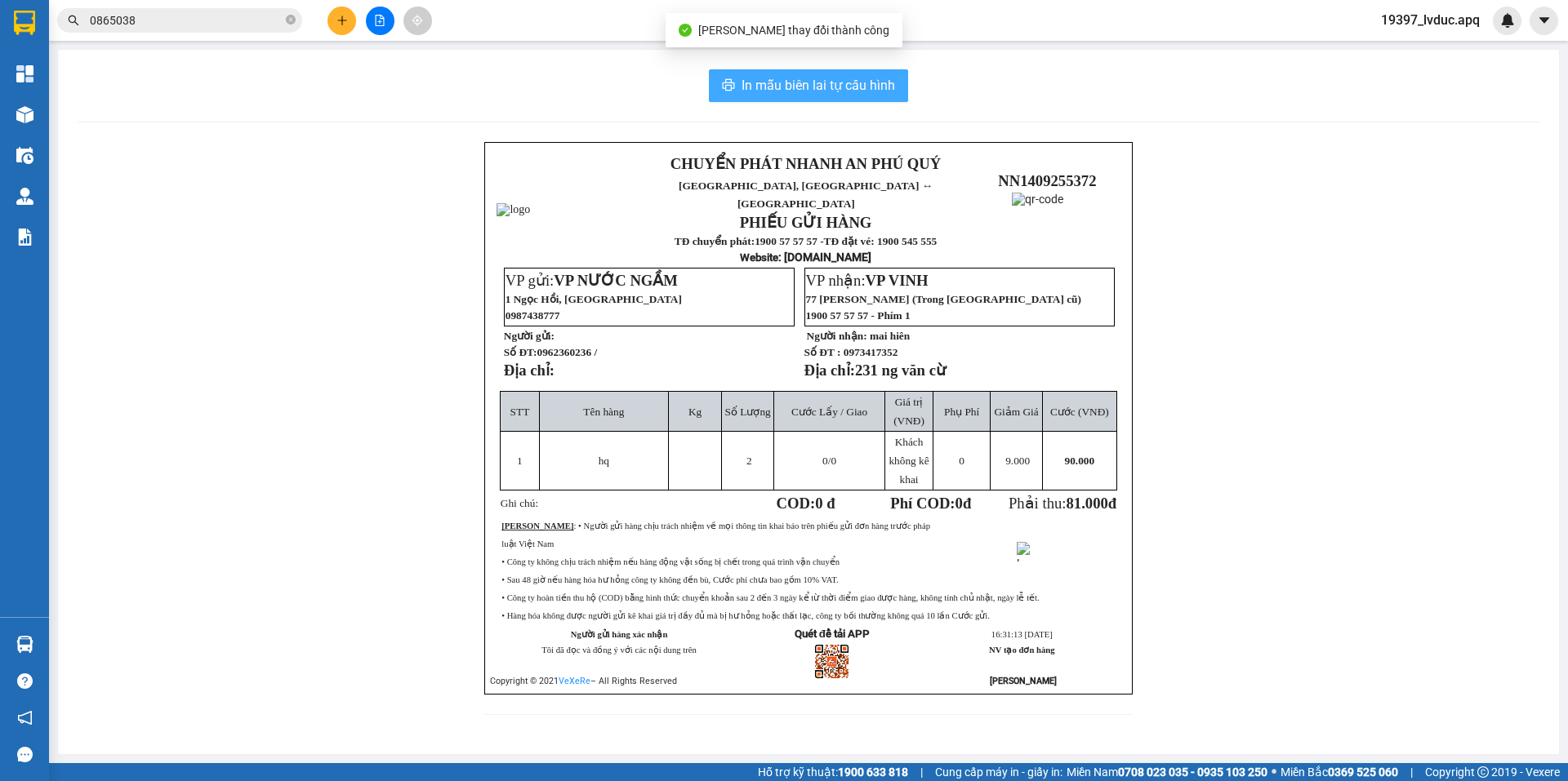
click at [779, 76] on span "In mẫu biên lai tự cấu hình" at bounding box center [818, 85] width 153 height 20
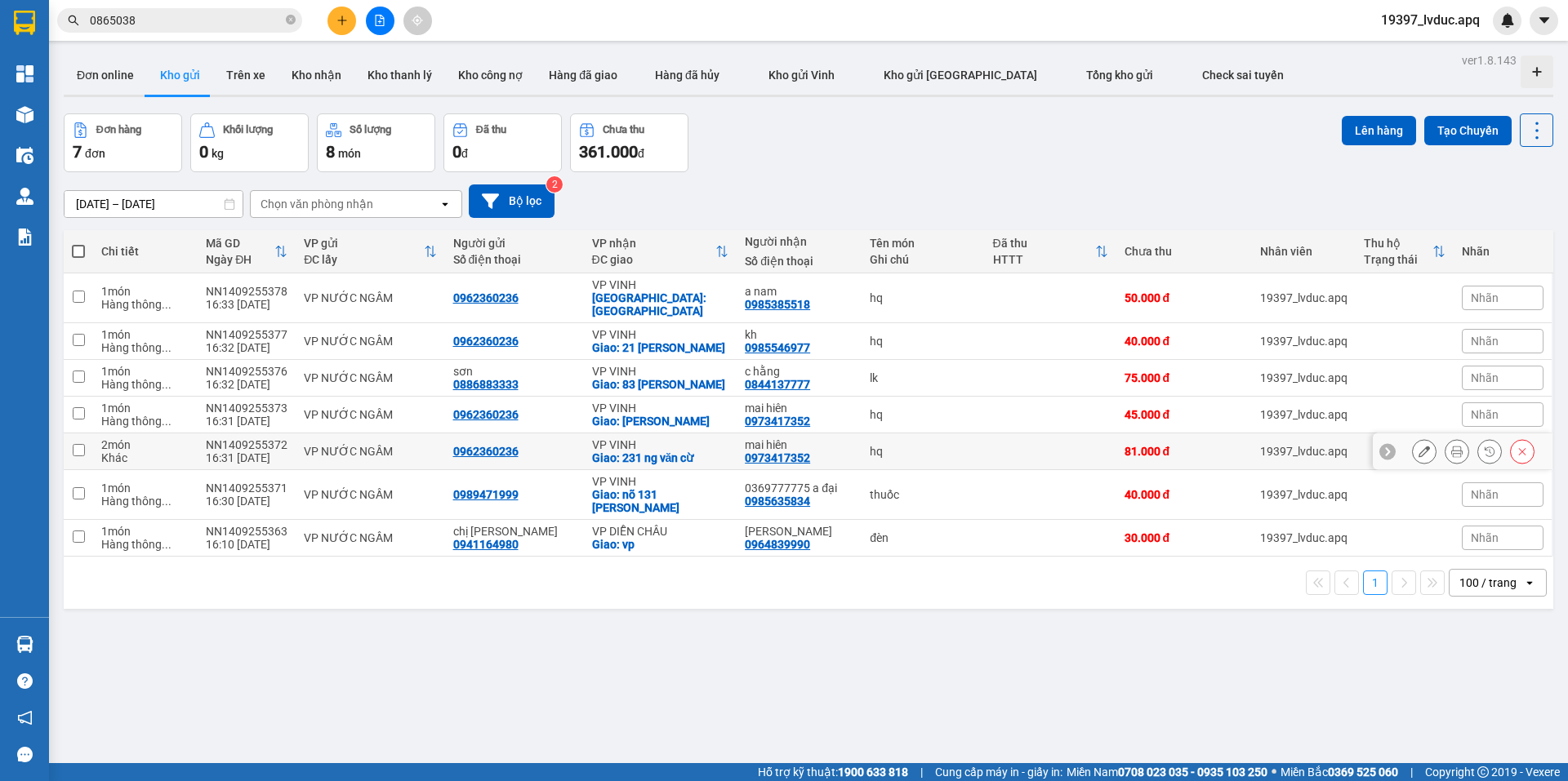
click at [862, 442] on td "hq" at bounding box center [923, 452] width 122 height 37
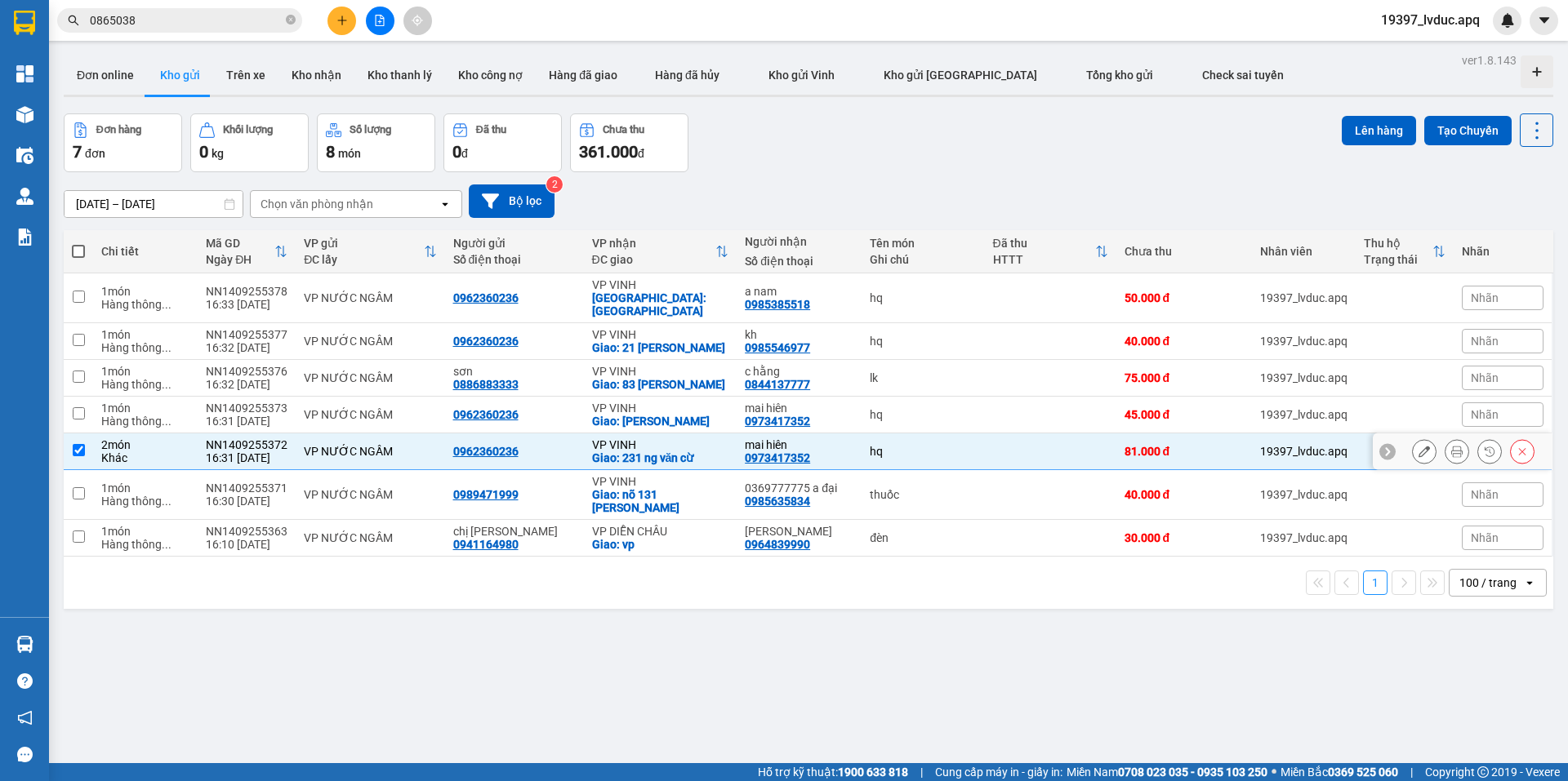
click at [862, 439] on td "hq" at bounding box center [923, 452] width 122 height 37
checkbox input "false"
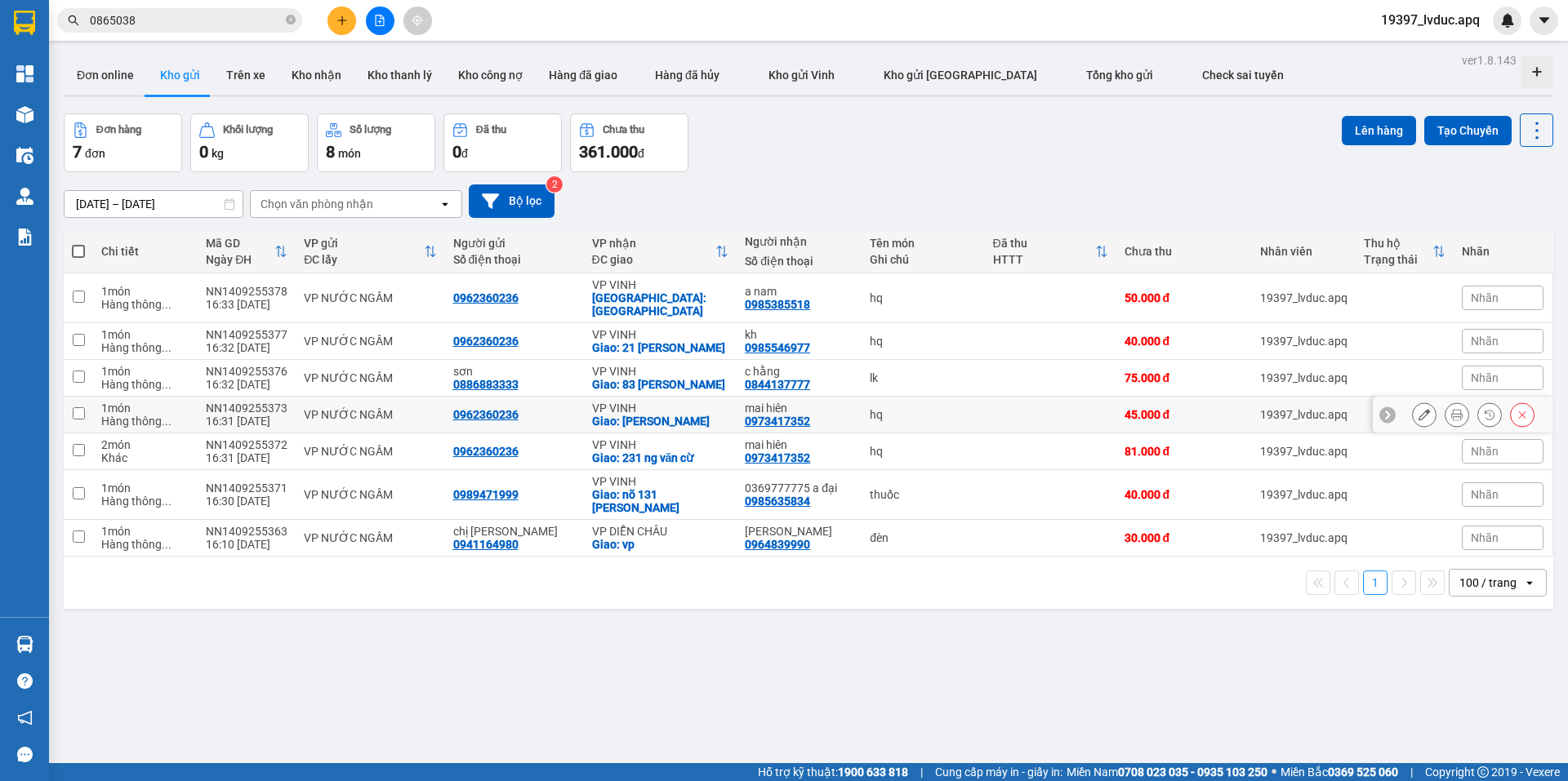
click at [870, 408] on div "hq" at bounding box center [923, 415] width 106 height 13
checkbox input "true"
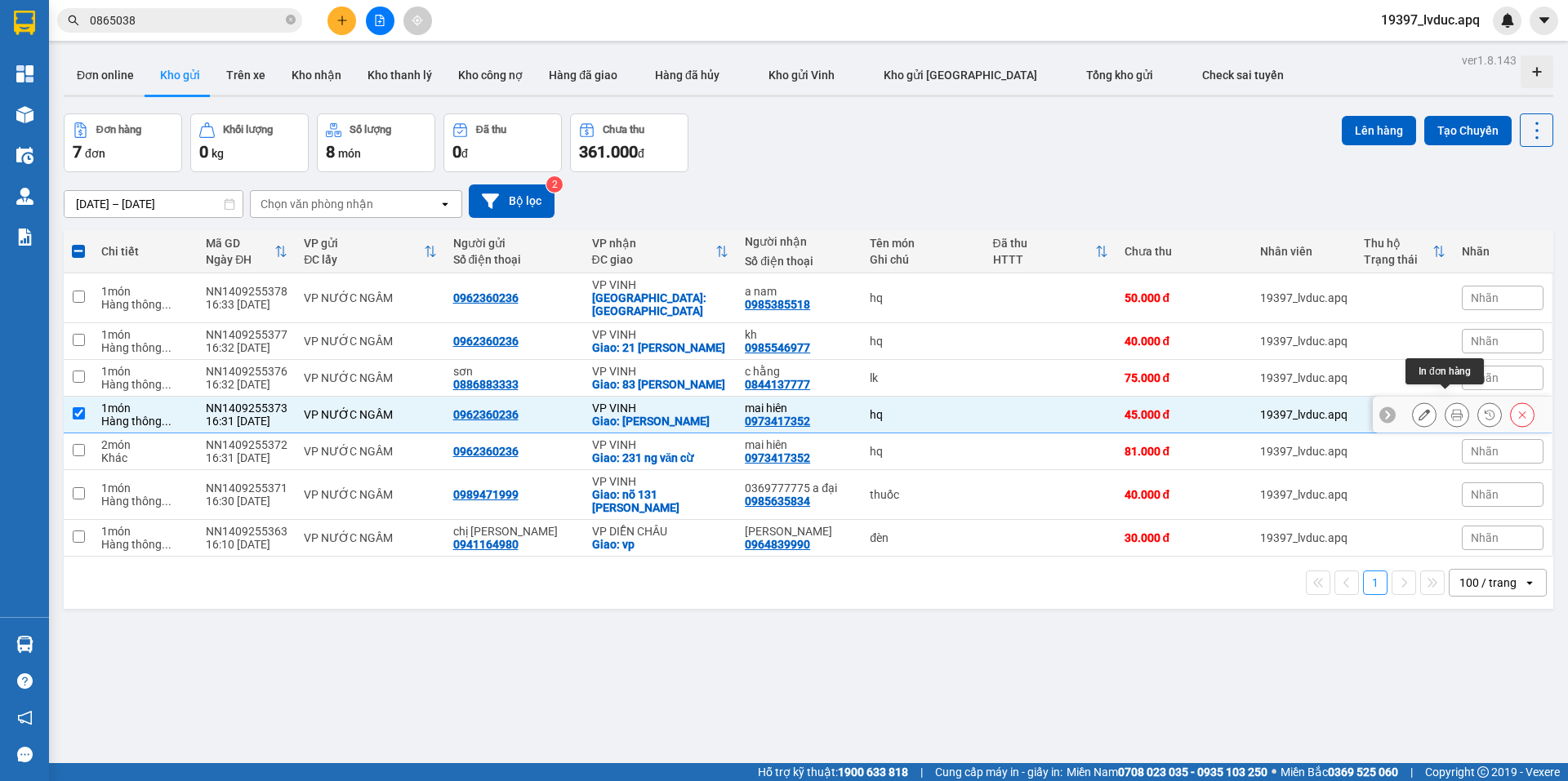
click at [1450, 401] on button at bounding box center [1457, 415] width 23 height 28
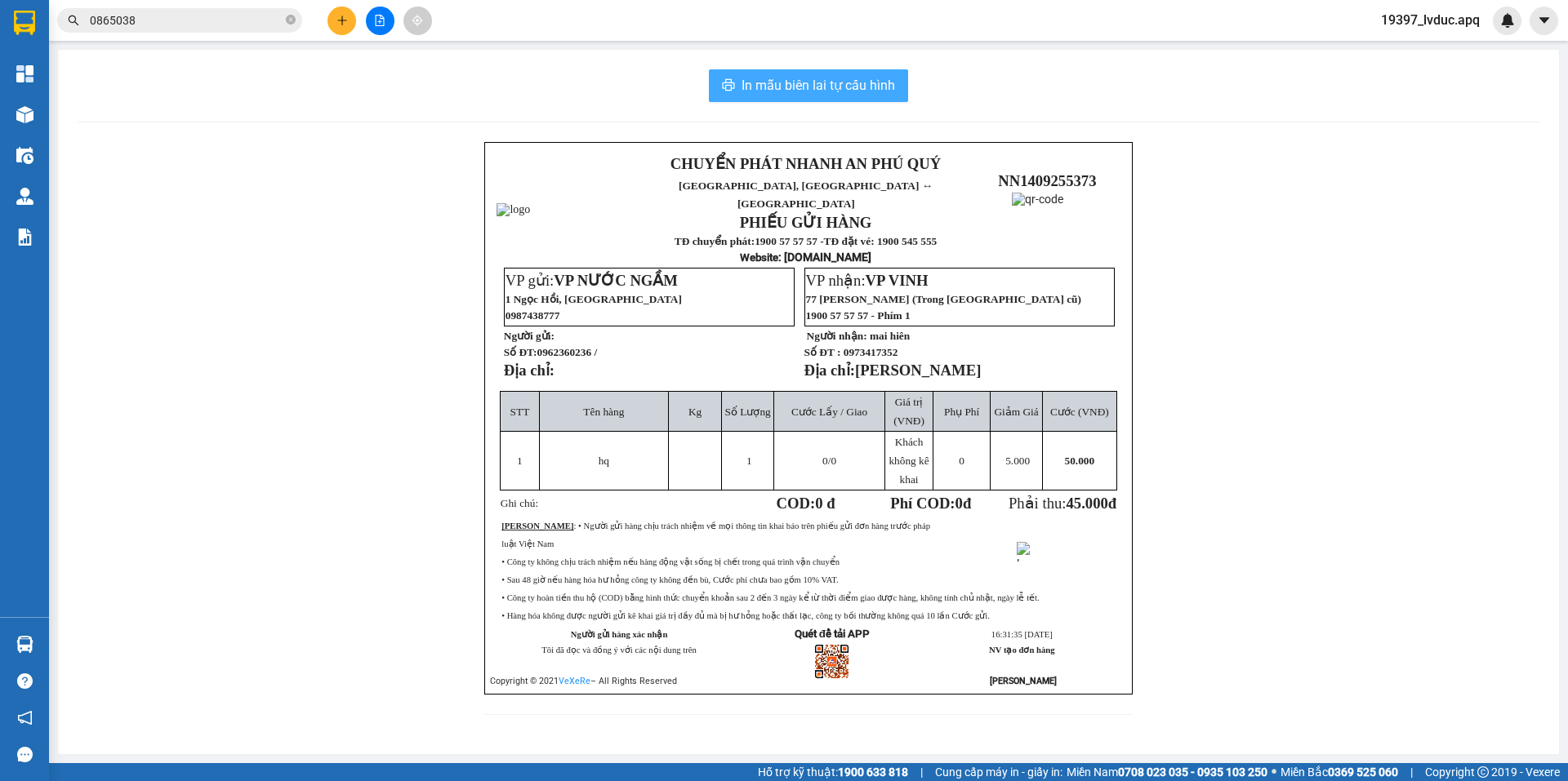
click at [889, 86] on span "In mẫu biên lai tự cấu hình" at bounding box center [818, 85] width 153 height 20
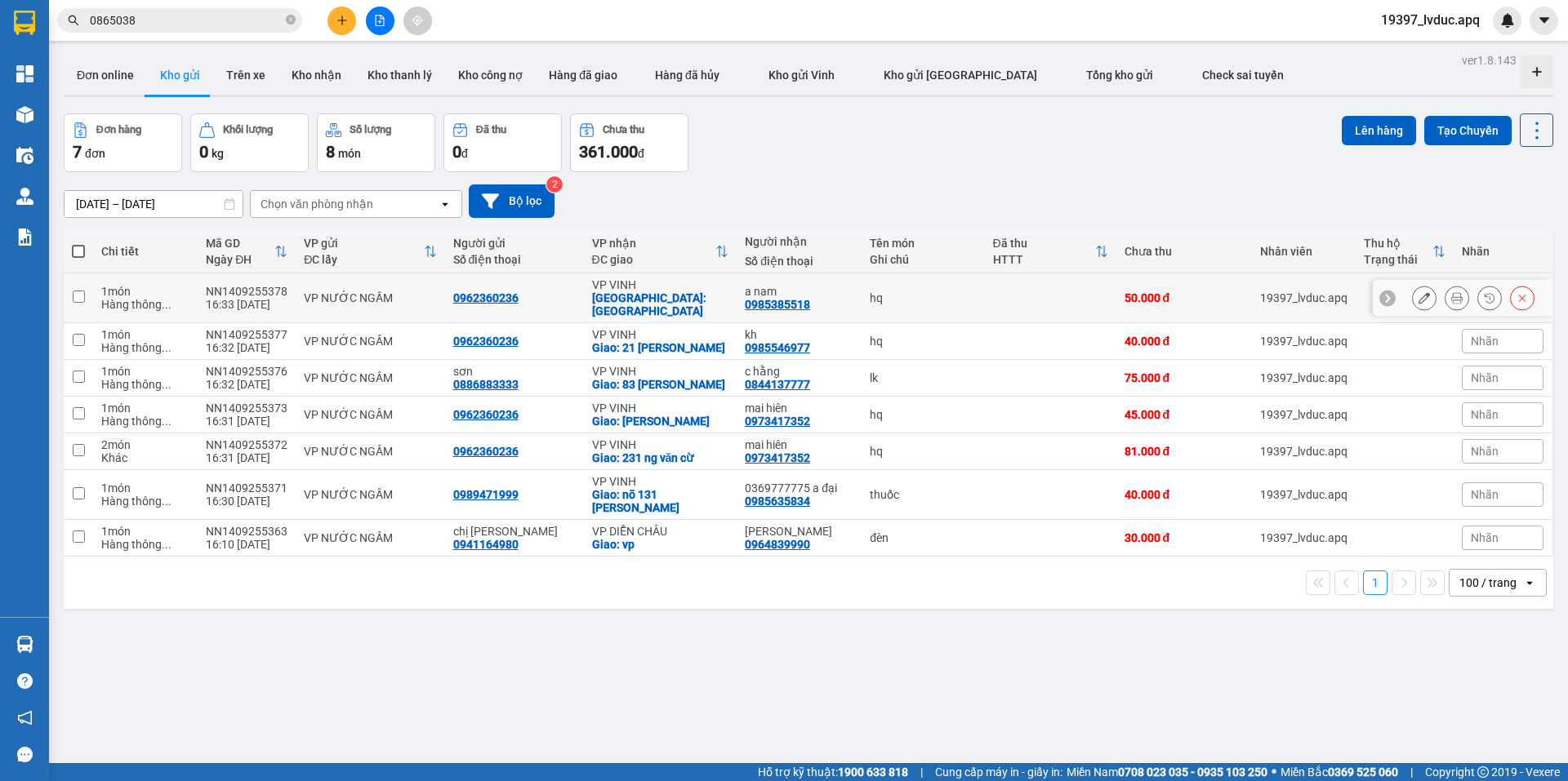
click at [836, 285] on div "a nam" at bounding box center [800, 292] width 109 height 13
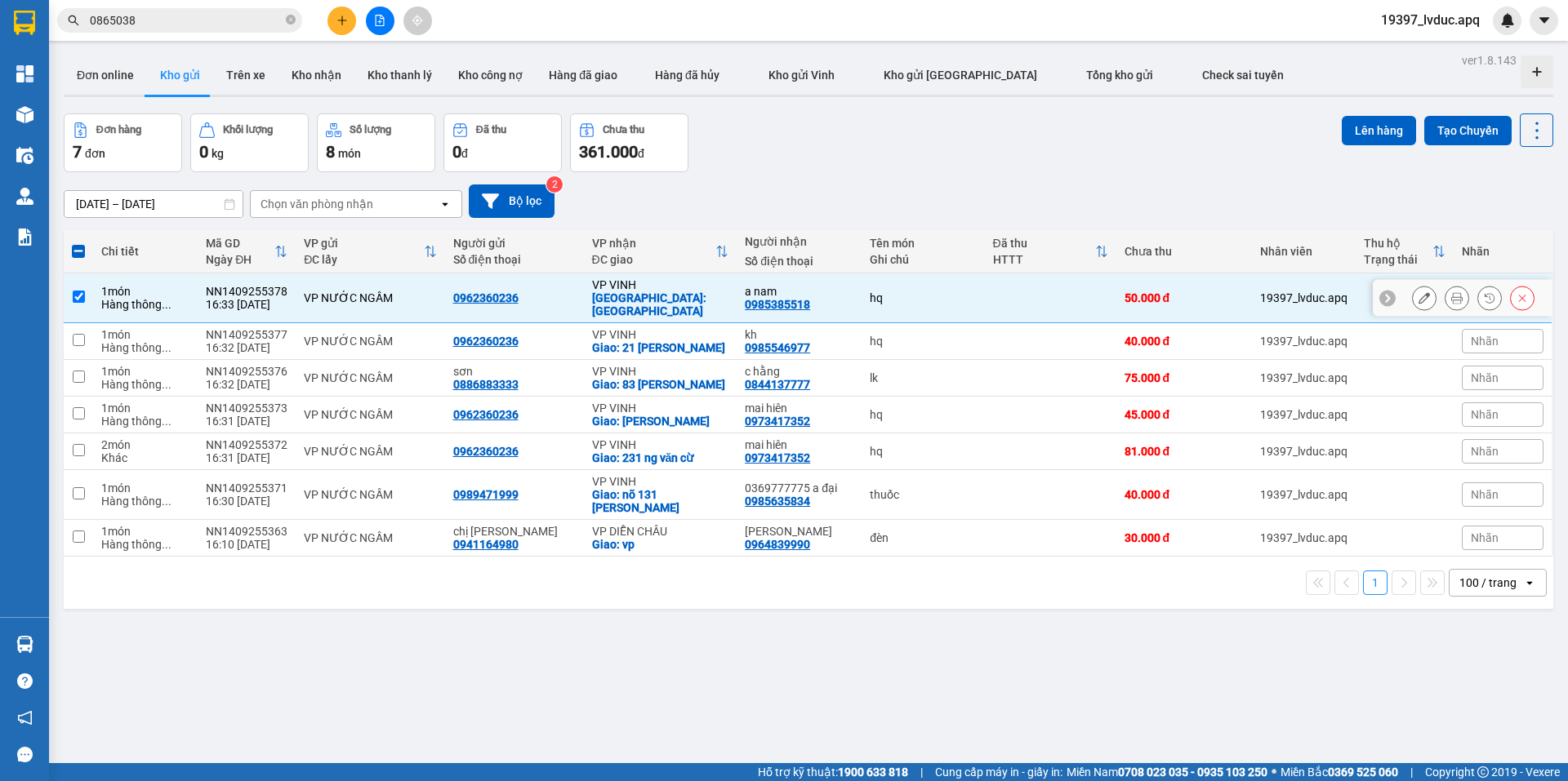
click at [682, 286] on div "VP VINH" at bounding box center [660, 285] width 137 height 13
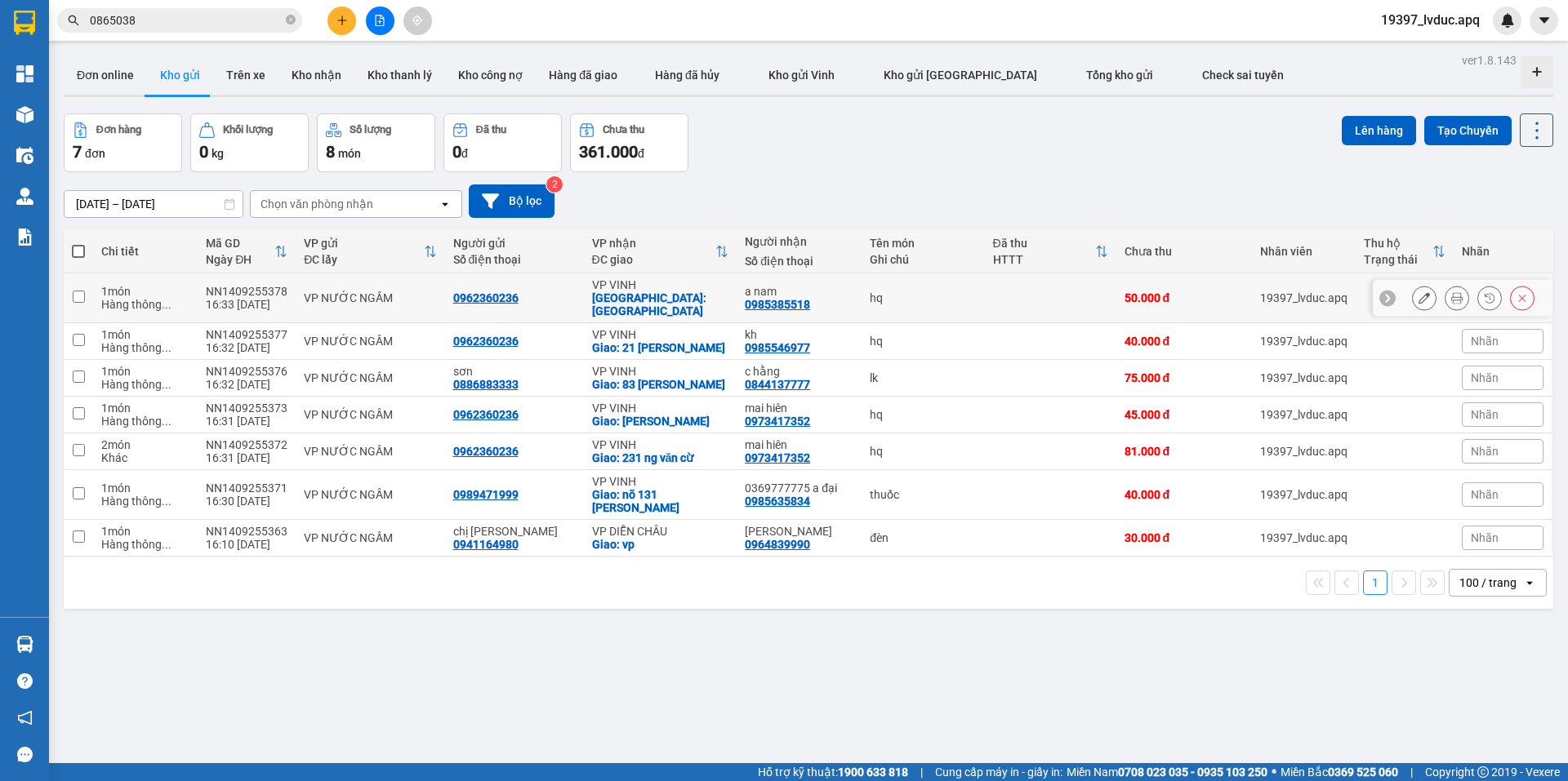
click at [927, 292] on div "hq" at bounding box center [923, 298] width 106 height 13
checkbox input "true"
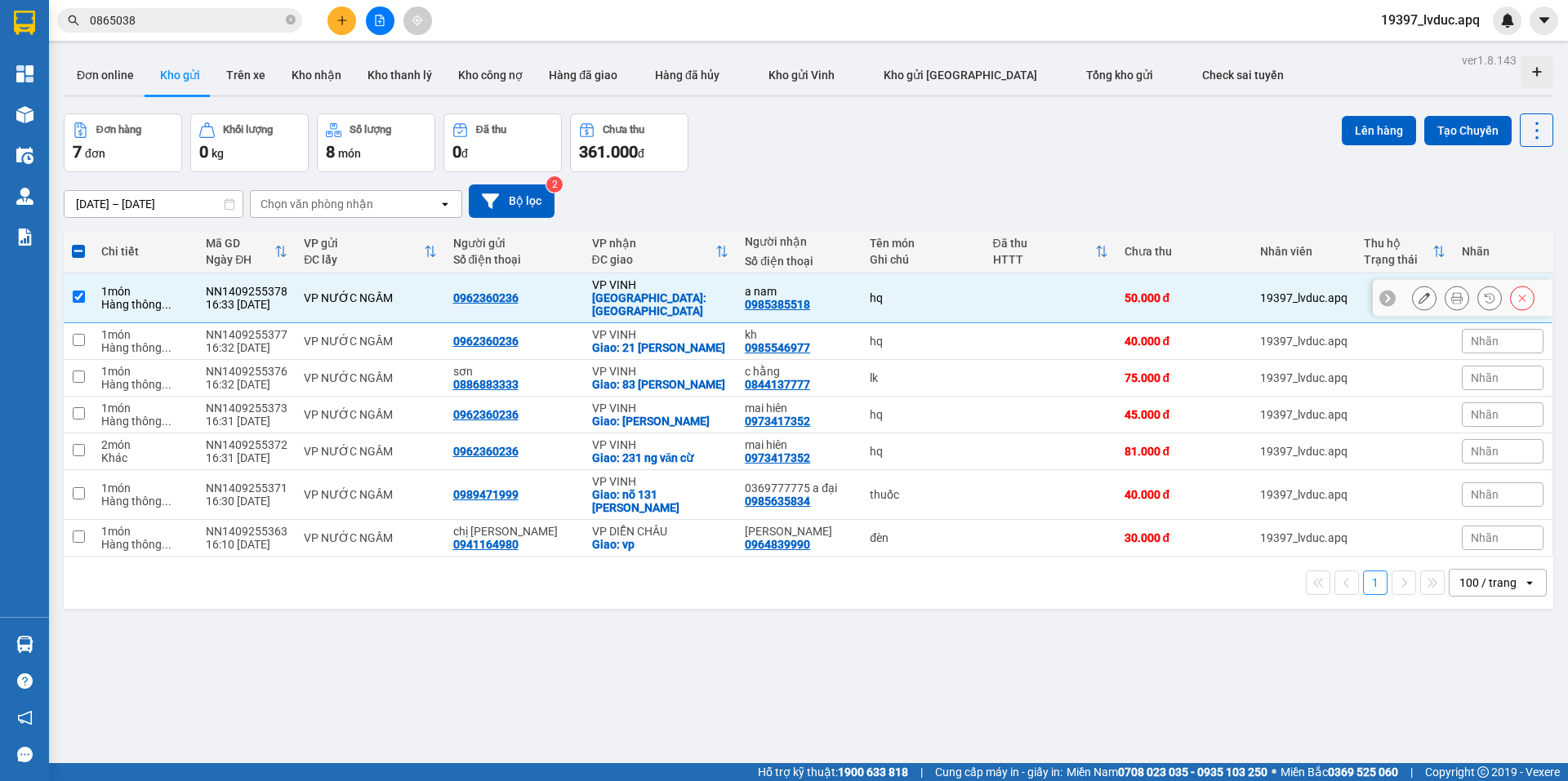
click at [1418, 292] on icon at bounding box center [1424, 298] width 12 height 12
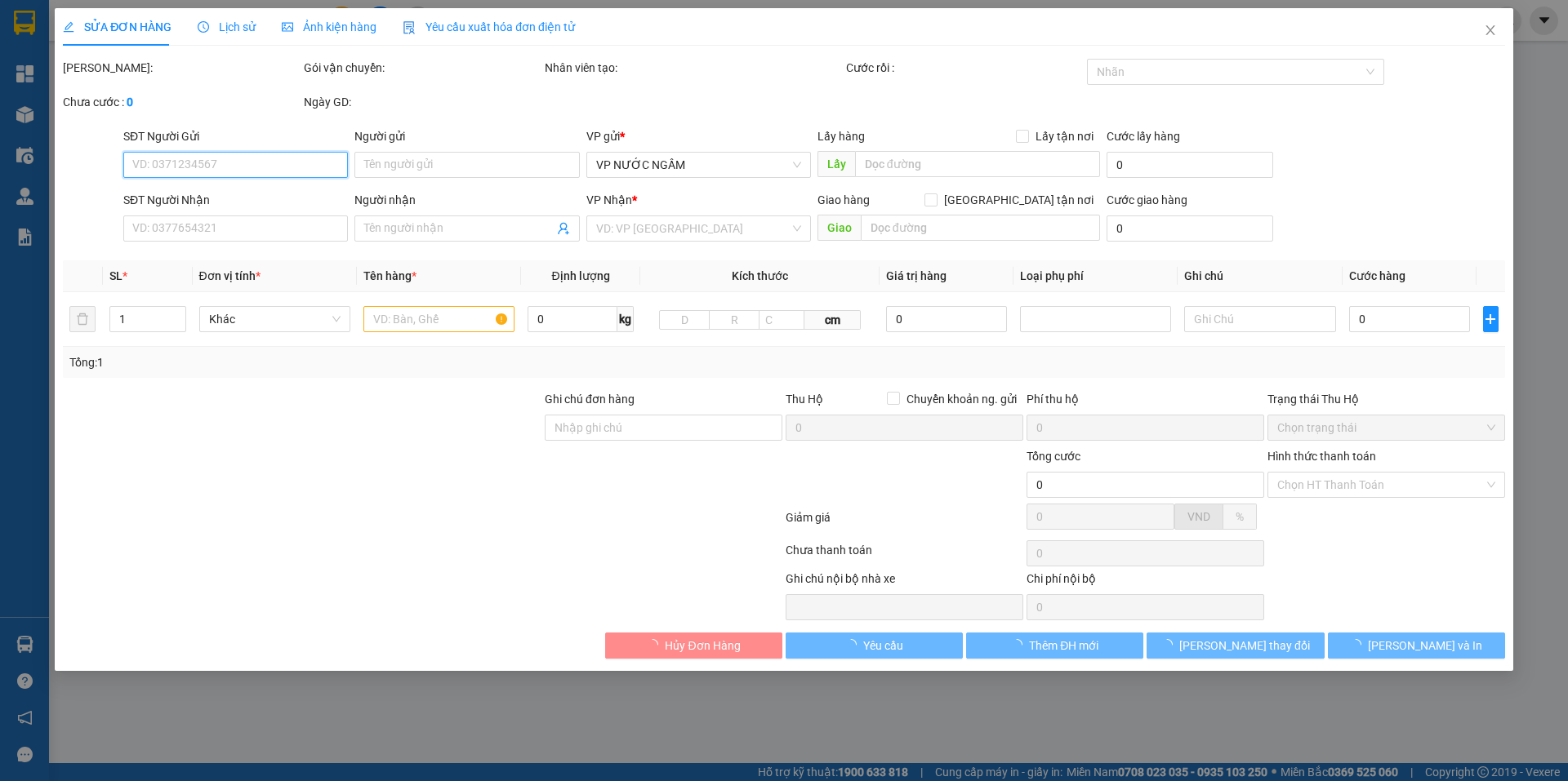
type input "0962360236"
type input "0985385518"
type input "a nam"
checkbox input "true"
type input "[GEOGRAPHIC_DATA]"
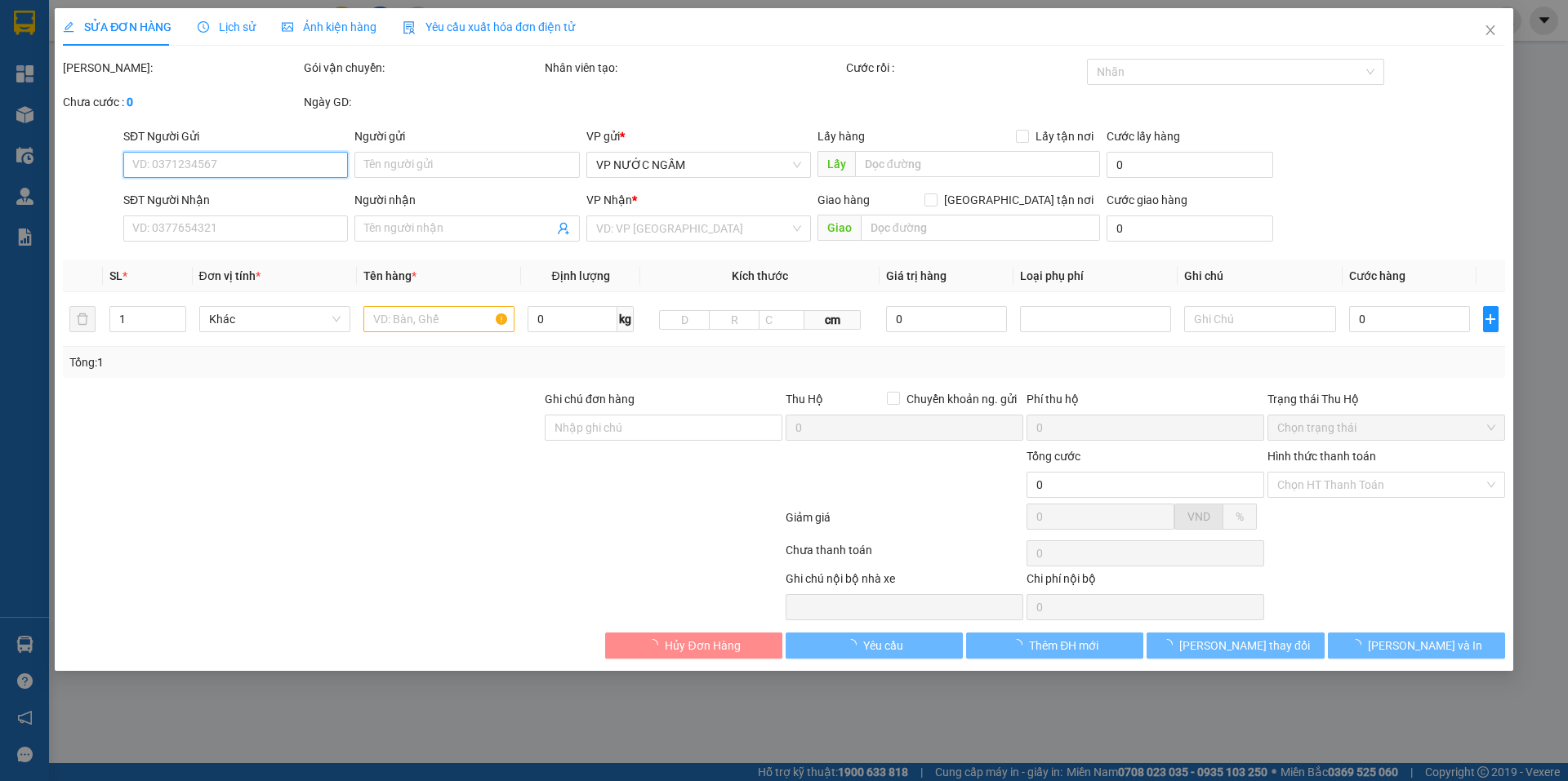
type input "50.000"
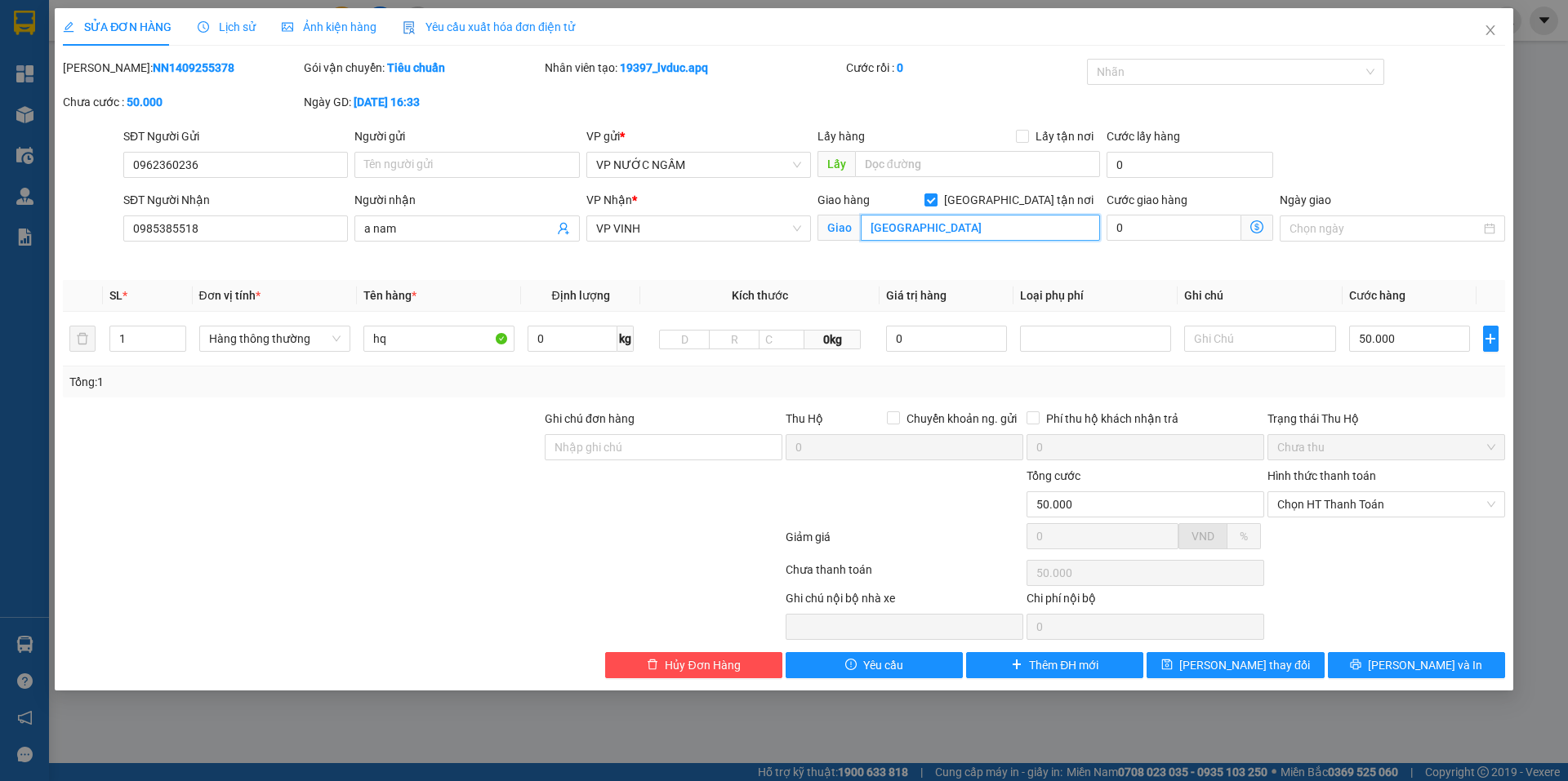
click at [969, 232] on input "[GEOGRAPHIC_DATA]" at bounding box center [980, 227] width 239 height 26
click at [511, 231] on input "a nam" at bounding box center [458, 228] width 189 height 18
click at [501, 230] on input "a nam" at bounding box center [458, 228] width 189 height 18
click at [441, 234] on input "a nam 0965164339" at bounding box center [458, 228] width 189 height 18
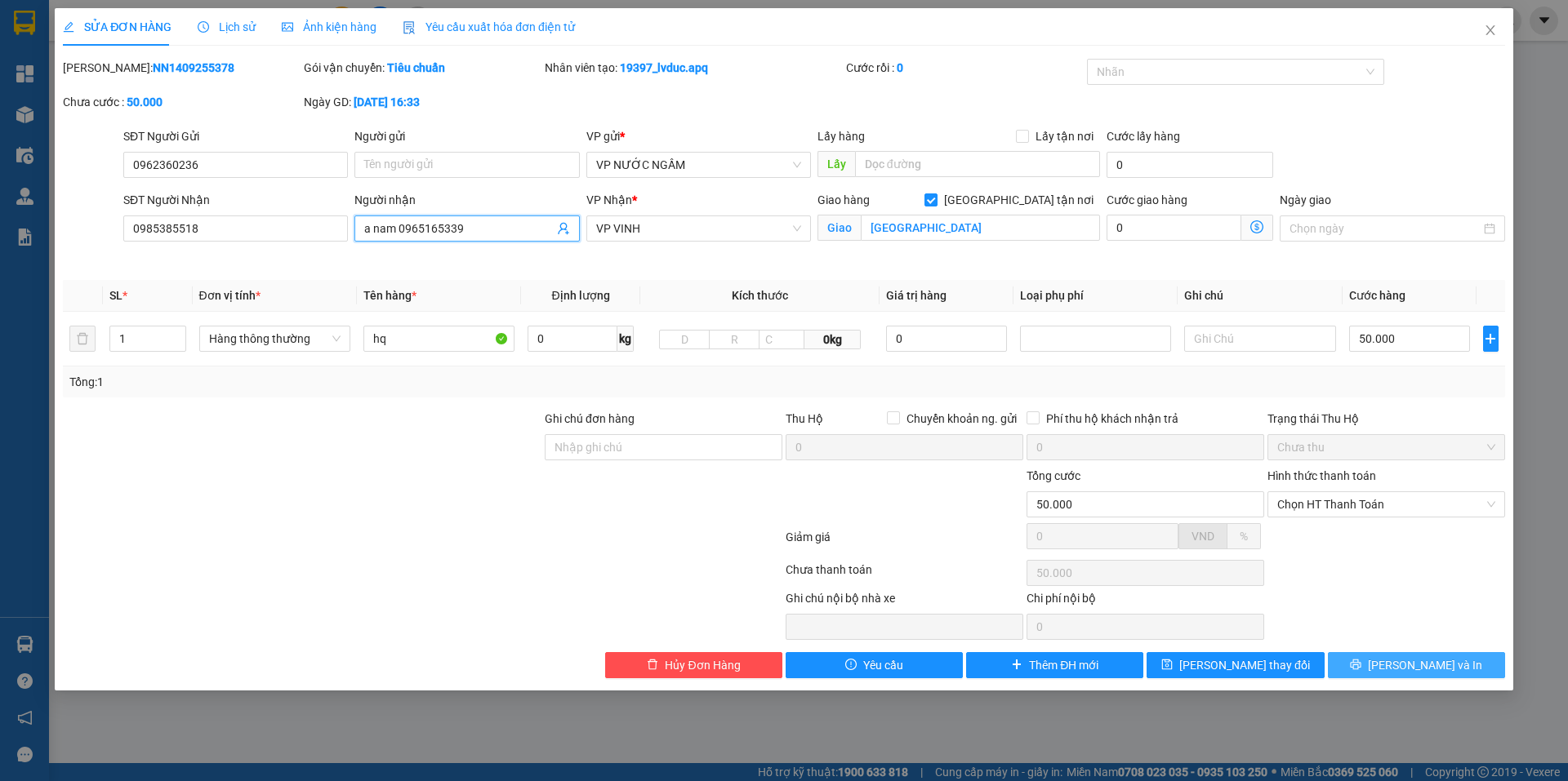
type input "a nam 0965165339"
click at [1357, 668] on button "[PERSON_NAME] và In" at bounding box center [1415, 665] width 177 height 26
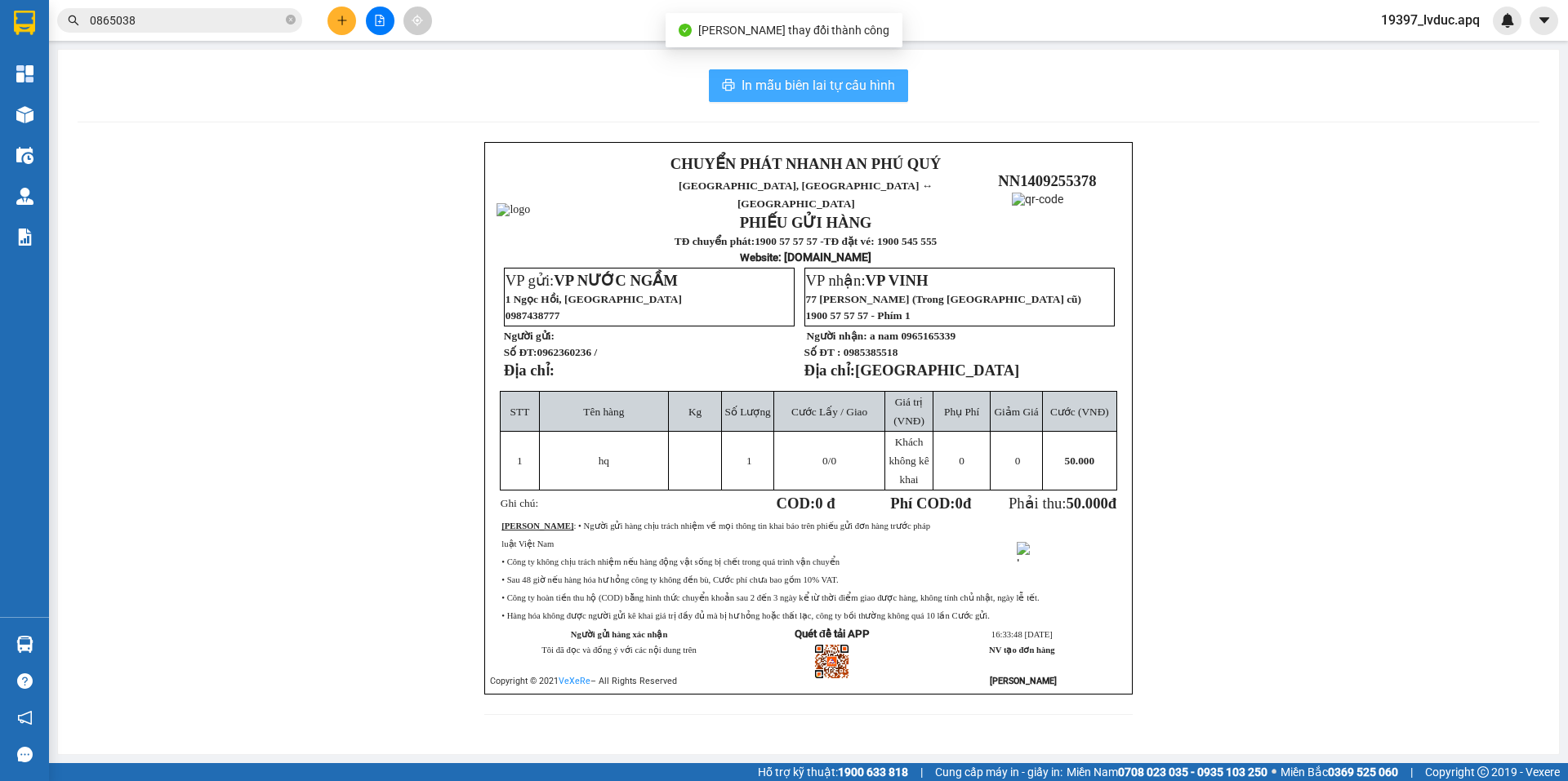
click at [721, 85] on button "In mẫu biên lai tự cấu hình" at bounding box center [809, 85] width 199 height 33
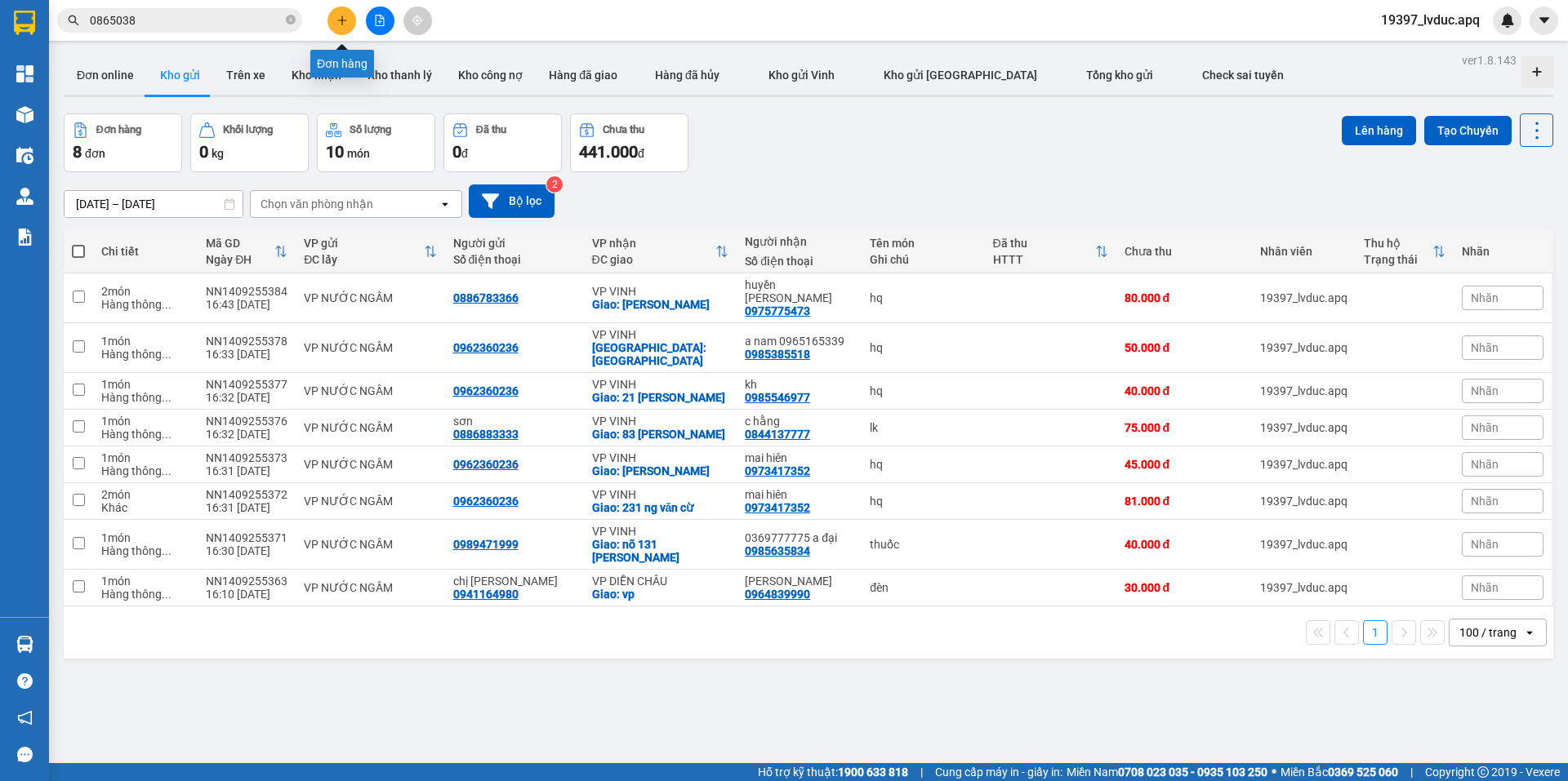
click at [333, 18] on button at bounding box center [342, 21] width 28 height 28
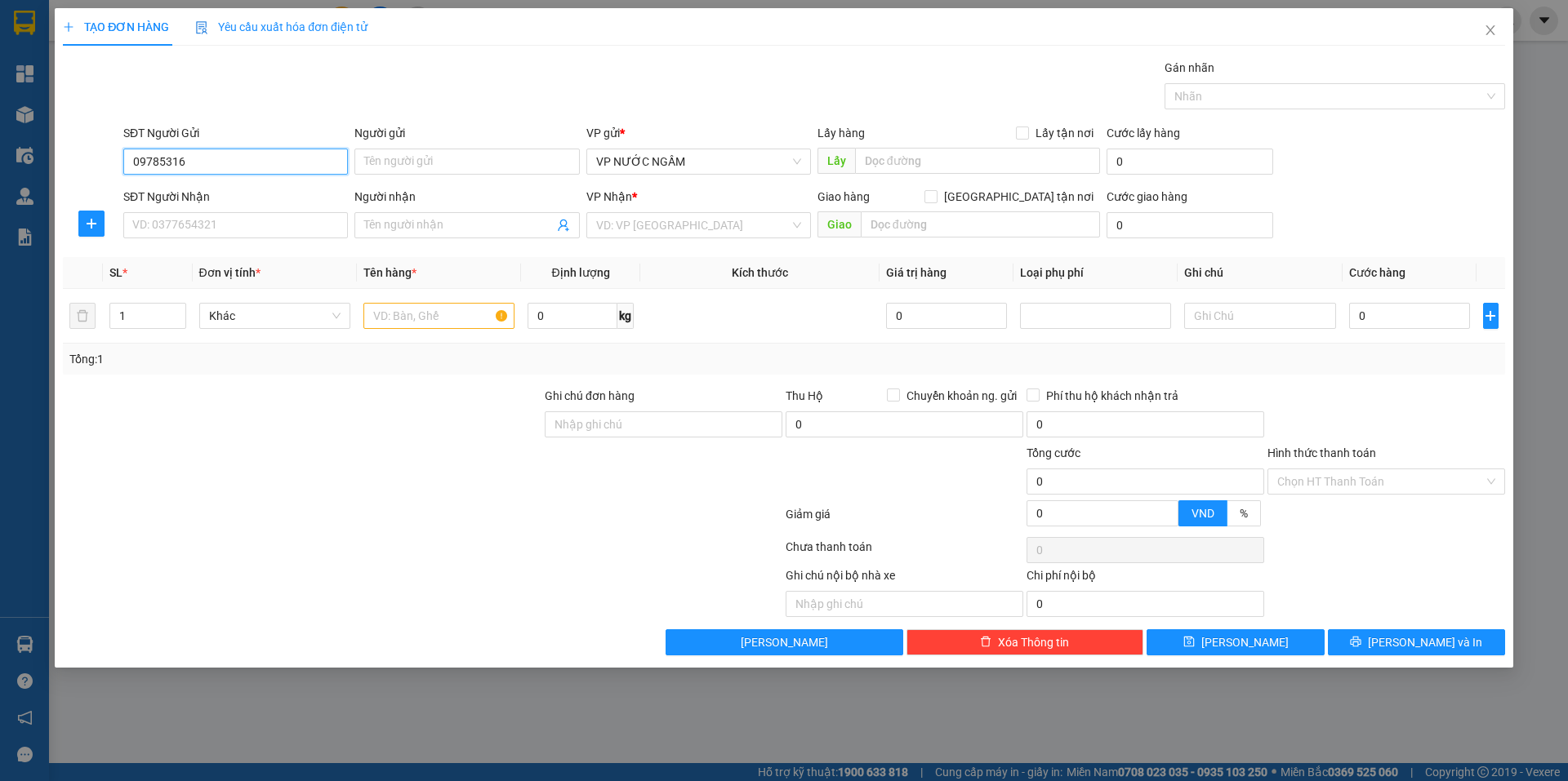
type input "097853164"
click at [148, 171] on input "097853164" at bounding box center [235, 161] width 225 height 26
type input "0976853164"
click at [227, 163] on input "0976853164" at bounding box center [235, 161] width 225 height 26
click at [196, 197] on div "0976853164 - ha" at bounding box center [235, 194] width 205 height 18
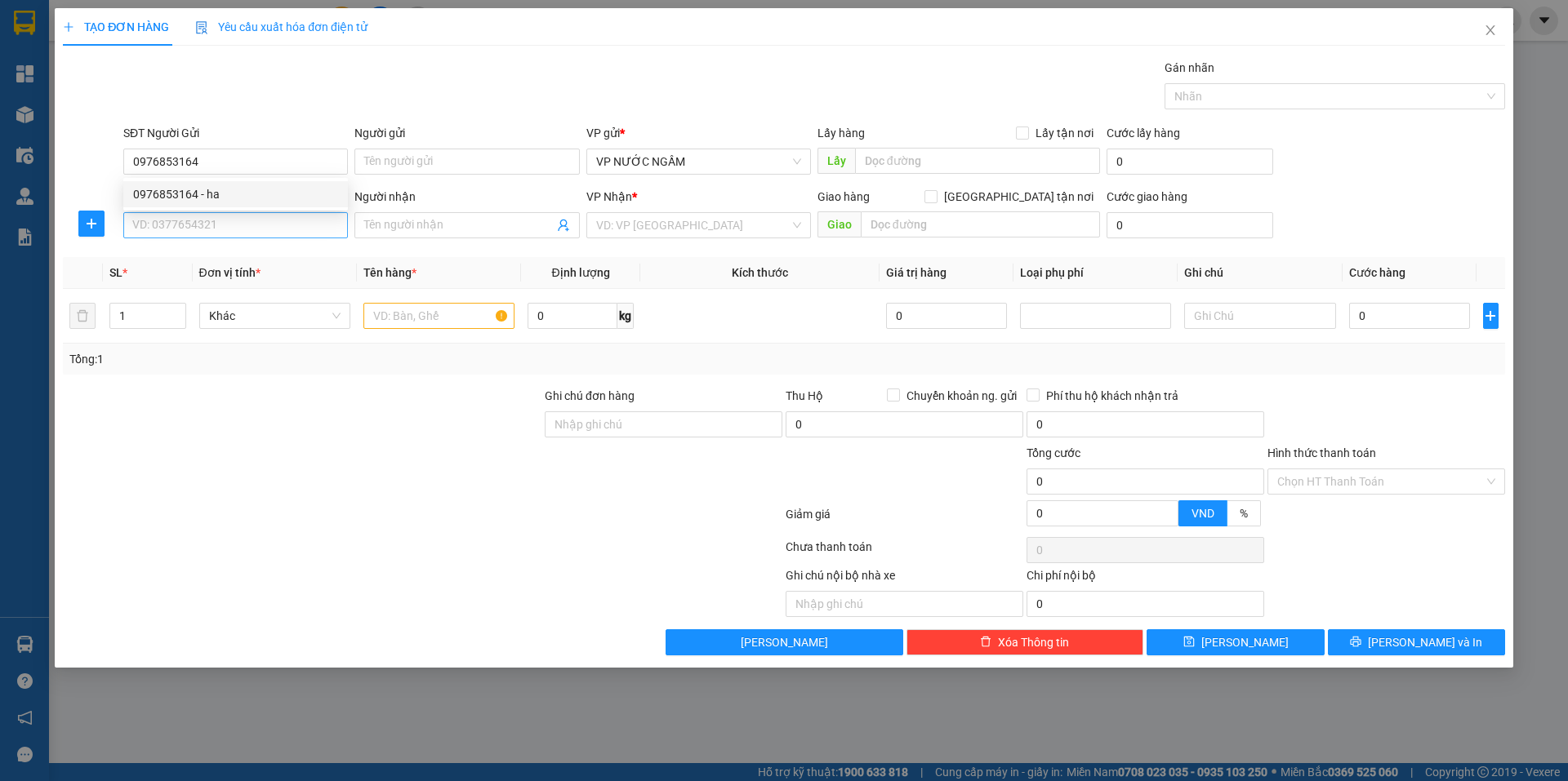
type input "ha"
type input "0976853164"
click at [200, 222] on input "SĐT Người Nhận" at bounding box center [235, 225] width 225 height 26
type input "0987767236"
click at [238, 243] on div "0987767236 0987767236 - CHỊ Hà 0913290529" at bounding box center [235, 257] width 225 height 33
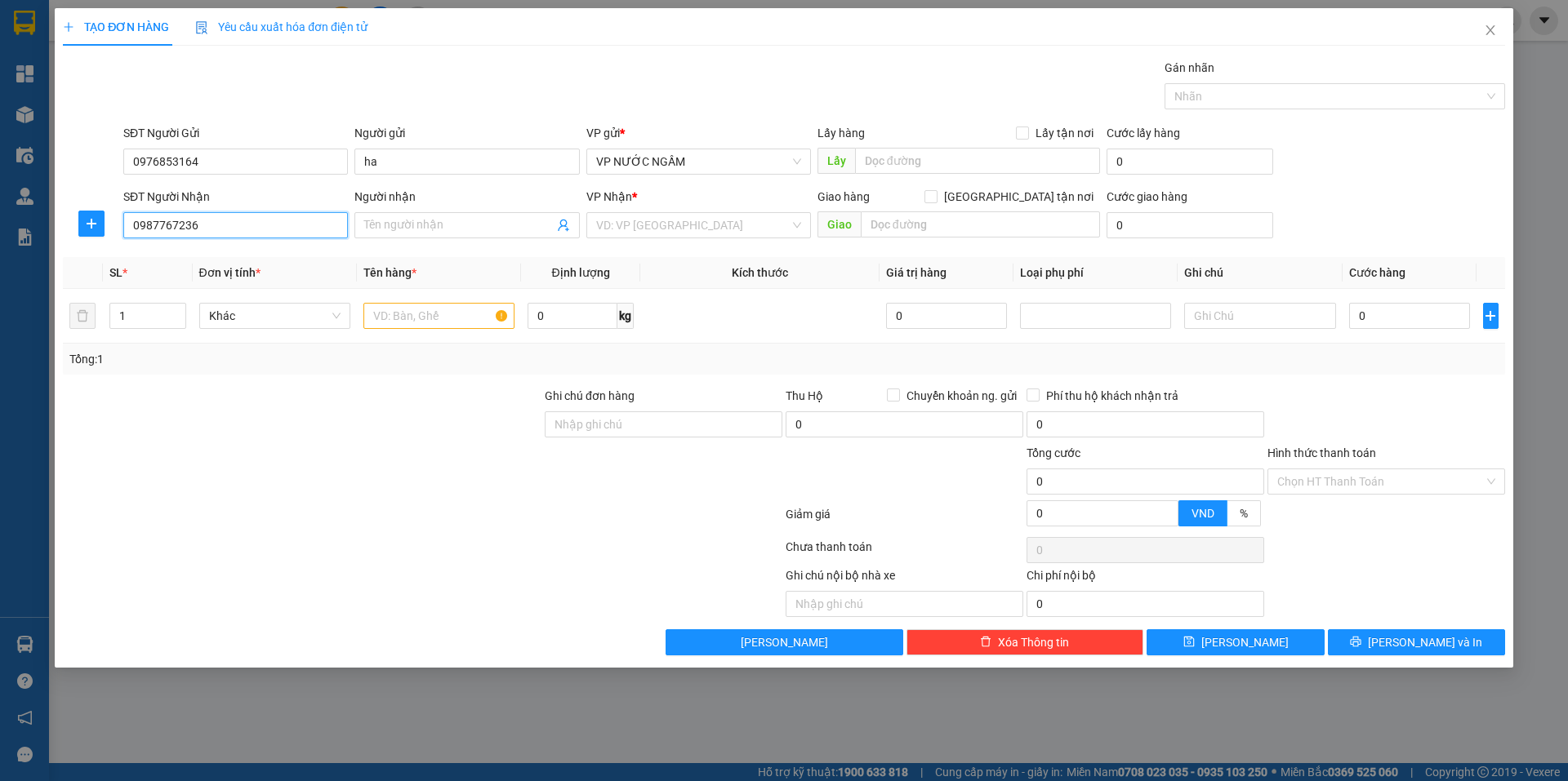
click at [242, 236] on input "0987767236" at bounding box center [235, 225] width 225 height 26
click at [213, 258] on div "0987767236 - CHỊ Hà 0913290529" at bounding box center [235, 257] width 205 height 18
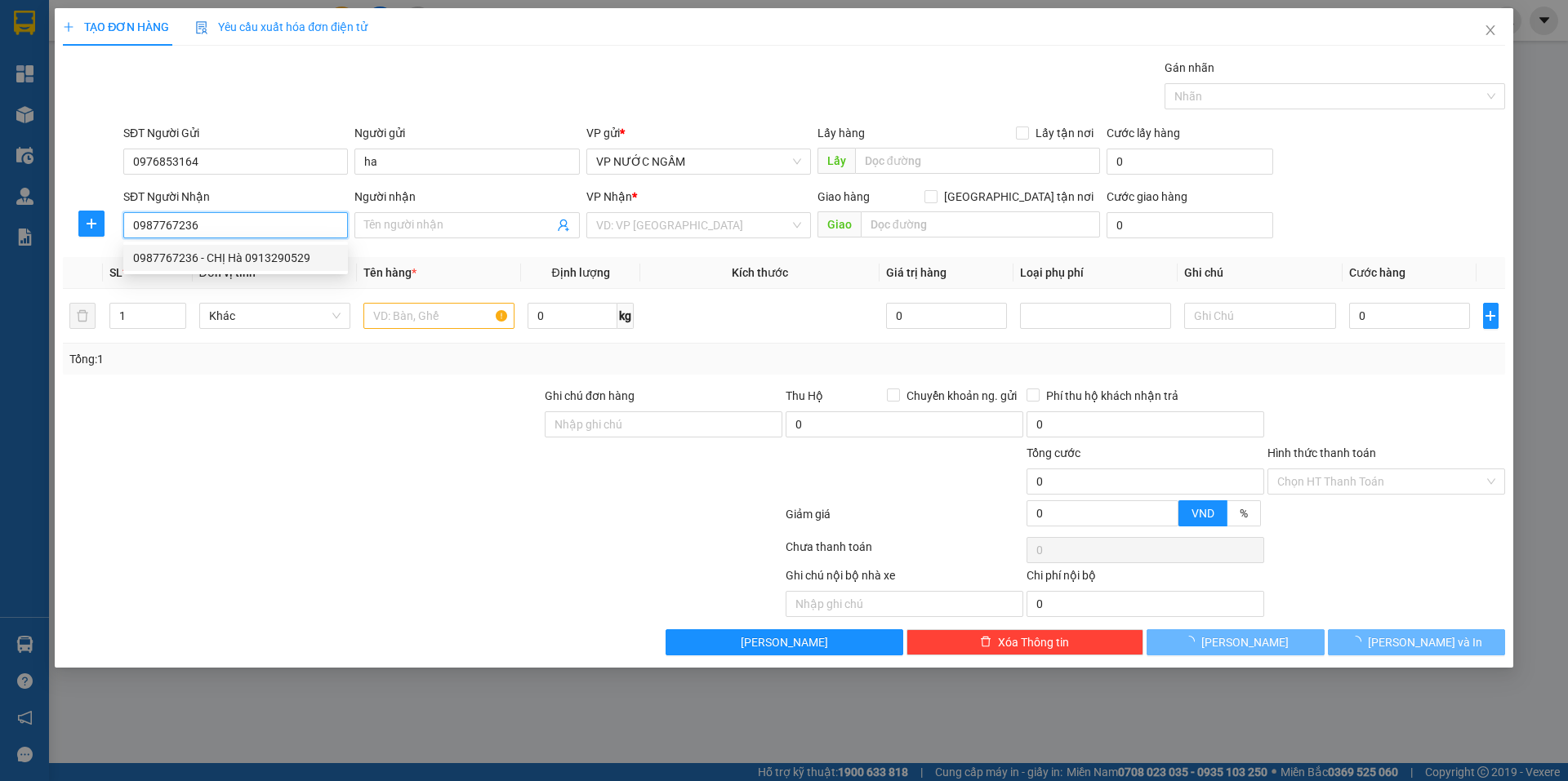
type input "CHỊ Hà 0913290529"
checkbox input "true"
type input "45 văn [PERSON_NAME]"
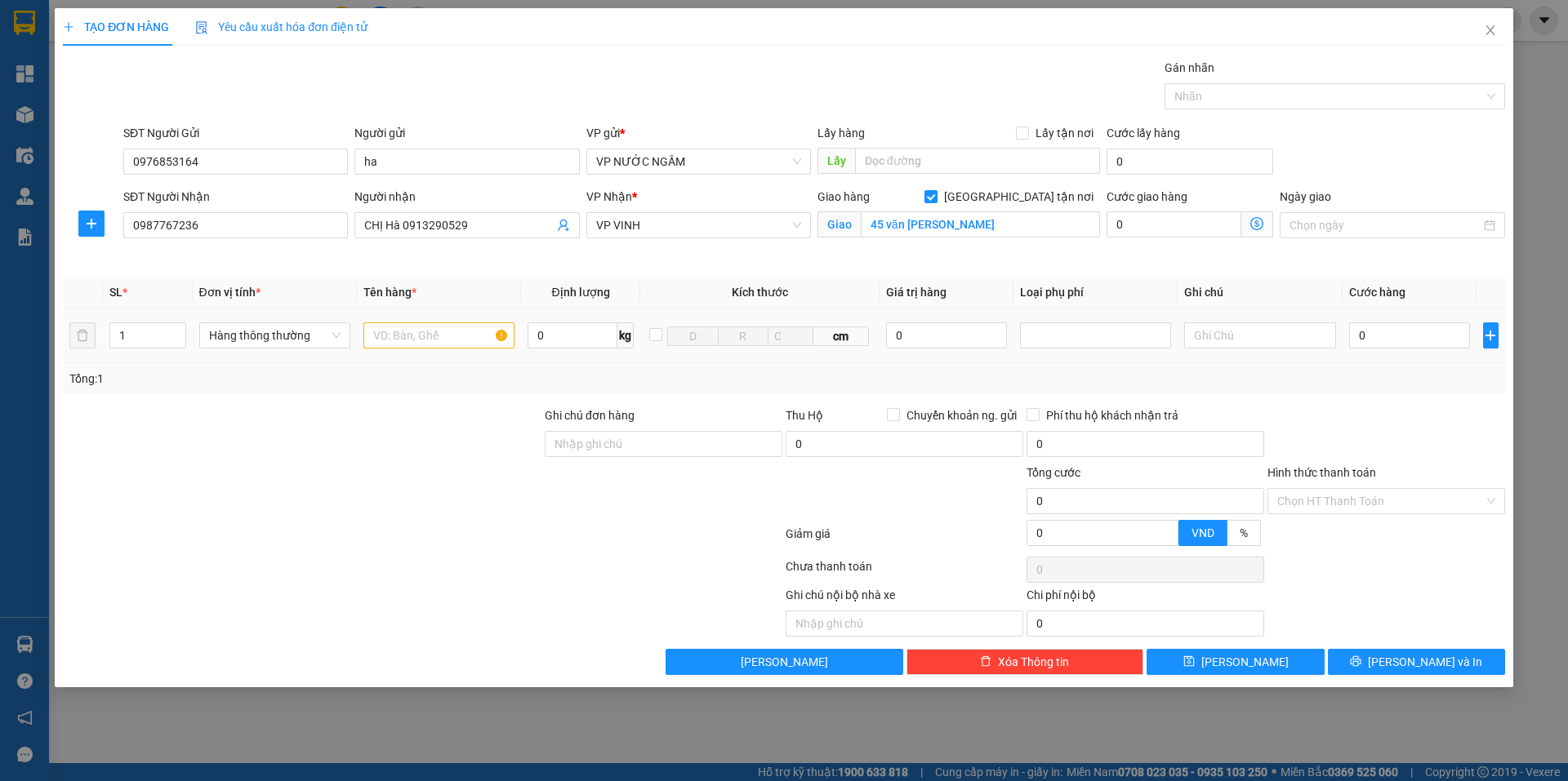
click at [395, 321] on div at bounding box center [439, 335] width 151 height 33
click at [396, 333] on input "text" at bounding box center [439, 335] width 151 height 26
click at [1421, 336] on input "0" at bounding box center [1410, 335] width 122 height 26
type input "5"
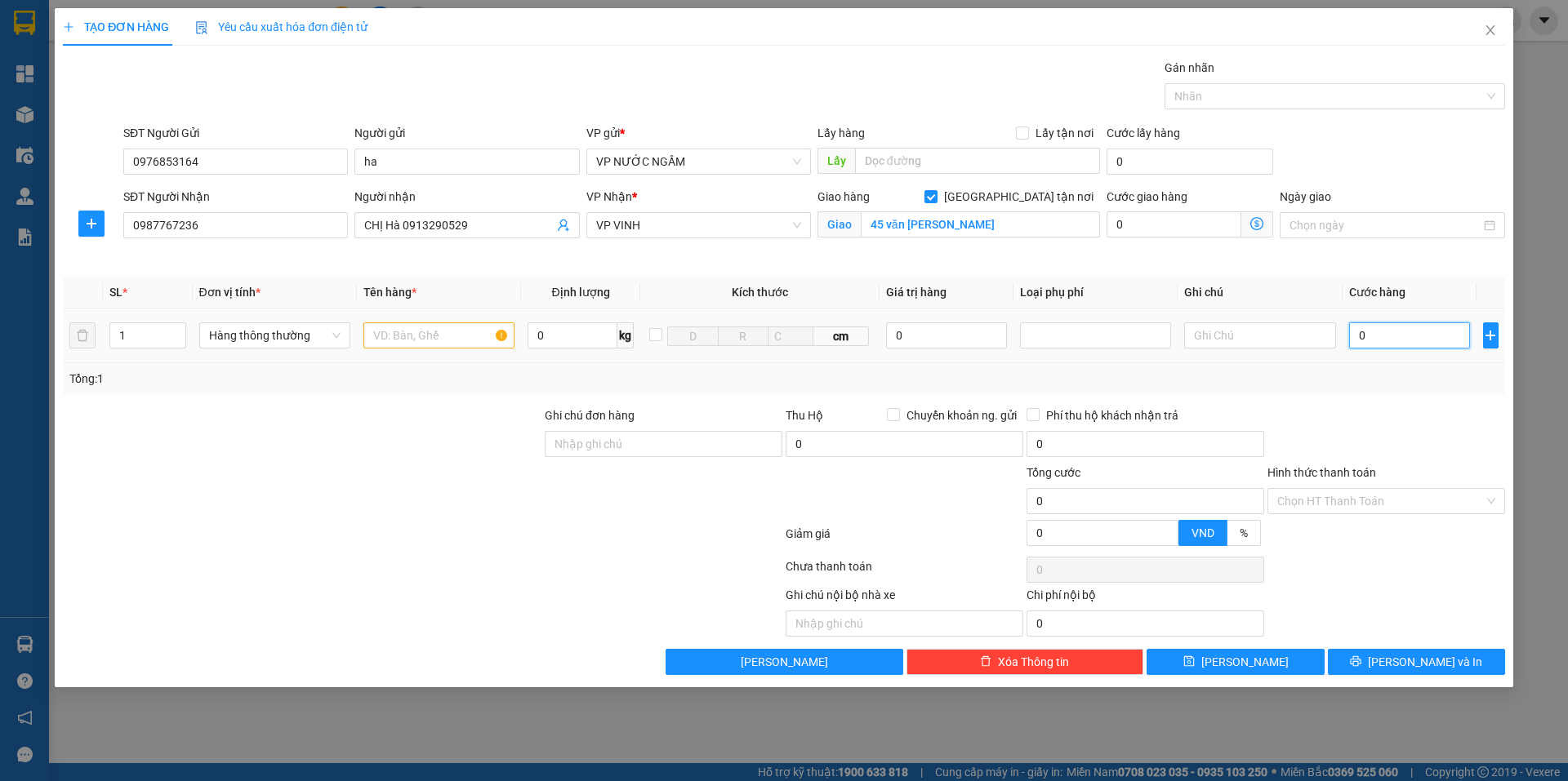
type input "5"
type input "50"
type input "50.000"
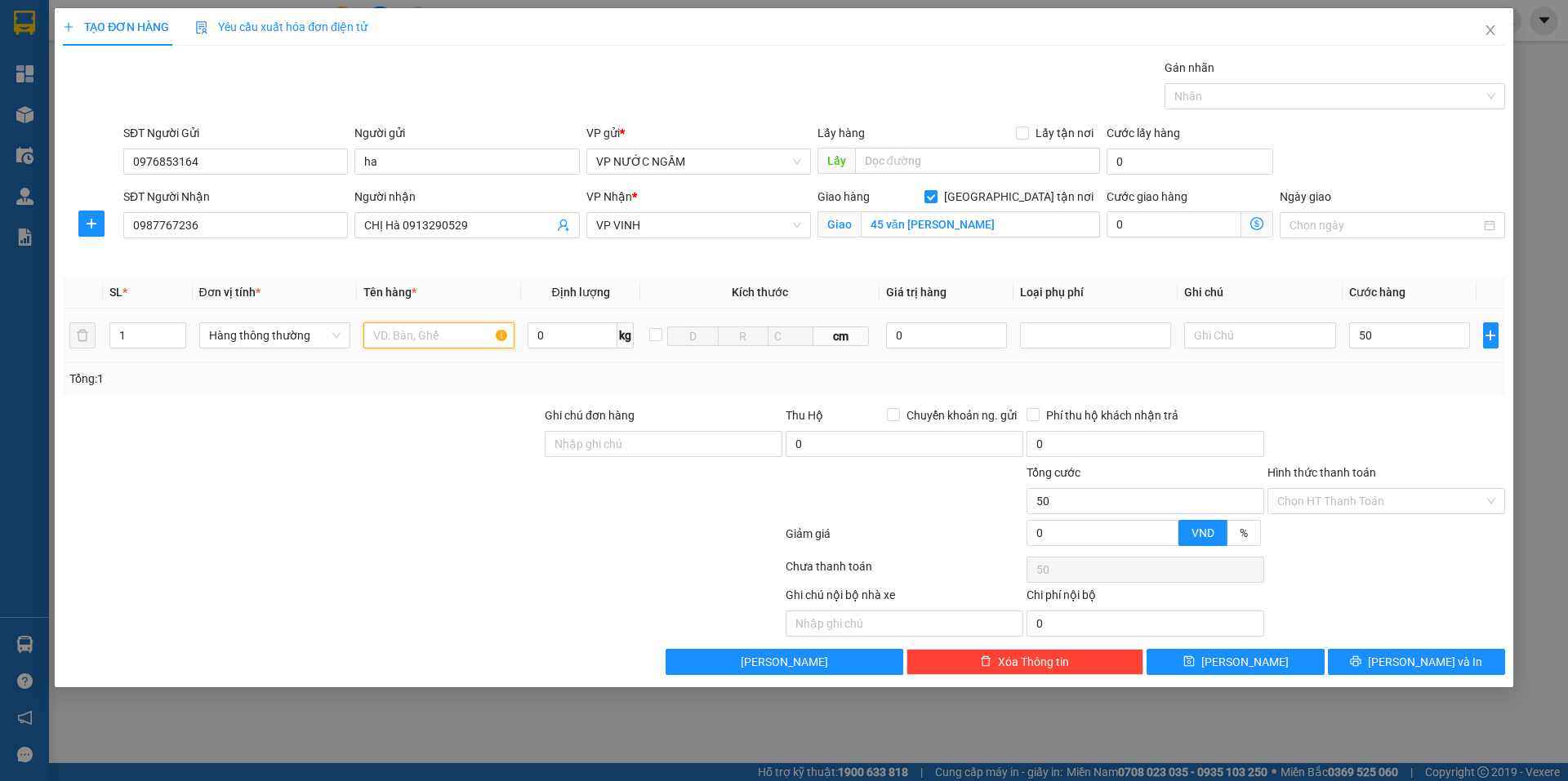
type input "50.000"
click at [398, 331] on input "text" at bounding box center [439, 335] width 151 height 26
click at [267, 167] on input "0976853164" at bounding box center [235, 161] width 225 height 26
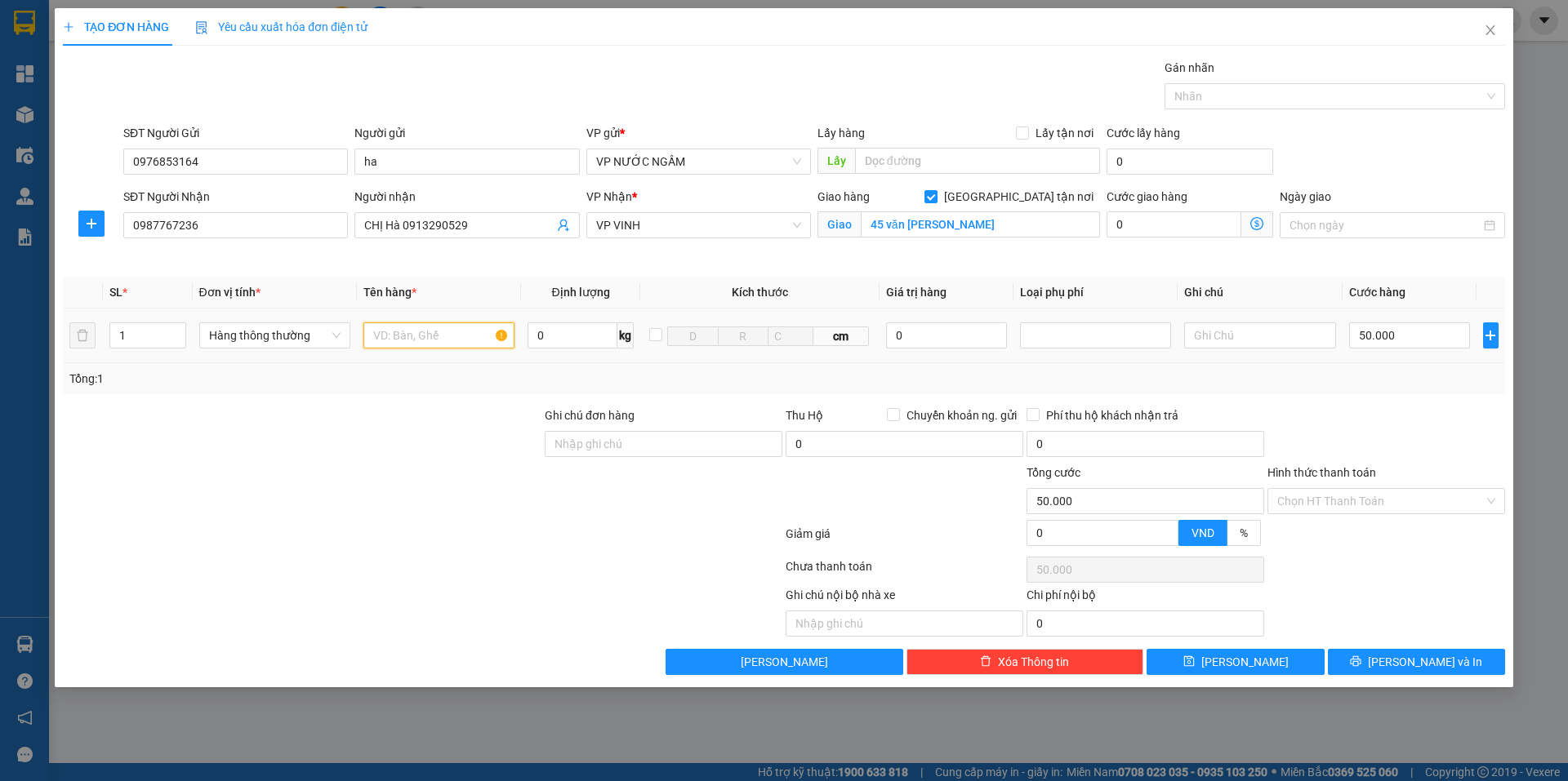
click at [398, 327] on input "text" at bounding box center [439, 335] width 151 height 26
type input "d"
type input "đl"
click at [1410, 647] on div "Transit Pickup Surcharge Ids Transit Deliver Surcharge Ids Transit Deliver Surc…" at bounding box center [784, 367] width 1442 height 617
click at [1409, 652] on button "[PERSON_NAME] và In" at bounding box center [1415, 662] width 177 height 26
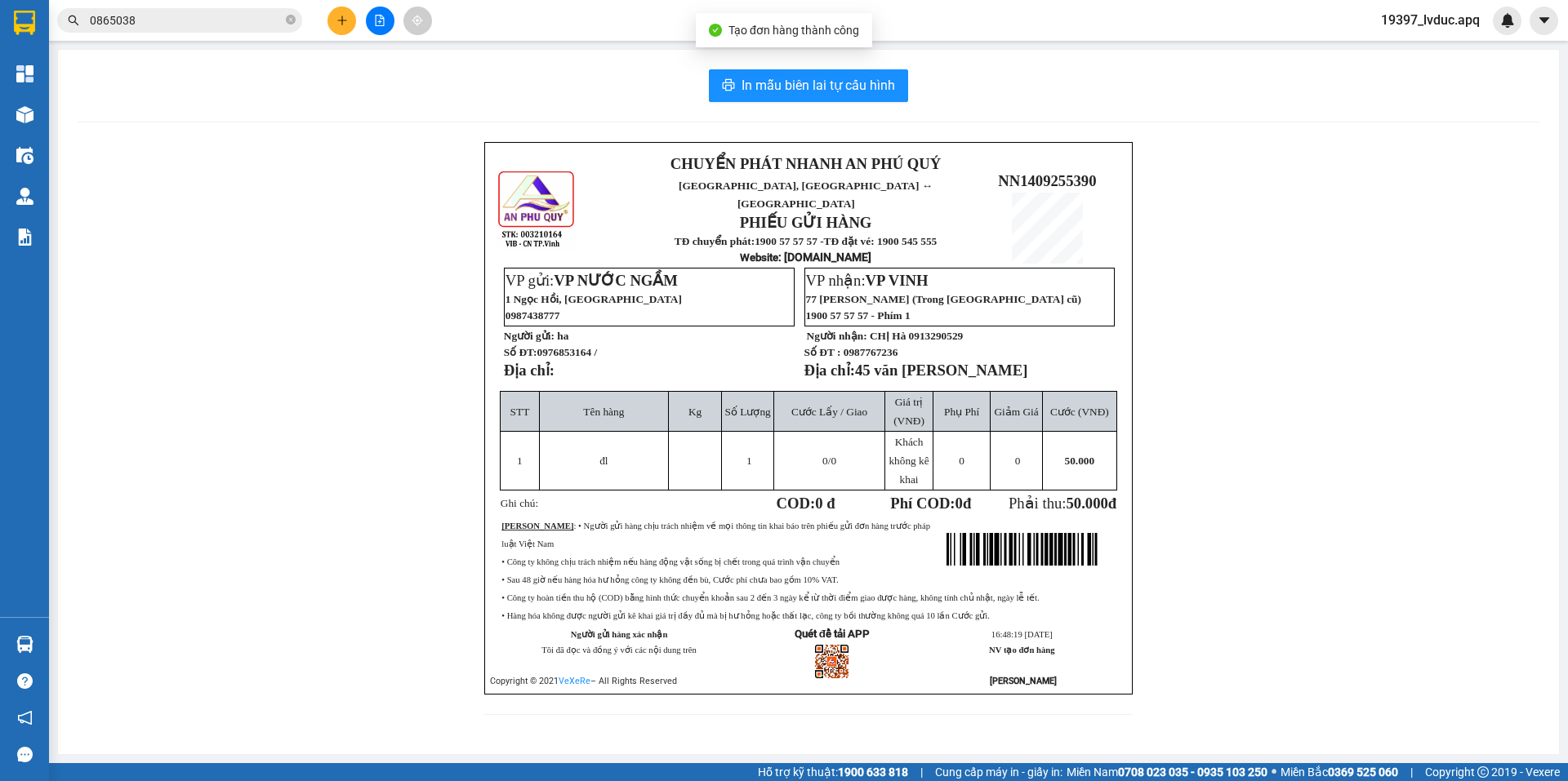
click at [722, 65] on div "In mẫu biên lai tự cấu hình CHUYỂN PHÁT NHANH AN [GEOGRAPHIC_DATA], [GEOGRAPHIC…" at bounding box center [808, 401] width 1501 height 705
click at [726, 75] on button "In mẫu biên lai tự cấu hình" at bounding box center [809, 85] width 199 height 33
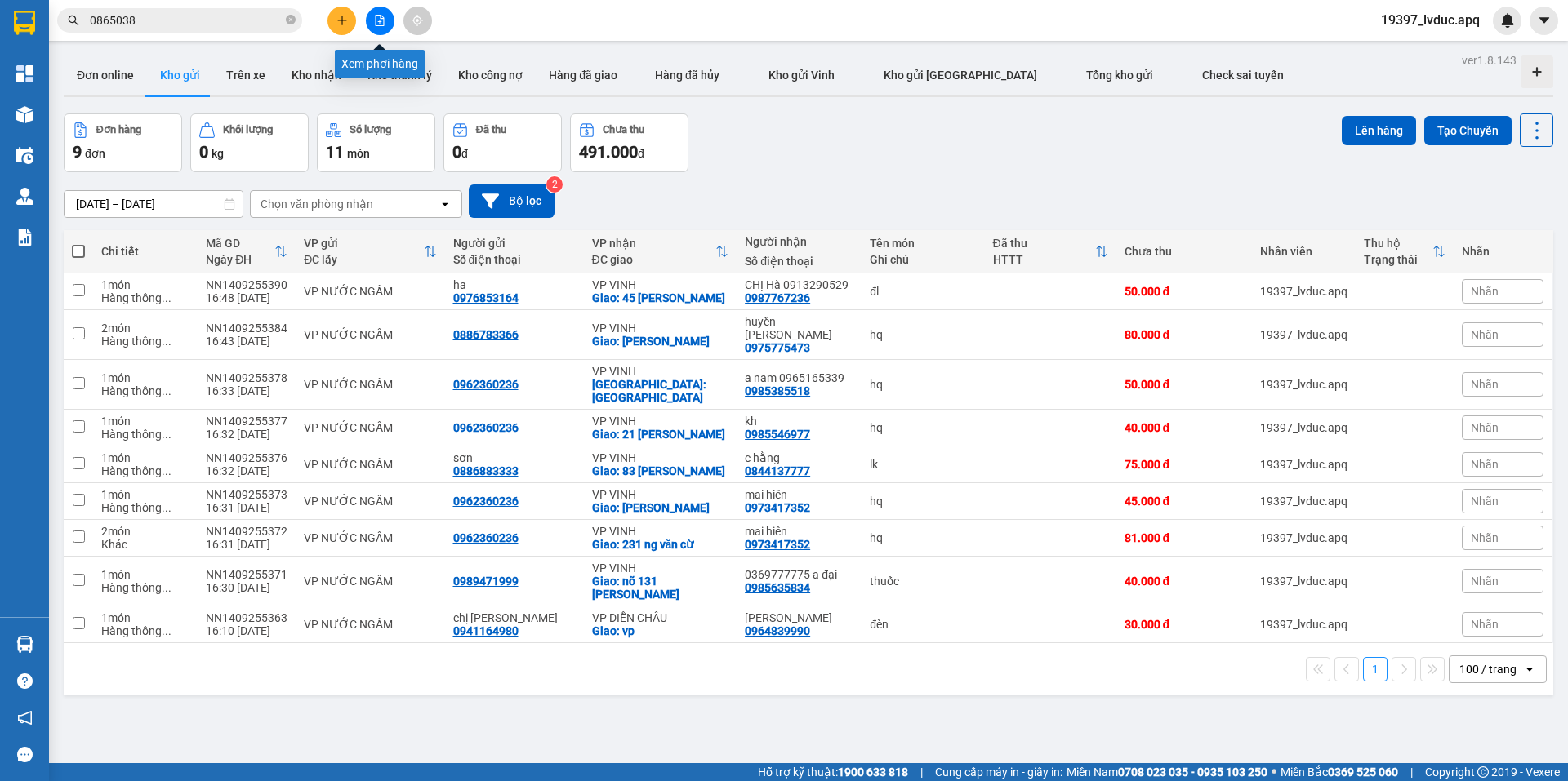
click at [379, 28] on button at bounding box center [380, 21] width 28 height 28
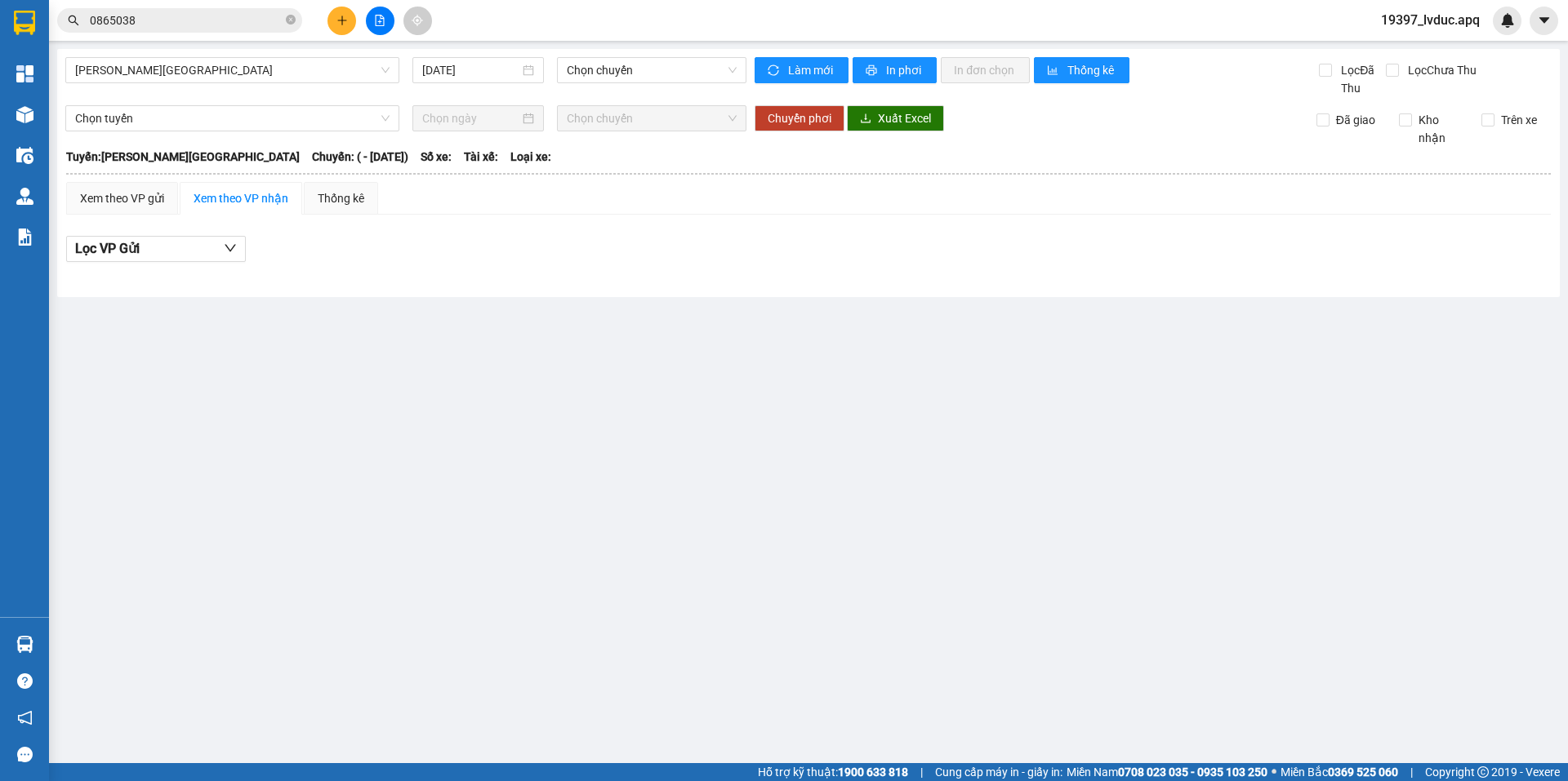
click at [304, 83] on div "[PERSON_NAME] - [GEOGRAPHIC_DATA] [DATE] Chọn chuyến" at bounding box center [406, 77] width 681 height 40
click at [295, 72] on span "[PERSON_NAME][GEOGRAPHIC_DATA]" at bounding box center [232, 70] width 314 height 24
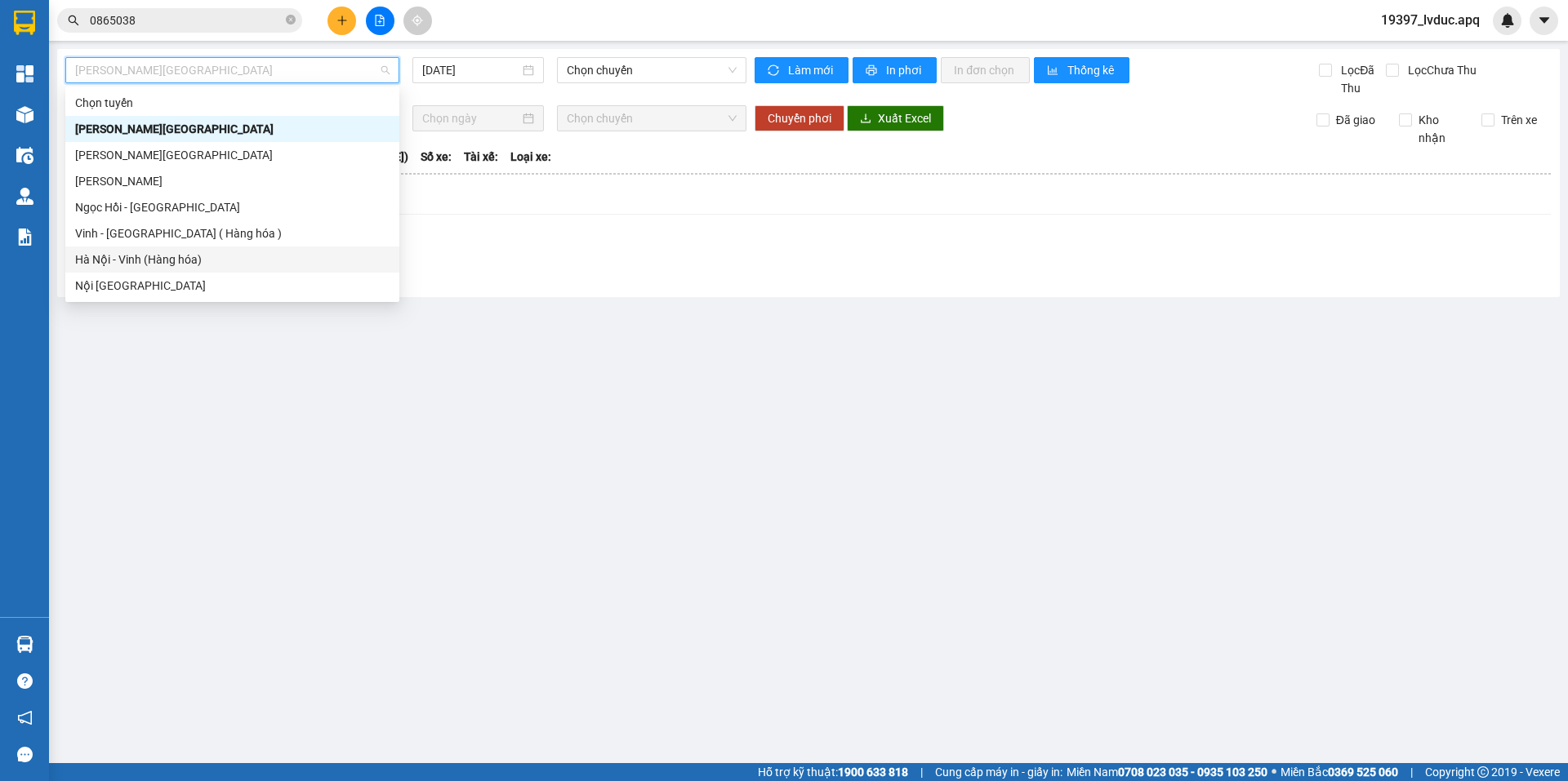
click at [179, 267] on div "Hà Nội - Vinh (Hàng hóa)" at bounding box center [232, 259] width 314 height 18
type input "[DATE]"
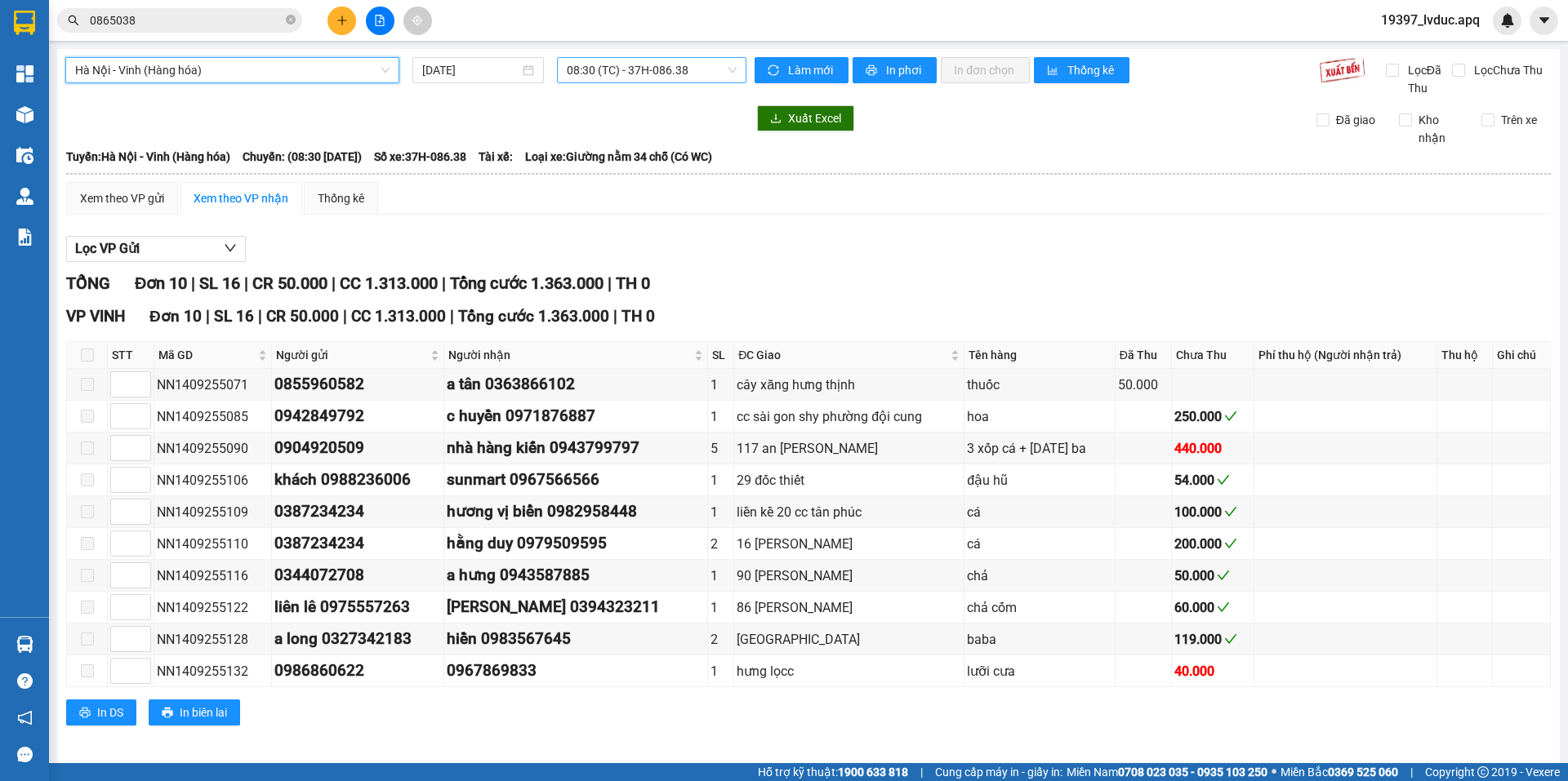
click at [687, 73] on span "08:30 (TC) - 37H-086.38" at bounding box center [651, 70] width 170 height 24
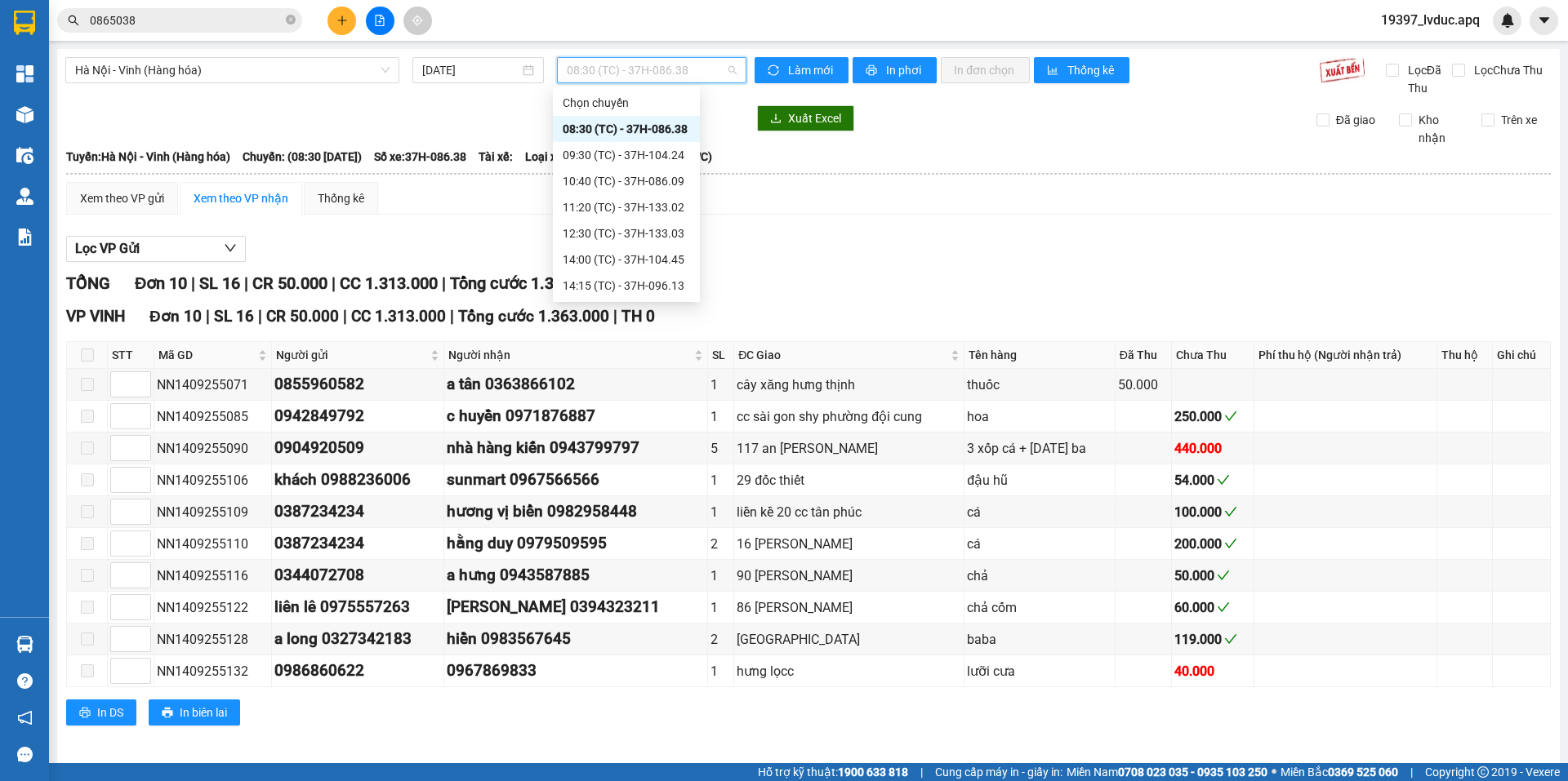
click at [621, 355] on div "17:05 (TC) - 37H-104.82" at bounding box center [626, 364] width 127 height 18
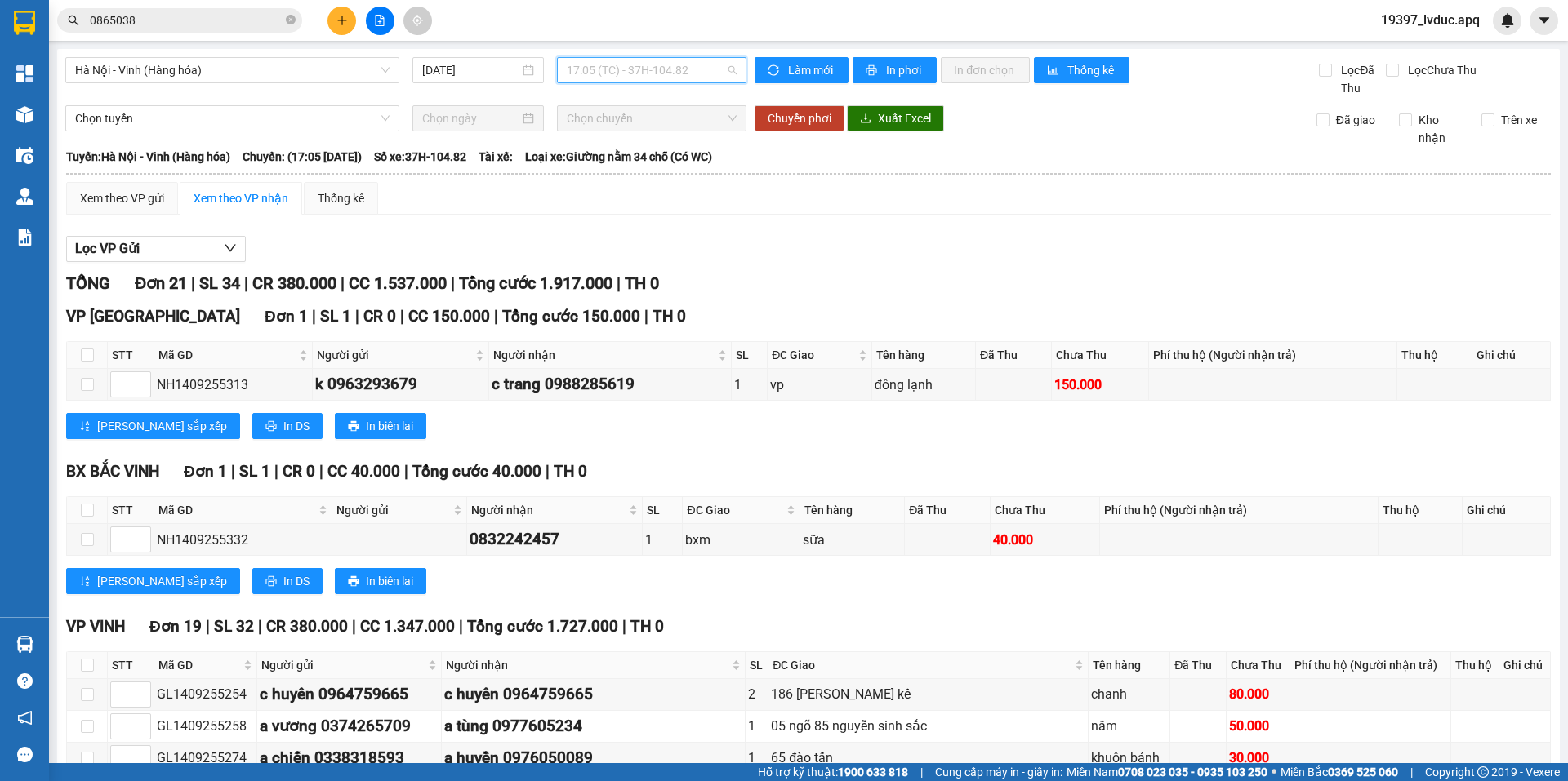
click at [634, 60] on span "17:05 (TC) - 37H-104.82" at bounding box center [651, 70] width 170 height 24
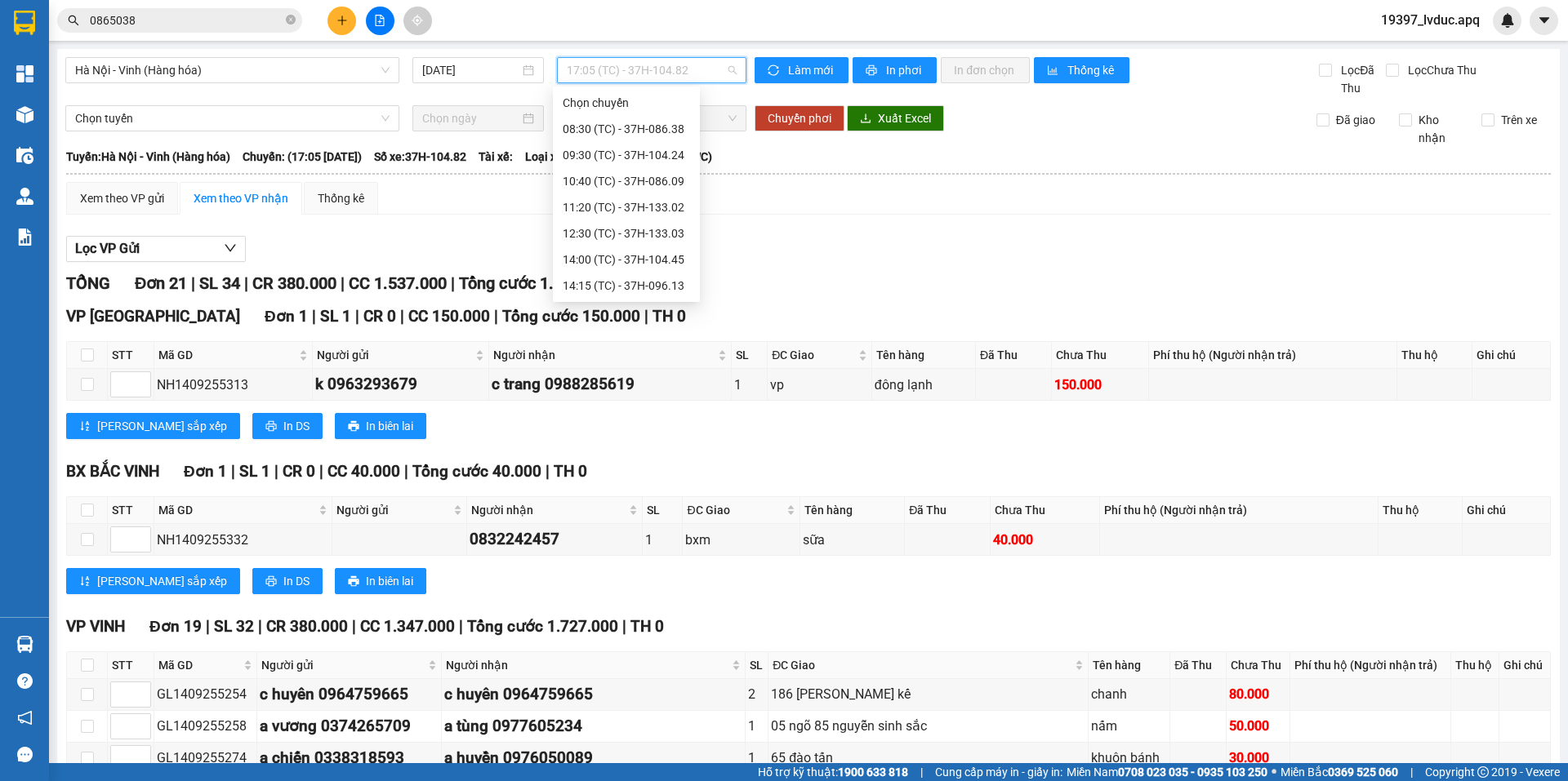
click at [582, 329] on div "17:00 (TC) - 37H-104.02" at bounding box center [626, 338] width 127 height 18
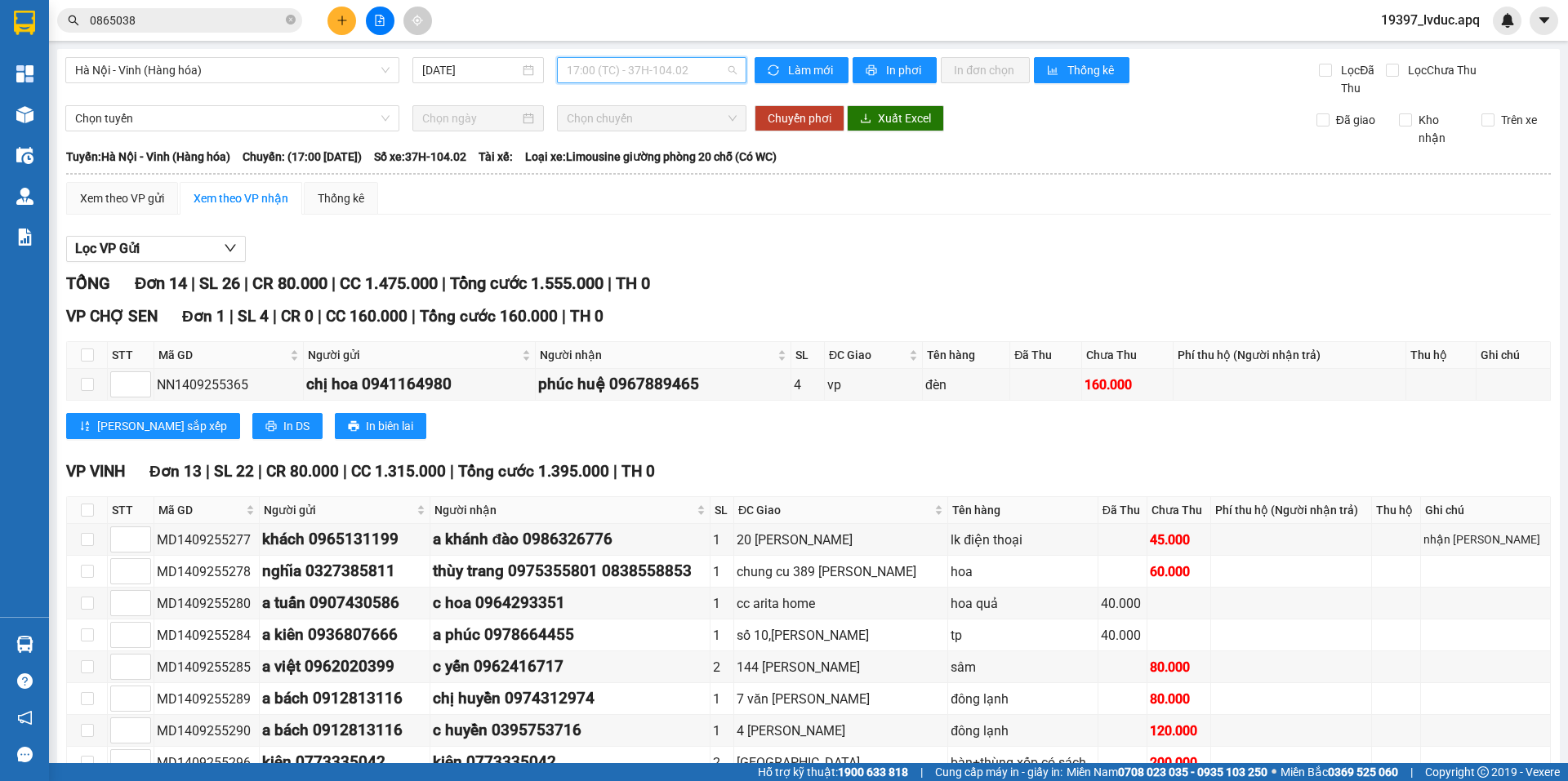
click at [575, 73] on span "17:00 (TC) - 37H-104.02" at bounding box center [651, 70] width 170 height 24
click at [651, 61] on span "17:00 (TC) - 37H-104.02" at bounding box center [651, 70] width 170 height 24
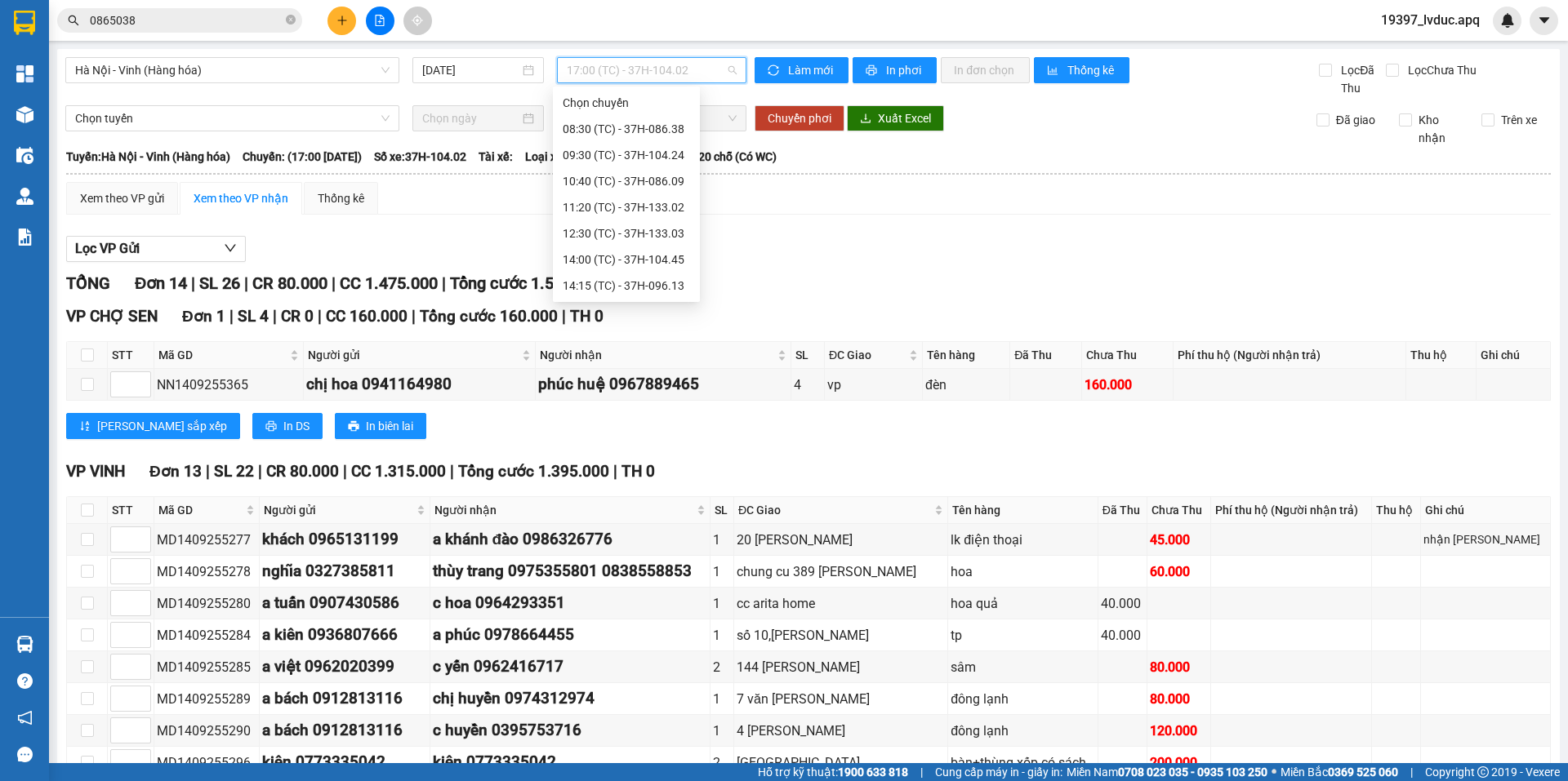
click at [631, 355] on div "17:05 (TC) - 37H-104.82" at bounding box center [626, 364] width 127 height 18
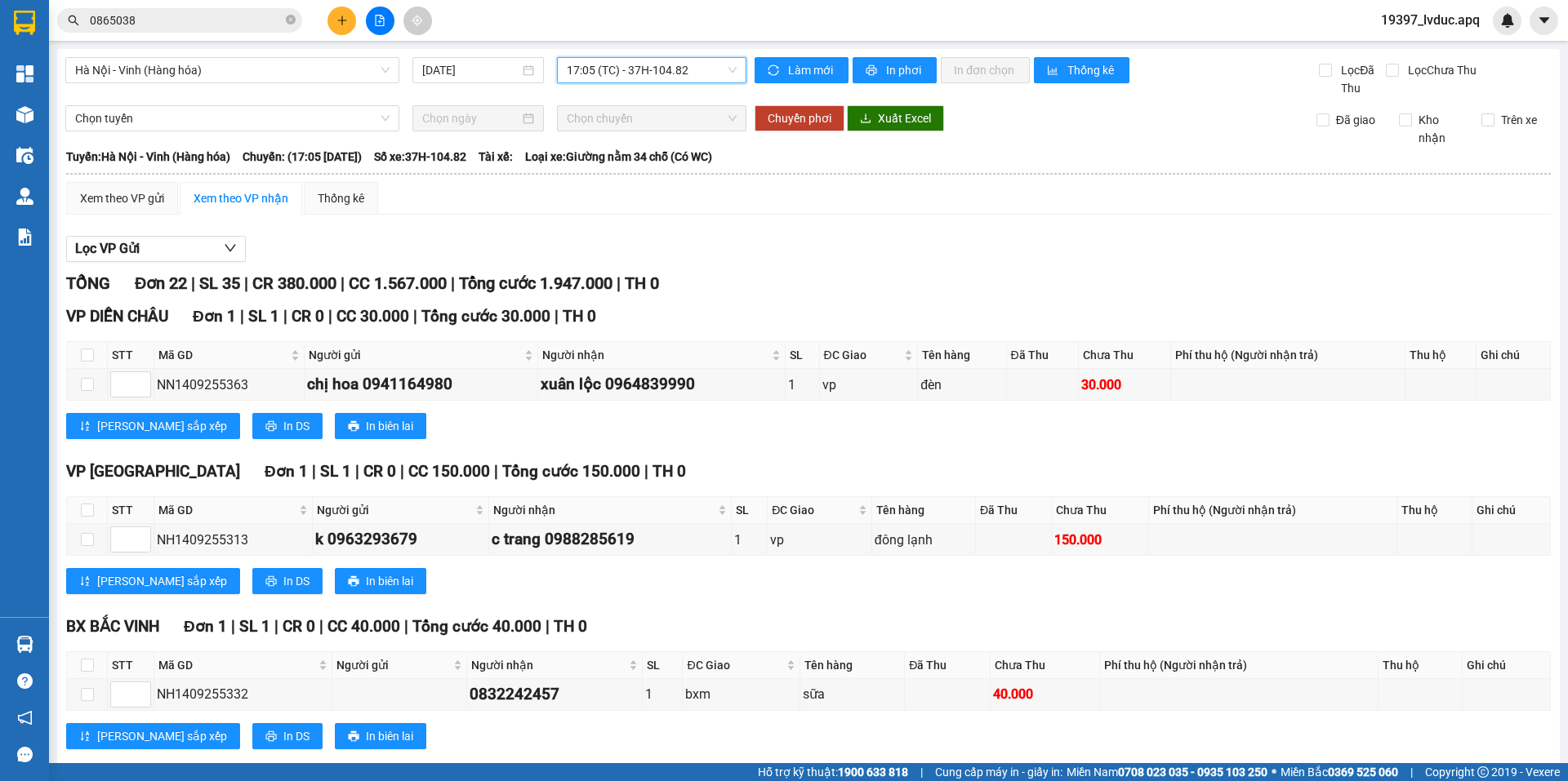
click at [624, 66] on span "17:05 (TC) - 37H-104.82" at bounding box center [651, 70] width 170 height 24
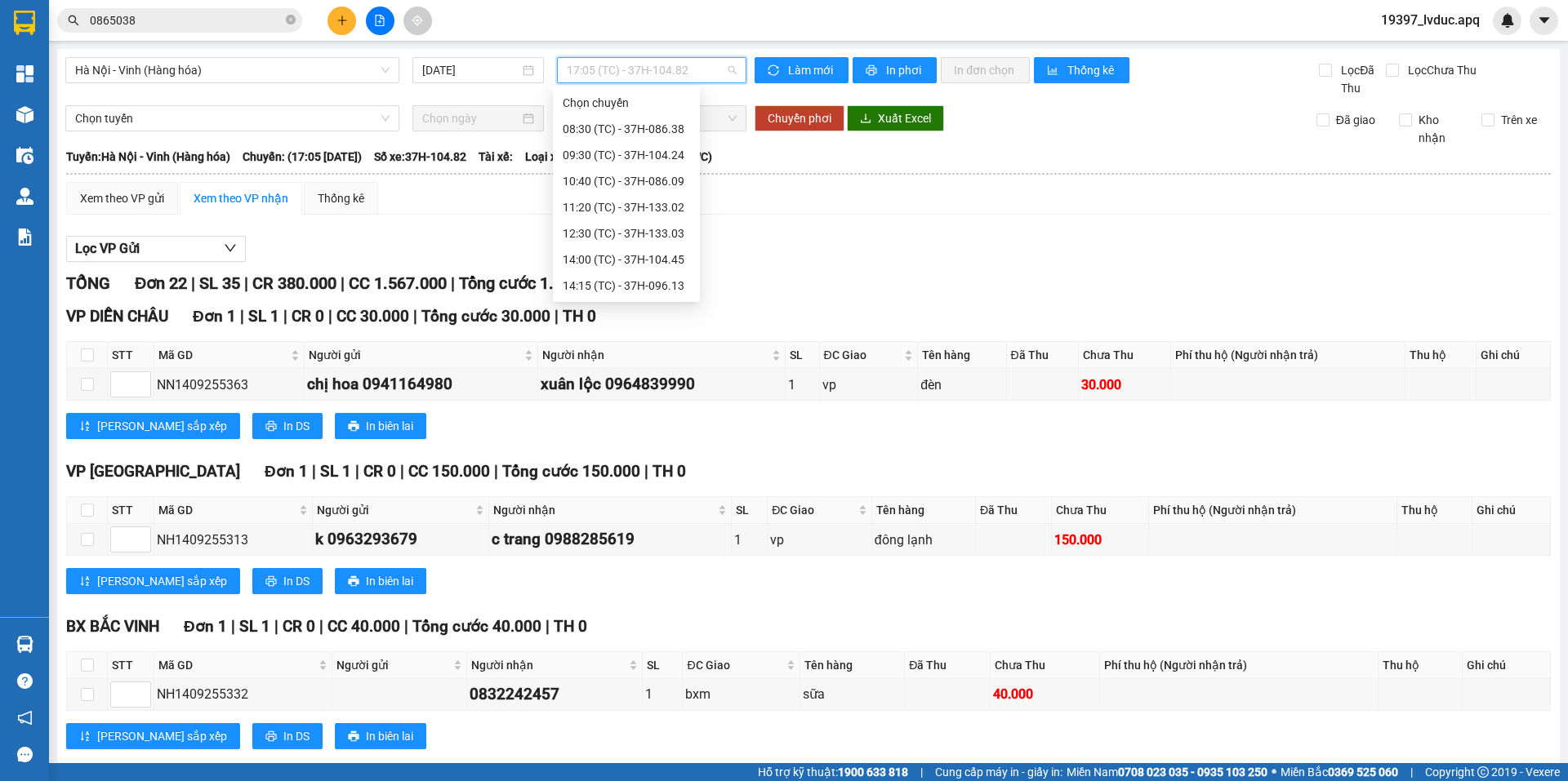
click at [606, 329] on div "17:00 (TC) - 37H-104.02" at bounding box center [626, 338] width 127 height 18
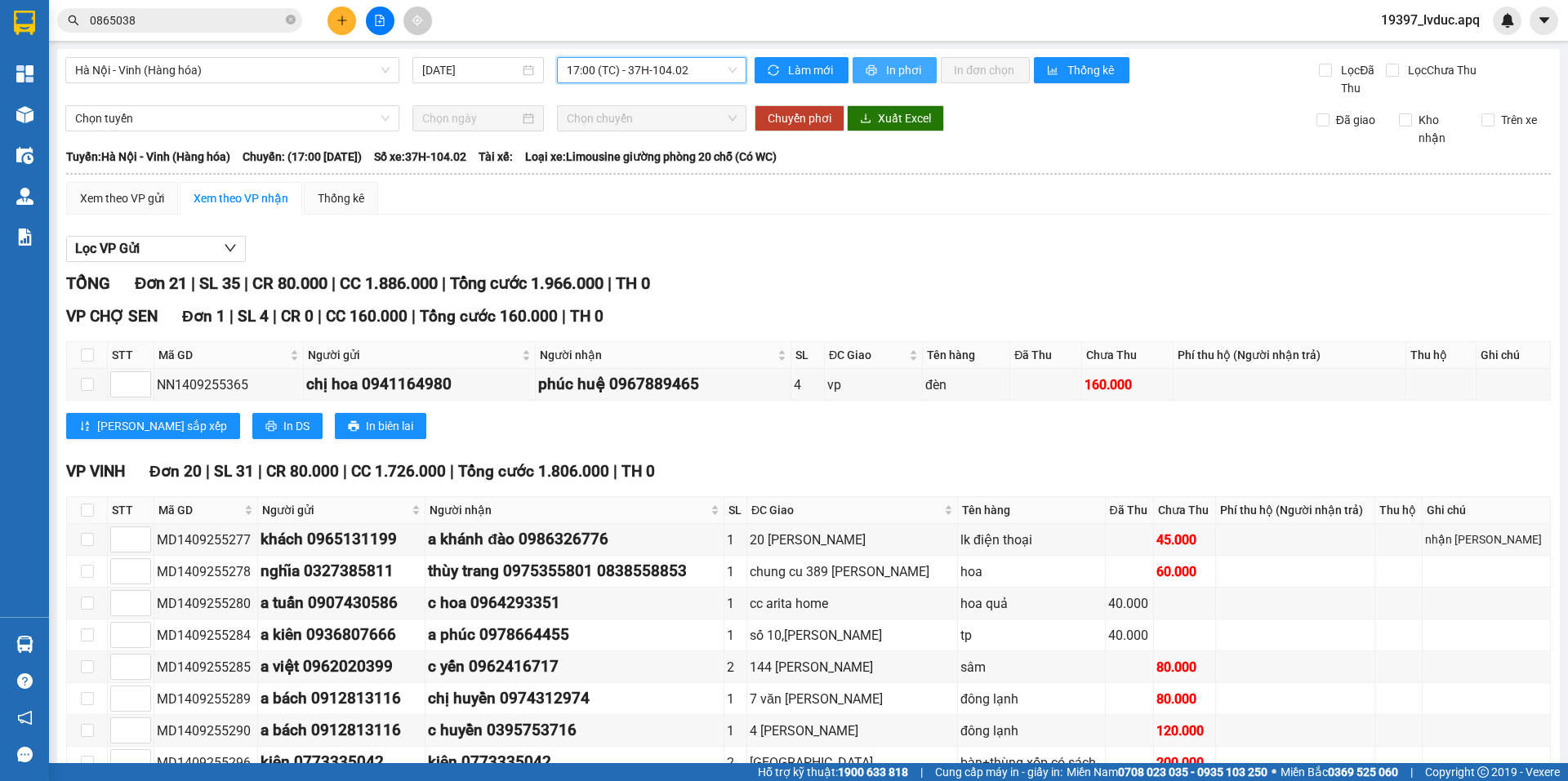
click at [874, 70] on button "In phơi" at bounding box center [894, 70] width 84 height 26
click at [582, 81] on span "17:00 (TC) - 37H-104.02" at bounding box center [651, 70] width 170 height 24
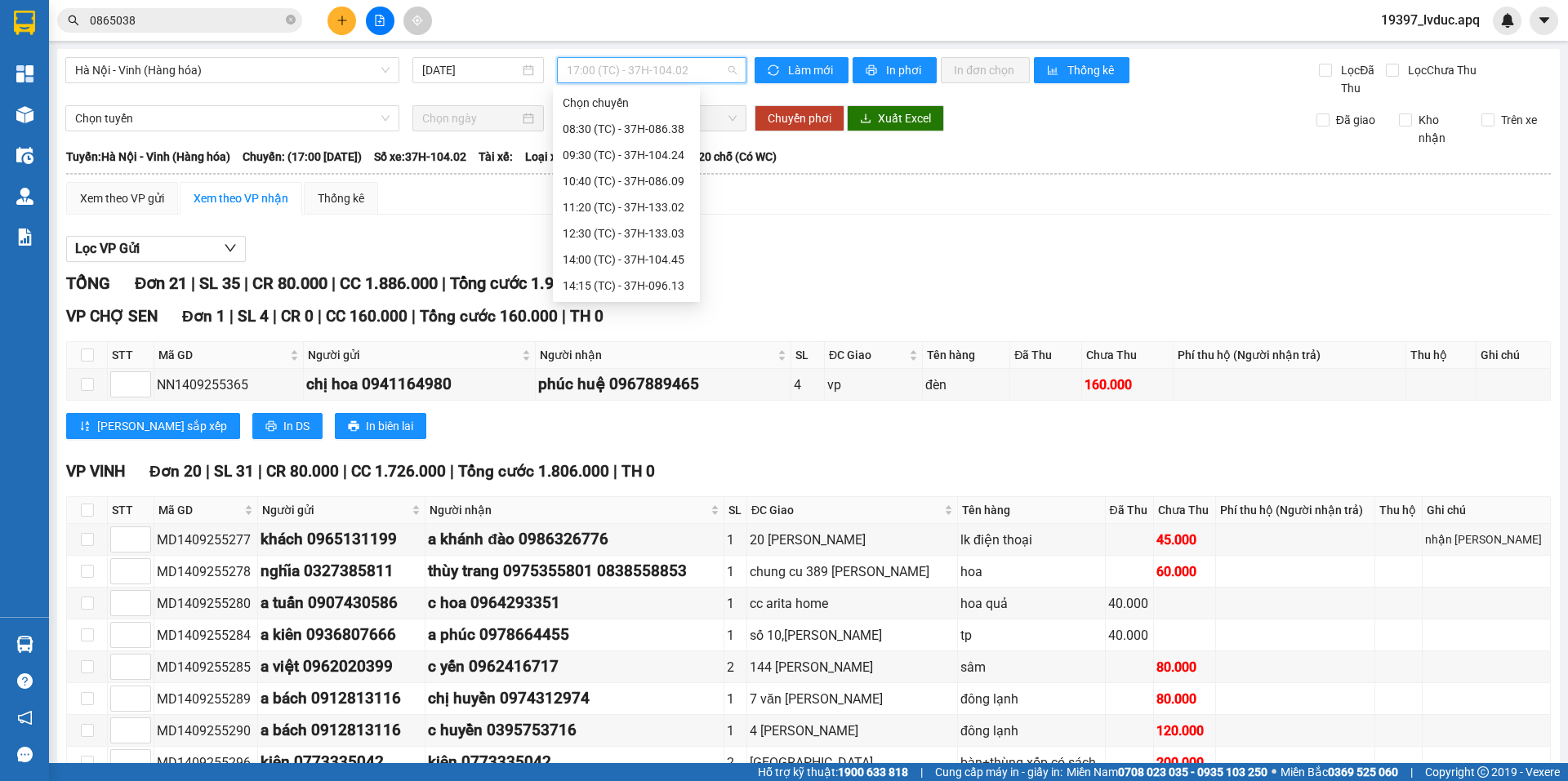
click at [584, 355] on div "17:05 (TC) - 37H-104.82" at bounding box center [626, 364] width 127 height 18
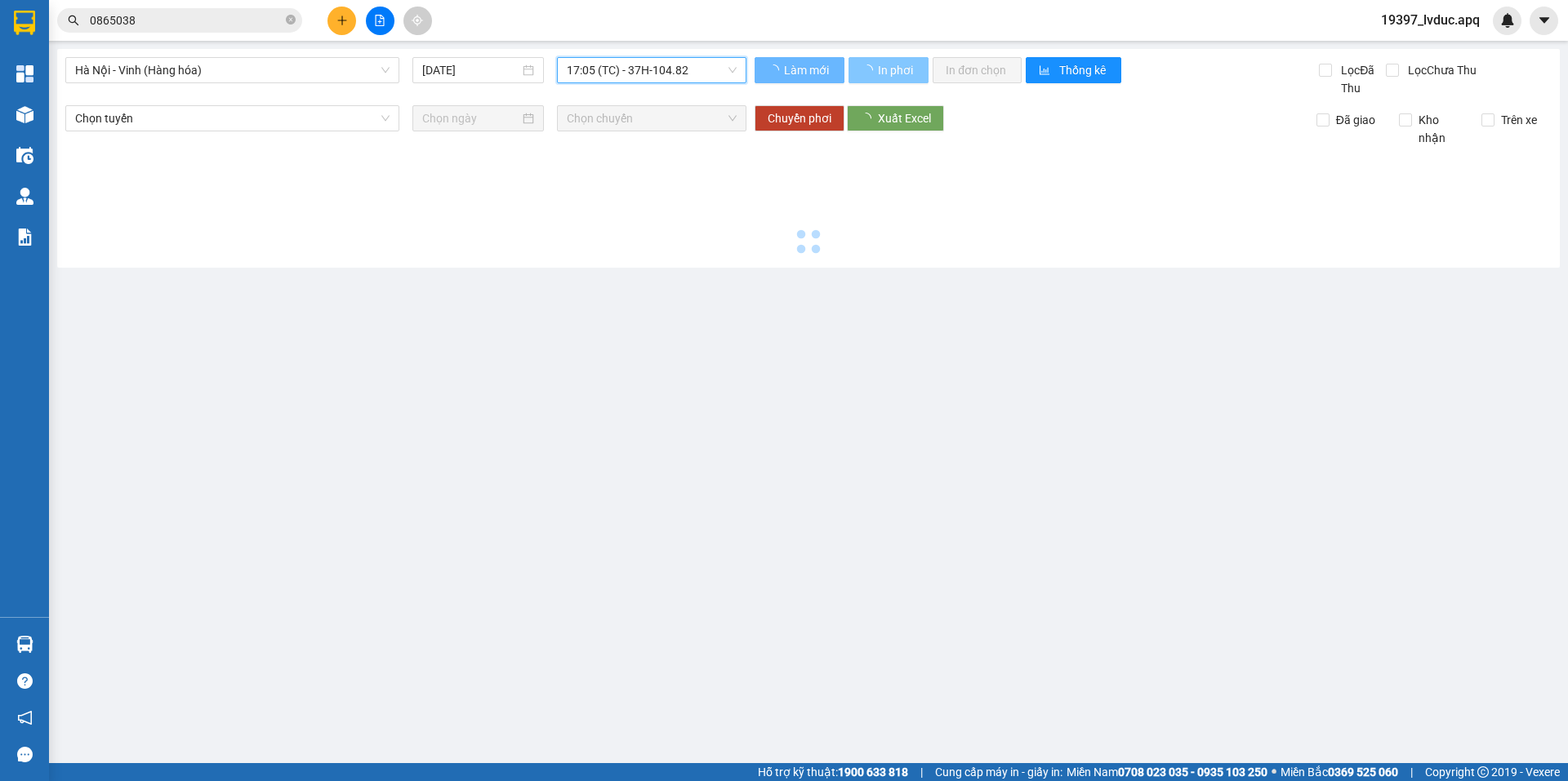
click at [882, 76] on span "In phơi" at bounding box center [896, 70] width 38 height 18
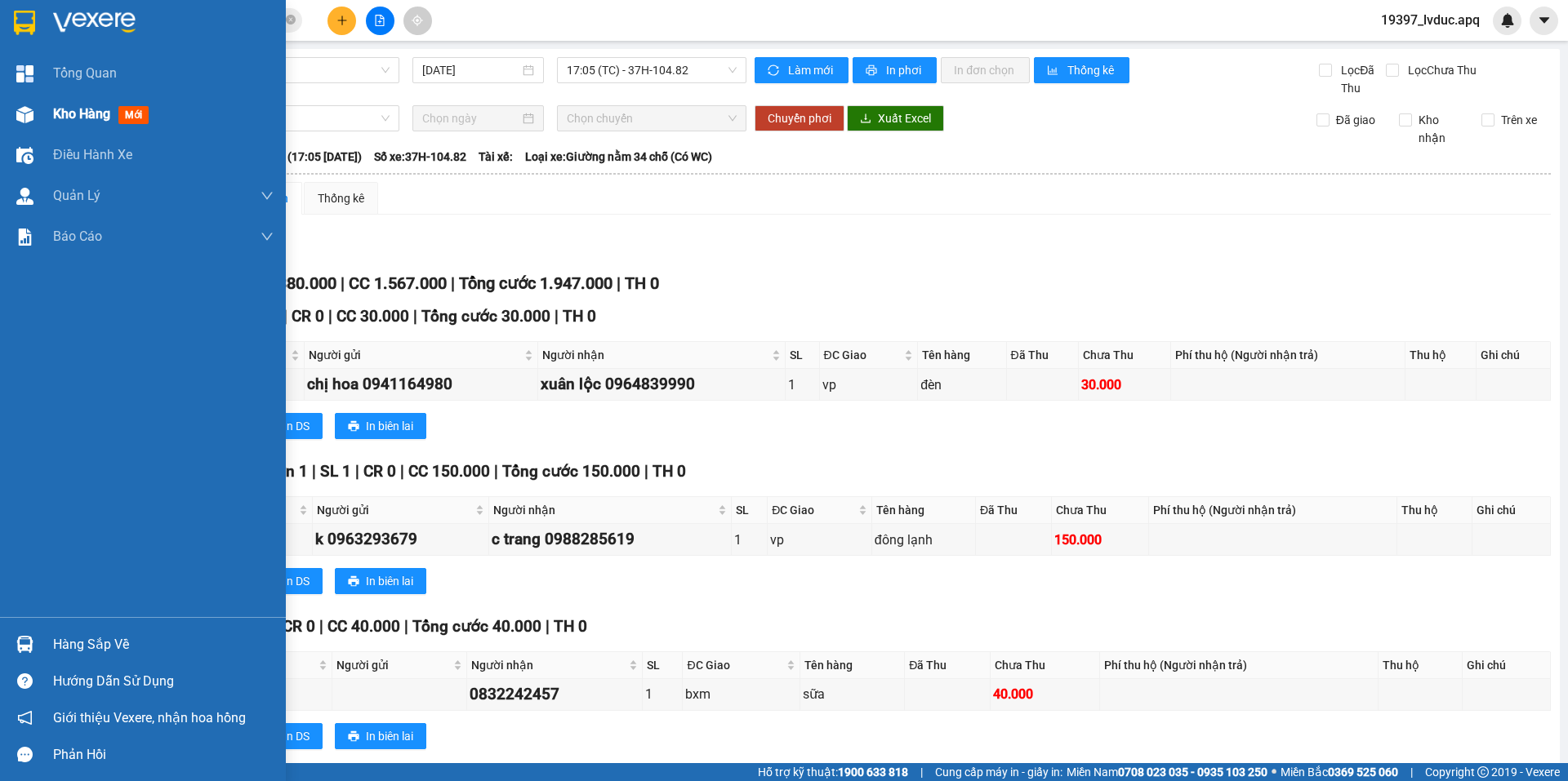
click at [80, 102] on div "Kho hàng mới" at bounding box center [163, 114] width 220 height 41
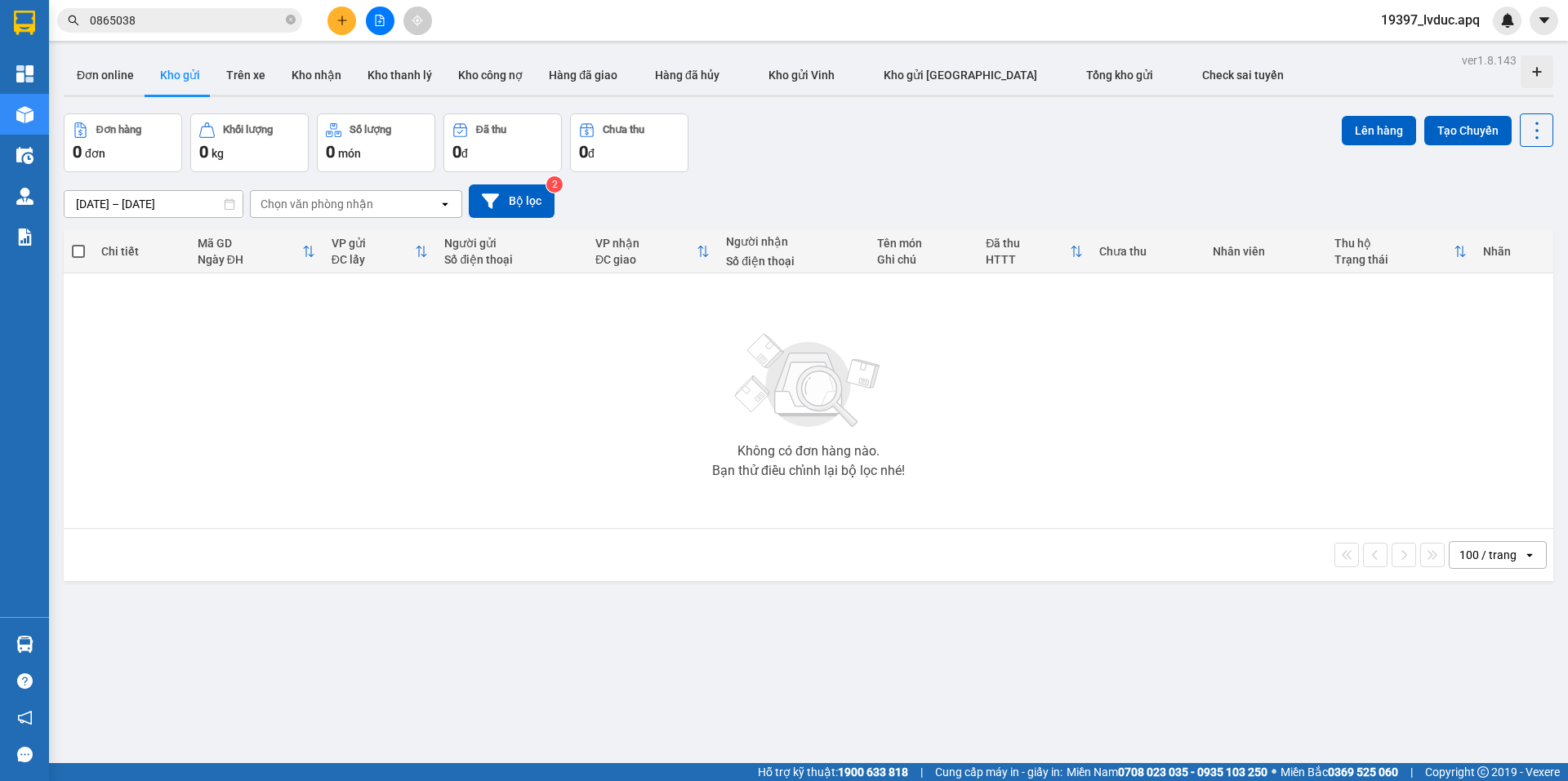
click at [206, 18] on input "0865038" at bounding box center [186, 20] width 193 height 18
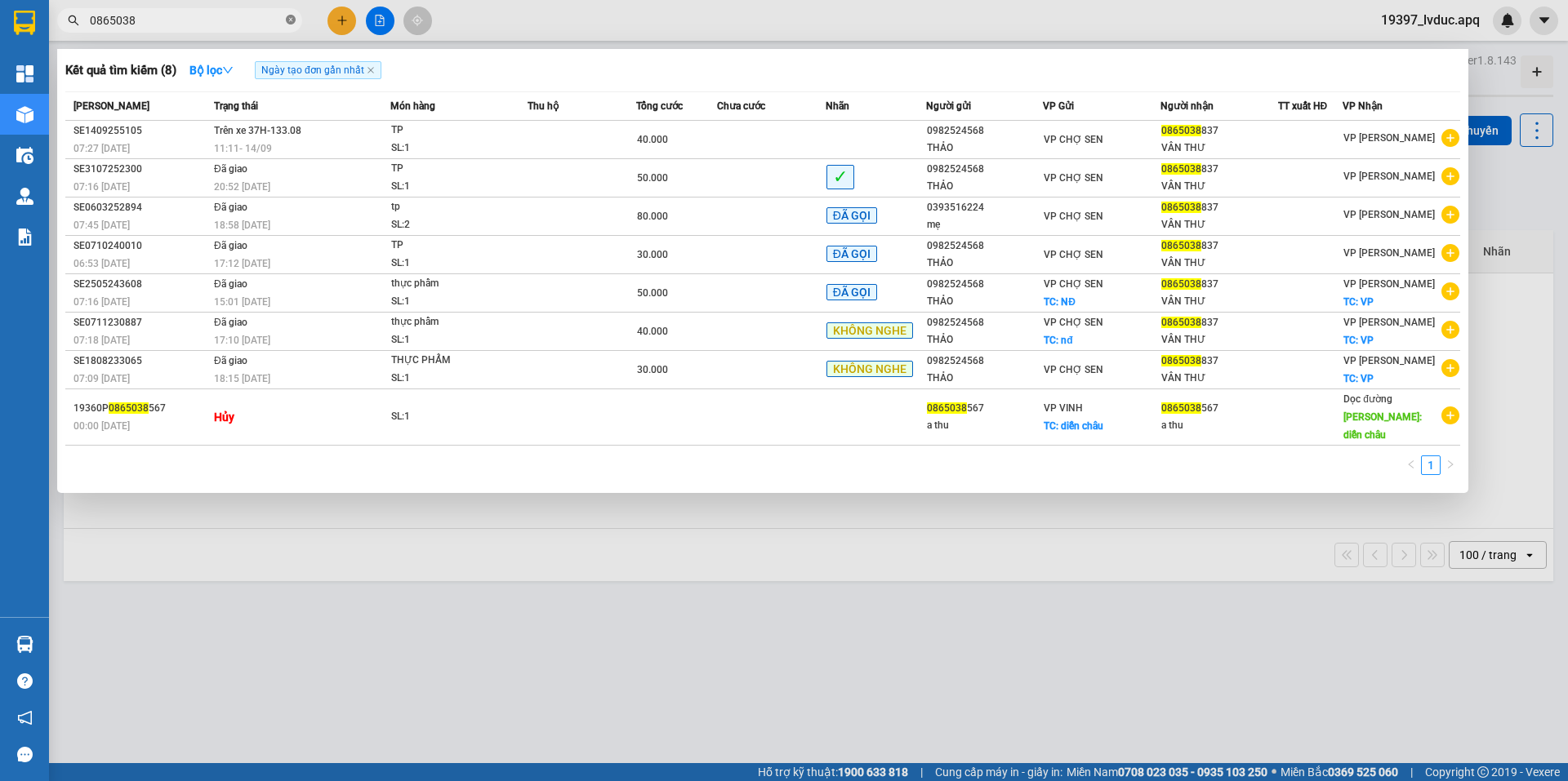
click at [289, 21] on icon "close-circle" at bounding box center [291, 20] width 10 height 10
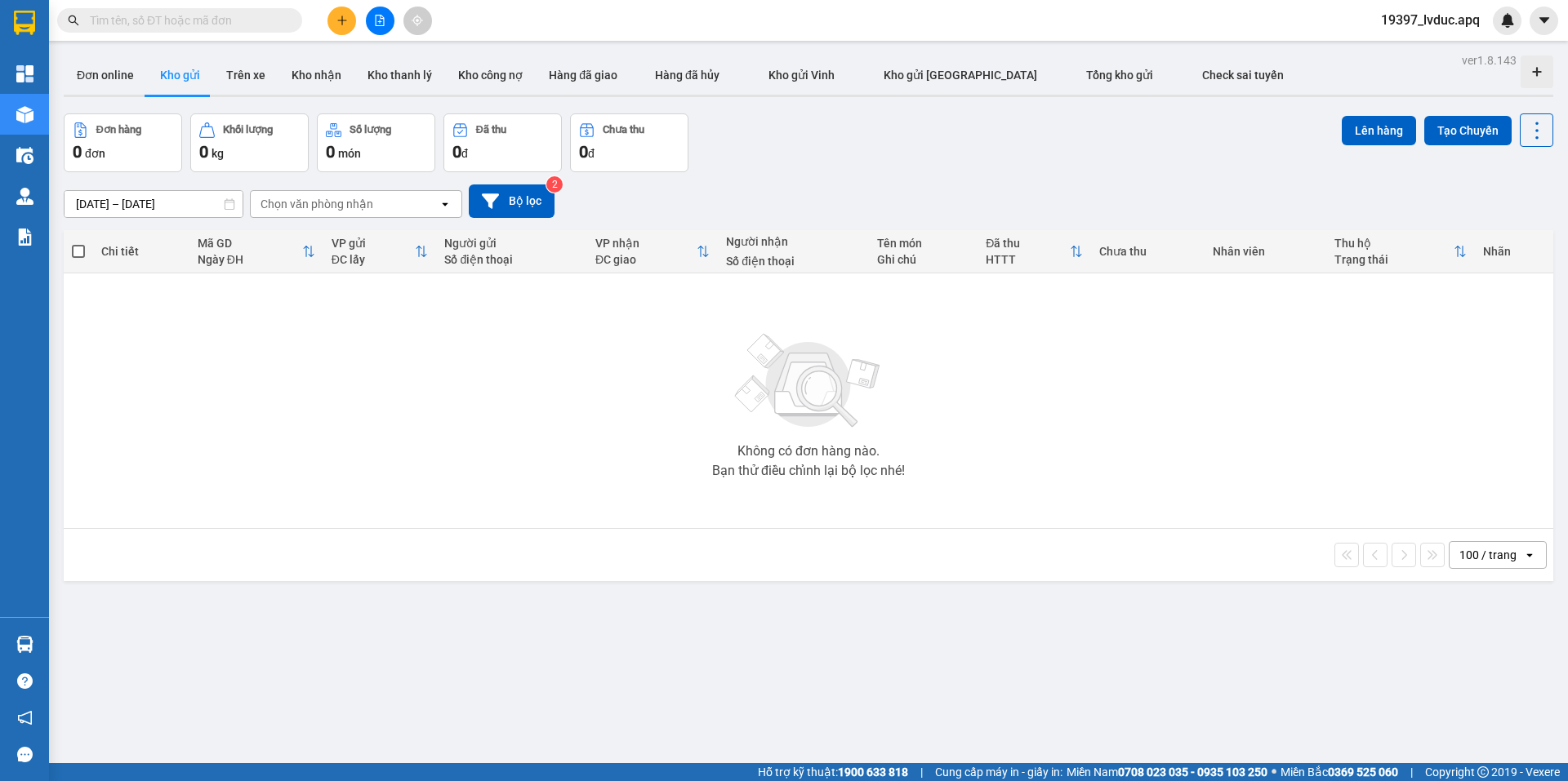
click at [290, 26] on span at bounding box center [291, 20] width 10 height 18
drag, startPoint x: 216, startPoint y: 22, endPoint x: 782, endPoint y: 5, distance: 566.3
click at [218, 22] on input "text" at bounding box center [186, 20] width 193 height 18
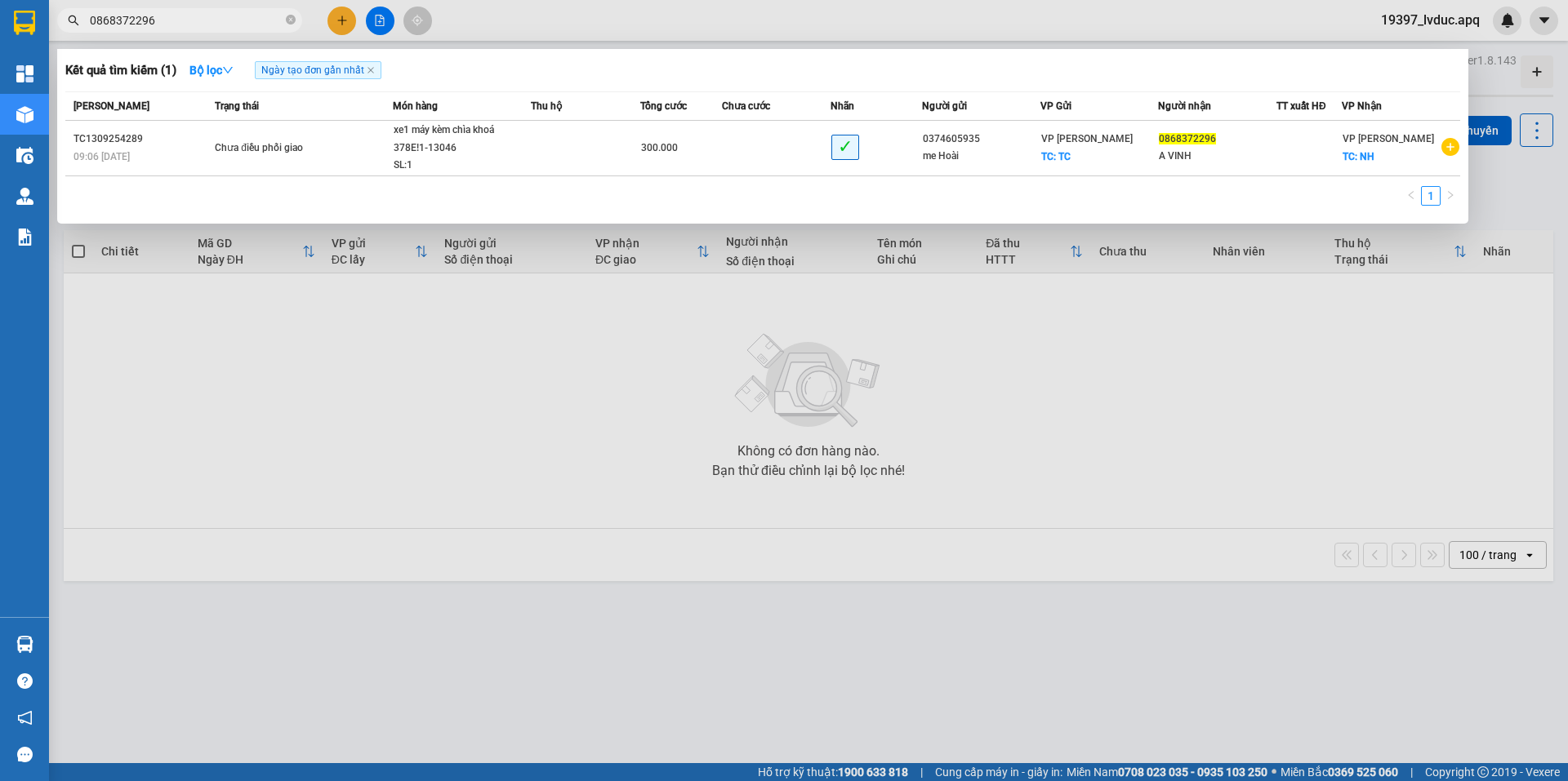
type input "0868372296"
